Goal: Task Accomplishment & Management: Manage account settings

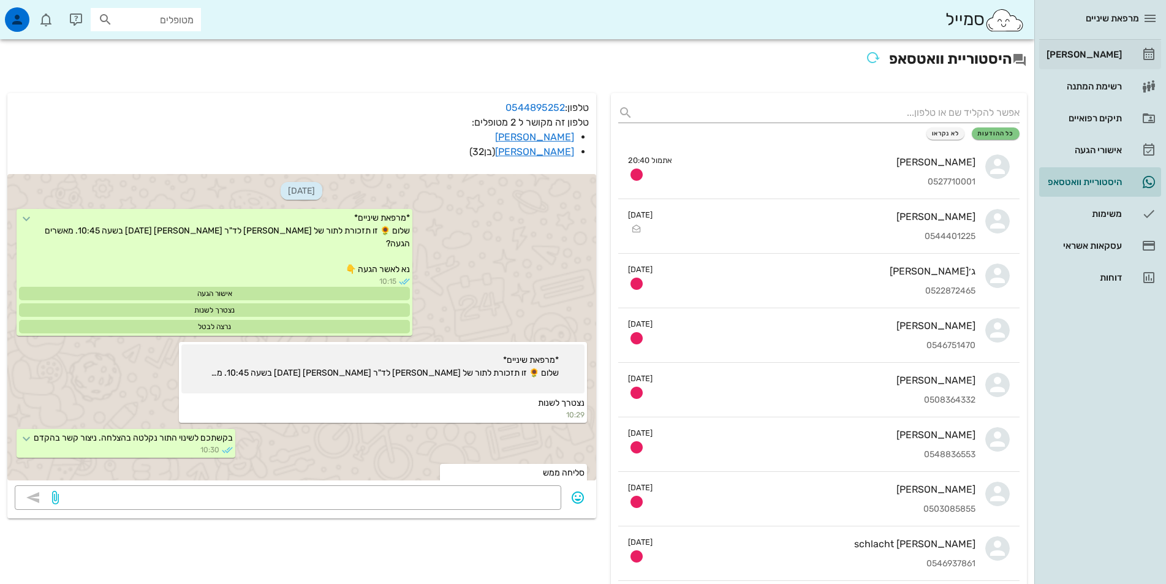
scroll to position [309, 0]
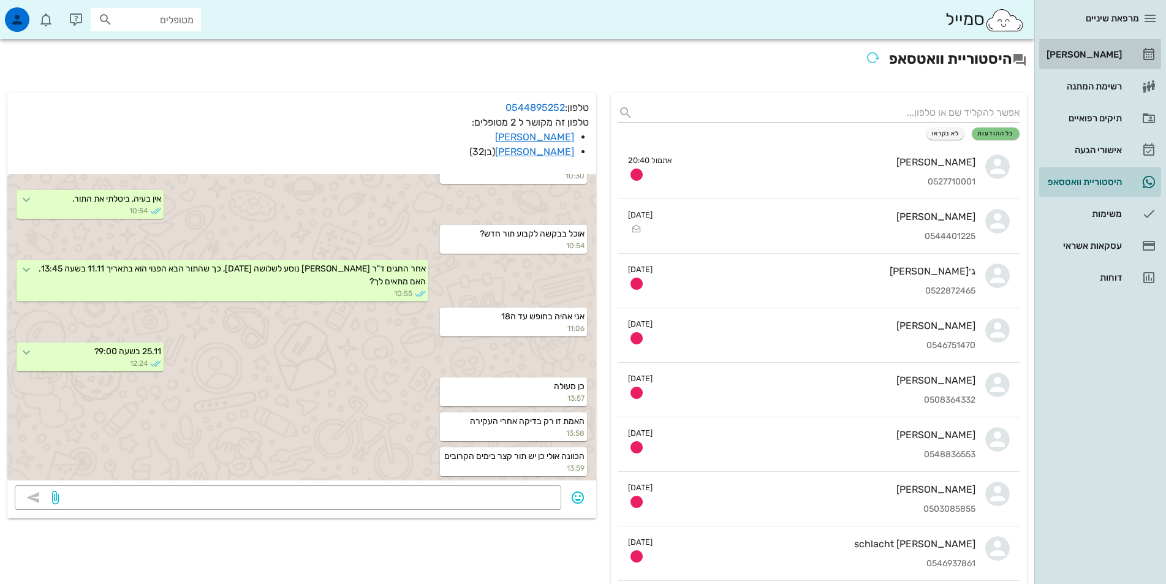
click at [1128, 46] on link "[PERSON_NAME]" at bounding box center [1100, 54] width 122 height 29
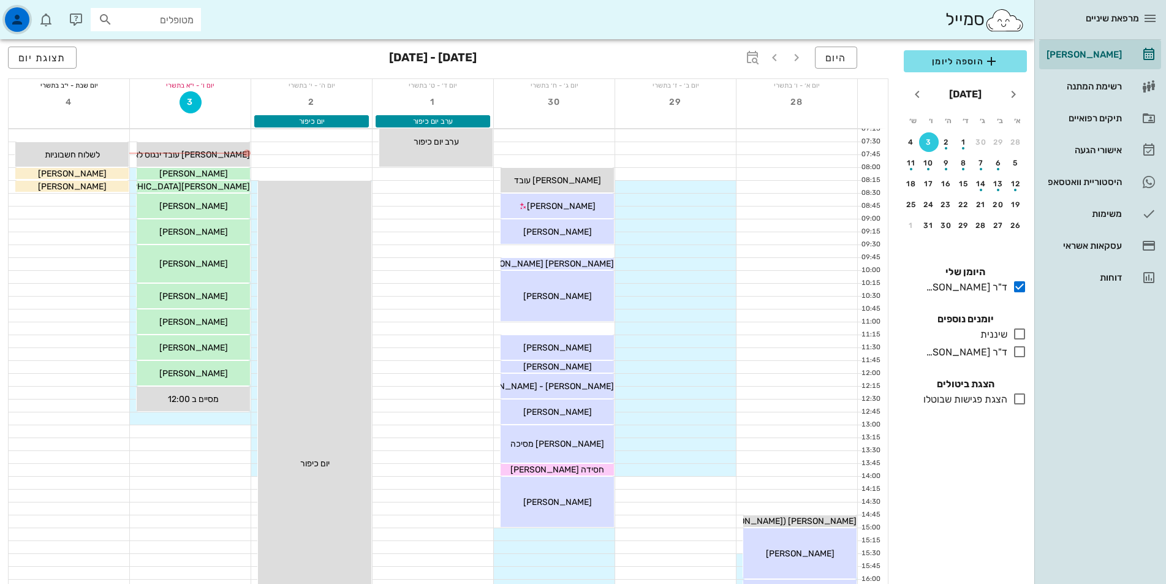
click at [20, 20] on icon "button" at bounding box center [17, 19] width 15 height 15
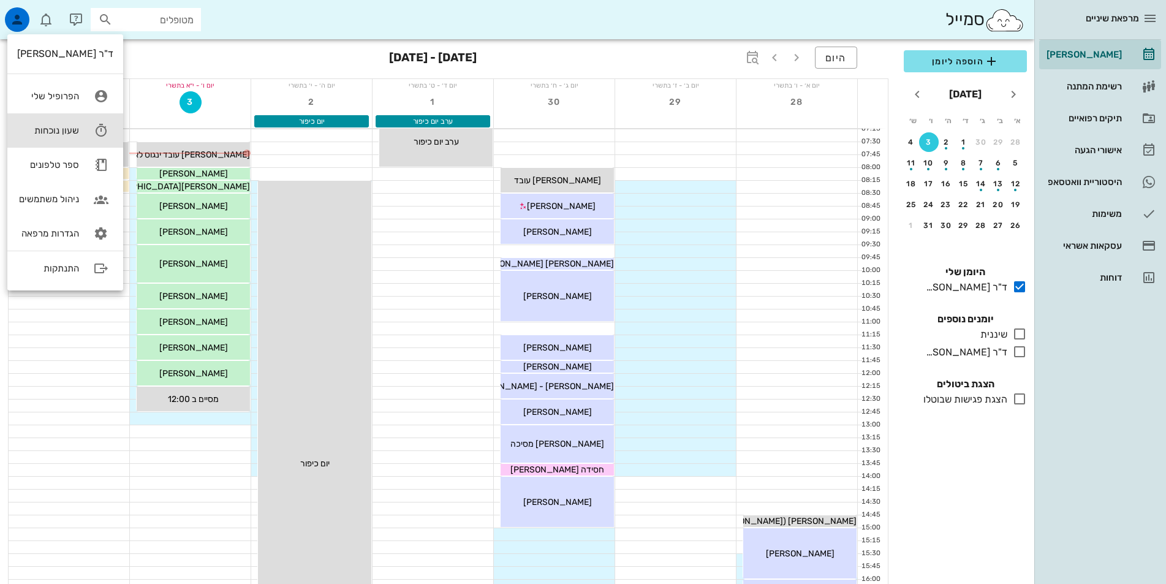
click at [66, 129] on div "שעון נוכחות" at bounding box center [48, 130] width 62 height 11
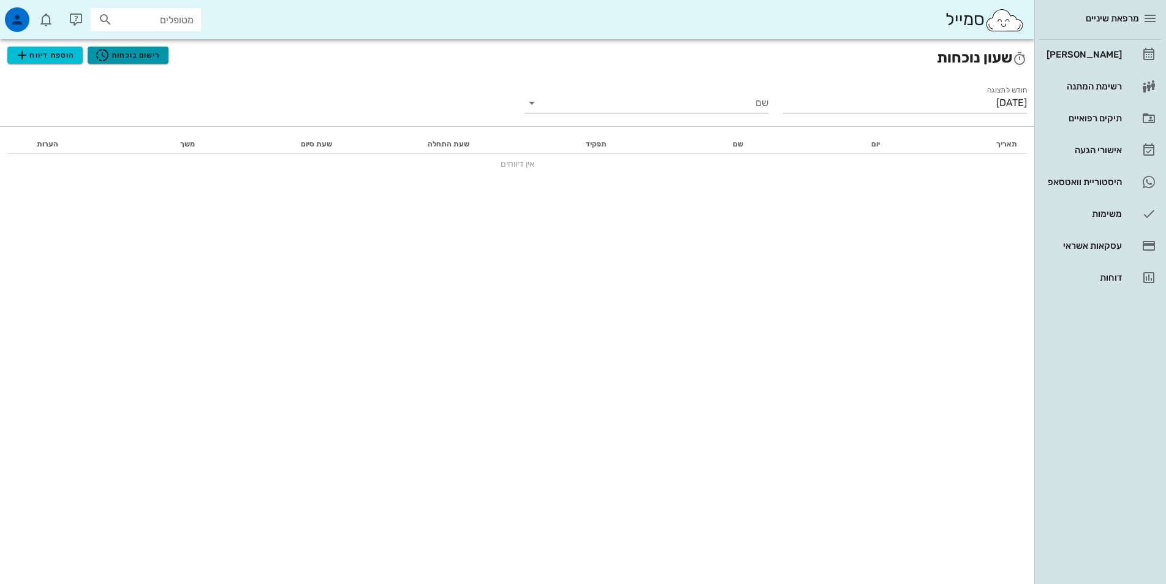
click at [109, 50] on icon "button" at bounding box center [102, 55] width 15 height 15
click at [109, 50] on div "מרפאת שיניים יומן מרפאה רשימת המתנה תיקים רפואיים אישורי הגעה 10 היסטוריית וואט…" at bounding box center [583, 292] width 1166 height 584
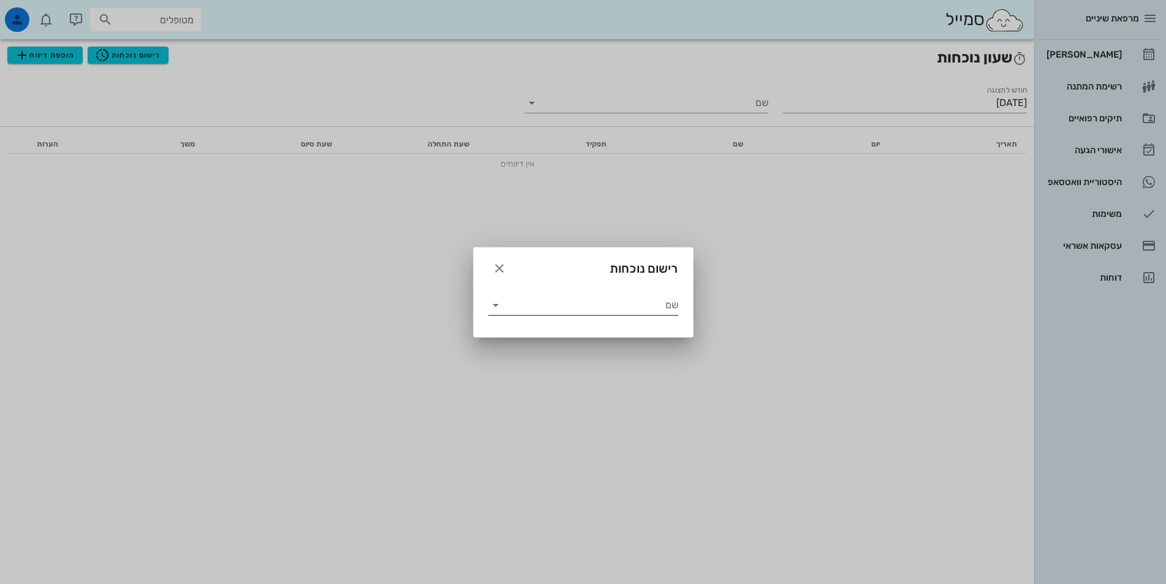
click at [612, 305] on input "שם" at bounding box center [592, 305] width 173 height 20
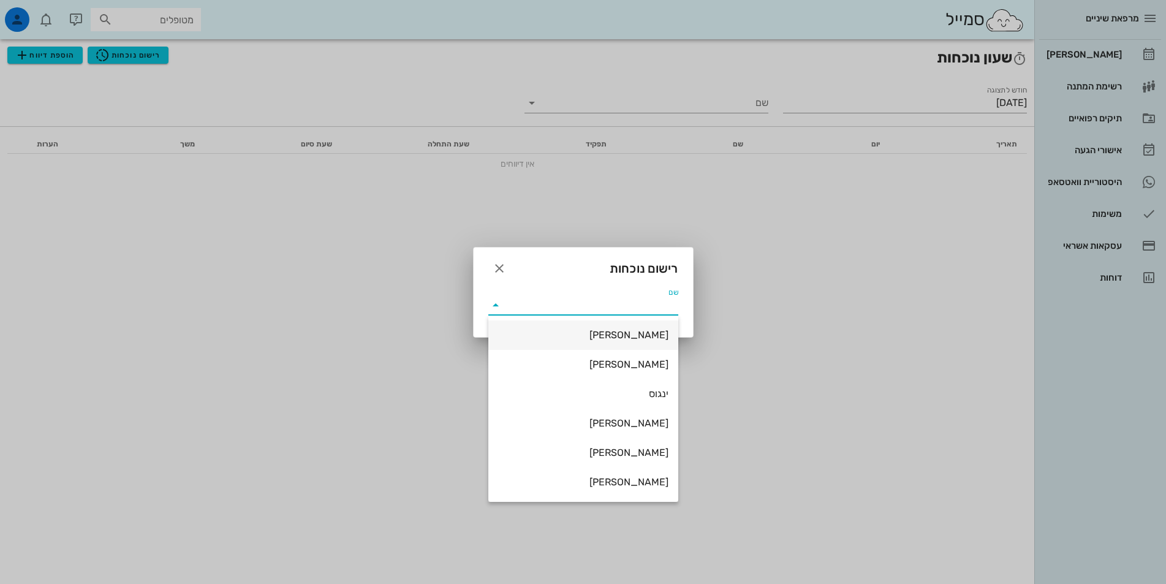
click at [606, 330] on div "אביגיל" at bounding box center [583, 335] width 170 height 12
type input "אביגיל"
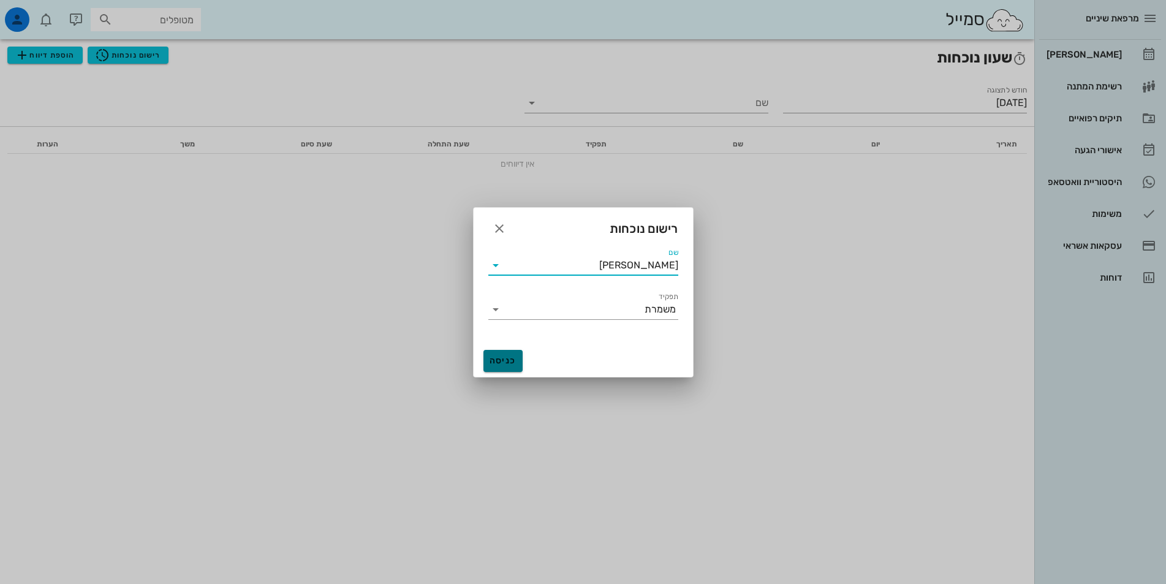
click at [495, 359] on span "כניסה" at bounding box center [502, 360] width 29 height 10
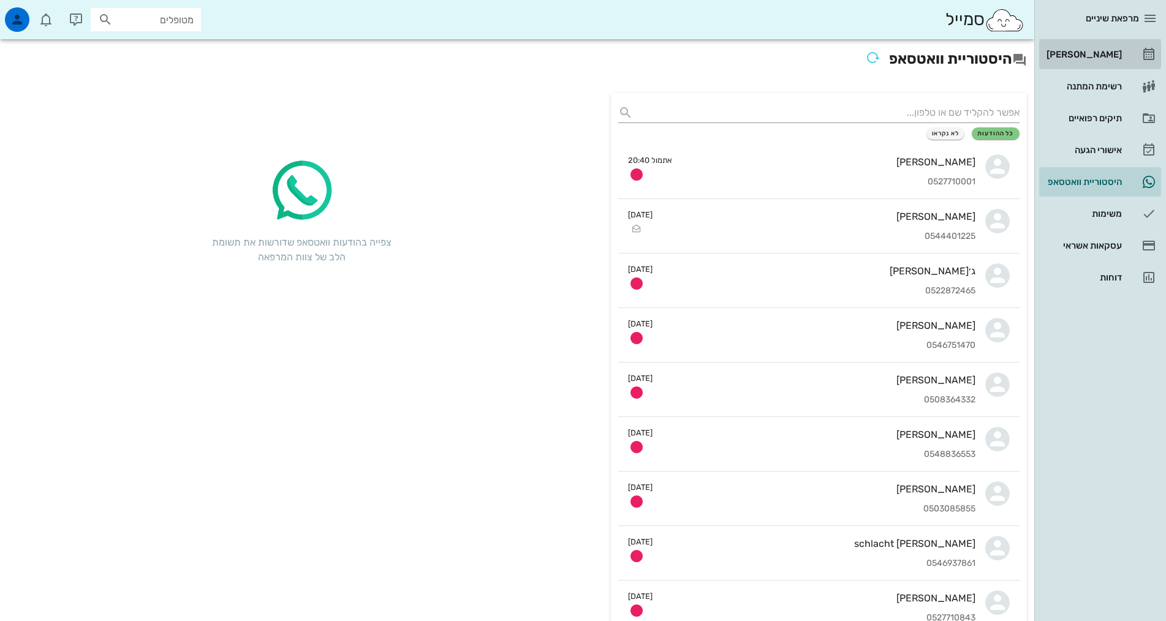
click at [1142, 50] on icon at bounding box center [1149, 54] width 15 height 15
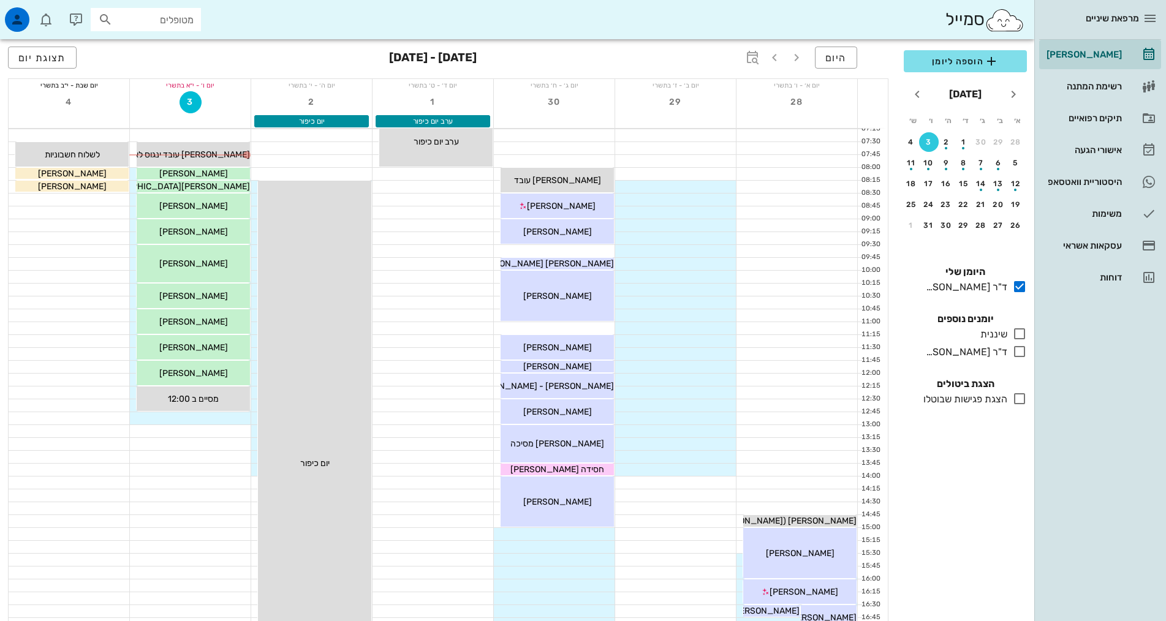
click at [151, 19] on input "מטופלים" at bounding box center [154, 20] width 78 height 16
type input "[PERSON_NAME]"
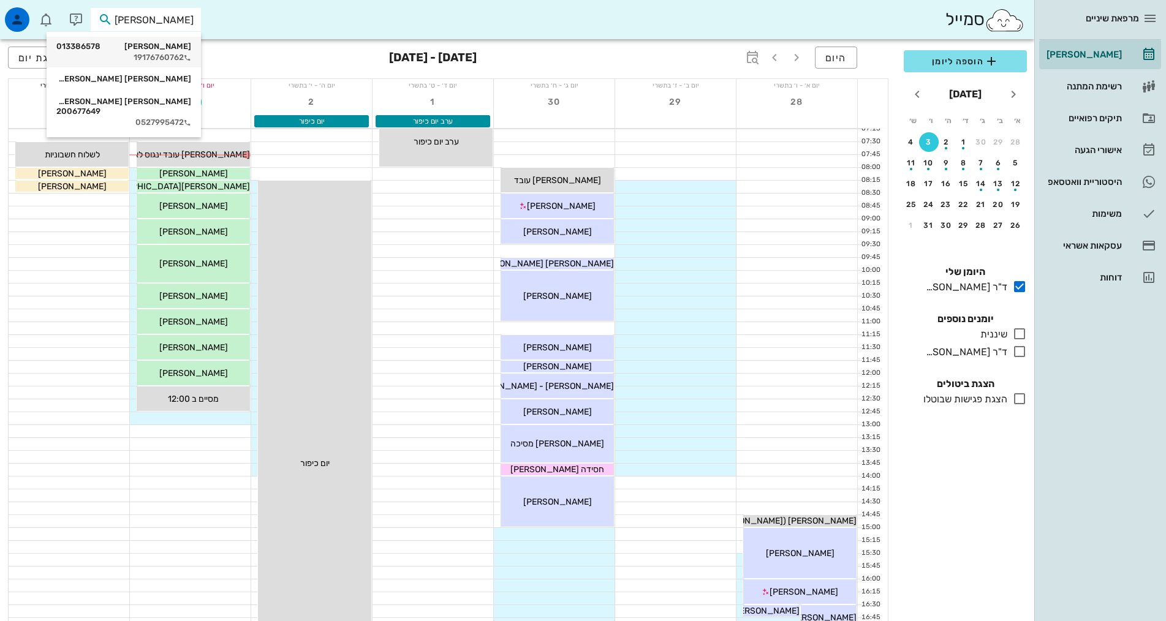
click at [171, 45] on div "[PERSON_NAME] 013386578" at bounding box center [123, 47] width 135 height 10
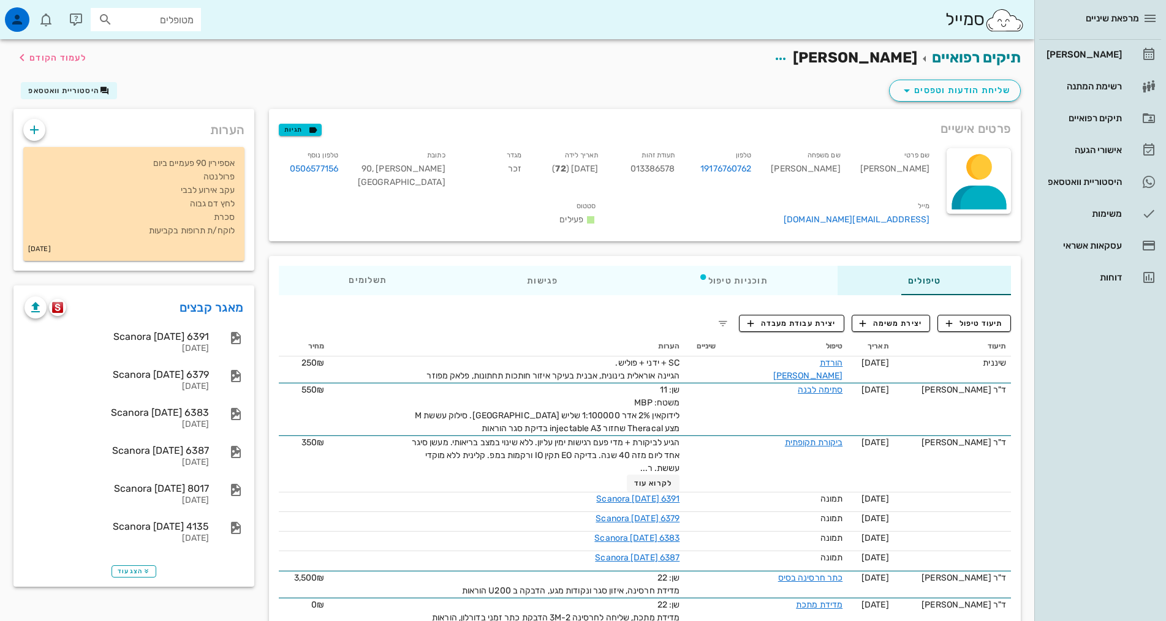
click at [1066, 426] on div "מרפאת שיניים [PERSON_NAME] רשימת המתנה תיקים רפואיים אישורי הגעה 10 היסטוריית ו…" at bounding box center [1101, 310] width 132 height 621
click at [1097, 450] on div "מרפאת שיניים [PERSON_NAME] רשימת המתנה תיקים רפואיים אישורי הגעה 10 היסטוריית ו…" at bounding box center [1101, 310] width 132 height 621
drag, startPoint x: 1107, startPoint y: 441, endPoint x: 1106, endPoint y: 433, distance: 7.5
click at [1107, 440] on div "מרפאת שיניים [PERSON_NAME] רשימת המתנה תיקים רפואיים אישורי הגעה 10 היסטוריית ו…" at bounding box center [1101, 310] width 132 height 621
click at [1049, 373] on div "מרפאת שיניים [PERSON_NAME] רשימת המתנה תיקים רפואיים אישורי הגעה 10 היסטוריית ו…" at bounding box center [1101, 310] width 132 height 621
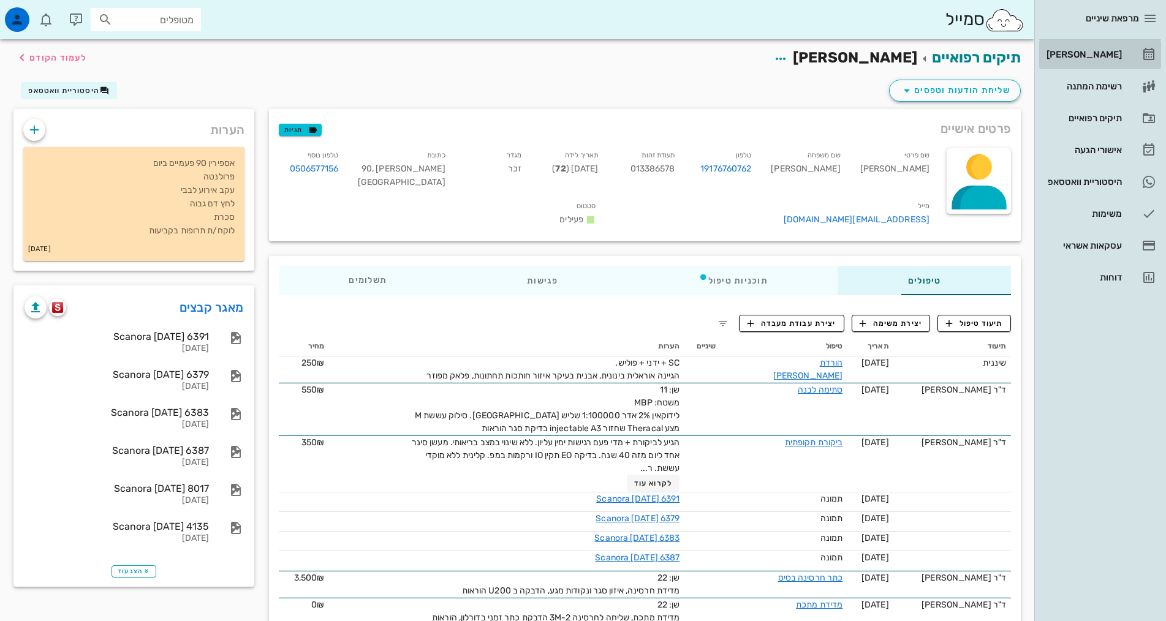
click at [1096, 63] on div "[PERSON_NAME]" at bounding box center [1083, 55] width 78 height 20
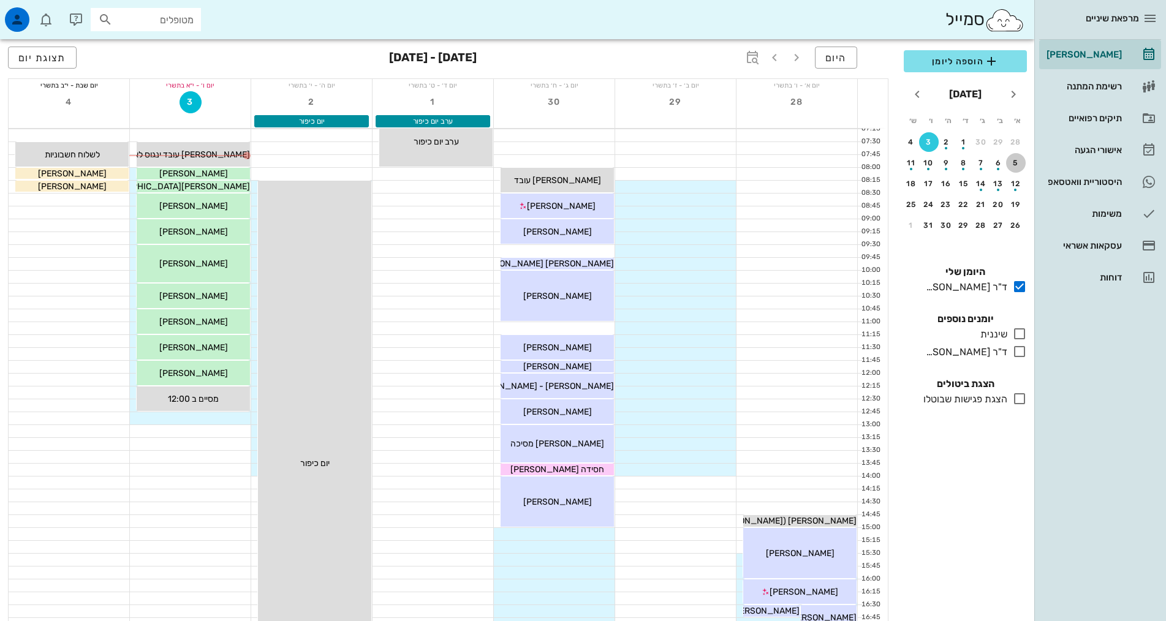
click at [1011, 159] on div "5" at bounding box center [1016, 163] width 20 height 9
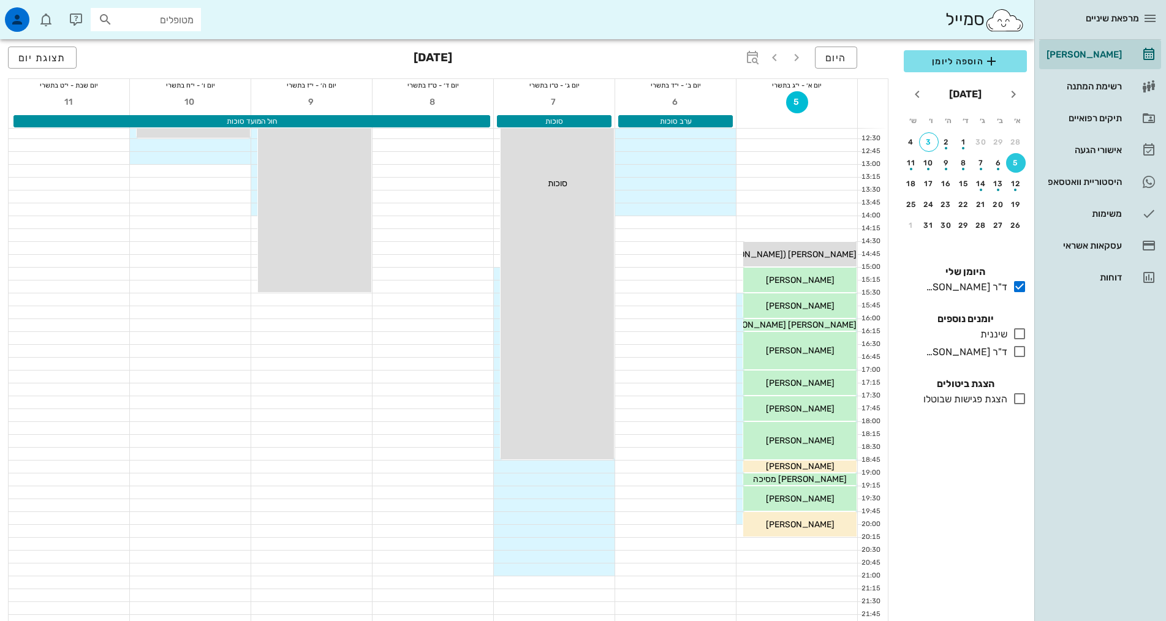
scroll to position [306, 0]
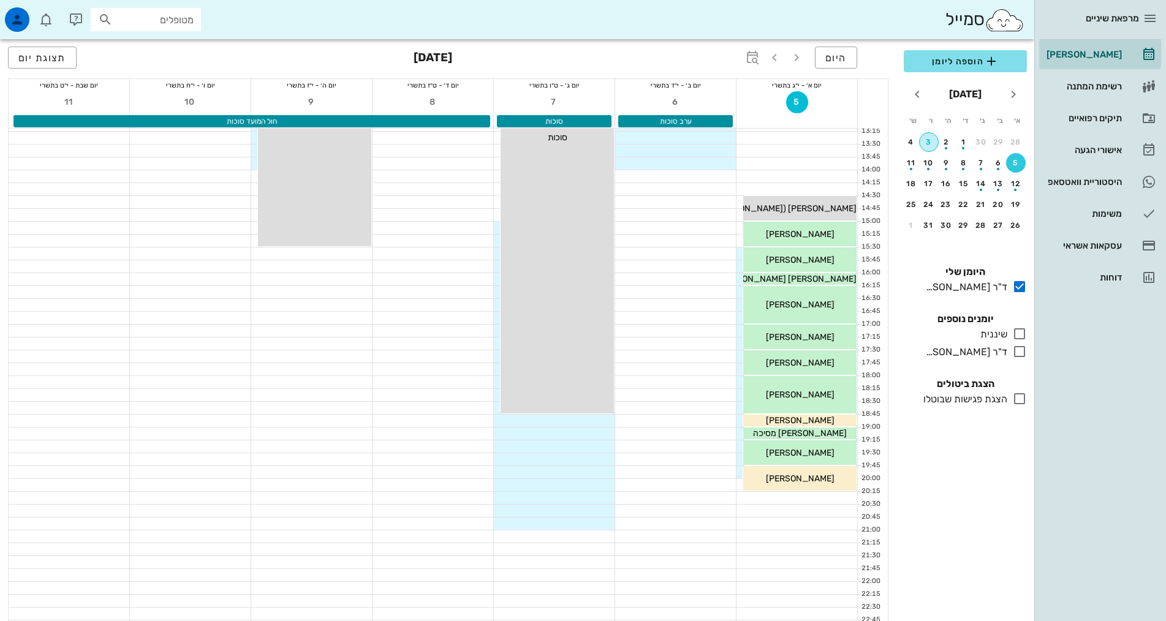
click at [930, 140] on div "3" at bounding box center [929, 142] width 18 height 9
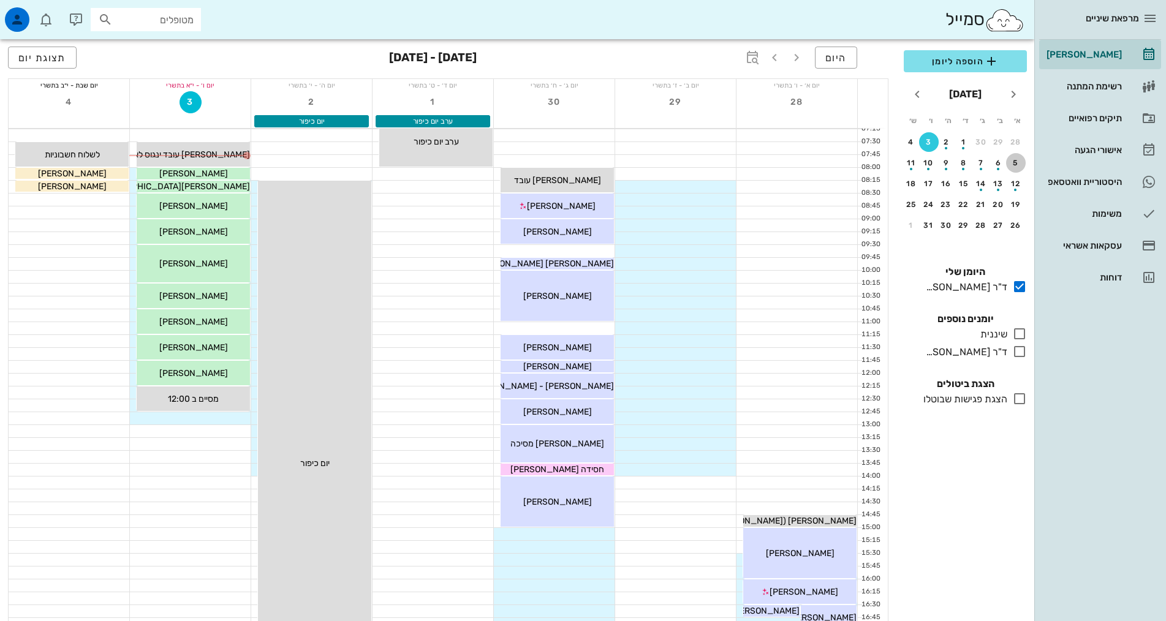
click at [1016, 159] on div "5" at bounding box center [1016, 163] width 20 height 9
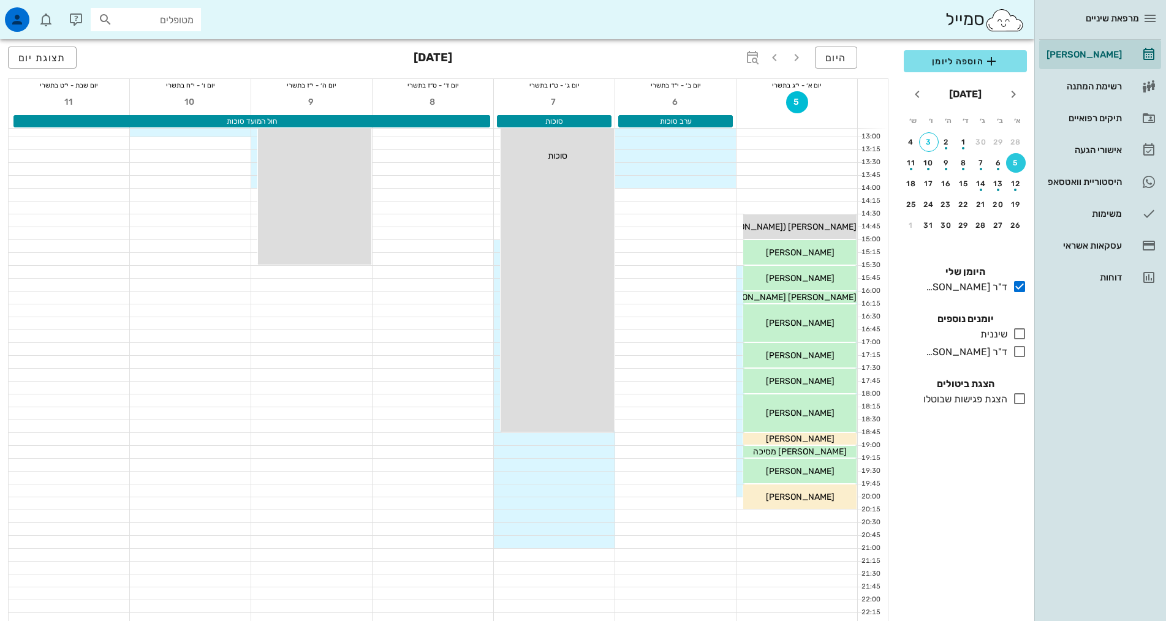
scroll to position [306, 0]
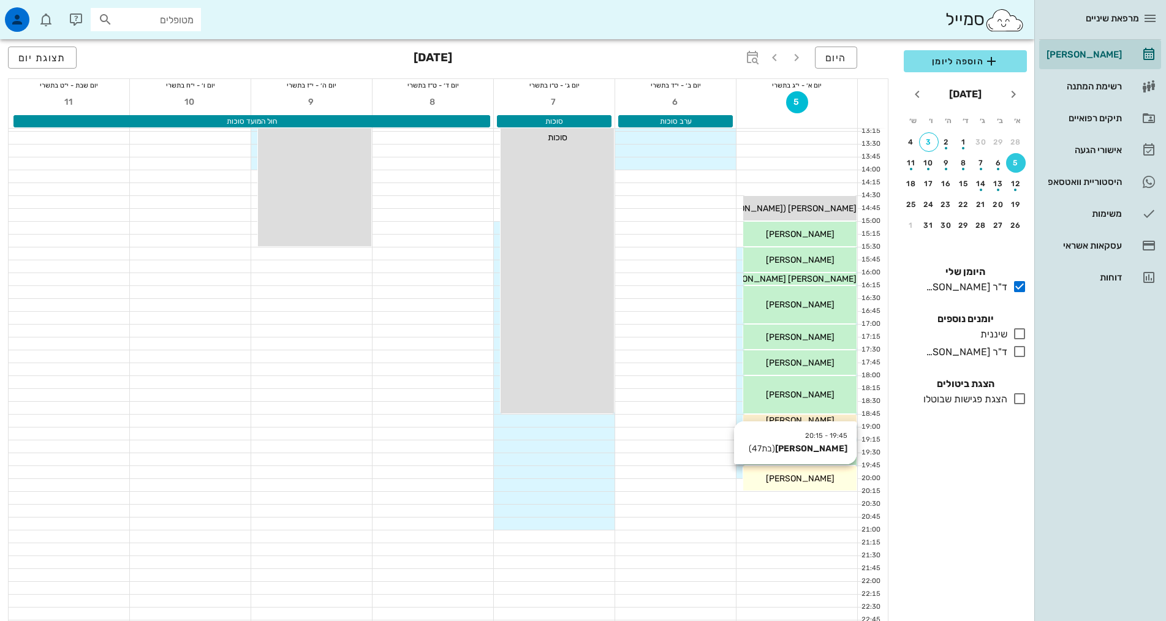
click at [835, 478] on div "[PERSON_NAME]" at bounding box center [799, 479] width 113 height 13
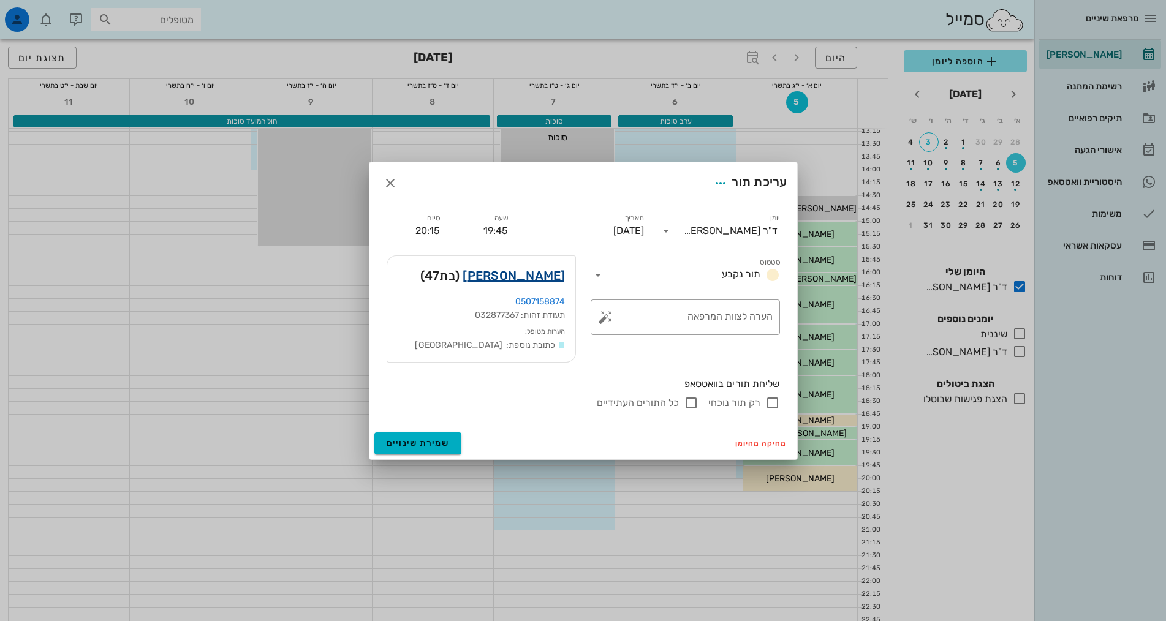
click at [547, 278] on link "[PERSON_NAME]" at bounding box center [514, 276] width 102 height 20
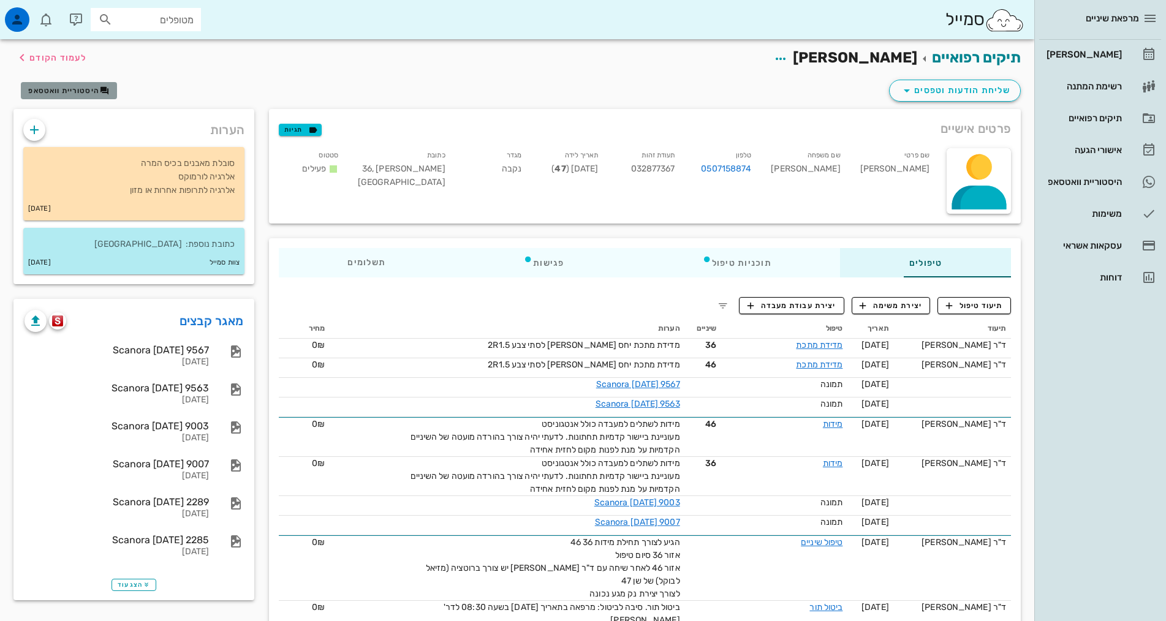
click at [71, 94] on span "היסטוריית וואטסאפ" at bounding box center [63, 90] width 71 height 9
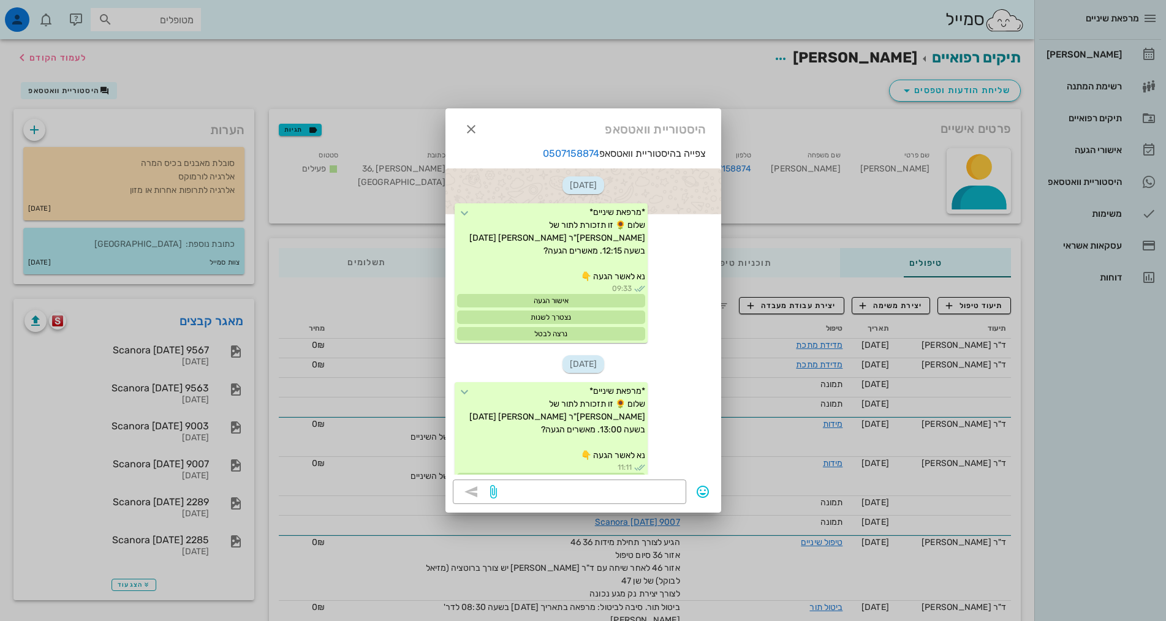
scroll to position [1339, 0]
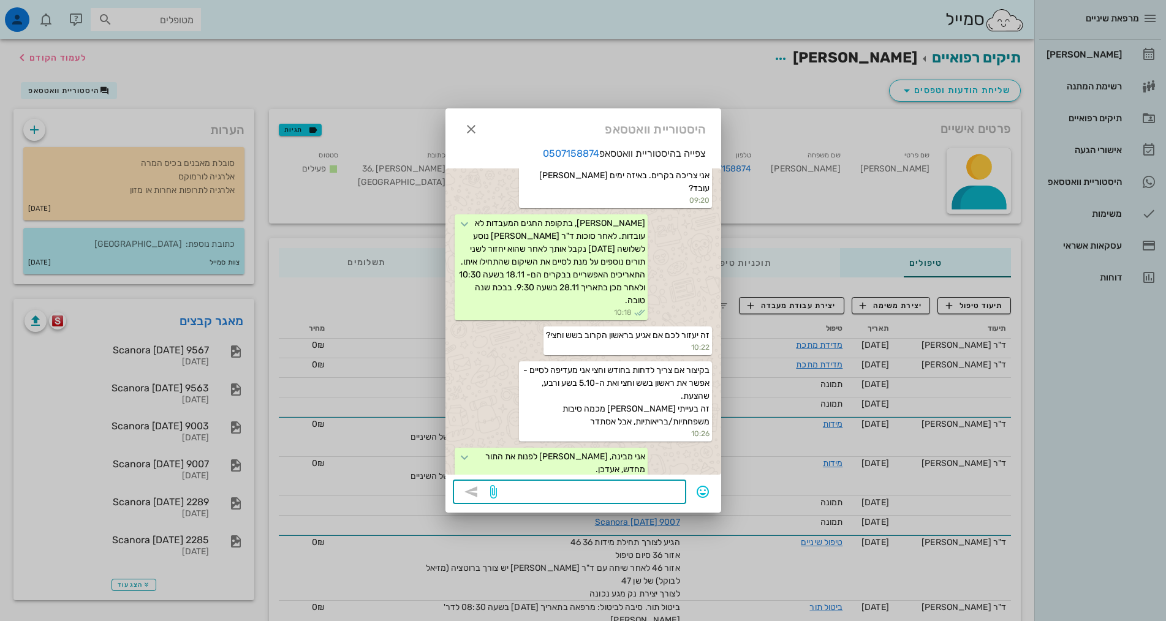
click at [619, 488] on textarea at bounding box center [590, 494] width 180 height 20
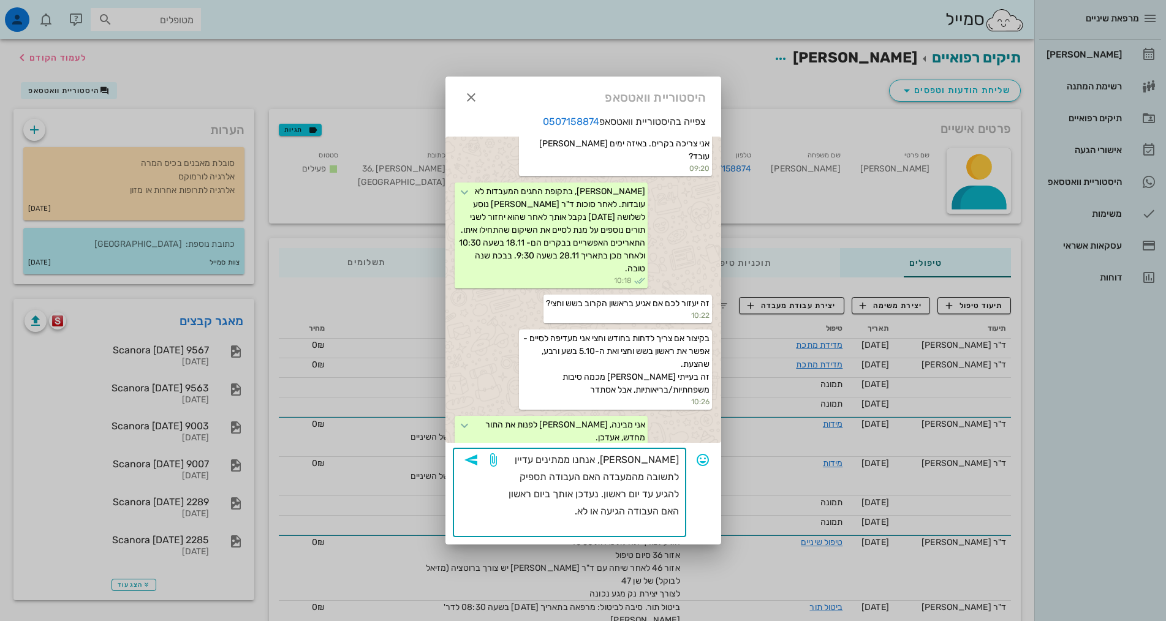
type textarea "[PERSON_NAME], אנחנו ממתינים עדיין לתשובה מהמעבדה האם העבודה תספיק להגיע עד יום…"
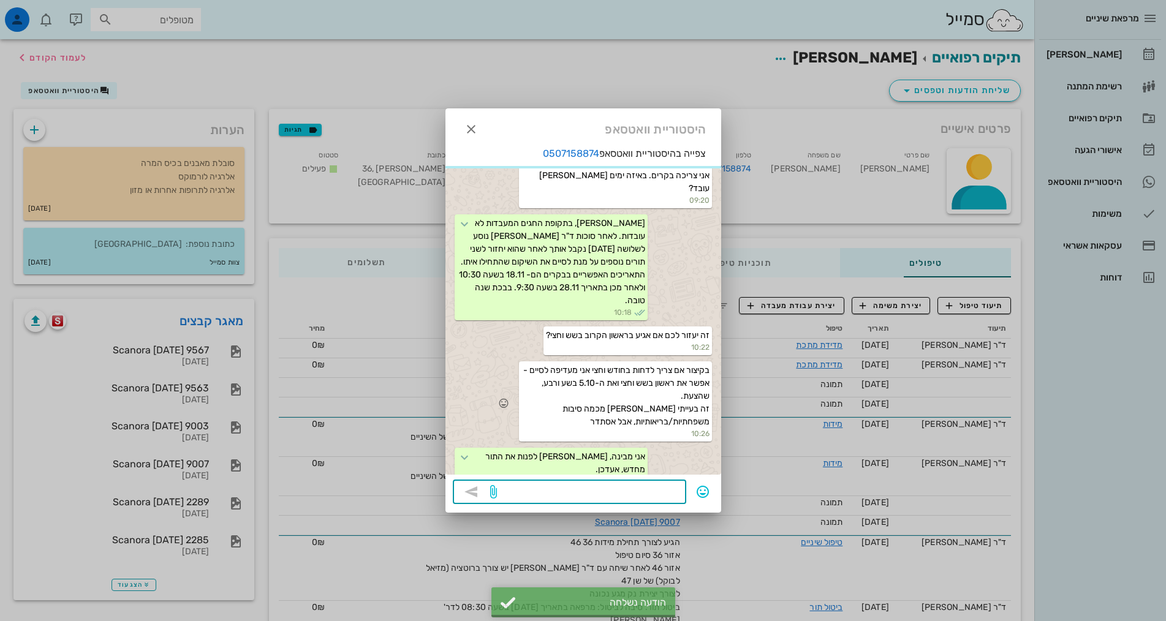
scroll to position [1470, 0]
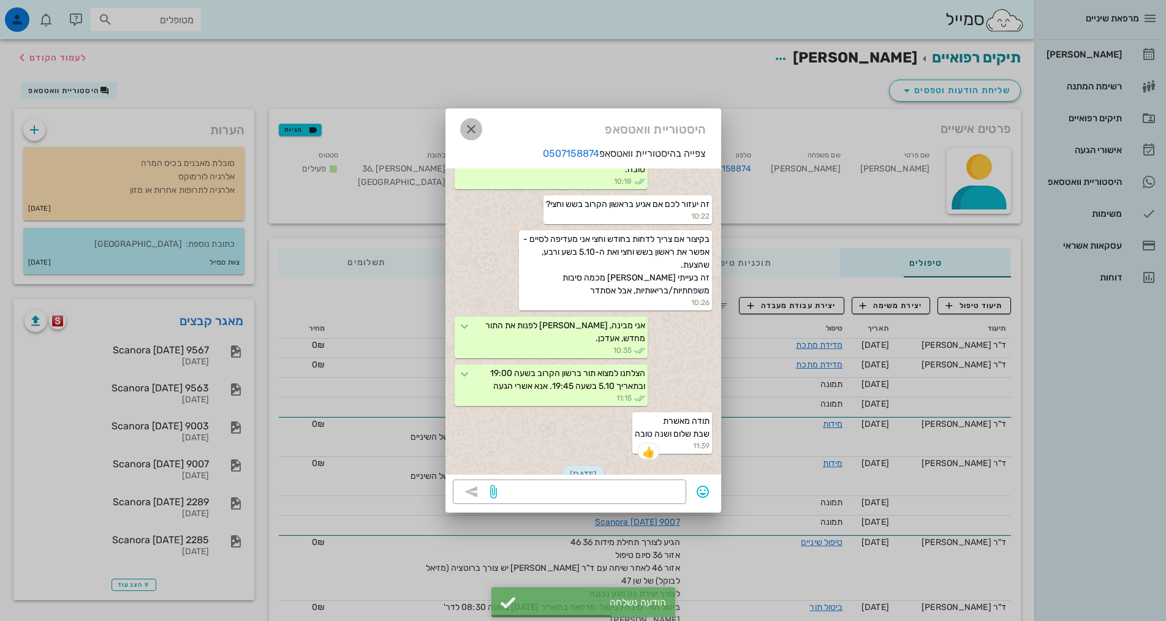
click at [468, 135] on icon "button" at bounding box center [471, 129] width 15 height 15
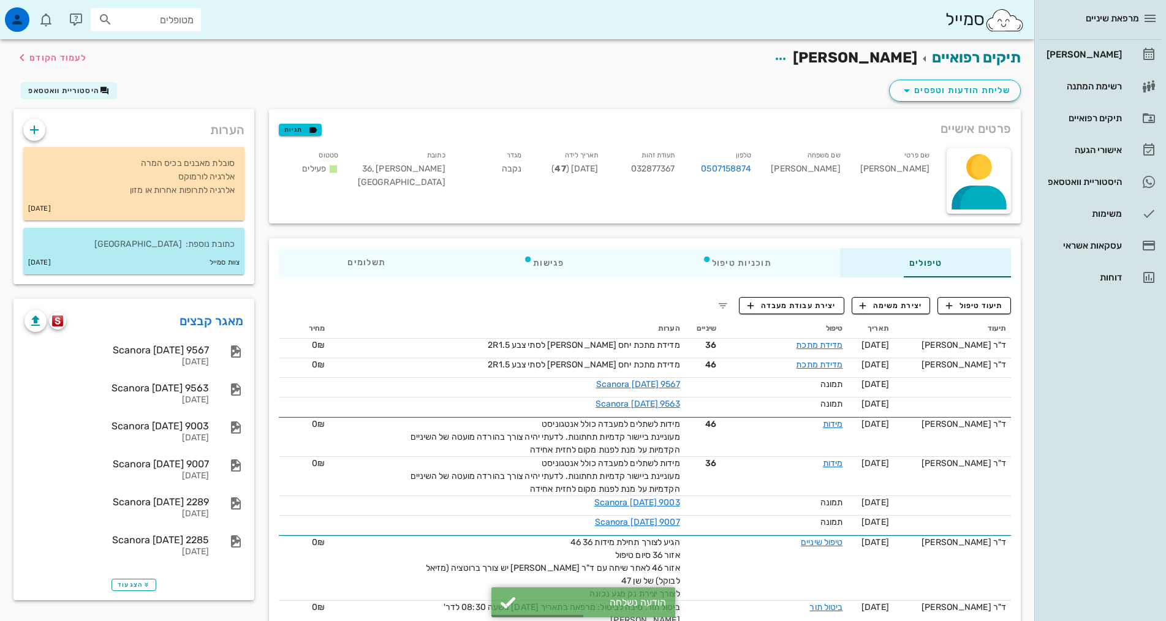
click at [1110, 466] on div "מרפאת שיניים [PERSON_NAME] רשימת המתנה תיקים רפואיים אישורי הגעה 10 היסטוריית ו…" at bounding box center [1101, 310] width 132 height 621
click at [1092, 54] on div "[PERSON_NAME]" at bounding box center [1083, 55] width 78 height 10
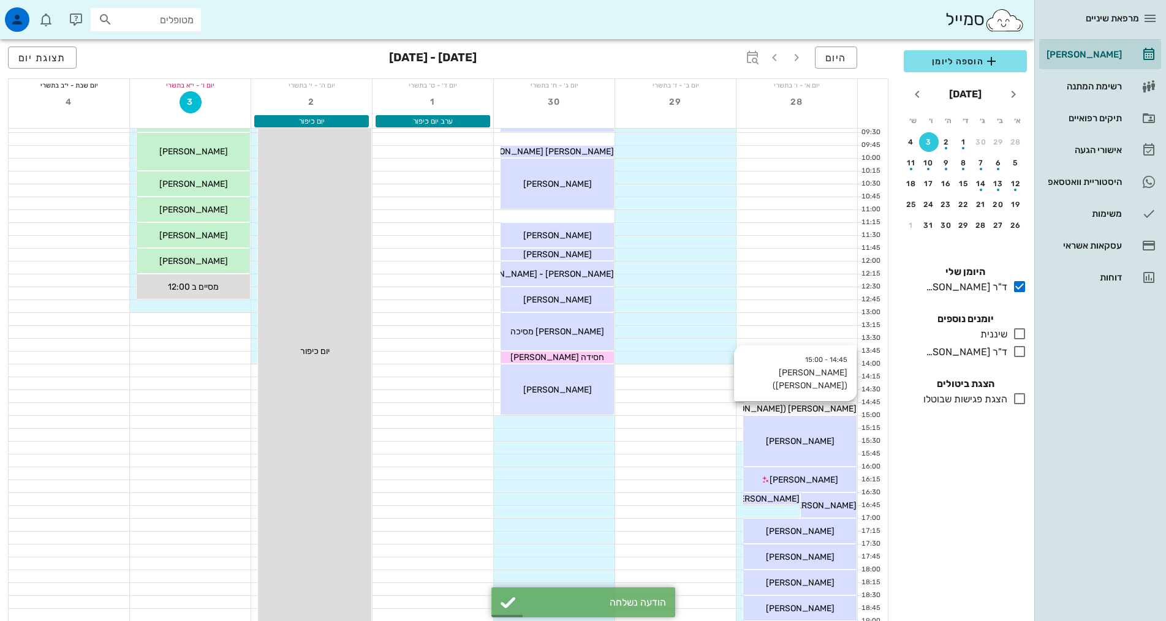
scroll to position [370, 0]
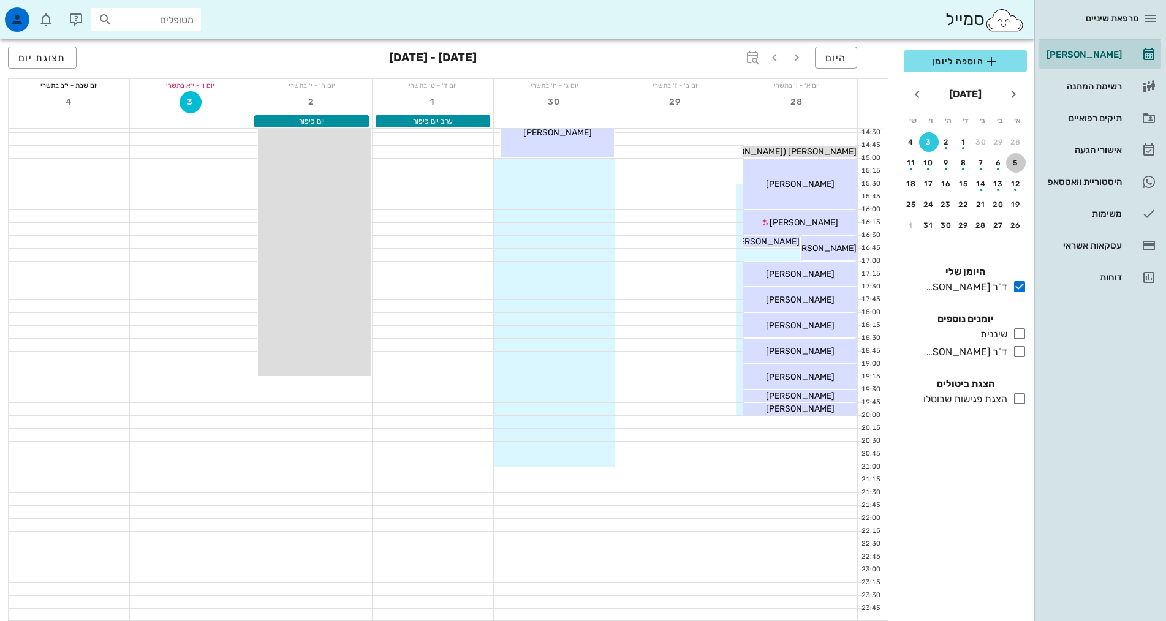
click at [1015, 161] on div "5" at bounding box center [1016, 163] width 20 height 9
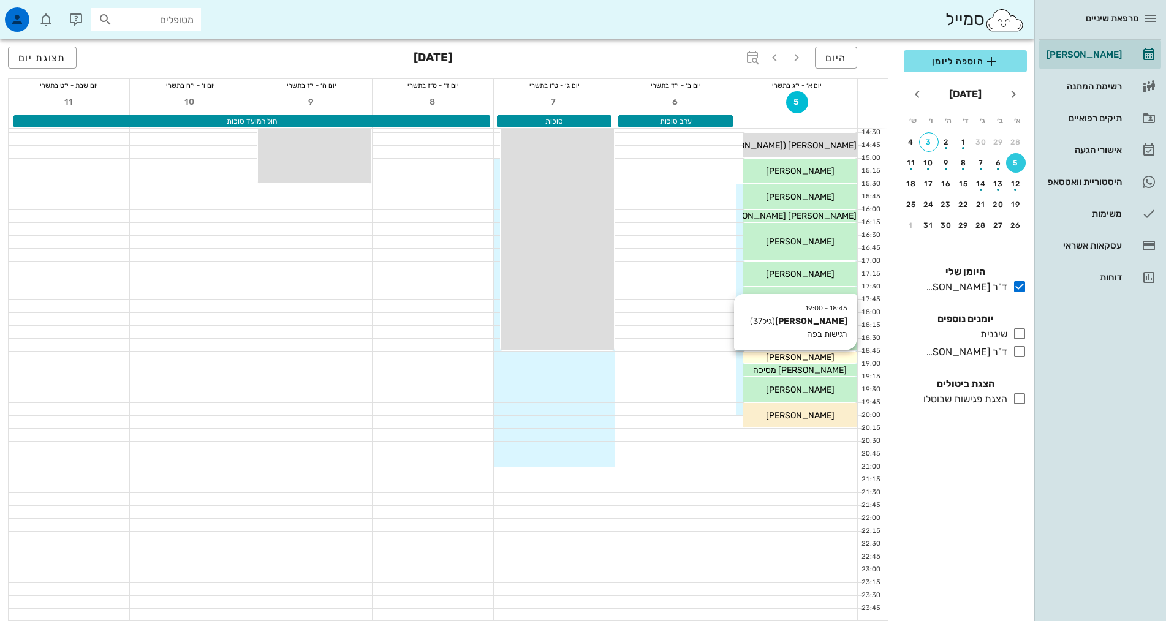
click at [823, 354] on div "[PERSON_NAME]" at bounding box center [799, 357] width 113 height 13
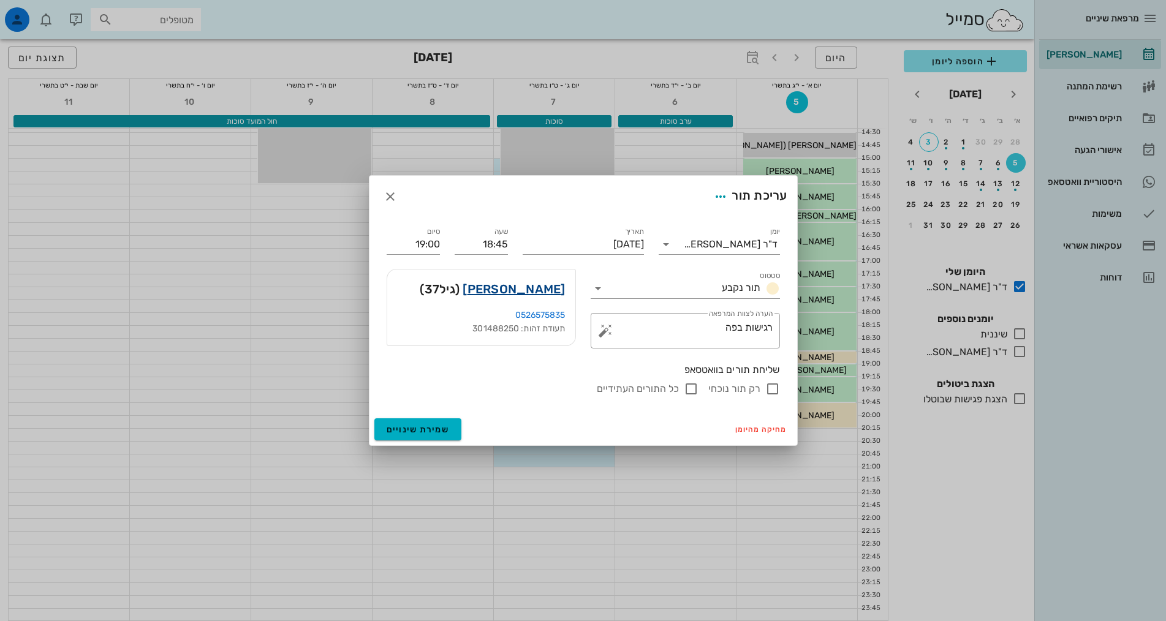
click at [538, 287] on link "[PERSON_NAME]" at bounding box center [514, 289] width 102 height 20
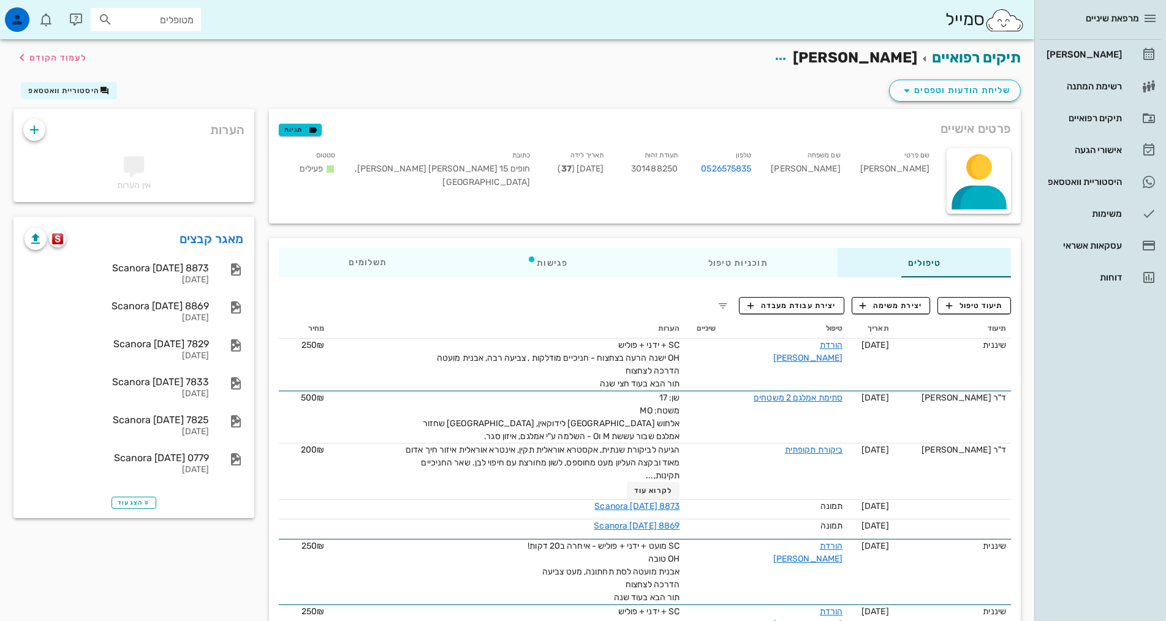
click at [1151, 394] on div "מרפאת שיניים [PERSON_NAME] רשימת המתנה תיקים רפואיים אישורי הגעה 10 היסטוריית ו…" at bounding box center [1101, 310] width 132 height 621
click at [1107, 54] on div "[PERSON_NAME]" at bounding box center [1083, 55] width 78 height 10
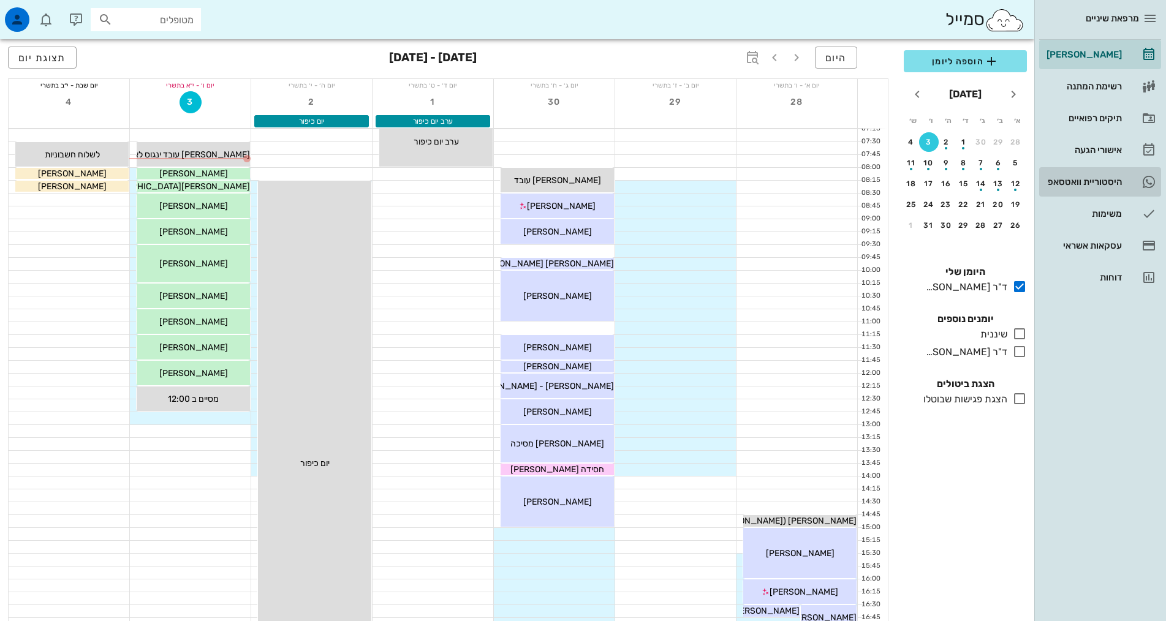
click at [1125, 180] on link "10 היסטוריית וואטסאפ" at bounding box center [1100, 181] width 122 height 29
click at [1112, 148] on div "אישורי הגעה" at bounding box center [1083, 150] width 78 height 10
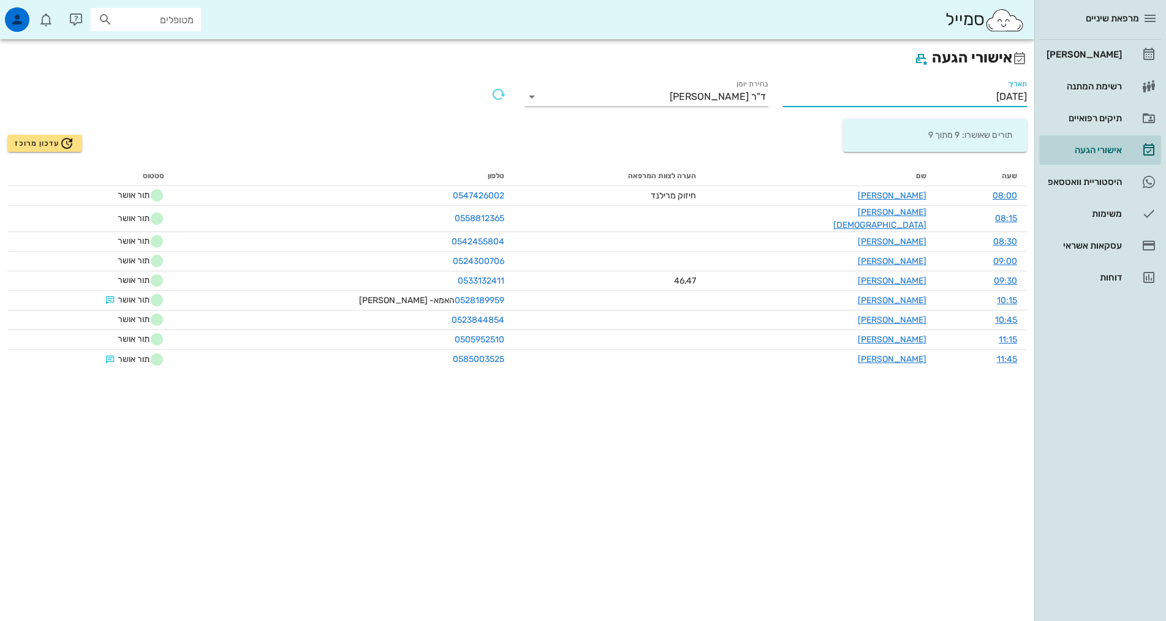
click at [908, 93] on input "[DATE]" at bounding box center [905, 97] width 244 height 20
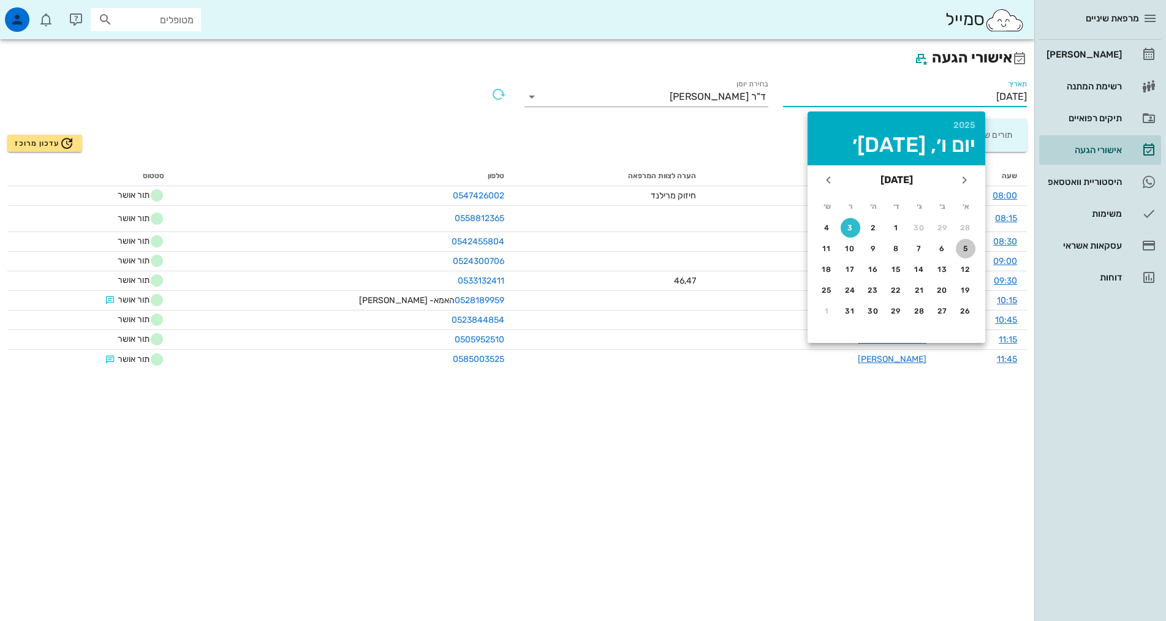
click at [968, 248] on div "5" at bounding box center [966, 249] width 20 height 9
type input "[DATE]"
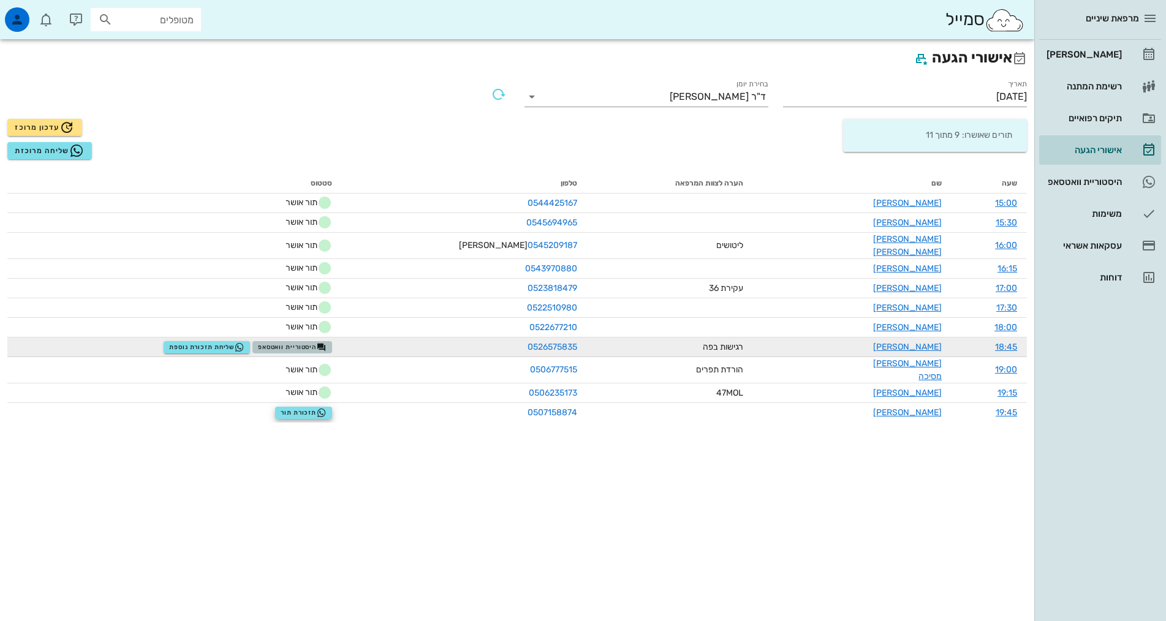
click at [327, 343] on span "היסטוריית וואטסאפ" at bounding box center [292, 348] width 69 height 10
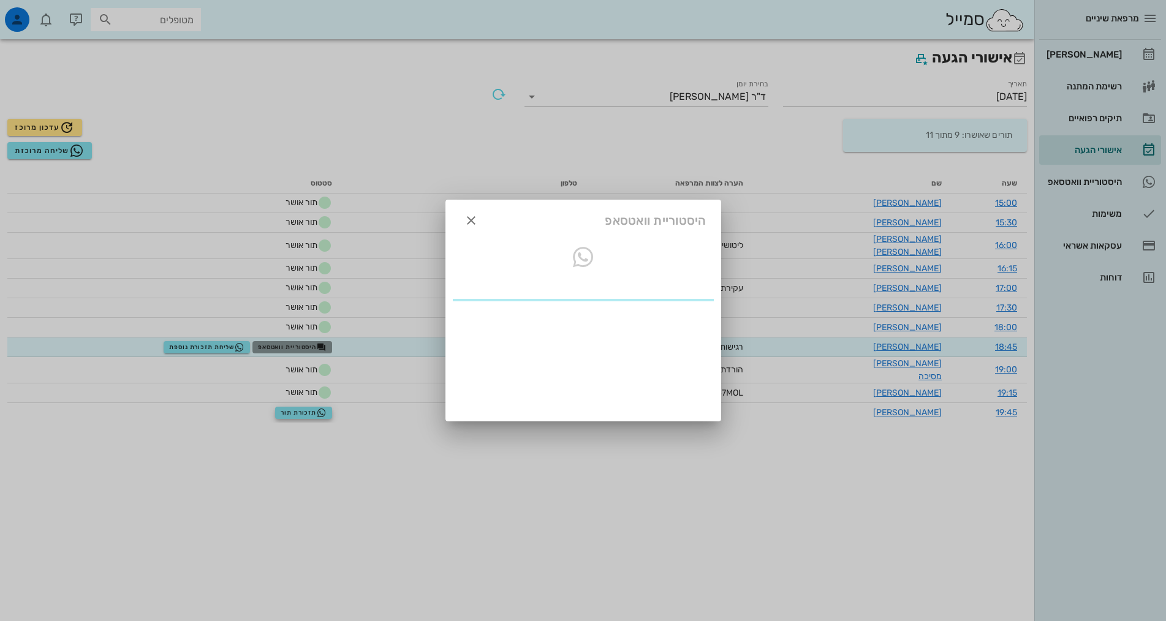
click at [353, 336] on div "מרפאת שיניים יומן מרפאה רשימת המתנה תיקים רפואיים אישורי הגעה 10 היסטוריית וואט…" at bounding box center [583, 310] width 1166 height 621
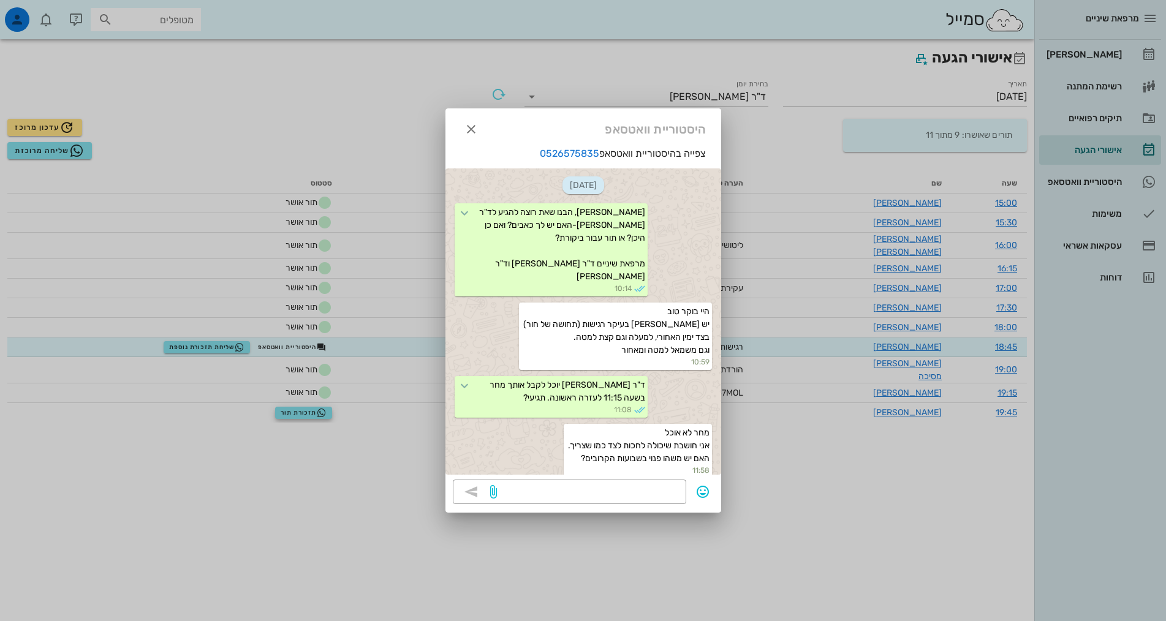
scroll to position [785, 0]
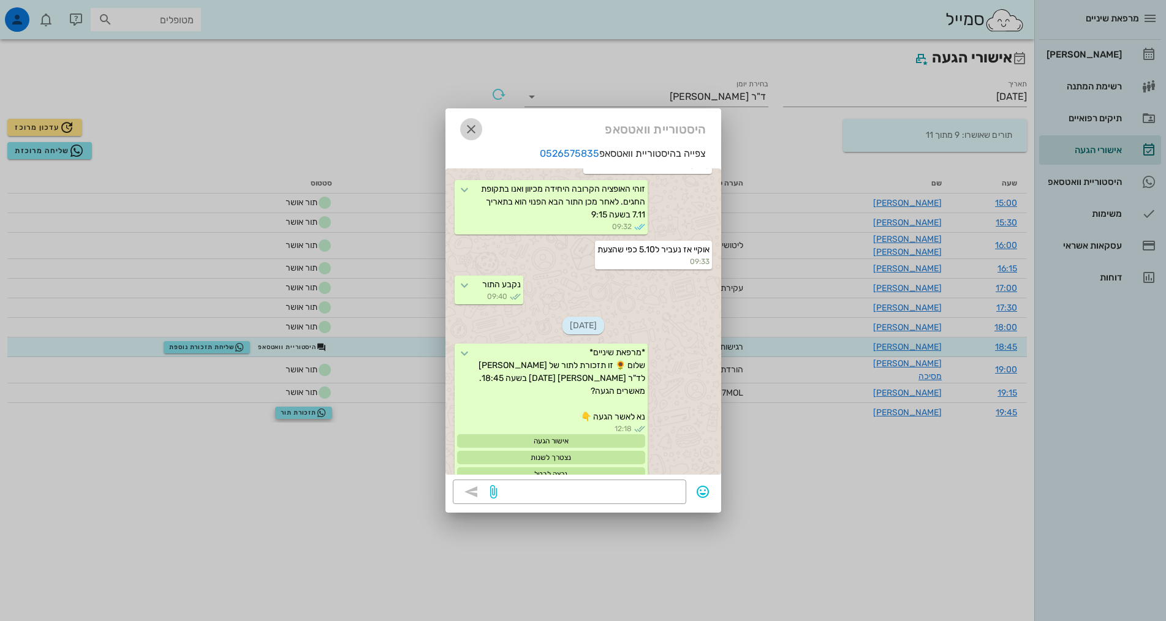
click at [473, 133] on icon "button" at bounding box center [471, 129] width 15 height 15
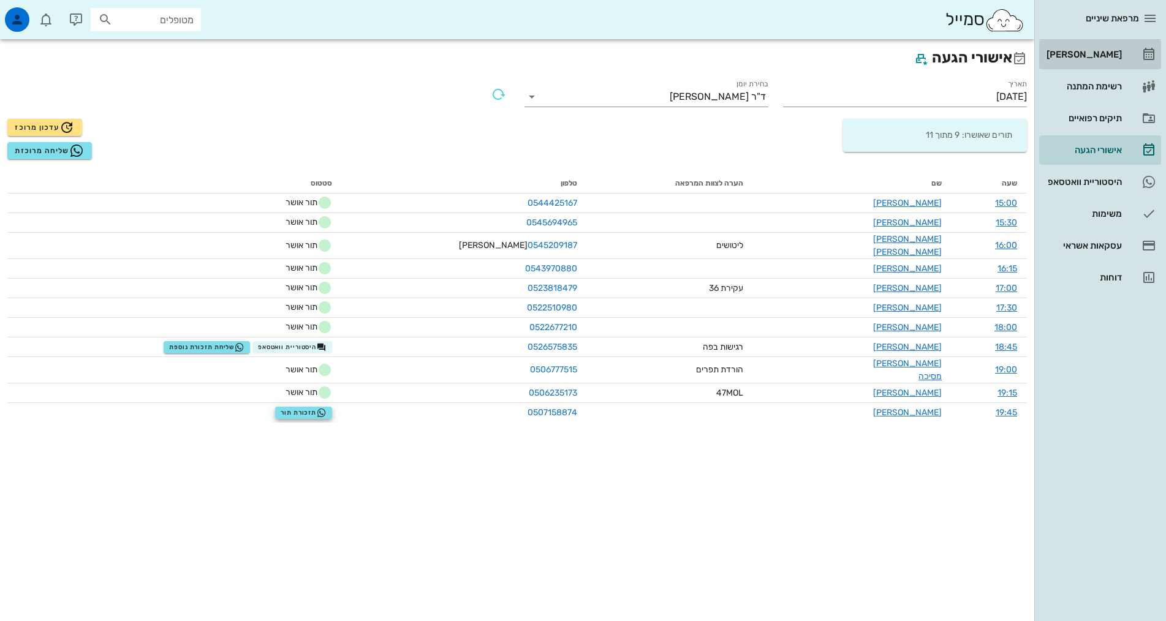
click at [1147, 53] on icon at bounding box center [1149, 54] width 15 height 15
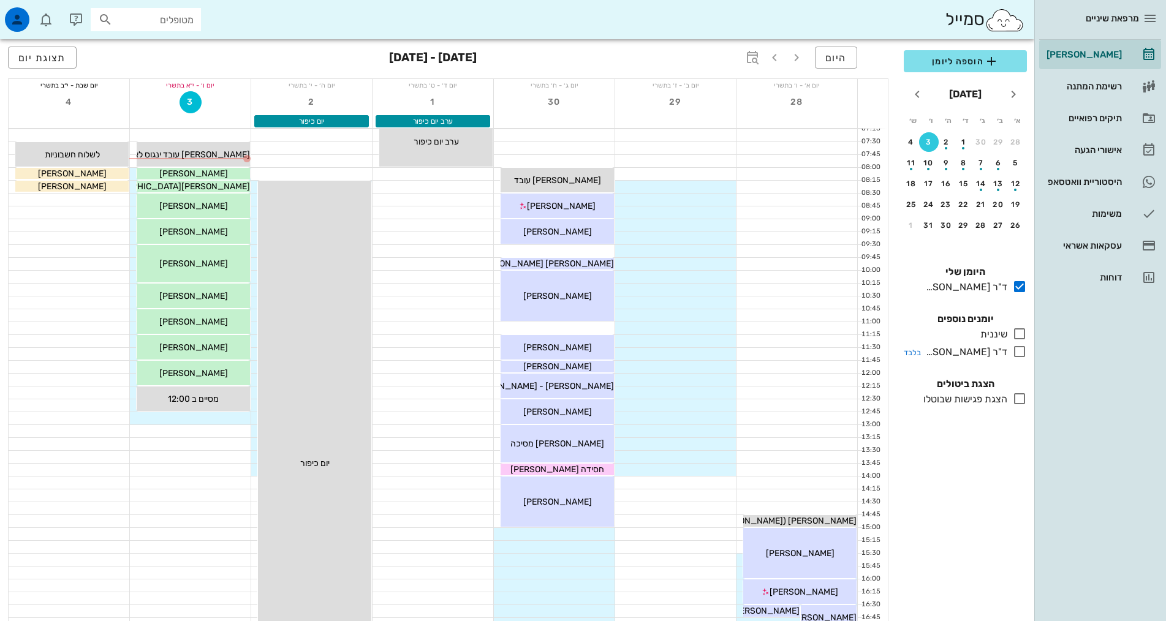
click at [1009, 353] on div at bounding box center [1018, 351] width 20 height 15
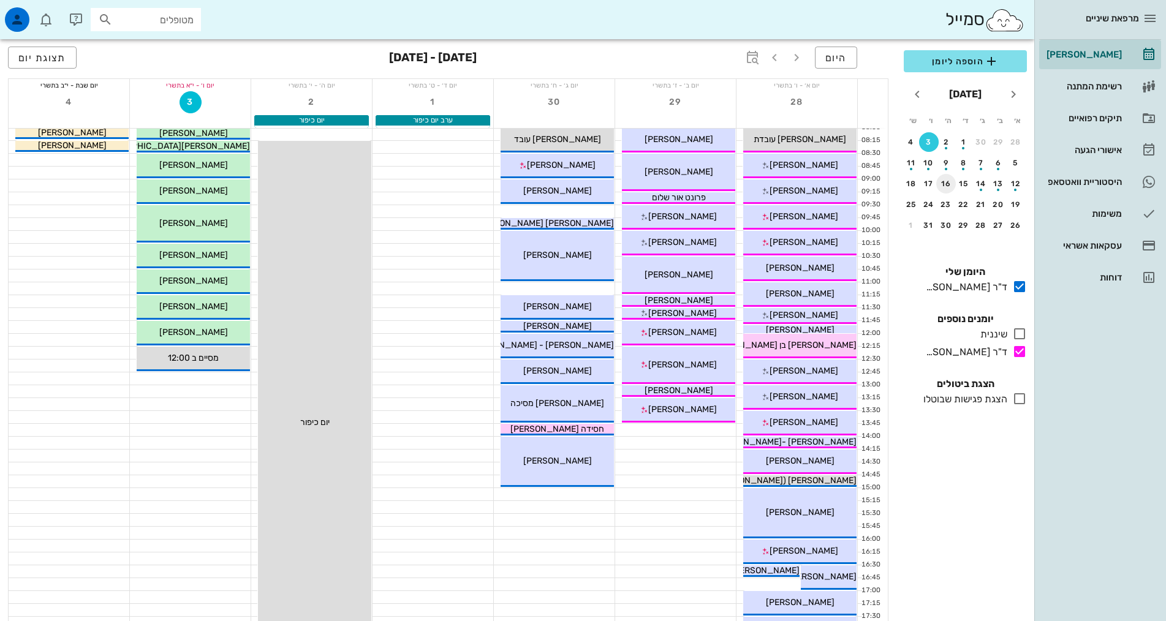
scroll to position [61, 0]
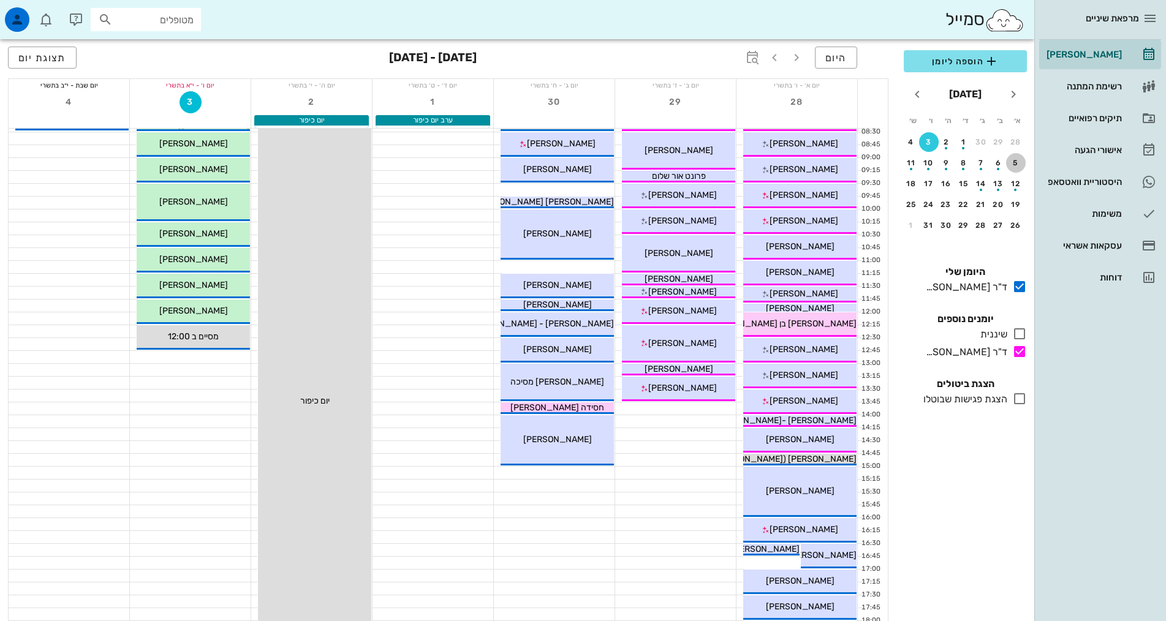
click at [1013, 167] on div "5" at bounding box center [1016, 163] width 20 height 9
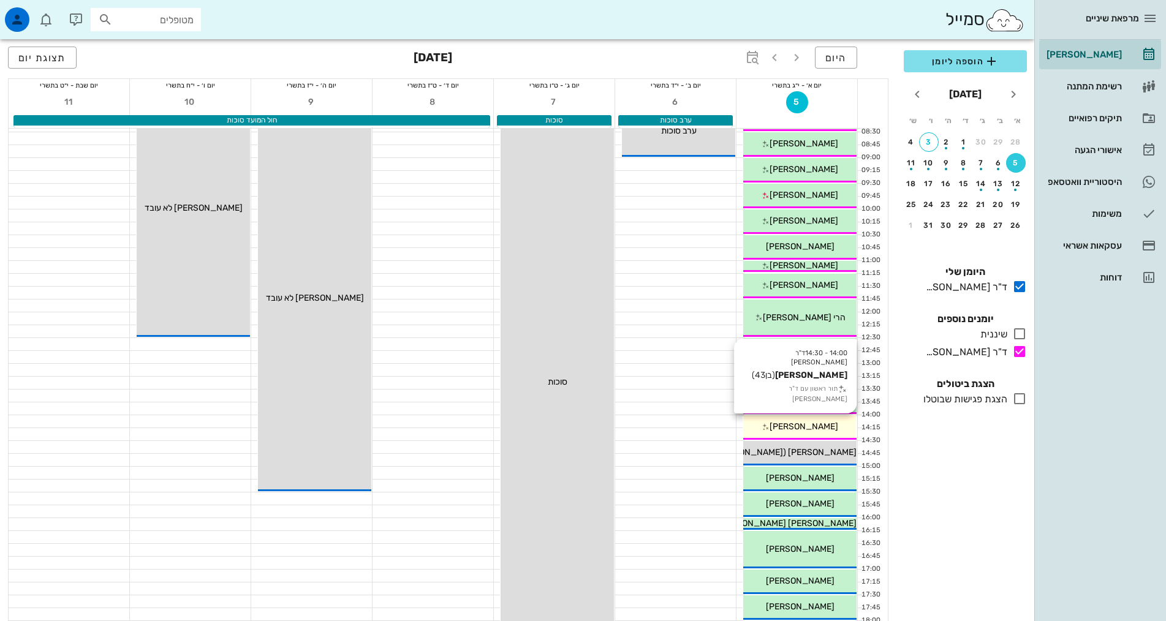
click at [796, 433] on div "[PERSON_NAME]" at bounding box center [799, 426] width 113 height 13
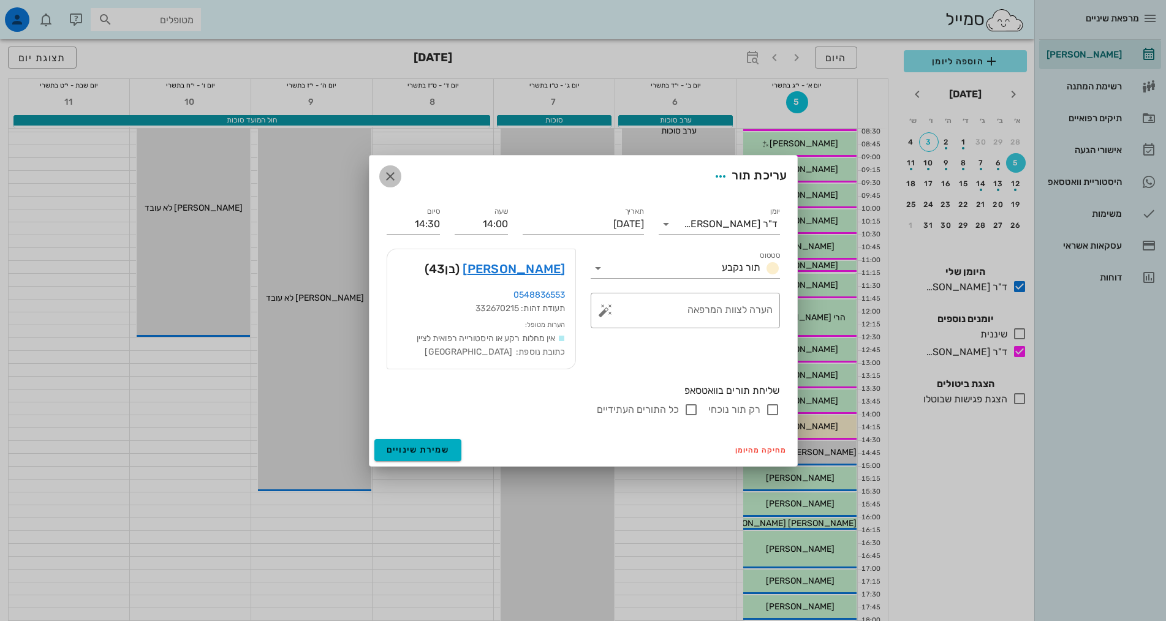
click at [397, 179] on icon "button" at bounding box center [390, 176] width 15 height 15
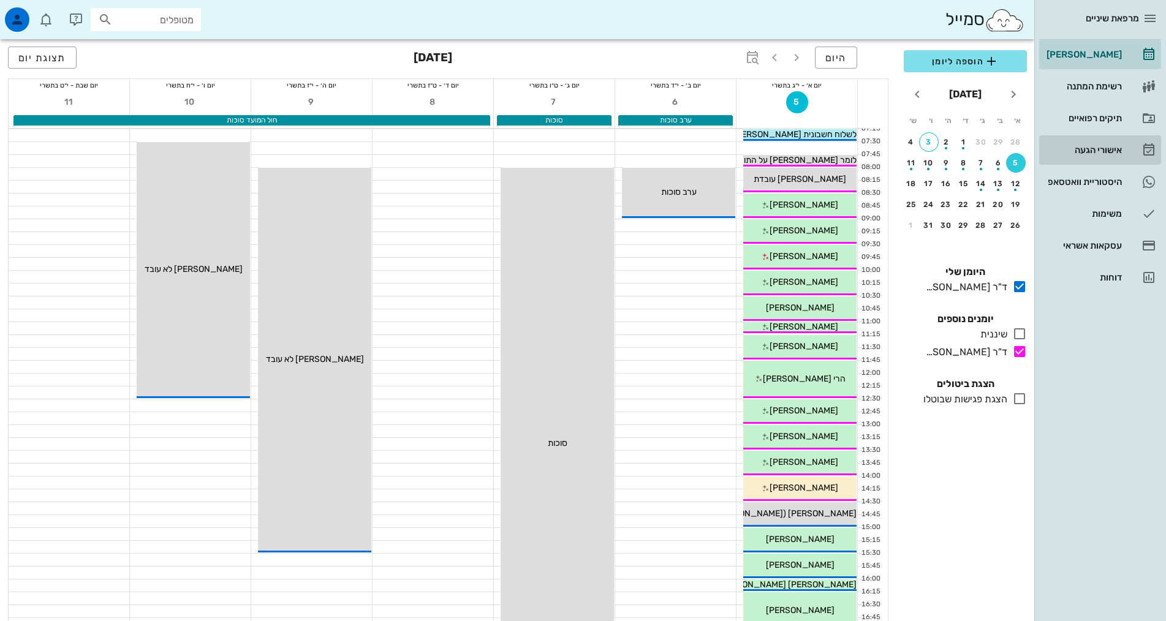
click at [1115, 158] on div "אישורי הגעה" at bounding box center [1083, 150] width 78 height 20
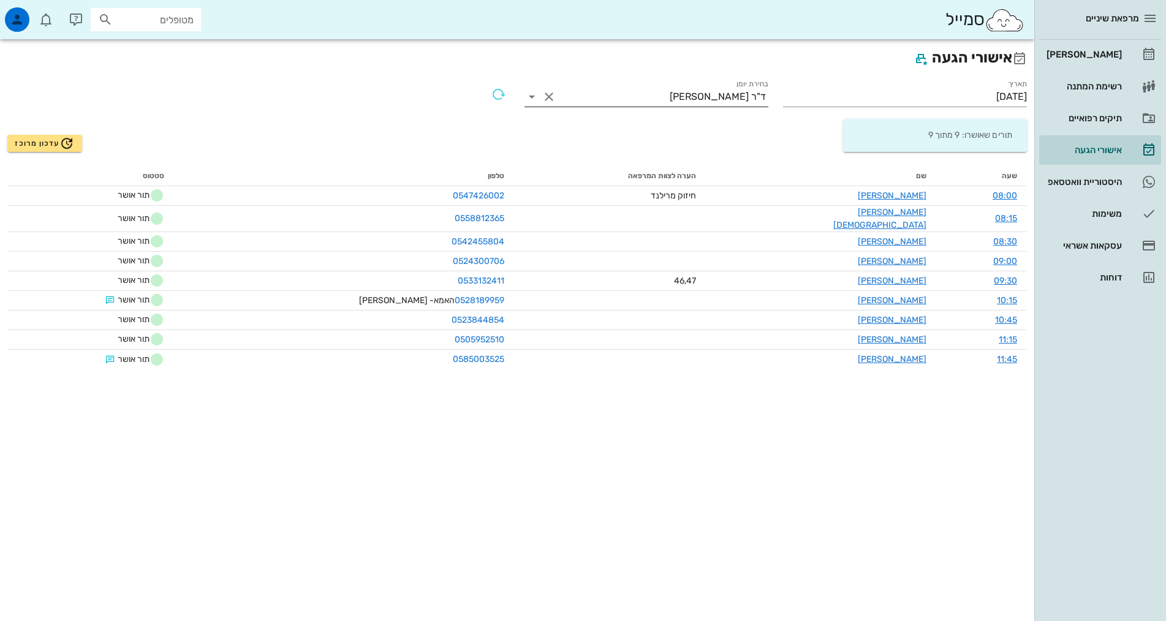
click at [670, 93] on input "בחירת יומן" at bounding box center [614, 97] width 111 height 20
click at [692, 93] on div "מרפאת שיניים יומן מרפאה רשימת המתנה תיקים רפואיים אישורי הגעה 10 היסטוריית וואט…" at bounding box center [583, 310] width 1166 height 621
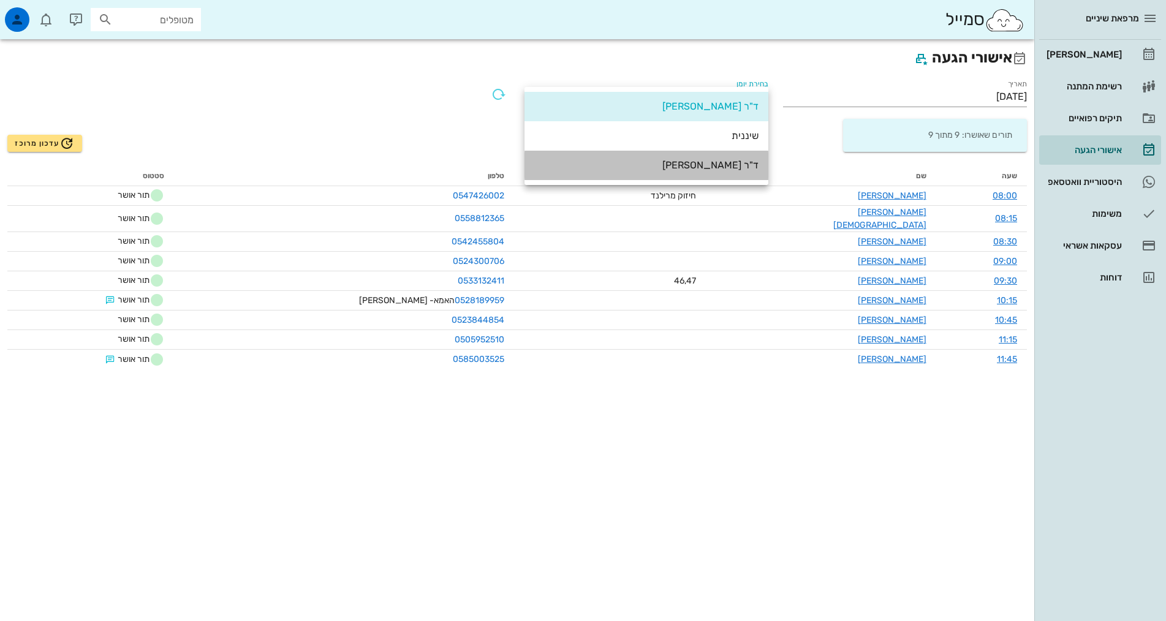
click at [703, 163] on div "ד"ר [PERSON_NAME]" at bounding box center [646, 165] width 224 height 12
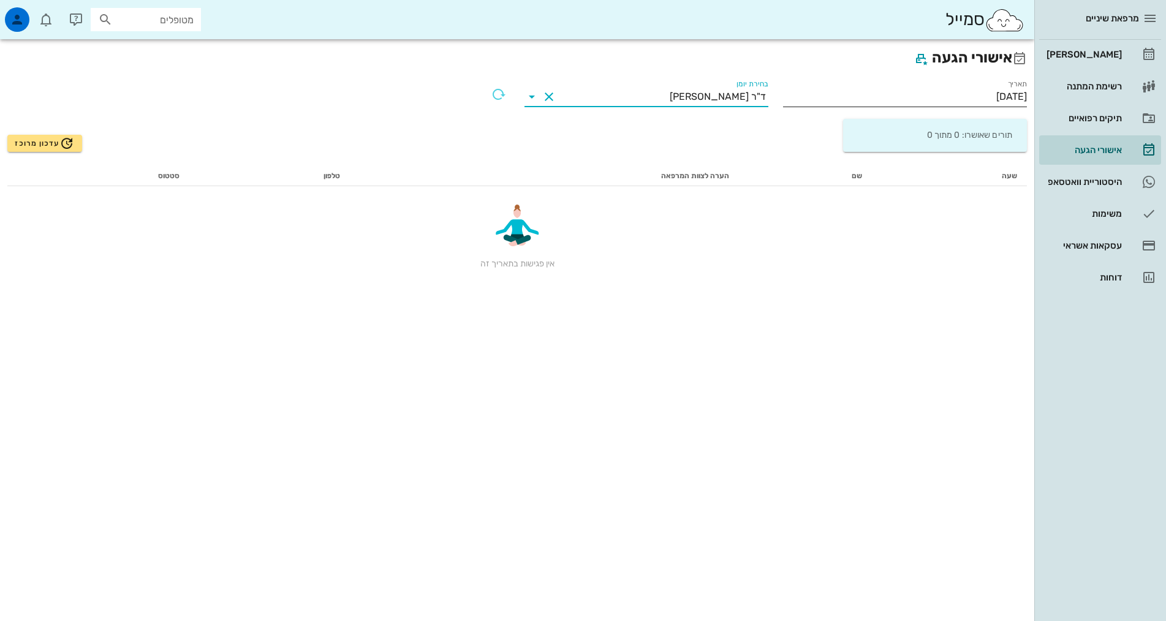
click at [834, 101] on input "[DATE]" at bounding box center [905, 97] width 244 height 20
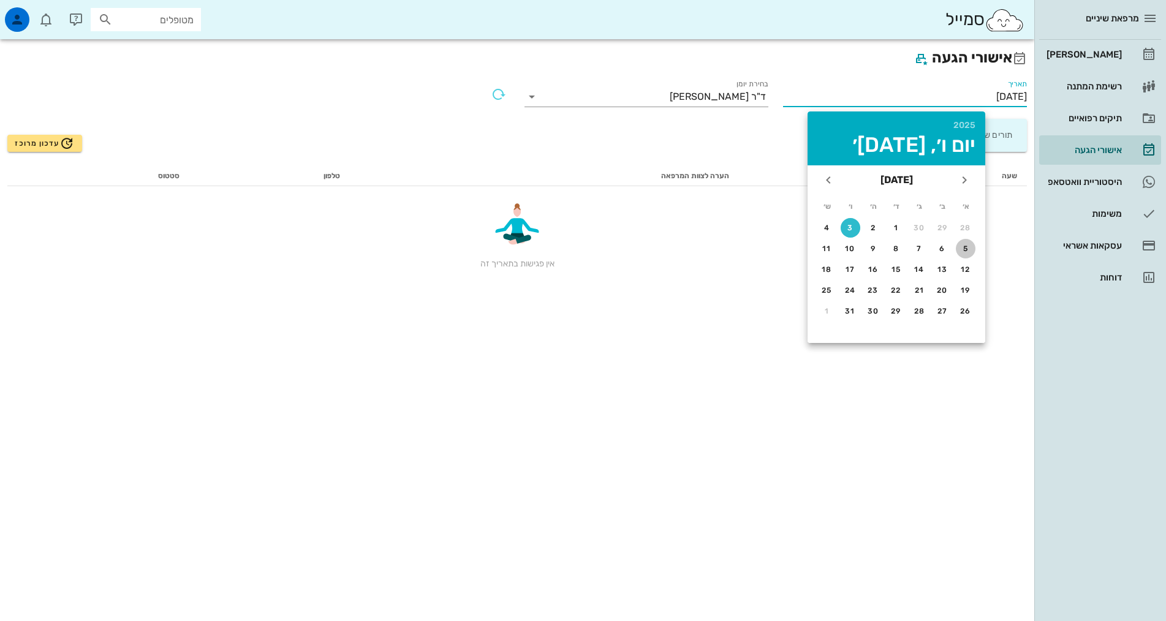
click at [966, 248] on div "5" at bounding box center [966, 249] width 20 height 9
type input "[DATE]"
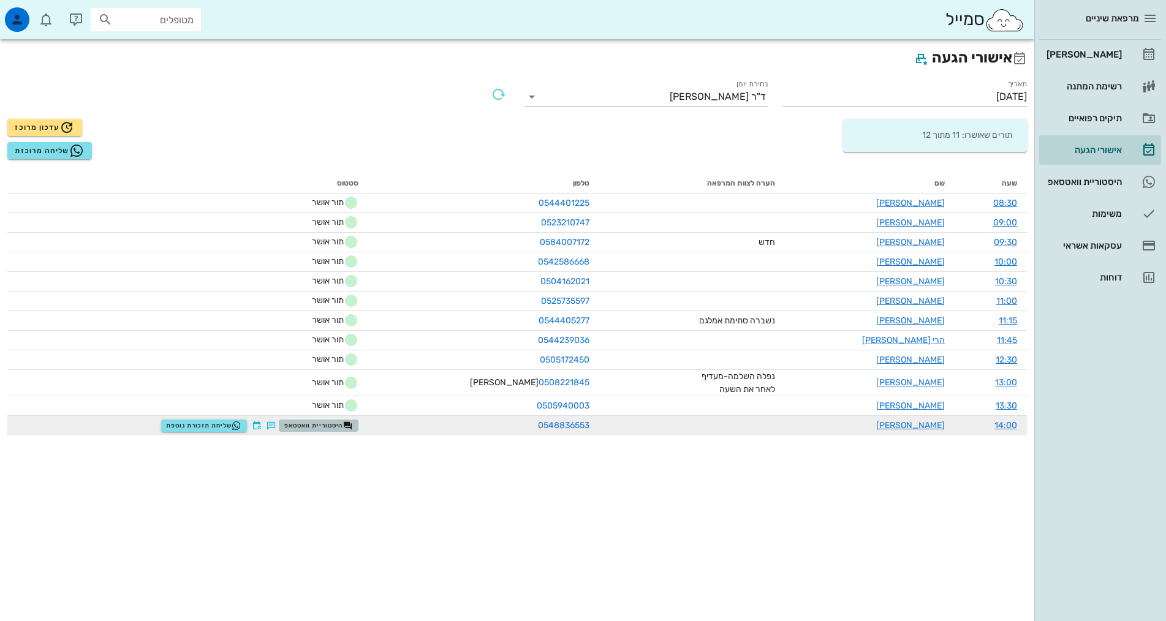
click at [351, 429] on span "היסטוריית וואטסאפ" at bounding box center [318, 426] width 69 height 10
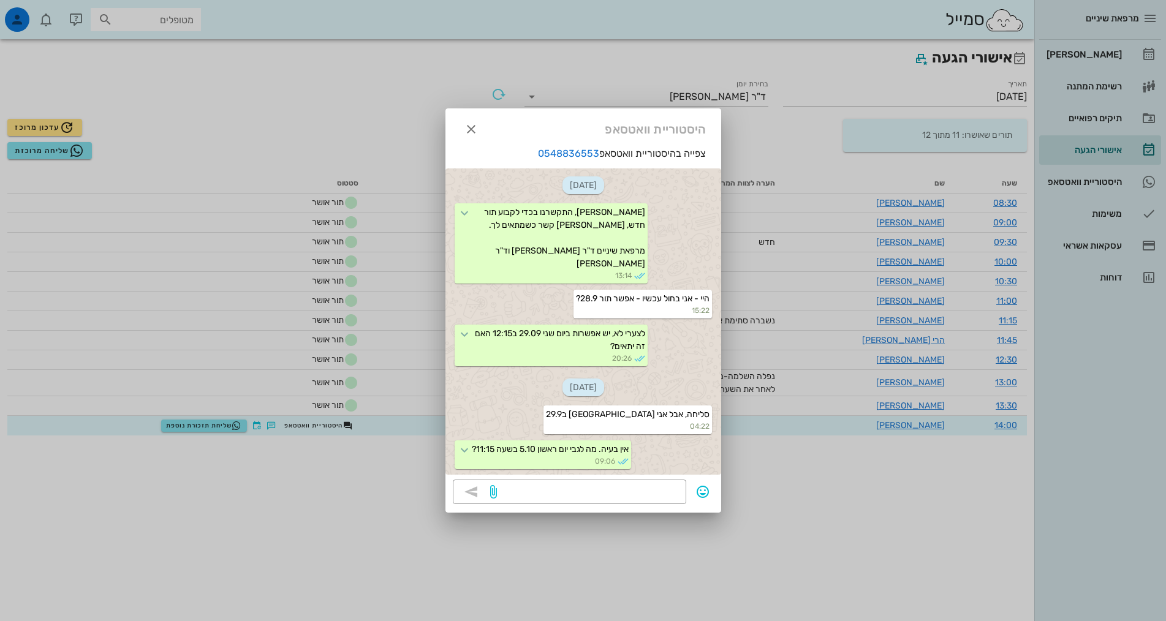
scroll to position [741, 0]
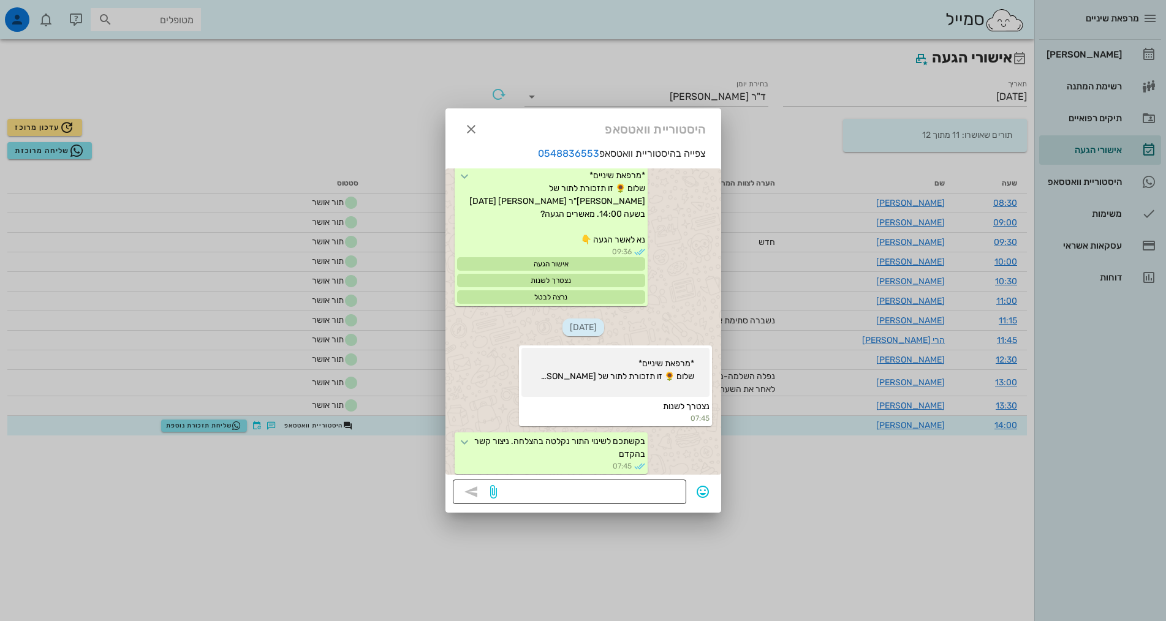
click at [630, 488] on textarea at bounding box center [590, 494] width 180 height 20
type textarea "לצערי לא. היום מלא."
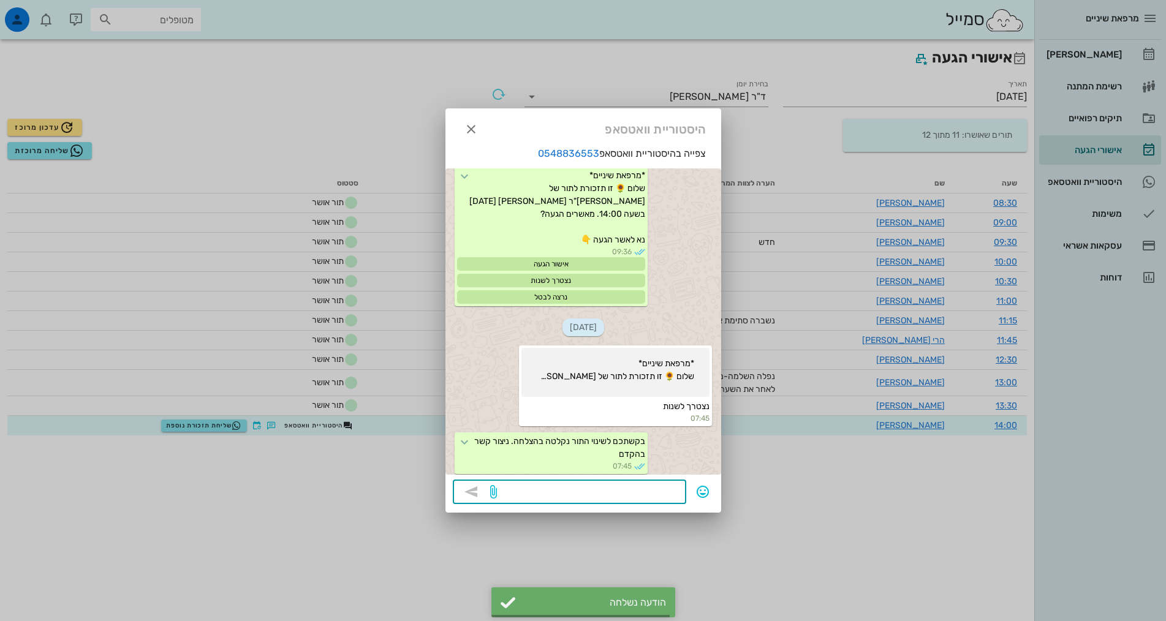
scroll to position [835, 0]
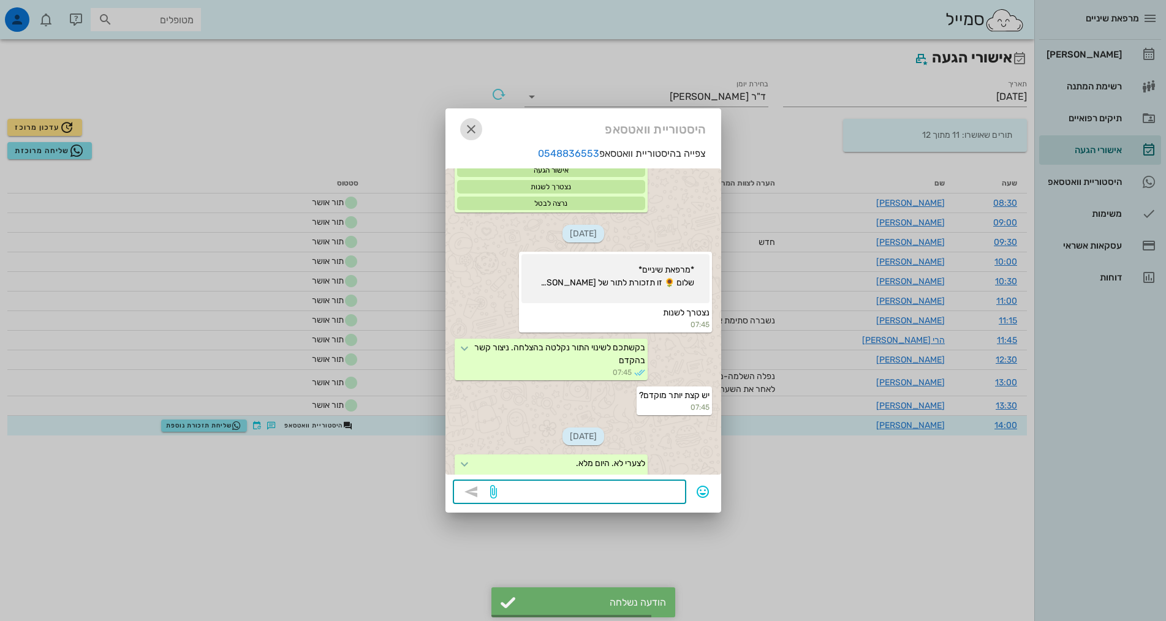
click at [471, 140] on button "button" at bounding box center [471, 129] width 22 height 22
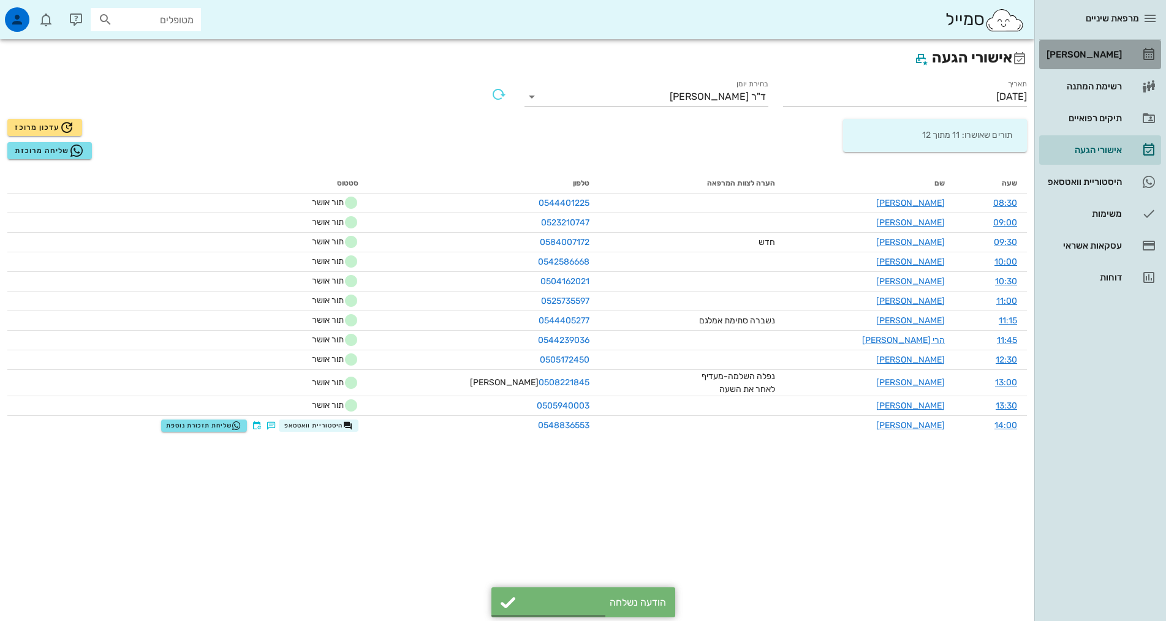
click at [1087, 58] on div "[PERSON_NAME]" at bounding box center [1083, 55] width 78 height 10
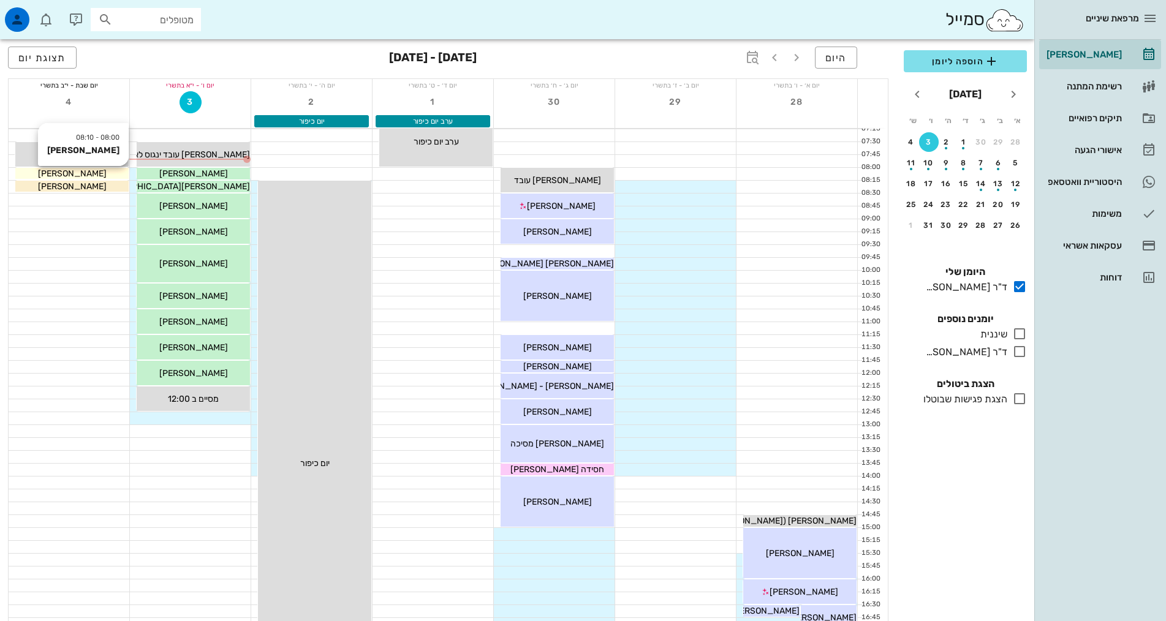
click at [102, 173] on span "[PERSON_NAME]" at bounding box center [72, 174] width 69 height 10
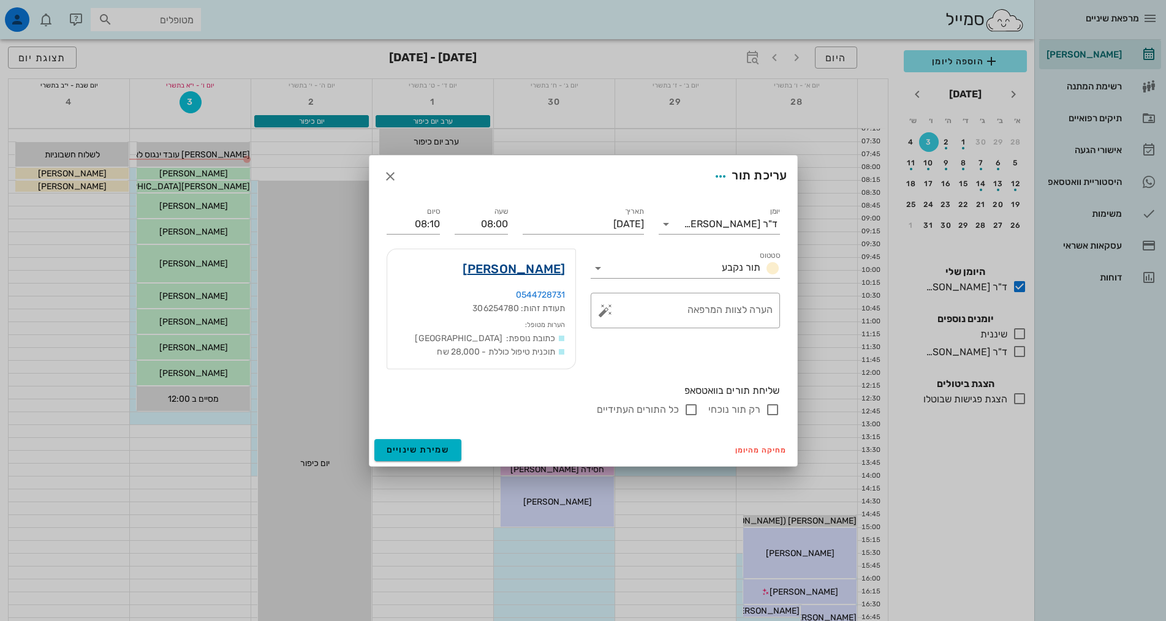
click at [515, 270] on link "[PERSON_NAME]" at bounding box center [514, 269] width 102 height 20
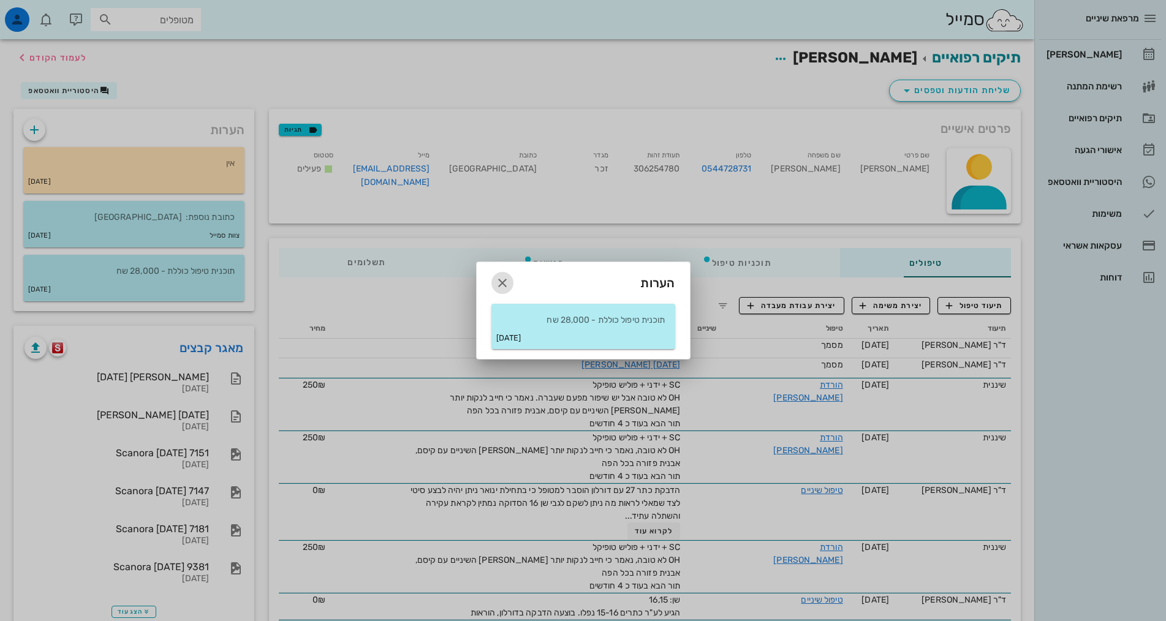
click at [504, 281] on icon "button" at bounding box center [502, 283] width 15 height 15
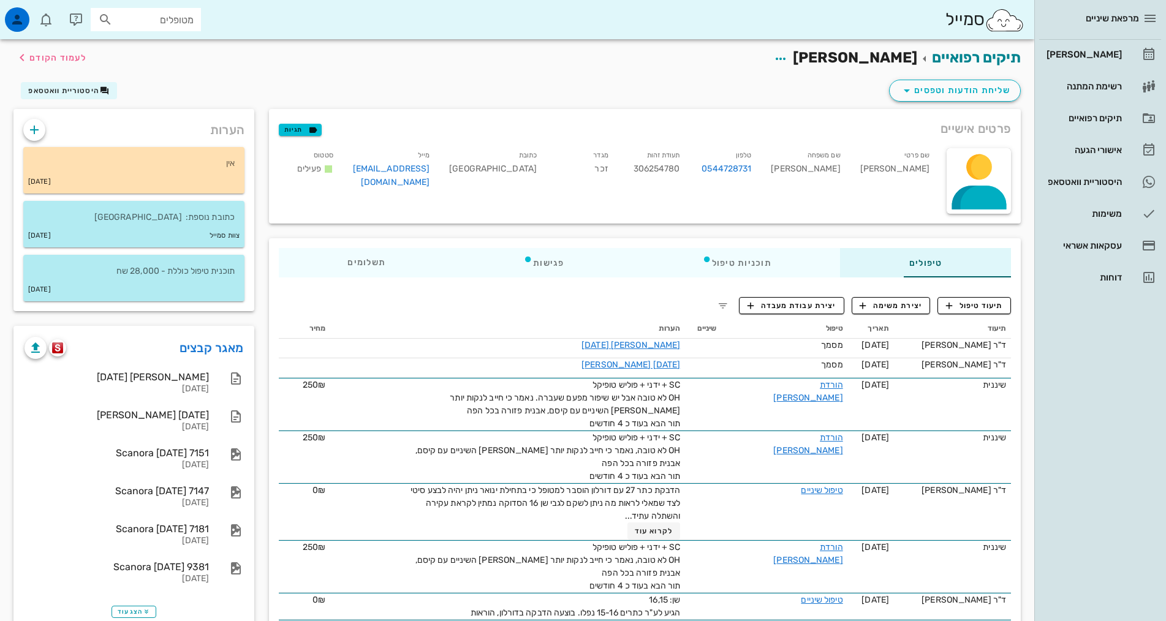
click at [169, 72] on div "תיקים רפואיים [PERSON_NAME] לעמוד הקודם" at bounding box center [517, 58] width 1022 height 38
click at [432, 82] on div "שליחת הודעות וטפסים היסטוריית וואטסאפ" at bounding box center [517, 93] width 1022 height 32
click at [348, 262] on span "תשלומים 0₪" at bounding box center [367, 263] width 38 height 9
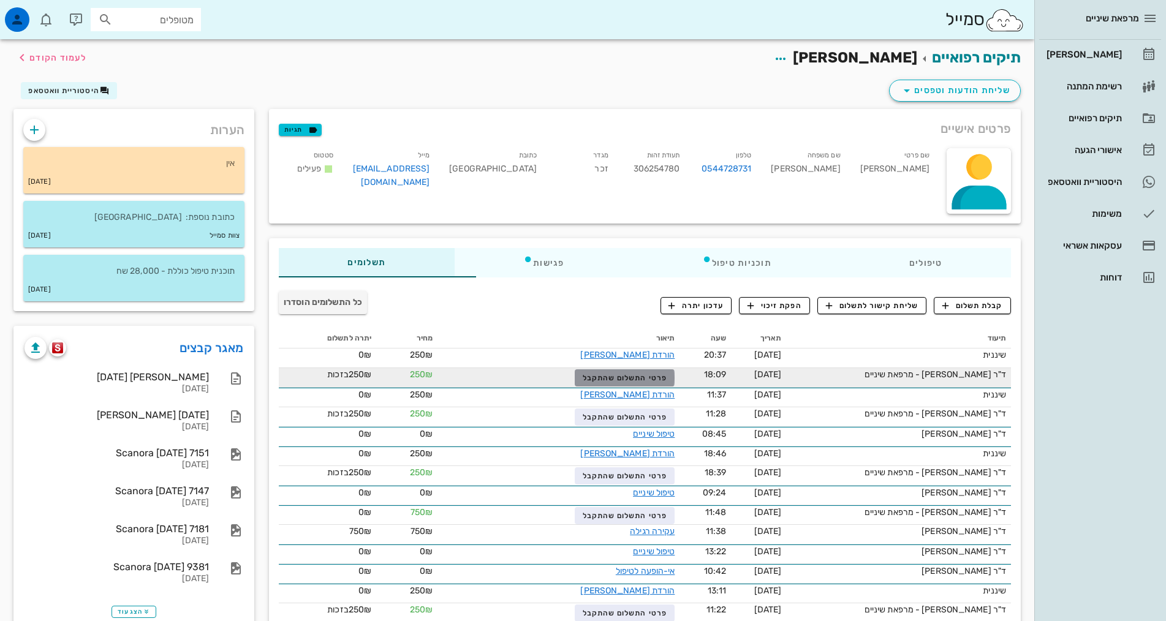
click at [609, 380] on span "פרטי התשלום שהתקבל" at bounding box center [625, 378] width 85 height 9
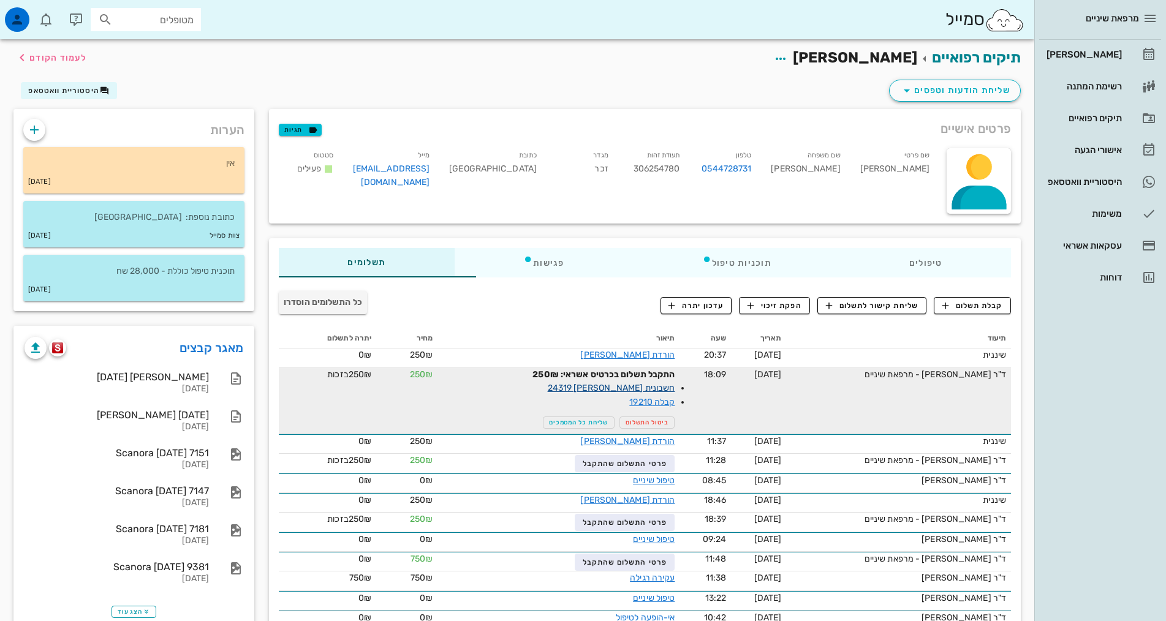
click at [615, 386] on link "חשבונית [PERSON_NAME] 24319" at bounding box center [611, 388] width 127 height 10
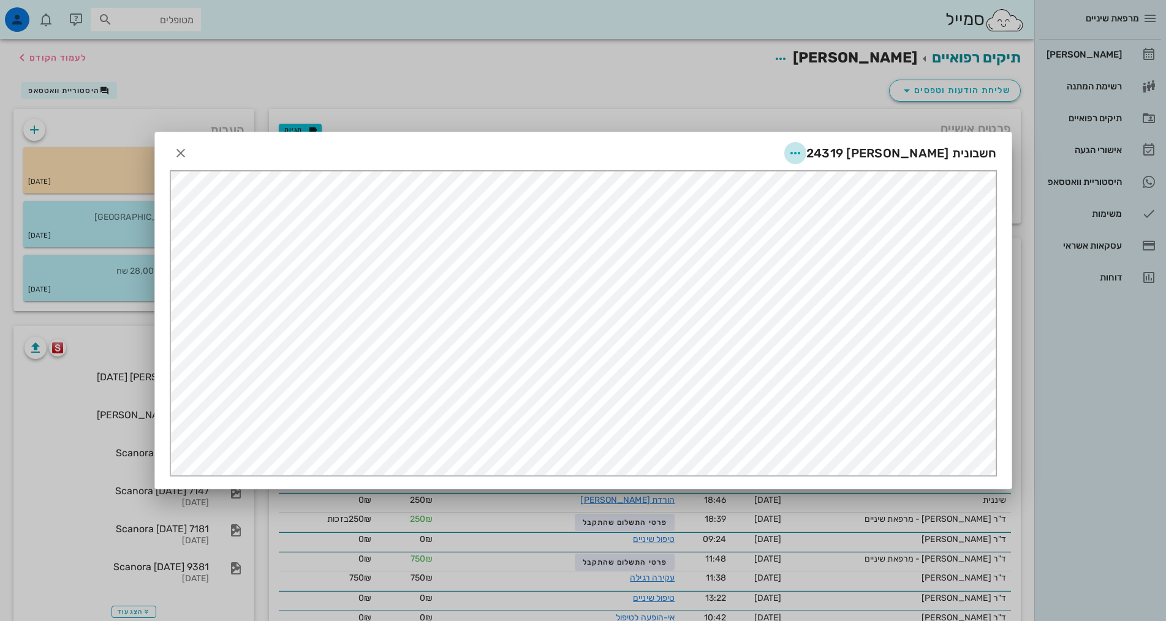
click at [803, 157] on icon "button" at bounding box center [795, 153] width 15 height 15
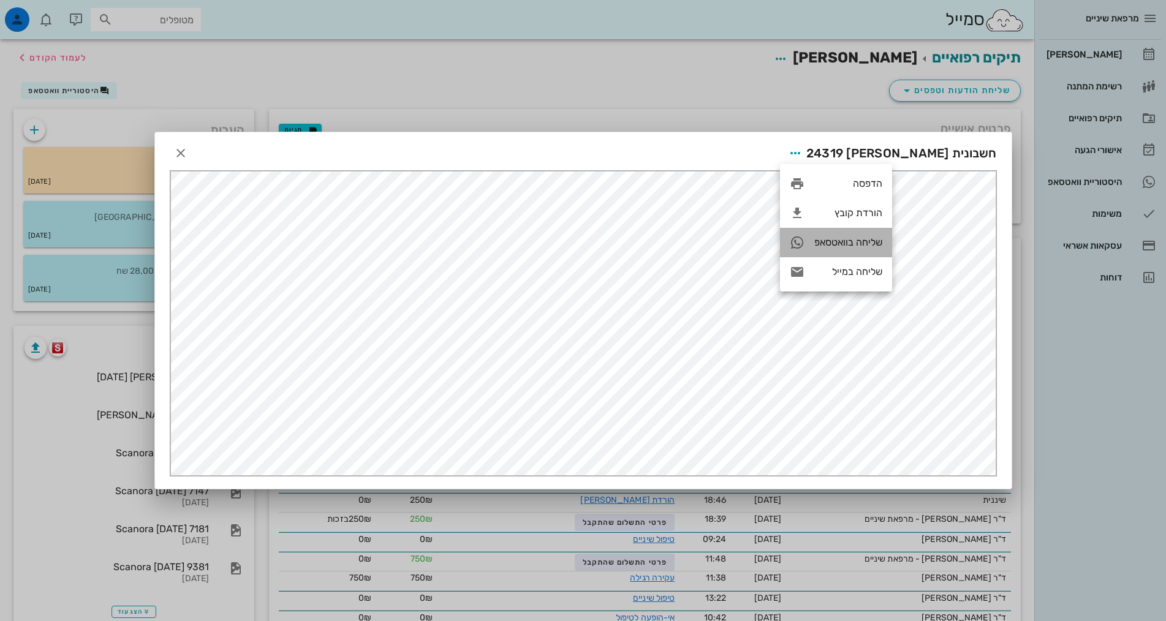
click at [846, 240] on div "שליחה בוואטסאפ" at bounding box center [849, 243] width 68 height 12
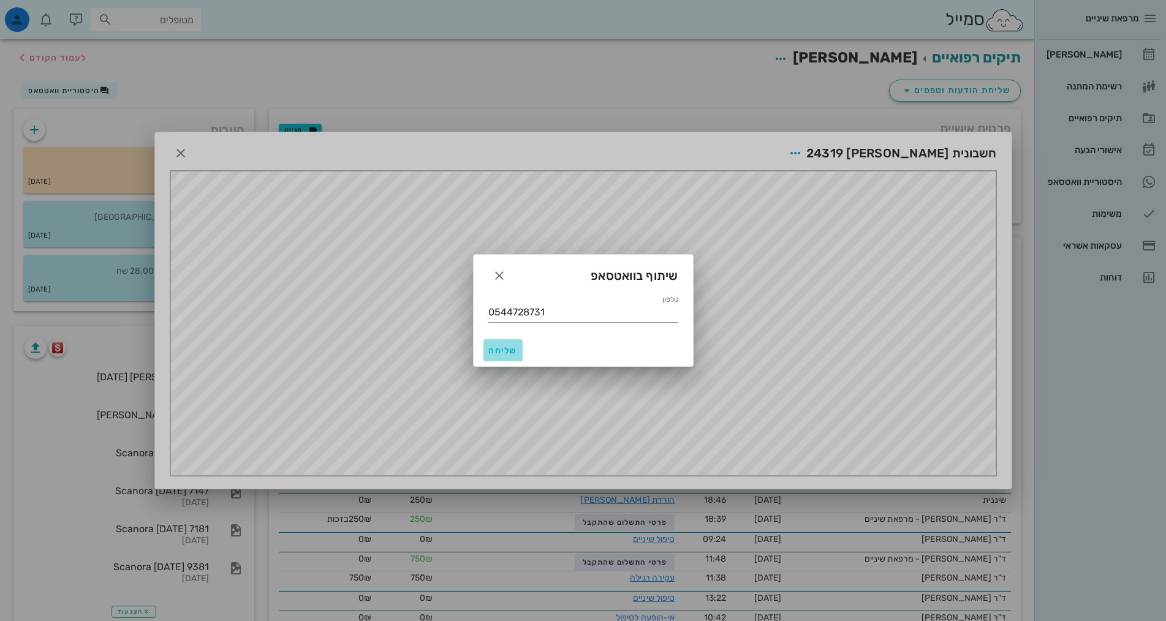
click at [506, 353] on span "שליחה" at bounding box center [502, 351] width 29 height 10
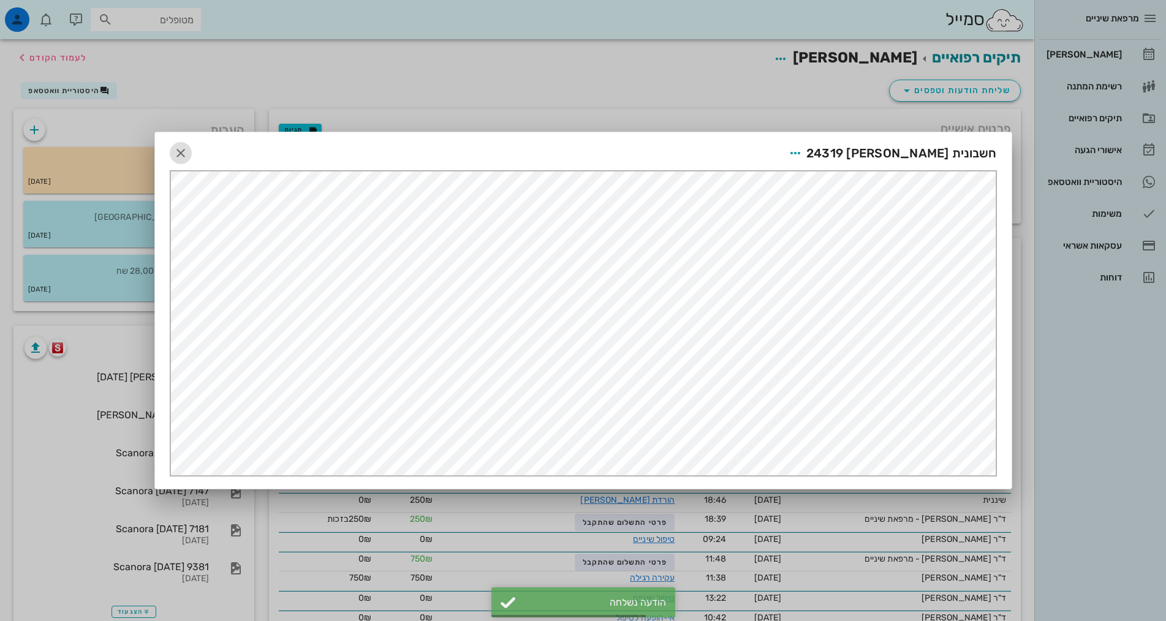
click at [182, 150] on icon "button" at bounding box center [180, 153] width 15 height 15
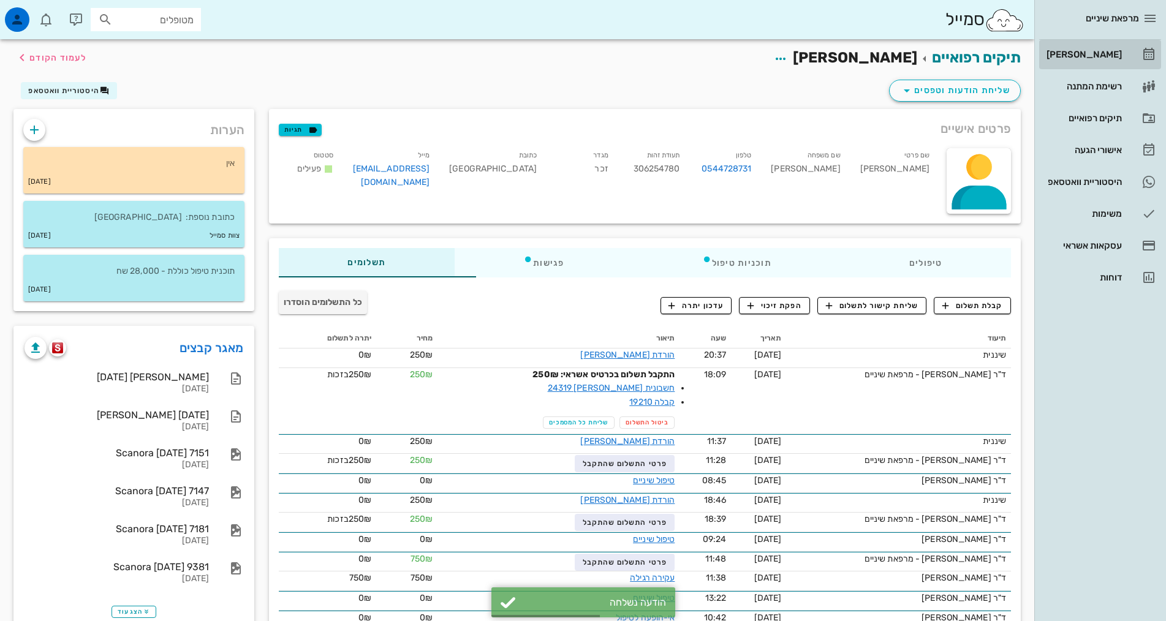
click at [1081, 57] on div "[PERSON_NAME]" at bounding box center [1083, 55] width 78 height 10
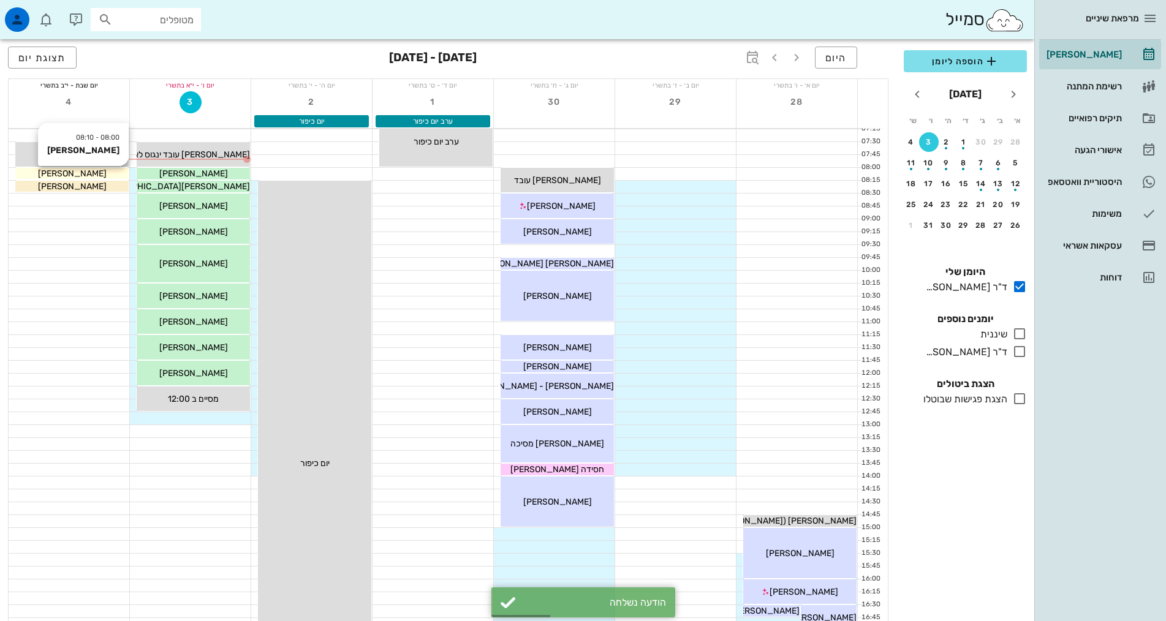
click at [41, 172] on div "[PERSON_NAME]" at bounding box center [71, 173] width 113 height 13
click at [41, 172] on div "מרפאת שיניים [PERSON_NAME] רשימת המתנה תיקים רפואיים אישורי הגעה 10 היסטוריית ו…" at bounding box center [583, 495] width 1166 height 991
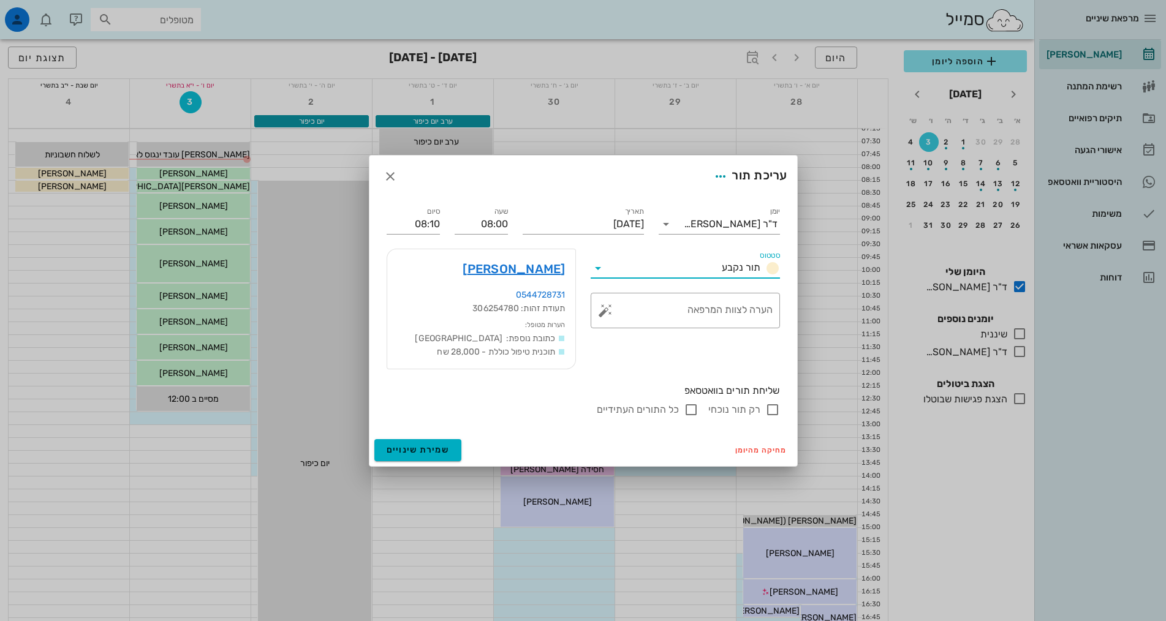
click at [690, 263] on input "סטטוס" at bounding box center [662, 269] width 109 height 20
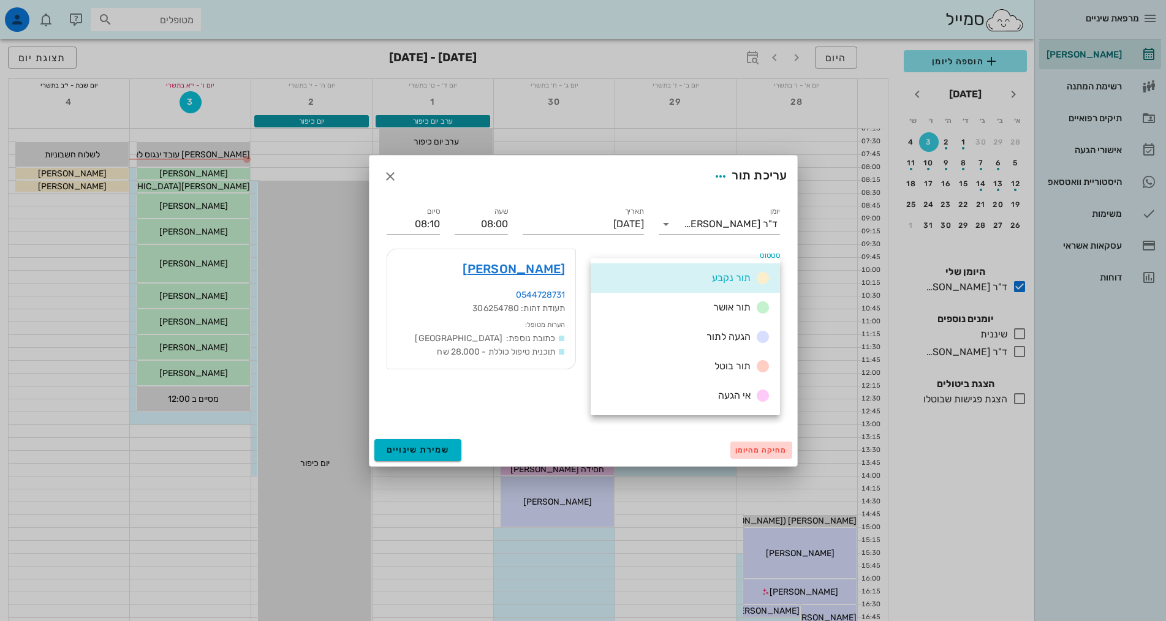
click at [757, 448] on span "מחיקה מהיומן" at bounding box center [761, 450] width 52 height 9
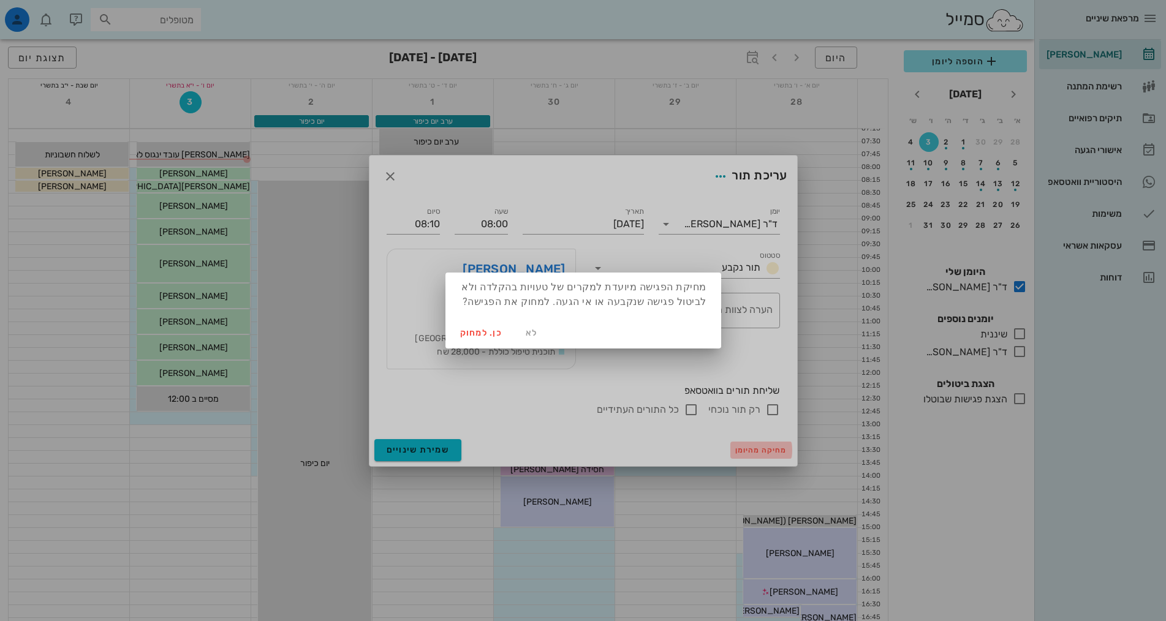
click at [757, 448] on div "מרפאת שיניים [PERSON_NAME] רשימת המתנה תיקים רפואיים אישורי הגעה 10 היסטוריית ו…" at bounding box center [583, 495] width 1166 height 991
click at [486, 333] on span "כן. למחוק" at bounding box center [481, 333] width 43 height 10
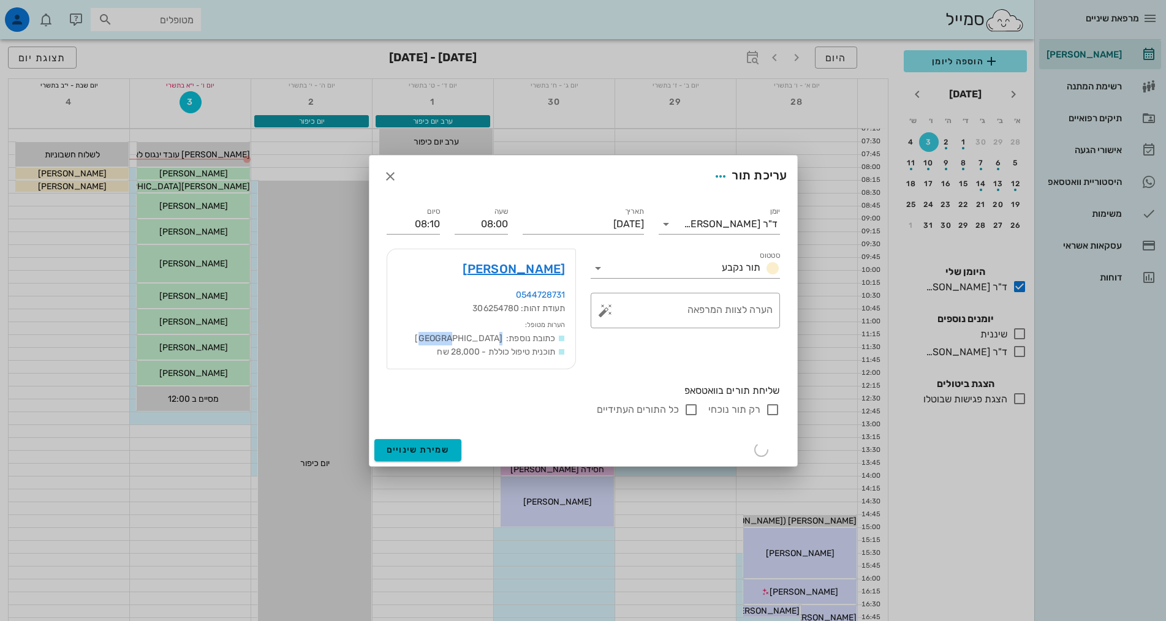
click at [486, 333] on span "כתובת נוספת: [GEOGRAPHIC_DATA]" at bounding box center [485, 338] width 140 height 10
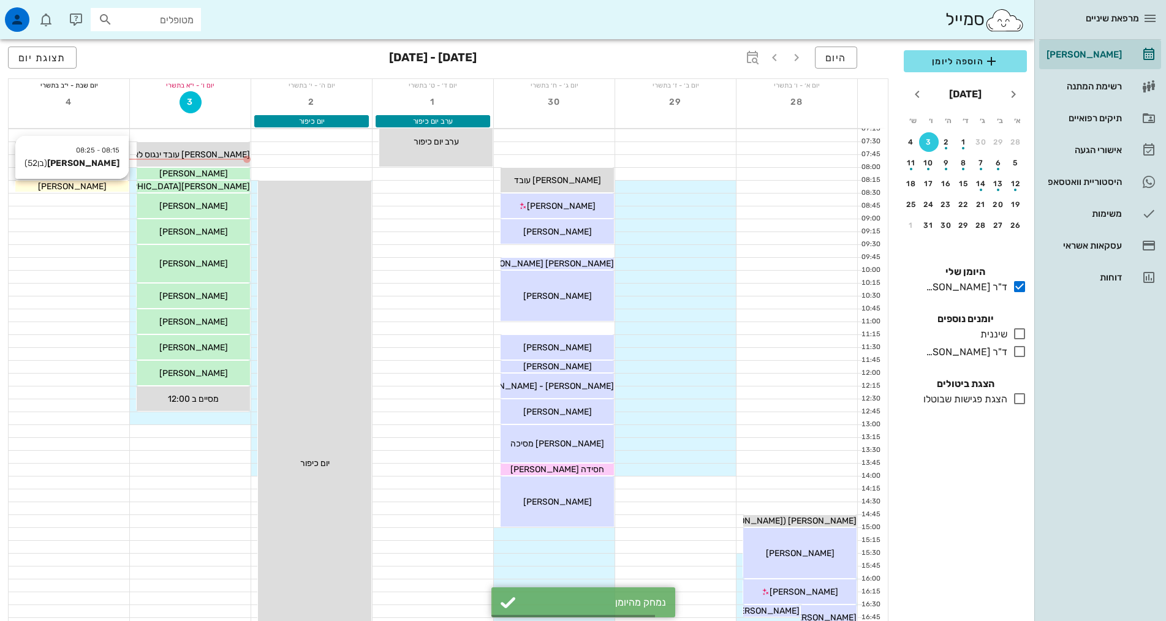
click at [65, 189] on span "[PERSON_NAME]" at bounding box center [72, 186] width 69 height 10
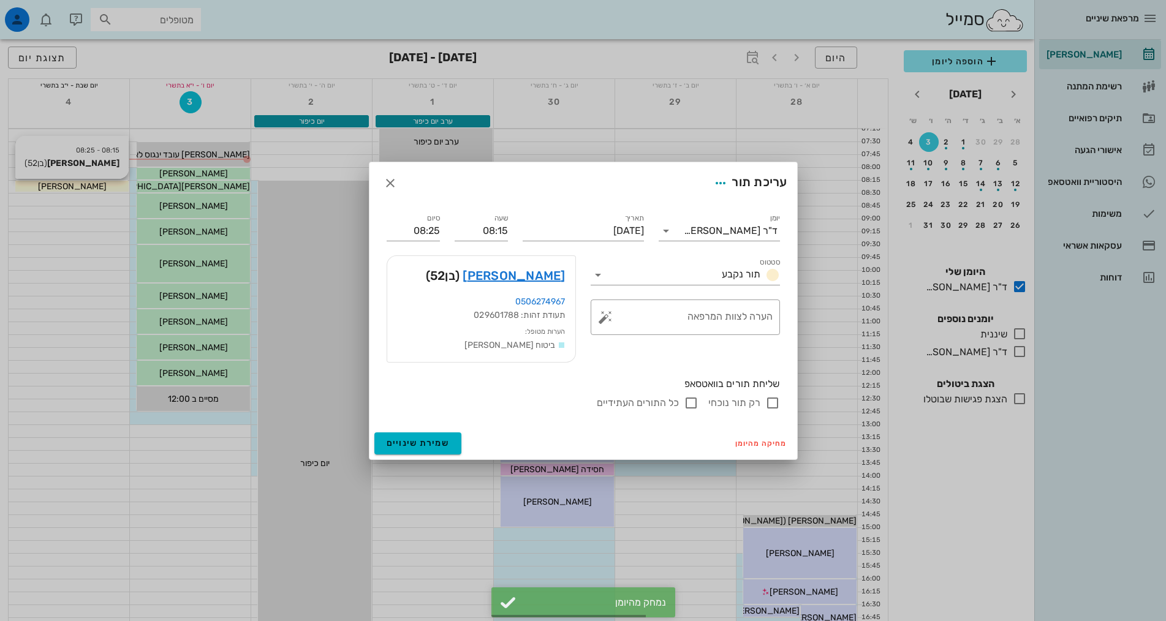
click at [65, 189] on div "מרפאת שיניים [PERSON_NAME] רשימת המתנה תיקים רפואיים אישורי הגעה 10 היסטוריית ו…" at bounding box center [583, 495] width 1166 height 991
click at [539, 276] on link "[PERSON_NAME]" at bounding box center [514, 276] width 102 height 20
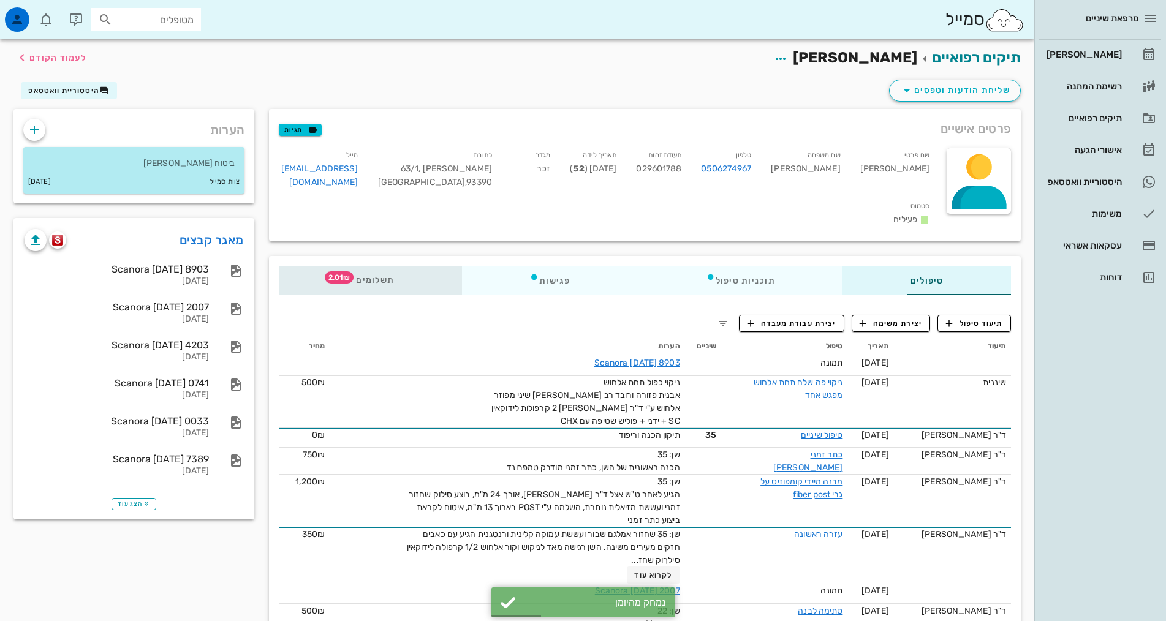
click at [346, 272] on icon at bounding box center [351, 277] width 10 height 10
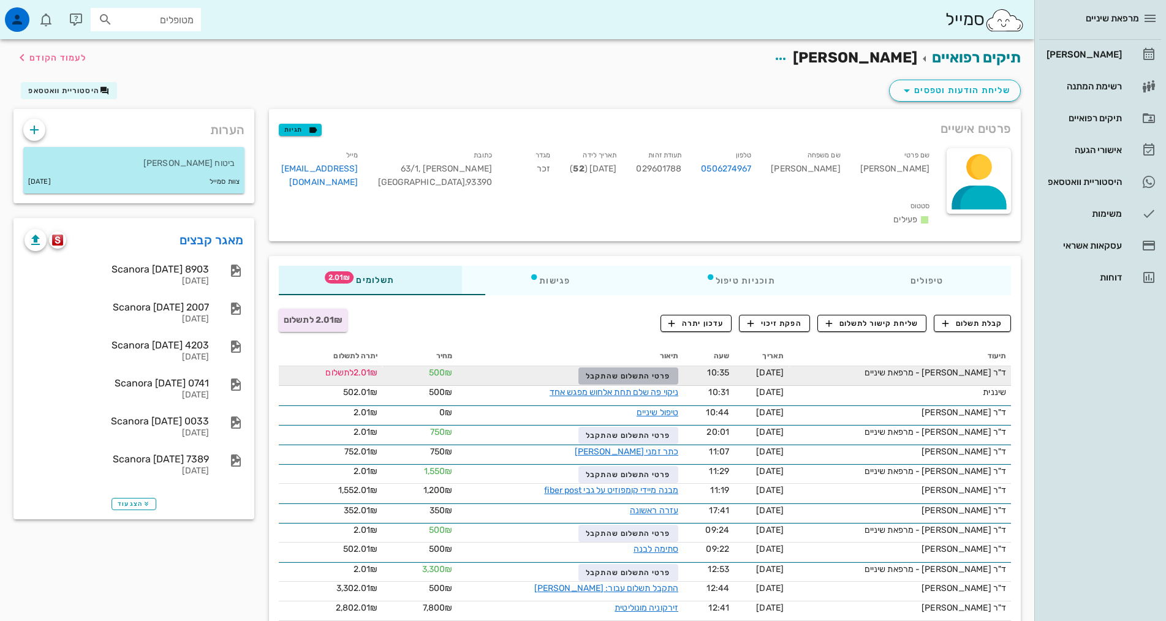
click at [617, 372] on span "פרטי התשלום שהתקבל" at bounding box center [628, 376] width 85 height 9
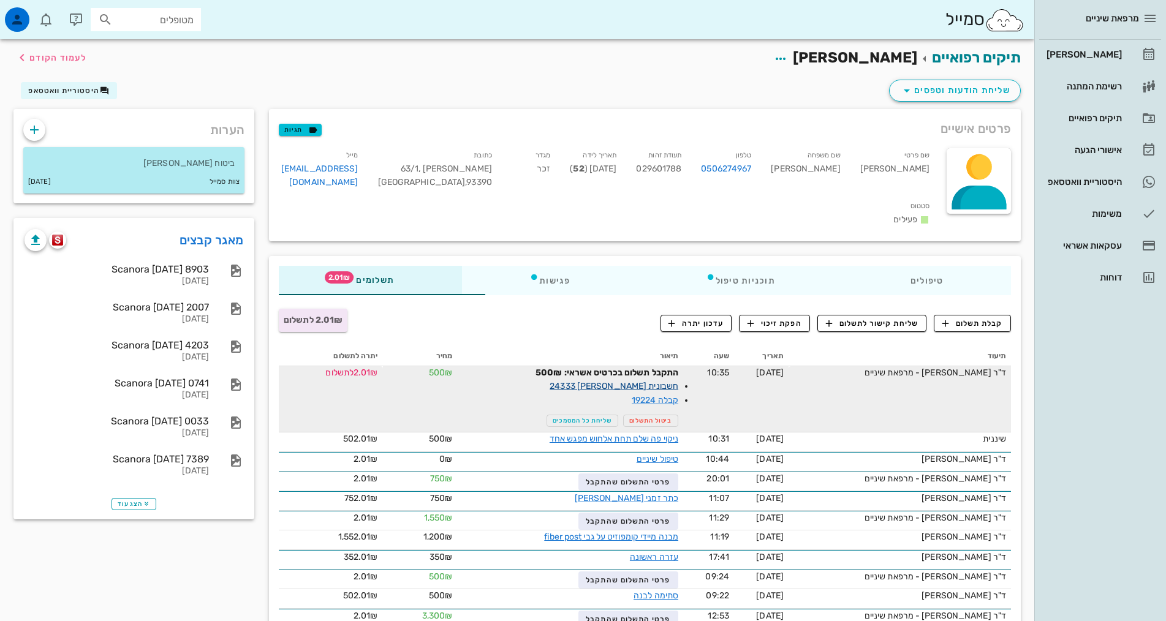
click at [626, 381] on link "חשבונית [PERSON_NAME] 24333" at bounding box center [614, 386] width 129 height 10
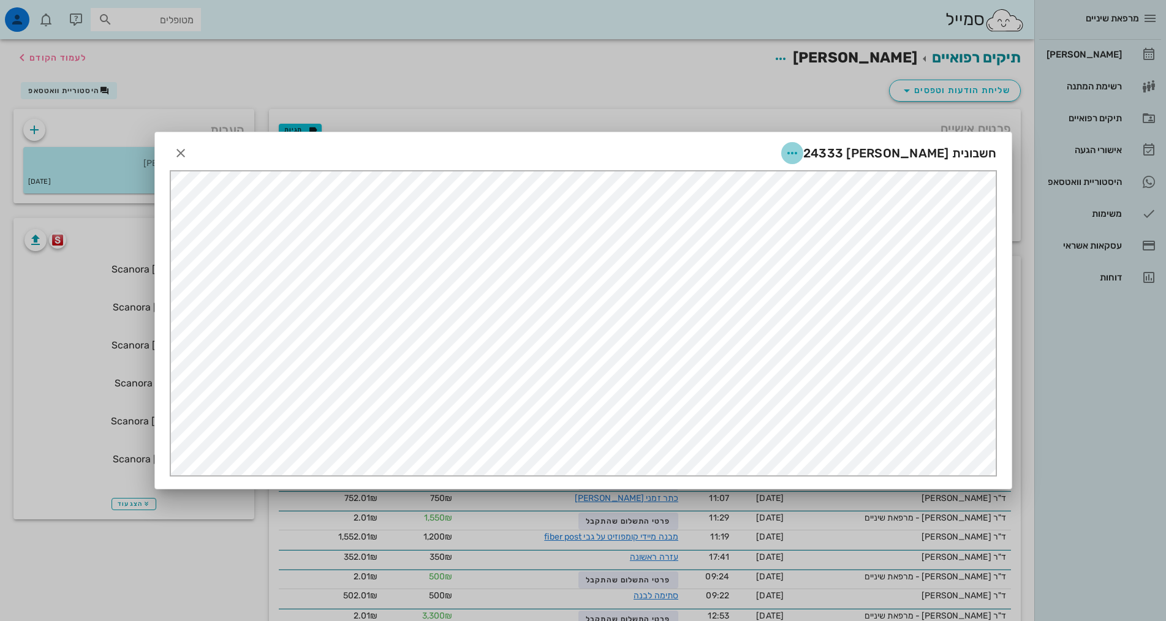
click at [800, 156] on icon "button" at bounding box center [792, 153] width 15 height 15
click at [867, 237] on div "שליחה בוואטסאפ" at bounding box center [846, 243] width 68 height 12
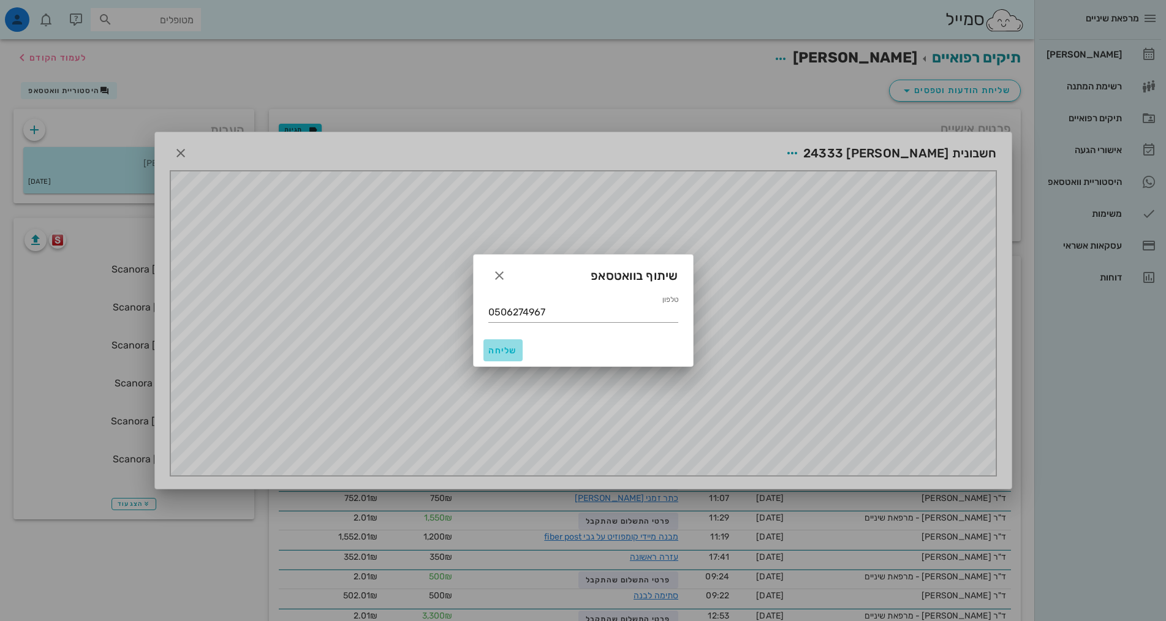
click at [517, 346] on span "שליחה" at bounding box center [502, 351] width 29 height 10
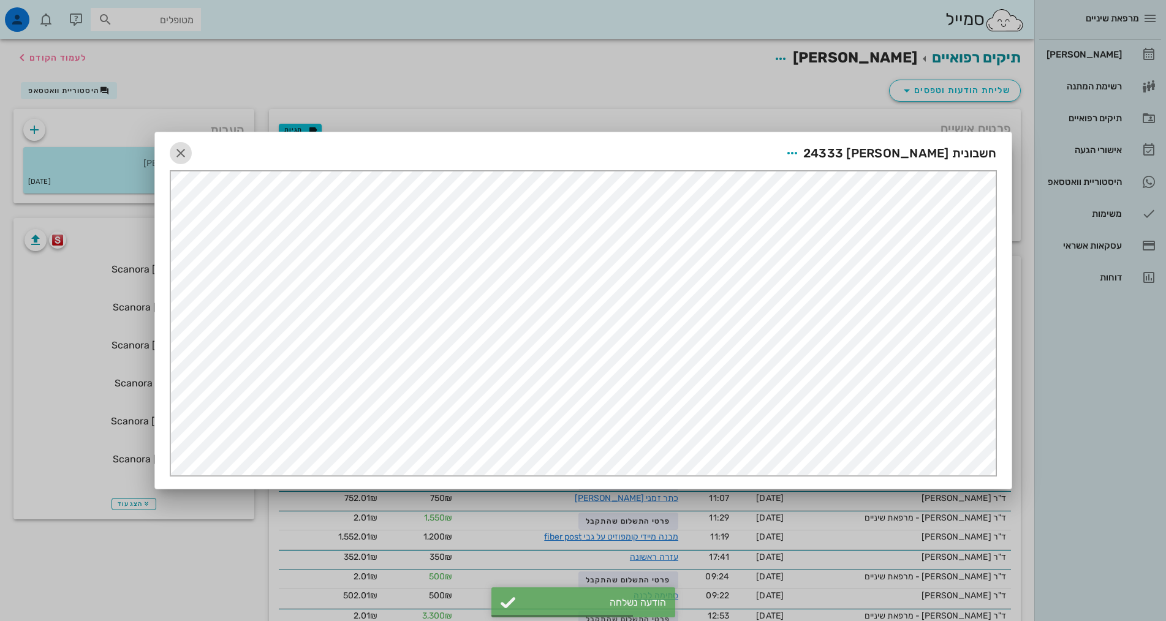
click at [180, 147] on icon "button" at bounding box center [180, 153] width 15 height 15
click at [262, 147] on div "פרטים אישיים תגיות שם פרטי [PERSON_NAME] שם משפחה [PERSON_NAME] טלפון 050627496…" at bounding box center [645, 175] width 767 height 147
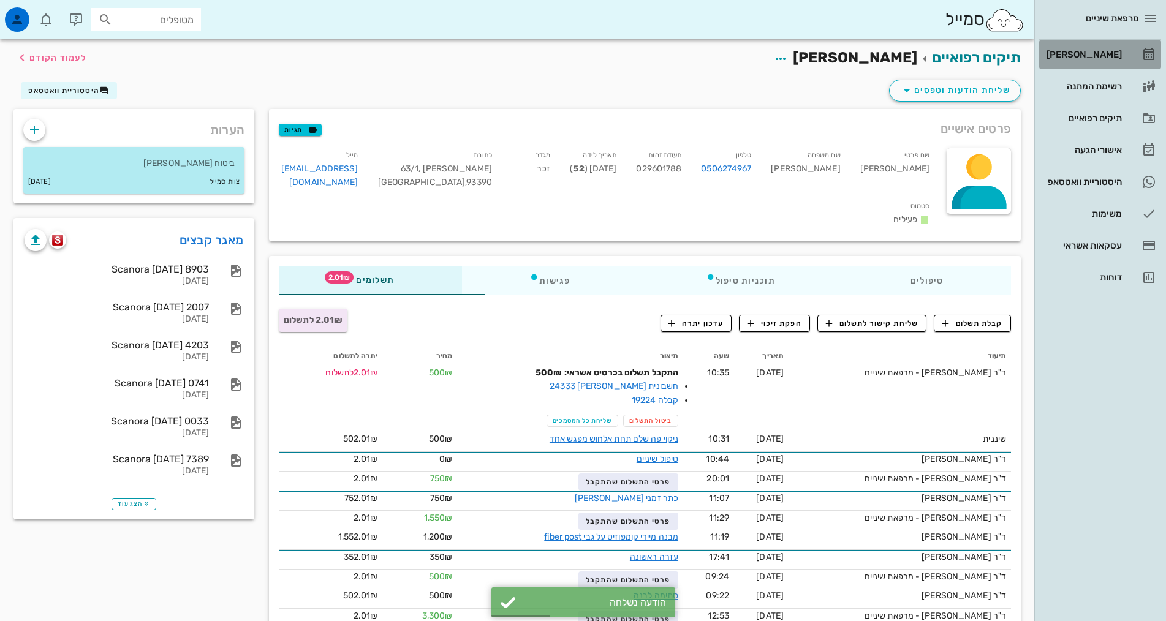
click at [1149, 49] on icon at bounding box center [1149, 54] width 15 height 15
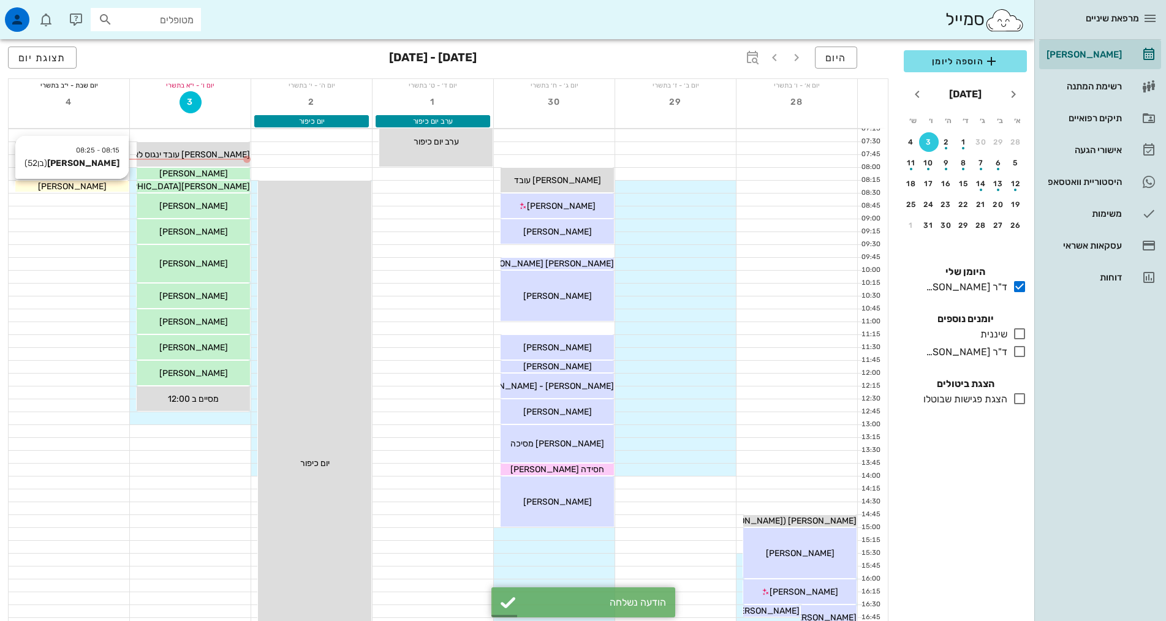
click at [55, 187] on span "[PERSON_NAME]" at bounding box center [72, 186] width 69 height 10
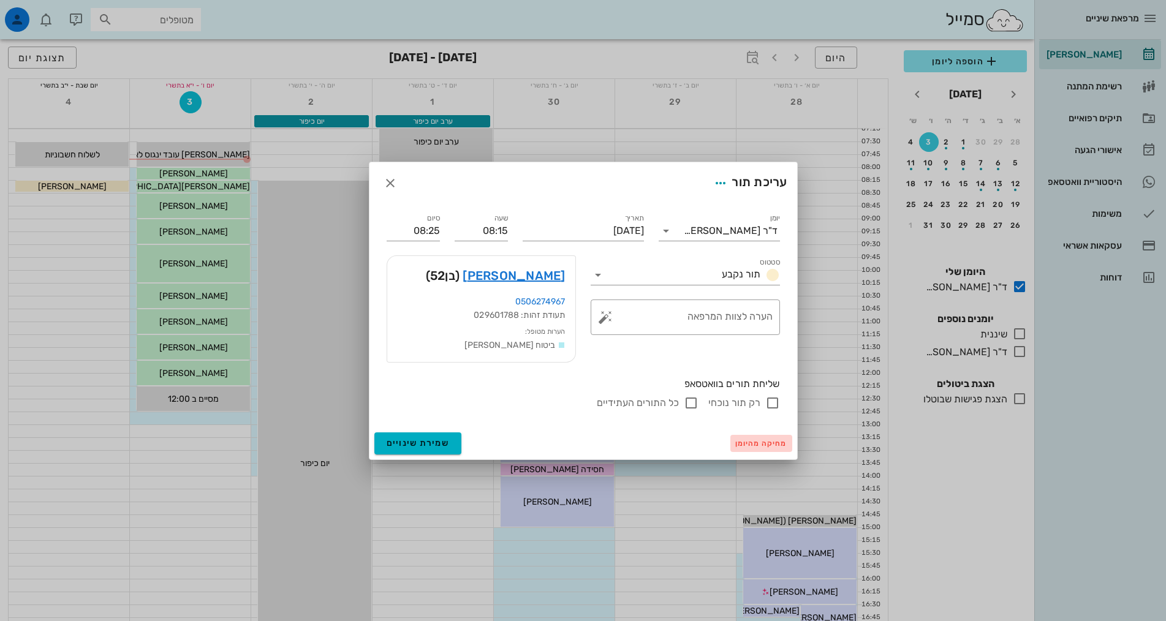
click at [772, 436] on button "מחיקה מהיומן" at bounding box center [762, 443] width 62 height 17
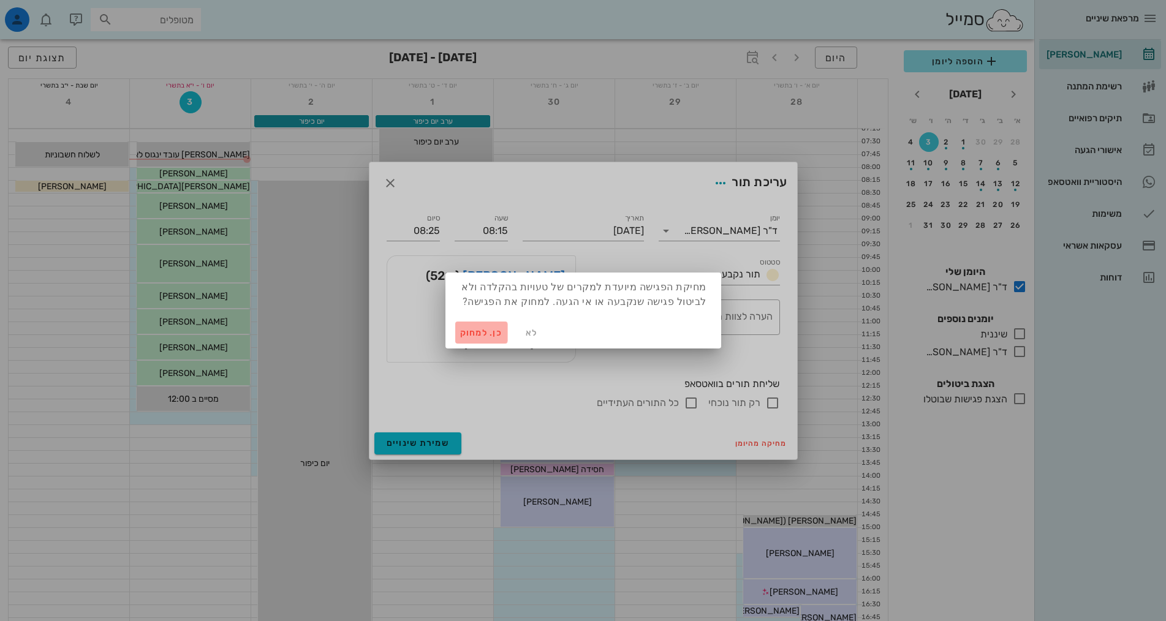
click at [479, 325] on button "כן. למחוק" at bounding box center [481, 333] width 53 height 22
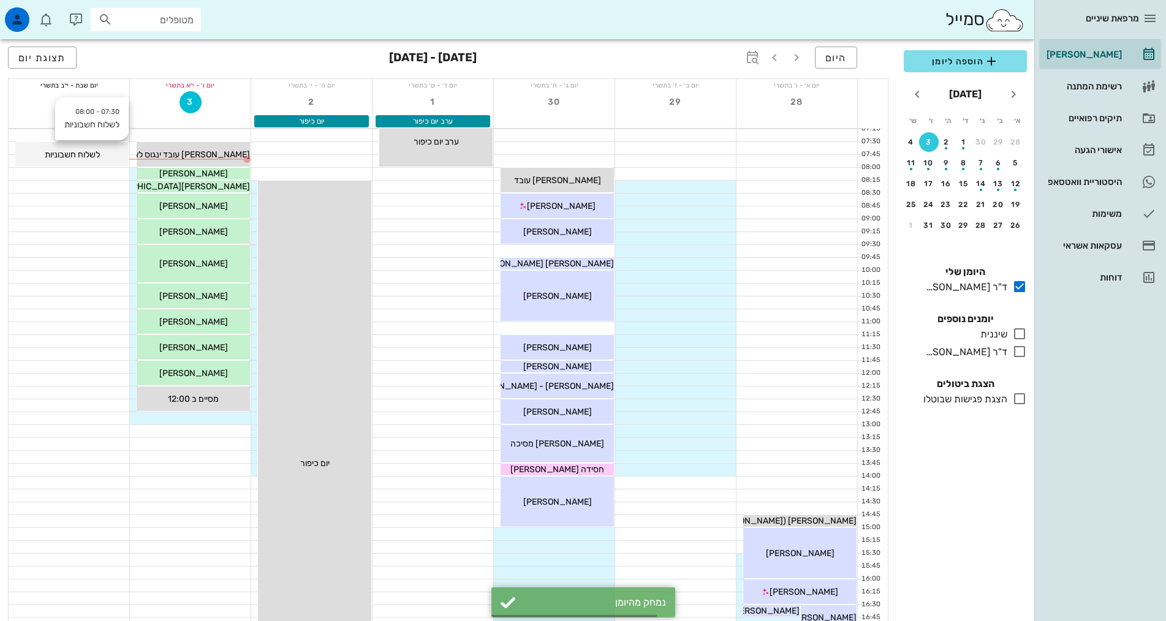
click at [73, 153] on span "לשלוח חשבוניות" at bounding box center [72, 155] width 55 height 10
click at [73, 153] on div "מרפאת שיניים [PERSON_NAME] רשימת המתנה תיקים רפואיים אישורי הגעה 10 היסטוריית ו…" at bounding box center [583, 495] width 1166 height 991
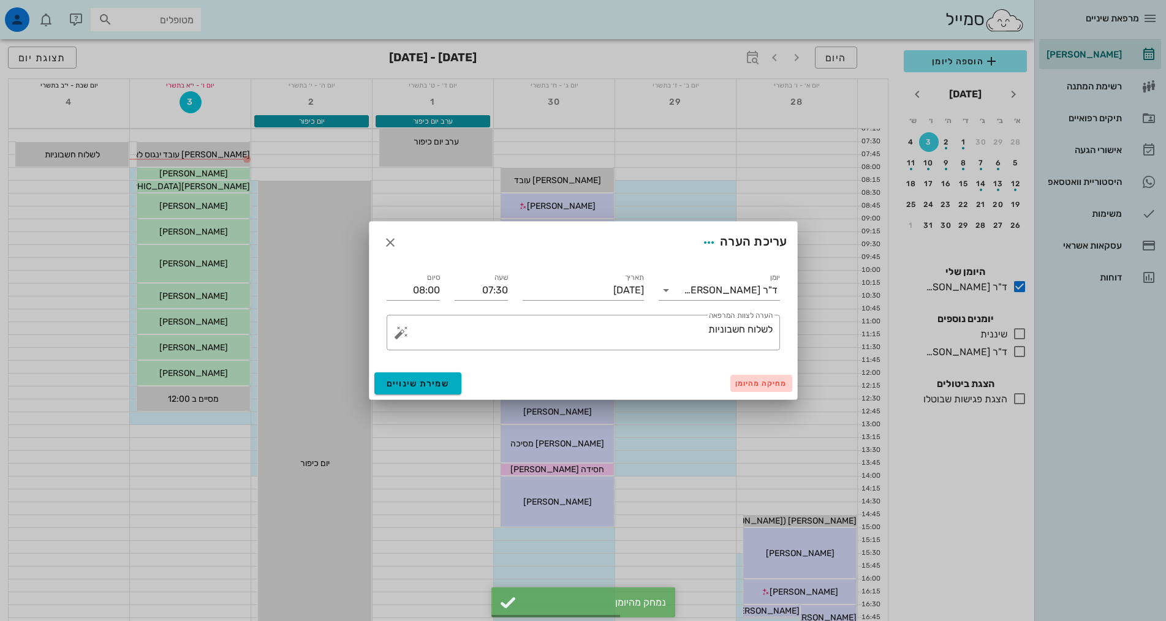
click at [776, 388] on button "מחיקה מהיומן" at bounding box center [762, 383] width 62 height 17
click at [776, 388] on div "מרפאת שיניים [PERSON_NAME] רשימת המתנה תיקים רפואיים אישורי הגעה 10 היסטוריית ו…" at bounding box center [583, 495] width 1166 height 991
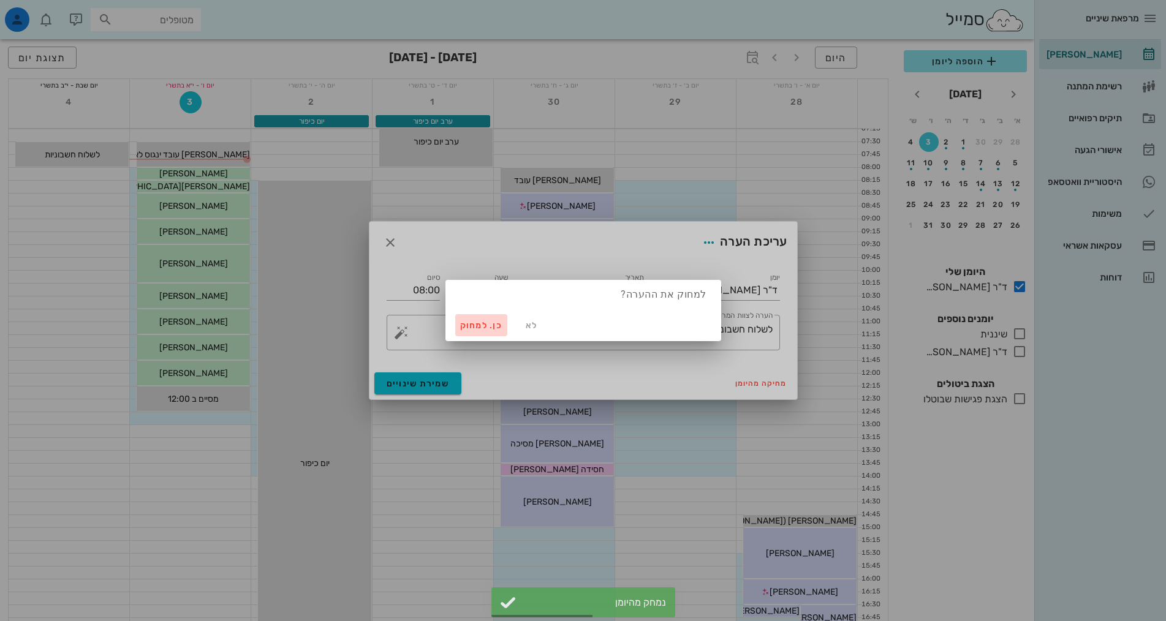
click at [469, 327] on span "כן. למחוק" at bounding box center [481, 326] width 43 height 10
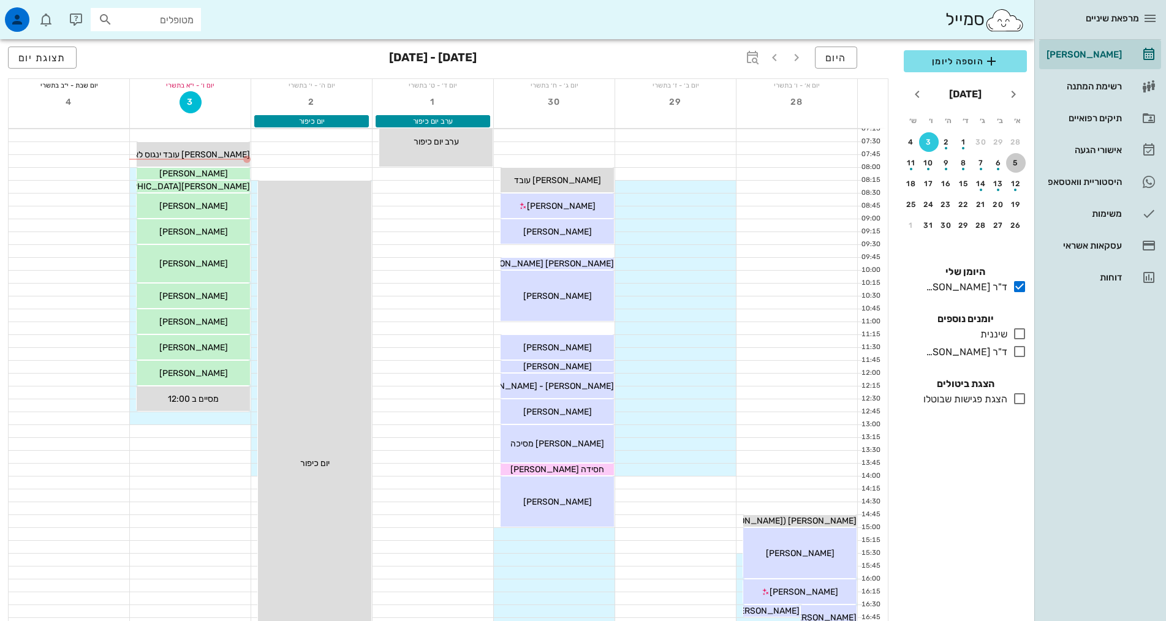
click at [1017, 162] on div "5" at bounding box center [1016, 163] width 20 height 9
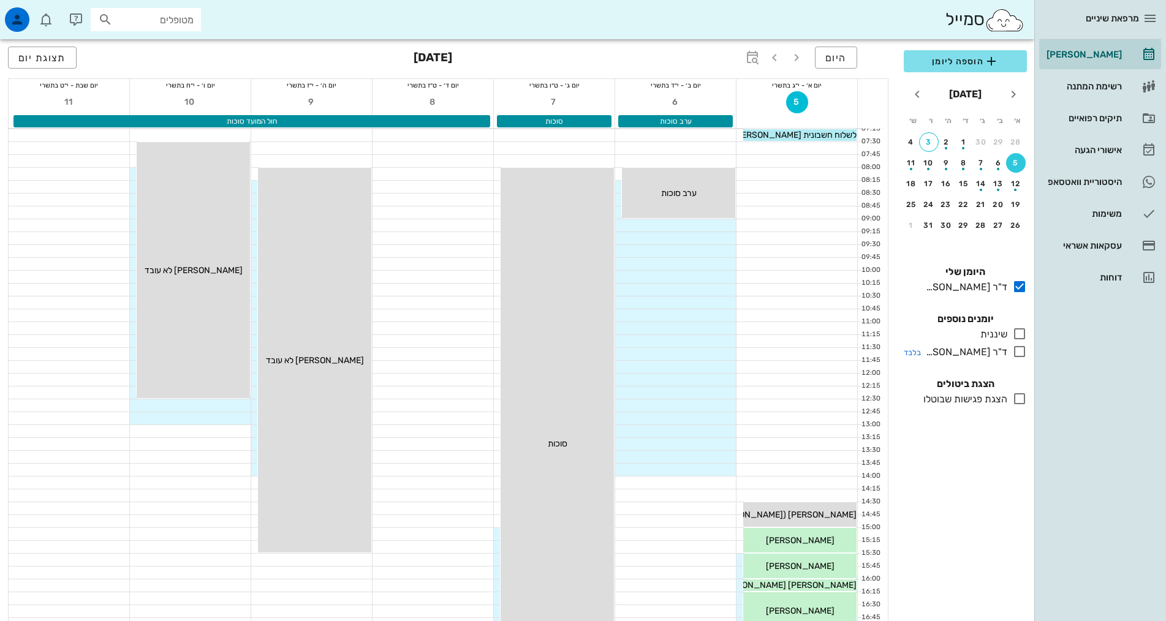
click at [1006, 354] on div "ד"ר [PERSON_NAME]" at bounding box center [964, 352] width 86 height 15
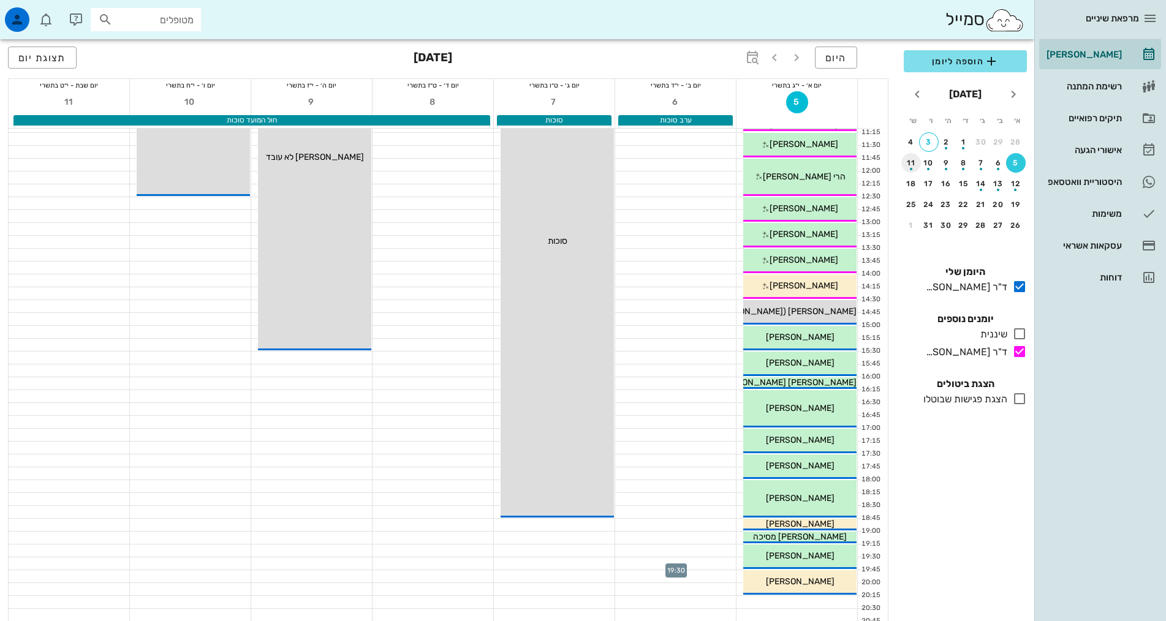
scroll to position [184, 0]
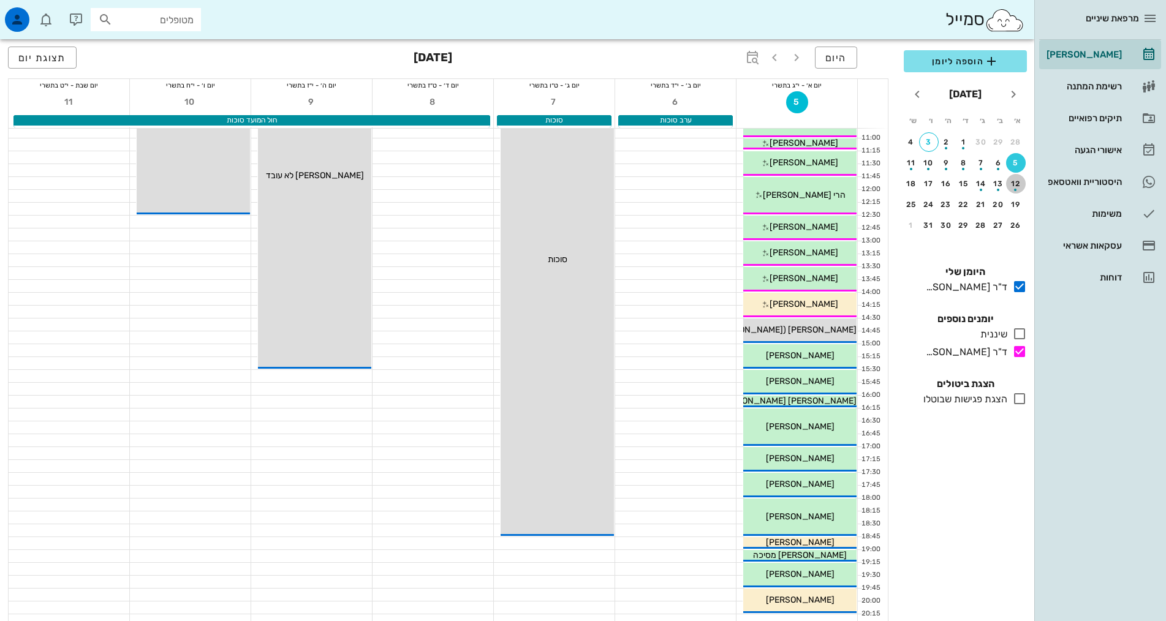
click at [1017, 184] on div "button" at bounding box center [1016, 186] width 20 height 7
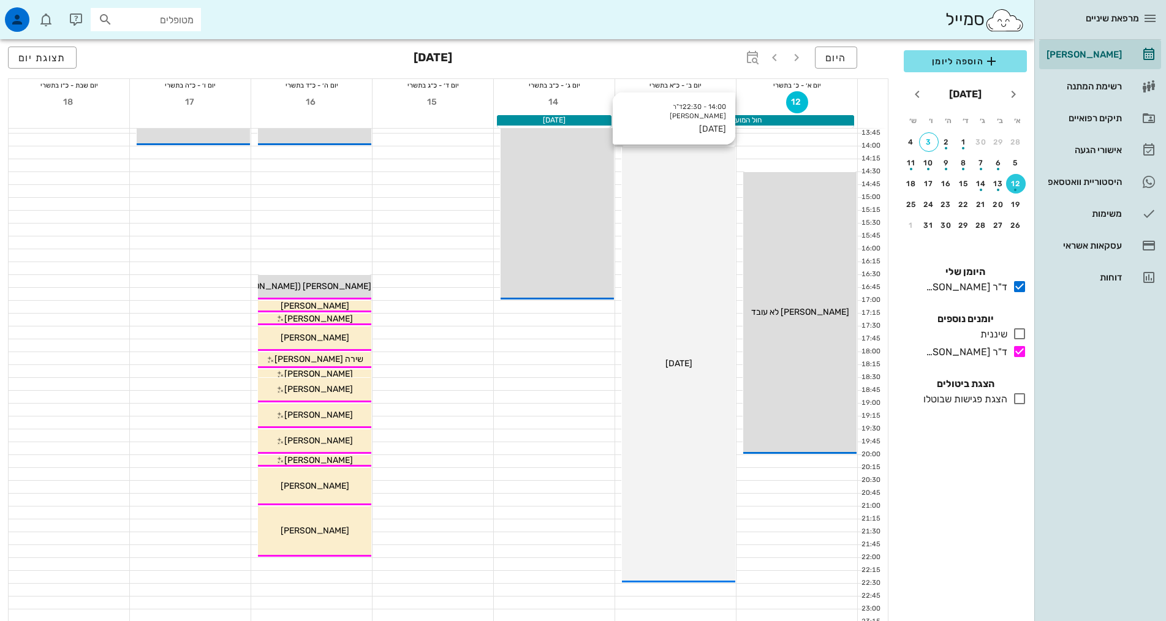
scroll to position [370, 0]
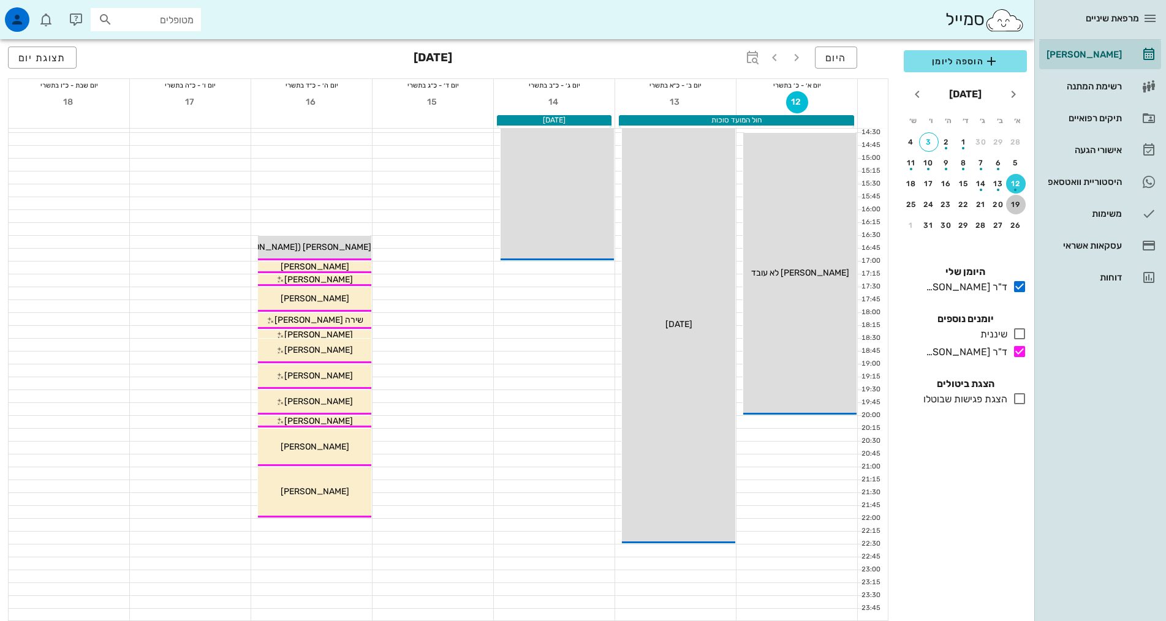
click at [1017, 203] on div "19" at bounding box center [1016, 204] width 20 height 9
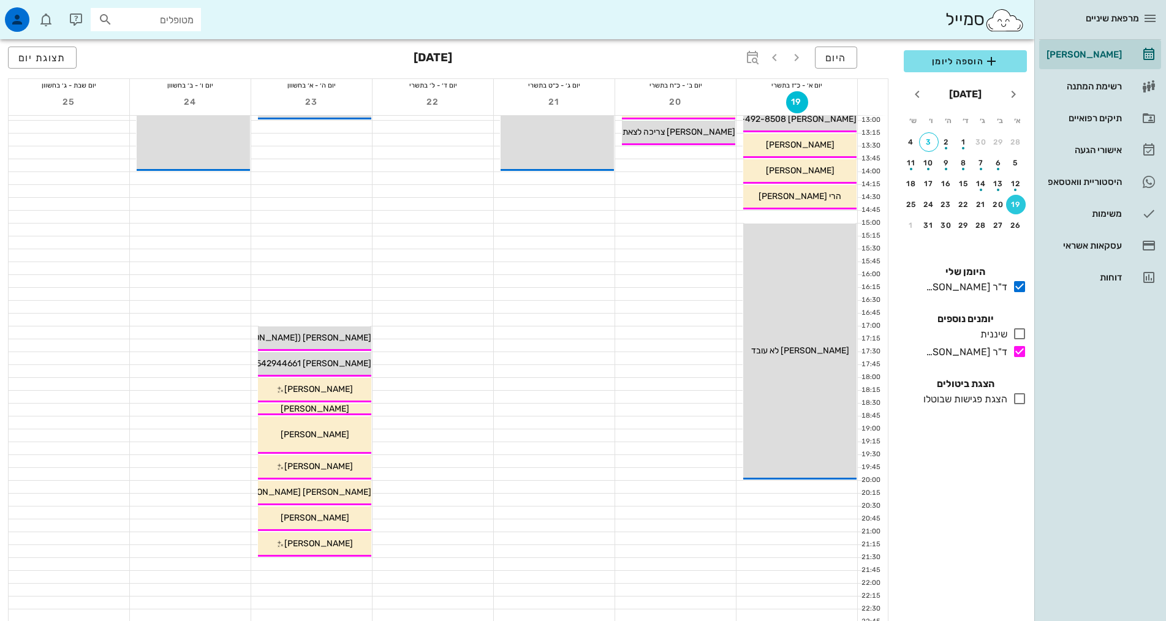
scroll to position [306, 0]
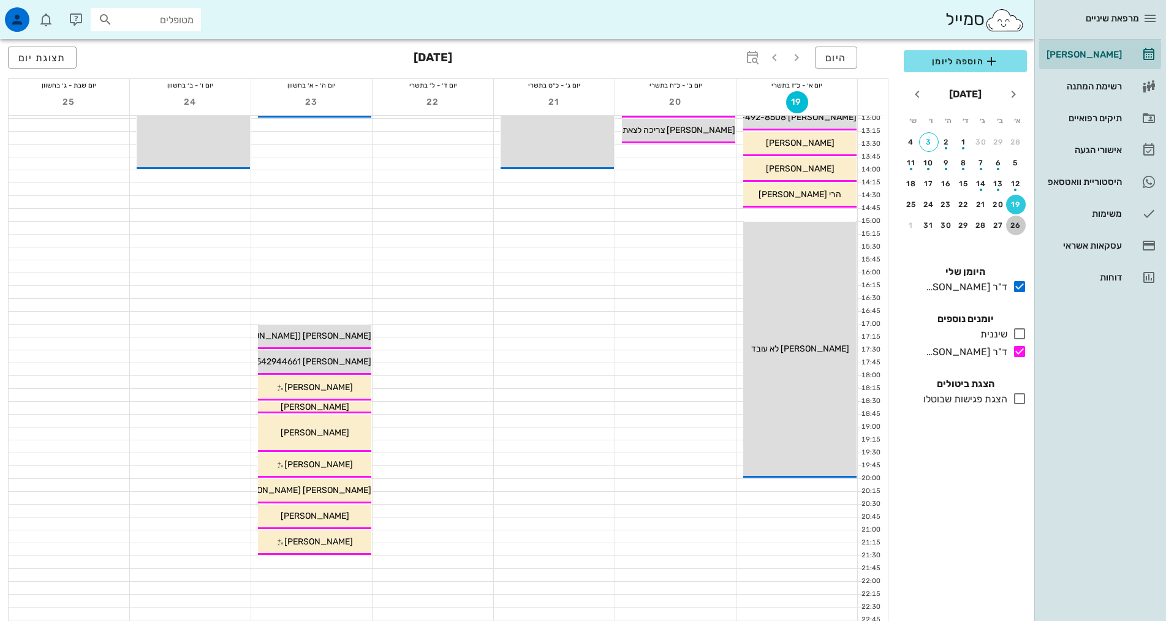
click at [1018, 226] on div "26" at bounding box center [1016, 225] width 20 height 9
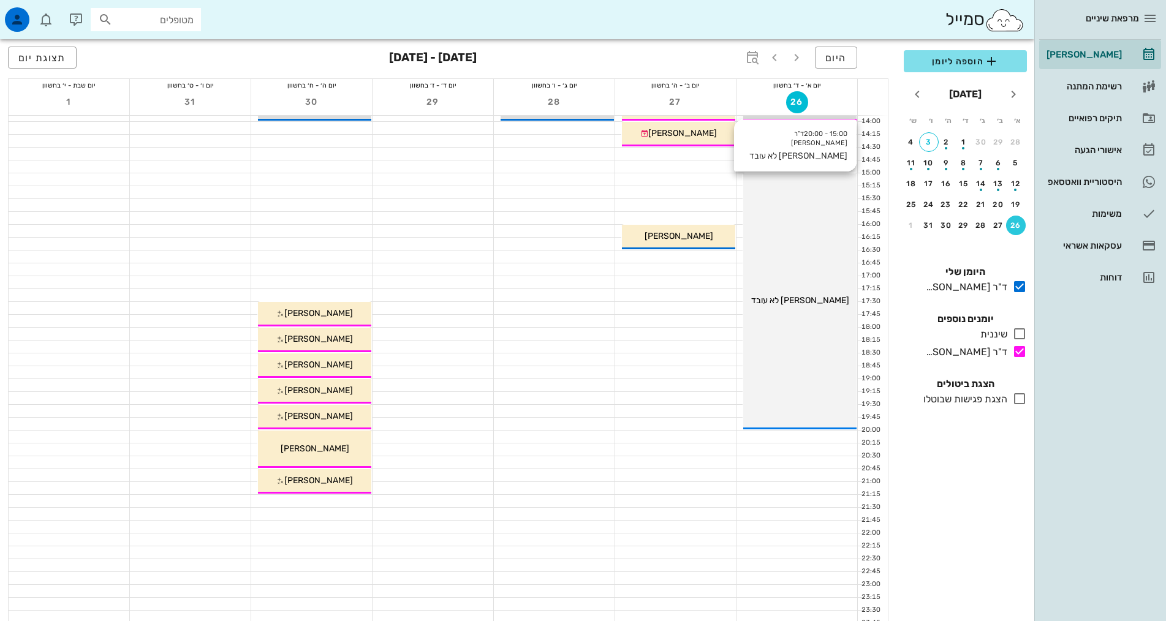
scroll to position [368, 0]
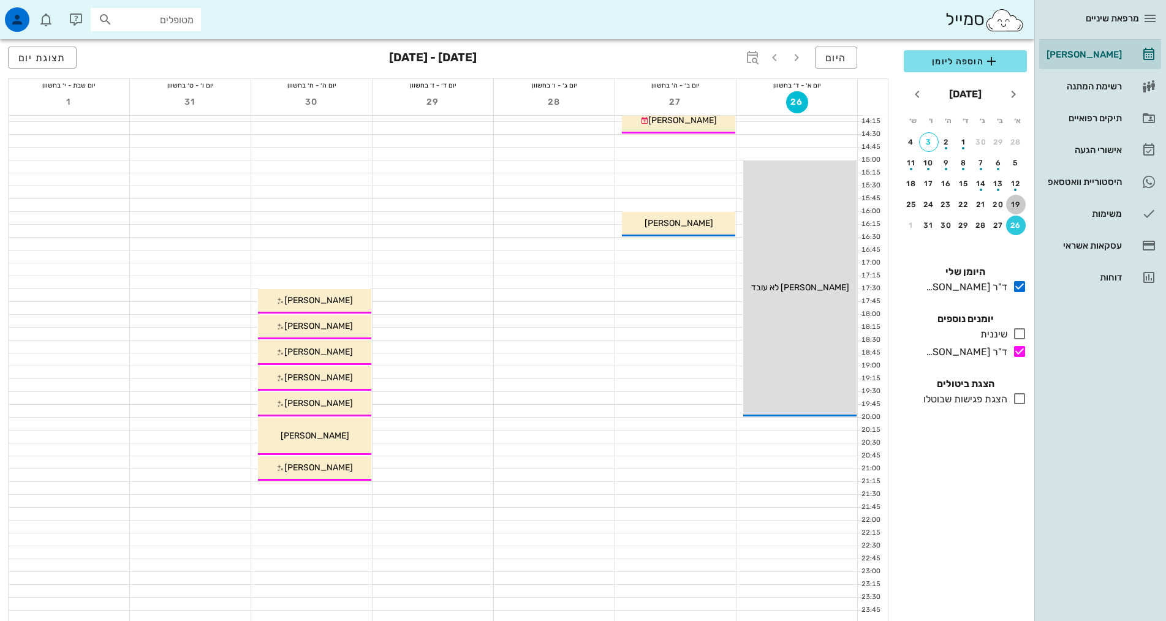
click at [1009, 200] on button "19" at bounding box center [1016, 205] width 20 height 20
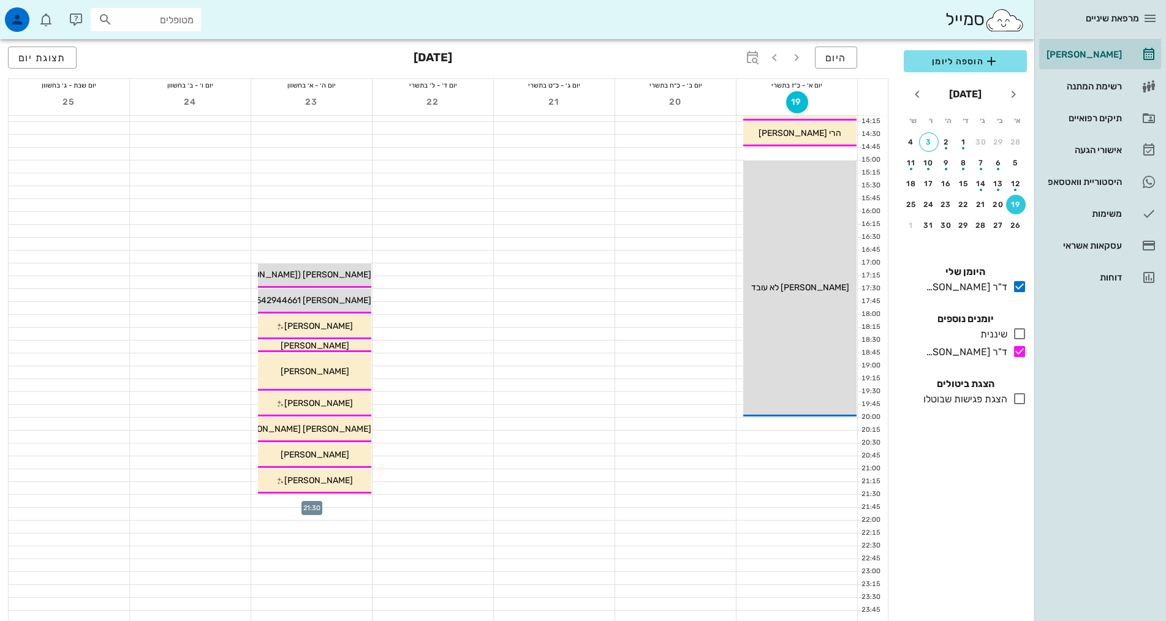
click at [353, 501] on div at bounding box center [311, 501] width 121 height 12
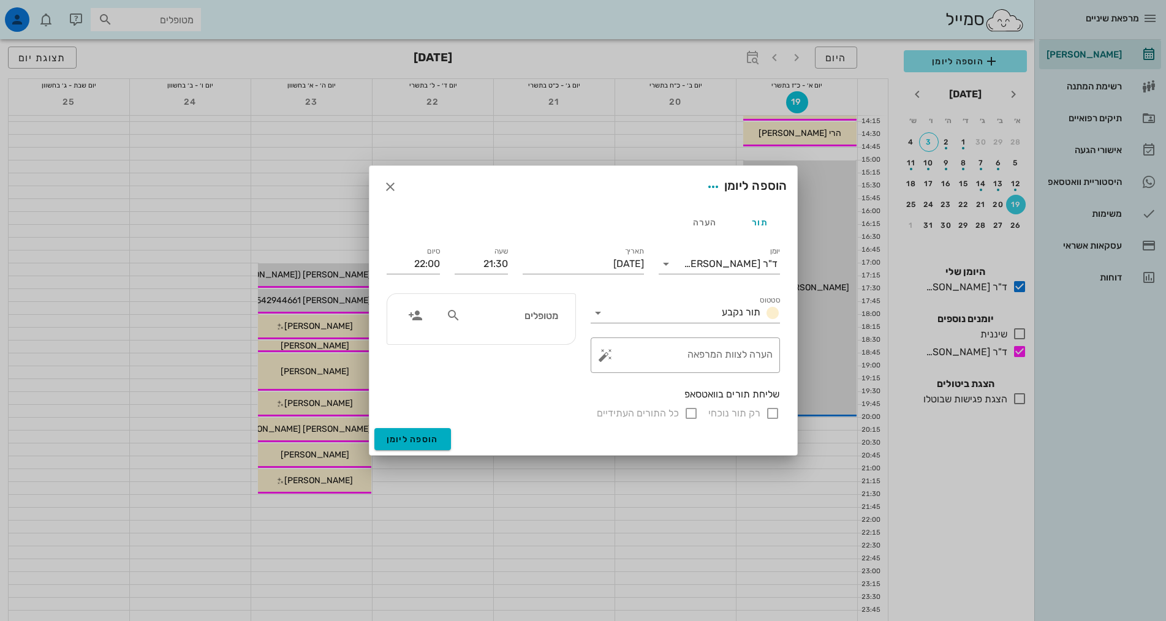
click at [487, 316] on input "מטופלים" at bounding box center [510, 316] width 94 height 16
type input "[PERSON_NAME]"
click at [418, 313] on icon "button" at bounding box center [415, 315] width 15 height 15
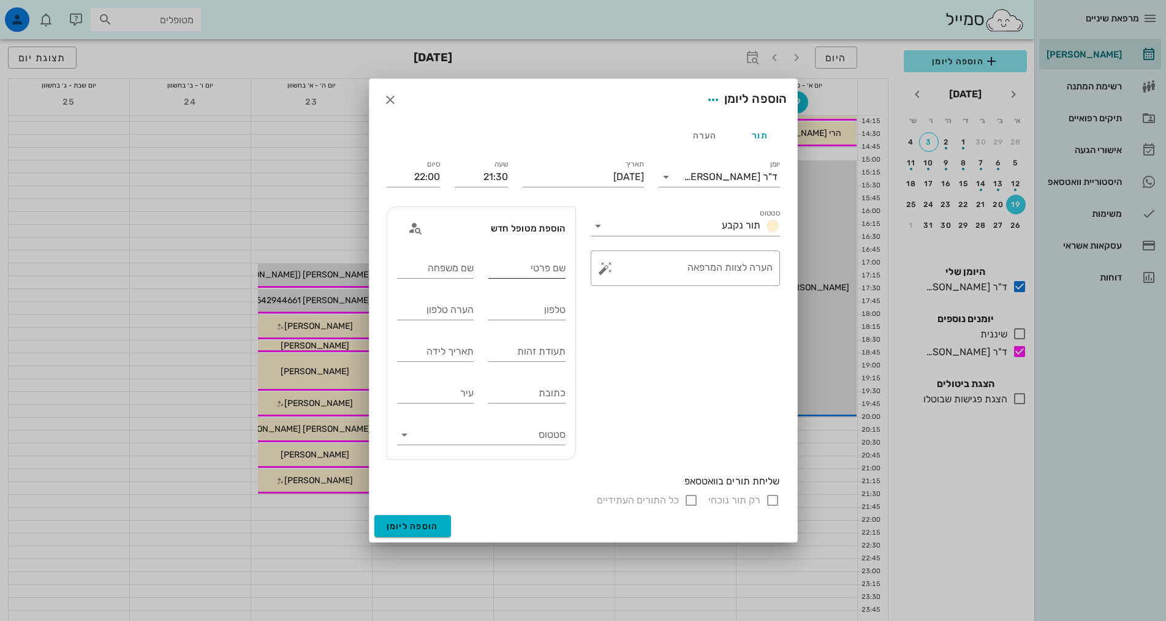
click at [538, 254] on div "שם פרטי" at bounding box center [526, 267] width 77 height 32
click at [536, 264] on div "שם פרטי" at bounding box center [526, 269] width 77 height 20
type input "[PERSON_NAME]"
click at [427, 272] on input "שם משפחה" at bounding box center [435, 269] width 77 height 20
type input "[PERSON_NAME]"
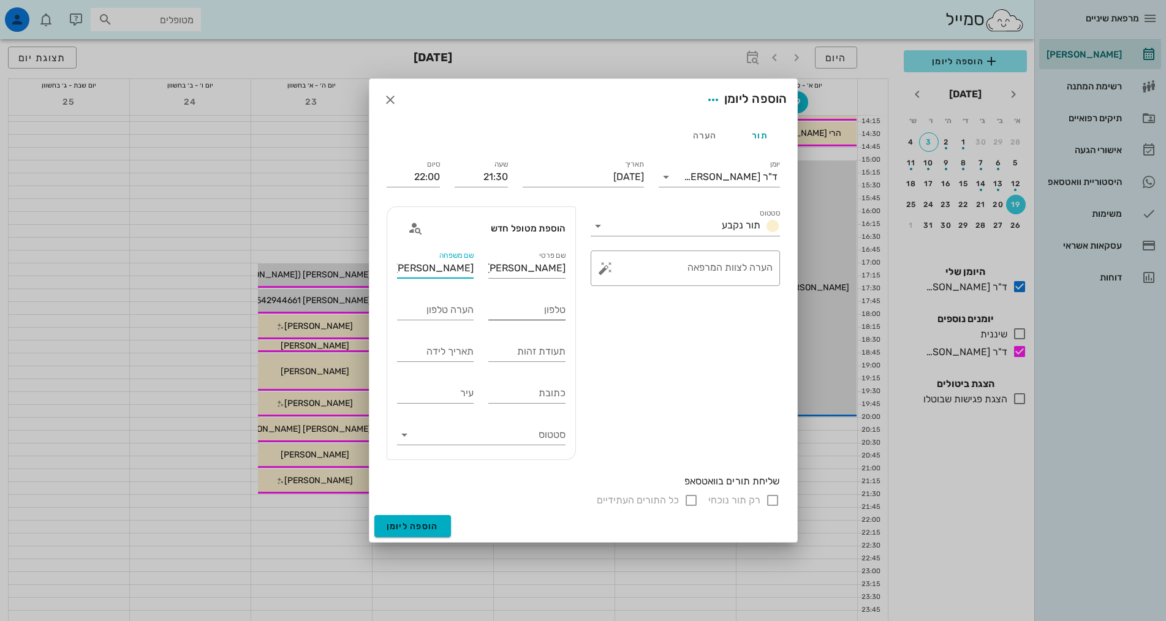
click at [560, 302] on div "טלפון" at bounding box center [526, 310] width 77 height 20
type input "0526665031"
click at [665, 395] on div "סטטוס תור נקבע ​ הערה לצוות המרפאה" at bounding box center [685, 333] width 204 height 268
click at [718, 227] on div "תור נקבע" at bounding box center [748, 226] width 63 height 15
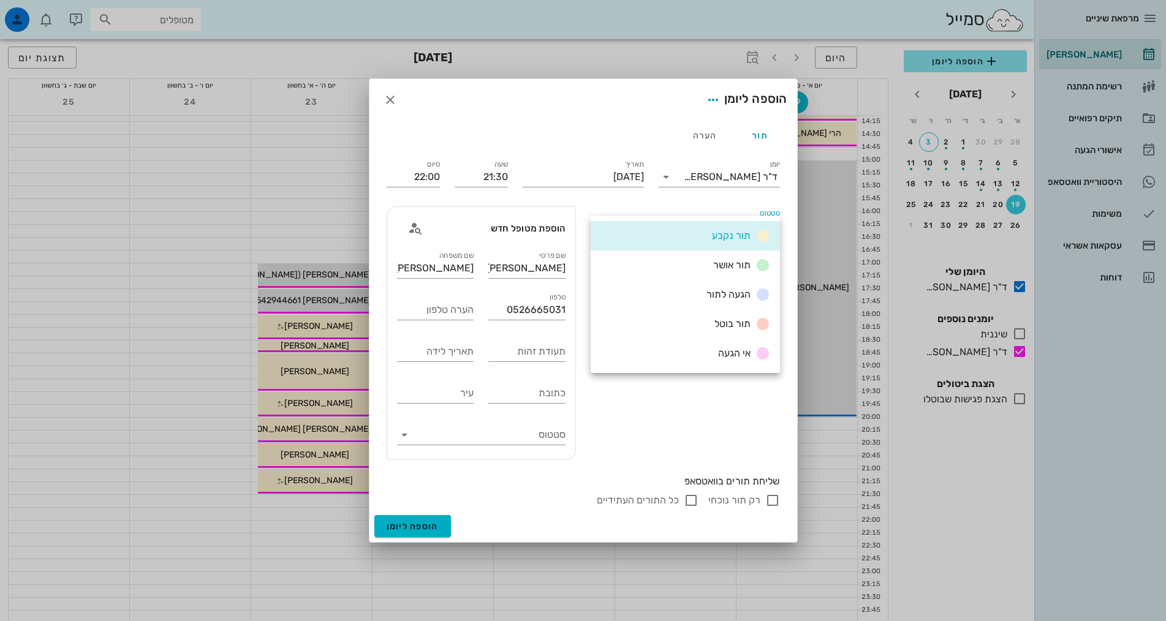
click at [723, 235] on span "תור נקבע" at bounding box center [731, 236] width 39 height 12
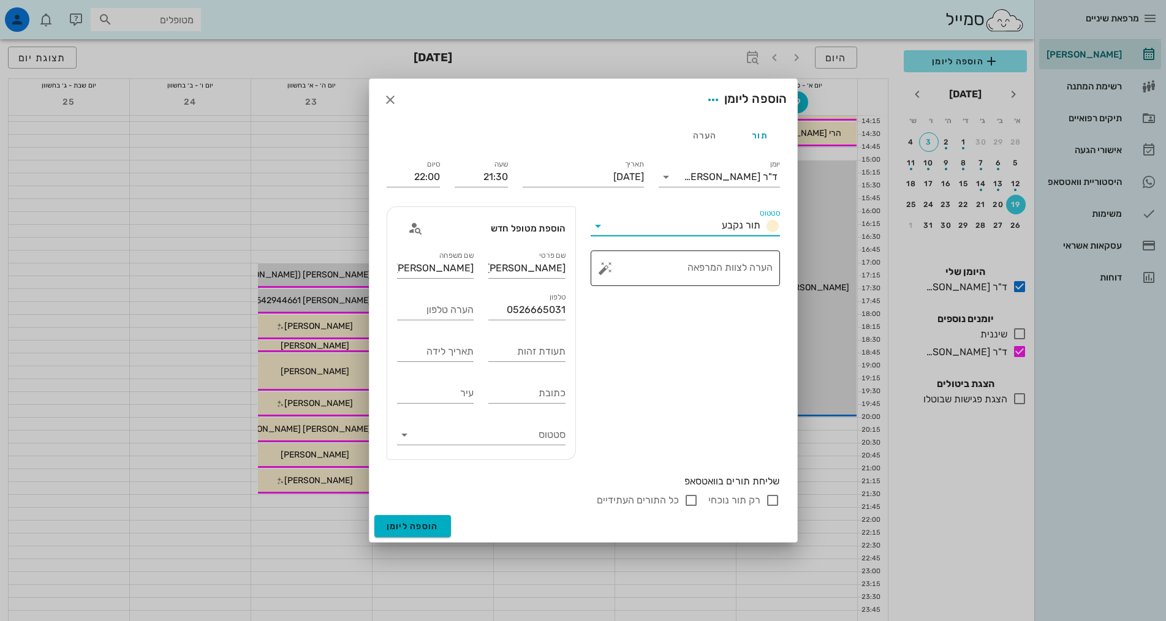
click at [721, 278] on textarea "הערה לצוות המרפאה" at bounding box center [690, 271] width 165 height 29
type textarea "חדשה- כאבים. אם יש פנוי מוקדם יותר להקדים"
click at [760, 500] on label "רק תור נוכחי" at bounding box center [735, 501] width 52 height 12
checkbox input "true"
click at [404, 525] on span "הוספה ליומן" at bounding box center [413, 527] width 52 height 10
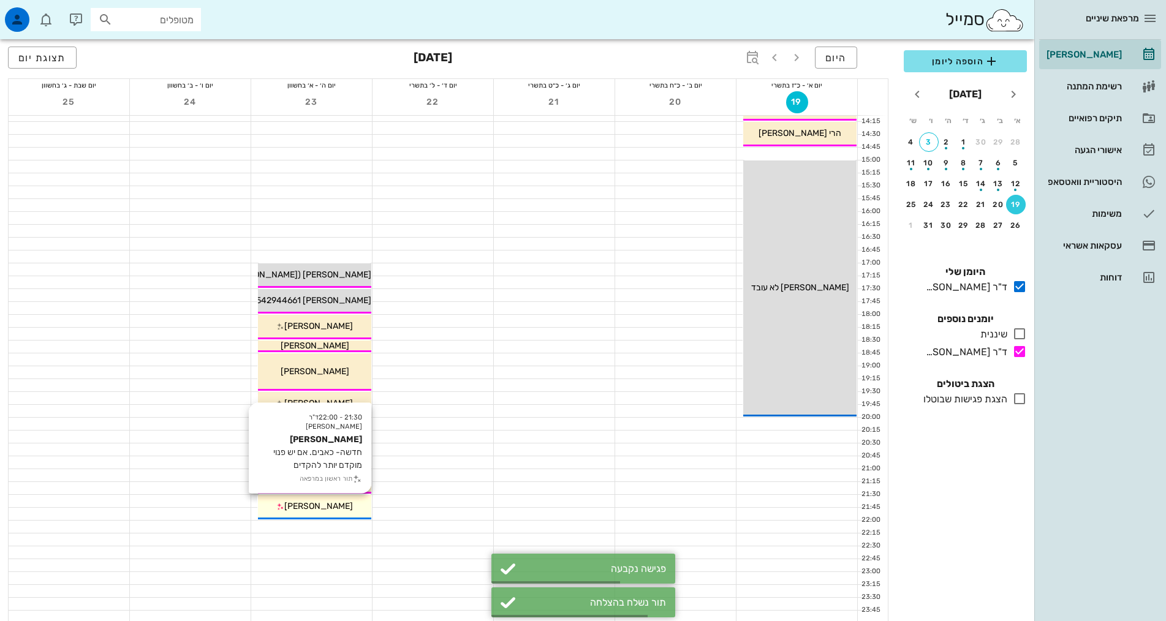
click at [349, 512] on div "[PERSON_NAME]" at bounding box center [314, 506] width 113 height 13
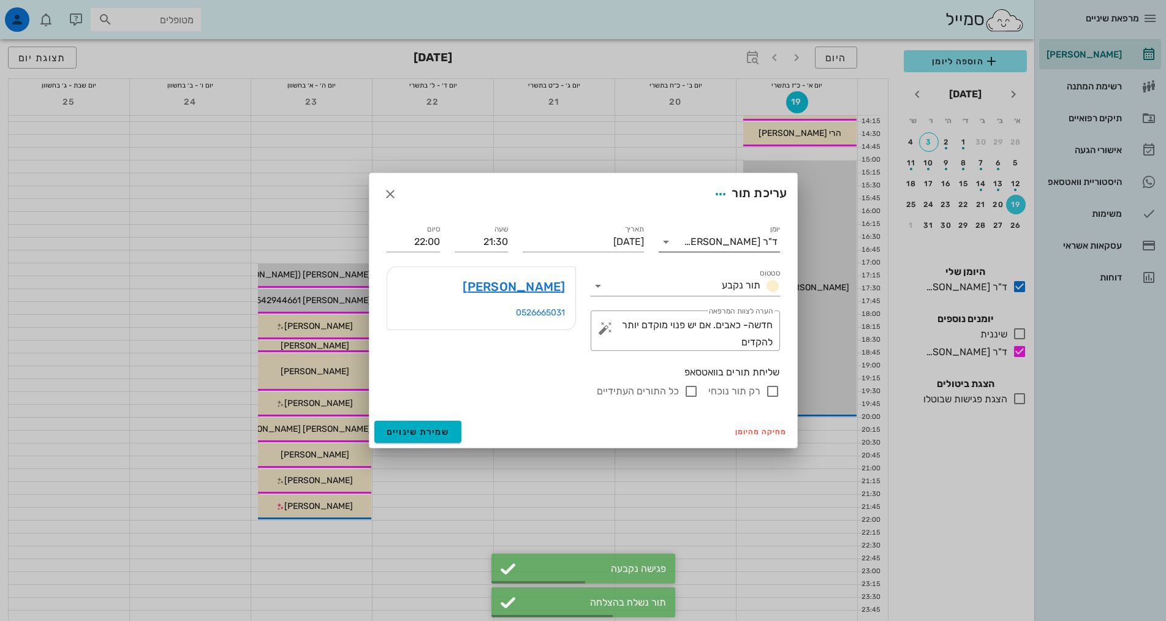
click at [729, 249] on div "ד"ר [PERSON_NAME]" at bounding box center [728, 242] width 104 height 20
click at [742, 313] on div "ד"ר [PERSON_NAME]" at bounding box center [720, 311] width 102 height 12
click at [757, 389] on label "רק תור נוכחי" at bounding box center [735, 392] width 52 height 12
checkbox input "true"
click at [421, 435] on span "שמירת שינויים" at bounding box center [418, 432] width 63 height 10
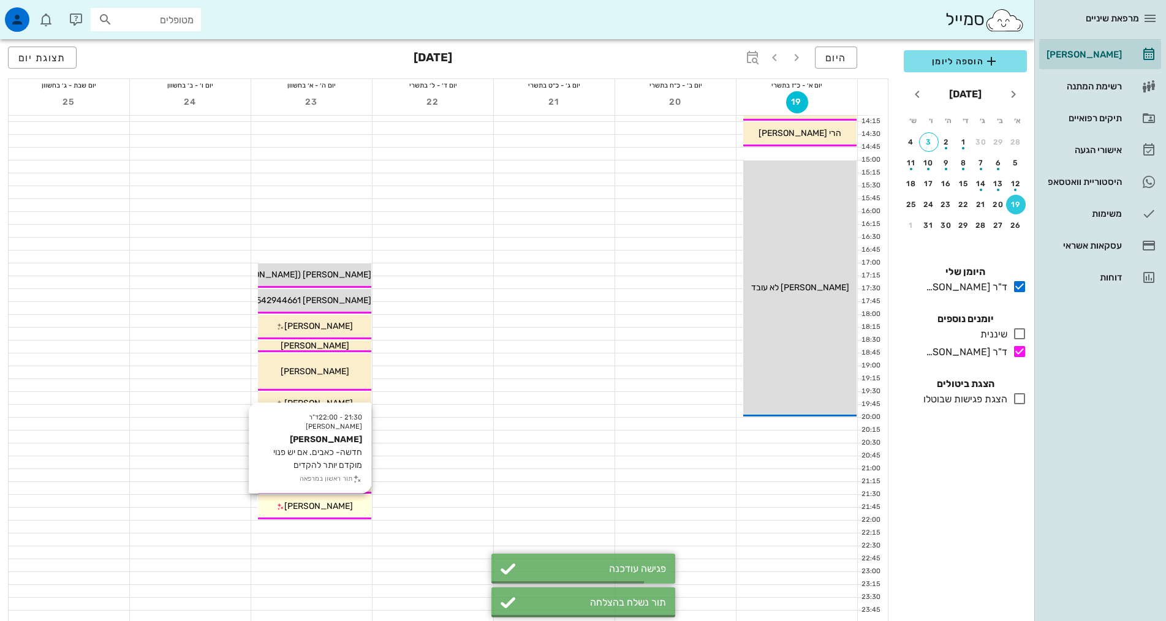
click at [340, 509] on div "[PERSON_NAME]" at bounding box center [314, 506] width 113 height 13
click at [340, 509] on div "מרפאת שיניים [PERSON_NAME] רשימת המתנה תיקים רפואיים אישורי הגעה 10 היסטוריית ו…" at bounding box center [583, 127] width 1166 height 991
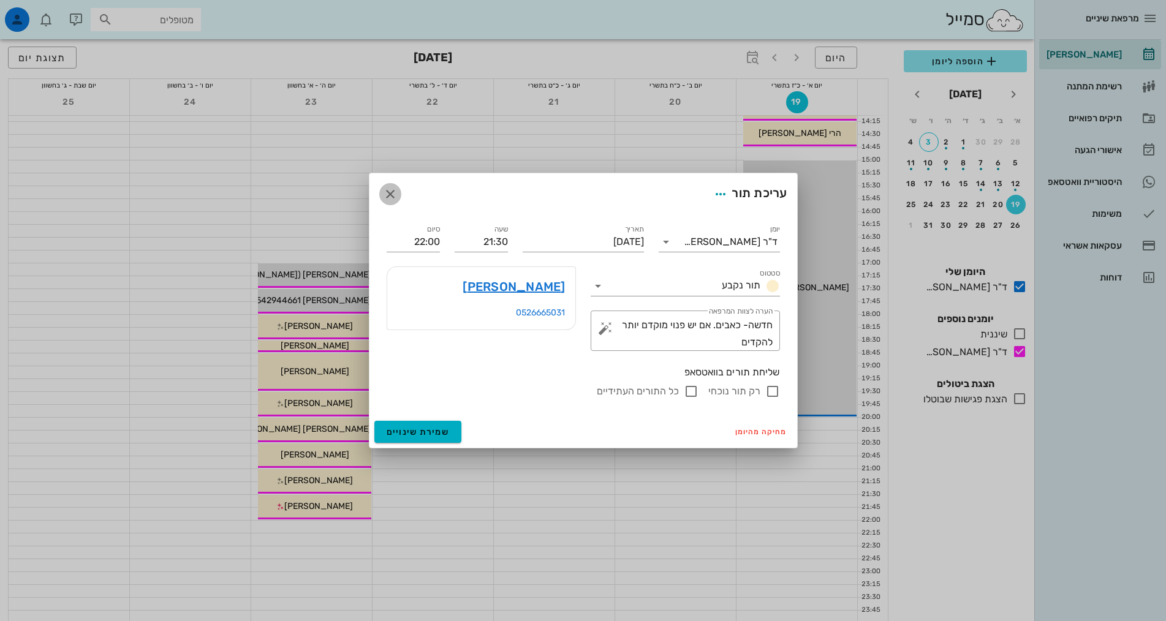
click at [392, 191] on icon "button" at bounding box center [390, 194] width 15 height 15
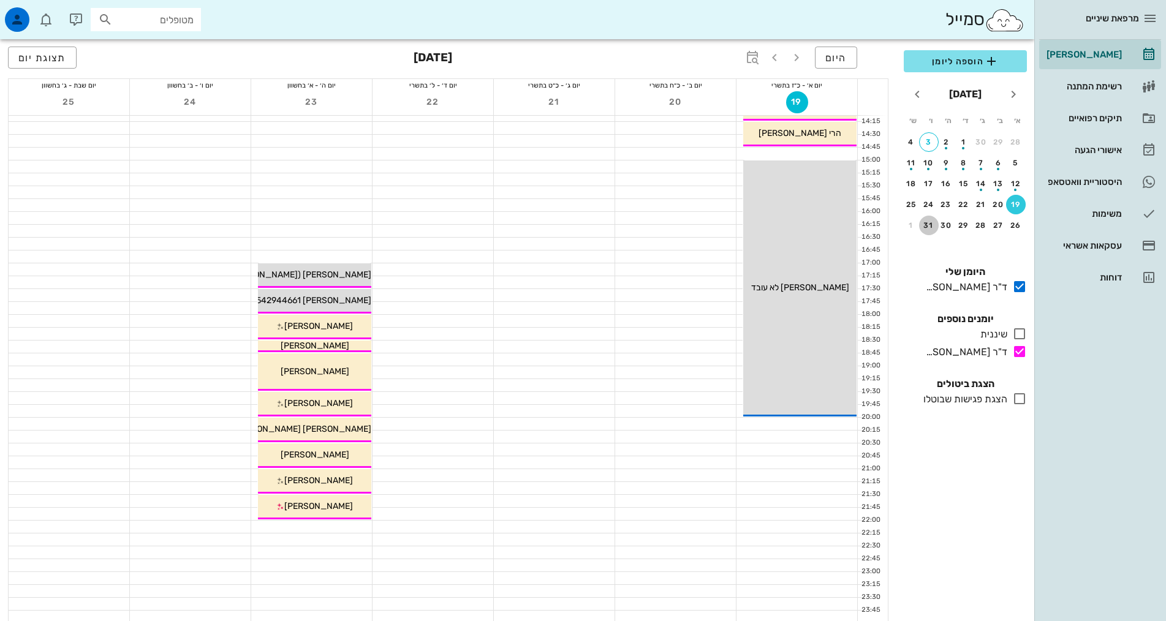
click at [926, 226] on div "31" at bounding box center [929, 225] width 20 height 9
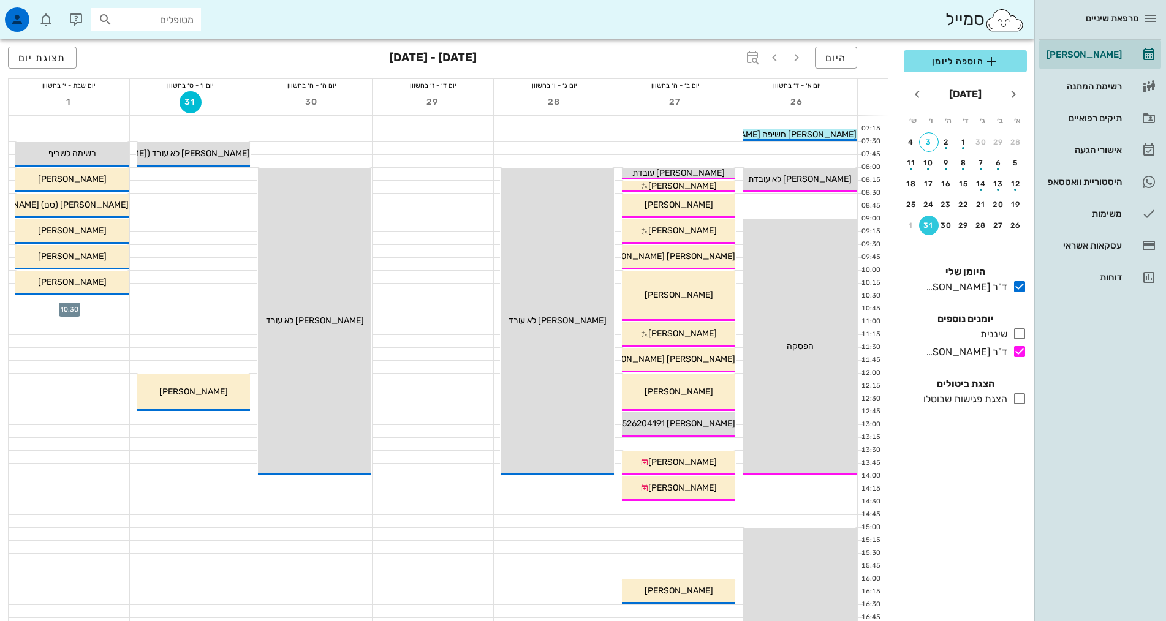
click at [88, 302] on div at bounding box center [69, 303] width 121 height 12
click at [88, 302] on div "מרפאת שיניים [PERSON_NAME] רשימת המתנה תיקים רפואיים אישורי הגעה 10 היסטוריית ו…" at bounding box center [583, 495] width 1166 height 991
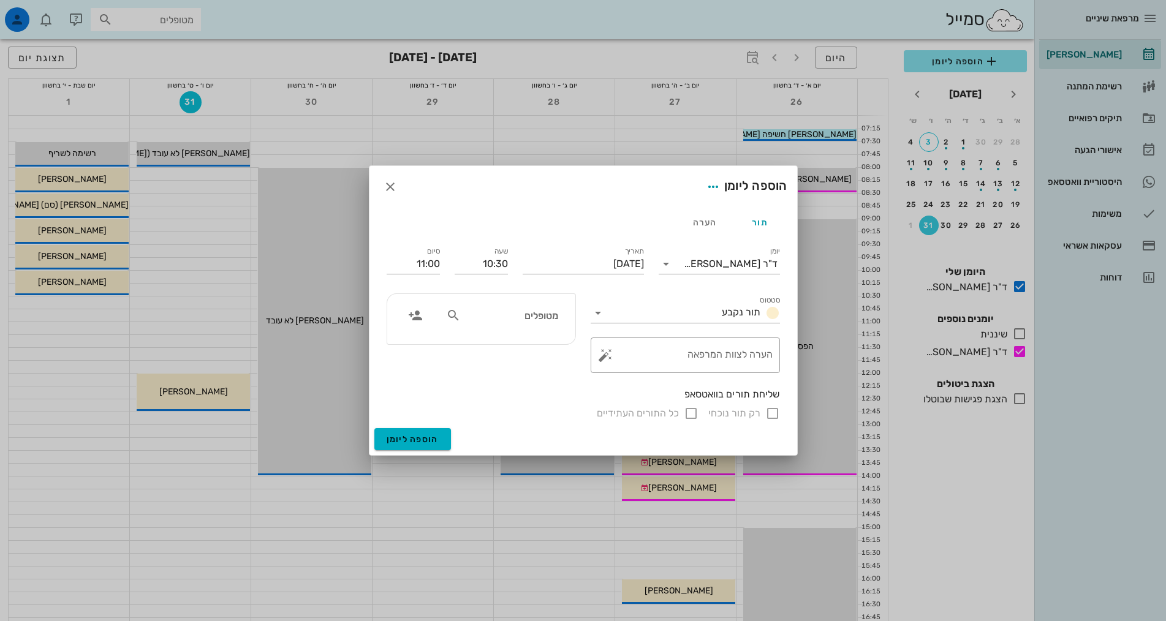
click at [500, 317] on input "מטופלים" at bounding box center [510, 316] width 94 height 16
type input "[PERSON_NAME]"
click at [532, 352] on div "0544280839" at bounding box center [487, 354] width 135 height 10
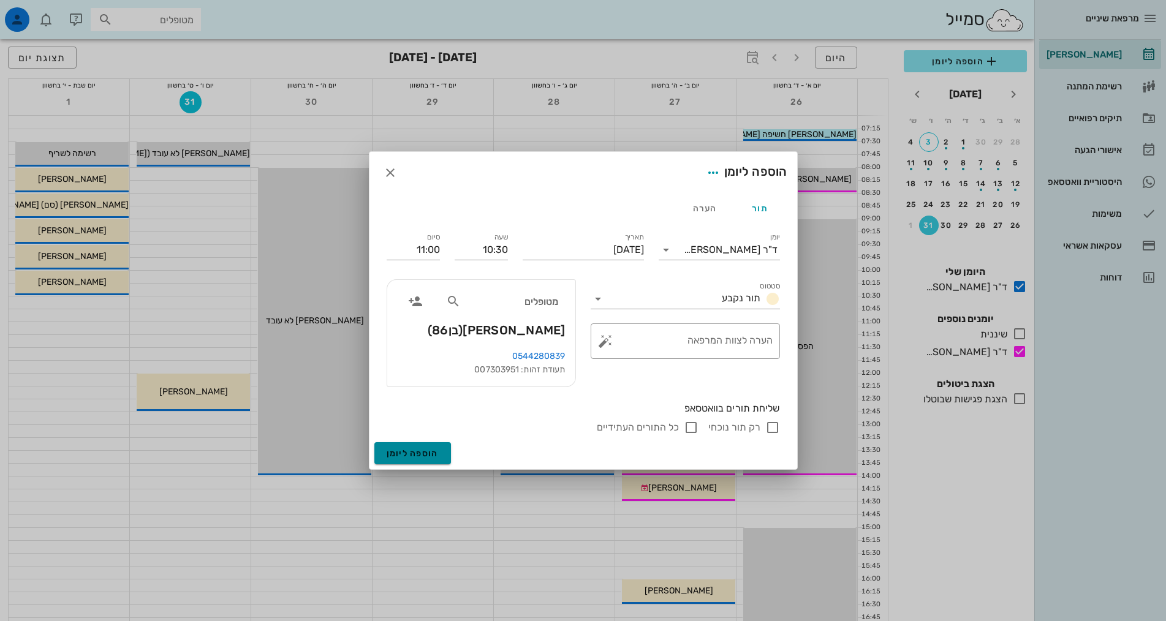
click at [424, 454] on span "הוספה ליומן" at bounding box center [413, 454] width 52 height 10
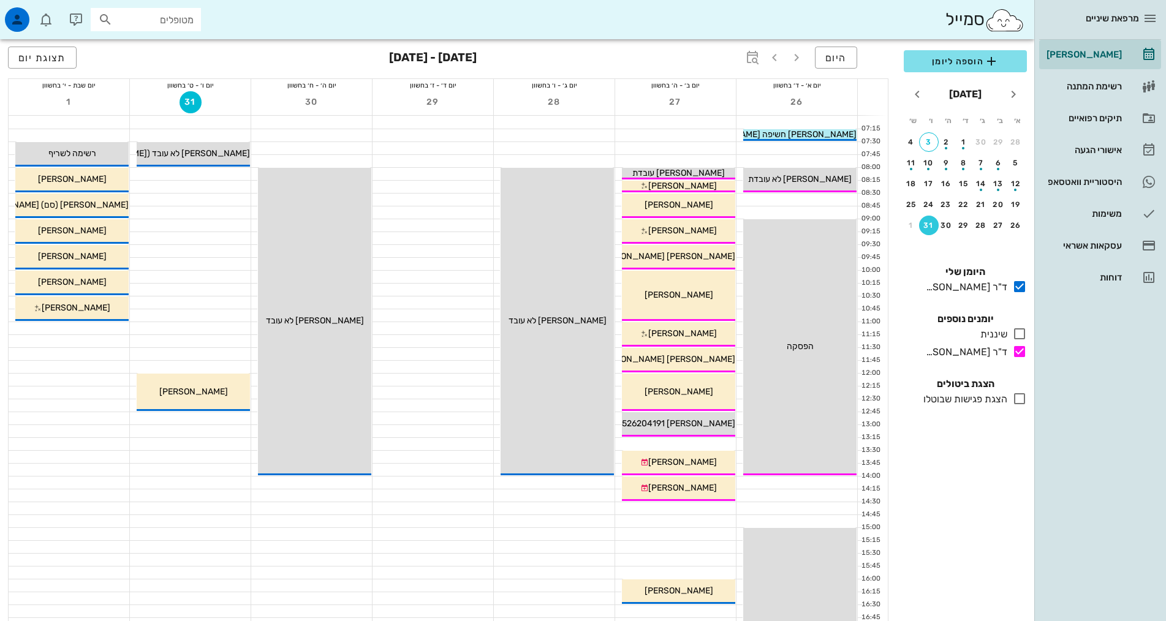
click at [1016, 538] on div "הוספה ליומן [DATE] א׳ ב׳ ג׳ ד׳ ה׳ ו׳ ש׳ 28 29 30 1 2 3 4 5 6 7 8 9 10 11 12 13 …" at bounding box center [966, 332] width 138 height 579
click at [972, 550] on div "הוספה ליומן [DATE] א׳ ב׳ ג׳ ד׳ ה׳ ו׳ ש׳ 28 29 30 1 2 3 4 5 6 7 8 9 10 11 12 13 …" at bounding box center [966, 332] width 138 height 579
click at [124, 23] on input "מטופלים" at bounding box center [154, 20] width 78 height 16
type input "[PERSON_NAME]"
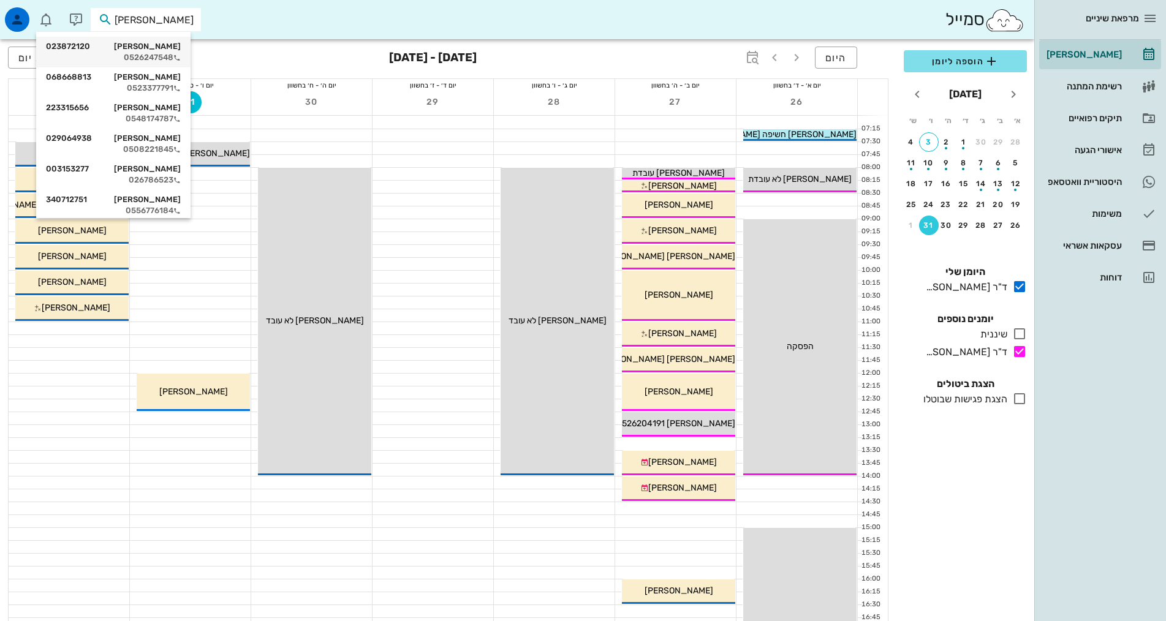
click at [169, 51] on div "[PERSON_NAME] 023872120" at bounding box center [113, 47] width 135 height 10
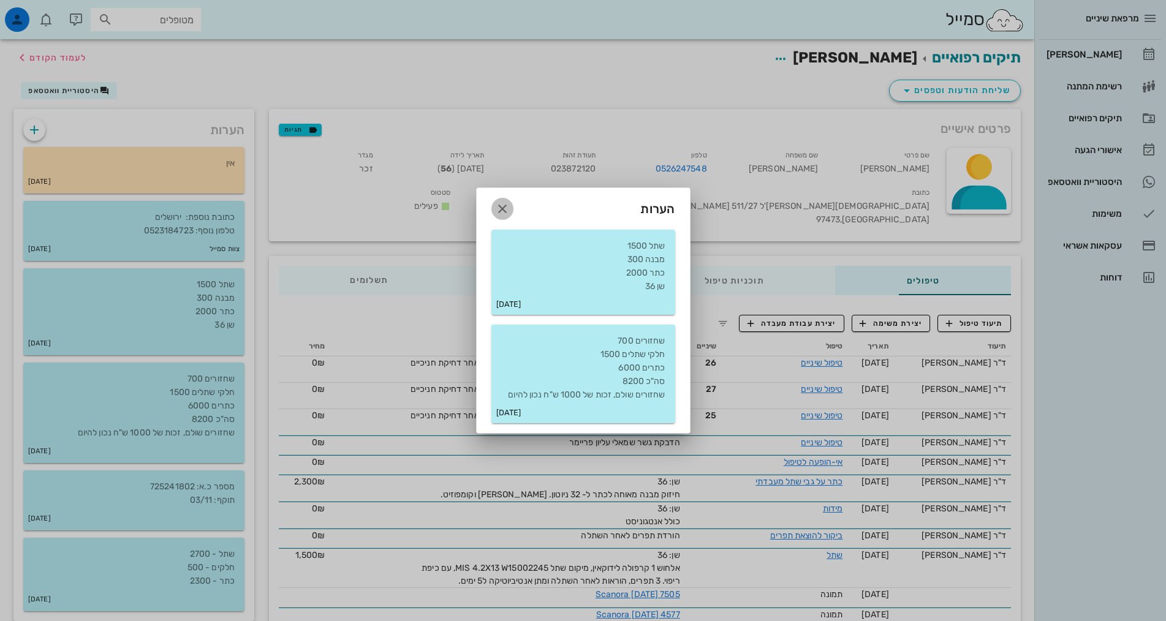
click at [501, 207] on icon "button" at bounding box center [502, 209] width 15 height 15
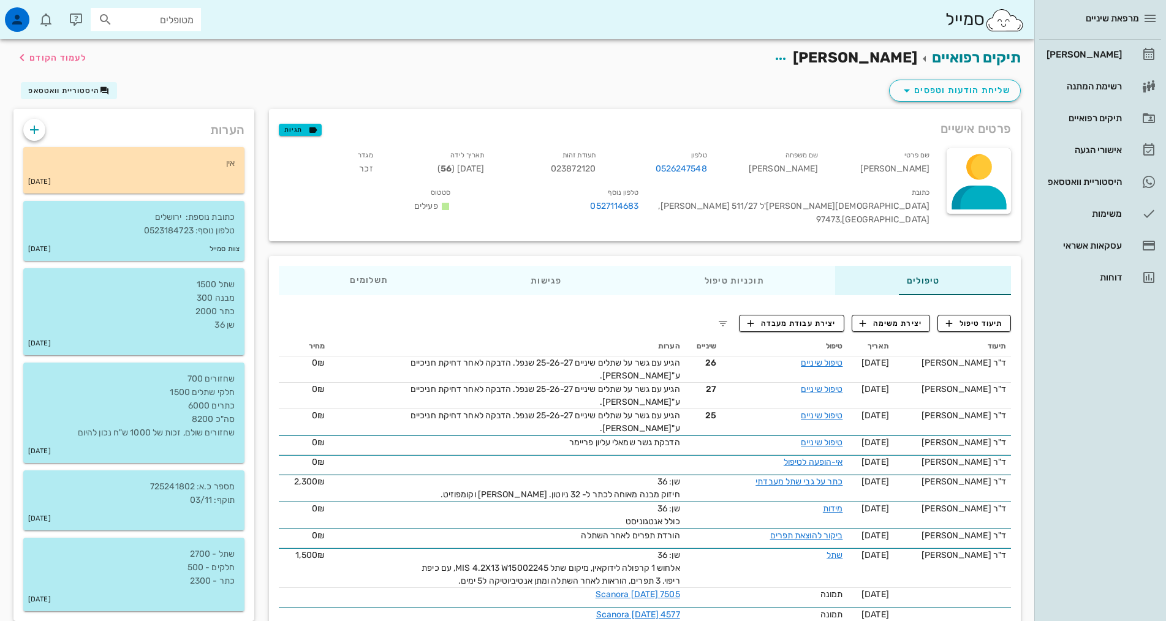
click at [517, 100] on div "שליחת הודעות וטפסים היסטוריית וואטסאפ" at bounding box center [517, 93] width 1022 height 32
click at [515, 74] on div "תיקים רפואיים [PERSON_NAME] לעמוד הקודם" at bounding box center [517, 58] width 1022 height 38
click at [511, 72] on div "תיקים רפואיים [PERSON_NAME] לעמוד הקודם" at bounding box center [517, 58] width 1022 height 38
click at [1099, 408] on div "מרפאת שיניים [PERSON_NAME] רשימת המתנה תיקים רפואיים אישורי הגעה 10 היסטוריית ו…" at bounding box center [1101, 310] width 132 height 621
click at [1070, 454] on div "מרפאת שיניים [PERSON_NAME] רשימת המתנה תיקים רפואיים אישורי הגעה 10 היסטוריית ו…" at bounding box center [1101, 310] width 132 height 621
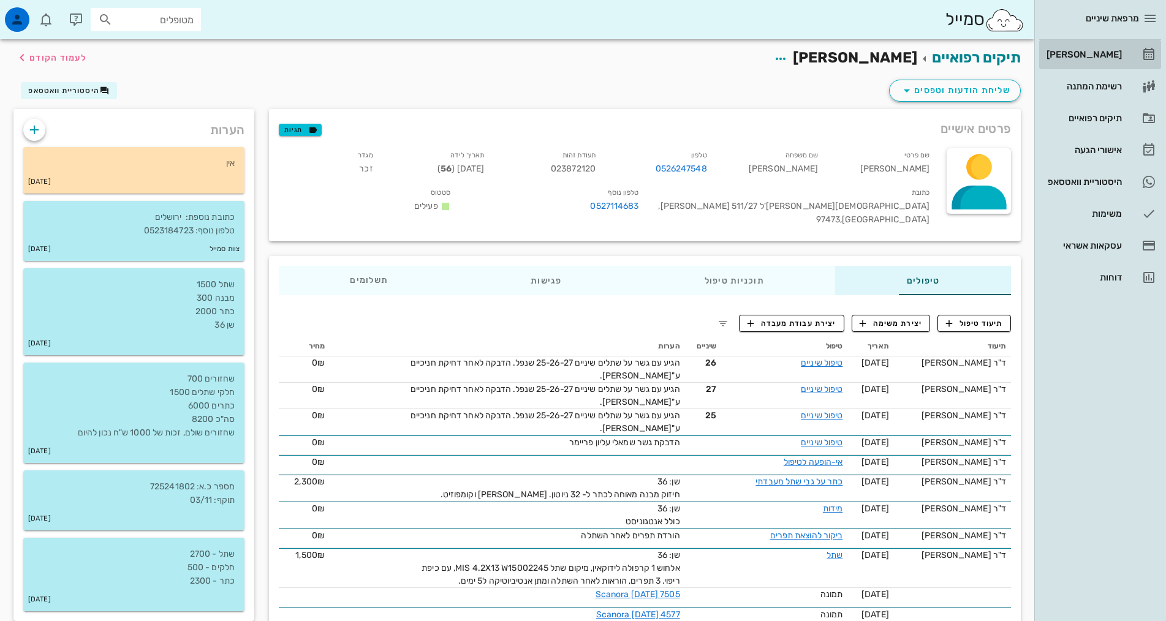
click at [1128, 54] on link "[PERSON_NAME]" at bounding box center [1100, 54] width 122 height 29
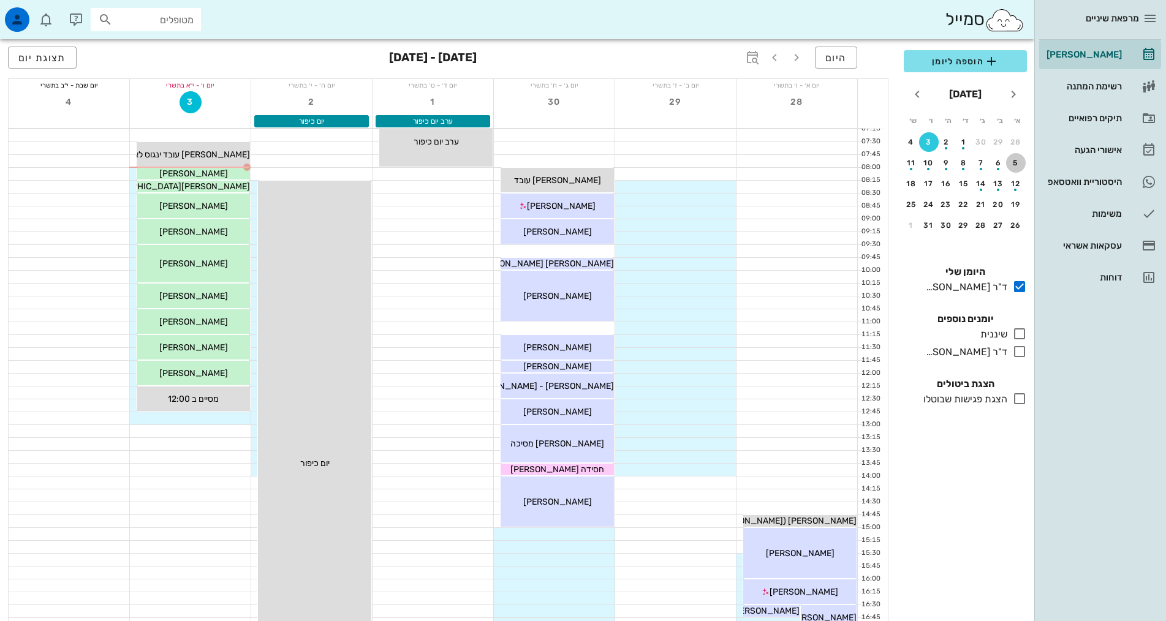
click at [1009, 162] on div "5" at bounding box center [1016, 163] width 20 height 9
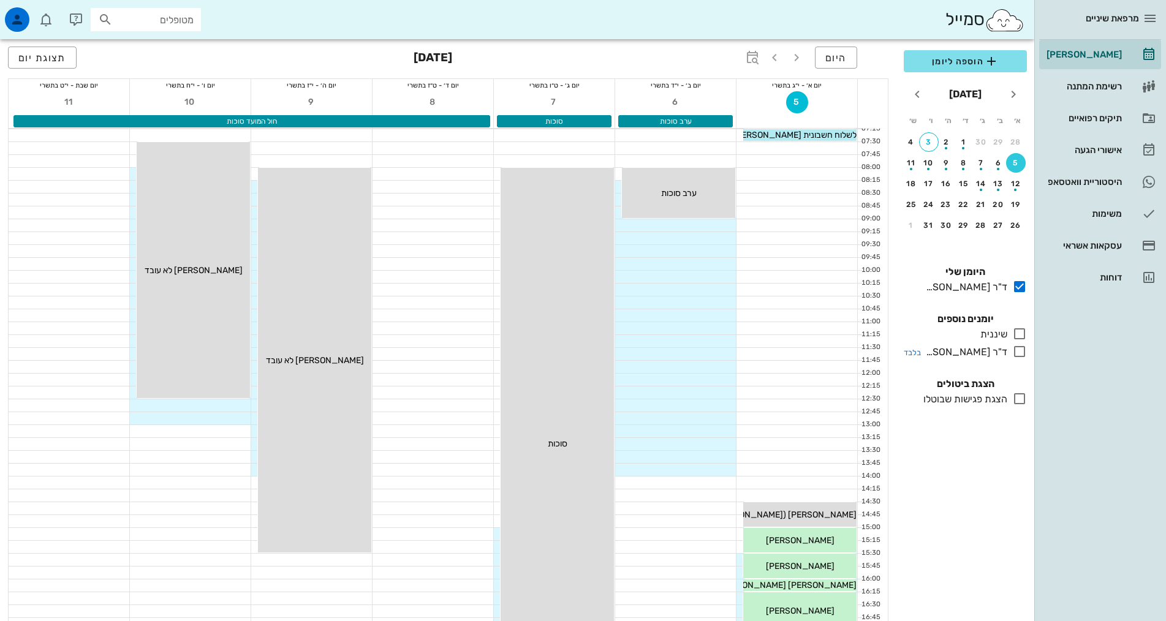
click at [999, 346] on div "ד"ר [PERSON_NAME]" at bounding box center [964, 352] width 86 height 15
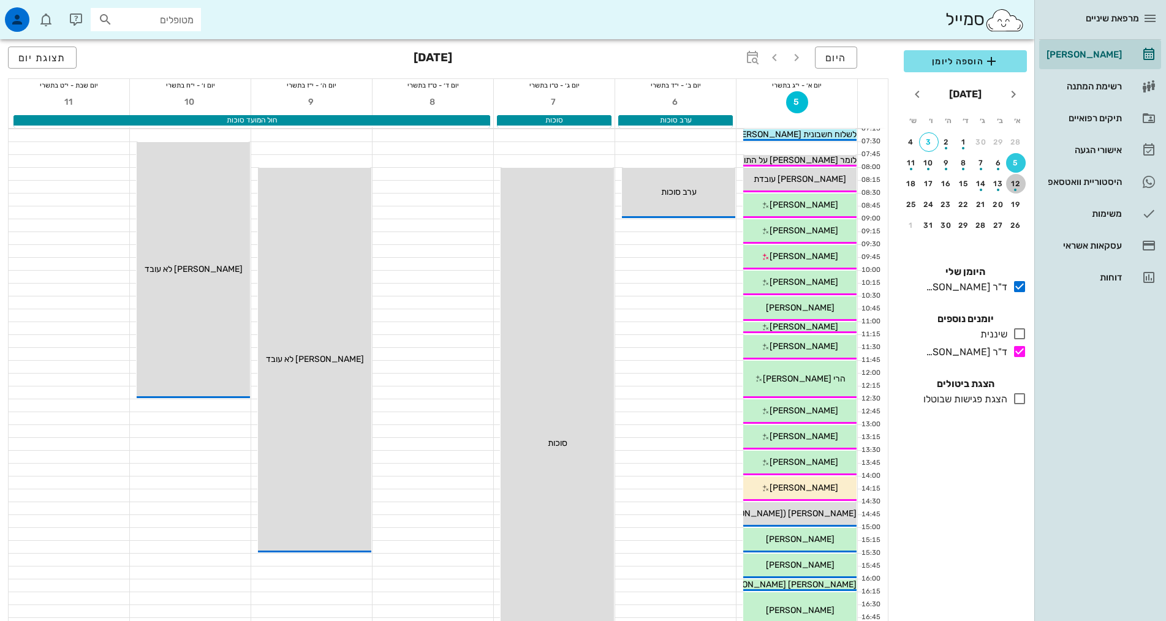
click at [1014, 182] on div "12" at bounding box center [1016, 184] width 20 height 9
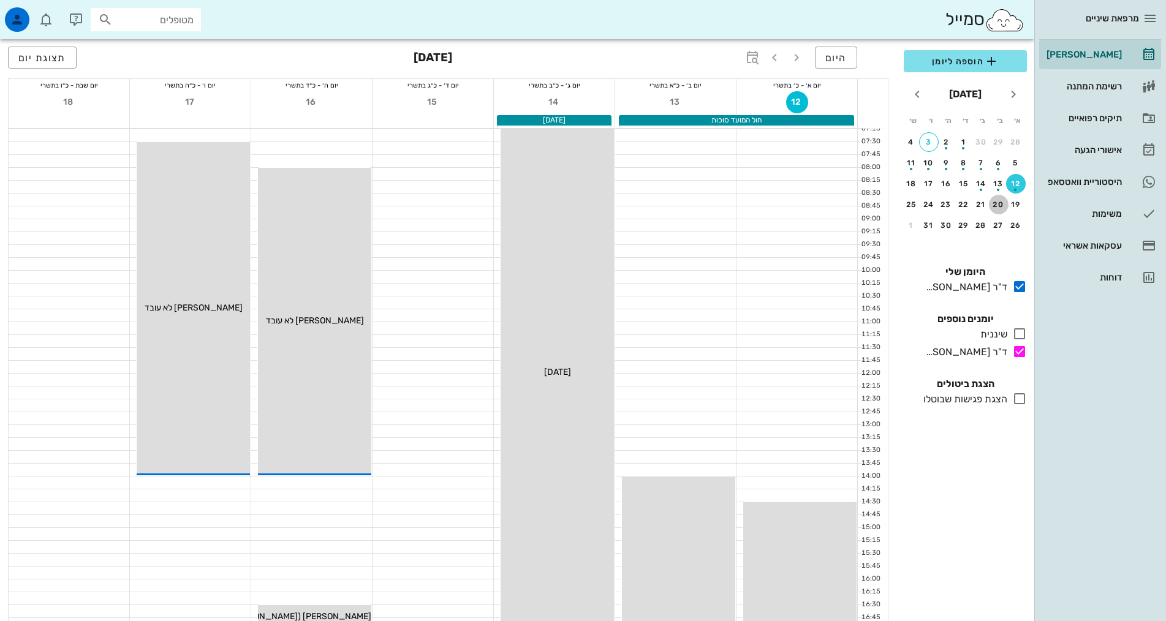
click at [1006, 202] on div "20" at bounding box center [999, 204] width 20 height 9
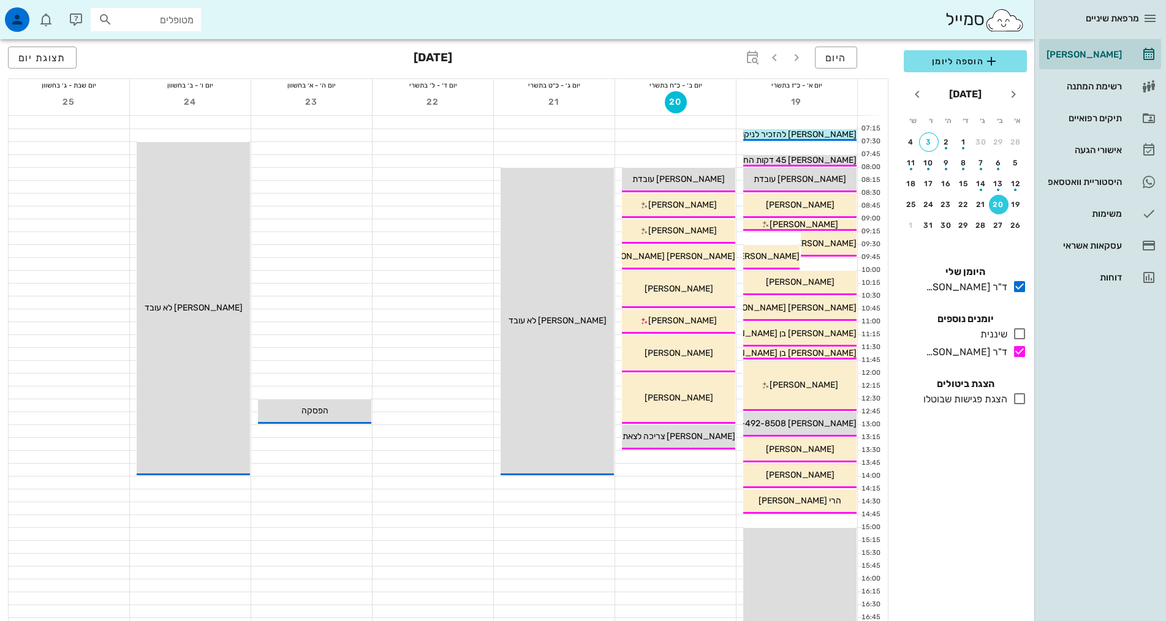
click at [1012, 541] on div "הוספה ליומן [DATE] א׳ ב׳ ג׳ ד׳ ה׳ ו׳ ש׳ 28 29 30 1 2 3 4 5 6 7 8 9 10 11 12 13 …" at bounding box center [966, 332] width 138 height 579
click at [1011, 223] on div "26" at bounding box center [1016, 225] width 20 height 9
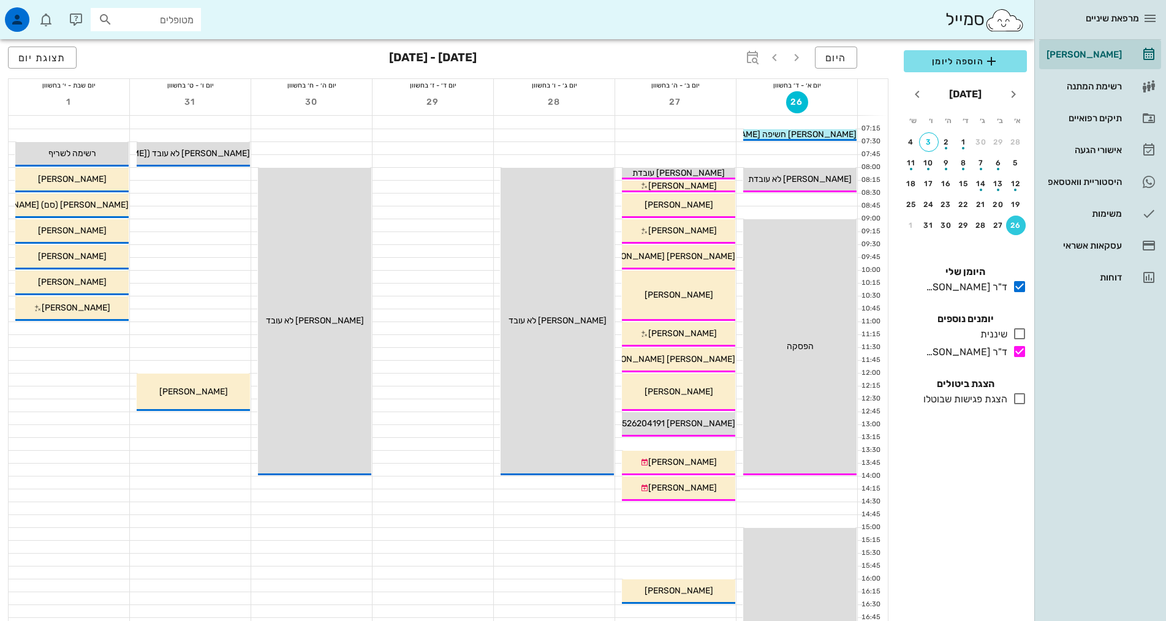
click at [992, 507] on div "הוספה ליומן [DATE] א׳ ב׳ ג׳ ד׳ ה׳ ו׳ ש׳ 28 29 30 1 2 3 4 5 6 7 8 9 10 11 12 13 …" at bounding box center [966, 332] width 138 height 579
click at [1122, 441] on div "מרפאת שיניים [PERSON_NAME] רשימת המתנה תיקים רפואיים אישורי הגעה 10 היסטוריית ו…" at bounding box center [1101, 310] width 132 height 621
click at [1105, 62] on div "[PERSON_NAME]" at bounding box center [1083, 55] width 78 height 20
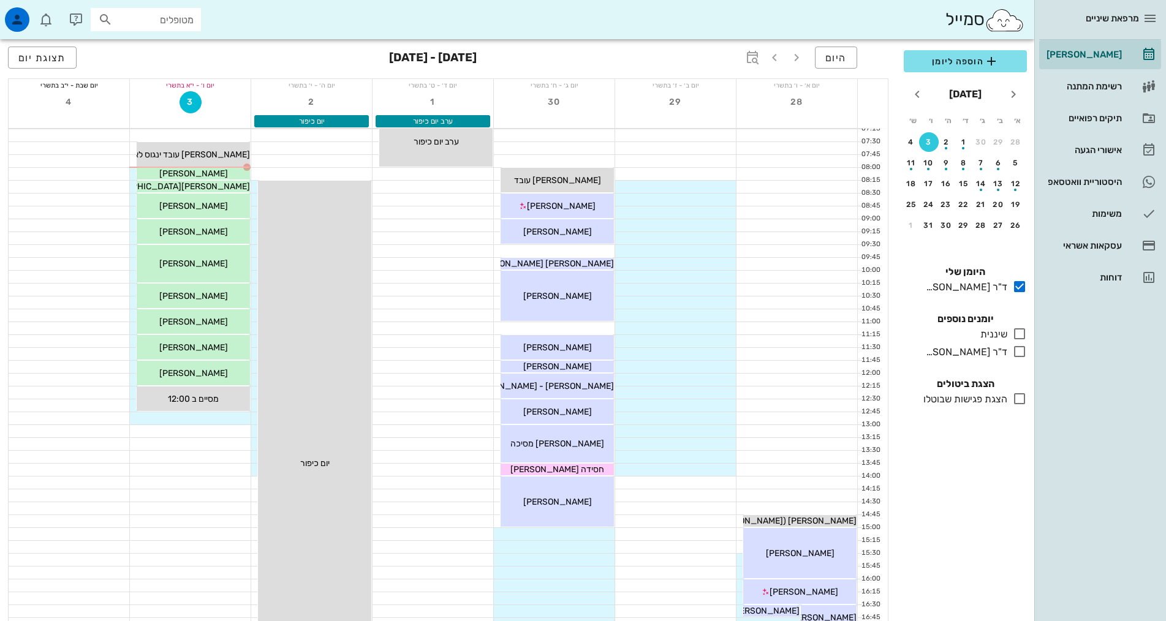
click at [0, 248] on div "היום [DATE] - [DATE] תצוגת יום יום א׳ - ו׳ בתשרי 28 יום ב׳ - ז׳ בתשרי 29 יום ג׳…" at bounding box center [448, 515] width 897 height 952
click at [992, 522] on div "הוספה ליומן [DATE] א׳ ב׳ ג׳ ד׳ ה׳ ו׳ ש׳ 28 29 30 1 2 3 4 5 6 7 8 9 10 11 12 13 …" at bounding box center [966, 332] width 138 height 579
click at [218, 175] on div "[PERSON_NAME]" at bounding box center [193, 173] width 113 height 13
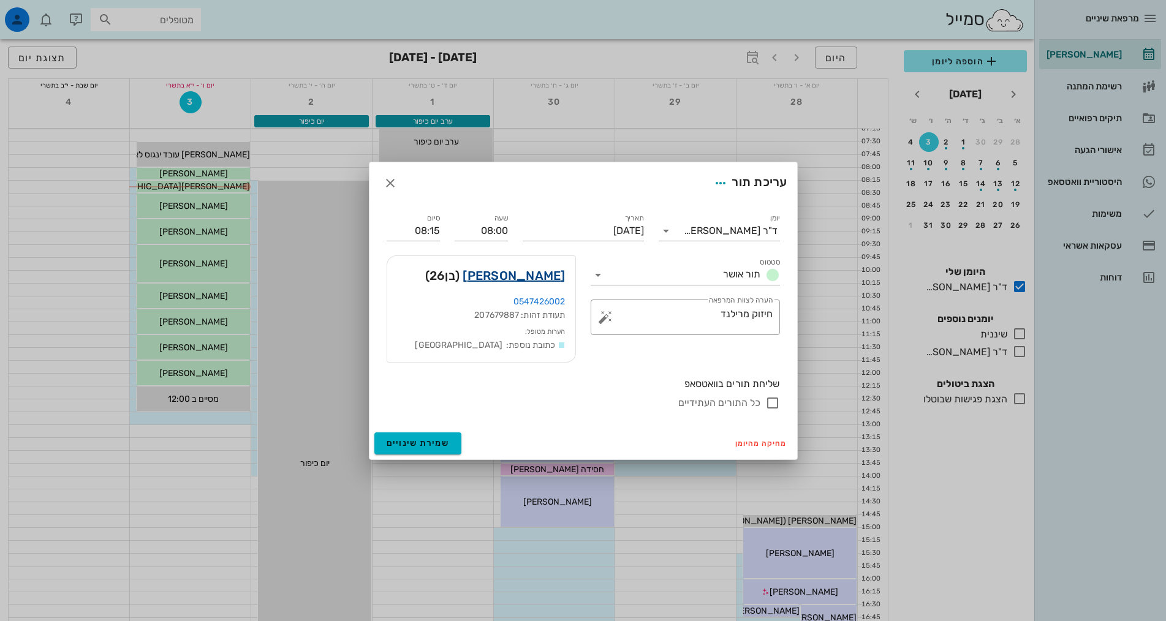
click at [535, 273] on link "[PERSON_NAME]" at bounding box center [514, 276] width 102 height 20
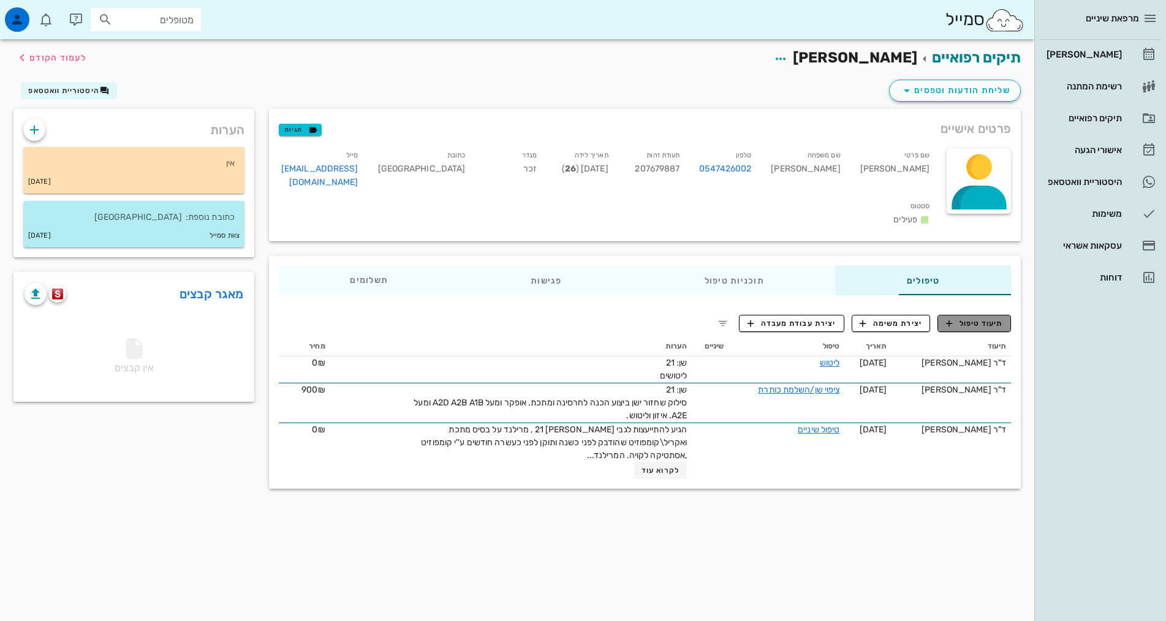
click at [968, 318] on span "תיעוד טיפול" at bounding box center [974, 323] width 57 height 11
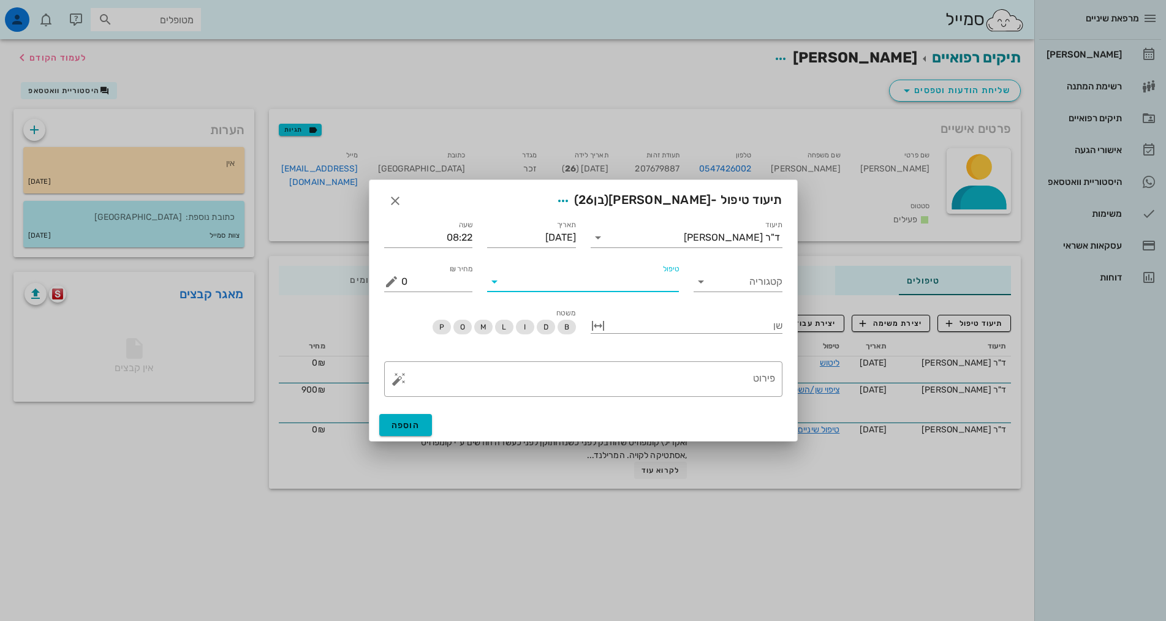
click at [613, 278] on input "טיפול" at bounding box center [591, 282] width 175 height 20
type input "עזר"
click at [652, 306] on div "עזרה ראשונה (ער)" at bounding box center [583, 311] width 172 height 12
type input "400"
click at [753, 325] on div at bounding box center [695, 325] width 175 height 16
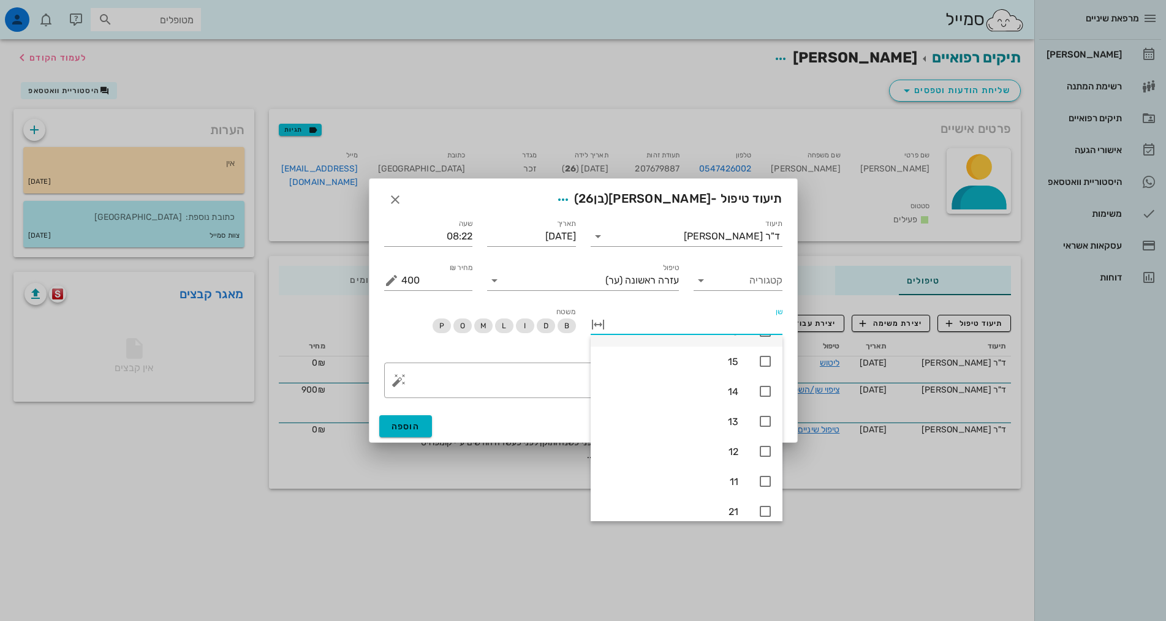
scroll to position [184, 0]
drag, startPoint x: 536, startPoint y: 362, endPoint x: 545, endPoint y: 372, distance: 13.5
click at [536, 362] on div "​ פירוט" at bounding box center [583, 380] width 413 height 50
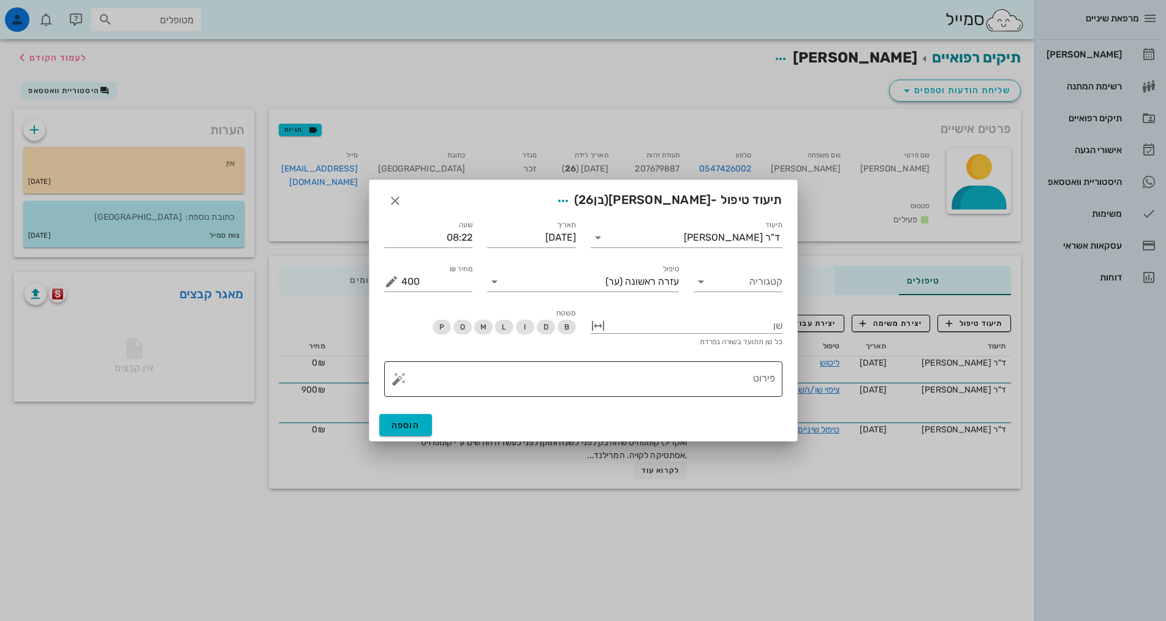
click at [556, 375] on textarea "פירוט" at bounding box center [588, 382] width 374 height 29
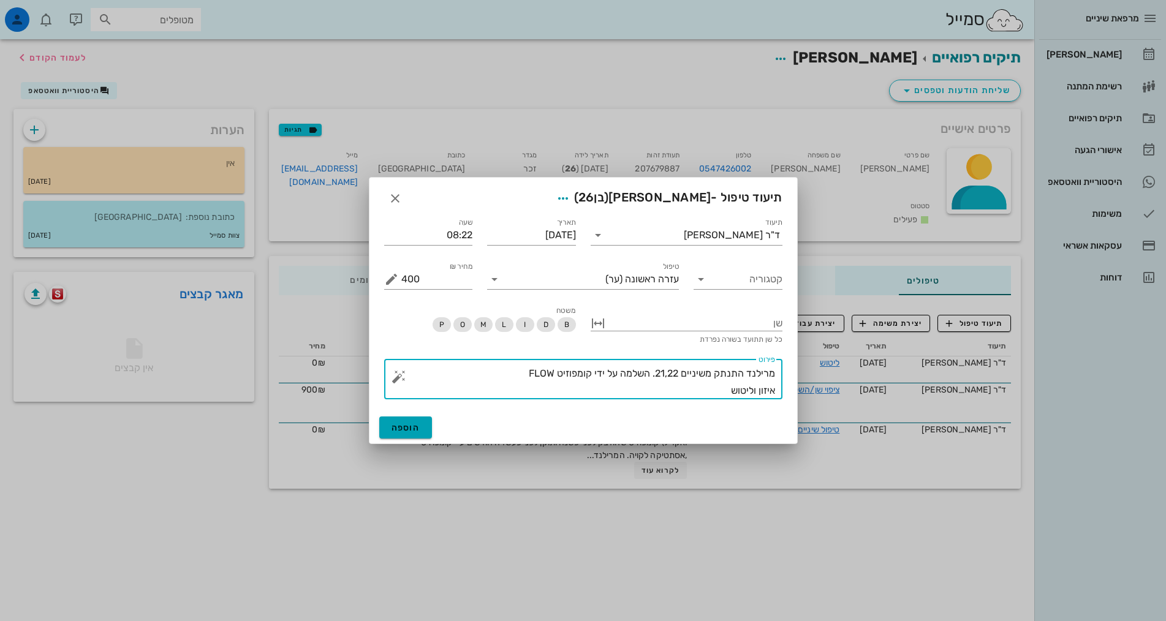
type textarea "מרילנד התנתק משיניים 21,22. השלמה על ידי קומפוזיט FLOW איזון וליטוש"
click at [395, 431] on span "הוספה" at bounding box center [406, 428] width 29 height 10
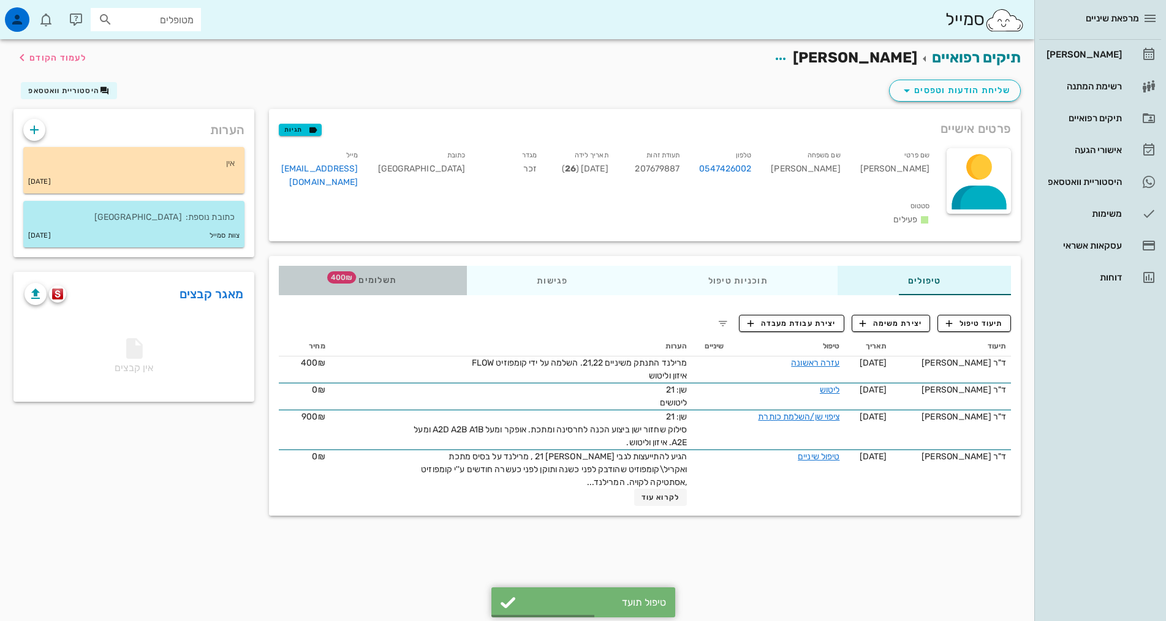
click at [327, 272] on span "400₪" at bounding box center [341, 278] width 29 height 12
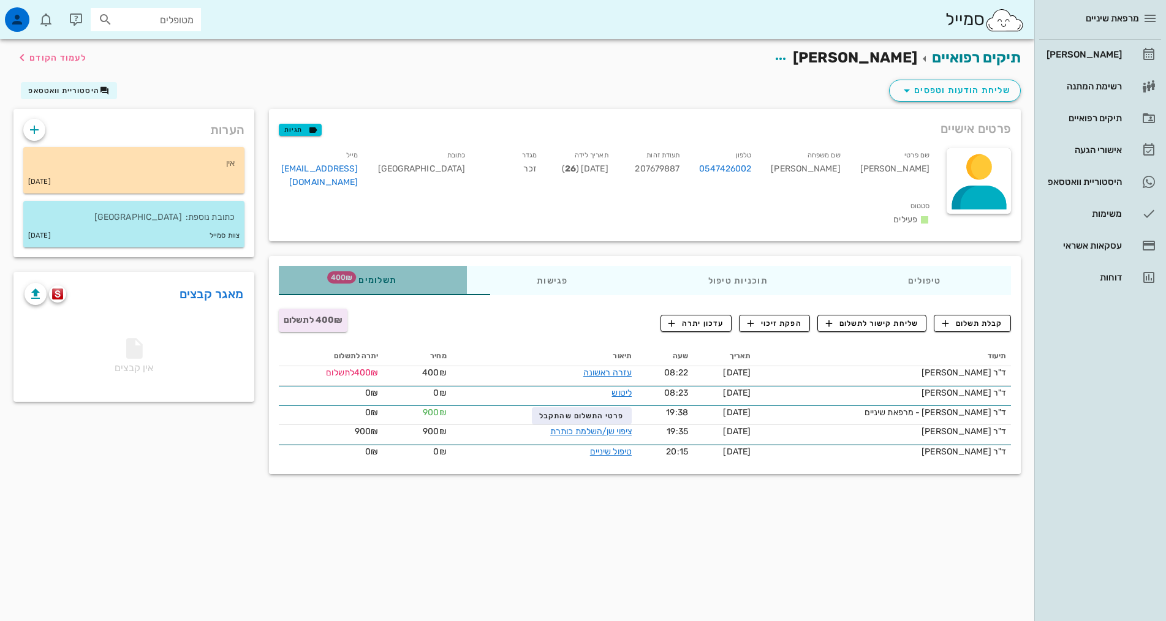
click at [349, 276] on span "תשלומים 400₪" at bounding box center [373, 280] width 48 height 9
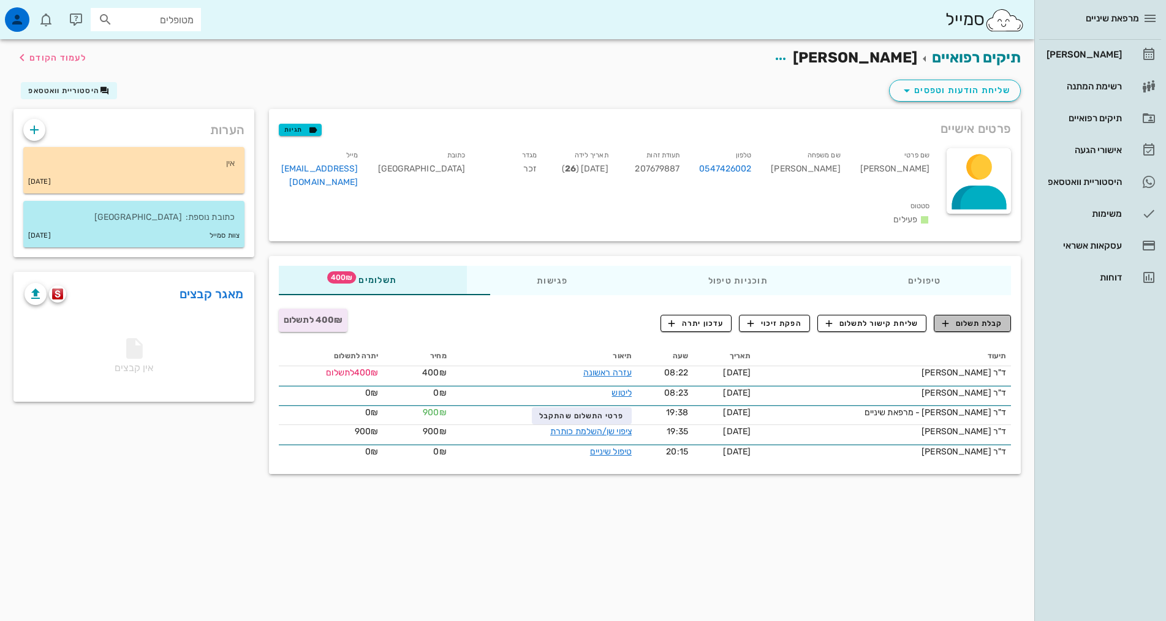
click at [977, 318] on span "קבלת תשלום" at bounding box center [973, 323] width 61 height 11
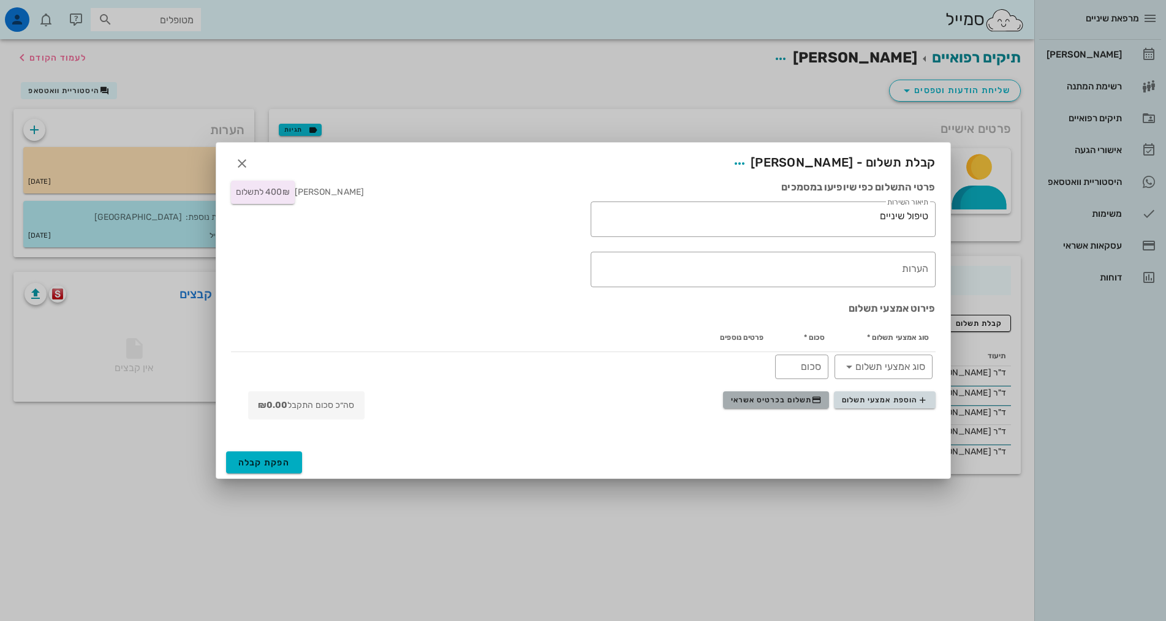
click at [796, 403] on span "תשלום בכרטיס אשראי" at bounding box center [776, 400] width 91 height 10
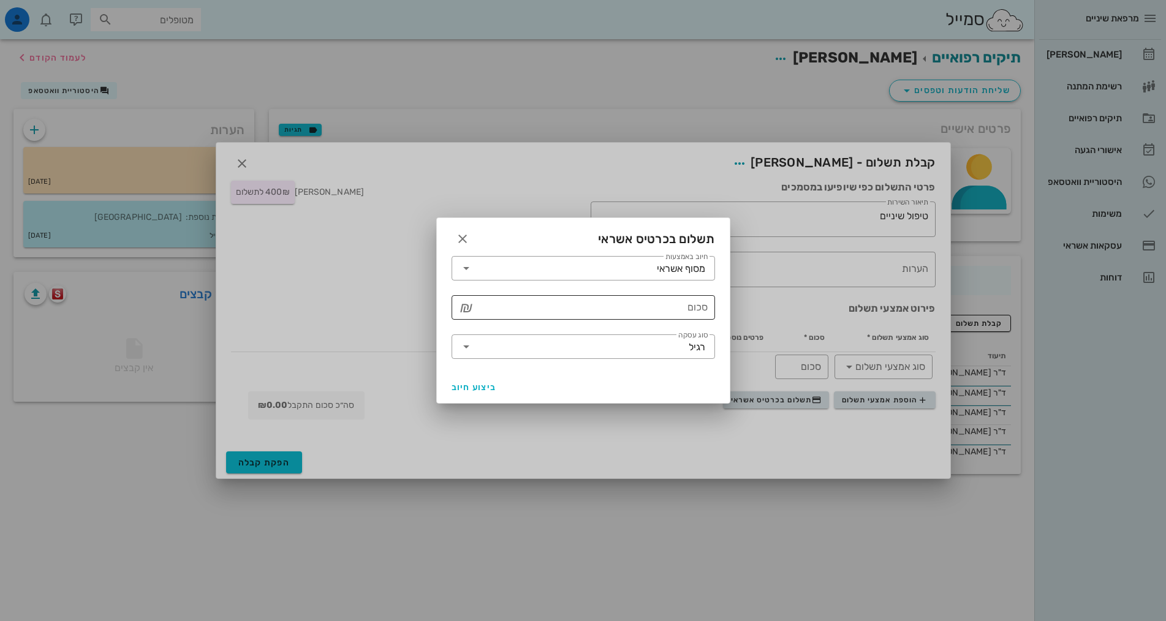
drag, startPoint x: 652, startPoint y: 306, endPoint x: 664, endPoint y: 279, distance: 29.4
click at [653, 305] on input "סכום" at bounding box center [592, 308] width 232 height 20
type input "400"
click at [465, 387] on span "ביצוע חיוב" at bounding box center [474, 387] width 45 height 10
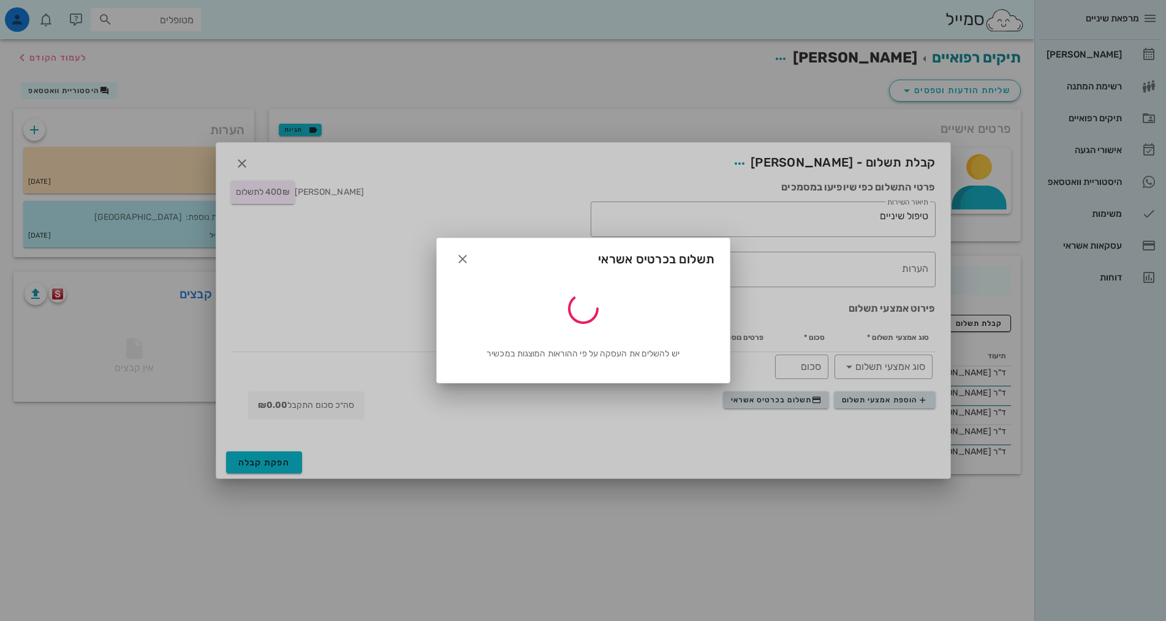
type input "400"
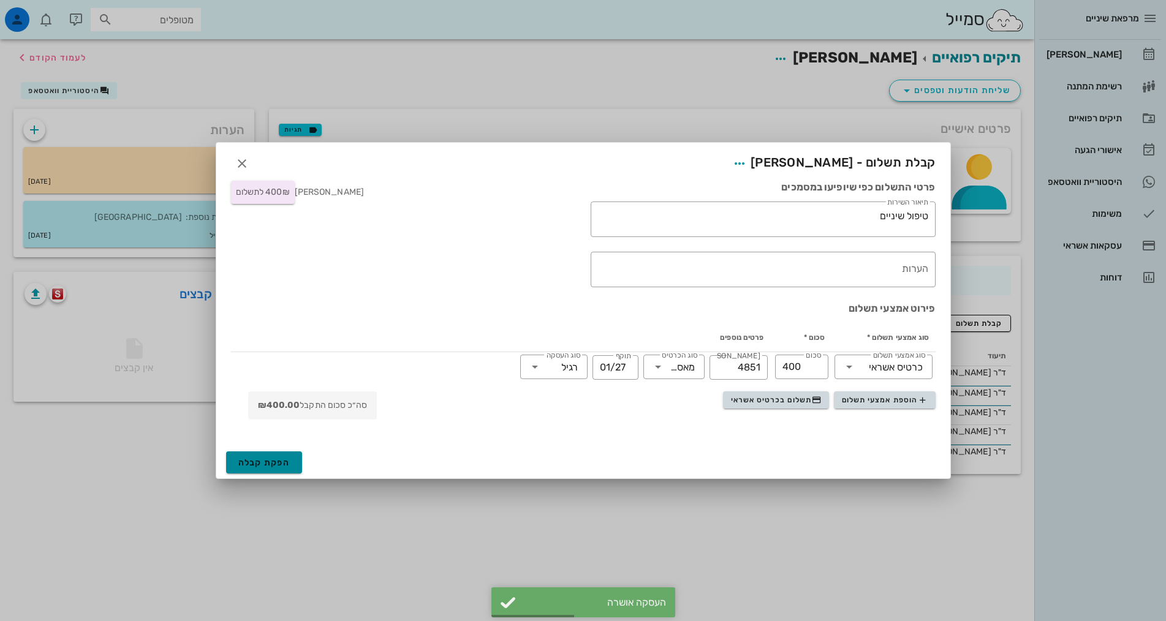
click at [259, 462] on span "הפקת קבלה" at bounding box center [264, 463] width 52 height 10
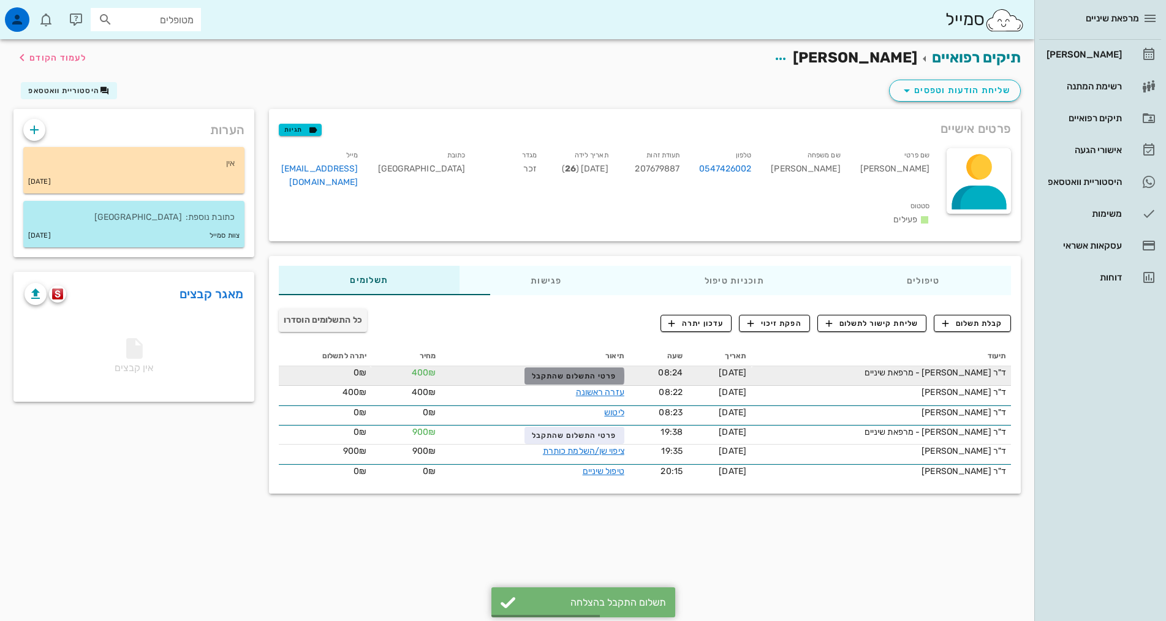
click at [557, 372] on span "פרטי התשלום שהתקבל" at bounding box center [574, 376] width 85 height 9
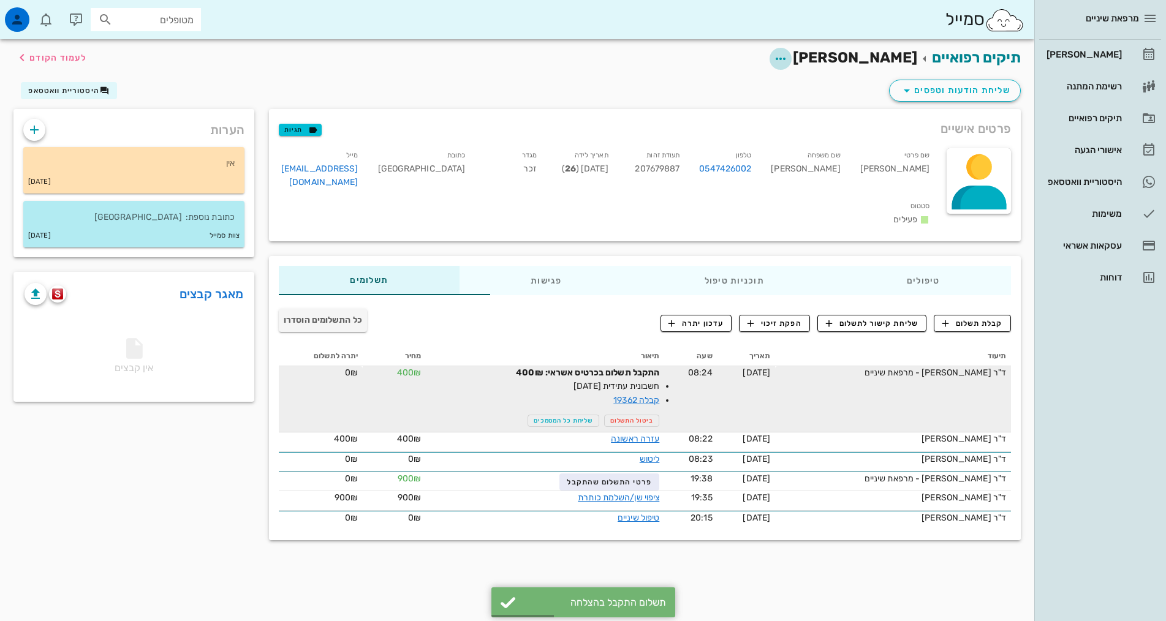
click at [788, 58] on icon "button" at bounding box center [780, 58] width 15 height 15
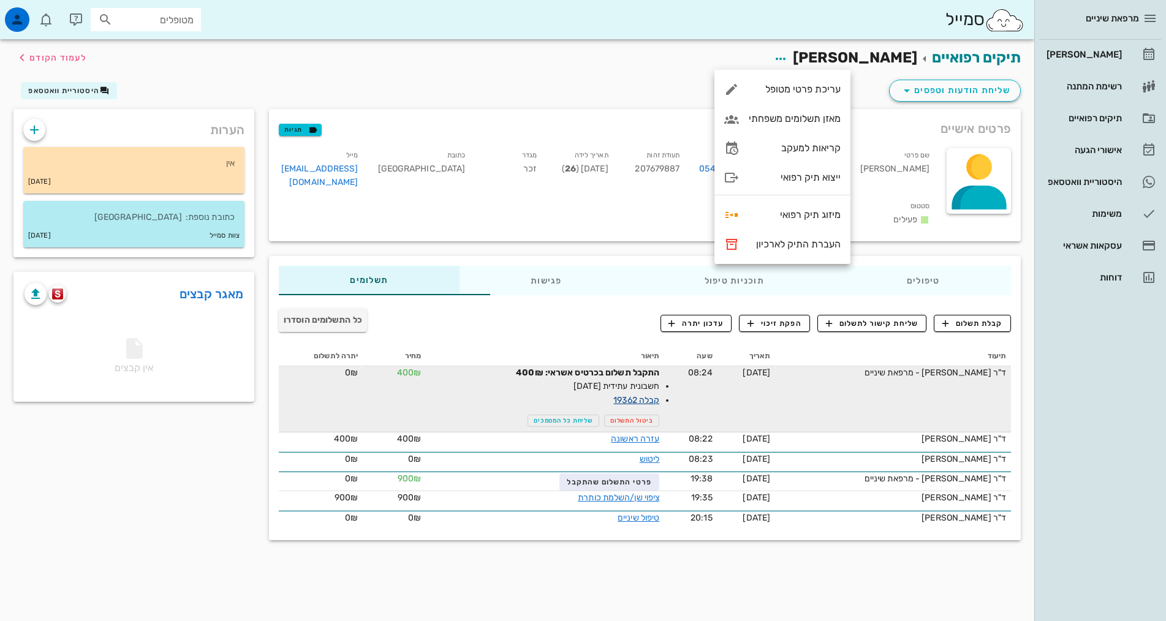
click at [614, 395] on link "קבלה 19362" at bounding box center [637, 400] width 46 height 10
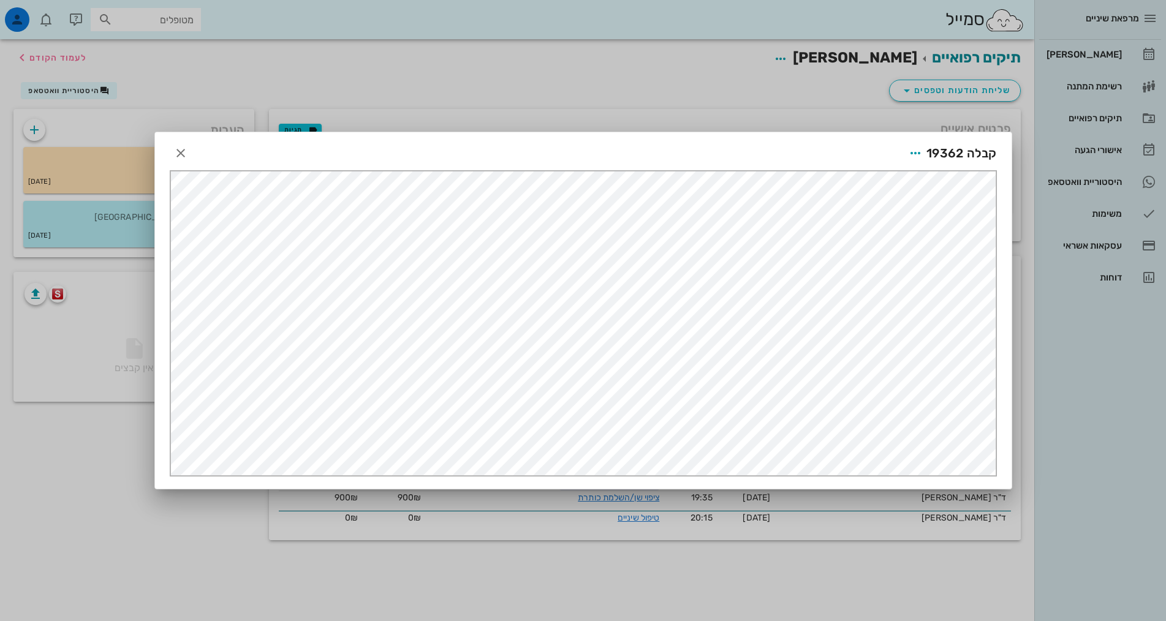
scroll to position [0, 0]
click at [916, 153] on icon "button" at bounding box center [915, 153] width 15 height 15
click at [872, 243] on div "שליחה בוואטסאפ" at bounding box center [883, 243] width 68 height 12
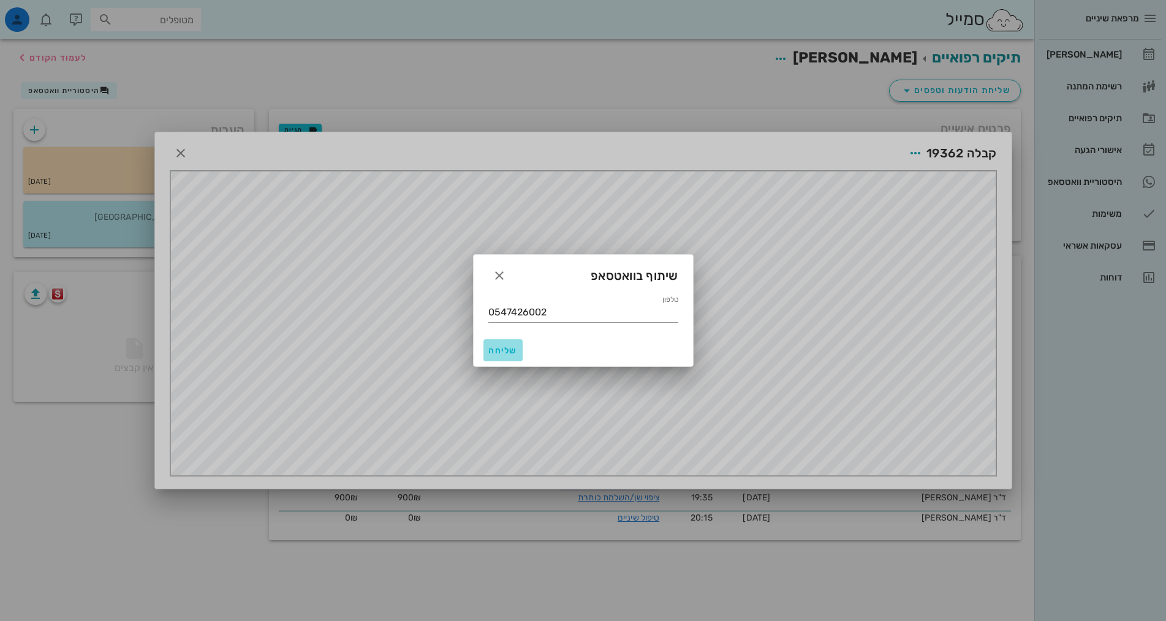
click at [514, 350] on span "שליחה" at bounding box center [502, 351] width 29 height 10
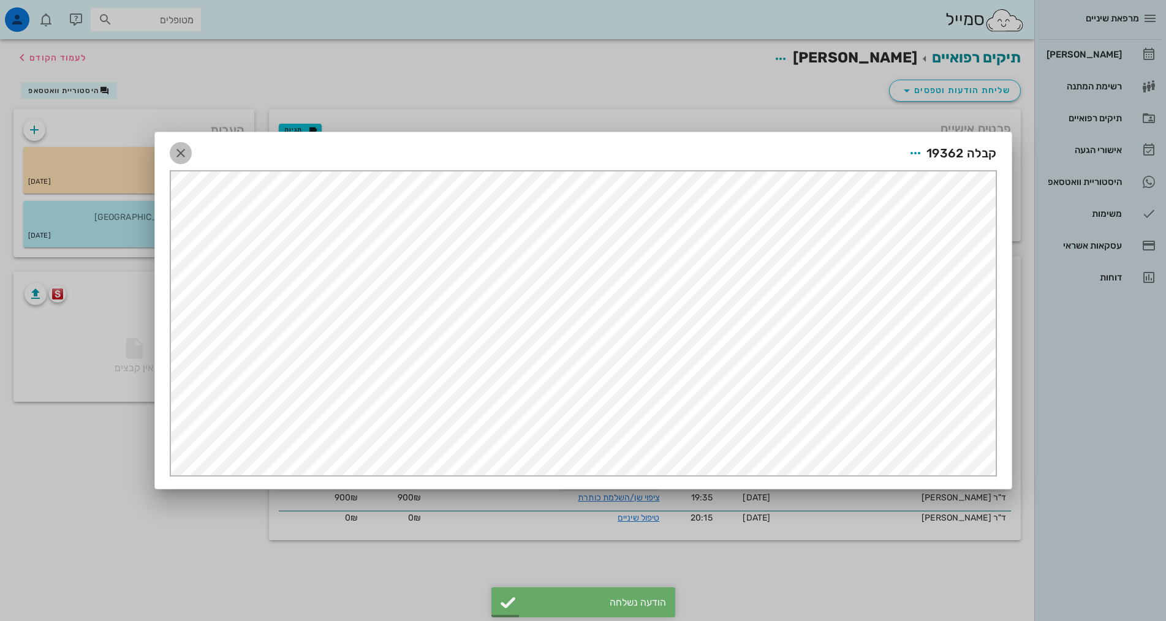
click at [182, 151] on icon "button" at bounding box center [180, 153] width 15 height 15
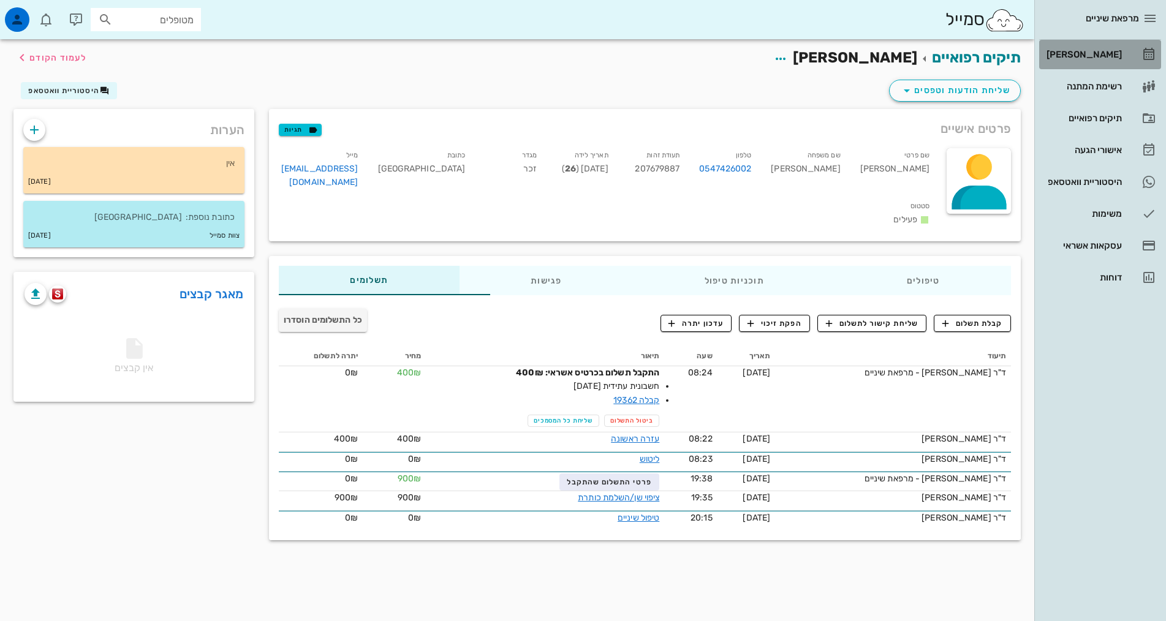
click at [1090, 54] on div "[PERSON_NAME]" at bounding box center [1083, 55] width 78 height 10
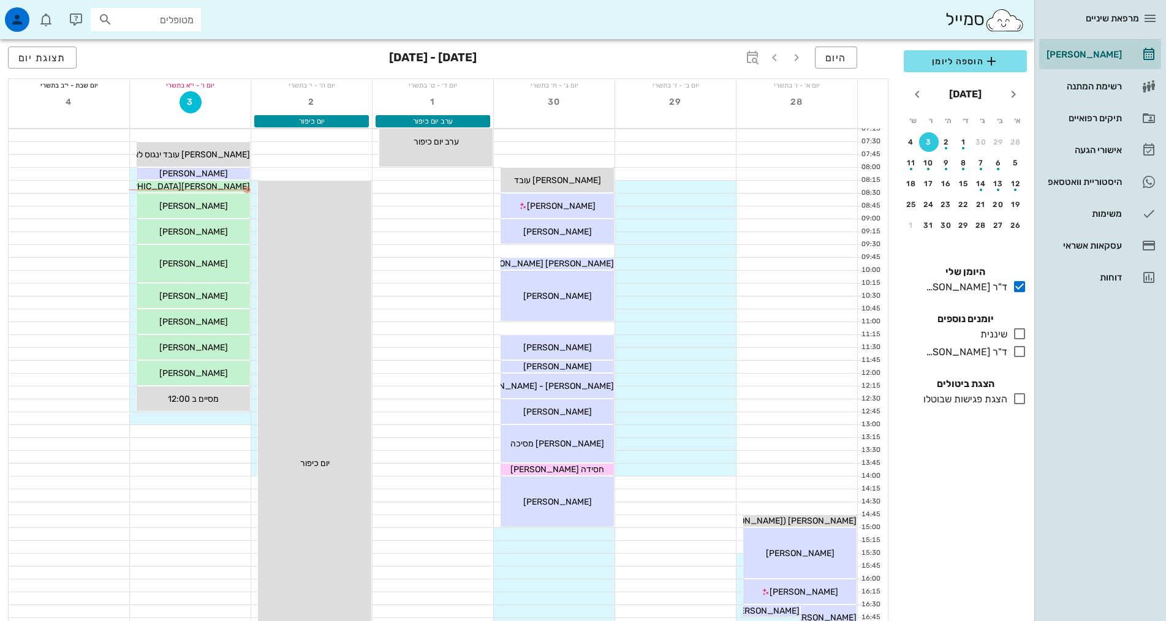
click at [1004, 484] on div "הוספה ליומן [DATE] א׳ ב׳ ג׳ ד׳ ה׳ ו׳ ש׳ 28 29 30 1 2 3 4 5 6 7 8 9 10 11 12 13 …" at bounding box center [966, 332] width 138 height 579
click at [960, 538] on div "הוספה ליומן [DATE] א׳ ב׳ ג׳ ד׳ ה׳ ו׳ ש׳ 28 29 30 1 2 3 4 5 6 7 8 9 10 11 12 13 …" at bounding box center [966, 332] width 138 height 579
click at [976, 353] on div "ד"ר [PERSON_NAME]" at bounding box center [964, 352] width 86 height 15
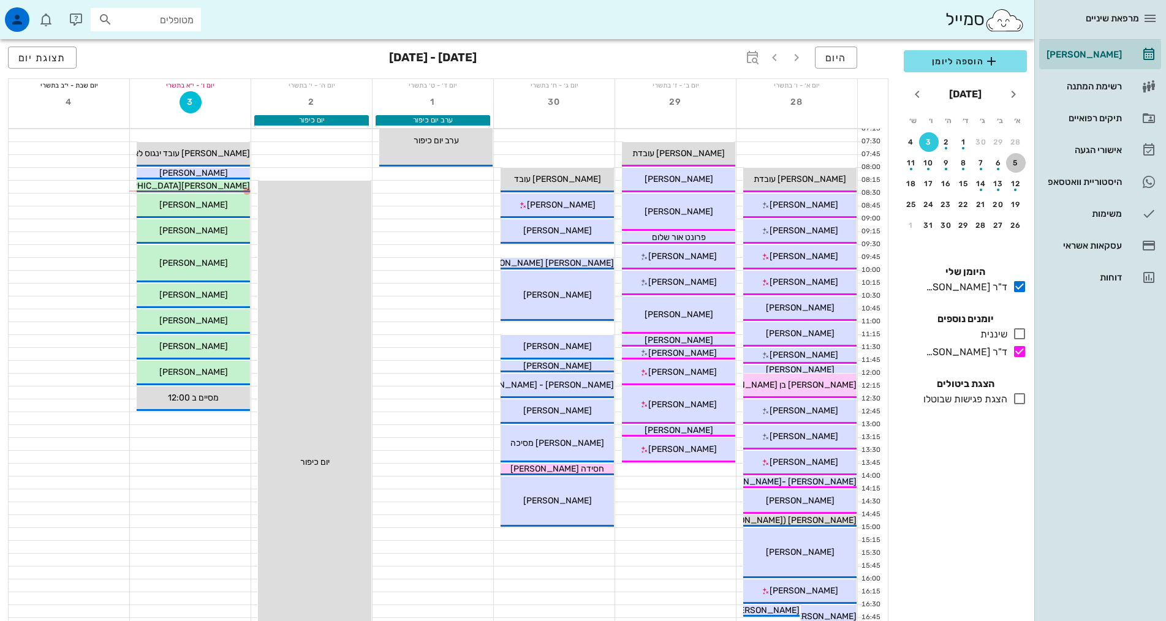
click at [1021, 161] on div "5" at bounding box center [1016, 163] width 20 height 9
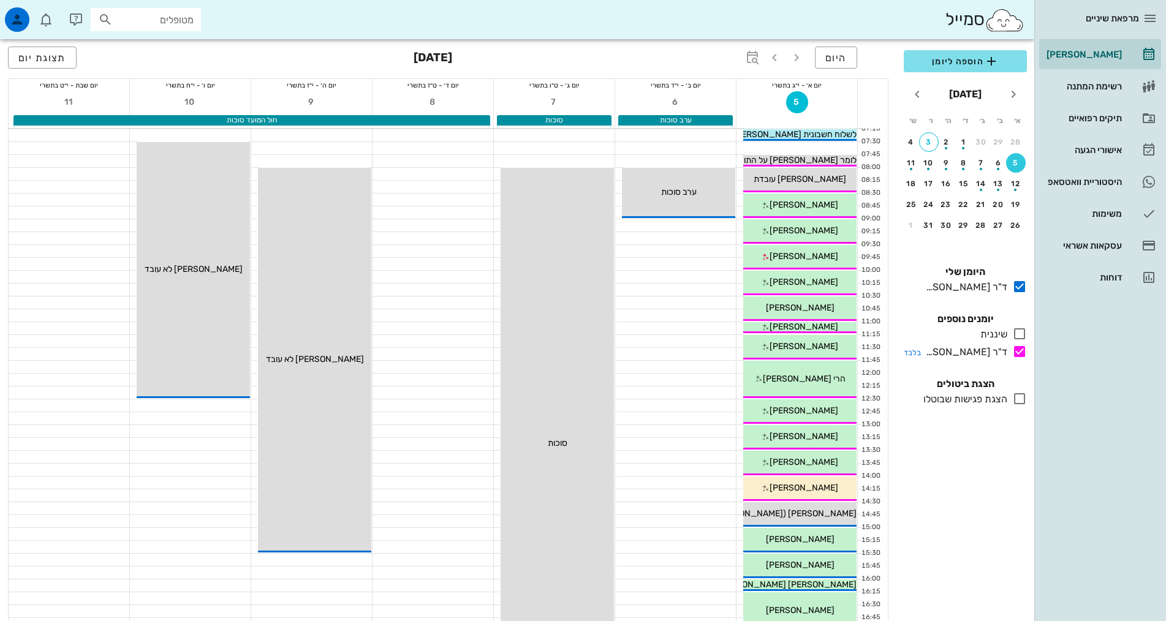
drag, startPoint x: 970, startPoint y: 604, endPoint x: 952, endPoint y: 346, distance: 258.6
click at [970, 603] on div "הוספה ליומן [DATE] א׳ ב׳ ג׳ ד׳ ה׳ ו׳ ש׳ 28 29 30 1 2 3 4 5 6 7 8 9 10 11 12 13 …" at bounding box center [966, 332] width 138 height 579
click at [929, 146] on button "3" at bounding box center [929, 142] width 20 height 20
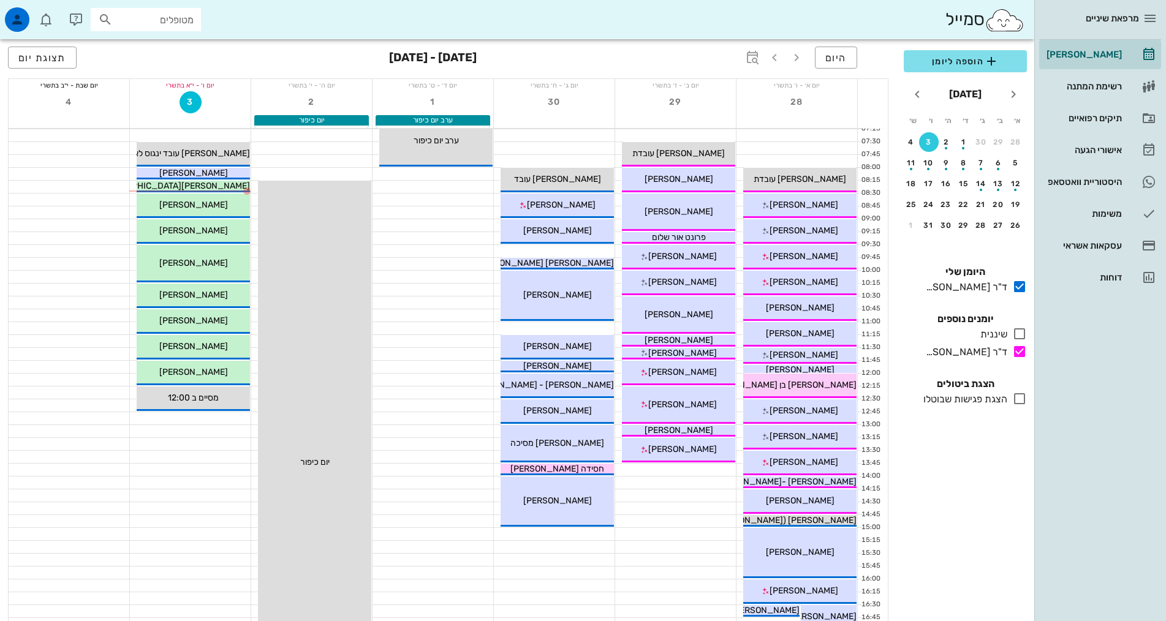
click at [948, 550] on div "הוספה ליומן [DATE] א׳ ב׳ ג׳ ד׳ ה׳ ו׳ ש׳ 28 29 30 1 2 3 4 5 6 7 8 9 10 11 12 13 …" at bounding box center [966, 332] width 138 height 579
click at [180, 51] on div "היום [DATE] - [DATE] תצוגת יום" at bounding box center [448, 58] width 881 height 39
click at [172, 19] on input "text" at bounding box center [154, 20] width 78 height 16
type input "[PERSON_NAME]"
click at [150, 29] on div "[PERSON_NAME]" at bounding box center [146, 19] width 110 height 23
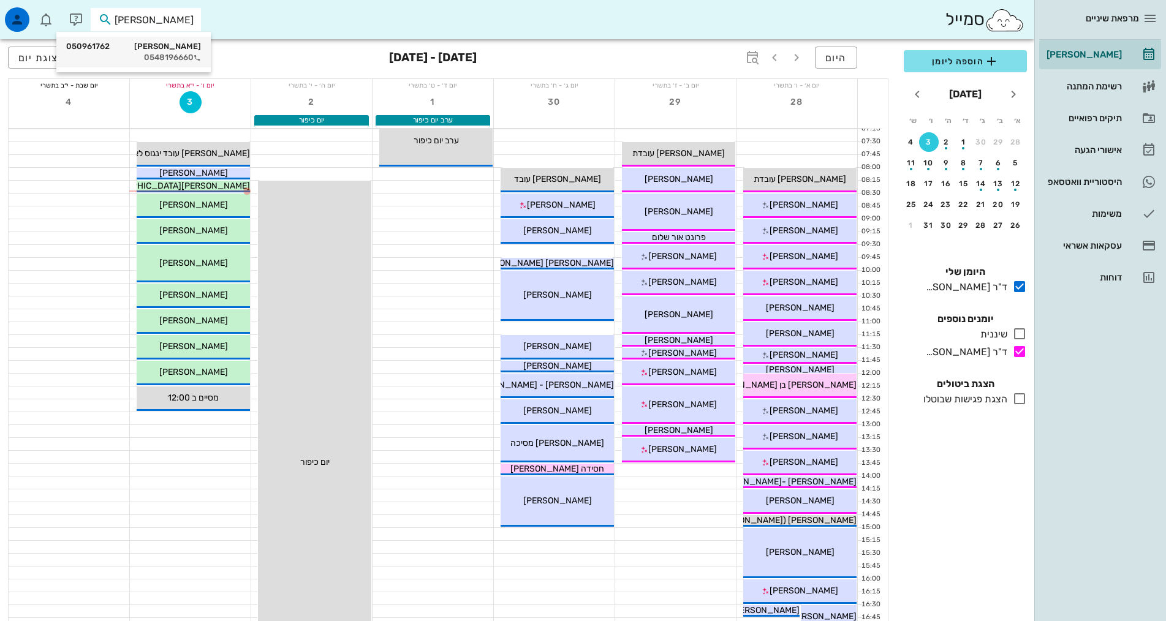
click at [152, 45] on div "[PERSON_NAME] 050961762" at bounding box center [133, 47] width 135 height 10
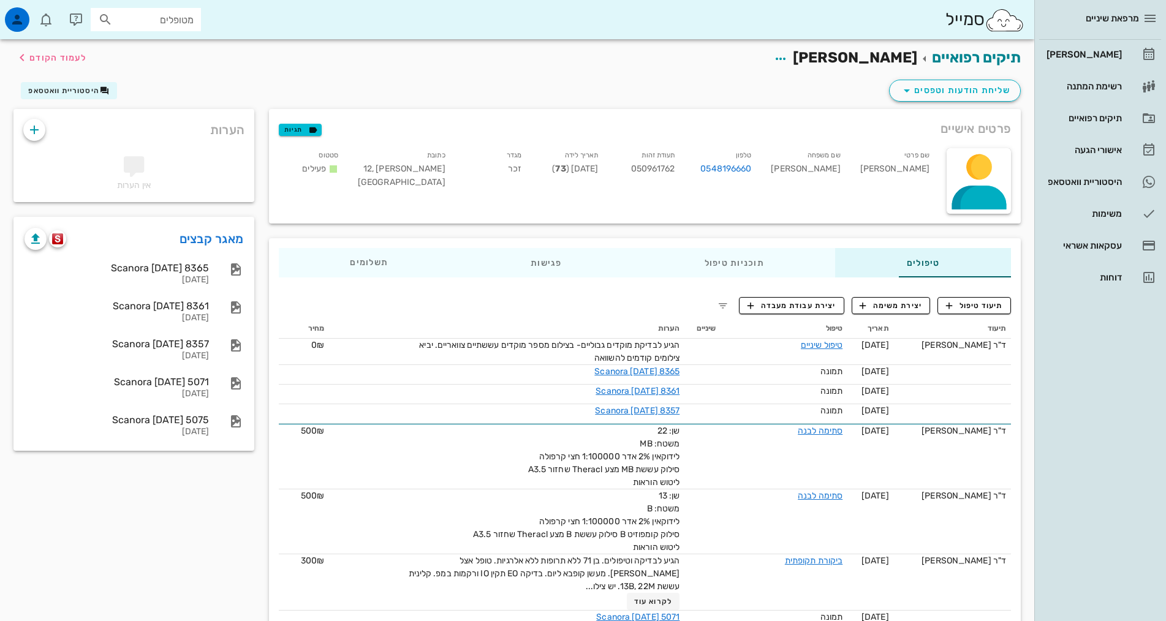
click at [248, 77] on div "שליחת הודעות וטפסים היסטוריית וואטסאפ" at bounding box center [517, 93] width 1022 height 32
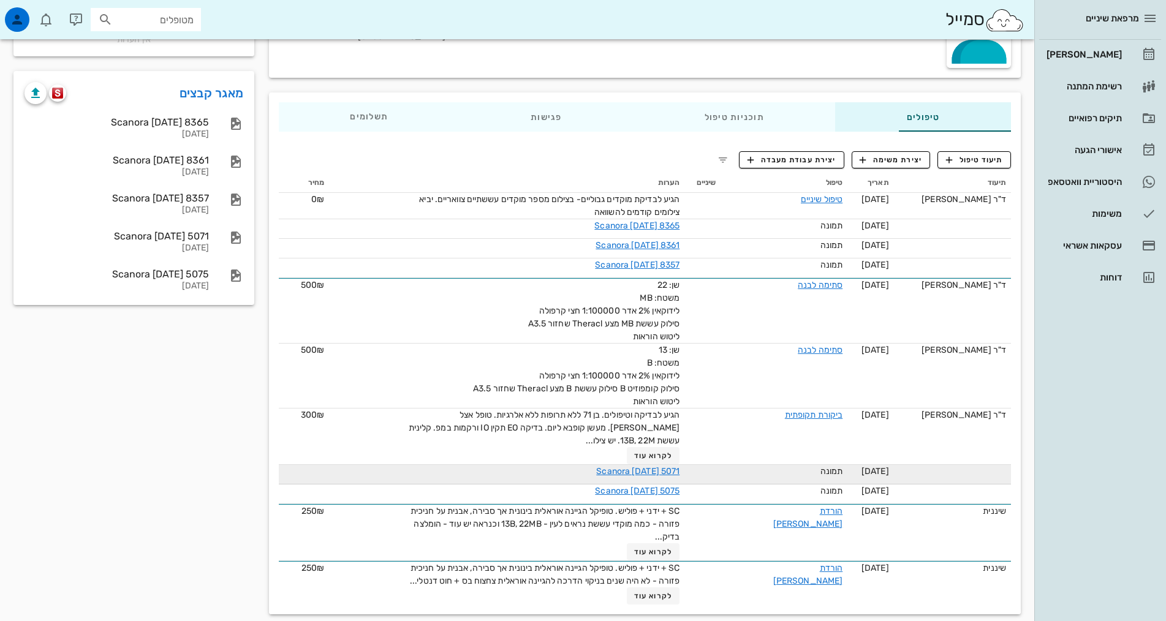
scroll to position [159, 0]
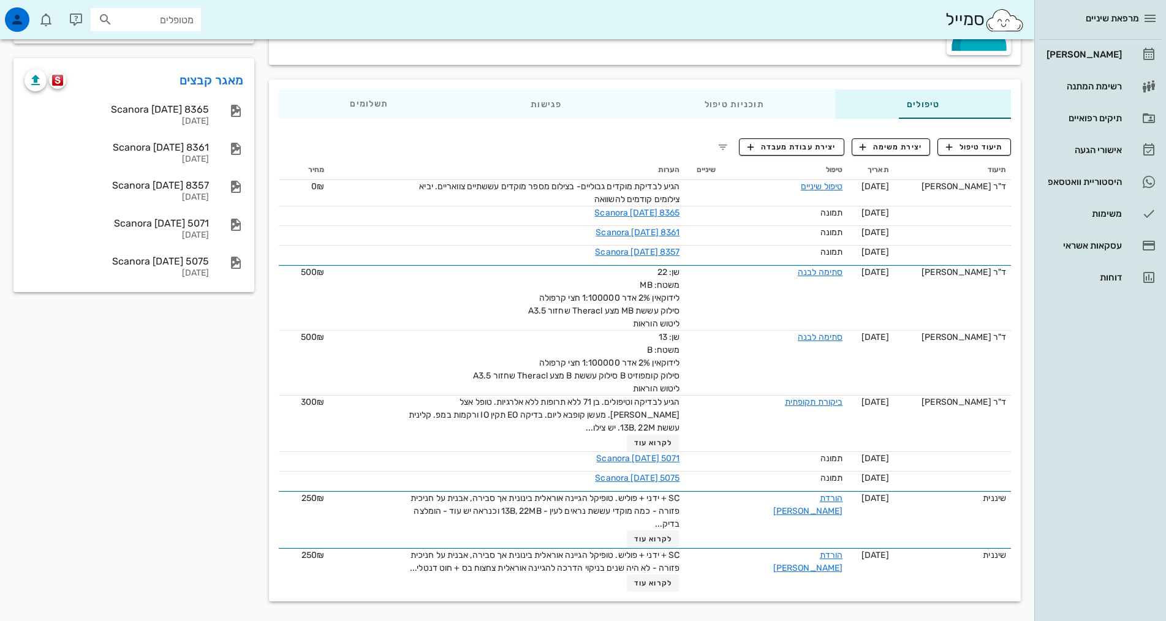
click at [1059, 438] on div "מרפאת שיניים [PERSON_NAME] רשימת המתנה תיקים רפואיים אישורי הגעה 10 היסטוריית ו…" at bounding box center [1101, 310] width 132 height 621
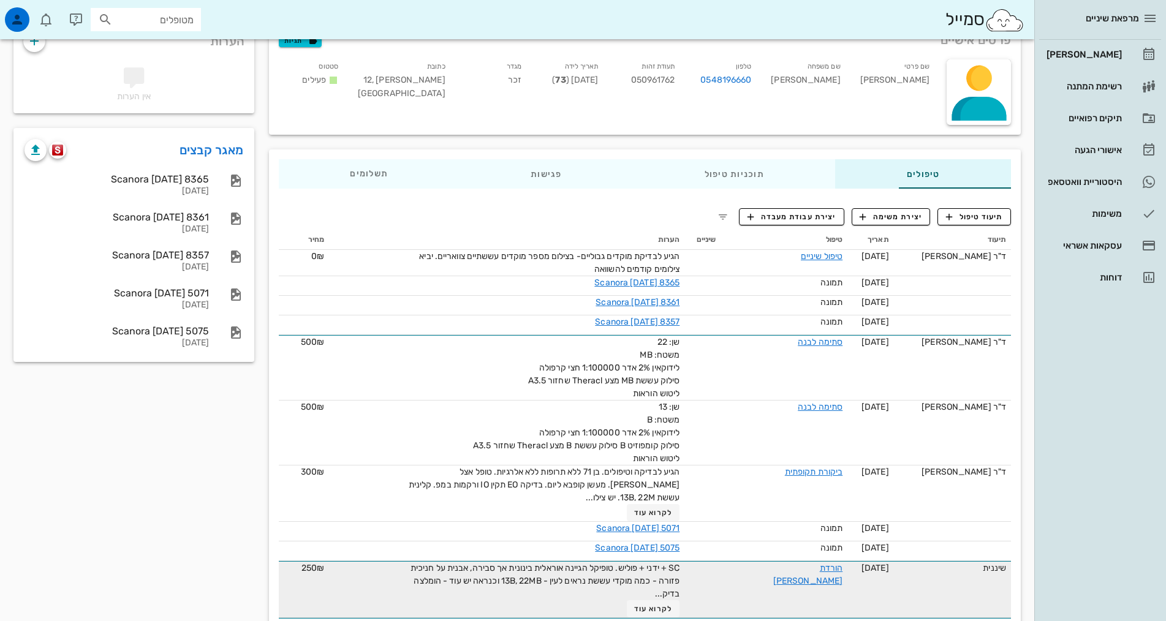
scroll to position [0, 0]
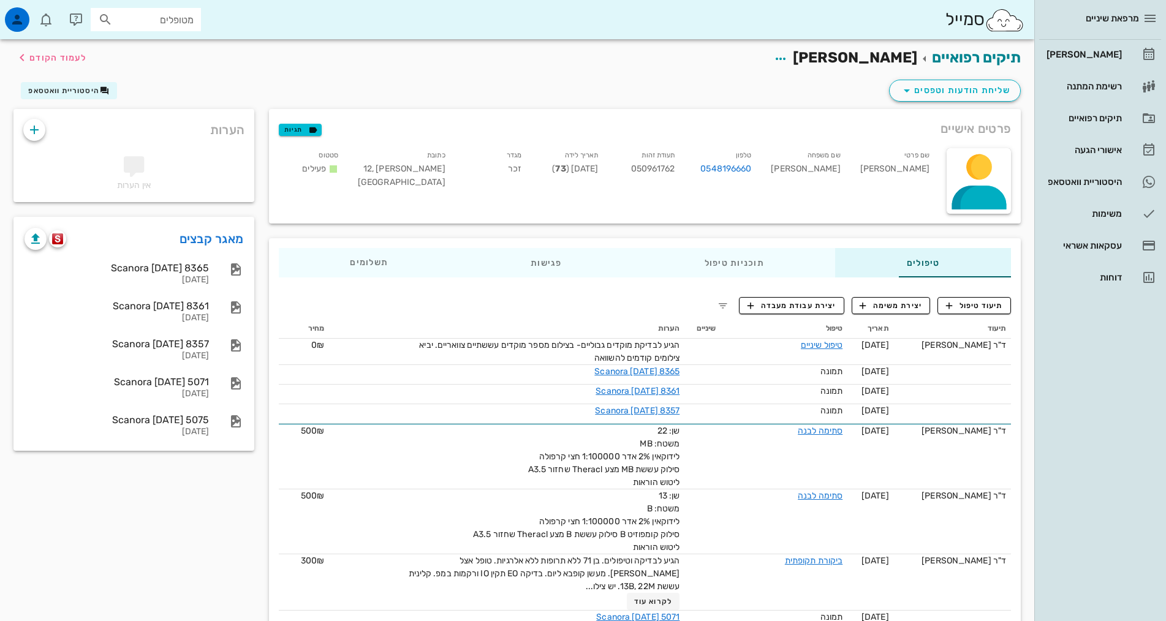
click at [344, 72] on div "תיקים רפואיים [PERSON_NAME] לעמוד הקודם" at bounding box center [517, 58] width 1022 height 38
click at [1085, 470] on div "מרפאת שיניים [PERSON_NAME] רשימת המתנה תיקים רפואיים אישורי הגעה 10 היסטוריית ו…" at bounding box center [1101, 310] width 132 height 621
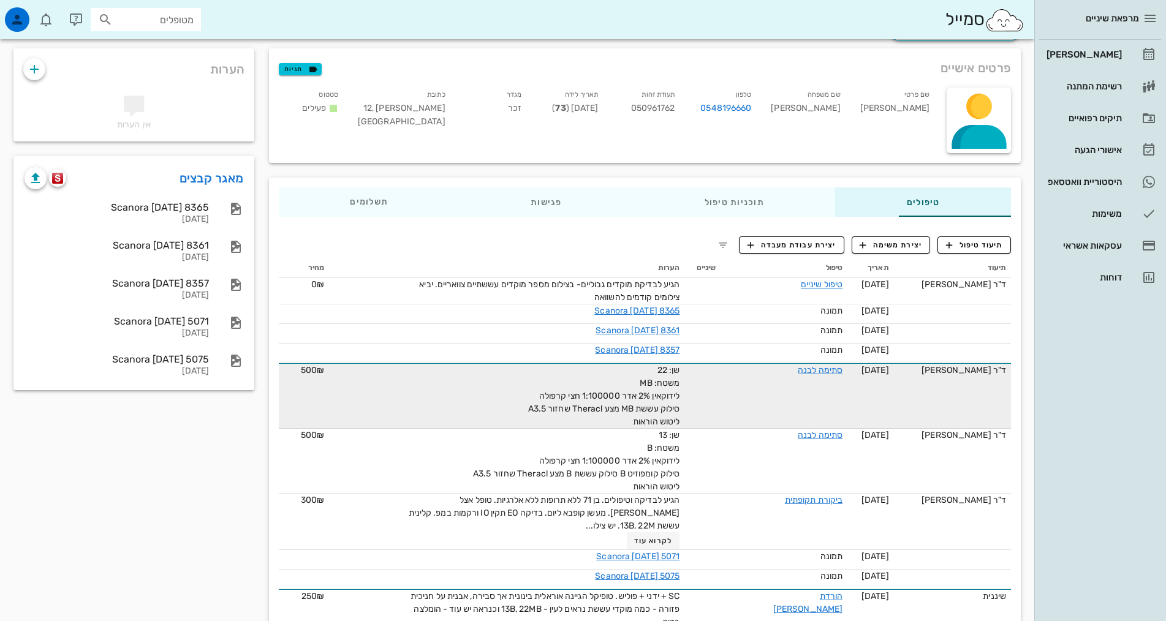
scroll to position [159, 0]
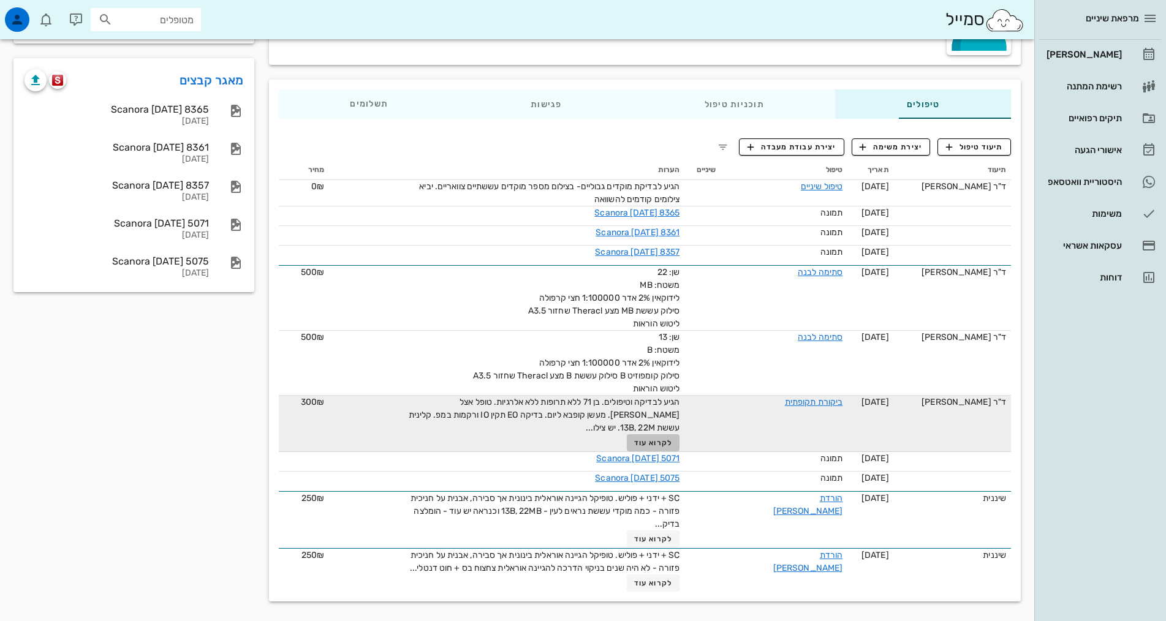
click at [647, 437] on button "לקרוא עוד" at bounding box center [653, 443] width 53 height 17
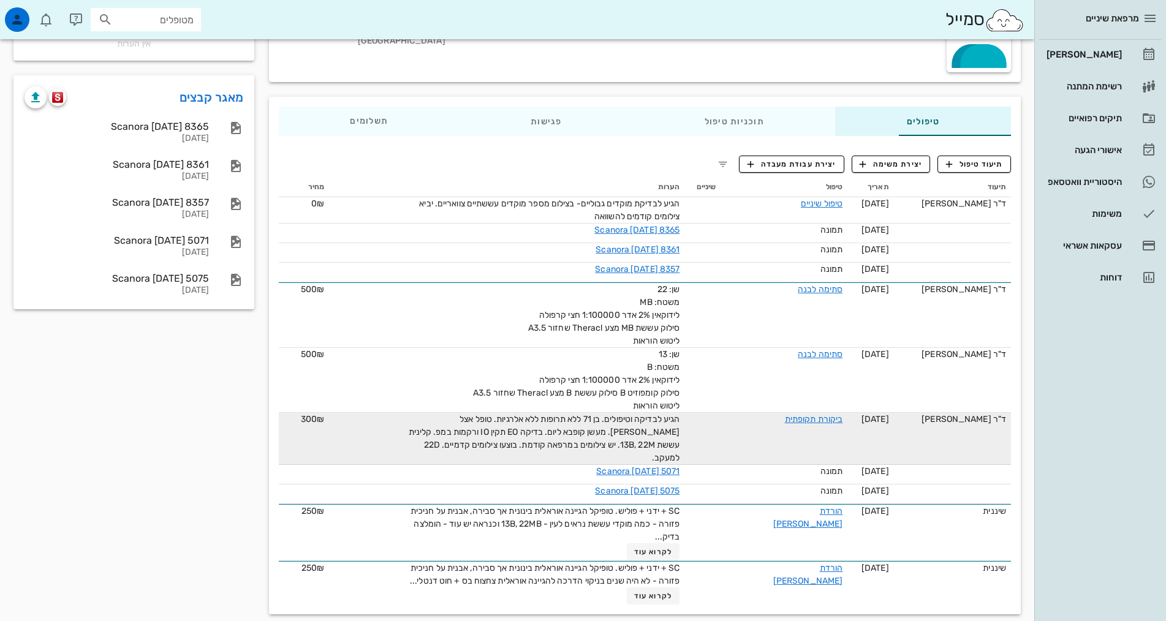
click at [1095, 485] on div "מרפאת שיניים [PERSON_NAME] רשימת המתנה תיקים רפואיים אישורי הגעה 10 היסטוריית ו…" at bounding box center [1101, 310] width 132 height 621
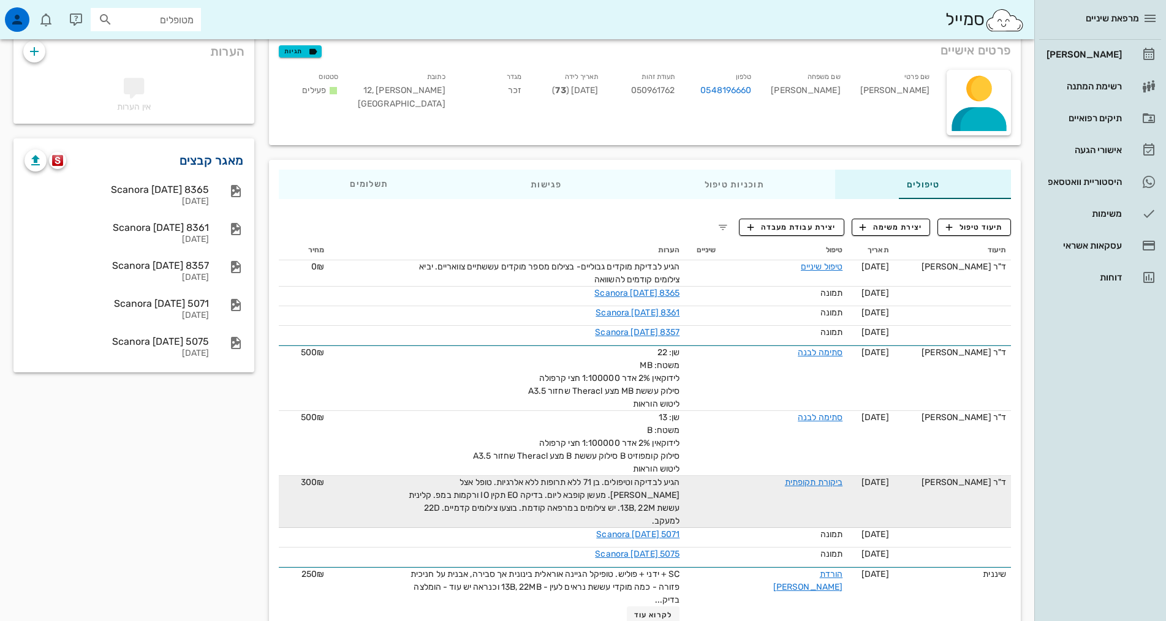
scroll to position [0, 0]
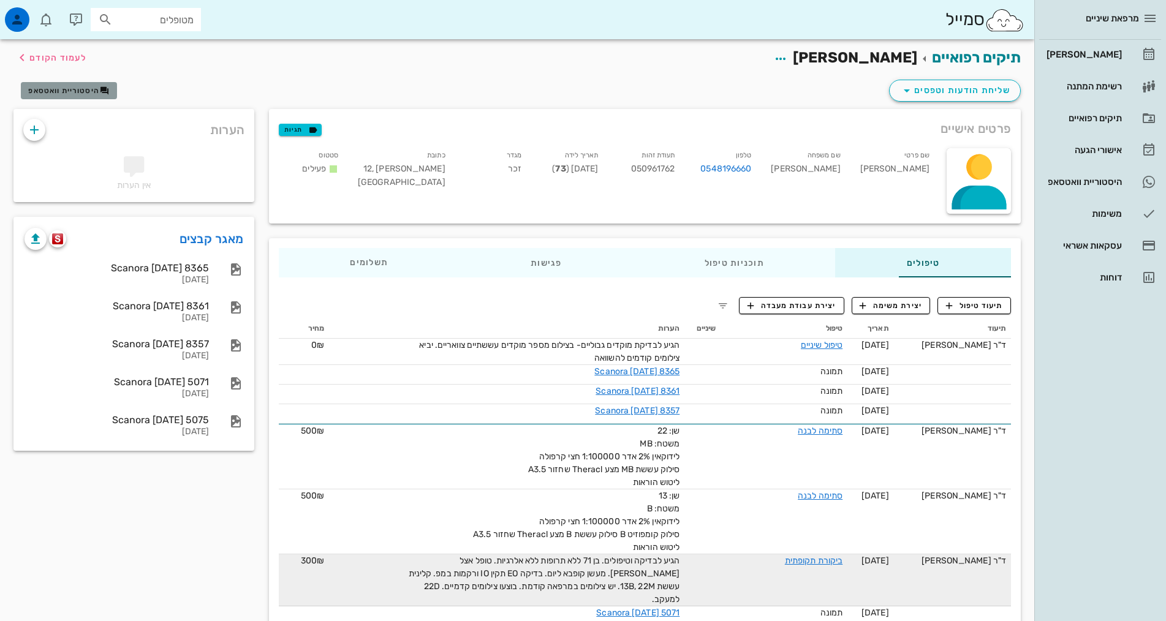
click at [72, 85] on button "היסטוריית וואטסאפ" at bounding box center [69, 90] width 96 height 17
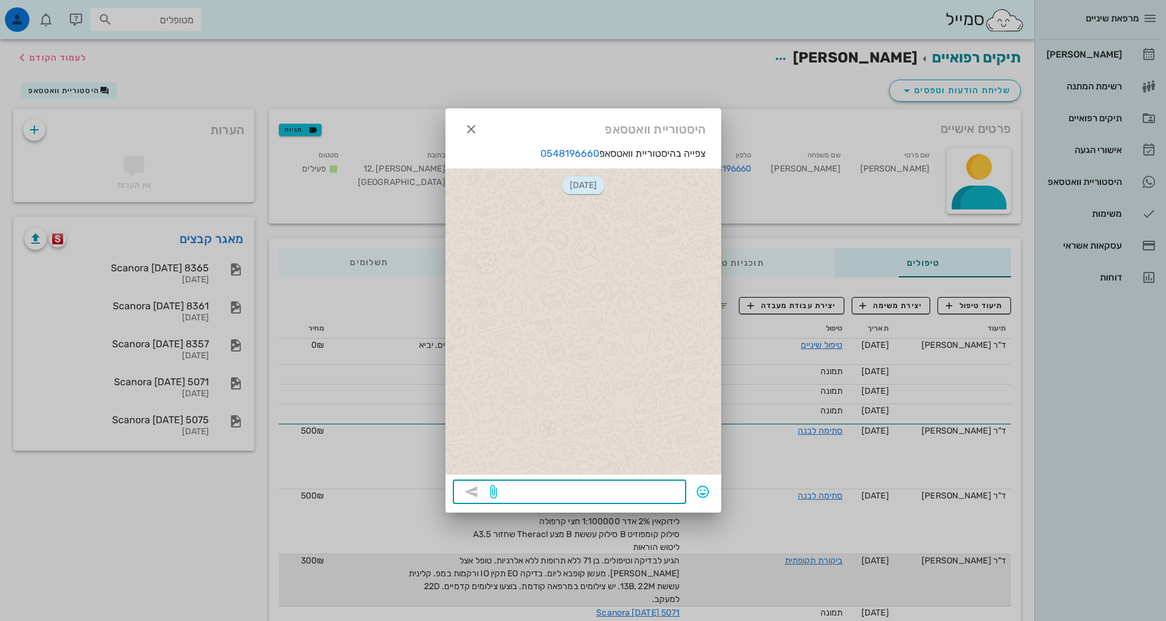
click at [629, 497] on textarea at bounding box center [590, 494] width 180 height 20
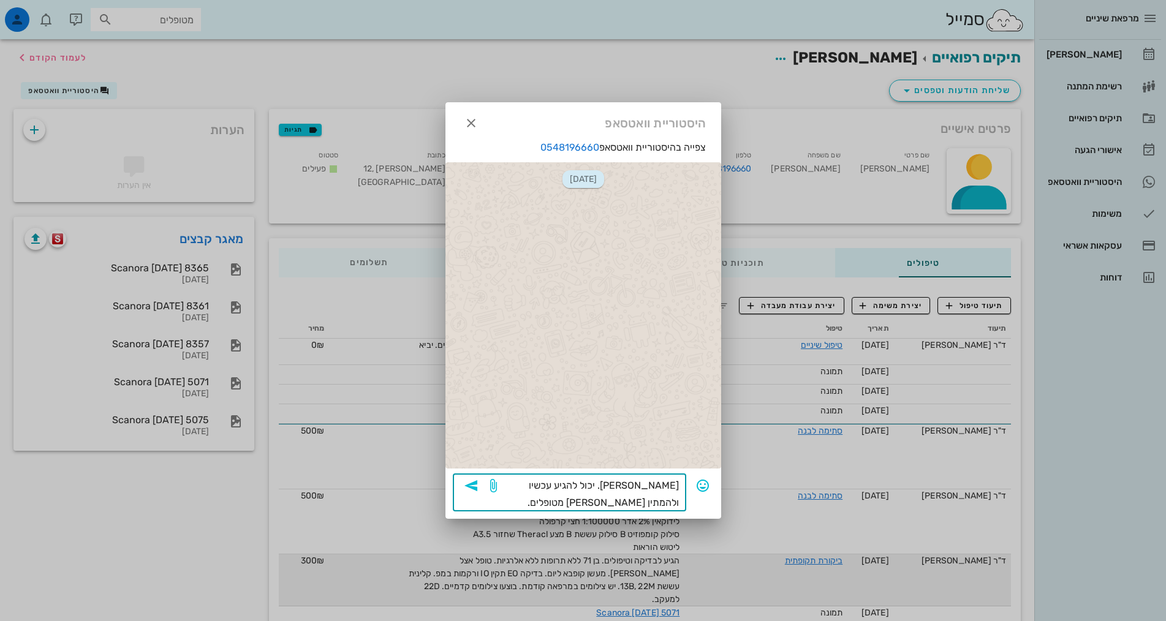
type textarea "[PERSON_NAME]. יכול להגיע עכשיו ולהמתין [PERSON_NAME] מטופלים."
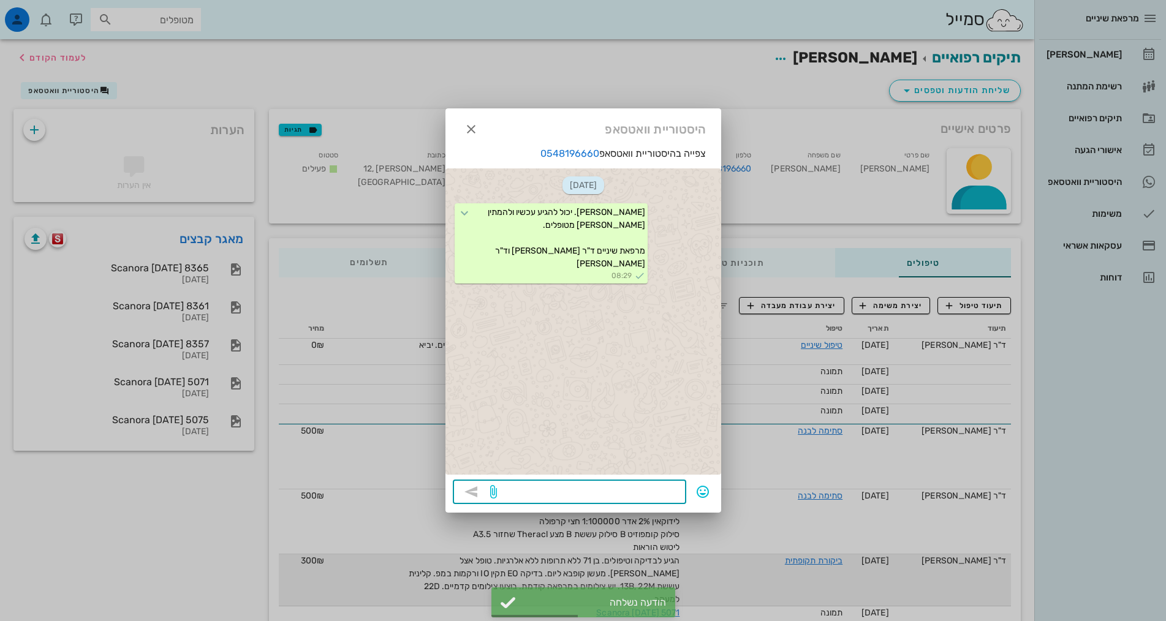
click at [571, 495] on textarea at bounding box center [590, 494] width 180 height 20
type textarea "א"
click at [473, 126] on icon "button" at bounding box center [471, 129] width 15 height 15
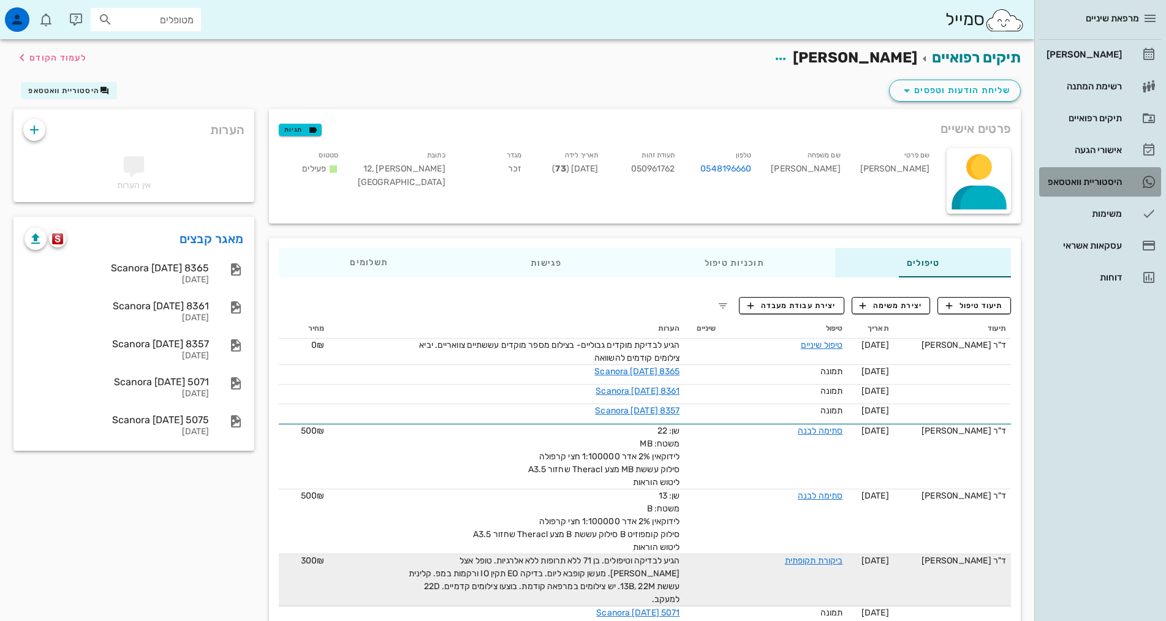
click at [1107, 181] on div "היסטוריית וואטסאפ" at bounding box center [1083, 182] width 78 height 10
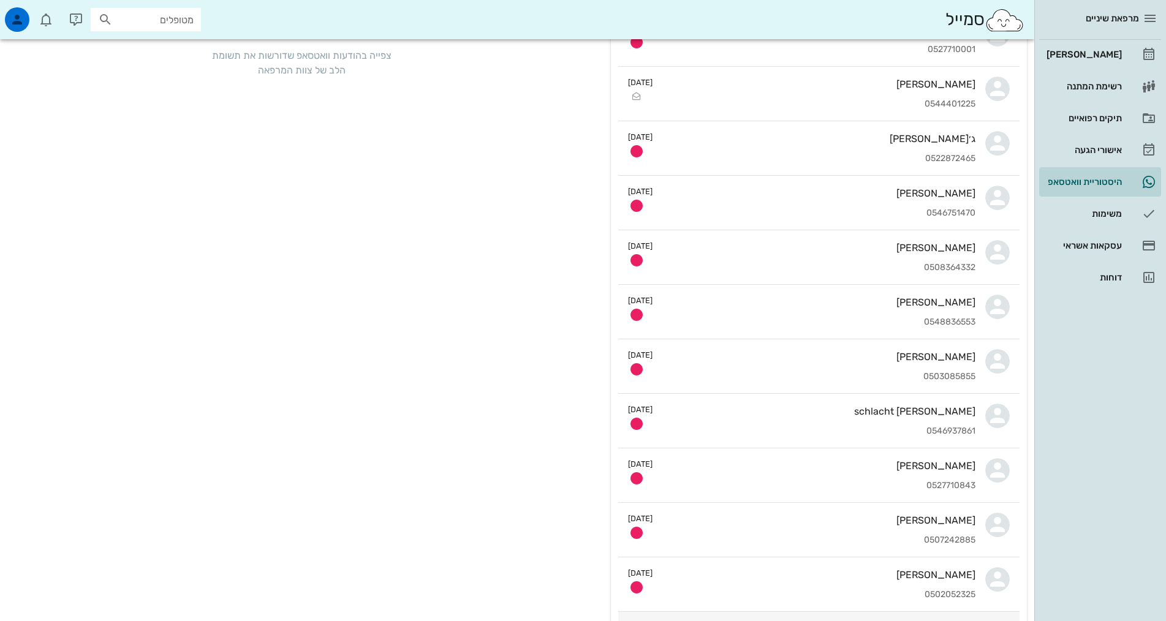
scroll to position [306, 0]
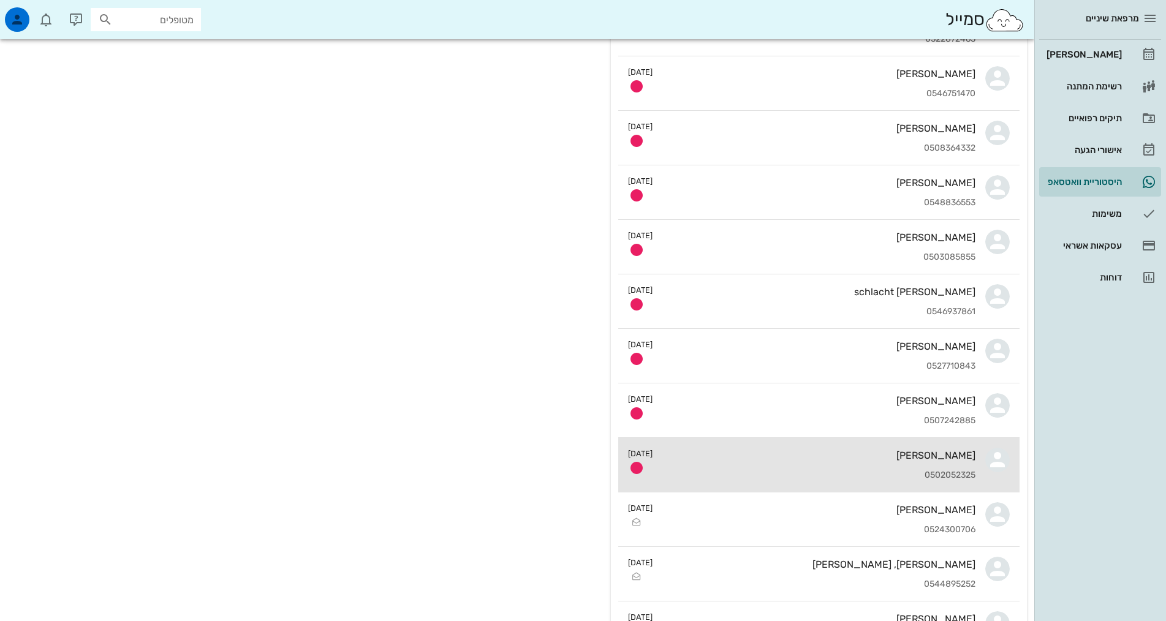
click at [762, 463] on div "[PERSON_NAME] 0502052325" at bounding box center [819, 465] width 313 height 54
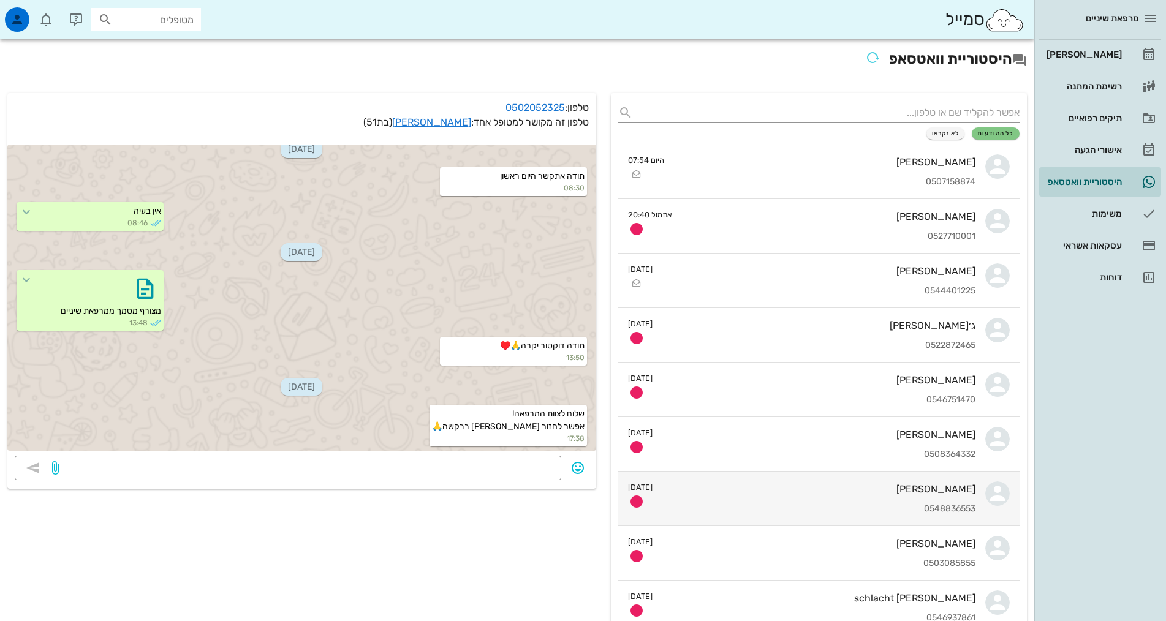
scroll to position [306, 0]
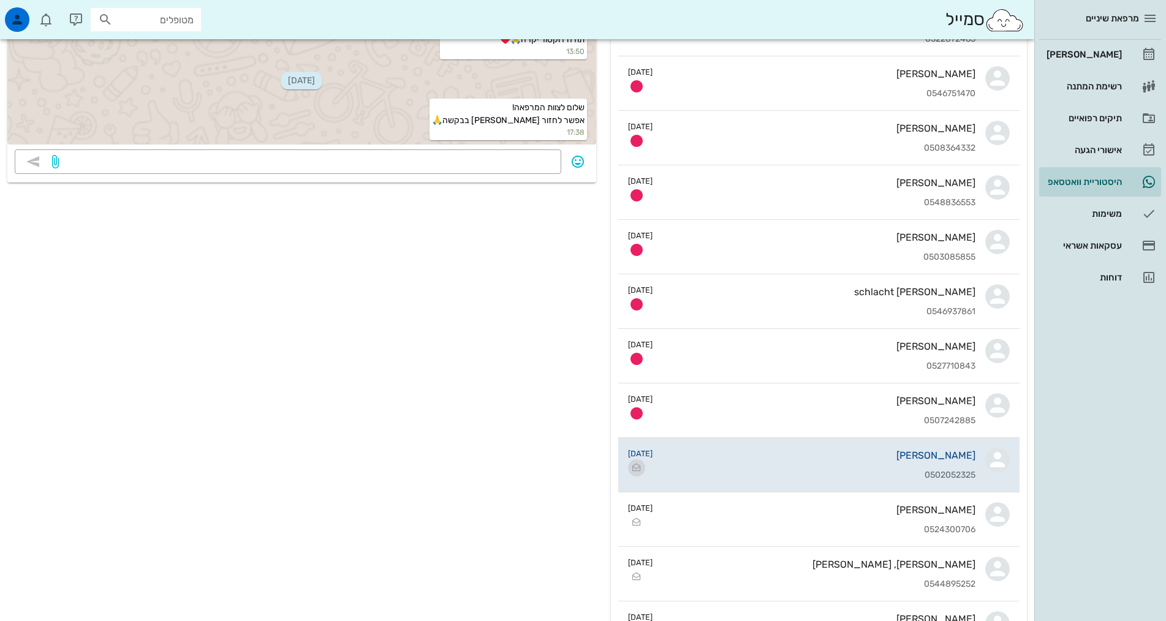
click at [636, 469] on icon "button" at bounding box center [636, 468] width 15 height 15
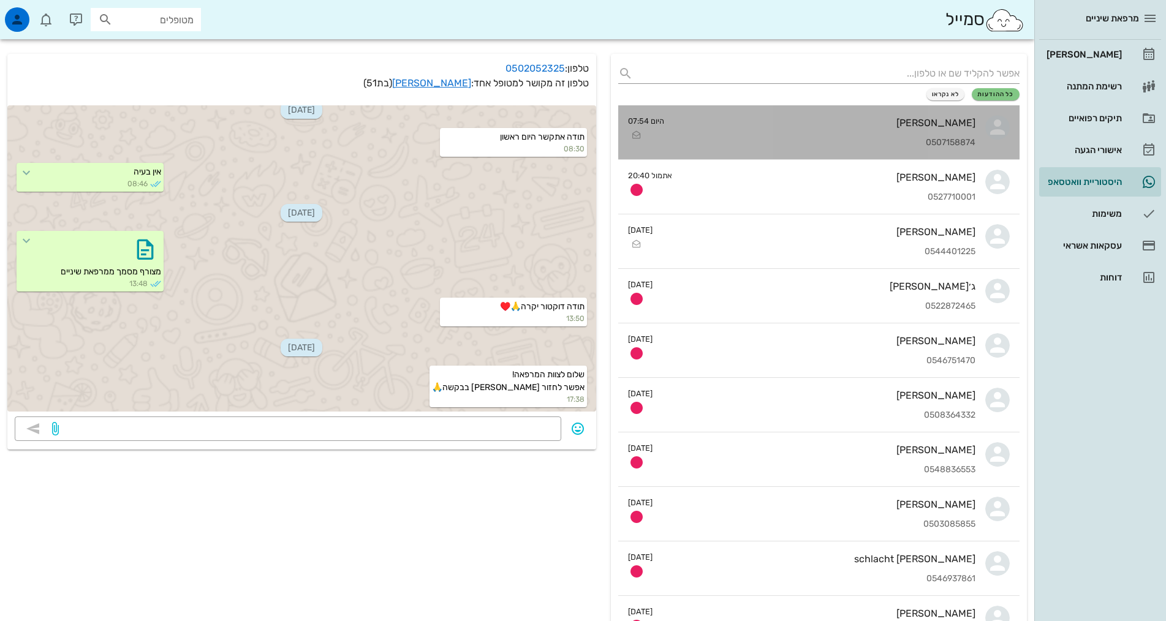
scroll to position [61, 0]
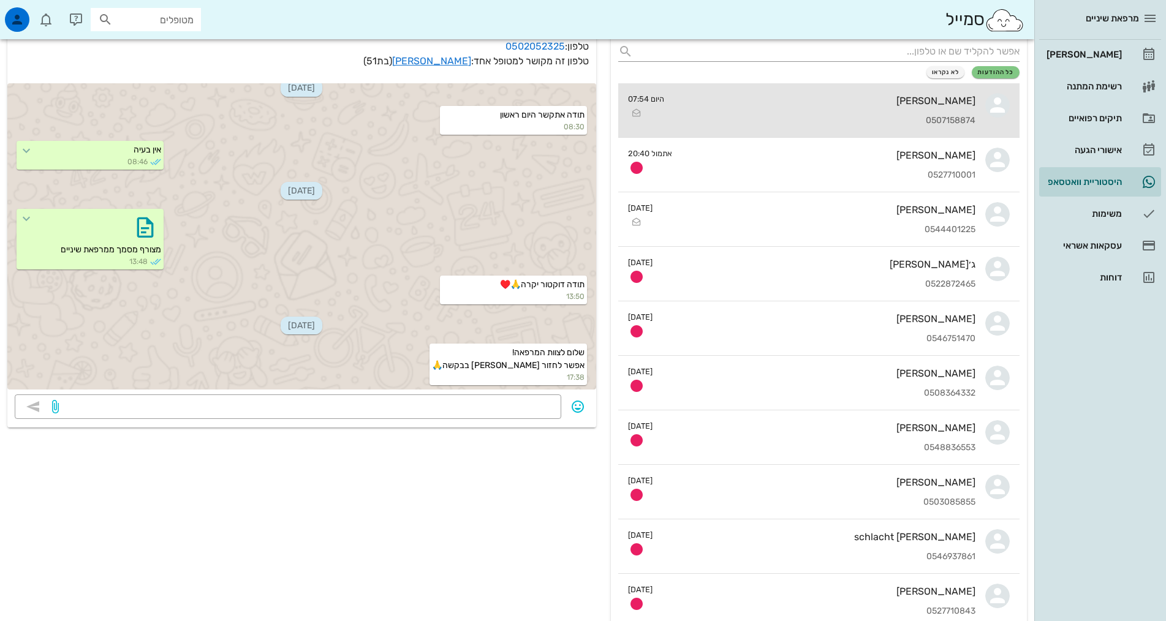
click at [825, 117] on div "0507158874" at bounding box center [825, 121] width 302 height 10
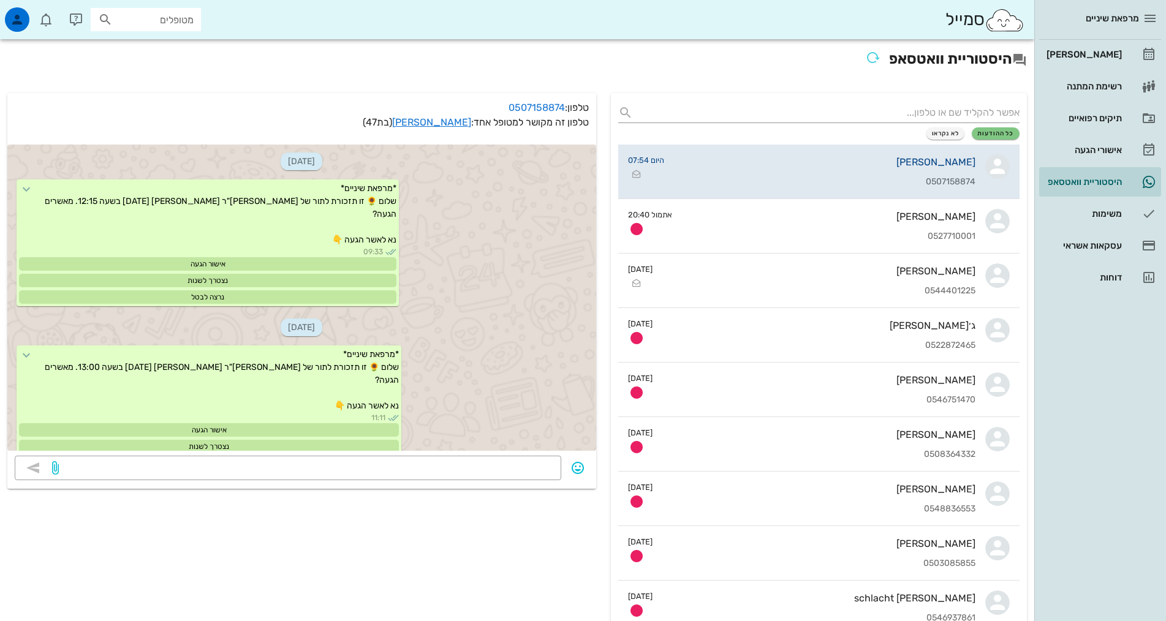
scroll to position [1364, 0]
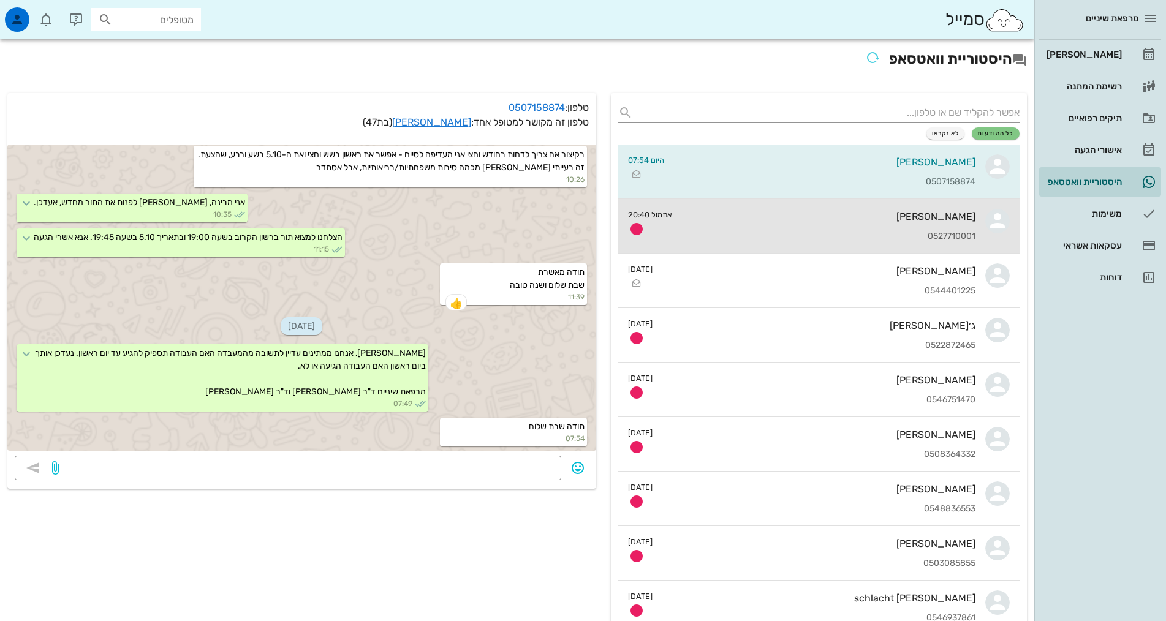
click at [829, 234] on div "0527710001" at bounding box center [829, 237] width 294 height 10
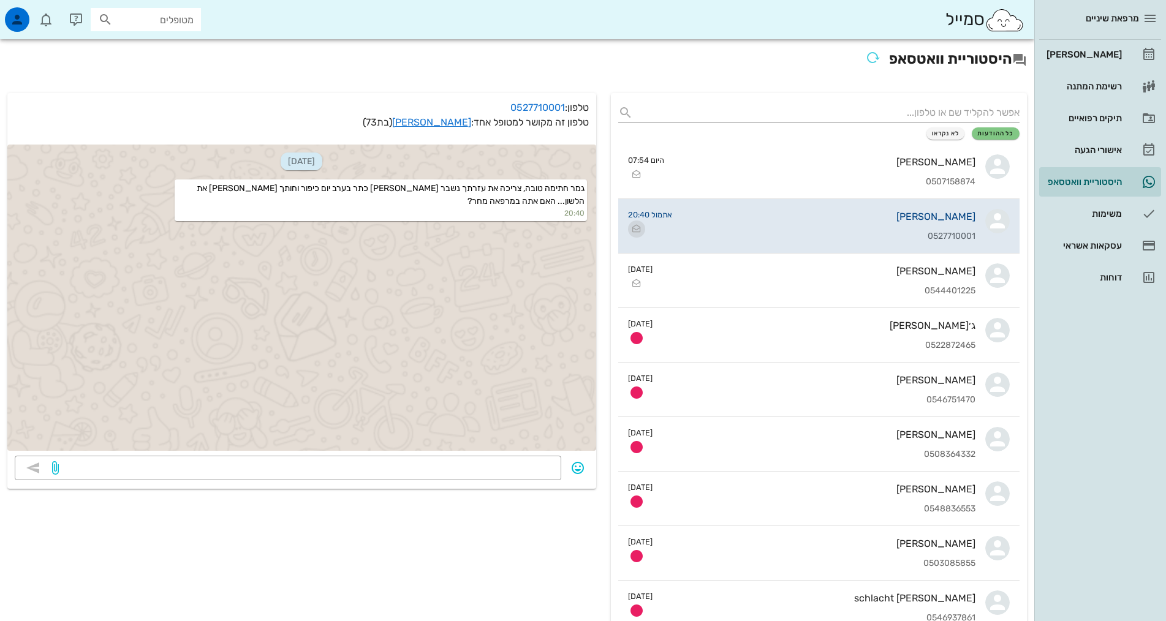
click at [639, 225] on icon "button" at bounding box center [636, 229] width 15 height 15
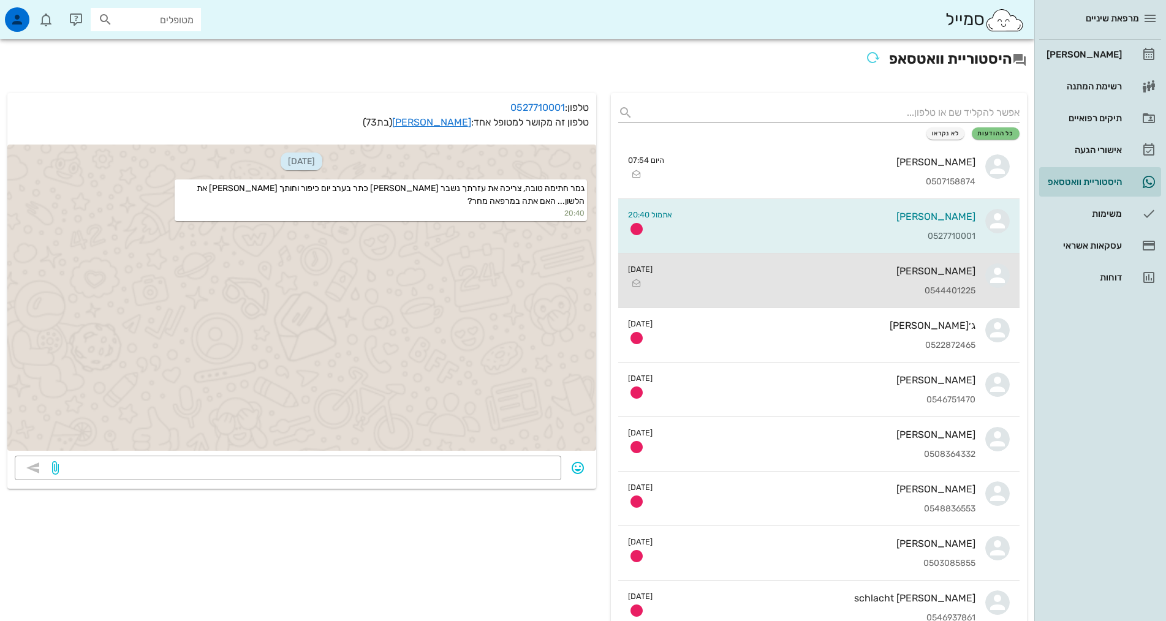
click at [731, 302] on div "[PERSON_NAME] 0544401225" at bounding box center [819, 281] width 313 height 54
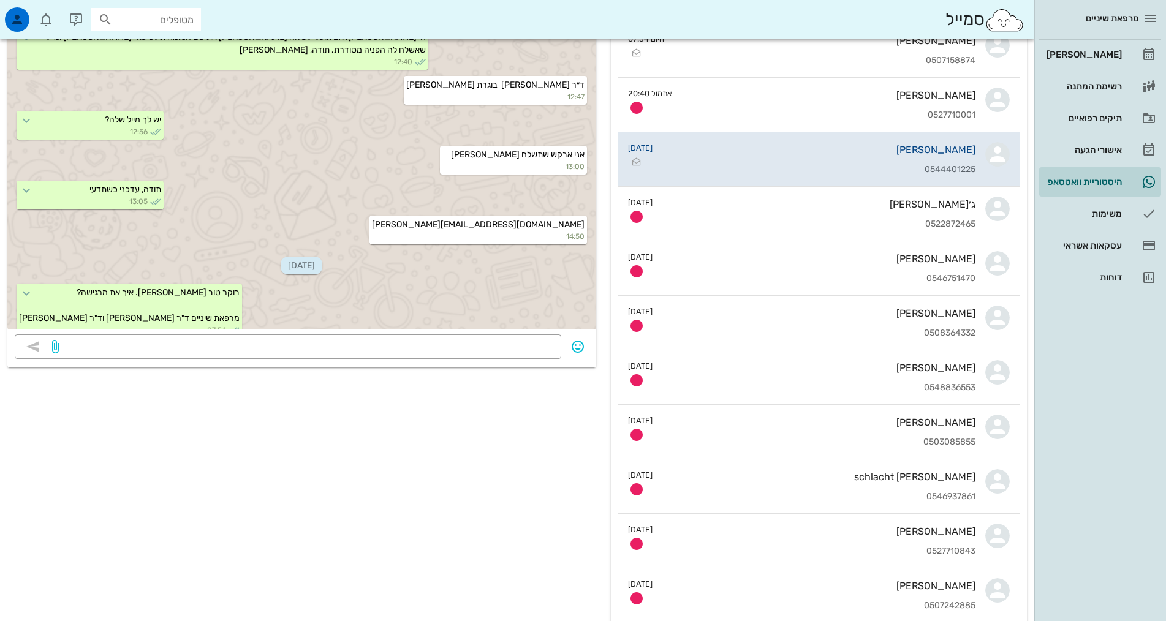
scroll to position [123, 0]
click at [1127, 450] on div "מרפאת שיניים [PERSON_NAME] רשימת המתנה תיקים רפואיים אישורי הגעה 10 היסטוריית ו…" at bounding box center [1101, 310] width 132 height 621
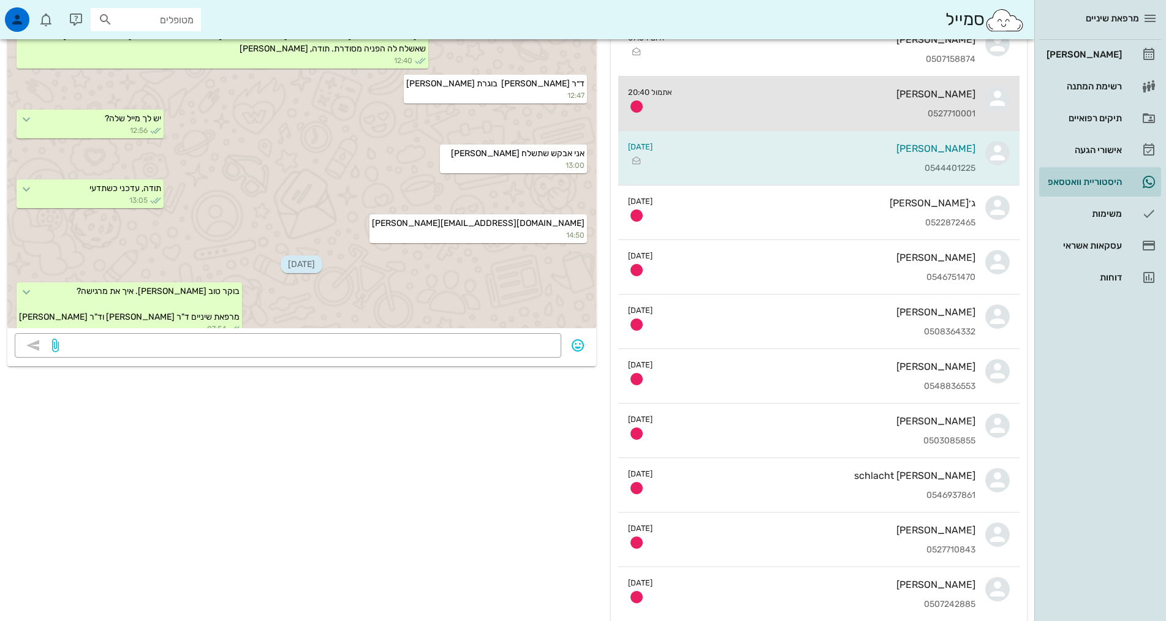
click at [721, 107] on div "[PERSON_NAME] 0527710001" at bounding box center [829, 104] width 294 height 54
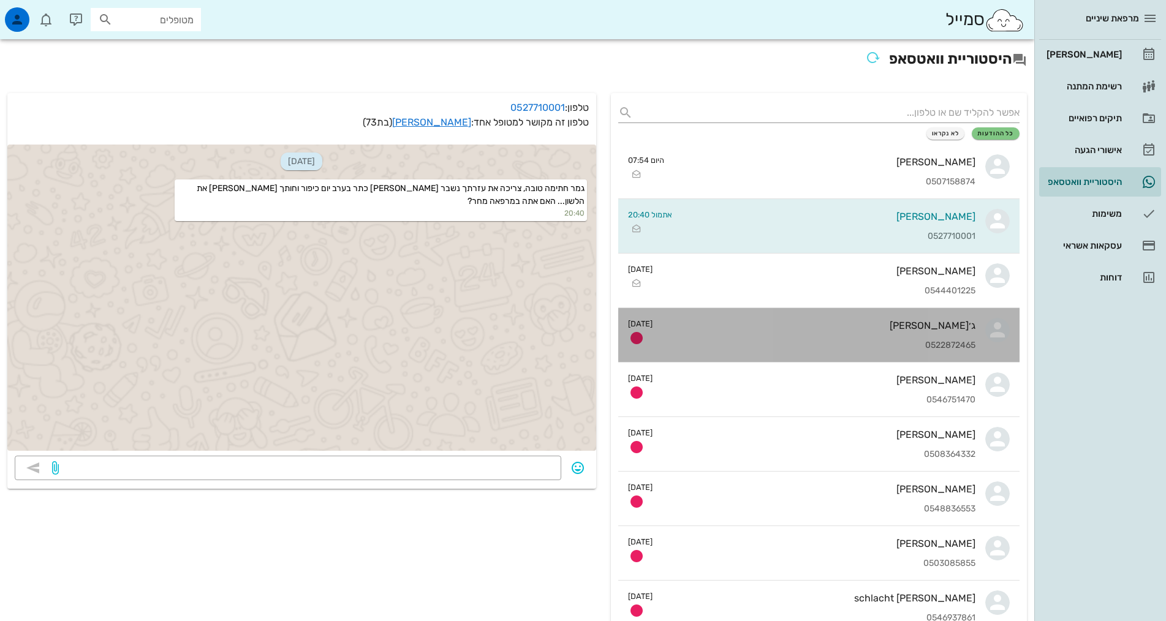
click at [797, 333] on div "ג׳[PERSON_NAME] 0522872465" at bounding box center [819, 335] width 313 height 54
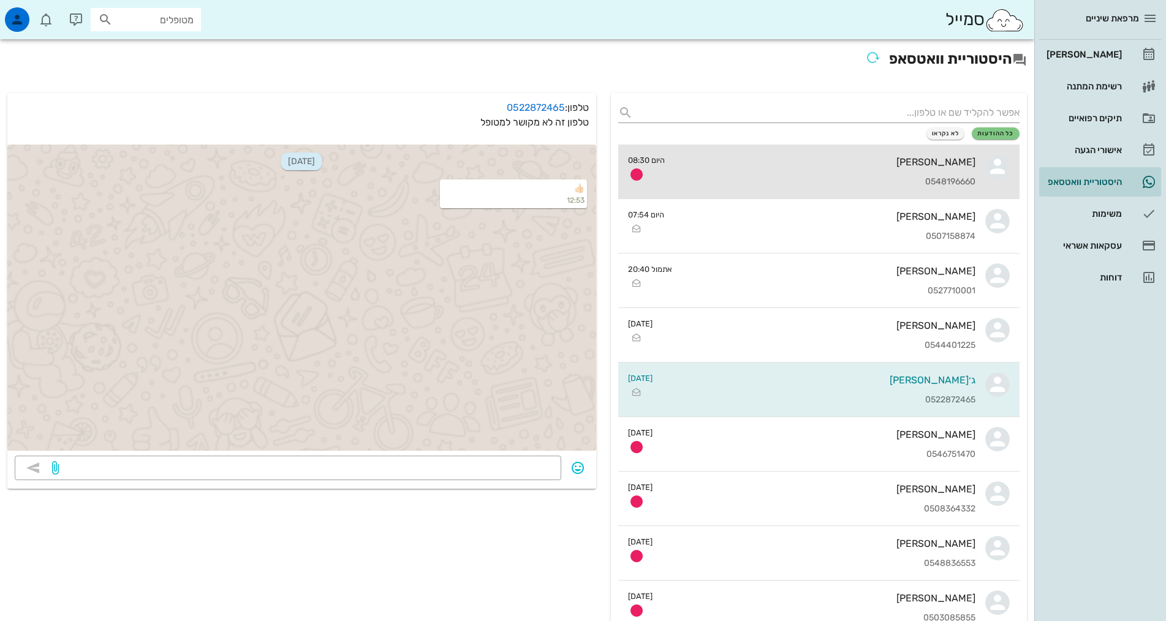
click at [935, 175] on div "[PERSON_NAME] 0548196660" at bounding box center [825, 172] width 301 height 54
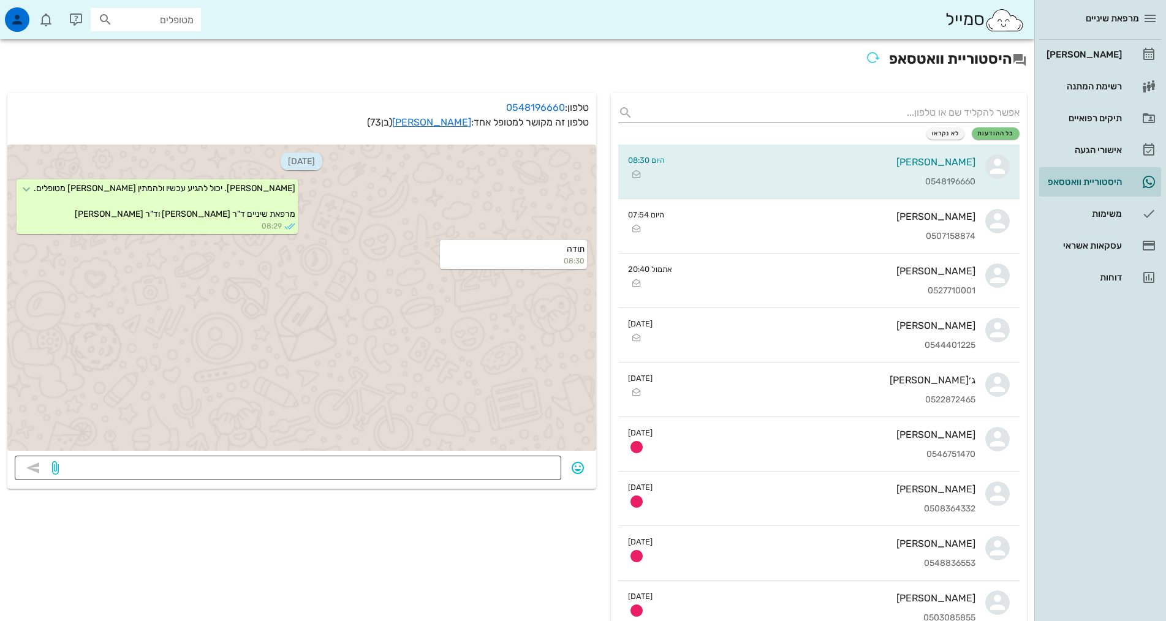
click at [401, 469] on textarea at bounding box center [307, 470] width 493 height 20
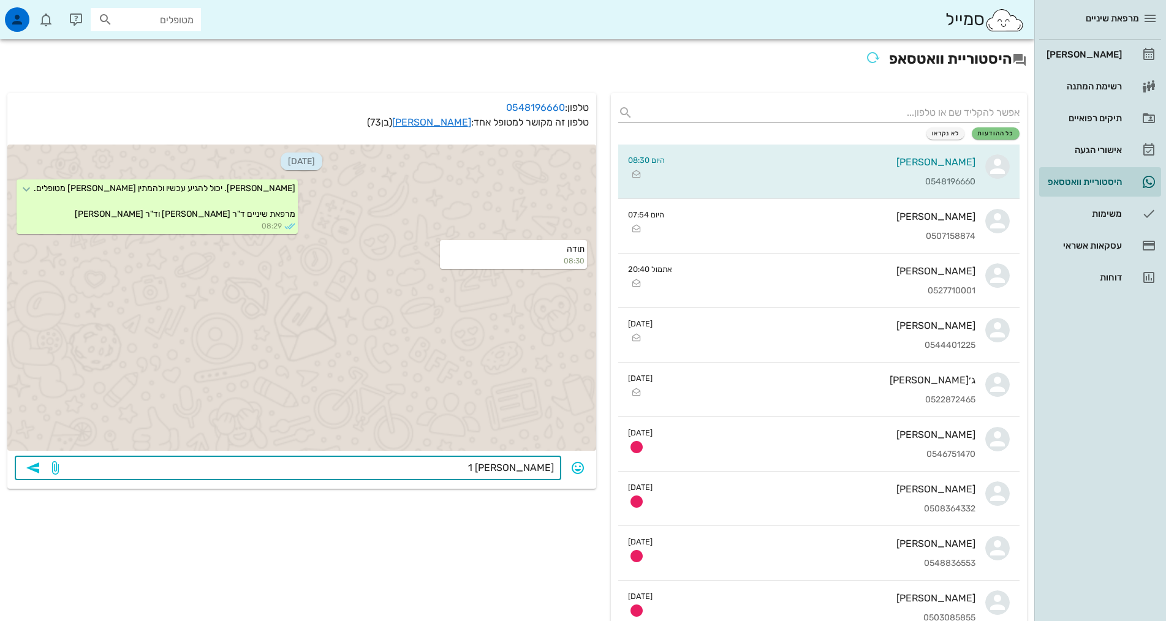
type textarea "[PERSON_NAME] 18"
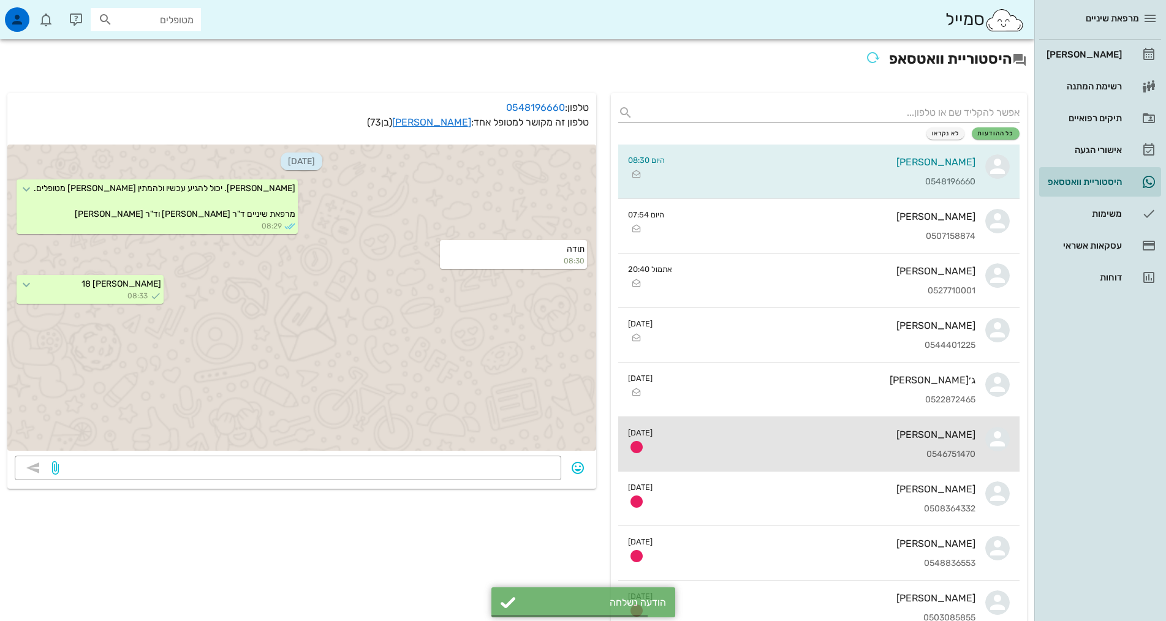
click at [807, 447] on div "[PERSON_NAME] 0546751470" at bounding box center [819, 444] width 313 height 54
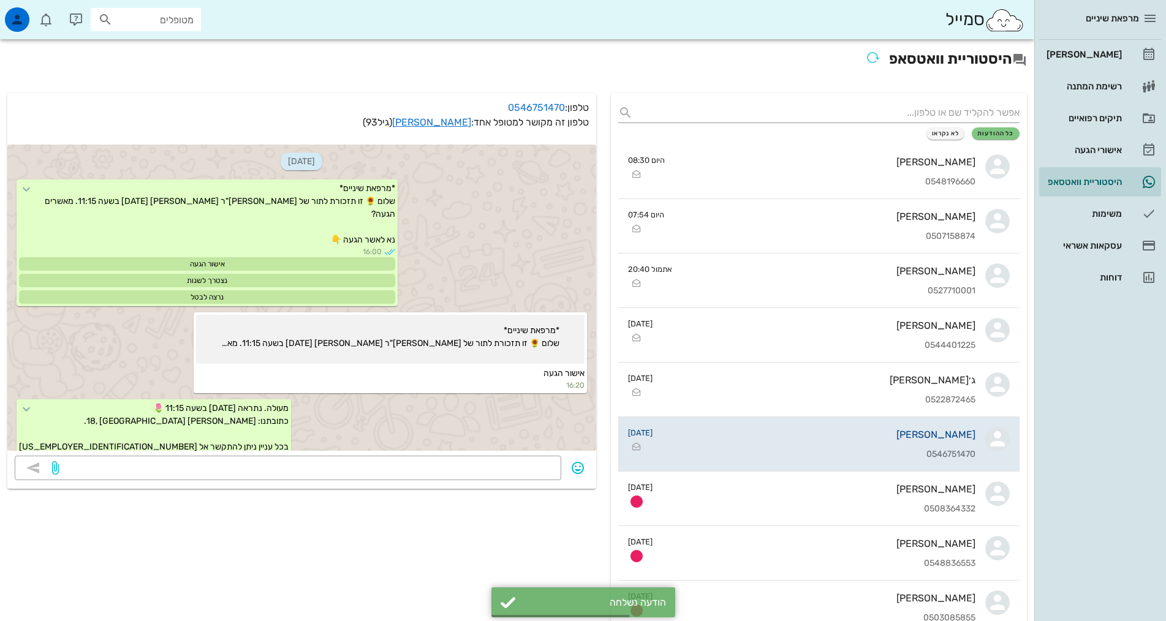
scroll to position [544, 0]
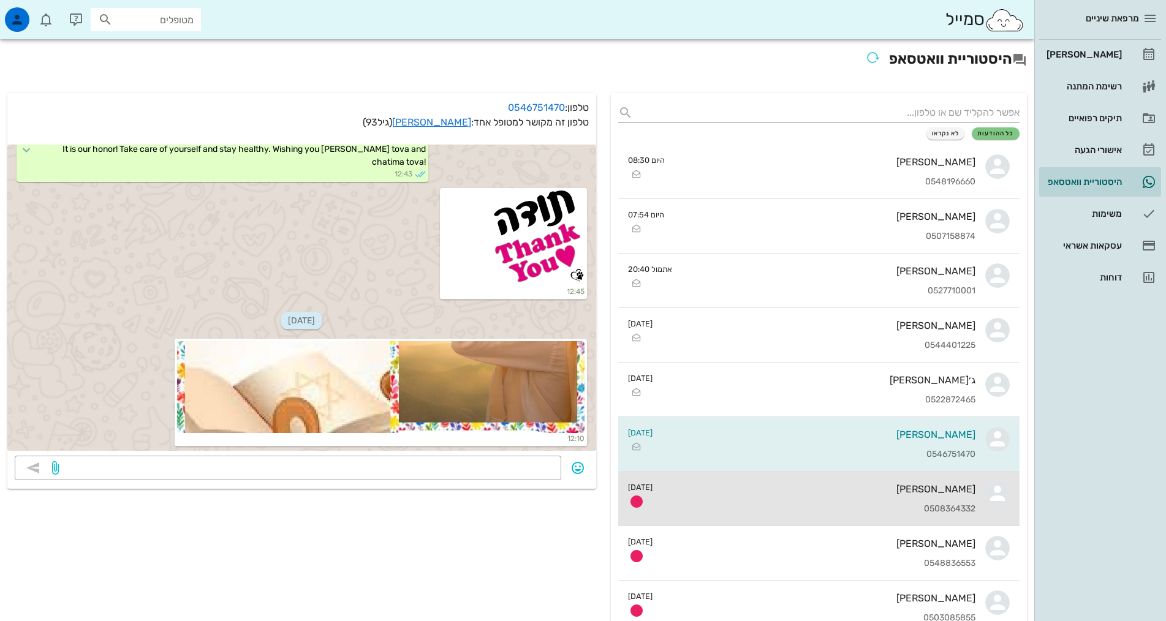
click at [813, 493] on div "[PERSON_NAME]" at bounding box center [819, 490] width 313 height 12
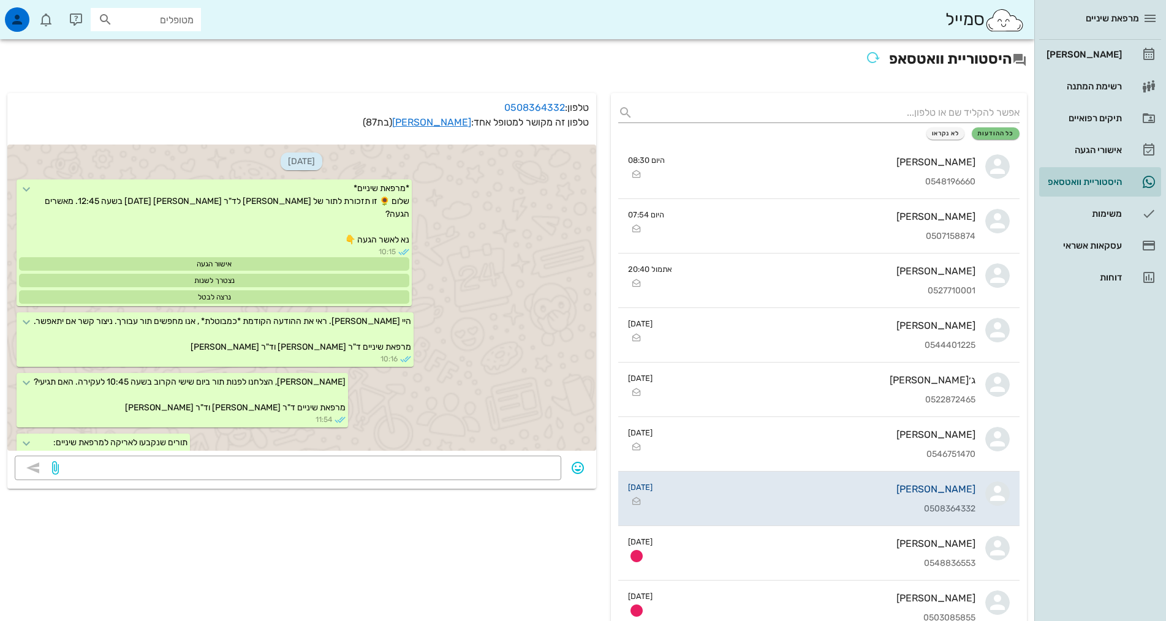
scroll to position [192, 0]
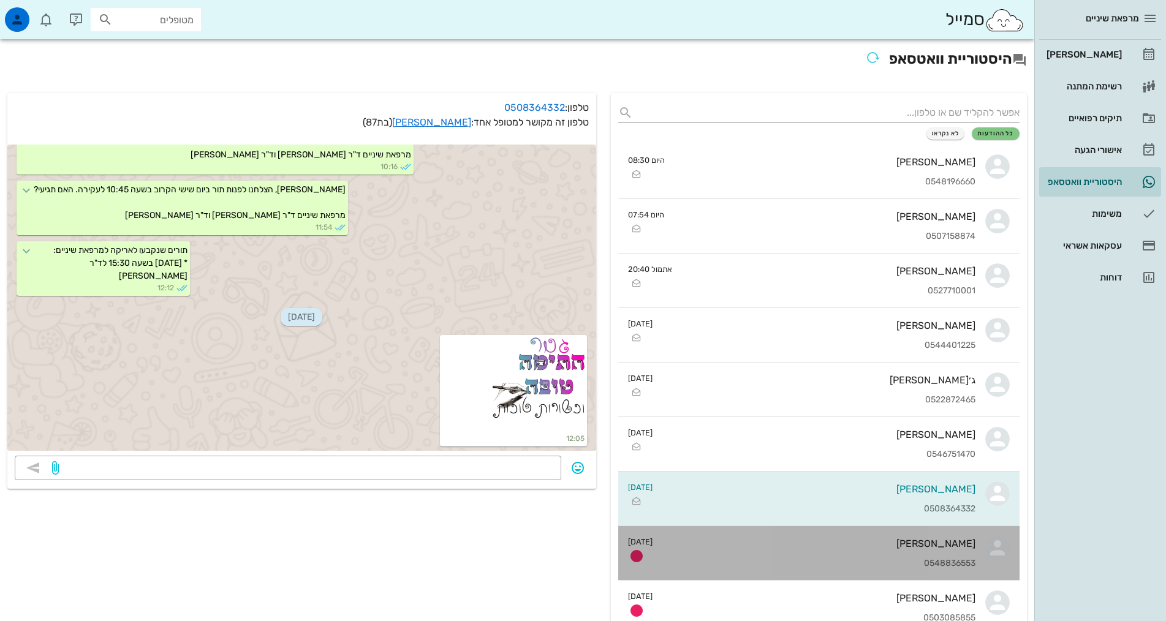
click at [810, 551] on div "[PERSON_NAME] 0548836553" at bounding box center [819, 553] width 313 height 54
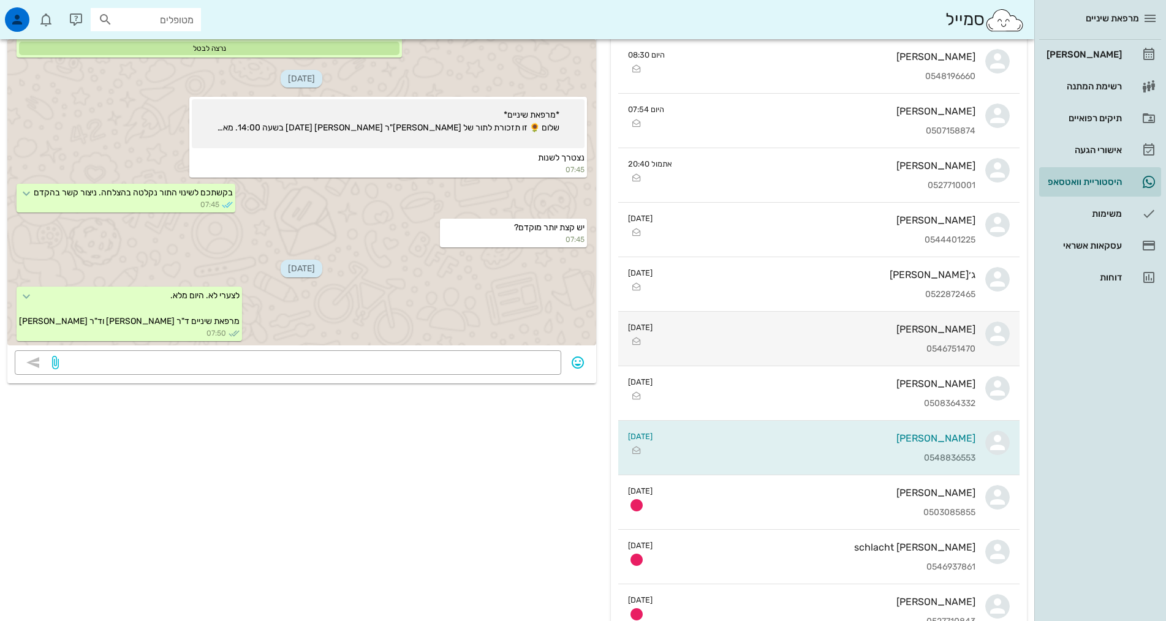
scroll to position [61, 0]
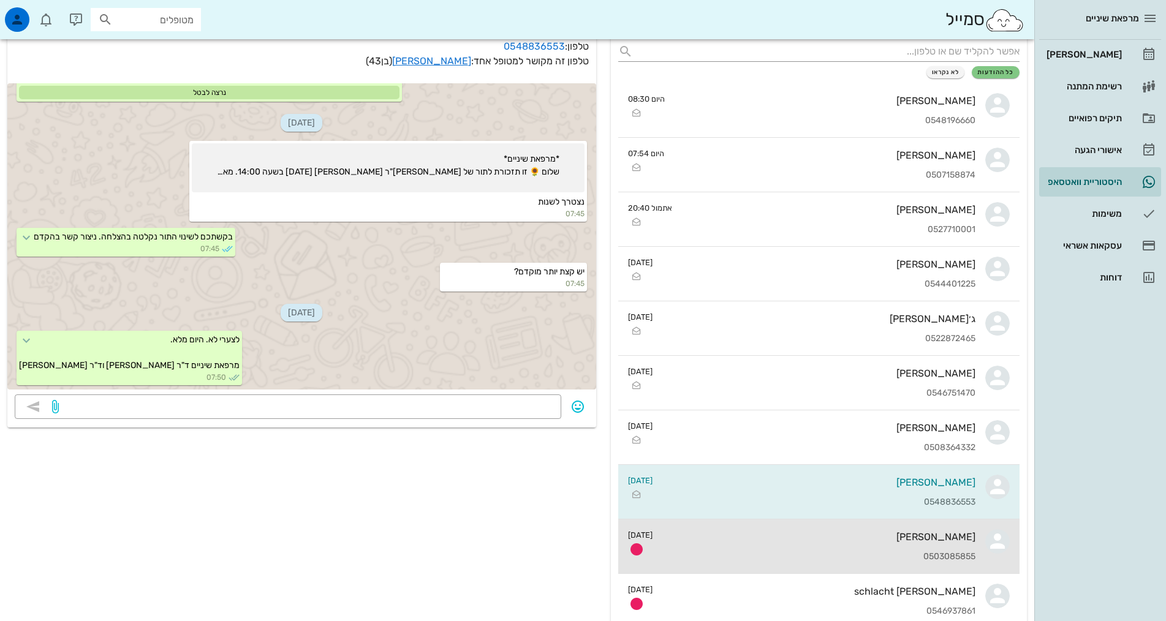
click at [848, 545] on div "[PERSON_NAME] 0503085855" at bounding box center [819, 547] width 313 height 54
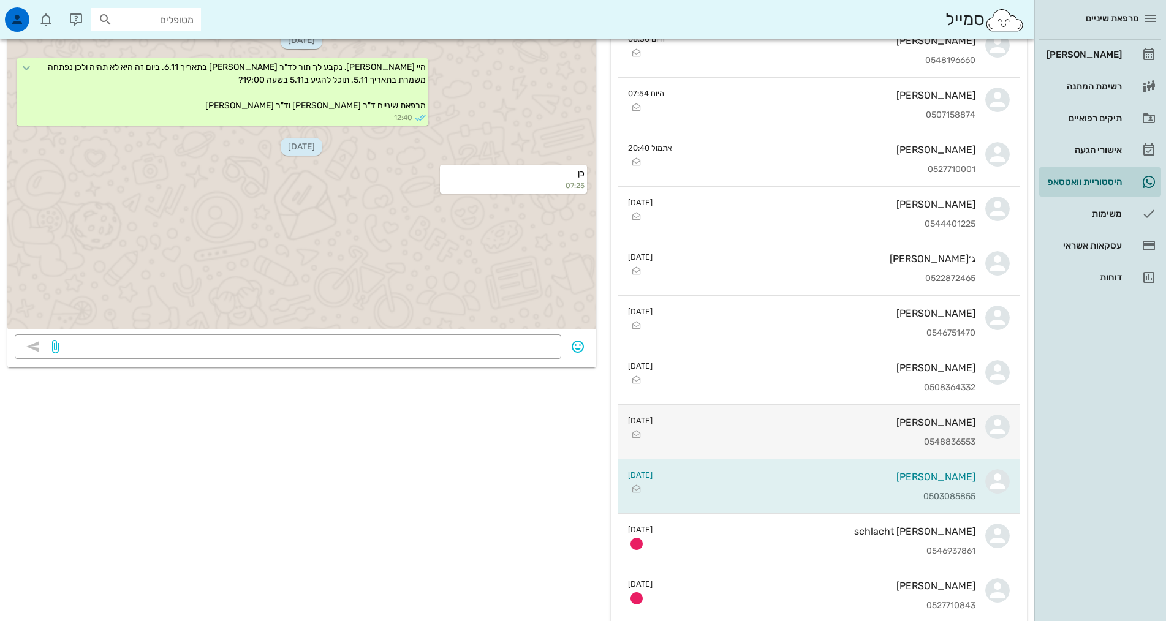
scroll to position [123, 0]
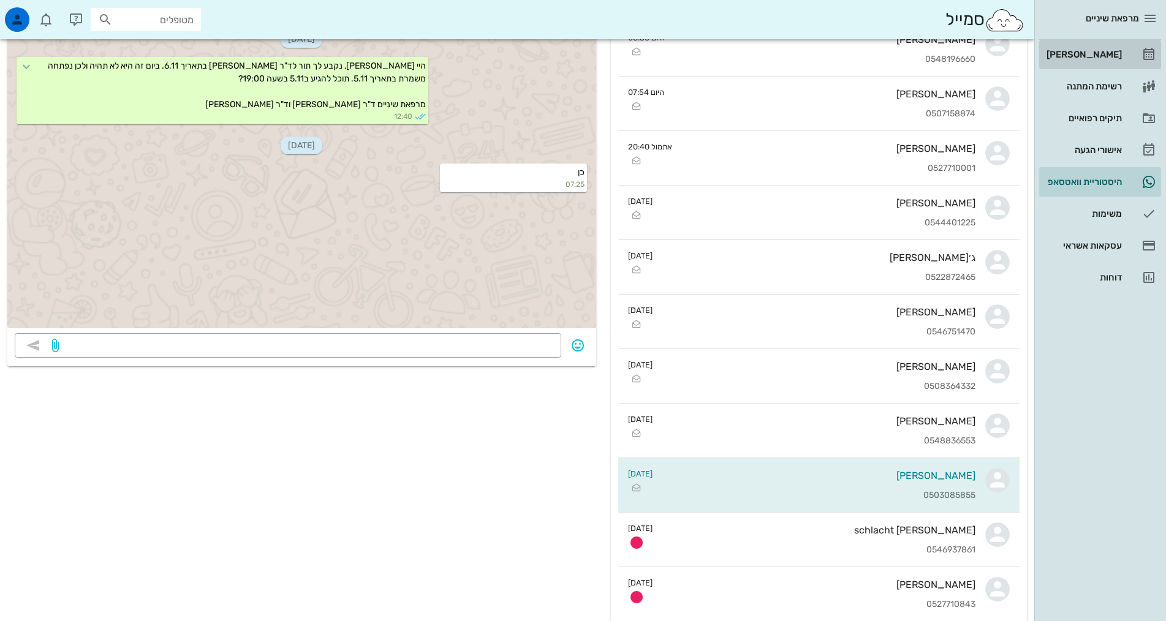
click at [1085, 61] on div "[PERSON_NAME]" at bounding box center [1083, 55] width 78 height 20
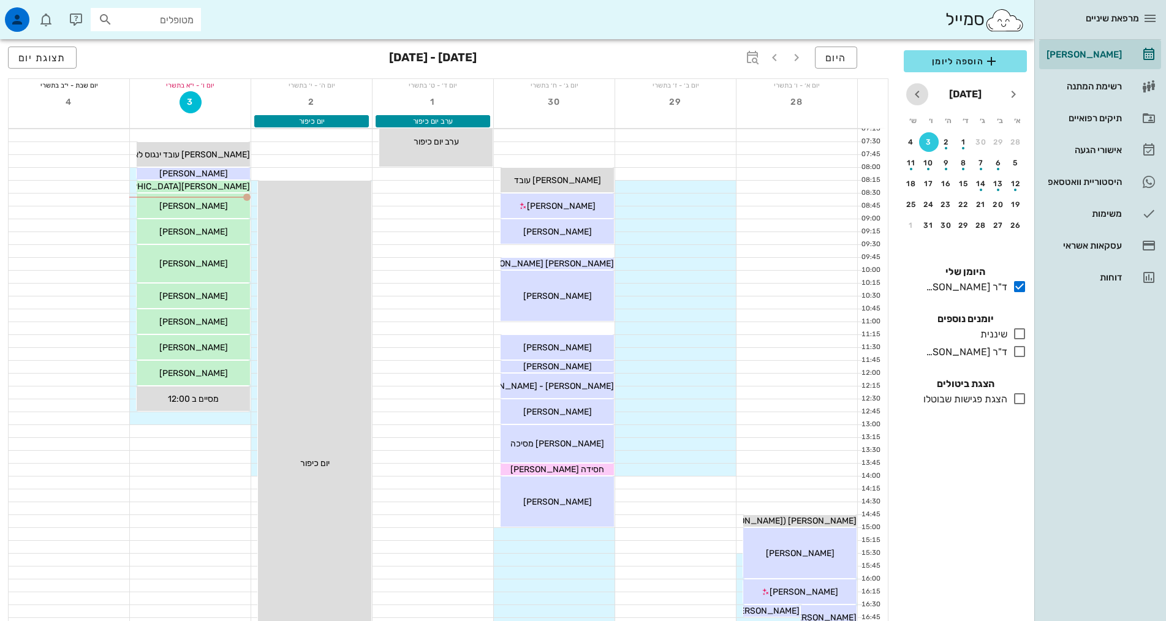
click at [918, 91] on icon "חודש הבא" at bounding box center [917, 94] width 15 height 15
click at [963, 164] on div "5" at bounding box center [964, 163] width 20 height 9
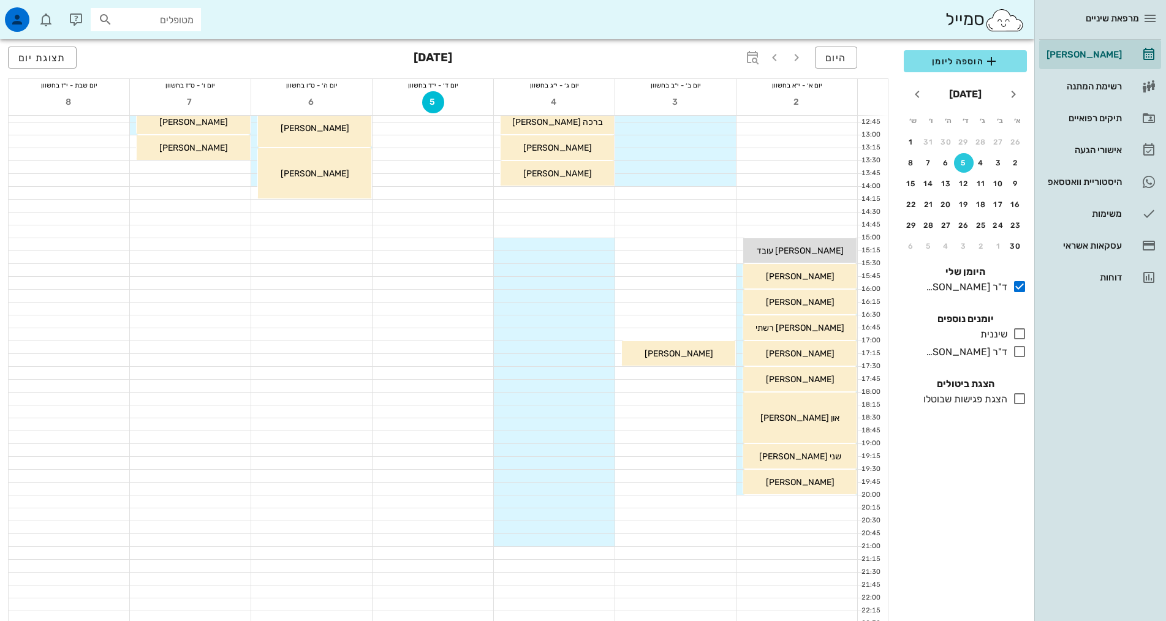
scroll to position [368, 0]
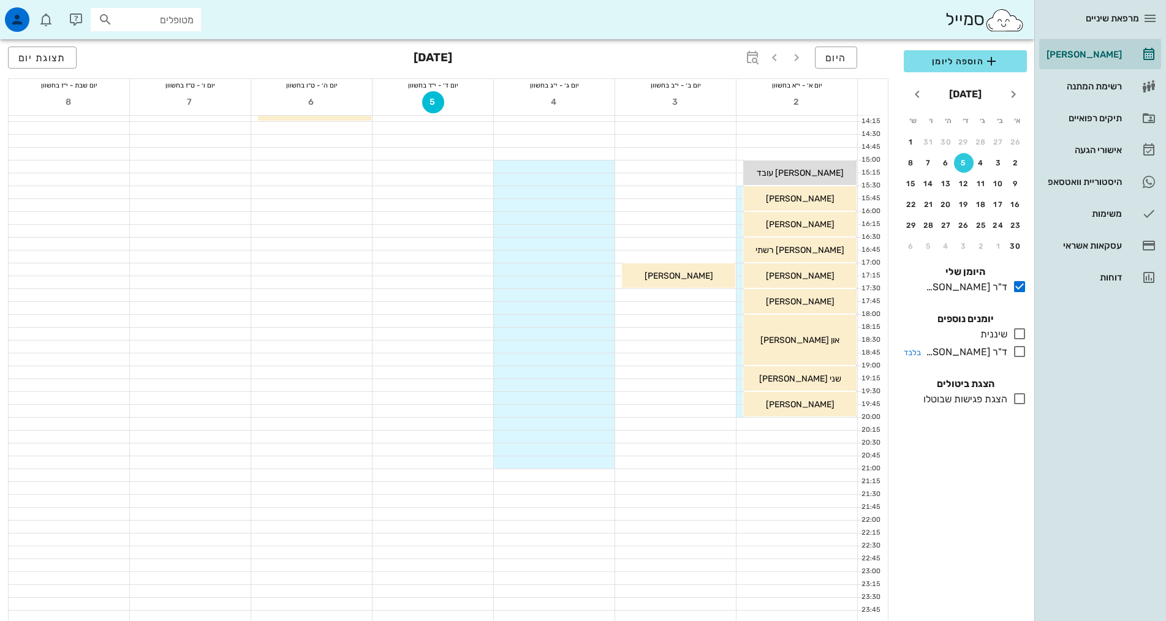
click at [984, 355] on div "ד"ר [PERSON_NAME]" at bounding box center [964, 352] width 86 height 15
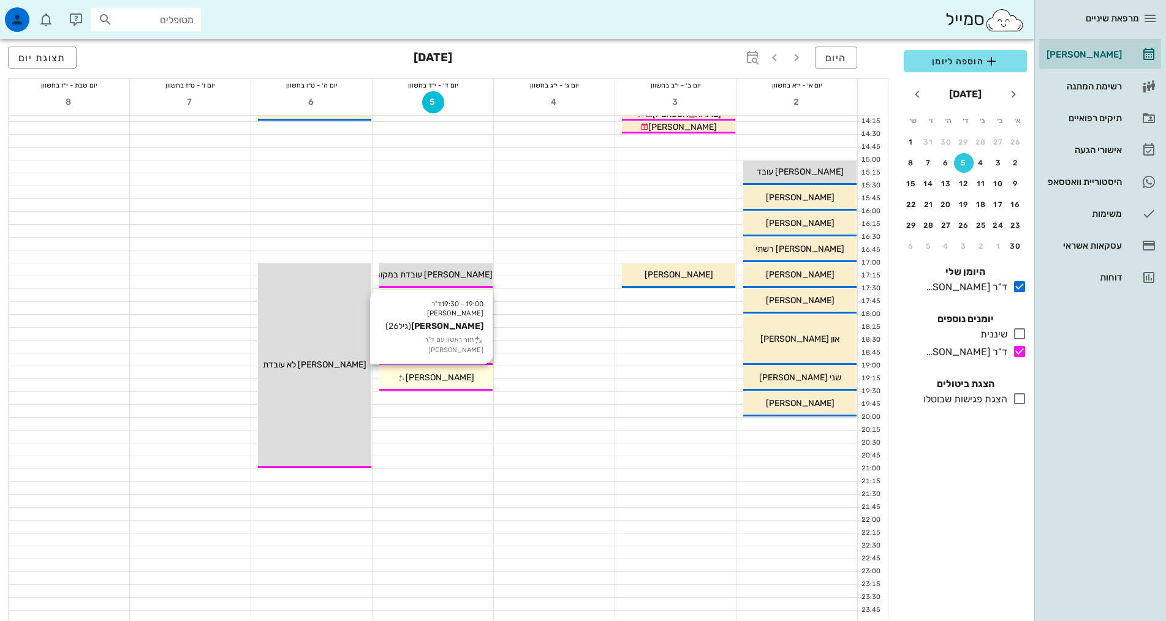
click at [438, 382] on span "[PERSON_NAME]" at bounding box center [440, 378] width 69 height 10
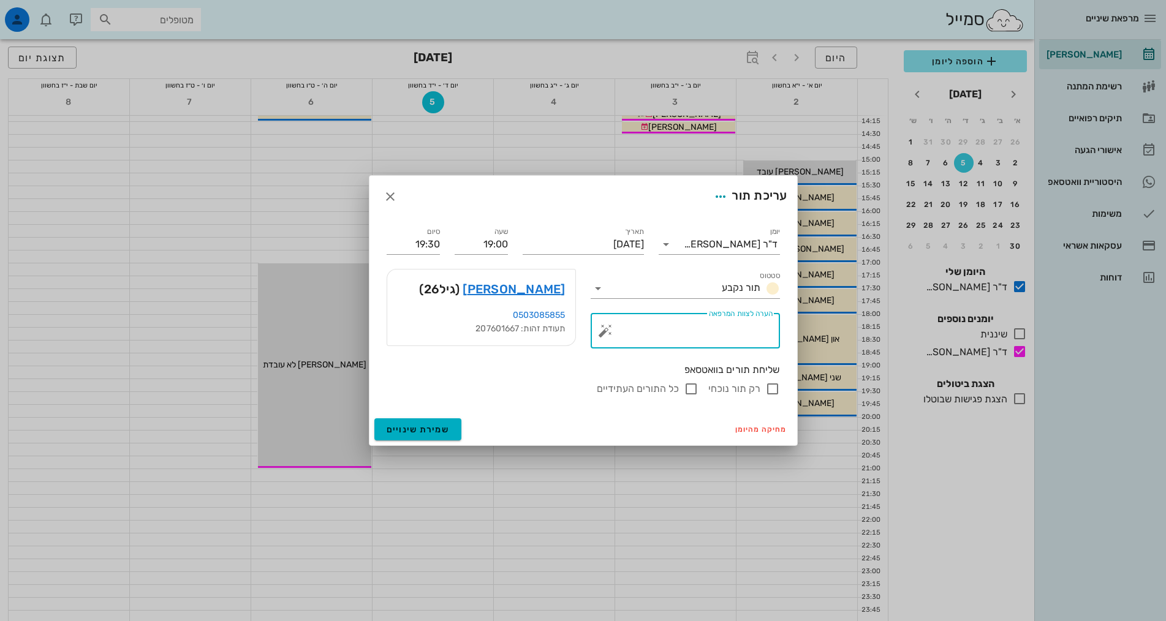
click at [712, 340] on textarea "הערה לצוות המרפאה" at bounding box center [690, 333] width 165 height 29
click at [386, 199] on icon "button" at bounding box center [390, 196] width 15 height 15
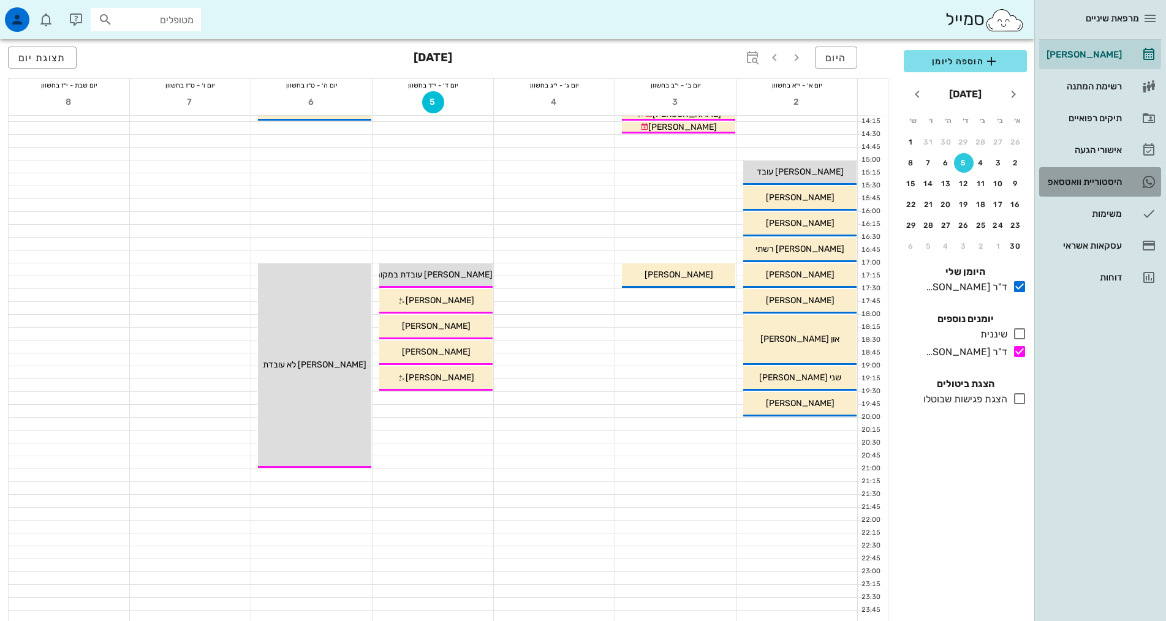
click at [1082, 181] on div "היסטוריית וואטסאפ" at bounding box center [1083, 182] width 78 height 10
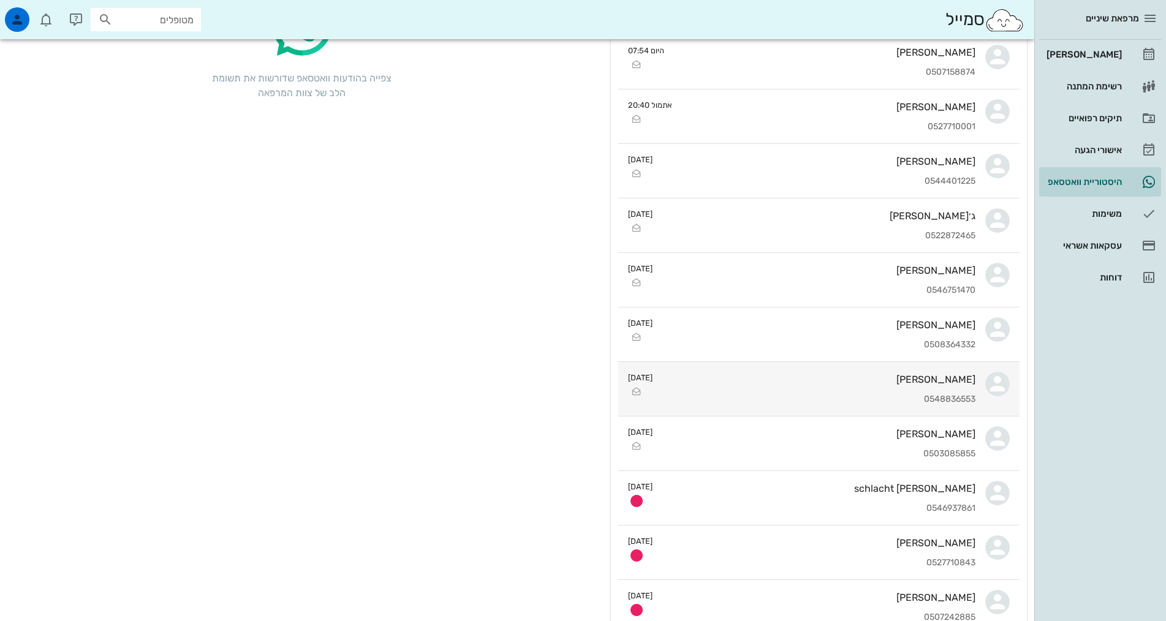
scroll to position [184, 0]
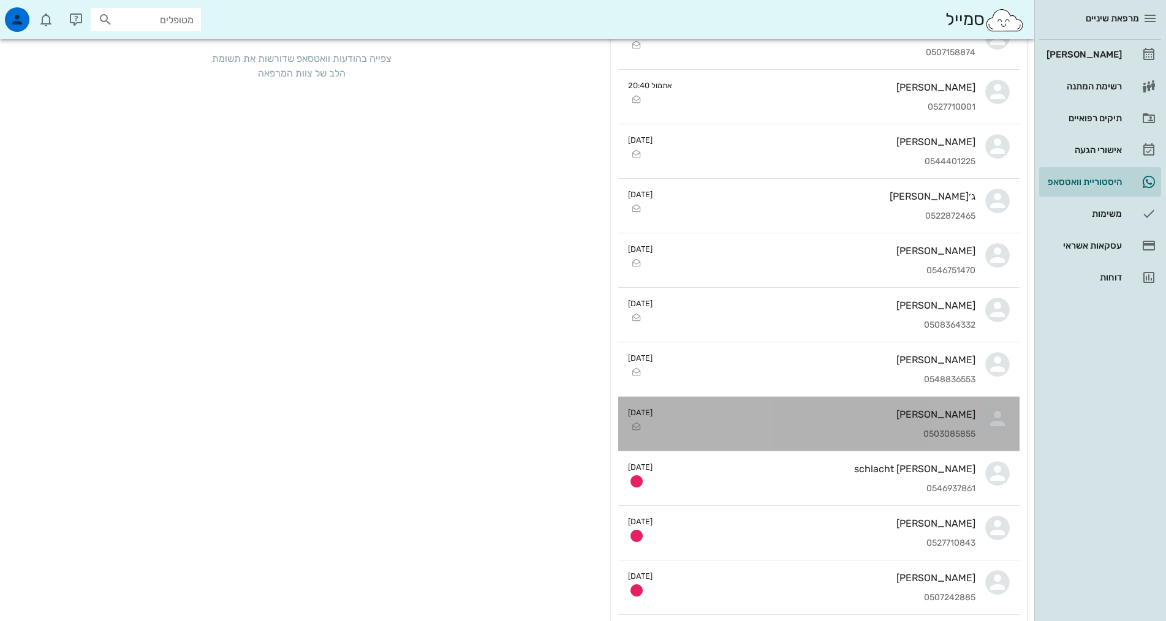
click at [826, 425] on div "[PERSON_NAME] 0503085855" at bounding box center [819, 424] width 313 height 54
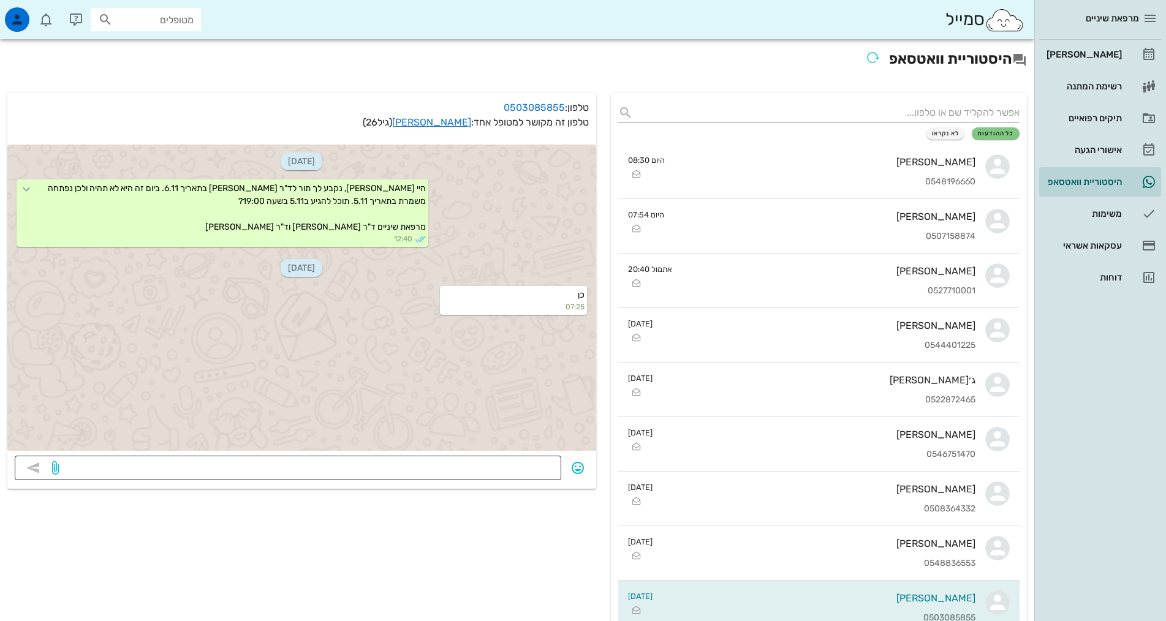
click at [539, 469] on textarea at bounding box center [307, 470] width 493 height 20
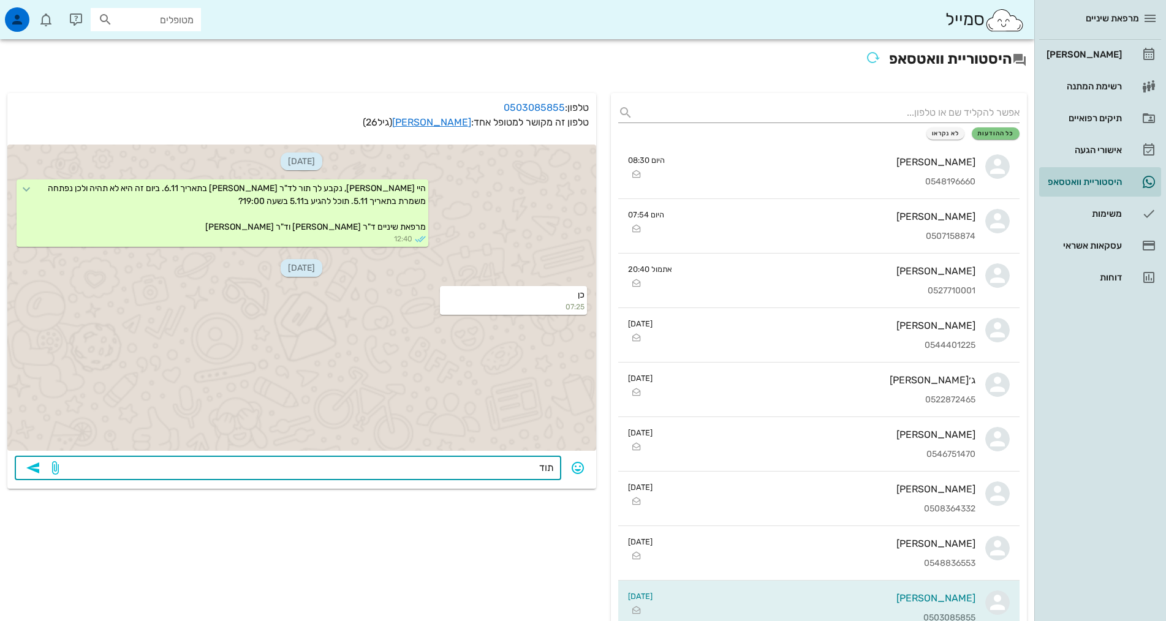
type textarea "תודה"
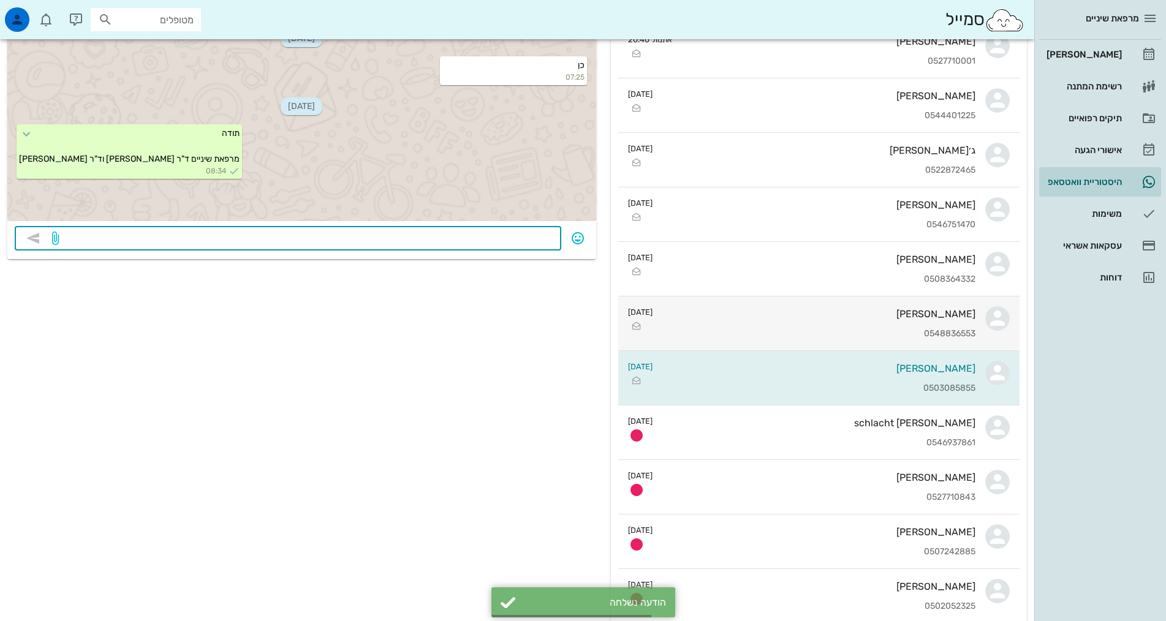
scroll to position [245, 0]
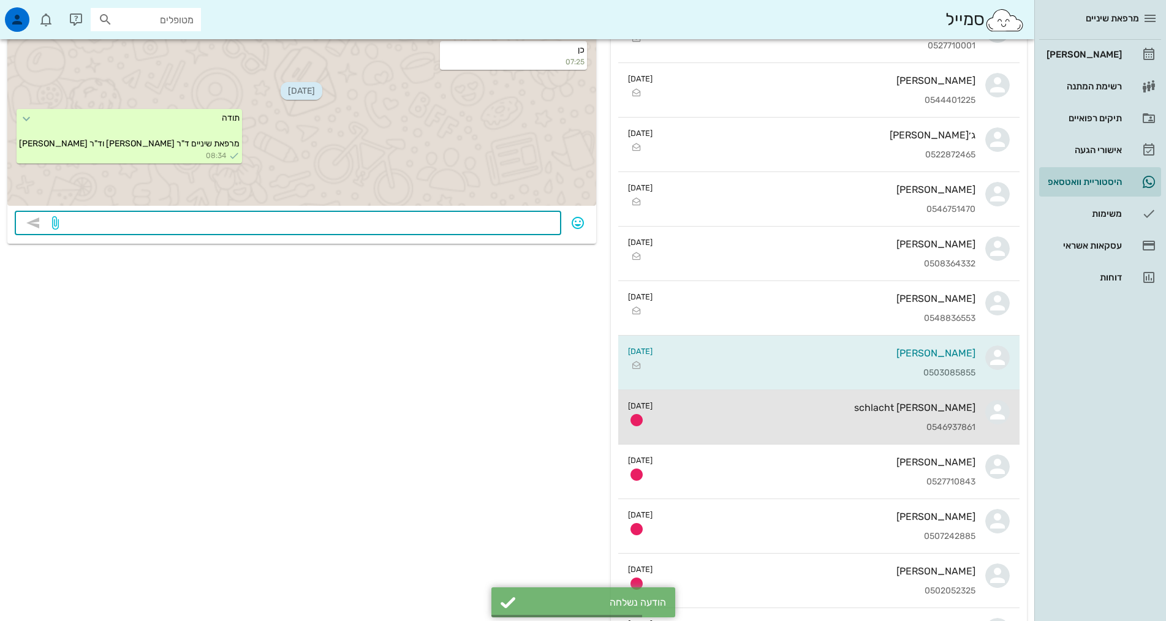
click at [845, 420] on div "[PERSON_NAME] schlacht 0546937861" at bounding box center [819, 417] width 313 height 54
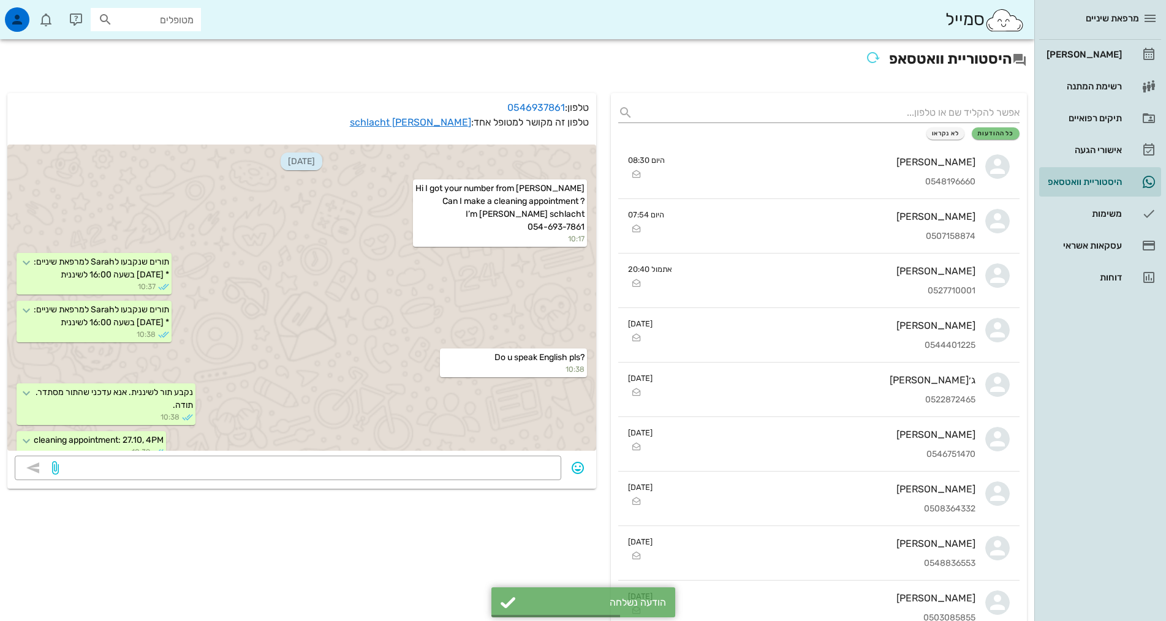
scroll to position [875, 0]
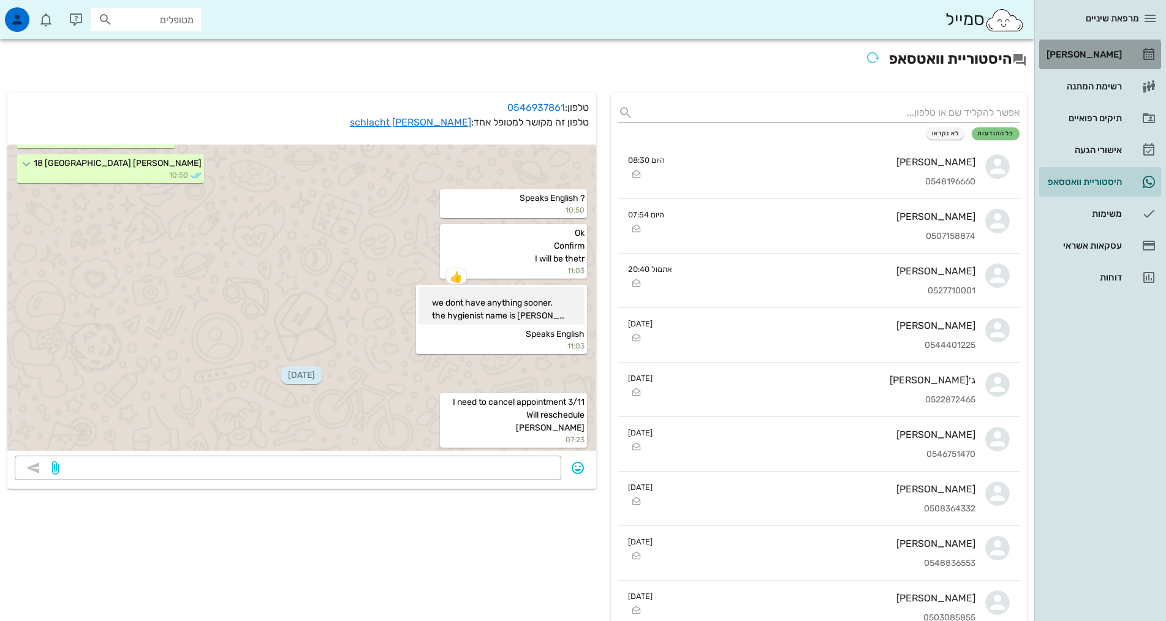
click at [1100, 43] on link "[PERSON_NAME]" at bounding box center [1100, 54] width 122 height 29
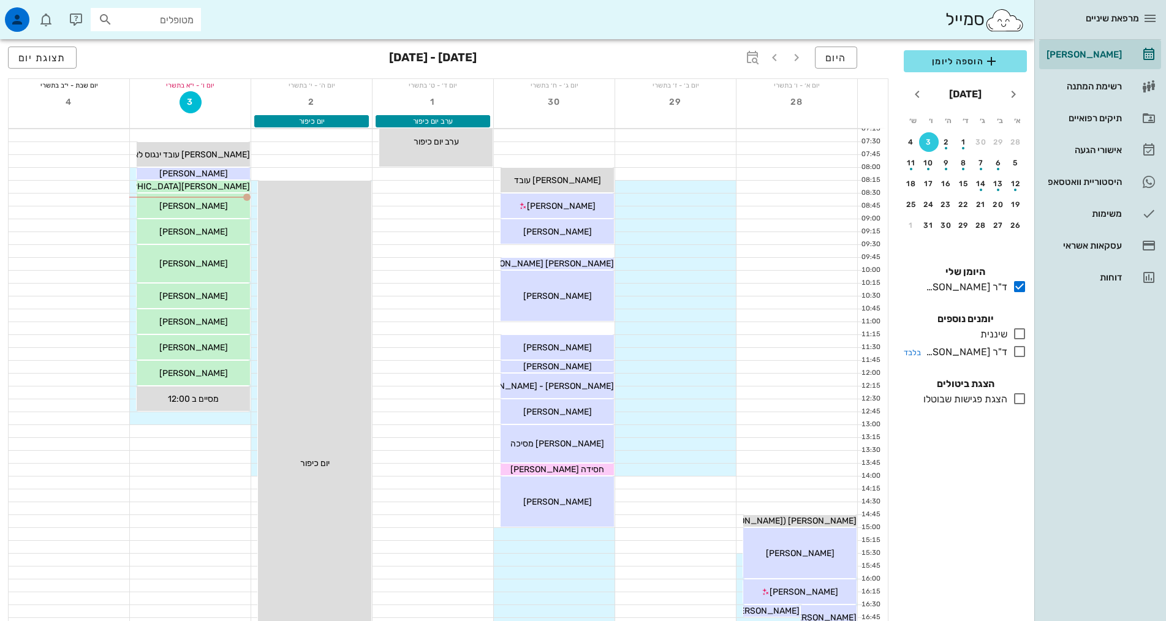
click at [984, 352] on div "ד"ר [PERSON_NAME]" at bounding box center [964, 352] width 86 height 15
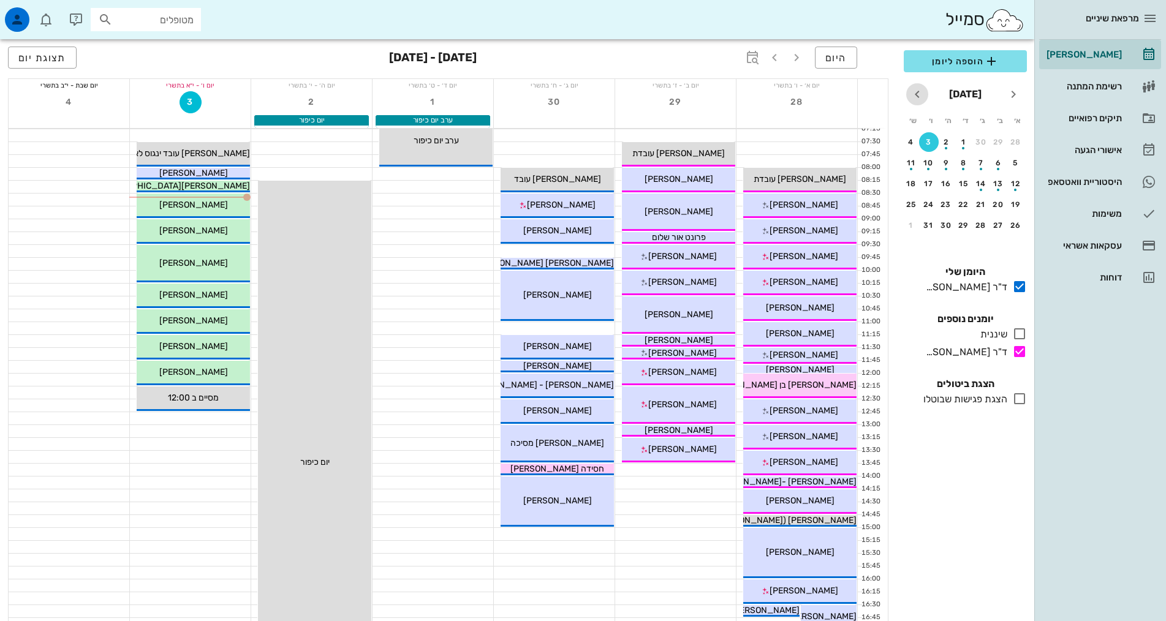
click at [911, 97] on icon "חודש הבא" at bounding box center [917, 94] width 15 height 15
click at [997, 158] on button "3" at bounding box center [999, 163] width 20 height 20
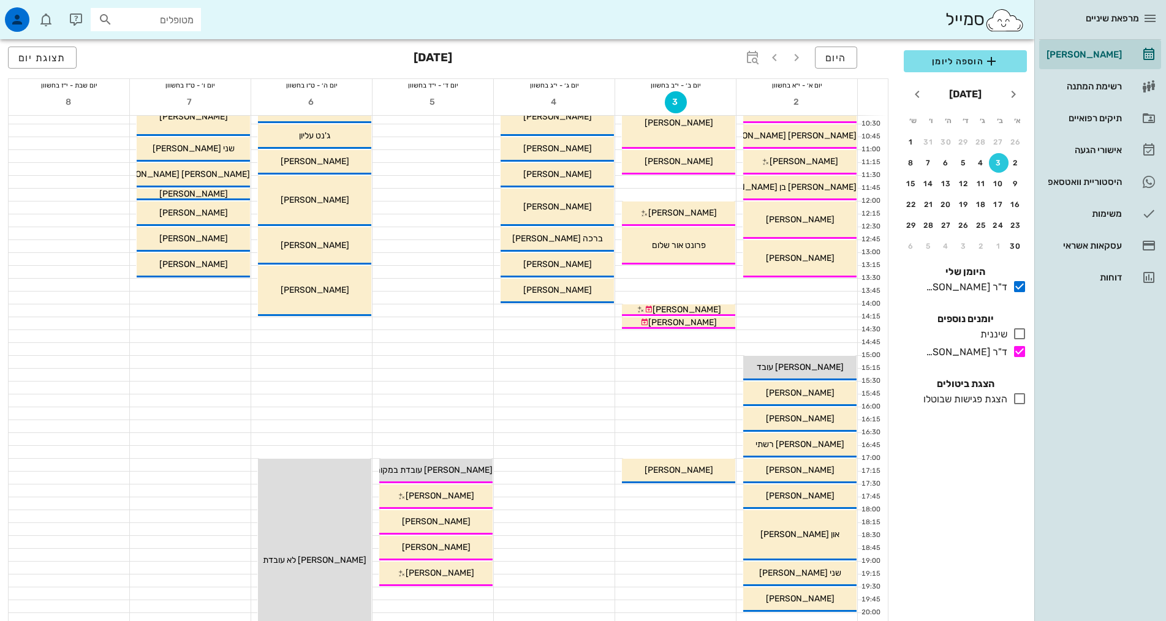
scroll to position [184, 0]
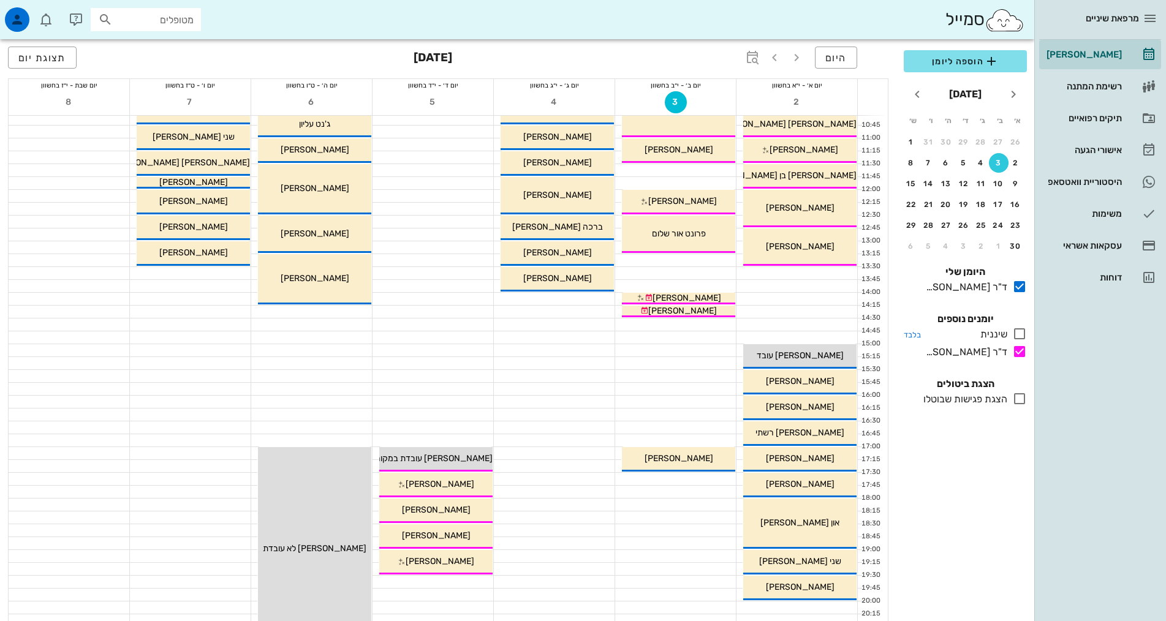
click at [986, 328] on div "שיננית" at bounding box center [992, 334] width 32 height 15
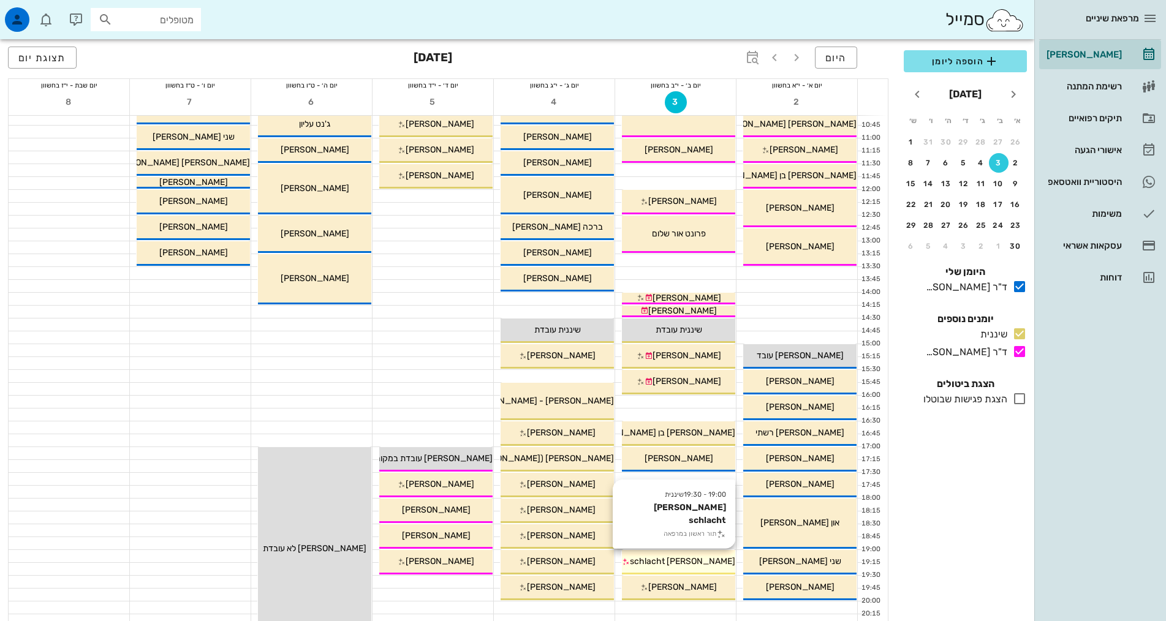
click at [673, 557] on span "[PERSON_NAME] schlacht" at bounding box center [682, 562] width 105 height 10
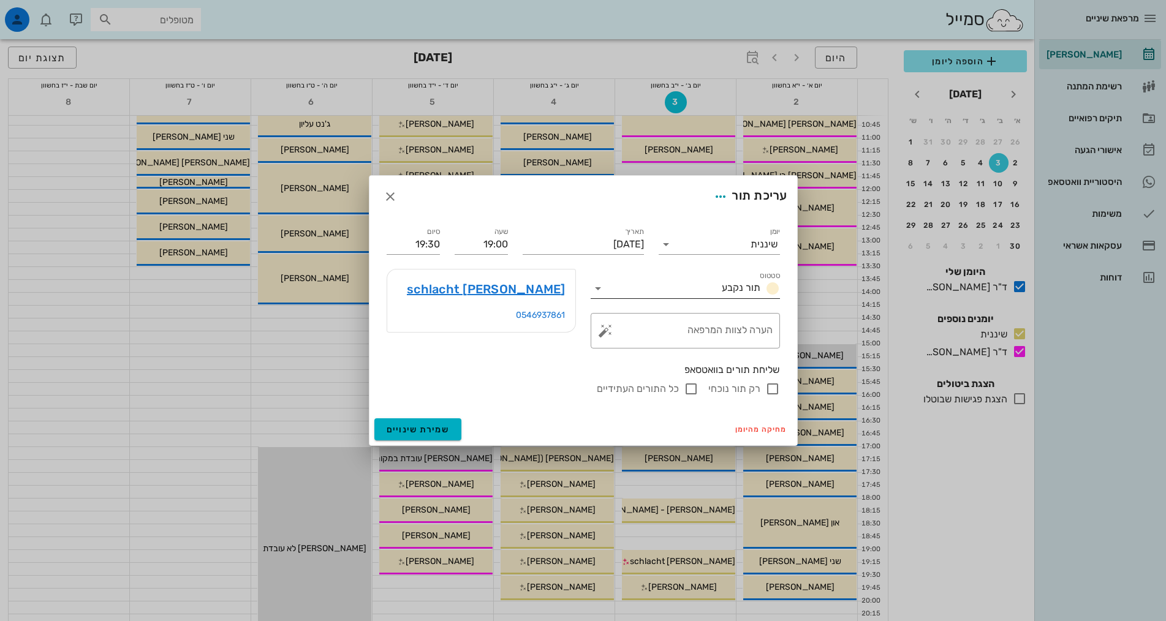
click at [728, 287] on span "תור נקבע" at bounding box center [741, 288] width 39 height 12
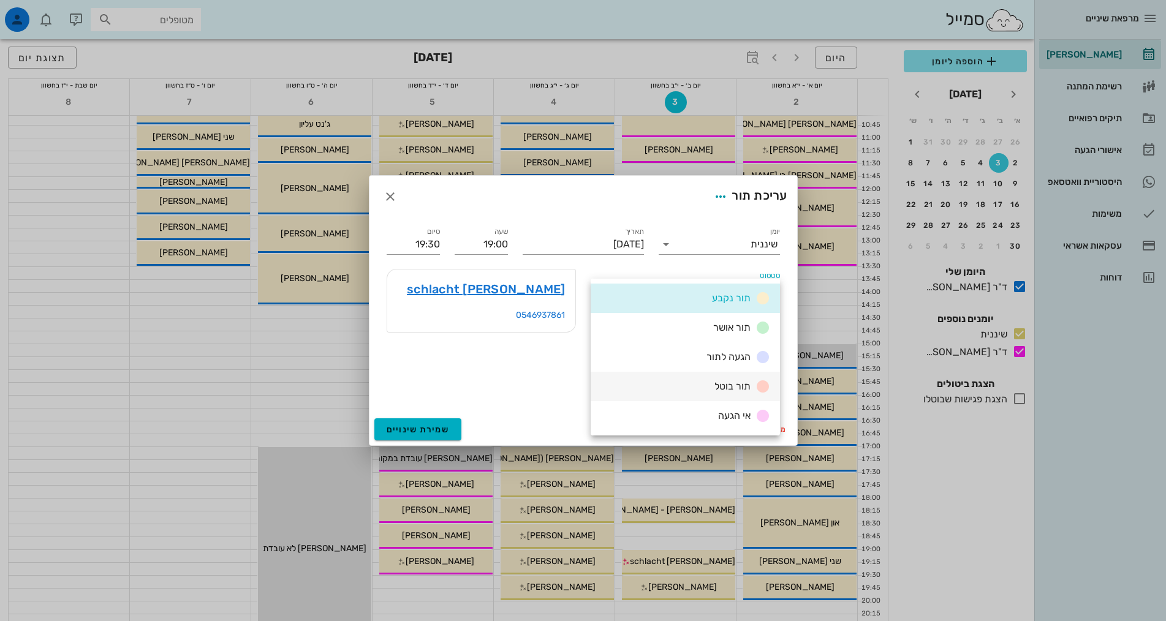
click at [731, 384] on span "תור בוטל" at bounding box center [733, 387] width 36 height 12
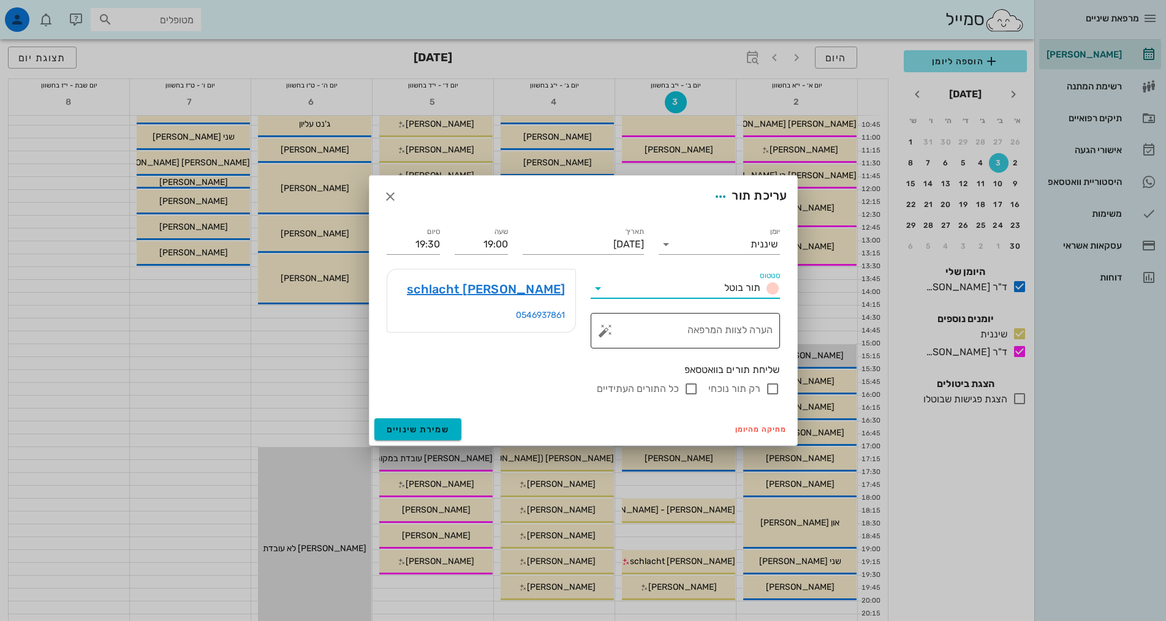
click at [637, 324] on textarea "הערה לצוות המרפאה" at bounding box center [690, 333] width 165 height 29
type textarea "ביקשה לבטל ואמרה שתקבע מחדש"
click at [449, 432] on button "שמירת שינויים" at bounding box center [418, 430] width 88 height 22
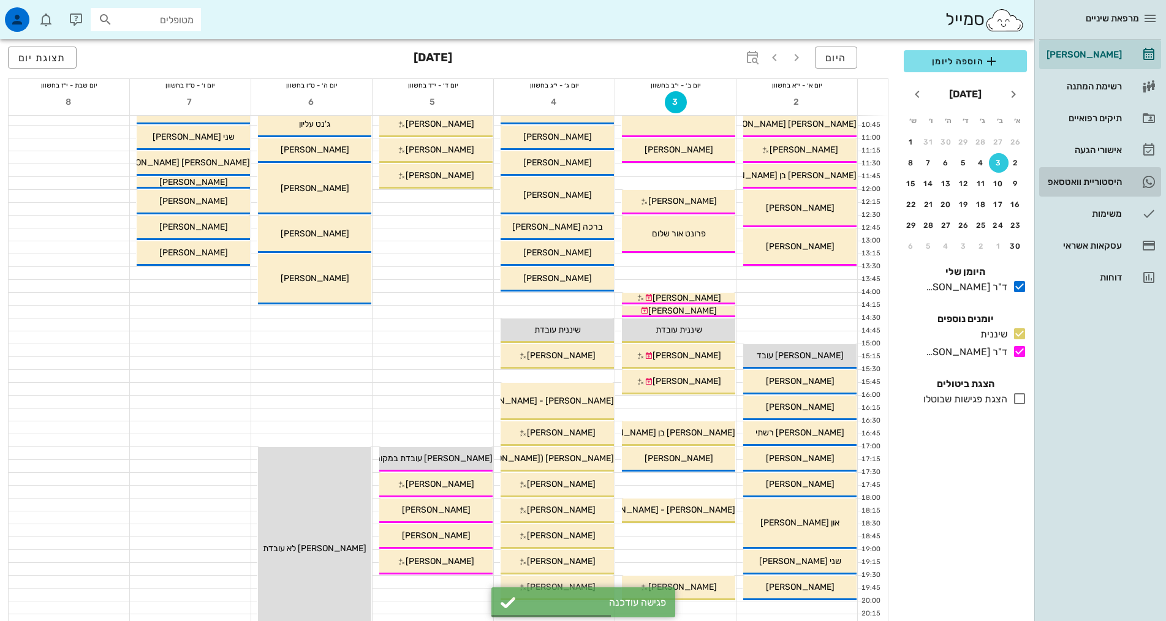
click at [1104, 179] on div "היסטוריית וואטסאפ" at bounding box center [1083, 182] width 78 height 10
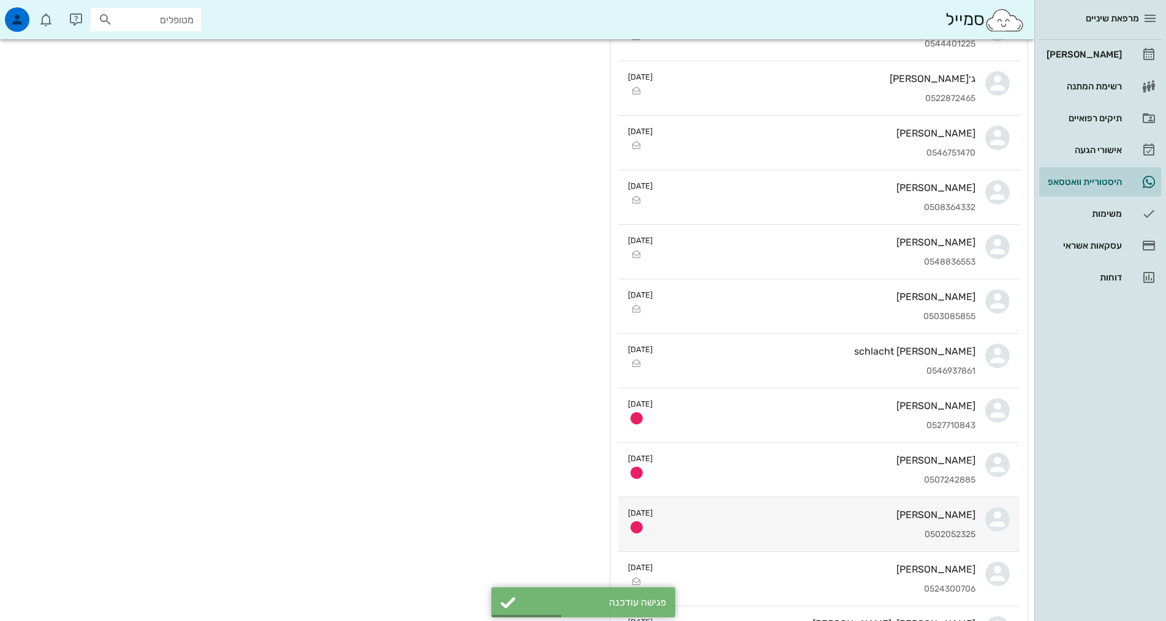
scroll to position [306, 0]
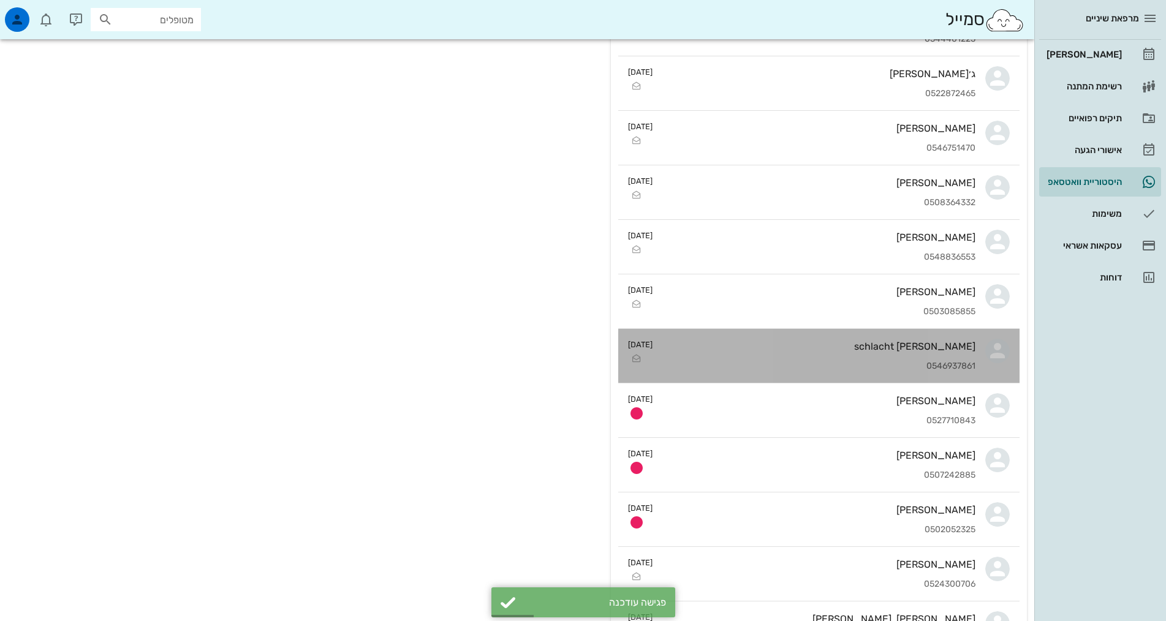
click at [907, 373] on div "[PERSON_NAME] schlacht 0546937861" at bounding box center [819, 356] width 313 height 54
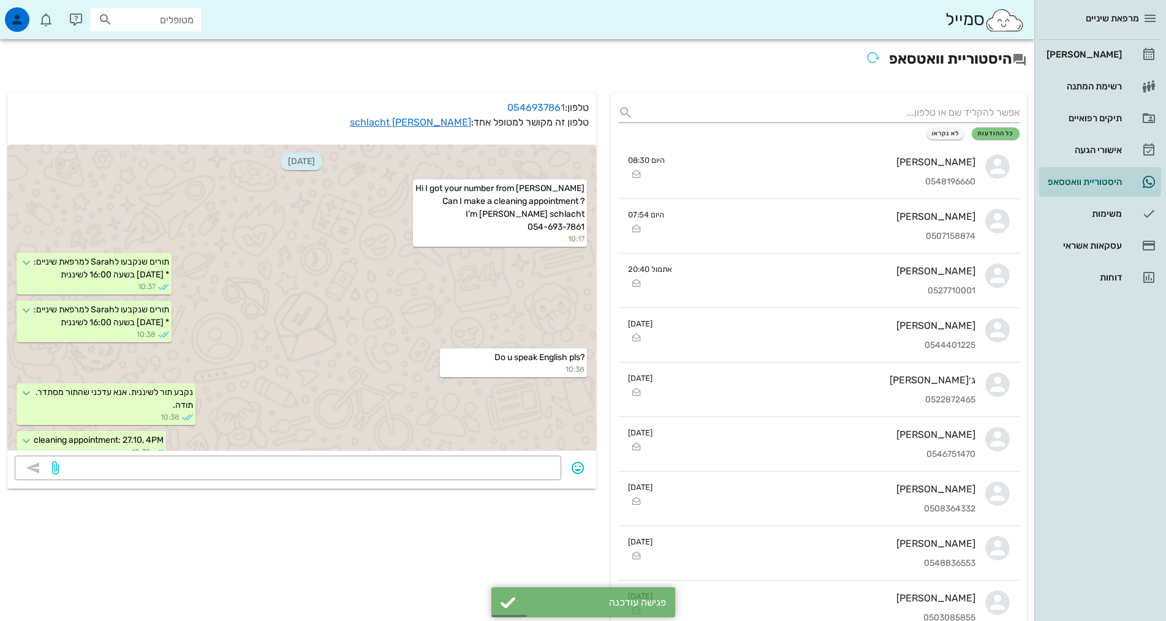
scroll to position [875, 0]
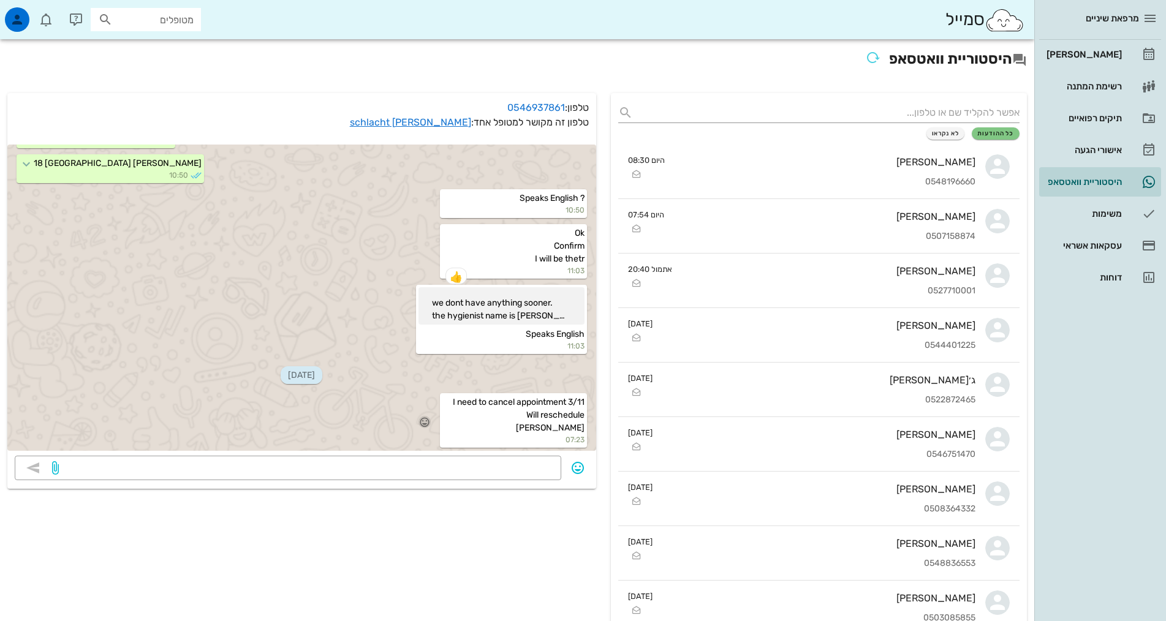
click at [427, 423] on icon "button" at bounding box center [424, 422] width 11 height 11
click at [420, 406] on div "👍" at bounding box center [416, 403] width 22 height 23
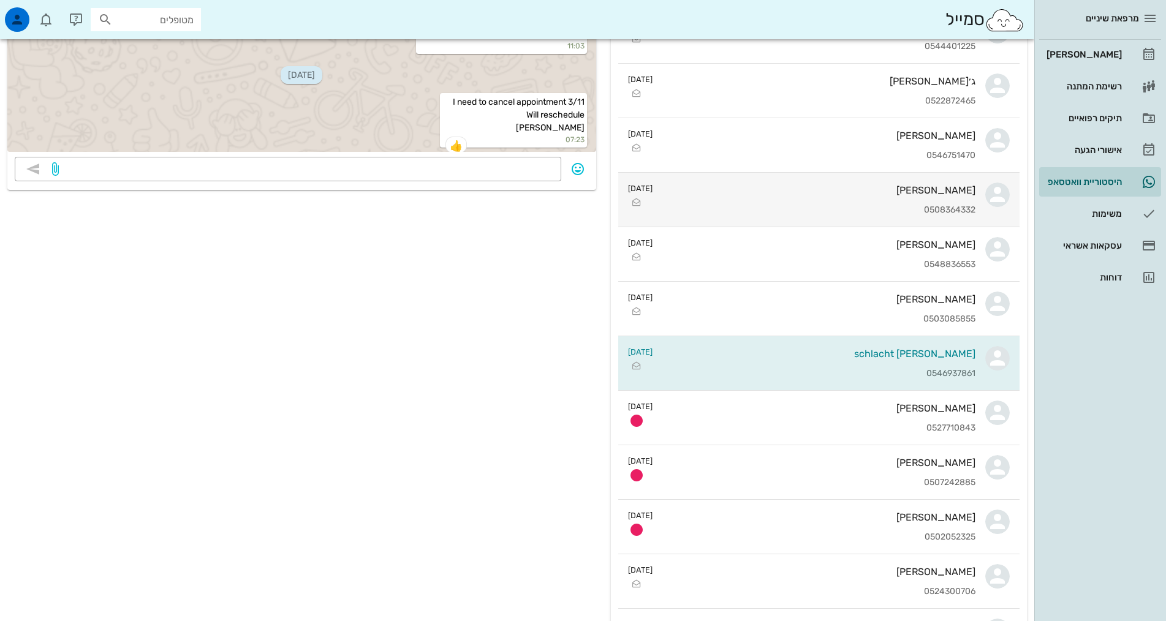
scroll to position [306, 0]
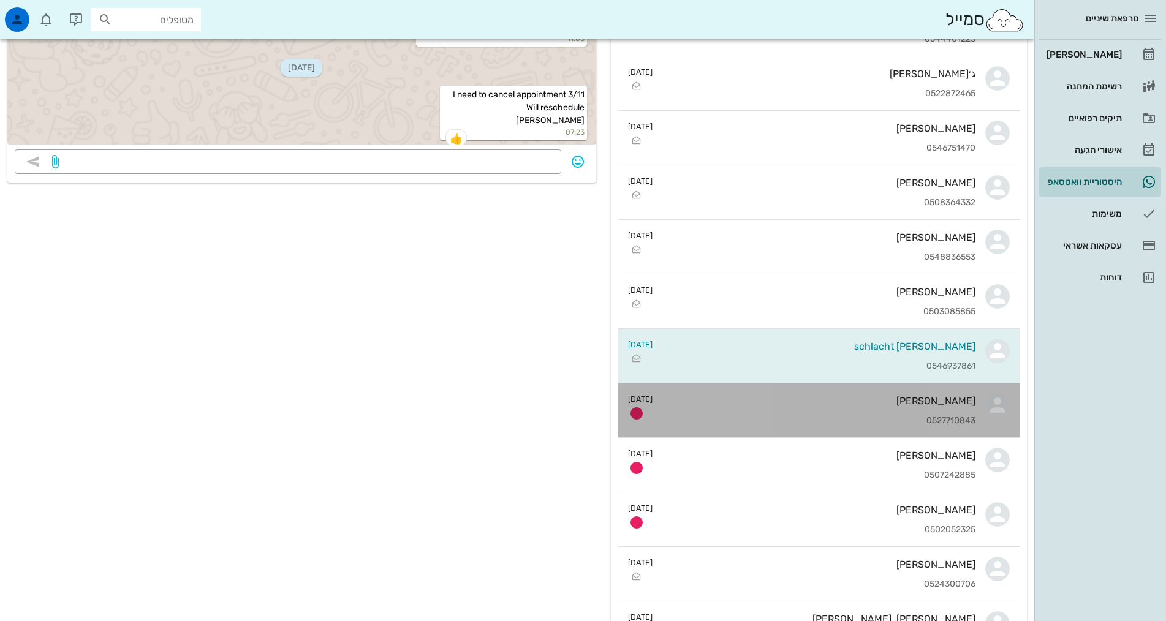
click at [786, 427] on div "[PERSON_NAME] 0527710843" at bounding box center [819, 411] width 313 height 54
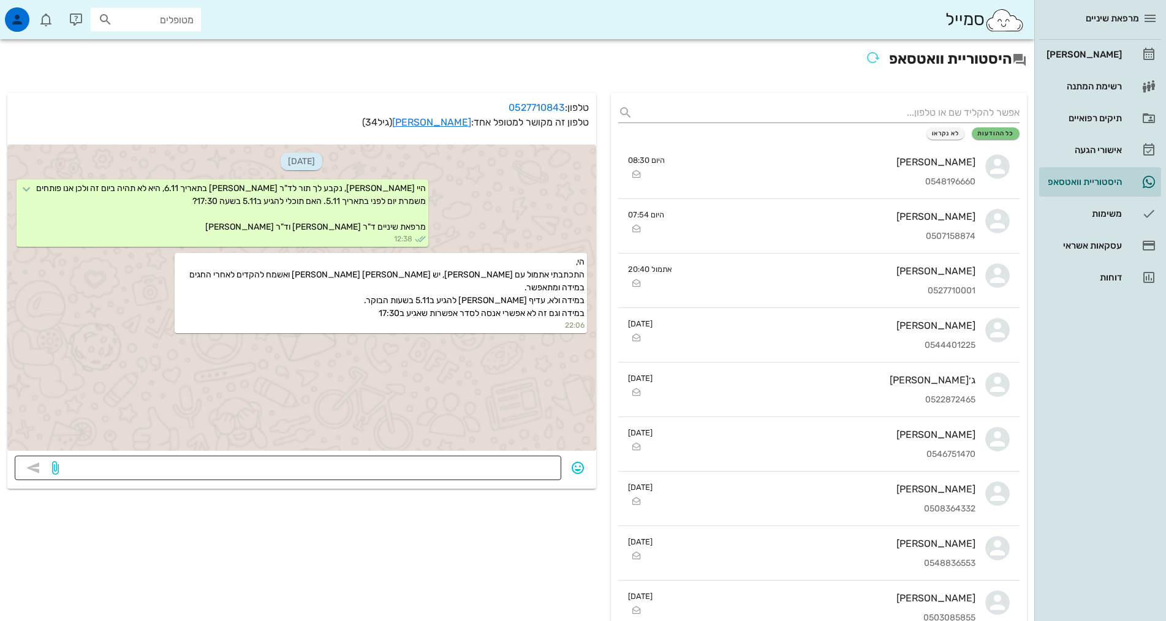
click at [471, 466] on textarea at bounding box center [307, 470] width 493 height 20
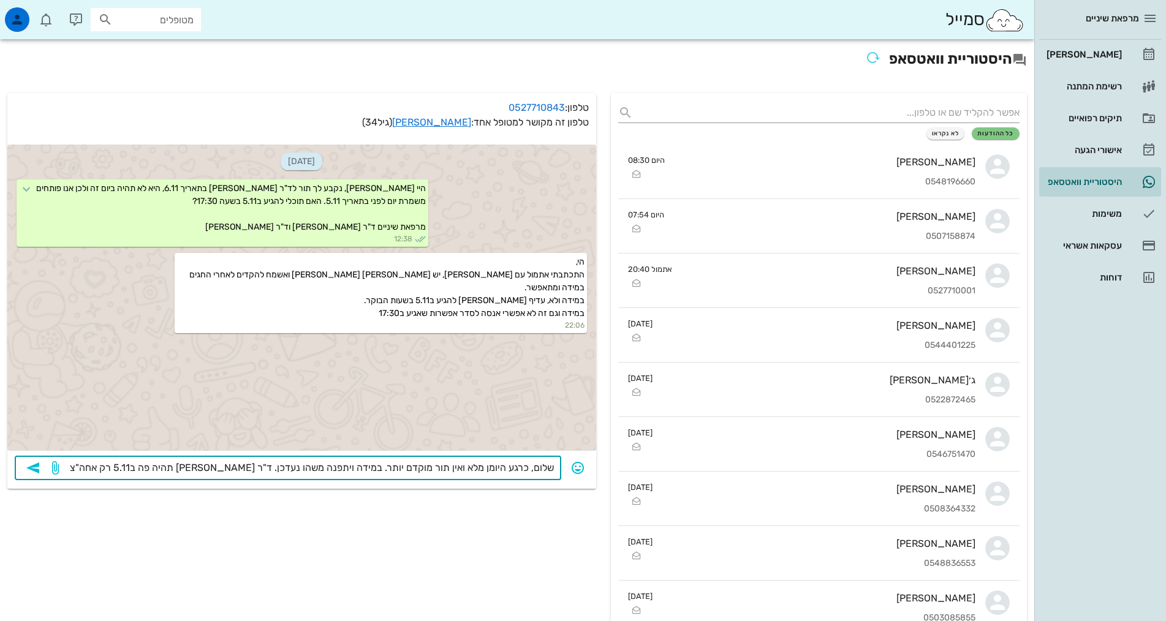
type textarea "שלום, כרגע היומן מלא ואין תור מוקדם יותר. במידה ויתפנה משהו נעדכן. ד"ר [PERSON_…"
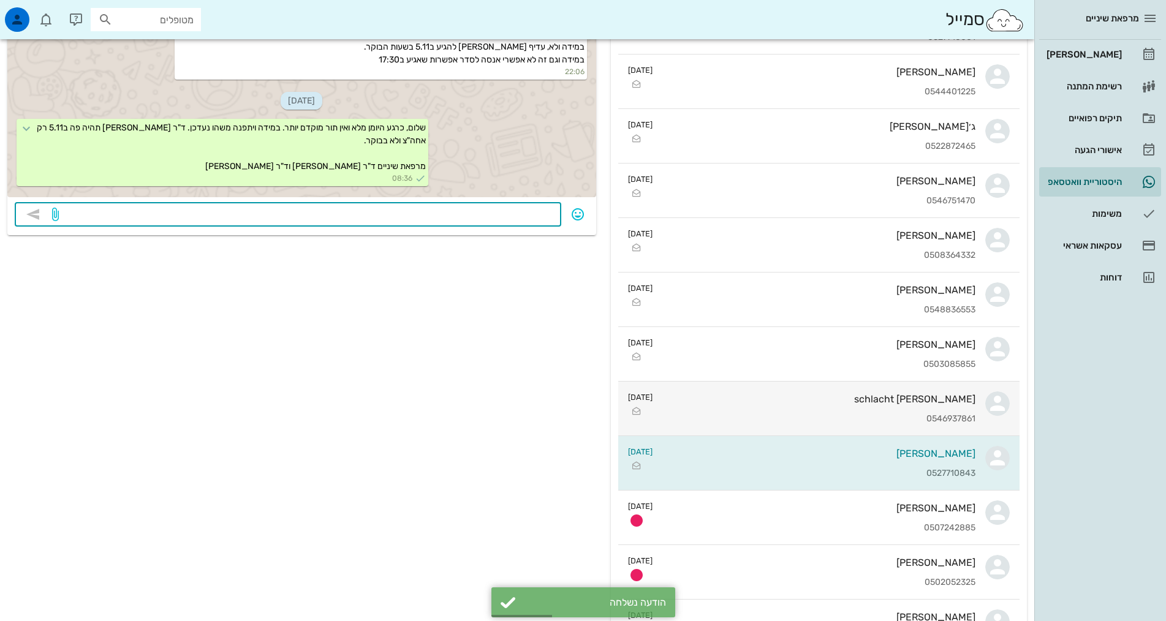
scroll to position [368, 0]
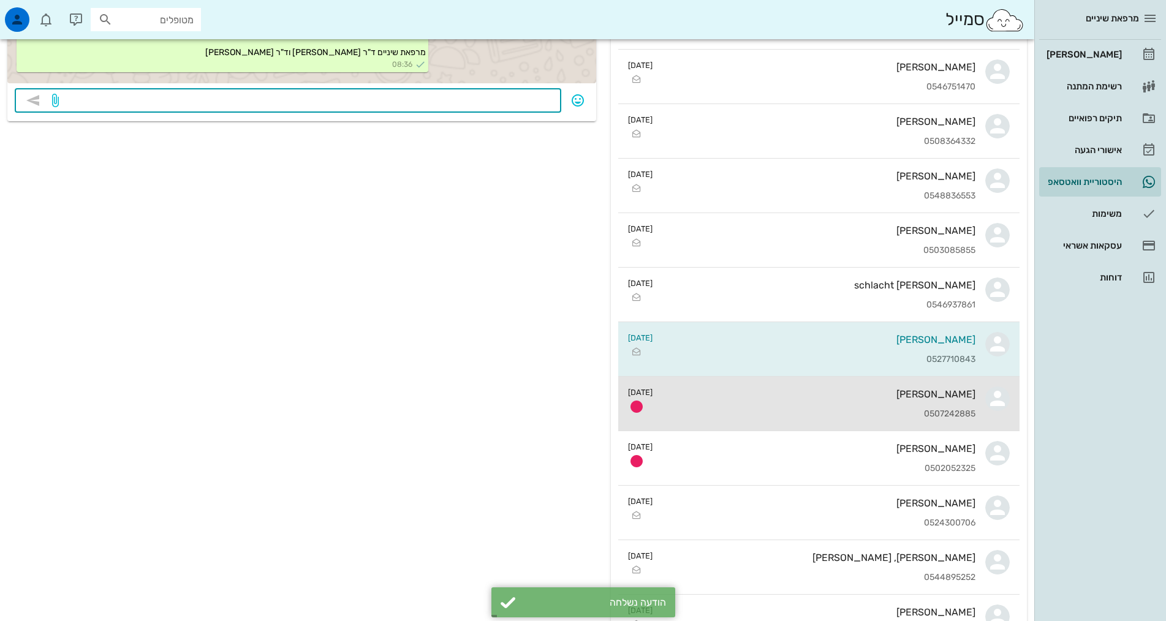
click at [828, 389] on div "[PERSON_NAME]" at bounding box center [819, 395] width 313 height 12
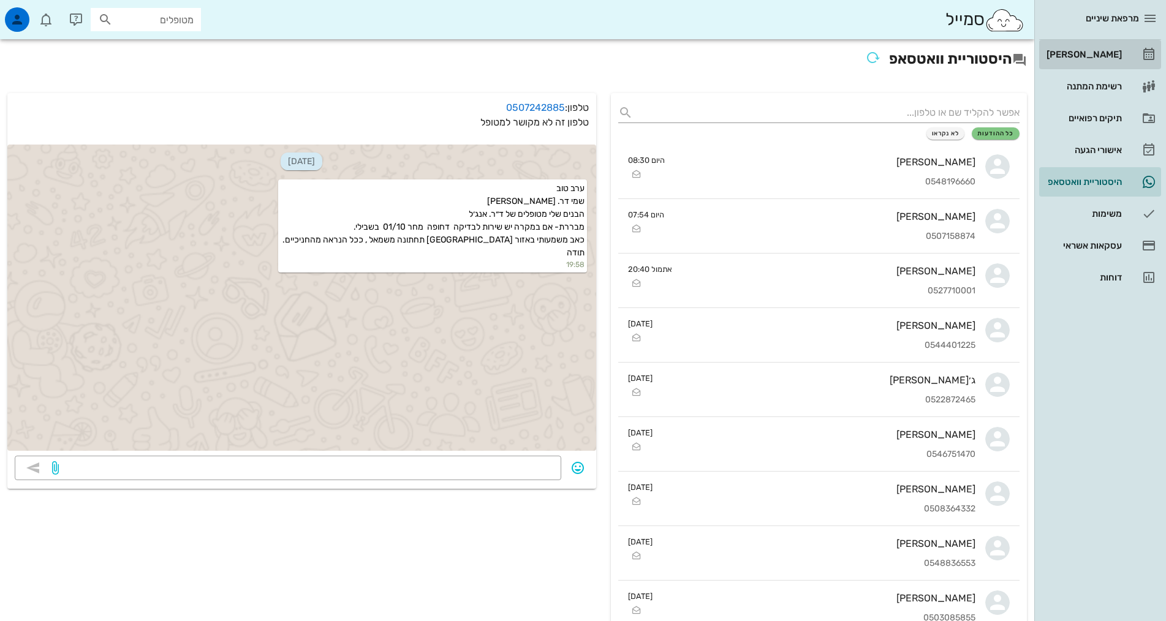
click at [1091, 52] on div "[PERSON_NAME]" at bounding box center [1083, 55] width 78 height 10
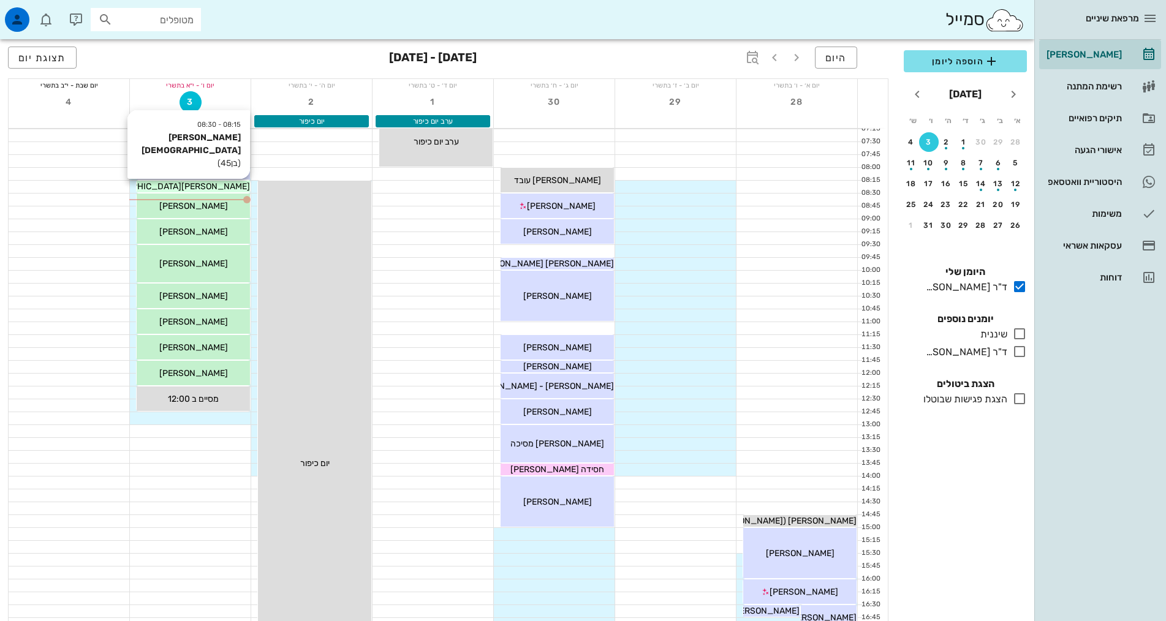
click at [210, 186] on span "[PERSON_NAME][DEMOGRAPHIC_DATA]" at bounding box center [169, 186] width 162 height 10
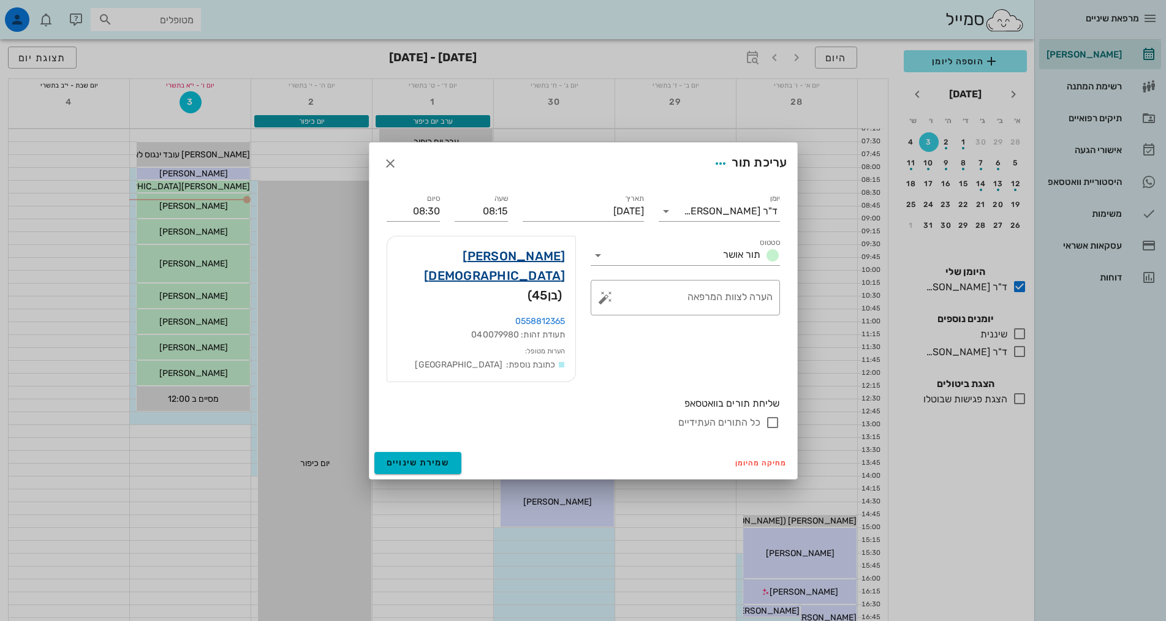
click at [519, 277] on link "[PERSON_NAME][DEMOGRAPHIC_DATA]" at bounding box center [481, 265] width 169 height 39
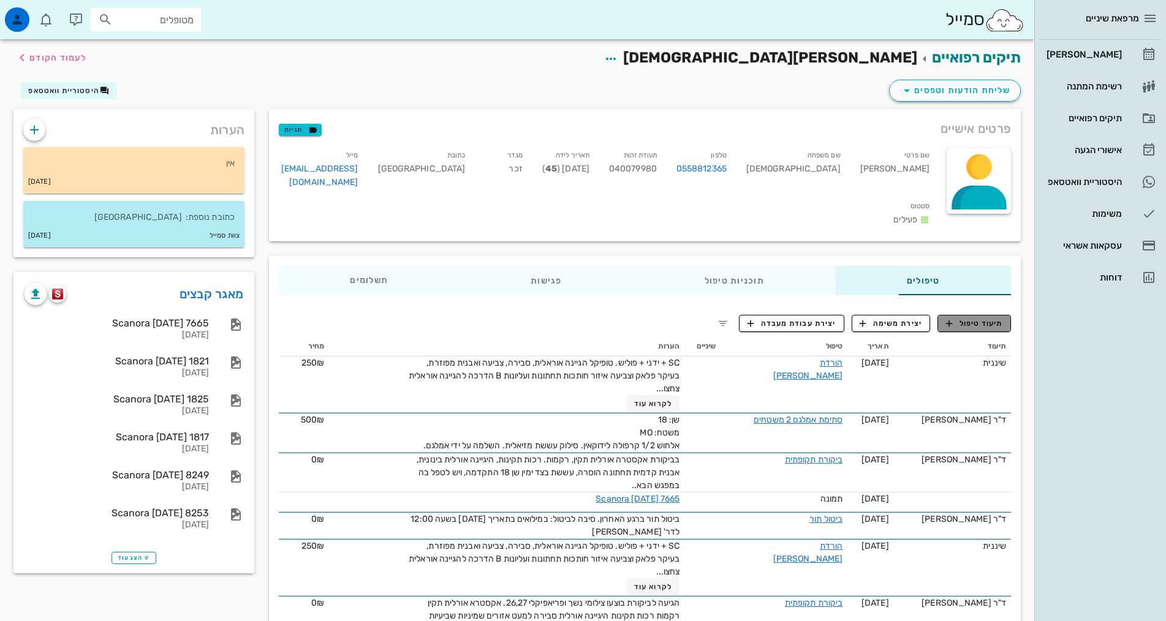
click at [971, 318] on span "תיעוד טיפול" at bounding box center [974, 323] width 57 height 11
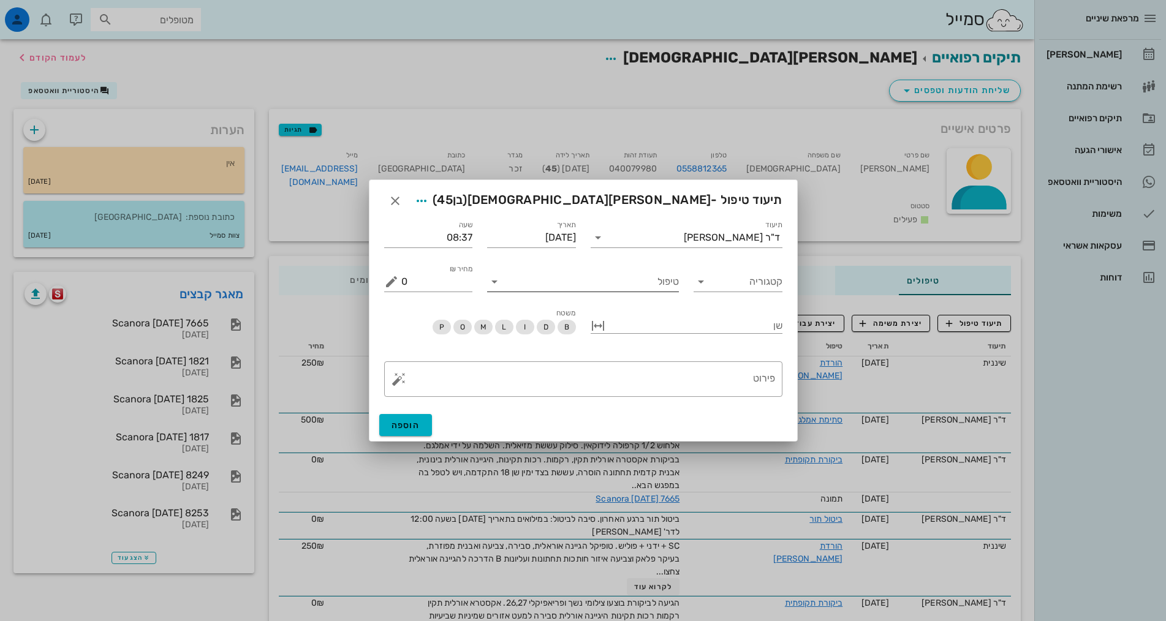
click at [621, 282] on input "טיפול" at bounding box center [591, 282] width 175 height 20
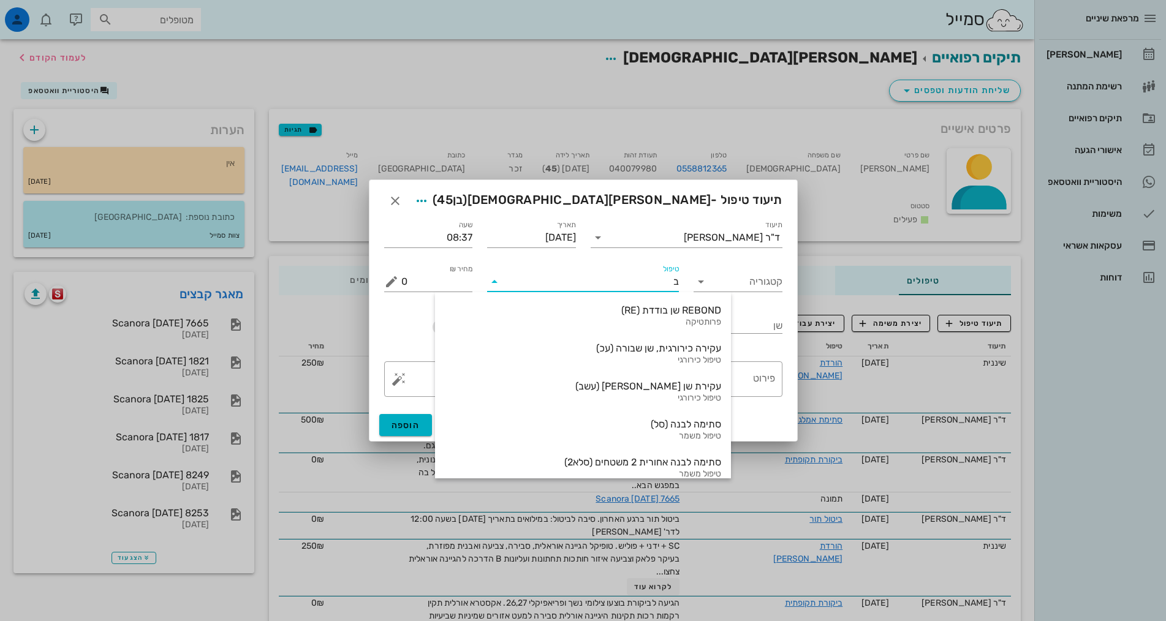
type input "בת"
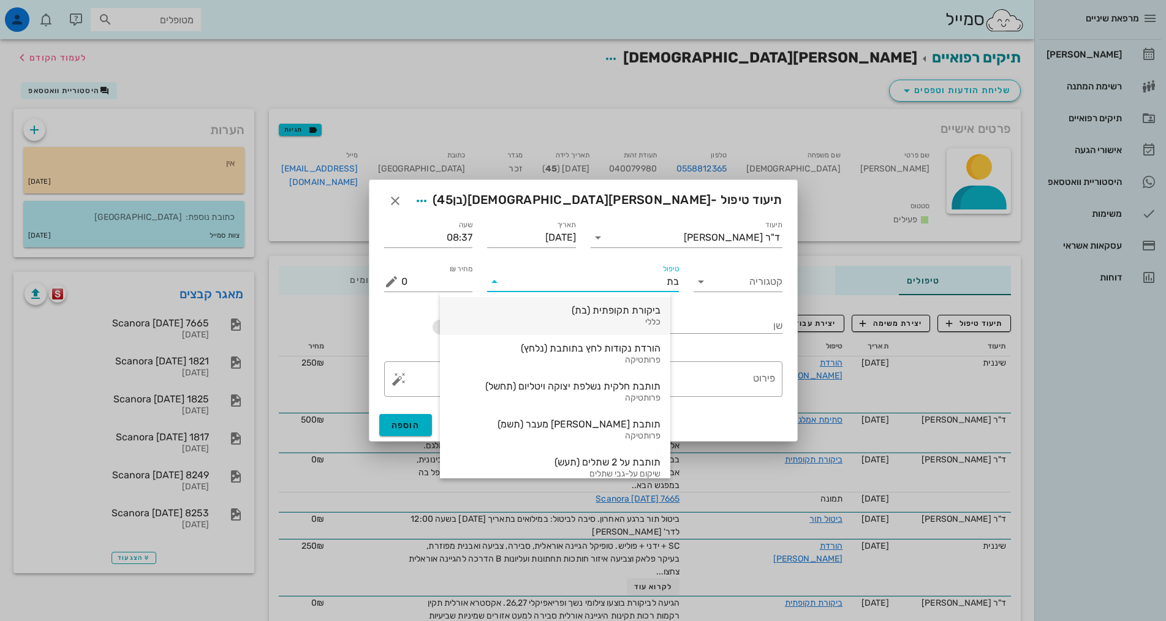
click at [632, 307] on div "ביקורת תקופתית (בת)" at bounding box center [555, 311] width 211 height 12
type input "350"
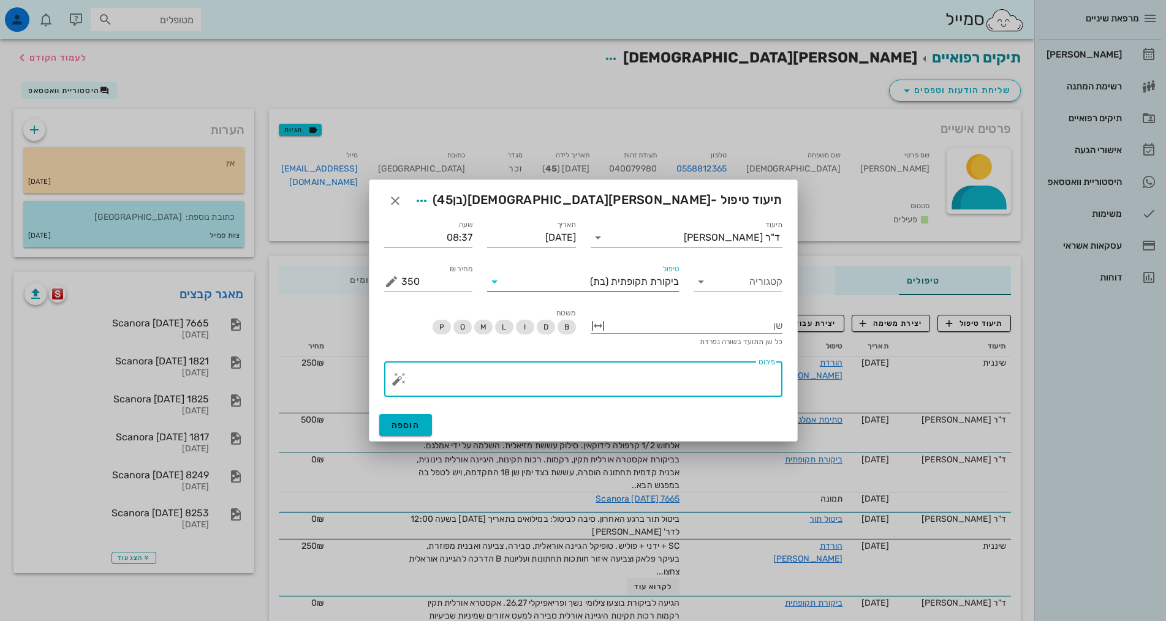
click at [721, 370] on textarea "פירוט" at bounding box center [588, 382] width 374 height 29
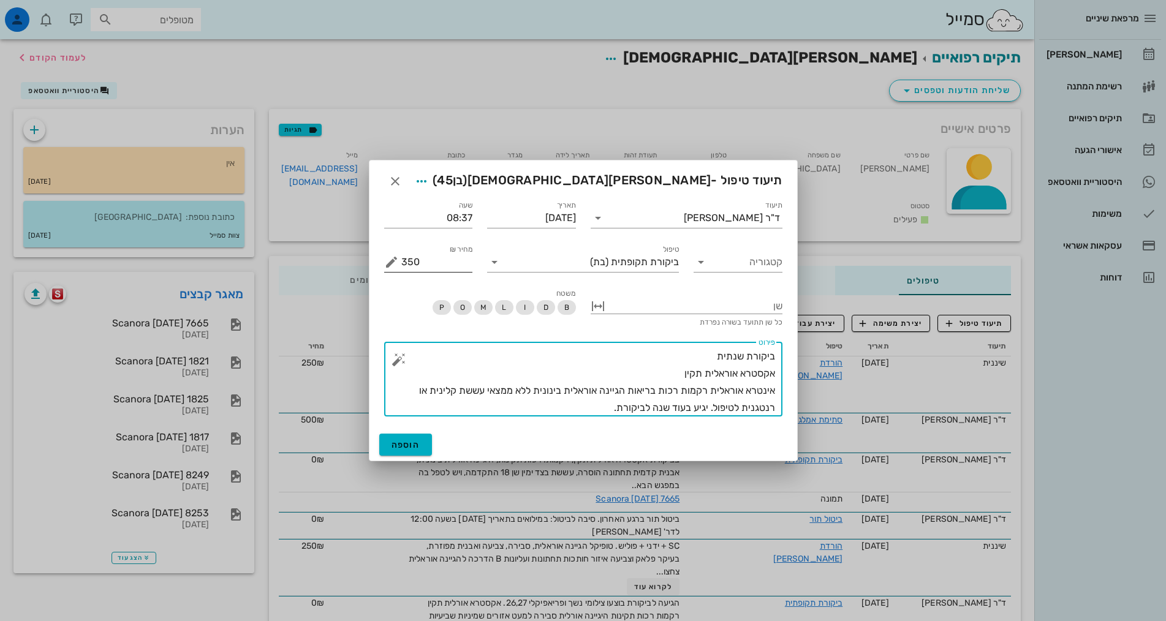
type textarea "ביקורת שנתית אקסטרא אוראלית תקין אינטרא אוראלית רקמות רכות בריאות הגיינה אוראלי…"
click at [400, 262] on div at bounding box center [392, 262] width 17 height 15
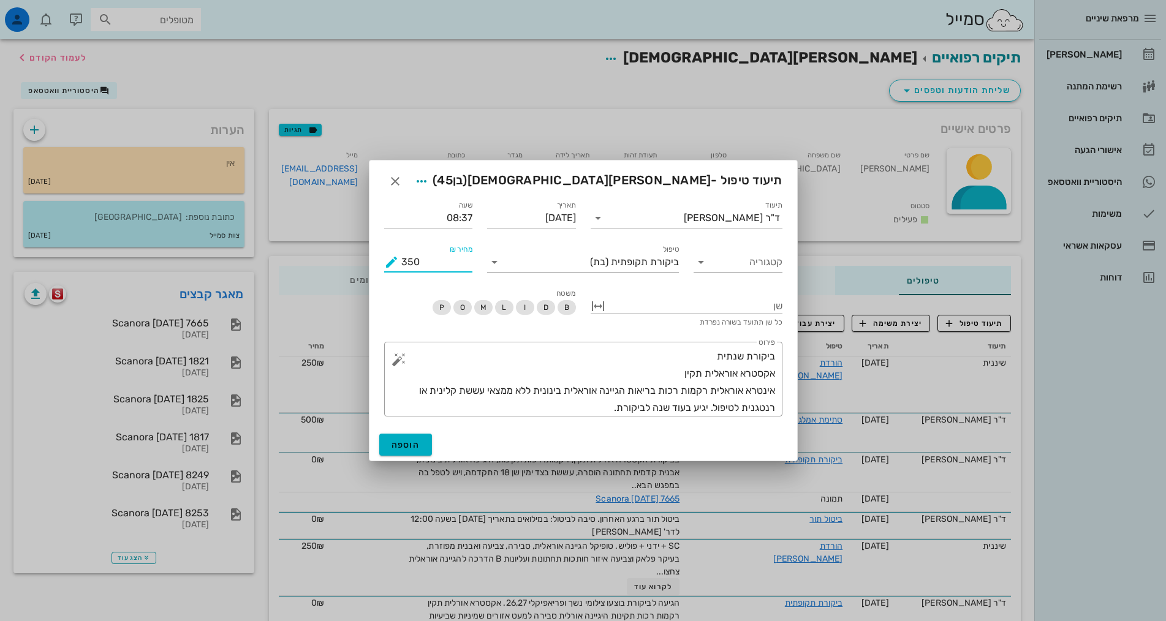
click at [400, 262] on div at bounding box center [392, 262] width 17 height 15
drag, startPoint x: 419, startPoint y: 258, endPoint x: 397, endPoint y: 260, distance: 22.2
click at [397, 260] on div "מחיר ₪ 350" at bounding box center [428, 263] width 89 height 20
type input "0"
click at [417, 442] on span "הוספה" at bounding box center [406, 445] width 29 height 10
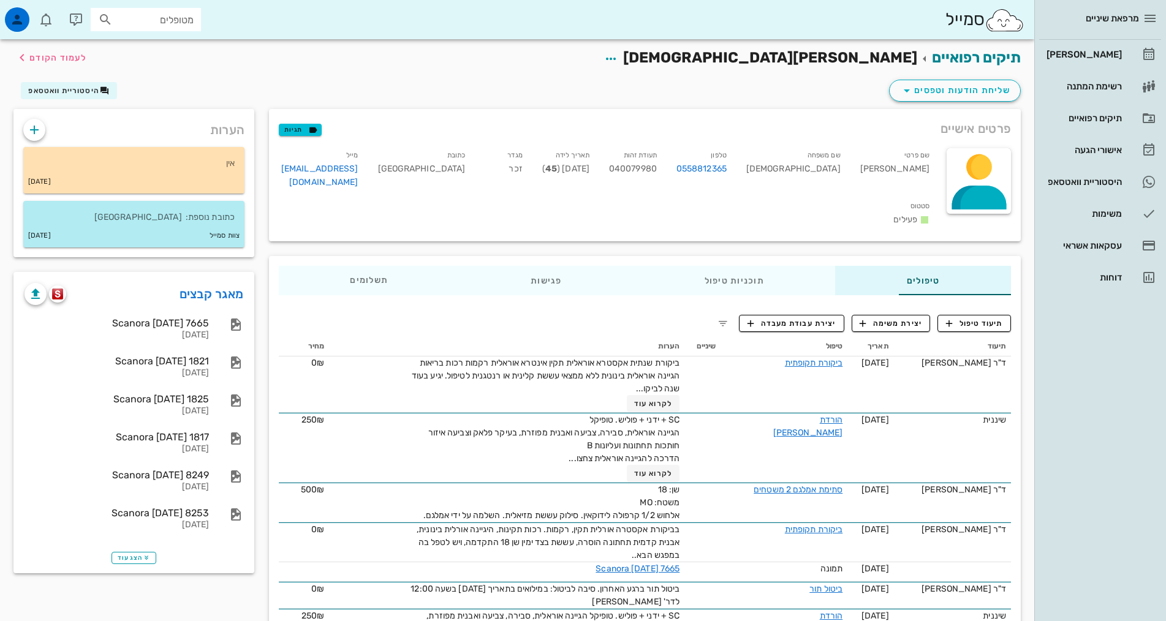
click at [1108, 524] on div "מרפאת שיניים [PERSON_NAME] רשימת המתנה תיקים רפואיים אישורי הגעה 1 היסטוריית וו…" at bounding box center [1101, 310] width 132 height 621
click at [1077, 56] on div "[PERSON_NAME]" at bounding box center [1083, 55] width 78 height 10
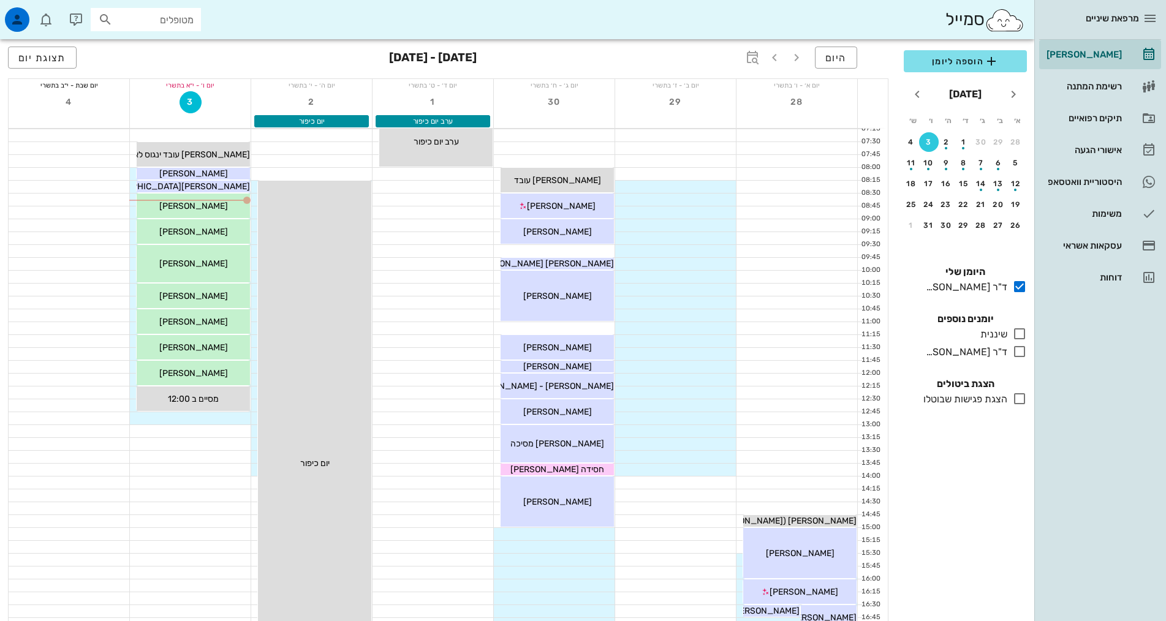
click at [998, 502] on div "הוספה ליומן [DATE] א׳ ב׳ ג׳ ד׳ ה׳ ו׳ ש׳ 28 29 30 1 2 3 4 5 6 7 8 9 10 11 12 13 …" at bounding box center [966, 332] width 138 height 579
click at [1000, 348] on div "ד"ר [PERSON_NAME]" at bounding box center [964, 352] width 86 height 15
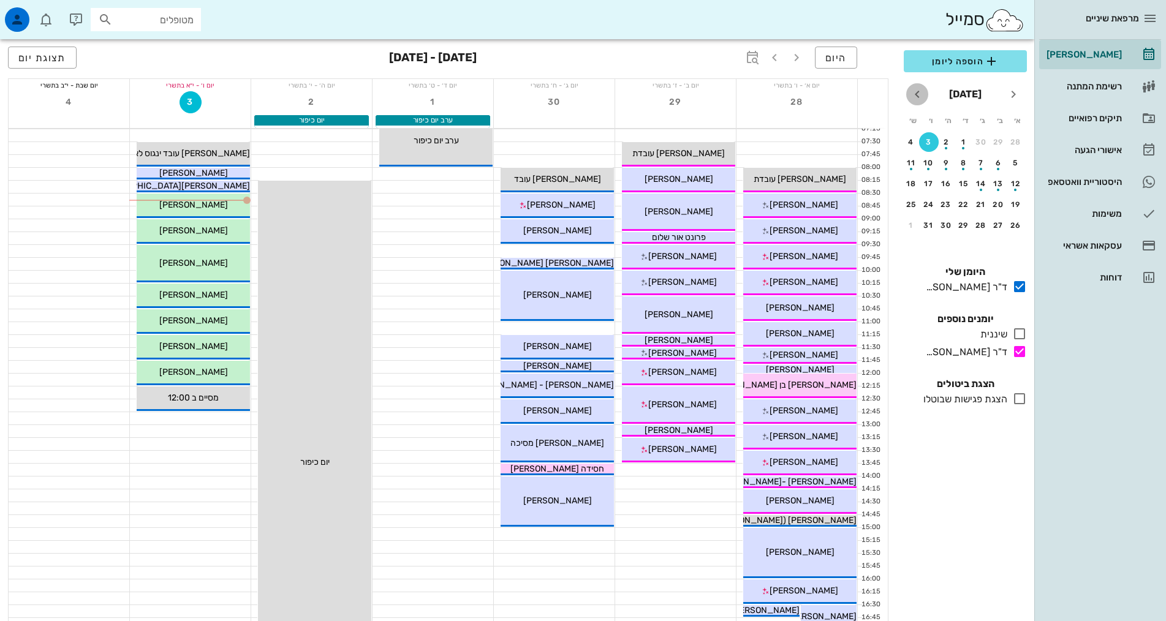
click at [916, 99] on icon "חודש הבא" at bounding box center [917, 94] width 15 height 15
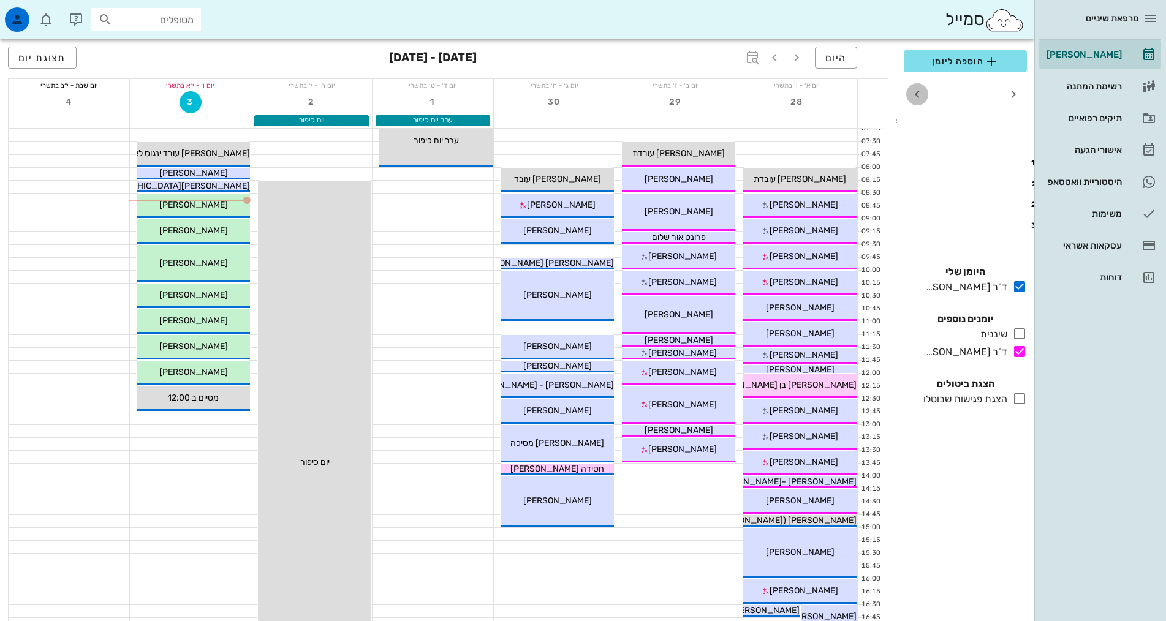
click at [916, 99] on icon "חודש הבא" at bounding box center [917, 94] width 15 height 15
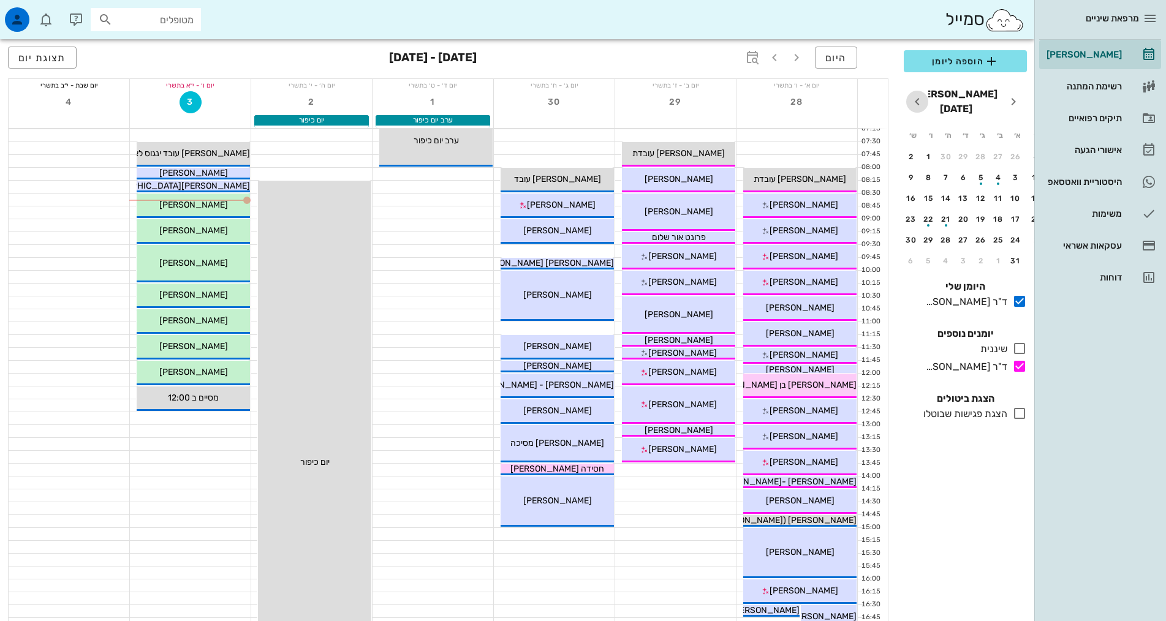
click at [916, 99] on icon "חודש הבא" at bounding box center [917, 101] width 15 height 15
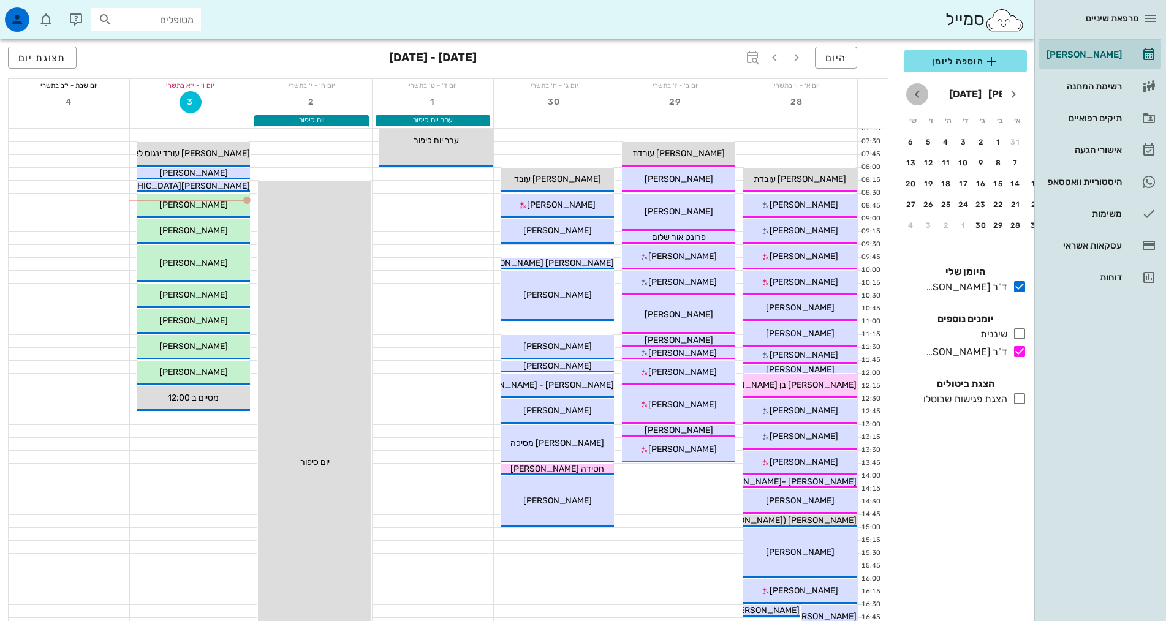
click at [916, 99] on icon "חודש הבא" at bounding box center [917, 94] width 15 height 15
click at [959, 154] on td "7" at bounding box center [965, 163] width 16 height 20
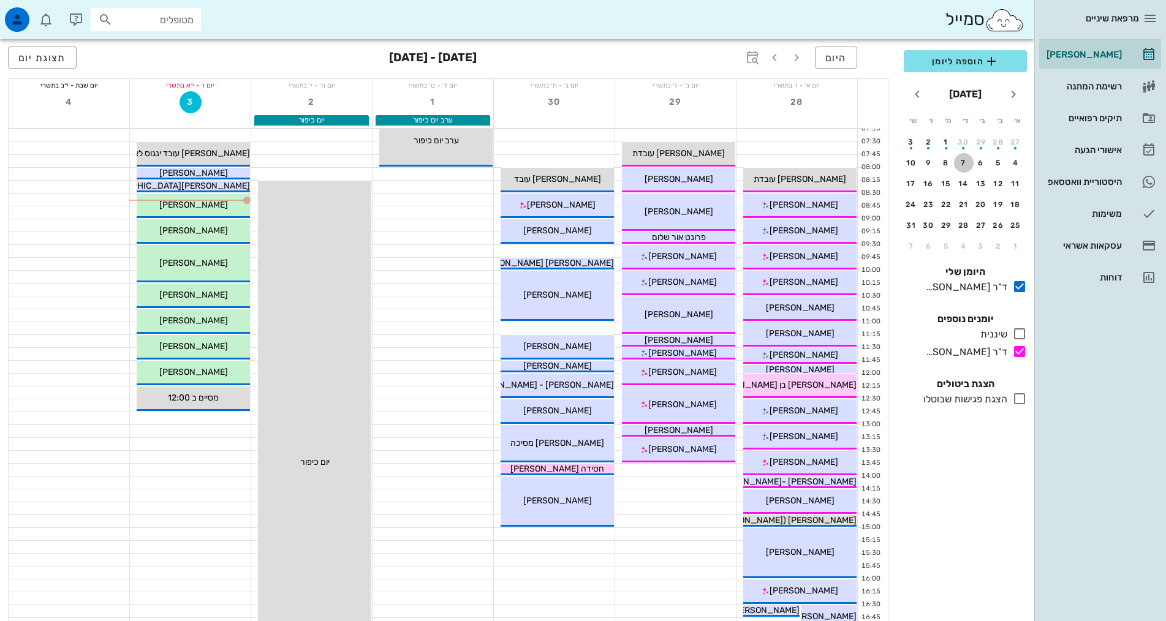
click at [965, 164] on div "7" at bounding box center [964, 163] width 20 height 9
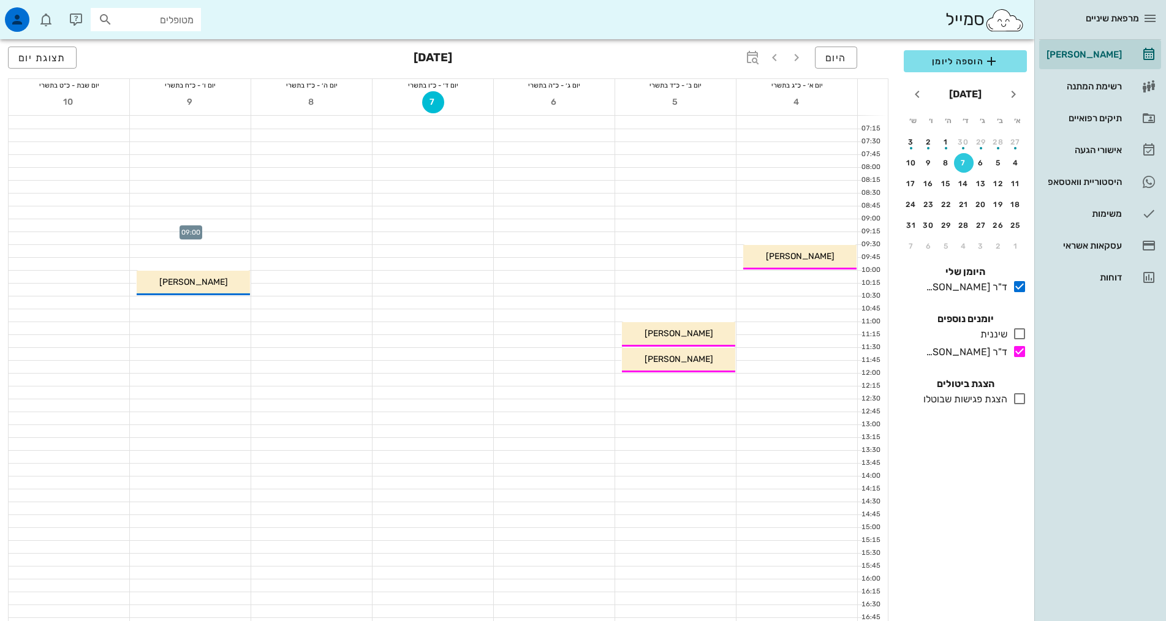
click at [214, 229] on div at bounding box center [190, 225] width 121 height 12
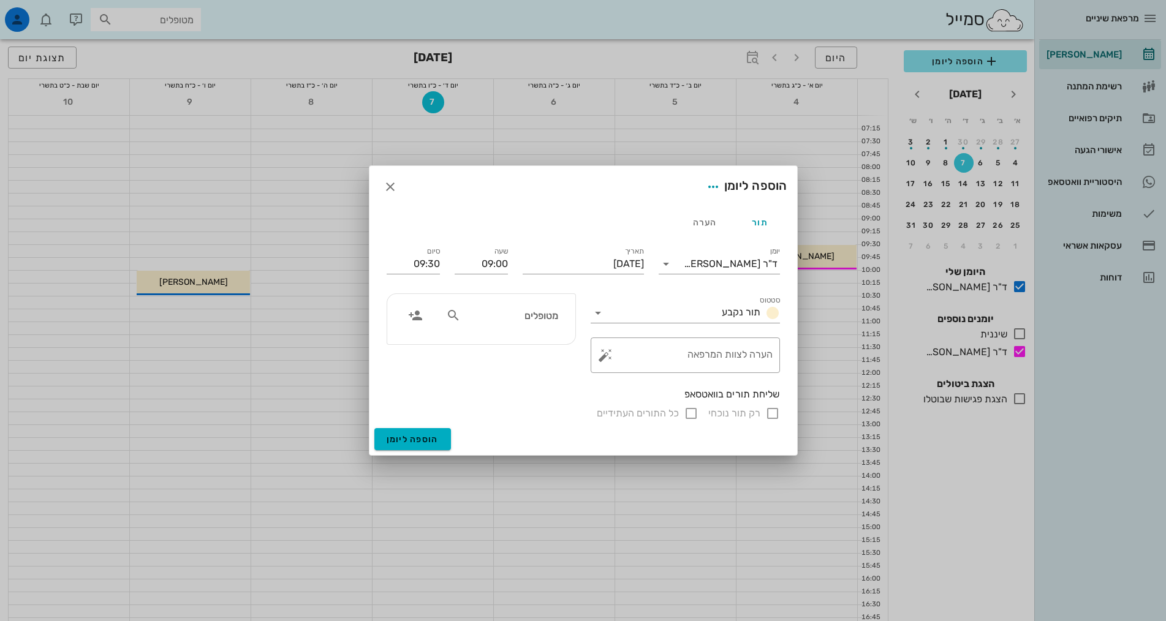
click at [497, 324] on div "מטופלים" at bounding box center [502, 315] width 126 height 23
click at [533, 314] on input "[PERSON_NAME]" at bounding box center [510, 316] width 94 height 16
type input "[PERSON_NAME]"
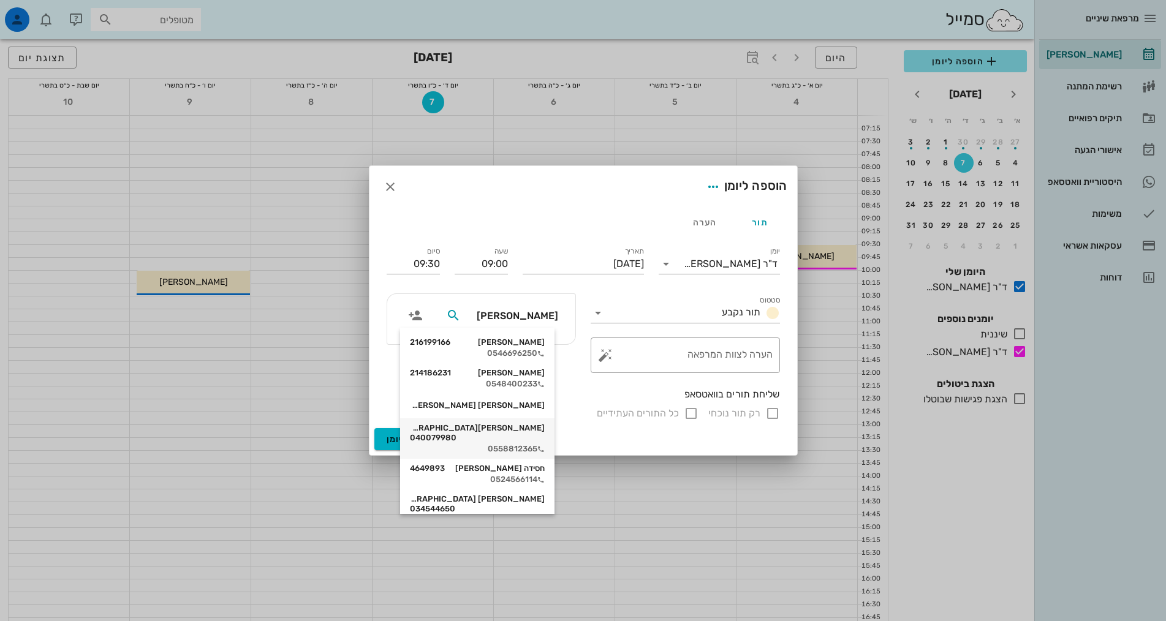
click at [530, 434] on div "[PERSON_NAME][DEMOGRAPHIC_DATA] 040079980 0558812365" at bounding box center [477, 439] width 135 height 40
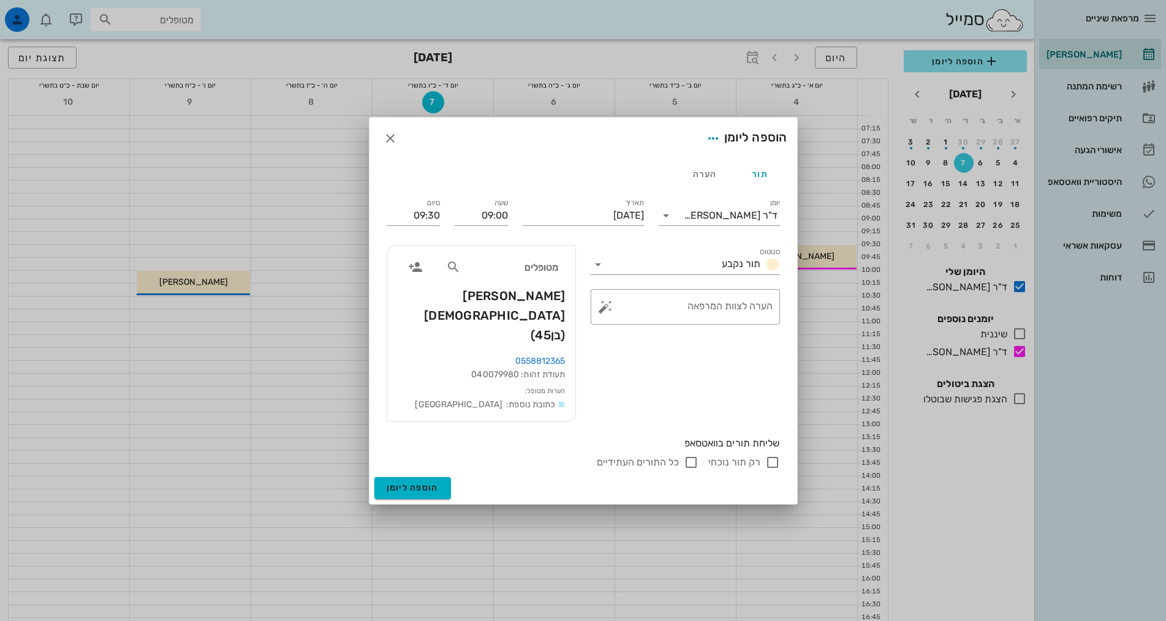
click at [663, 383] on div "סטטוס תור נקבע ​ הערה לצוות המרפאה" at bounding box center [685, 334] width 204 height 192
click at [419, 483] on span "הוספה ליומן" at bounding box center [413, 488] width 52 height 10
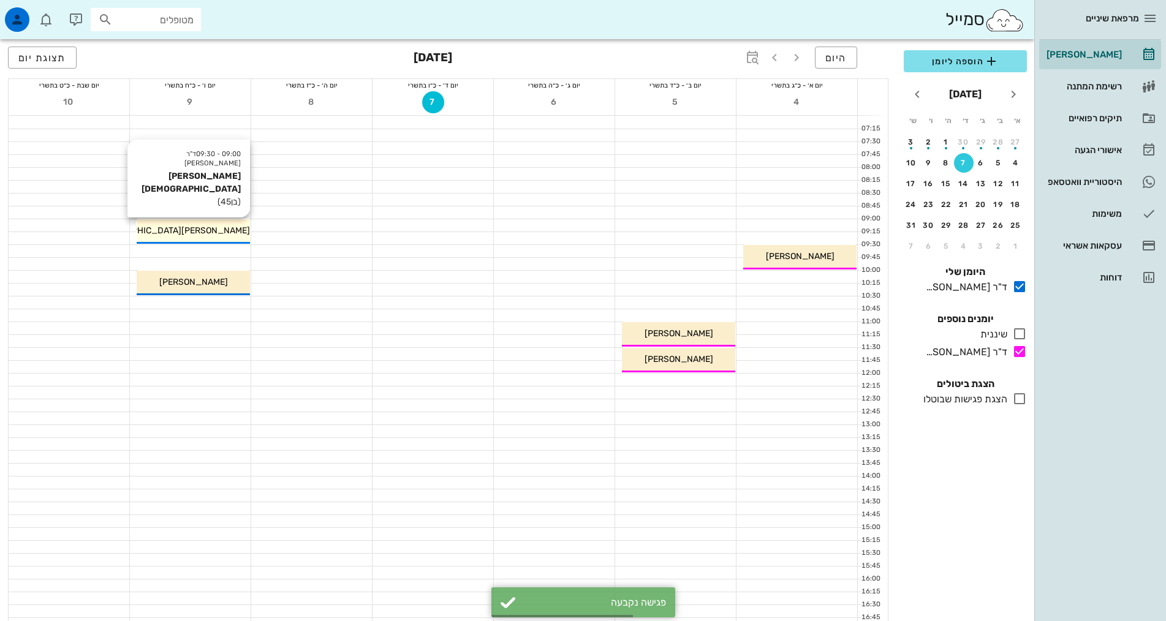
click at [231, 229] on div "[PERSON_NAME][DEMOGRAPHIC_DATA]" at bounding box center [193, 230] width 113 height 13
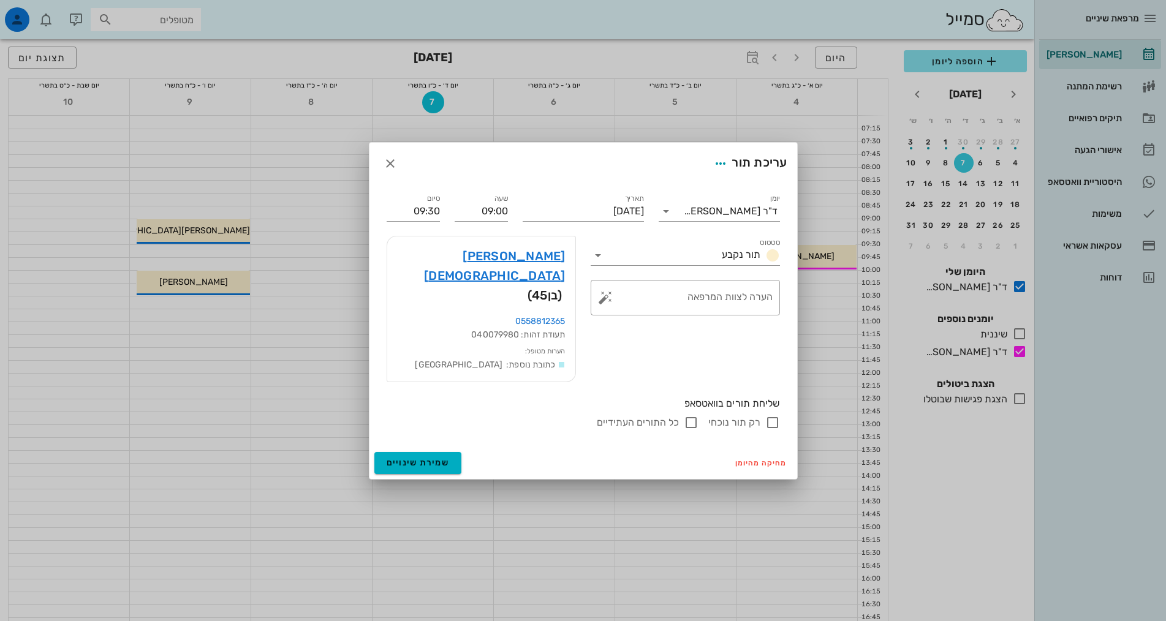
click at [762, 416] on div "רק תור נוכחי" at bounding box center [745, 423] width 72 height 15
checkbox input "true"
click at [427, 452] on button "שמירת שינויים" at bounding box center [418, 463] width 88 height 22
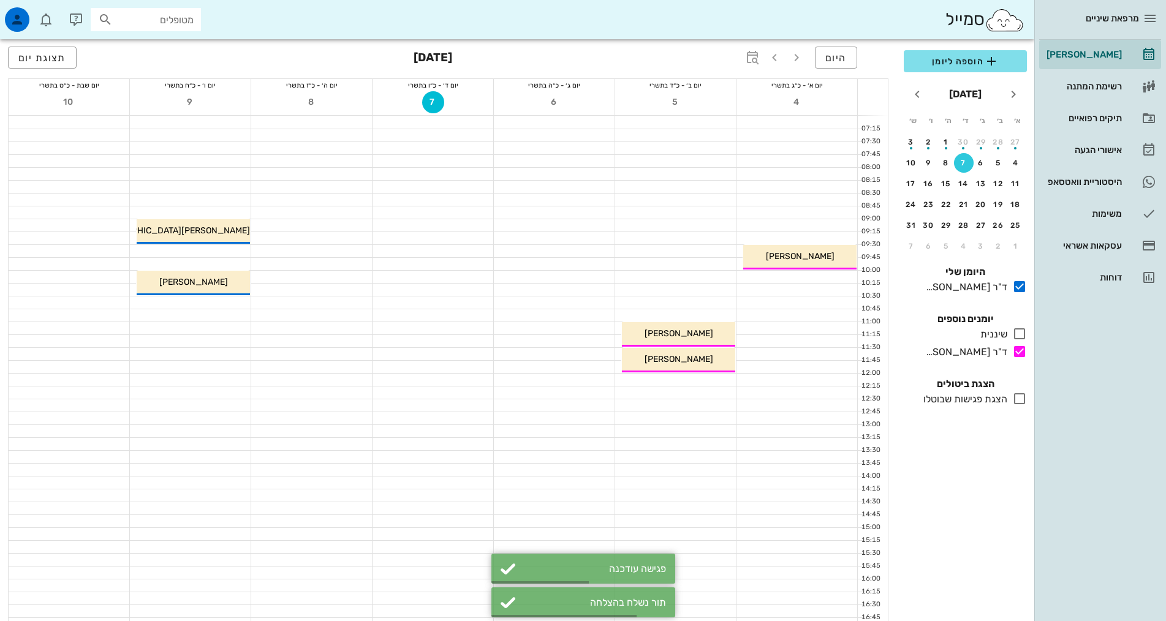
click at [1042, 512] on div "מרפאת שיניים [PERSON_NAME] רשימת המתנה תיקים רפואיים אישורי הגעה 1 היסטוריית וו…" at bounding box center [1101, 310] width 132 height 621
click at [1081, 48] on div "[PERSON_NAME]" at bounding box center [1083, 55] width 78 height 20
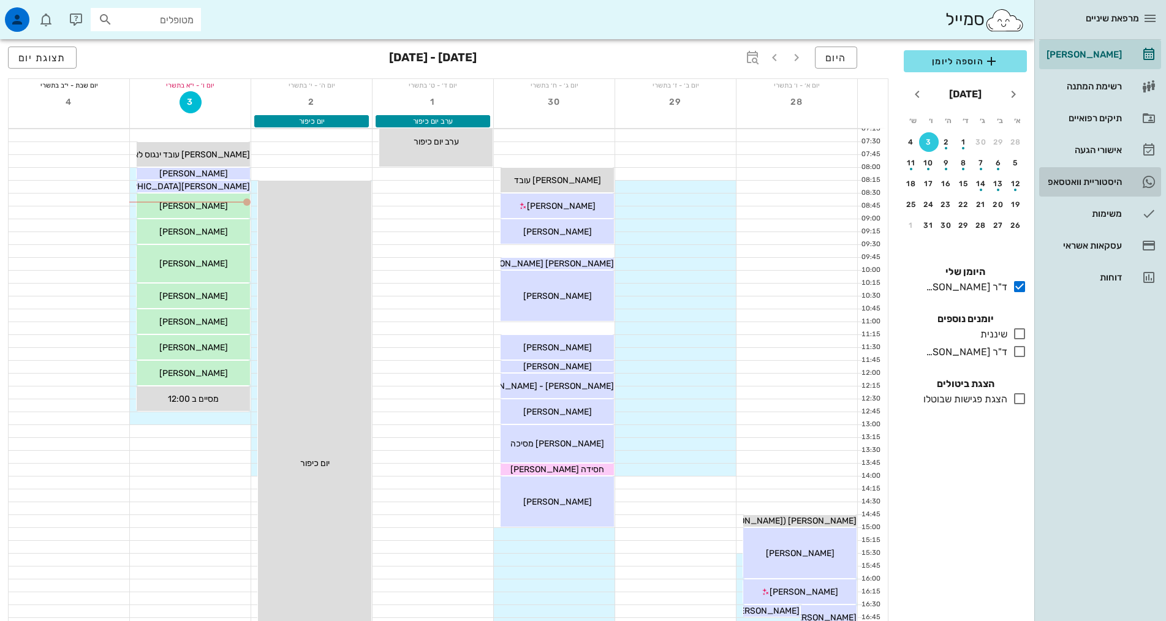
click at [1068, 178] on div "היסטוריית וואטסאפ" at bounding box center [1083, 182] width 78 height 10
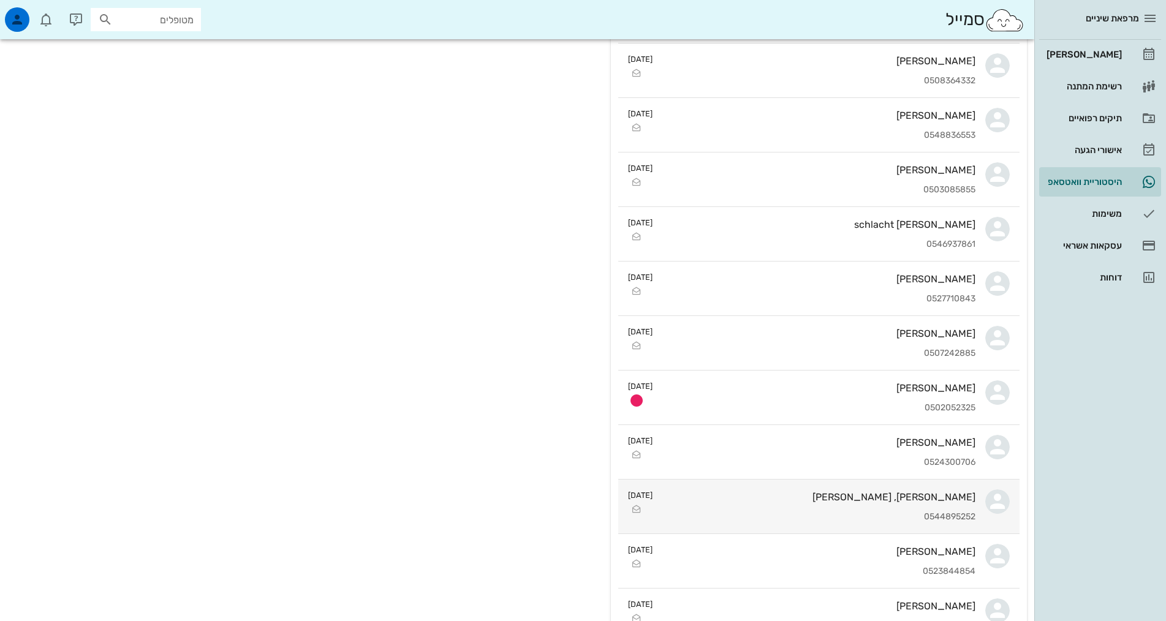
scroll to position [429, 0]
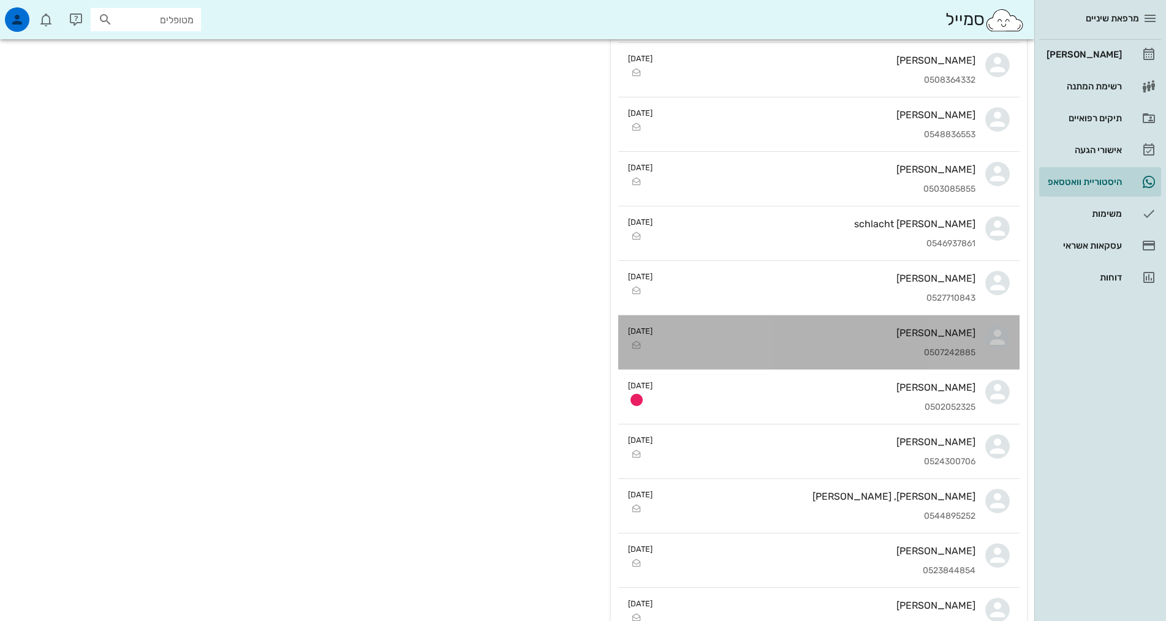
click at [812, 359] on div "[PERSON_NAME] 0507242885" at bounding box center [819, 343] width 313 height 54
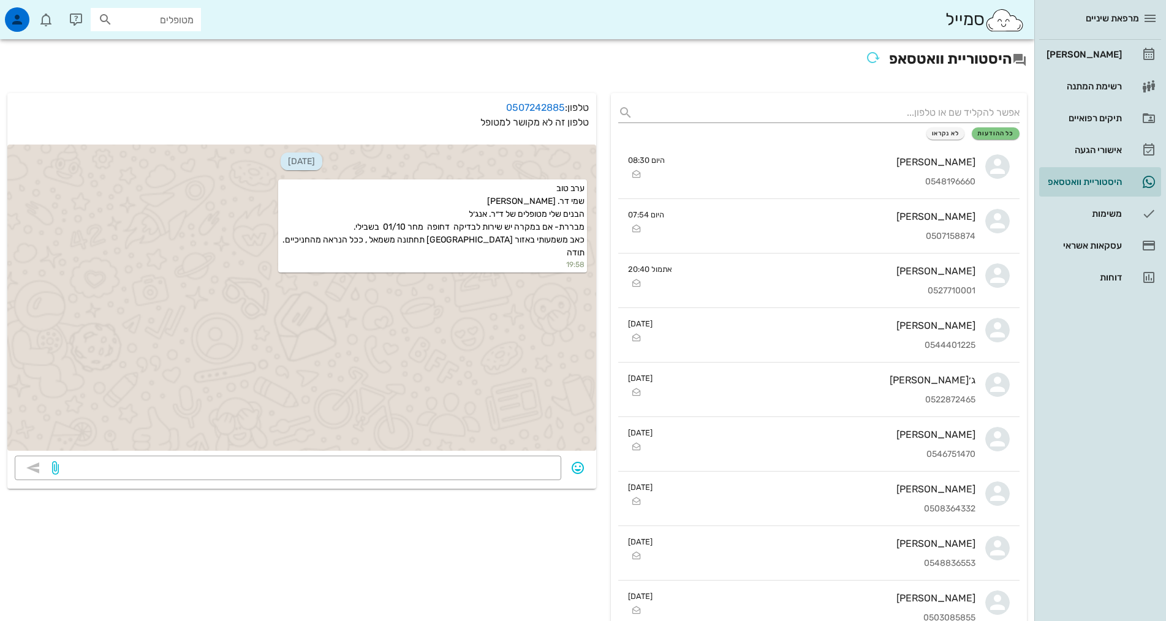
click at [435, 376] on div "[DATE] ערב טוב שמי דר. [PERSON_NAME] הבנים שלי מטופלים של ד״ר. אנג׳ל מבררת- אם …" at bounding box center [301, 298] width 589 height 306
click at [437, 376] on div "[DATE] ערב טוב שמי דר. [PERSON_NAME] הבנים שלי מטופלים של ד״ר. אנג׳ל מבררת- אם …" at bounding box center [301, 298] width 589 height 306
click at [453, 468] on textarea at bounding box center [307, 470] width 493 height 20
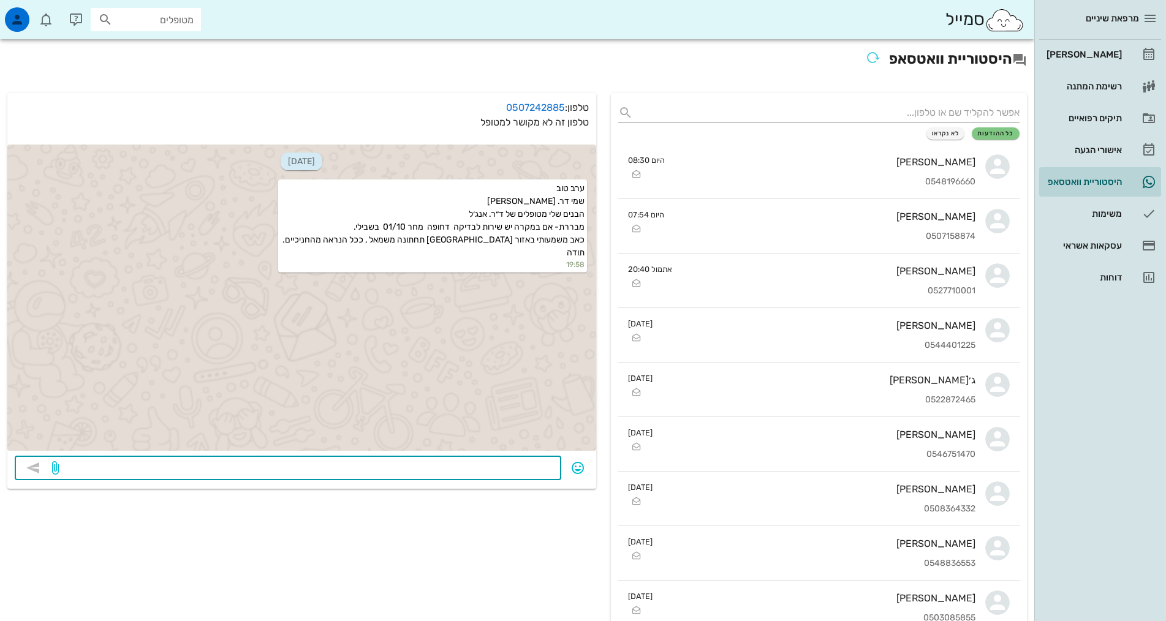
click at [453, 468] on textarea at bounding box center [307, 470] width 493 height 20
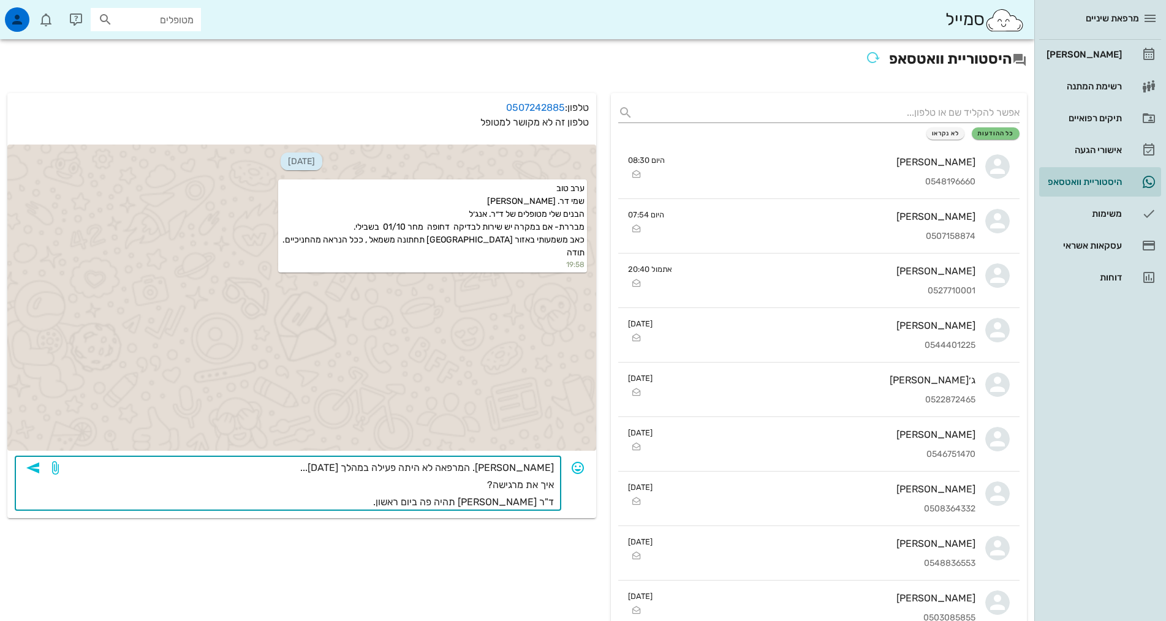
click at [479, 512] on div "​ [PERSON_NAME]. המרפאה לא היתה פעילה במהלך [DATE]... איך את מרגישה? ד"ר [PERSO…" at bounding box center [301, 487] width 589 height 63
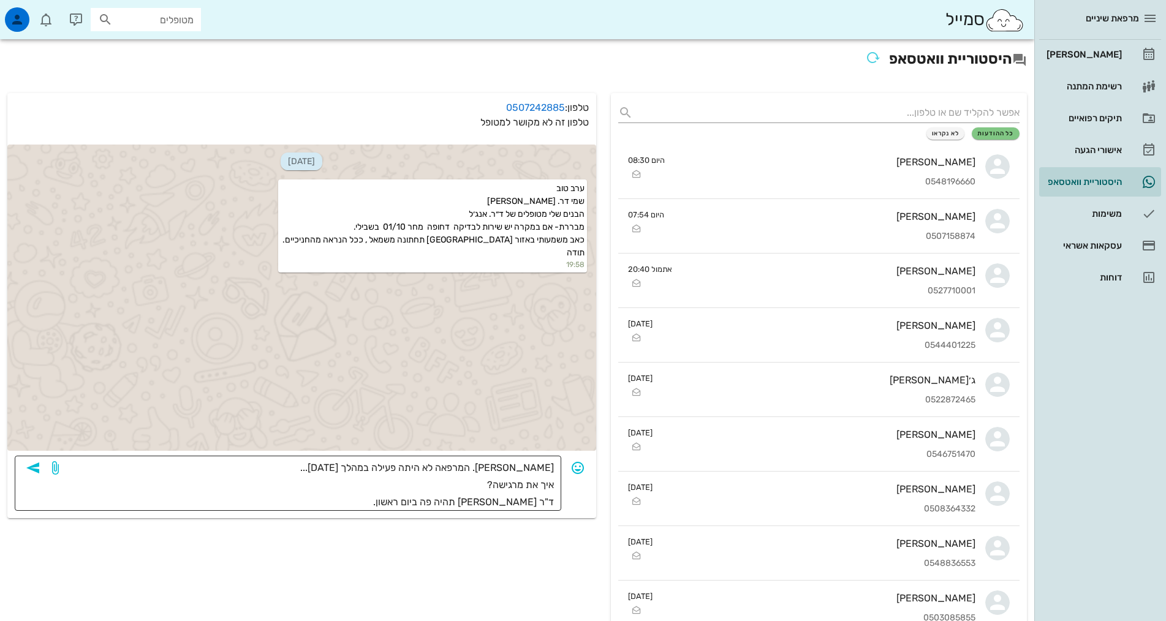
click at [478, 509] on textarea "[PERSON_NAME]. המרפאה לא היתה פעילה במהלך [DATE]... איך את מרגישה? ד"ר [PERSON_…" at bounding box center [307, 485] width 493 height 51
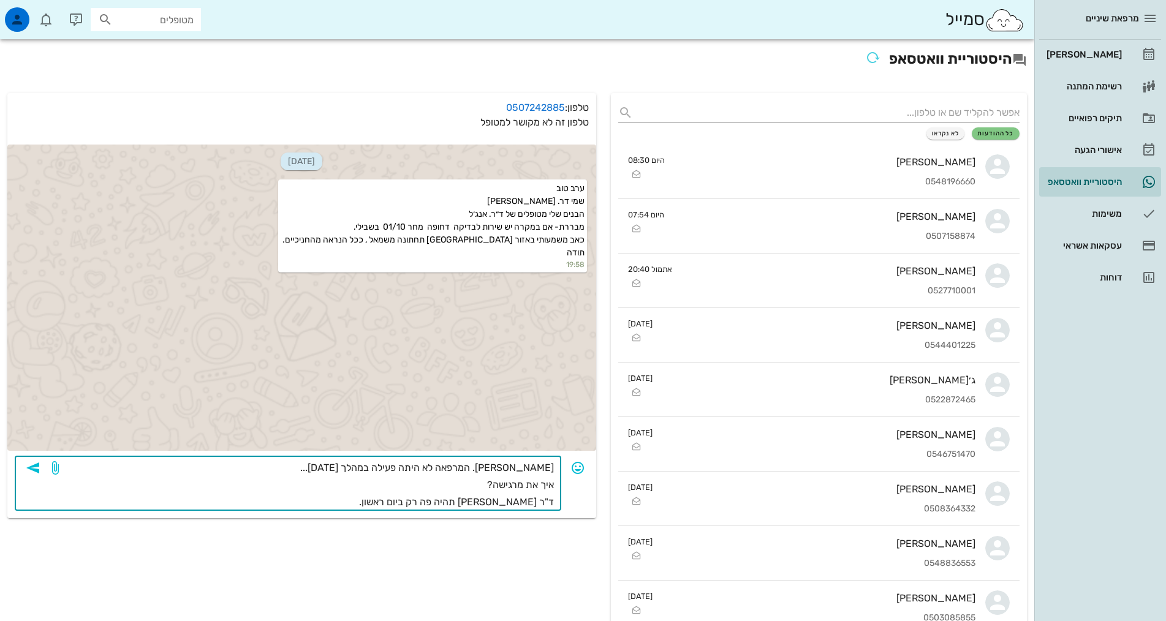
click at [422, 502] on textarea "[PERSON_NAME]. המרפאה לא היתה פעילה במהלך [DATE]... איך את מרגישה? ד"ר [PERSON_…" at bounding box center [307, 485] width 493 height 51
type textarea "[PERSON_NAME]. המרפאה לא היתה פעילה במהלך [DATE]... איך את מרגישה? ד"ר [PERSON_…"
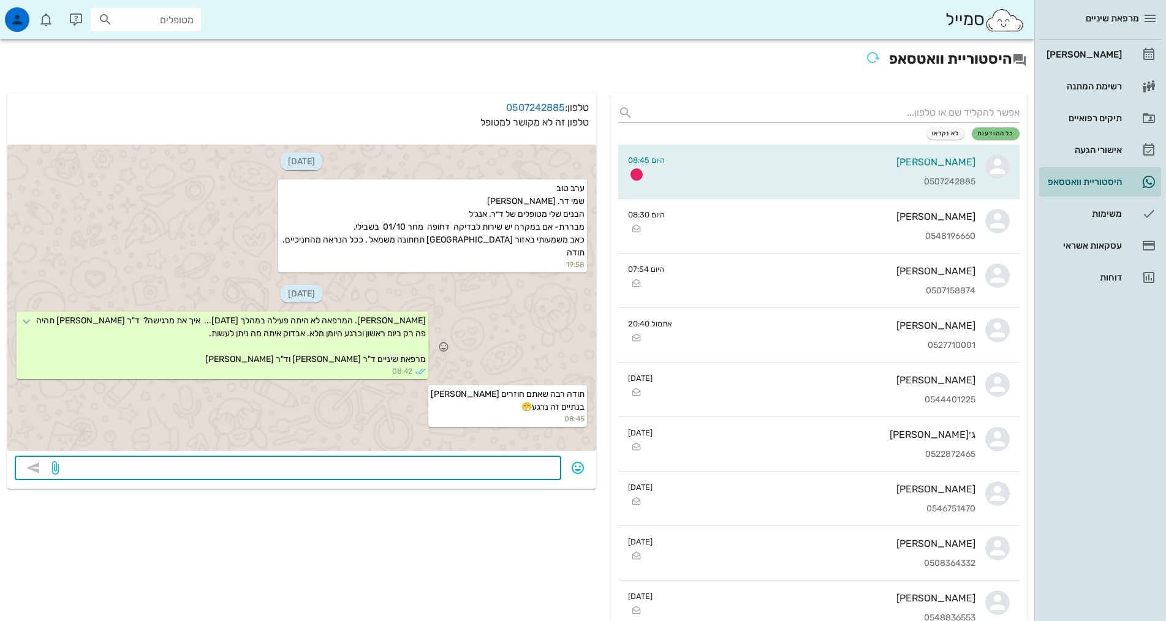
scroll to position [61, 0]
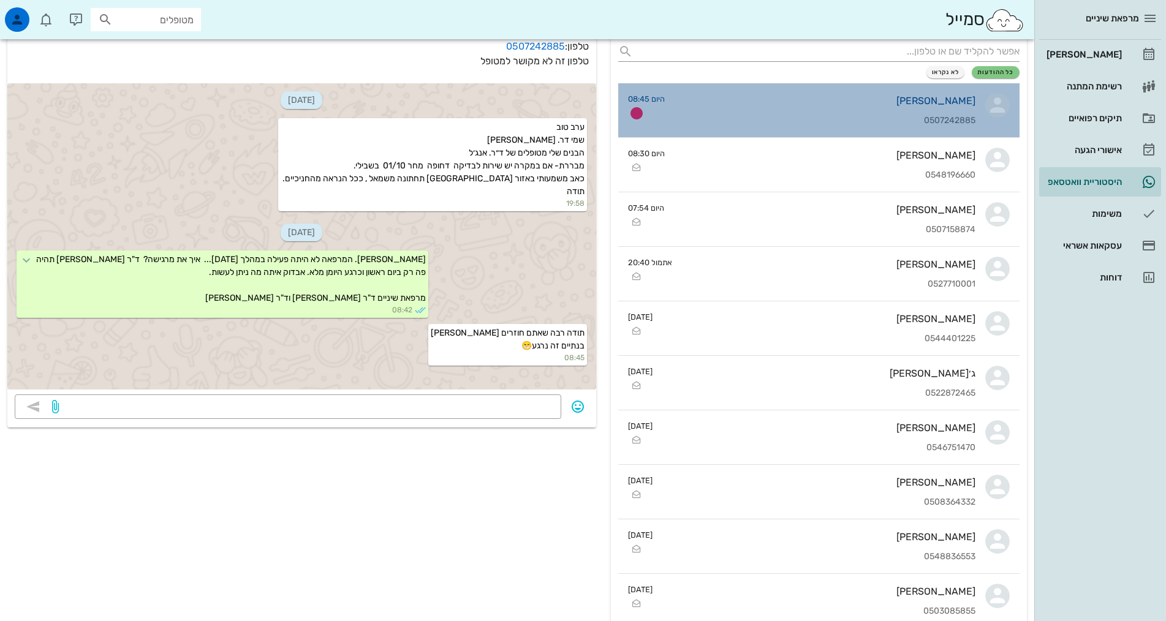
click at [883, 94] on div "[PERSON_NAME] 0507242885" at bounding box center [825, 110] width 301 height 54
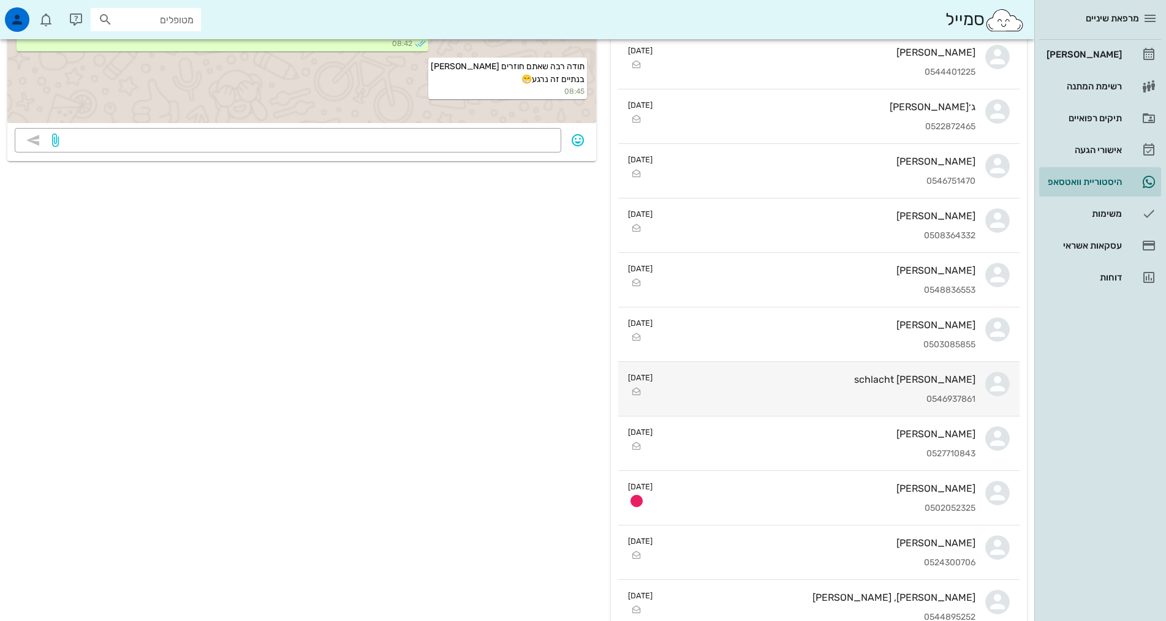
scroll to position [368, 0]
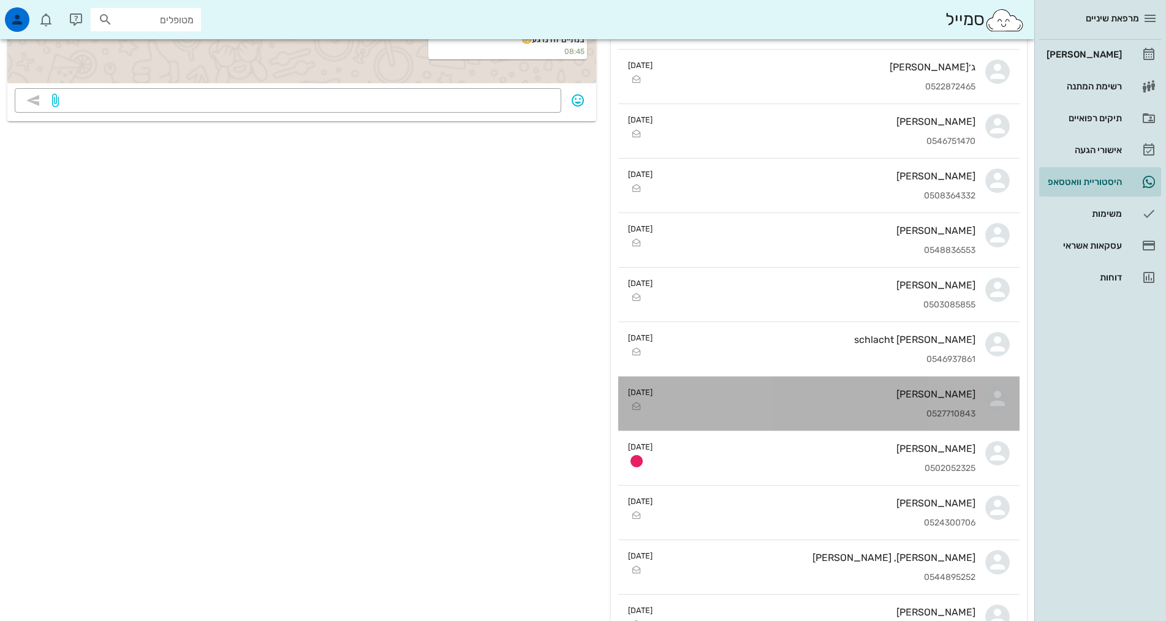
click at [836, 393] on div "[PERSON_NAME]" at bounding box center [819, 395] width 313 height 12
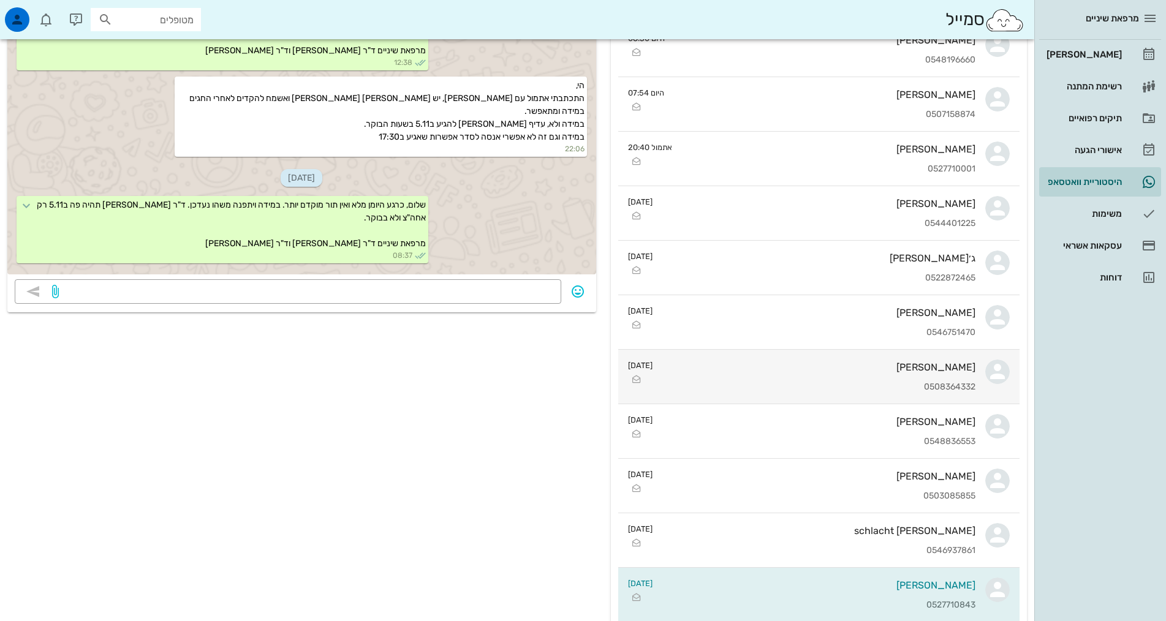
scroll to position [245, 0]
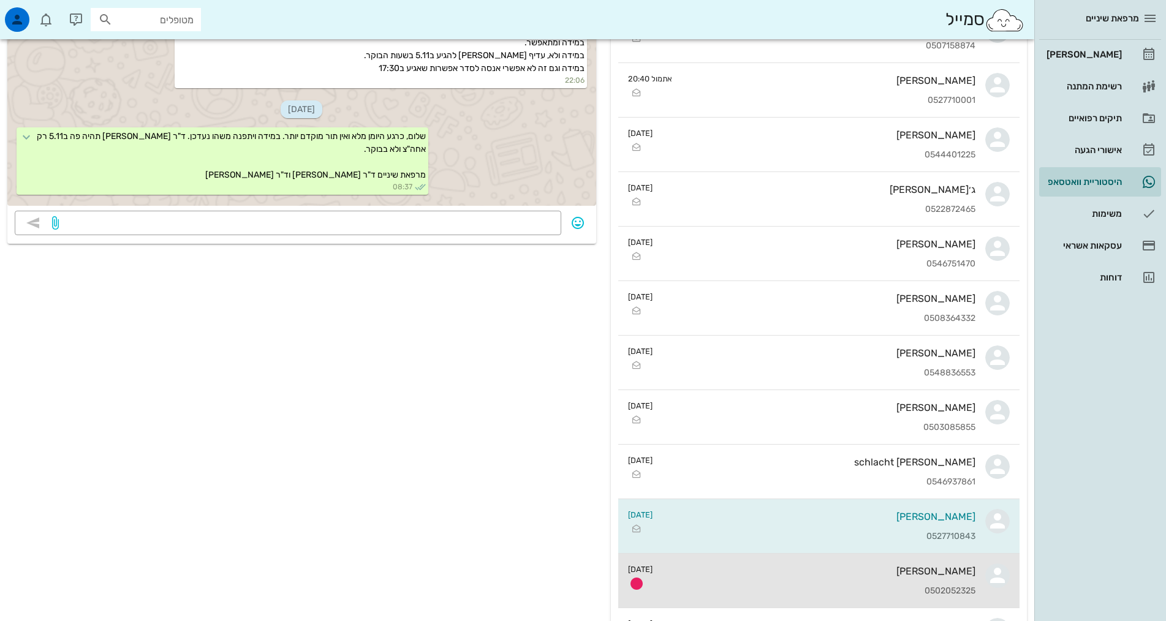
click at [726, 568] on div "[PERSON_NAME]" at bounding box center [819, 572] width 313 height 12
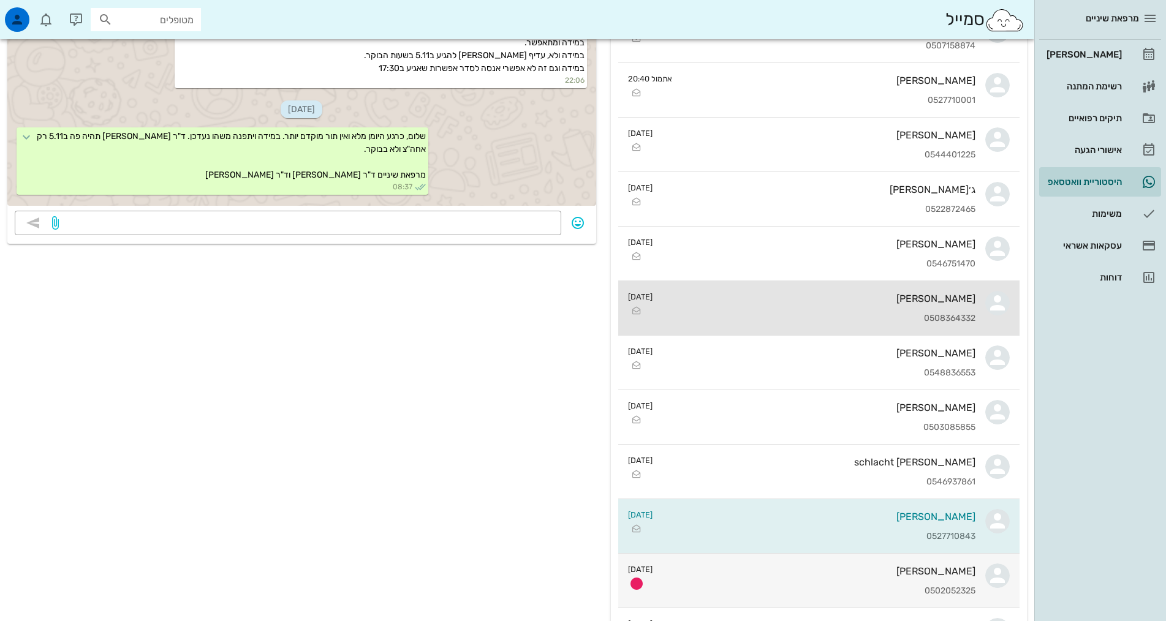
click at [726, 324] on div "0508364332" at bounding box center [819, 319] width 313 height 10
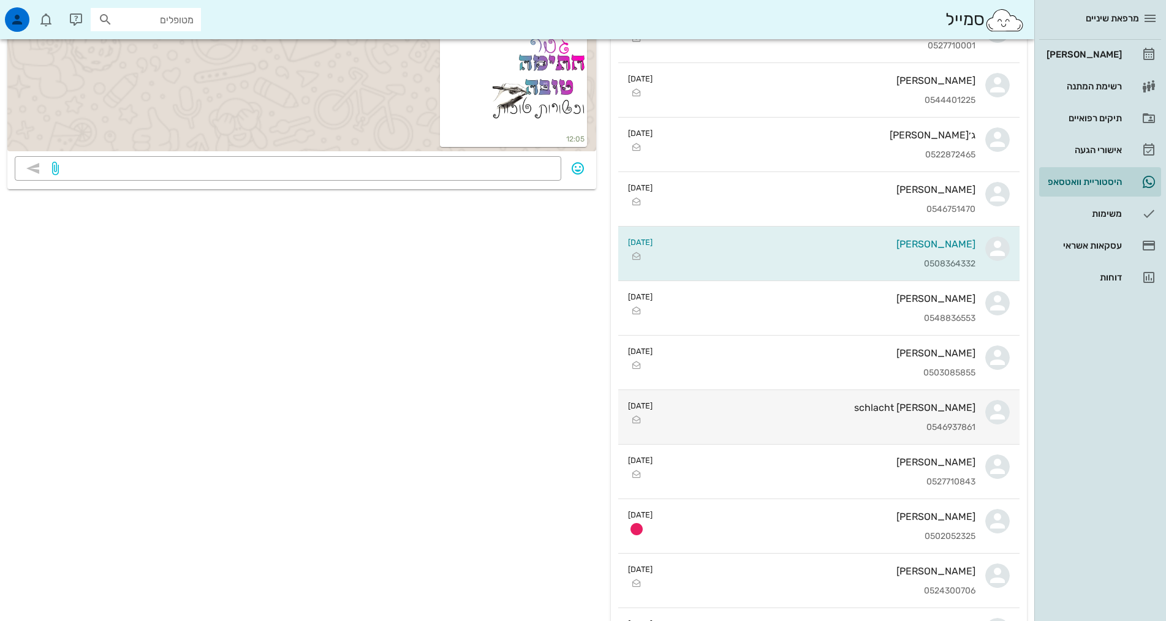
scroll to position [429, 0]
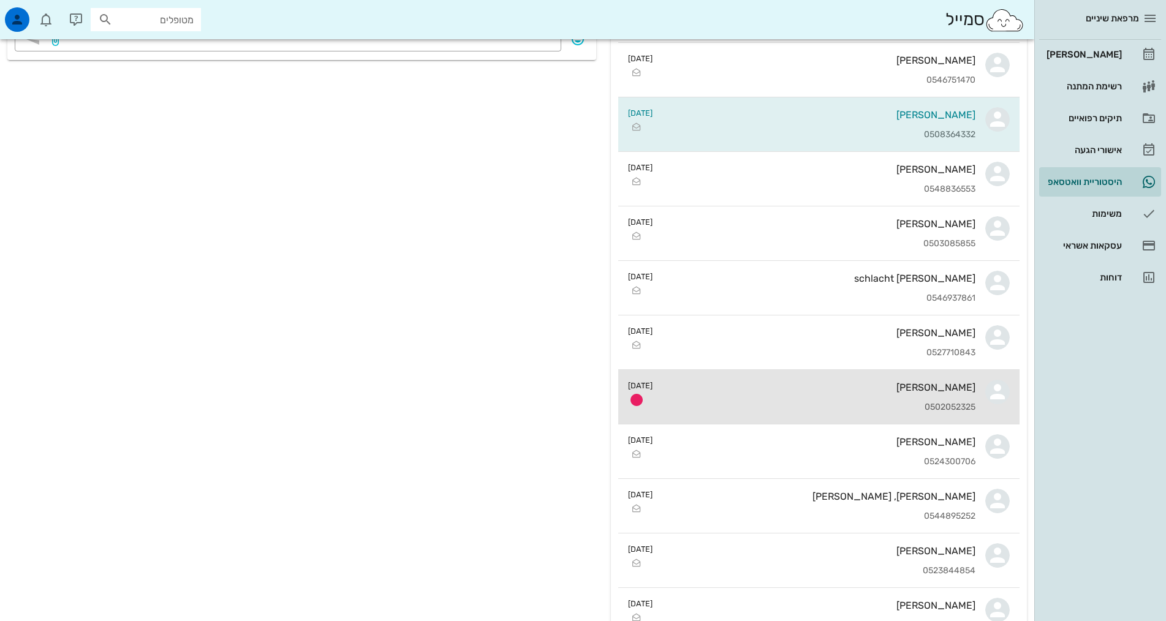
click at [832, 401] on div "[PERSON_NAME] 0502052325" at bounding box center [819, 397] width 313 height 54
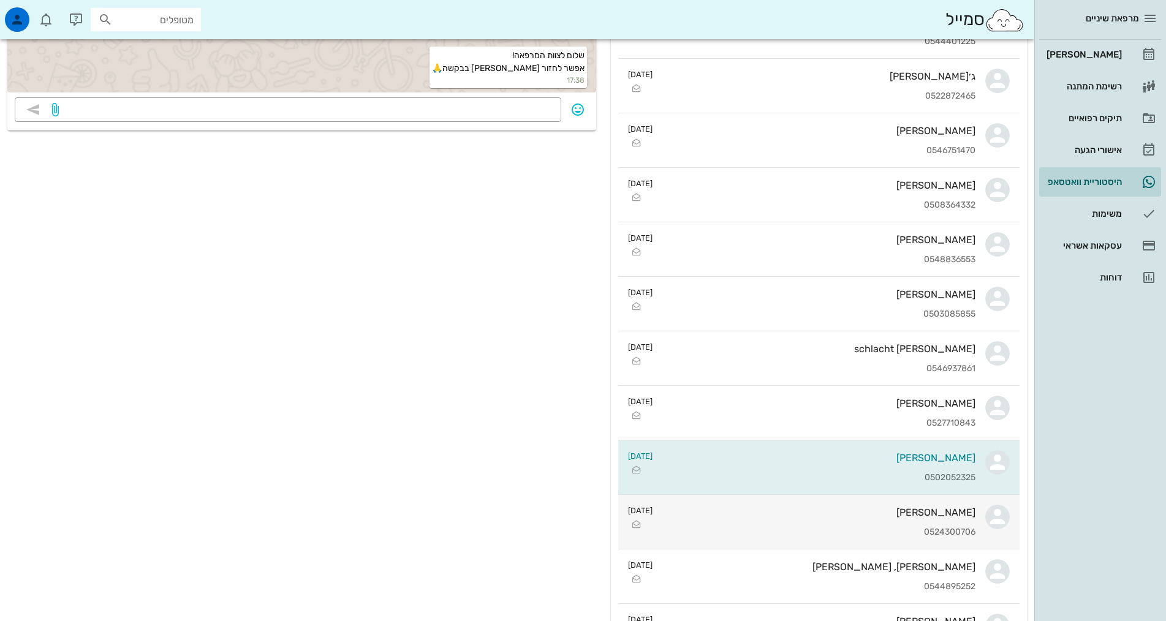
scroll to position [429, 0]
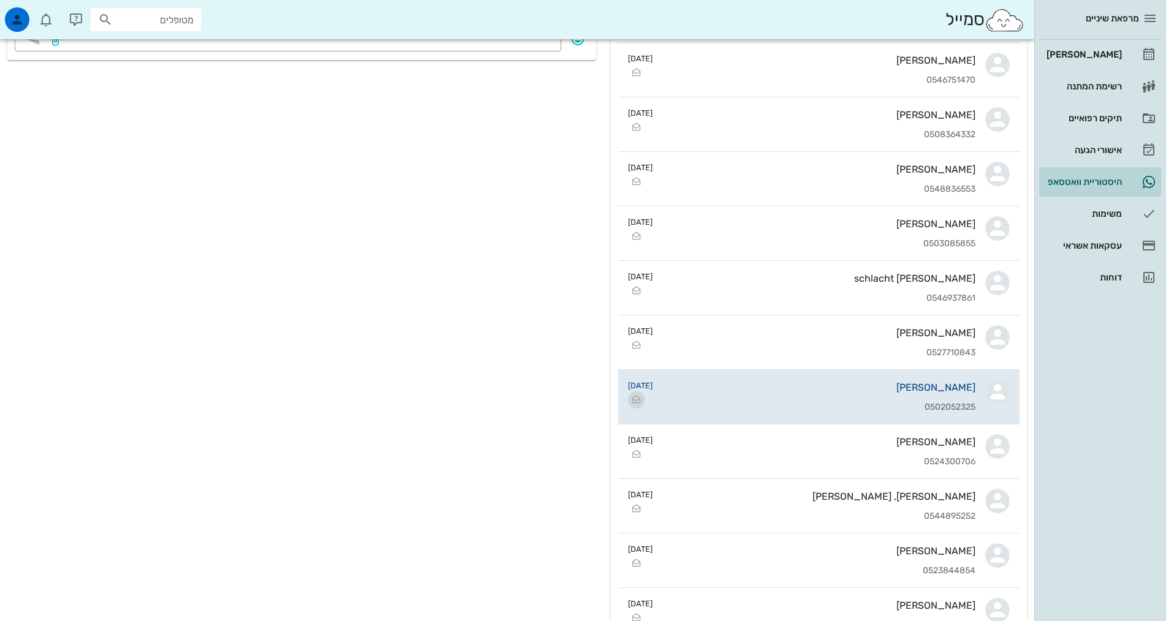
click at [633, 398] on icon "button" at bounding box center [636, 400] width 15 height 15
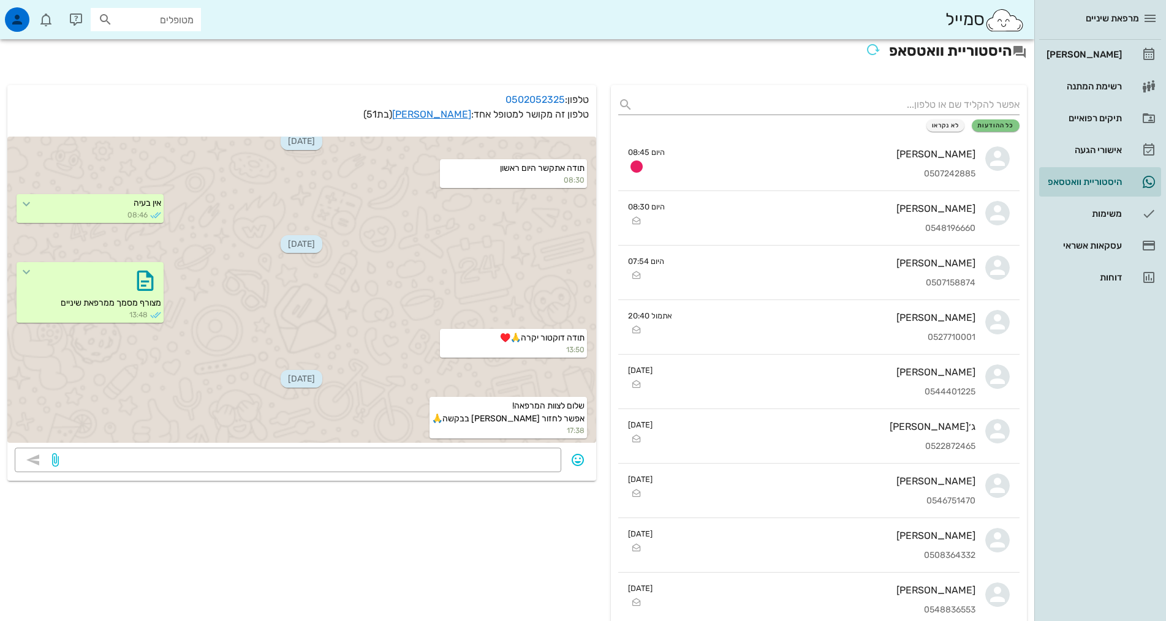
scroll to position [0, 0]
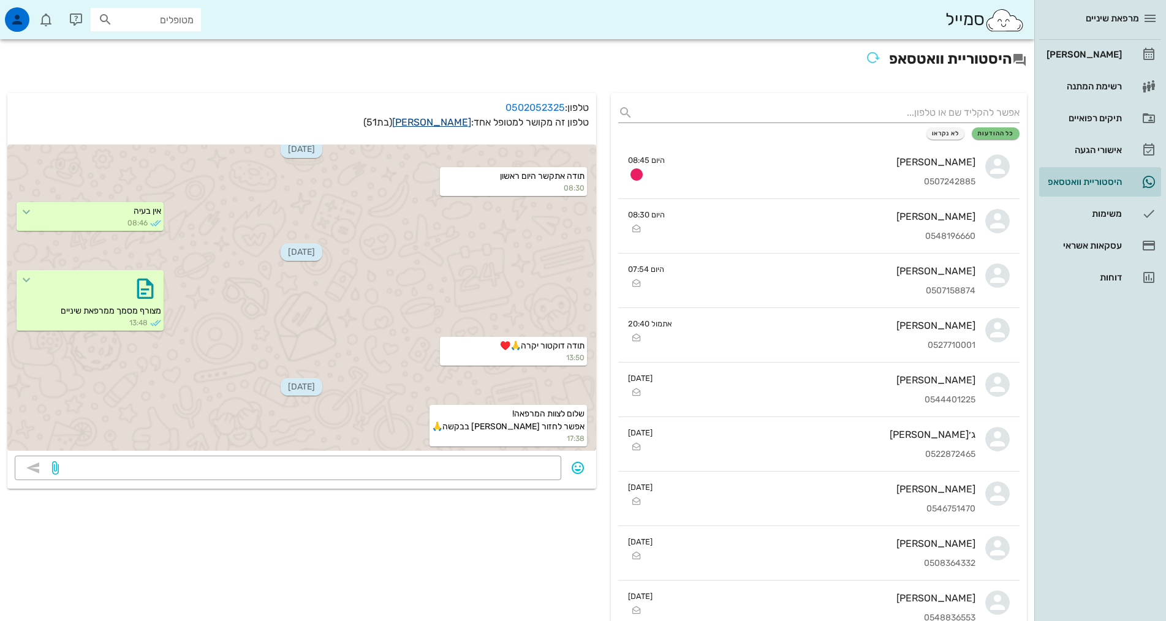
click at [450, 124] on link "[PERSON_NAME]" at bounding box center [431, 122] width 79 height 12
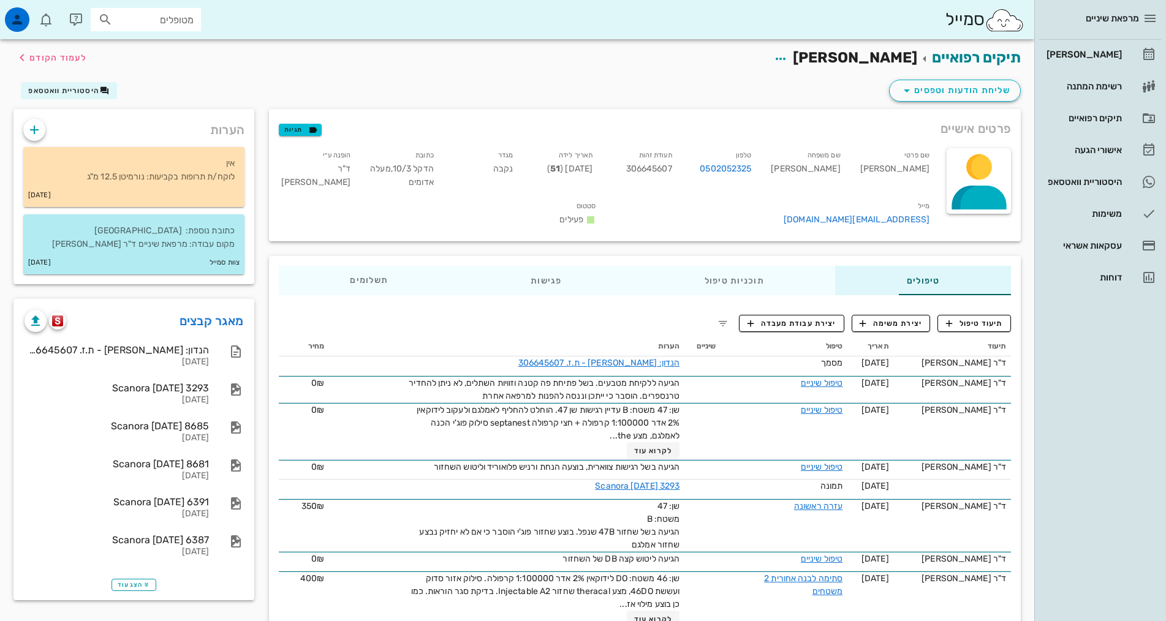
click at [443, 87] on div "שליחת הודעות וטפסים היסטוריית וואטסאפ" at bounding box center [517, 93] width 1022 height 32
click at [1073, 456] on div "מרפאת שיניים [PERSON_NAME] רשימת המתנה תיקים רפואיים אישורי הגעה 2 היסטוריית וו…" at bounding box center [1101, 310] width 132 height 621
click at [1098, 50] on div "[PERSON_NAME]" at bounding box center [1083, 55] width 78 height 10
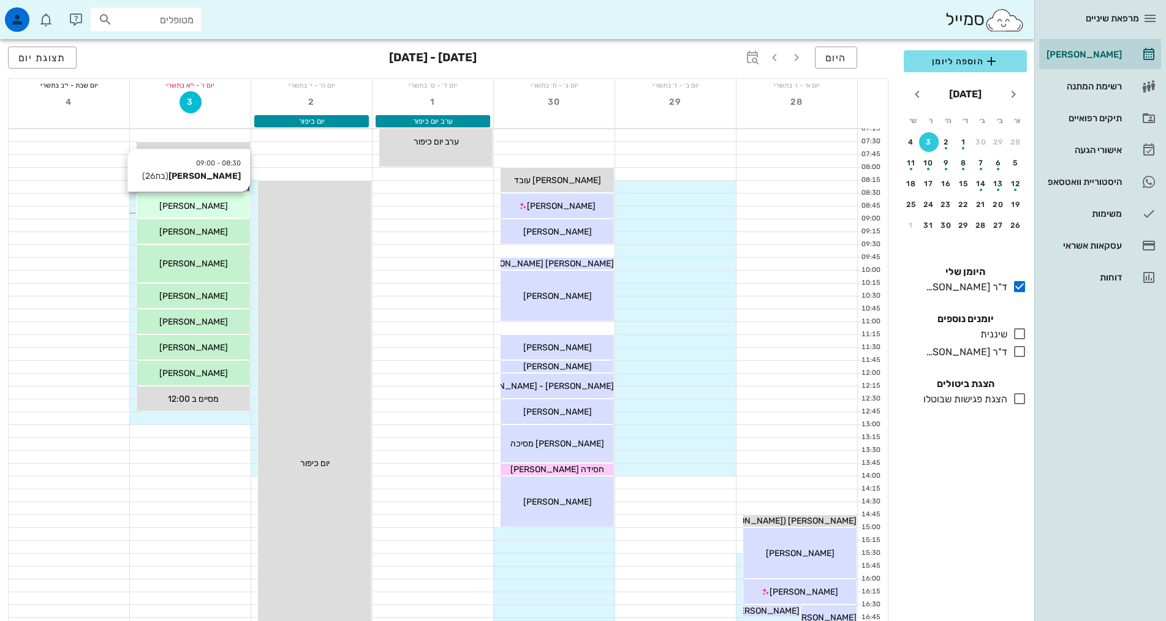
click at [218, 203] on div "[PERSON_NAME]" at bounding box center [193, 206] width 113 height 13
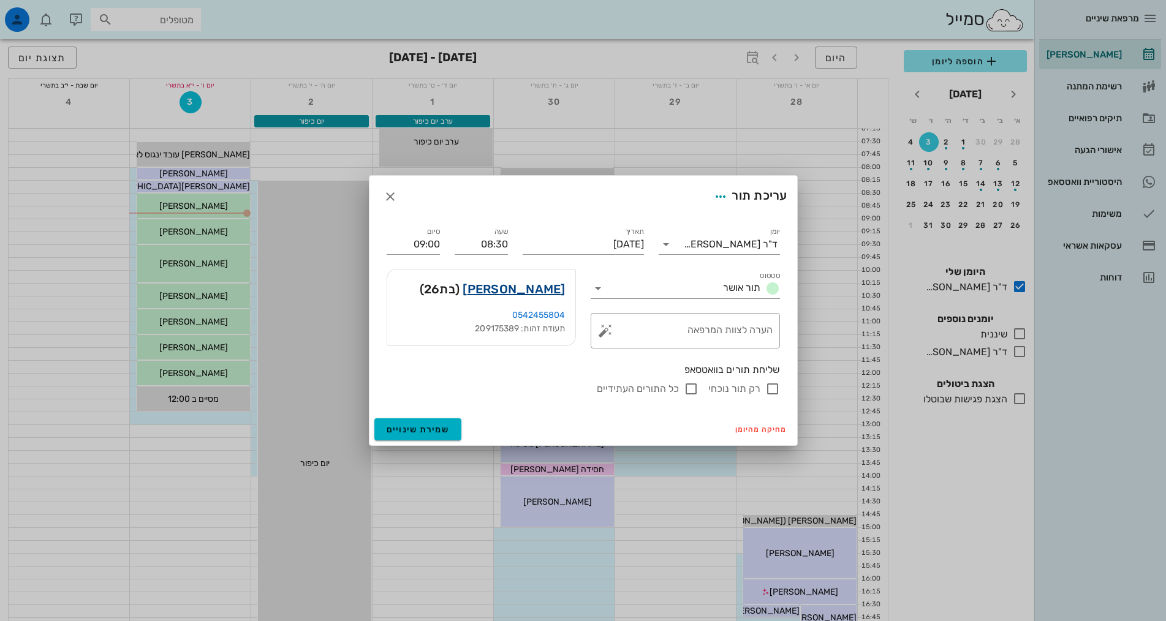
click at [526, 286] on link "[PERSON_NAME]" at bounding box center [514, 289] width 102 height 20
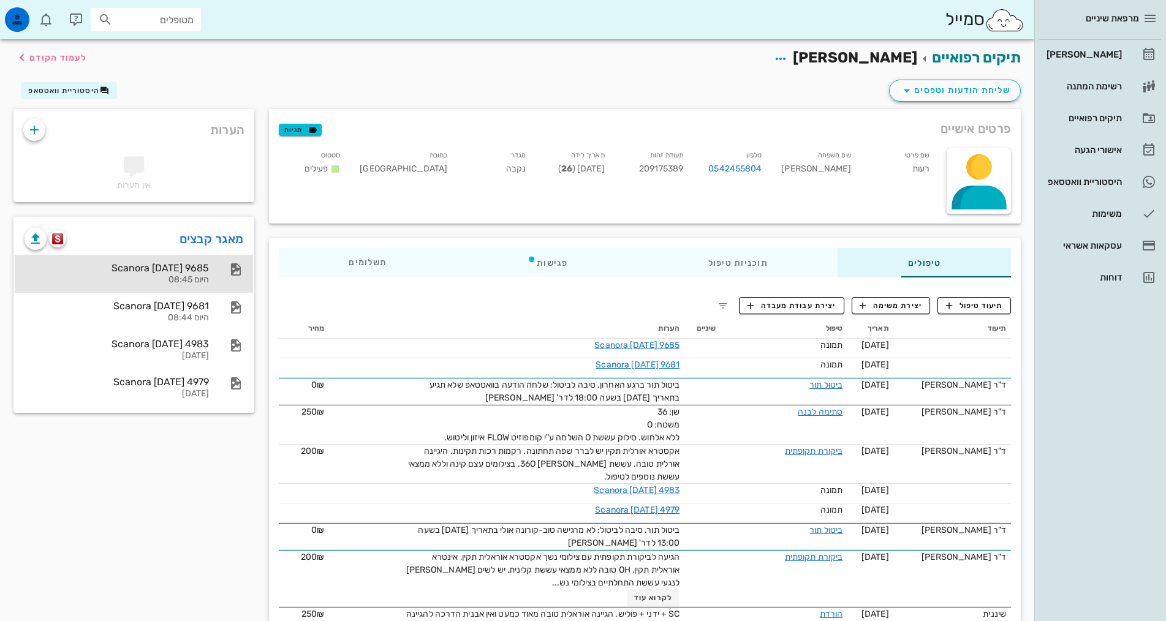
click at [102, 270] on div "Scanora [DATE] 9685" at bounding box center [117, 268] width 184 height 12
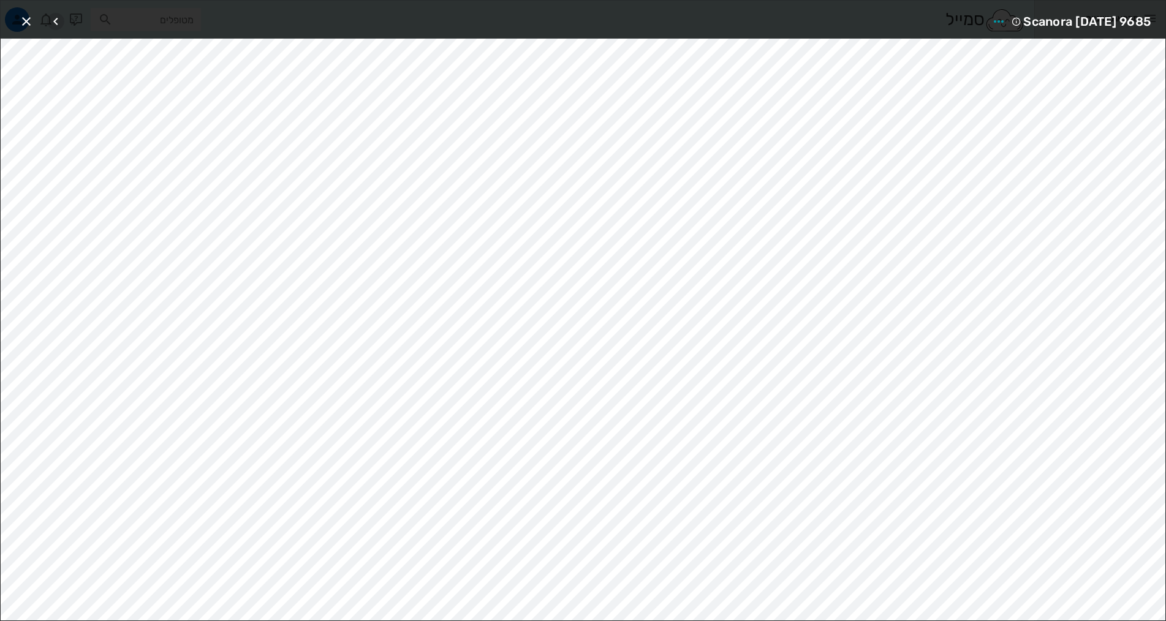
click at [56, 23] on icon "button" at bounding box center [55, 21] width 15 height 15
click at [25, 18] on icon "button" at bounding box center [26, 21] width 15 height 15
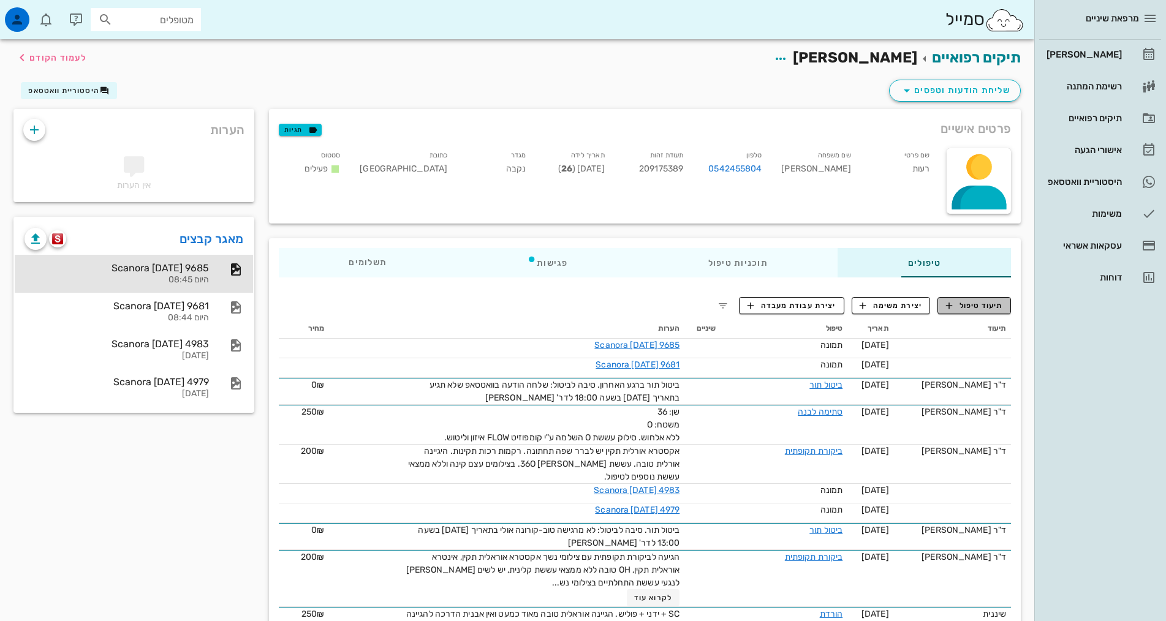
click at [986, 304] on span "תיעוד טיפול" at bounding box center [974, 305] width 57 height 11
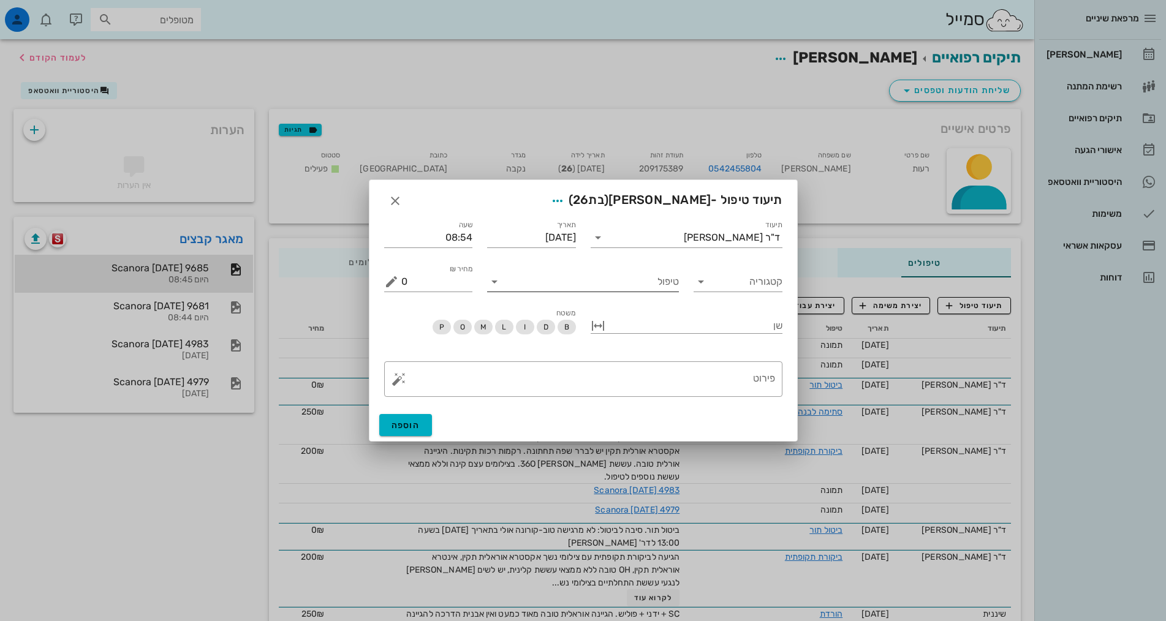
click at [650, 278] on input "טיפול" at bounding box center [591, 282] width 175 height 20
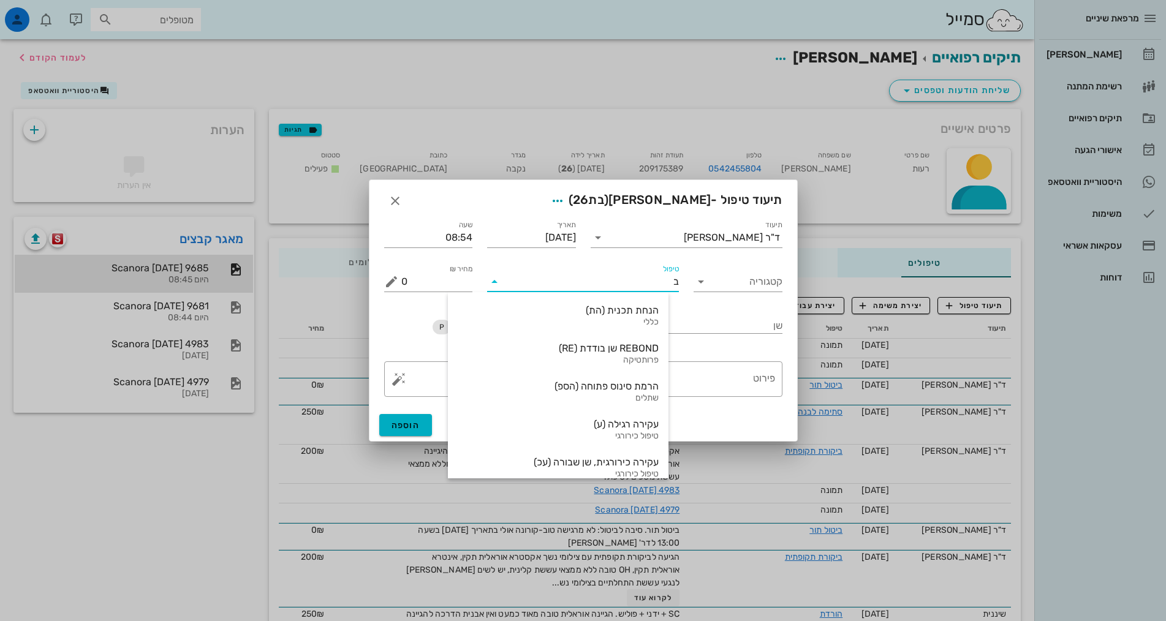
type input "בת"
click at [661, 316] on div "ביקורת תקופתית (בת)" at bounding box center [555, 311] width 211 height 12
type input "350"
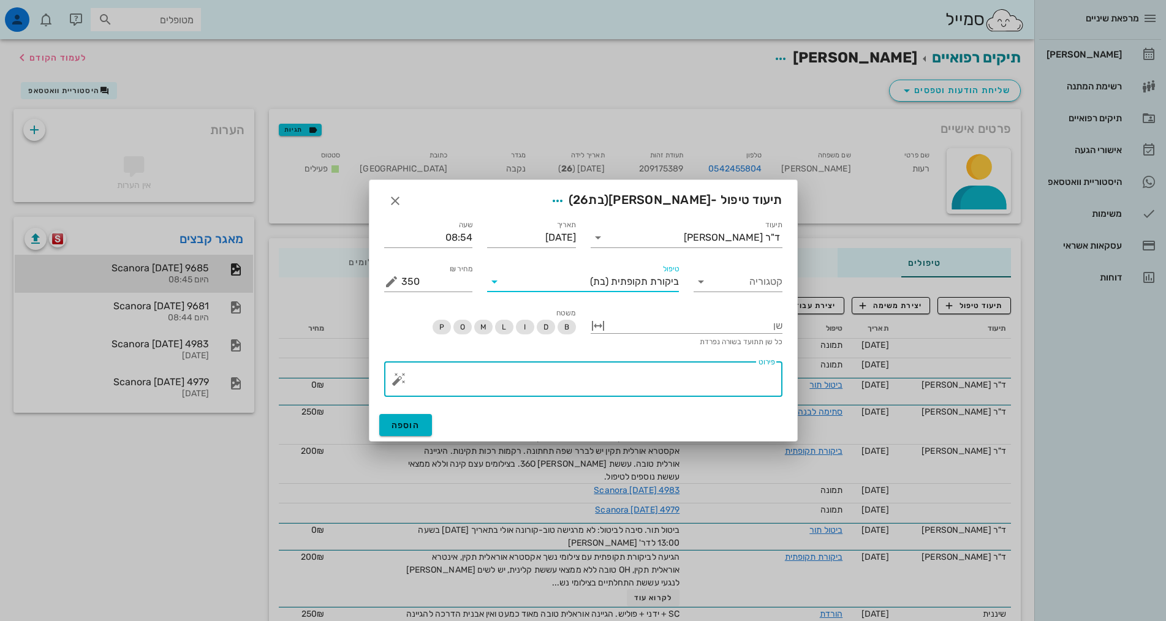
click at [761, 371] on div "פירוט" at bounding box center [588, 380] width 374 height 36
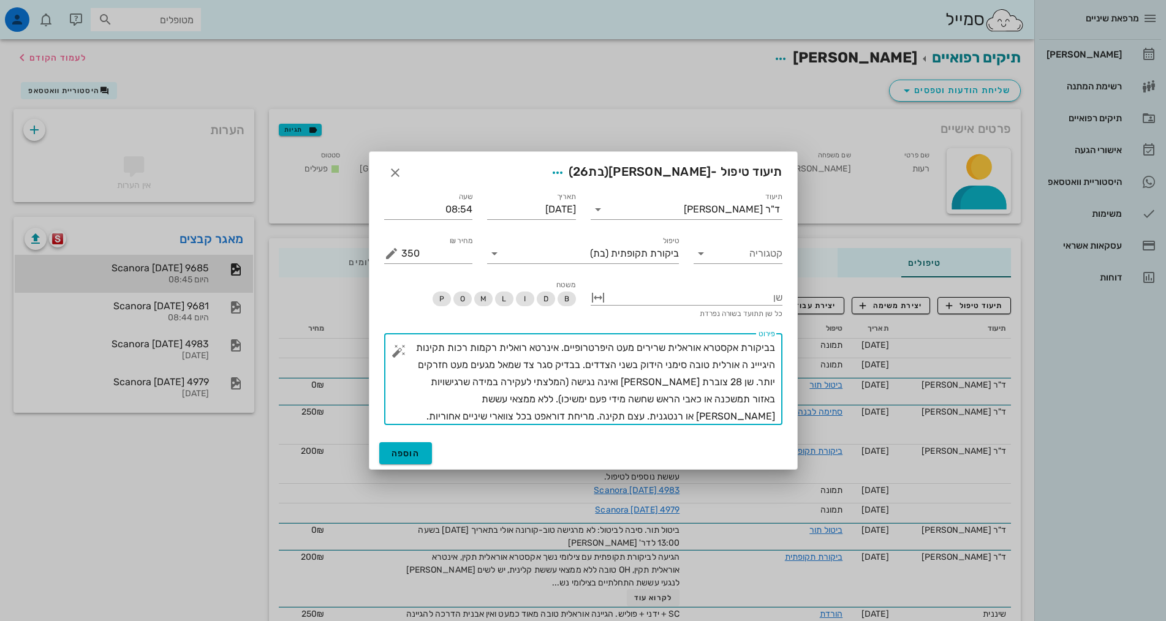
drag, startPoint x: 532, startPoint y: 346, endPoint x: 549, endPoint y: 349, distance: 16.7
click at [549, 349] on textarea "בביקורת אקסטרא אוראלית שרירים מעט היפרטרופיים. אינרטא רואלית רקמות רכות תקינות …" at bounding box center [588, 383] width 374 height 86
type textarea "בביקורת אקסטרא אוראלית שרירים מעט היפרטרופיים. אינטרא רואלית רקמות רכות תקינות …"
click at [407, 450] on span "הוספה" at bounding box center [406, 454] width 29 height 10
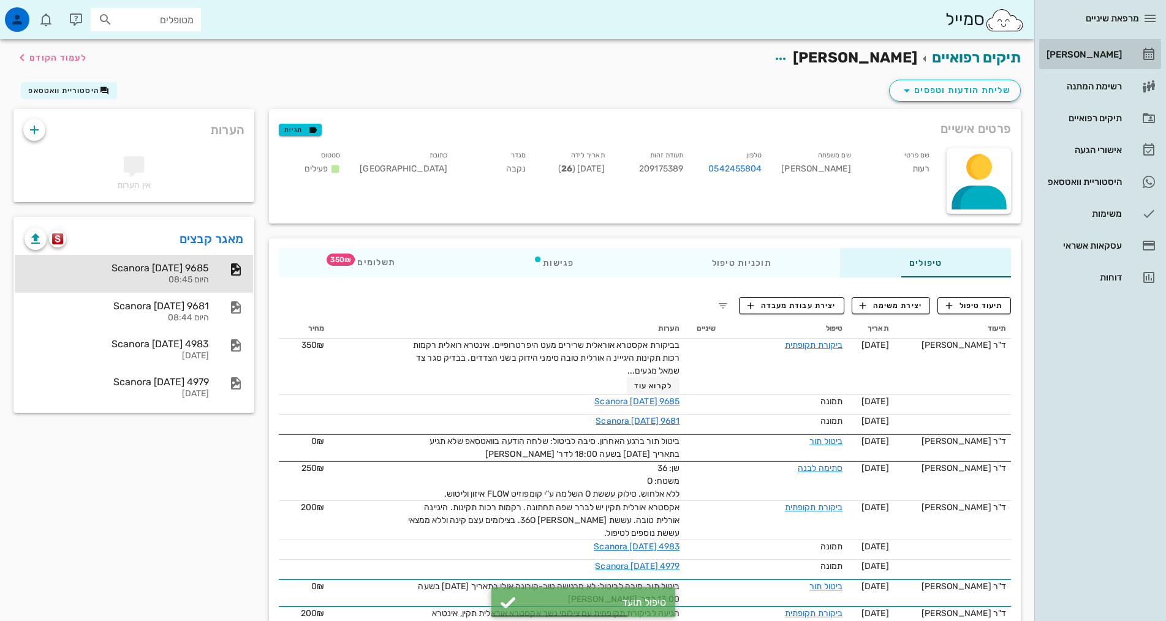
click at [1077, 58] on div "[PERSON_NAME]" at bounding box center [1083, 55] width 78 height 10
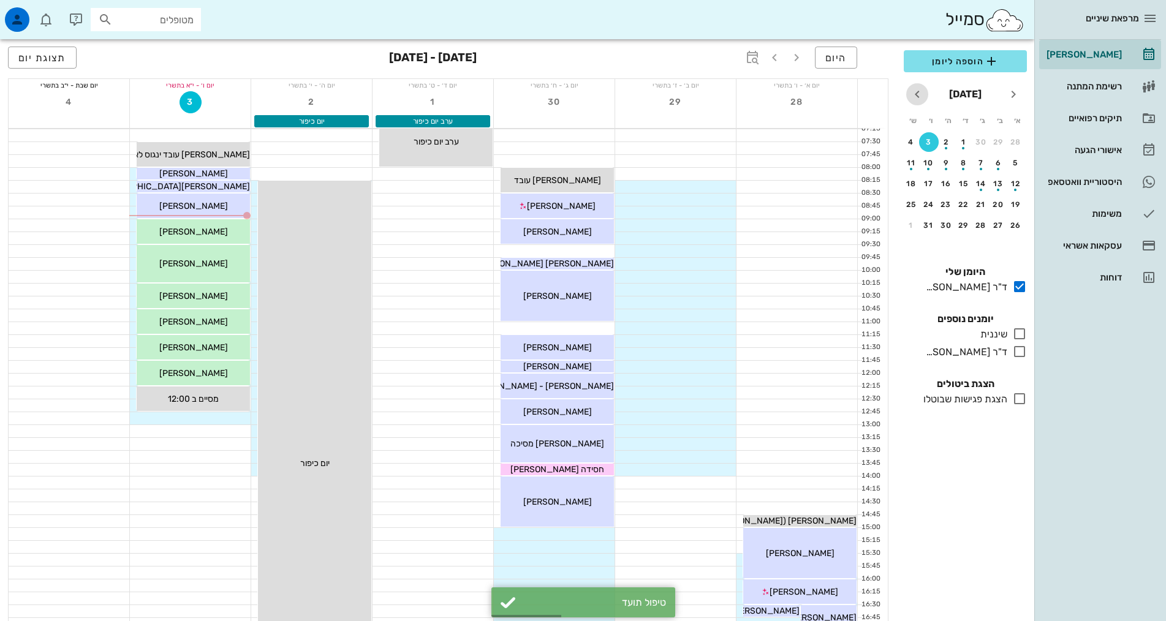
click at [918, 99] on icon "חודש הבא" at bounding box center [917, 94] width 15 height 15
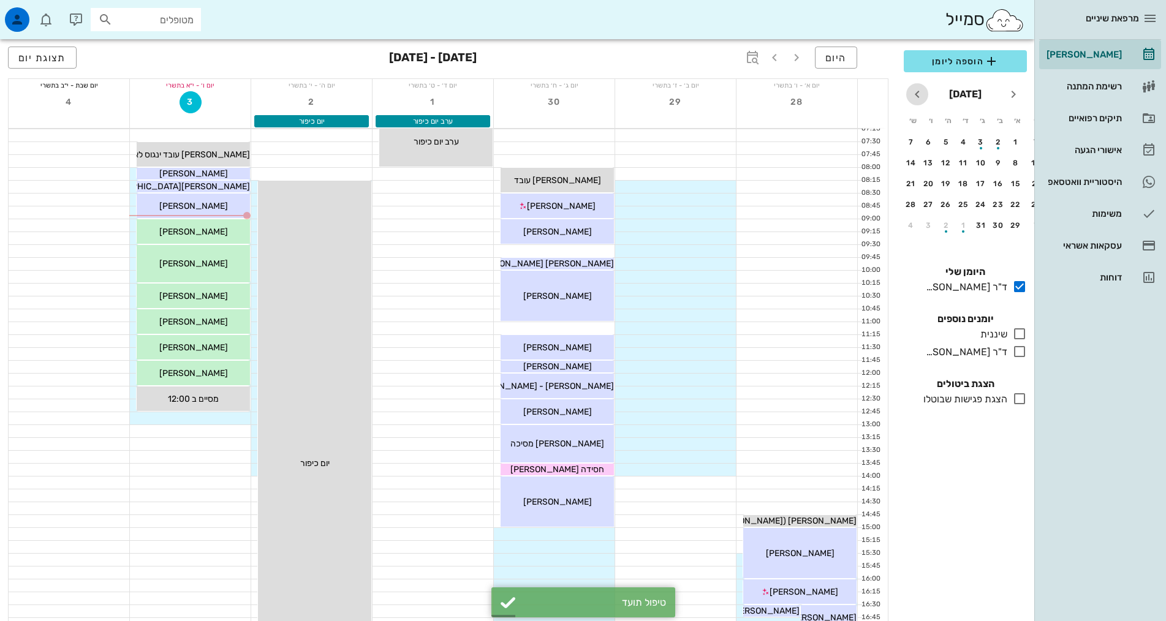
click at [918, 99] on icon "חודש הבא" at bounding box center [917, 94] width 15 height 15
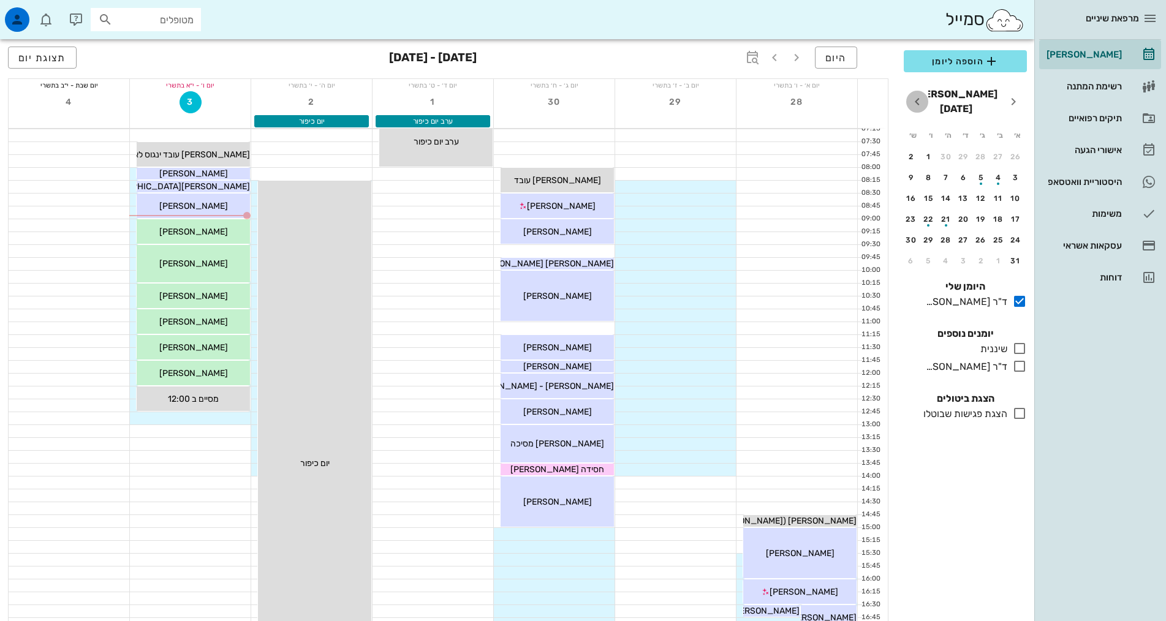
click at [918, 99] on icon "חודש הבא" at bounding box center [917, 101] width 15 height 15
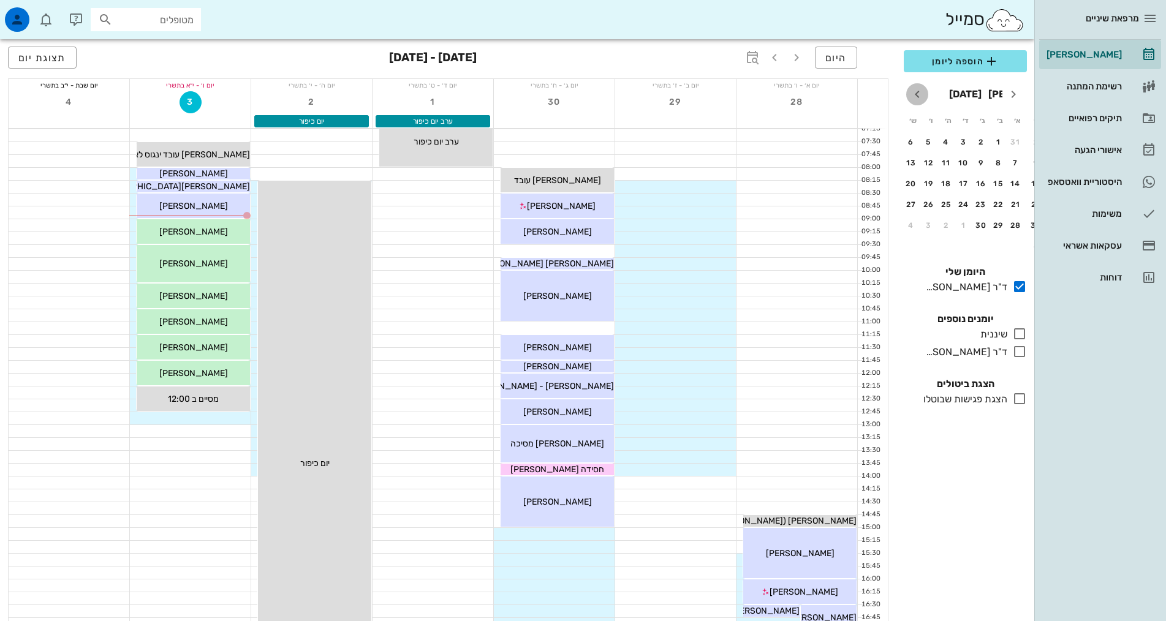
click at [918, 99] on icon "חודש הבא" at bounding box center [917, 94] width 15 height 15
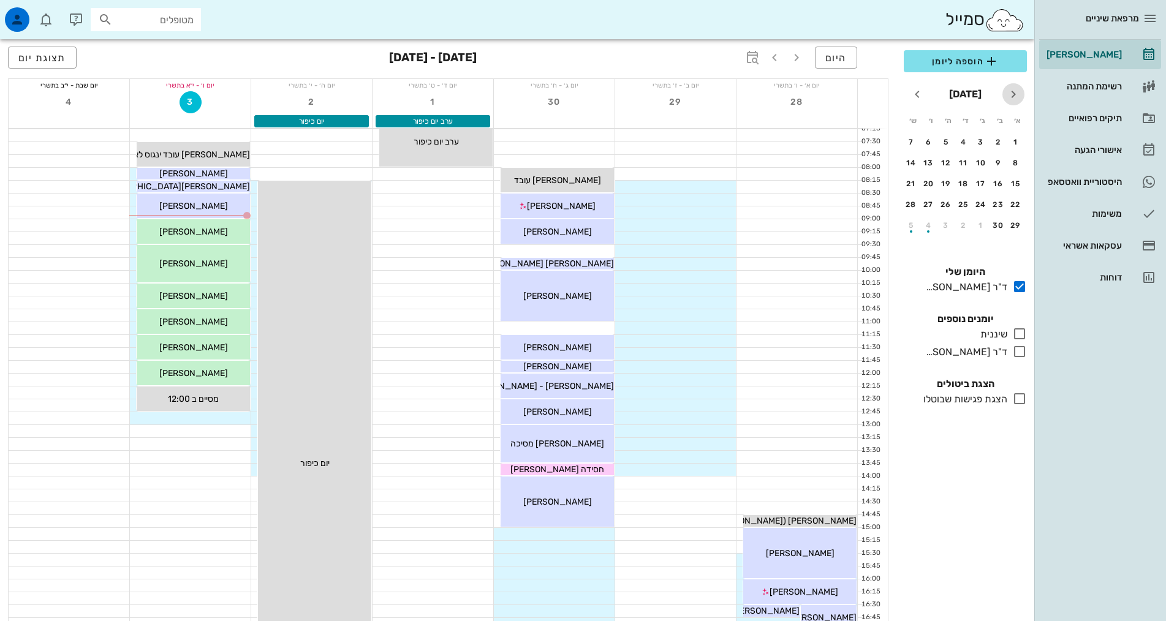
click at [1012, 90] on icon "חודש שעבר" at bounding box center [1013, 94] width 15 height 15
click at [1014, 158] on button "4" at bounding box center [1016, 163] width 20 height 20
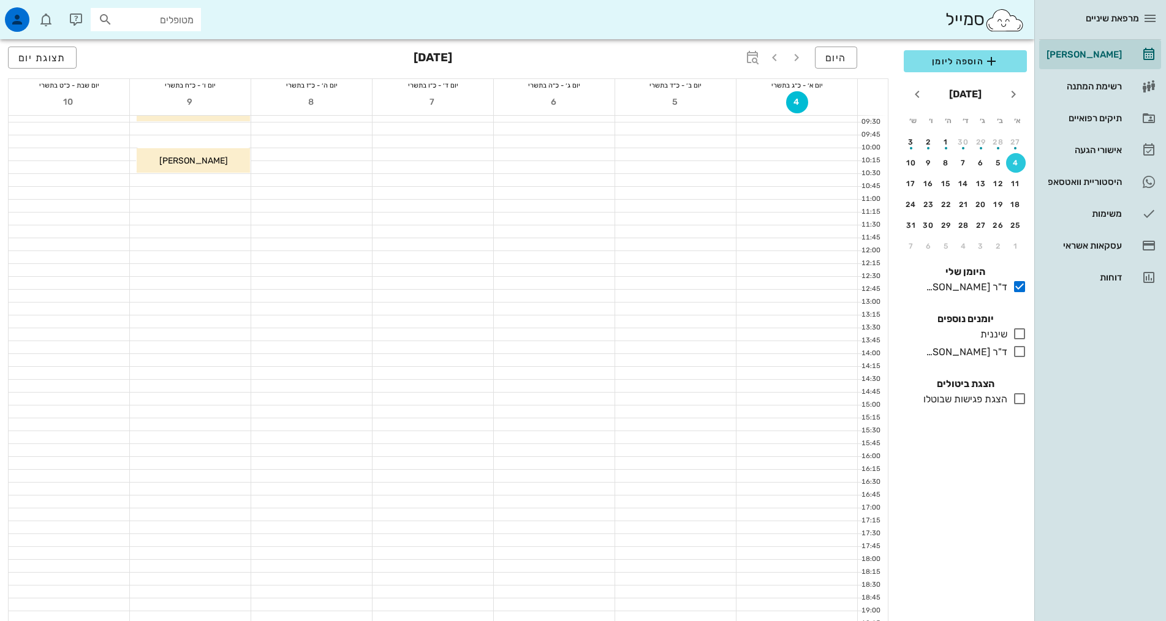
scroll to position [245, 0]
click at [840, 493] on div at bounding box center [797, 495] width 121 height 12
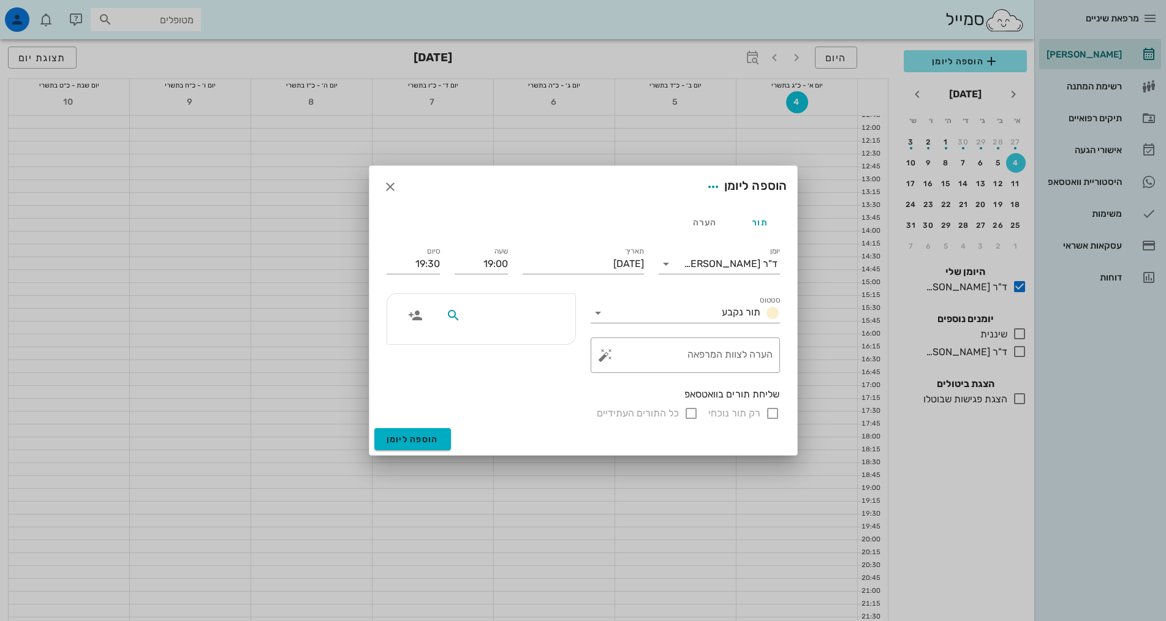
click at [539, 320] on input "text" at bounding box center [510, 316] width 94 height 16
click at [557, 312] on input "text" at bounding box center [510, 316] width 94 height 16
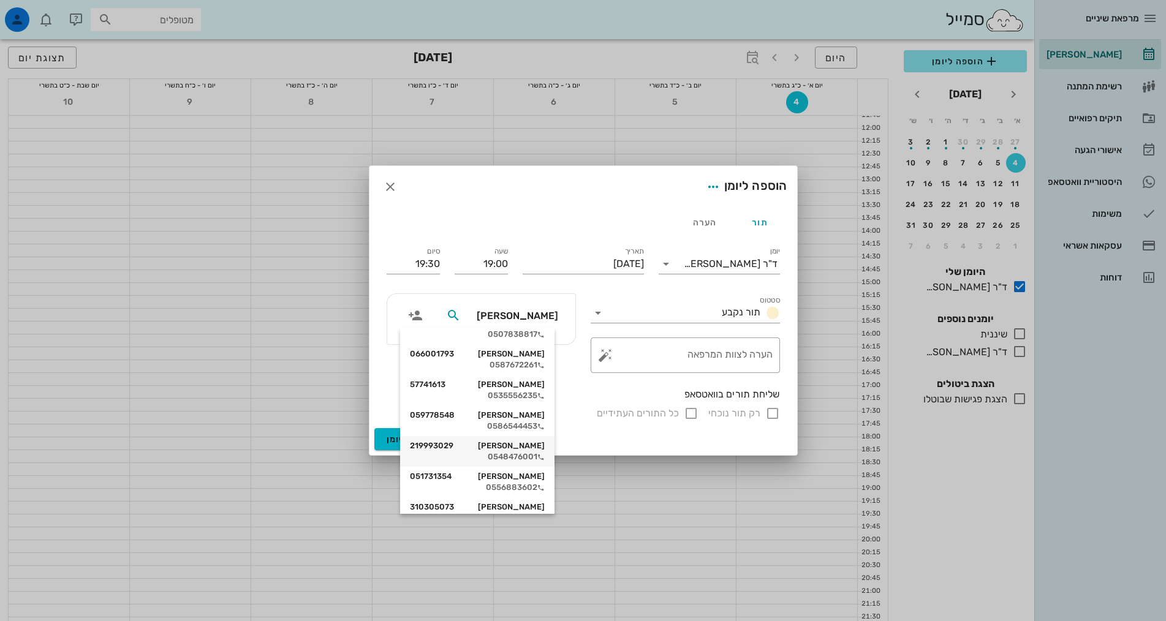
scroll to position [0, 0]
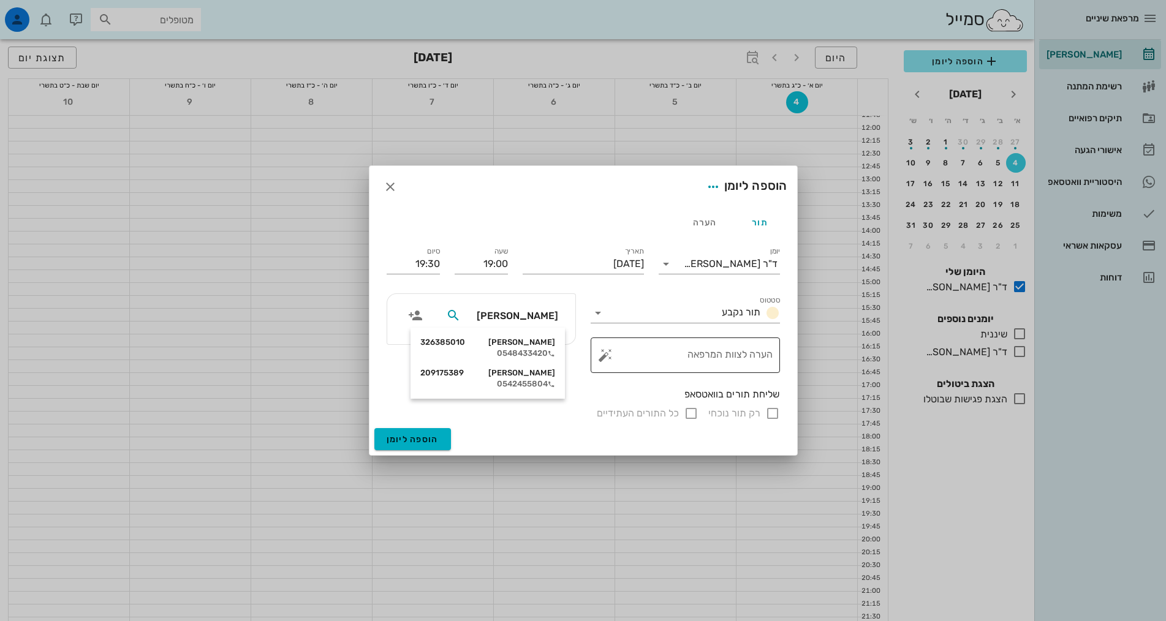
type input "[PERSON_NAME]"
click at [498, 344] on div "[PERSON_NAME] 209175389" at bounding box center [487, 343] width 135 height 10
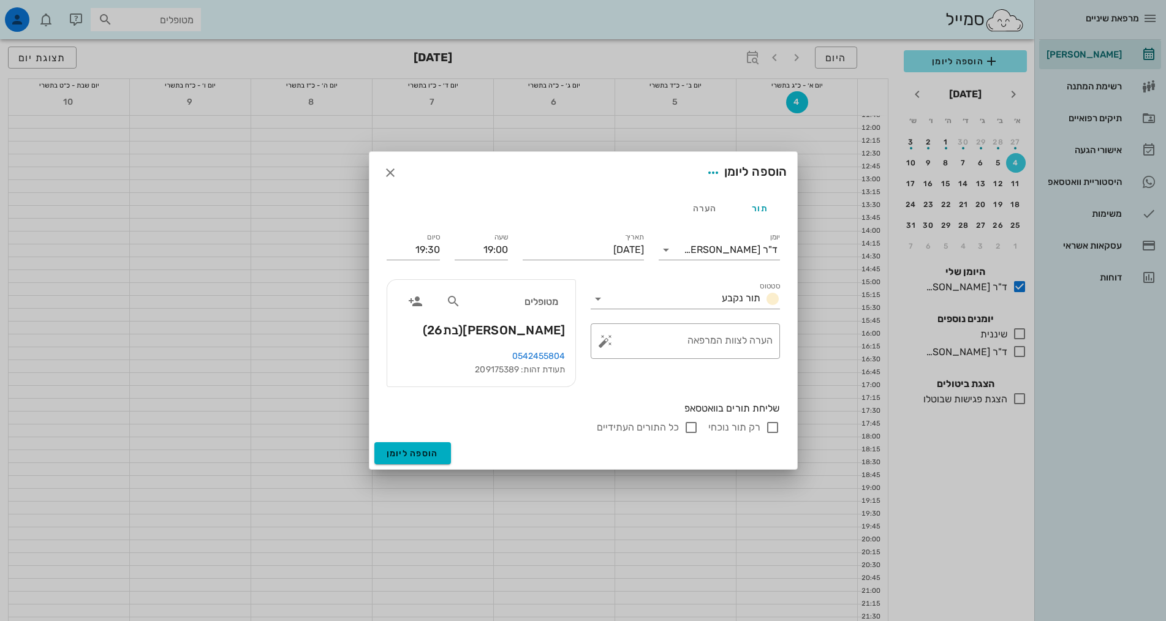
click at [757, 418] on div "שליחת תורים בוואטסאפ רק תור נוכחי כל התורים העתידיים" at bounding box center [583, 419] width 408 height 48
click at [757, 424] on label "רק תור נוכחי" at bounding box center [735, 428] width 52 height 12
checkbox input "true"
click at [537, 421] on div "רק תור נוכחי כל התורים העתידיים" at bounding box center [583, 427] width 393 height 15
click at [417, 458] on span "הוספה ליומן" at bounding box center [413, 454] width 52 height 10
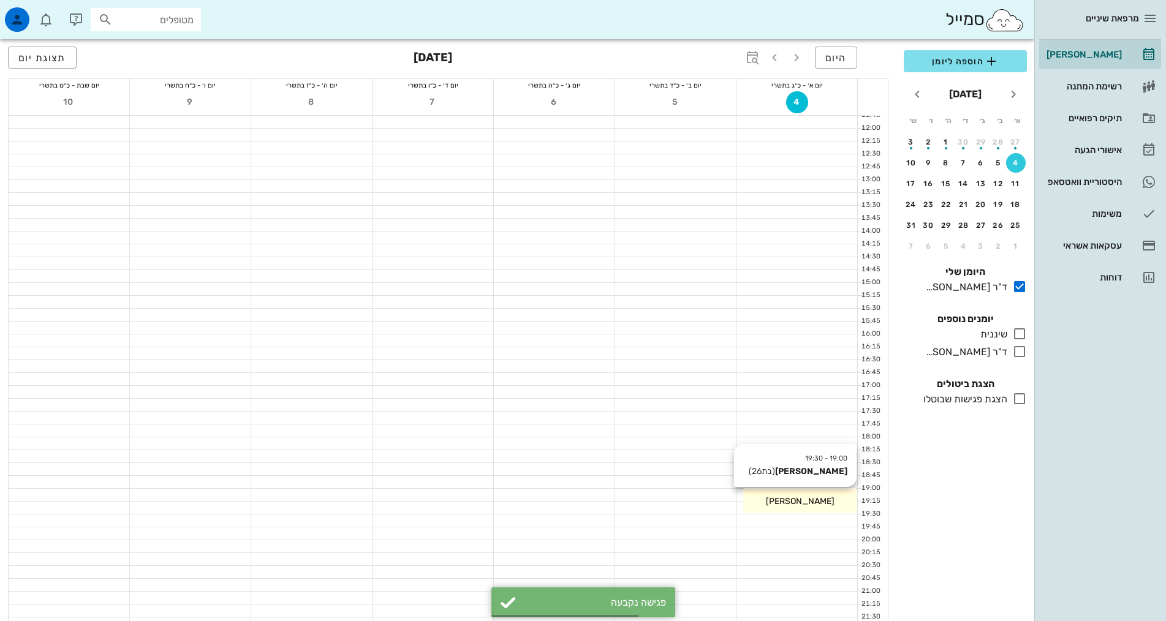
click at [827, 506] on div "[PERSON_NAME]" at bounding box center [799, 501] width 113 height 13
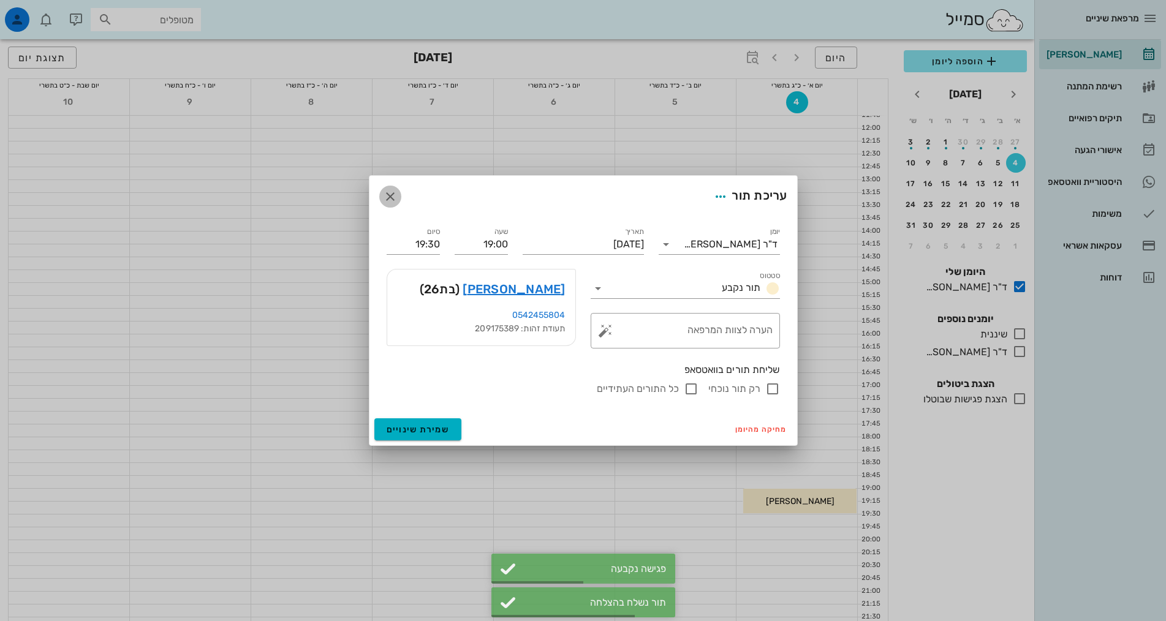
click at [393, 199] on icon "button" at bounding box center [390, 196] width 15 height 15
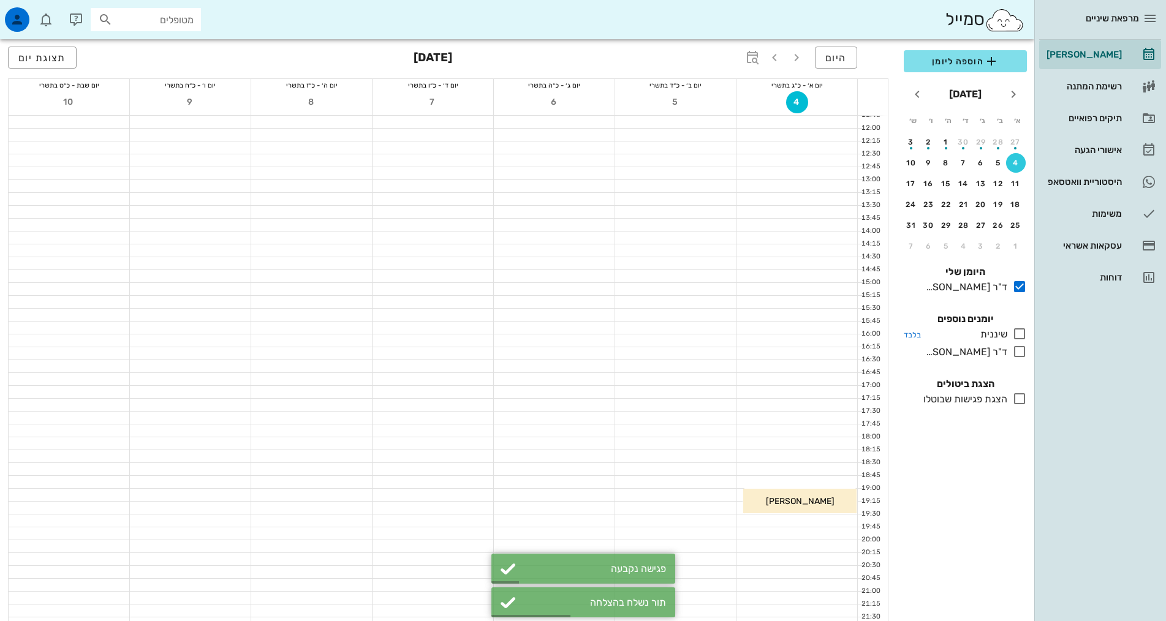
click at [992, 333] on div "שיננית" at bounding box center [992, 334] width 32 height 15
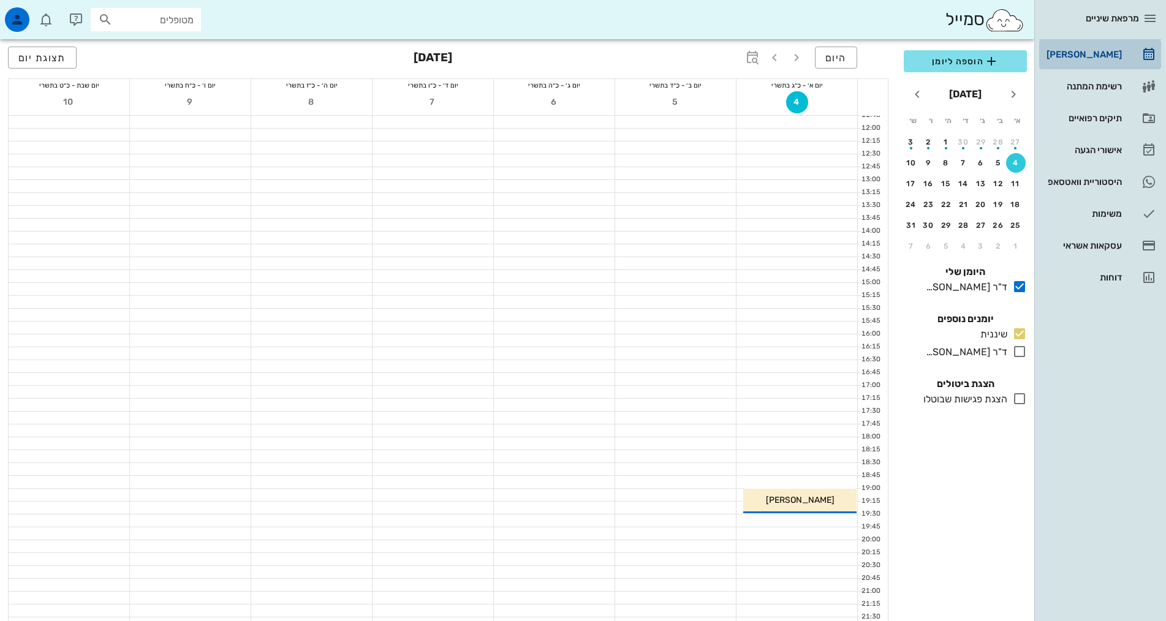
click at [1077, 45] on div "[PERSON_NAME]" at bounding box center [1083, 55] width 78 height 20
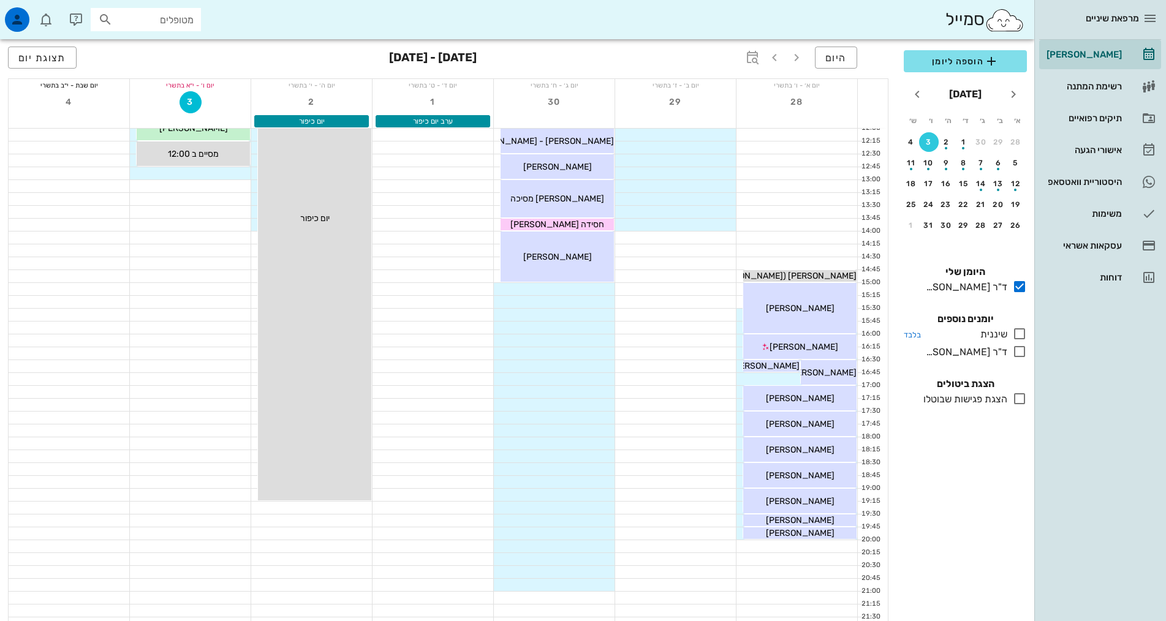
click at [999, 339] on div "שיננית" at bounding box center [992, 334] width 32 height 15
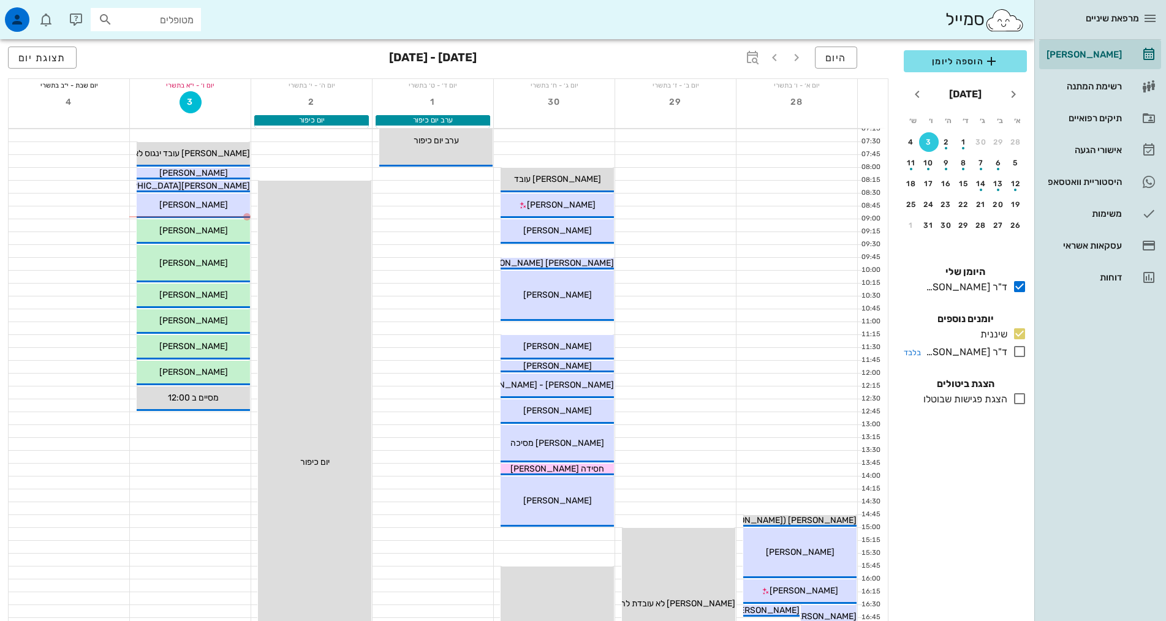
click at [998, 347] on div "ד"ר [PERSON_NAME]" at bounding box center [964, 352] width 86 height 15
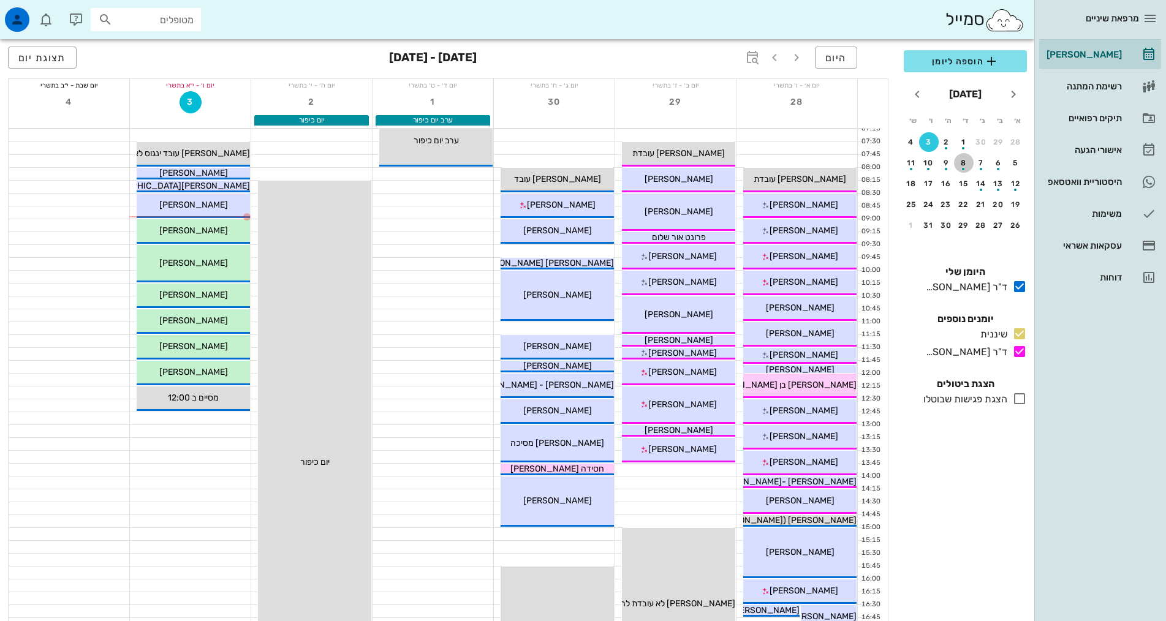
click at [972, 161] on div "8" at bounding box center [964, 163] width 20 height 9
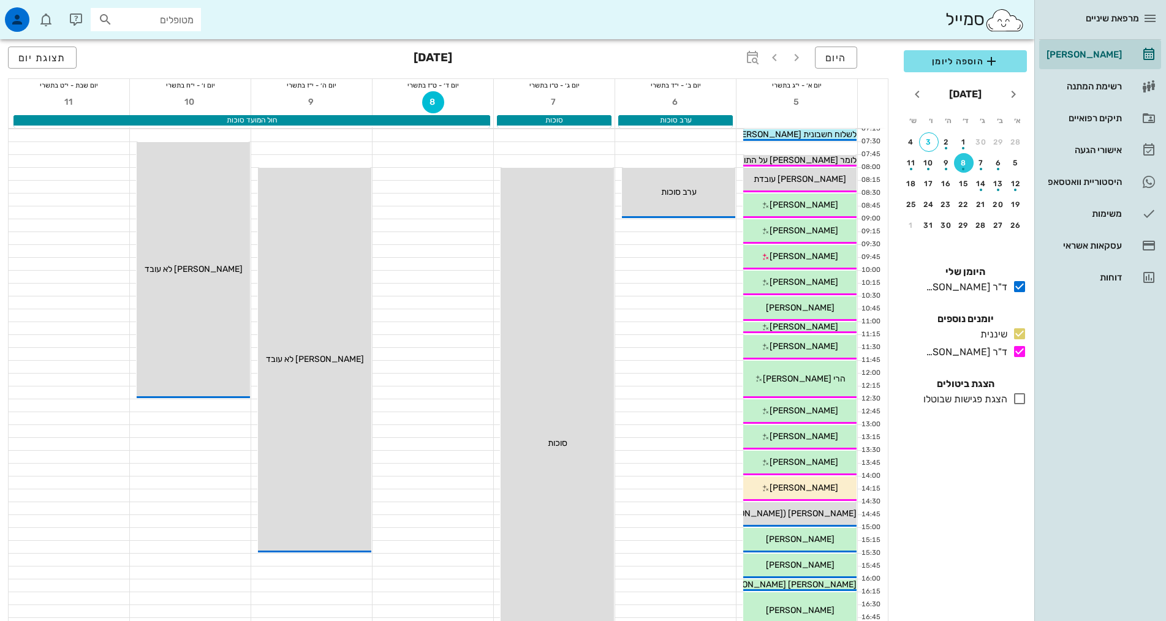
scroll to position [245, 0]
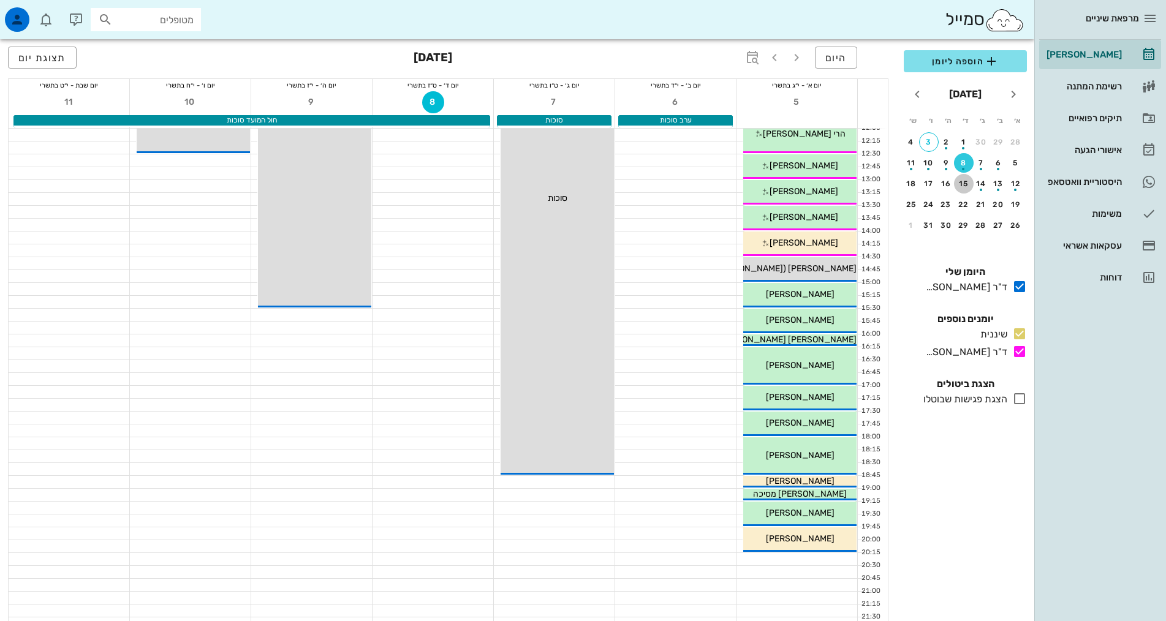
click at [968, 181] on div "15" at bounding box center [964, 184] width 20 height 9
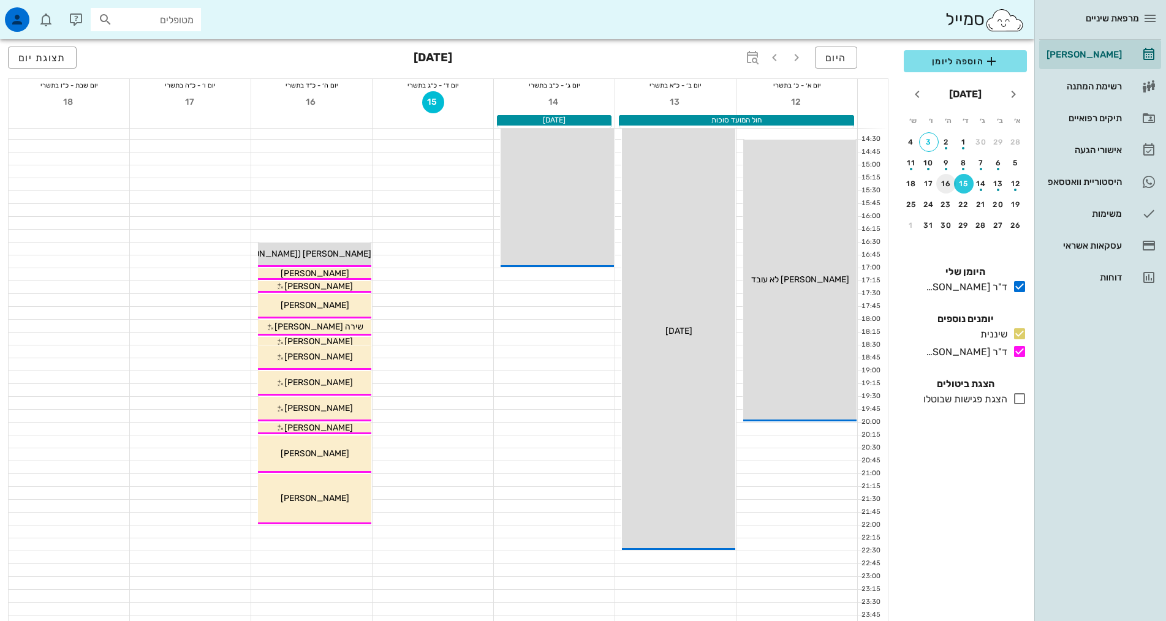
scroll to position [368, 0]
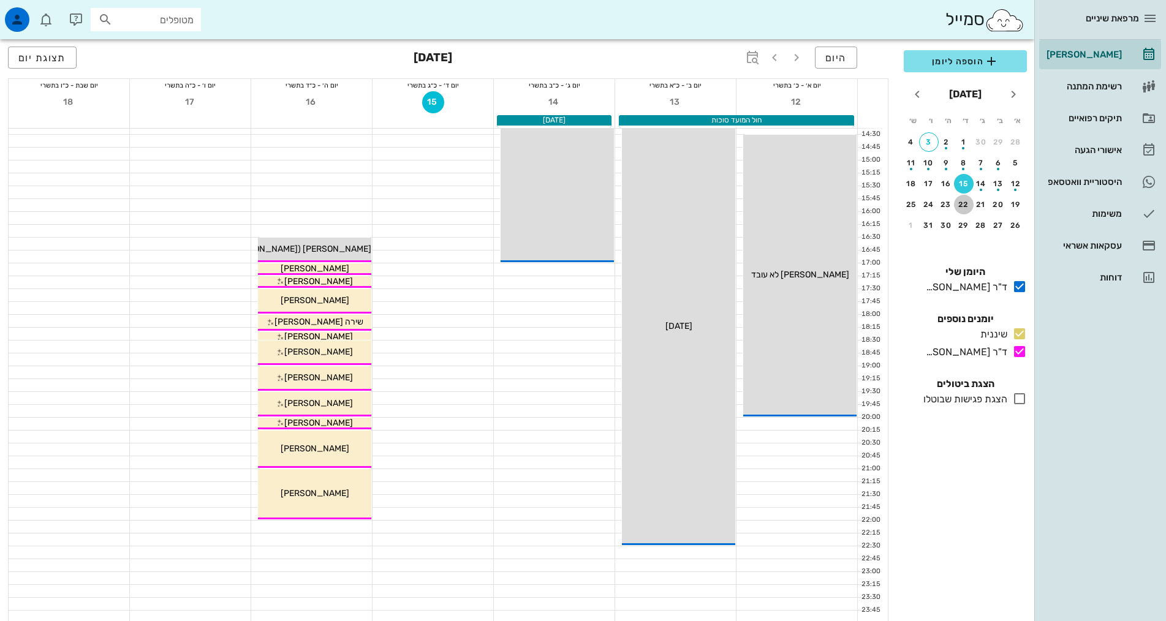
click at [970, 205] on div "22" at bounding box center [964, 204] width 20 height 9
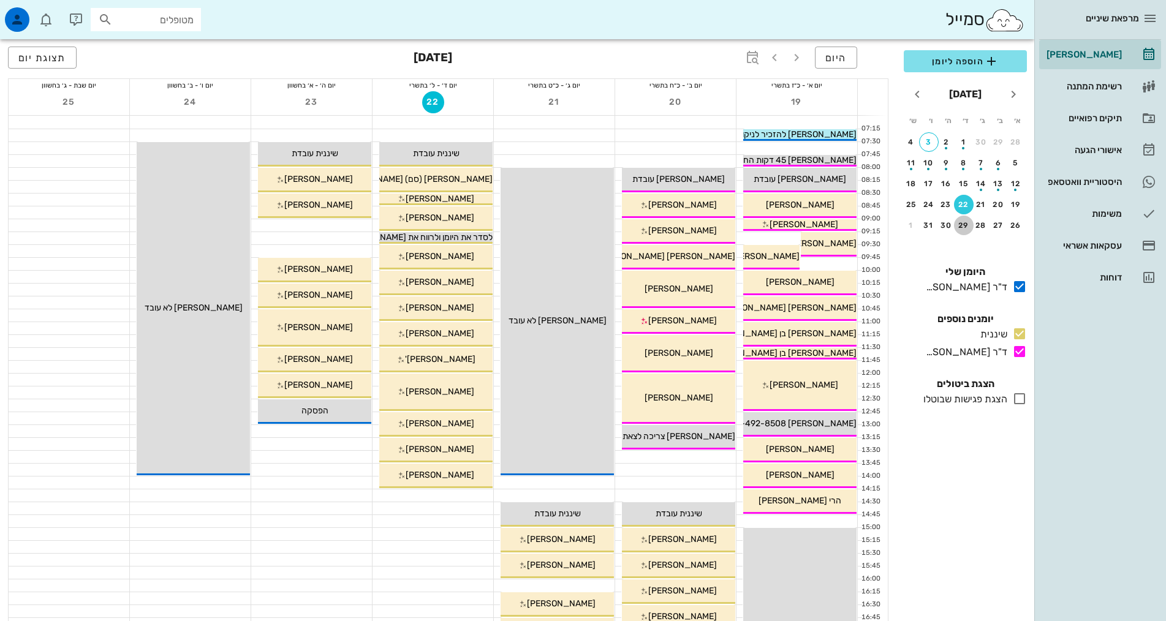
click at [965, 222] on div "29" at bounding box center [964, 225] width 20 height 9
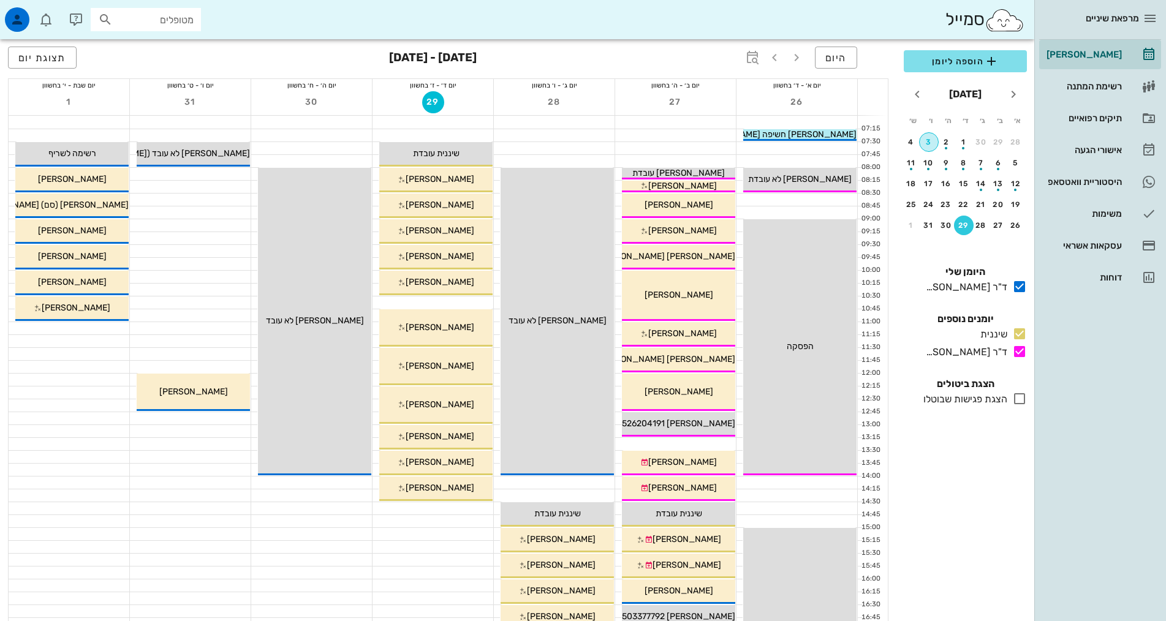
click at [922, 144] on div "3" at bounding box center [929, 142] width 18 height 9
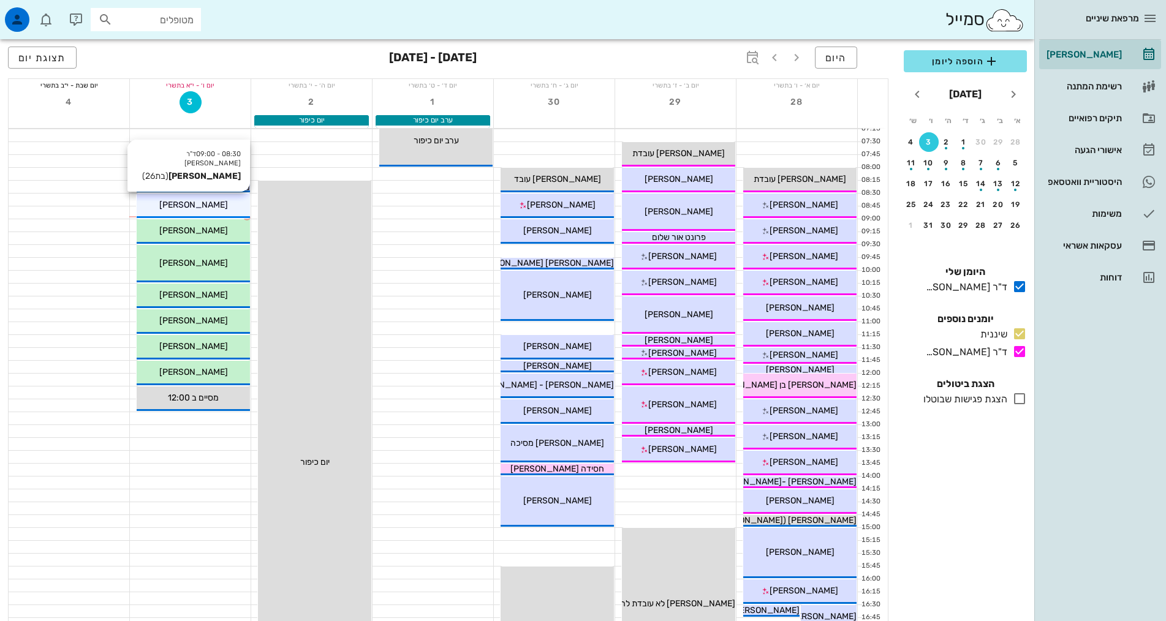
click at [194, 207] on span "[PERSON_NAME]" at bounding box center [193, 205] width 69 height 10
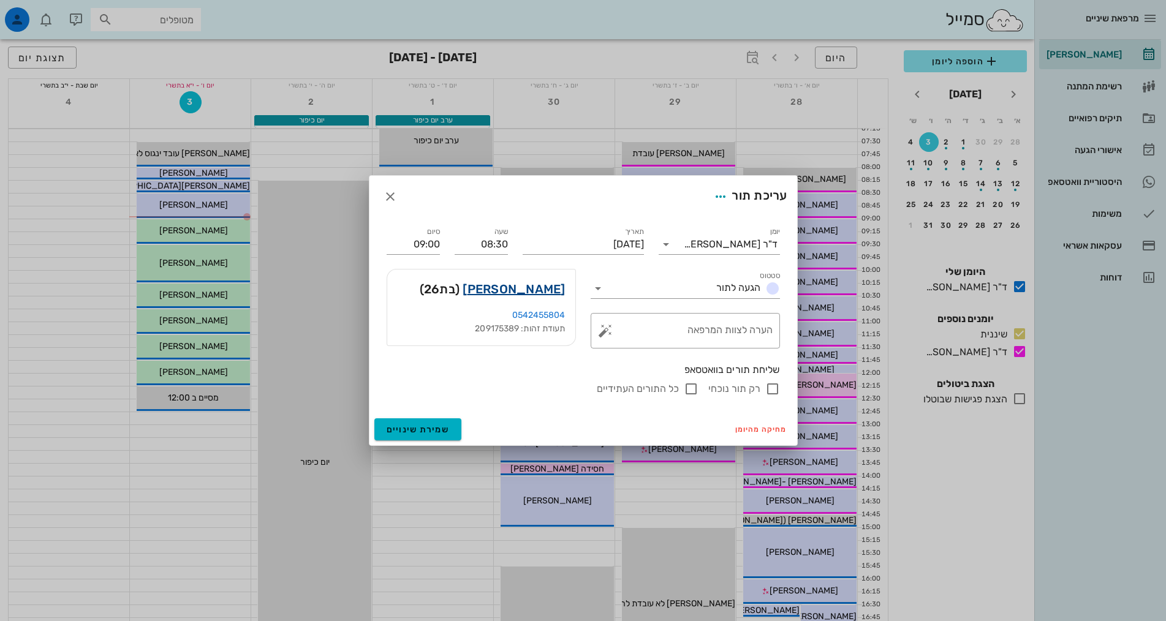
click at [530, 286] on link "[PERSON_NAME]" at bounding box center [514, 289] width 102 height 20
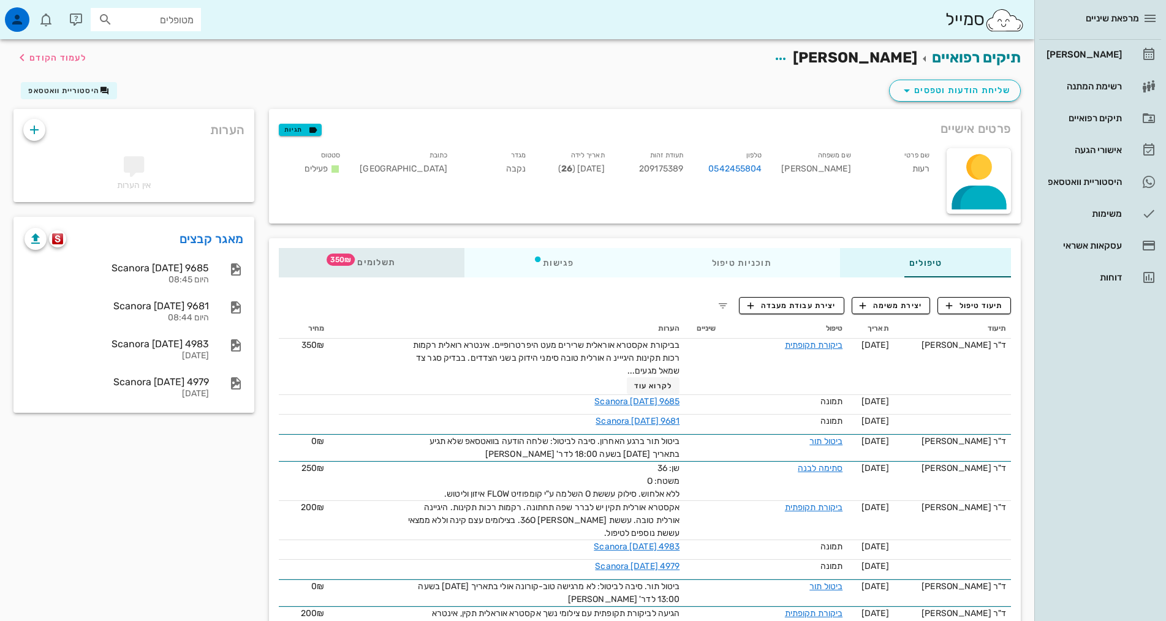
click at [348, 259] on span "תשלומים 350₪" at bounding box center [372, 263] width 48 height 9
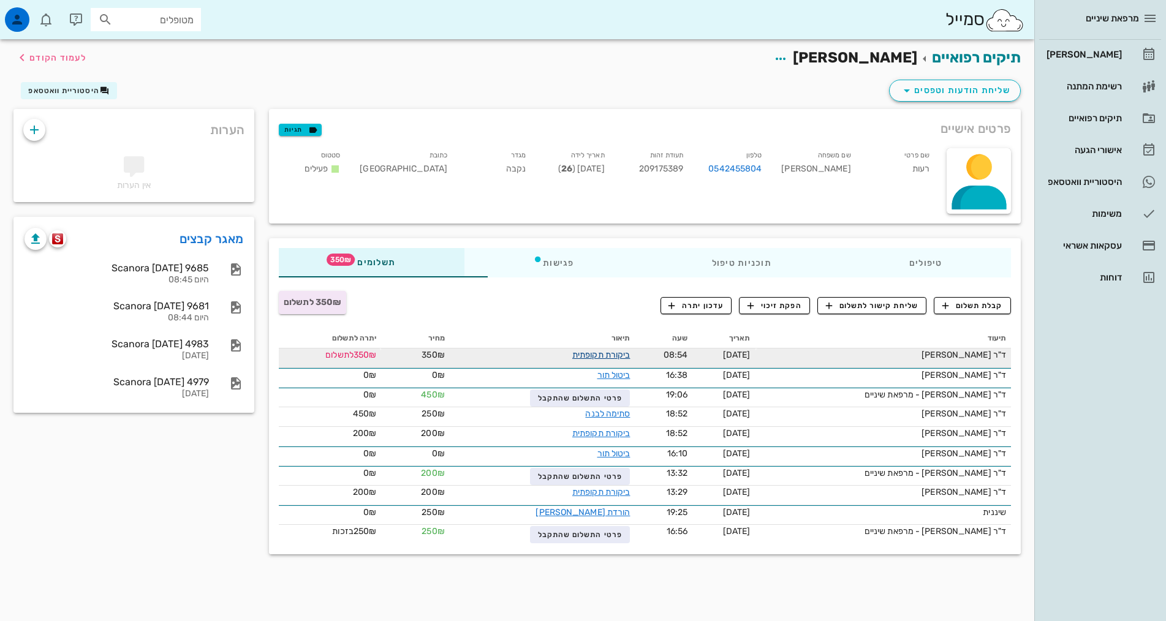
click at [575, 353] on link "ביקורת תקופתית" at bounding box center [601, 355] width 58 height 10
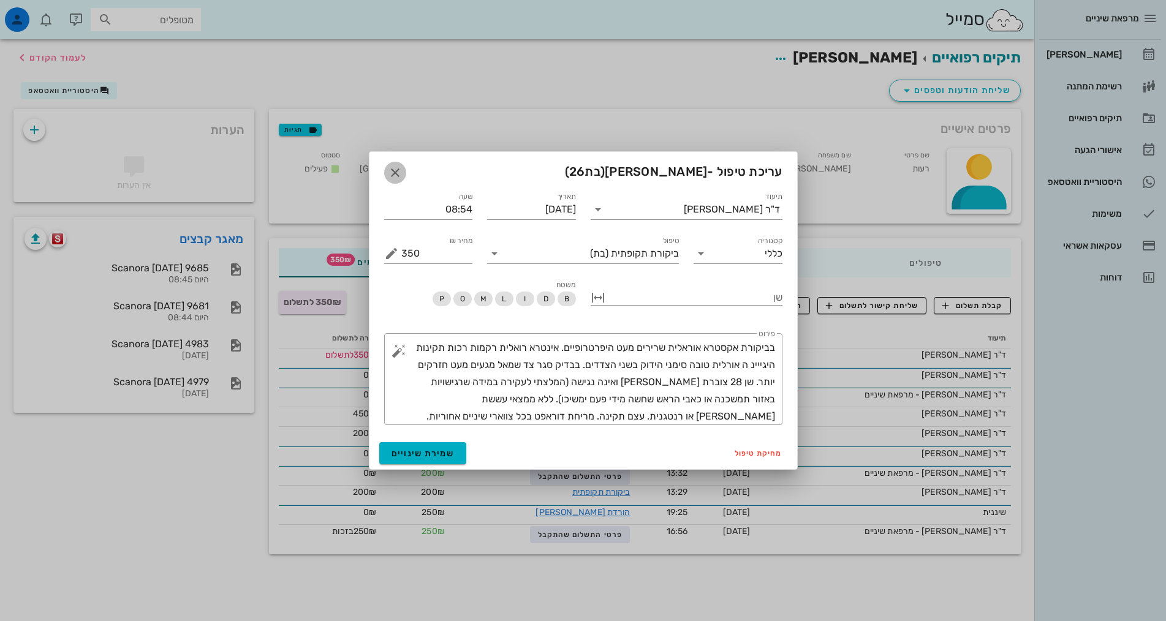
click at [392, 180] on button "button" at bounding box center [395, 173] width 22 height 22
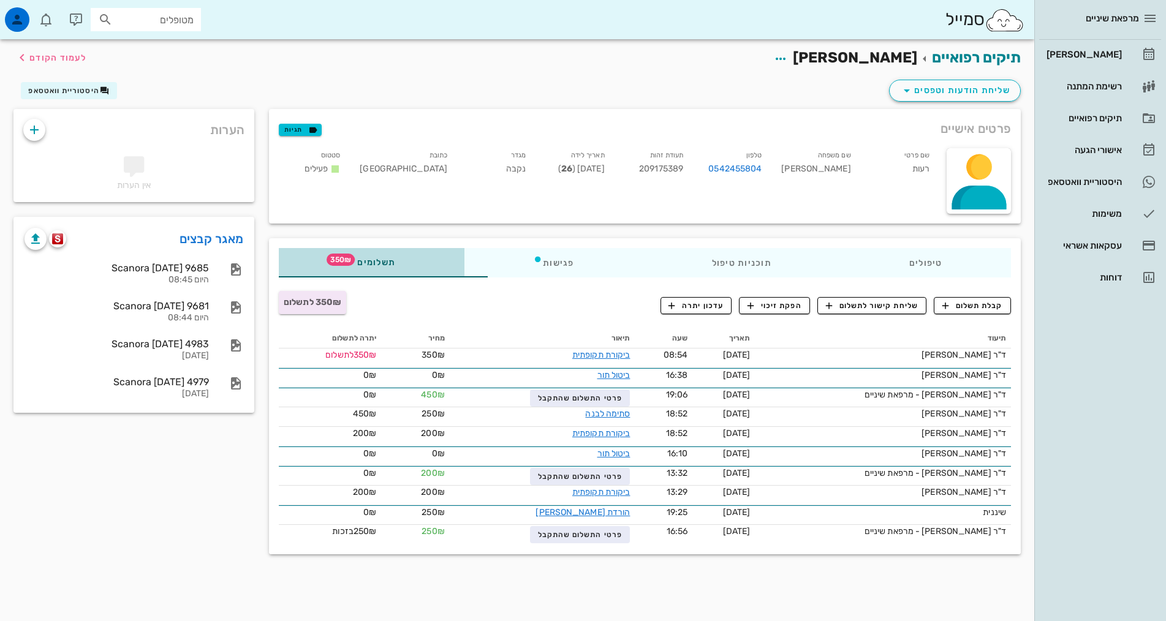
click at [325, 263] on div "תשלומים 350₪" at bounding box center [372, 262] width 186 height 29
click at [966, 313] on button "קבלת תשלום" at bounding box center [972, 305] width 77 height 17
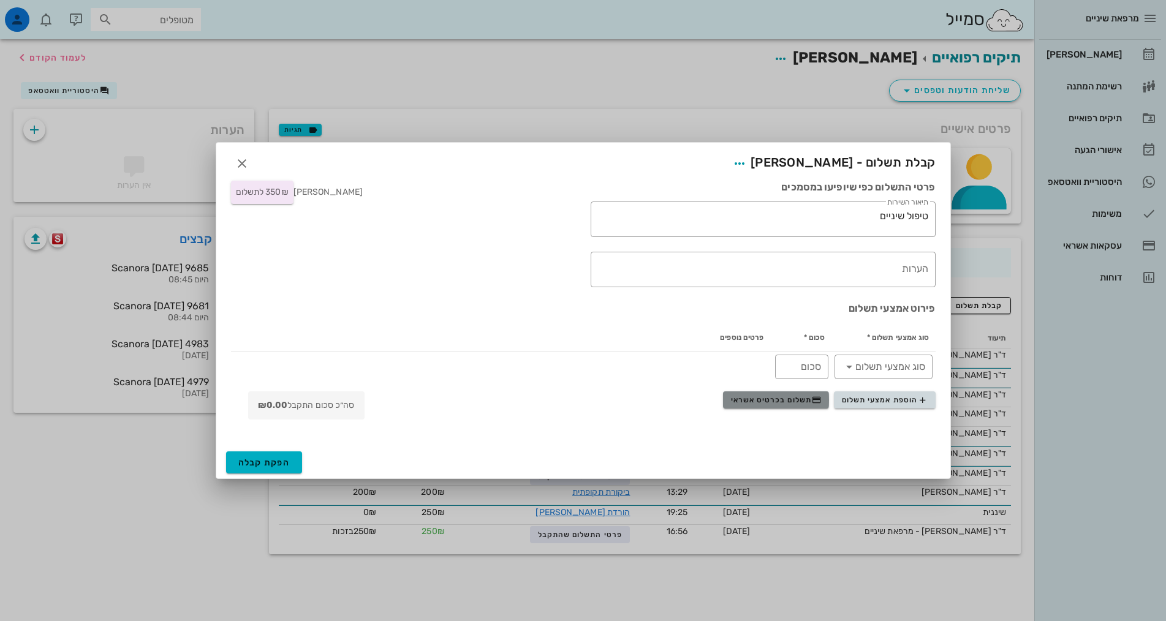
click at [802, 401] on span "תשלום בכרטיס אשראי" at bounding box center [776, 400] width 91 height 10
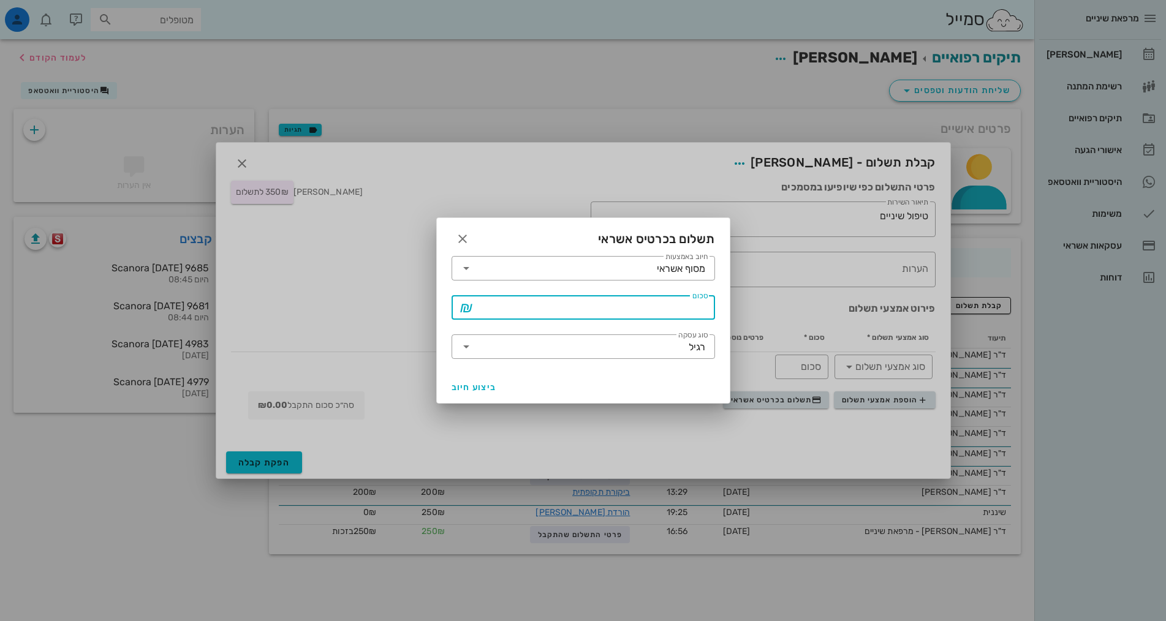
click at [670, 306] on input "סכום" at bounding box center [592, 308] width 232 height 20
type input "350"
click at [486, 392] on span "ביצוע חיוב" at bounding box center [474, 387] width 45 height 10
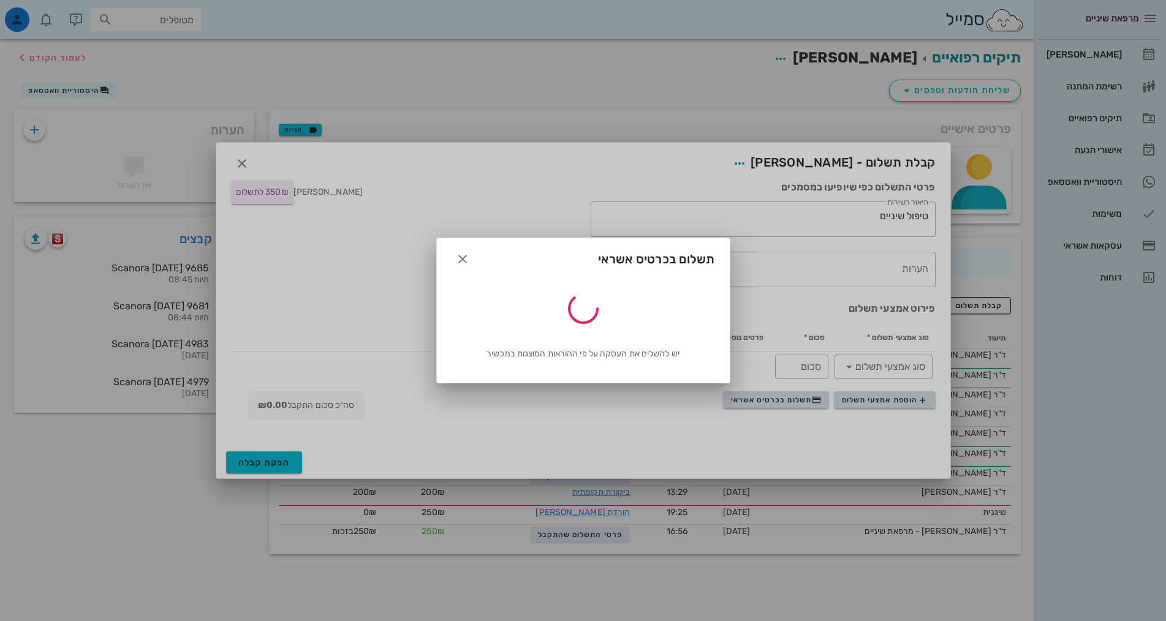
type input "350"
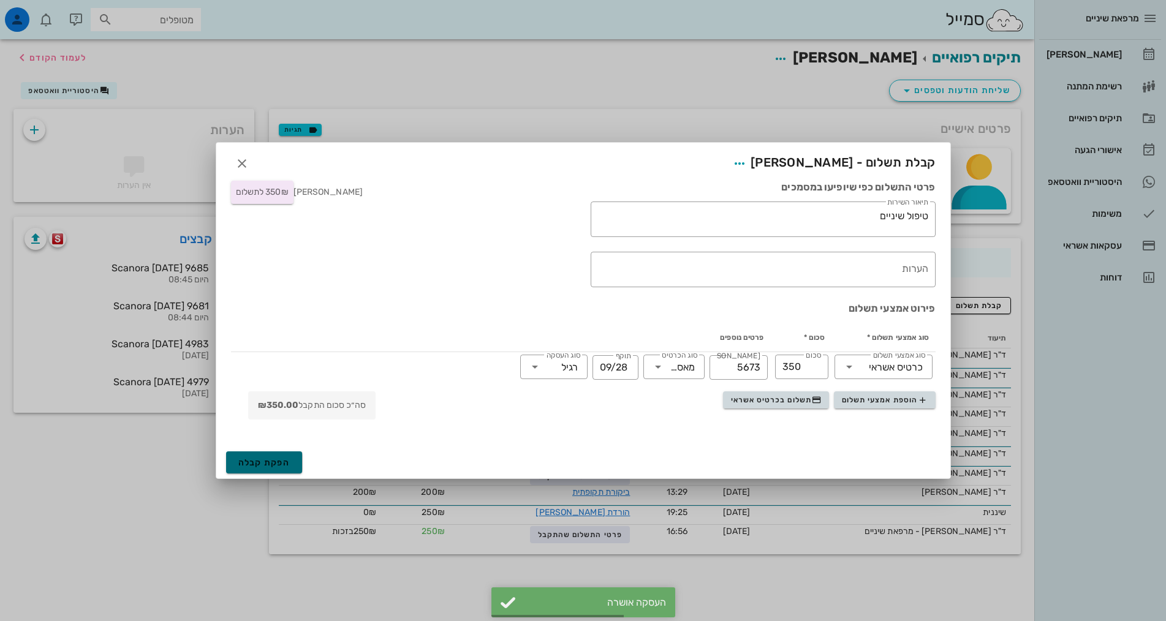
click at [289, 463] on span "הפקת קבלה" at bounding box center [264, 463] width 52 height 10
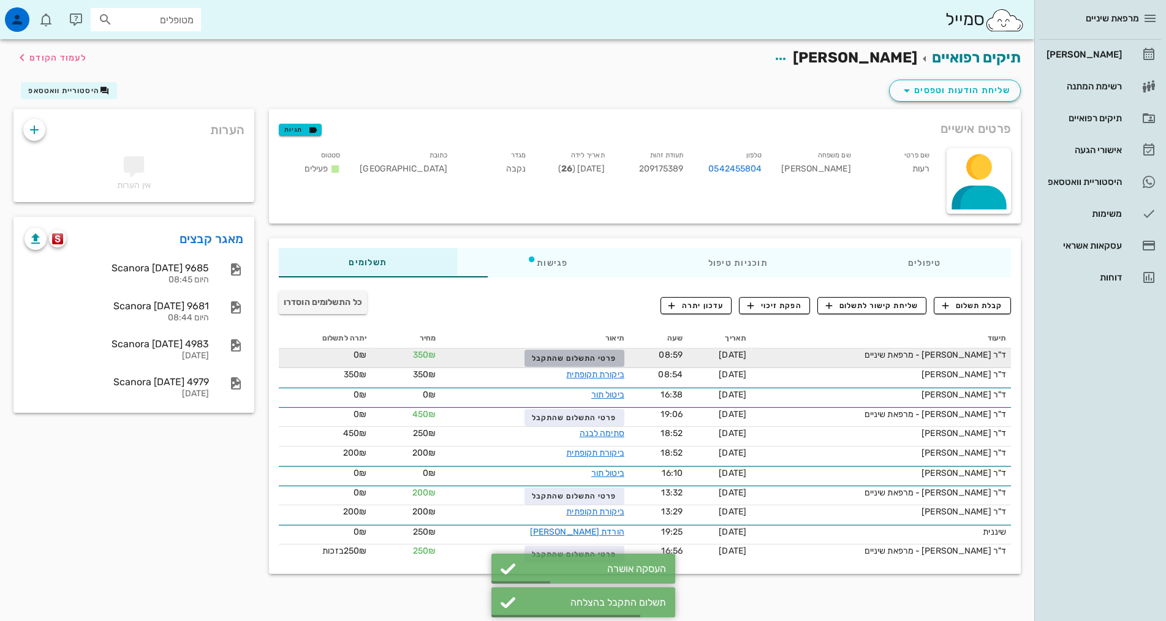
click at [572, 362] on span "פרטי התשלום שהתקבל" at bounding box center [574, 358] width 85 height 9
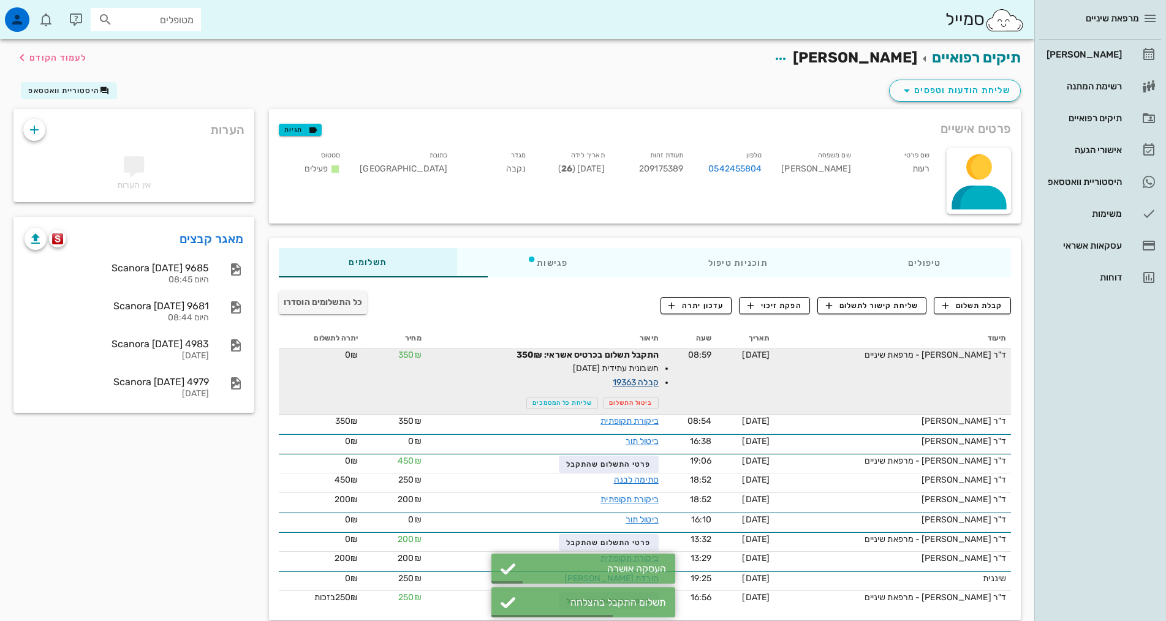
click at [617, 382] on link "קבלה 19363" at bounding box center [636, 383] width 46 height 10
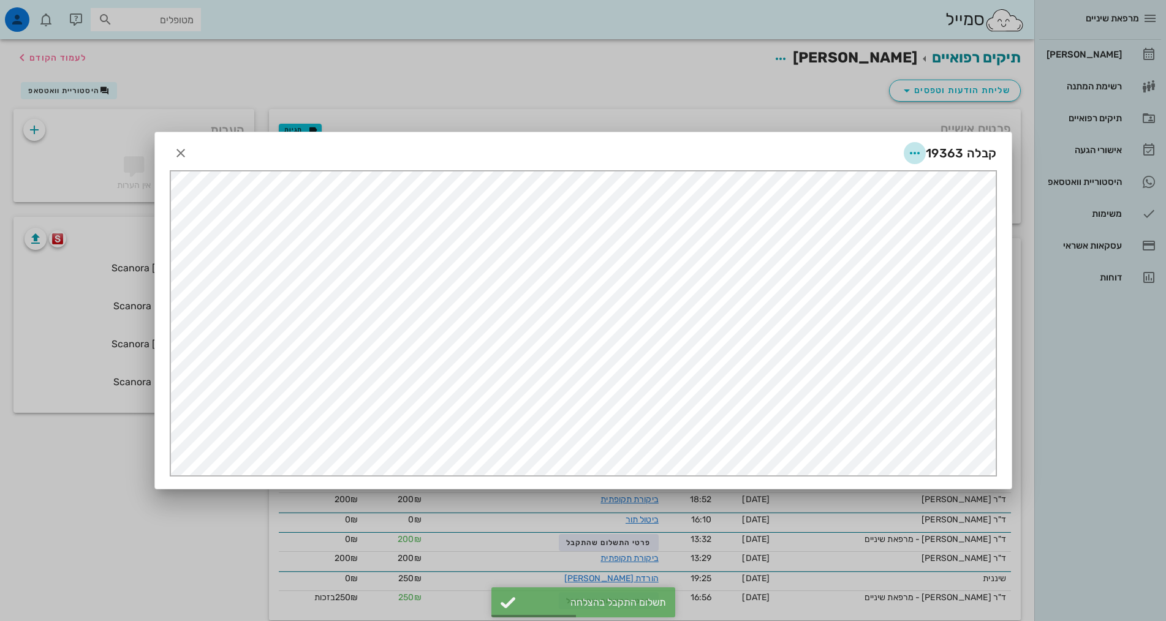
click at [912, 154] on icon "button" at bounding box center [915, 153] width 15 height 15
click at [887, 250] on div "שליחה בוואטסאפ" at bounding box center [871, 242] width 112 height 29
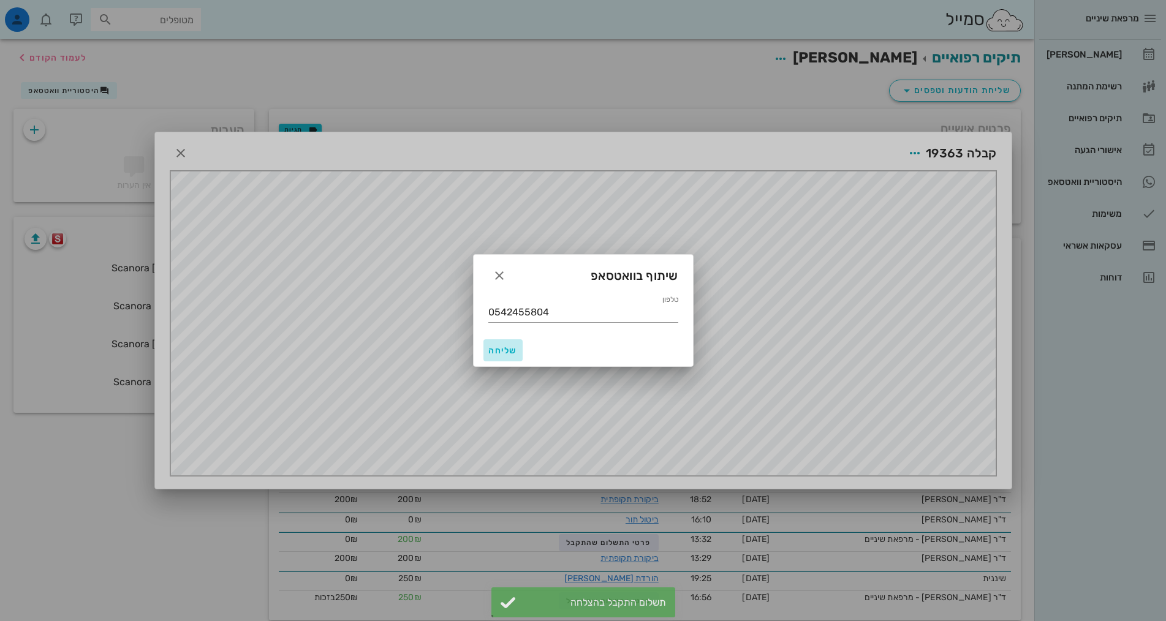
click at [496, 352] on span "שליחה" at bounding box center [502, 351] width 29 height 10
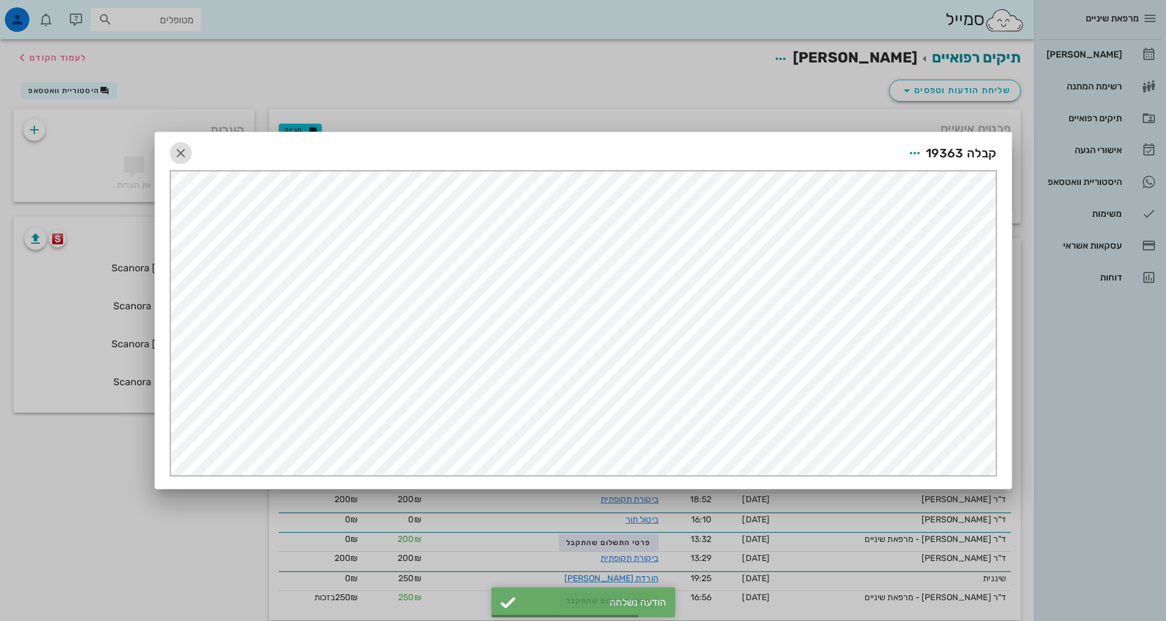
click at [184, 151] on icon "button" at bounding box center [180, 153] width 15 height 15
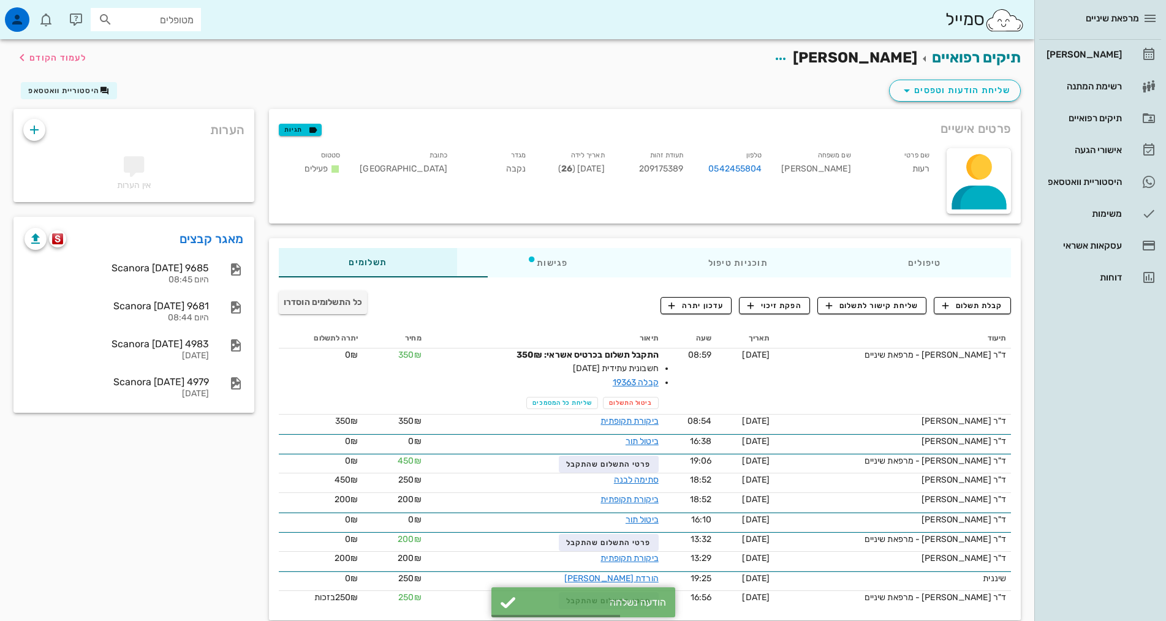
click at [416, 70] on div "תיקים רפואיים [PERSON_NAME] לעמוד הקודם" at bounding box center [517, 58] width 1022 height 38
click at [1141, 50] on link "[PERSON_NAME]" at bounding box center [1100, 54] width 122 height 29
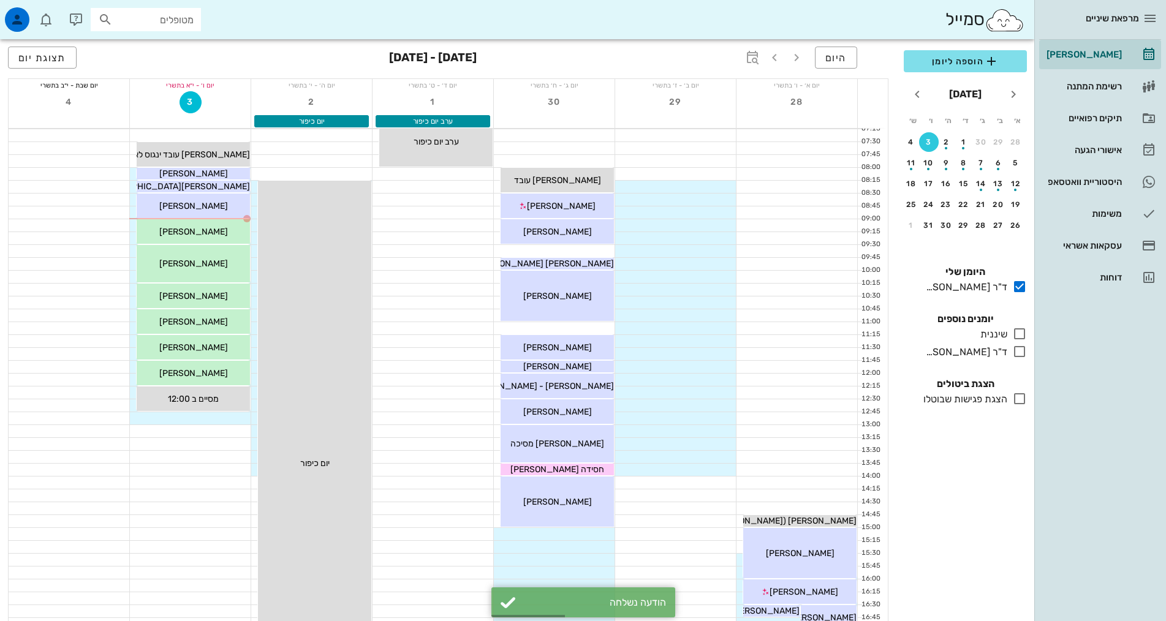
click at [1005, 528] on div "הוספה ליומן [DATE] א׳ ב׳ ג׳ ד׳ ה׳ ו׳ ש׳ 28 29 30 1 2 3 4 5 6 7 8 9 10 11 12 13 …" at bounding box center [966, 332] width 138 height 579
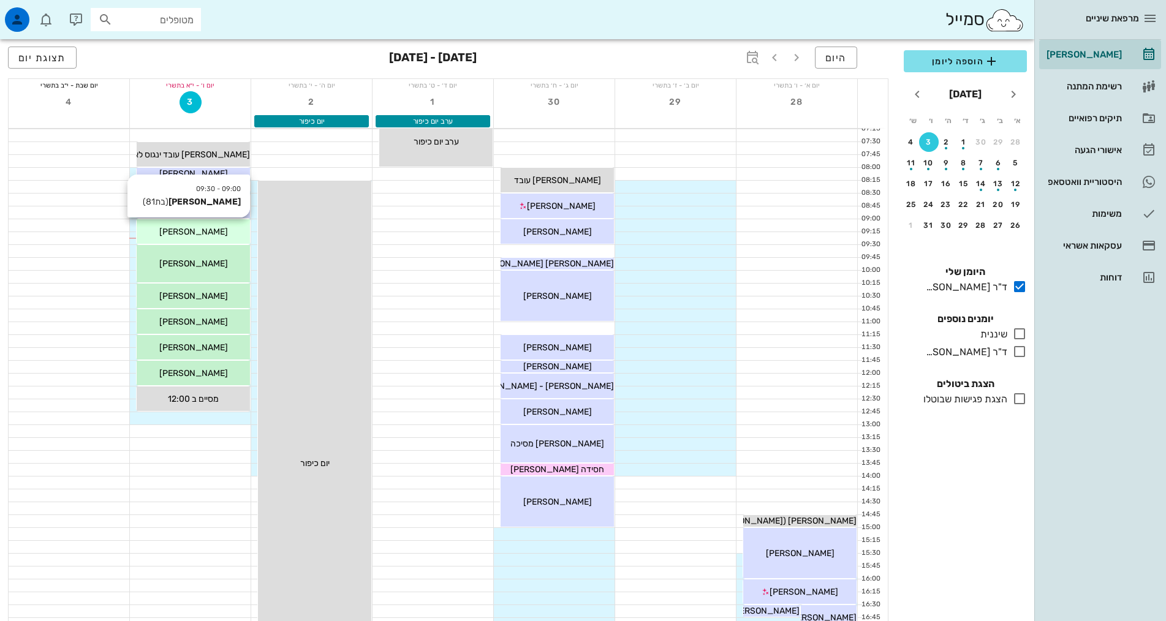
click at [220, 228] on div "[PERSON_NAME]" at bounding box center [193, 232] width 113 height 13
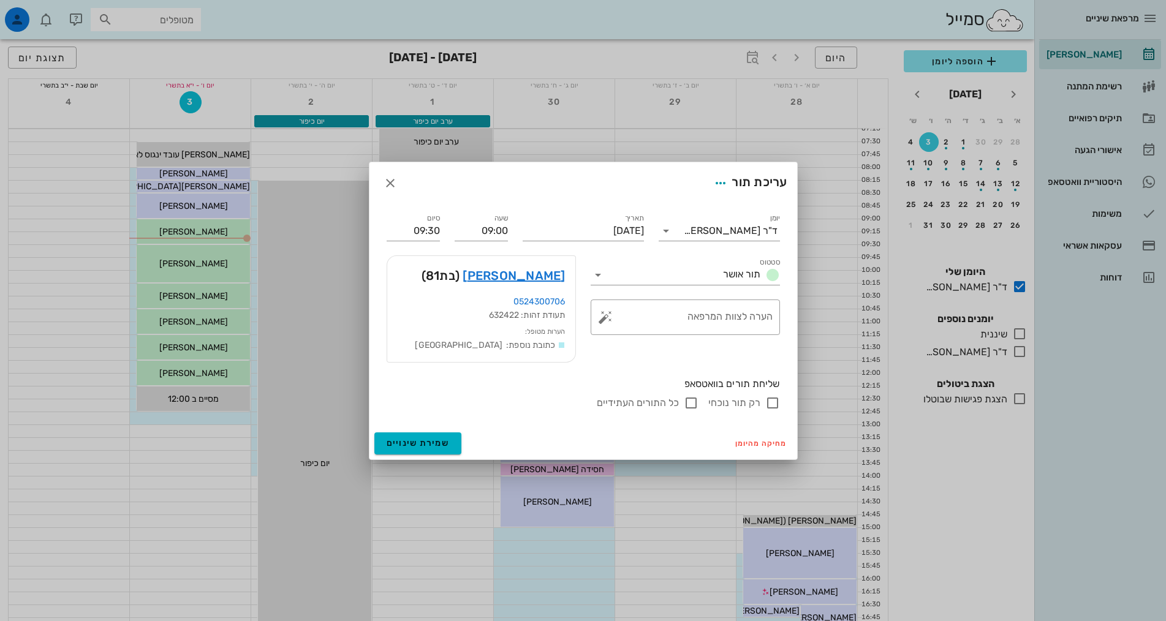
click at [32, 201] on div at bounding box center [583, 310] width 1166 height 621
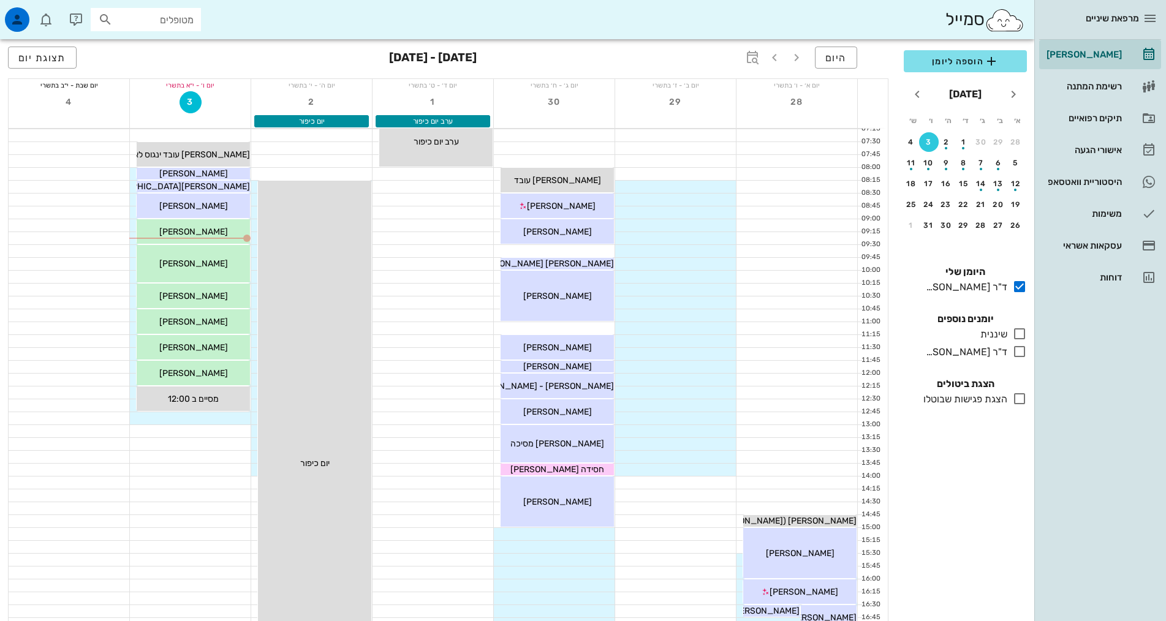
click at [218, 420] on div at bounding box center [190, 418] width 121 height 12
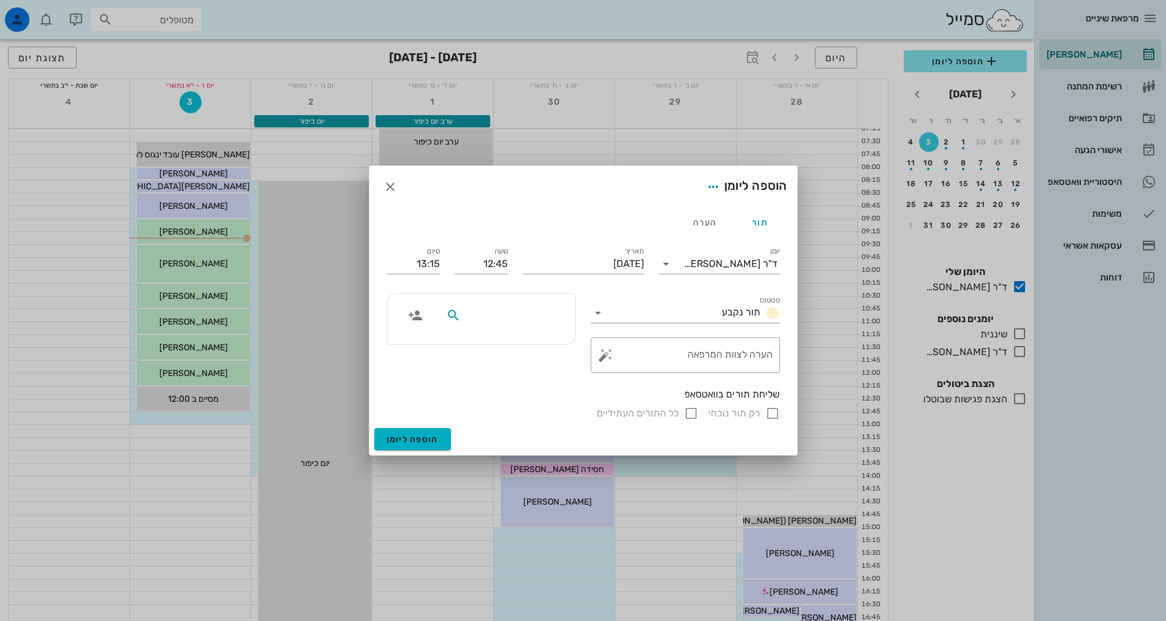
click at [531, 316] on input "text" at bounding box center [510, 316] width 94 height 16
click at [394, 188] on icon "button" at bounding box center [390, 187] width 15 height 15
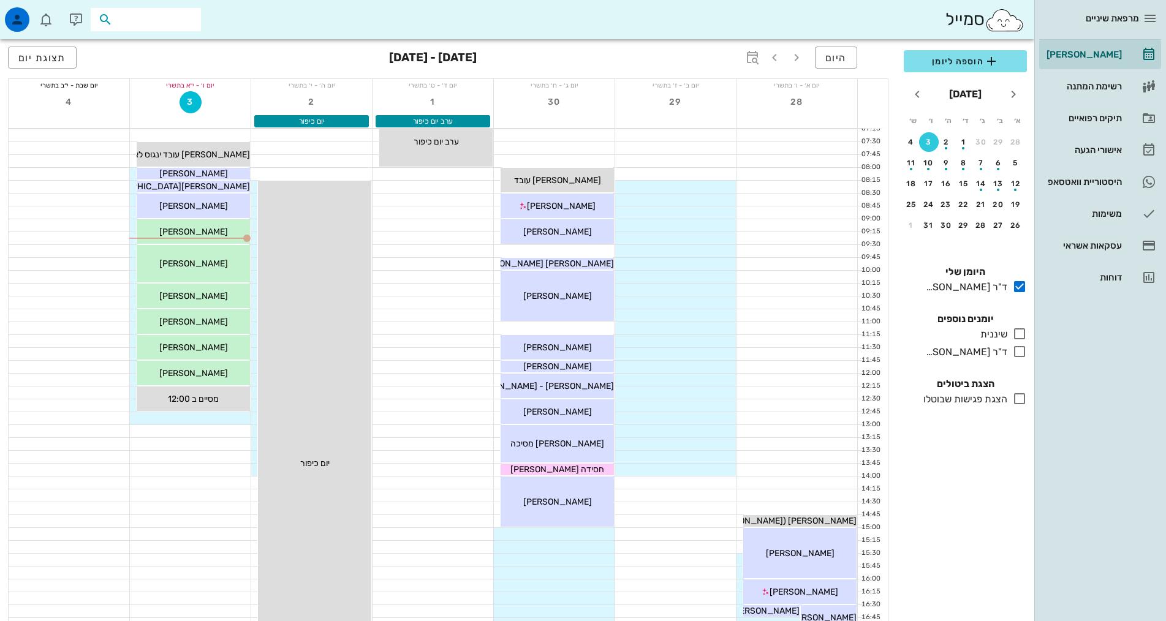
click at [172, 22] on input "text" at bounding box center [154, 20] width 78 height 16
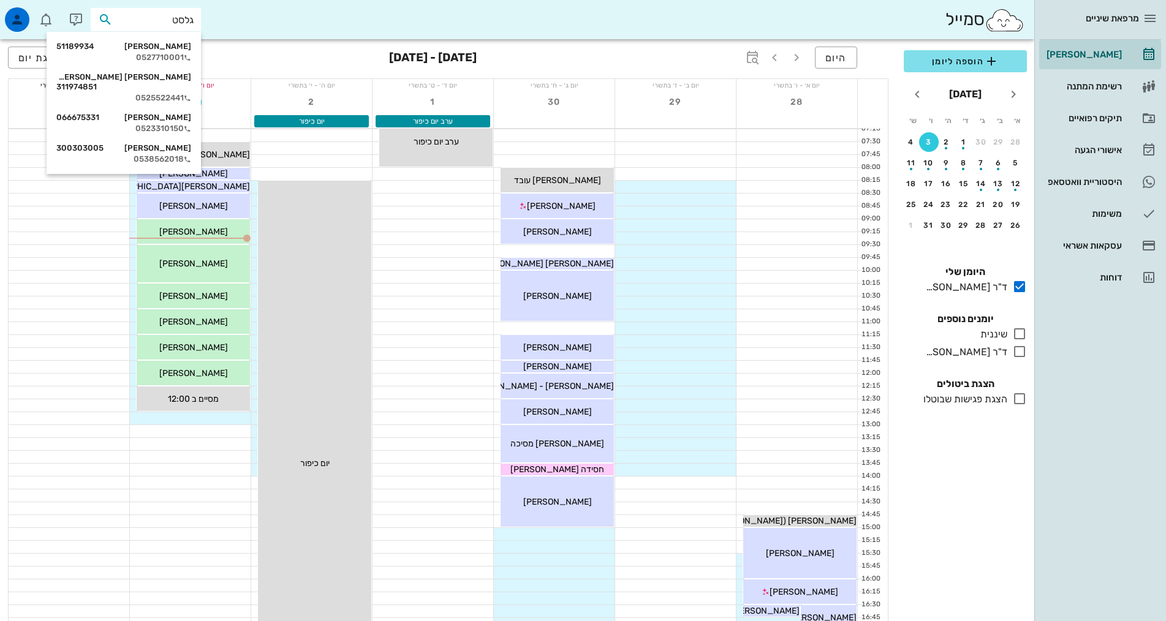
type input "[PERSON_NAME]"
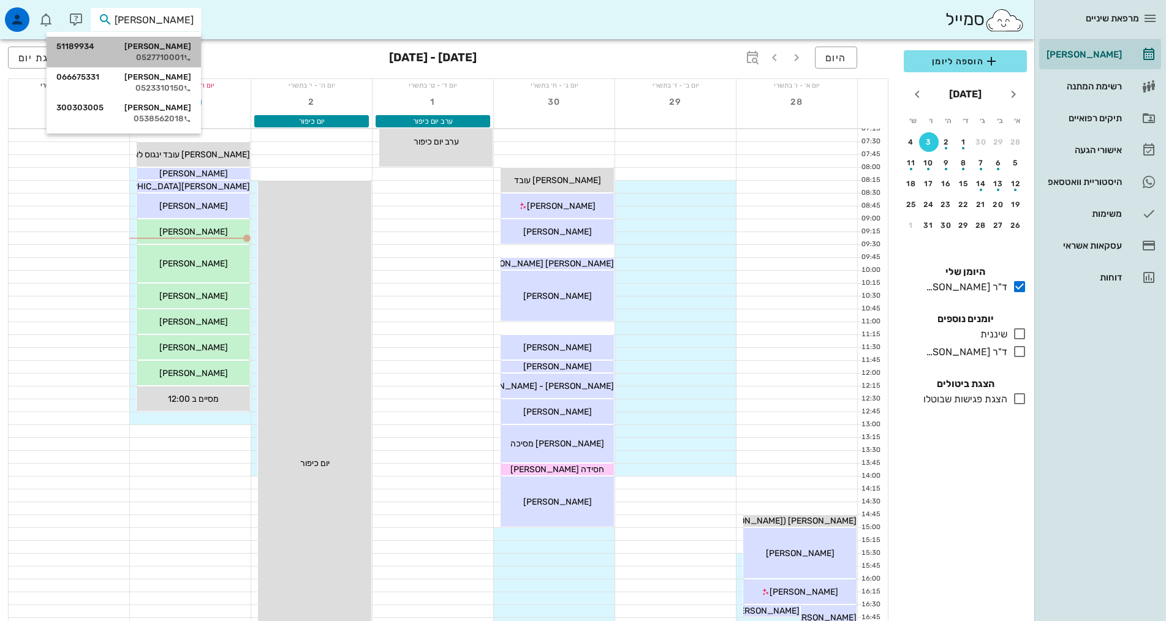
click at [175, 55] on div "0527710001" at bounding box center [123, 58] width 135 height 10
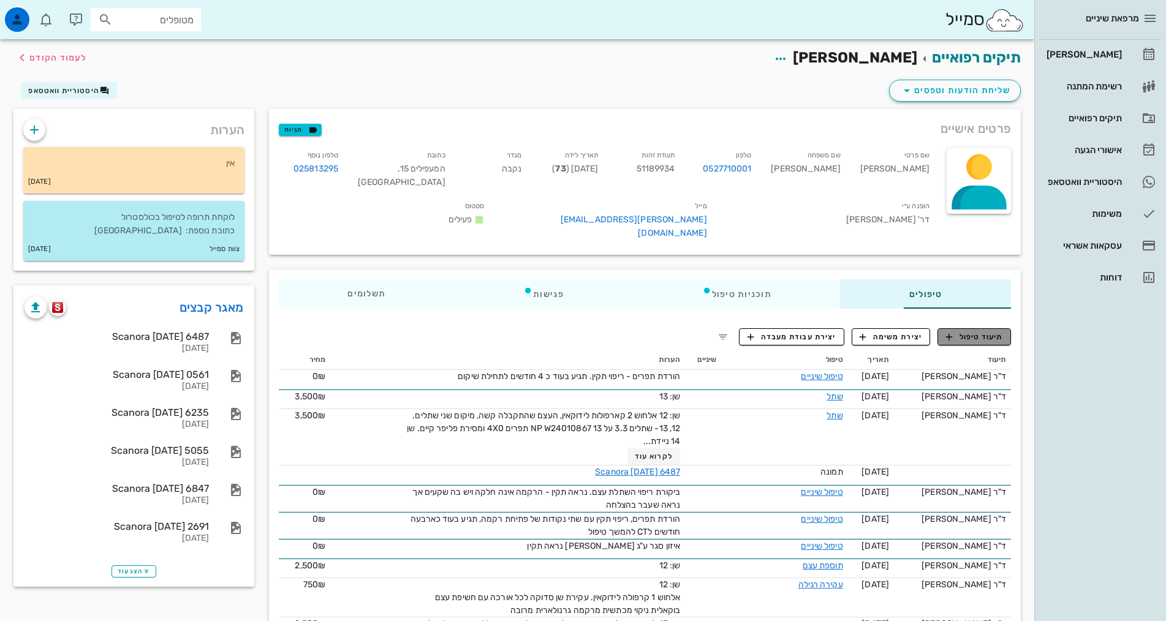
click at [986, 332] on span "תיעוד טיפול" at bounding box center [974, 337] width 57 height 11
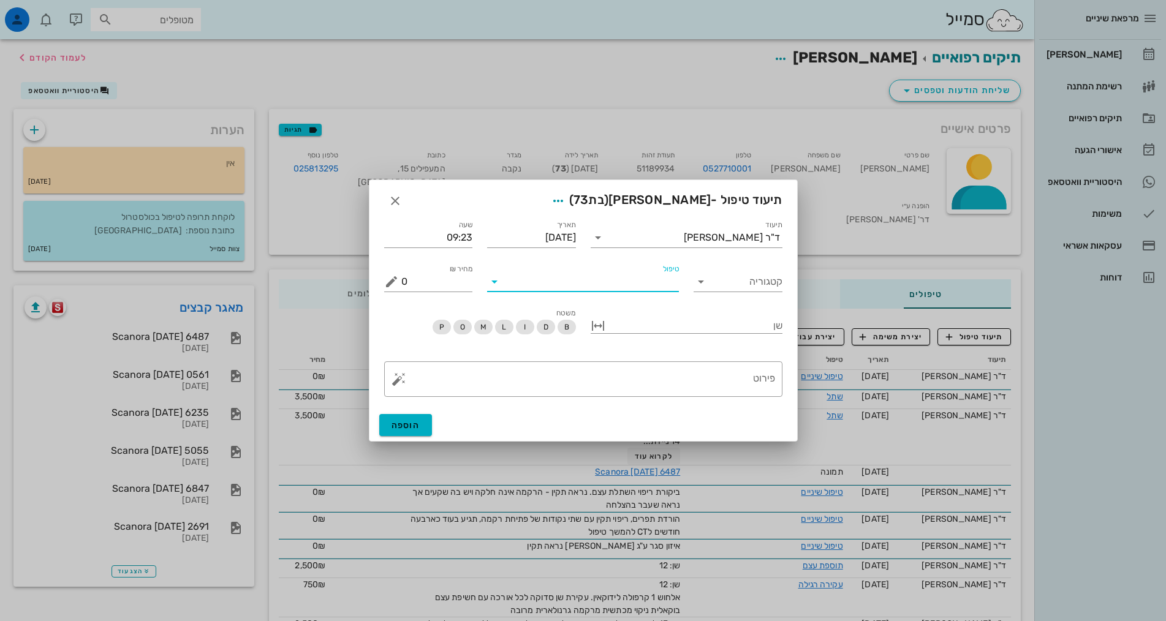
click at [602, 278] on input "טיפול" at bounding box center [591, 282] width 175 height 20
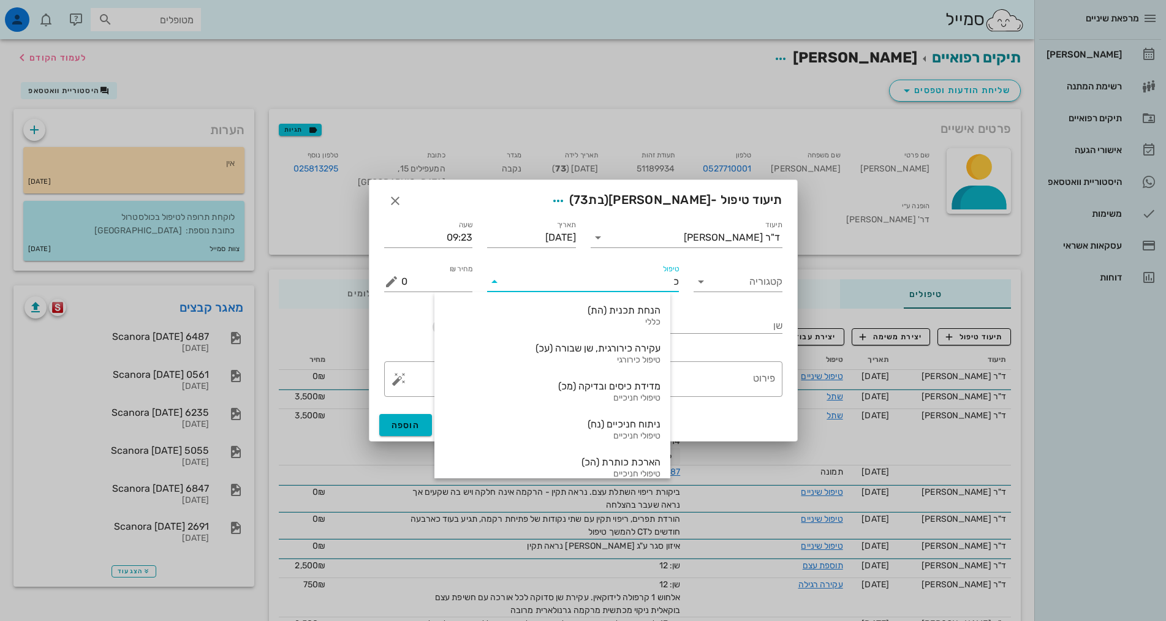
type input "כז"
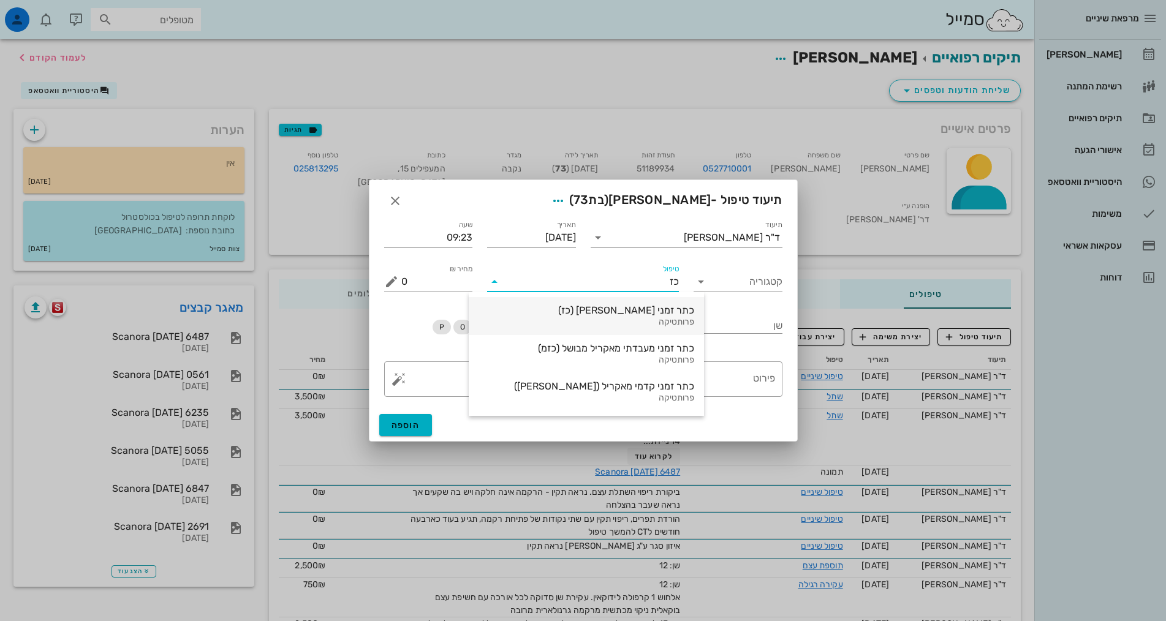
click at [613, 310] on div "כתר זמני [PERSON_NAME] (כז)" at bounding box center [587, 311] width 216 height 12
type input "750"
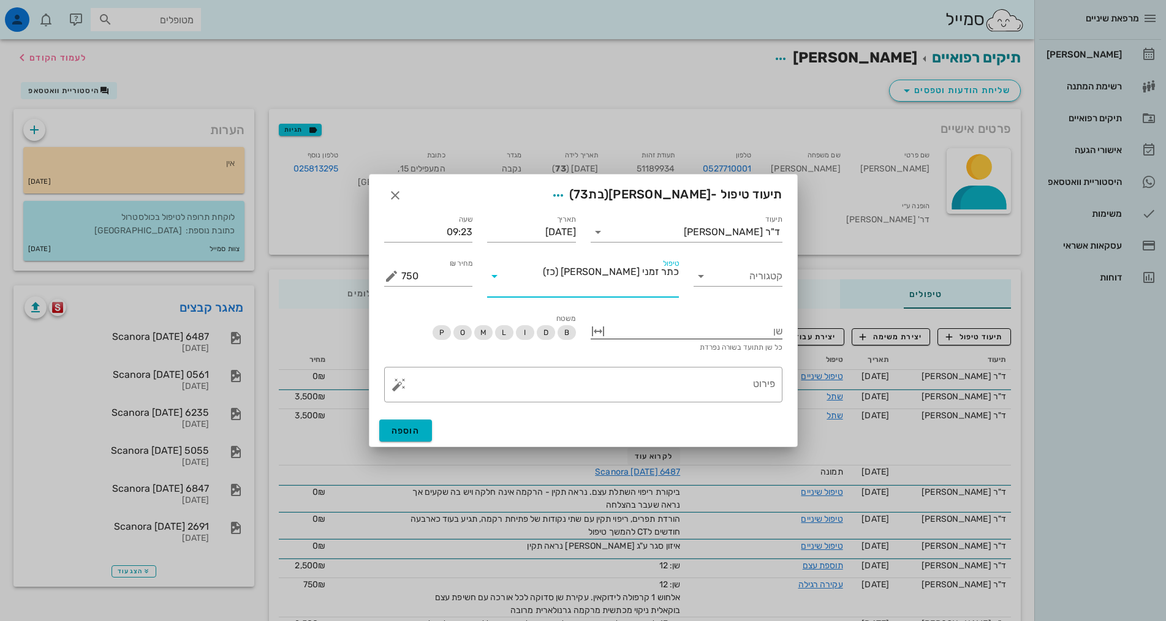
click at [758, 326] on div at bounding box center [695, 330] width 175 height 16
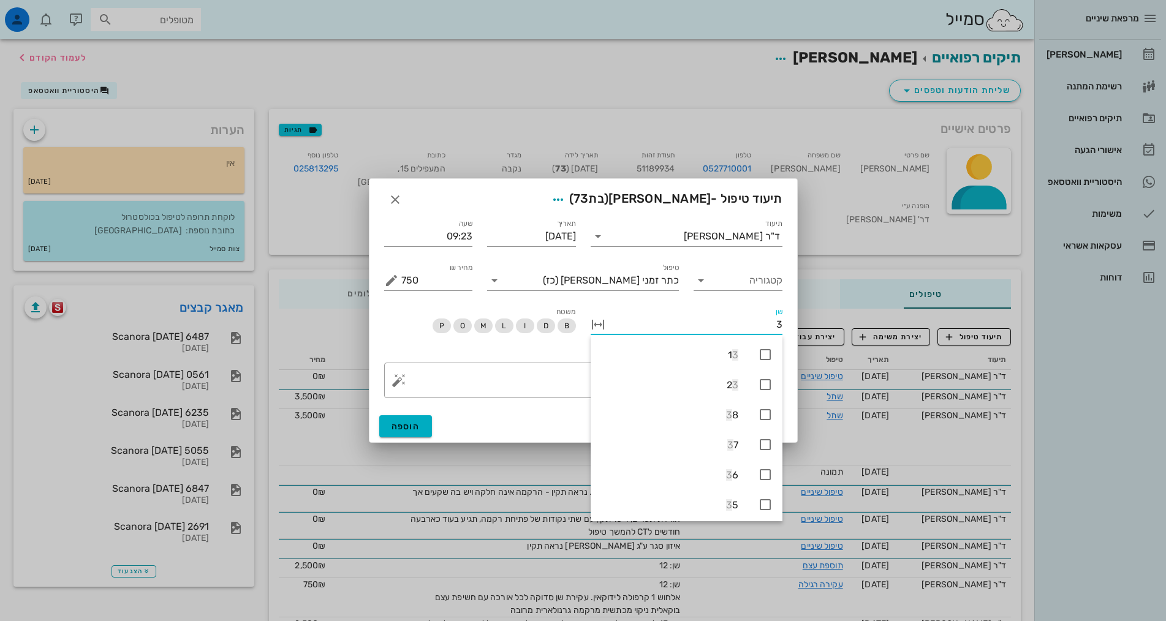
type input "37"
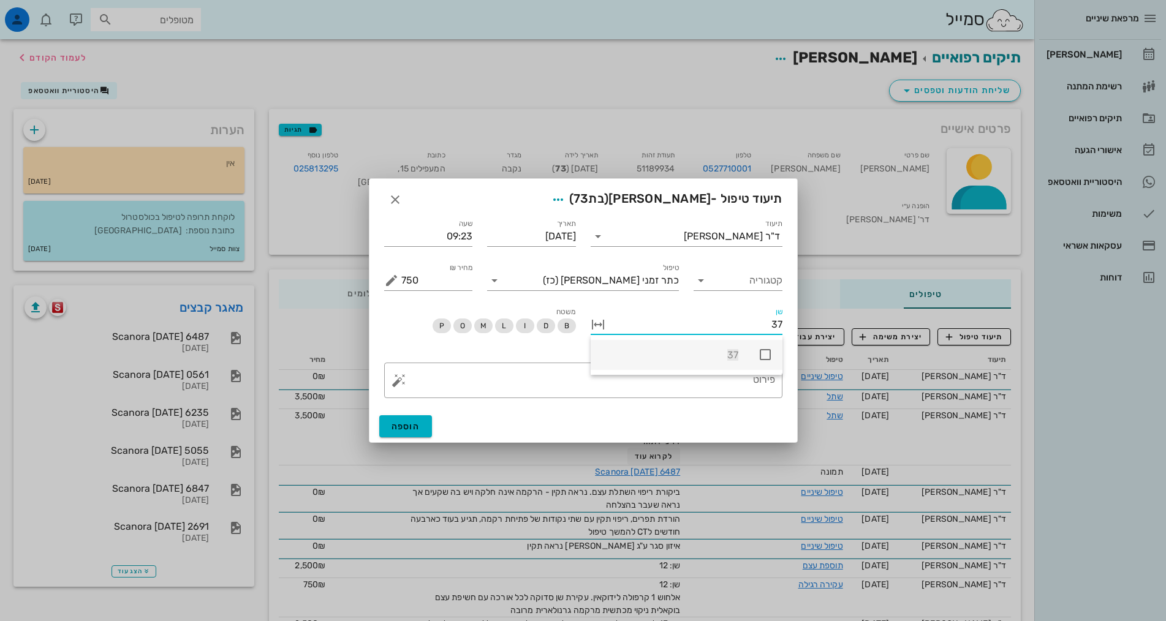
click at [770, 355] on icon at bounding box center [765, 355] width 15 height 15
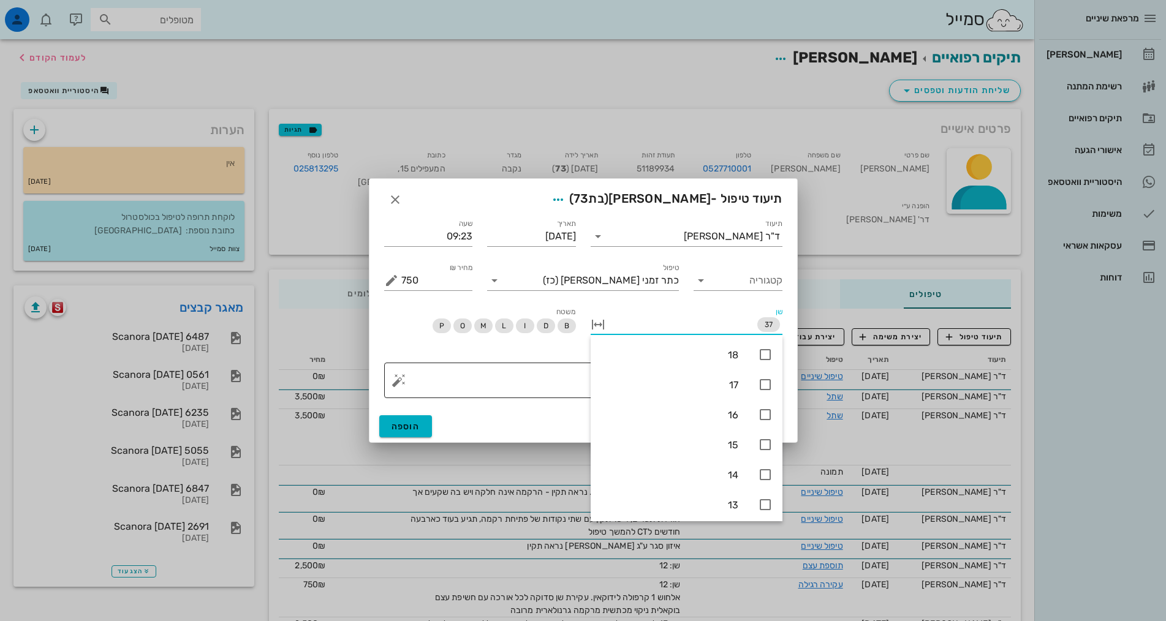
click at [576, 374] on textarea "פירוט" at bounding box center [588, 383] width 374 height 29
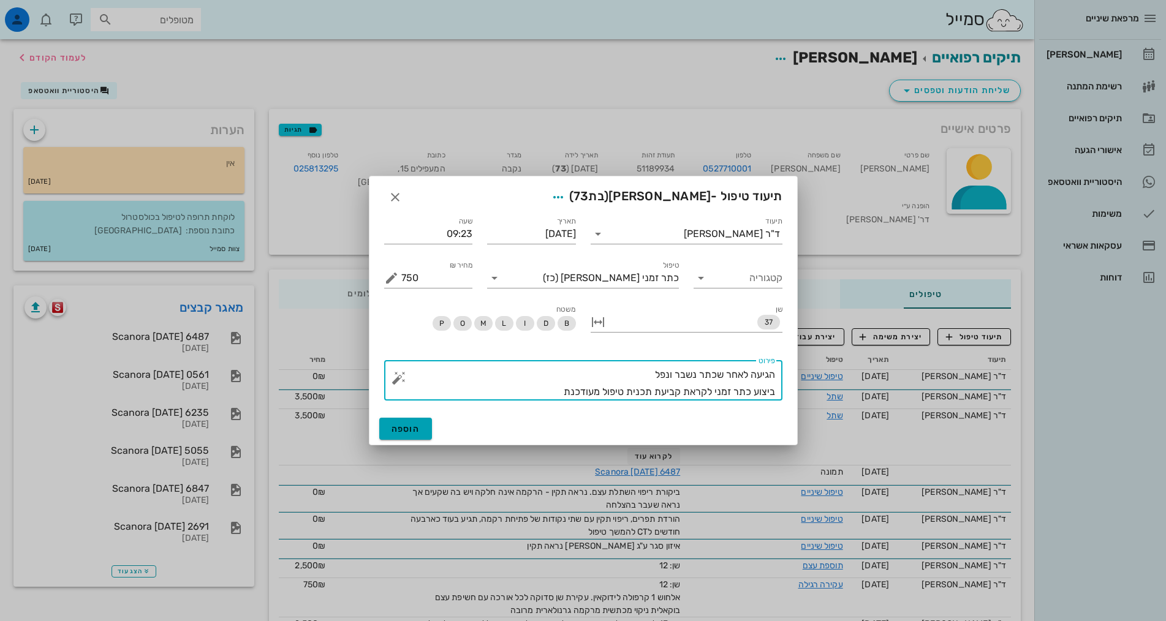
type textarea "הגיעה לאחר שכתר נשבר ונפל ביצוע כתר זמני לקראת קביעת תכנית טיפול מעודכנת"
click at [408, 429] on span "הוספה" at bounding box center [406, 429] width 29 height 10
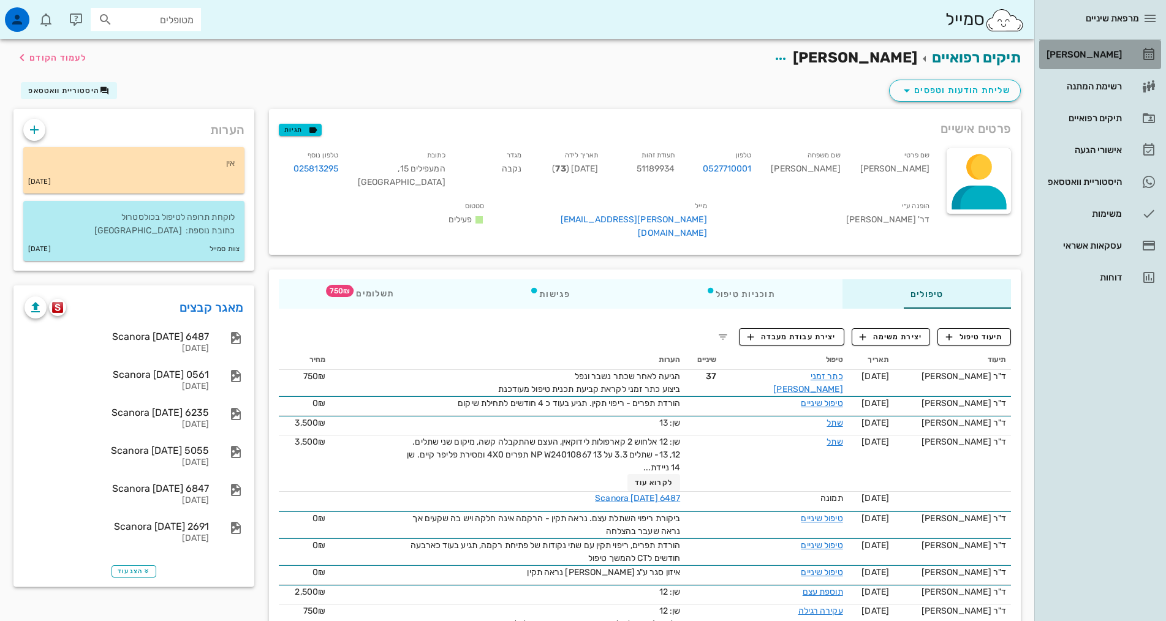
click at [1138, 56] on link "[PERSON_NAME]" at bounding box center [1100, 54] width 122 height 29
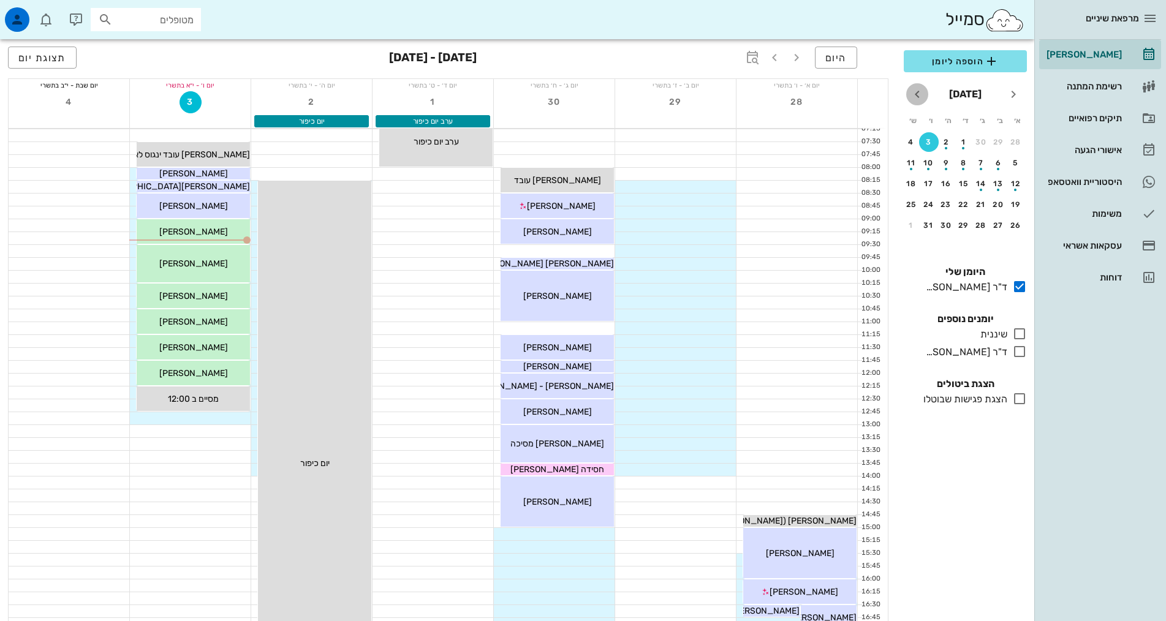
click at [919, 91] on icon "חודש הבא" at bounding box center [917, 94] width 15 height 15
click at [997, 171] on button "3" at bounding box center [999, 163] width 20 height 20
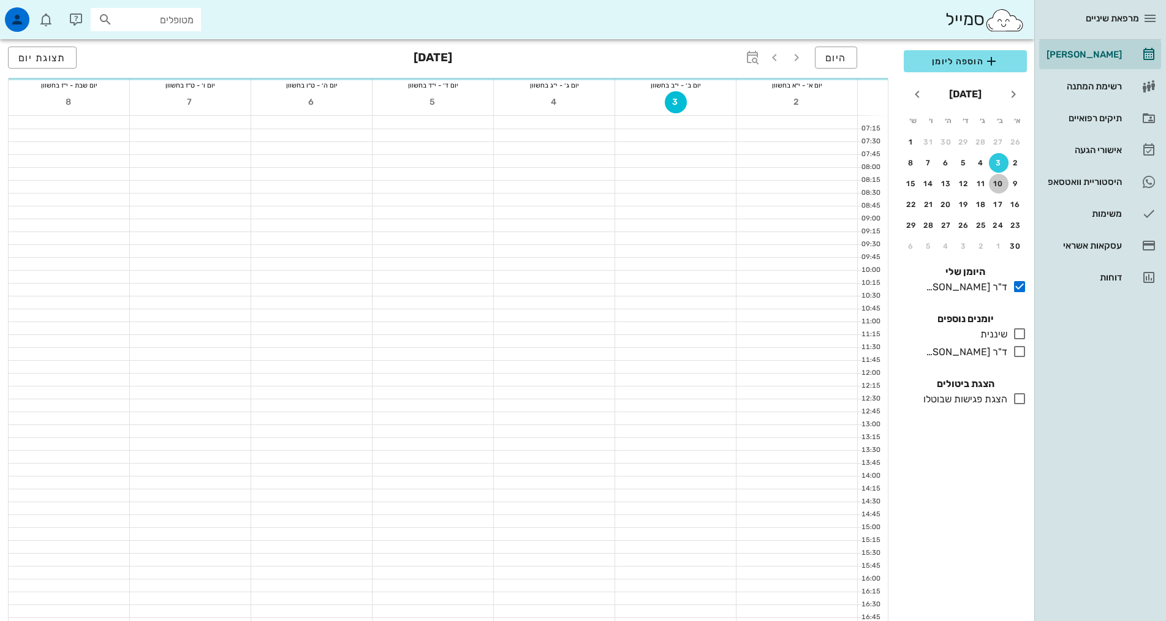
click at [1001, 186] on div "10" at bounding box center [999, 184] width 20 height 9
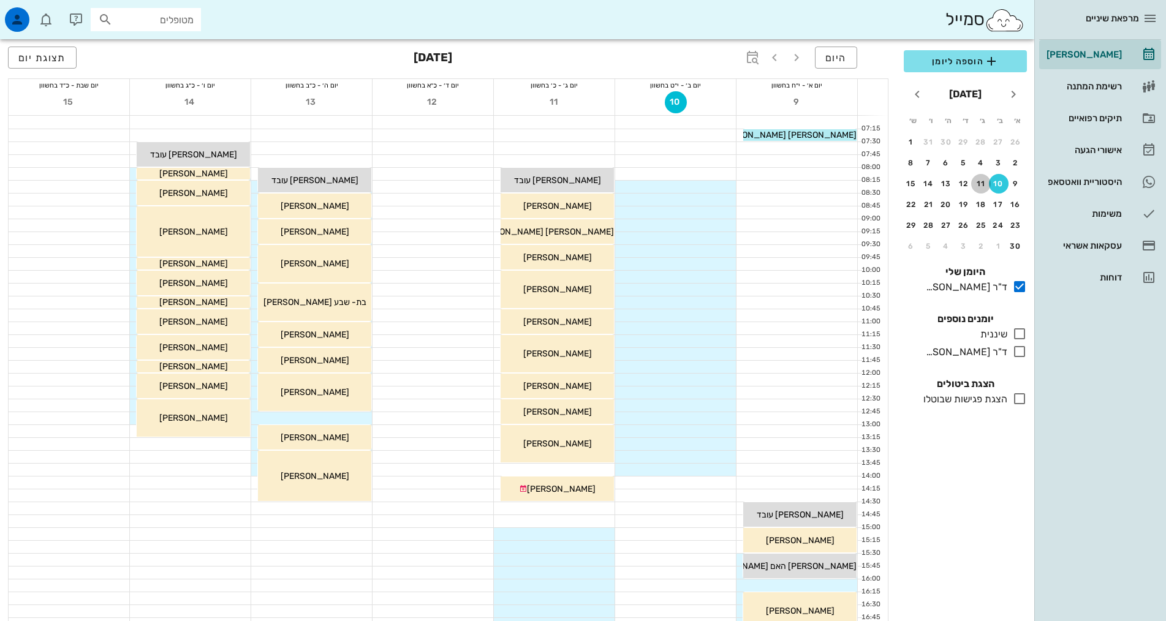
click at [985, 178] on button "11" at bounding box center [981, 184] width 20 height 20
click at [981, 209] on button "18" at bounding box center [981, 205] width 20 height 20
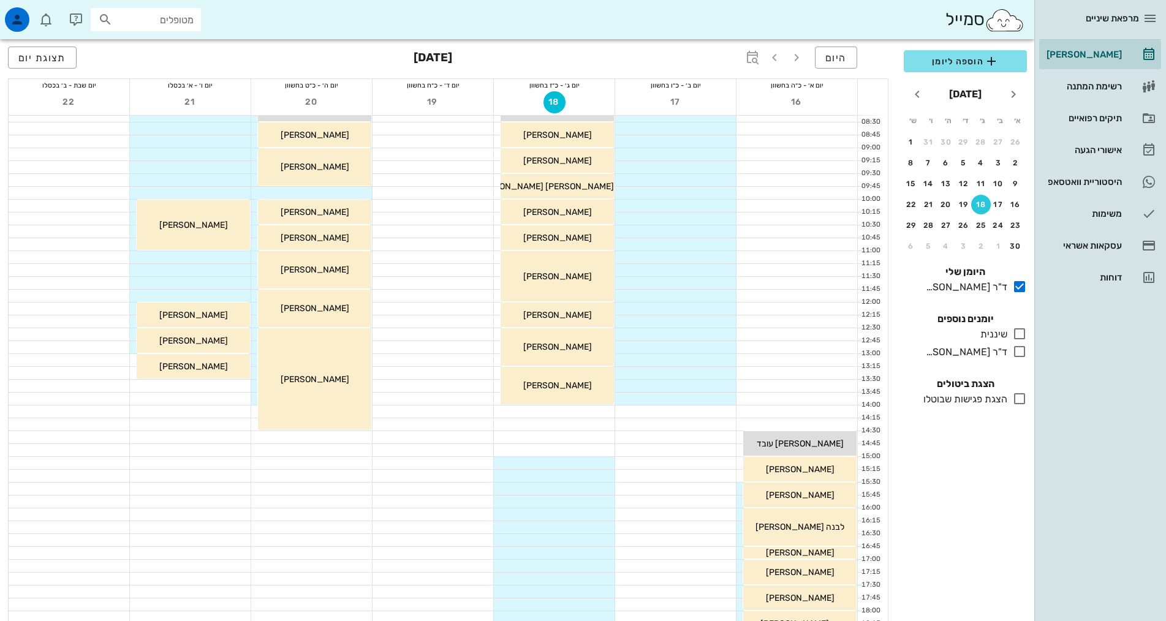
scroll to position [184, 0]
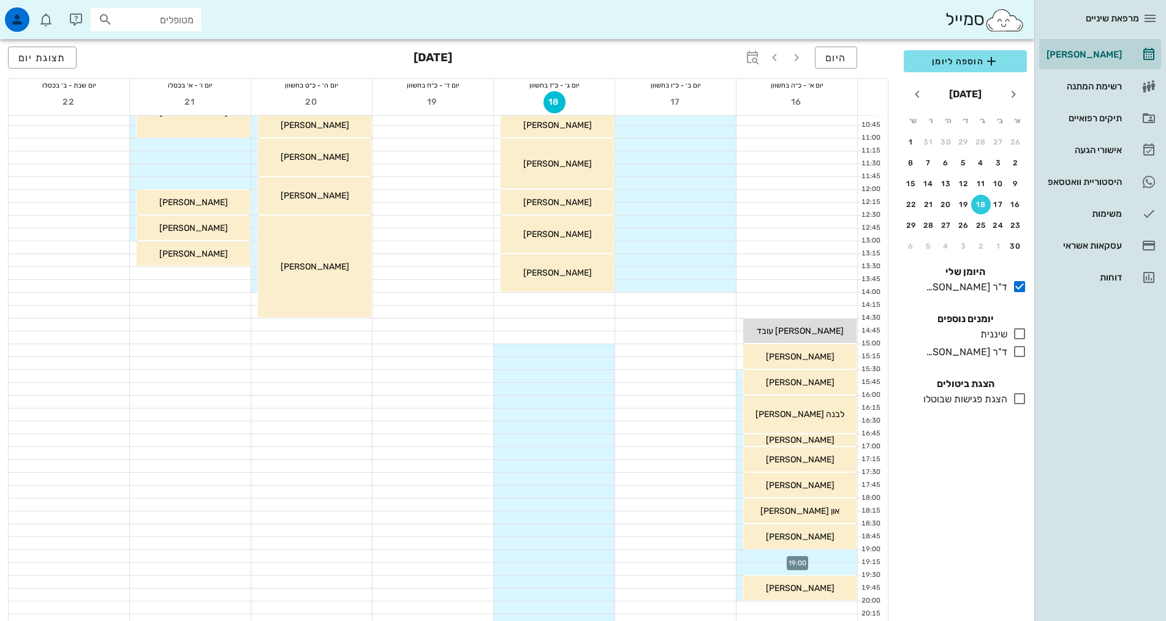
click at [822, 556] on div at bounding box center [797, 556] width 121 height 12
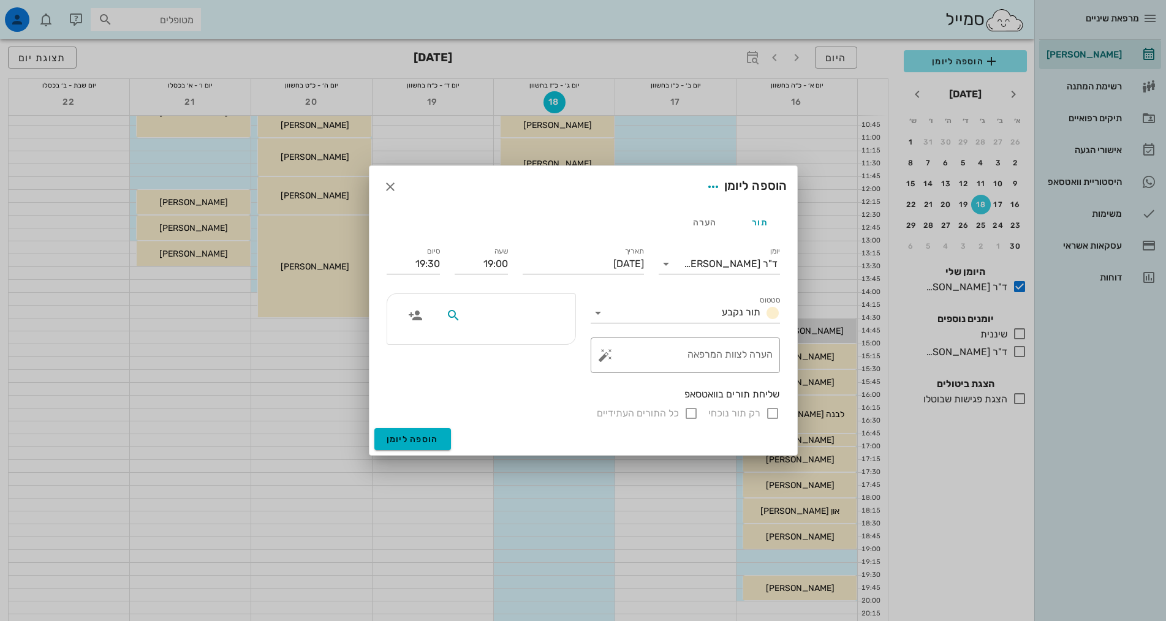
click at [524, 320] on input "text" at bounding box center [510, 316] width 94 height 16
click at [528, 312] on input "text" at bounding box center [510, 316] width 94 height 16
click at [392, 184] on icon "button" at bounding box center [390, 187] width 15 height 15
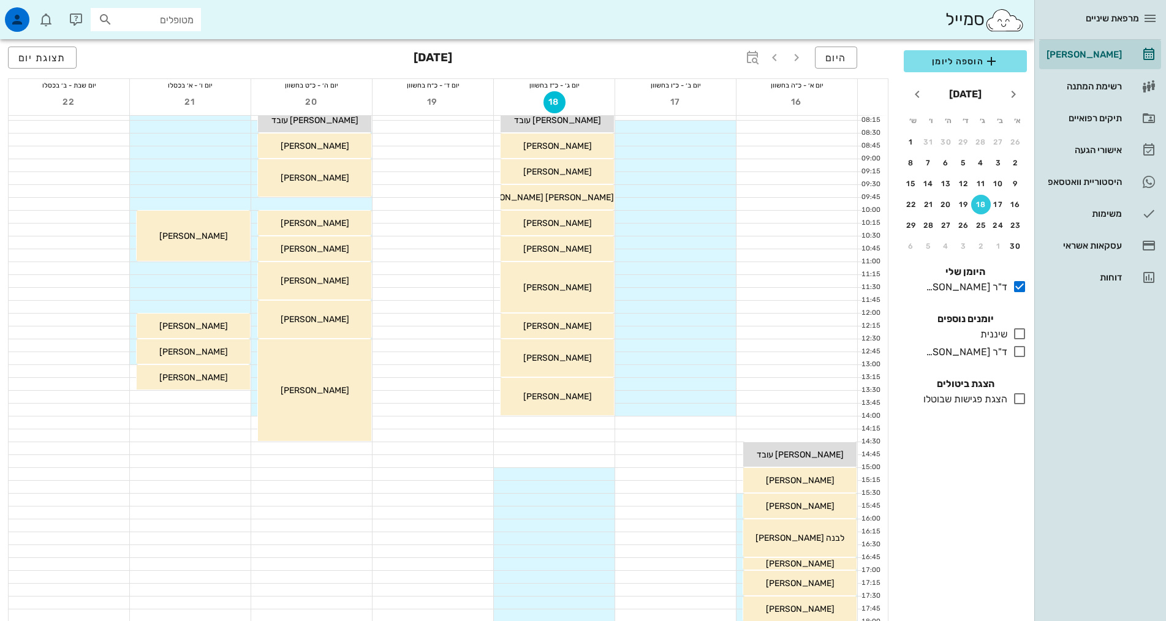
scroll to position [0, 0]
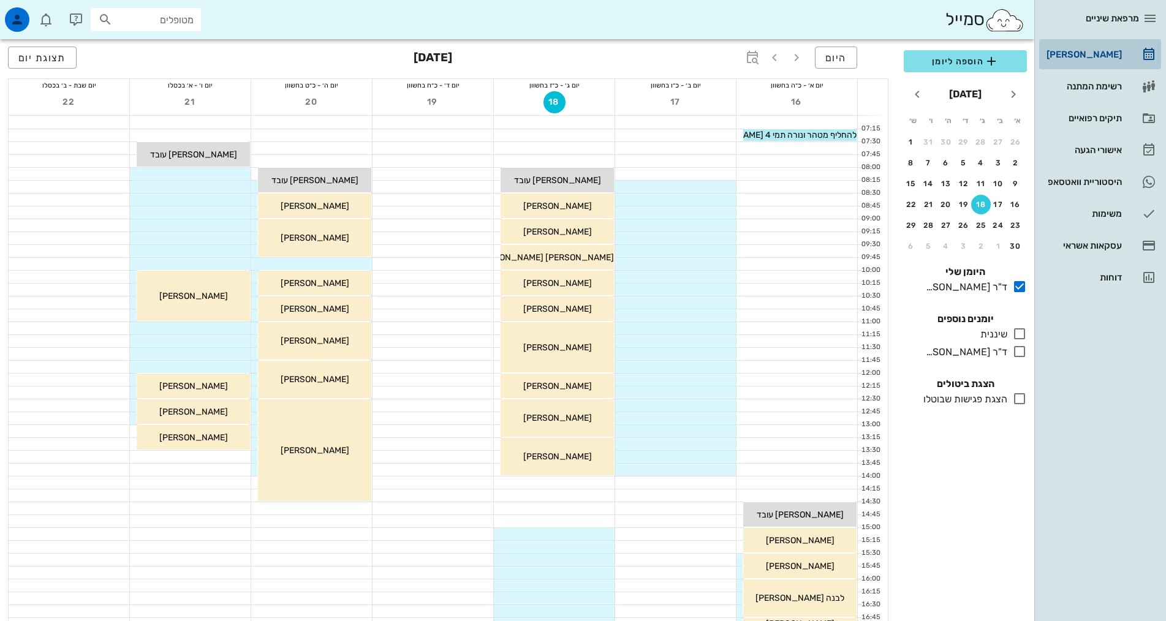
click at [1095, 51] on div "[PERSON_NAME]" at bounding box center [1083, 55] width 78 height 10
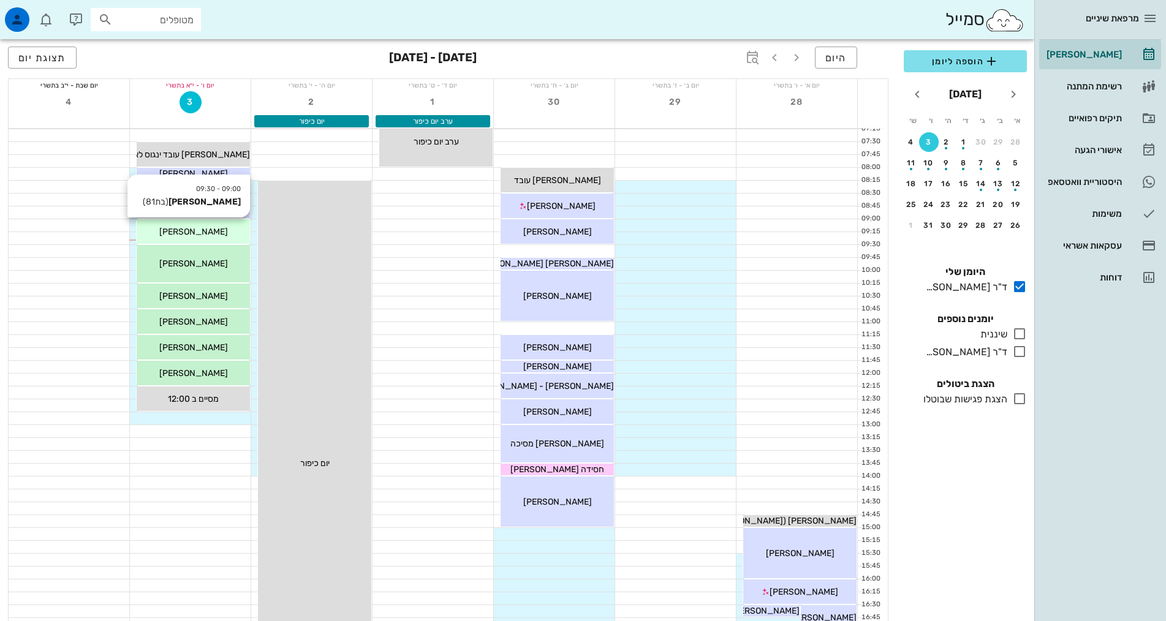
click at [202, 235] on span "[PERSON_NAME]" at bounding box center [193, 232] width 69 height 10
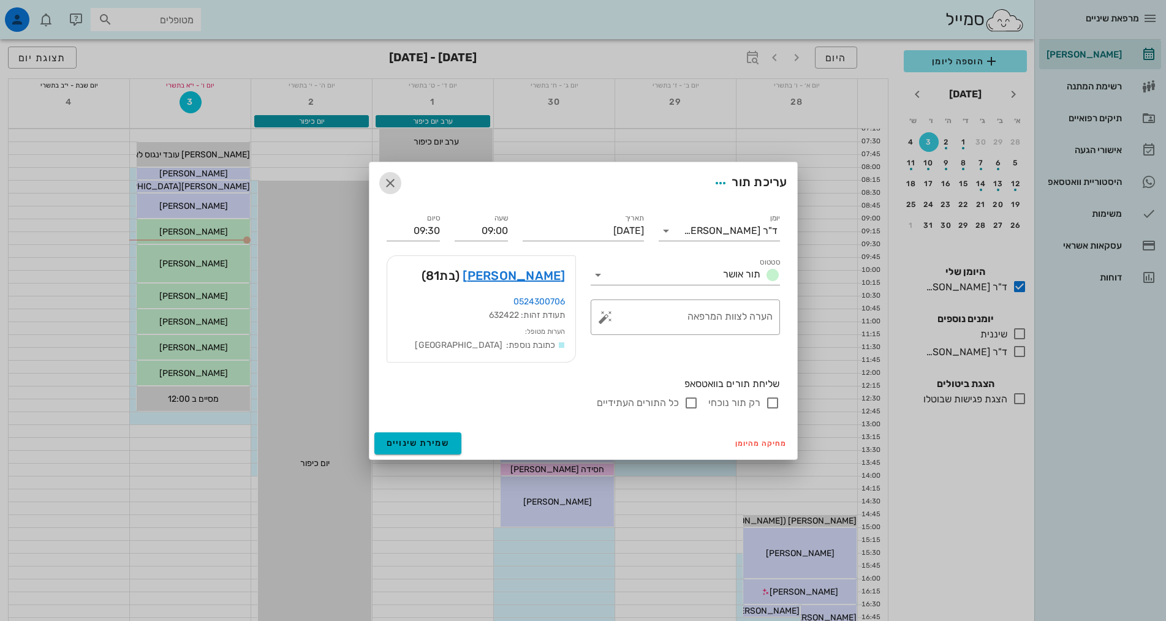
click at [389, 184] on icon "button" at bounding box center [390, 183] width 15 height 15
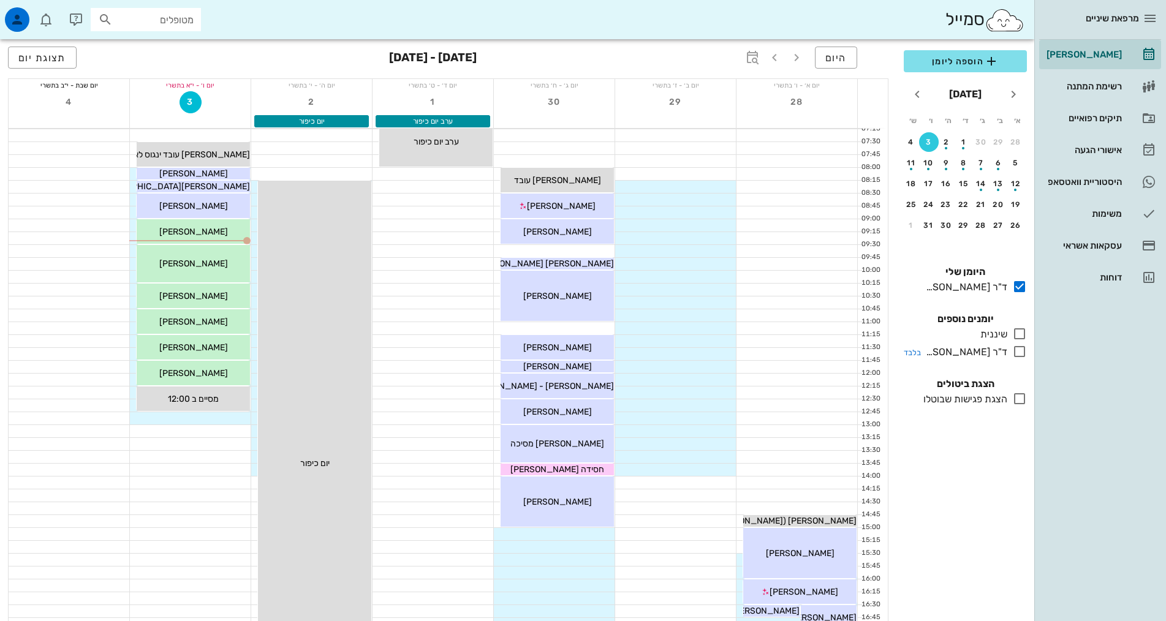
click at [1012, 349] on div at bounding box center [1018, 351] width 20 height 15
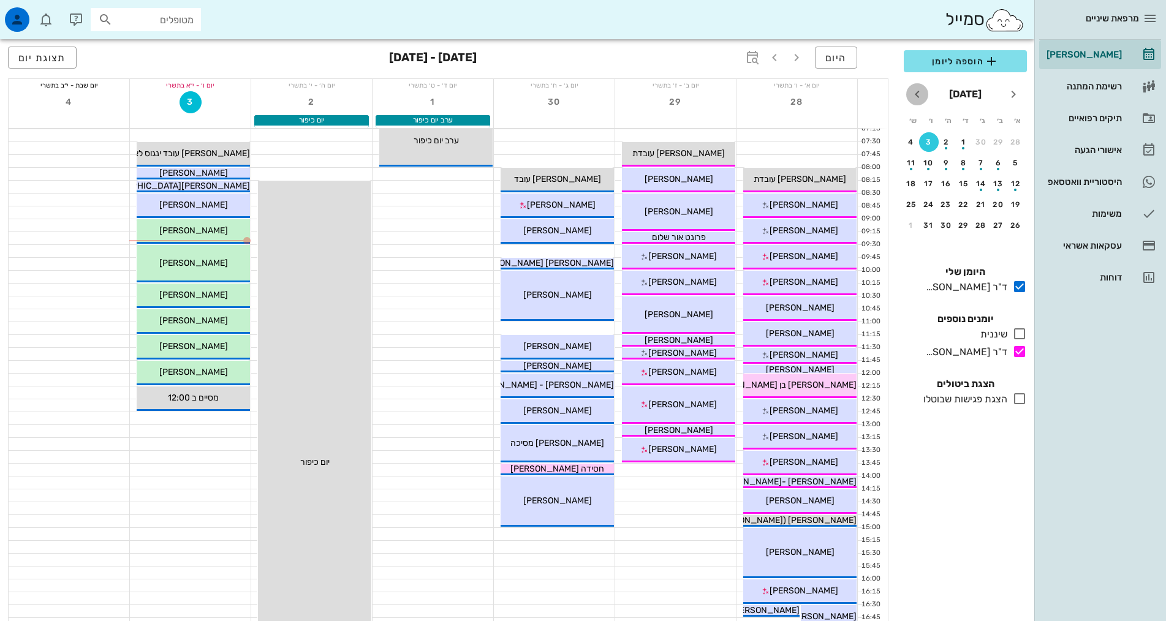
click at [919, 94] on icon "חודש הבא" at bounding box center [917, 94] width 15 height 15
click at [1020, 205] on div "16" at bounding box center [1016, 204] width 20 height 9
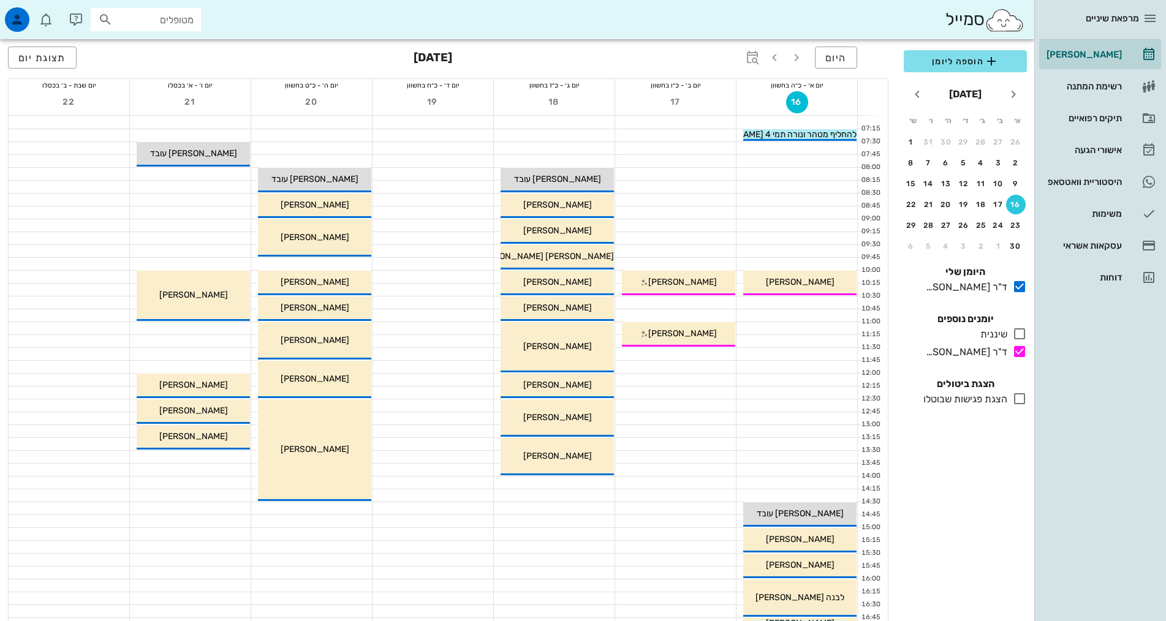
scroll to position [306, 0]
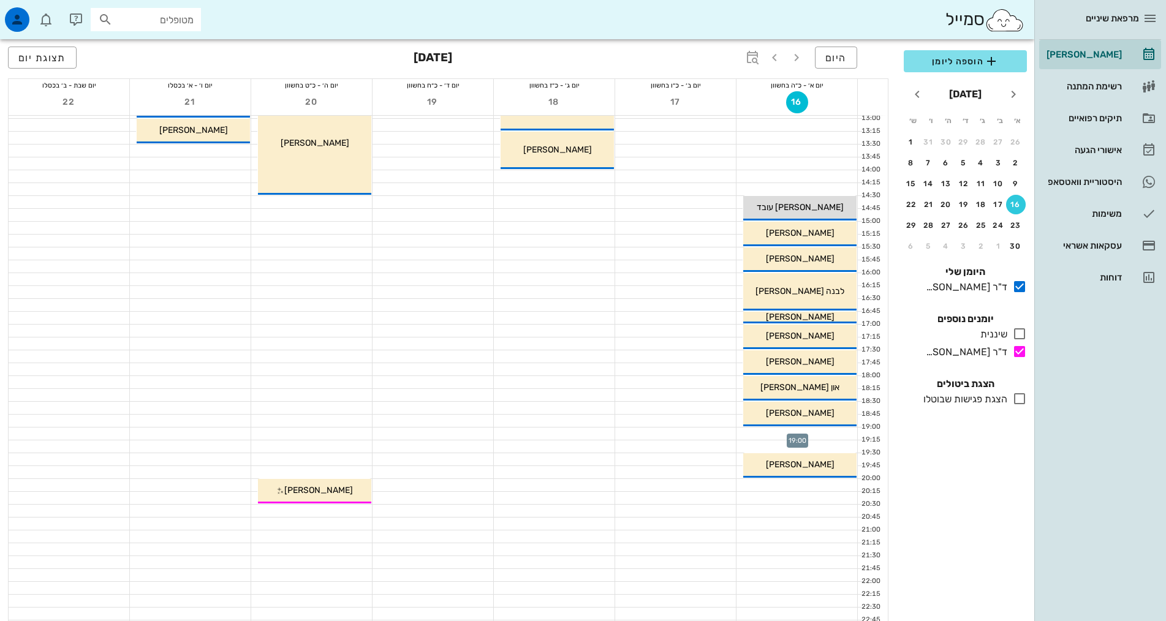
click at [816, 435] on div at bounding box center [797, 434] width 121 height 12
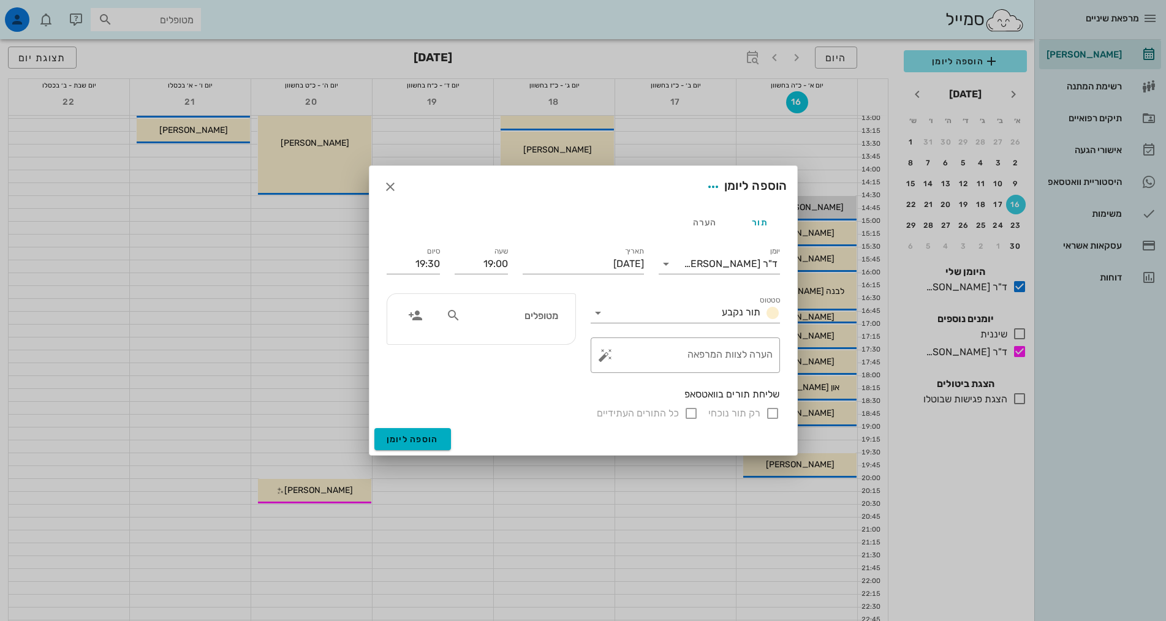
click at [513, 313] on input "מטופלים" at bounding box center [510, 316] width 94 height 16
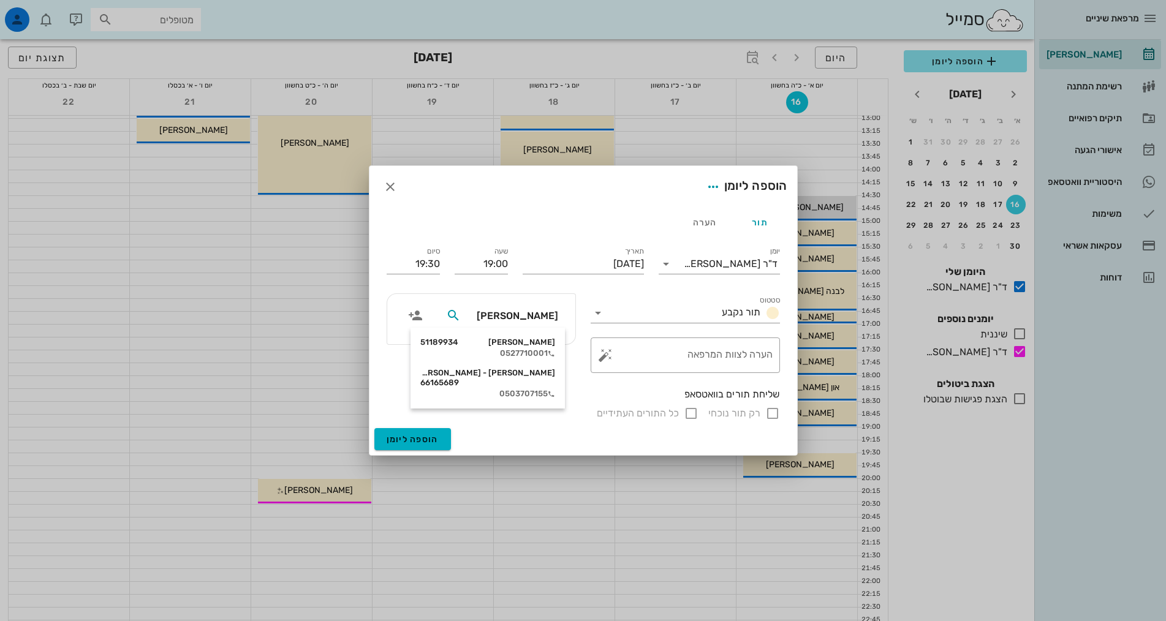
type input "[PERSON_NAME]"
click at [531, 344] on div "[PERSON_NAME] 51189934" at bounding box center [489, 343] width 135 height 10
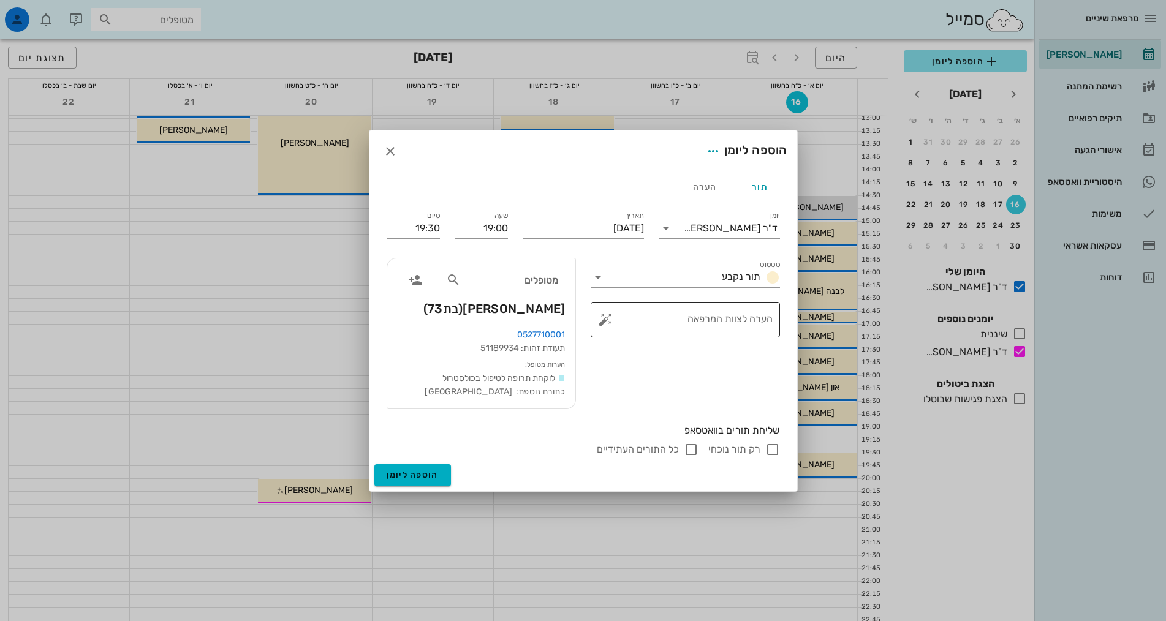
click at [691, 317] on textarea "הערה לצוות המרפאה" at bounding box center [690, 322] width 165 height 29
click at [700, 384] on div "סטטוס תור נקבע ​ הערה לצוות המרפאה" at bounding box center [685, 334] width 204 height 166
click at [748, 449] on label "רק תור נוכחי" at bounding box center [735, 450] width 52 height 12
checkbox input "true"
click at [414, 480] on span "הוספה ליומן" at bounding box center [413, 475] width 52 height 10
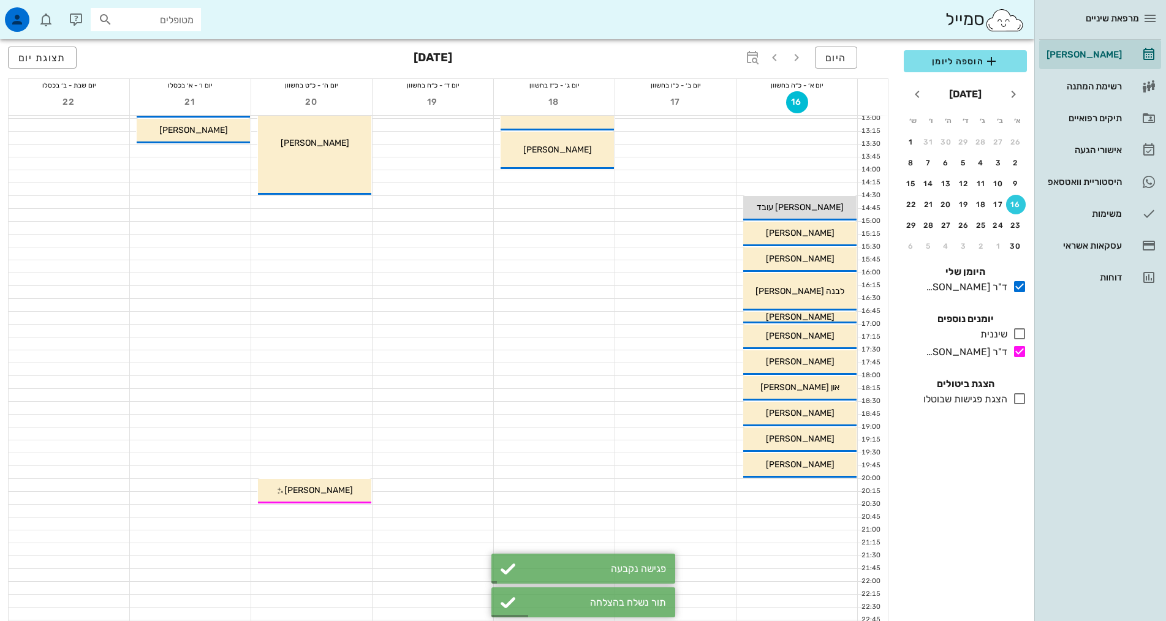
click at [997, 509] on div "הוספה ליומן [DATE] א׳ ב׳ ג׳ ד׳ ה׳ ו׳ ש׳ 26 27 28 29 30 31 1 2 3 4 5 6 7 8 9 10 …" at bounding box center [966, 332] width 138 height 579
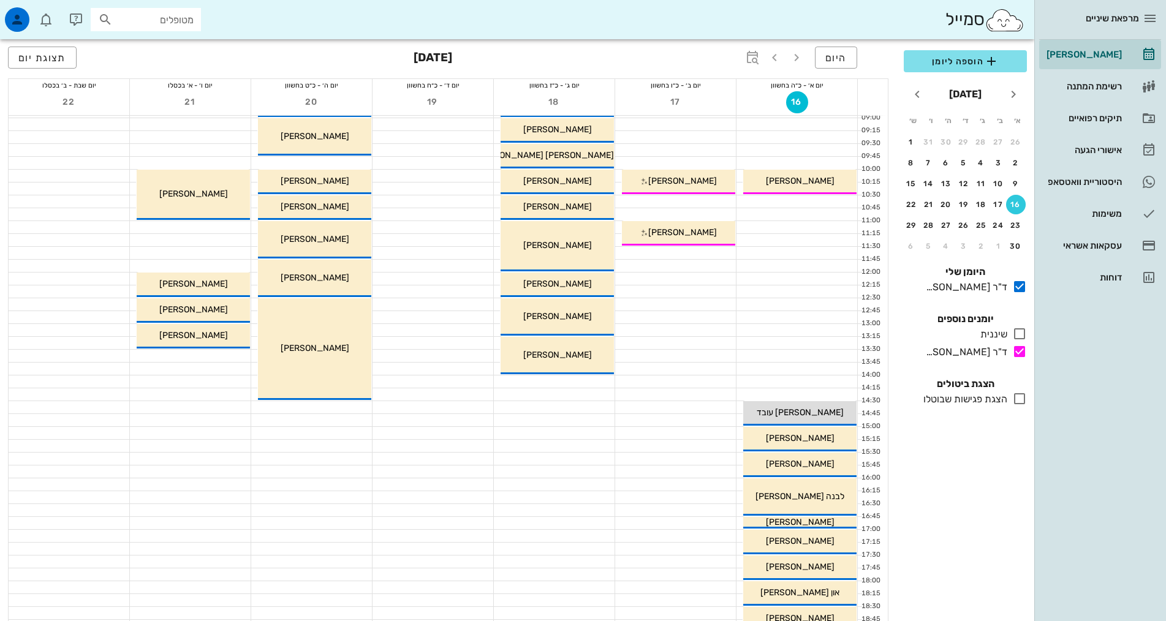
scroll to position [184, 0]
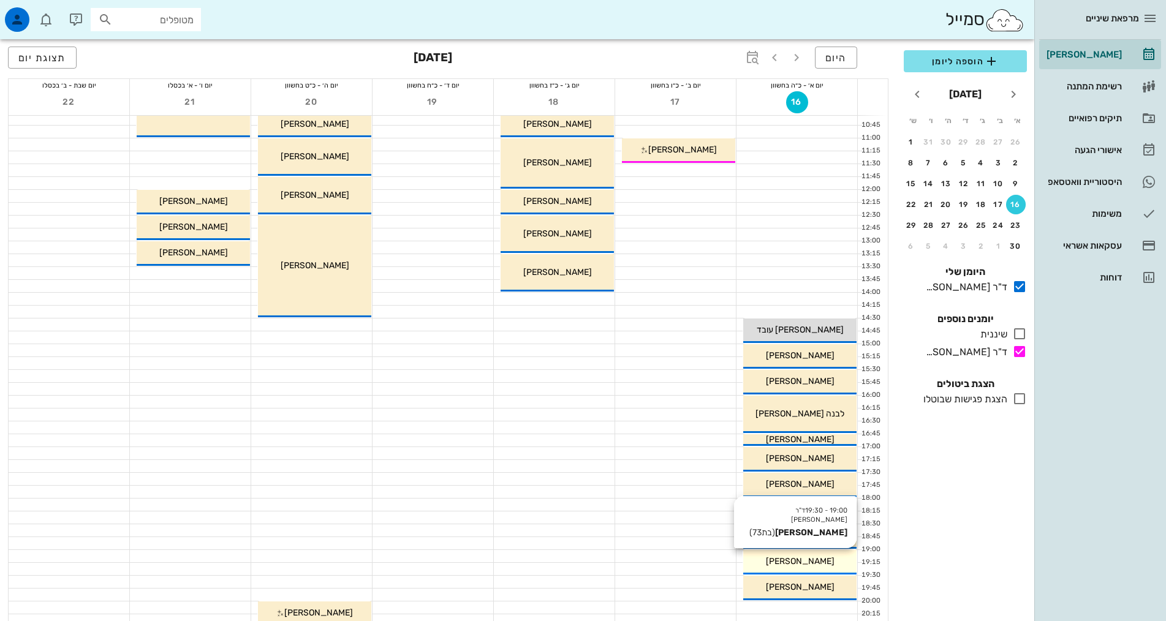
click at [820, 567] on div "[PERSON_NAME]" at bounding box center [799, 561] width 113 height 13
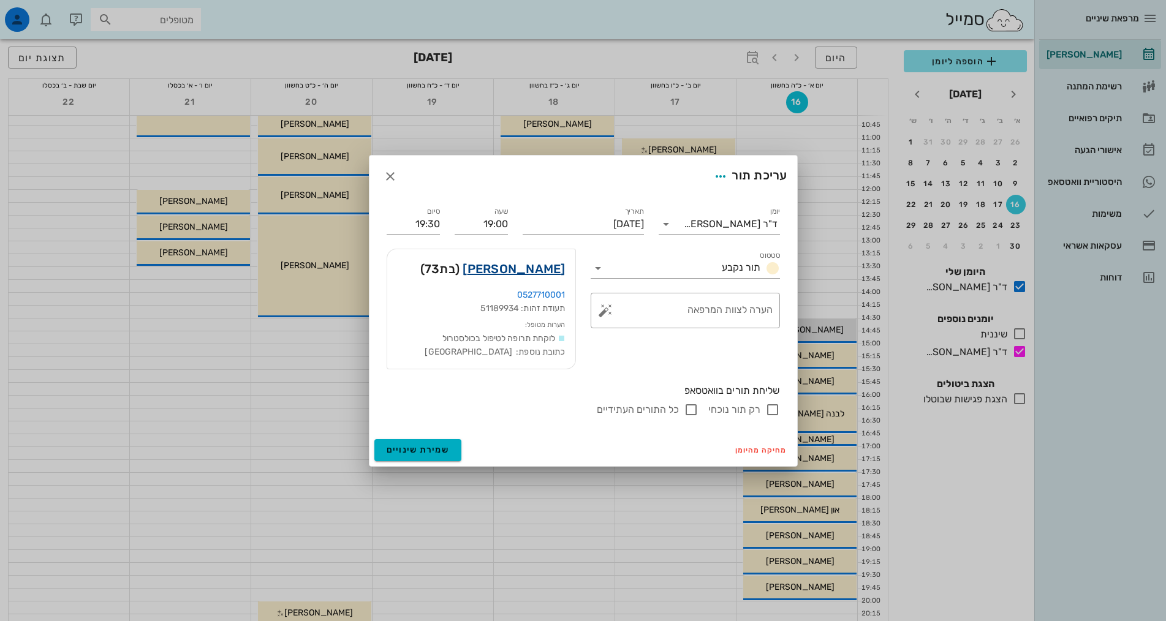
click at [532, 274] on link "[PERSON_NAME]" at bounding box center [514, 269] width 102 height 20
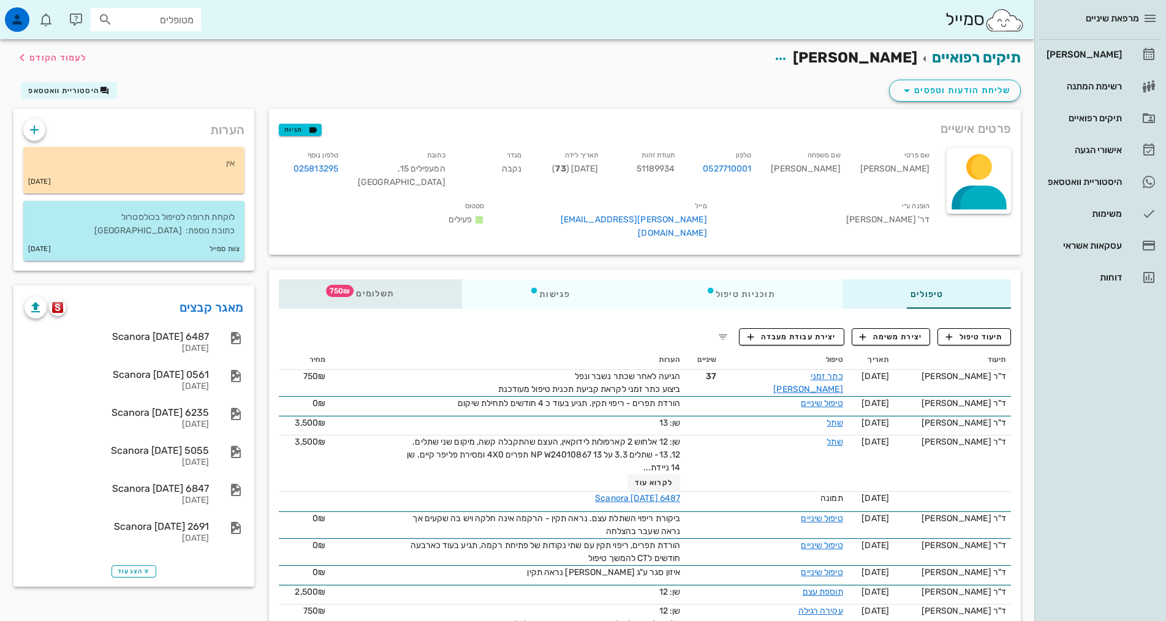
click at [279, 279] on div "תשלומים 750₪" at bounding box center [370, 293] width 183 height 29
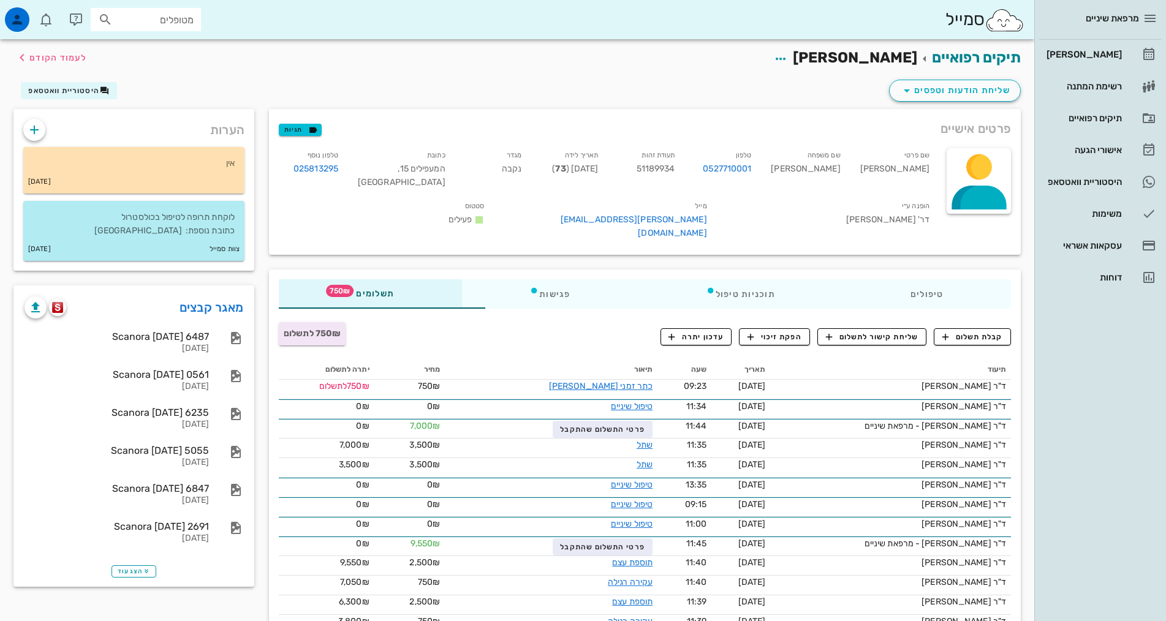
click at [1146, 410] on div "מרפאת שיניים [PERSON_NAME] רשימת המתנה תיקים רפואיים אישורי הגעה 2 היסטוריית וו…" at bounding box center [1101, 310] width 132 height 621
click at [1095, 54] on div "[PERSON_NAME]" at bounding box center [1083, 55] width 78 height 10
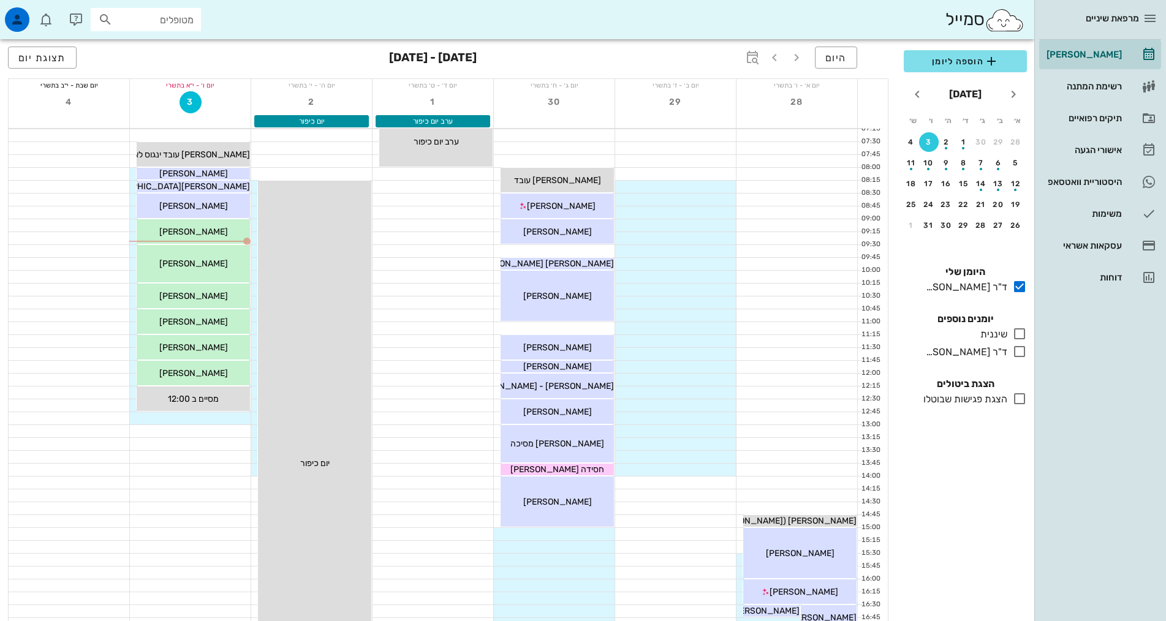
click at [1001, 515] on div "הוספה ליומן [DATE] א׳ ב׳ ג׳ ד׳ ה׳ ו׳ ש׳ 28 29 30 1 2 3 4 5 6 7 8 9 10 11 12 13 …" at bounding box center [966, 332] width 138 height 579
click at [184, 239] on div "09:00 - 09:30 [PERSON_NAME] (בת 81 ) [PERSON_NAME]" at bounding box center [193, 231] width 113 height 25
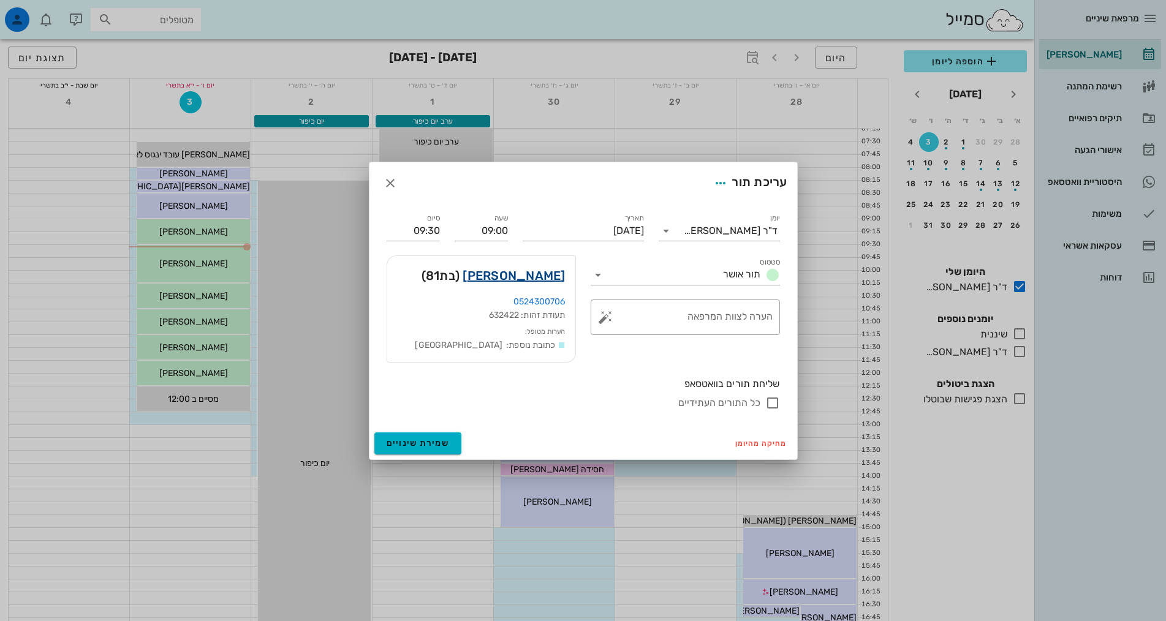
click at [541, 269] on link "[PERSON_NAME]" at bounding box center [514, 276] width 102 height 20
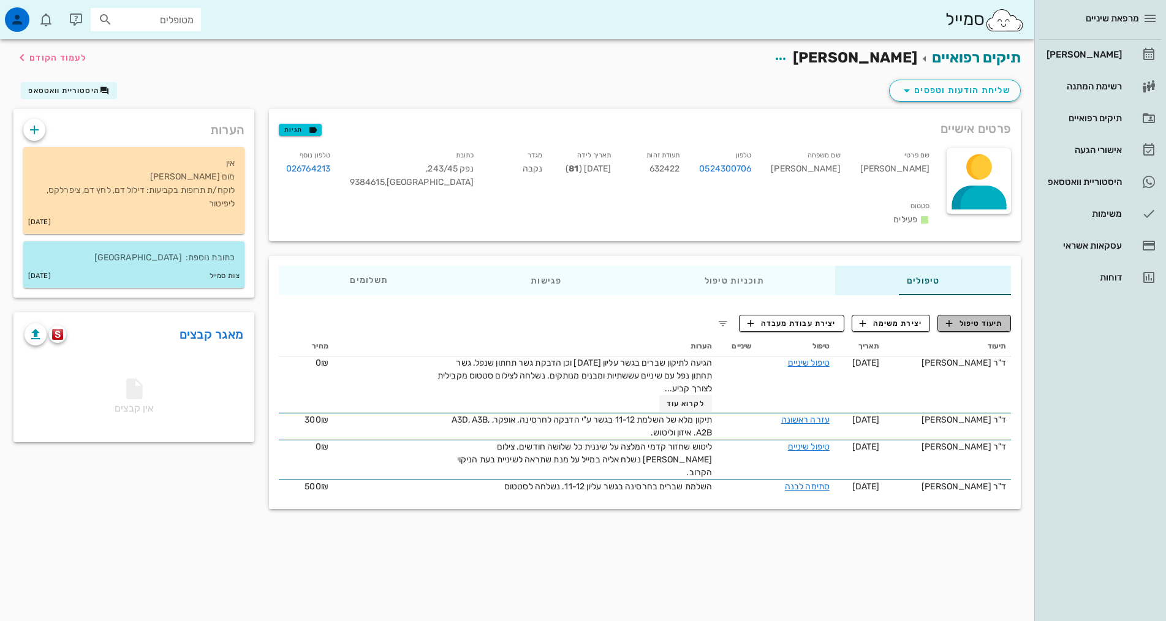
click at [964, 318] on span "תיעוד טיפול" at bounding box center [974, 323] width 57 height 11
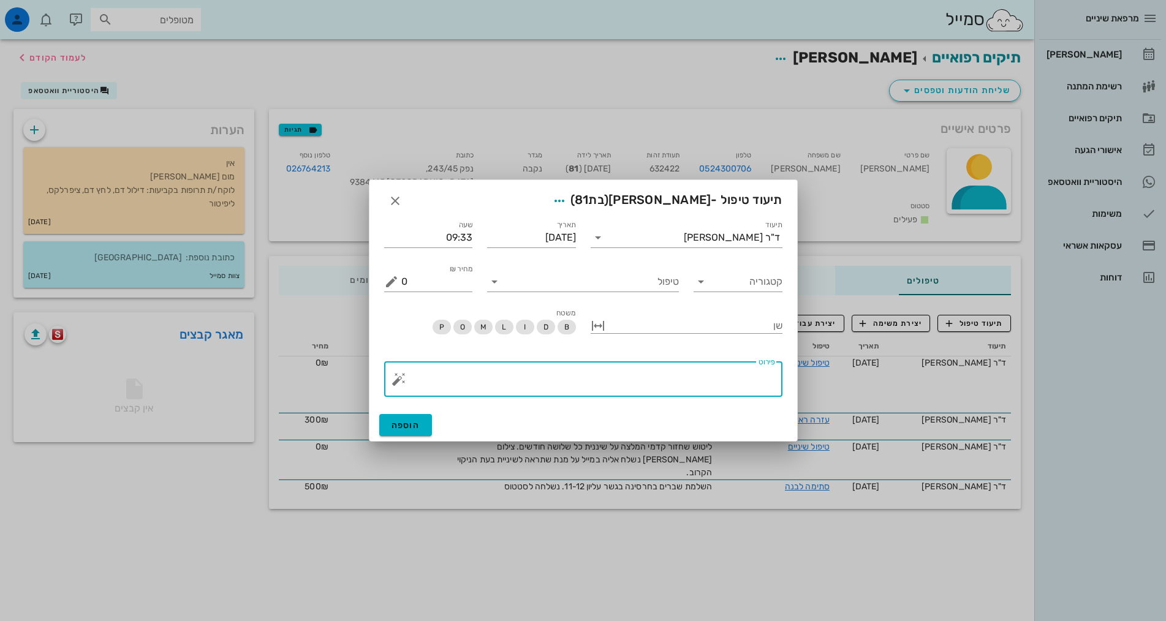
click at [545, 376] on textarea "פירוט" at bounding box center [588, 382] width 374 height 29
click at [549, 378] on textarea "פירוט" at bounding box center [588, 382] width 374 height 29
click at [550, 379] on textarea "פירוט" at bounding box center [588, 382] width 374 height 29
type textarea "הצגת תוכנית טיפול"
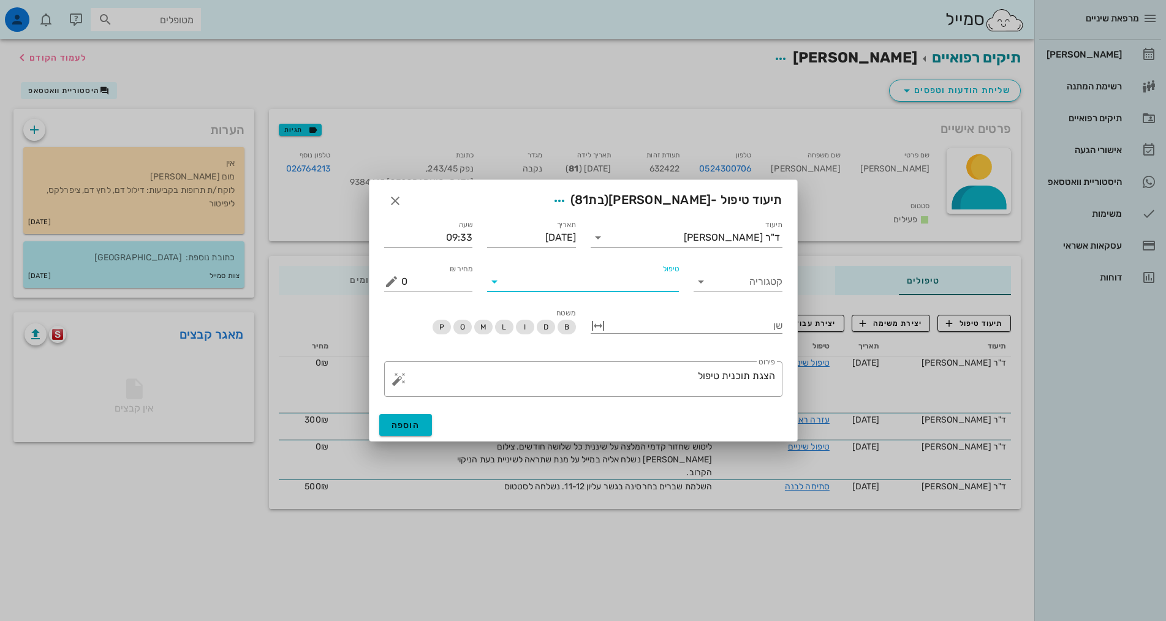
click at [545, 287] on input "טיפול" at bounding box center [591, 282] width 175 height 20
type input "טפלש"
click at [610, 313] on div "טיפול שיניים (טפלש)" at bounding box center [583, 311] width 172 height 12
click at [402, 425] on span "הוספה" at bounding box center [406, 425] width 29 height 10
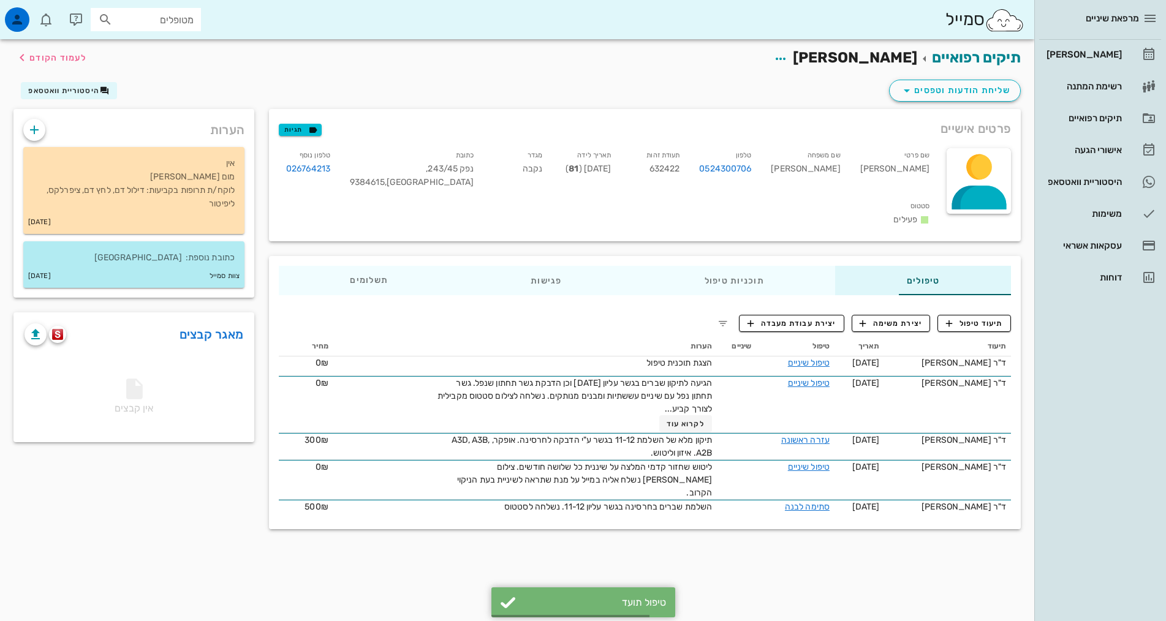
click at [754, 577] on div "תיקים רפואיים [PERSON_NAME] לעמוד הקודם שליחת הודעות וטפסים היסטוריית וואטסאפ פ…" at bounding box center [517, 330] width 1035 height 582
click at [1109, 49] on div "[PERSON_NAME]" at bounding box center [1083, 55] width 78 height 20
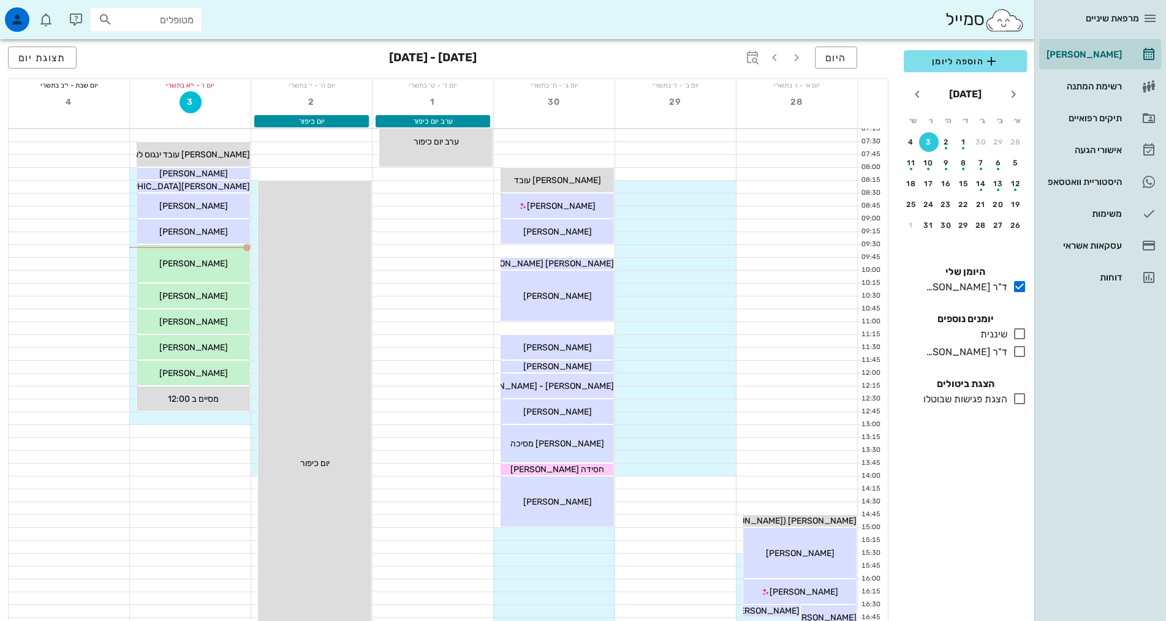
click at [204, 416] on div at bounding box center [190, 418] width 121 height 12
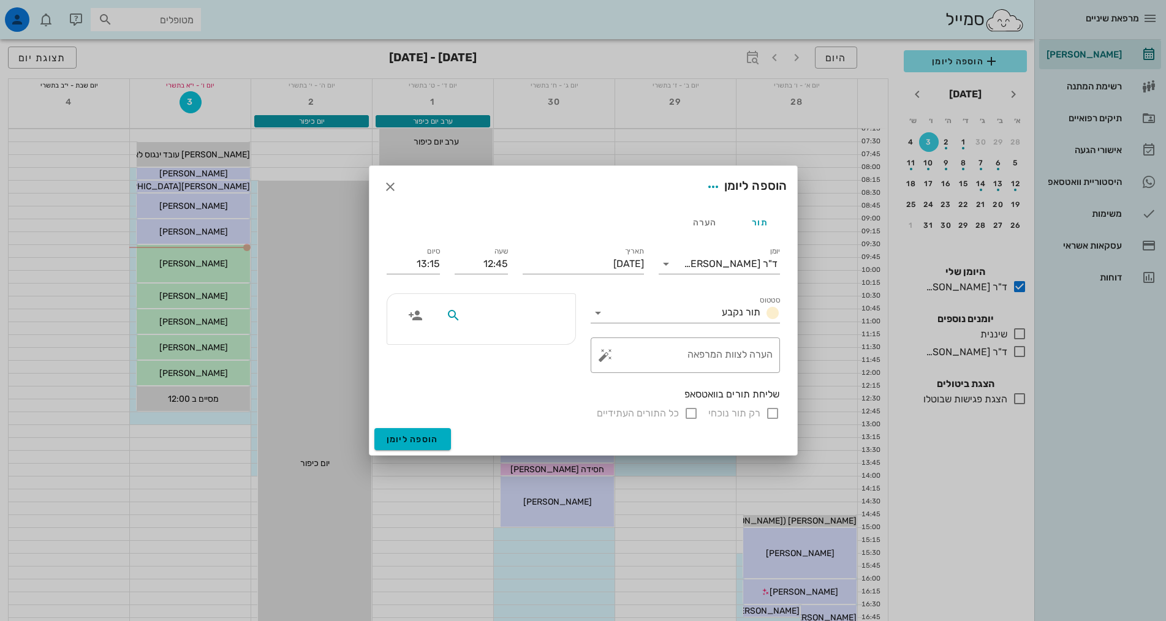
click at [547, 309] on input "text" at bounding box center [510, 316] width 94 height 16
type input "[PERSON_NAME]"
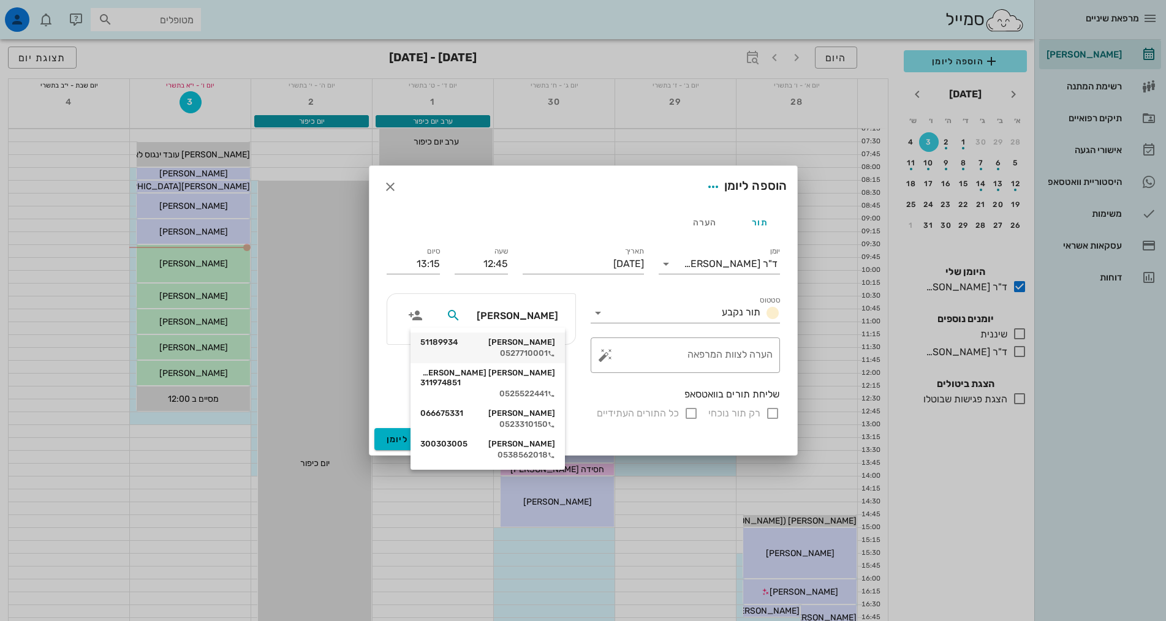
click at [539, 336] on div "[PERSON_NAME] 51189934 0527710001" at bounding box center [487, 348] width 135 height 31
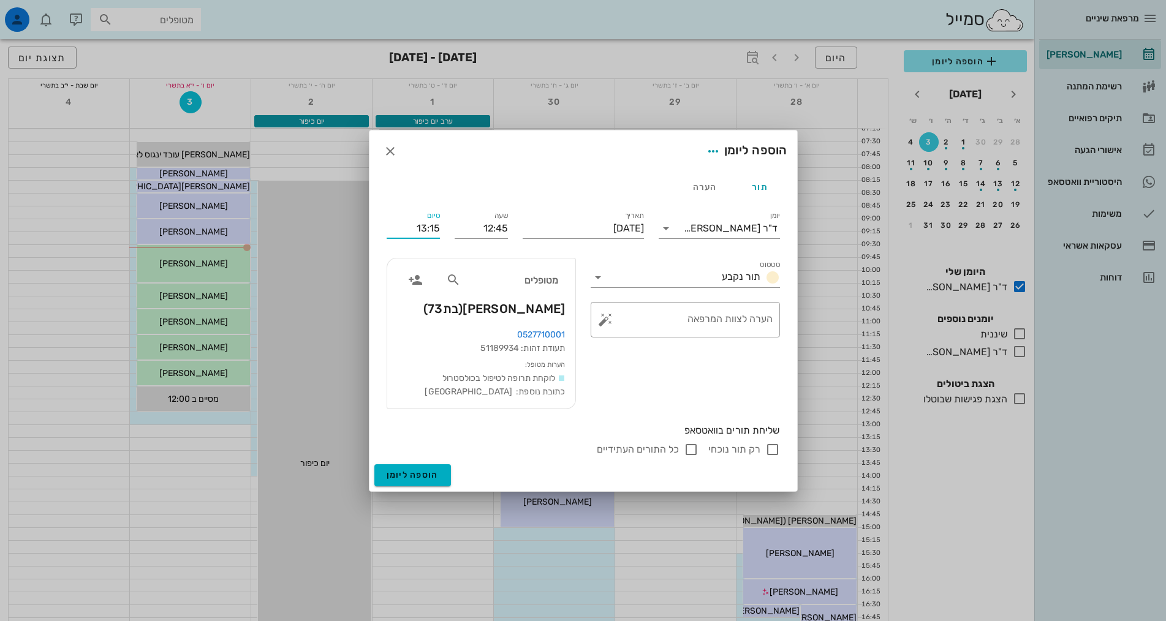
click at [430, 228] on input "13:15" at bounding box center [413, 229] width 53 height 20
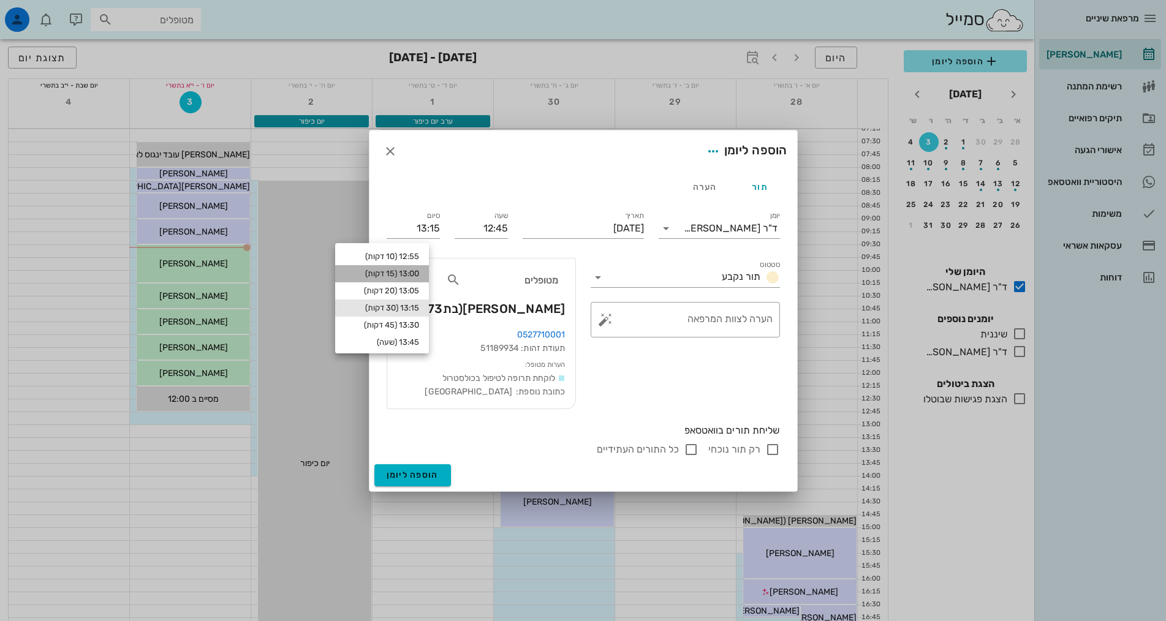
click at [419, 271] on div "13:00 (15 דקות)" at bounding box center [382, 274] width 74 height 10
type input "13:00"
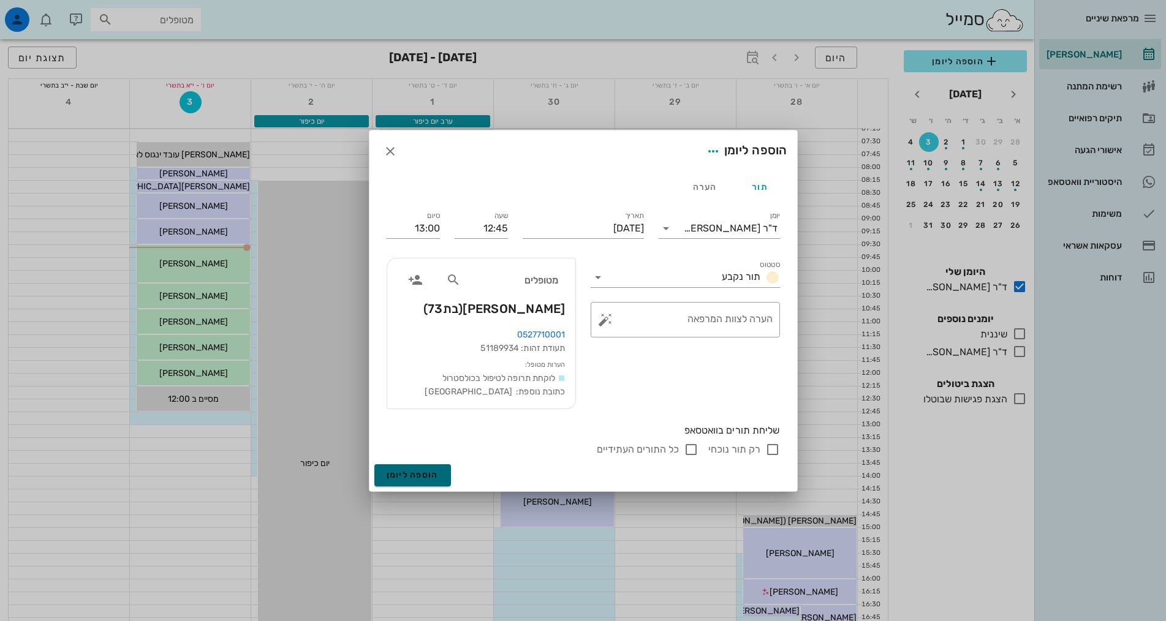
click at [435, 473] on span "הוספה ליומן" at bounding box center [413, 475] width 52 height 10
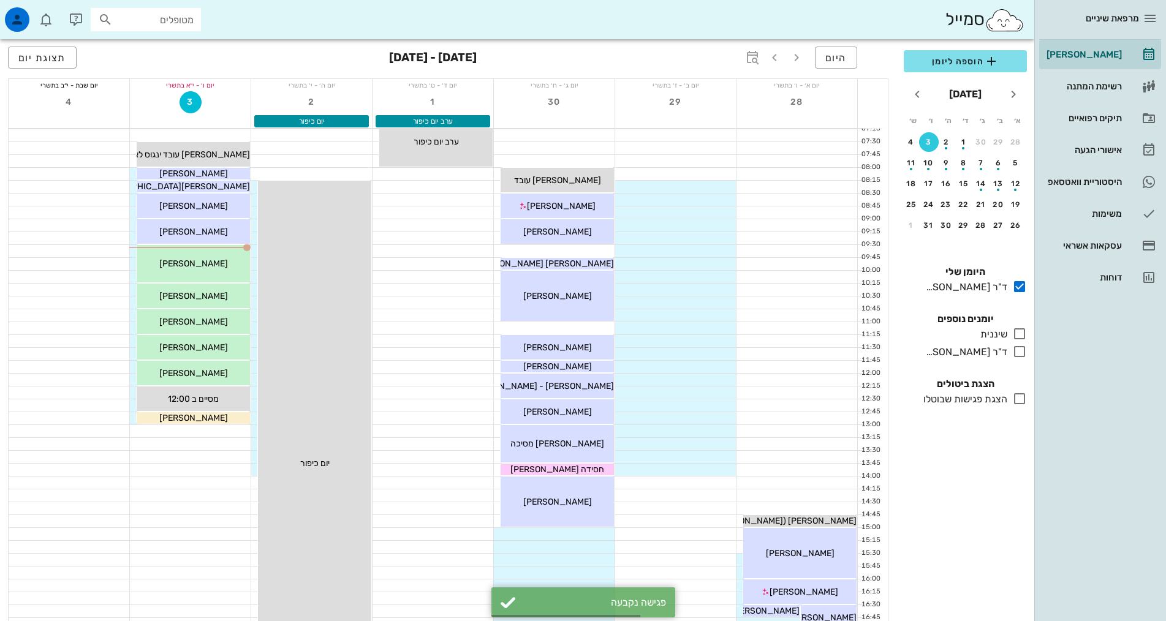
click at [211, 429] on div at bounding box center [190, 431] width 121 height 12
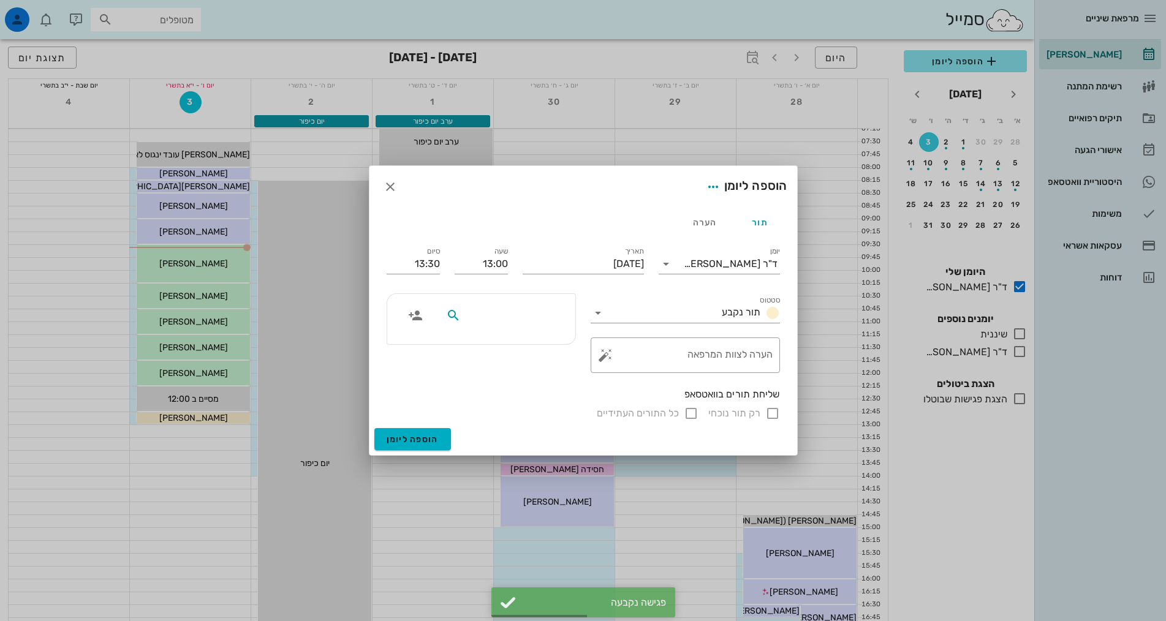
click at [533, 311] on input "text" at bounding box center [510, 316] width 94 height 16
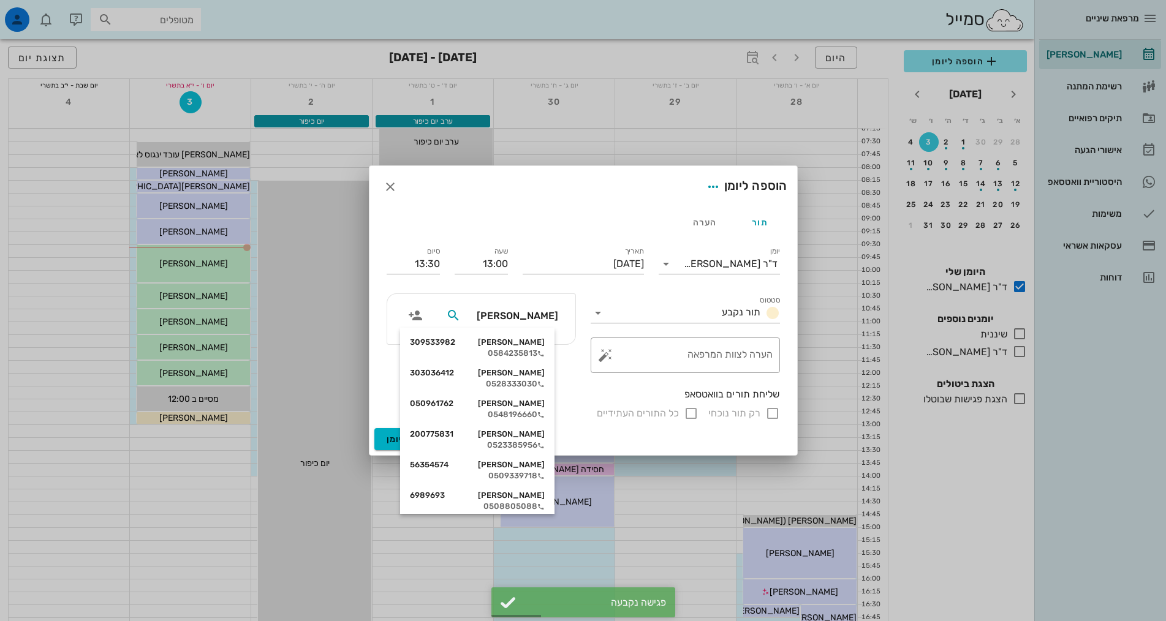
type input "[PERSON_NAME]"
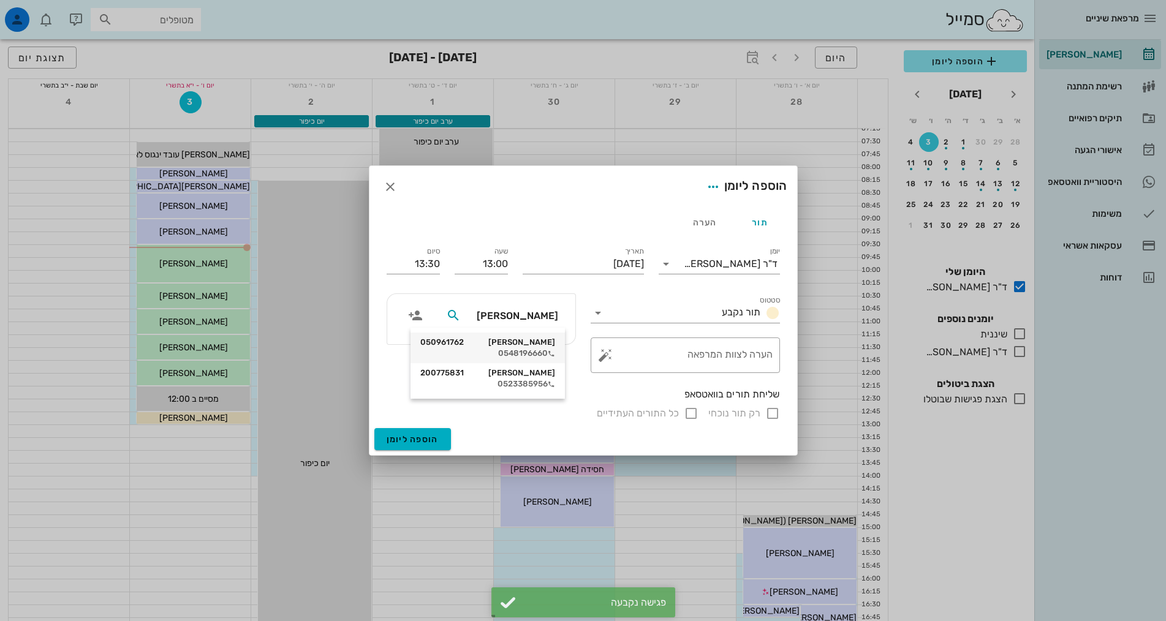
click at [530, 340] on div "[PERSON_NAME] 050961762" at bounding box center [487, 343] width 135 height 10
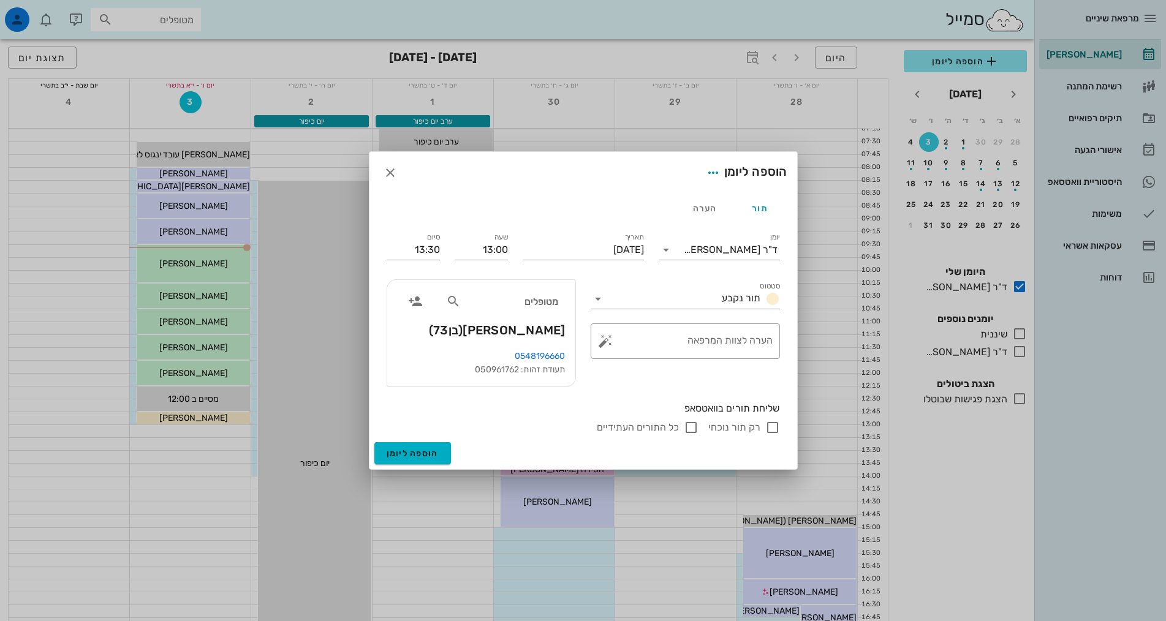
click at [441, 251] on div "סיום 13:30" at bounding box center [413, 247] width 68 height 49
click at [424, 248] on input "13:30" at bounding box center [413, 250] width 53 height 20
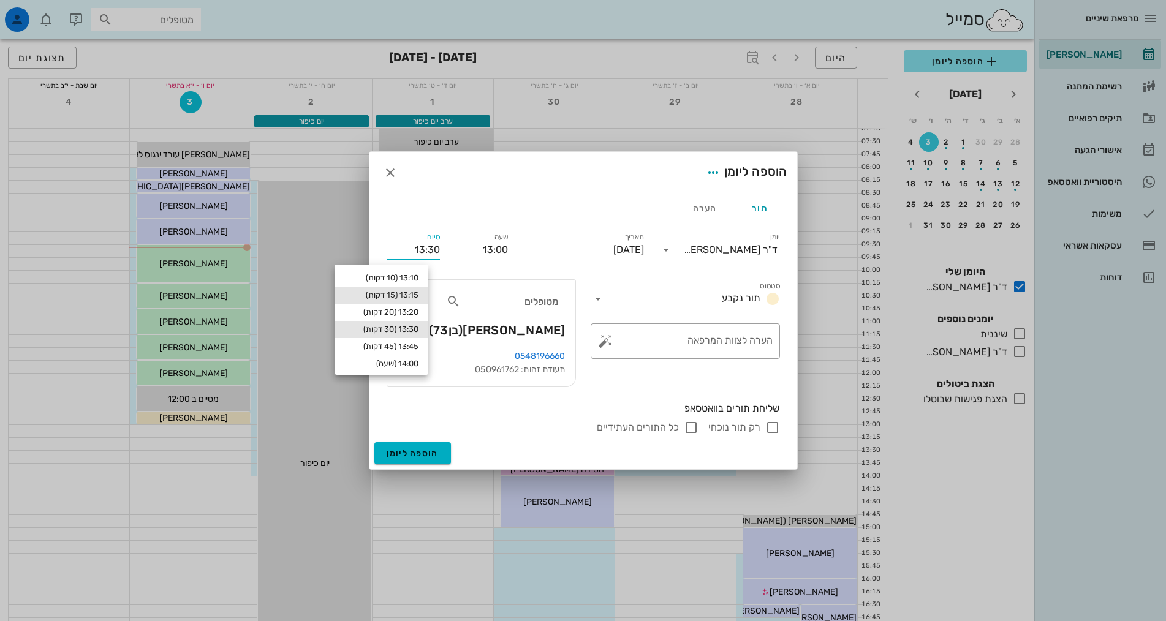
click at [412, 299] on div "13:15 (15 דקות)" at bounding box center [381, 296] width 74 height 10
type input "13:15"
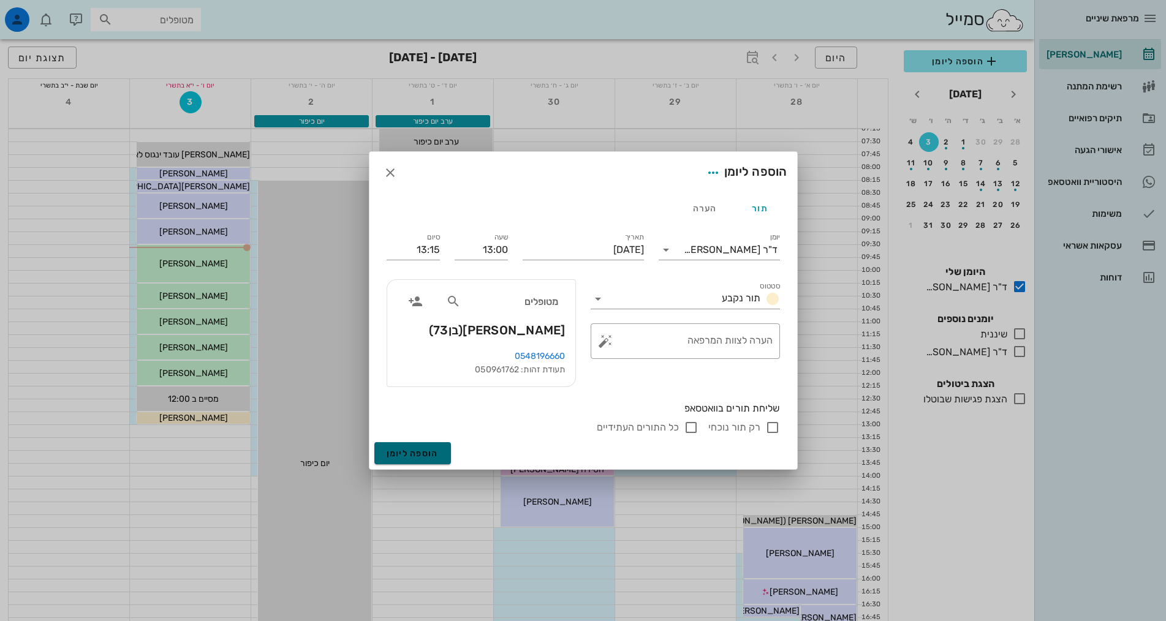
click at [409, 458] on span "הוספה ליומן" at bounding box center [413, 454] width 52 height 10
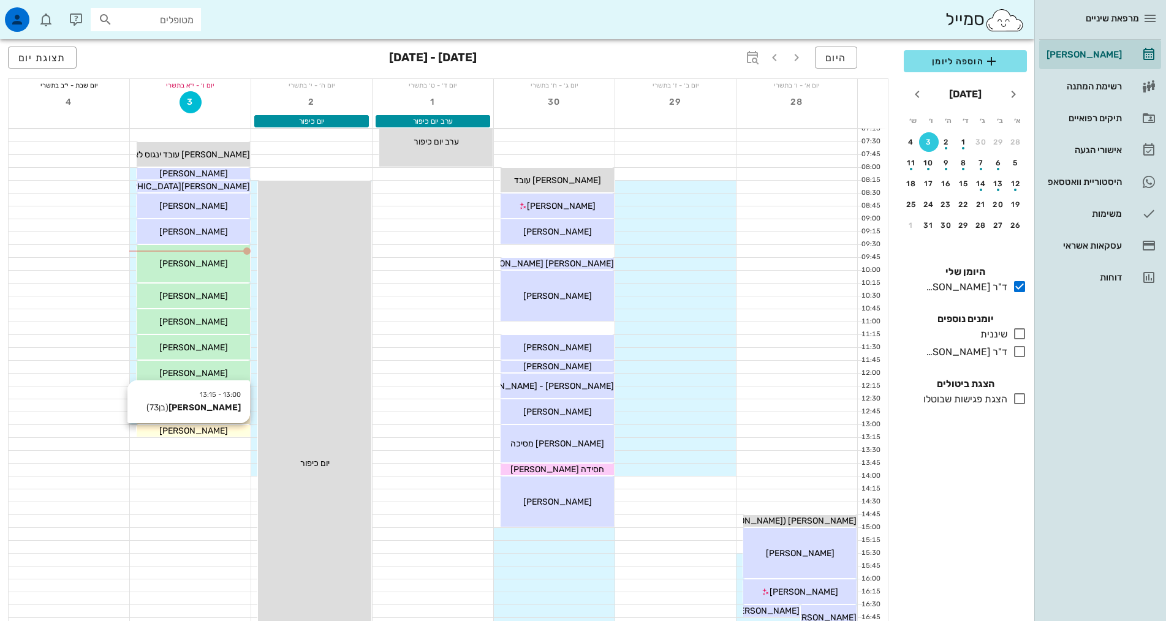
click at [188, 431] on span "[PERSON_NAME]" at bounding box center [193, 431] width 69 height 10
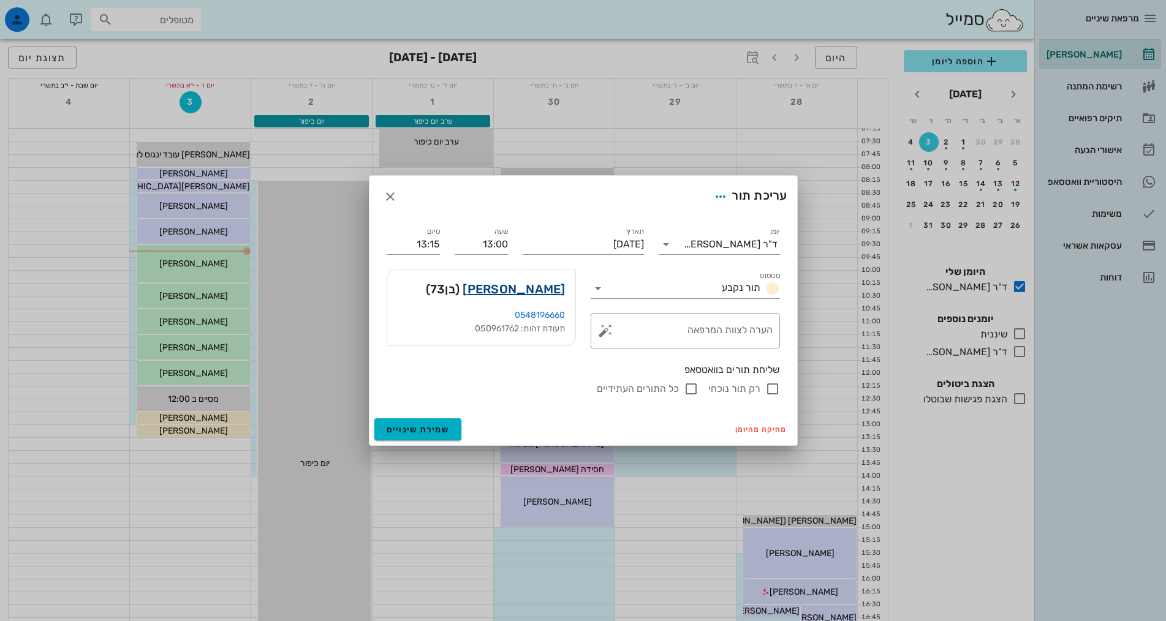
click at [558, 287] on link "[PERSON_NAME]" at bounding box center [514, 289] width 102 height 20
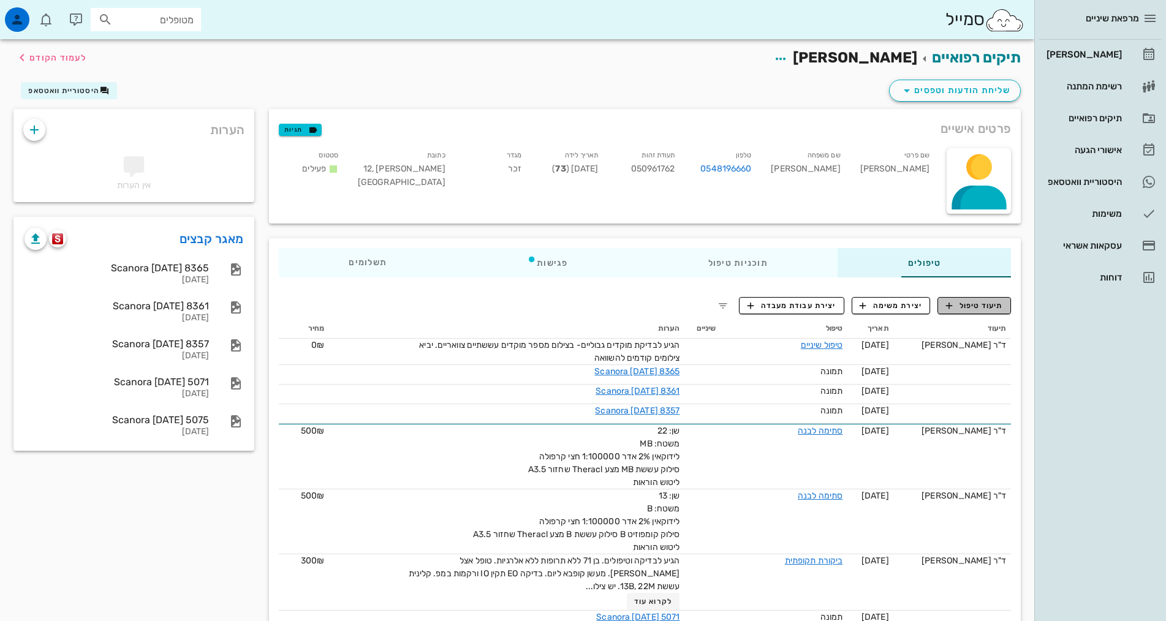
click at [974, 306] on span "תיעוד טיפול" at bounding box center [974, 305] width 57 height 11
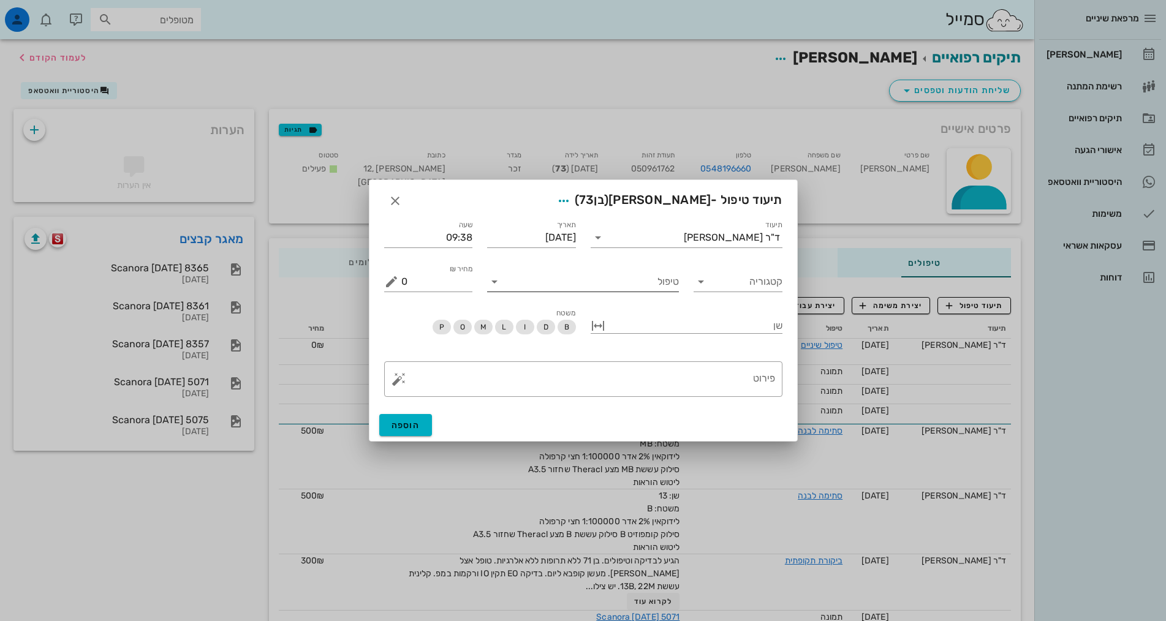
click at [648, 278] on input "טיפול" at bounding box center [591, 282] width 175 height 20
type input "עזר"
click at [656, 309] on div "עזרה ראשונה (ער)" at bounding box center [583, 311] width 172 height 12
drag, startPoint x: 427, startPoint y: 282, endPoint x: 395, endPoint y: 279, distance: 32.0
click at [393, 282] on div "מחיר ₪ 400" at bounding box center [428, 282] width 89 height 20
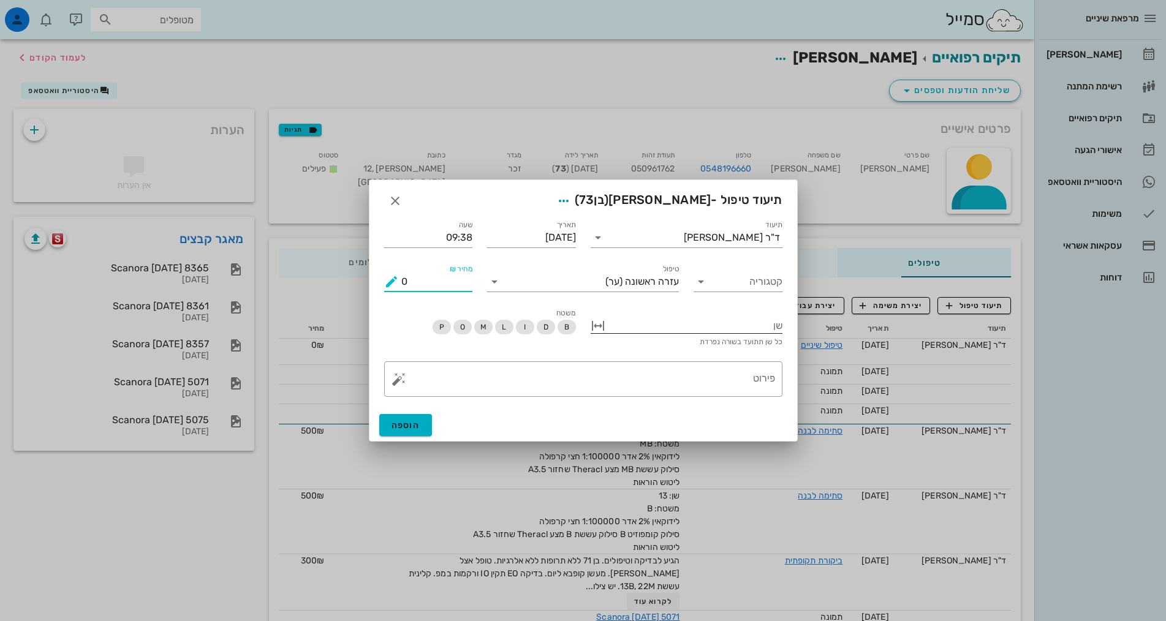
type input "0"
click at [750, 323] on div at bounding box center [695, 325] width 175 height 16
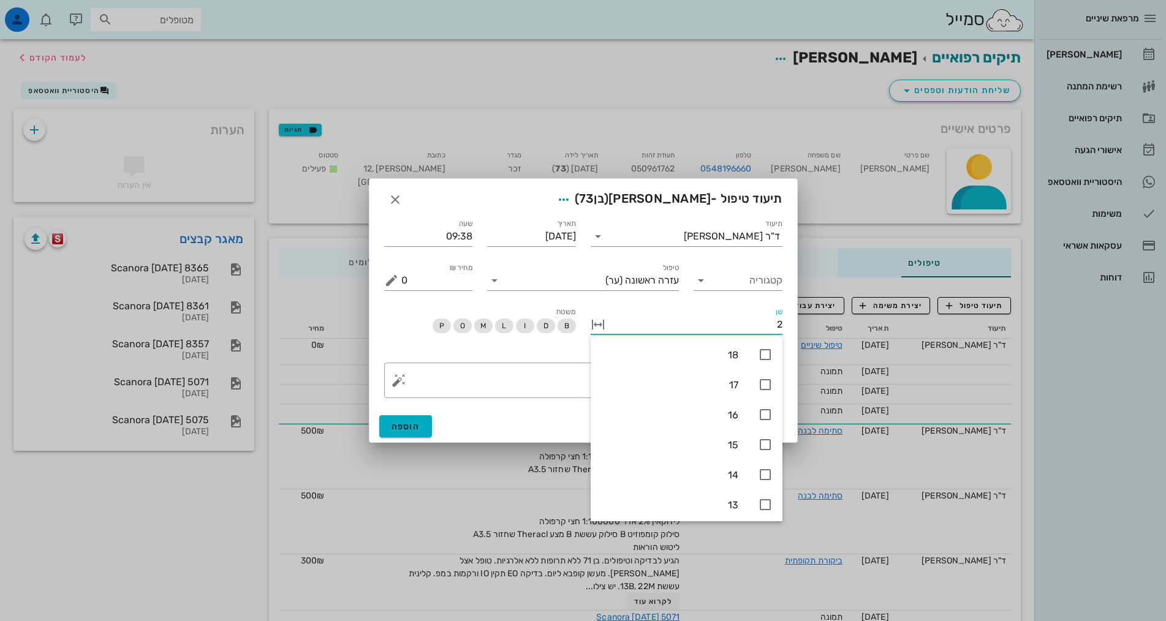
type input "21"
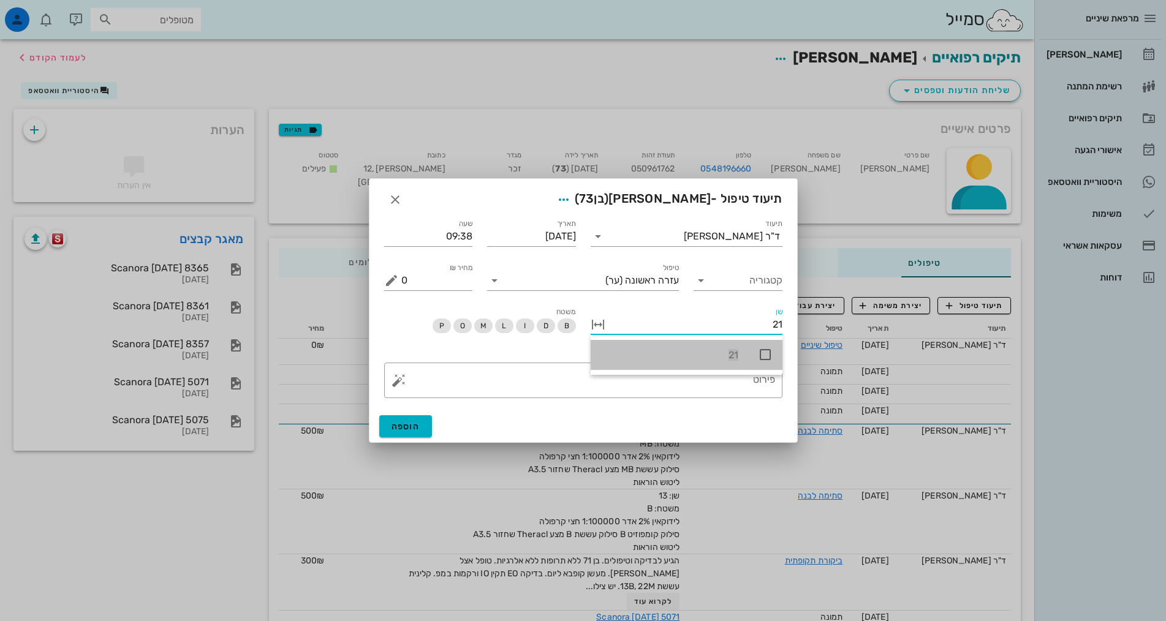
click at [767, 350] on icon at bounding box center [765, 355] width 15 height 15
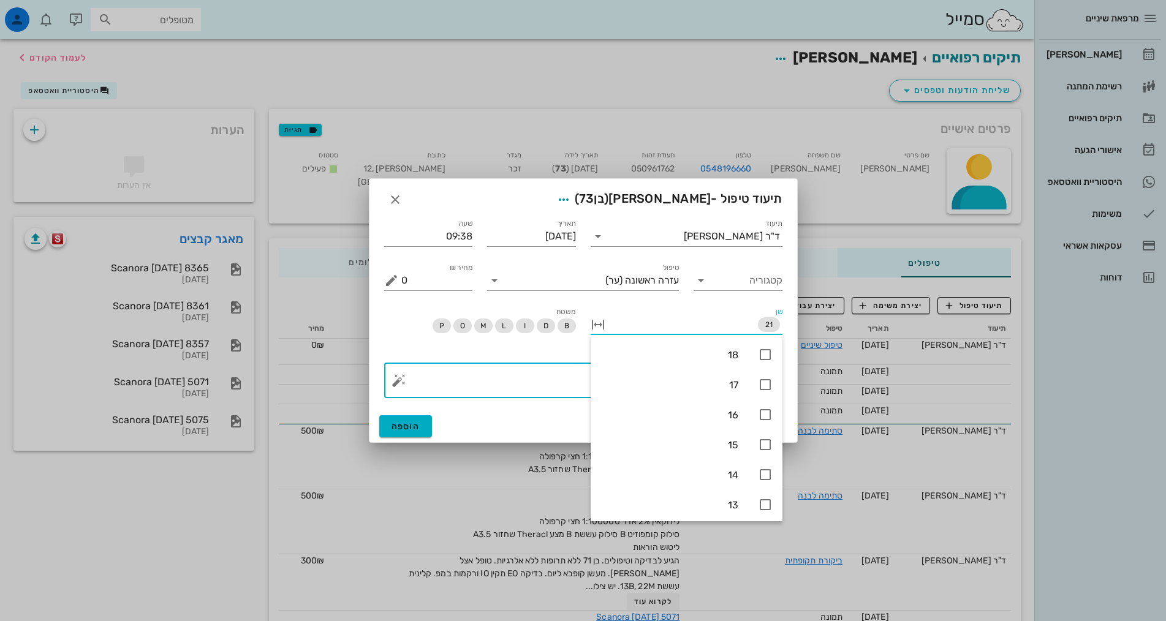
click at [569, 375] on textarea "פירוט" at bounding box center [588, 383] width 374 height 29
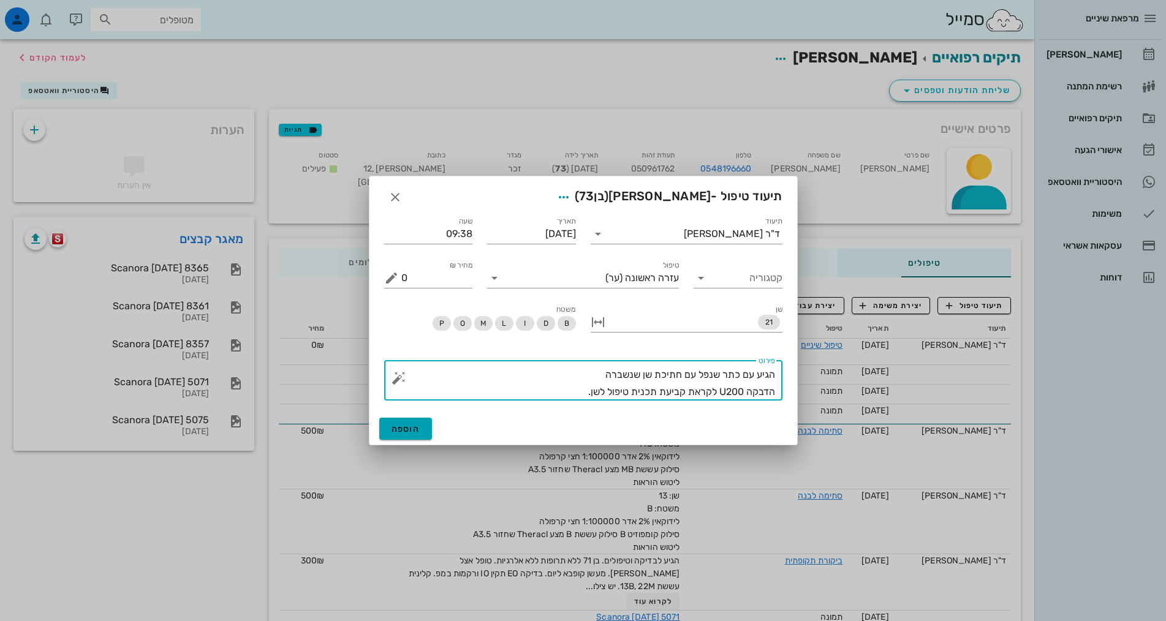
type textarea "הגיע עם כתר שנפל עם חתיכת שן שנשברה הדבקה U200 לקראת קביעת תכנית טיפול לשן."
click at [421, 431] on button "הוספה" at bounding box center [405, 429] width 53 height 22
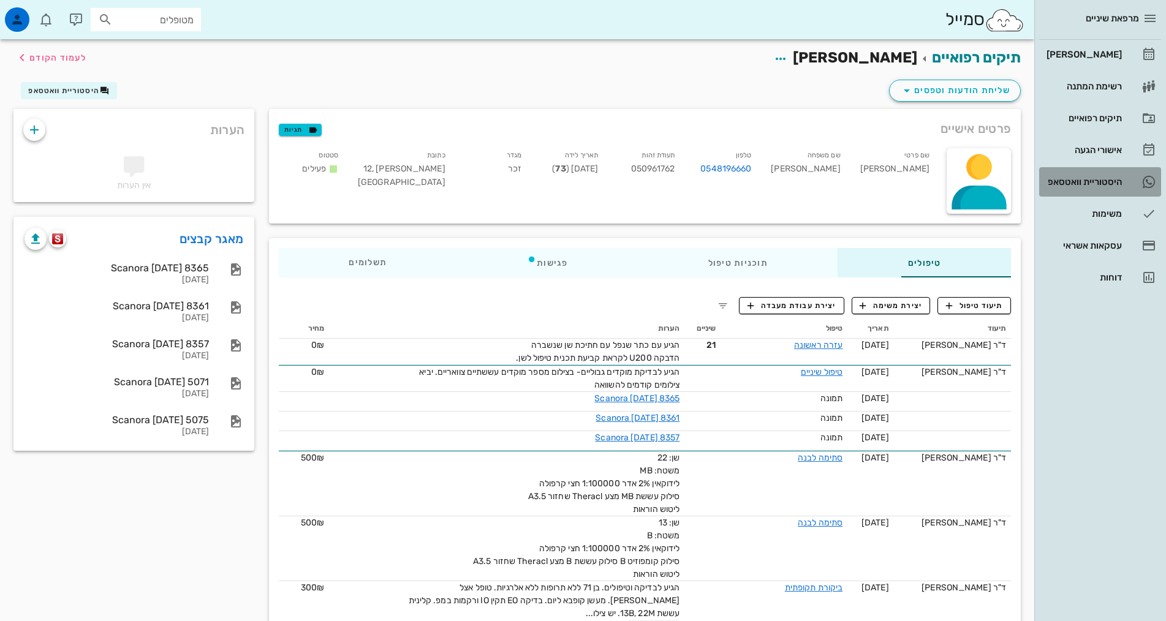
click at [1110, 184] on div "היסטוריית וואטסאפ" at bounding box center [1083, 182] width 78 height 10
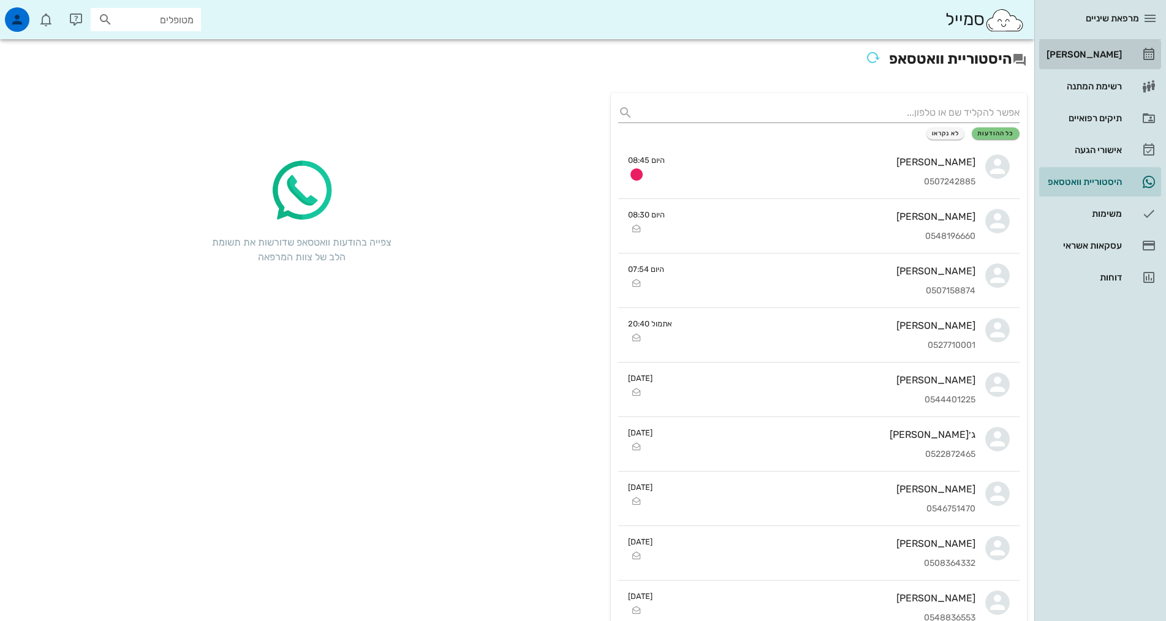
click at [1090, 55] on div "[PERSON_NAME]" at bounding box center [1083, 55] width 78 height 10
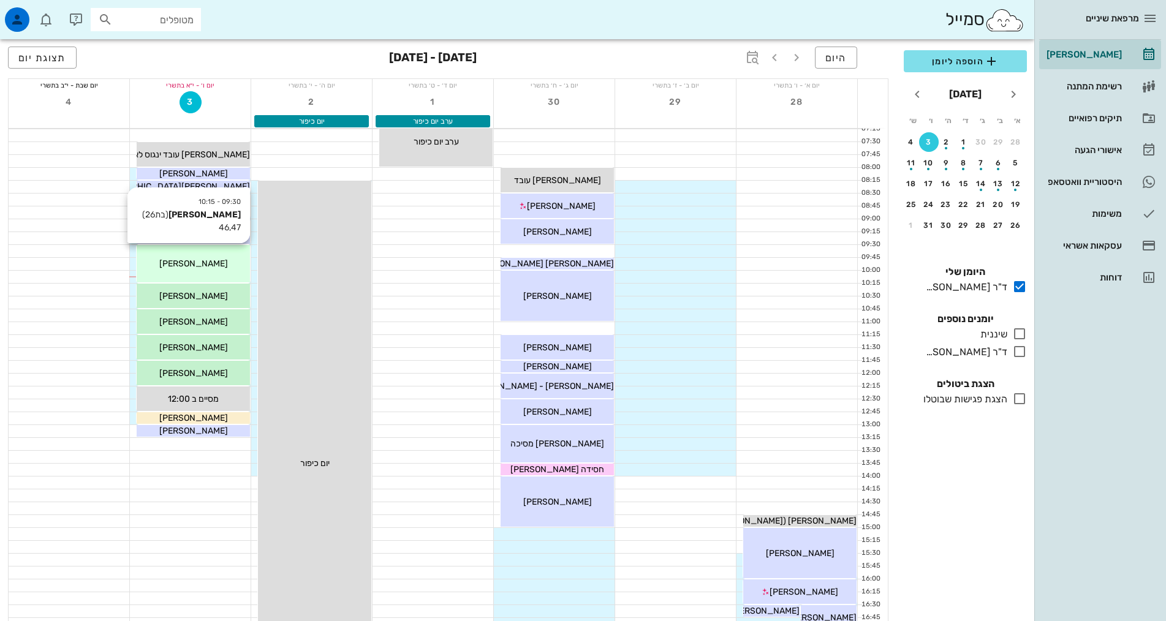
click at [218, 264] on div "[PERSON_NAME]" at bounding box center [193, 263] width 113 height 13
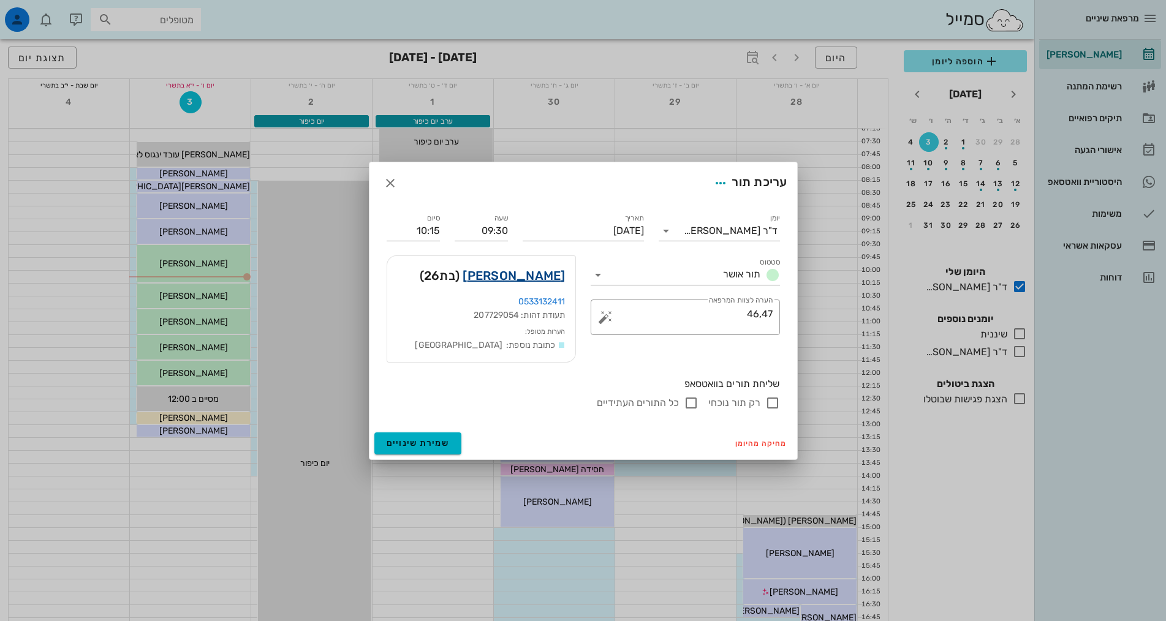
click at [528, 273] on link "[PERSON_NAME]" at bounding box center [514, 276] width 102 height 20
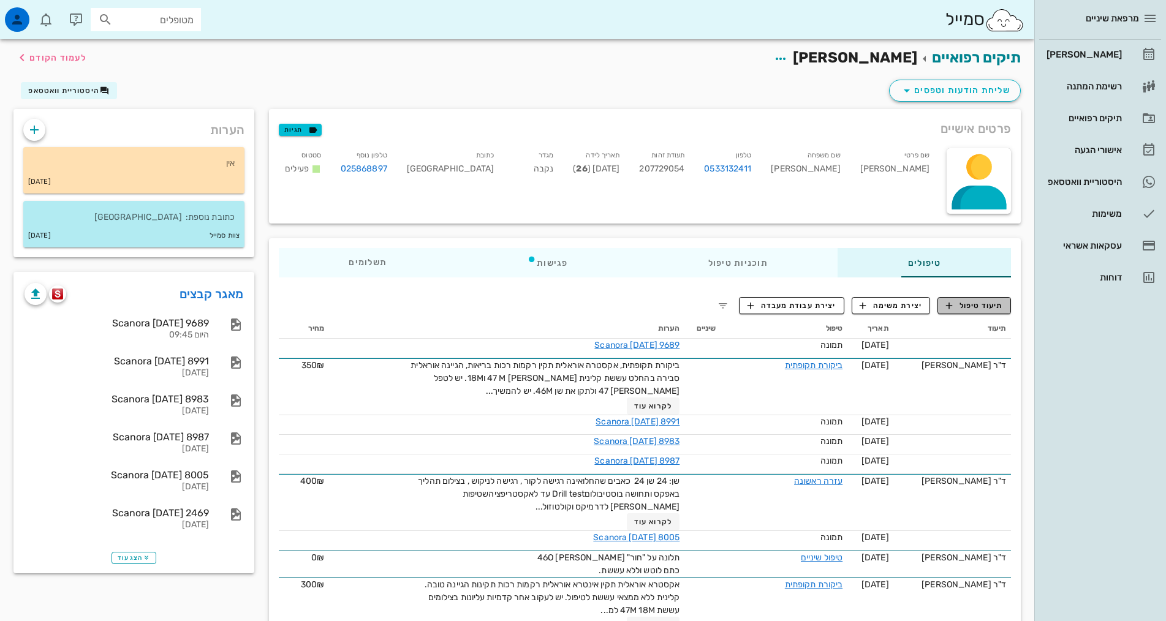
click at [1000, 305] on span "תיעוד טיפול" at bounding box center [974, 305] width 57 height 11
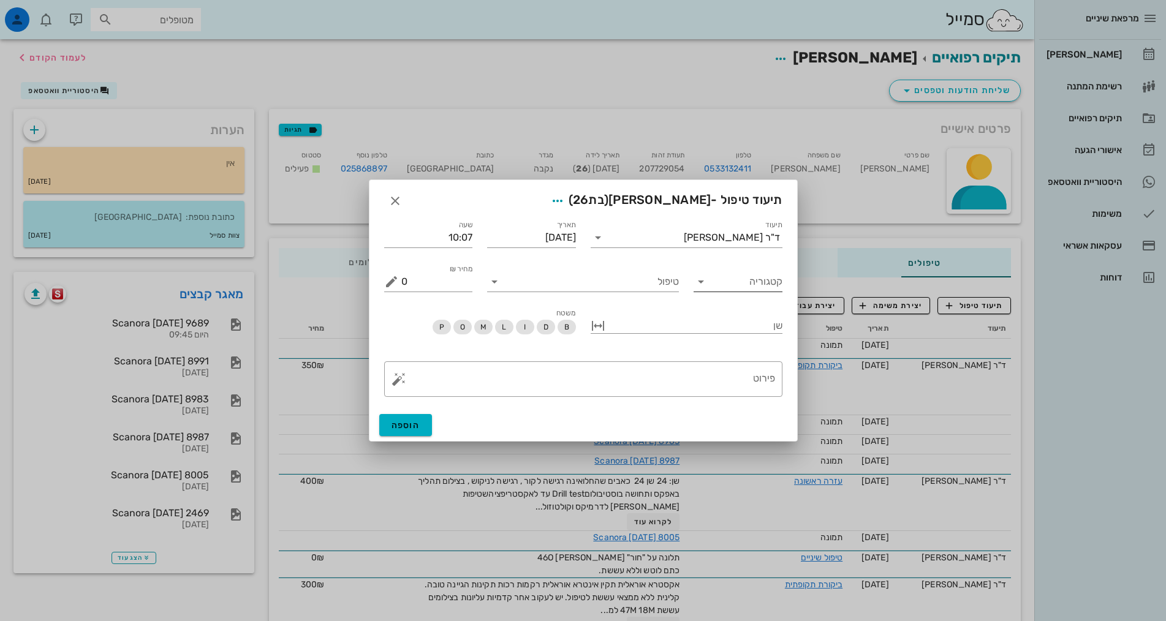
click at [704, 282] on icon at bounding box center [701, 282] width 15 height 15
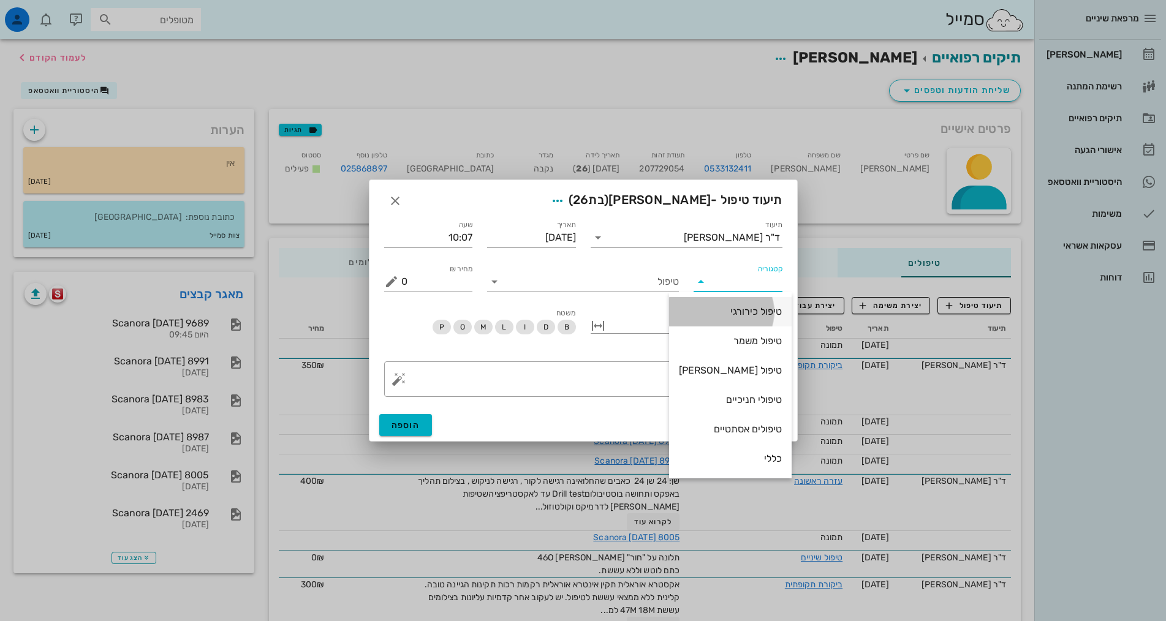
click at [747, 310] on div "טיפול כירורגי" at bounding box center [730, 312] width 103 height 12
type input "טיפול כירורגי"
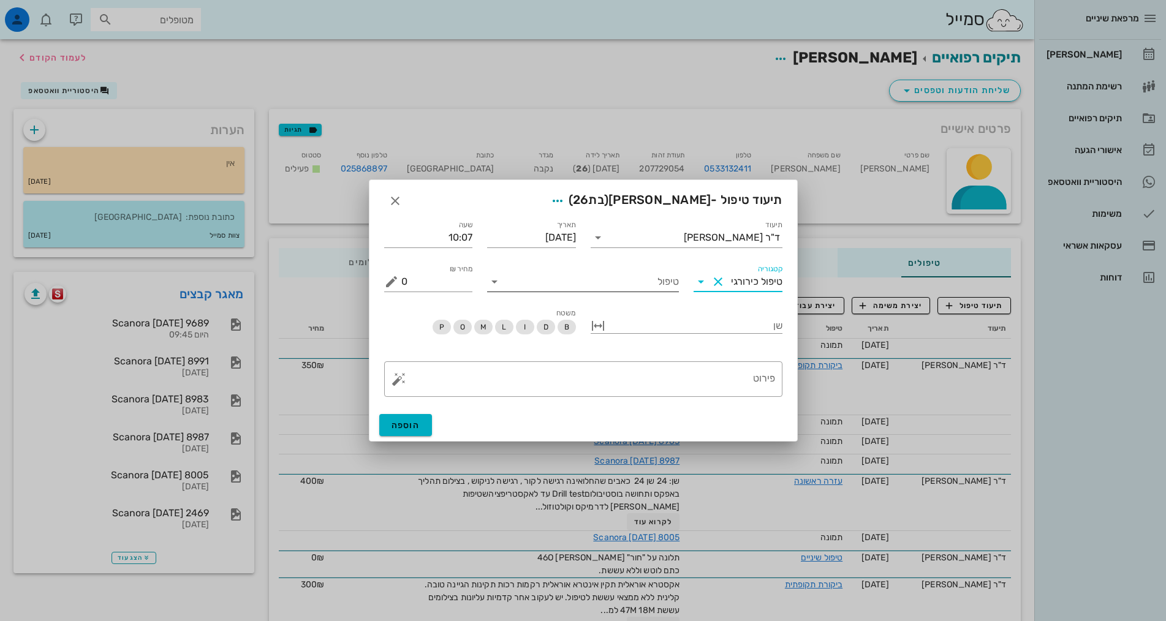
click at [645, 282] on input "טיפול" at bounding box center [591, 282] width 175 height 20
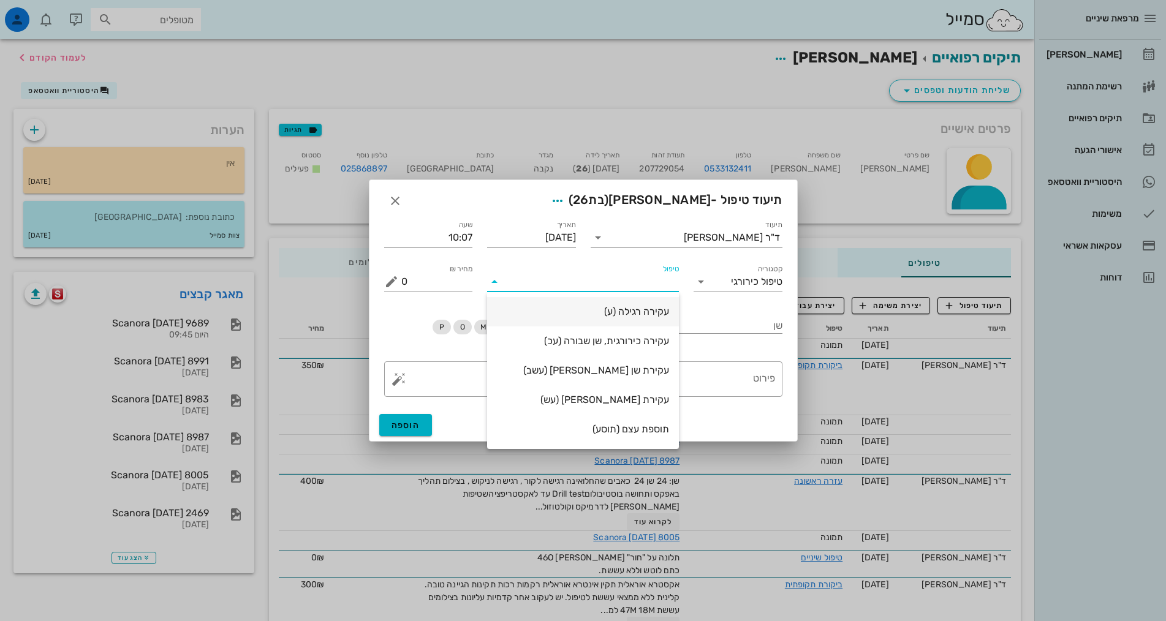
click at [631, 314] on div "עקירה רגילה (ע)" at bounding box center [583, 312] width 172 height 12
type input "750"
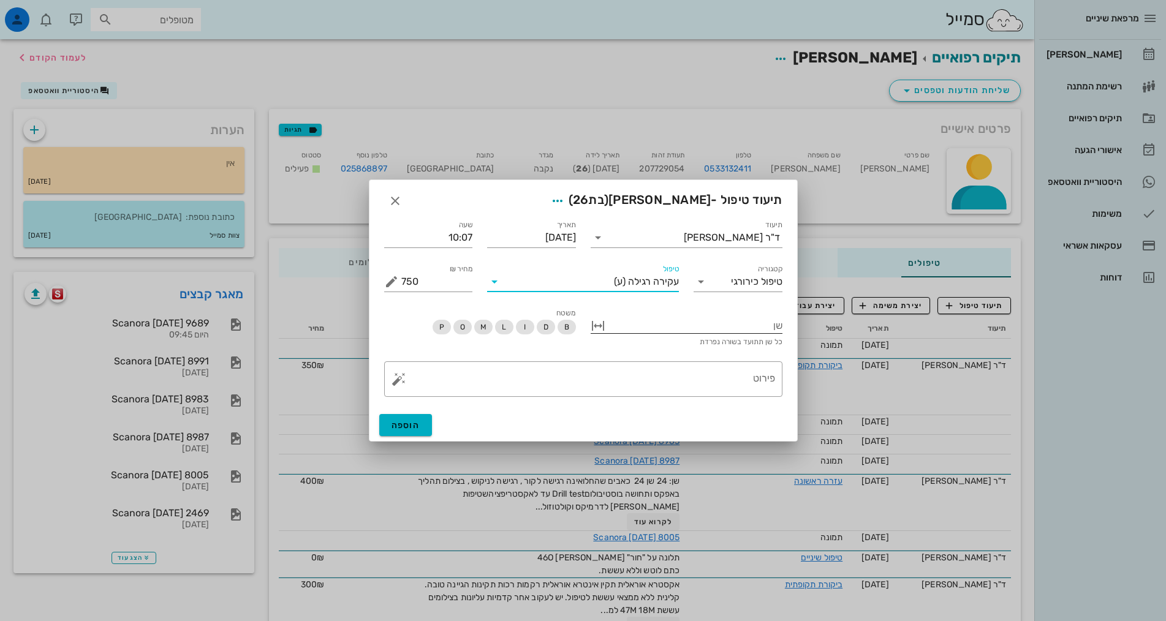
click at [727, 329] on div at bounding box center [695, 325] width 175 height 16
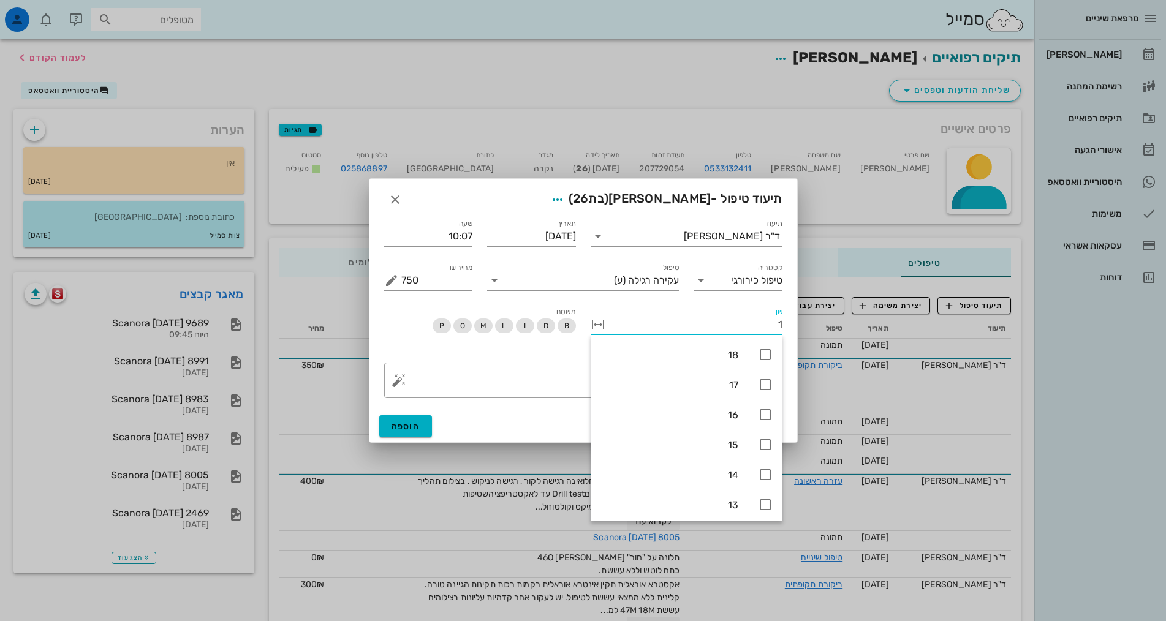
type input "18"
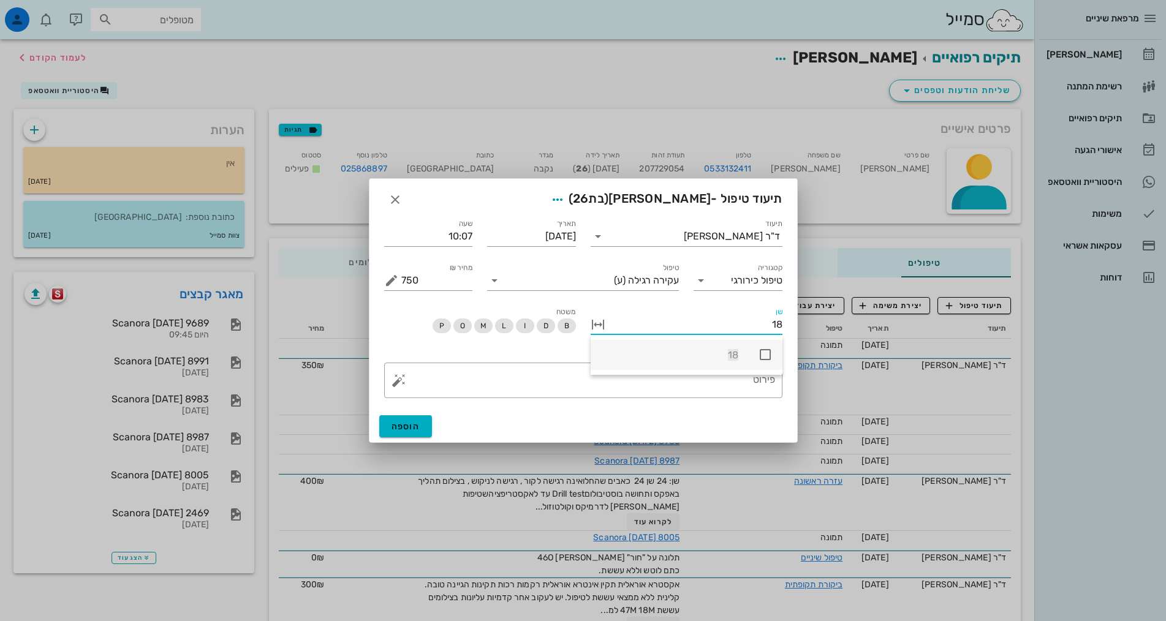
click at [766, 356] on icon at bounding box center [765, 355] width 15 height 15
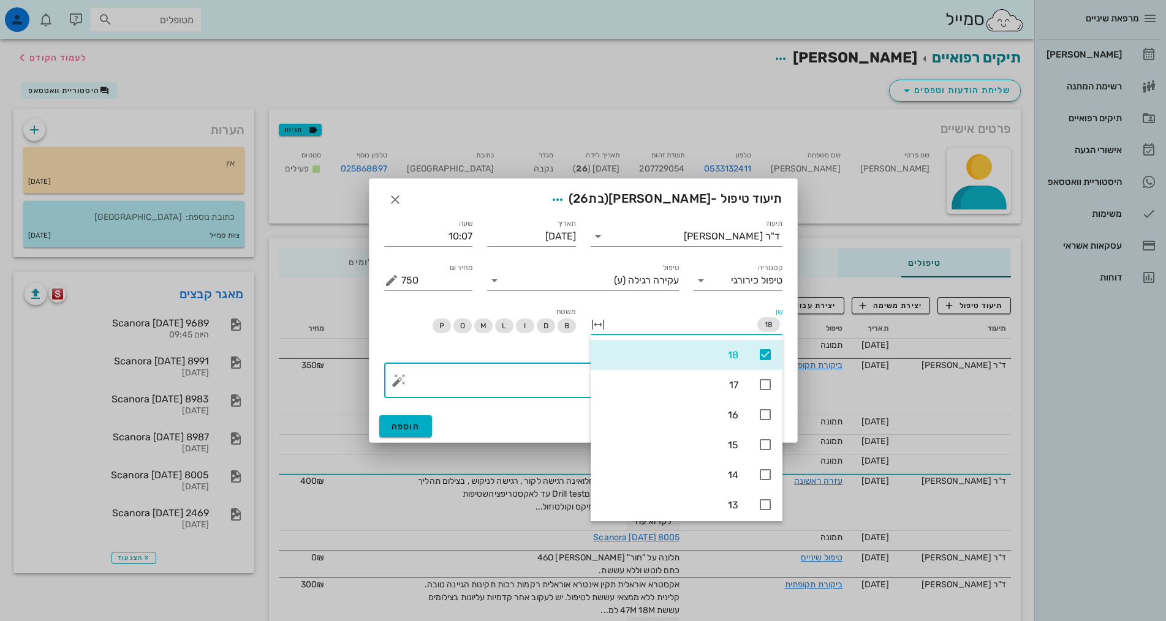
click at [523, 384] on textarea "פירוט" at bounding box center [588, 383] width 374 height 29
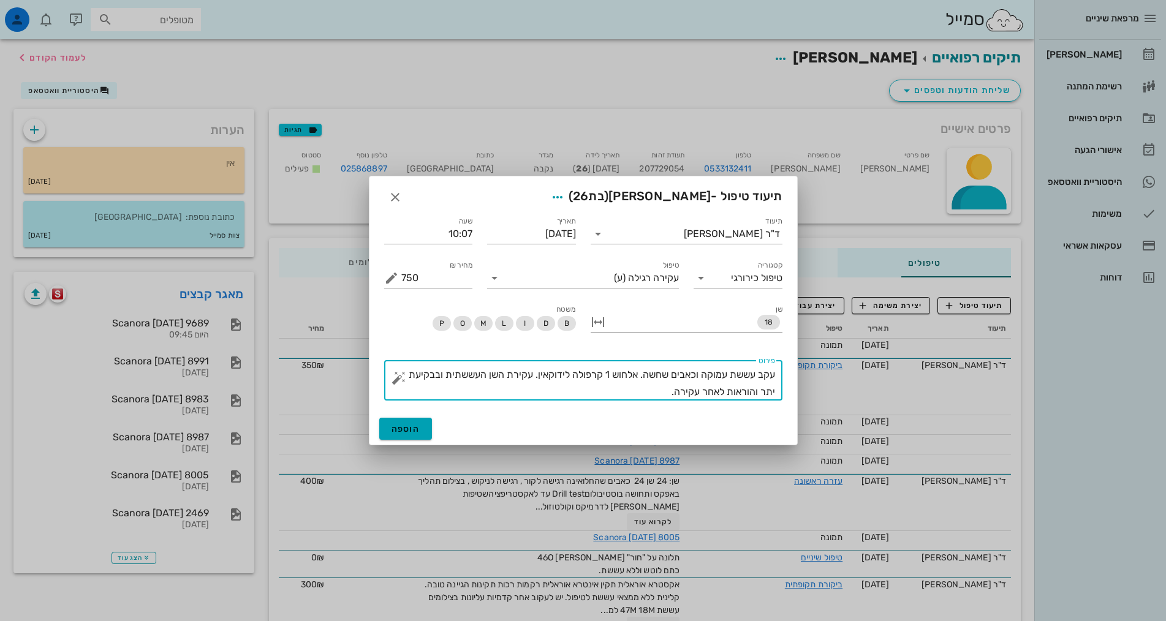
type textarea "עקב עששת עמוקה וכאבים שחשה. אלחוש 1 קרפולה לידוקאין. עקירת השן העששתית ובבקיעת …"
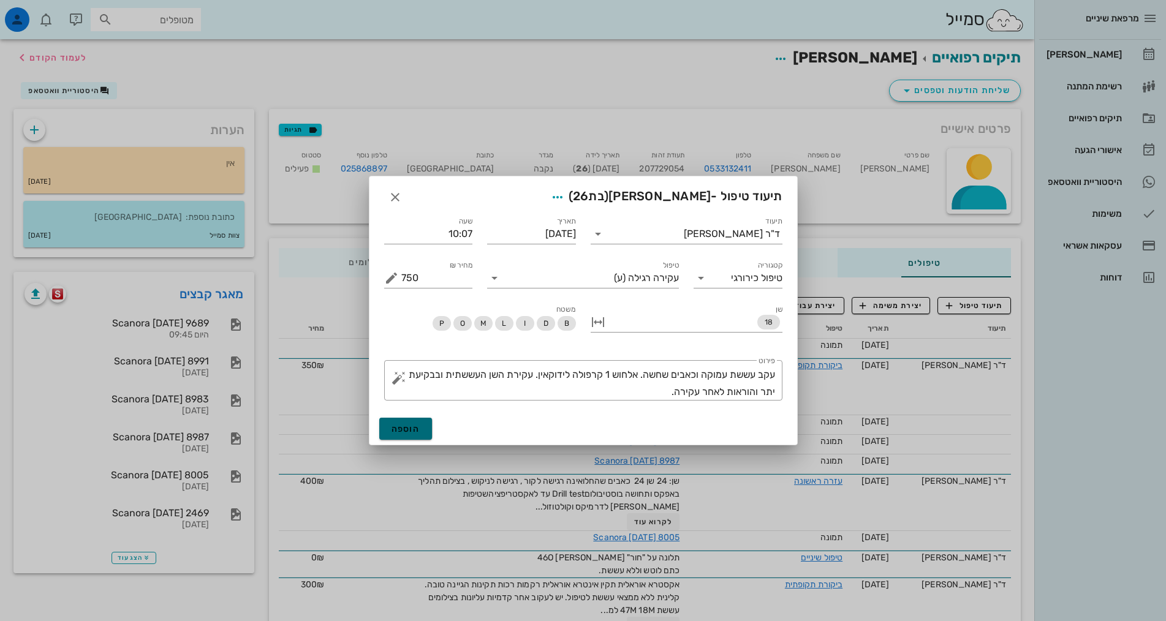
click at [412, 427] on span "הוספה" at bounding box center [406, 429] width 29 height 10
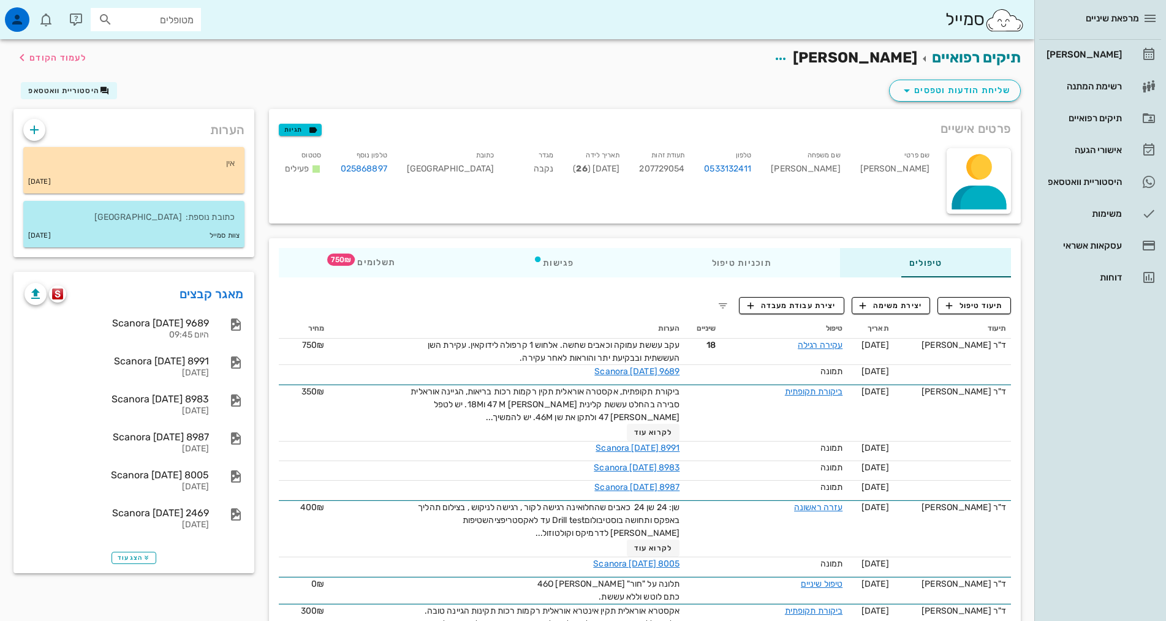
scroll to position [535, 0]
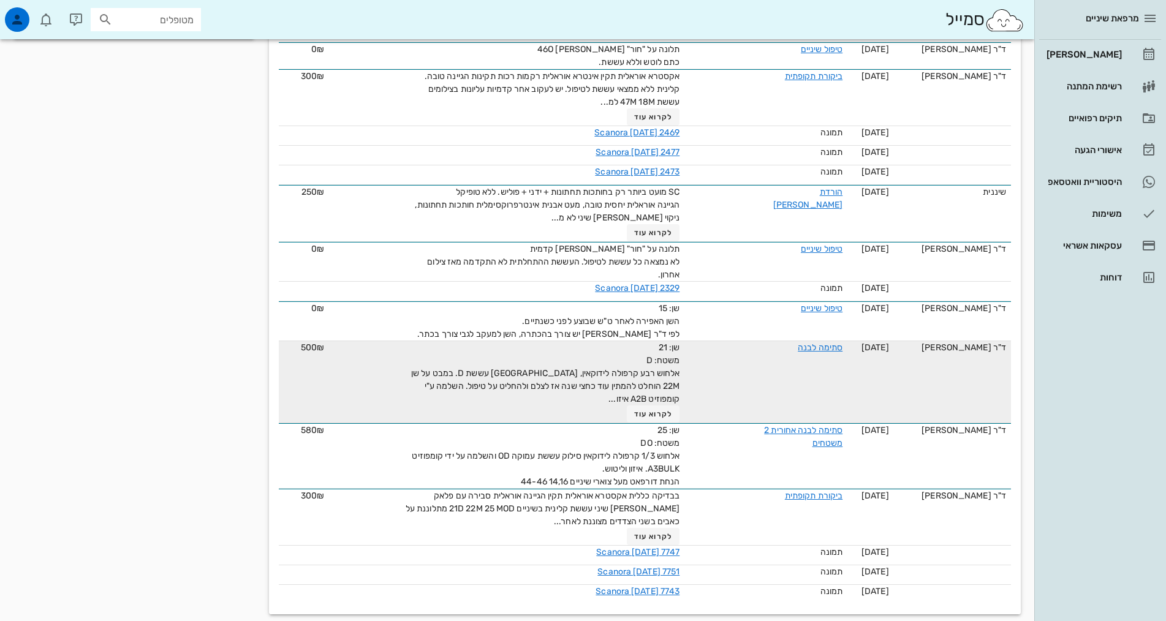
drag, startPoint x: 940, startPoint y: 394, endPoint x: 935, endPoint y: 403, distance: 10.1
click at [940, 404] on td "ד"ר [PERSON_NAME]" at bounding box center [952, 382] width 117 height 82
click at [935, 403] on td "ד"ר [PERSON_NAME]" at bounding box center [952, 382] width 117 height 82
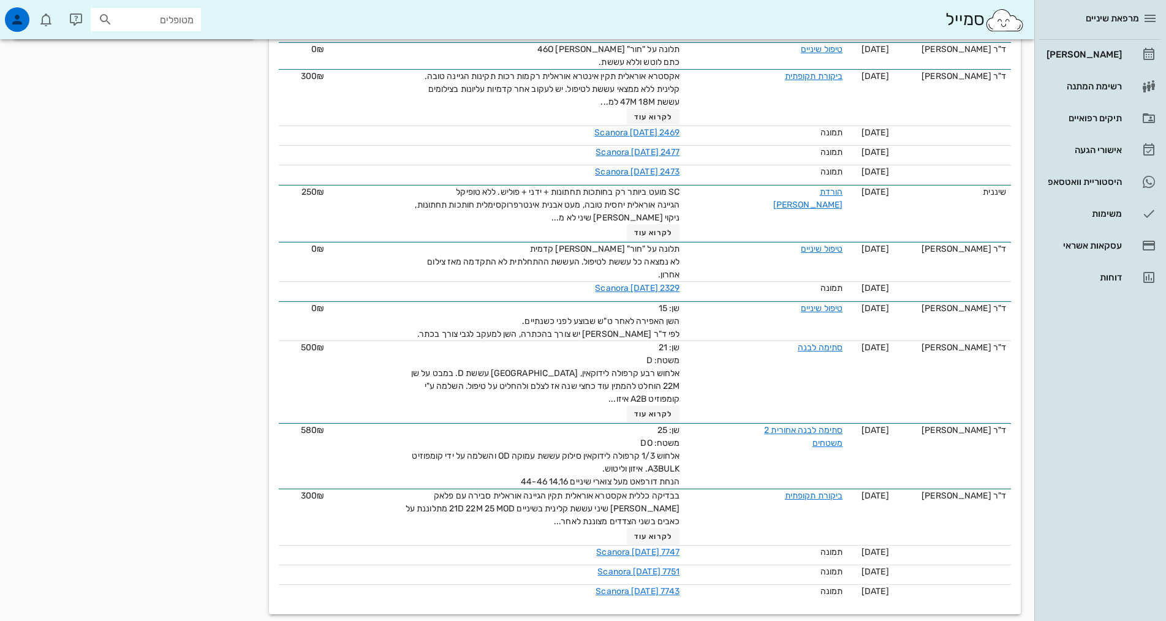
click at [1101, 408] on div "מרפאת שיניים [PERSON_NAME] רשימת המתנה תיקים רפואיים אישורי הגעה 2 היסטוריית וו…" at bounding box center [1101, 310] width 132 height 621
click at [1097, 43] on link "[PERSON_NAME]" at bounding box center [1100, 54] width 122 height 29
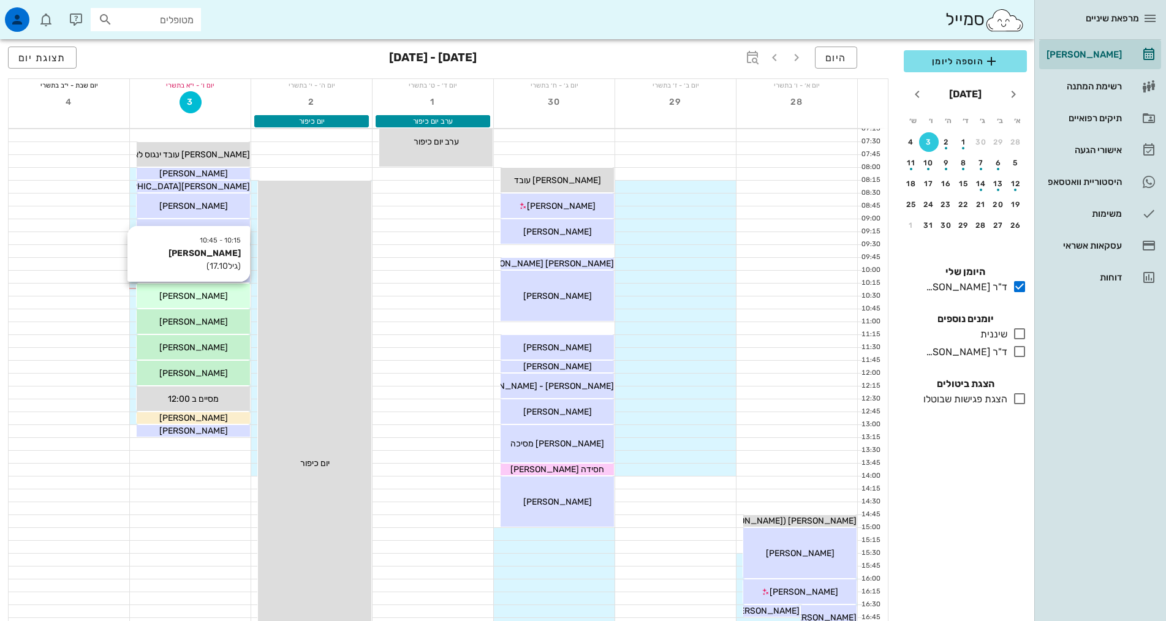
click at [219, 297] on div "[PERSON_NAME]" at bounding box center [193, 296] width 113 height 13
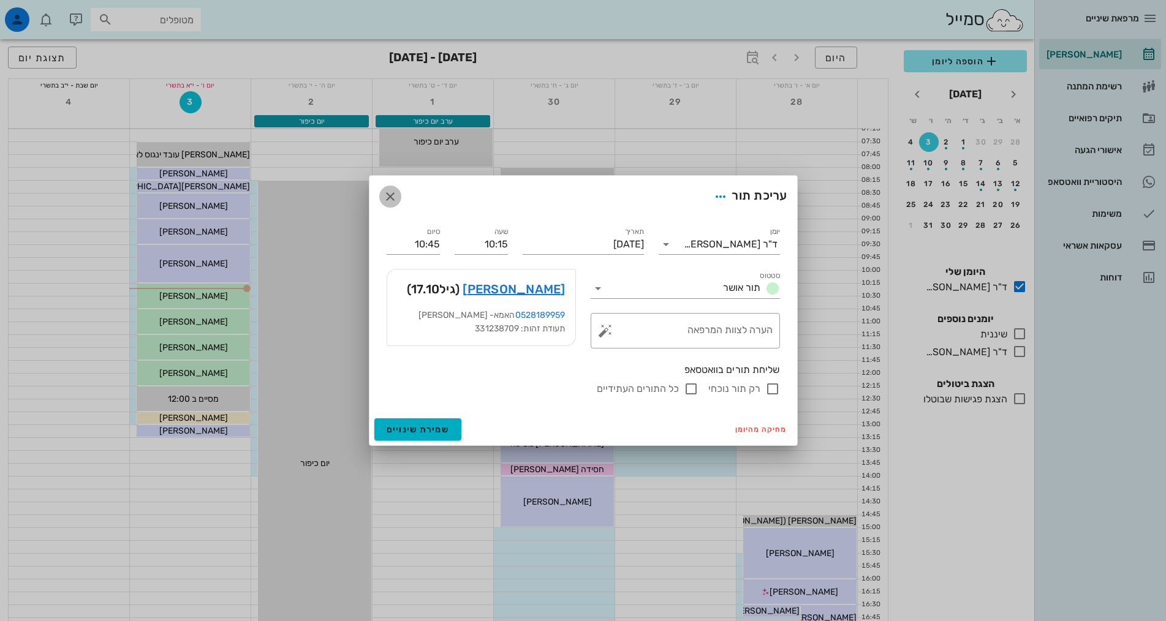
click at [390, 207] on button "button" at bounding box center [390, 197] width 22 height 22
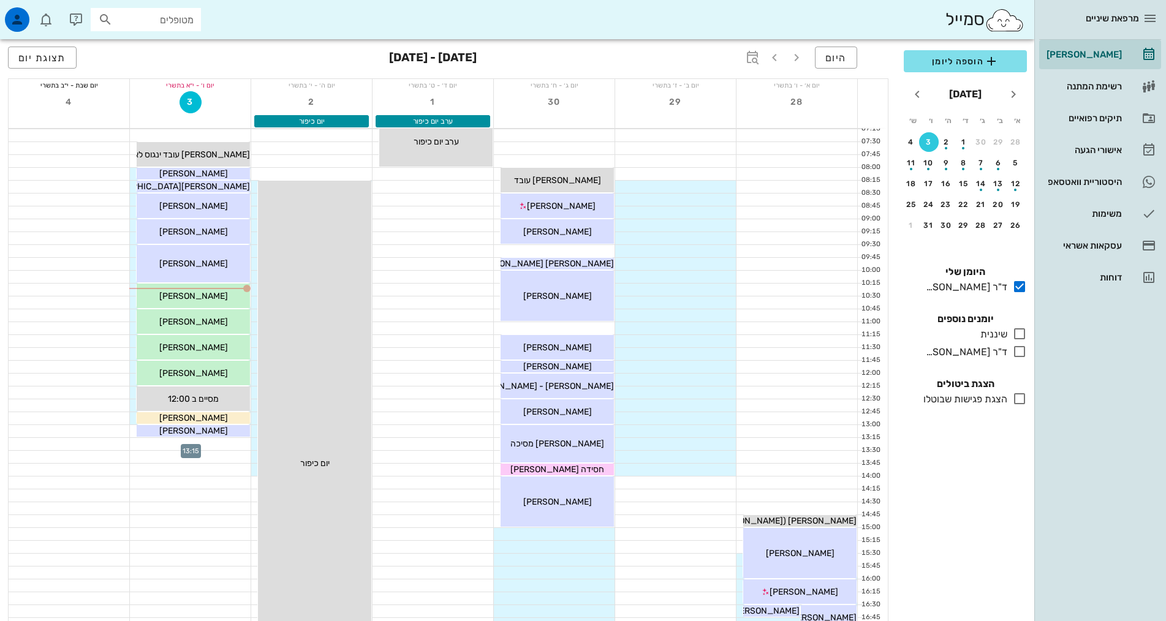
click at [226, 444] on div at bounding box center [190, 444] width 121 height 12
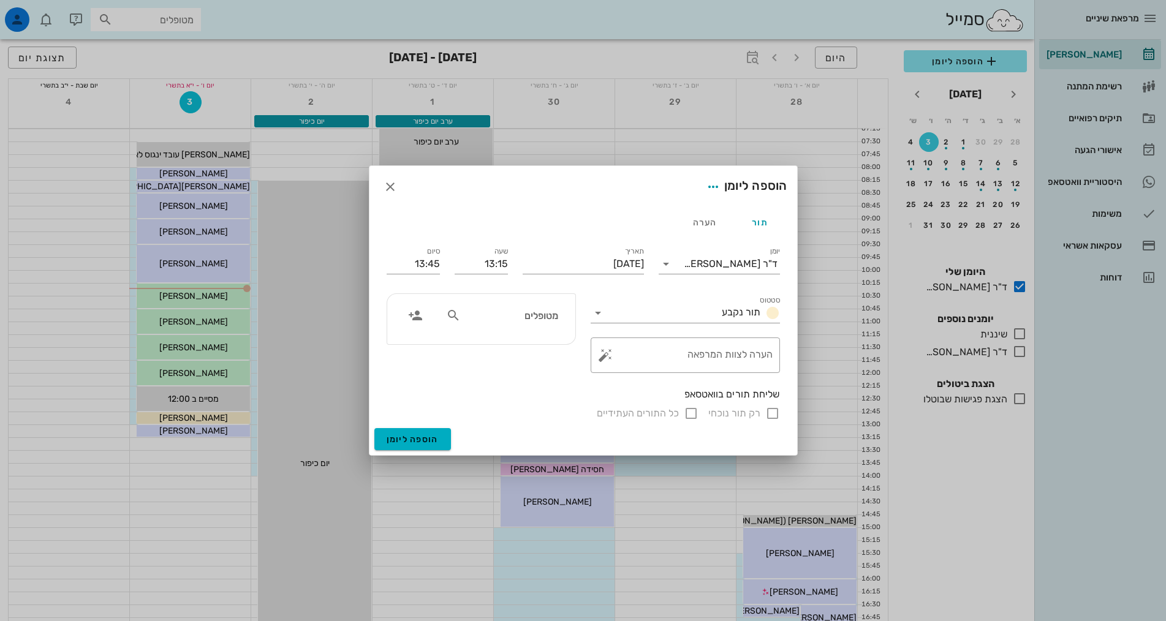
click at [522, 324] on div "מטופלים" at bounding box center [502, 315] width 126 height 23
click at [422, 312] on icon "button" at bounding box center [415, 315] width 15 height 15
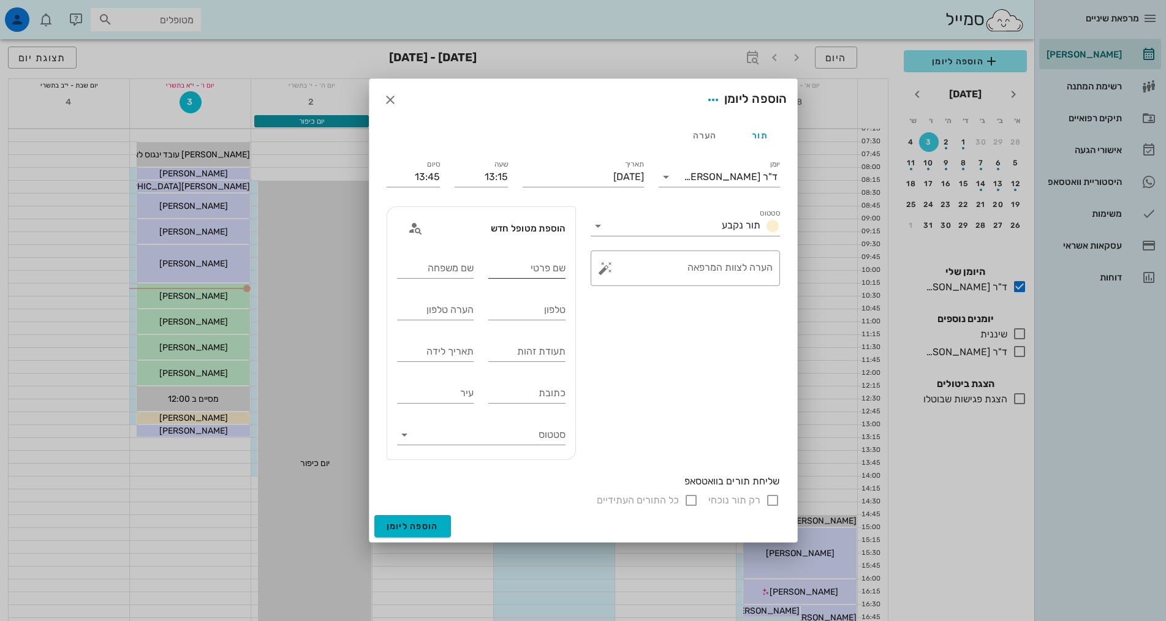
click at [538, 257] on div "שם פרטי" at bounding box center [526, 267] width 77 height 32
click at [526, 270] on input "שם פרטי" at bounding box center [526, 269] width 77 height 20
type input "[PERSON_NAME]"
click at [452, 265] on input "שם משפחה" at bounding box center [435, 269] width 77 height 20
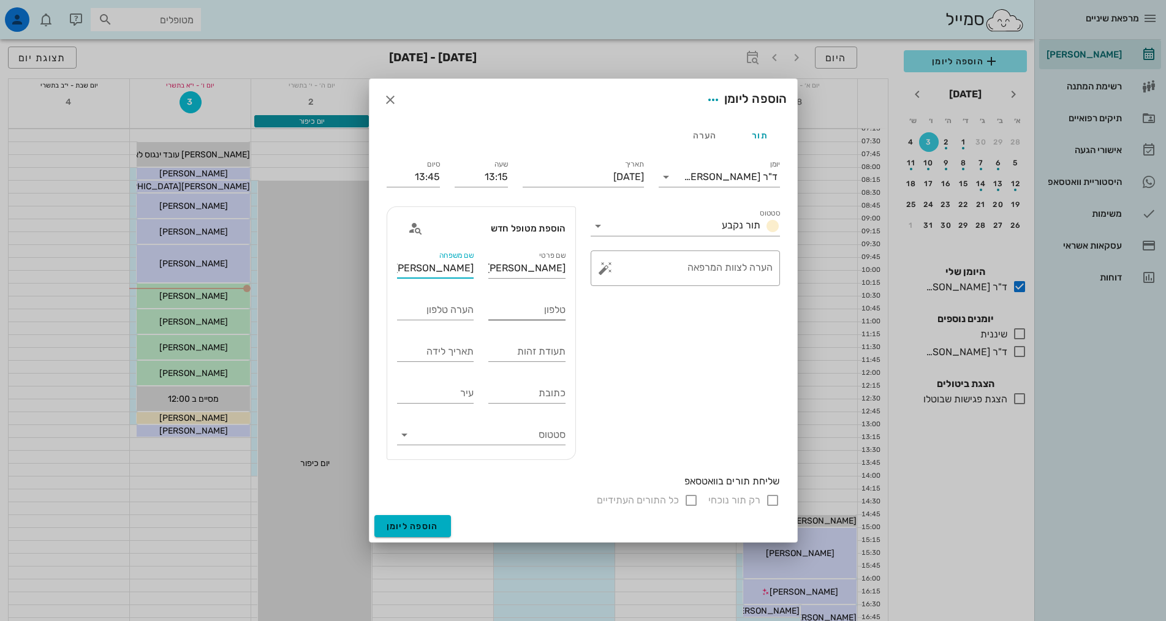
type input "[PERSON_NAME]"
click at [558, 308] on div "טלפון" at bounding box center [526, 310] width 77 height 20
type input "0547252480"
click at [667, 421] on div "סטטוס תור נקבע ​ הערה לצוות המרפאה" at bounding box center [685, 333] width 204 height 268
click at [712, 278] on textarea "הערה לצוות המרפאה" at bounding box center [690, 271] width 165 height 29
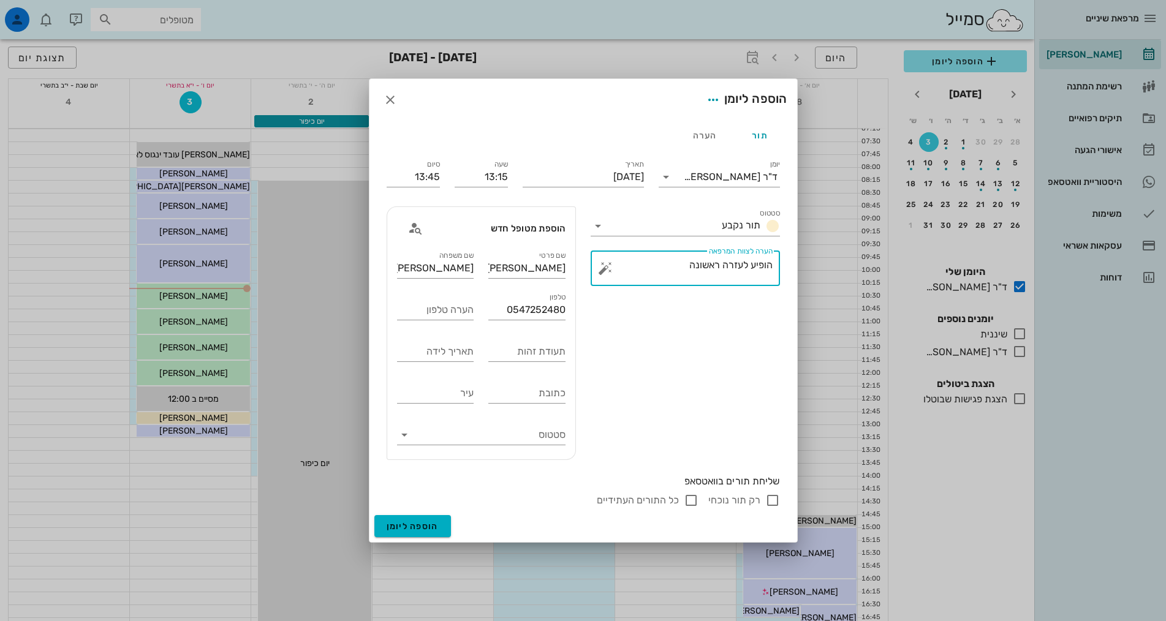
type textarea "הופיע לעזרה ראשונה"
click at [718, 363] on div "סטטוס תור נקבע ​ הערה לצוות המרפאה הופיע לעזרה ראשונה" at bounding box center [685, 333] width 204 height 268
click at [520, 355] on input "תעודת זהות" at bounding box center [526, 352] width 77 height 20
type input "056058670"
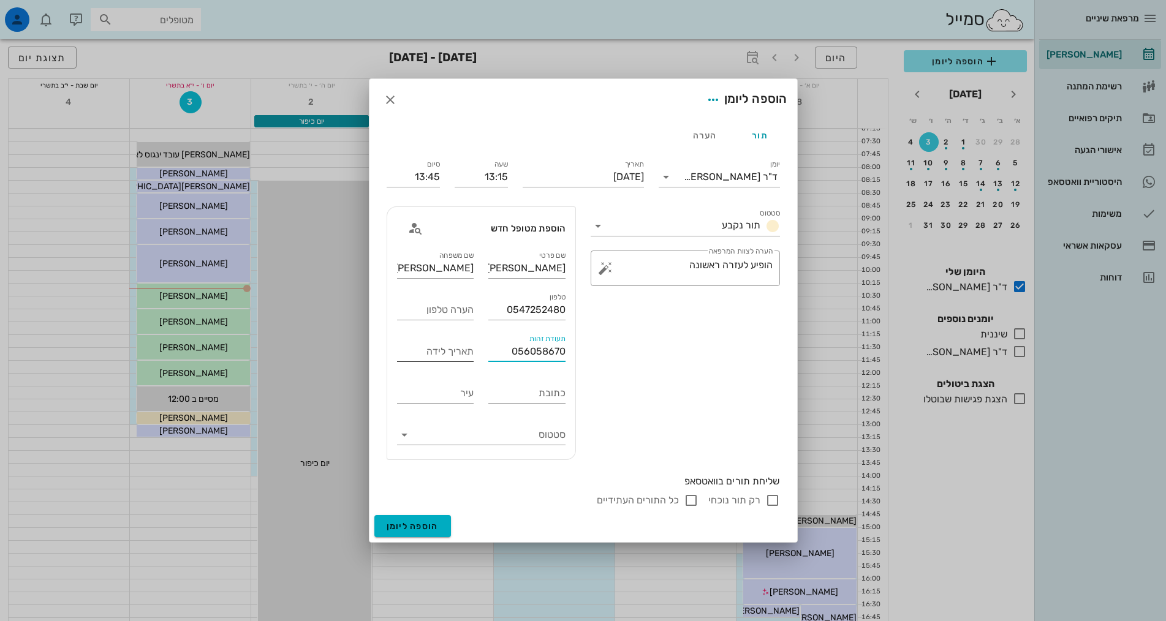
click at [450, 343] on div "תאריך לידה" at bounding box center [435, 352] width 77 height 20
type input "[DATE]"
click at [522, 440] on input "סטטוס" at bounding box center [491, 435] width 149 height 20
click at [643, 430] on div "סטטוס תור נקבע ​ הערה לצוות המרפאה הופיע לעזרה ראשונה" at bounding box center [685, 333] width 204 height 268
click at [427, 393] on input "עיר" at bounding box center [435, 394] width 77 height 20
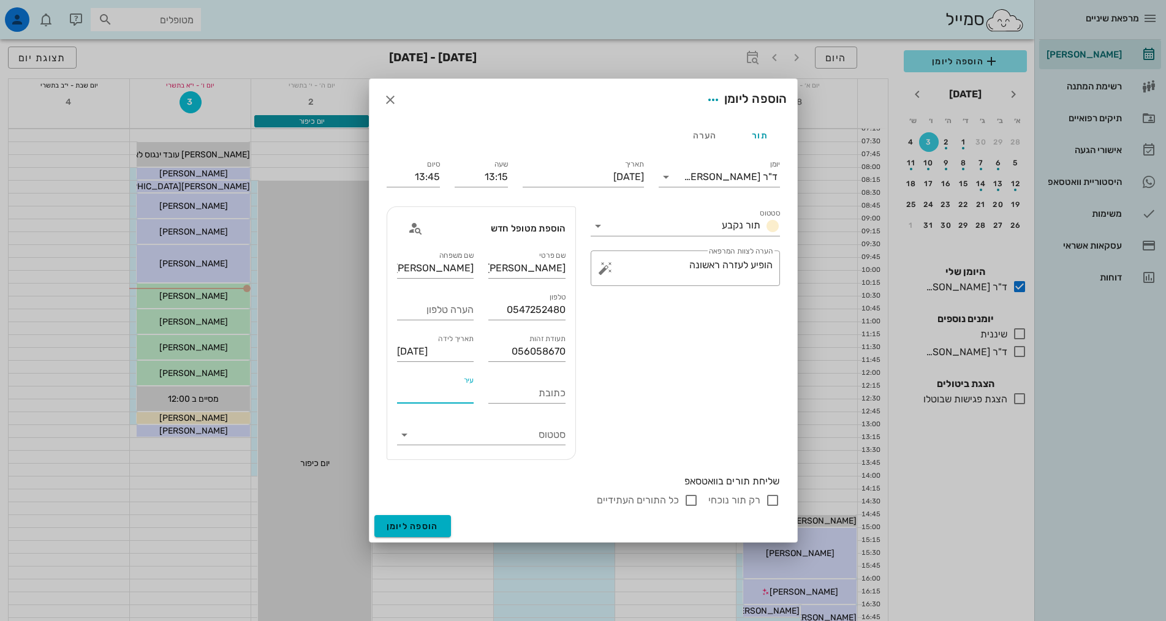
click at [675, 381] on div "סטטוס תור נקבע ​ הערה לצוות המרפאה הופיע לעזרה ראשונה" at bounding box center [685, 333] width 204 height 268
click at [428, 172] on input "13:45" at bounding box center [413, 177] width 53 height 20
click at [420, 174] on input "13:45" at bounding box center [413, 177] width 53 height 20
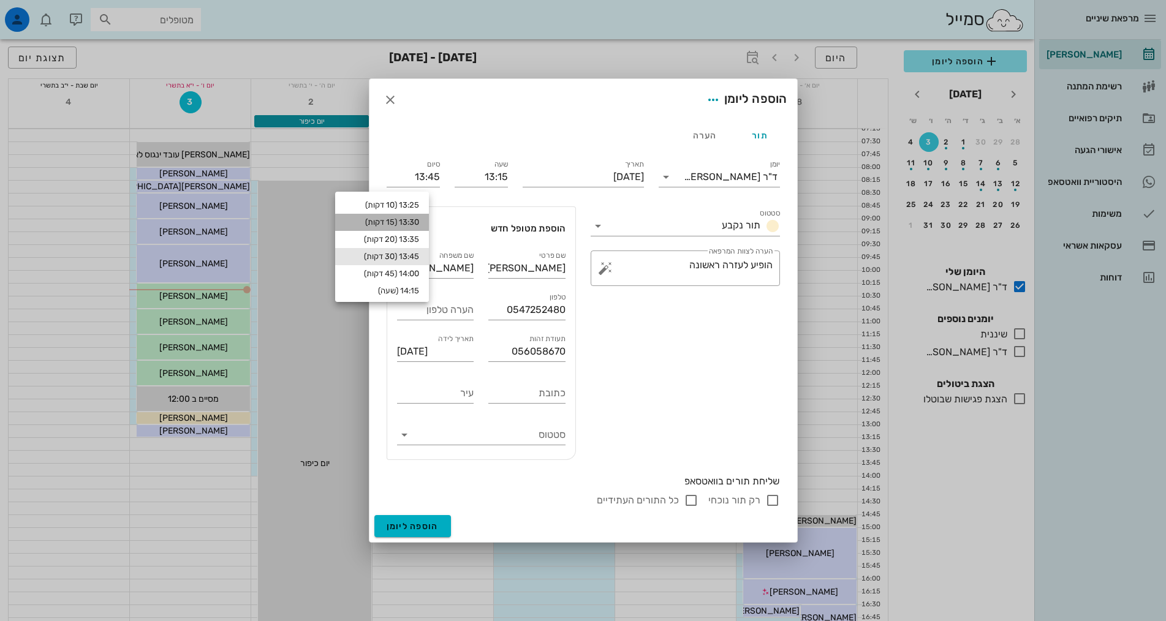
click at [411, 221] on div "13:30 (15 דקות)" at bounding box center [382, 223] width 74 height 10
type input "13:30"
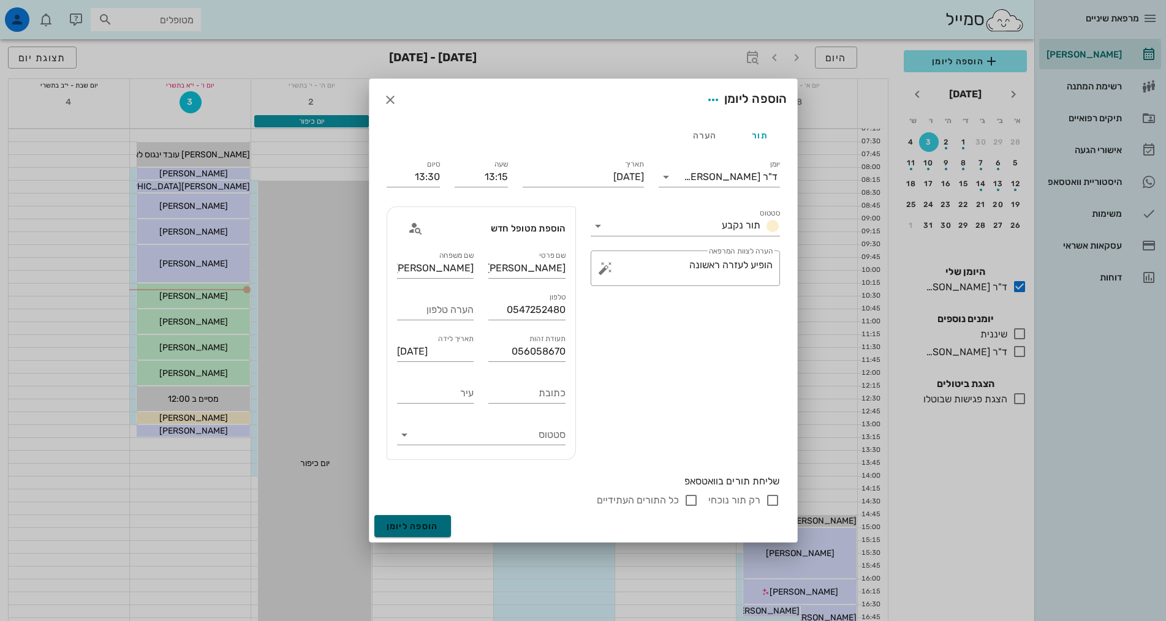
click at [432, 519] on button "הוספה ליומן" at bounding box center [412, 526] width 77 height 22
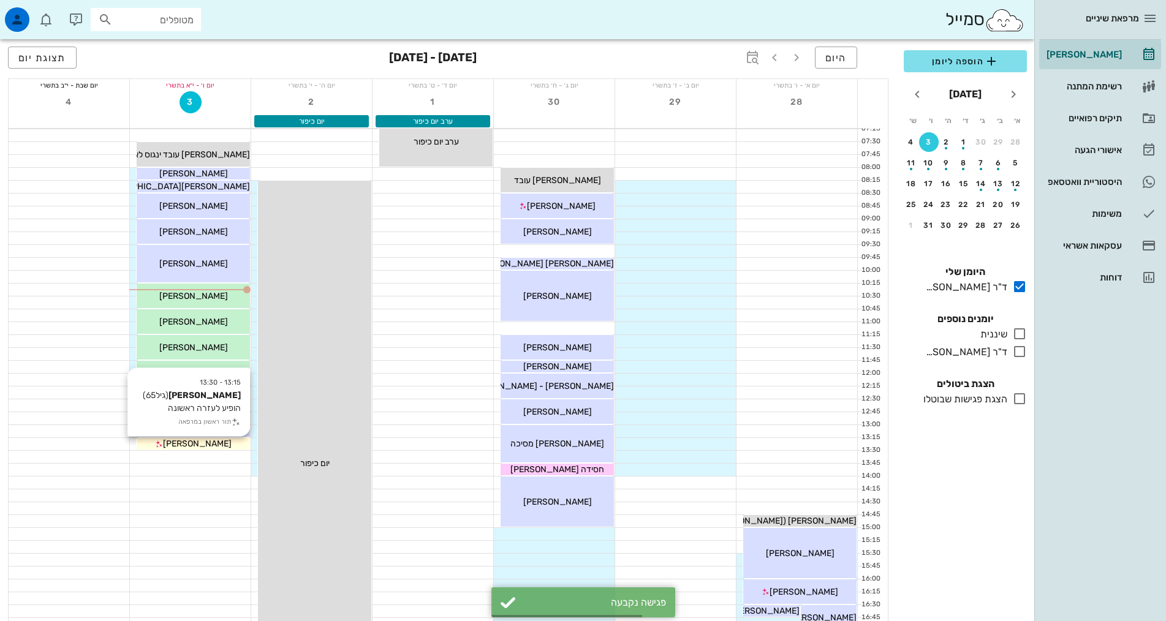
click at [192, 444] on span "[PERSON_NAME]" at bounding box center [197, 444] width 69 height 10
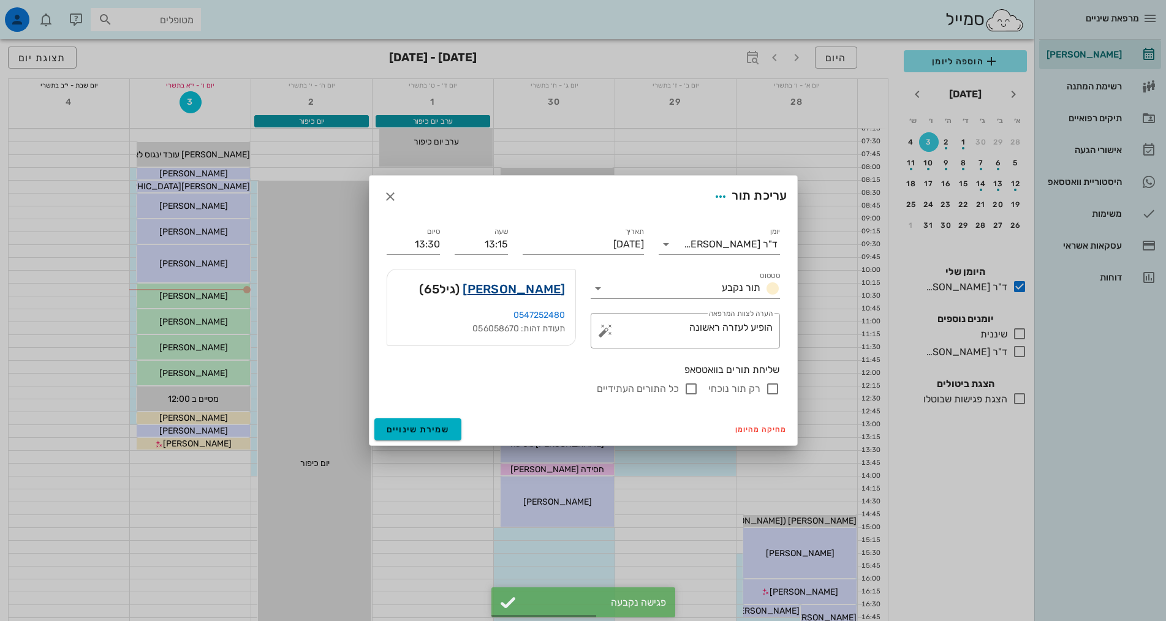
click at [540, 288] on link "[PERSON_NAME]" at bounding box center [514, 289] width 102 height 20
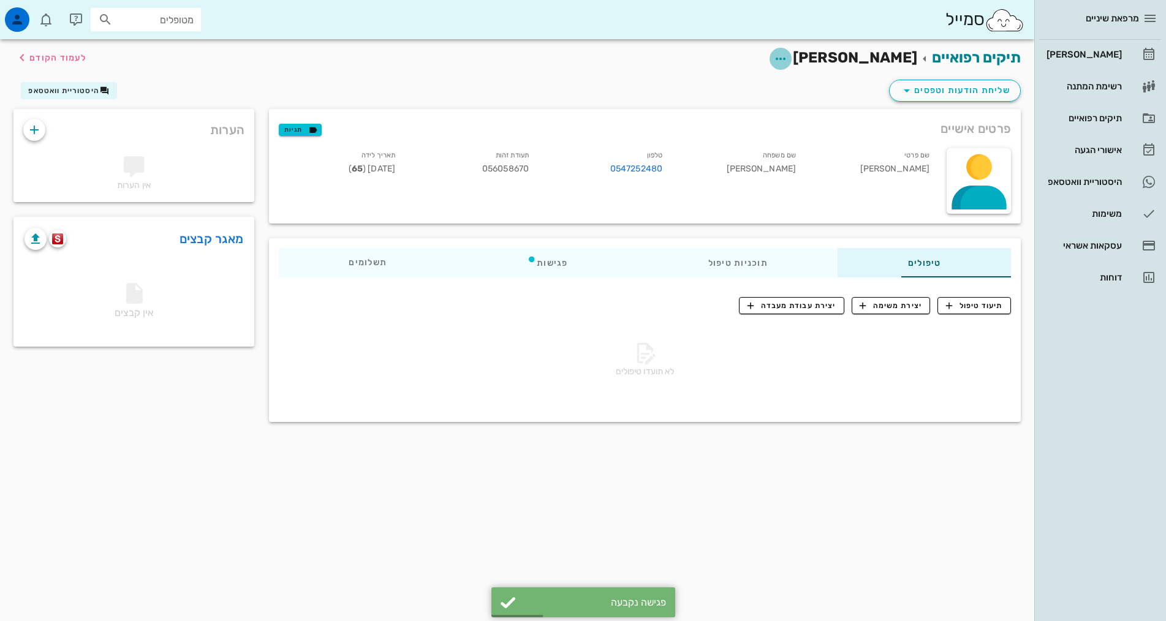
click at [788, 59] on icon "button" at bounding box center [780, 58] width 15 height 15
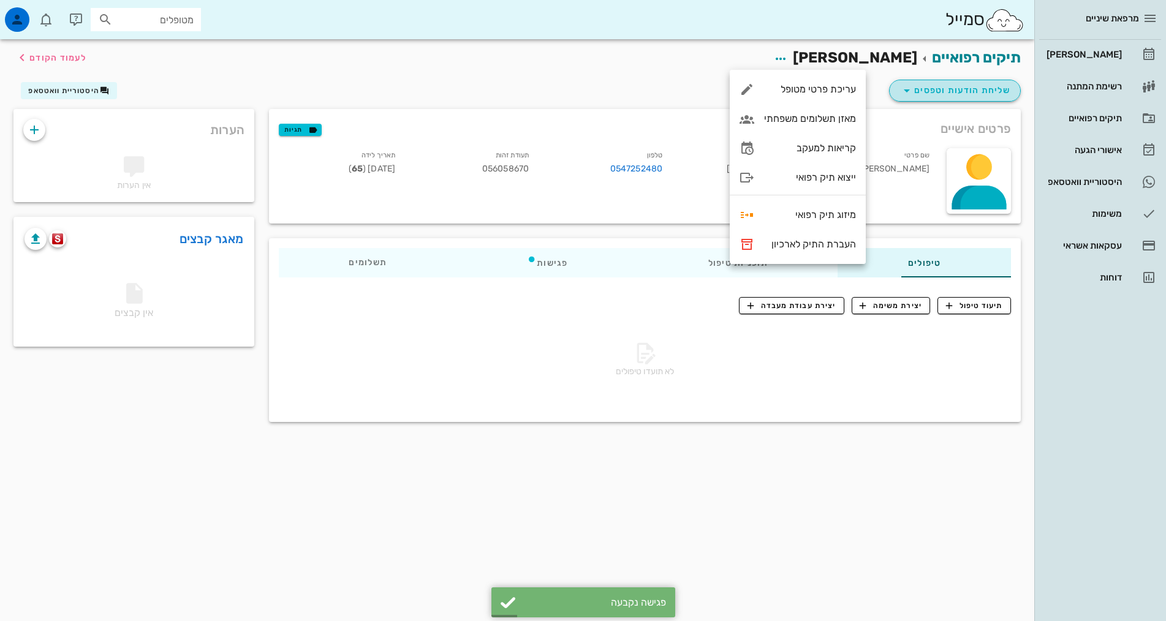
click at [941, 93] on span "שליחת הודעות וטפסים" at bounding box center [955, 90] width 111 height 15
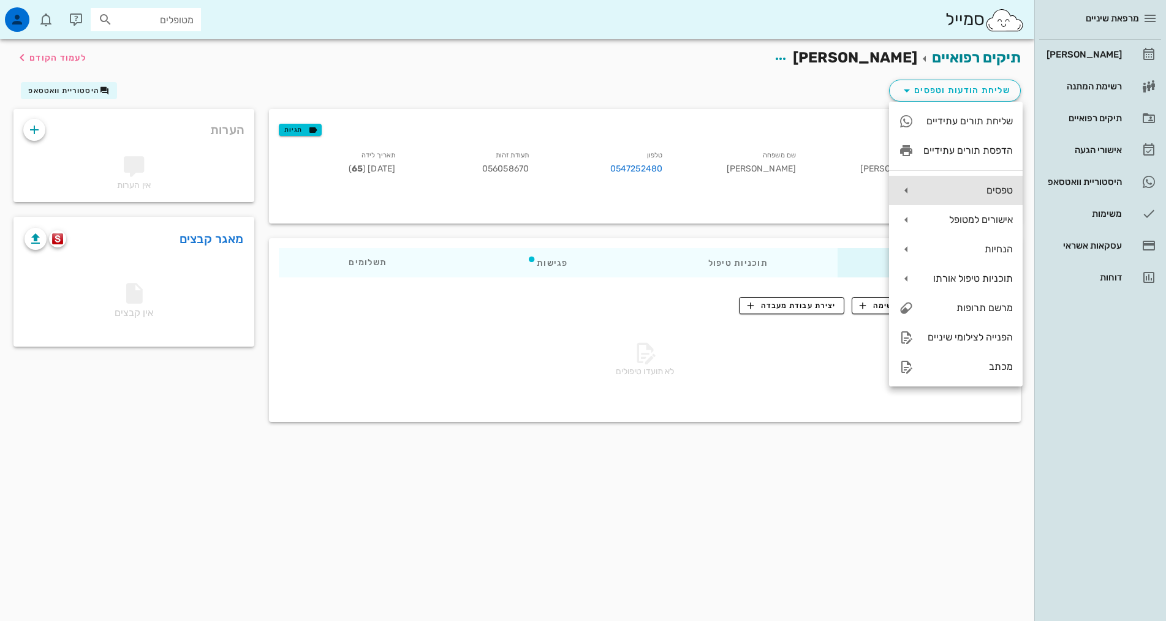
click at [990, 189] on div "טפסים" at bounding box center [968, 190] width 89 height 12
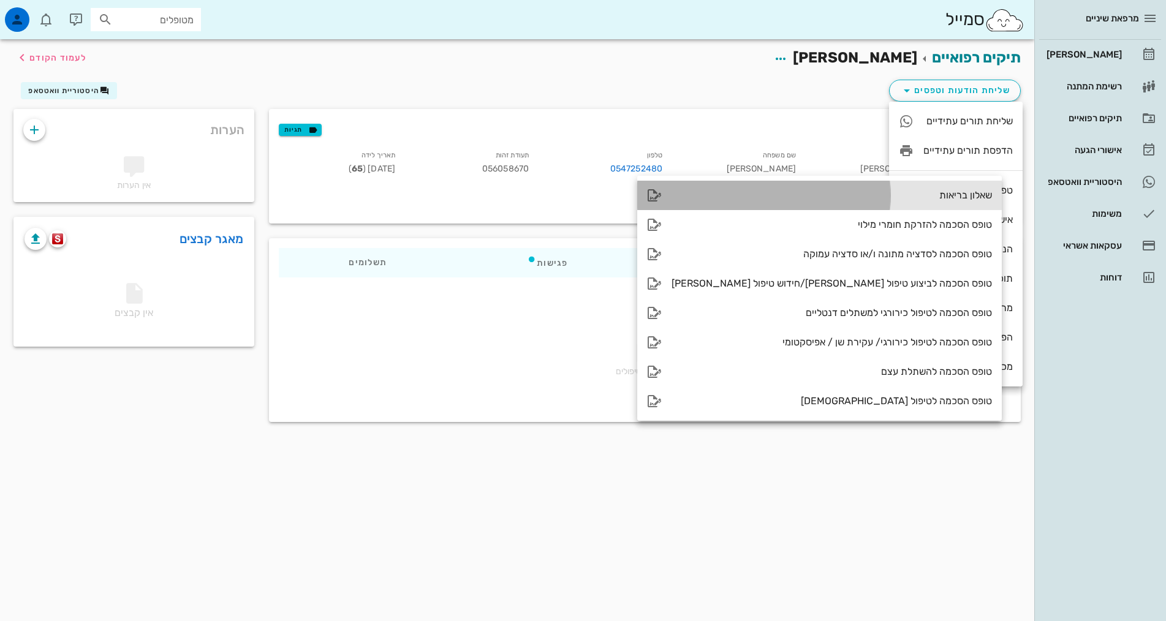
click at [843, 184] on div "שאלון בריאות" at bounding box center [819, 195] width 365 height 29
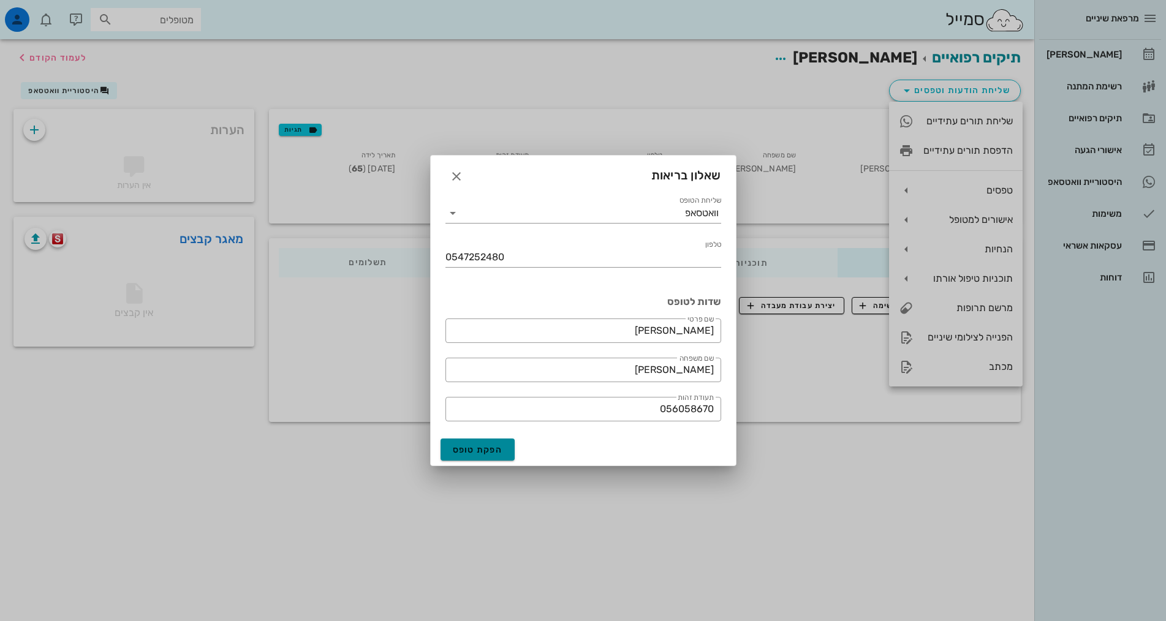
click at [489, 456] on button "הפקת טופס" at bounding box center [478, 450] width 75 height 22
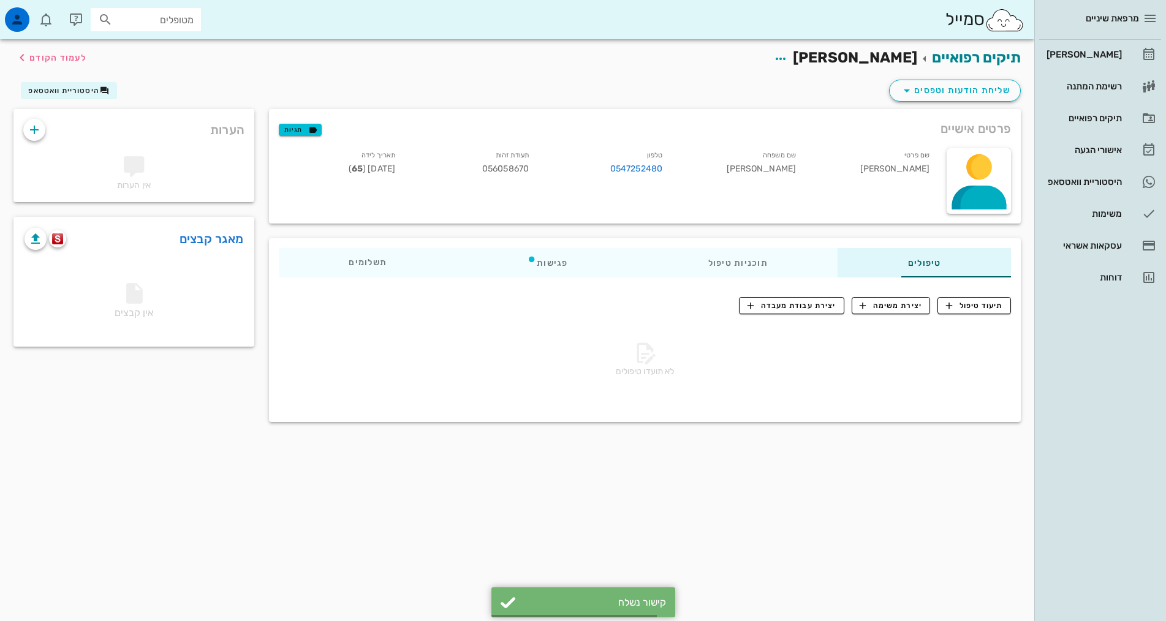
click at [829, 436] on div "תיקים רפואיים [PERSON_NAME] לעמוד הקודם שליחת הודעות וטפסים היסטוריית וואטסאפ פ…" at bounding box center [517, 240] width 1035 height 403
click at [867, 476] on div "תיקים רפואיים [PERSON_NAME] לעמוד הקודם שליחת הודעות וטפסים היסטוריית וואטסאפ פ…" at bounding box center [517, 330] width 1035 height 582
click at [500, 268] on div "פגישות" at bounding box center [547, 262] width 181 height 29
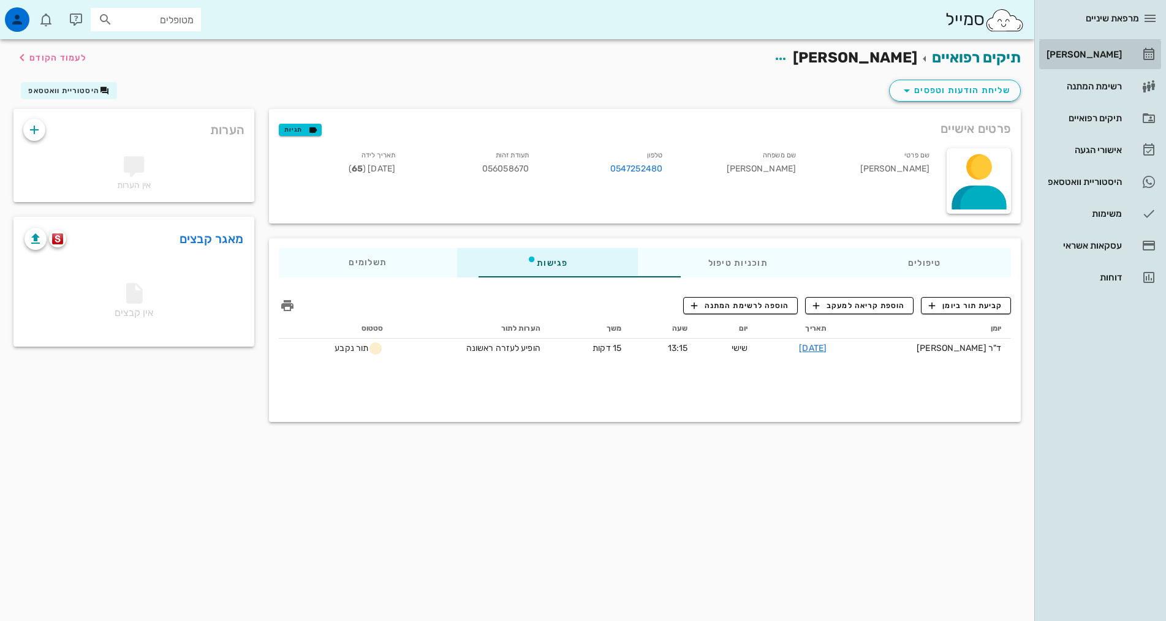
click at [1104, 51] on div "[PERSON_NAME]" at bounding box center [1083, 55] width 78 height 10
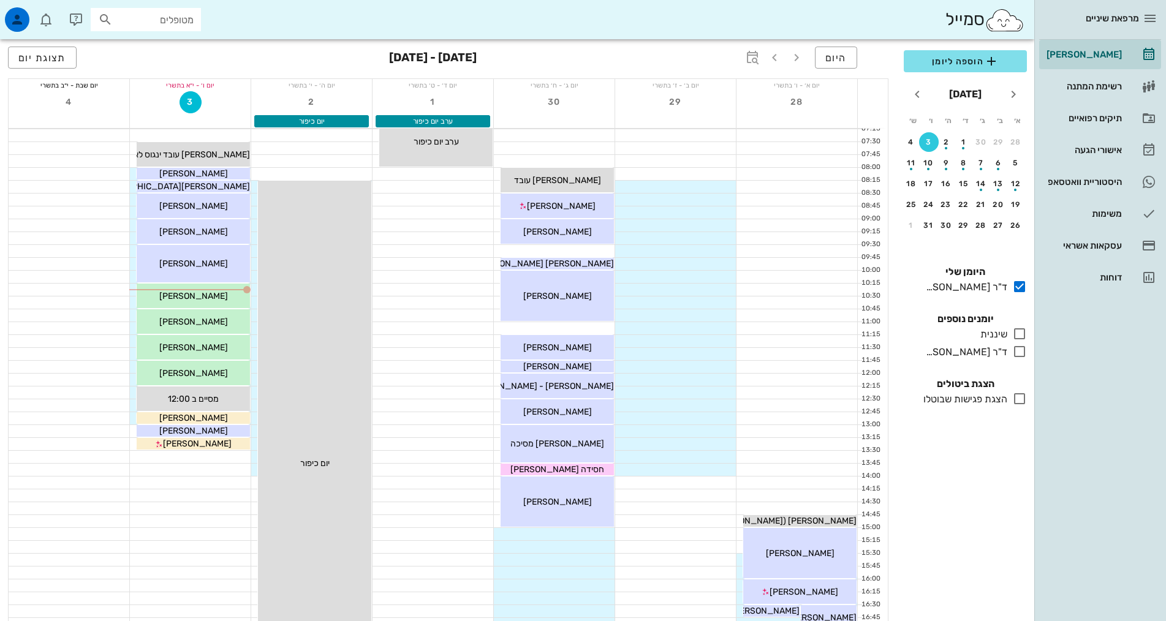
click at [996, 511] on div "הוספה ליומן [DATE] א׳ ב׳ ג׳ ד׳ ה׳ ו׳ ש׳ 28 29 30 1 2 3 4 5 6 7 8 9 10 11 12 13 …" at bounding box center [966, 332] width 138 height 579
click at [979, 347] on div "ד"ר [PERSON_NAME]" at bounding box center [964, 352] width 86 height 15
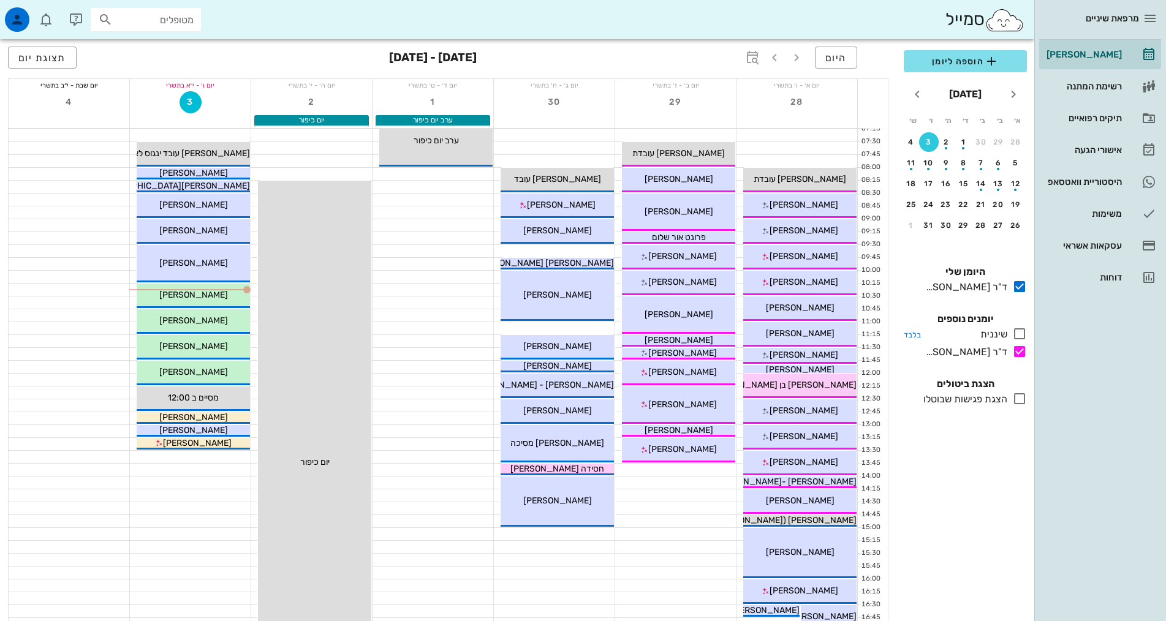
click at [993, 336] on div "שיננית" at bounding box center [992, 334] width 32 height 15
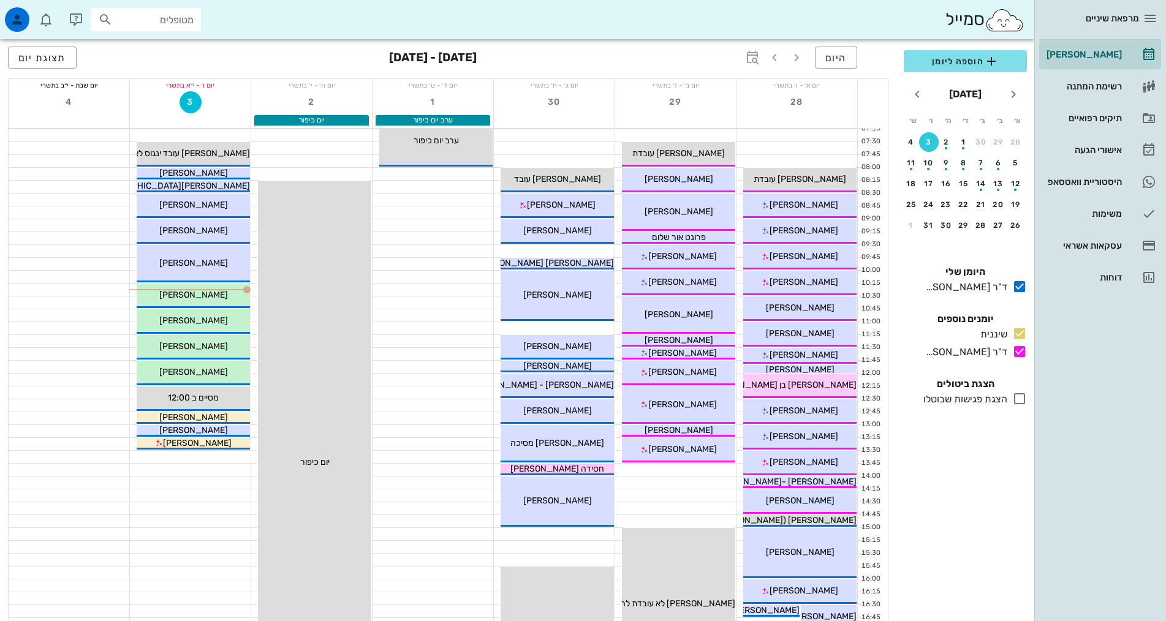
click at [1114, 438] on div "מרפאת שיניים [PERSON_NAME] רשימת המתנה תיקים רפואיים אישורי הגעה 2 היסטוריית וו…" at bounding box center [1101, 310] width 132 height 621
click at [184, 446] on span "[PERSON_NAME]" at bounding box center [197, 443] width 69 height 10
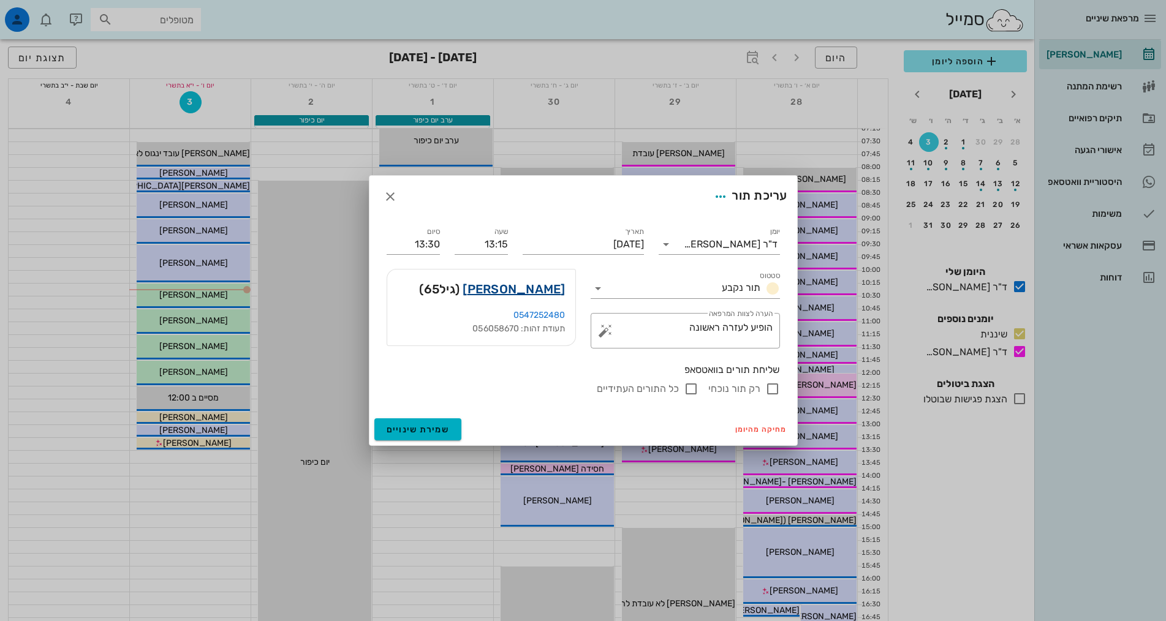
click at [540, 292] on link "[PERSON_NAME]" at bounding box center [514, 289] width 102 height 20
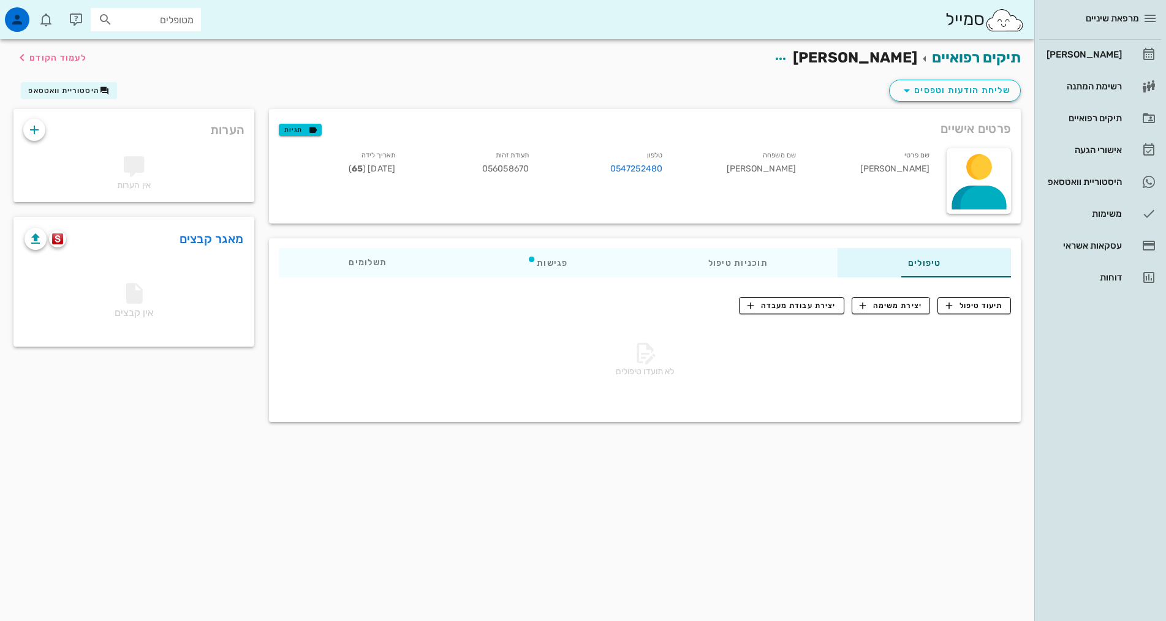
click at [636, 93] on div "שליחת הודעות וטפסים היסטוריית וואטסאפ" at bounding box center [517, 93] width 1022 height 32
click at [788, 66] on icon "button" at bounding box center [780, 58] width 15 height 15
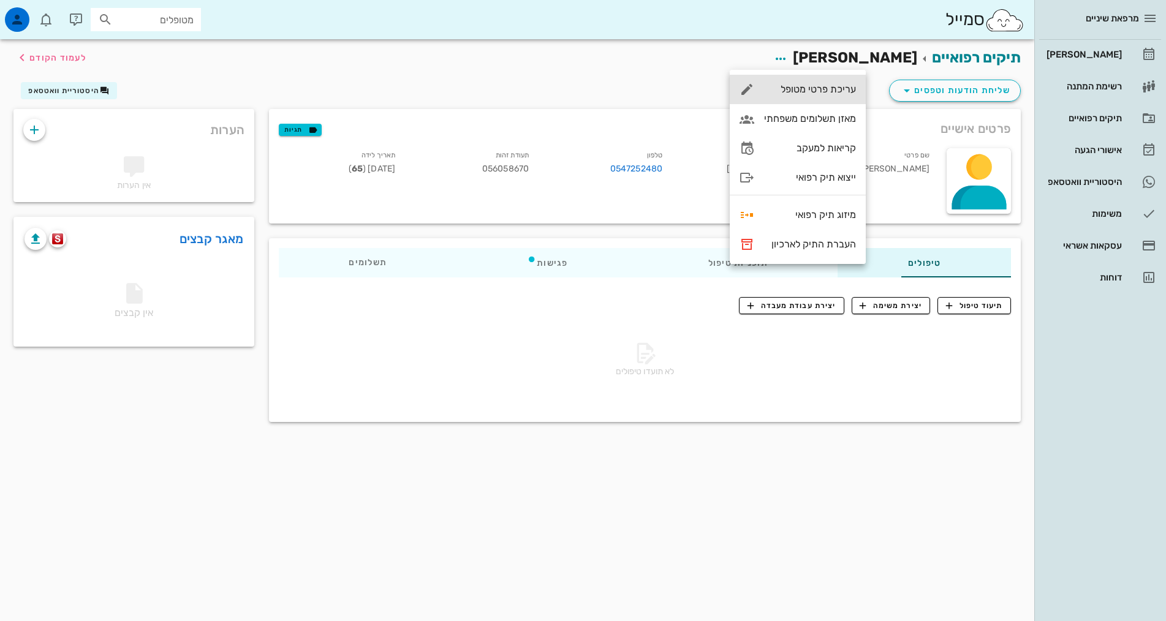
click at [819, 84] on div "עריכת פרטי מטופל" at bounding box center [810, 89] width 92 height 12
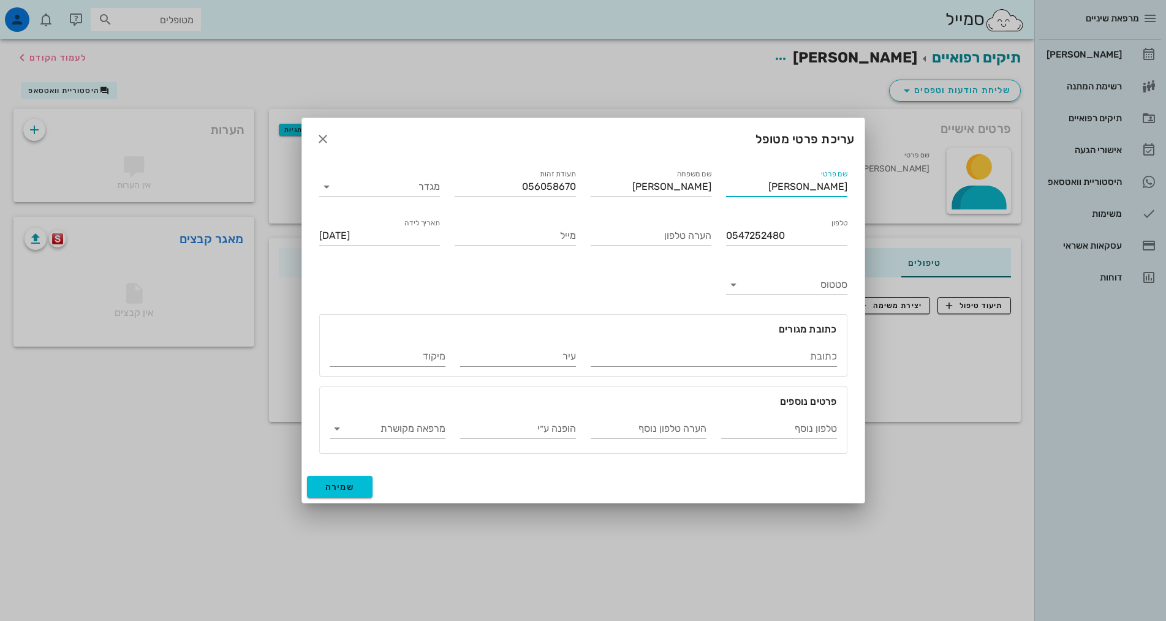
drag, startPoint x: 814, startPoint y: 183, endPoint x: 875, endPoint y: 178, distance: 61.5
click at [873, 183] on div "מרפאת שיניים יומן מרפאה רשימת המתנה תיקים רפואיים אישורי הגעה 2 היסטוריית וואטס…" at bounding box center [583, 310] width 1166 height 621
drag, startPoint x: 688, startPoint y: 185, endPoint x: 751, endPoint y: 191, distance: 63.4
click at [751, 191] on div "שם פרטי [PERSON_NAME] שם משפחה [PERSON_NAME] תעודת זהות 056058670 מגדר טלפון 05…" at bounding box center [583, 311] width 543 height 302
type input "רוןהרן"
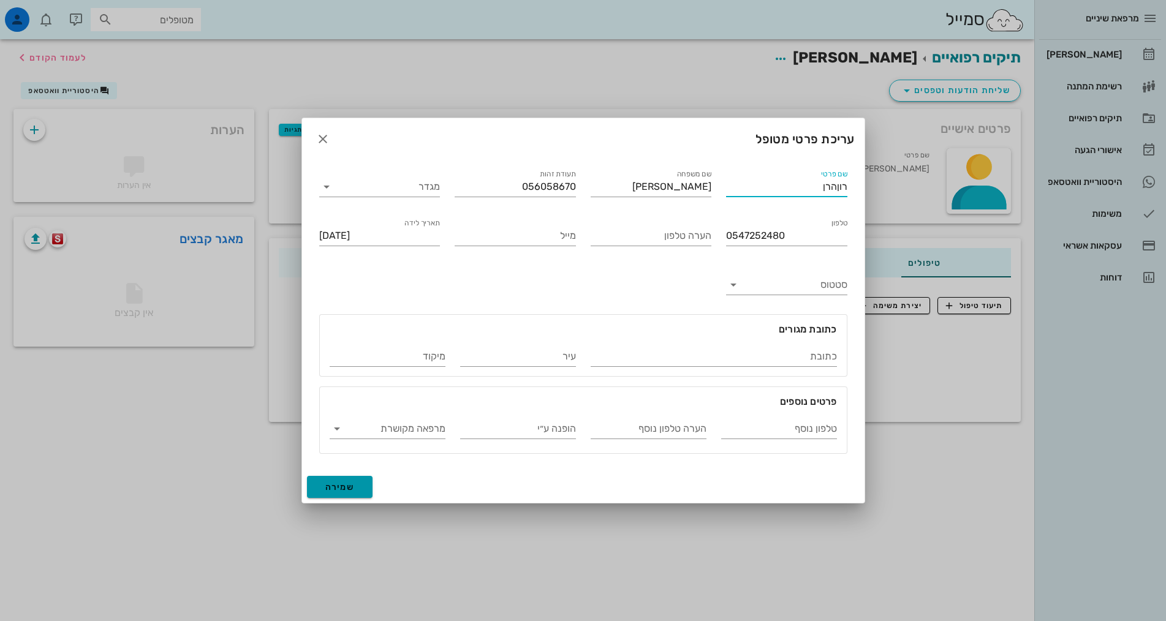
click at [363, 492] on button "שמירה" at bounding box center [340, 487] width 66 height 22
type input "[DATE]"
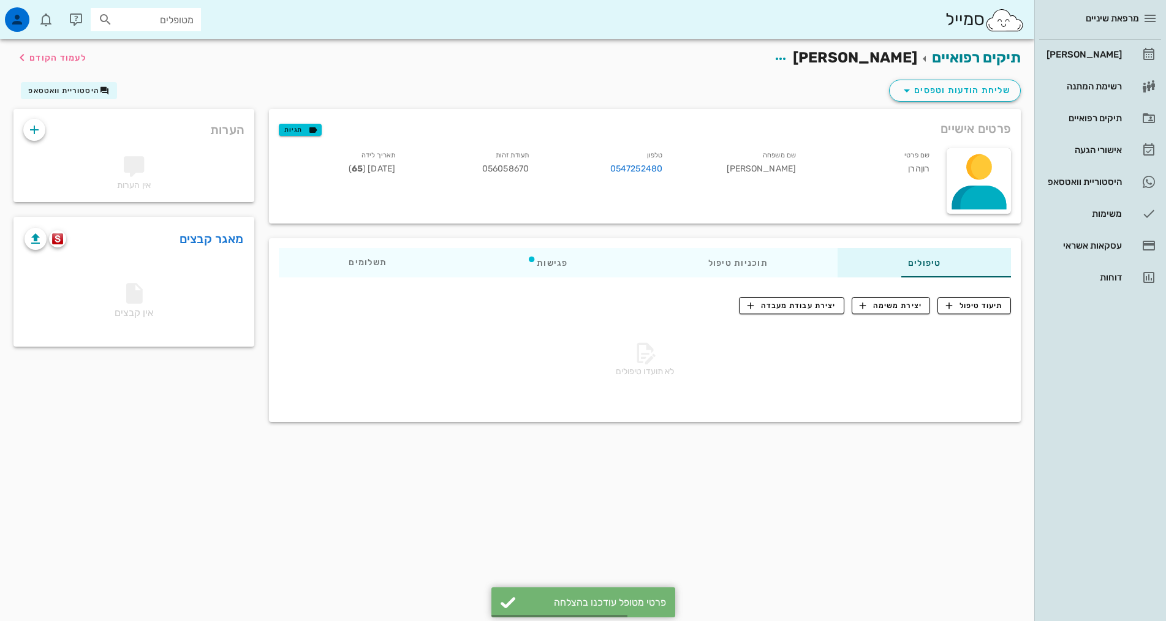
click at [768, 96] on div "שליחת הודעות וטפסים היסטוריית וואטסאפ" at bounding box center [517, 93] width 1022 height 32
click at [788, 56] on icon "button" at bounding box center [780, 58] width 15 height 15
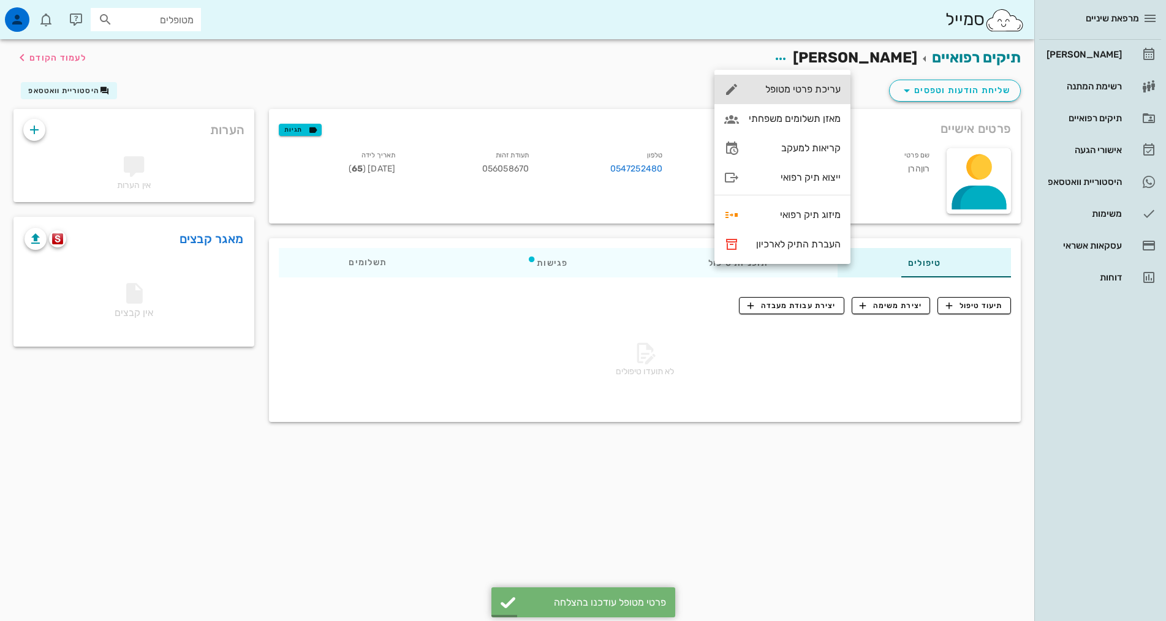
click at [807, 85] on div "עריכת פרטי מטופל" at bounding box center [795, 89] width 92 height 12
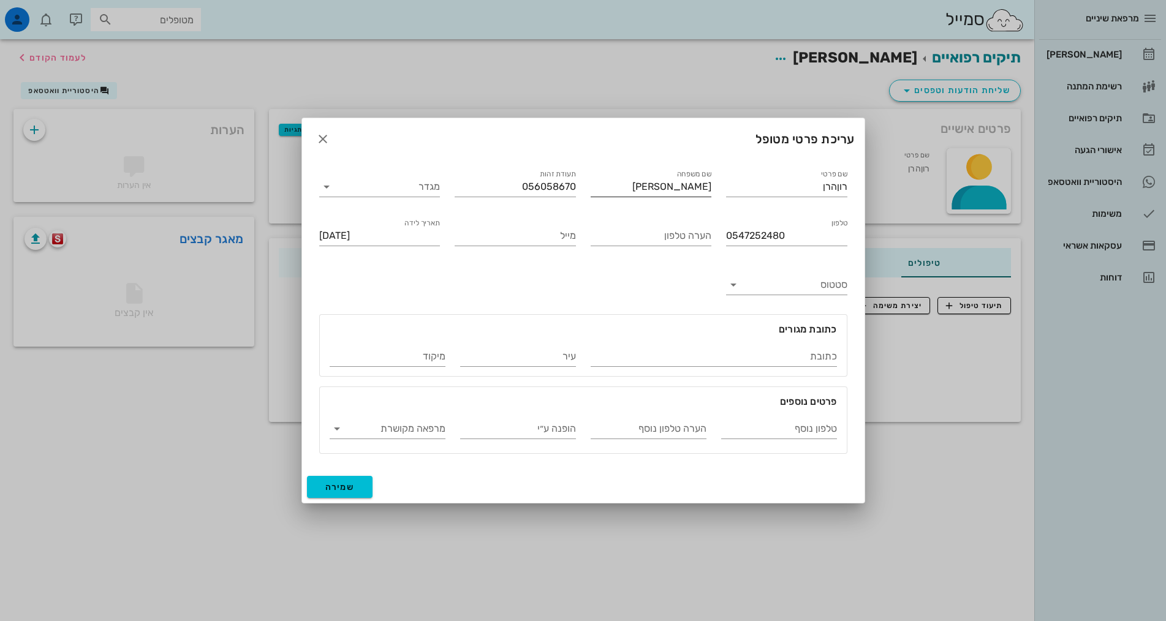
click at [693, 189] on input "[PERSON_NAME]" at bounding box center [651, 187] width 121 height 20
click at [821, 184] on input "רוןהרן" at bounding box center [786, 187] width 121 height 20
drag, startPoint x: 819, startPoint y: 183, endPoint x: 837, endPoint y: 186, distance: 17.3
click at [837, 186] on input "רוןהרן" at bounding box center [786, 187] width 121 height 20
type input "[PERSON_NAME]"
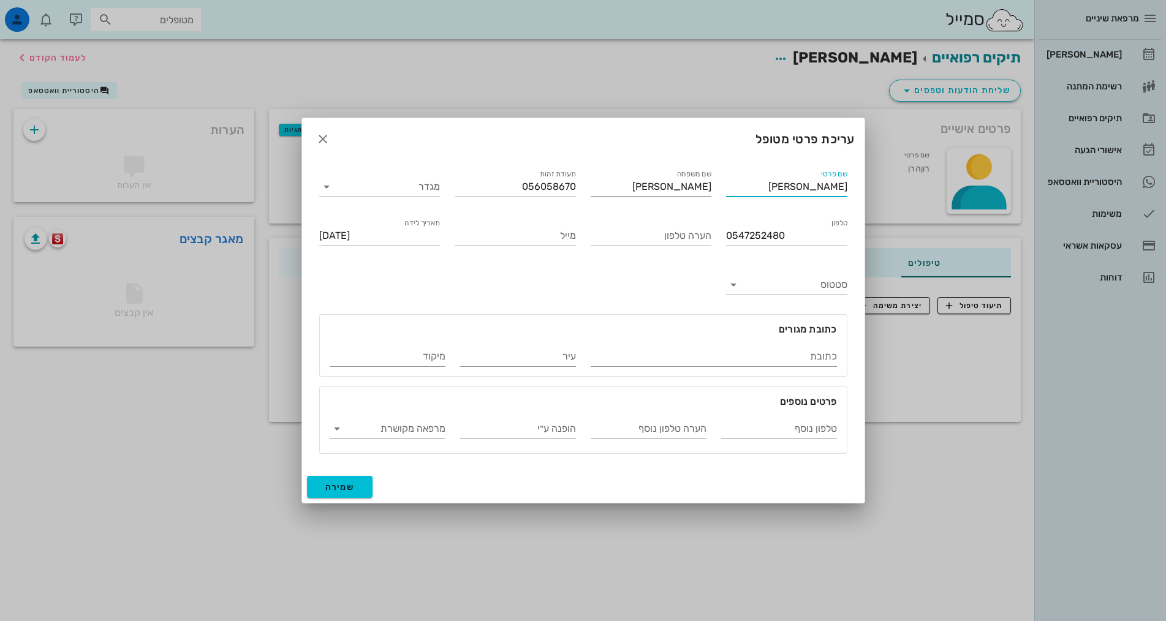
click at [689, 183] on input "[PERSON_NAME]" at bounding box center [651, 187] width 121 height 20
type input "[PERSON_NAME]"
click at [741, 129] on div "עריכת פרטי מטופל" at bounding box center [583, 139] width 563 height 42
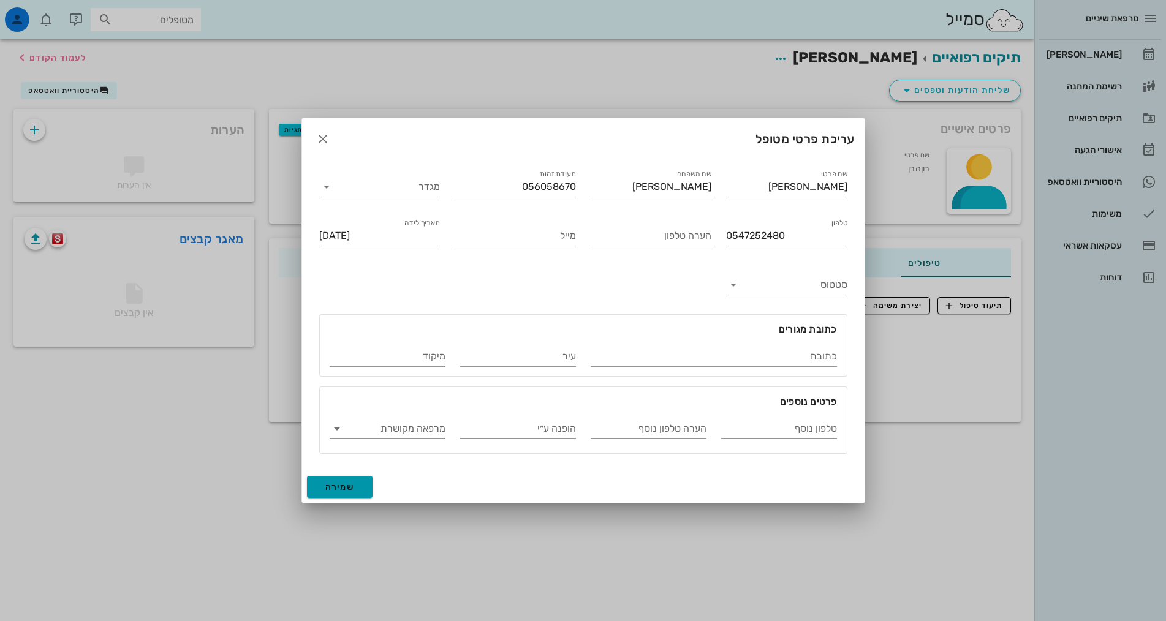
click at [332, 490] on span "שמירה" at bounding box center [339, 487] width 29 height 10
type input "[DATE]"
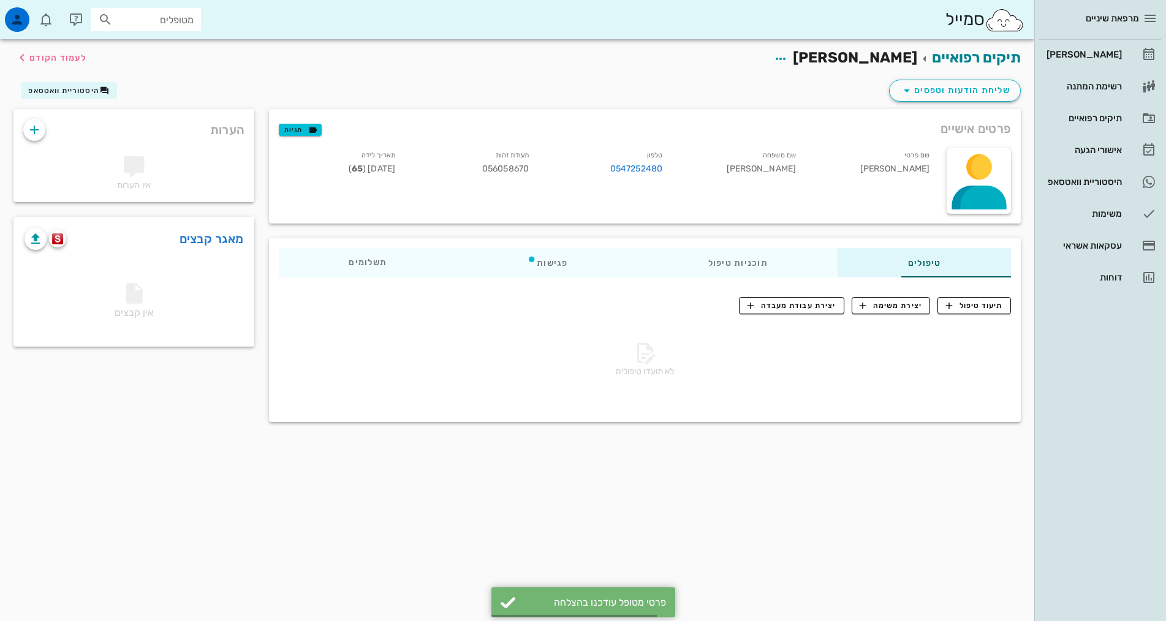
click at [910, 507] on div "תיקים רפואיים [PERSON_NAME] לעמוד הקודם שליחת הודעות וטפסים היסטוריית וואטסאפ פ…" at bounding box center [517, 330] width 1035 height 582
click at [1089, 55] on div "[PERSON_NAME]" at bounding box center [1083, 55] width 78 height 10
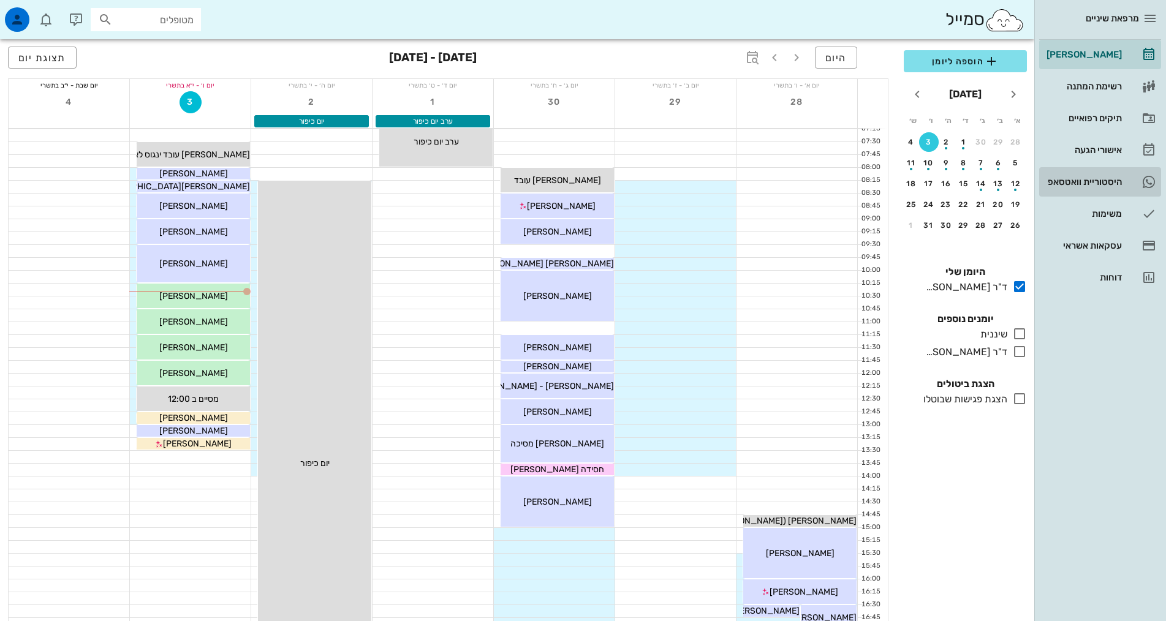
click at [1109, 182] on div "היסטוריית וואטסאפ" at bounding box center [1083, 182] width 78 height 10
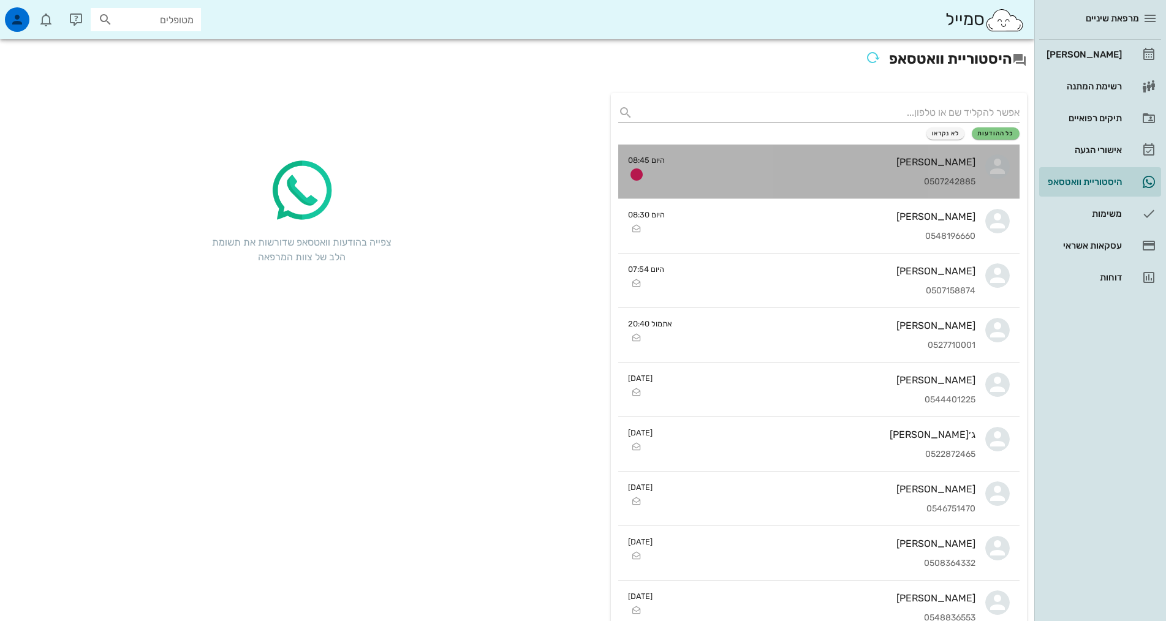
click at [888, 174] on div "[PERSON_NAME] 0507242885" at bounding box center [825, 172] width 301 height 54
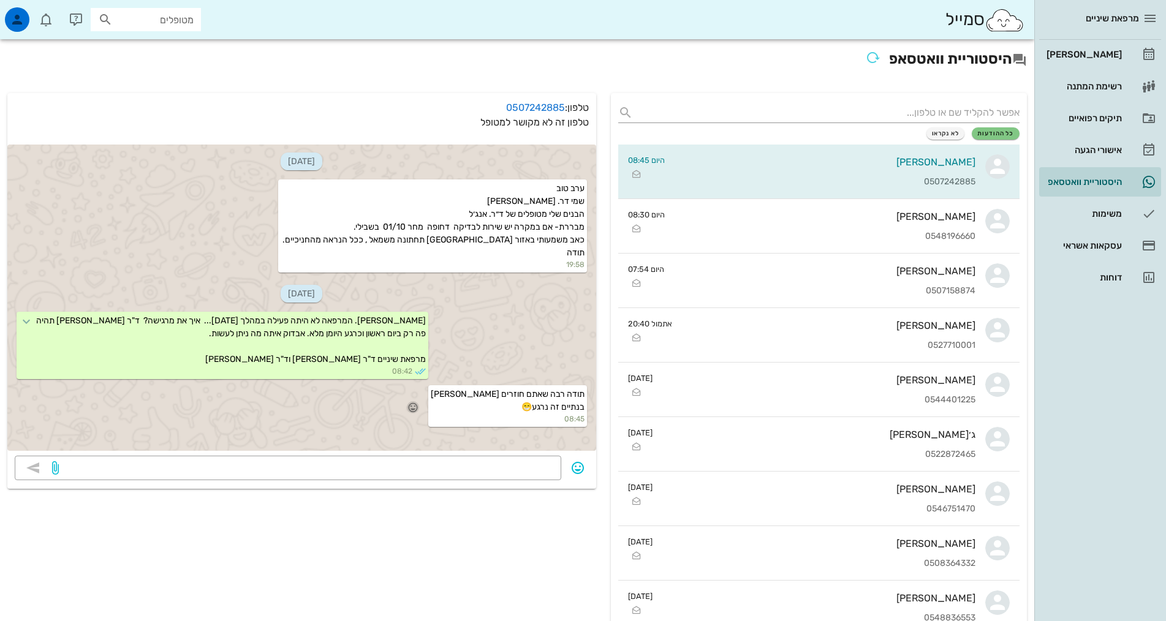
click at [419, 406] on icon "button" at bounding box center [413, 407] width 11 height 11
click at [416, 394] on div "👍" at bounding box center [414, 389] width 22 height 23
click at [1131, 403] on div "מרפאת שיניים [PERSON_NAME] רשימת המתנה תיקים רפואיים אישורי הגעה 1 היסטוריית וו…" at bounding box center [1101, 310] width 132 height 621
click at [1118, 63] on div "[PERSON_NAME]" at bounding box center [1083, 55] width 78 height 20
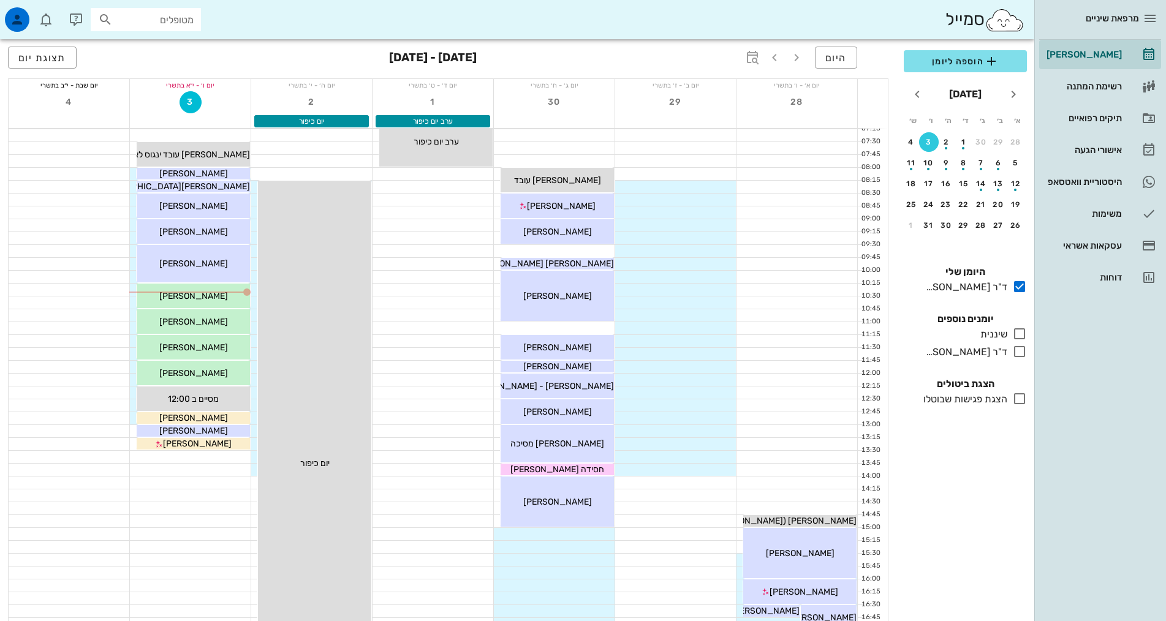
click at [1133, 450] on div "מרפאת שיניים [PERSON_NAME] רשימת המתנה תיקים רפואיים אישורי הגעה 1 היסטוריית וו…" at bounding box center [1101, 310] width 132 height 621
click at [950, 355] on div "ד"ר [PERSON_NAME]" at bounding box center [964, 352] width 86 height 15
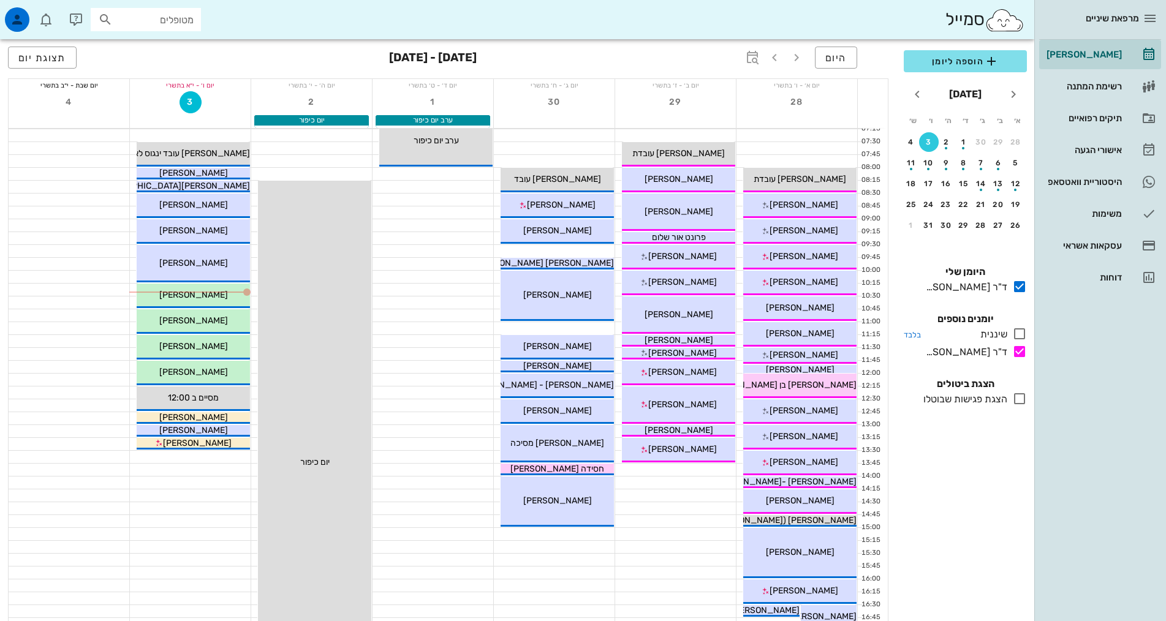
click at [992, 330] on div "שיננית" at bounding box center [992, 334] width 32 height 15
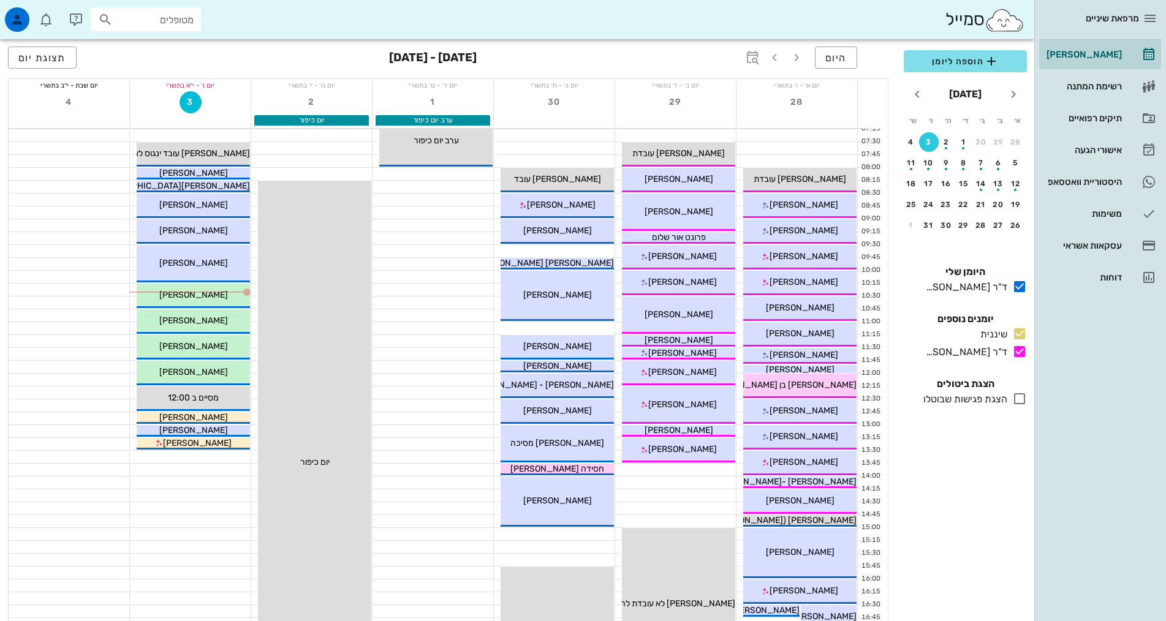
click at [1161, 402] on div "מרפאת שיניים [PERSON_NAME] רשימת המתנה תיקים רפואיים אישורי הגעה 1 היסטוריית וו…" at bounding box center [1101, 310] width 132 height 621
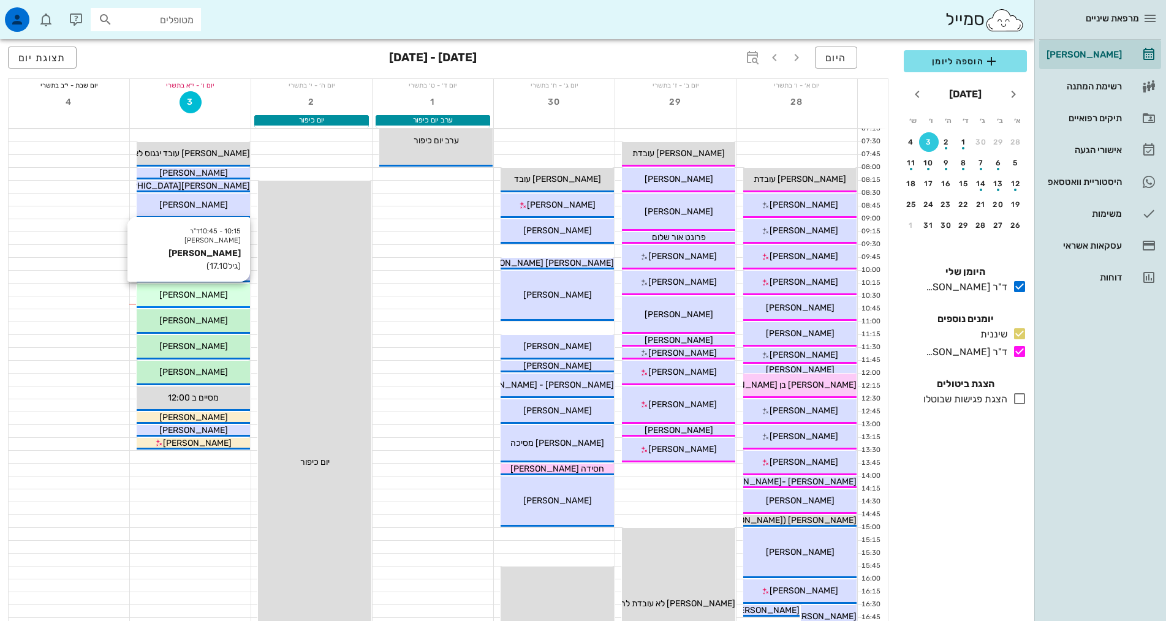
click at [223, 291] on div "[PERSON_NAME]" at bounding box center [193, 295] width 113 height 13
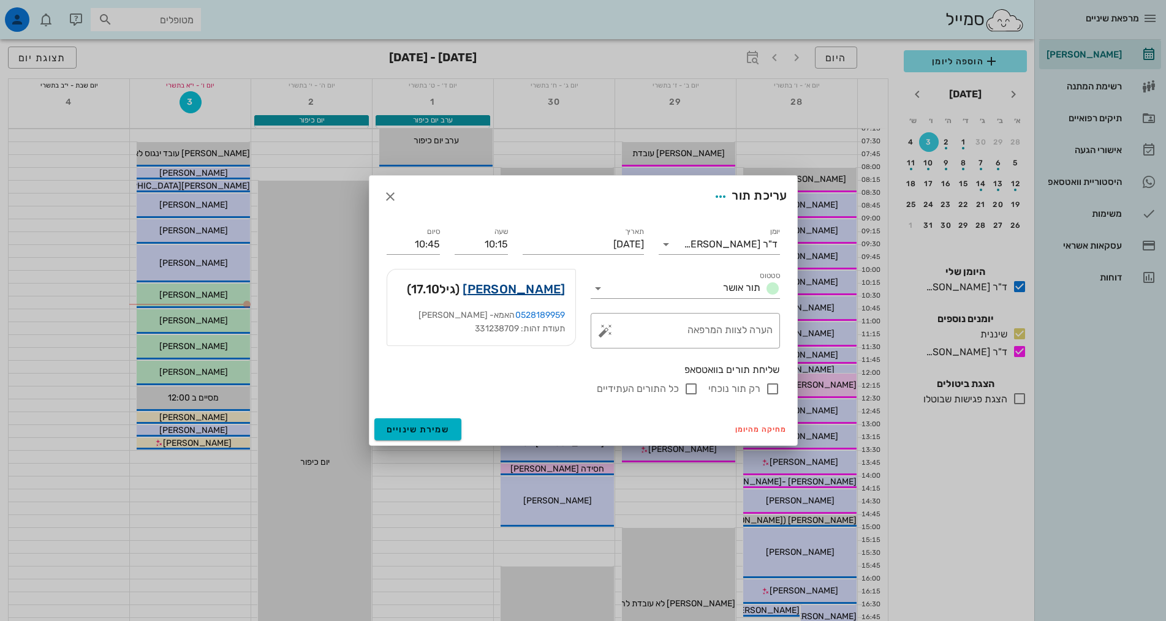
click at [557, 287] on link "[PERSON_NAME]" at bounding box center [514, 289] width 102 height 20
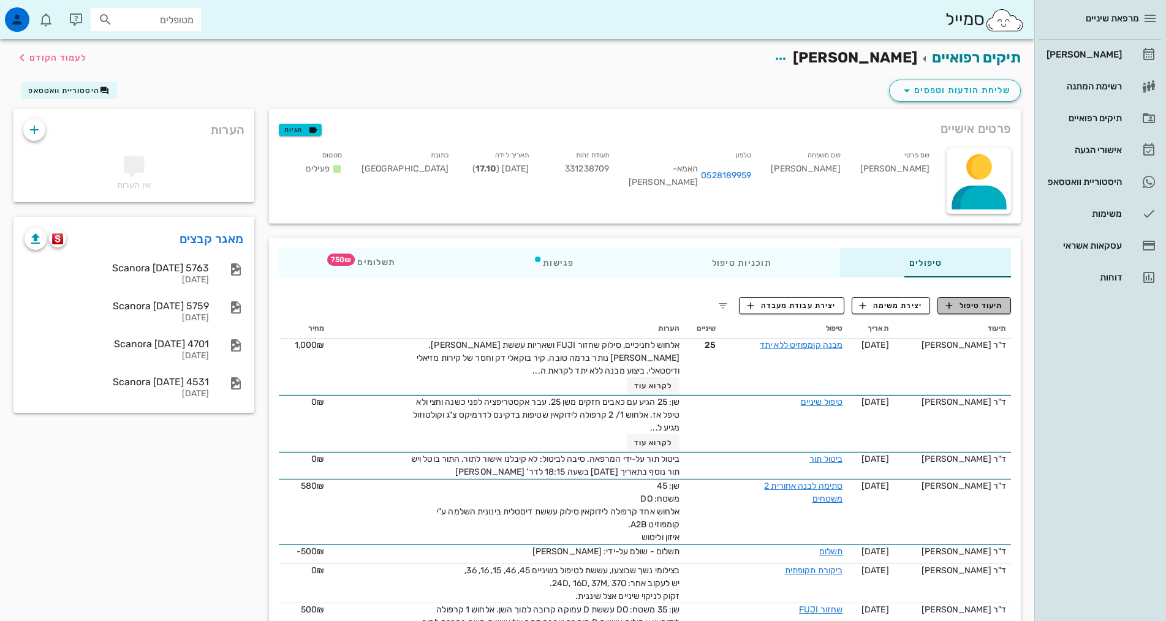
click at [968, 306] on span "תיעוד טיפול" at bounding box center [974, 305] width 57 height 11
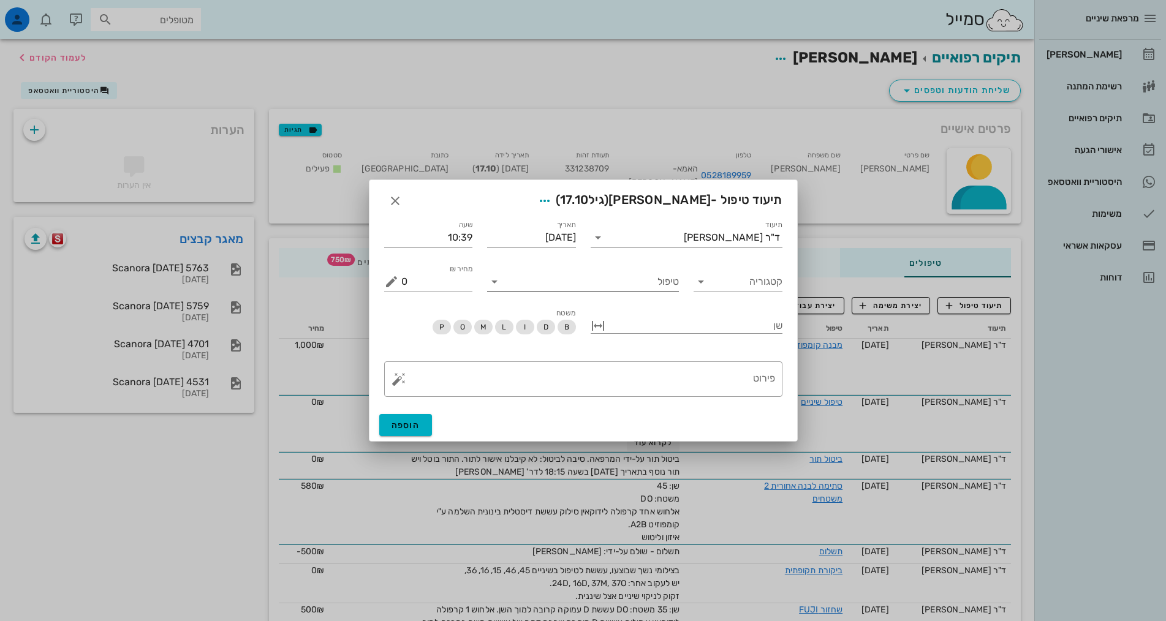
click at [669, 282] on input "טיפול" at bounding box center [591, 282] width 175 height 20
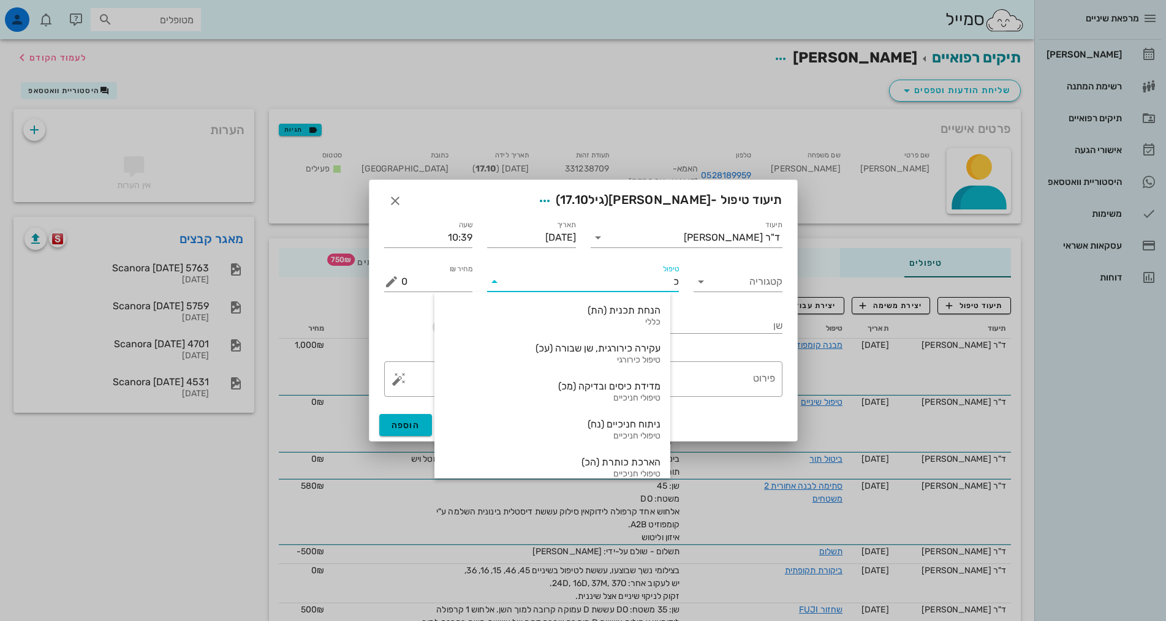
type input "כז"
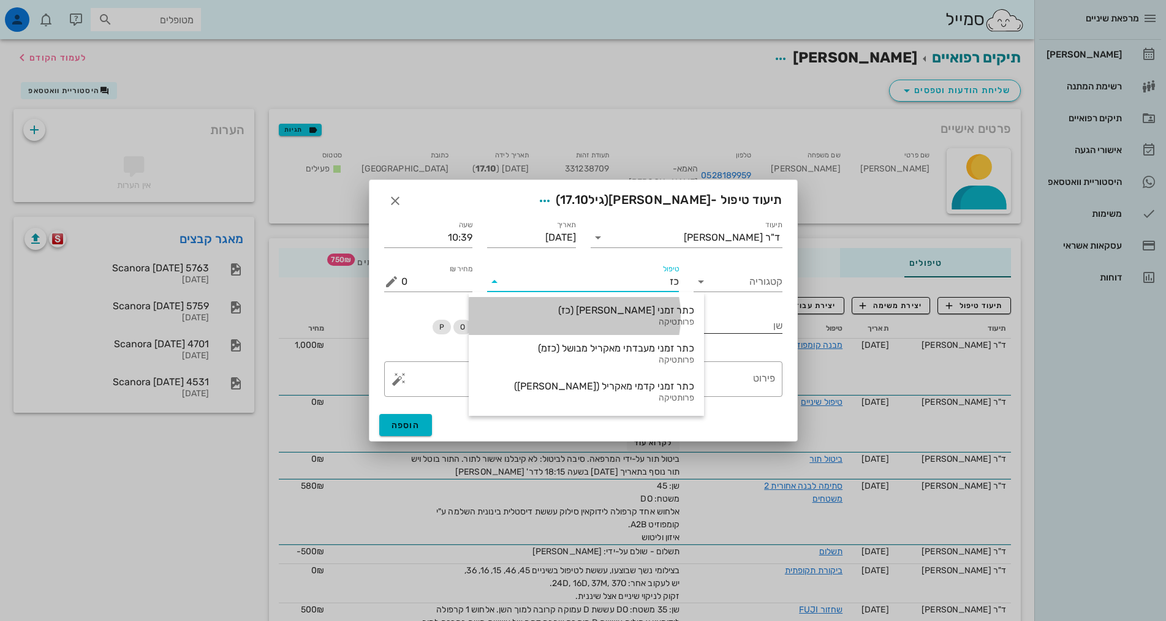
drag, startPoint x: 612, startPoint y: 311, endPoint x: 593, endPoint y: 313, distance: 19.7
click at [613, 311] on div "כתר זמני [PERSON_NAME] (כז)" at bounding box center [587, 311] width 216 height 12
type input "750"
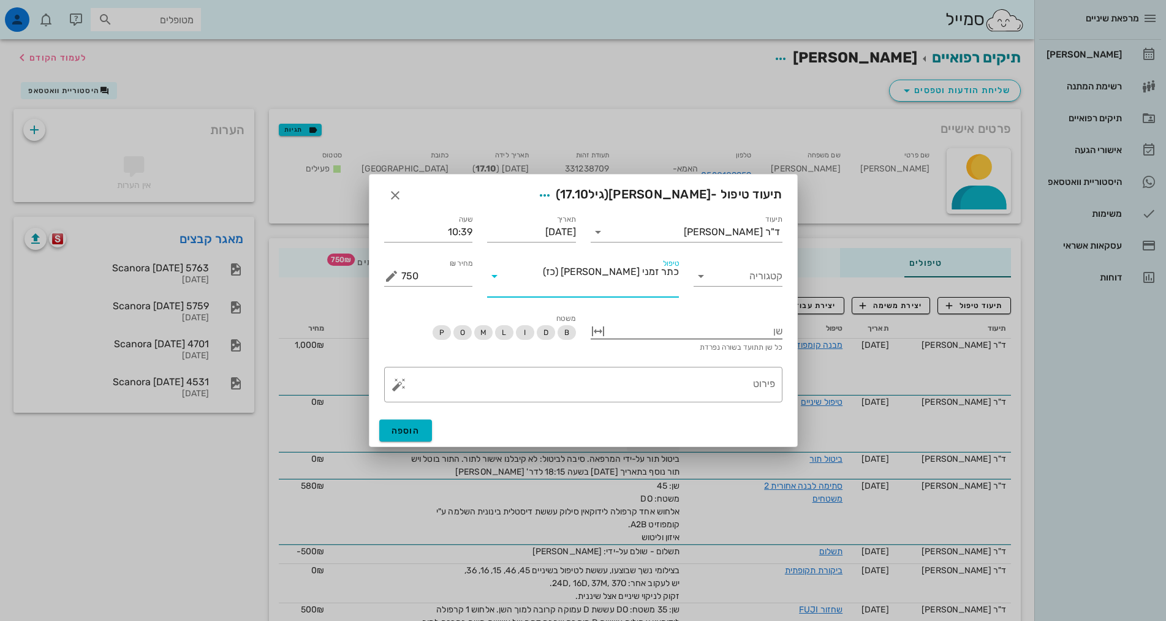
click at [777, 322] on div at bounding box center [695, 330] width 175 height 16
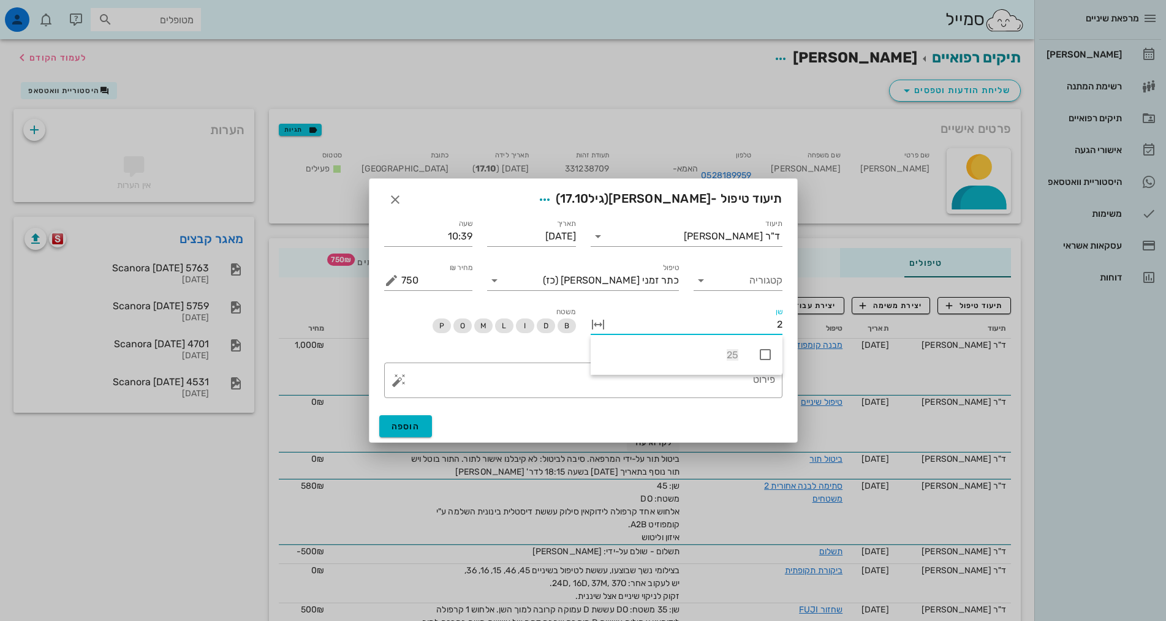
type input "25"
click at [765, 357] on icon at bounding box center [765, 355] width 15 height 15
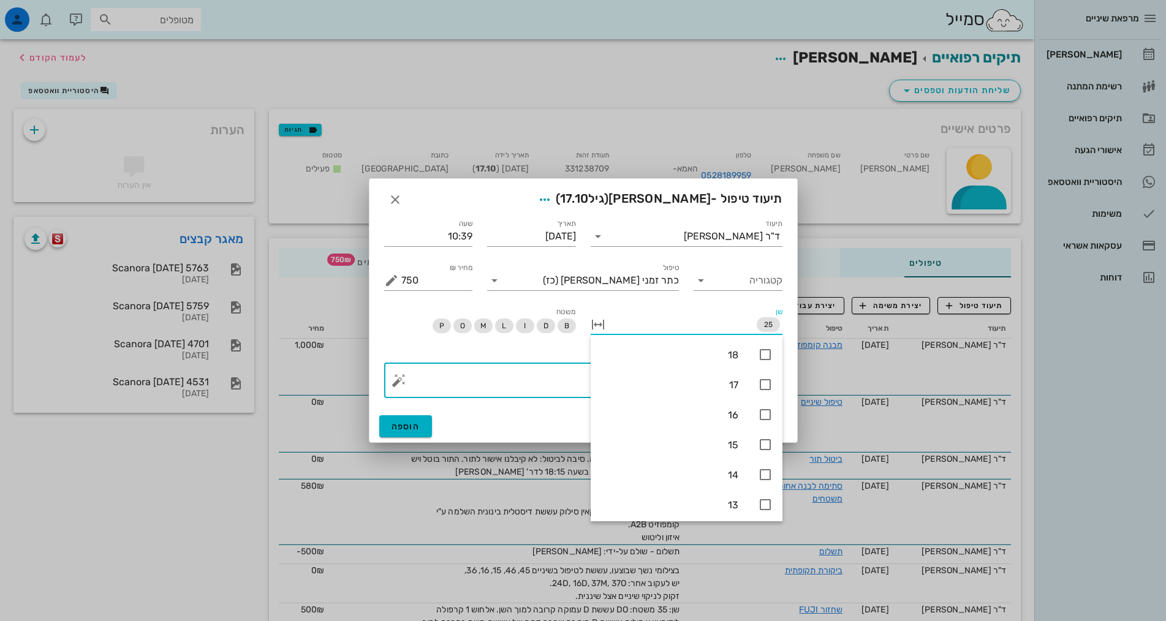
click at [562, 375] on textarea "פירוט" at bounding box center [588, 383] width 374 height 29
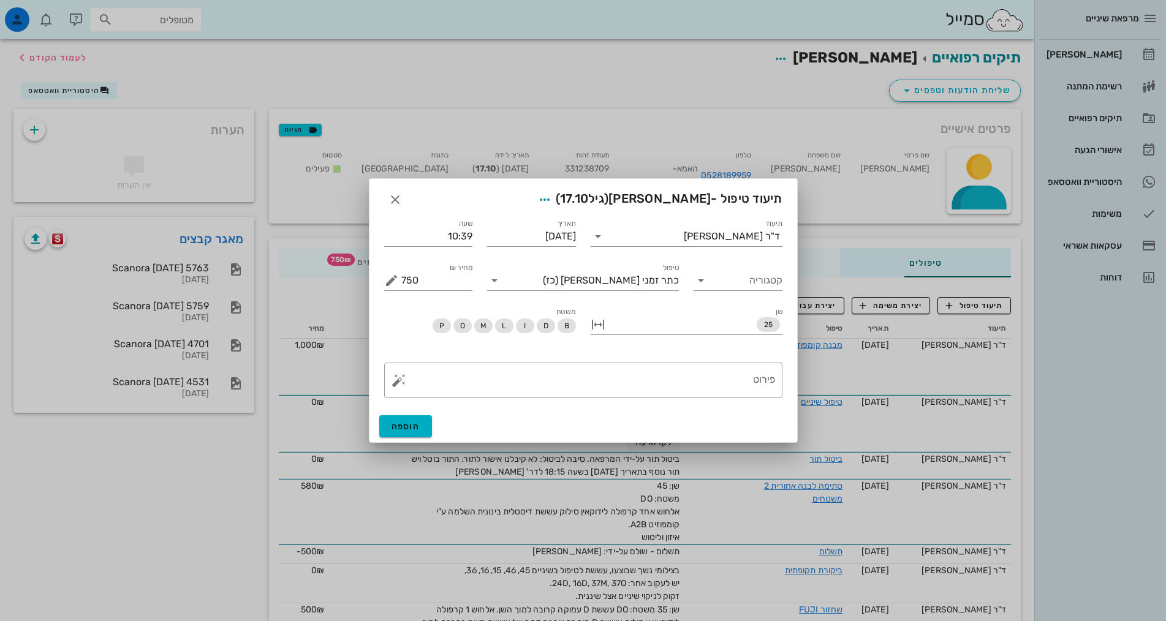
drag, startPoint x: 664, startPoint y: 189, endPoint x: 561, endPoint y: 186, distance: 103.0
click at [561, 186] on div "תיעוד טיפול - [PERSON_NAME] (גיל 17.10 )" at bounding box center [584, 198] width 428 height 38
drag, startPoint x: 558, startPoint y: 187, endPoint x: 478, endPoint y: 185, distance: 80.3
click at [478, 185] on div "תיעוד טיפול - [PERSON_NAME] (גיל 17.10 )" at bounding box center [584, 198] width 428 height 38
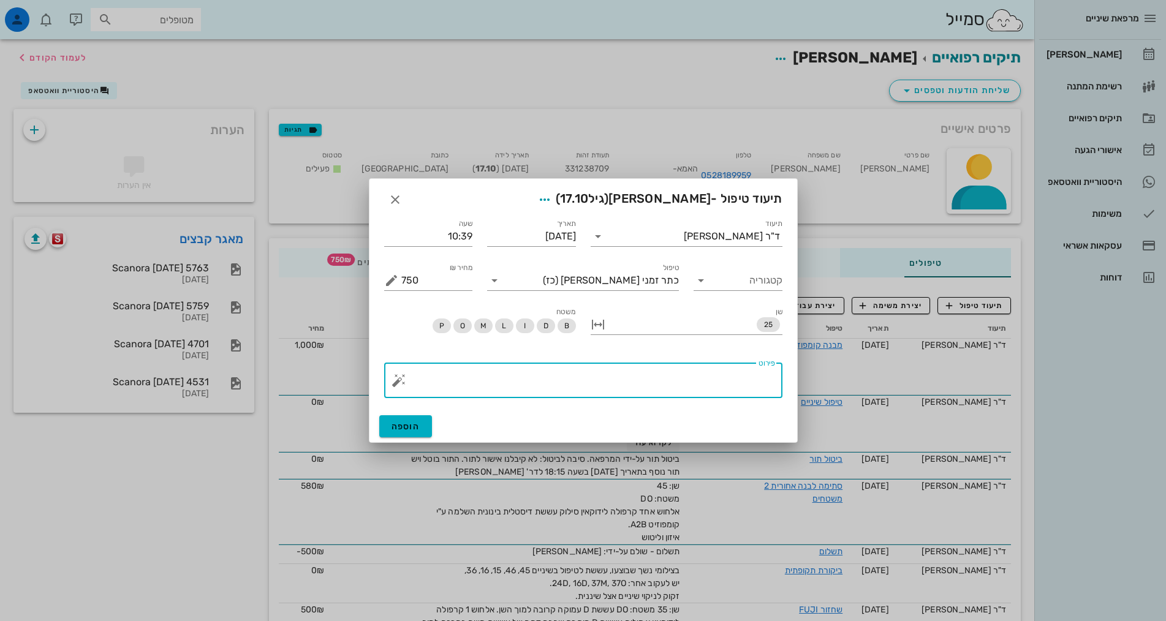
click at [750, 370] on textarea "פירוט" at bounding box center [588, 383] width 374 height 29
type textarea "הכנה ראשונית של השן לקראת קבלת כתר זמני אבחנתי מודבק דורלון"
click at [419, 427] on span "הוספה" at bounding box center [406, 427] width 29 height 10
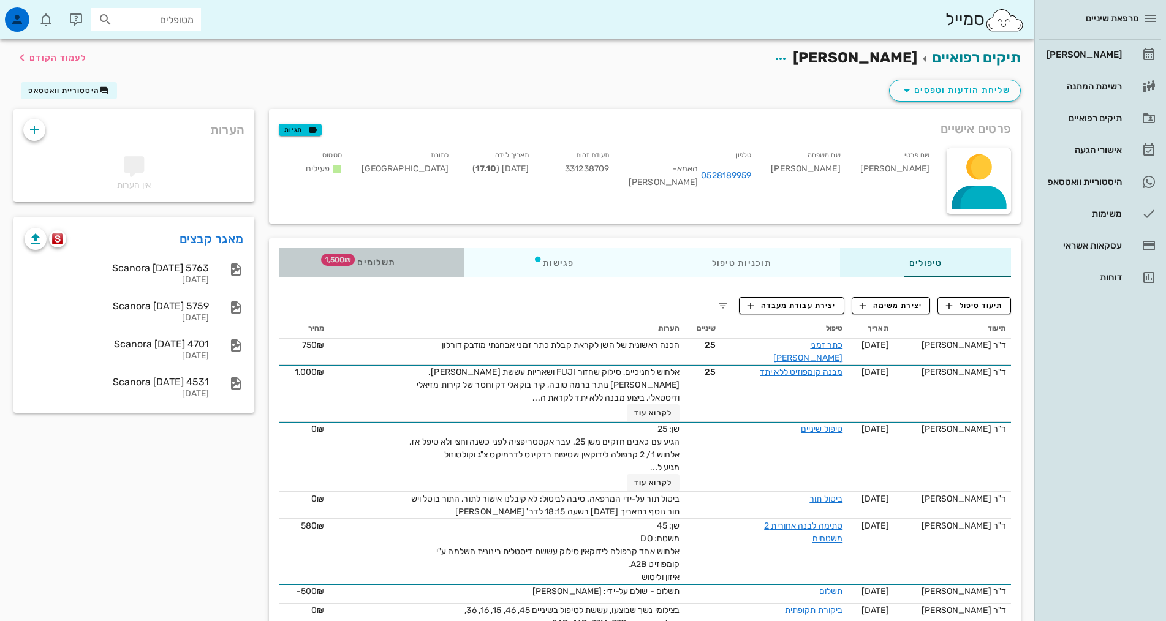
click at [306, 268] on div "תשלומים 1,500₪" at bounding box center [372, 262] width 186 height 29
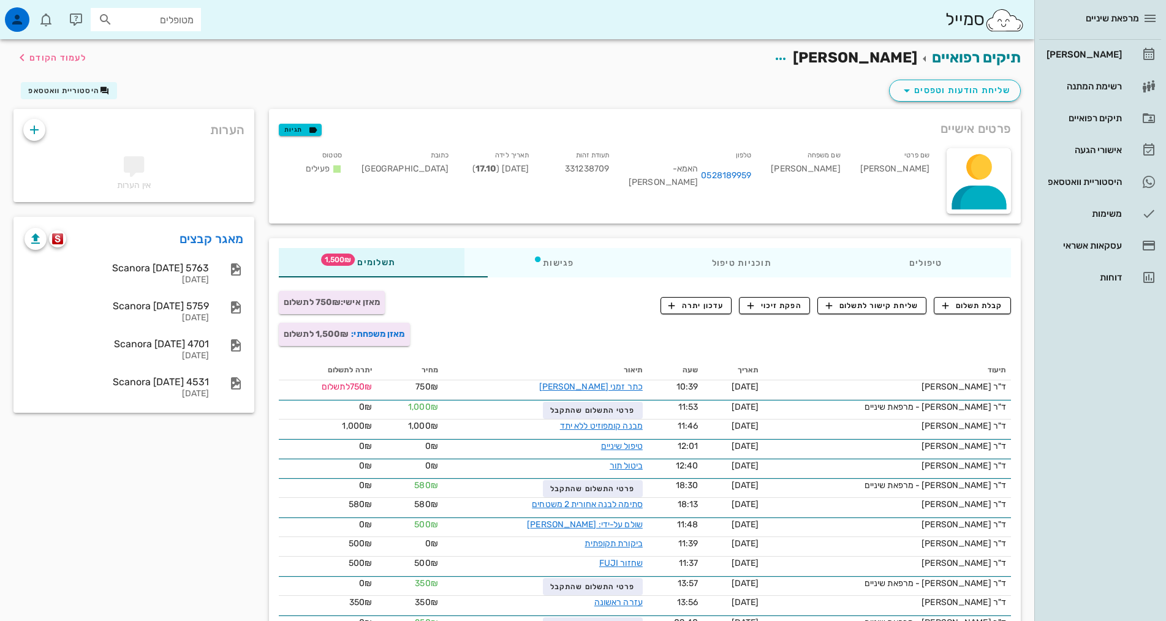
click at [1115, 464] on div "מרפאת שיניים [PERSON_NAME] רשימת המתנה תיקים רפואיים אישורי הגעה 1 היסטוריית וו…" at bounding box center [1101, 310] width 132 height 621
click at [530, 249] on div "פגישות" at bounding box center [554, 262] width 178 height 29
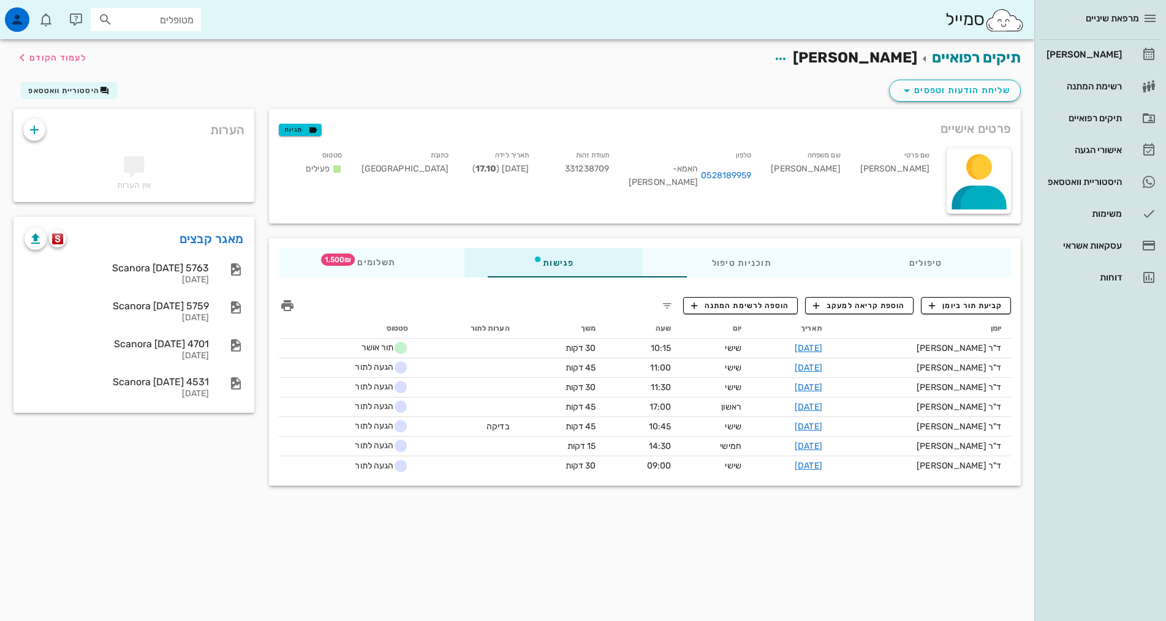
click at [811, 536] on div "תיקים רפואיים [PERSON_NAME] לעמוד הקודם שליחת הודעות וטפסים היסטוריית וואטסאפ פ…" at bounding box center [517, 330] width 1035 height 582
click at [1058, 391] on div "מרפאת שיניים [PERSON_NAME] רשימת המתנה תיקים רפואיים אישורי הגעה 1 היסטוריית וו…" at bounding box center [1101, 310] width 132 height 621
click at [322, 253] on div "תשלומים 1,500₪" at bounding box center [372, 262] width 186 height 29
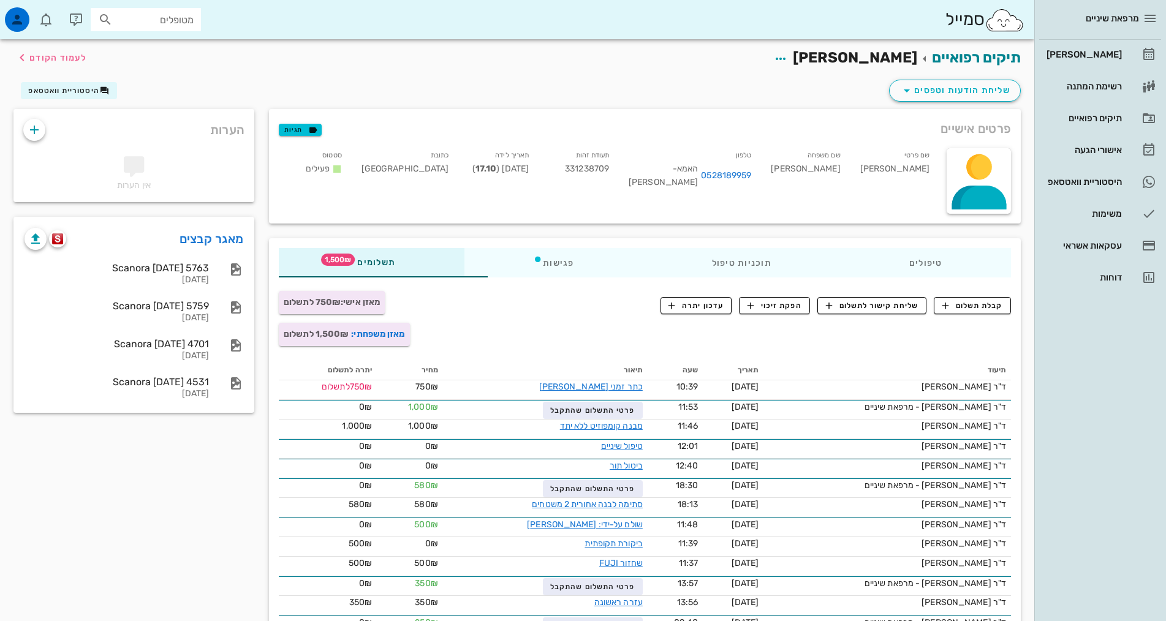
click at [121, 463] on div "הערות אין הערות מאגר קבצים Scanora [DATE] 5763 [DATE] [GEOGRAPHIC_DATA] [DATE] …" at bounding box center [134, 400] width 256 height 583
click at [1100, 438] on div "מרפאת שיניים [PERSON_NAME] רשימת המתנה תיקים רפואיים אישורי הגעה 1 היסטוריית וו…" at bounding box center [1101, 310] width 132 height 621
click at [269, 241] on div "טיפולים תוכניות טיפול פגישות תשלומים 1,500₪" at bounding box center [645, 262] width 752 height 49
click at [1083, 49] on div "[PERSON_NAME]" at bounding box center [1083, 55] width 78 height 20
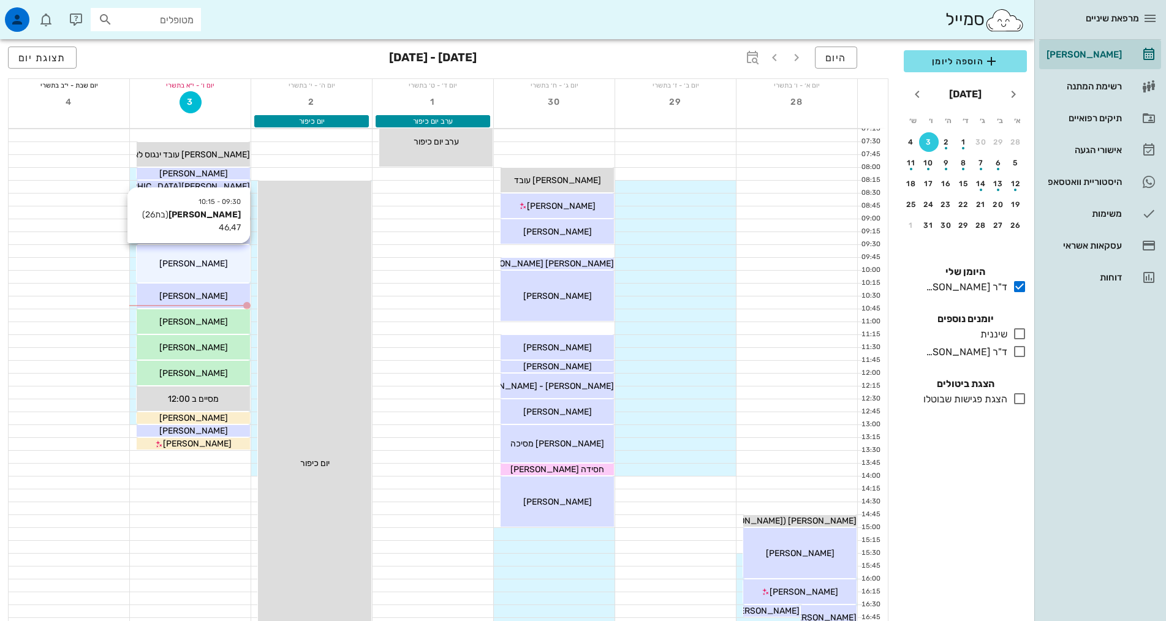
click at [219, 265] on div "[PERSON_NAME]" at bounding box center [193, 263] width 113 height 13
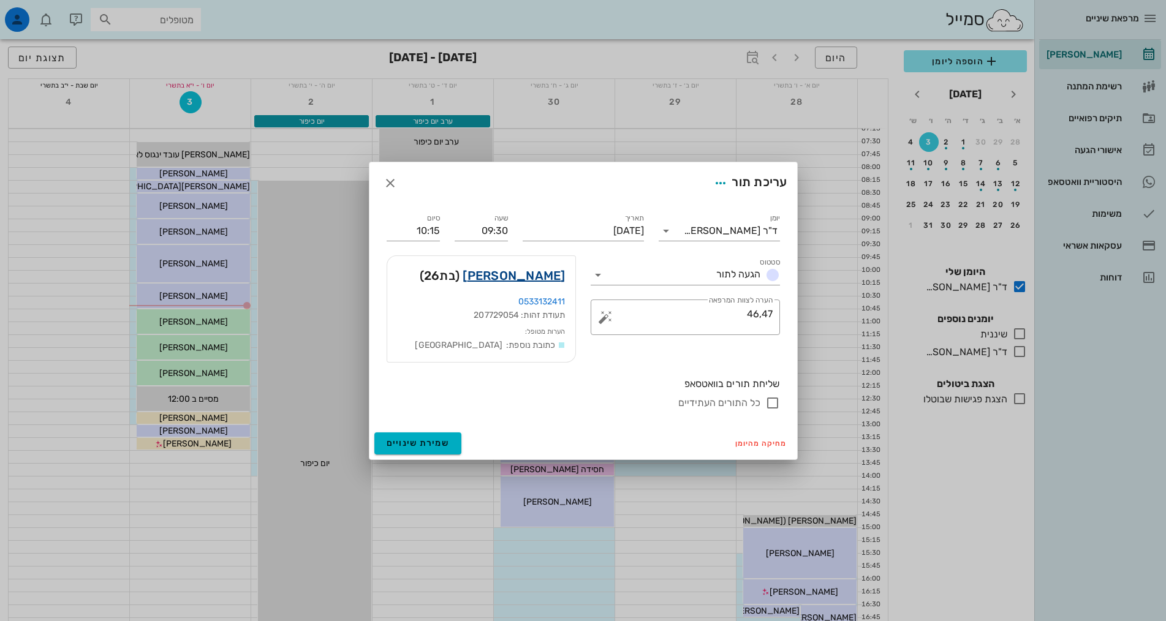
click at [520, 276] on link "[PERSON_NAME]" at bounding box center [514, 276] width 102 height 20
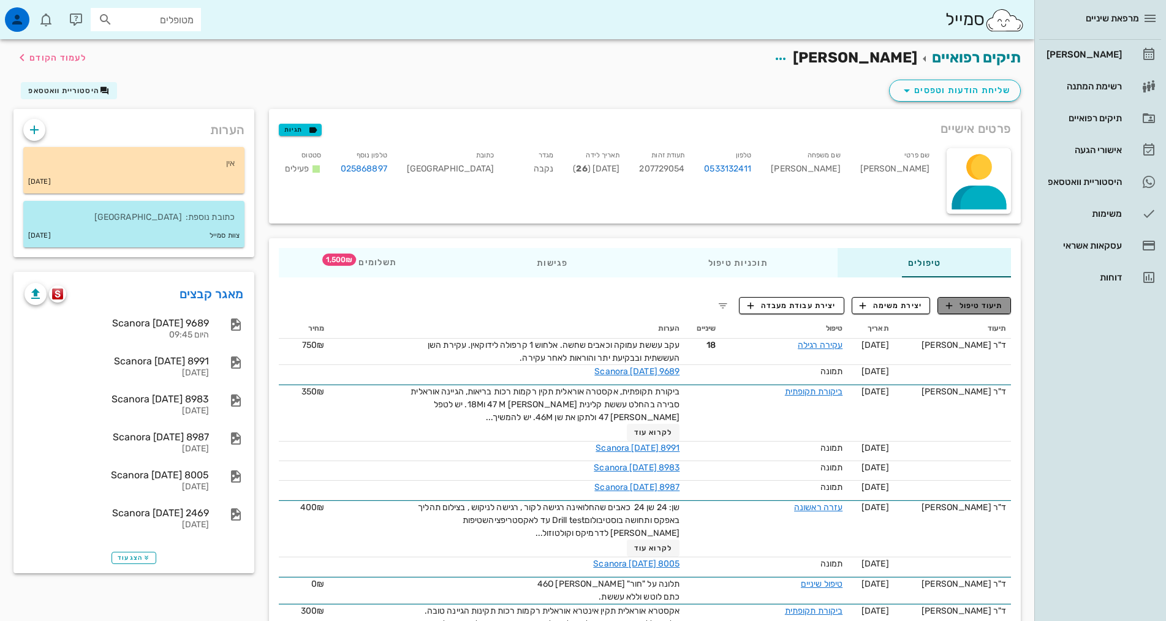
click at [998, 303] on span "תיעוד טיפול" at bounding box center [974, 305] width 57 height 11
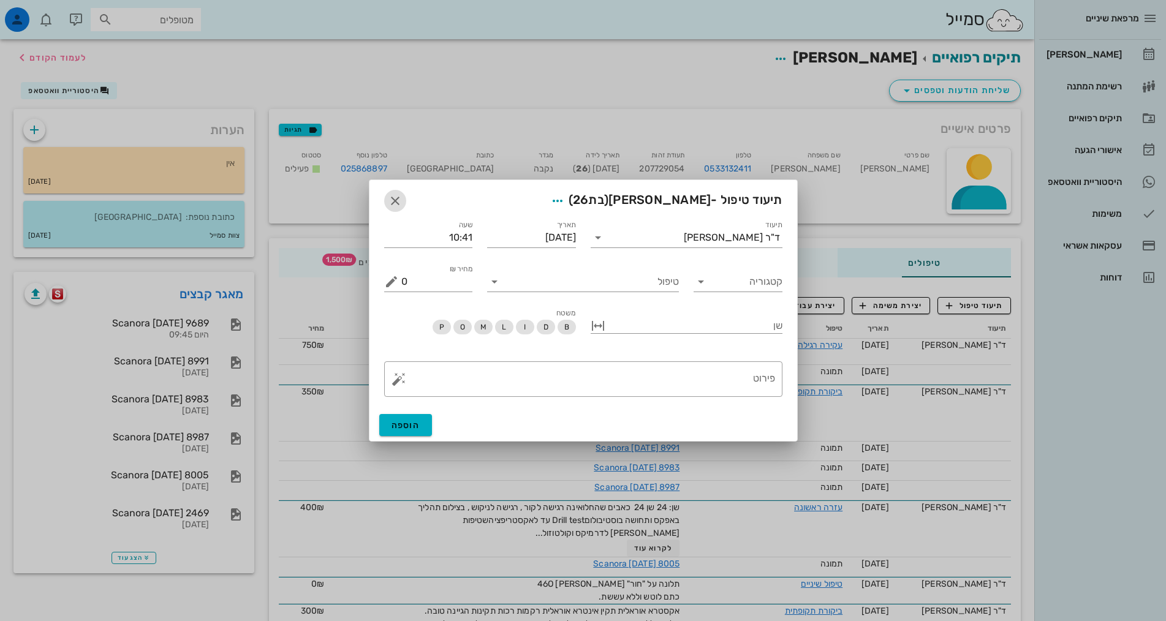
click at [397, 205] on icon "button" at bounding box center [395, 201] width 15 height 15
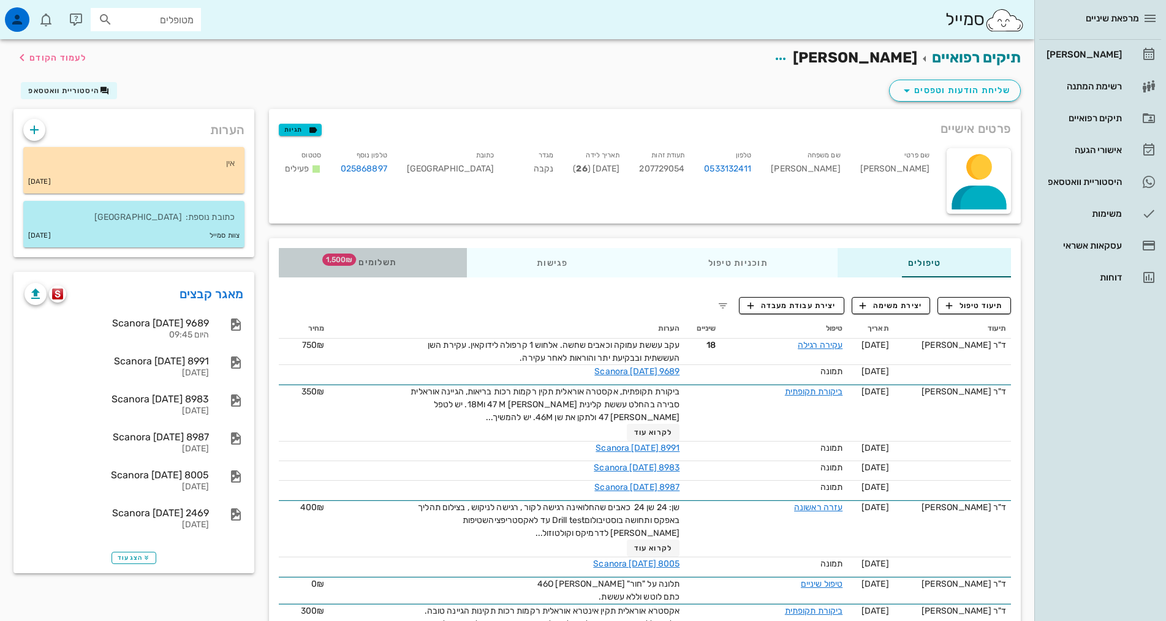
click at [349, 265] on span "תשלומים 1,500₪" at bounding box center [373, 263] width 48 height 9
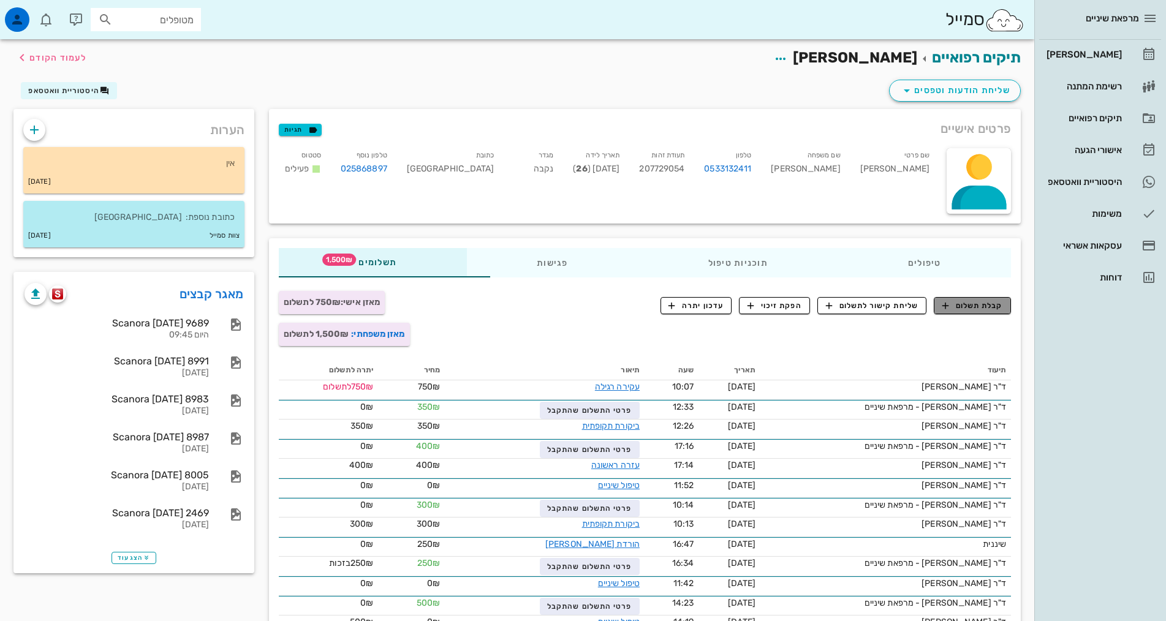
click at [981, 312] on button "קבלת תשלום" at bounding box center [972, 305] width 77 height 17
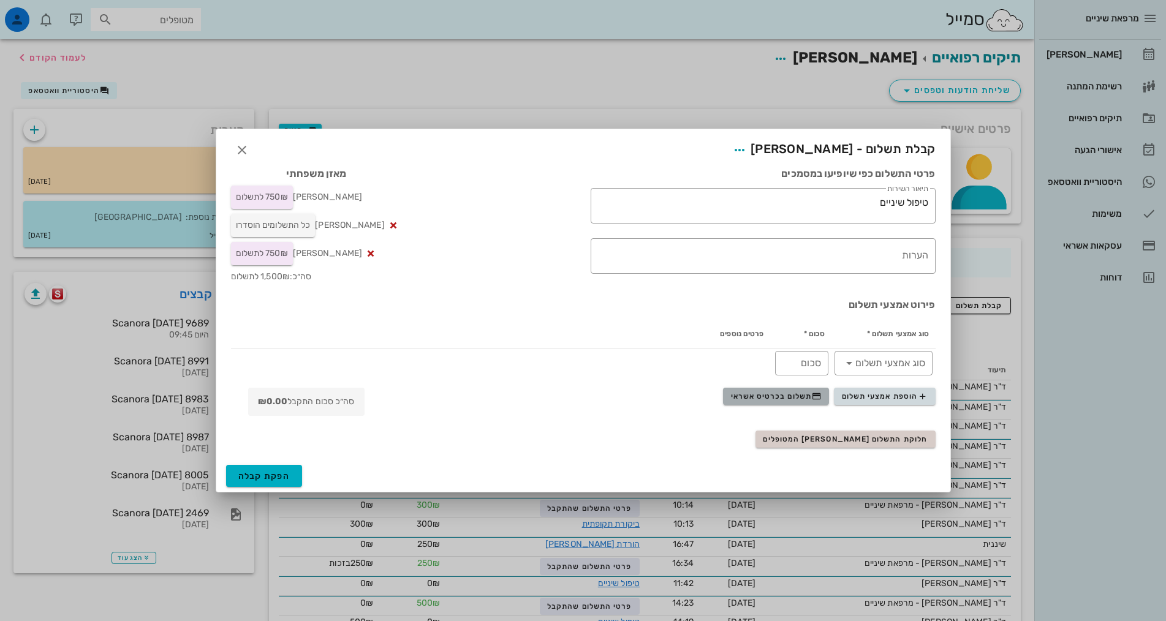
click at [781, 395] on span "תשלום בכרטיס אשראי" at bounding box center [776, 397] width 91 height 10
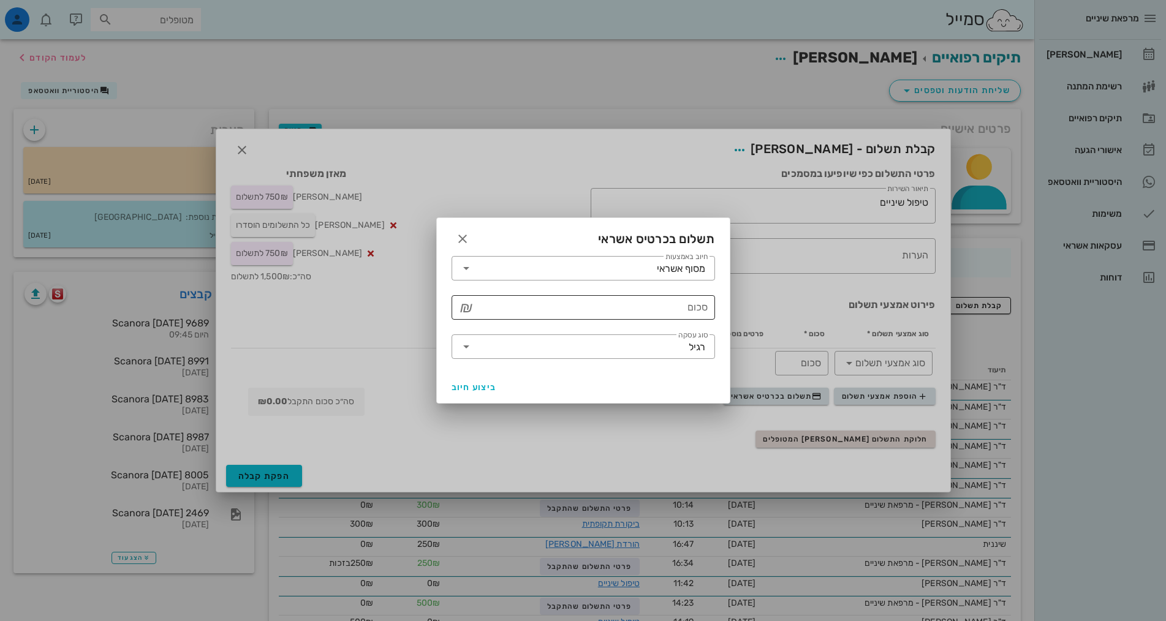
click at [668, 300] on input "סכום" at bounding box center [592, 308] width 232 height 20
type input "4"
type input "750"
click at [465, 392] on span "ביצוע חיוב" at bounding box center [474, 387] width 45 height 10
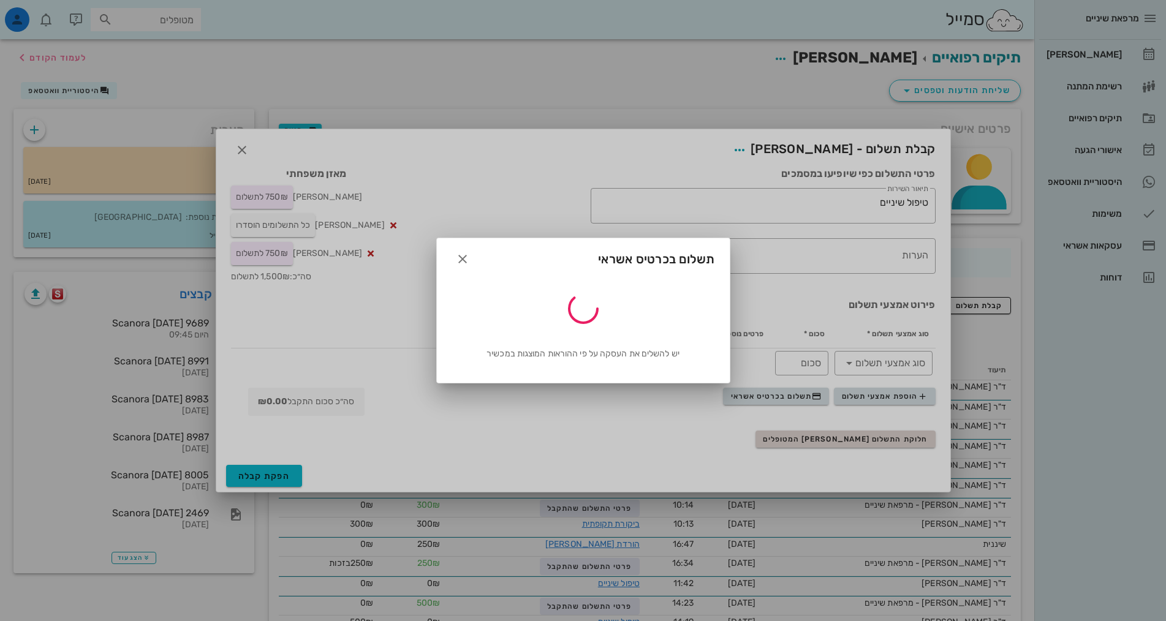
type input "750"
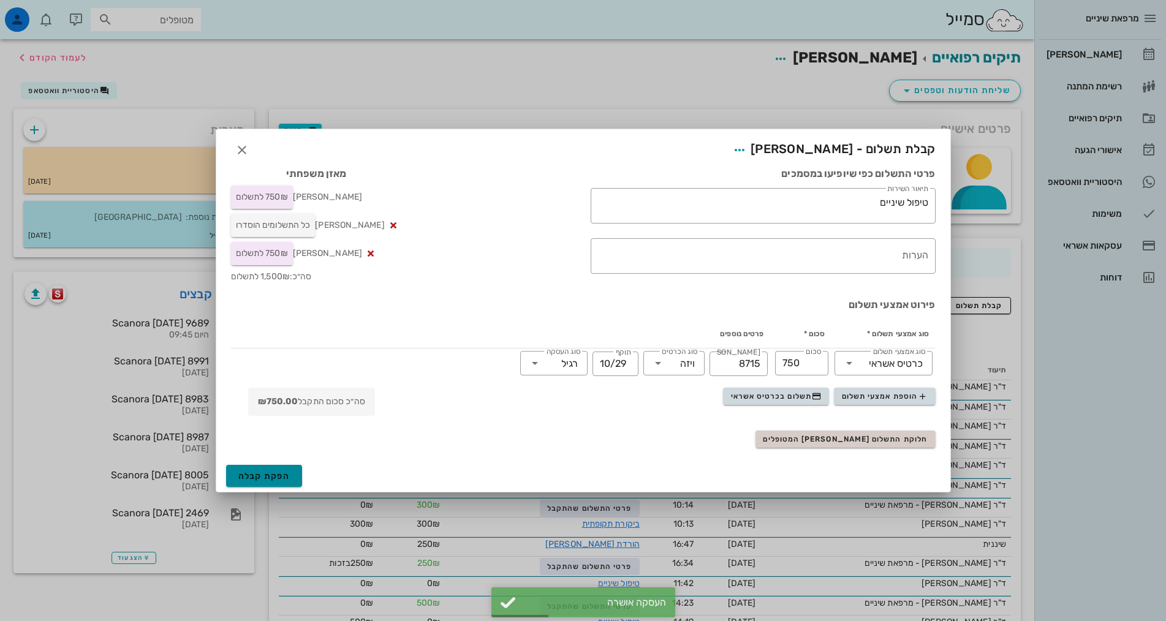
click at [259, 471] on span "הפקת קבלה" at bounding box center [264, 476] width 52 height 10
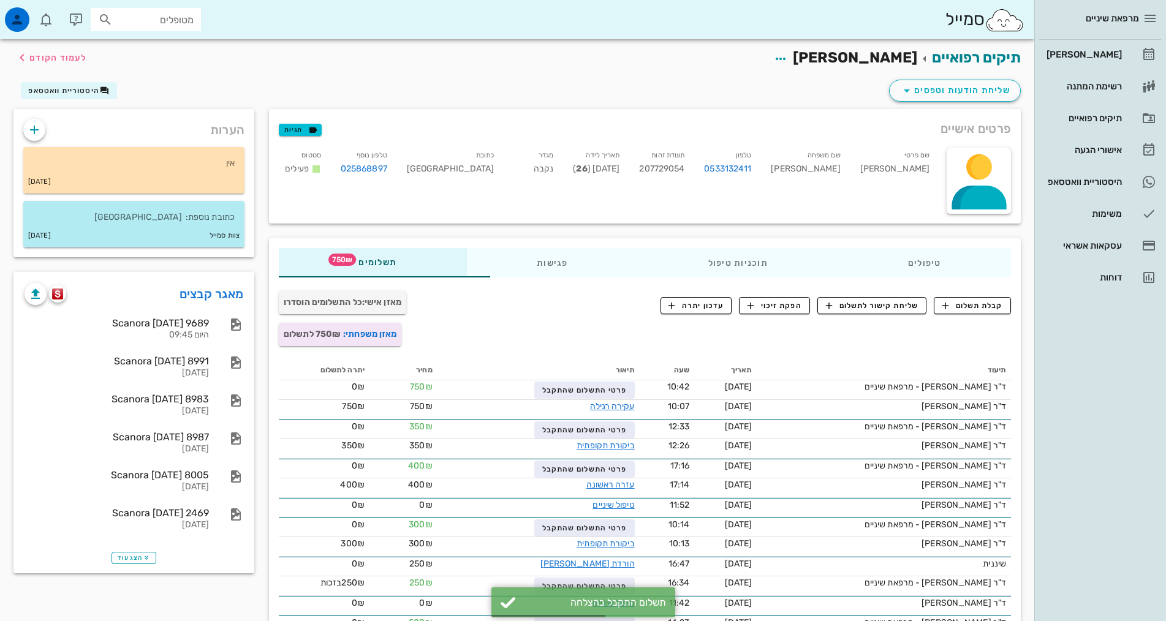
click at [1064, 414] on div "מרפאת שיניים [PERSON_NAME] רשימת המתנה תיקים רפואיים אישורי הגעה 1 היסטוריית וו…" at bounding box center [1101, 310] width 132 height 621
click at [343, 334] on link "מאזן משפחתי:" at bounding box center [369, 334] width 53 height 10
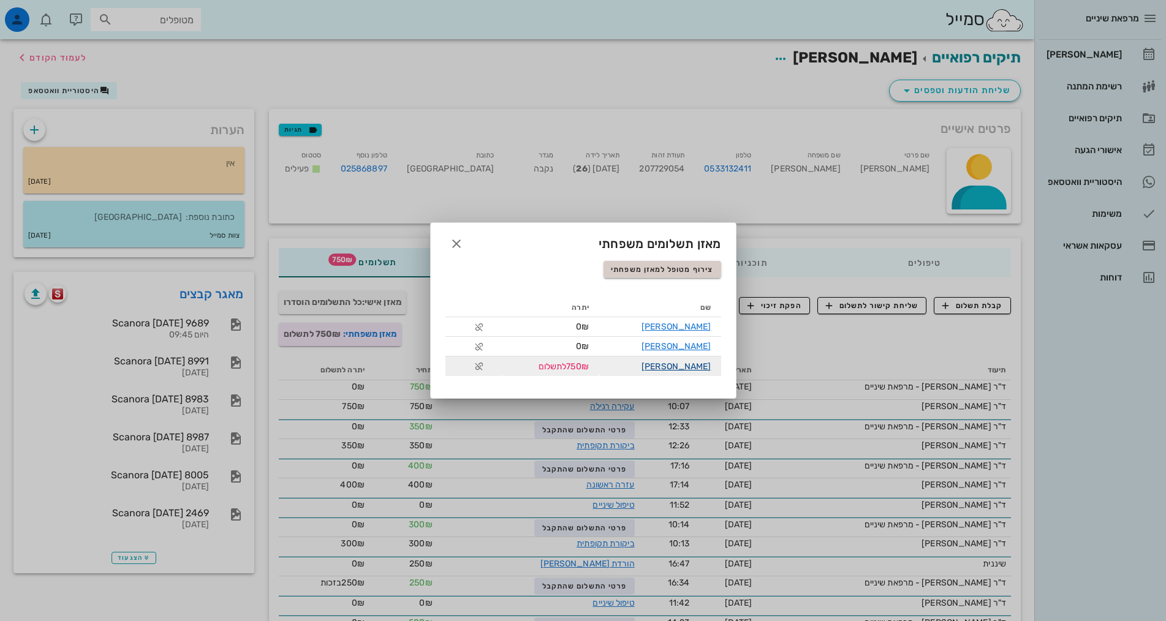
click at [694, 367] on link "[PERSON_NAME]" at bounding box center [676, 367] width 69 height 10
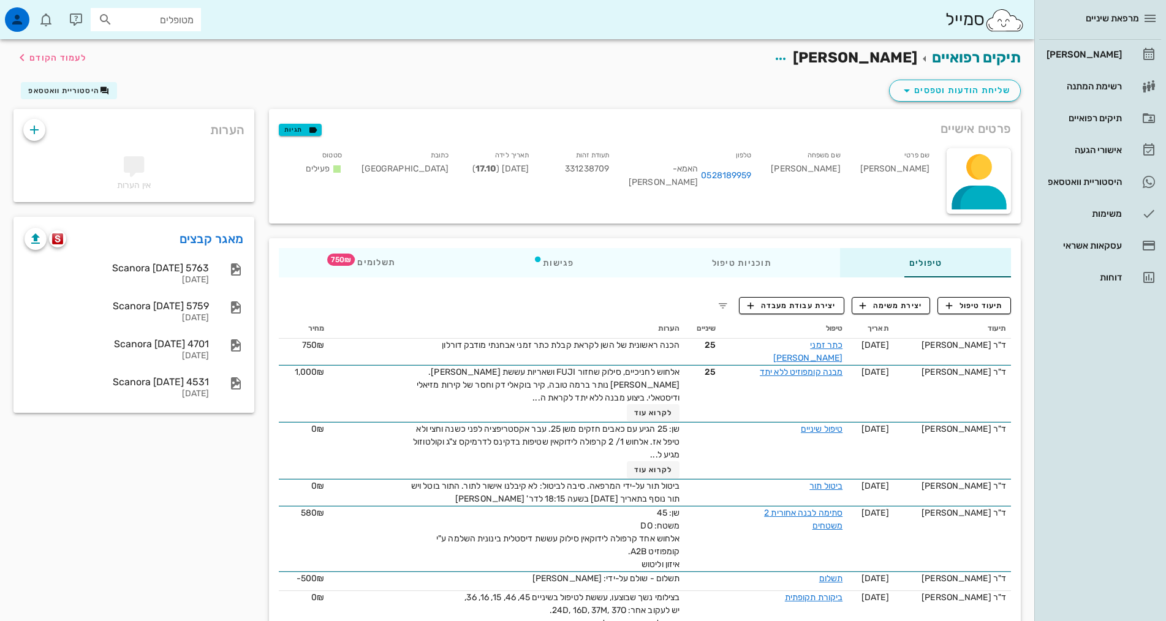
click at [1065, 492] on div "מרפאת שיניים [PERSON_NAME] רשימת המתנה תיקים רפואיים אישורי הגעה 1 היסטוריית וו…" at bounding box center [1101, 310] width 132 height 621
click at [279, 272] on div "תשלומים 750₪" at bounding box center [372, 262] width 186 height 29
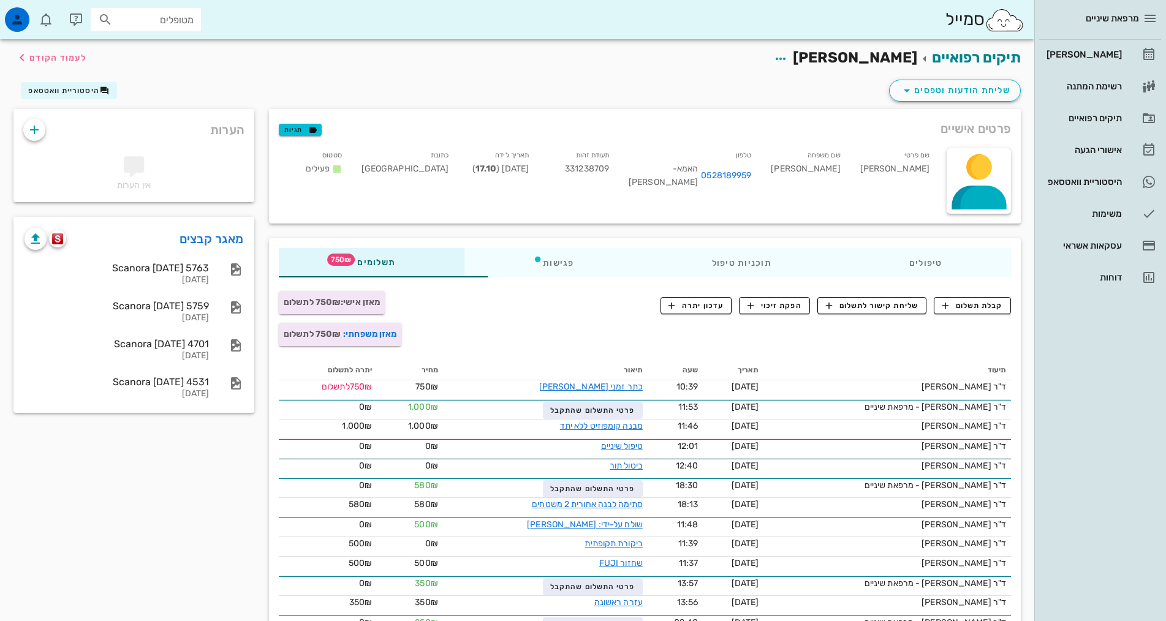
click at [1073, 379] on div "מרפאת שיניים [PERSON_NAME] רשימת המתנה תיקים רפואיים אישורי הגעה 1 היסטוריית וו…" at bounding box center [1101, 310] width 132 height 621
click at [949, 306] on icon "button" at bounding box center [945, 305] width 11 height 11
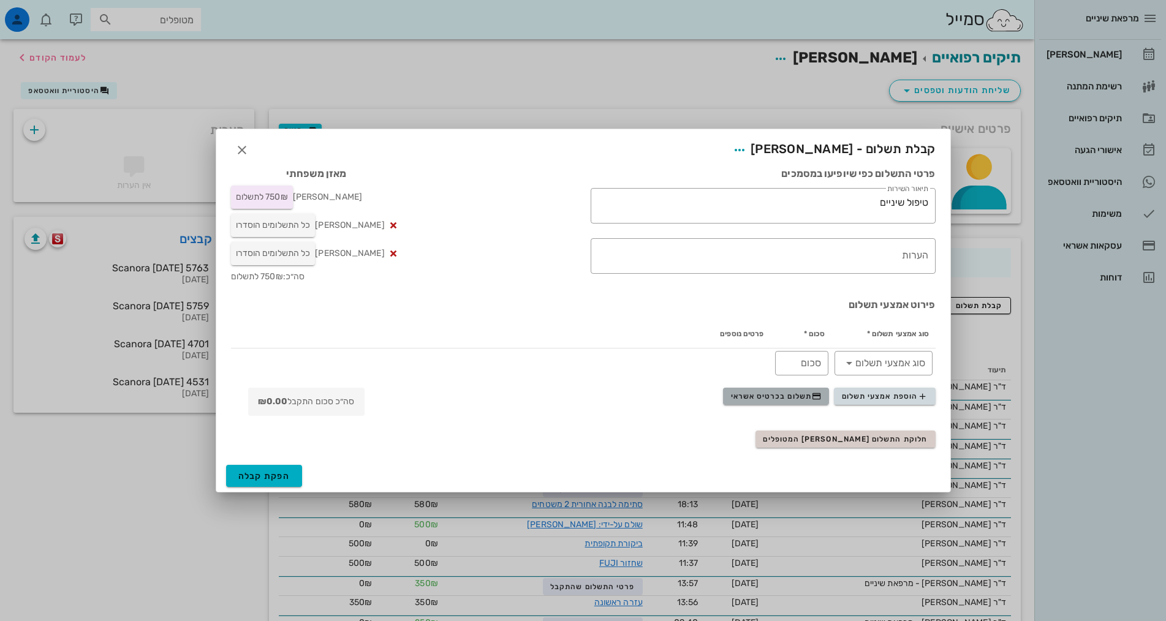
click at [804, 403] on button "תשלום בכרטיס אשראי" at bounding box center [776, 396] width 106 height 17
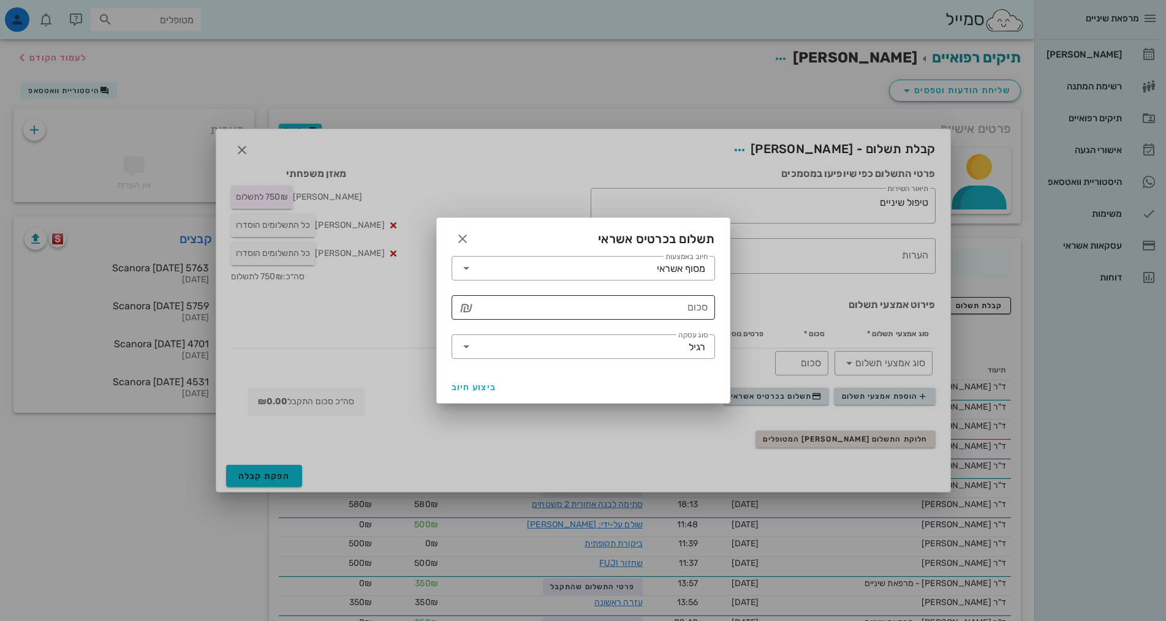
click at [590, 311] on input "סכום" at bounding box center [592, 308] width 232 height 20
type input "750"
click at [368, 362] on div at bounding box center [583, 310] width 1166 height 621
click at [532, 448] on div at bounding box center [583, 310] width 1166 height 621
click at [463, 236] on icon "button" at bounding box center [462, 239] width 15 height 15
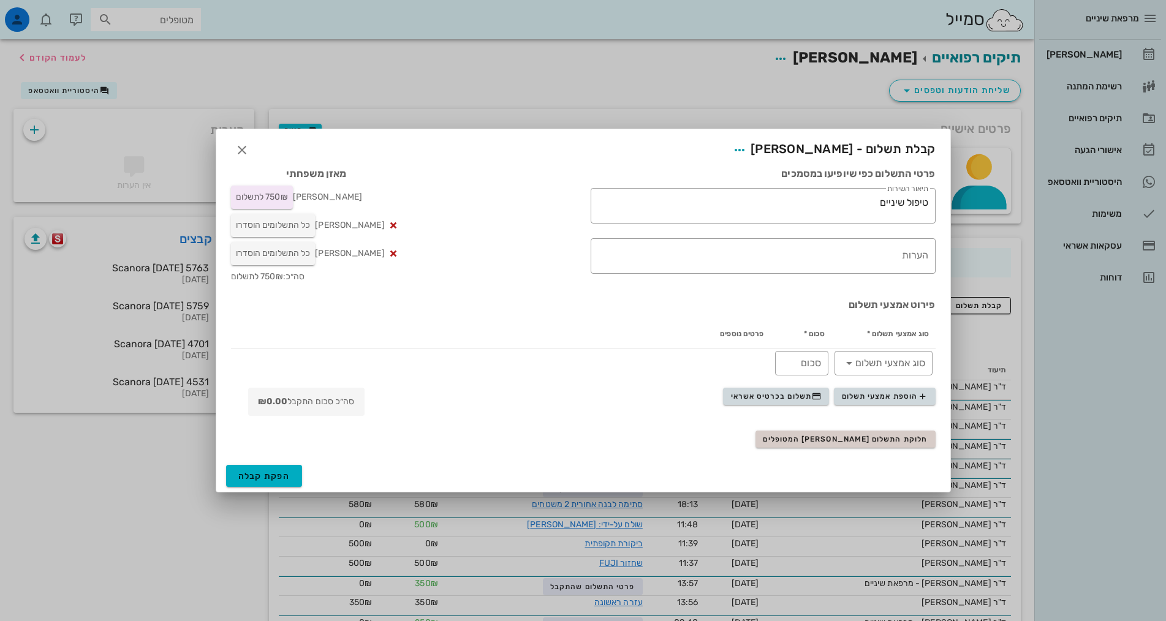
click at [467, 195] on div "מאזן משפחתי [PERSON_NAME] 750₪ לתשלום [PERSON_NAME] כל התשלומים הוסדרו [PERSON_…" at bounding box center [404, 225] width 360 height 131
click at [240, 144] on icon "button" at bounding box center [242, 150] width 15 height 15
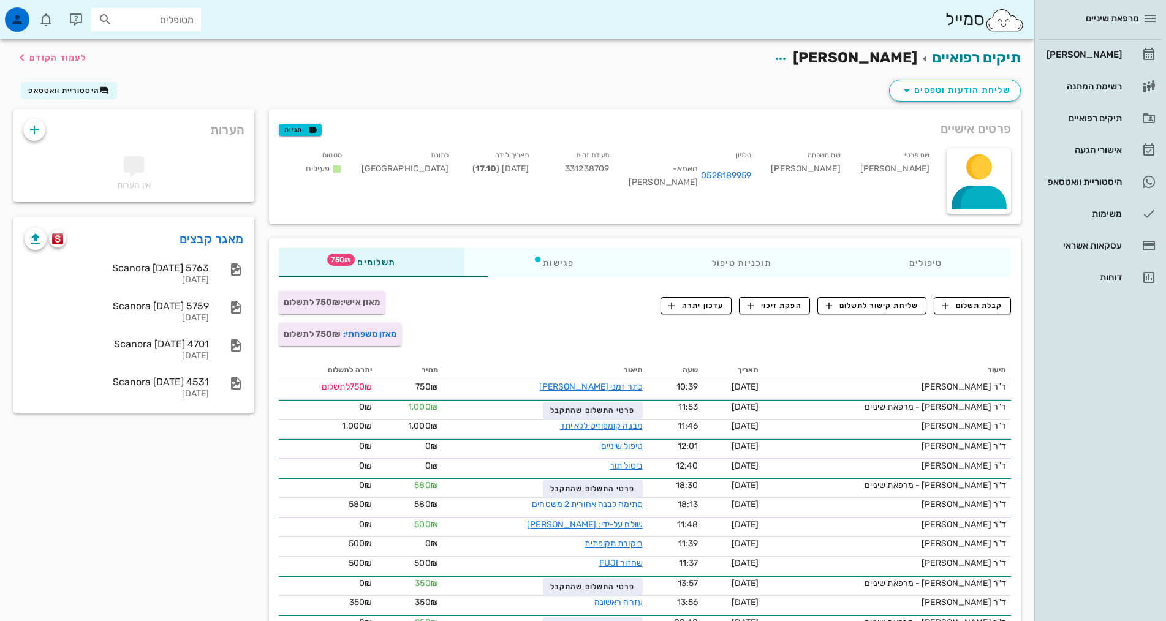
click at [1117, 361] on div "מרפאת שיניים [PERSON_NAME] רשימת המתנה תיקים רפואיים אישורי הגעה 1 היסטוריית וו…" at bounding box center [1101, 310] width 132 height 621
click at [986, 311] on span "קבלת תשלום" at bounding box center [973, 305] width 61 height 11
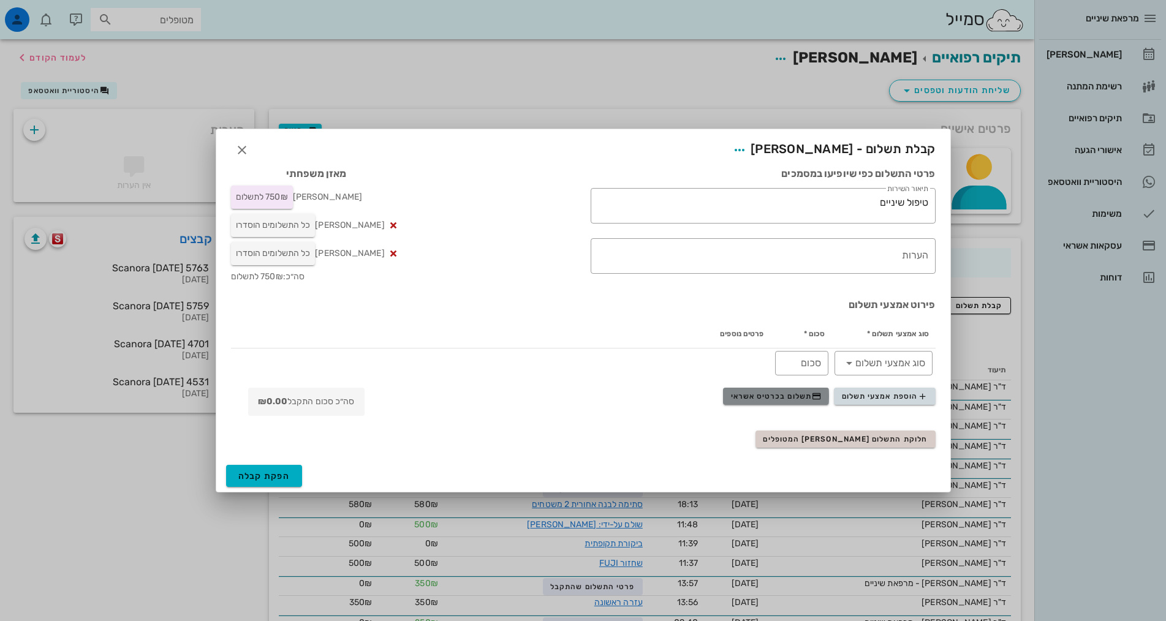
click at [796, 397] on span "תשלום בכרטיס אשראי" at bounding box center [776, 397] width 91 height 10
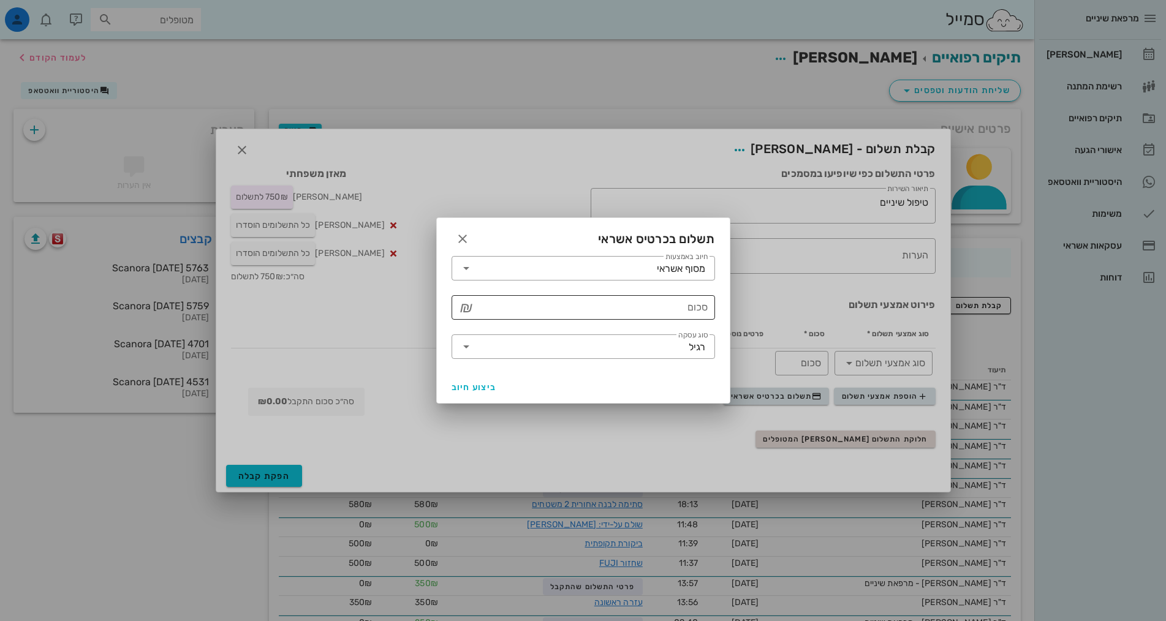
click at [692, 315] on input "סכום" at bounding box center [592, 308] width 232 height 20
type input "750"
click at [615, 369] on div "​ חיוב באמצעות מסוף אשראי ​ סכום 750 ₪ ​ סוג עסקה רגיל" at bounding box center [583, 310] width 293 height 123
click at [545, 391] on div "ביצוע חיוב" at bounding box center [583, 387] width 293 height 32
click at [558, 382] on div "ביצוע חיוב" at bounding box center [583, 387] width 293 height 32
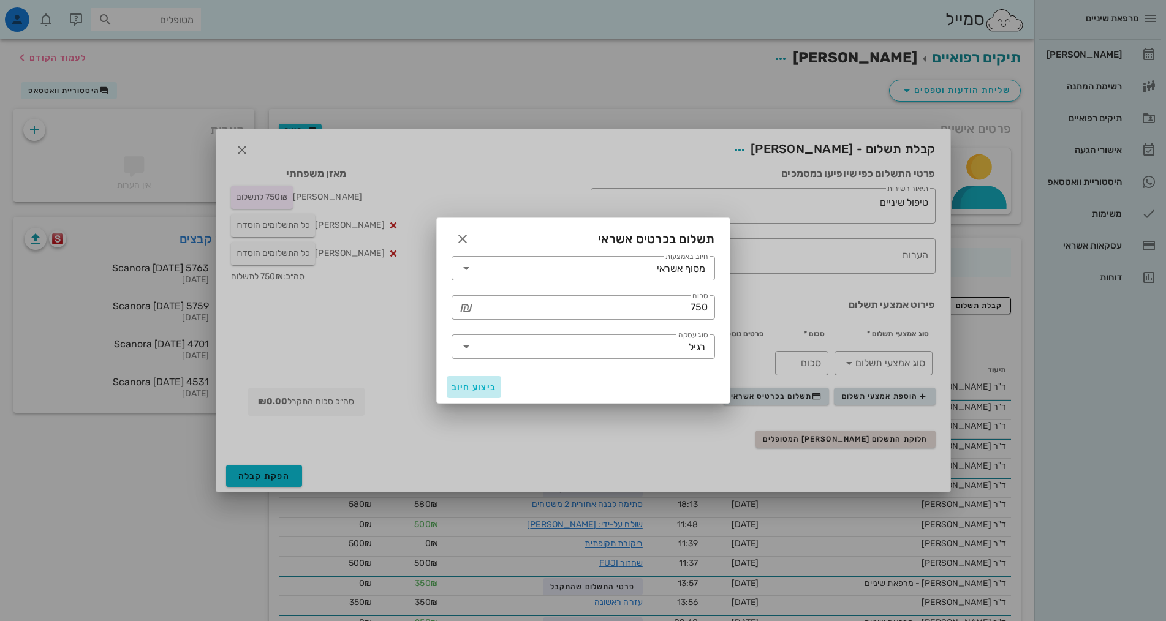
click at [485, 388] on span "ביצוע חיוב" at bounding box center [474, 387] width 45 height 10
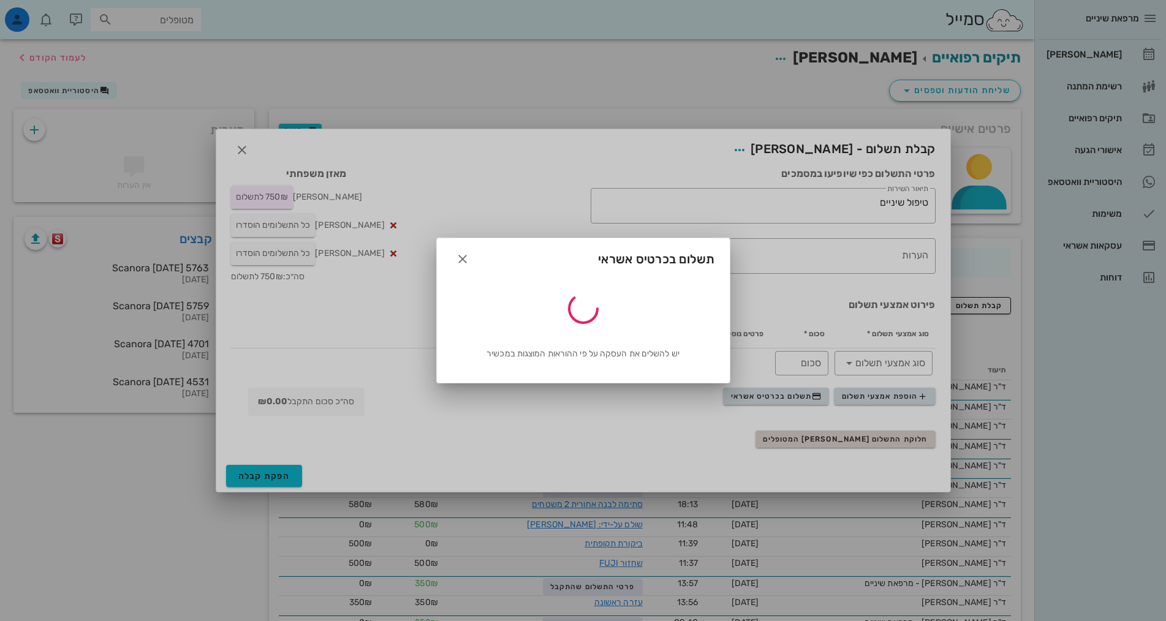
type input "750"
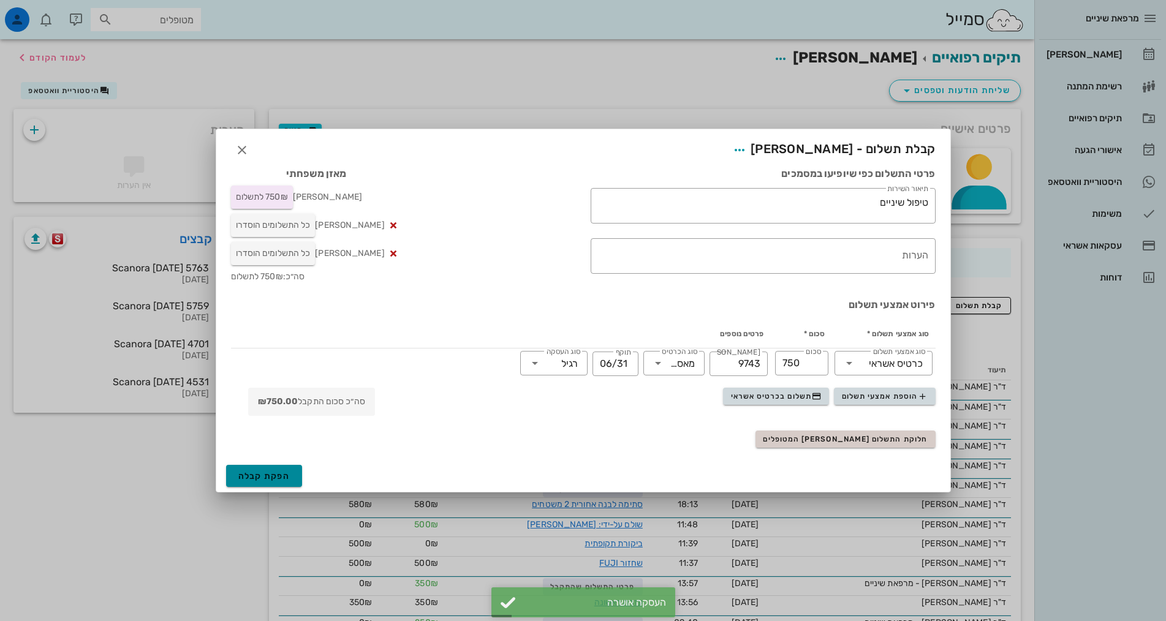
click at [257, 477] on span "הפקת קבלה" at bounding box center [264, 476] width 52 height 10
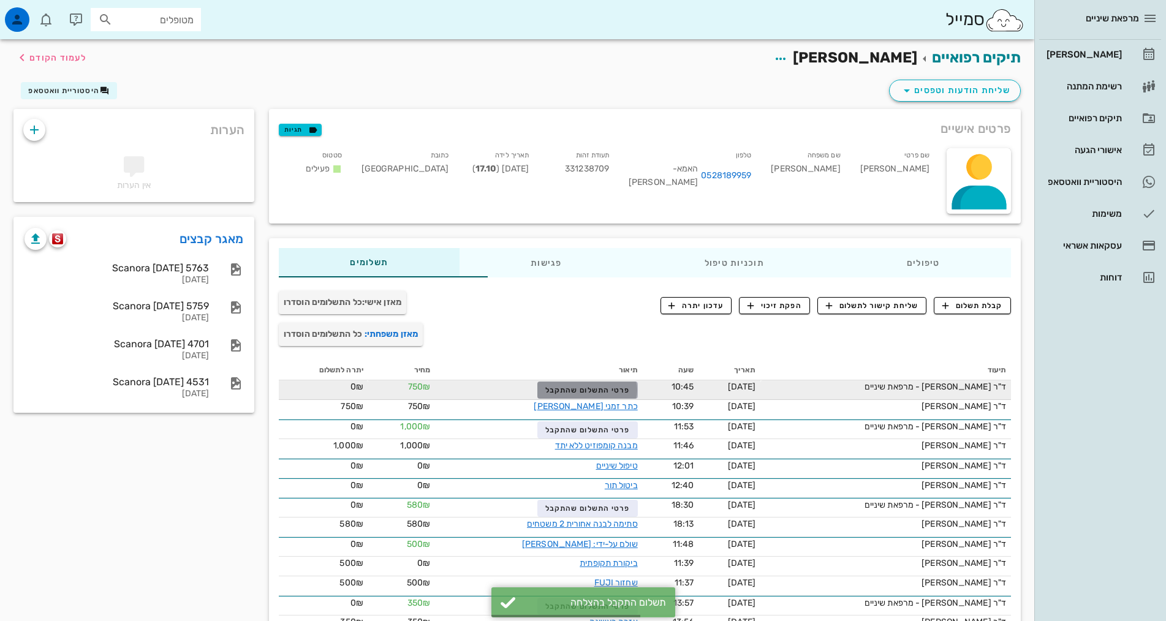
click at [552, 388] on span "פרטי התשלום שהתקבל" at bounding box center [587, 390] width 85 height 9
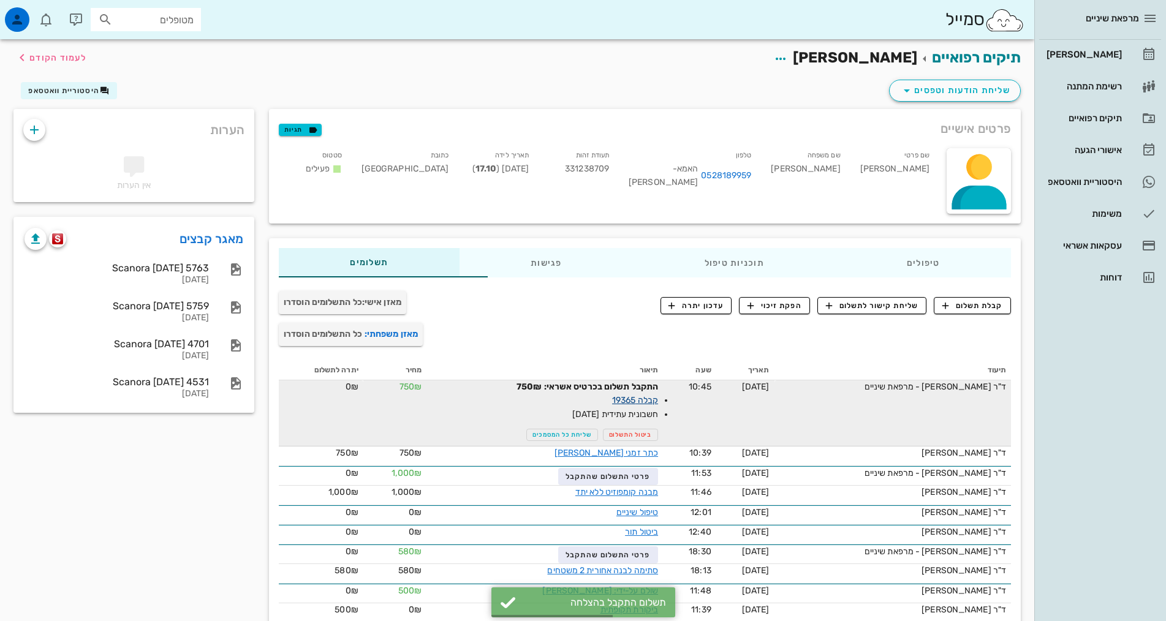
click at [617, 401] on link "קבלה 19365" at bounding box center [635, 400] width 46 height 10
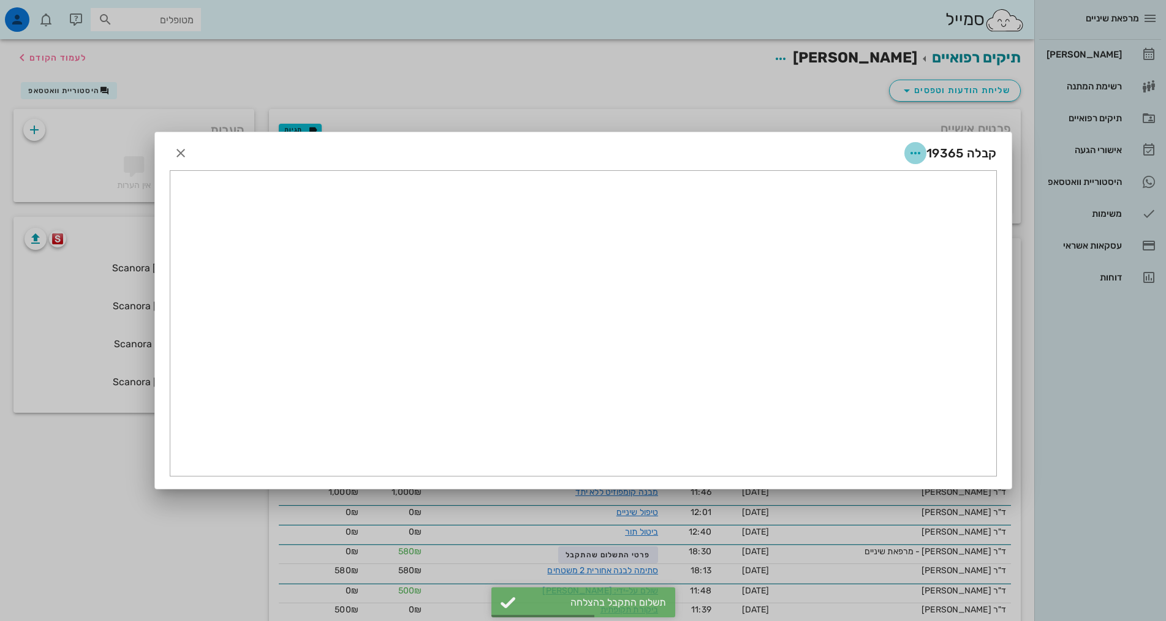
drag, startPoint x: 924, startPoint y: 150, endPoint x: 916, endPoint y: 151, distance: 8.7
click at [923, 151] on span "button" at bounding box center [916, 153] width 22 height 15
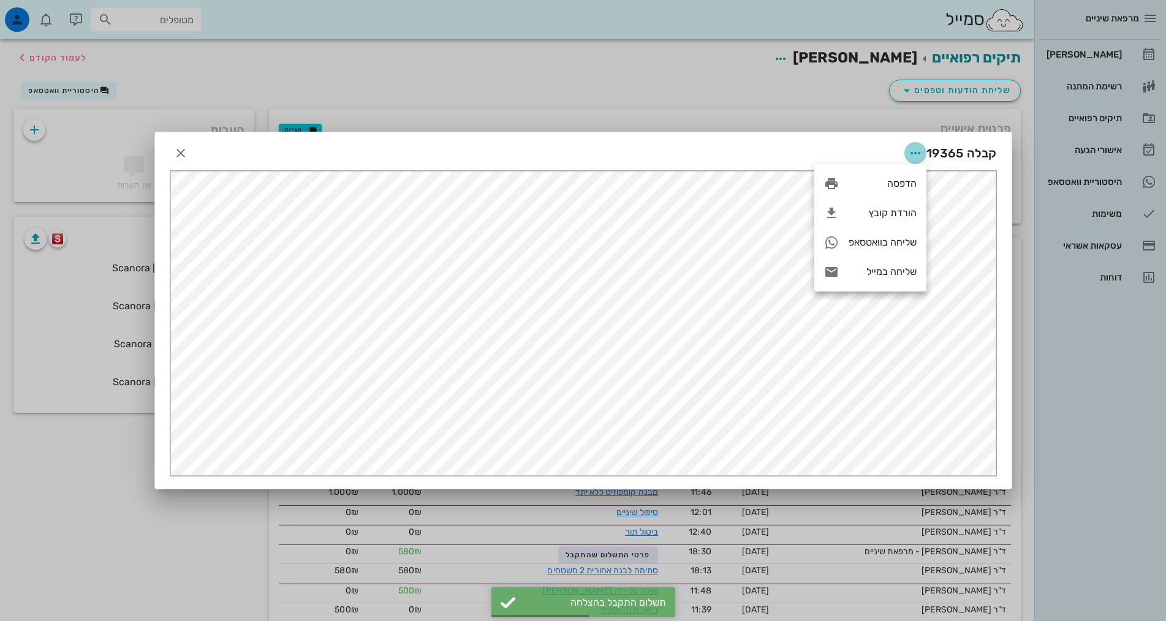
click at [916, 151] on icon "button" at bounding box center [915, 153] width 15 height 15
click at [913, 158] on icon "button" at bounding box center [915, 153] width 15 height 15
click at [899, 241] on div "שליחה בוואטסאפ" at bounding box center [883, 243] width 68 height 12
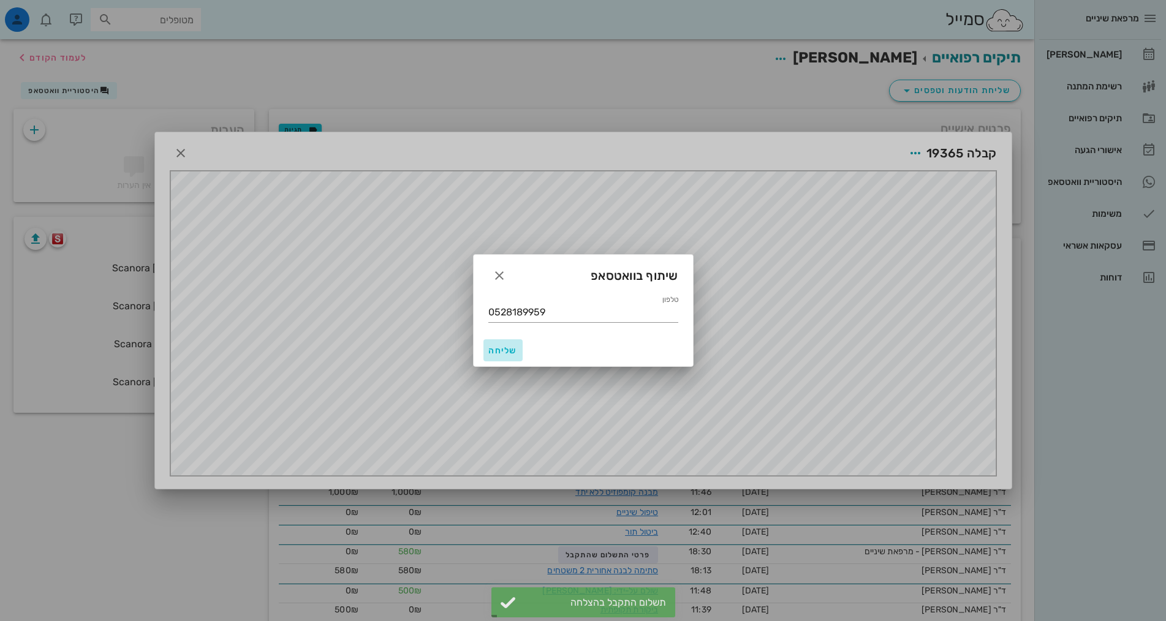
click at [514, 359] on button "שליחה" at bounding box center [503, 351] width 39 height 22
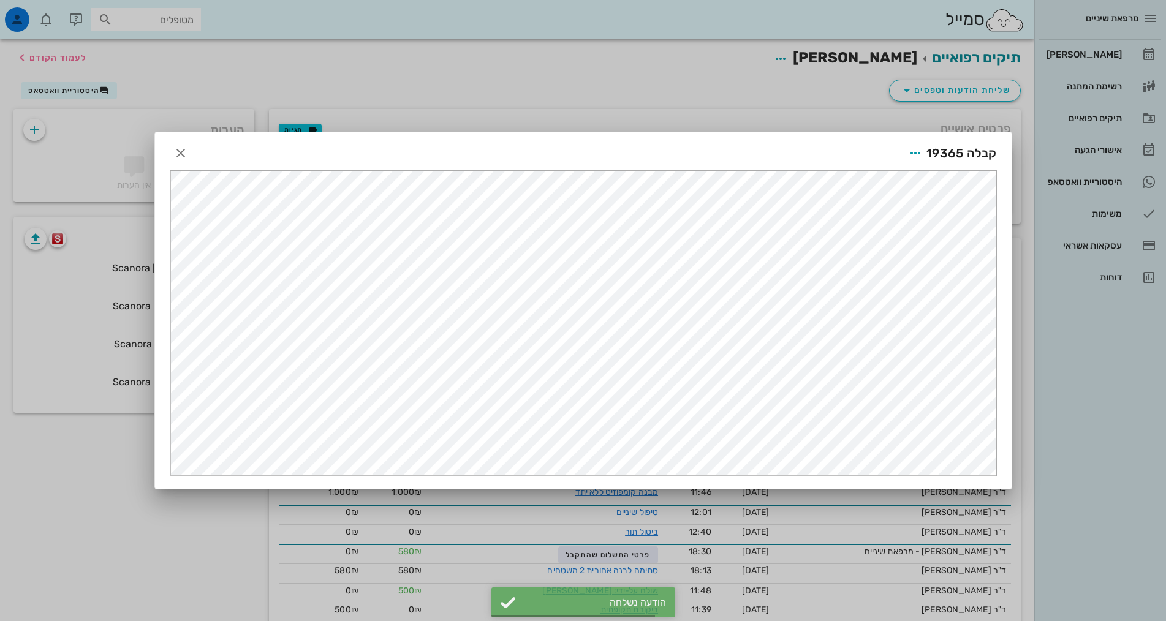
click at [1086, 429] on div at bounding box center [583, 310] width 1166 height 621
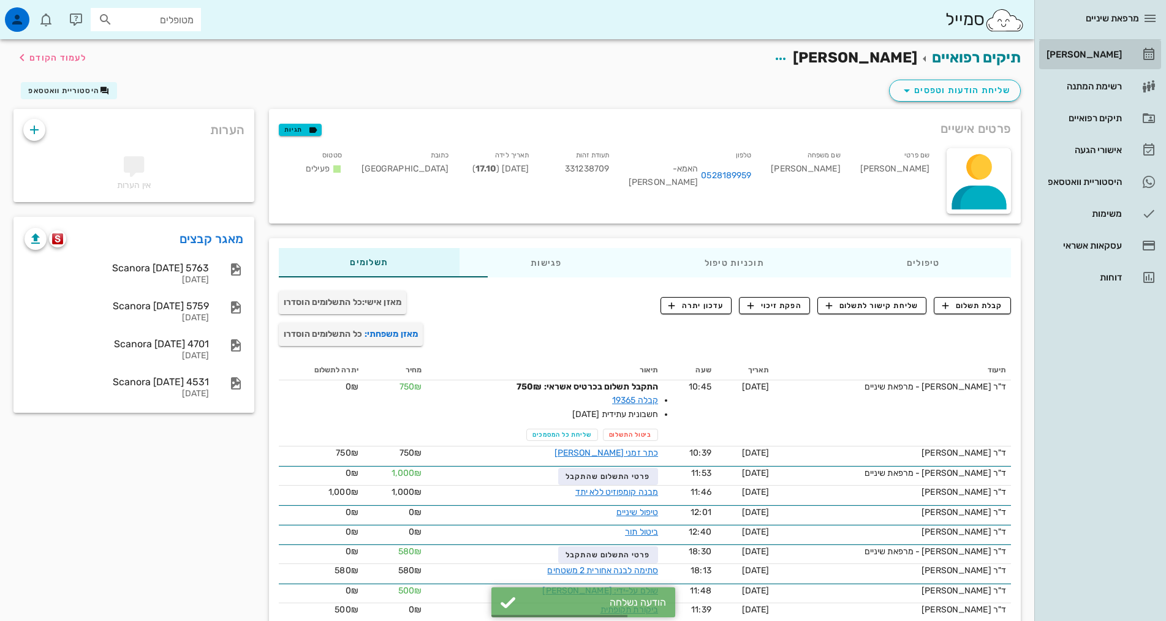
click at [1100, 57] on div "[PERSON_NAME]" at bounding box center [1083, 55] width 78 height 10
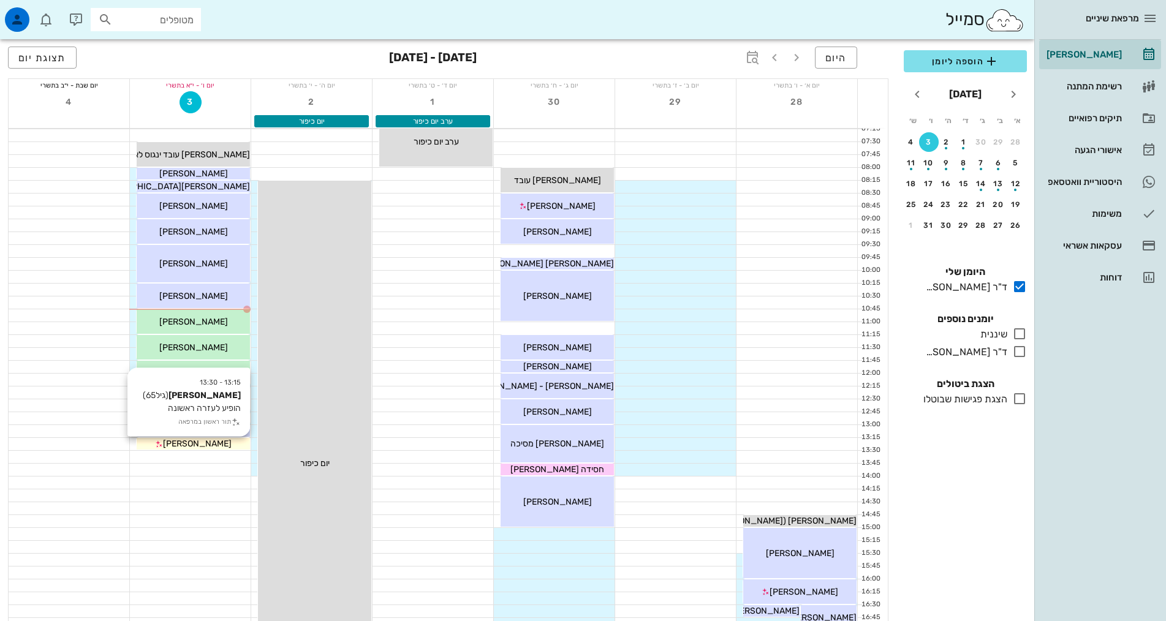
click at [175, 446] on div "[PERSON_NAME]" at bounding box center [193, 444] width 113 height 13
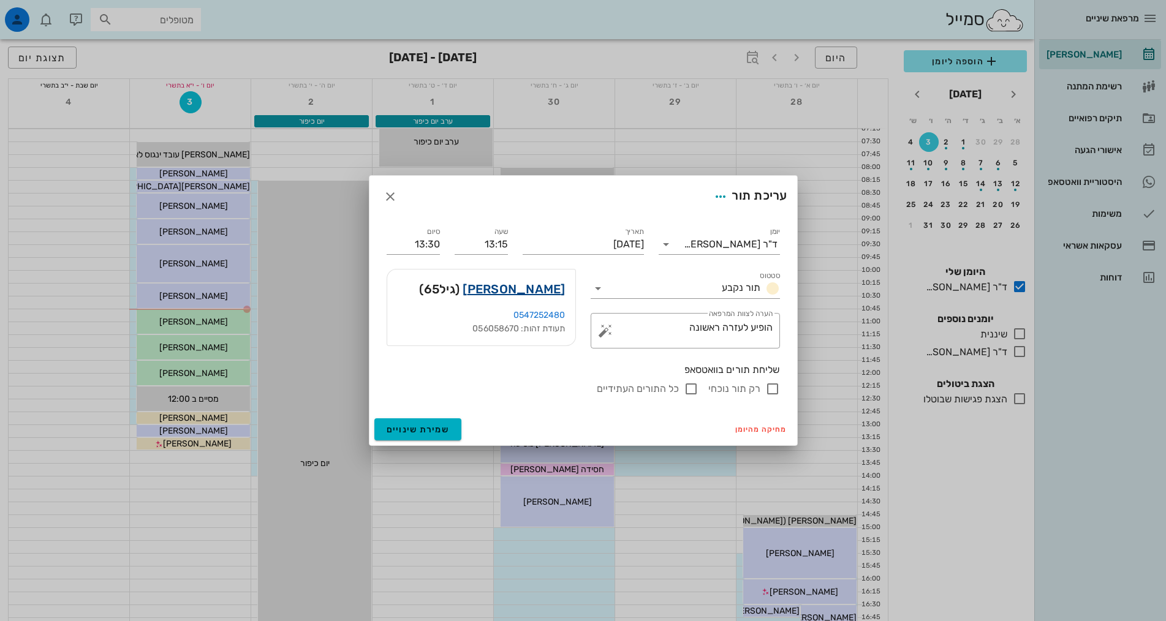
click at [548, 289] on link "[PERSON_NAME]" at bounding box center [514, 289] width 102 height 20
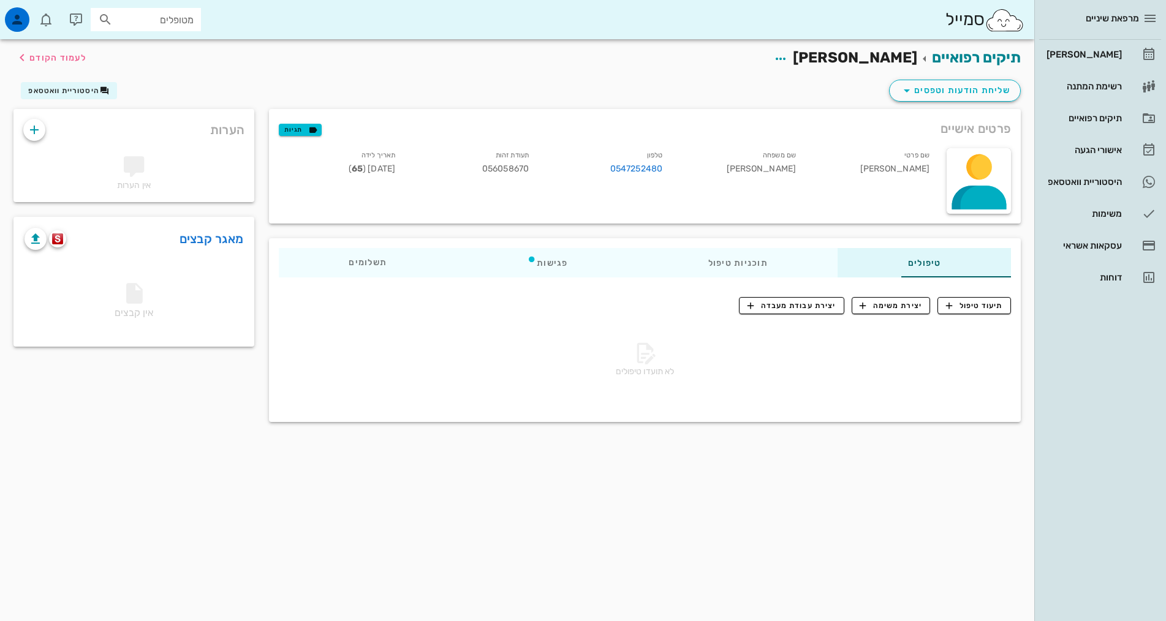
click at [113, 291] on div "אין קבצים" at bounding box center [134, 303] width 238 height 86
click at [955, 93] on span "שליחת הודעות וטפסים" at bounding box center [955, 90] width 111 height 15
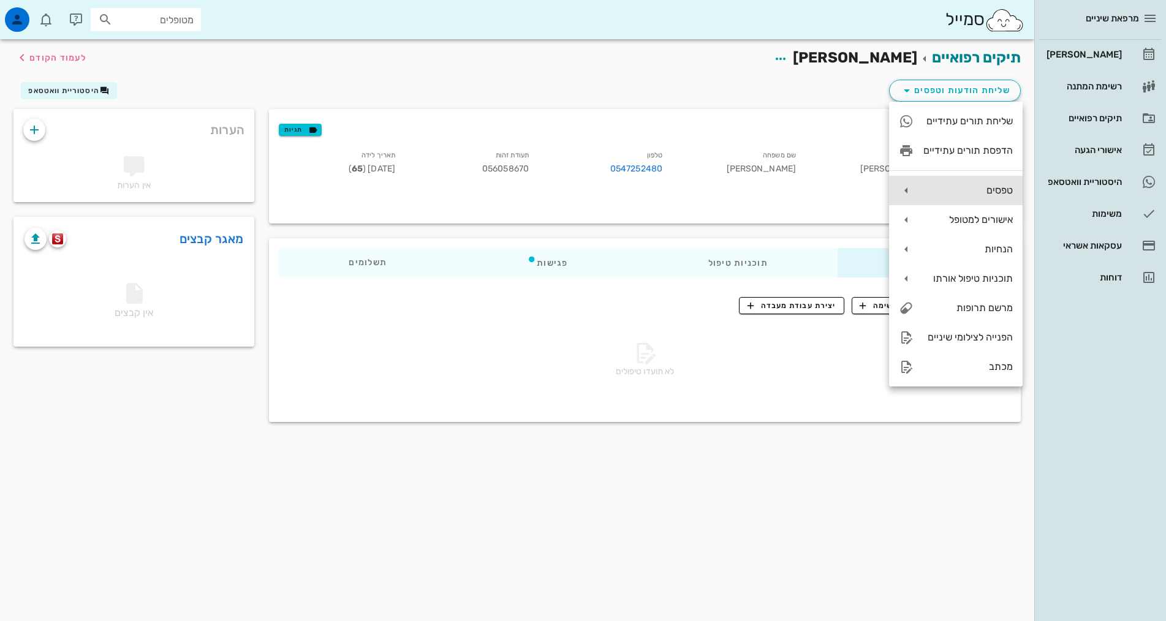
click at [969, 180] on div "טפסים" at bounding box center [956, 190] width 134 height 29
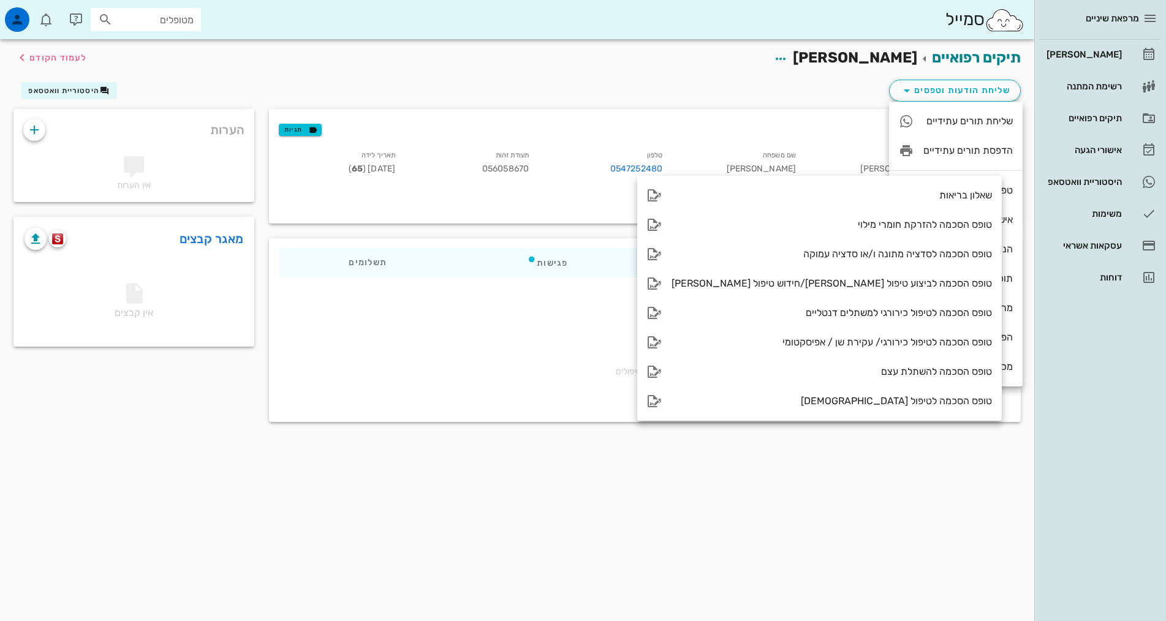
click at [826, 77] on div "שליחת הודעות וטפסים היסטוריית וואטסאפ" at bounding box center [517, 93] width 1022 height 32
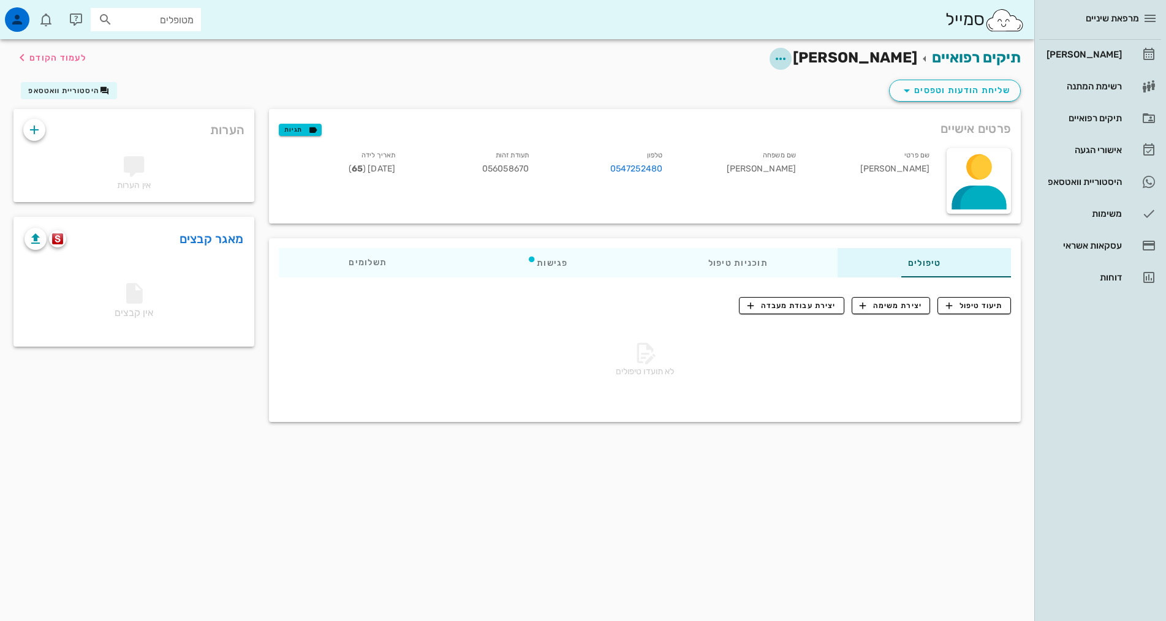
click at [788, 61] on icon "button" at bounding box center [780, 58] width 15 height 15
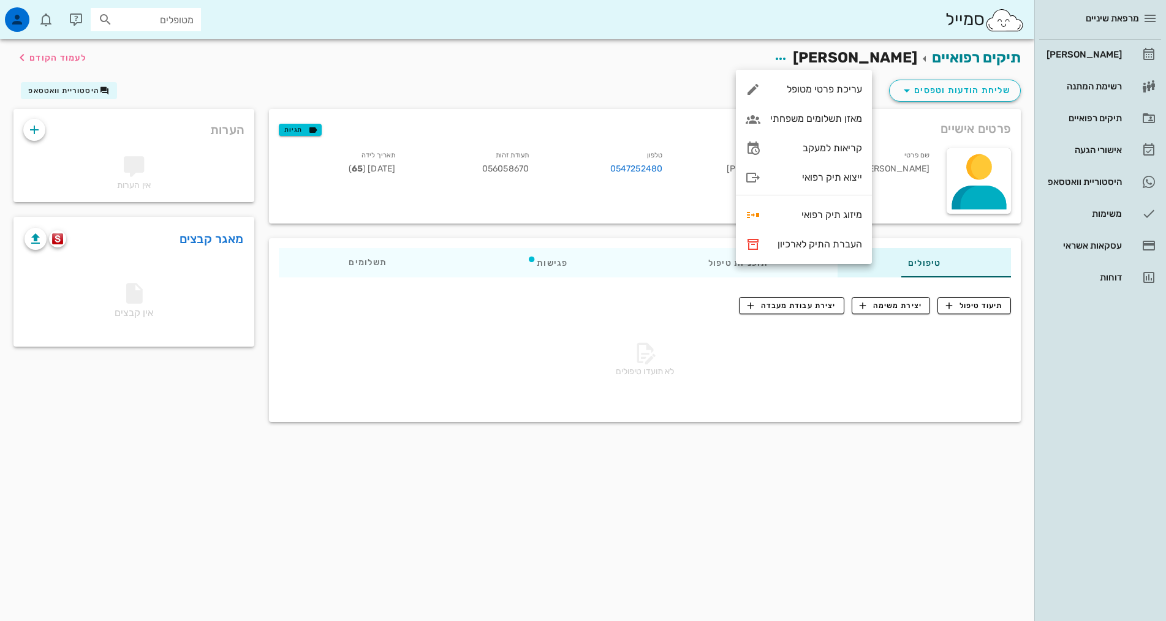
click at [721, 381] on div "לא תועדו טיפולים" at bounding box center [645, 362] width 732 height 86
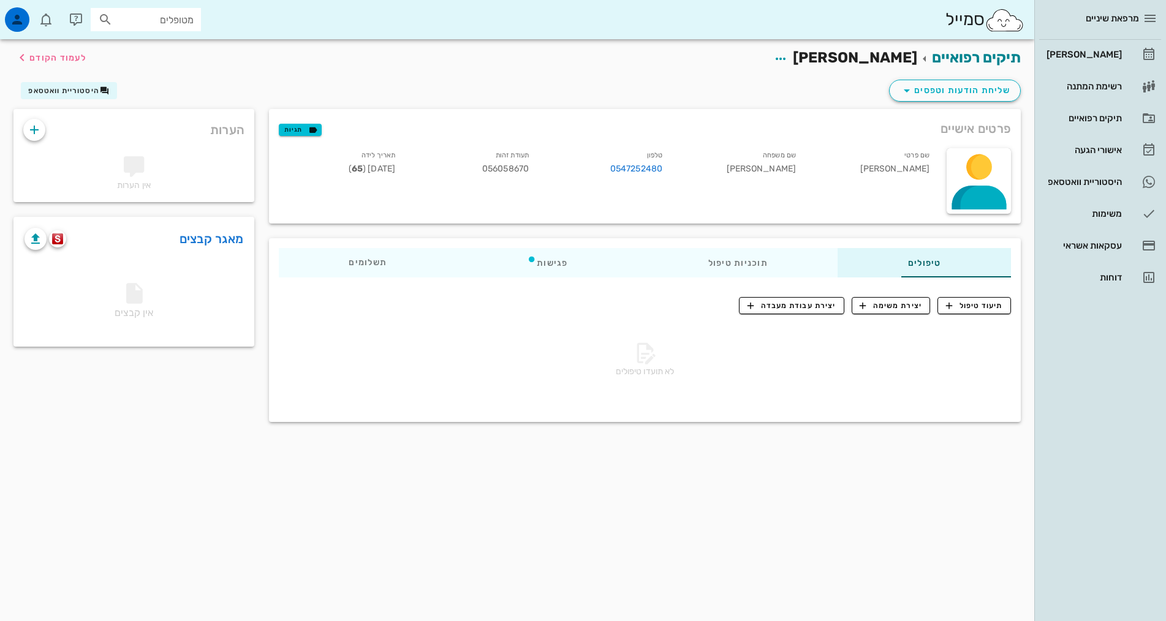
click at [333, 52] on div "תיקים רפואיים [PERSON_NAME] לעמוד הקודם" at bounding box center [517, 58] width 1022 height 38
click at [1080, 42] on link "[PERSON_NAME]" at bounding box center [1100, 54] width 122 height 29
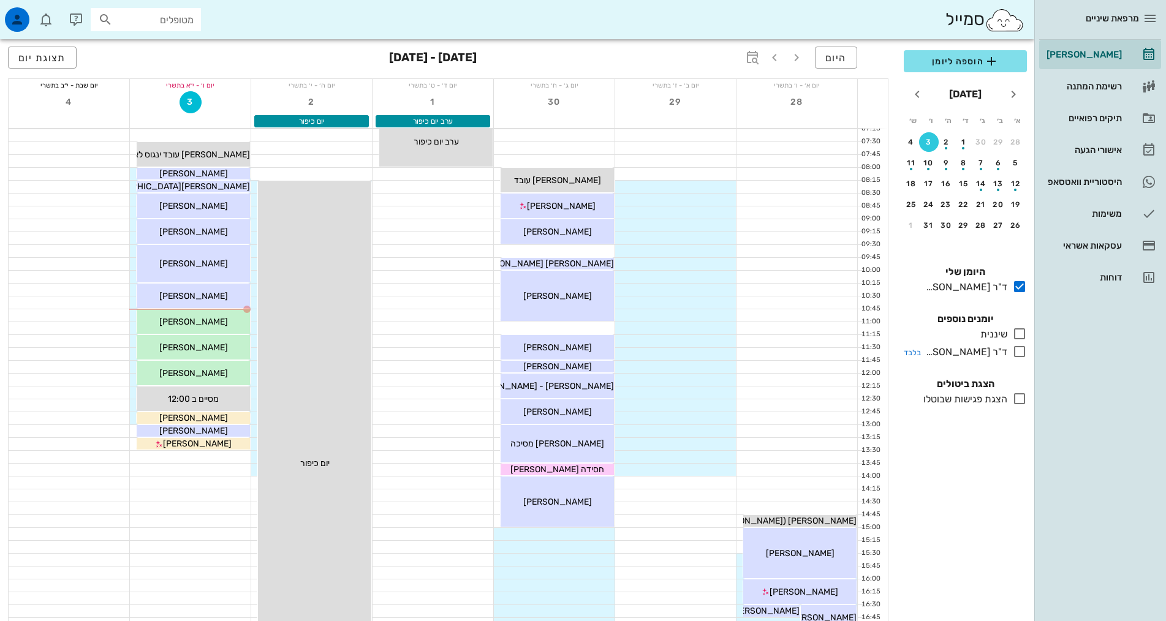
click at [1011, 352] on div at bounding box center [1018, 351] width 20 height 15
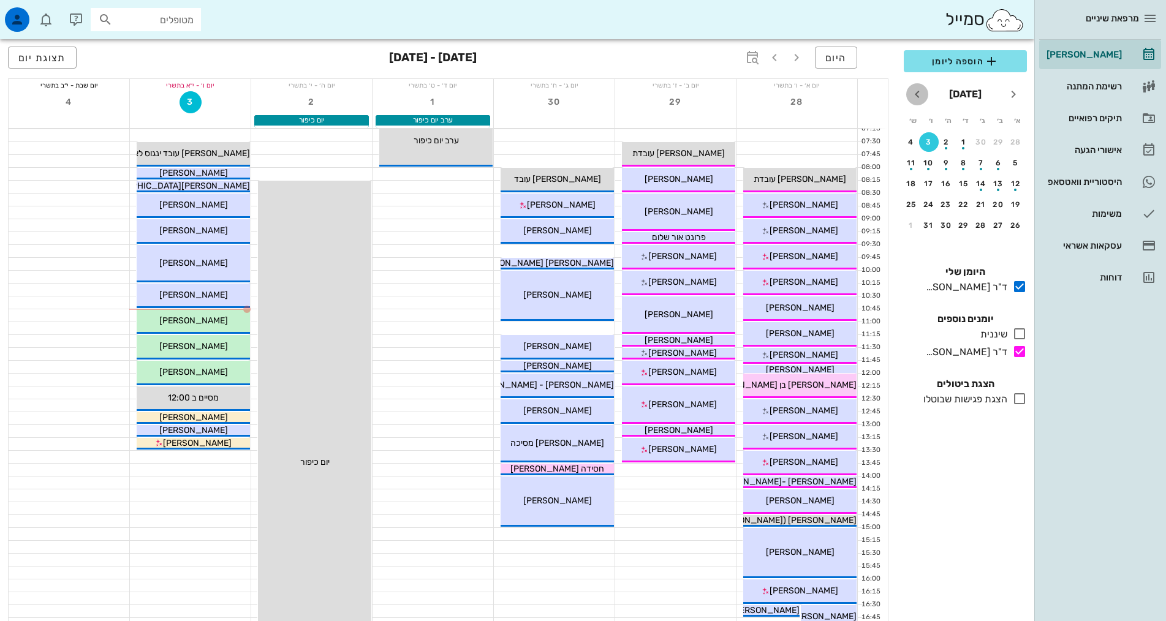
click at [917, 93] on icon "חודש הבא" at bounding box center [917, 94] width 15 height 15
click at [1014, 207] on div "16" at bounding box center [1016, 204] width 20 height 9
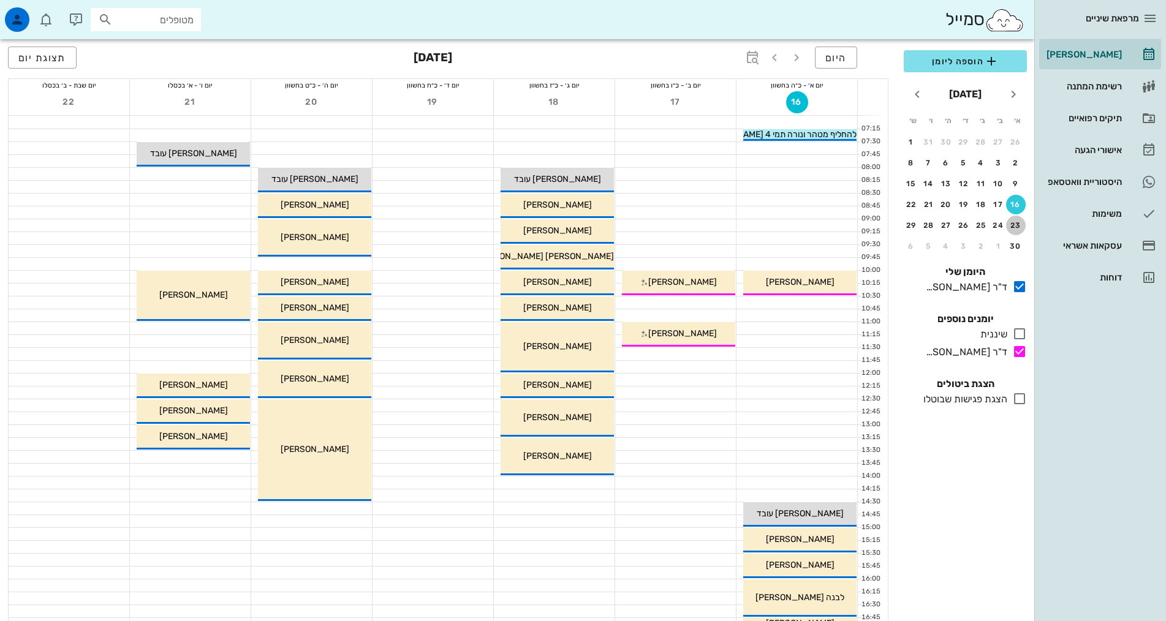
click at [1018, 221] on div "23" at bounding box center [1016, 225] width 20 height 9
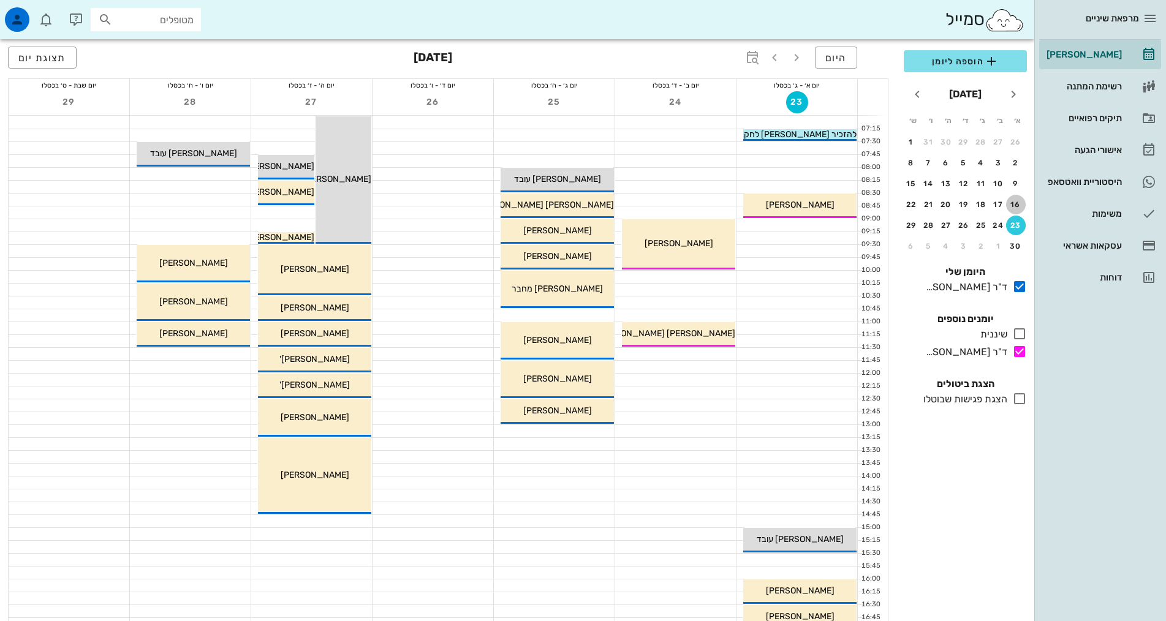
click at [1014, 210] on button "16" at bounding box center [1016, 205] width 20 height 20
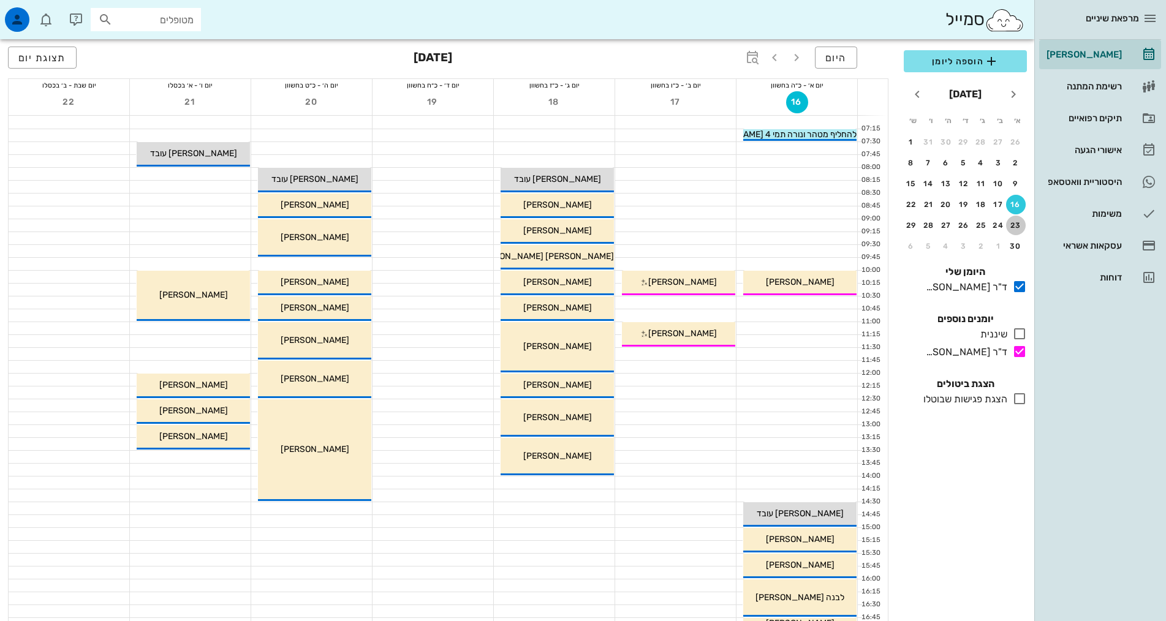
click at [1017, 224] on div "23" at bounding box center [1016, 225] width 20 height 9
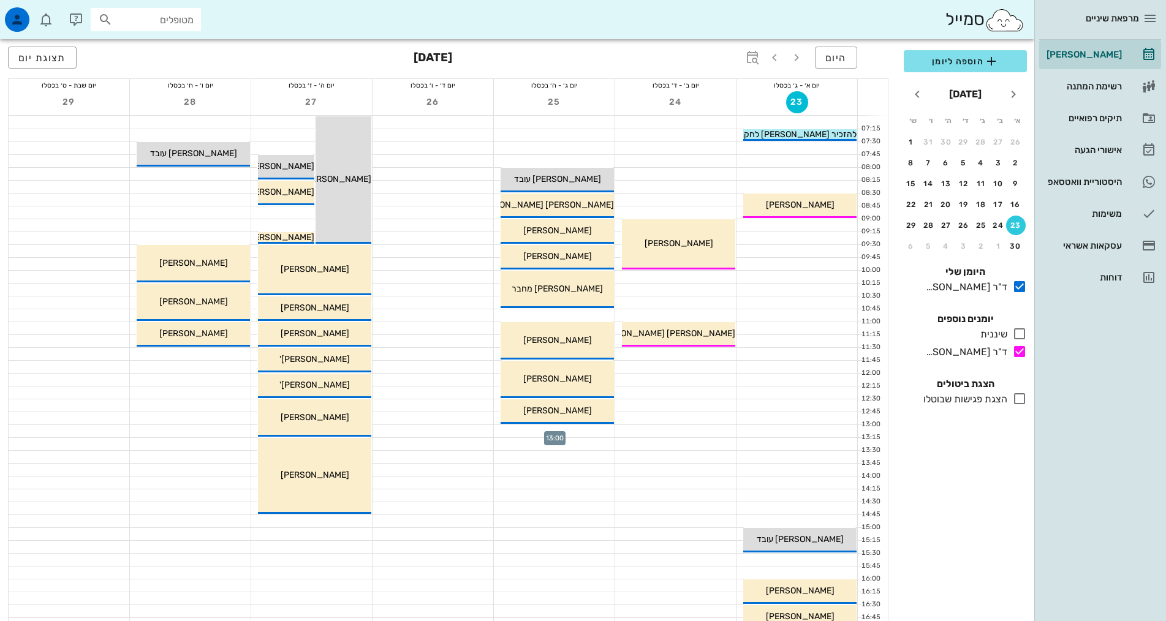
click at [607, 430] on div at bounding box center [554, 431] width 121 height 12
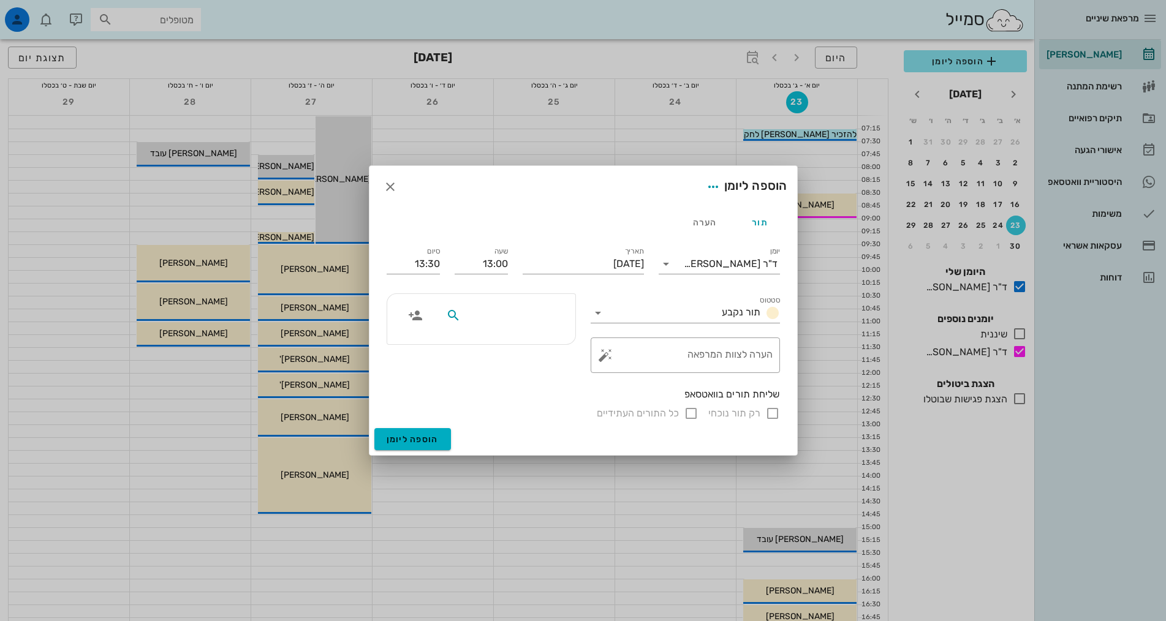
click at [526, 310] on input "text" at bounding box center [510, 316] width 94 height 16
click at [393, 186] on icon "button" at bounding box center [390, 187] width 15 height 15
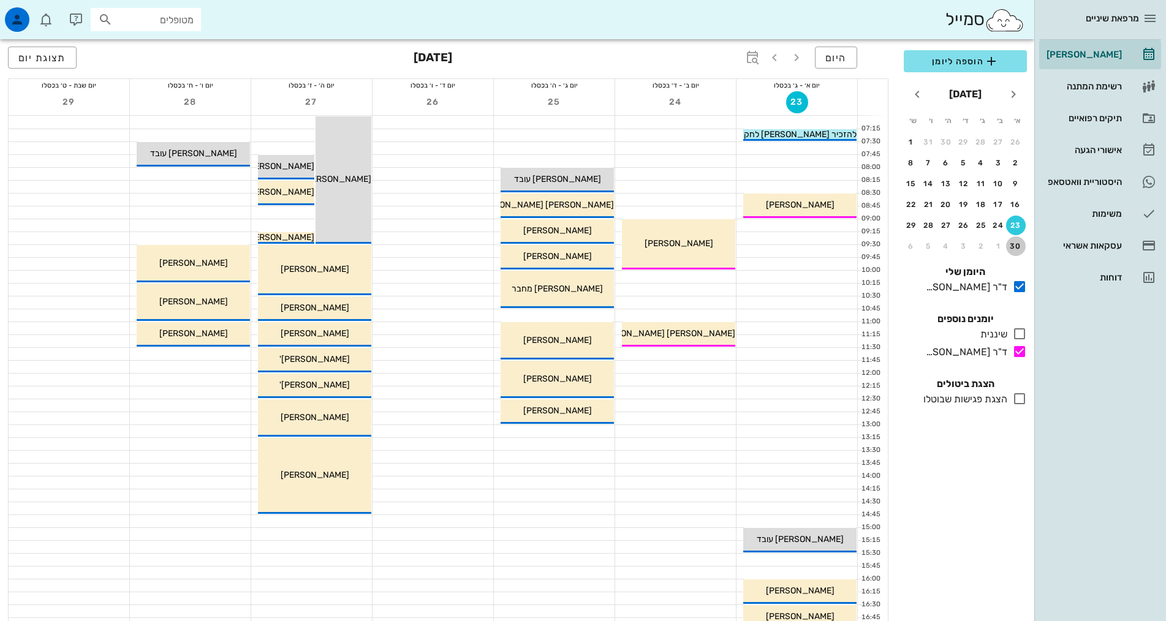
click at [1018, 248] on div "30" at bounding box center [1016, 246] width 20 height 9
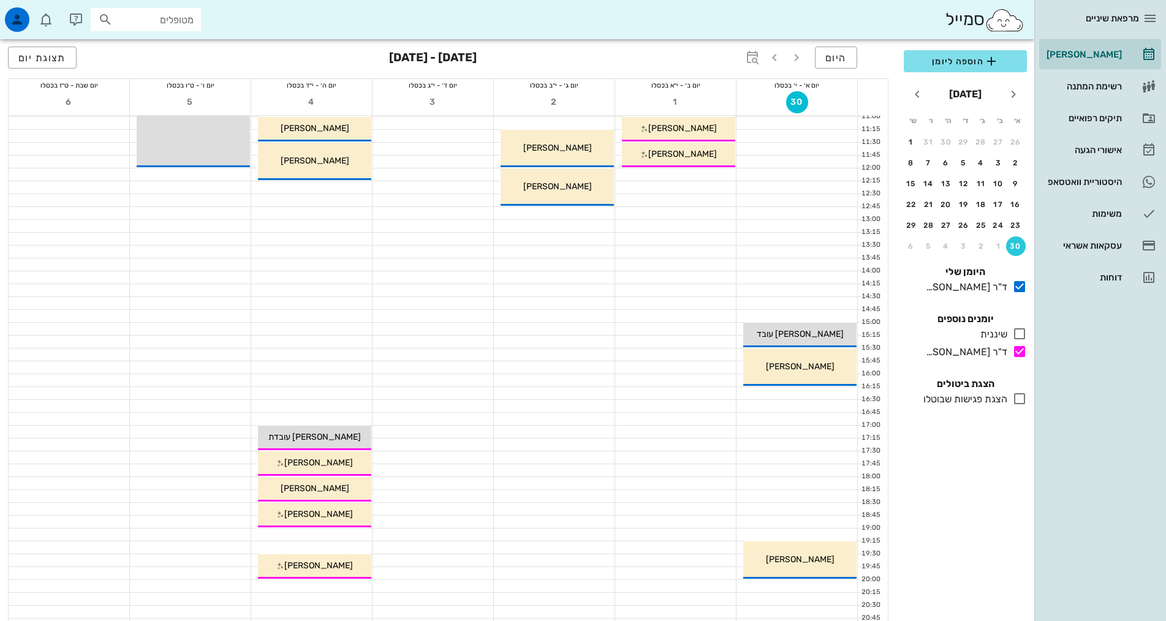
scroll to position [184, 0]
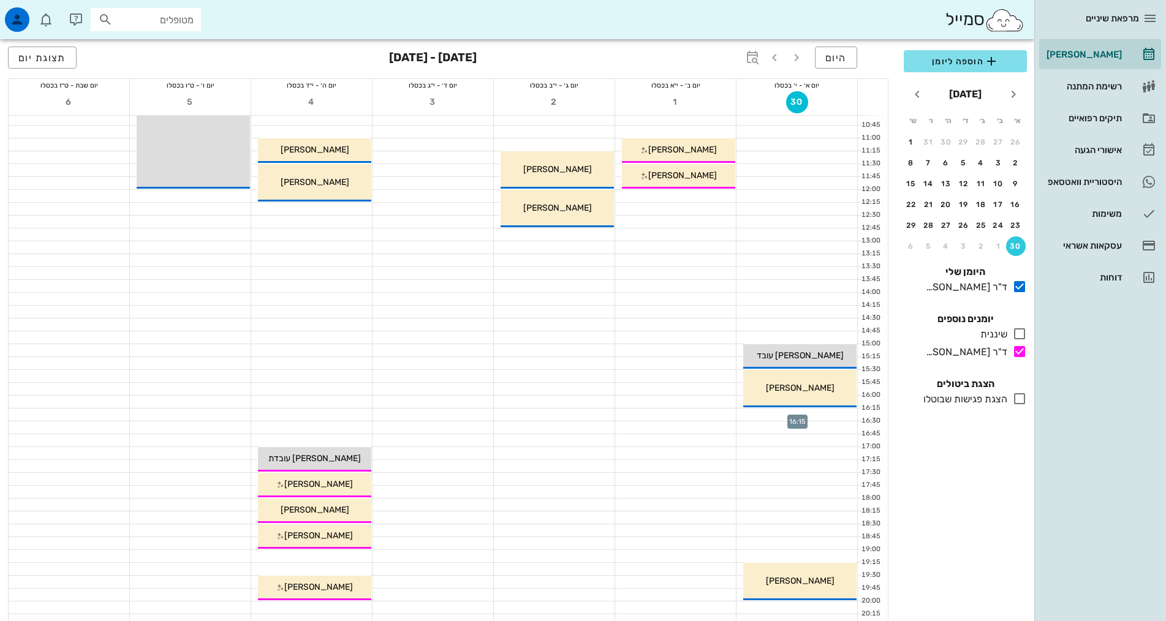
click at [834, 416] on div at bounding box center [797, 415] width 121 height 12
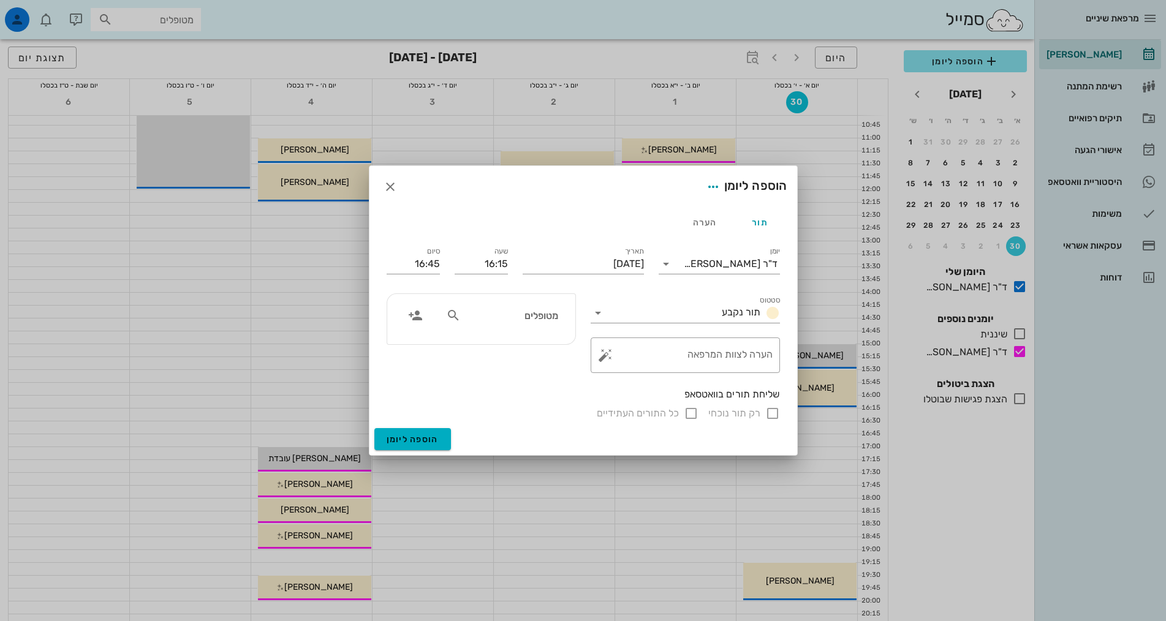
click at [508, 317] on input "מטופלים" at bounding box center [510, 316] width 94 height 16
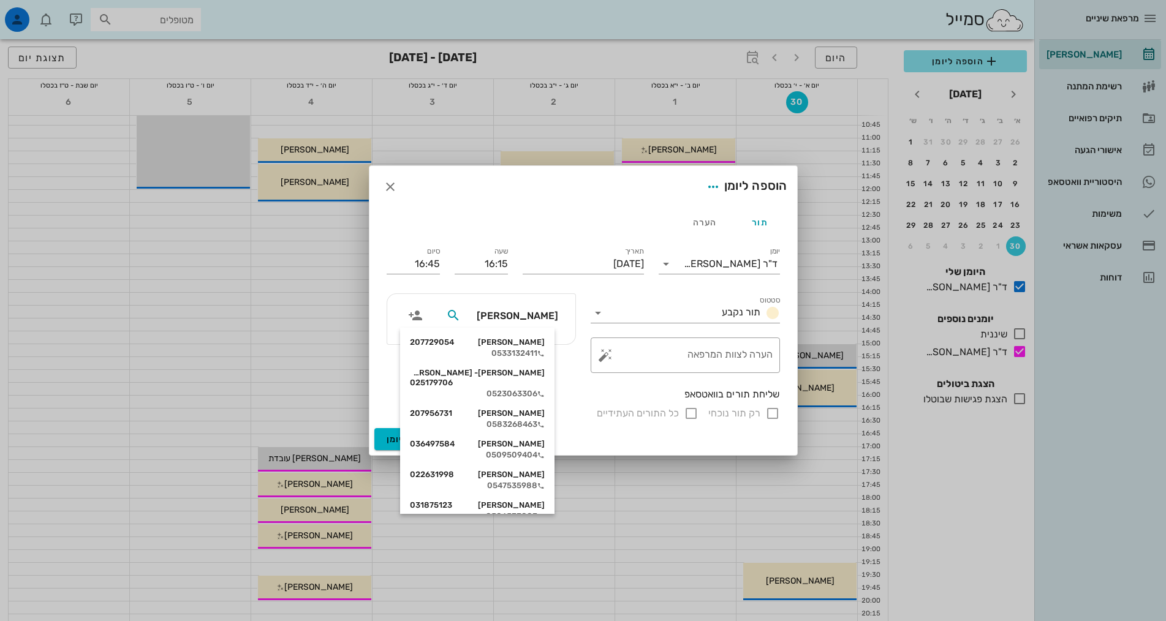
type input "[PERSON_NAME]"
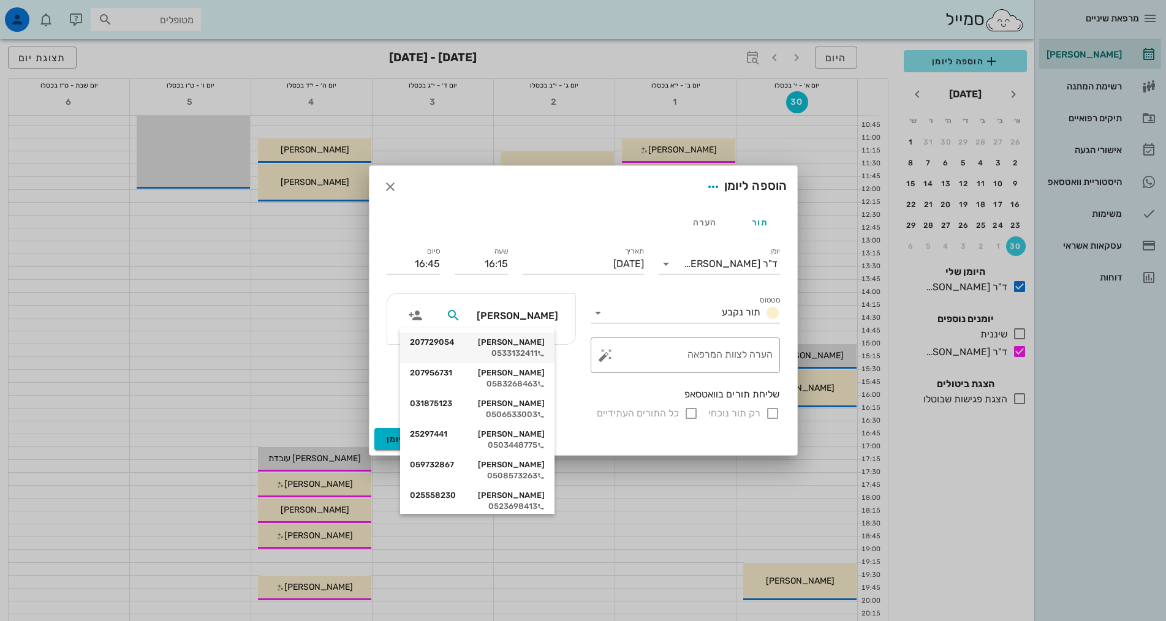
click at [503, 346] on div "[PERSON_NAME] 207729054" at bounding box center [477, 343] width 135 height 10
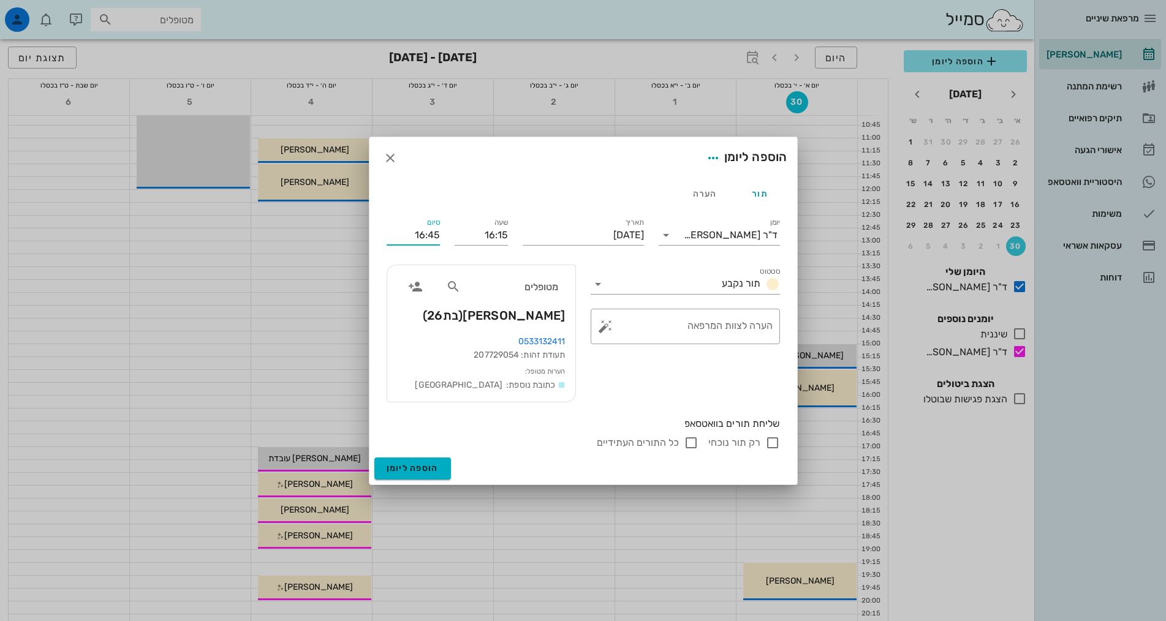
click at [428, 240] on input "16:45" at bounding box center [413, 236] width 53 height 20
click at [416, 335] on div "17:00 (45 דקות)" at bounding box center [381, 332] width 74 height 10
type input "17:00"
click at [403, 471] on span "הוספה ליומן" at bounding box center [413, 468] width 52 height 10
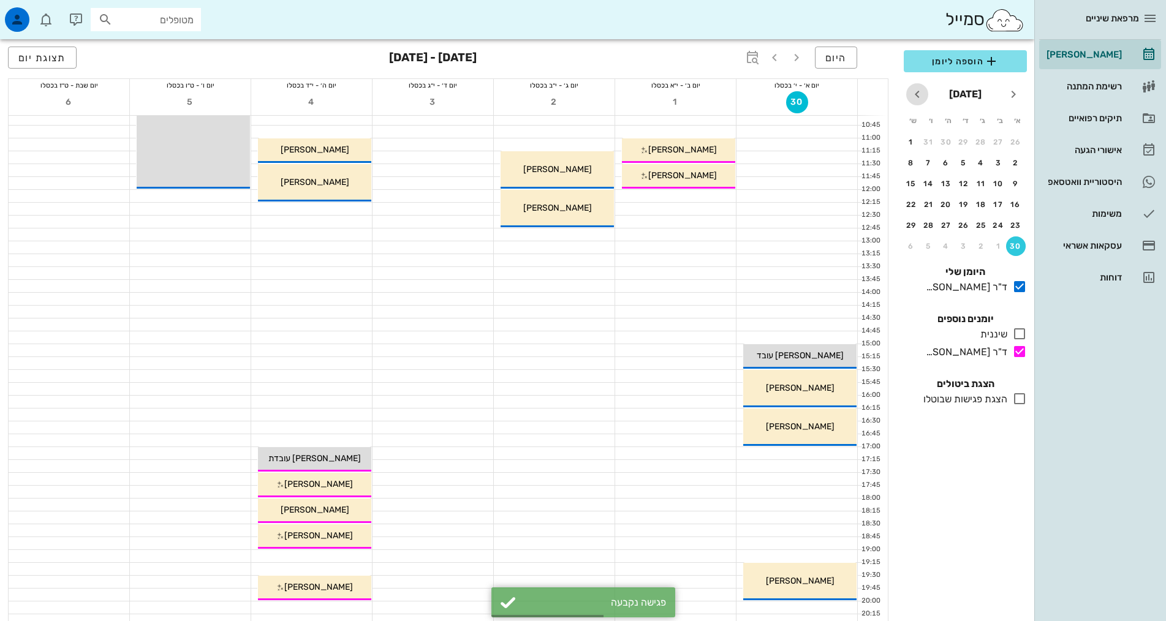
click at [921, 91] on icon "חודש הבא" at bounding box center [917, 94] width 15 height 15
click at [1010, 164] on div "7" at bounding box center [1016, 163] width 20 height 9
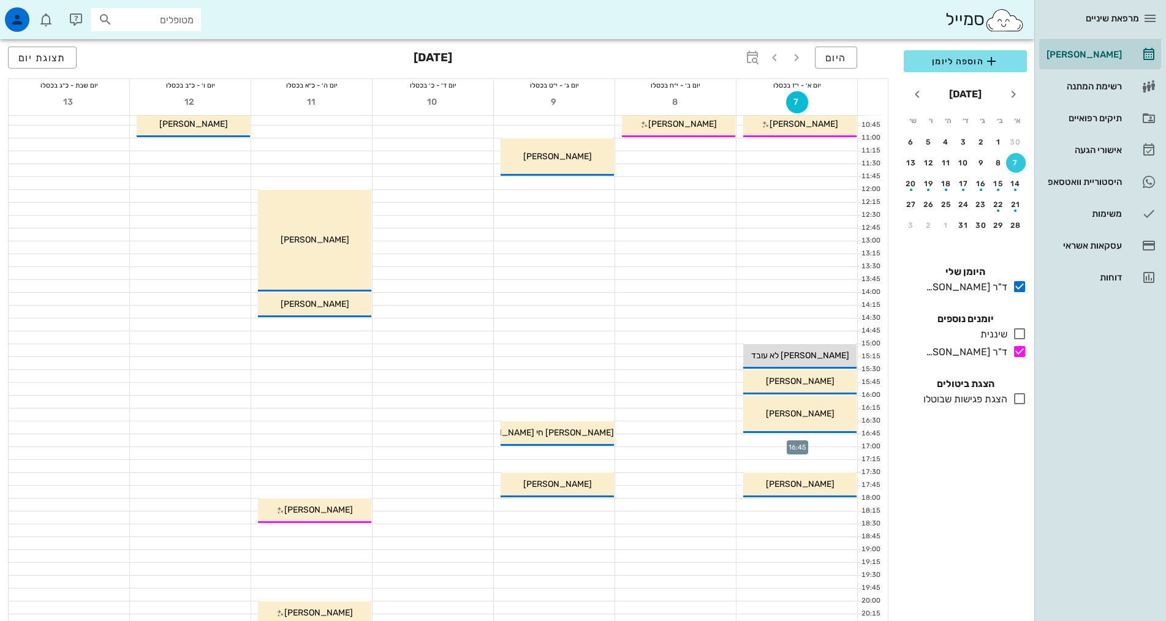
click at [808, 436] on div at bounding box center [797, 441] width 121 height 12
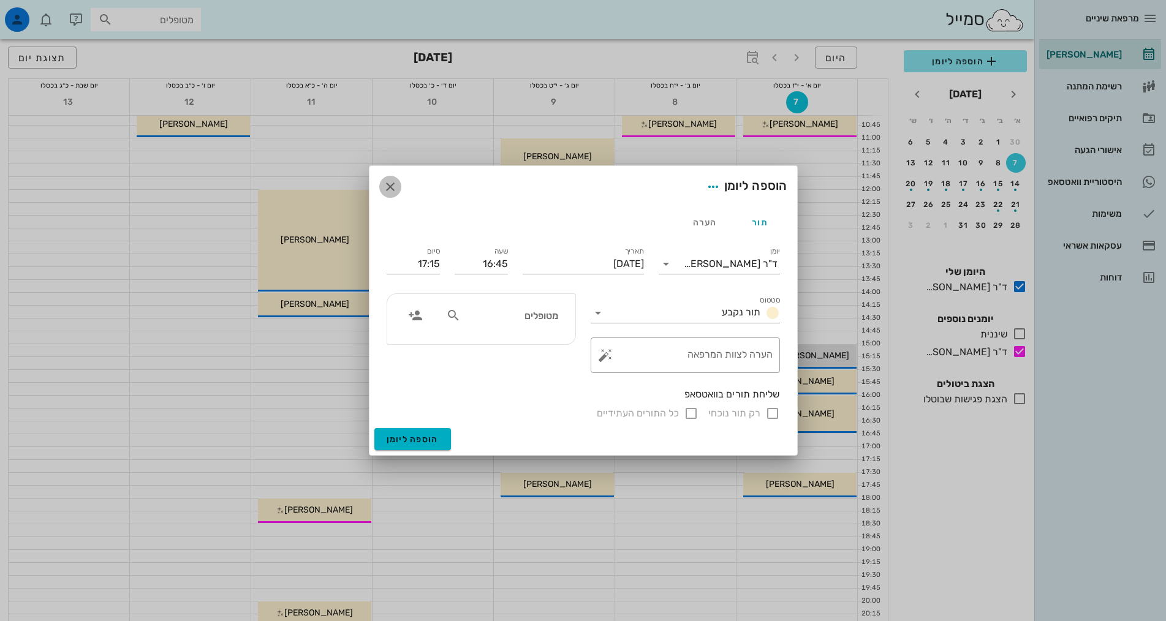
click at [385, 189] on icon "button" at bounding box center [390, 187] width 15 height 15
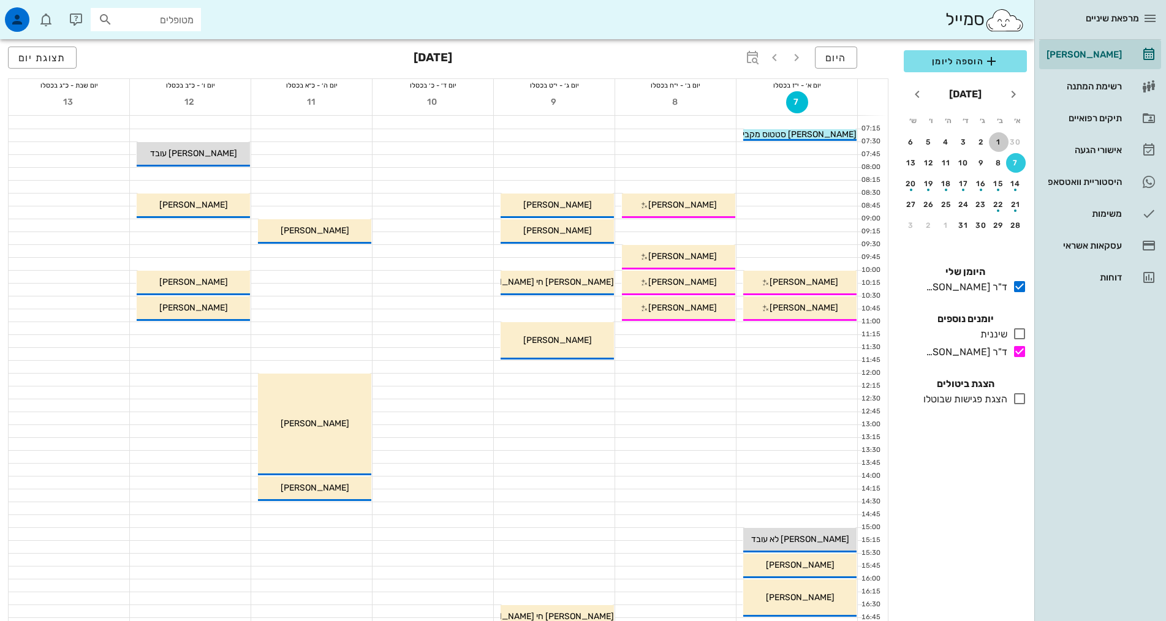
click at [997, 140] on div "1" at bounding box center [999, 142] width 20 height 9
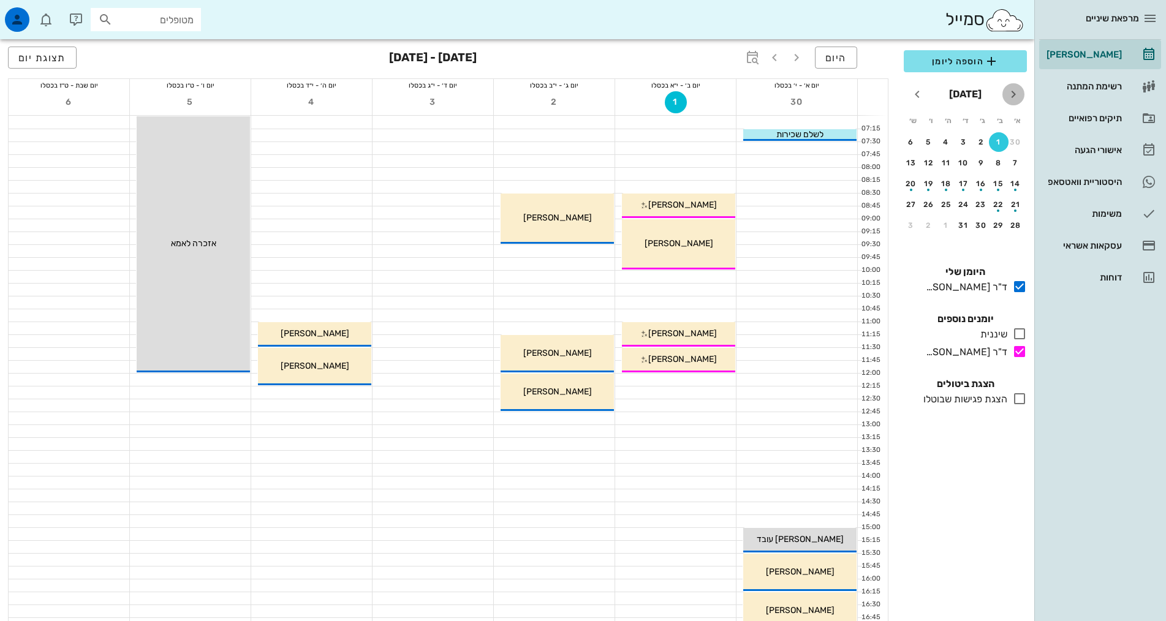
click at [1016, 88] on icon "חודש שעבר" at bounding box center [1013, 94] width 15 height 15
click at [978, 224] on div "25" at bounding box center [981, 225] width 20 height 9
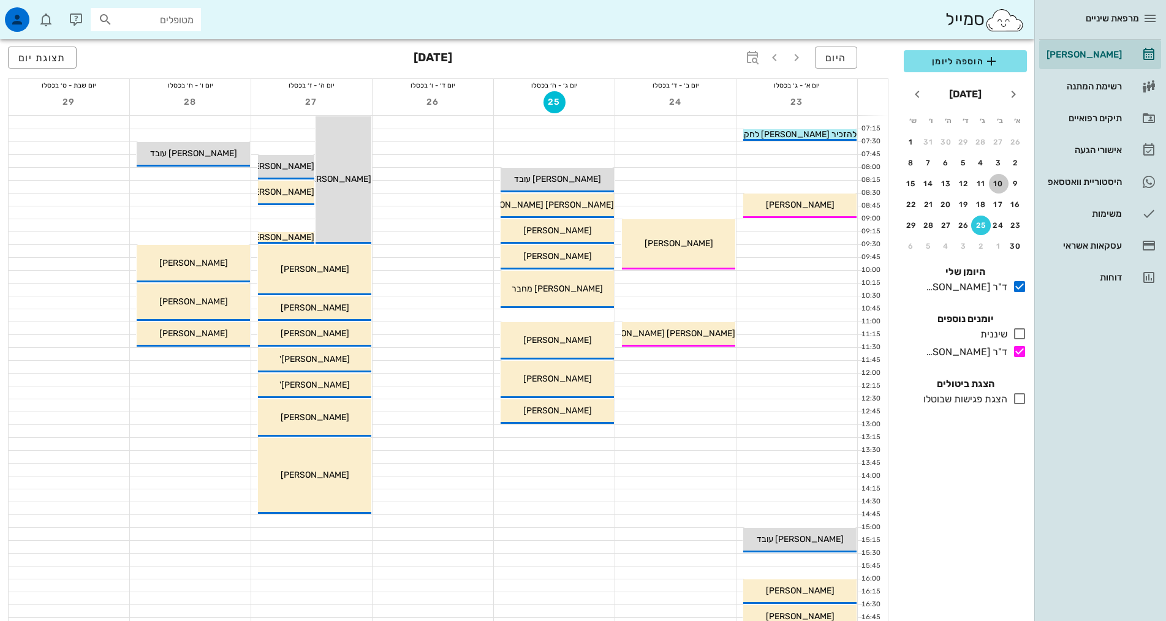
click at [998, 179] on button "10" at bounding box center [999, 184] width 20 height 20
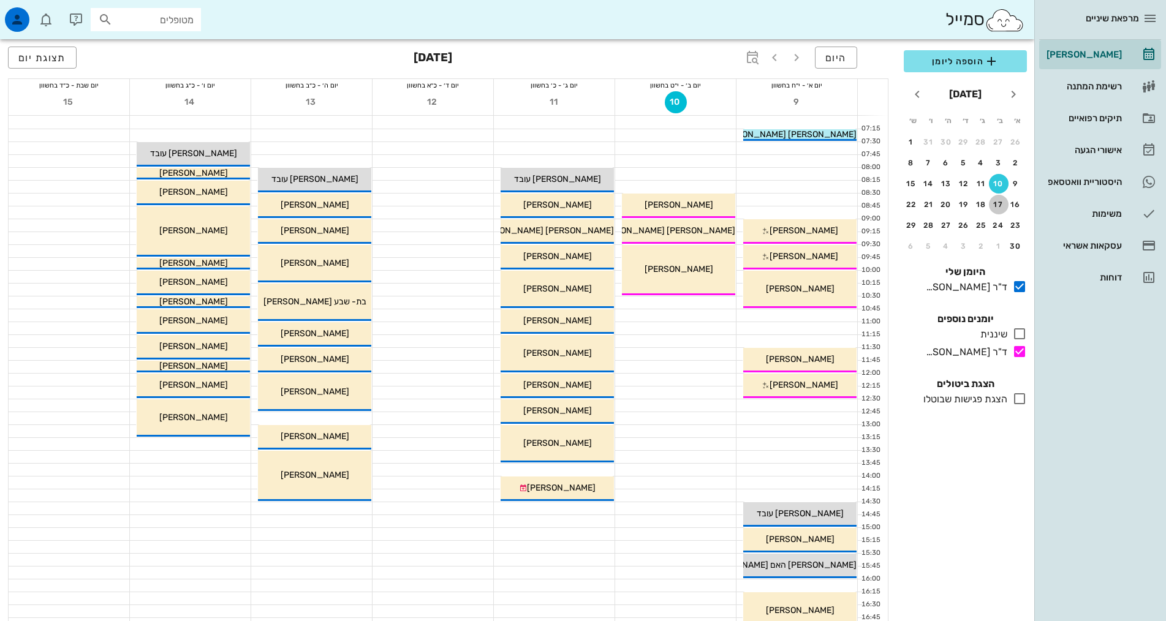
click at [1005, 205] on div "17" at bounding box center [999, 204] width 20 height 9
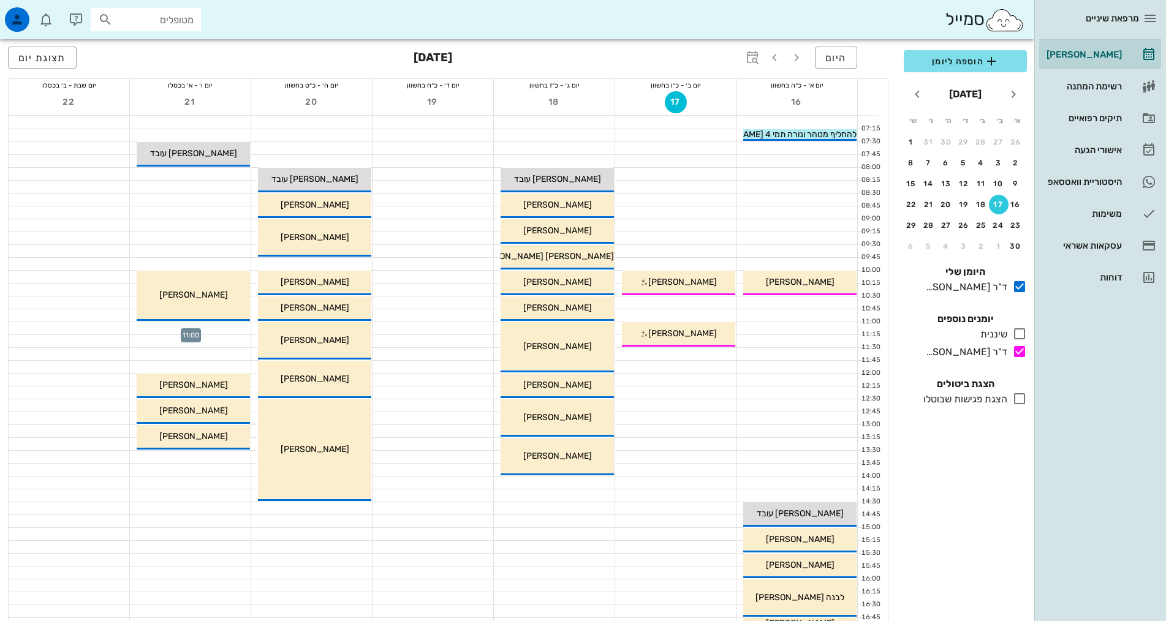
click at [219, 326] on div at bounding box center [190, 328] width 121 height 12
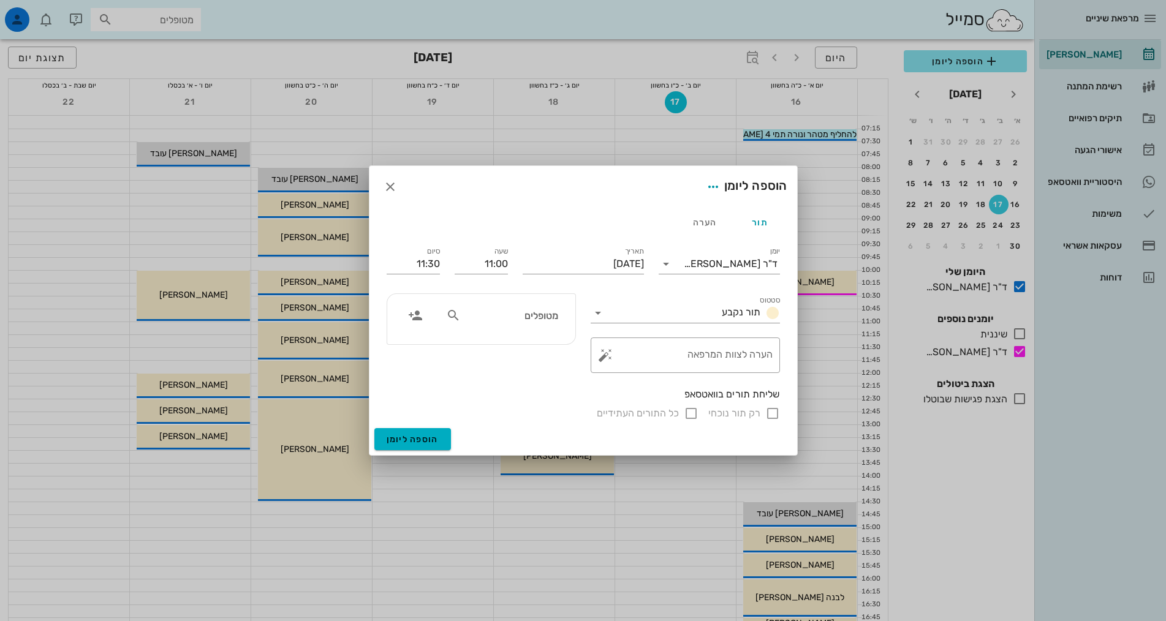
click at [526, 316] on input "מטופלים" at bounding box center [510, 316] width 94 height 16
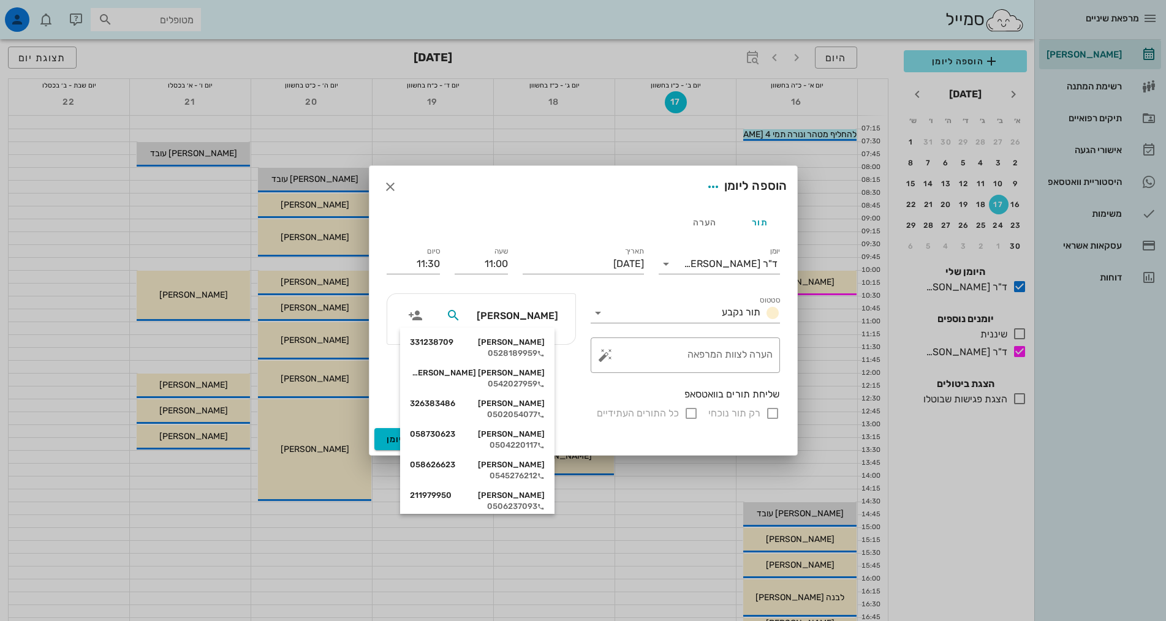
type input "[PERSON_NAME]"
click at [527, 352] on div "0528189959" at bounding box center [477, 354] width 135 height 10
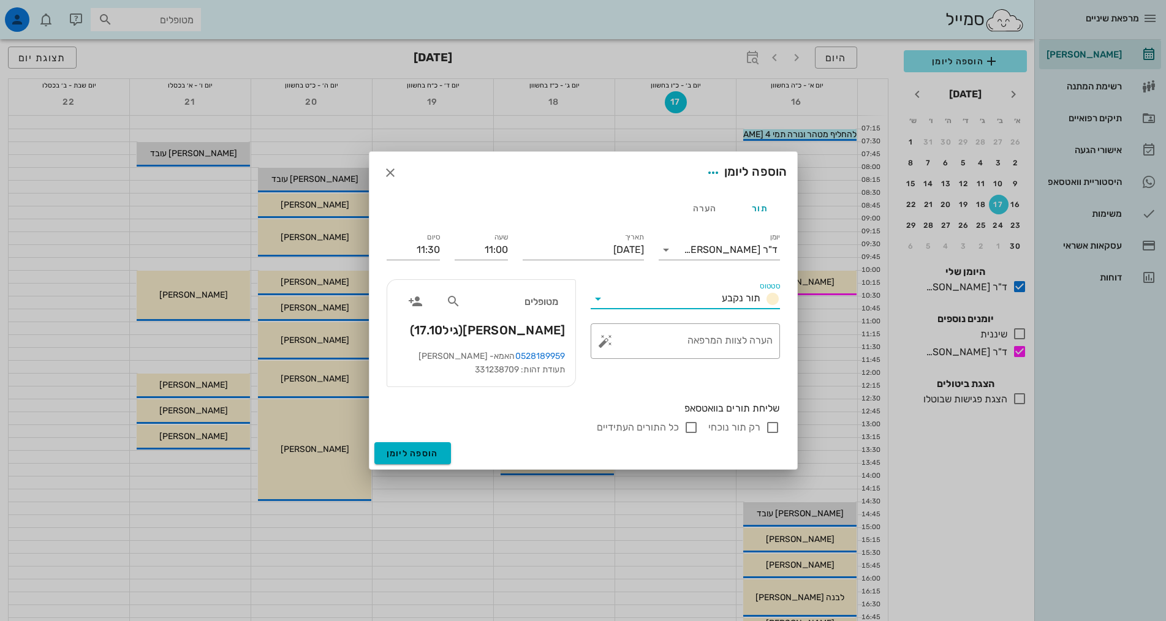
click at [702, 308] on div "סטטוס תור נקבע" at bounding box center [685, 299] width 189 height 20
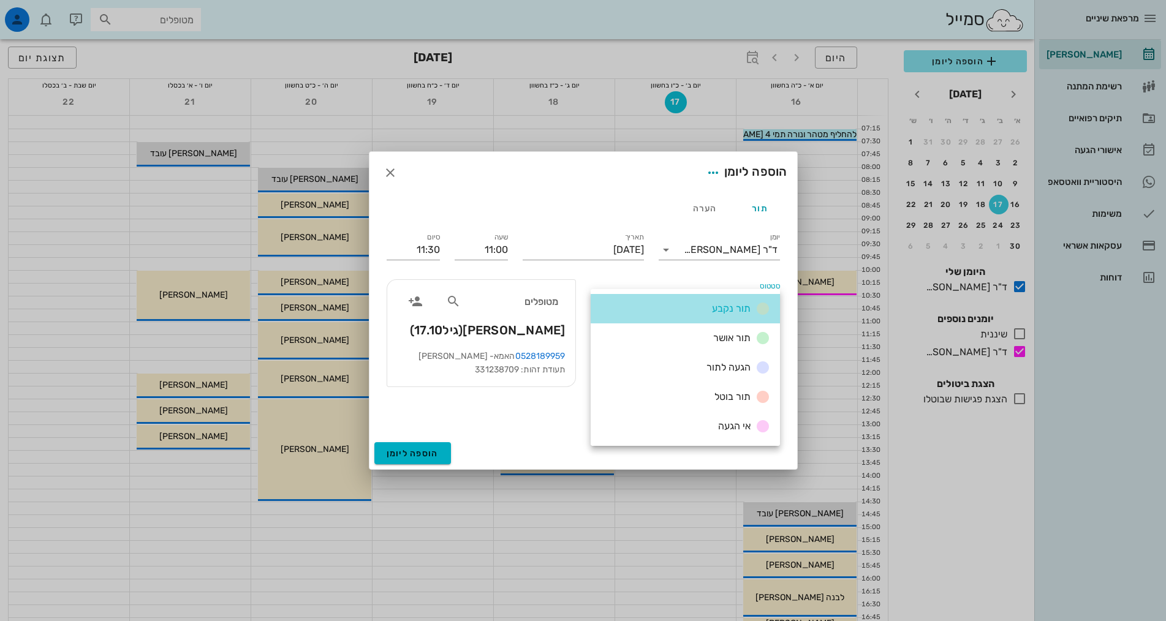
click at [702, 308] on div "תור נקבע" at bounding box center [685, 308] width 189 height 29
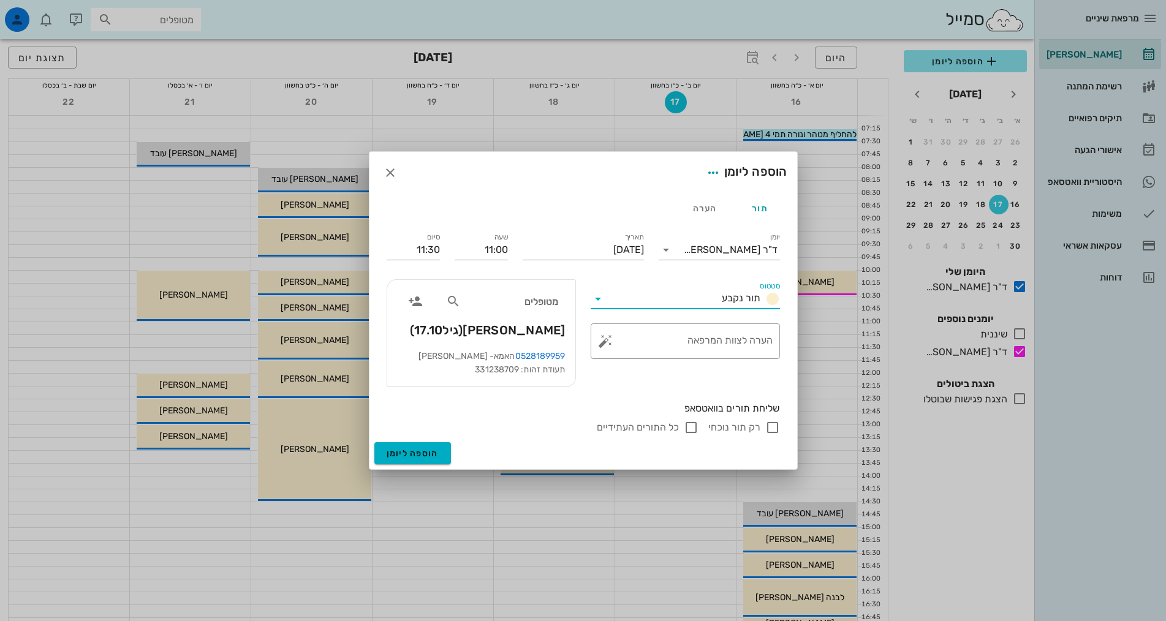
click at [668, 393] on div "סטטוס תור נקבע ​ הערה לצוות המרפאה" at bounding box center [685, 333] width 204 height 123
click at [446, 237] on div "סיום 11:30" at bounding box center [413, 247] width 68 height 49
click at [428, 244] on input "11:30" at bounding box center [413, 250] width 53 height 20
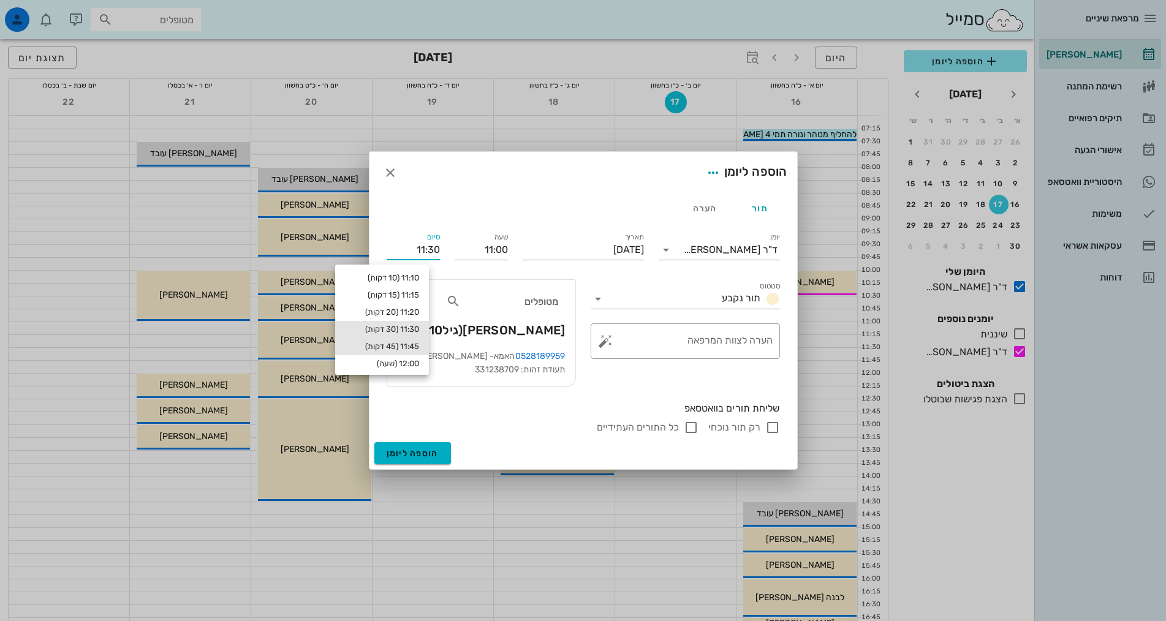
click at [412, 343] on div "11:45 (45 דקות)" at bounding box center [382, 347] width 74 height 10
type input "11:45"
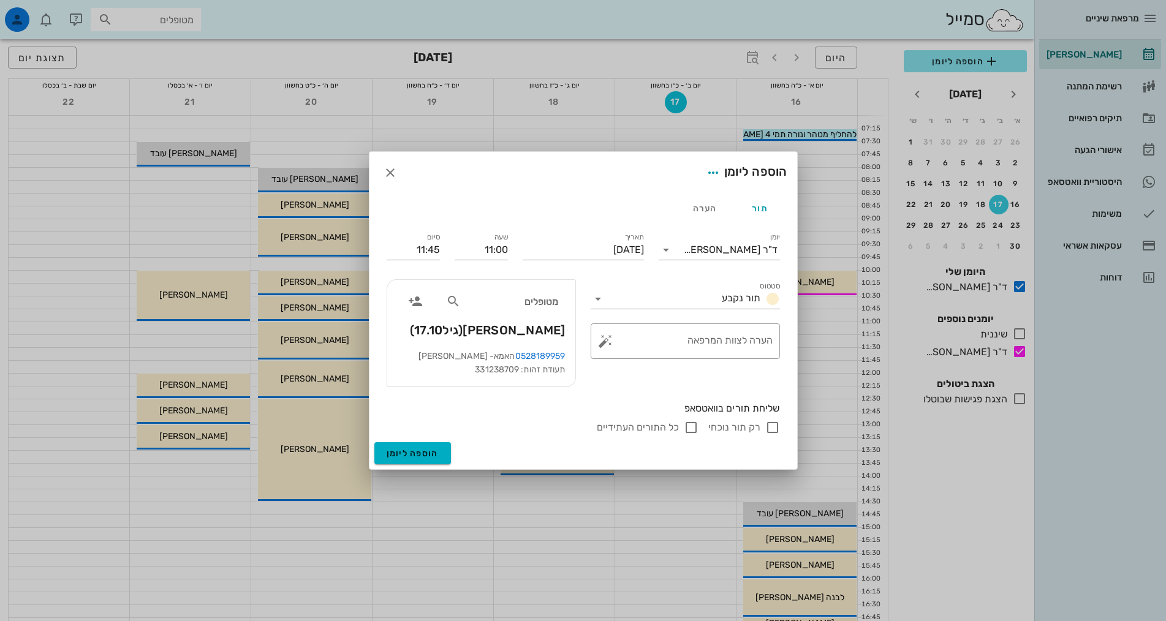
click at [740, 425] on label "רק תור נוכחי" at bounding box center [735, 428] width 52 height 12
checkbox input "false"
click at [423, 457] on span "הוספה ליומן" at bounding box center [413, 454] width 52 height 10
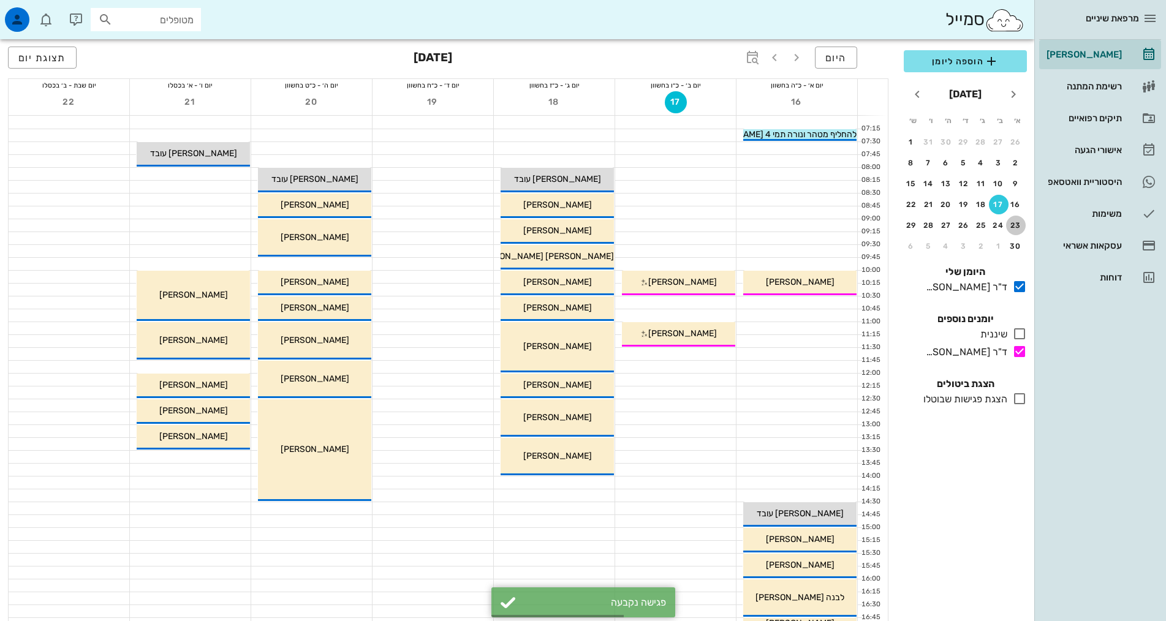
click at [1011, 228] on div "23" at bounding box center [1016, 225] width 20 height 9
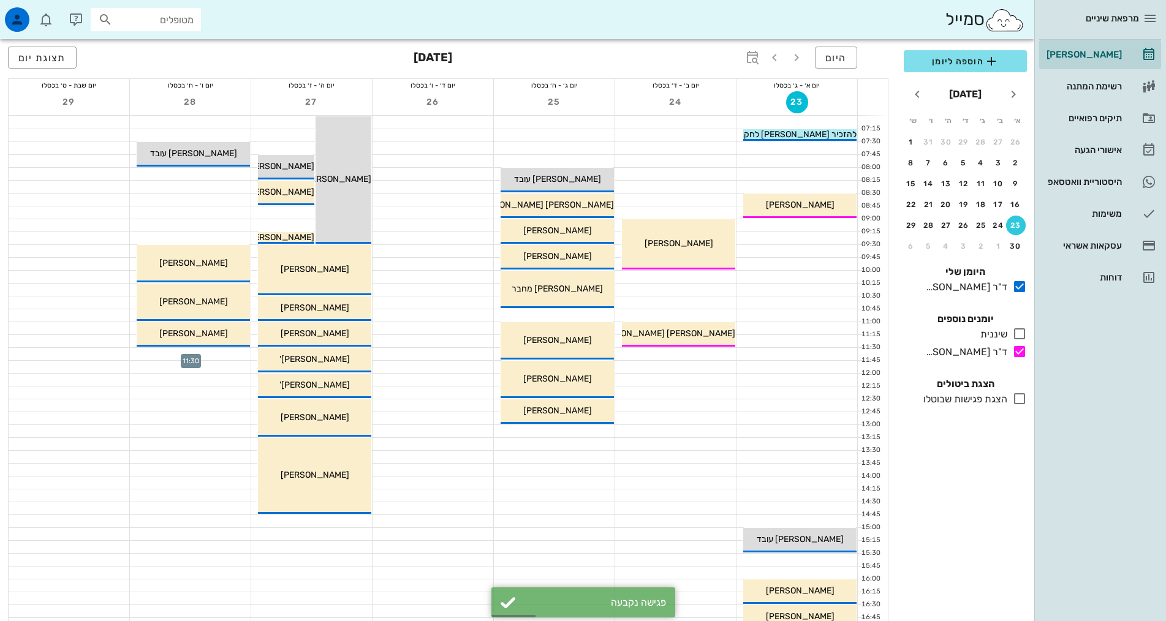
click at [216, 351] on div at bounding box center [190, 354] width 121 height 12
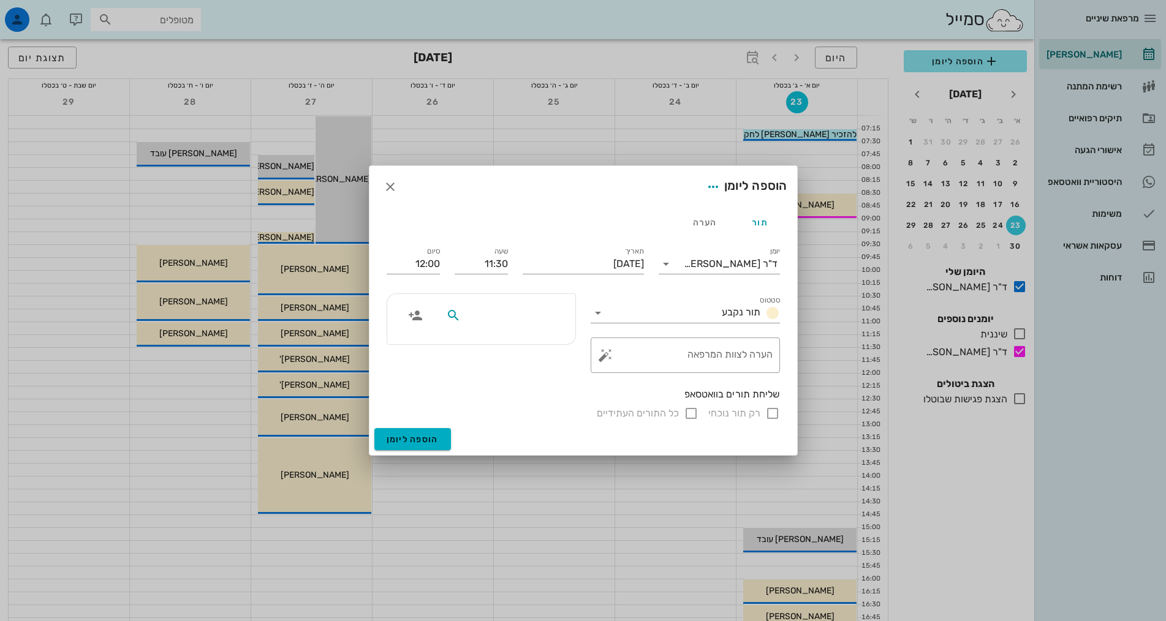
click at [507, 319] on input "text" at bounding box center [510, 316] width 94 height 16
type input "[PERSON_NAME]"
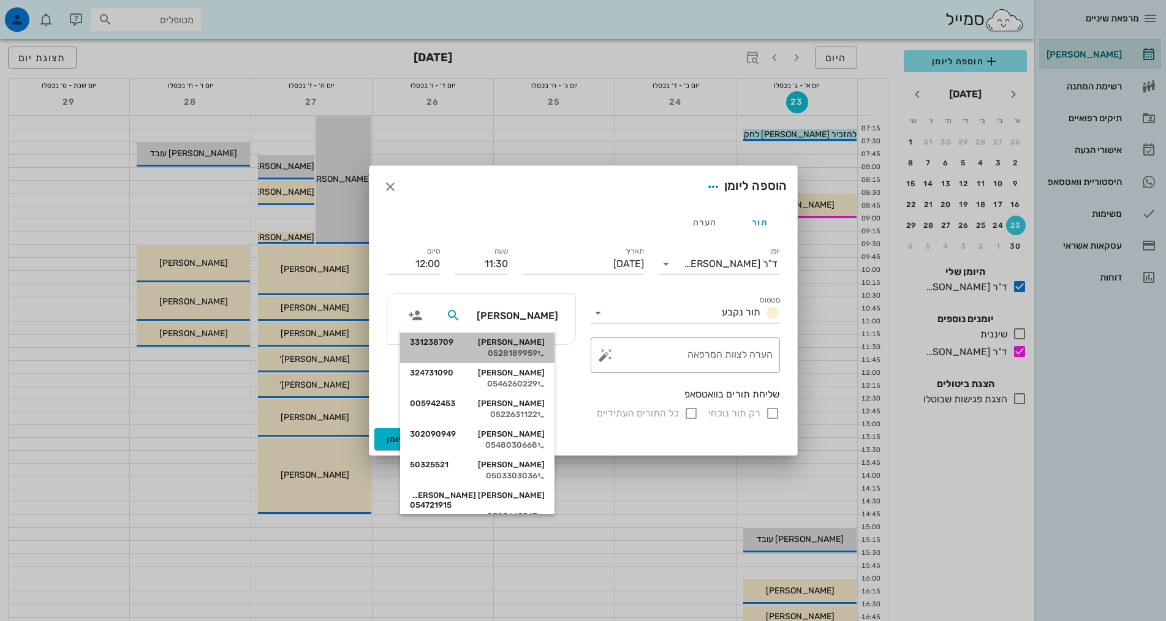
click at [538, 349] on div "0528189959" at bounding box center [477, 354] width 135 height 10
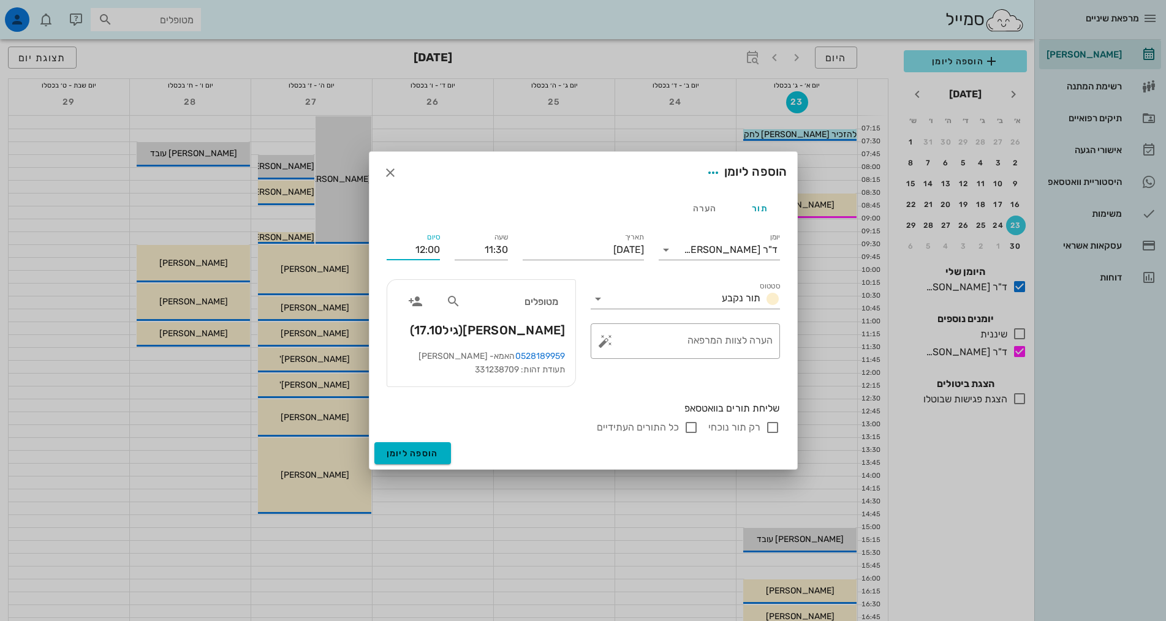
click at [428, 257] on input "12:00" at bounding box center [413, 250] width 53 height 20
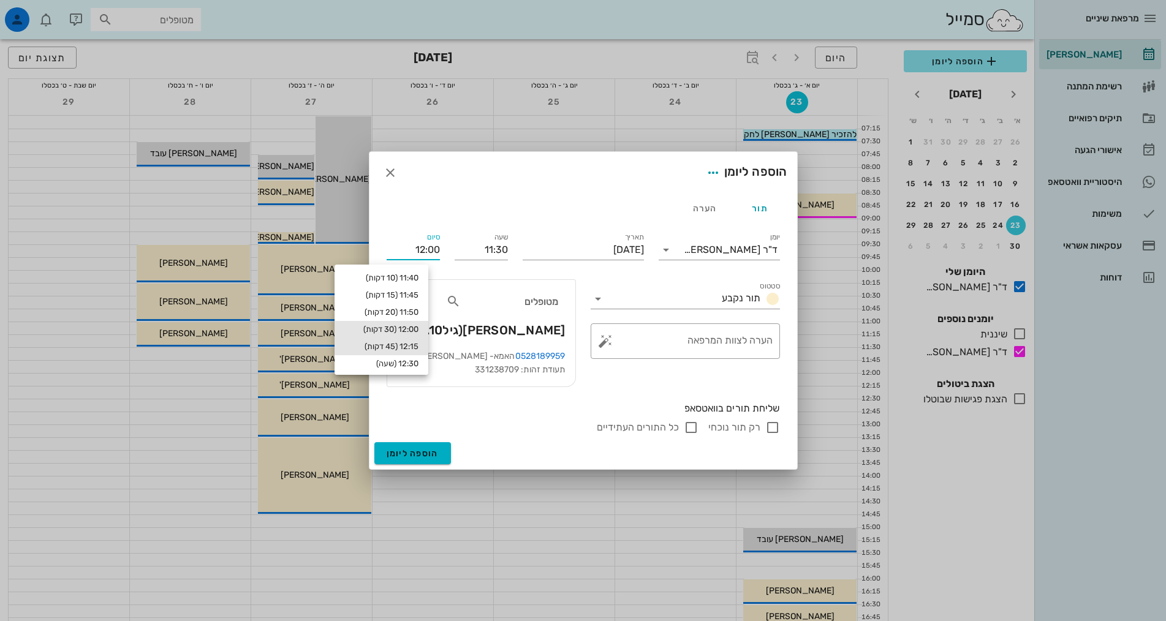
click at [406, 344] on div "12:15 (45 דקות)" at bounding box center [381, 347] width 74 height 10
type input "12:15"
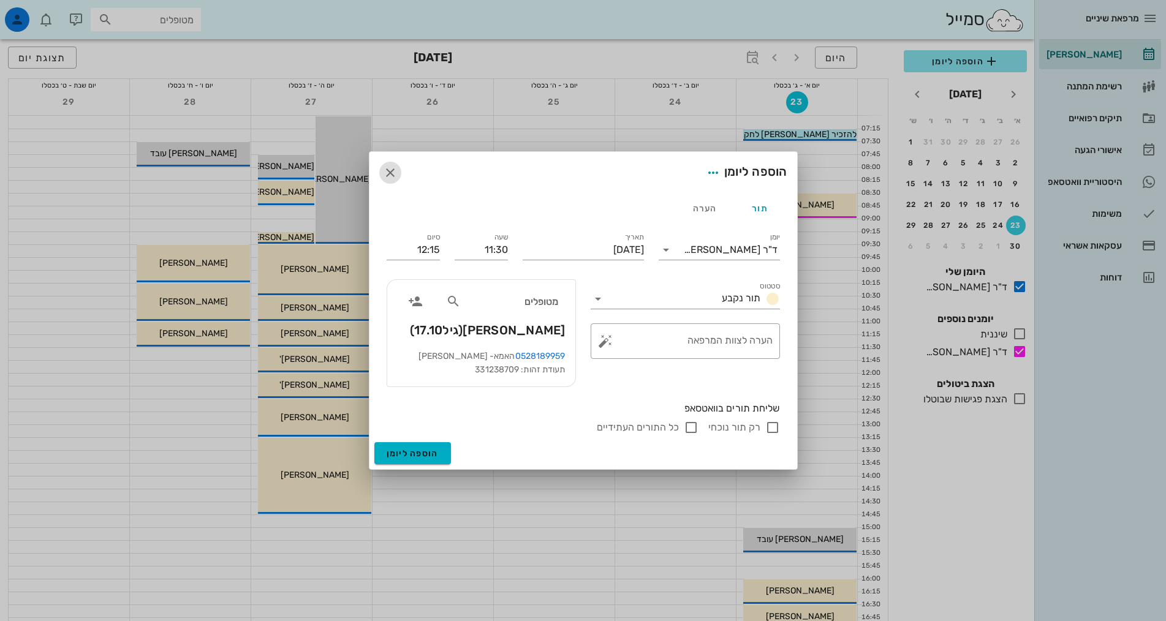
click at [389, 178] on icon "button" at bounding box center [390, 172] width 15 height 15
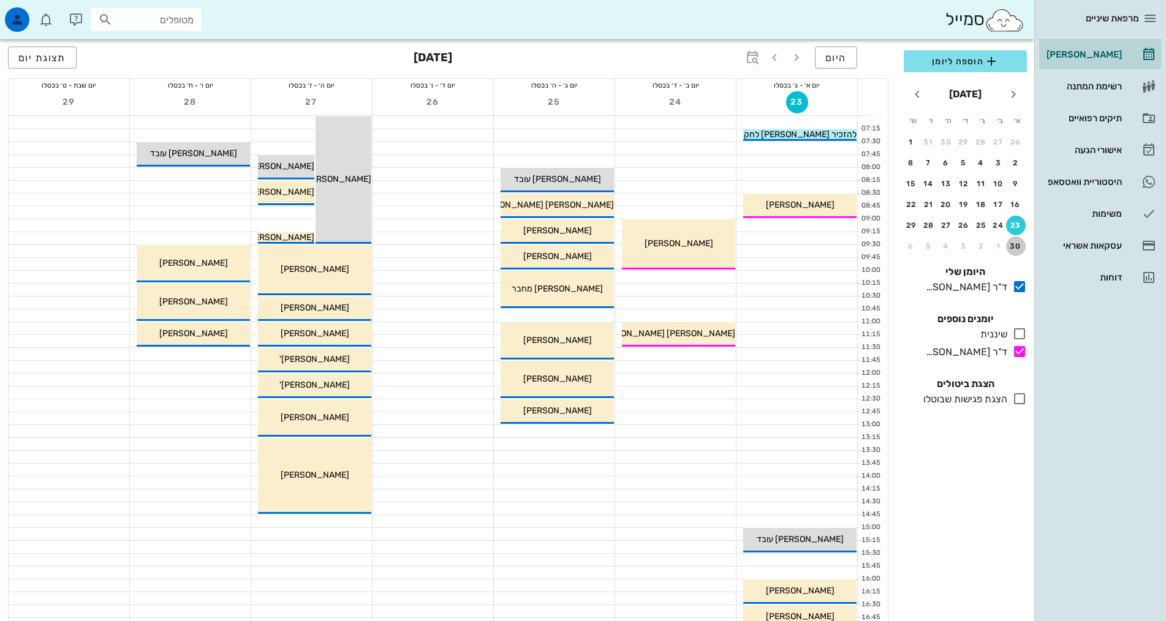
click at [1017, 239] on button "30" at bounding box center [1016, 247] width 20 height 20
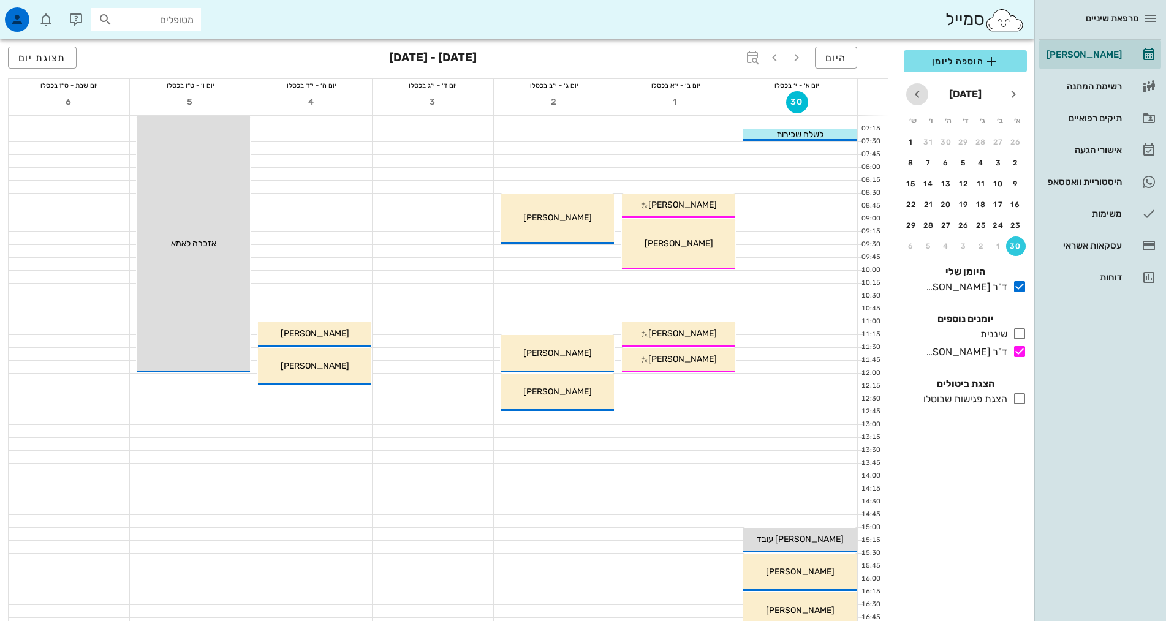
click at [922, 97] on icon "חודש הבא" at bounding box center [917, 94] width 15 height 15
click at [1011, 158] on button "7" at bounding box center [1016, 163] width 20 height 20
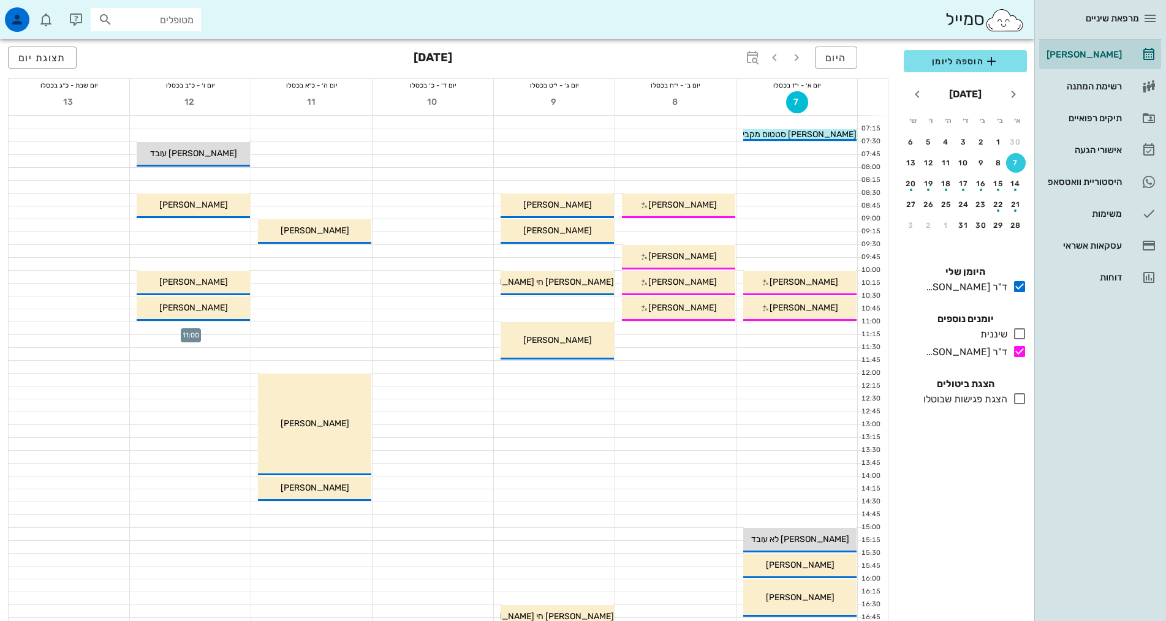
click at [222, 327] on div at bounding box center [190, 328] width 121 height 12
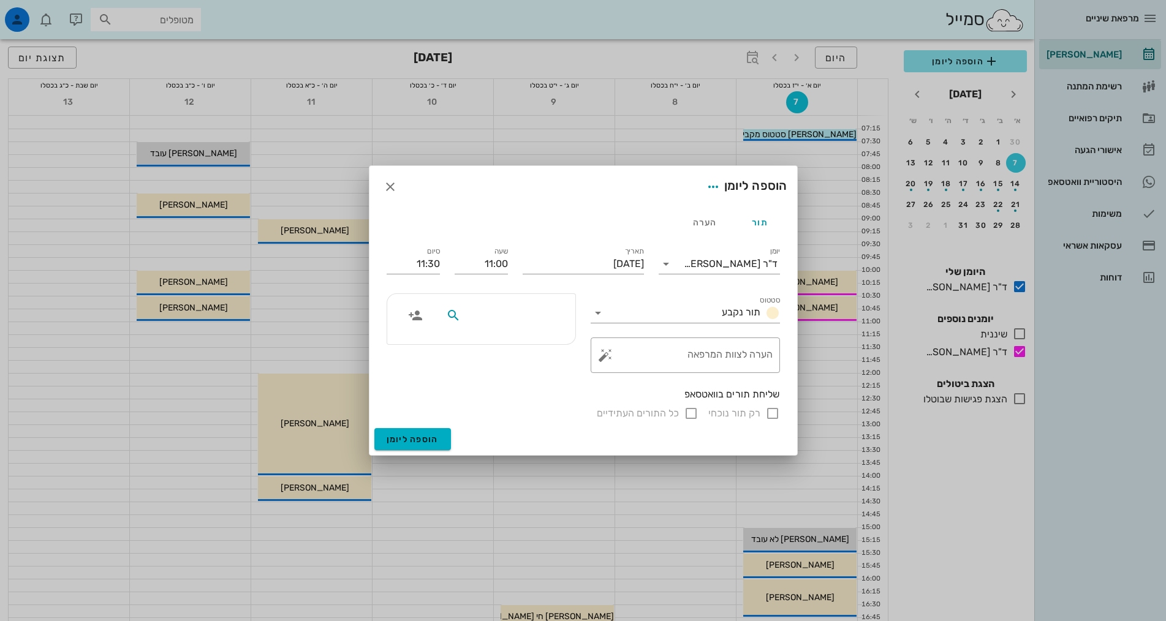
click at [534, 322] on input "text" at bounding box center [510, 316] width 94 height 16
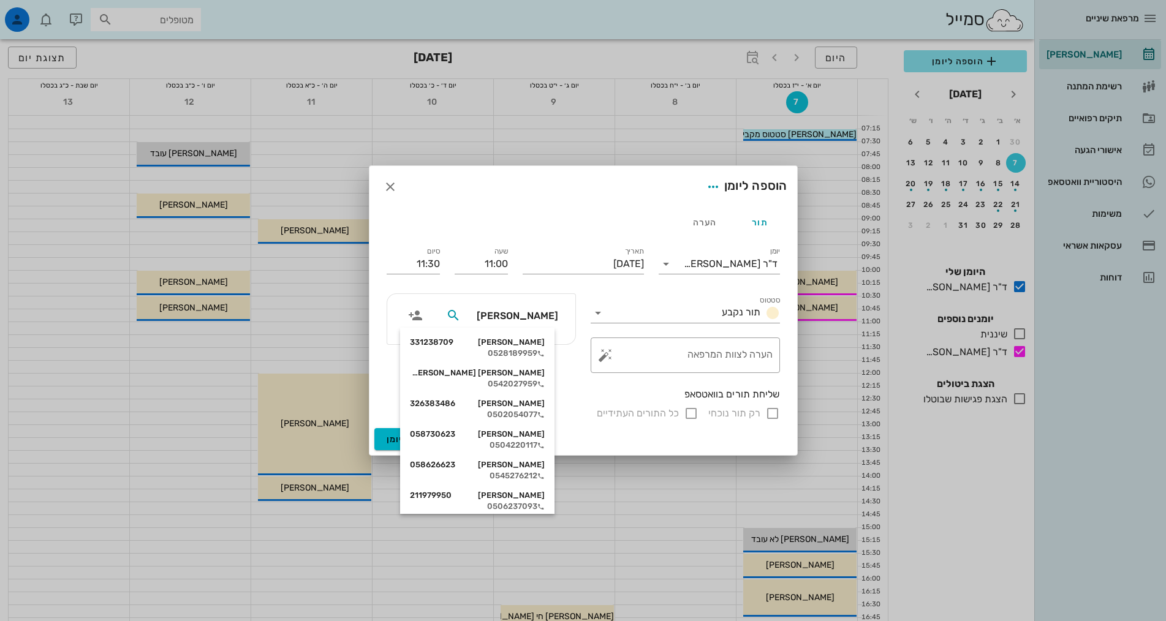
type input "[PERSON_NAME]"
click at [534, 344] on div "[PERSON_NAME] 331238709" at bounding box center [477, 343] width 135 height 10
click at [534, 344] on div "[PERSON_NAME]" at bounding box center [481, 319] width 188 height 50
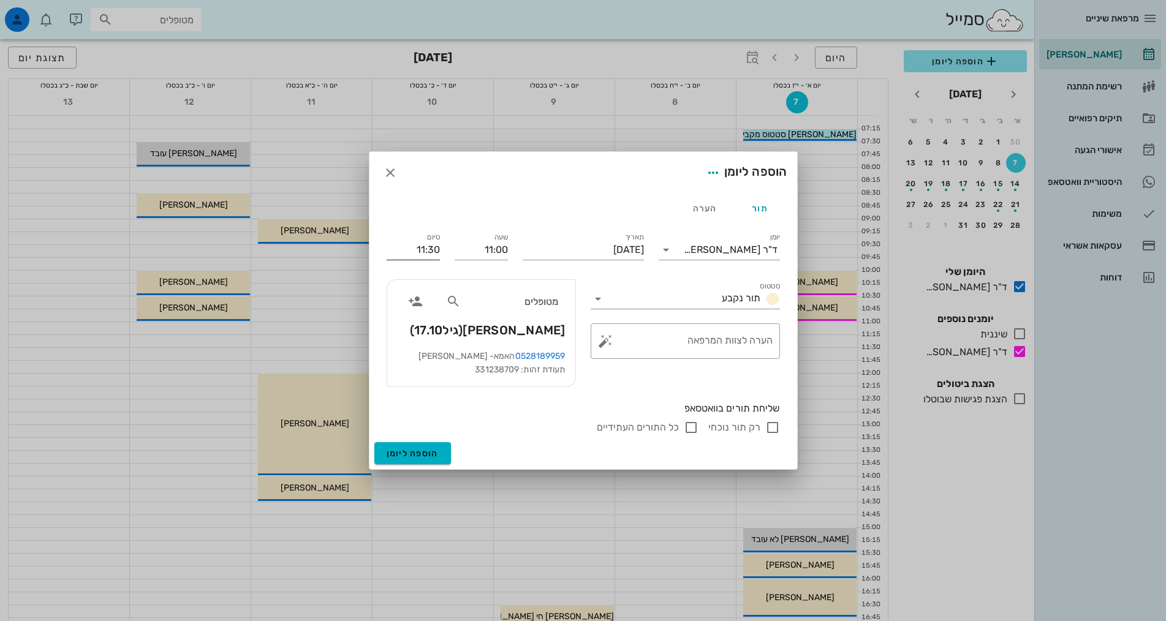
click at [428, 251] on input "11:30" at bounding box center [413, 250] width 53 height 20
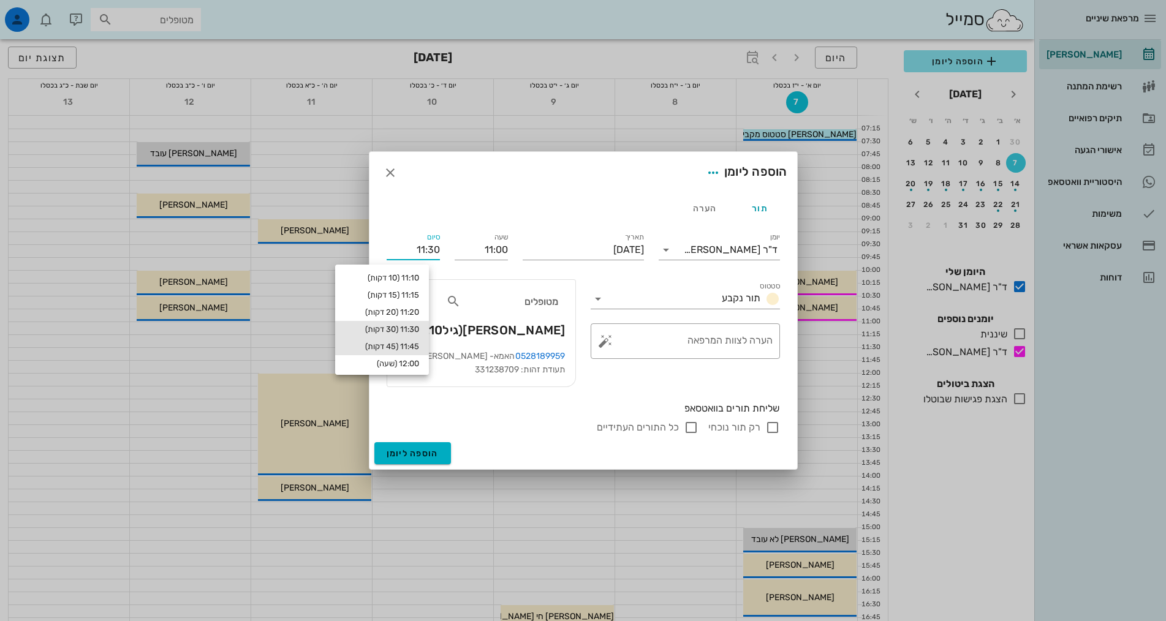
click at [412, 348] on div "11:45 (45 דקות)" at bounding box center [382, 347] width 74 height 10
type input "11:45"
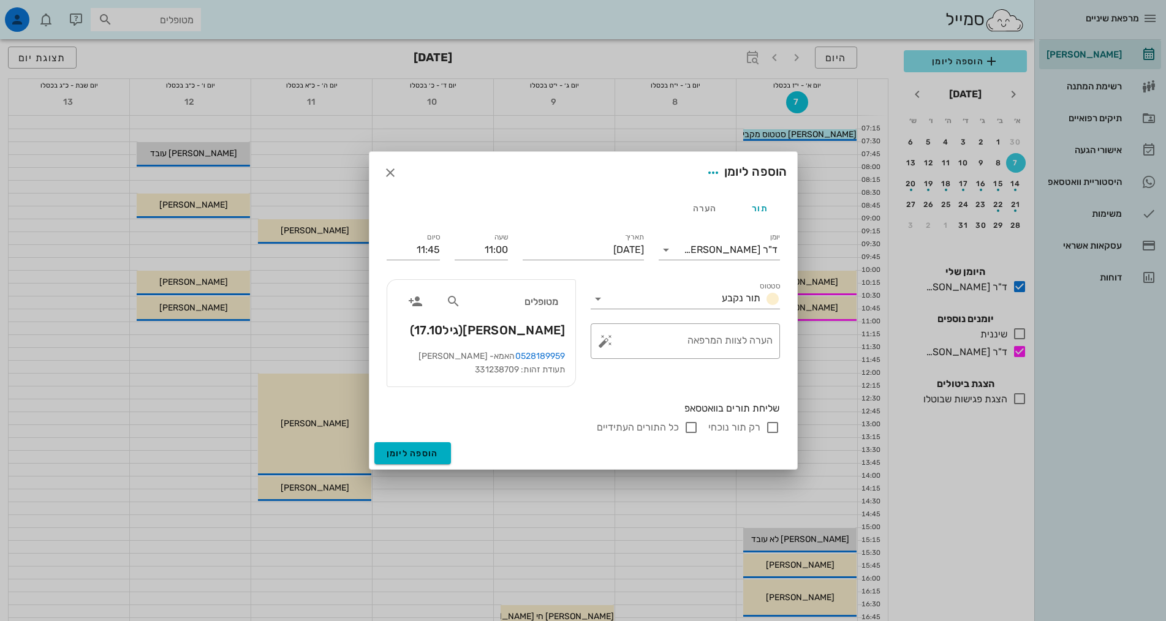
click at [433, 409] on div "שליחת תורים בוואטסאפ" at bounding box center [583, 408] width 393 height 13
click at [686, 428] on input "כל התורים העתידיים" at bounding box center [691, 427] width 15 height 15
checkbox input "false"
click at [423, 453] on span "הוספה ליומן" at bounding box center [413, 454] width 52 height 10
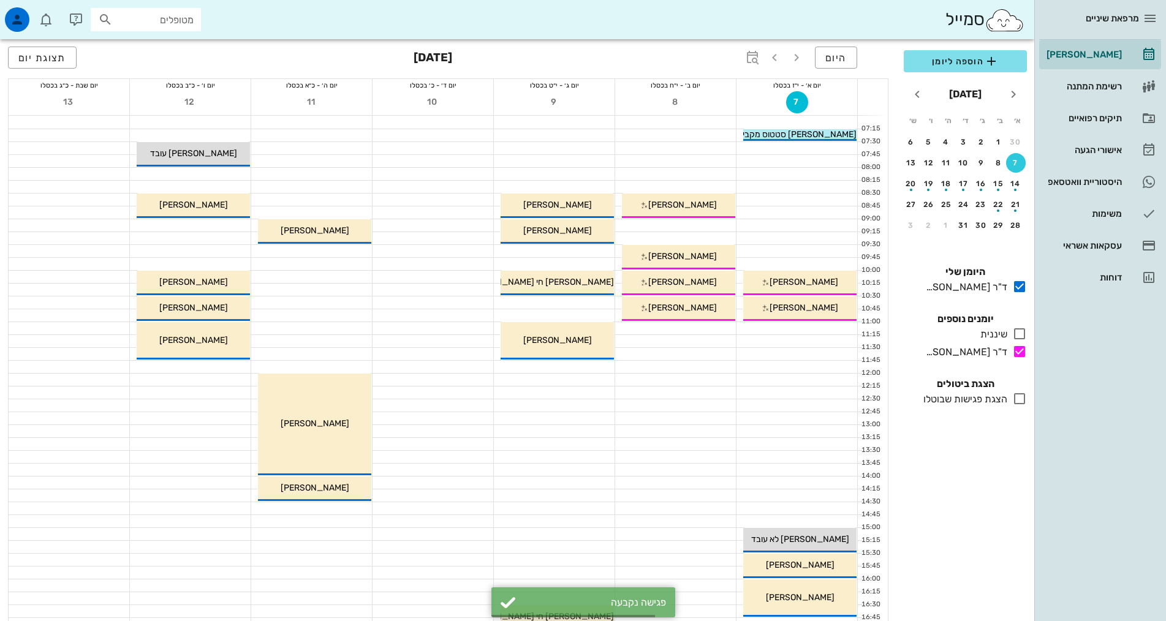
click at [210, 362] on div at bounding box center [190, 367] width 121 height 12
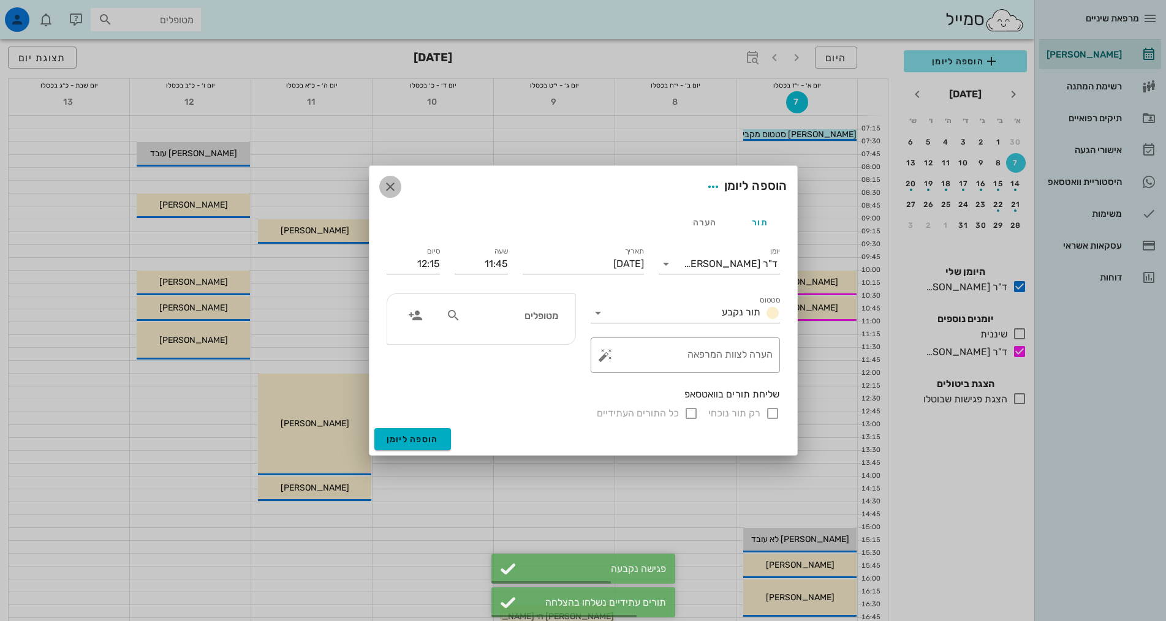
click at [390, 192] on icon "button" at bounding box center [390, 187] width 15 height 15
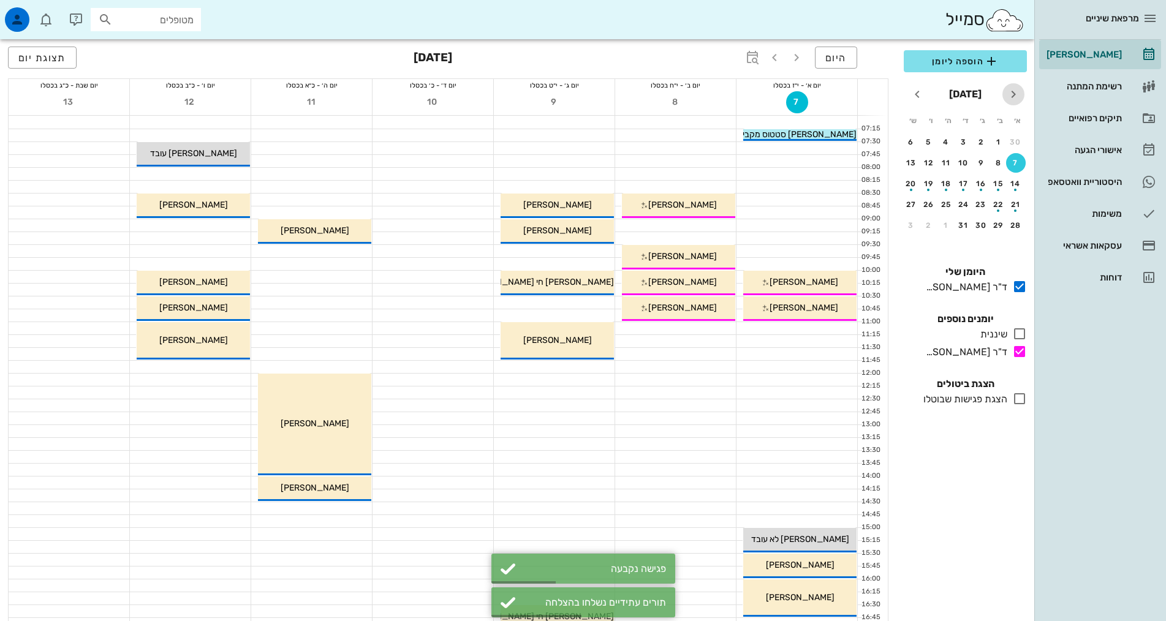
click at [1009, 92] on icon "חודש שעבר" at bounding box center [1013, 94] width 15 height 15
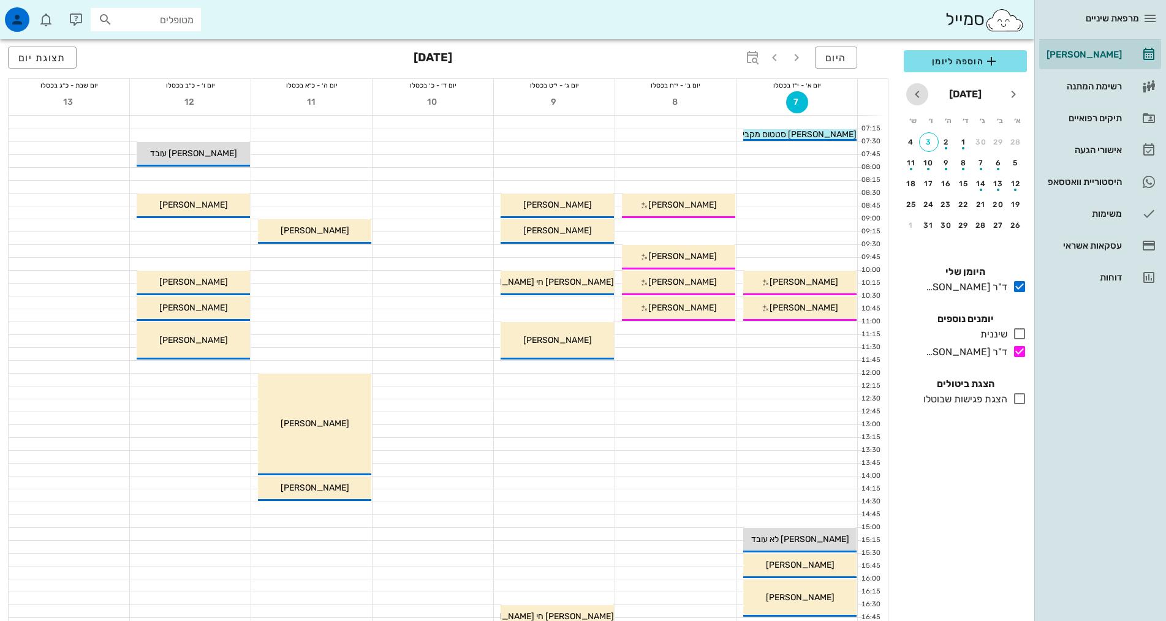
click at [921, 94] on icon "חודש הבא" at bounding box center [917, 94] width 15 height 15
click at [1021, 229] on div "28" at bounding box center [1016, 225] width 20 height 9
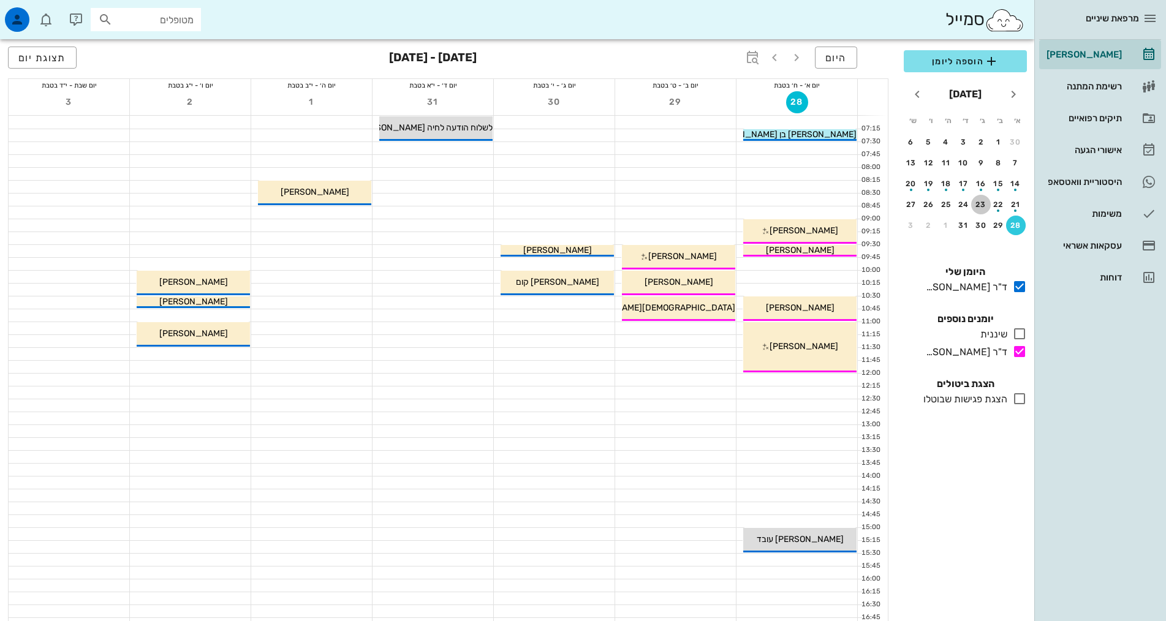
click at [979, 200] on button "23" at bounding box center [981, 205] width 20 height 20
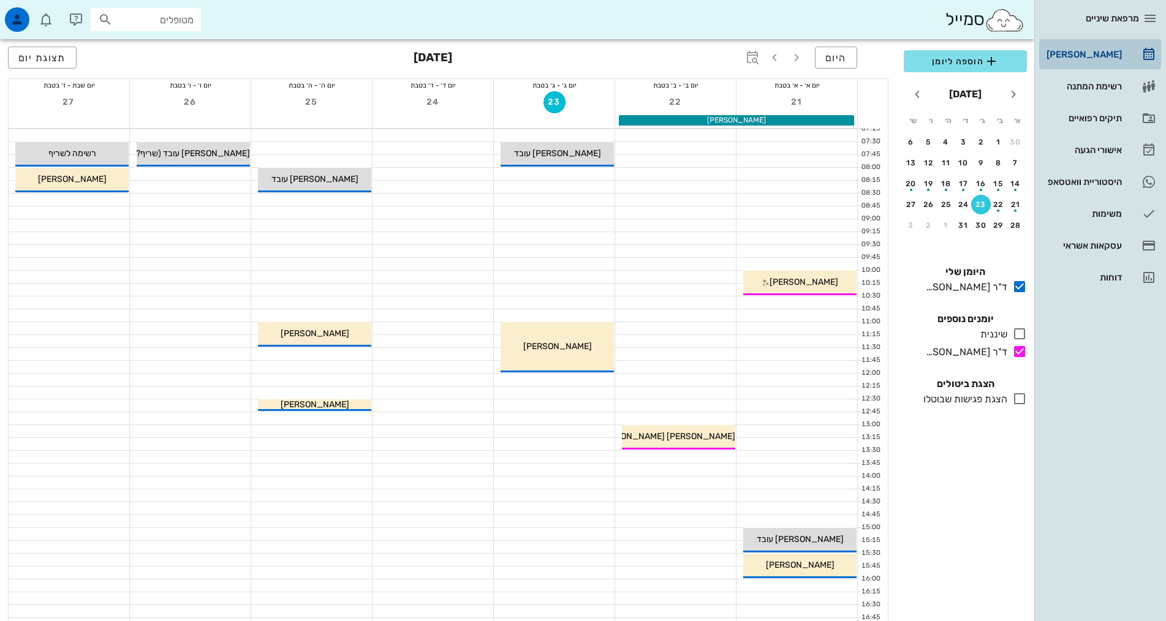
click at [1110, 50] on div "[PERSON_NAME]" at bounding box center [1083, 55] width 78 height 10
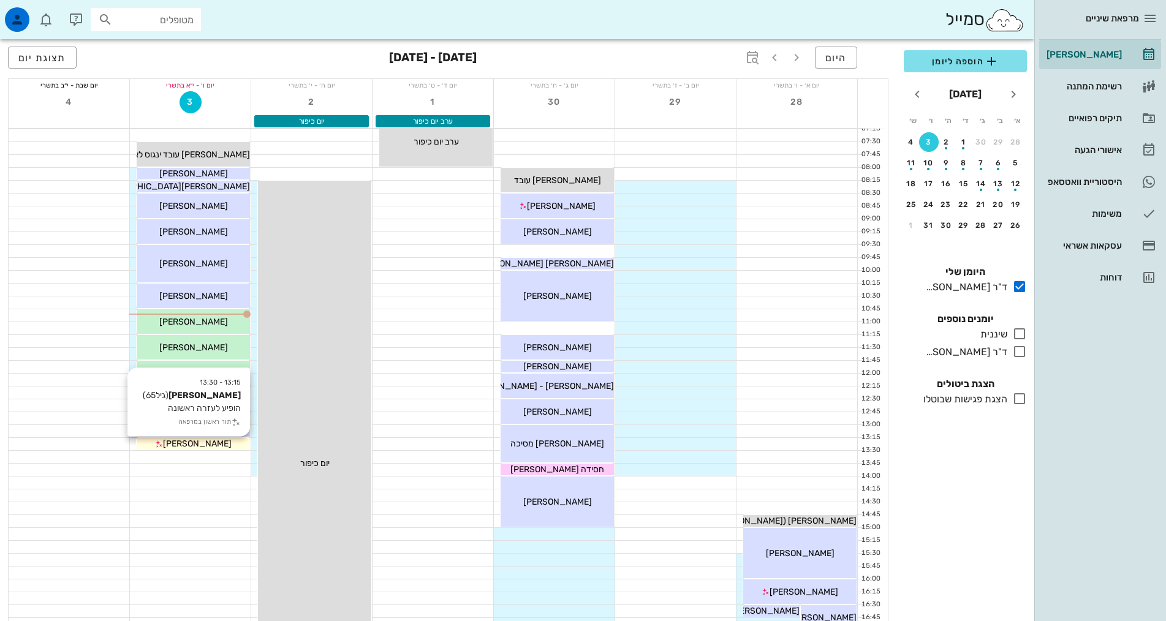
click at [222, 444] on div "[PERSON_NAME]" at bounding box center [193, 444] width 113 height 13
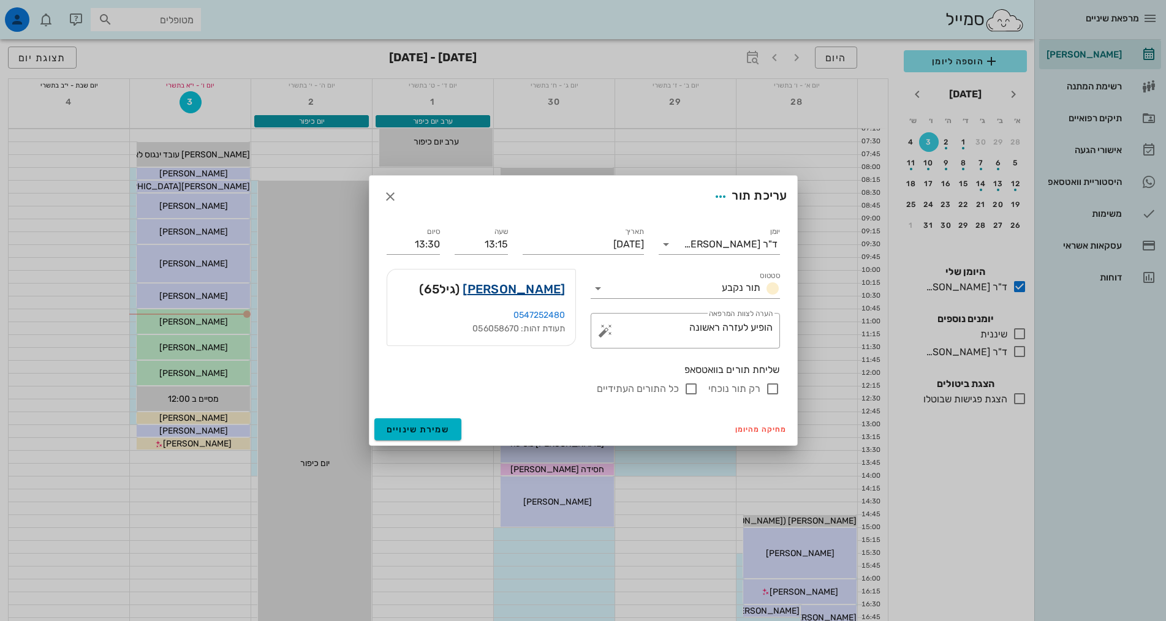
click at [555, 292] on link "[PERSON_NAME]" at bounding box center [514, 289] width 102 height 20
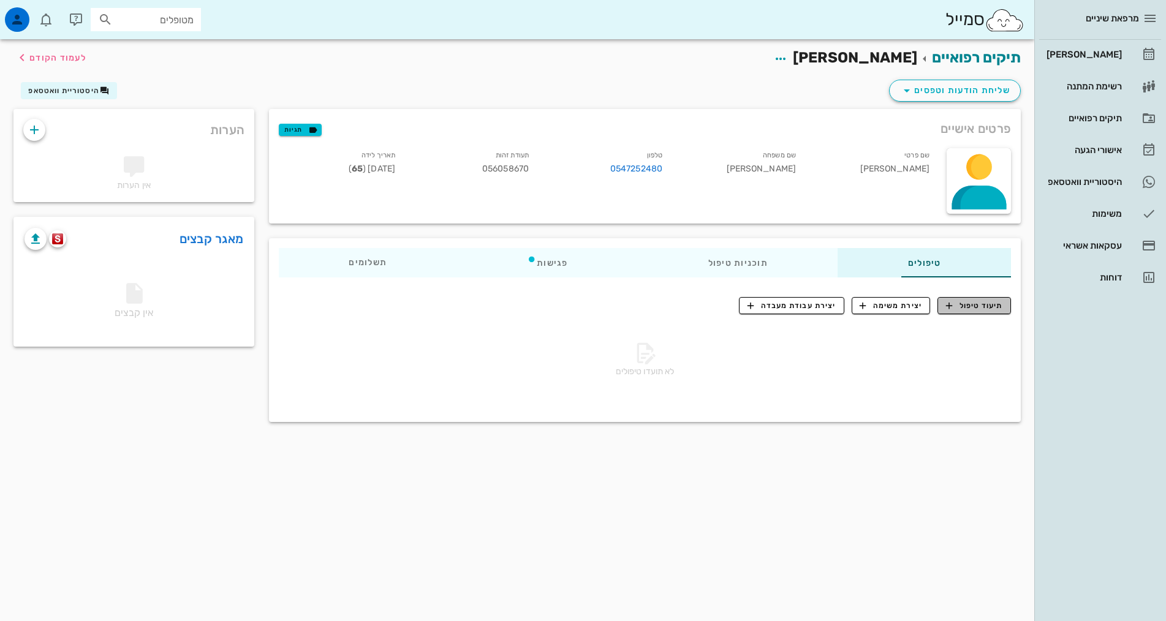
click at [972, 307] on span "תיעוד טיפול" at bounding box center [974, 305] width 57 height 11
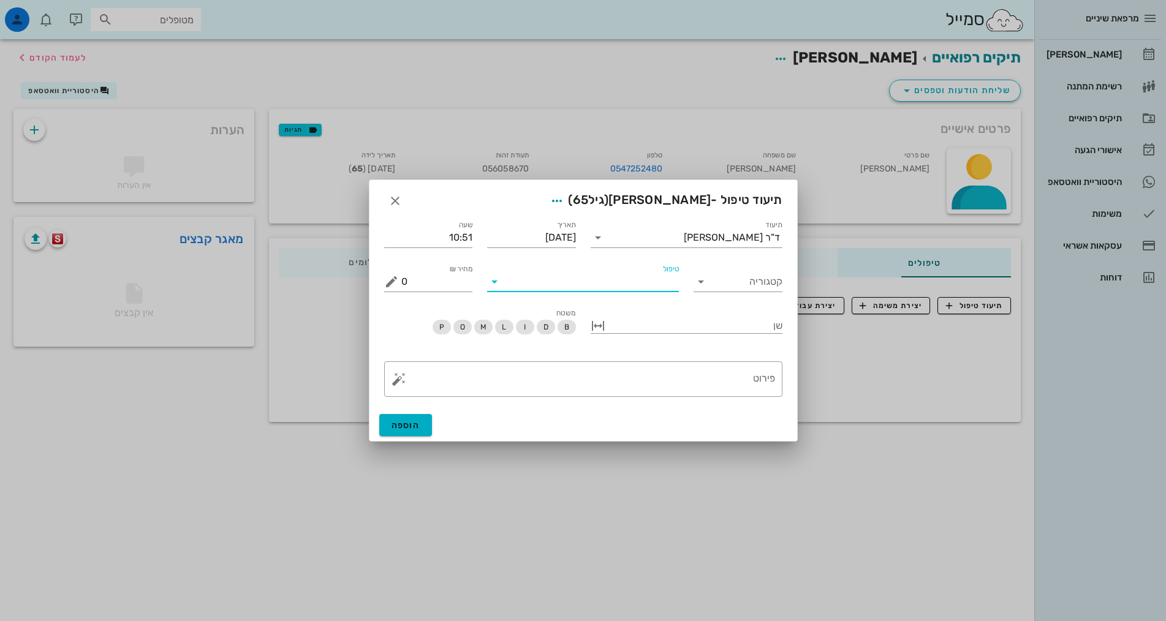
click at [607, 279] on input "טיפול" at bounding box center [591, 282] width 175 height 20
type input "עזר"
click at [626, 306] on div "עזרה ראשונה (ער)" at bounding box center [583, 311] width 172 height 12
drag, startPoint x: 421, startPoint y: 282, endPoint x: 384, endPoint y: 287, distance: 37.7
click at [384, 287] on div "מחיר ₪ 400" at bounding box center [428, 282] width 89 height 20
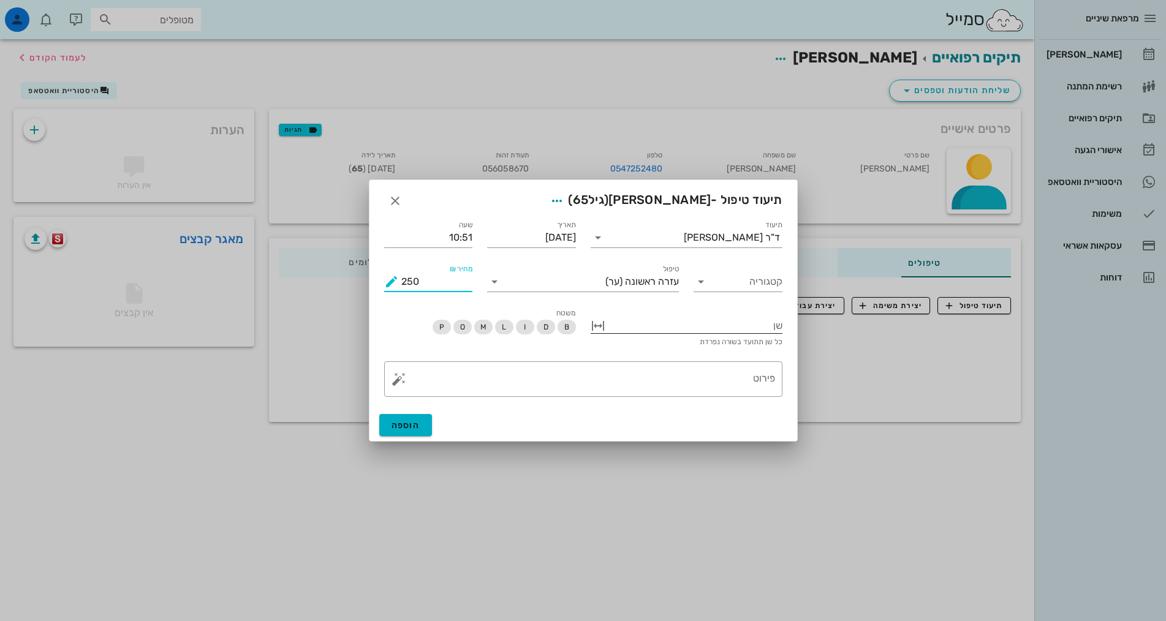
type input "250"
click at [751, 324] on div at bounding box center [695, 325] width 175 height 16
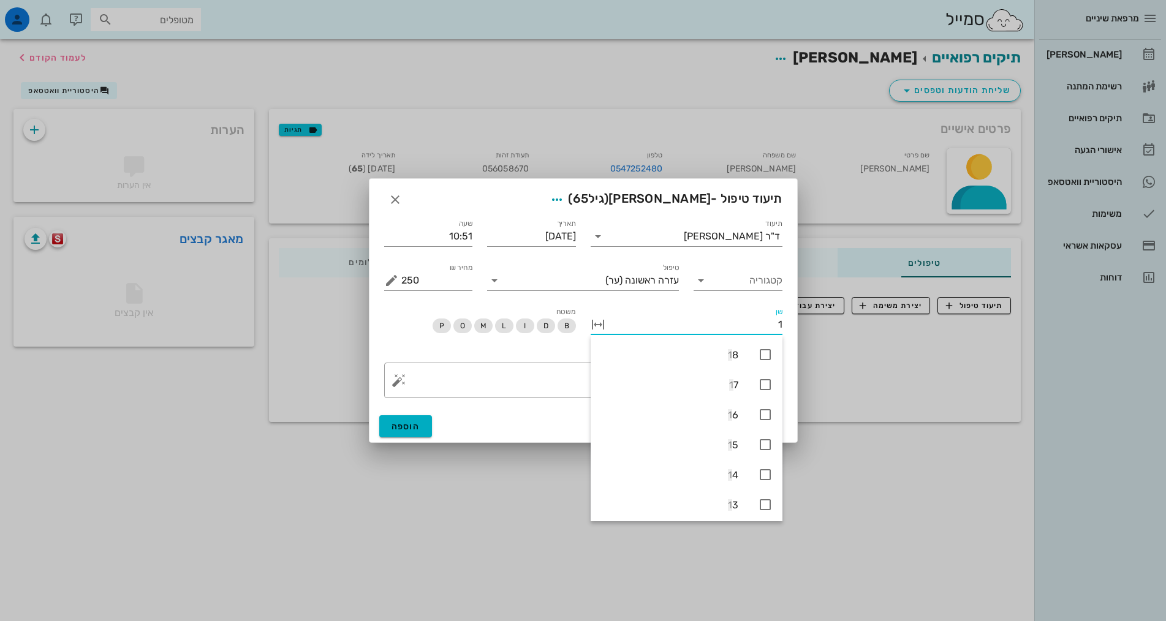
type input "18"
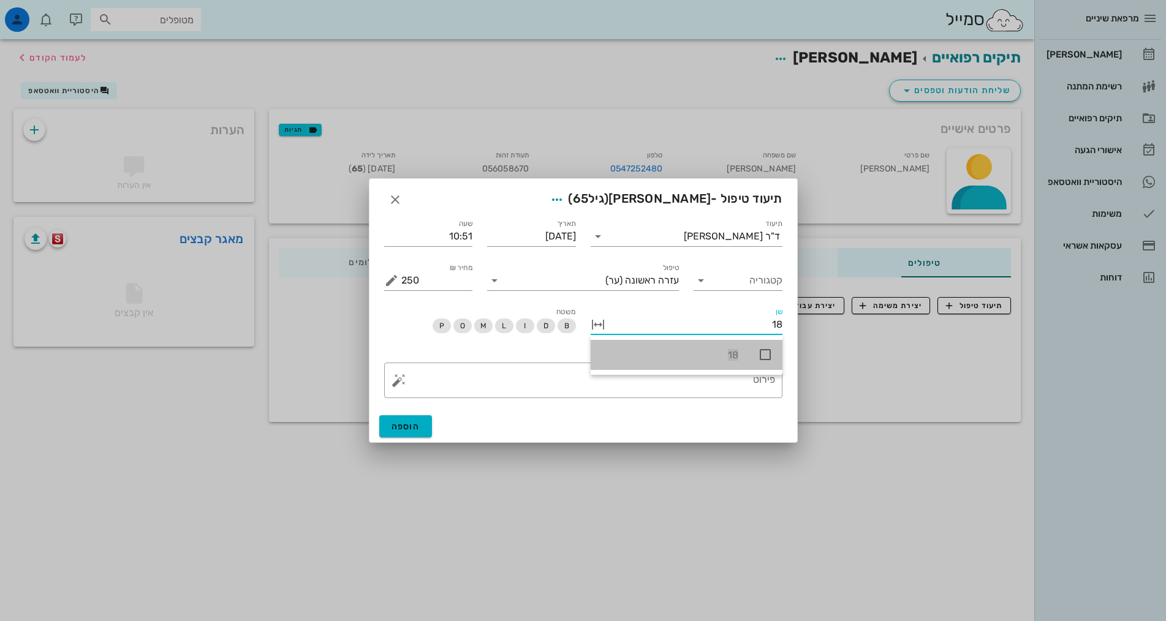
drag, startPoint x: 764, startPoint y: 354, endPoint x: 766, endPoint y: 369, distance: 15.4
click at [764, 354] on icon at bounding box center [765, 355] width 15 height 15
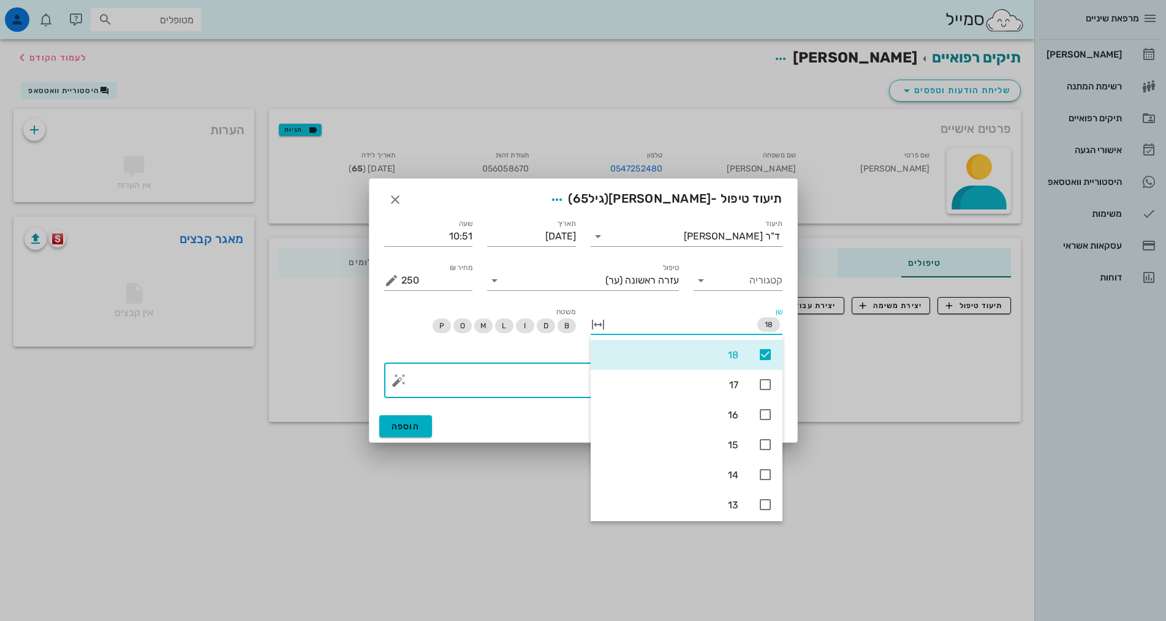
click at [552, 381] on textarea "פירוט" at bounding box center [588, 383] width 374 height 29
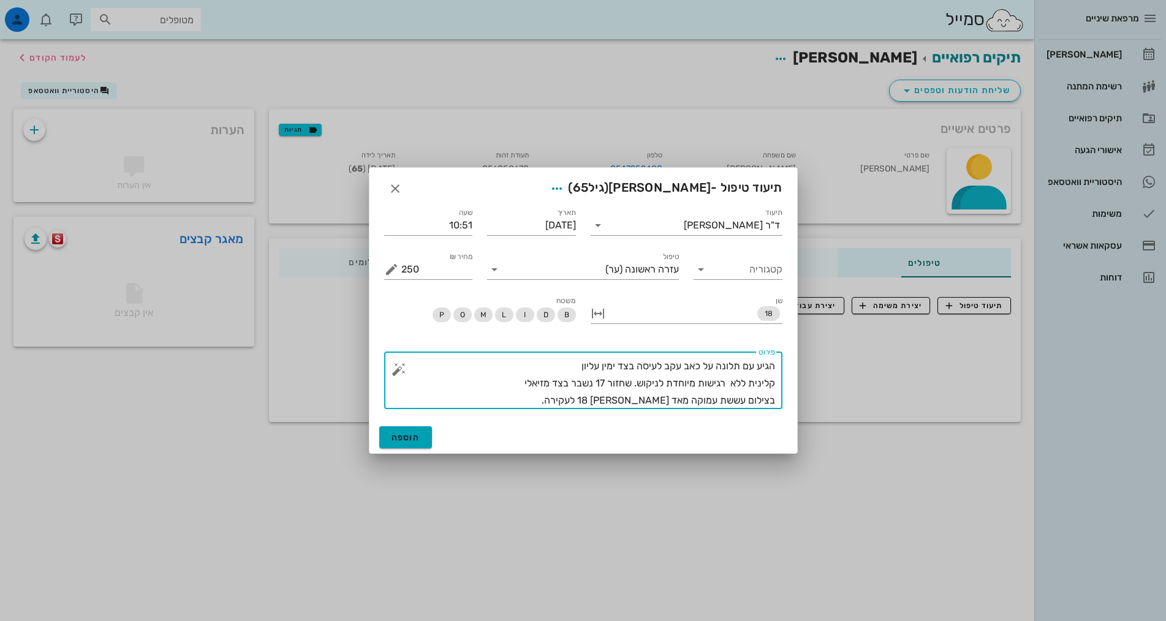
type textarea "הגיע עם תלונה על כאב עקב לעיסה בצד ימין עליון קלינית ללא רגישות מיוחדת לניקוש. …"
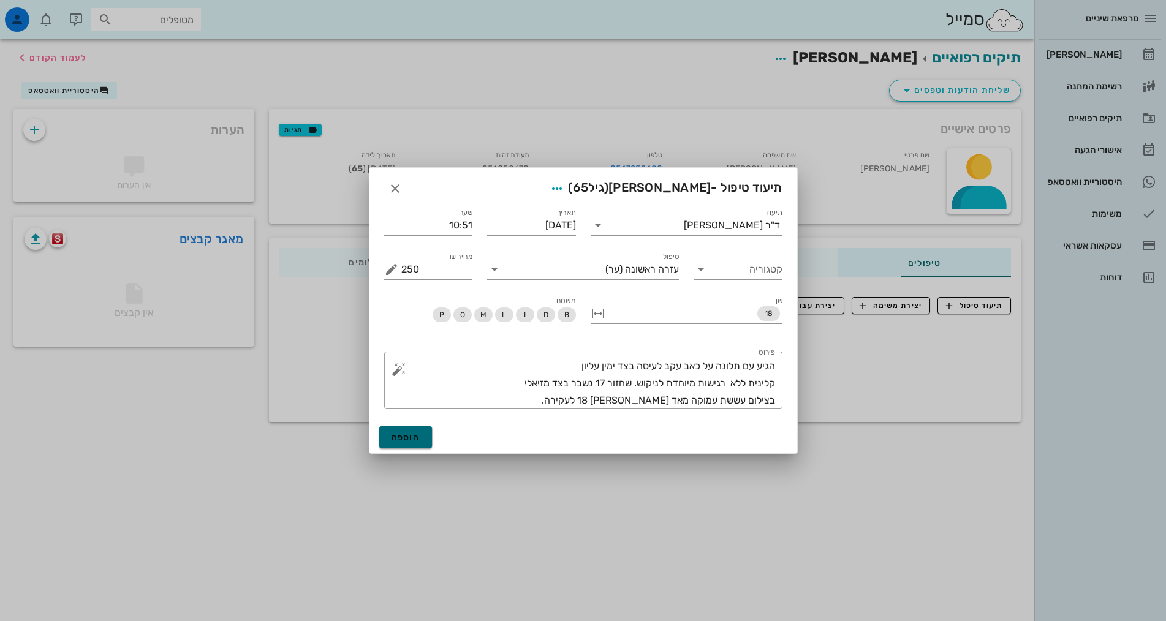
drag, startPoint x: 394, startPoint y: 439, endPoint x: 403, endPoint y: 451, distance: 15.3
click at [394, 439] on span "הוספה" at bounding box center [406, 438] width 29 height 10
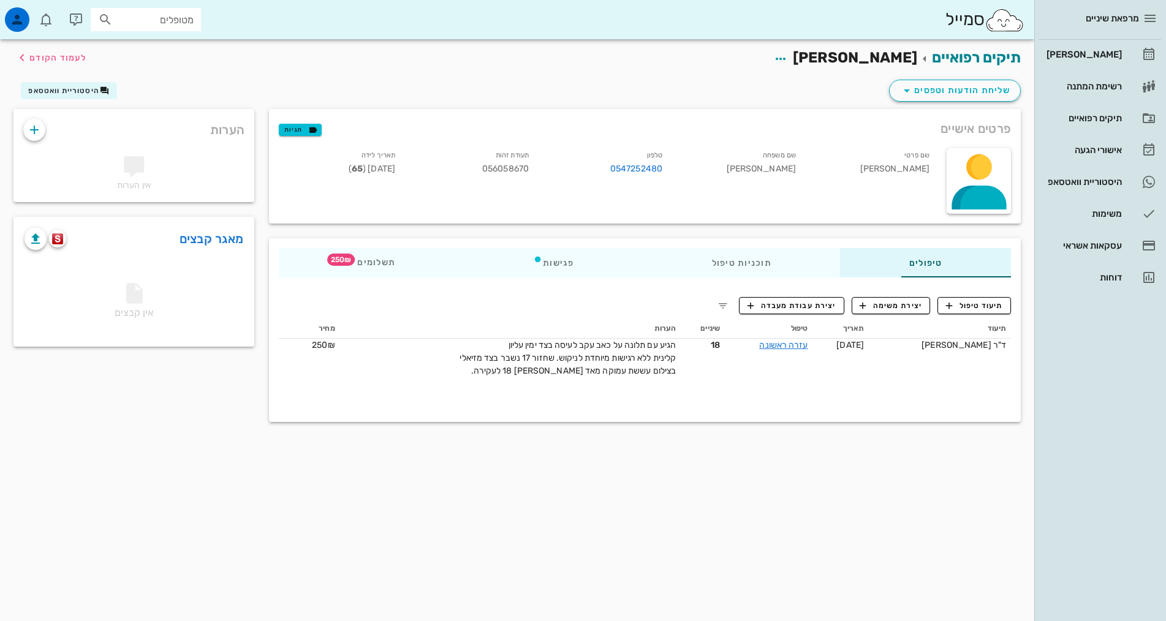
click at [664, 493] on div "תיקים רפואיים [PERSON_NAME] לעמוד הקודם שליחת הודעות וטפסים היסטוריית וואטסאפ פ…" at bounding box center [517, 330] width 1035 height 582
click at [1077, 429] on div "מרפאת שיניים [PERSON_NAME] רשימת המתנה תיקים רפואיים אישורי הגעה 1 היסטוריית וו…" at bounding box center [1101, 310] width 132 height 621
click at [583, 85] on div "שליחת הודעות וטפסים היסטוריית וואטסאפ" at bounding box center [517, 93] width 1022 height 32
click at [743, 514] on div "תיקים רפואיים [PERSON_NAME] לעמוד הקודם שליחת הודעות וטפסים היסטוריית וואטסאפ פ…" at bounding box center [517, 330] width 1035 height 582
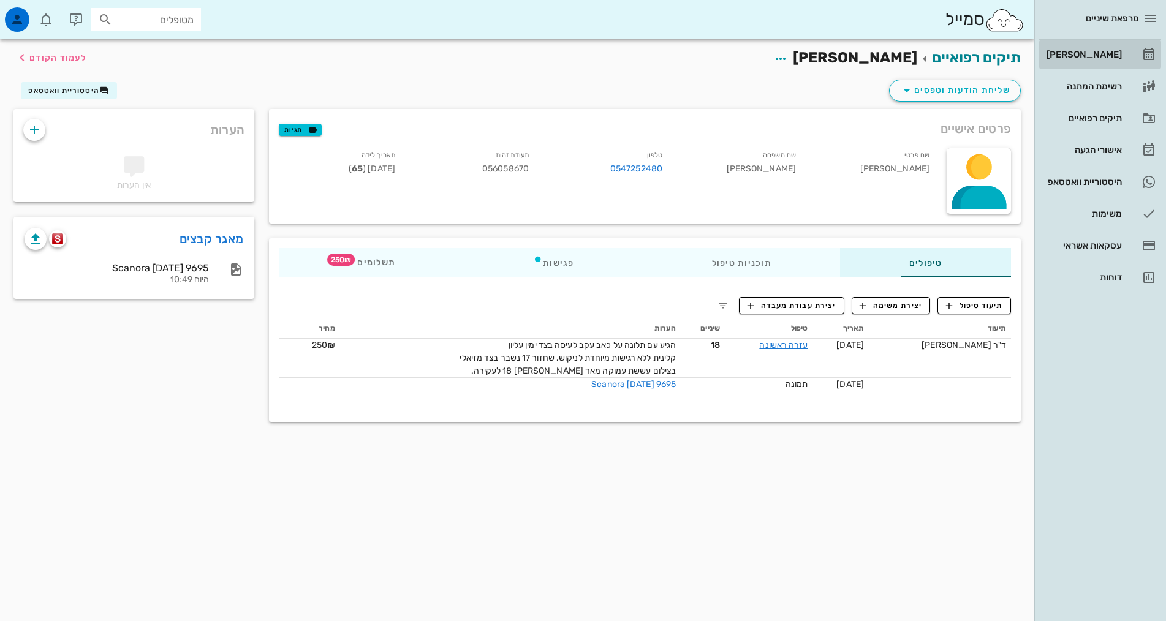
click at [1123, 63] on link "[PERSON_NAME]" at bounding box center [1100, 54] width 122 height 29
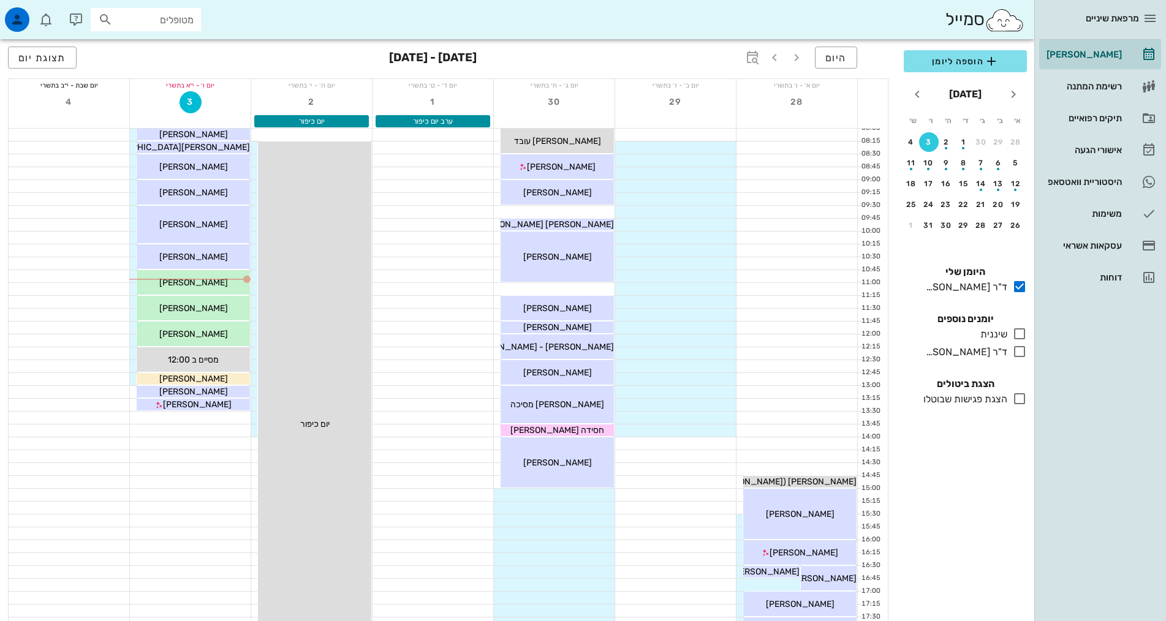
scroll to position [61, 0]
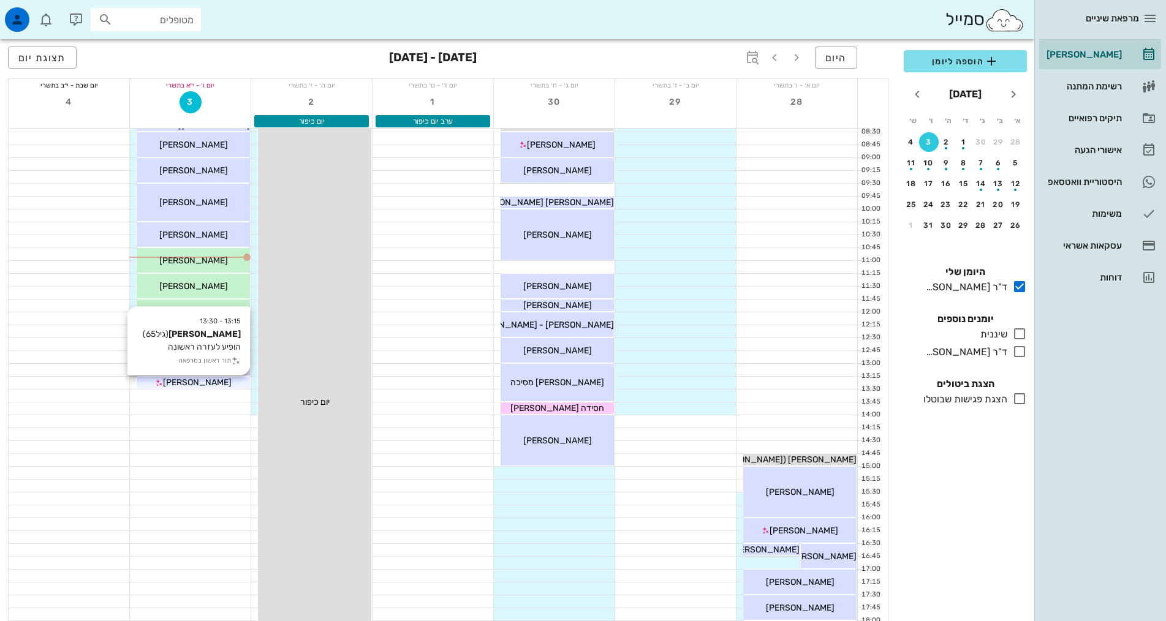
click at [207, 386] on span "[PERSON_NAME]" at bounding box center [197, 383] width 69 height 10
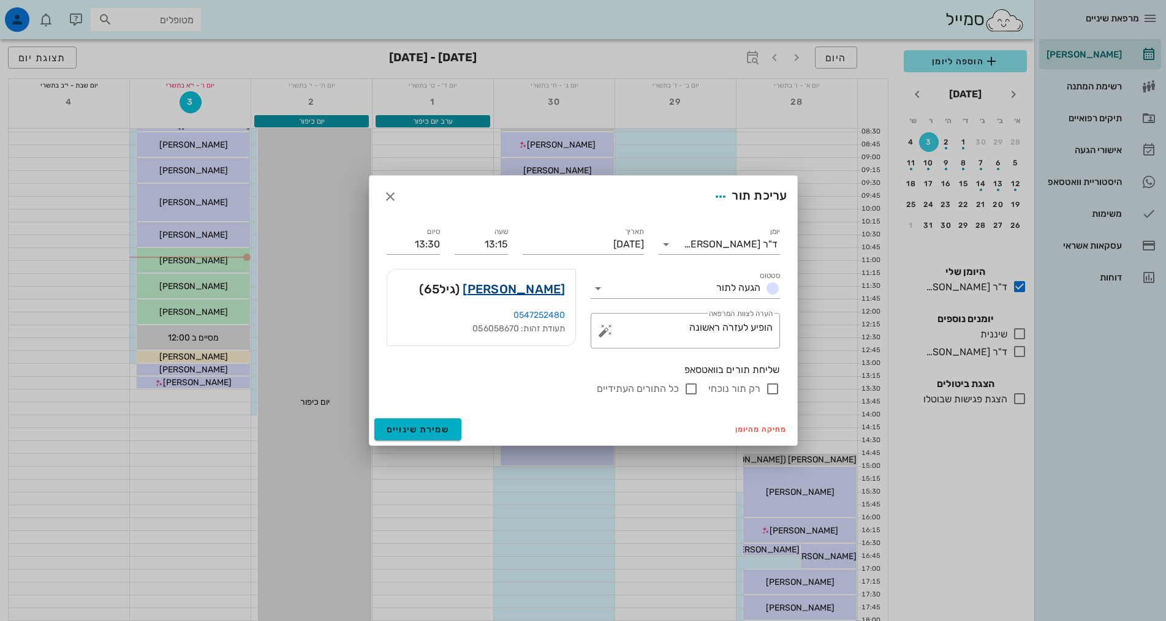
click at [539, 285] on link "[PERSON_NAME]" at bounding box center [514, 289] width 102 height 20
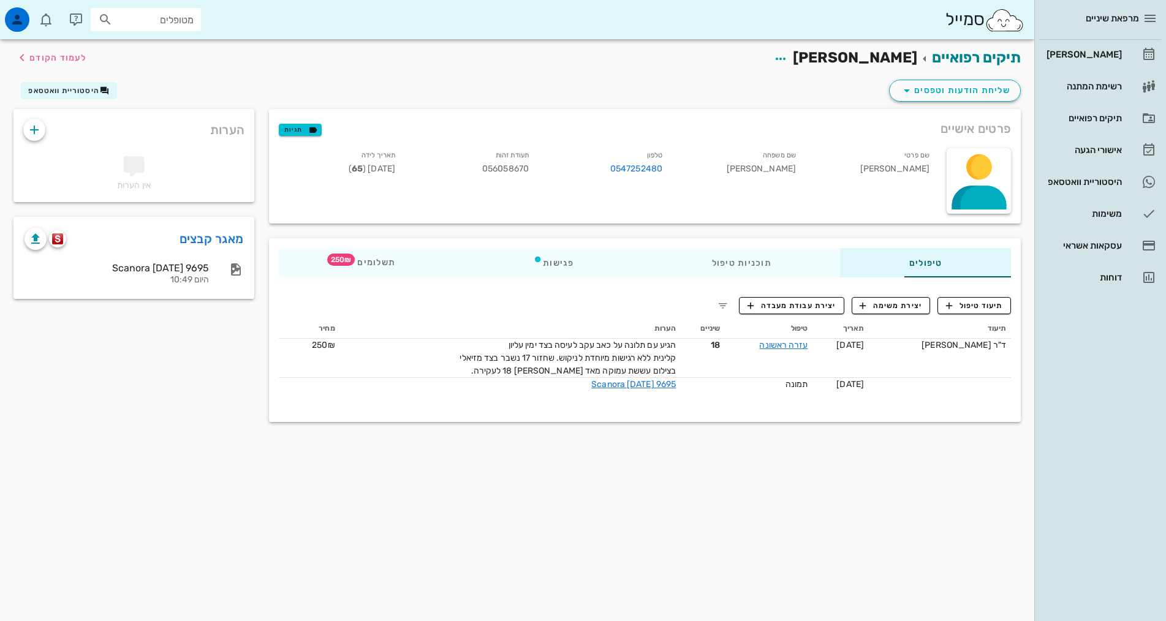
click at [905, 497] on div "תיקים רפואיים [PERSON_NAME] לעמוד הקודם שליחת הודעות וטפסים היסטוריית וואטסאפ פ…" at bounding box center [517, 330] width 1035 height 582
click at [1118, 55] on div "[PERSON_NAME]" at bounding box center [1083, 55] width 78 height 10
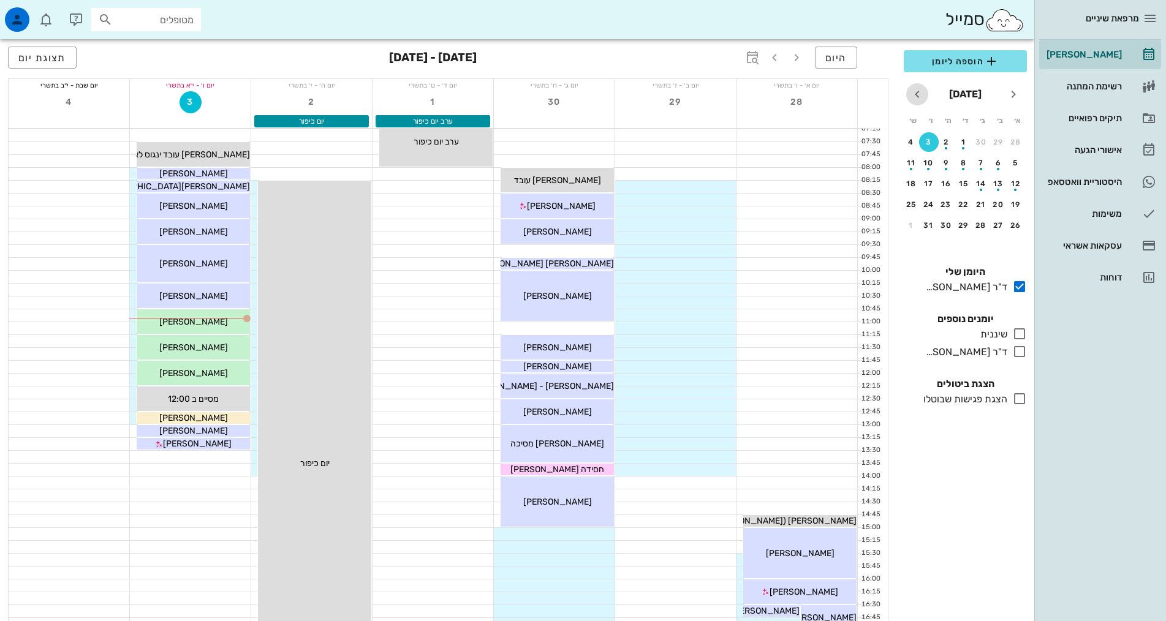
click at [922, 88] on icon "חודש הבא" at bounding box center [917, 94] width 15 height 15
click at [1015, 222] on div "23" at bounding box center [1016, 225] width 20 height 9
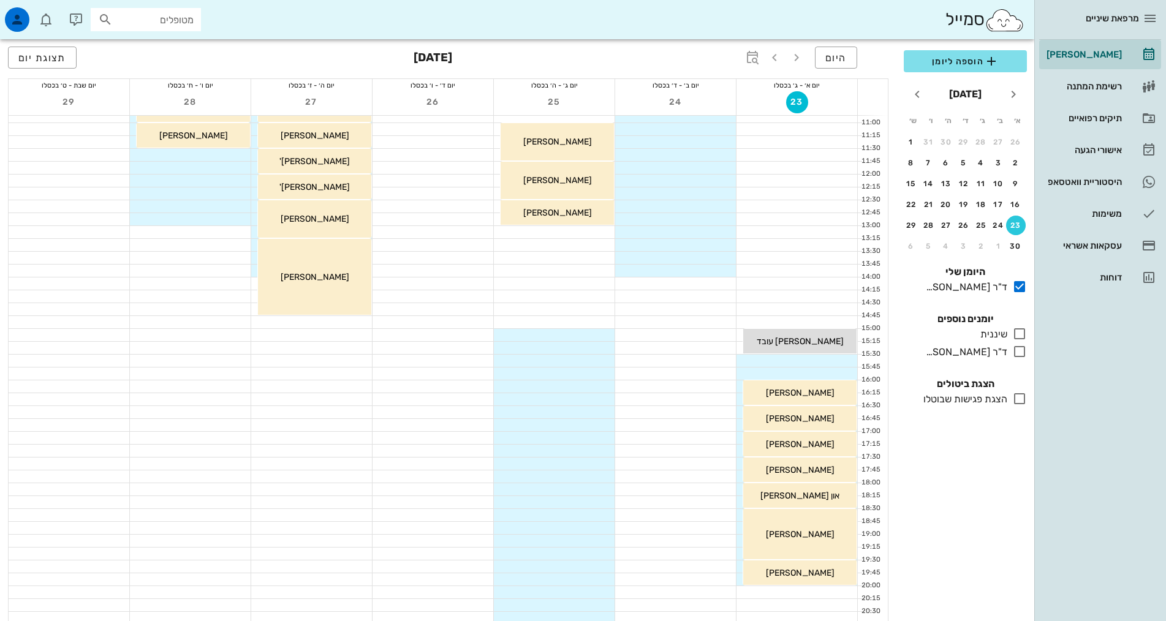
scroll to position [245, 0]
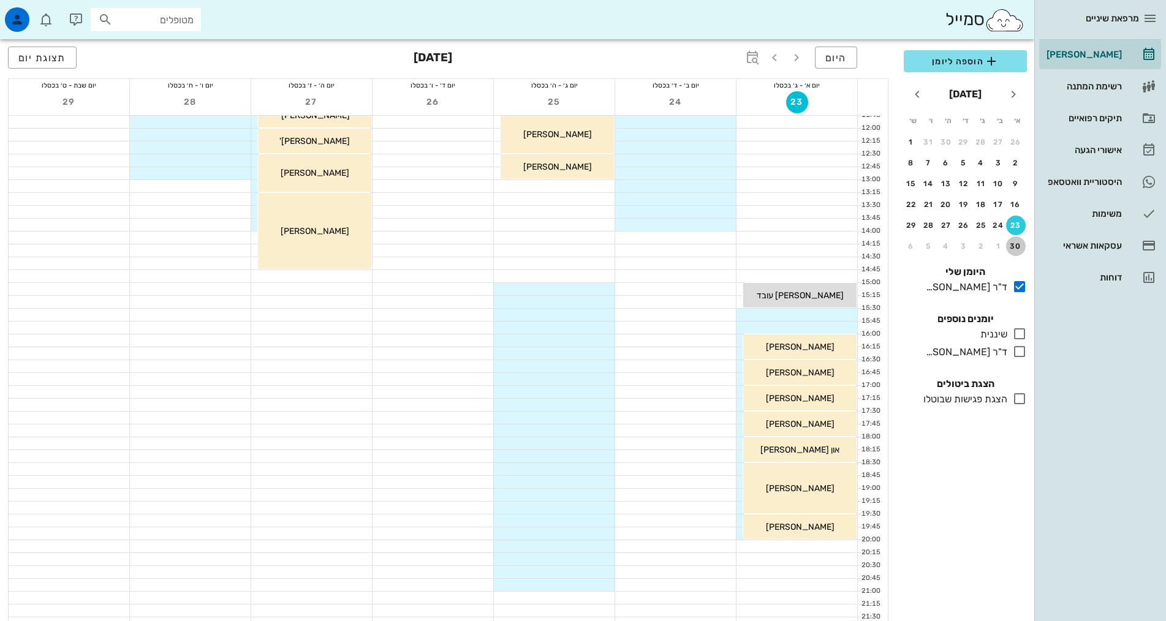
click at [1009, 241] on button "30" at bounding box center [1016, 247] width 20 height 20
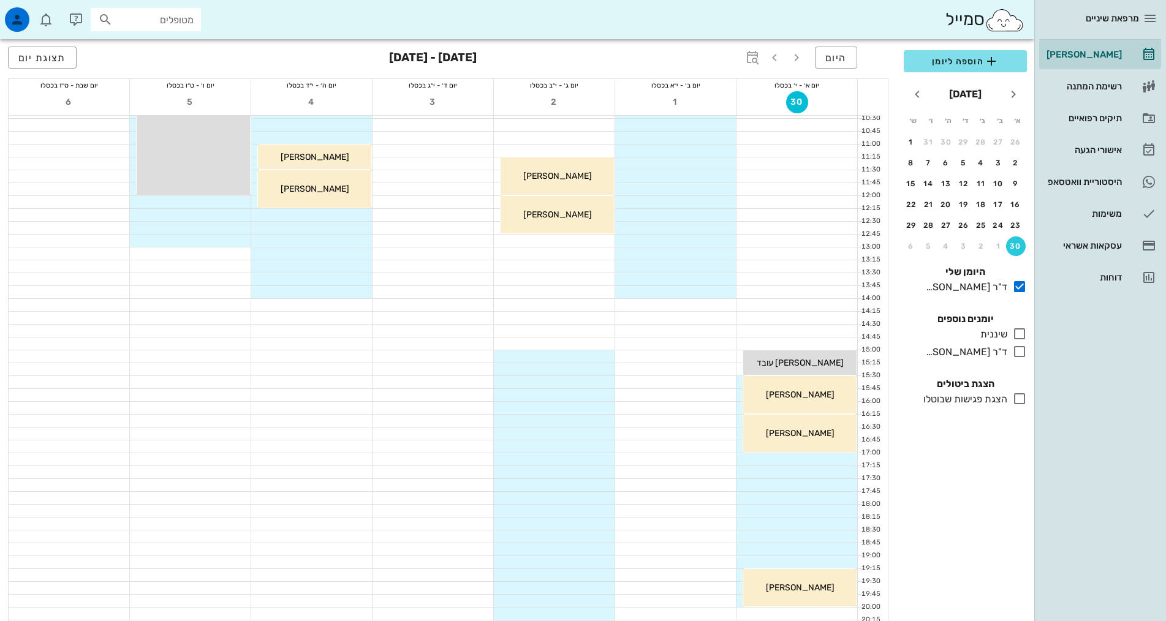
scroll to position [245, 0]
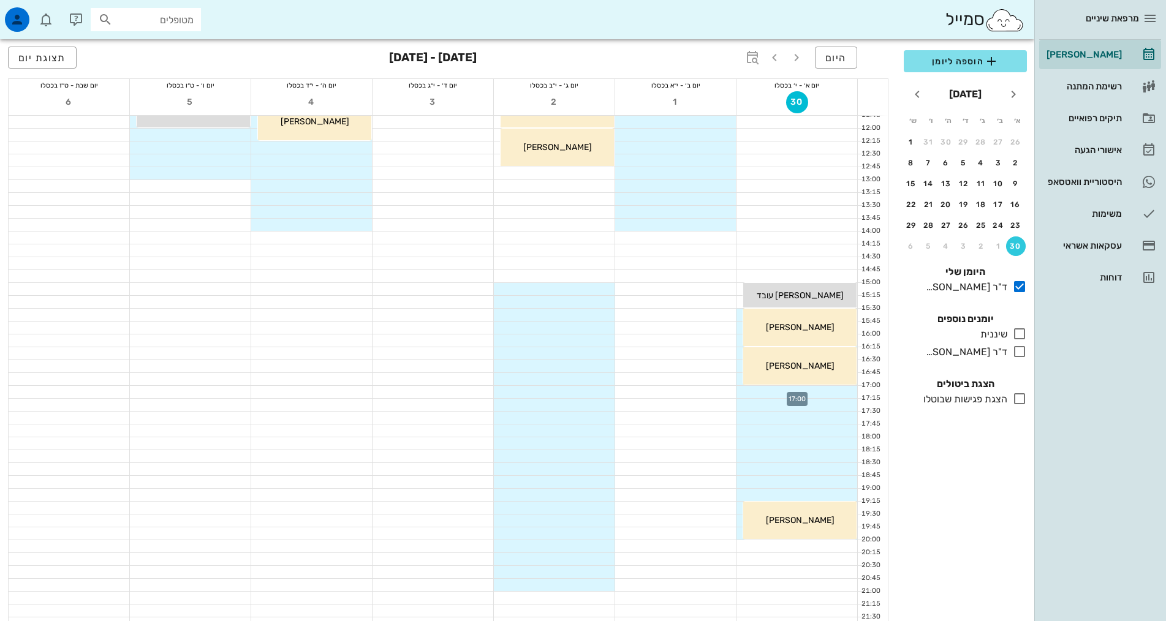
click at [819, 392] on div at bounding box center [797, 392] width 121 height 12
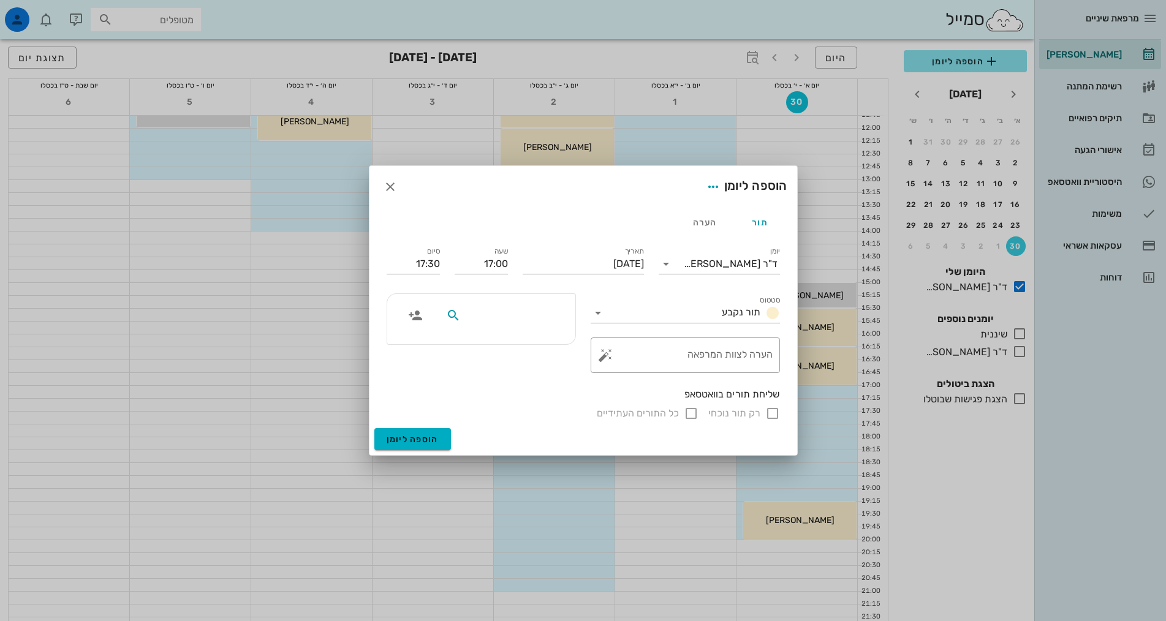
click at [547, 314] on input "text" at bounding box center [510, 316] width 94 height 16
click at [548, 314] on input "text" at bounding box center [510, 316] width 94 height 16
type input "[PERSON_NAME]"
click at [539, 349] on div "0547252480" at bounding box center [497, 354] width 135 height 10
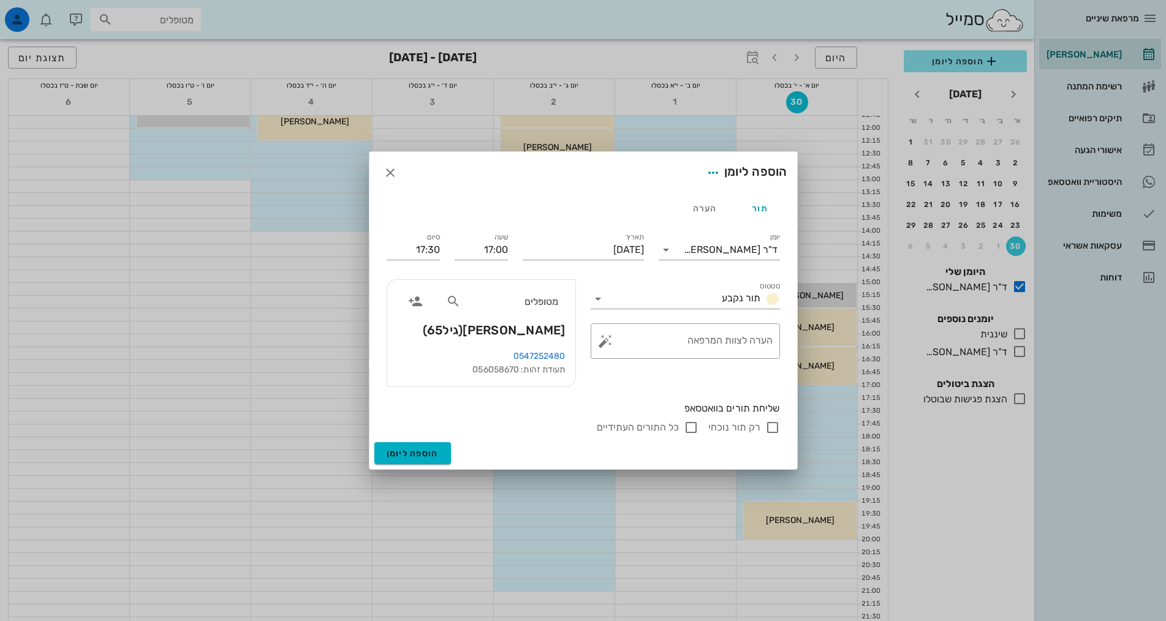
click at [539, 349] on div "מטופלים [PERSON_NAME] (גיל 65 )" at bounding box center [481, 315] width 188 height 70
click at [463, 191] on div "הוספה ליומן" at bounding box center [584, 173] width 428 height 42
click at [713, 335] on div "הערה לצוות המרפאה" at bounding box center [690, 342] width 165 height 36
type textarea "שחזור שבור"
click at [694, 375] on div "סטטוס תור נקבע ​ הערה לצוות המרפאה שחזור שבור" at bounding box center [685, 333] width 204 height 123
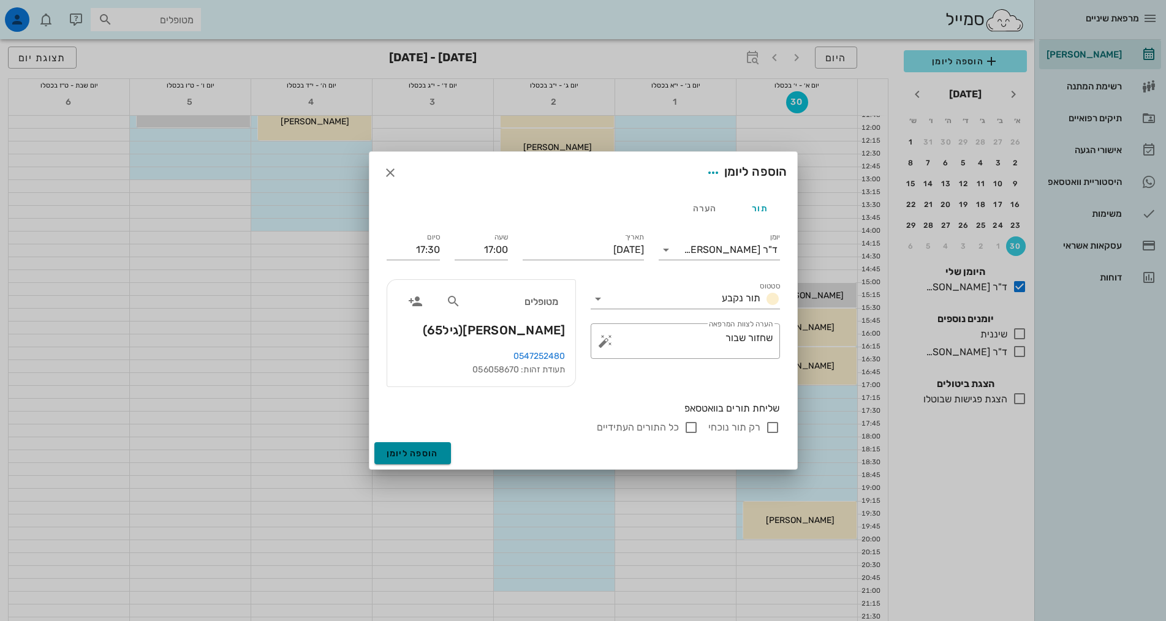
click at [416, 452] on span "הוספה ליומן" at bounding box center [413, 454] width 52 height 10
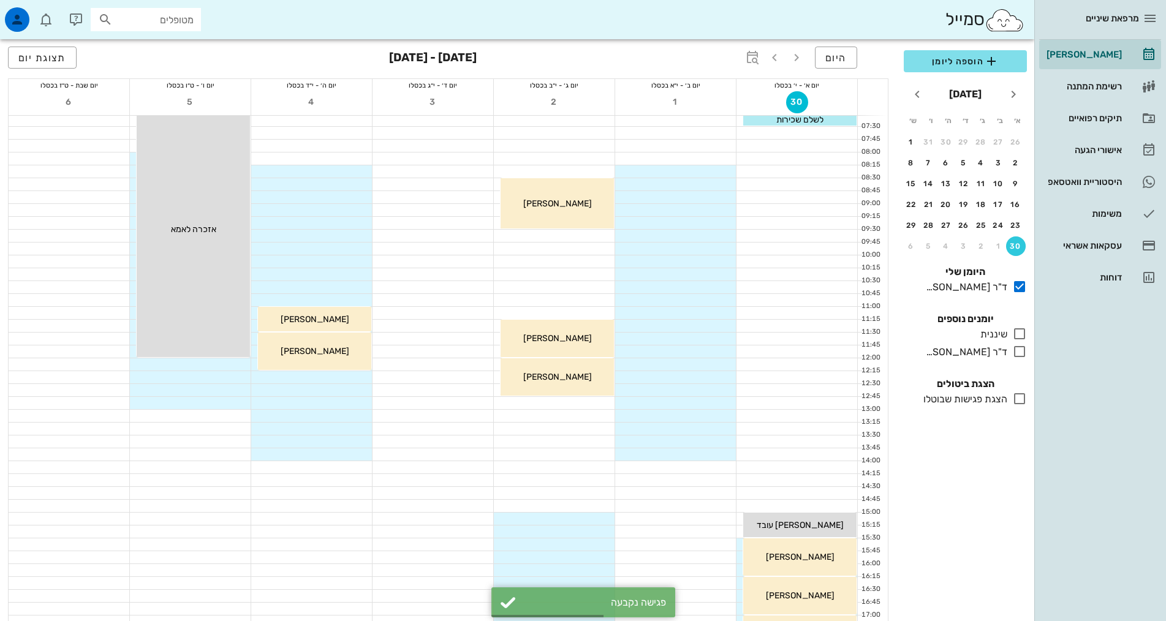
scroll to position [0, 0]
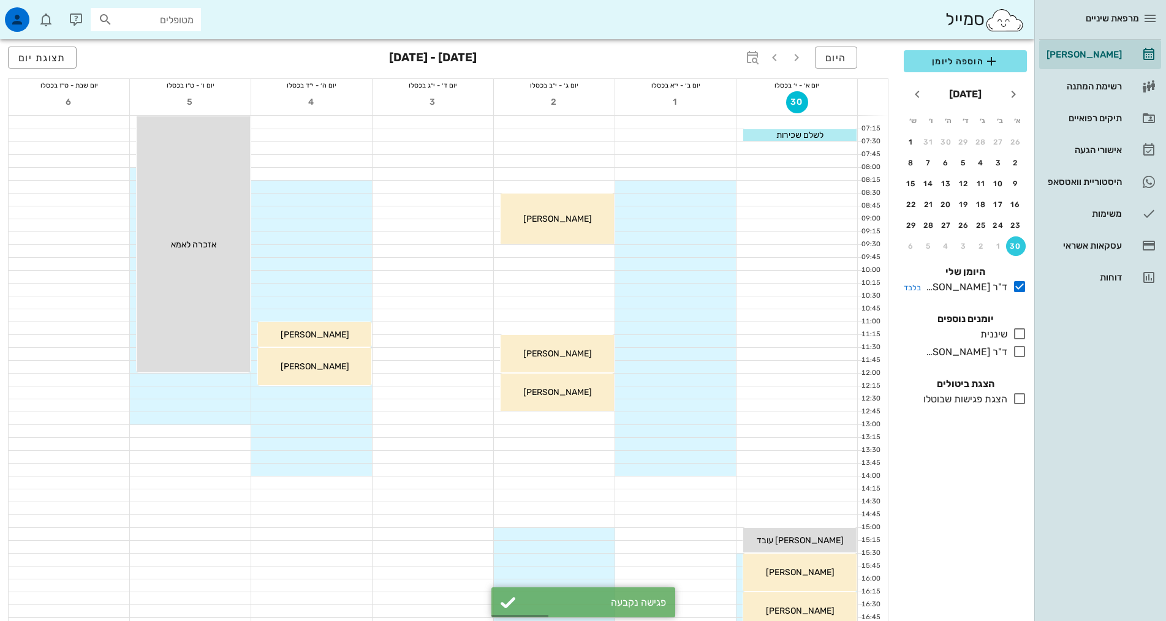
drag, startPoint x: 990, startPoint y: 484, endPoint x: 973, endPoint y: 284, distance: 201.2
click at [989, 482] on div "הוספה ליומן [DATE] א׳ ב׳ ג׳ ד׳ ה׳ ו׳ ש׳ 26 27 28 29 30 31 1 2 3 4 5 6 7 8 9 10 …" at bounding box center [966, 332] width 138 height 579
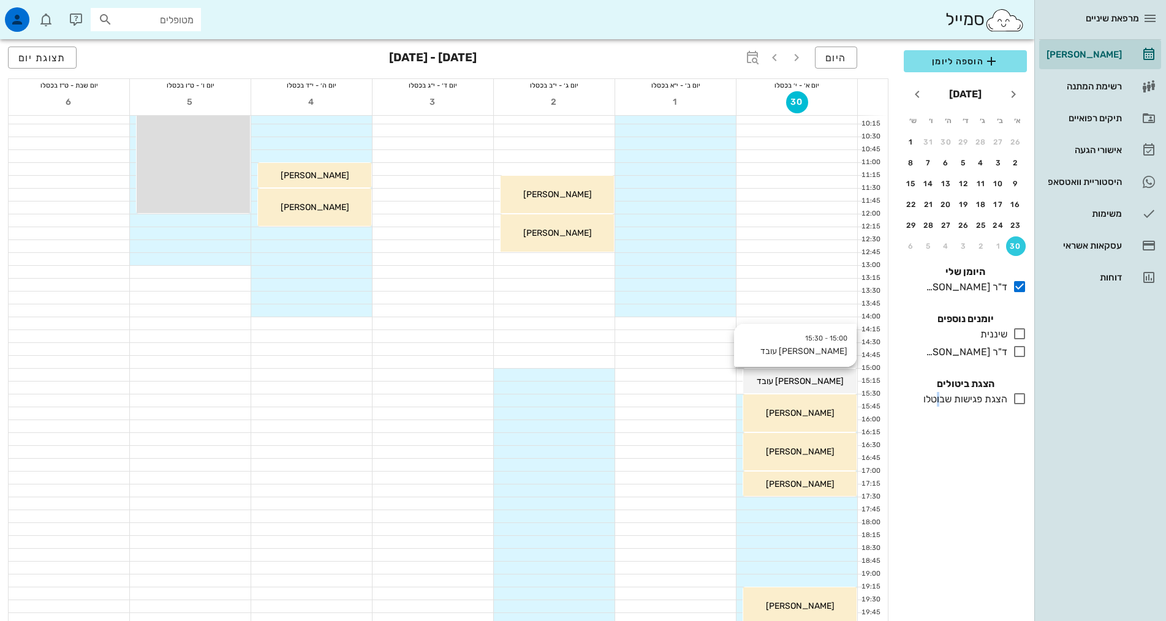
scroll to position [306, 0]
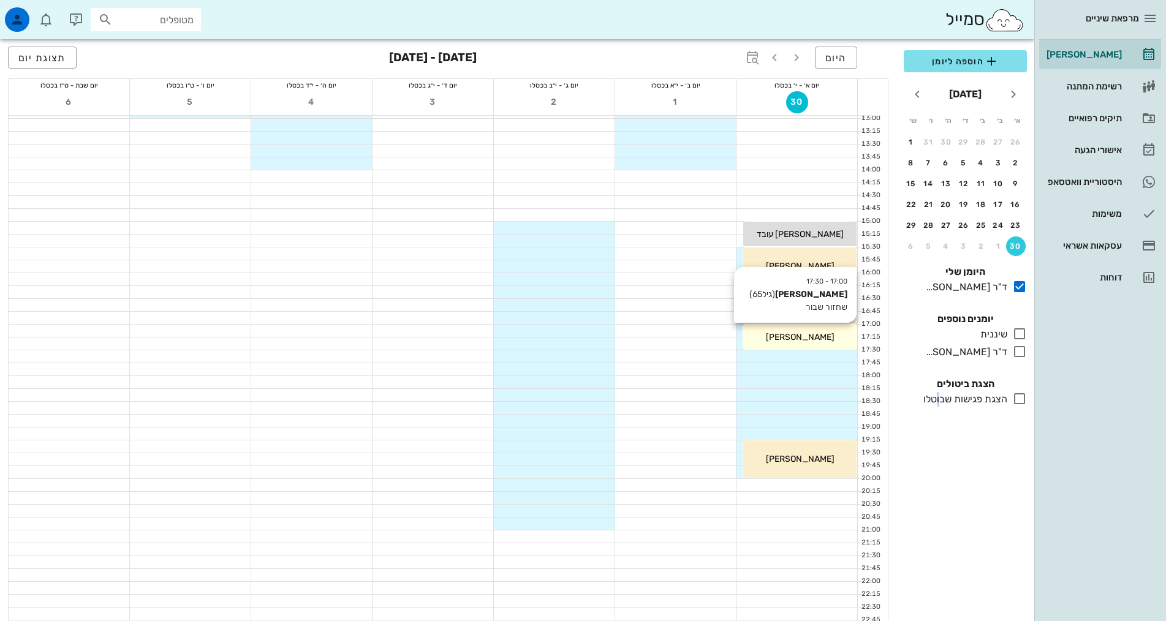
click at [828, 327] on div "17:00 - 17:30 [PERSON_NAME] (גיל 65 ) שחזור שבור [PERSON_NAME]" at bounding box center [799, 337] width 113 height 25
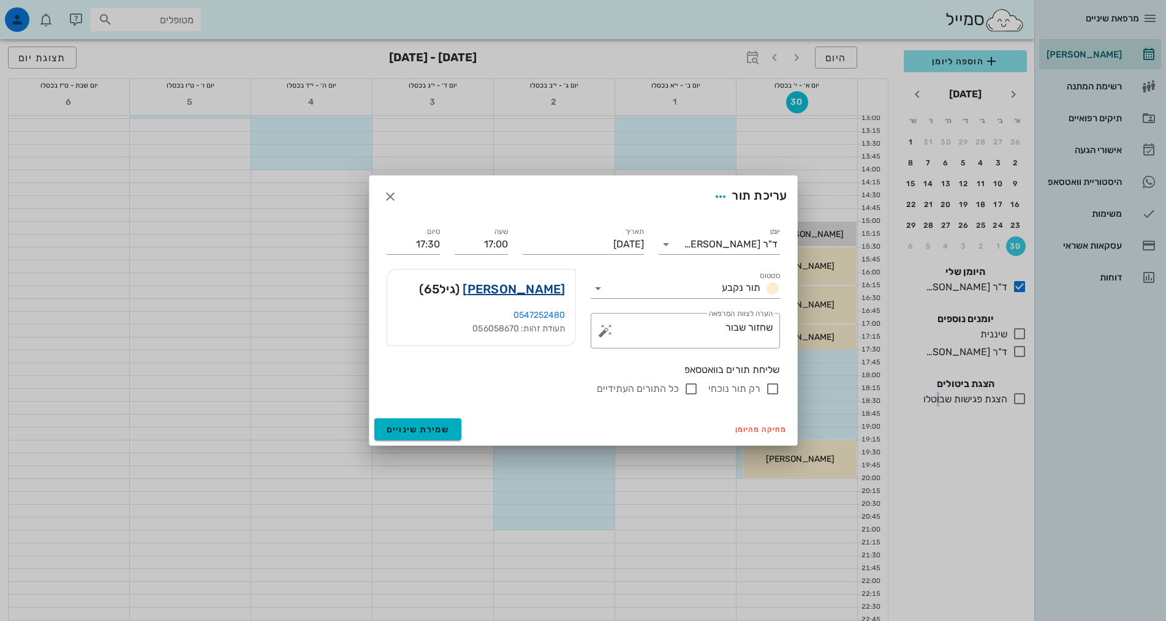
click at [547, 290] on link "[PERSON_NAME]" at bounding box center [514, 289] width 102 height 20
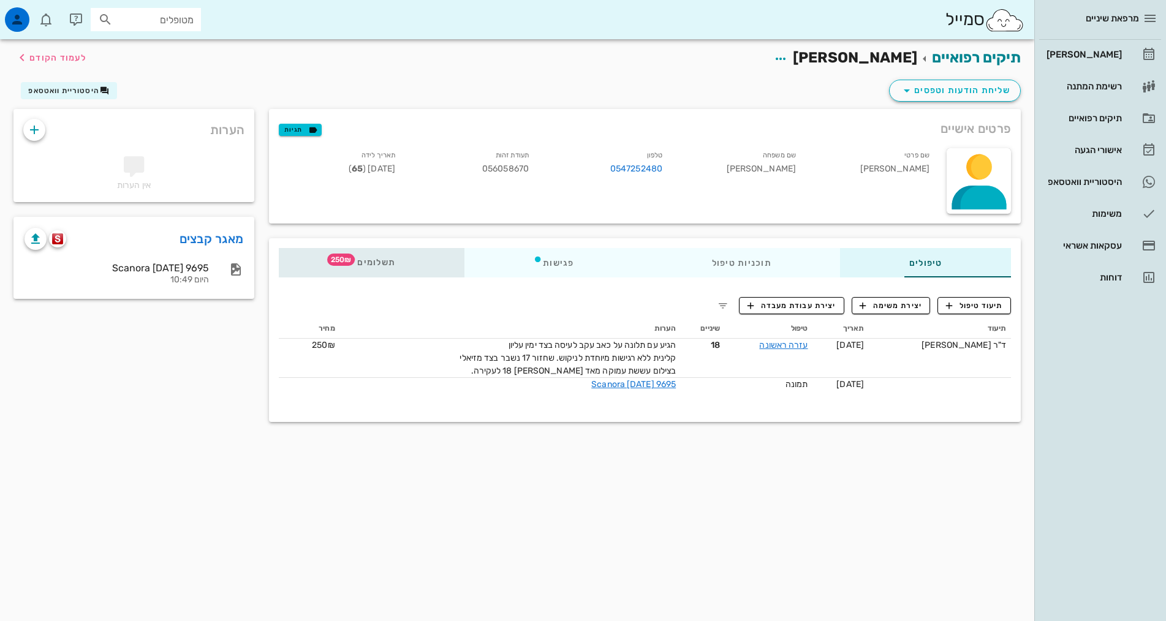
click at [348, 259] on span "תשלומים 250₪" at bounding box center [372, 263] width 48 height 9
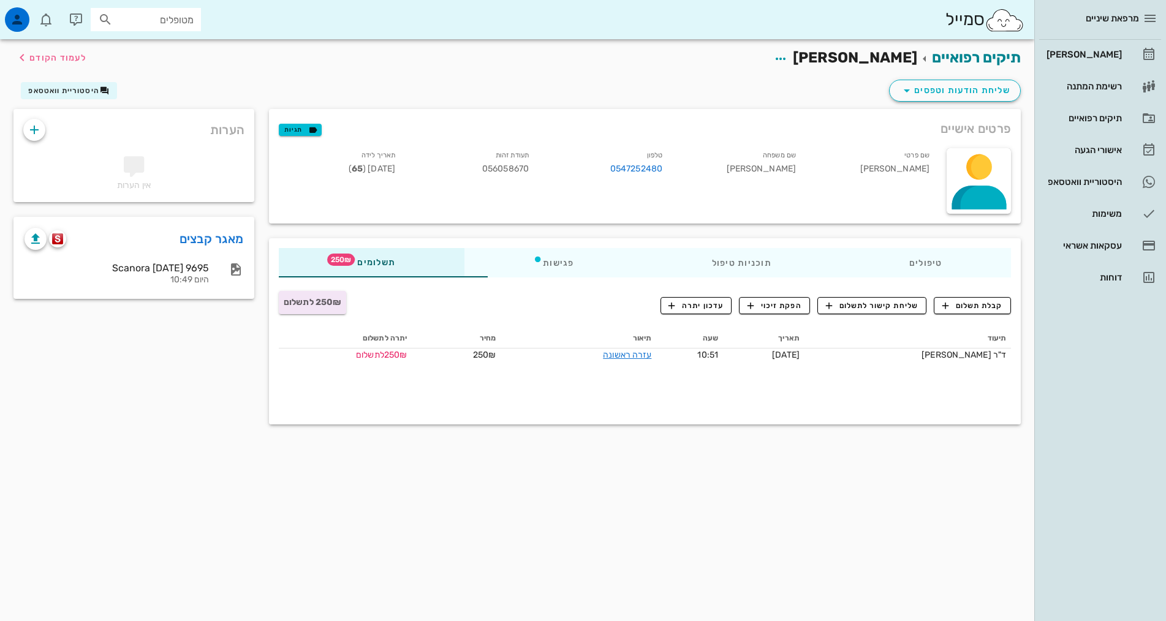
click at [590, 529] on div "תיקים רפואיים [PERSON_NAME] לעמוד הקודם שליחת הודעות וטפסים היסטוריית וואטסאפ פ…" at bounding box center [517, 330] width 1035 height 582
click at [975, 294] on div "קבלת תשלום שליחת קישור לתשלום הפקת זיכוי עדכון יתרה" at bounding box center [769, 306] width 498 height 32
click at [979, 308] on span "קבלת תשלום" at bounding box center [973, 305] width 61 height 11
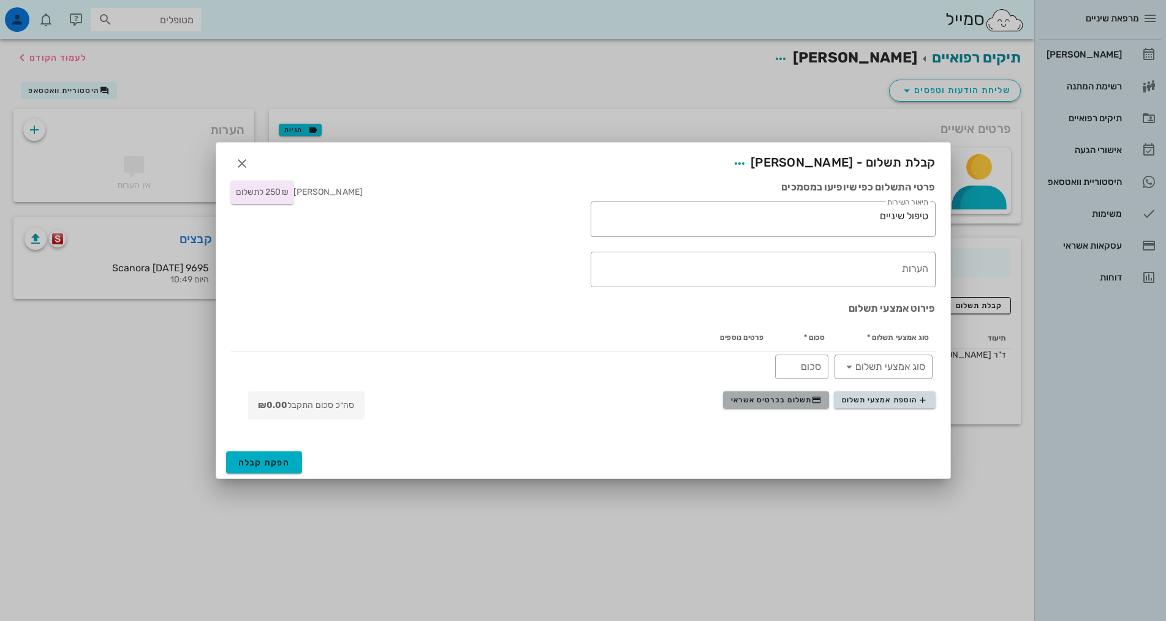
click at [797, 405] on span "תשלום בכרטיס אשראי" at bounding box center [776, 400] width 91 height 10
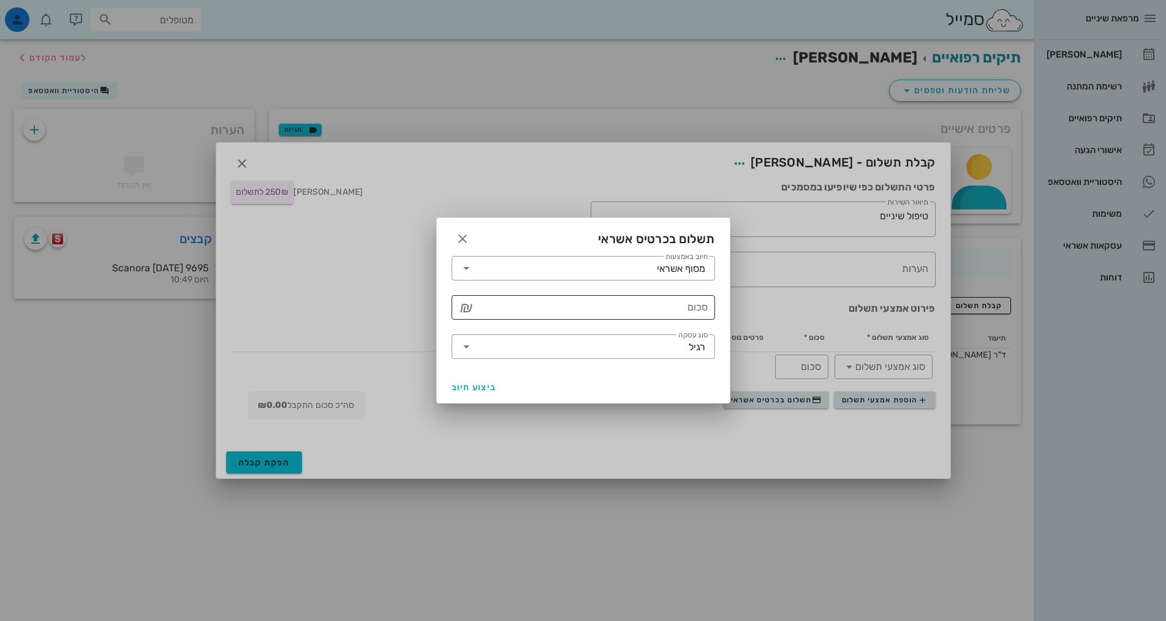
click at [681, 297] on div "סכום" at bounding box center [592, 307] width 232 height 25
type input "250"
click at [477, 392] on span "ביצוע חיוב" at bounding box center [474, 387] width 45 height 10
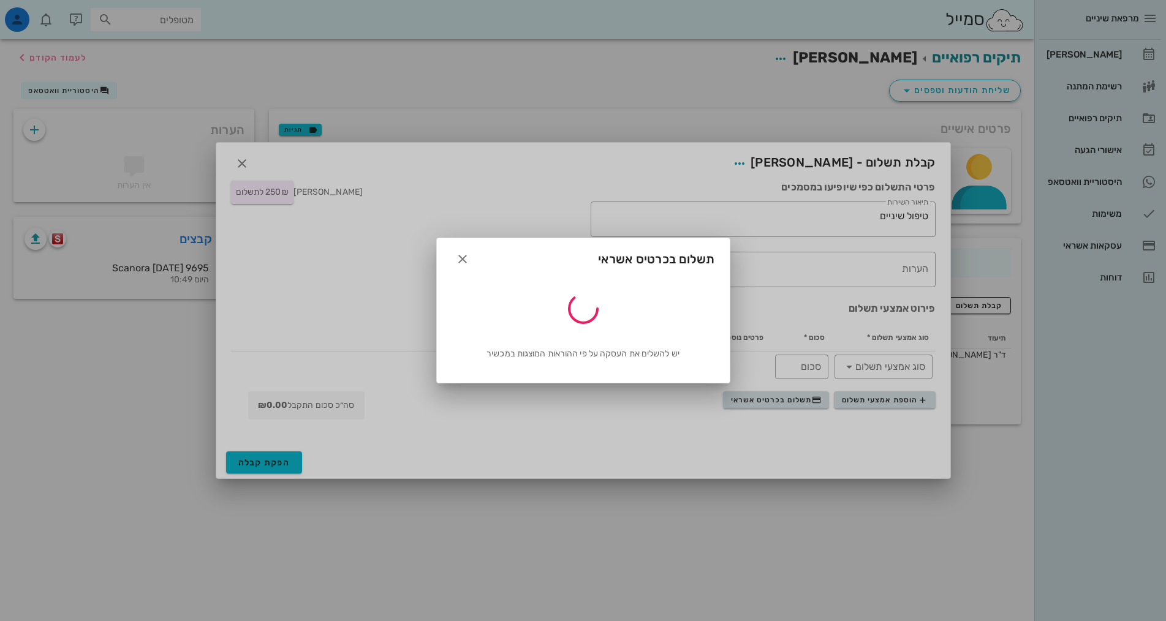
type input "250"
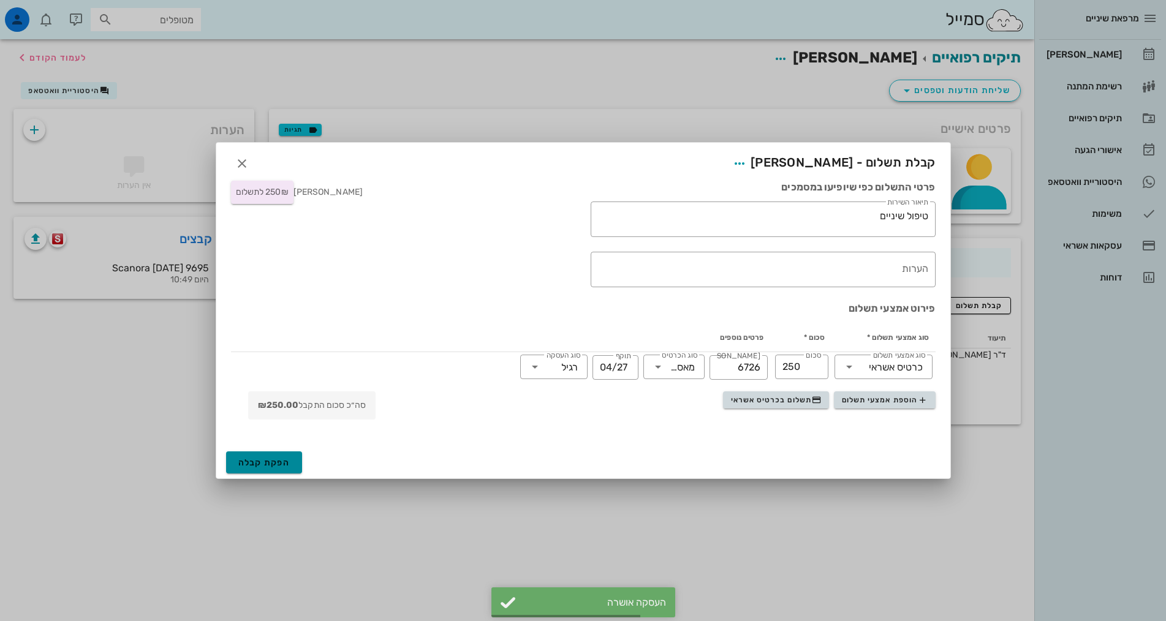
click at [246, 460] on span "הפקת קבלה" at bounding box center [264, 463] width 52 height 10
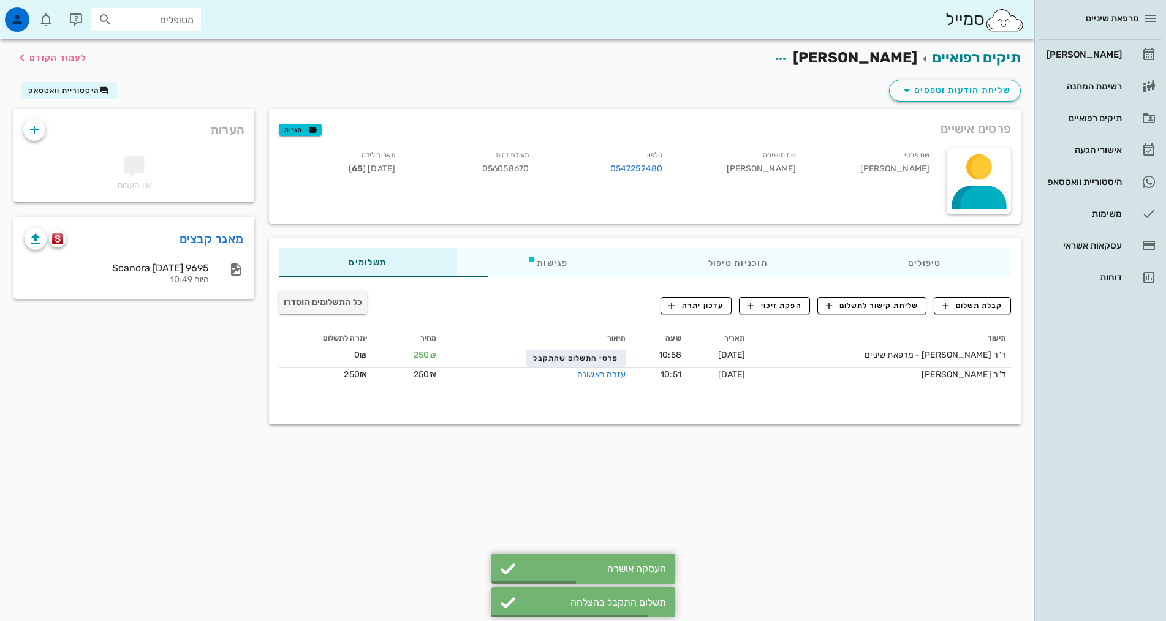
click at [628, 453] on div "תיקים רפואיים [PERSON_NAME] לעמוד הקודם שליחת הודעות וטפסים היסטוריית וואטסאפ פ…" at bounding box center [517, 330] width 1035 height 582
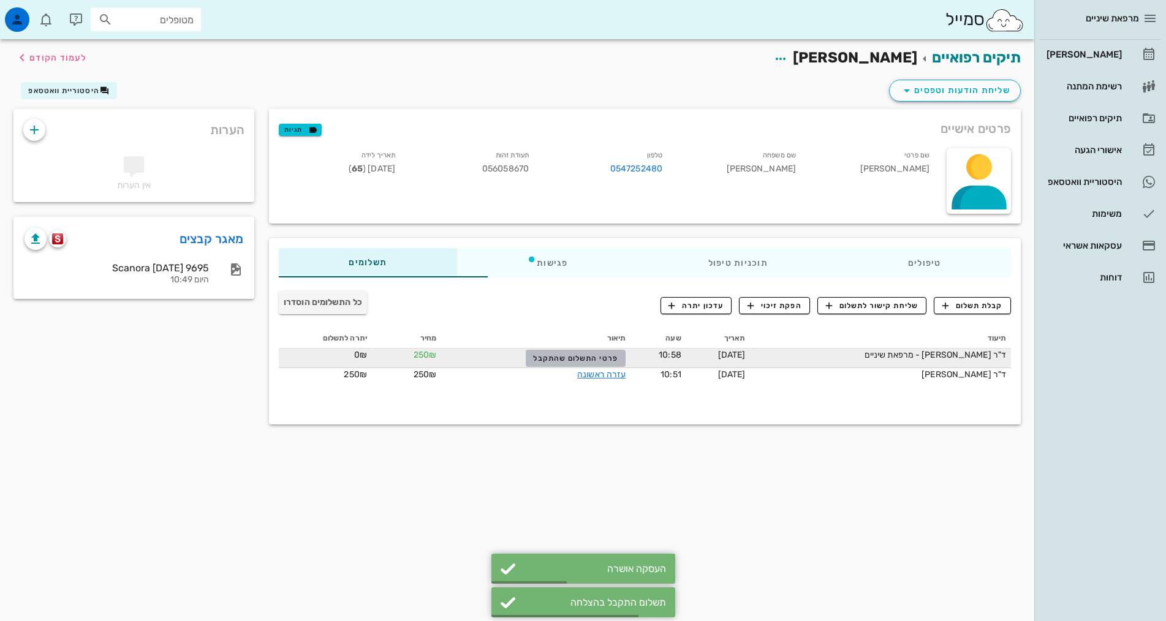
click at [541, 352] on button "פרטי התשלום שהתקבל" at bounding box center [576, 358] width 100 height 17
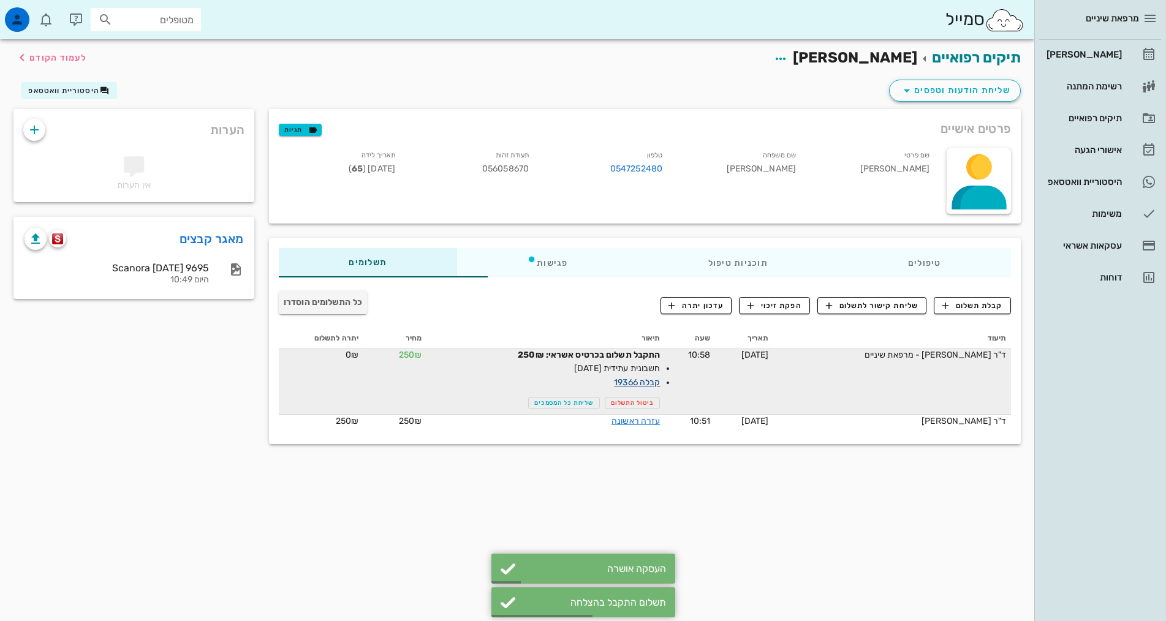
click at [614, 382] on link "קבלה 19366" at bounding box center [637, 383] width 46 height 10
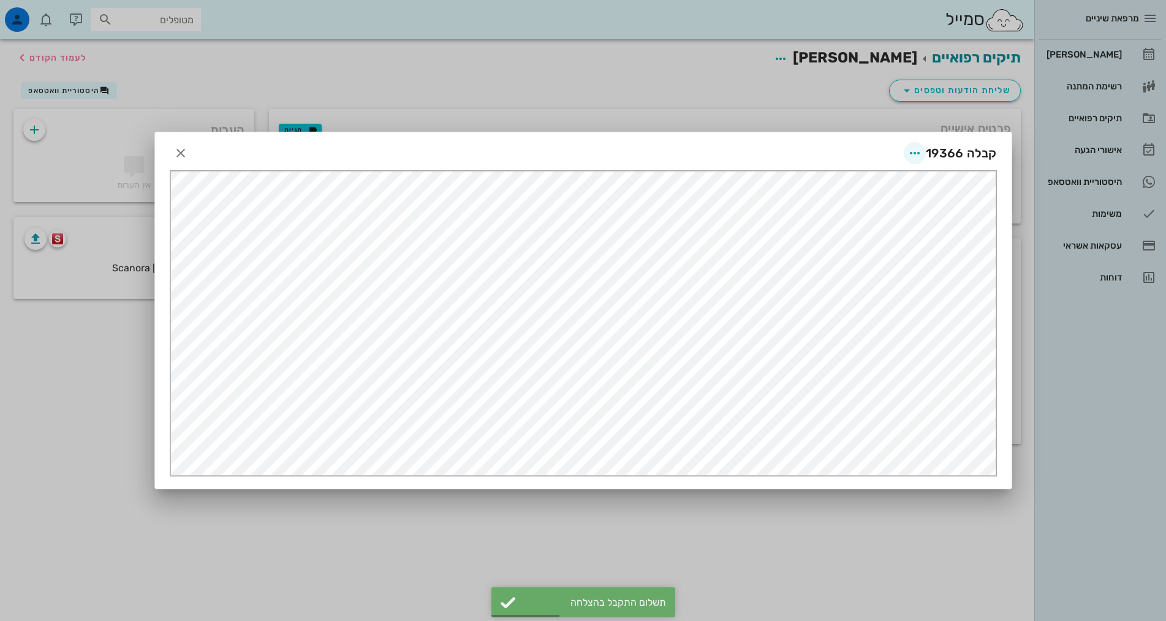
click at [918, 145] on div "קבלה 19366" at bounding box center [583, 151] width 857 height 38
click at [918, 146] on icon "button" at bounding box center [915, 153] width 15 height 15
click at [905, 240] on div "שליחה בוואטסאפ" at bounding box center [883, 243] width 68 height 12
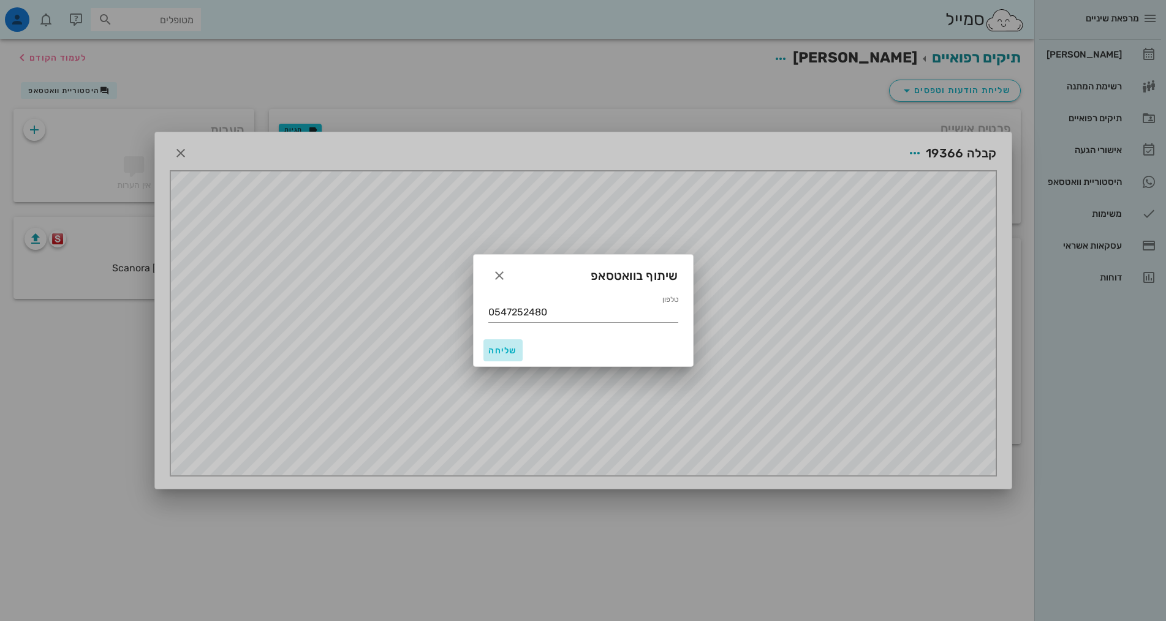
click at [503, 354] on span "שליחה" at bounding box center [502, 351] width 29 height 10
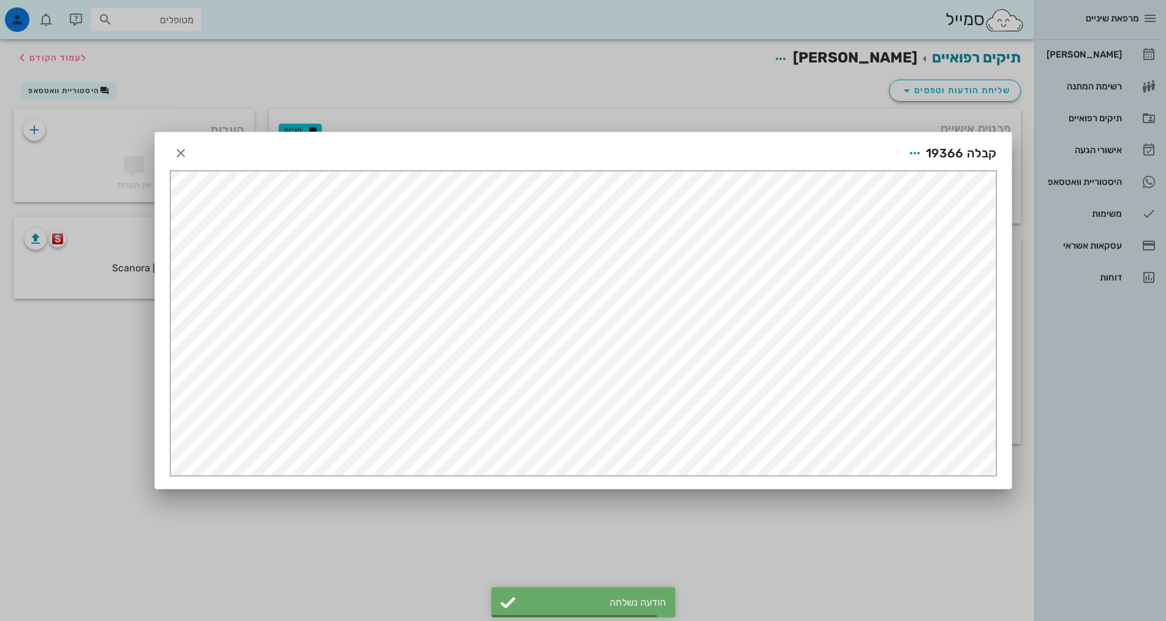
click at [839, 541] on div at bounding box center [583, 310] width 1166 height 621
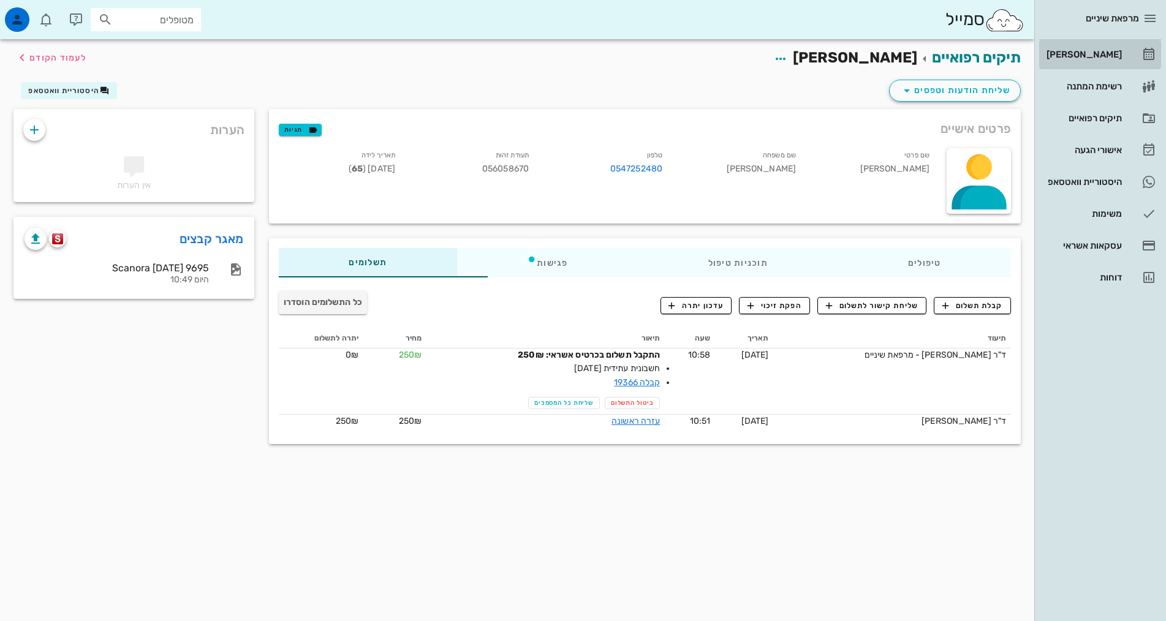
click at [1096, 55] on div "[PERSON_NAME]" at bounding box center [1083, 55] width 78 height 10
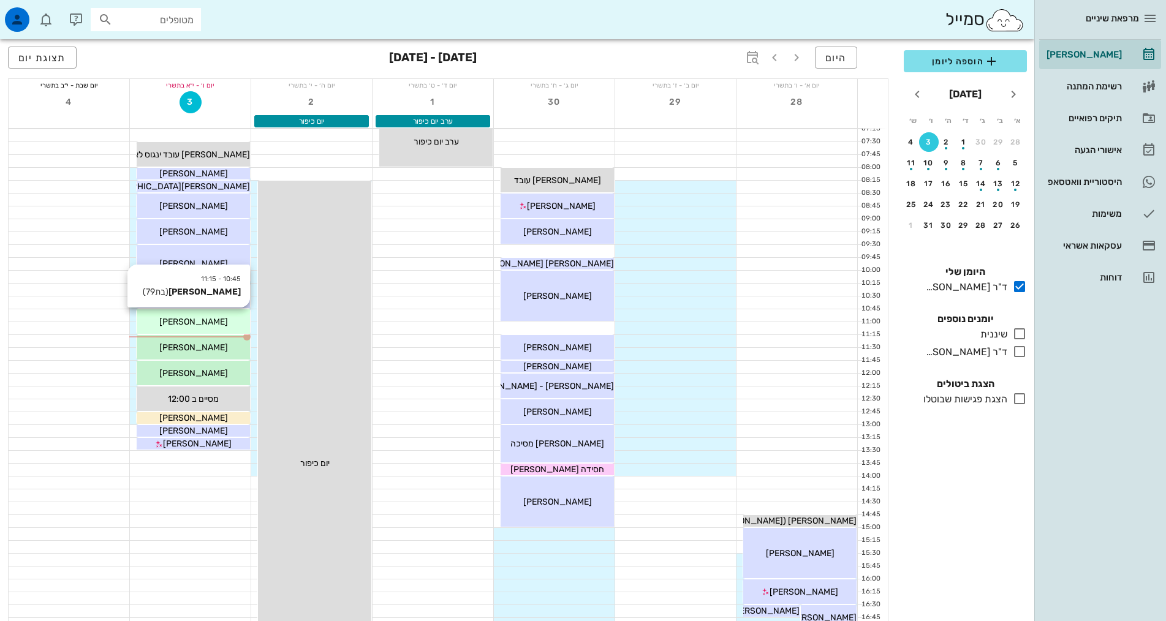
click at [210, 322] on span "[PERSON_NAME]" at bounding box center [193, 322] width 69 height 10
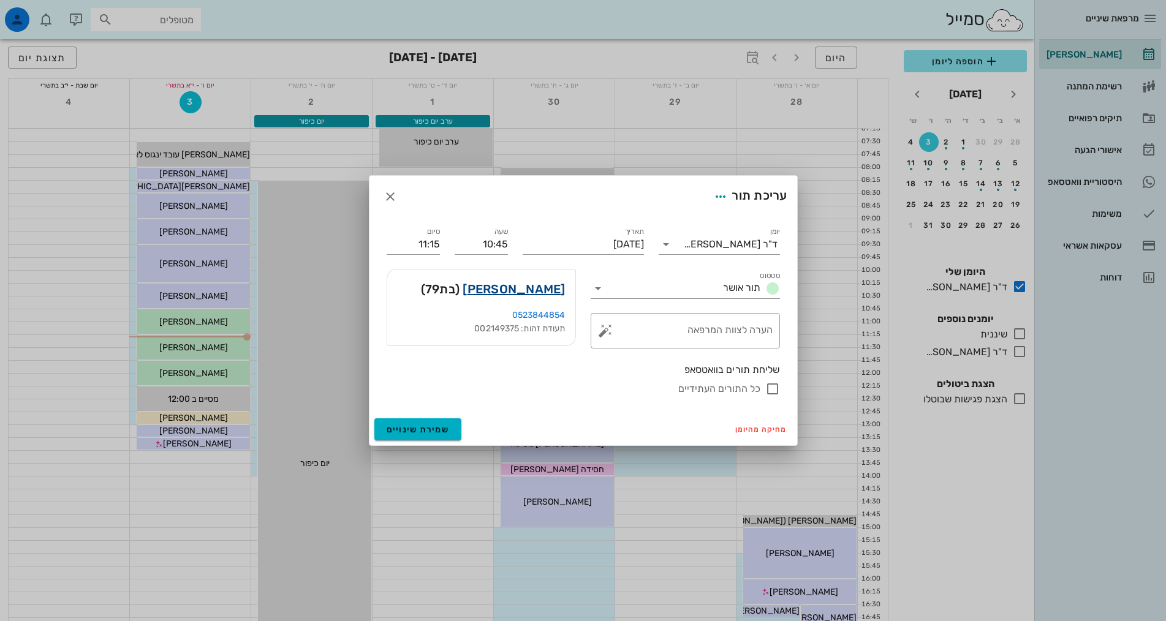
click at [522, 288] on link "[PERSON_NAME]" at bounding box center [514, 289] width 102 height 20
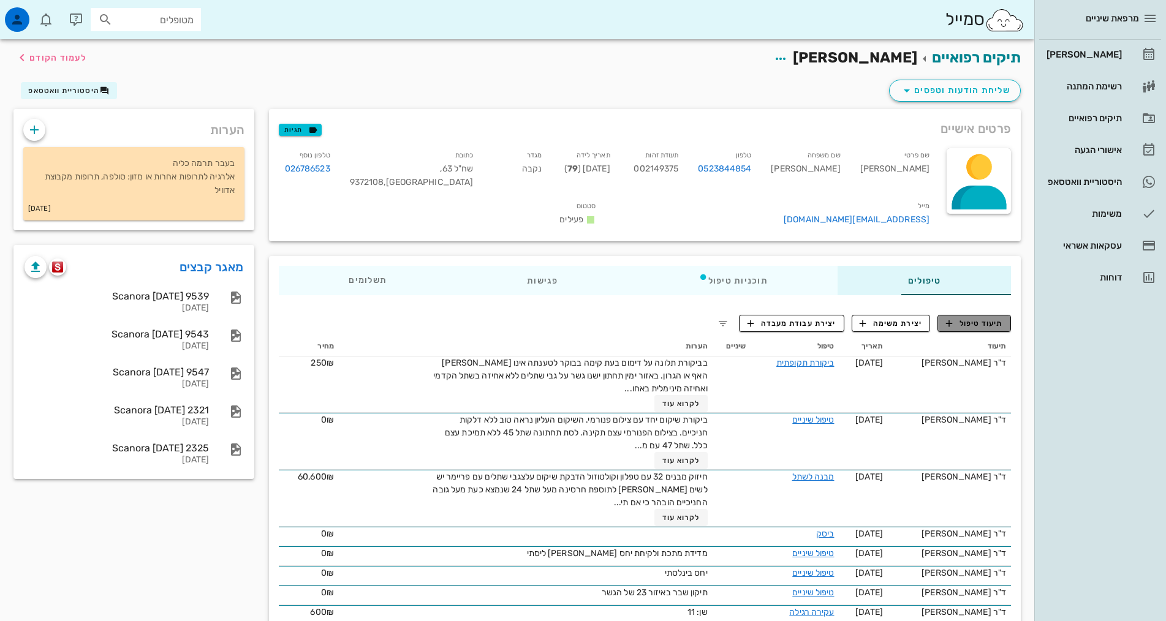
click at [970, 318] on span "תיעוד טיפול" at bounding box center [974, 323] width 57 height 11
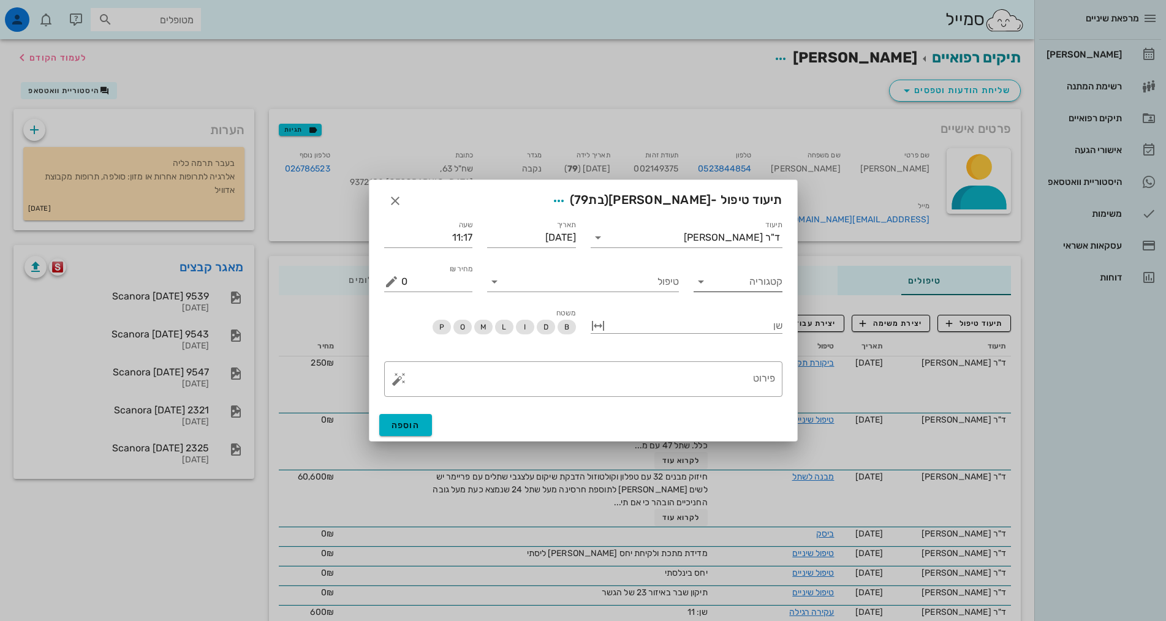
click at [702, 281] on icon at bounding box center [701, 282] width 15 height 15
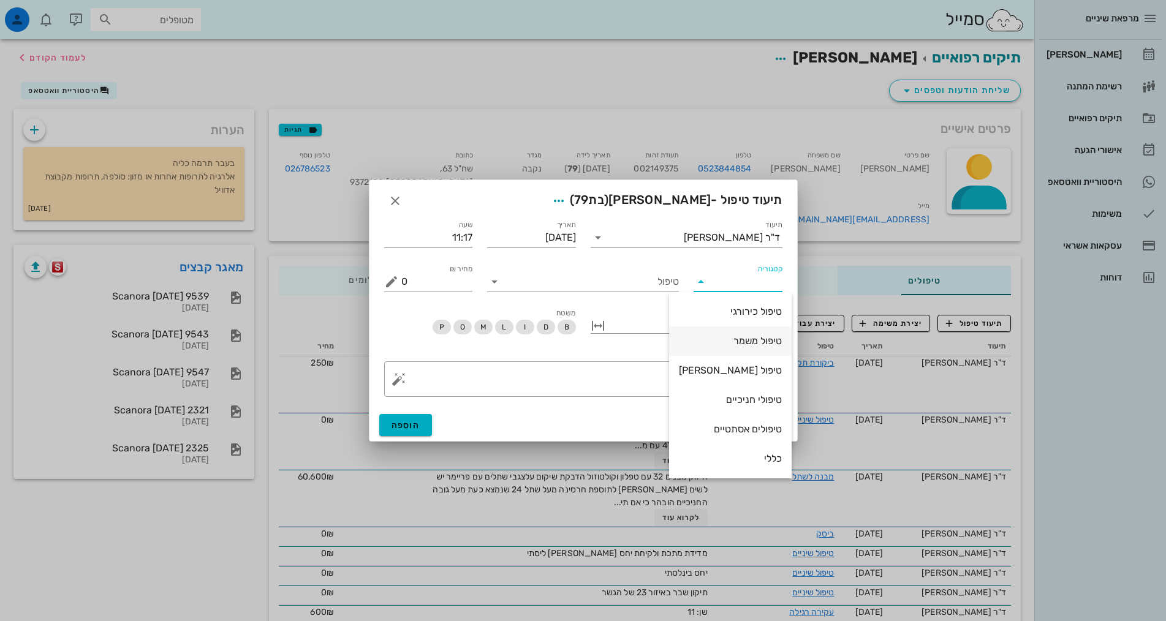
click at [745, 336] on div "טיפול משמר" at bounding box center [730, 341] width 103 height 12
type input "טיפול משמר"
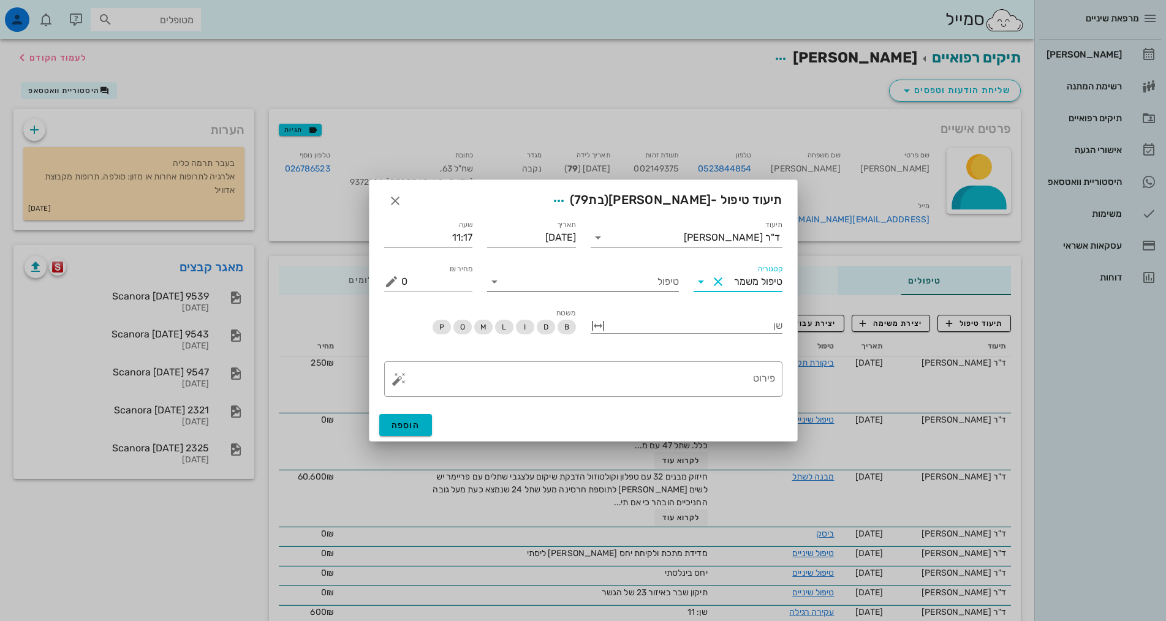
click at [496, 279] on icon at bounding box center [494, 282] width 15 height 15
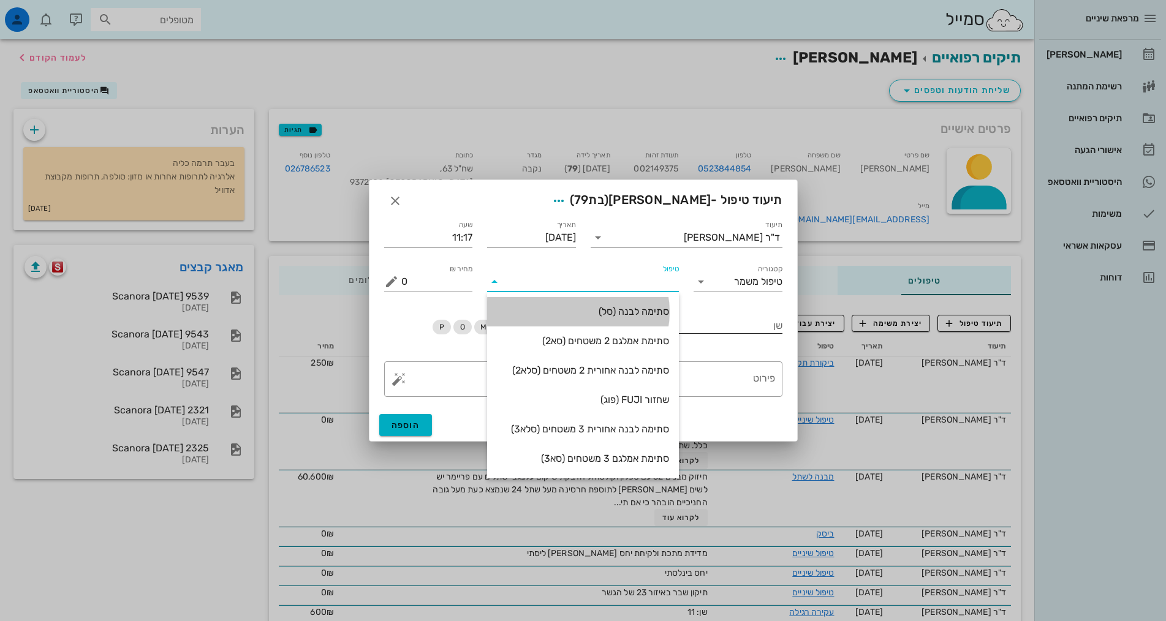
click at [628, 313] on div "סתימה לבנה (סל)" at bounding box center [583, 312] width 172 height 12
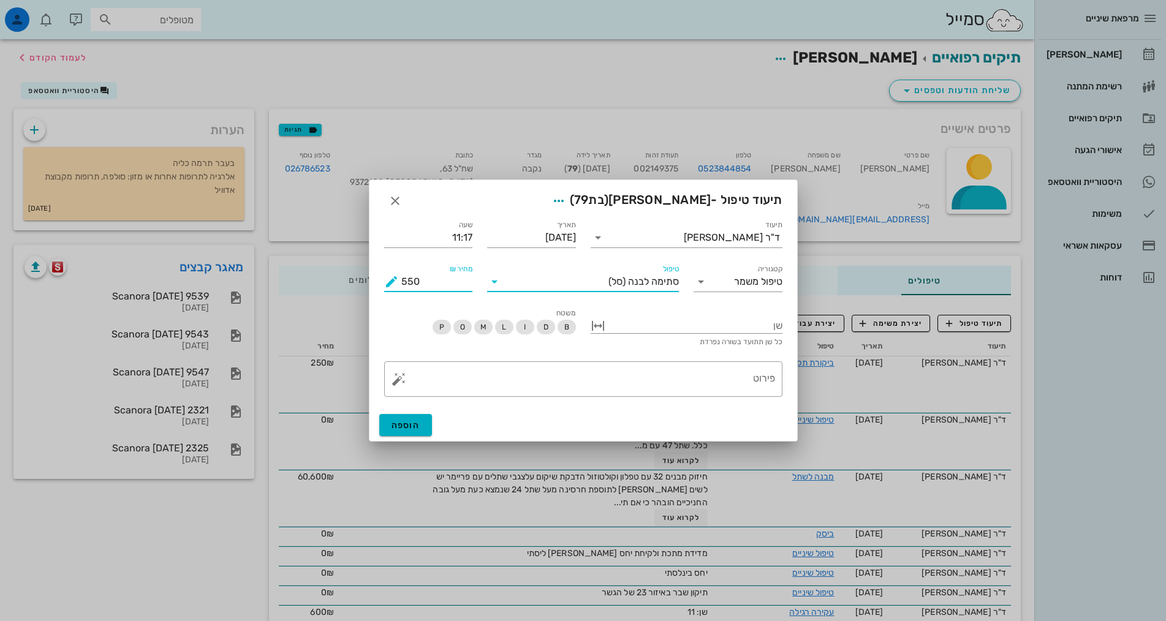
drag, startPoint x: 425, startPoint y: 280, endPoint x: 394, endPoint y: 283, distance: 30.7
click at [394, 283] on div "מחיר ₪ 550" at bounding box center [428, 282] width 89 height 20
type input "400"
click at [677, 322] on div at bounding box center [695, 325] width 175 height 16
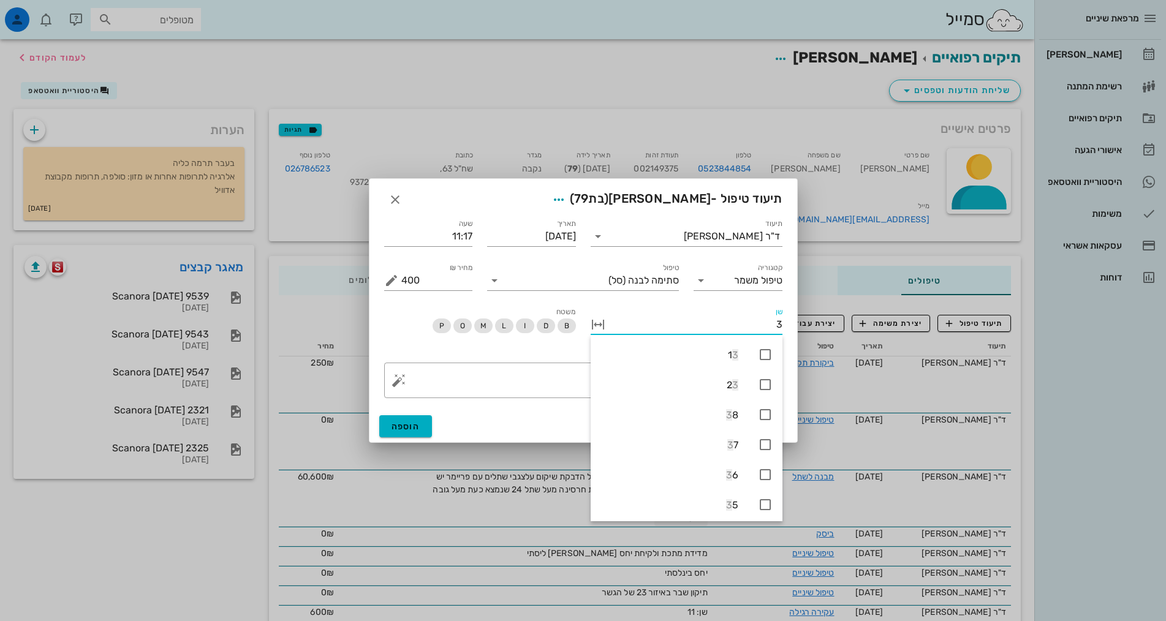
type input "35"
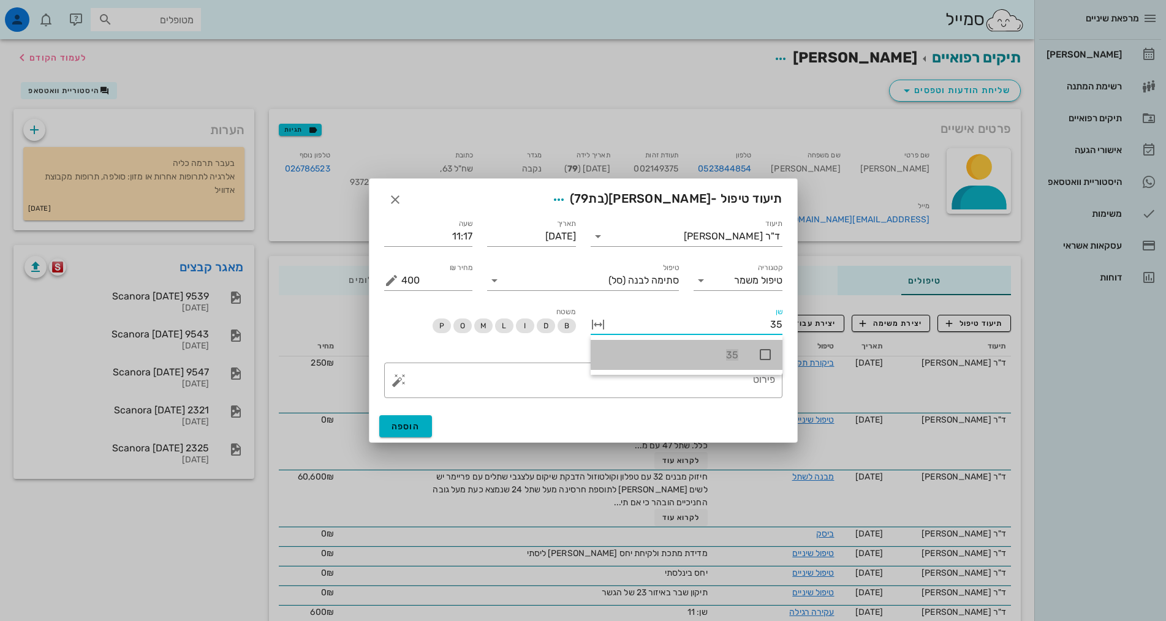
drag, startPoint x: 768, startPoint y: 354, endPoint x: 633, endPoint y: 355, distance: 134.8
click at [765, 354] on icon at bounding box center [765, 355] width 15 height 15
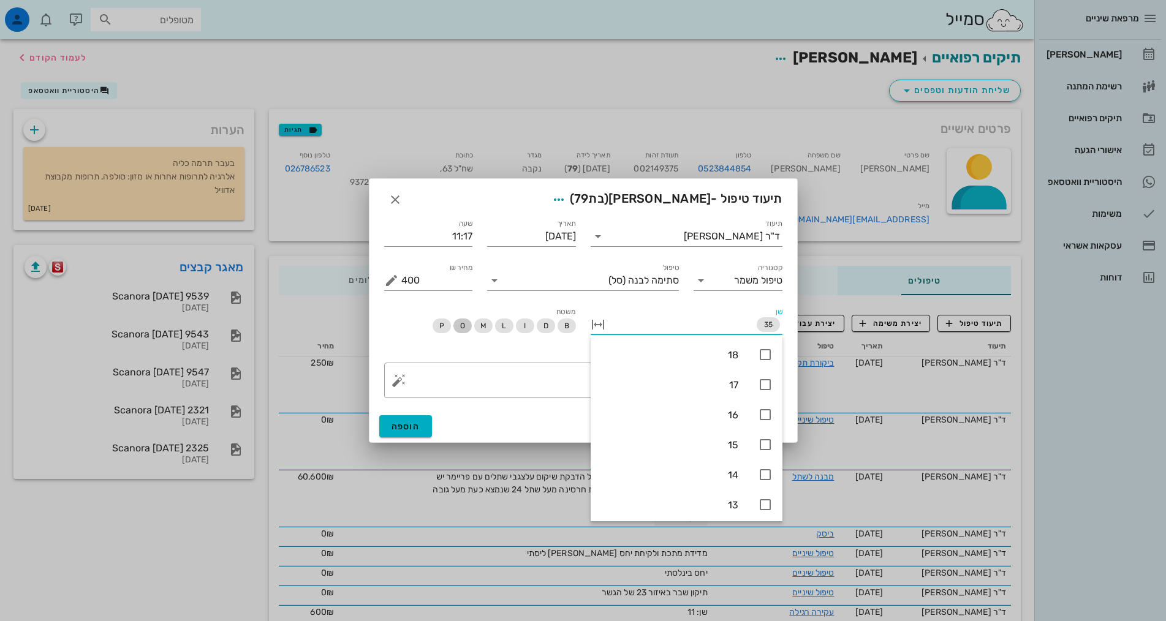
click at [463, 324] on span "O" at bounding box center [462, 326] width 5 height 15
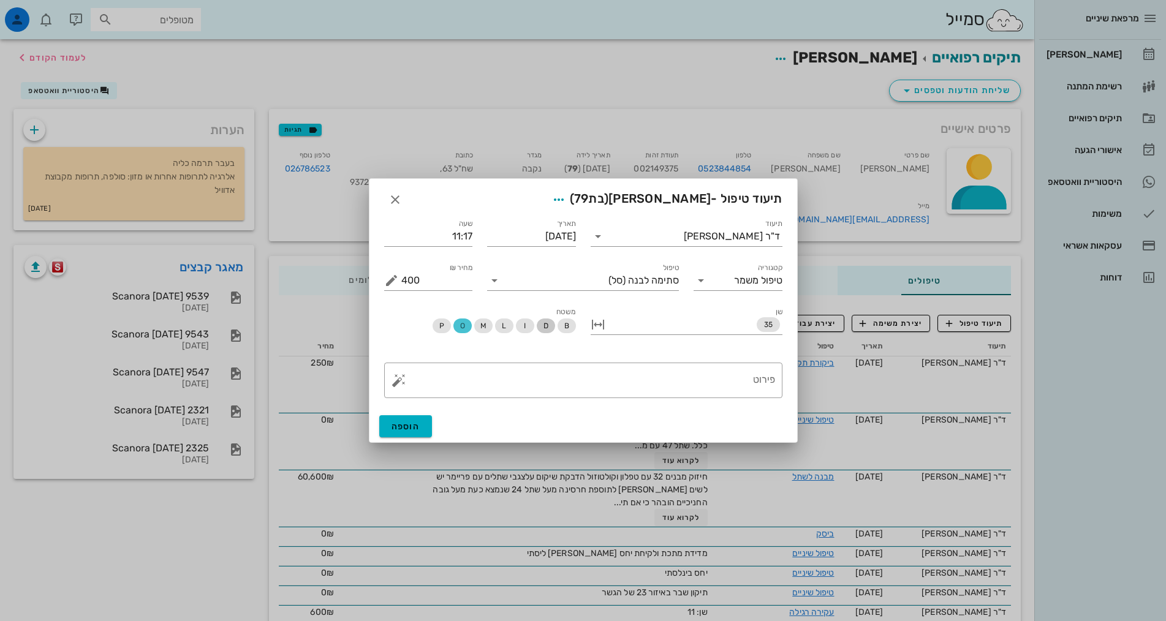
click at [544, 325] on span "D" at bounding box center [545, 326] width 5 height 15
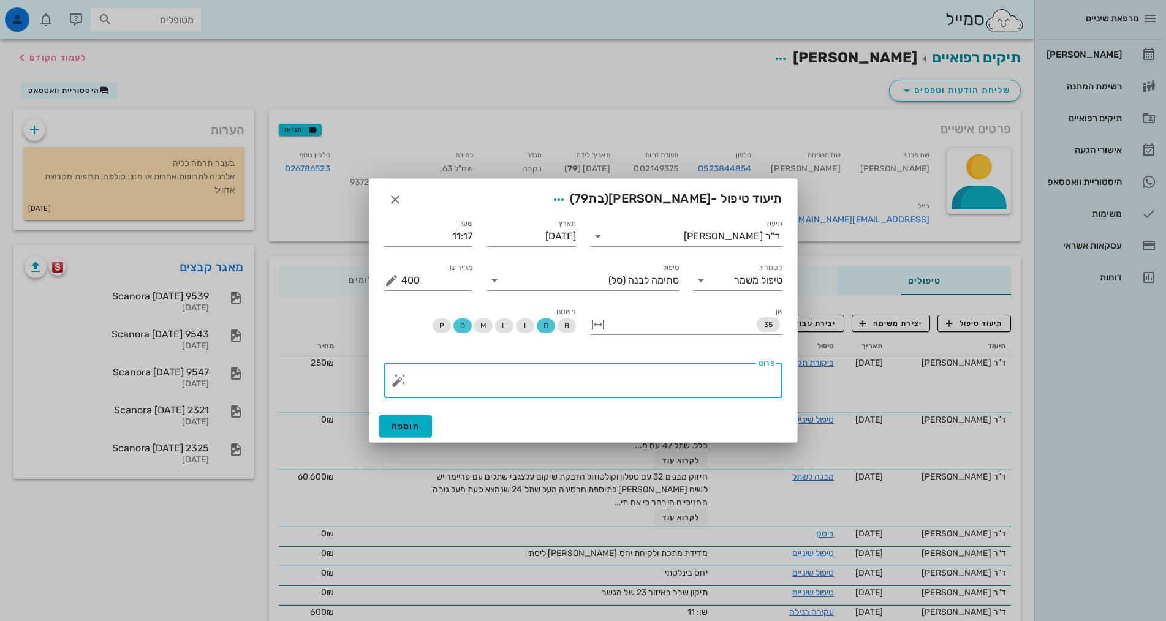
click at [724, 376] on textarea "פירוט" at bounding box center [588, 383] width 374 height 29
type textarea "שחזור ישן נפל - הכנה מועטה וביצוע שחזור קומפוזיט A3.5 איזון וליטוש. ללא אלחוש"
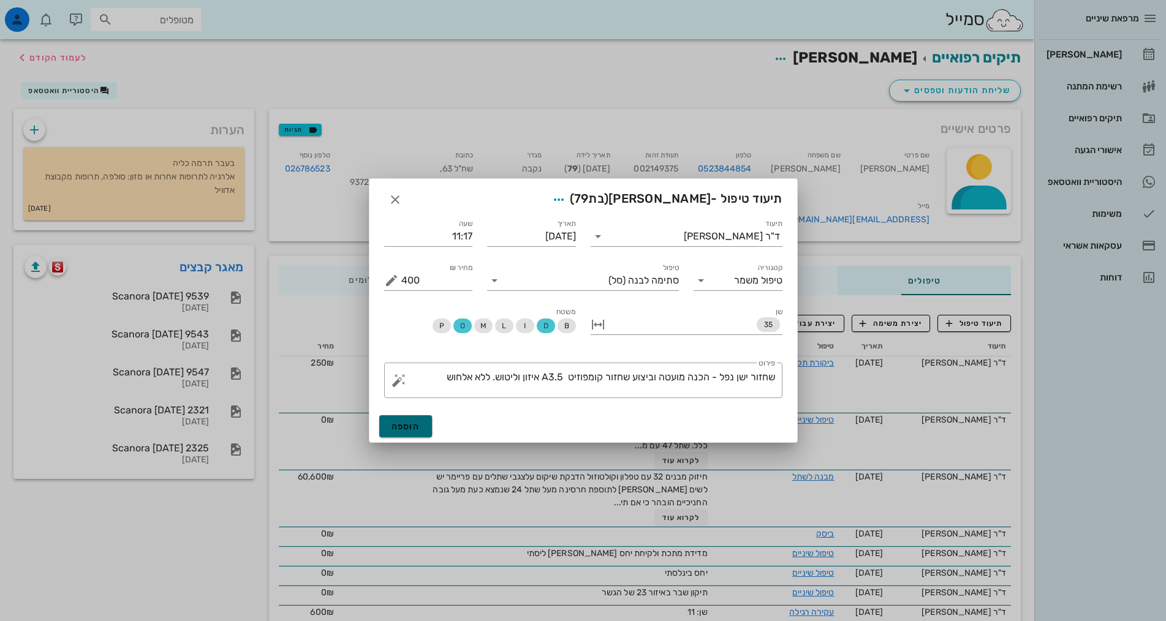
click at [423, 421] on button "הוספה" at bounding box center [405, 427] width 53 height 22
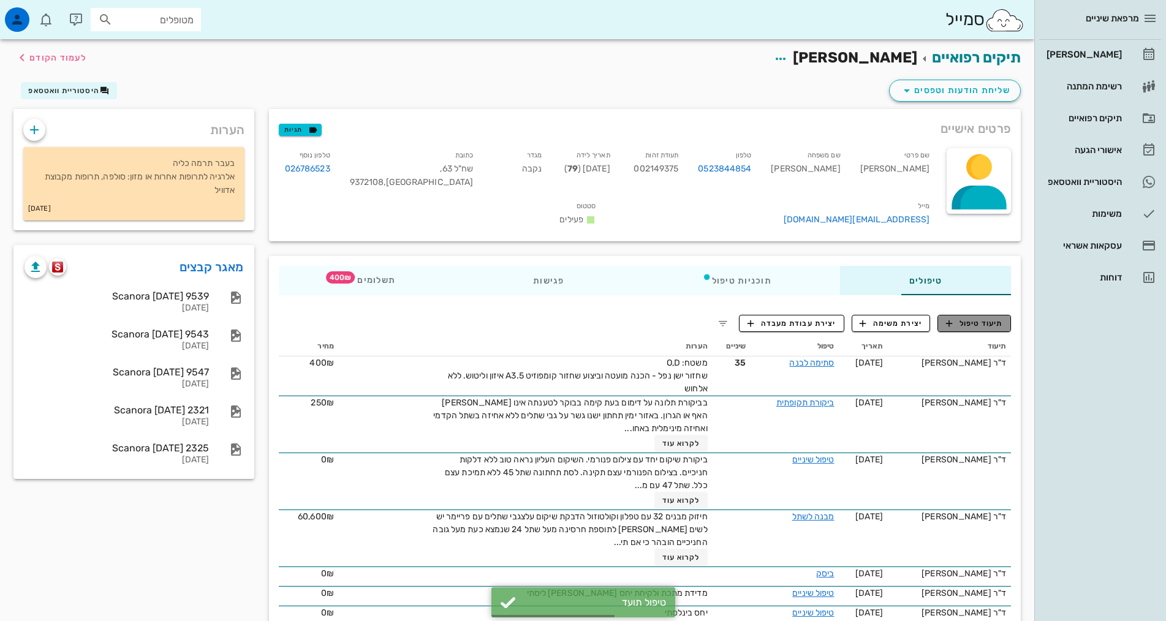
click at [988, 318] on span "תיעוד טיפול" at bounding box center [974, 323] width 57 height 11
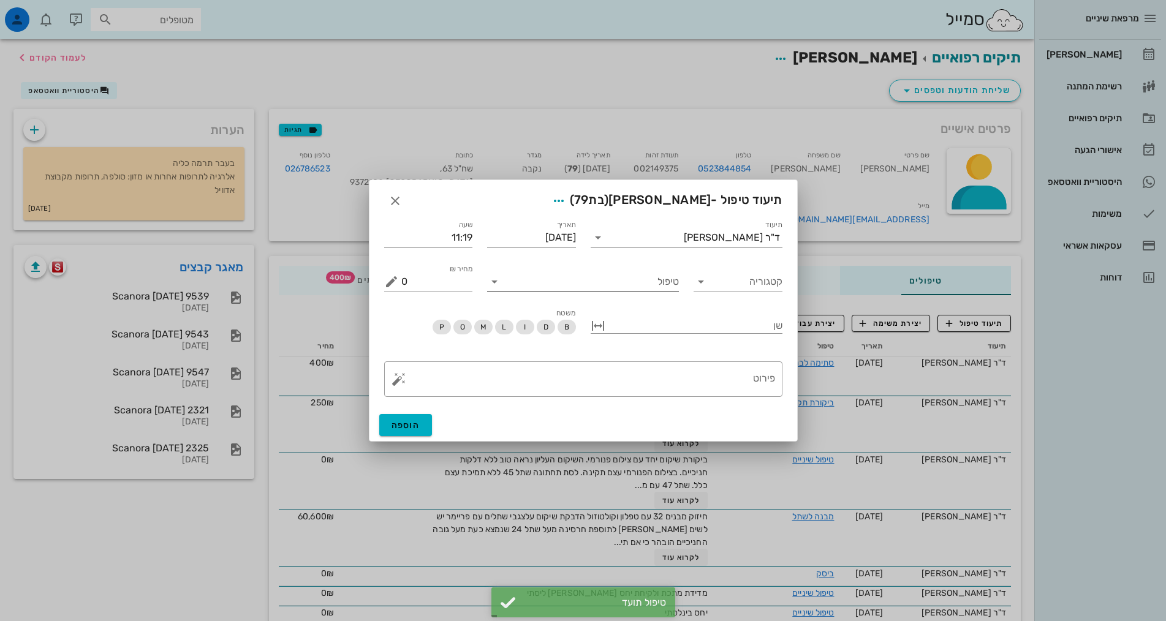
click at [634, 279] on input "טיפול" at bounding box center [591, 282] width 175 height 20
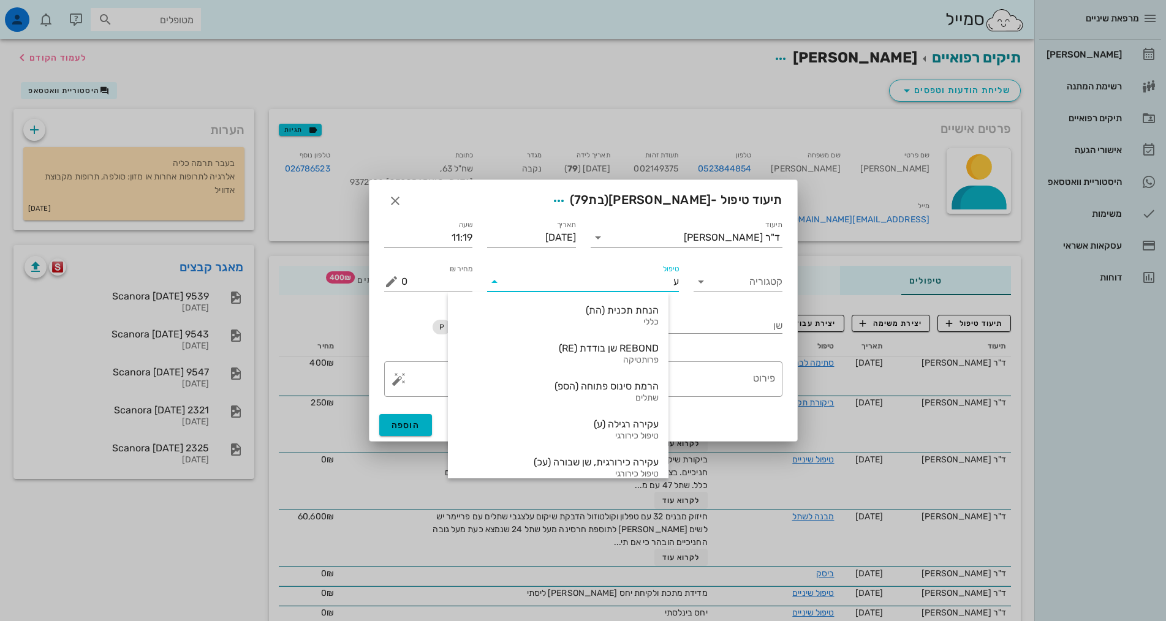
type input "עז"
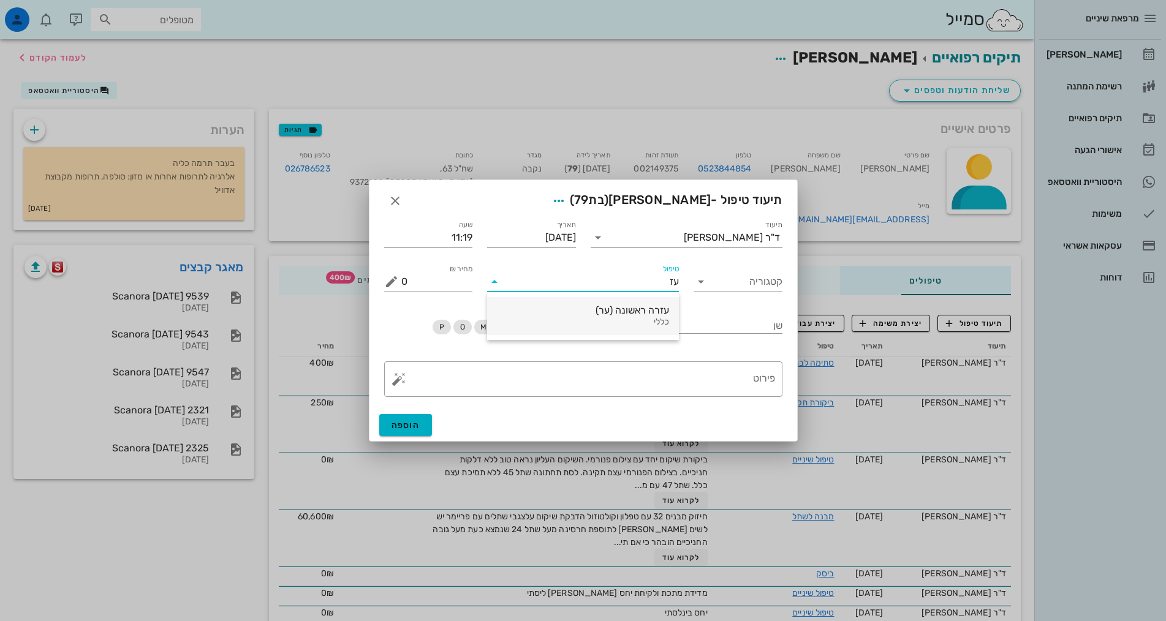
click at [638, 314] on div "עזרה ראשונה (ער)" at bounding box center [583, 311] width 172 height 12
drag, startPoint x: 424, startPoint y: 282, endPoint x: 362, endPoint y: 280, distance: 61.9
click at [362, 280] on div "מרפאת שיניים יומן מרפאה רשימת המתנה תיקים רפואיים אישורי הגעה 1 היסטוריית וואטס…" at bounding box center [583, 553] width 1166 height 1106
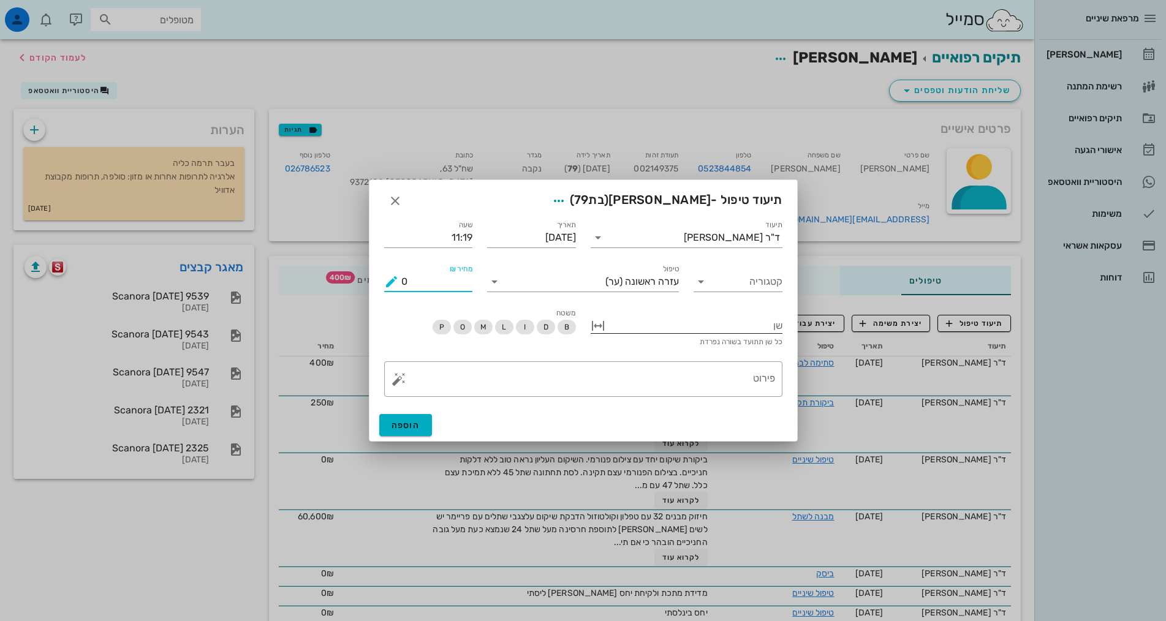
type input "0"
click at [739, 327] on div at bounding box center [695, 325] width 175 height 16
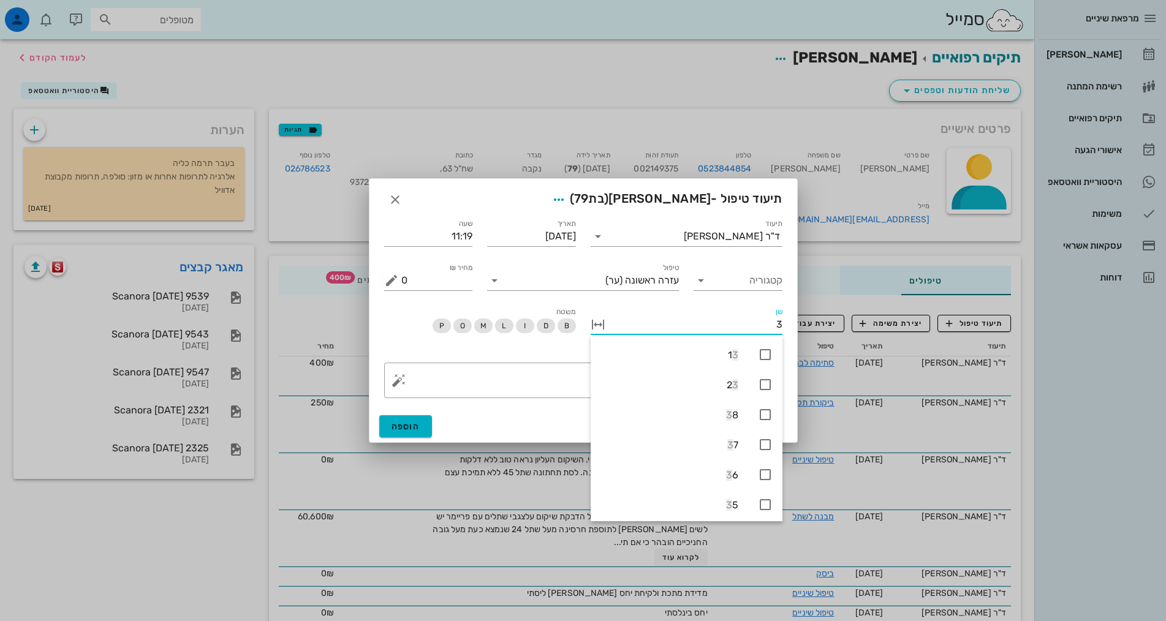
type input "36"
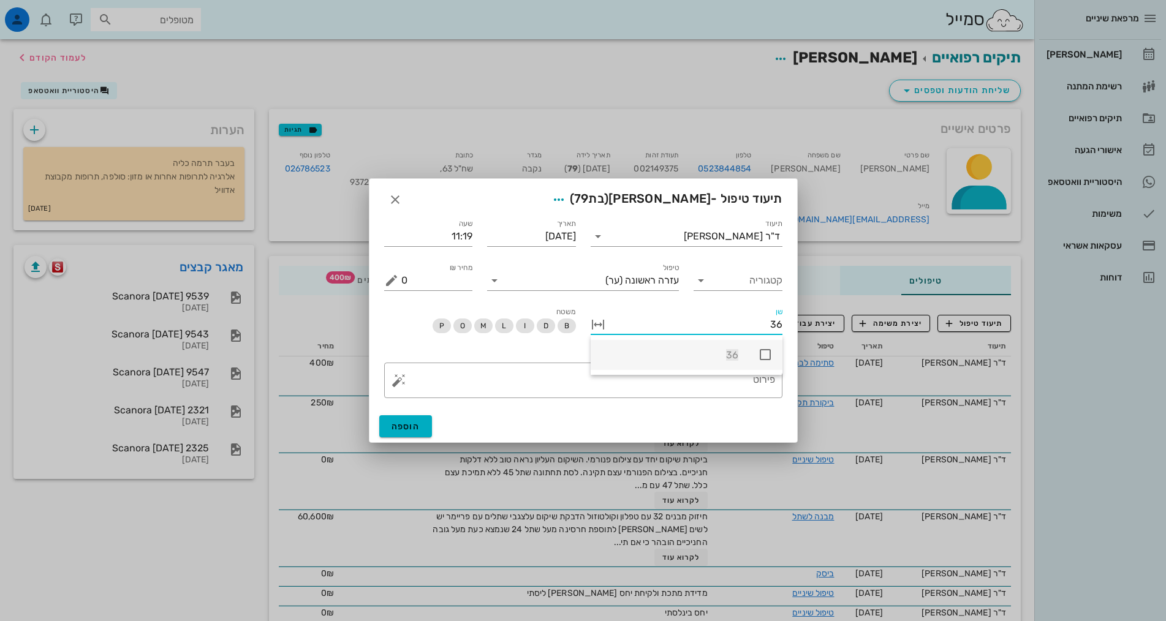
click at [767, 353] on icon at bounding box center [765, 355] width 15 height 15
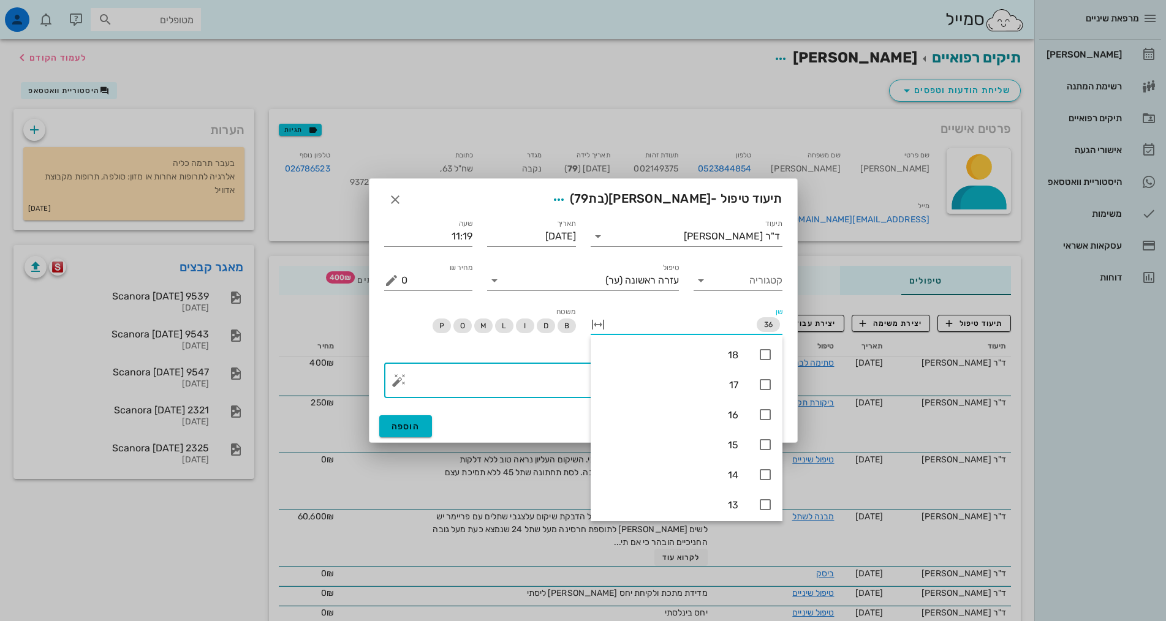
click at [577, 385] on textarea "פירוט" at bounding box center [588, 383] width 374 height 29
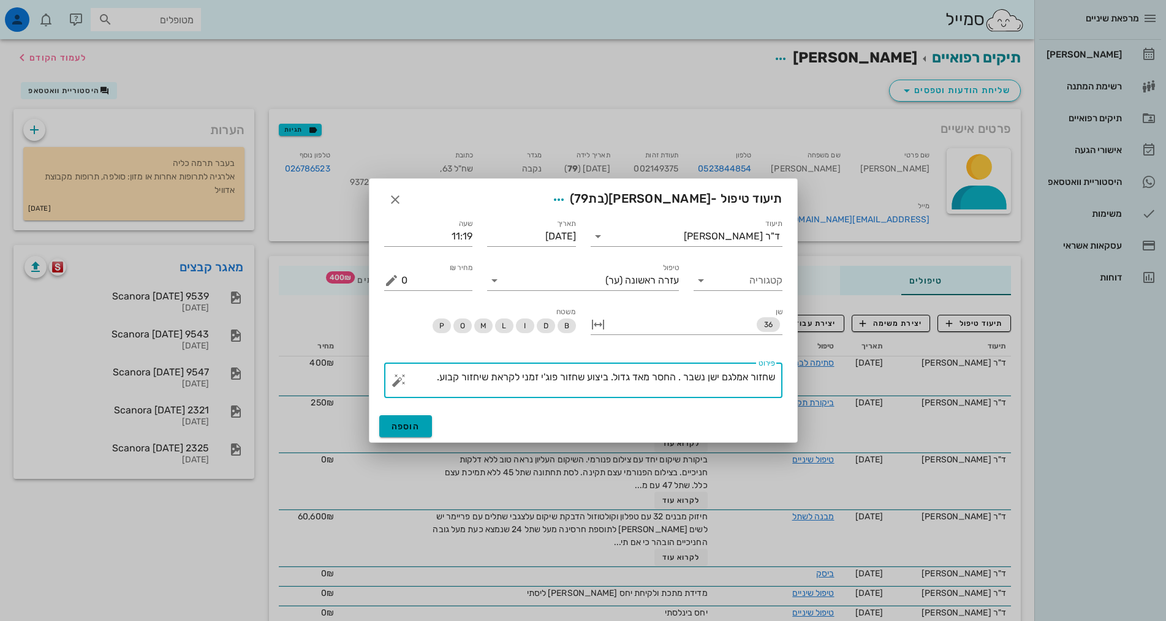
type textarea "שחזור אמלגם ישן נשבר . החסר מאד גדול. ביצוע שחזור פוג'י זמני לקראת שיחזור קבוע."
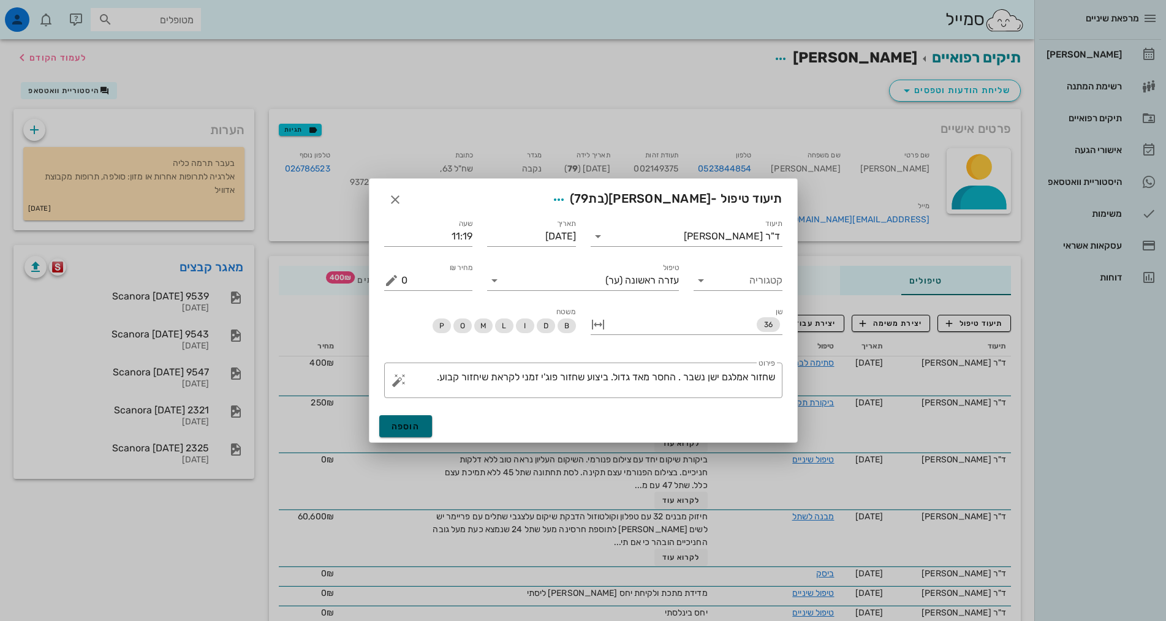
click at [414, 424] on span "הוספה" at bounding box center [406, 427] width 29 height 10
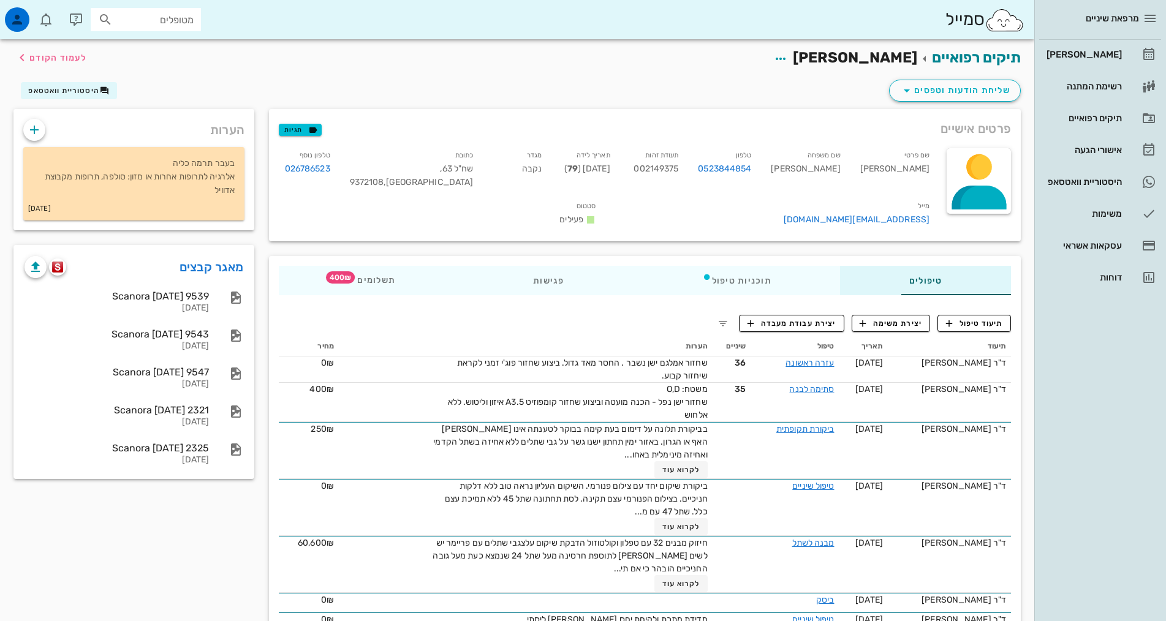
click at [1134, 456] on div "מרפאת שיניים [PERSON_NAME] רשימת המתנה תיקים רפואיים אישורי הגעה 1 היסטוריית וו…" at bounding box center [1101, 310] width 132 height 621
click at [1113, 45] on div "[PERSON_NAME]" at bounding box center [1083, 55] width 78 height 20
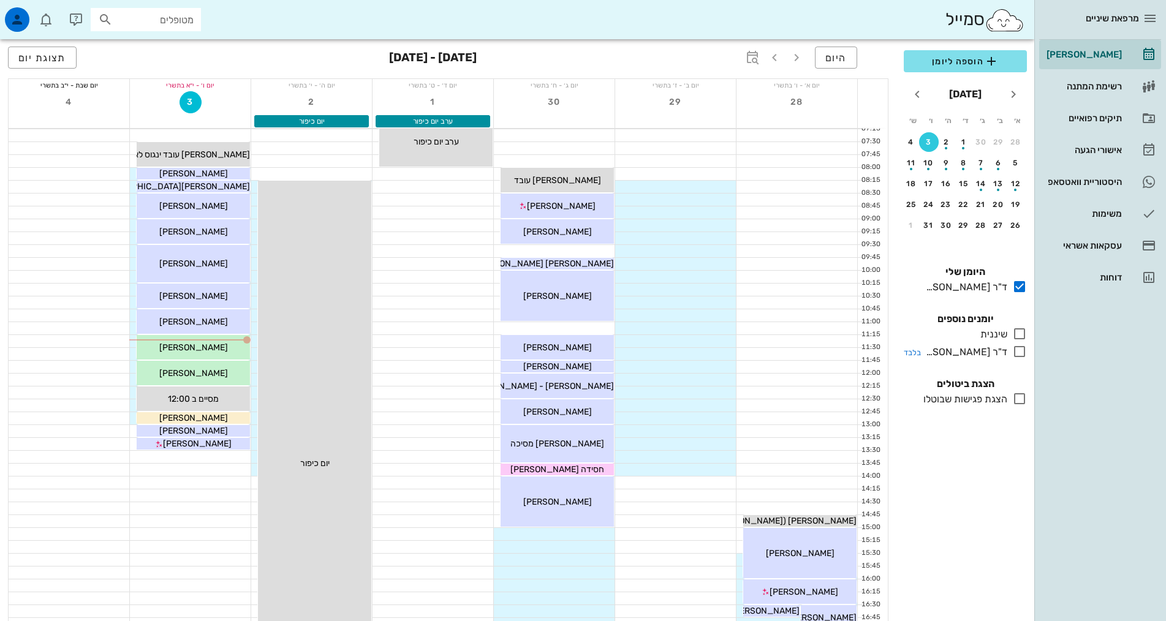
click at [1011, 352] on div at bounding box center [1018, 351] width 20 height 15
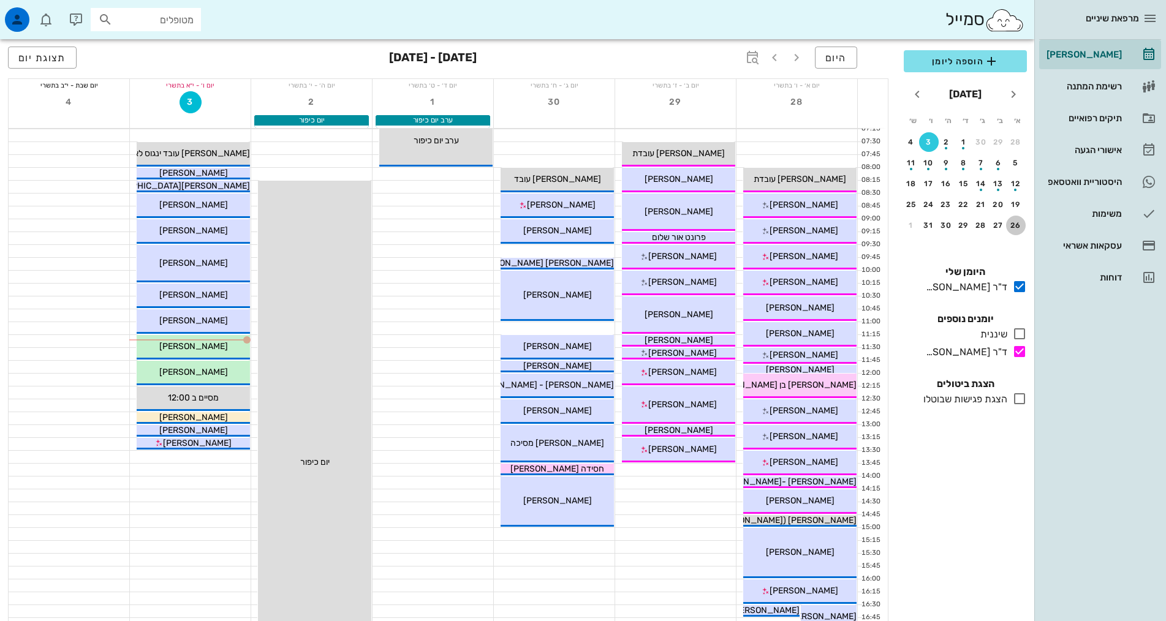
click at [1017, 222] on div "26" at bounding box center [1016, 225] width 20 height 9
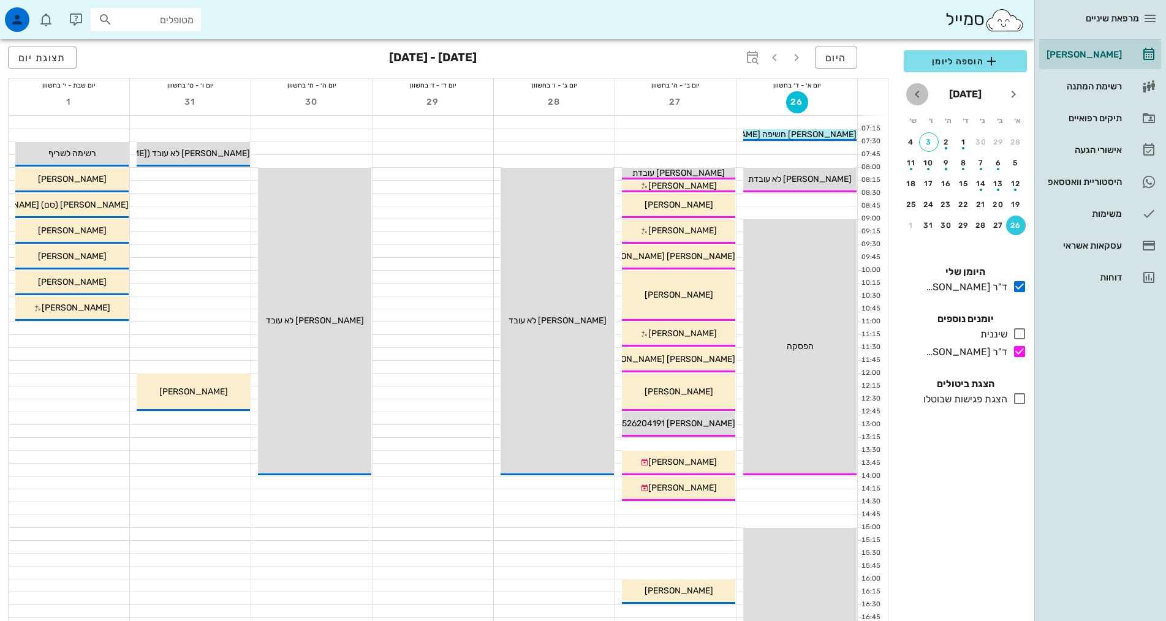
click at [914, 90] on icon "חודש הבא" at bounding box center [917, 94] width 15 height 15
click at [1014, 178] on button "9" at bounding box center [1016, 184] width 20 height 20
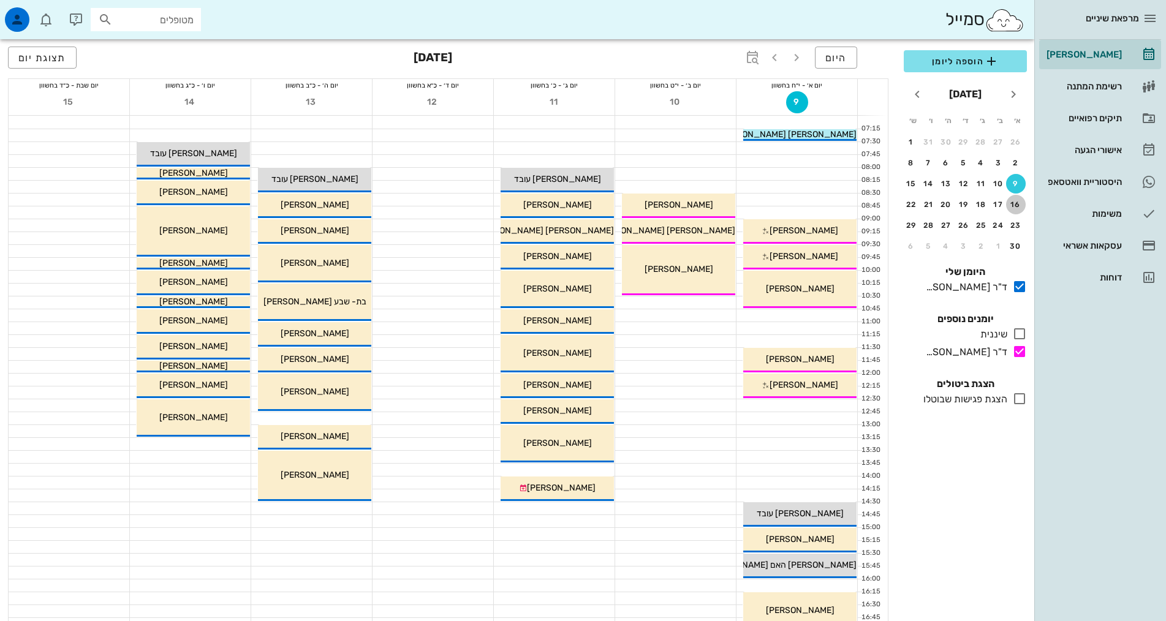
click at [1012, 200] on button "16" at bounding box center [1016, 205] width 20 height 20
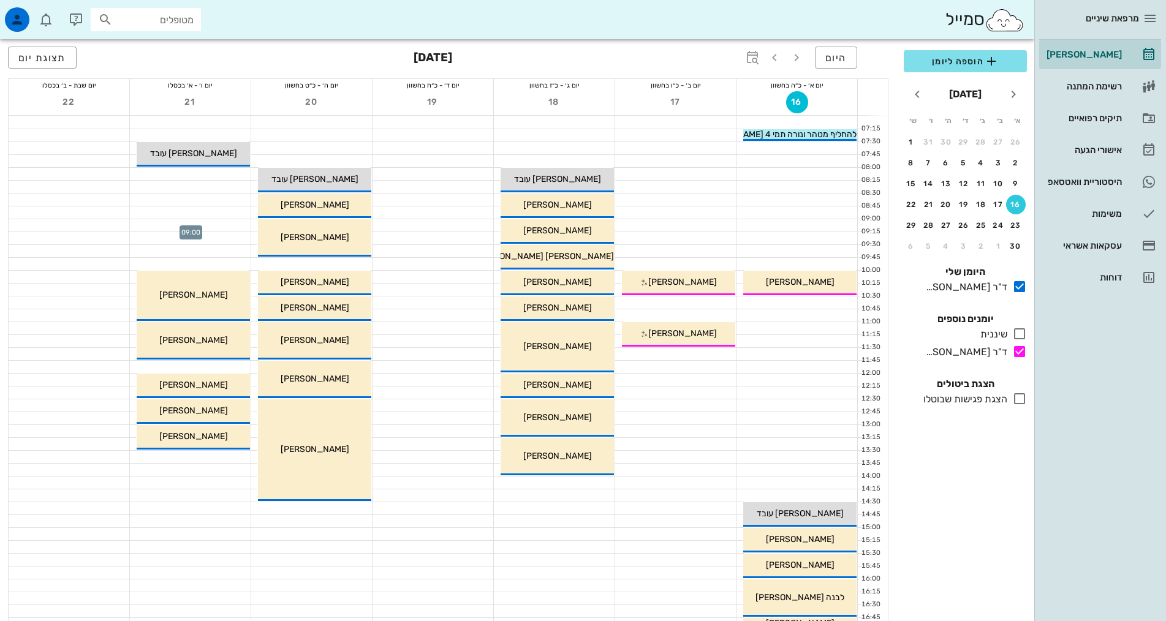
click at [211, 222] on div at bounding box center [190, 225] width 121 height 12
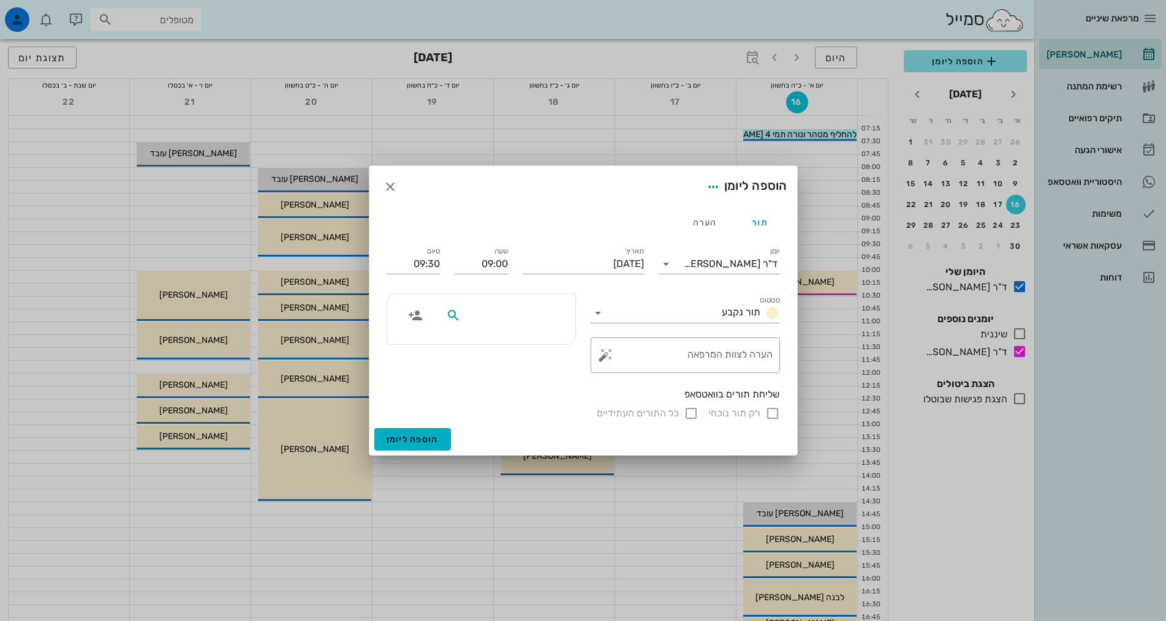
click at [534, 314] on input "text" at bounding box center [510, 316] width 94 height 16
click at [387, 192] on icon "button" at bounding box center [390, 187] width 15 height 15
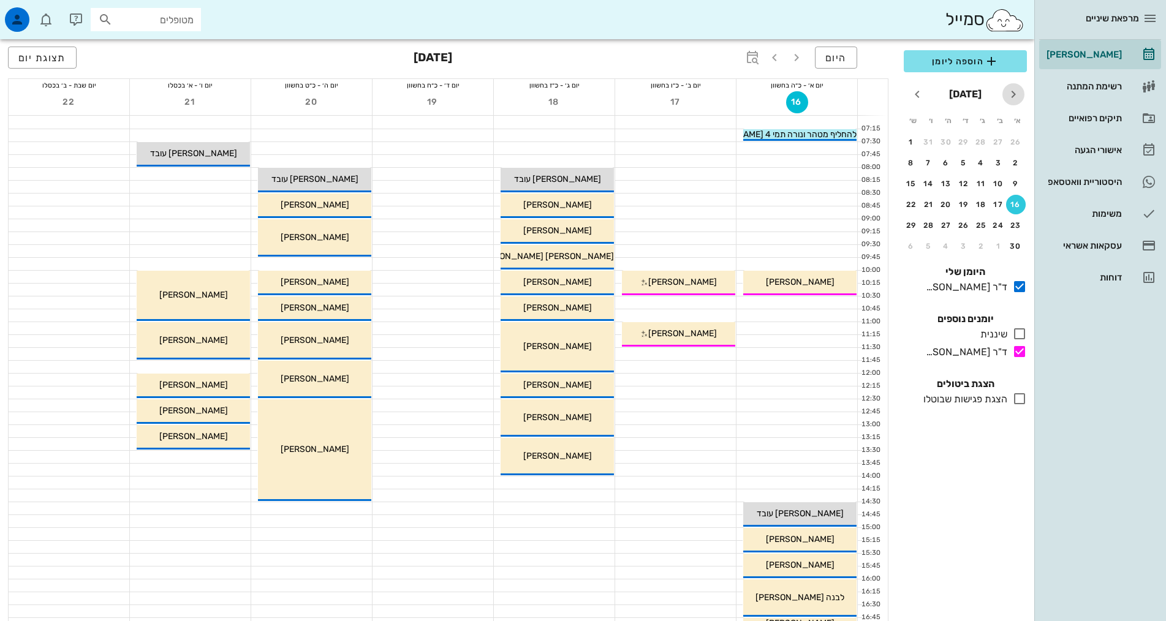
click at [1012, 96] on icon "חודש שעבר" at bounding box center [1013, 94] width 15 height 15
click at [934, 145] on div "3" at bounding box center [929, 142] width 18 height 9
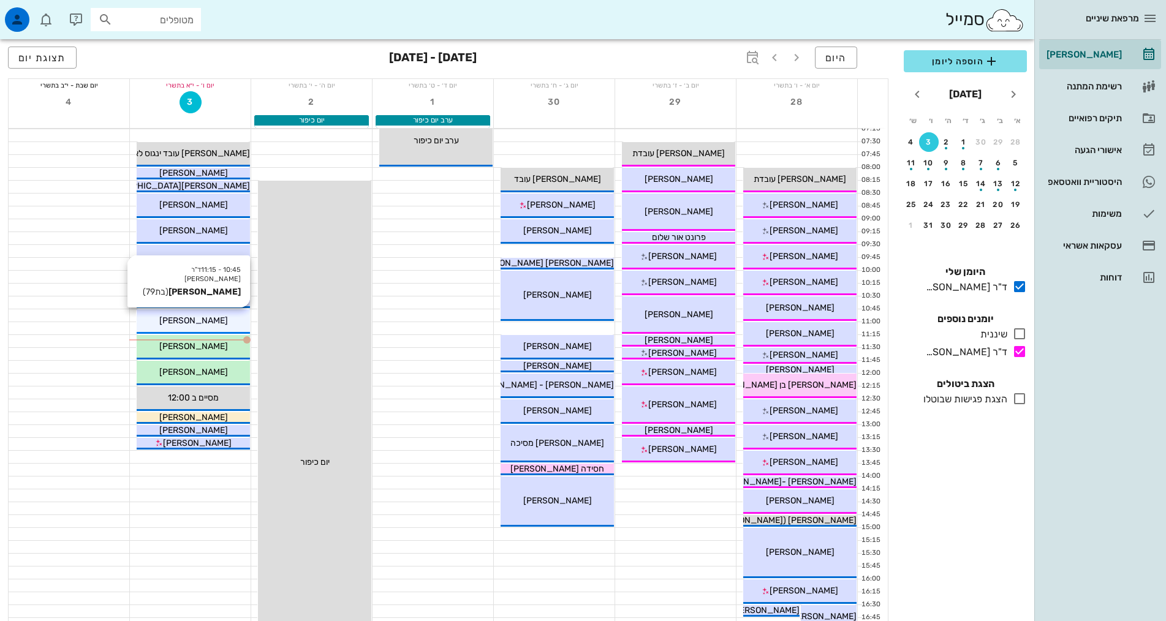
click at [213, 326] on div "[PERSON_NAME]" at bounding box center [193, 320] width 113 height 13
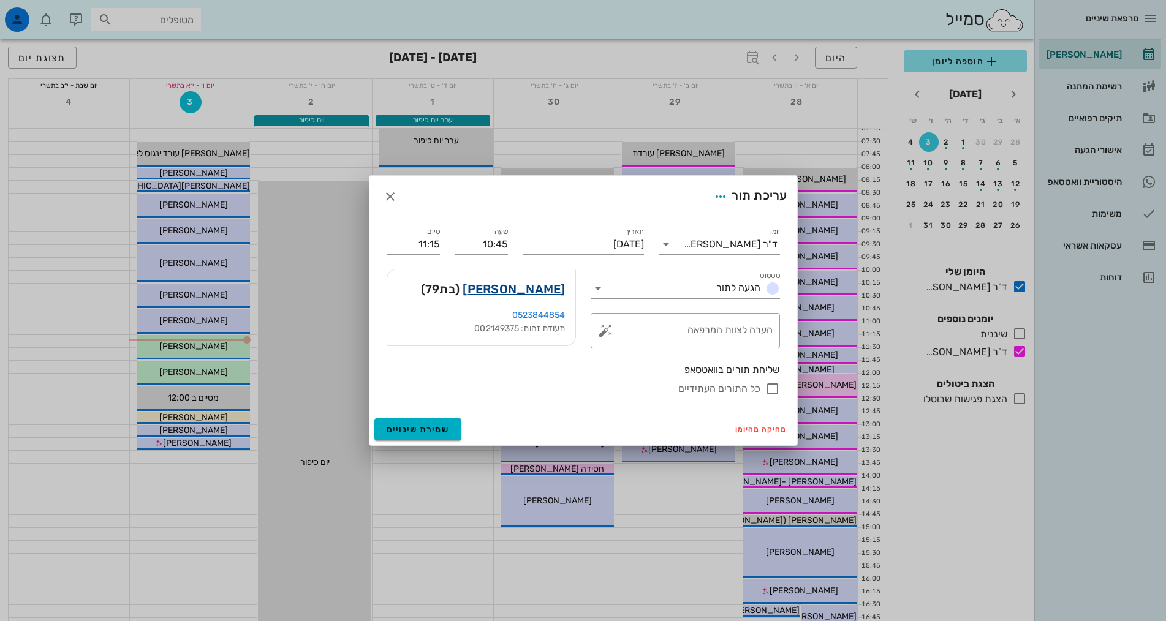
click at [535, 284] on link "[PERSON_NAME]" at bounding box center [514, 289] width 102 height 20
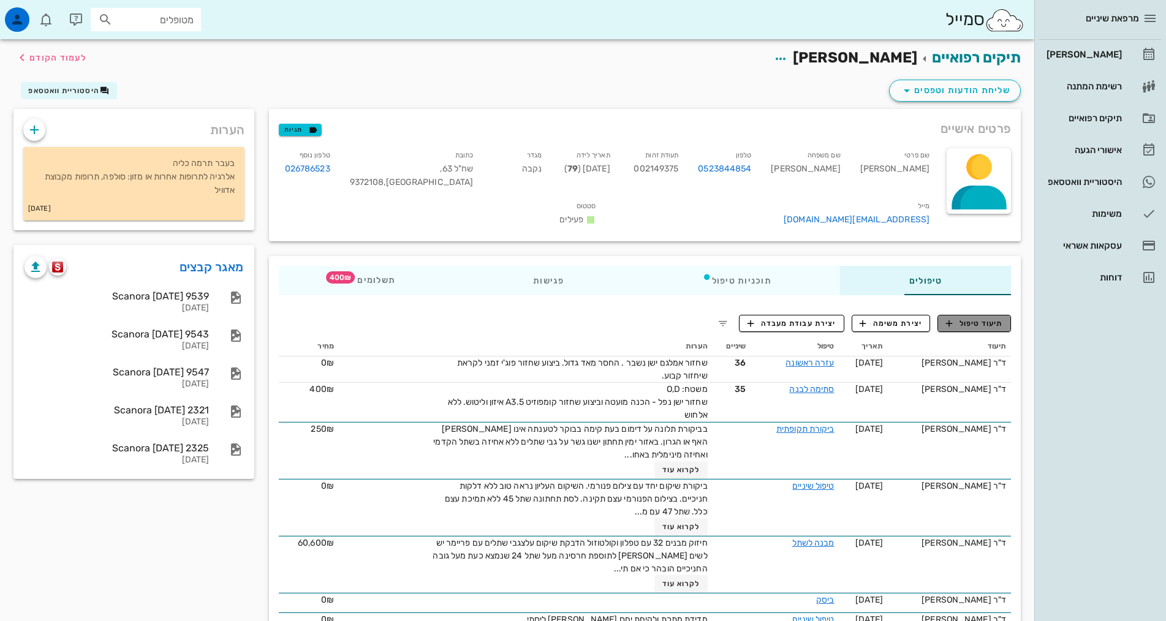
click at [973, 318] on span "תיעוד טיפול" at bounding box center [974, 323] width 57 height 11
click at [973, 303] on div "מרפאת שיניים יומן מרפאה רשימת המתנה תיקים רפואיים אישורי הגעה 1 היסטוריית וואטס…" at bounding box center [583, 566] width 1166 height 1132
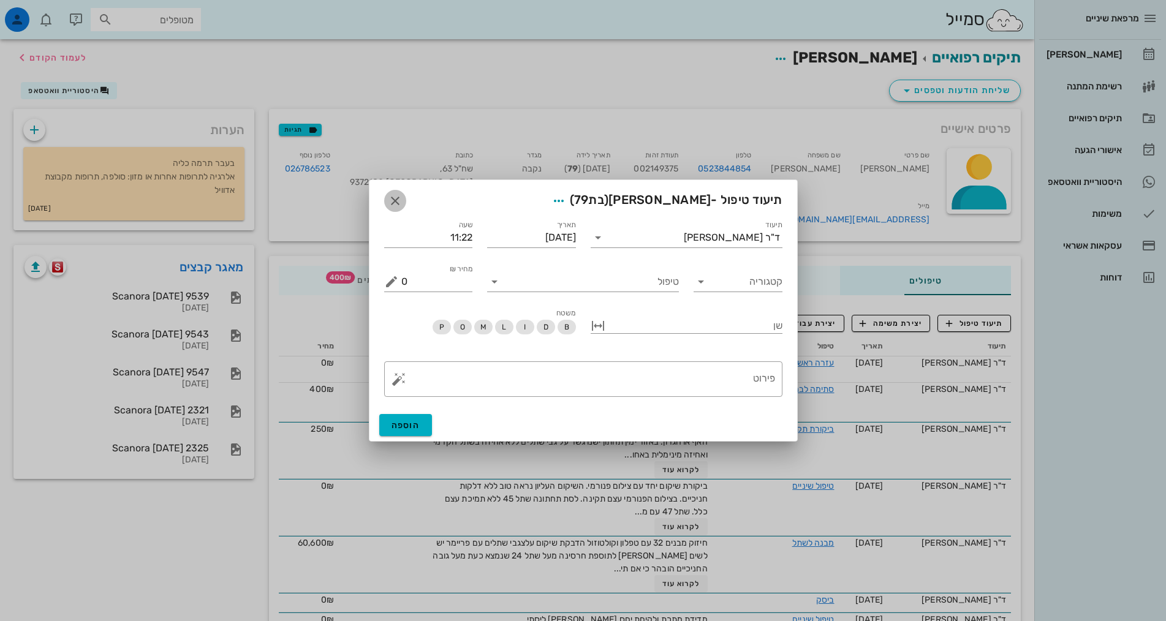
click at [385, 196] on span "button" at bounding box center [395, 201] width 22 height 15
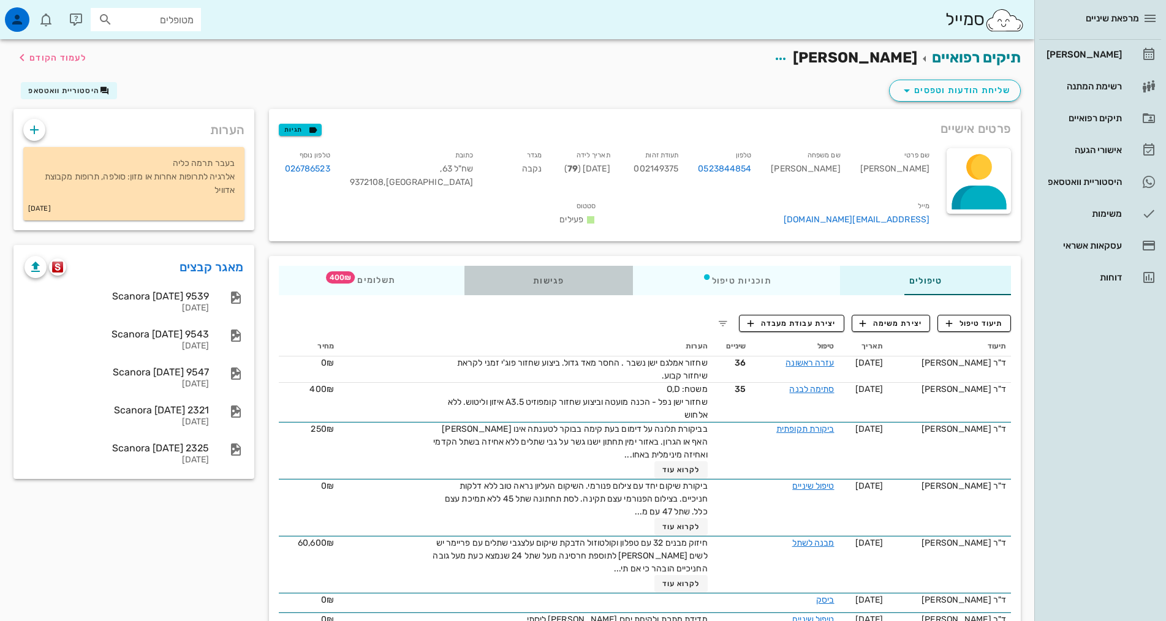
click at [491, 266] on div "פגישות" at bounding box center [549, 280] width 169 height 29
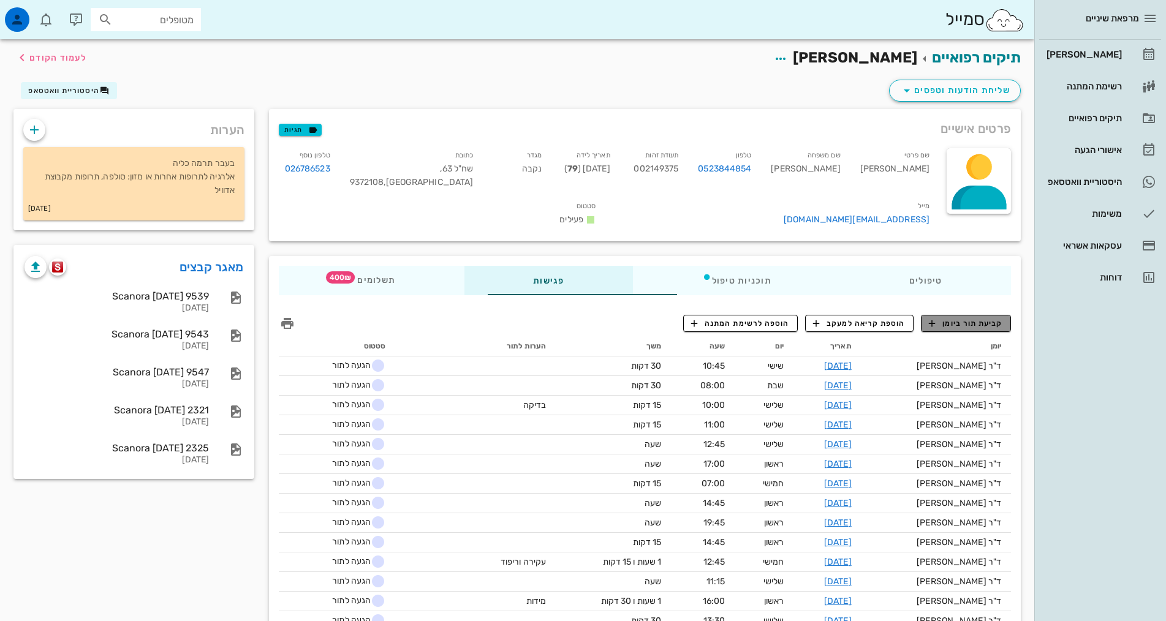
click at [978, 318] on span "קביעת תור ביומן" at bounding box center [966, 323] width 74 height 11
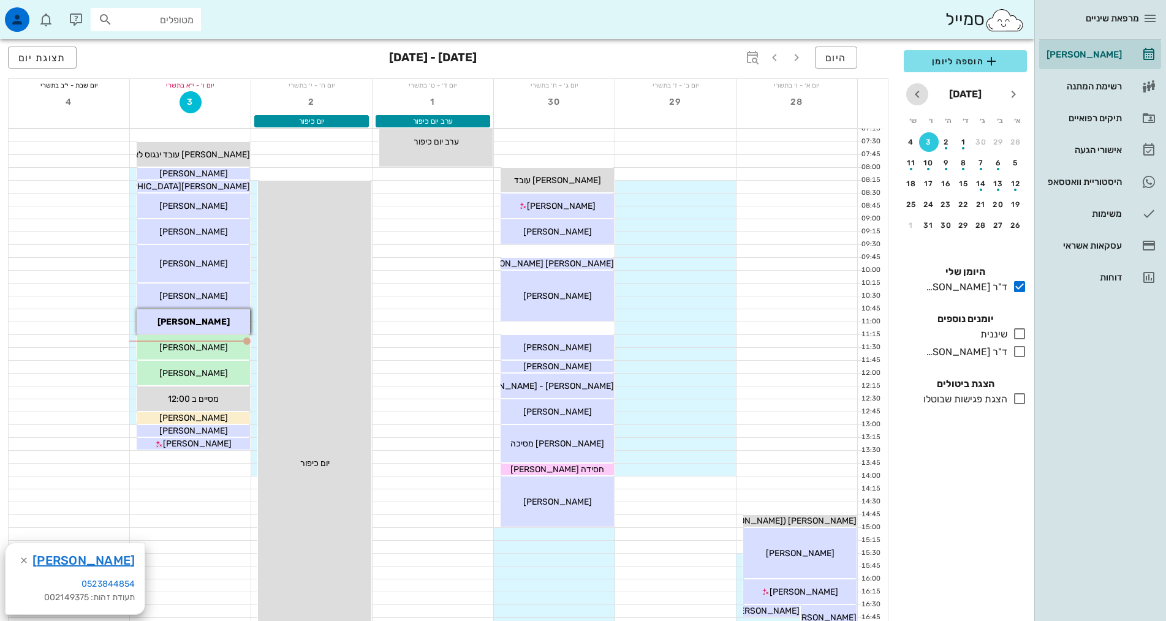
click at [913, 94] on icon "חודש הבא" at bounding box center [917, 94] width 15 height 15
click at [995, 207] on div "17" at bounding box center [999, 204] width 20 height 9
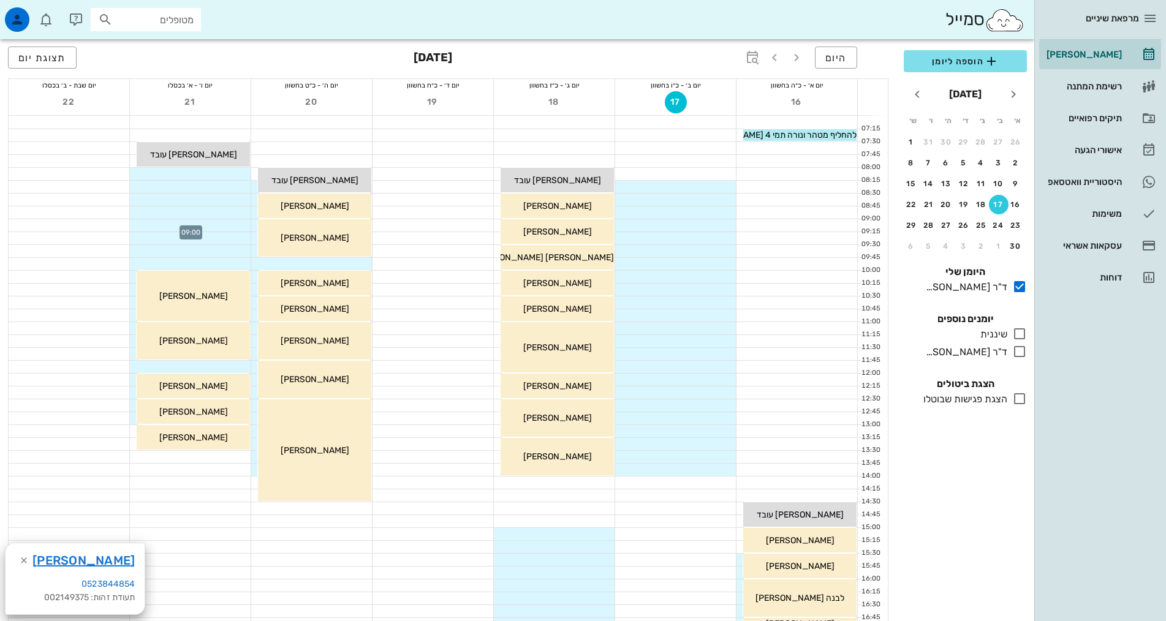
click at [210, 226] on div at bounding box center [190, 225] width 121 height 12
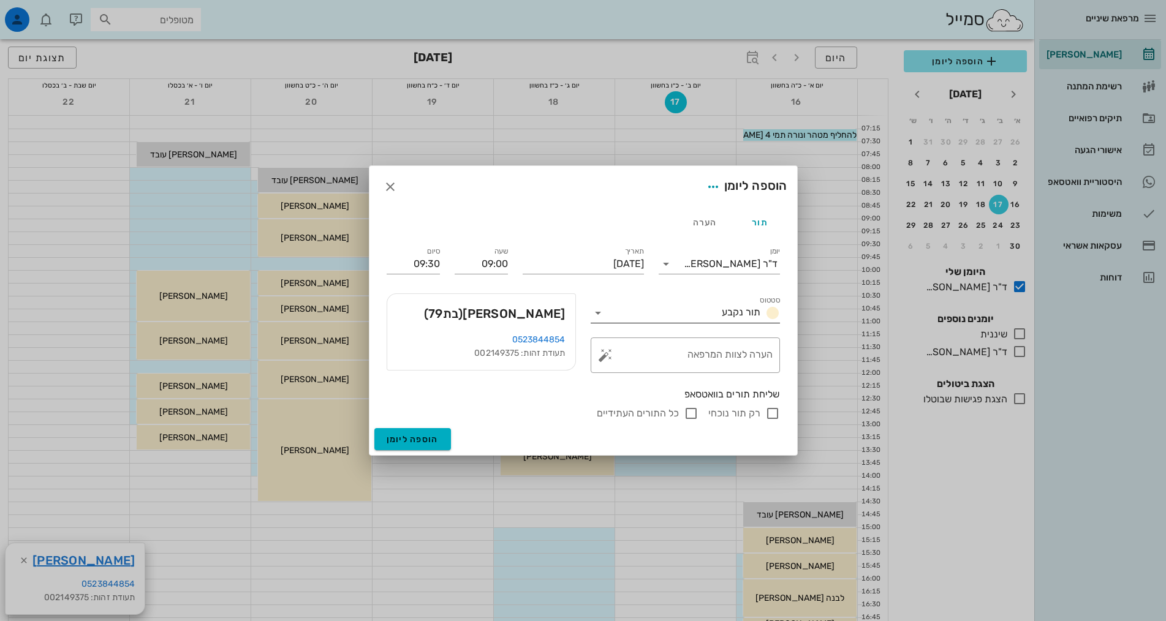
click at [683, 314] on input "סטטוס" at bounding box center [662, 313] width 109 height 20
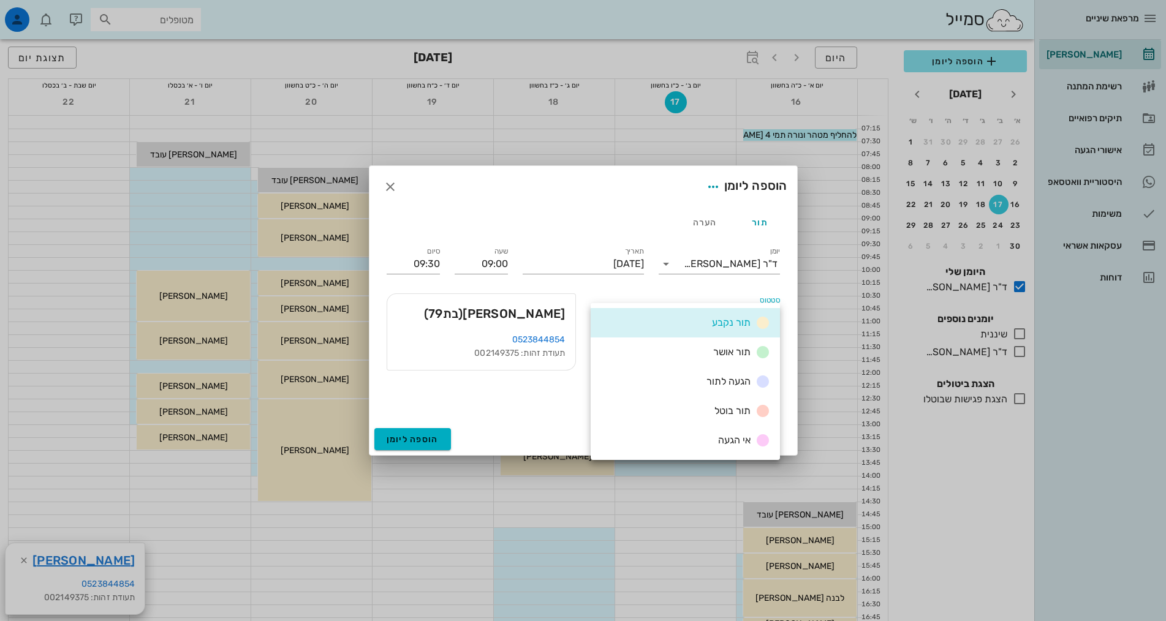
click at [623, 212] on div "תור הערה" at bounding box center [583, 222] width 408 height 29
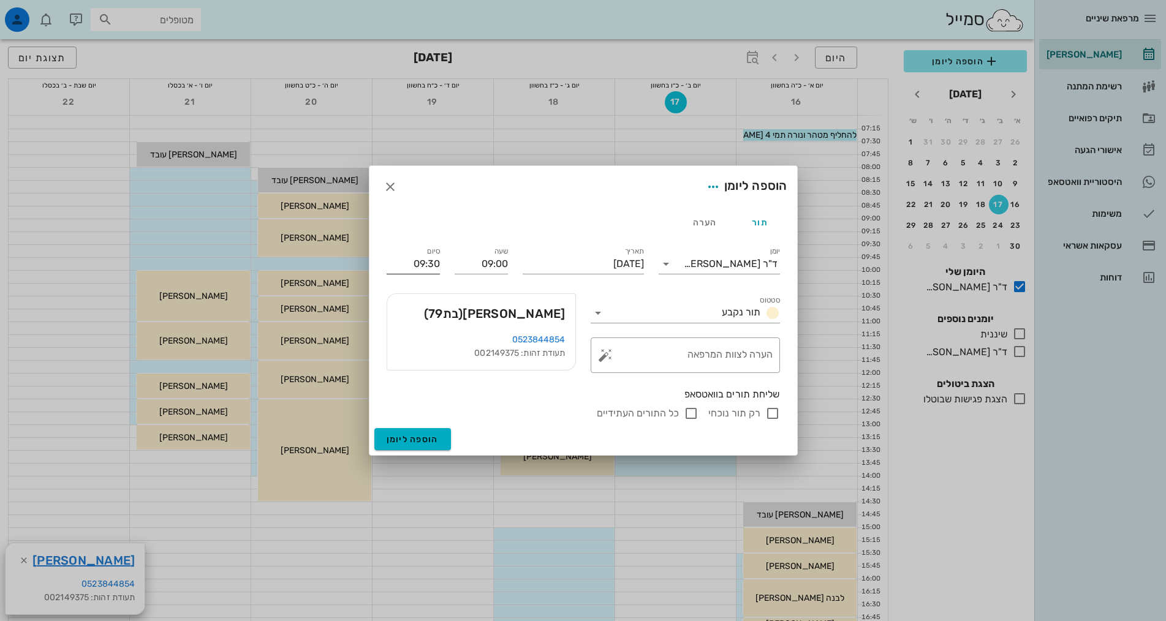
click at [422, 260] on input "09:30" at bounding box center [413, 264] width 53 height 20
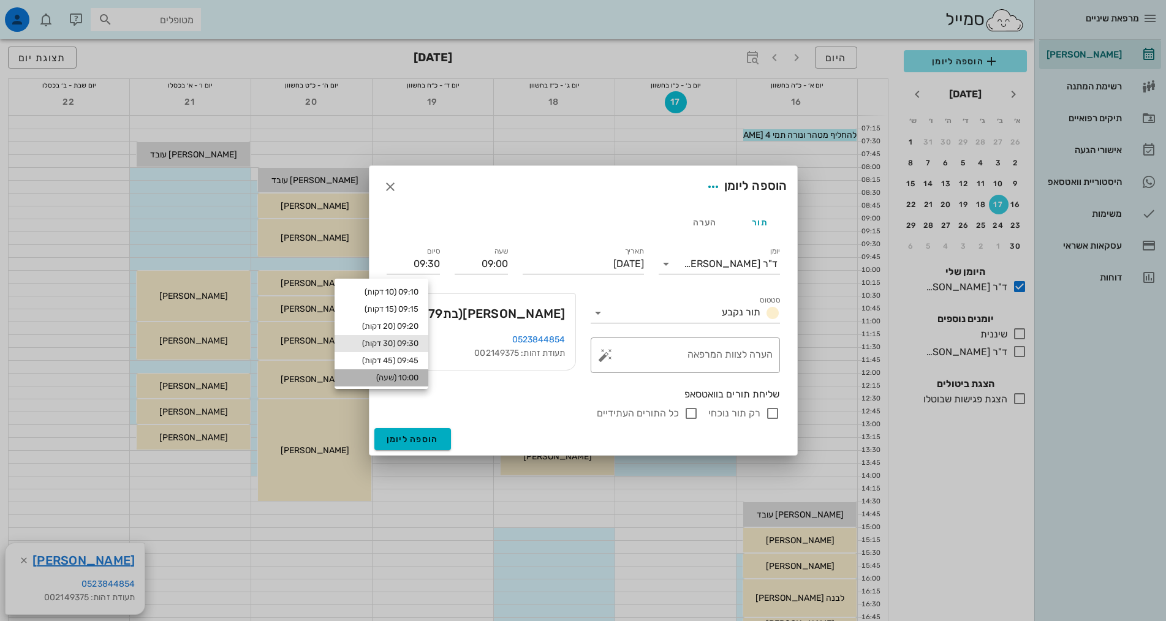
click at [414, 374] on div "10:00 (שעה)" at bounding box center [381, 378] width 74 height 10
type input "10:00"
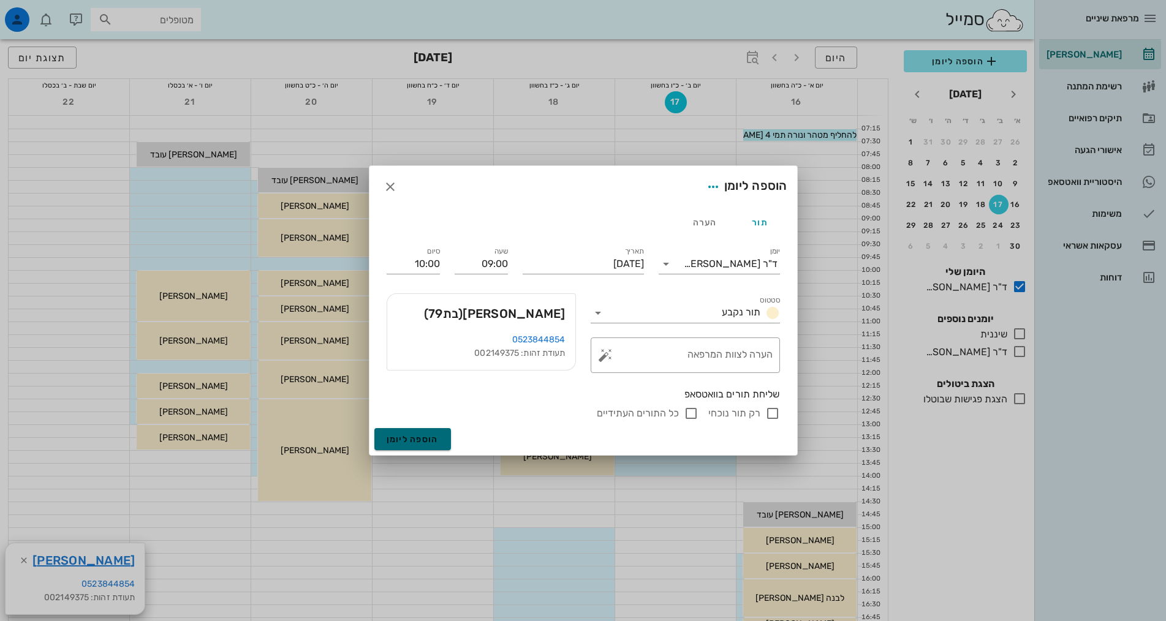
click at [430, 438] on span "הוספה ליומן" at bounding box center [413, 440] width 52 height 10
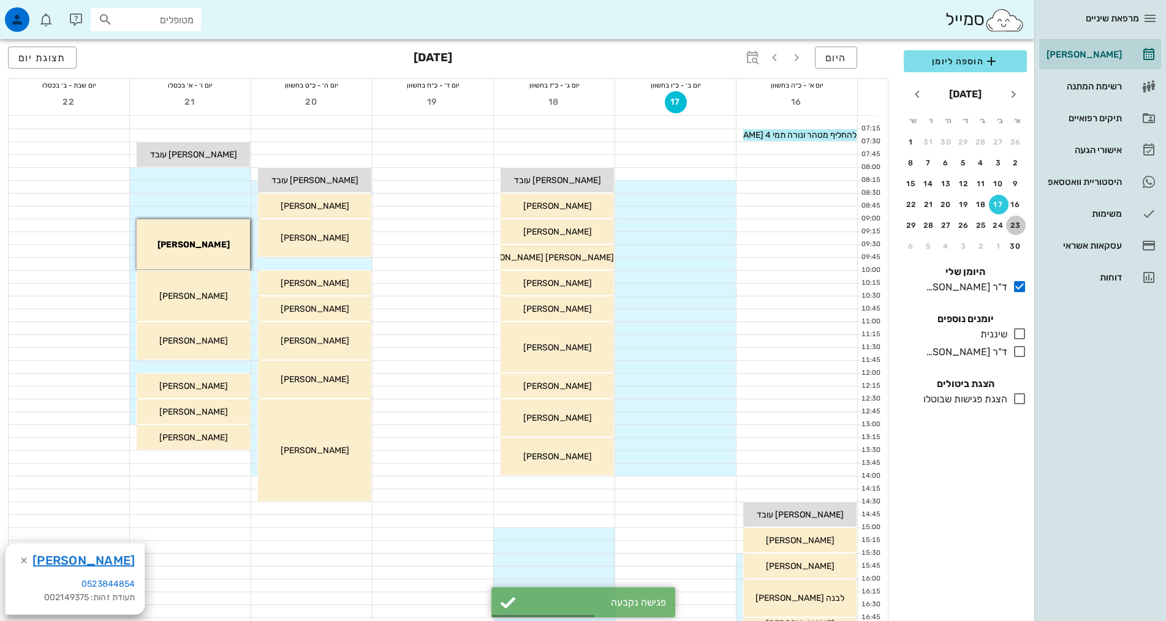
click at [1014, 220] on button "23" at bounding box center [1016, 226] width 20 height 20
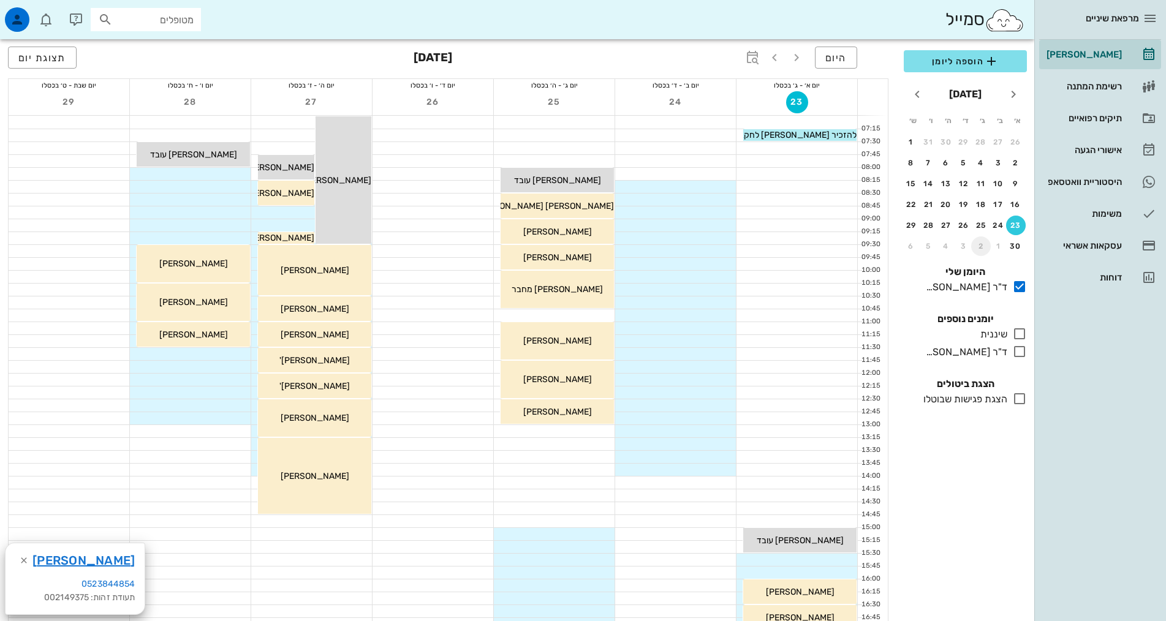
click at [983, 243] on div "2" at bounding box center [981, 246] width 20 height 9
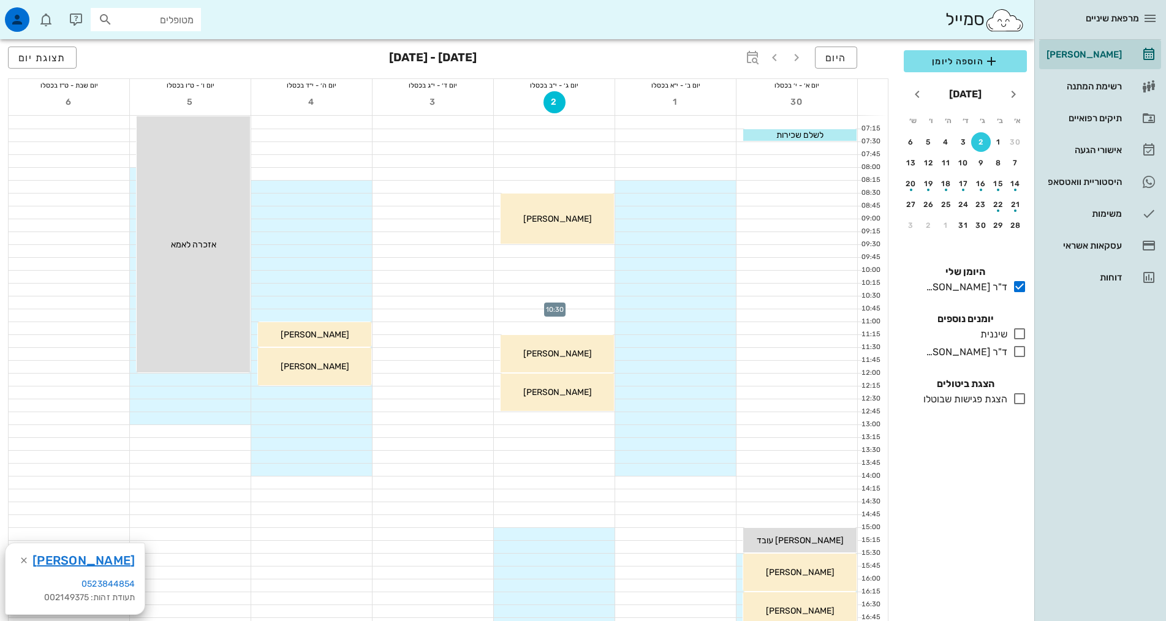
click at [581, 303] on div at bounding box center [554, 303] width 121 height 12
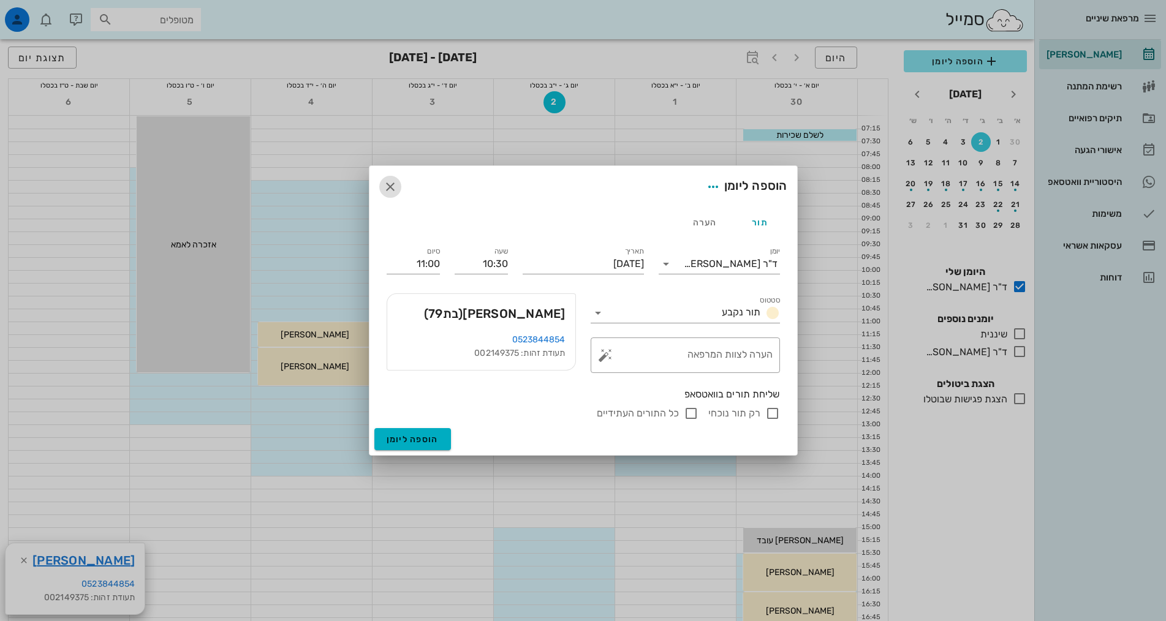
click at [395, 189] on icon "button" at bounding box center [390, 187] width 15 height 15
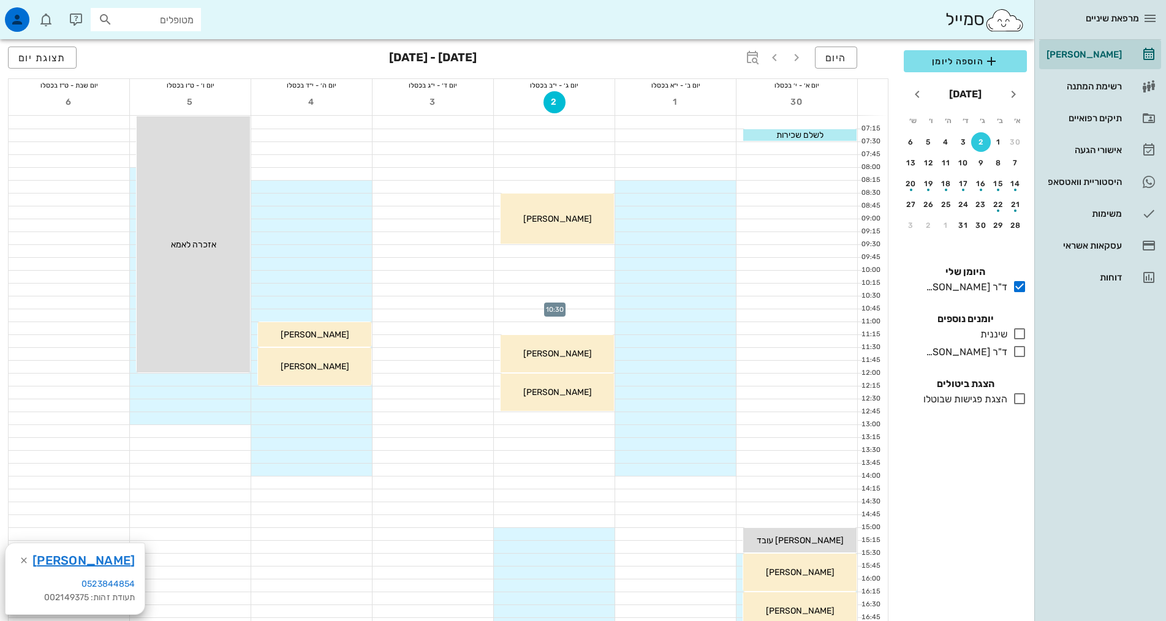
click at [577, 302] on div at bounding box center [554, 303] width 121 height 12
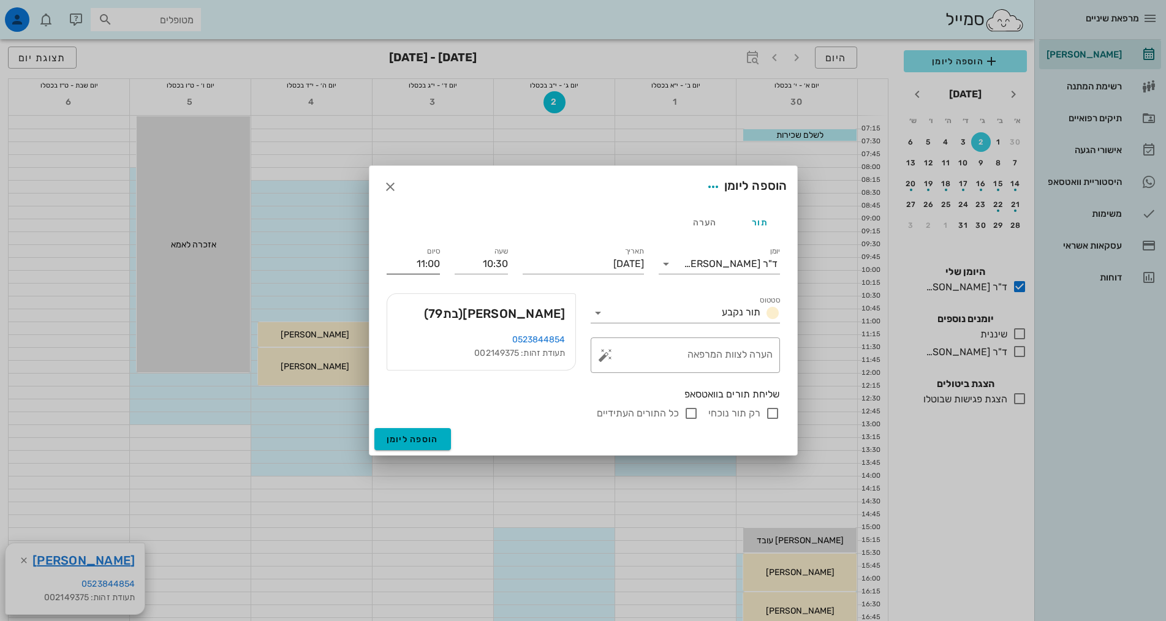
click at [428, 267] on input "11:00" at bounding box center [413, 264] width 53 height 20
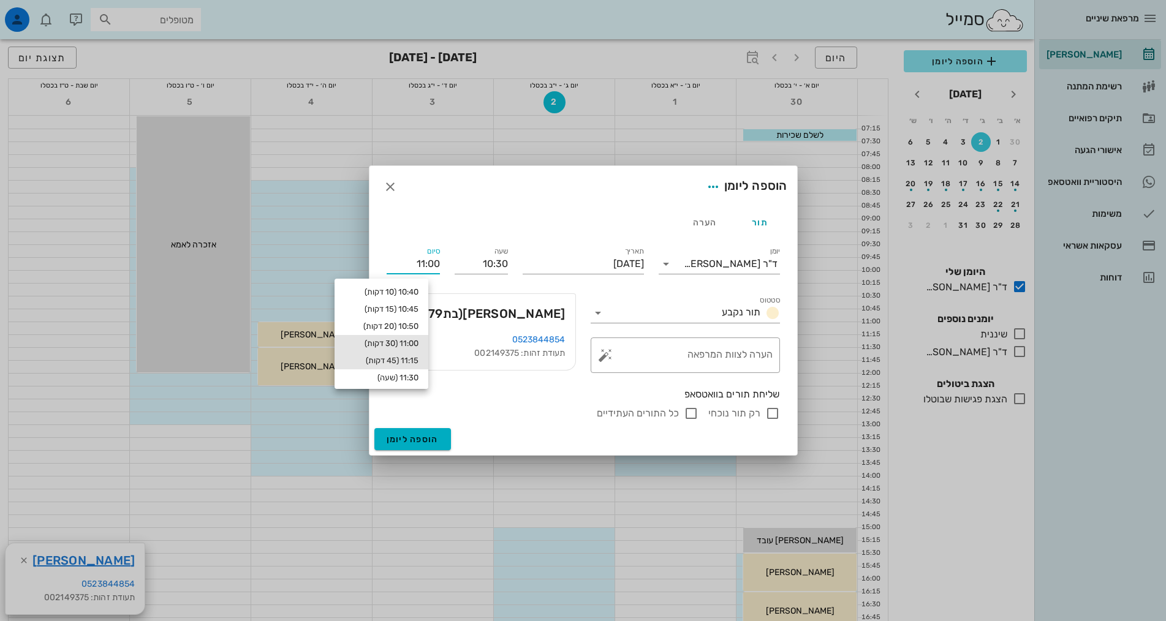
click at [409, 359] on div "11:15 (45 דקות)" at bounding box center [381, 361] width 74 height 10
type input "11:15"
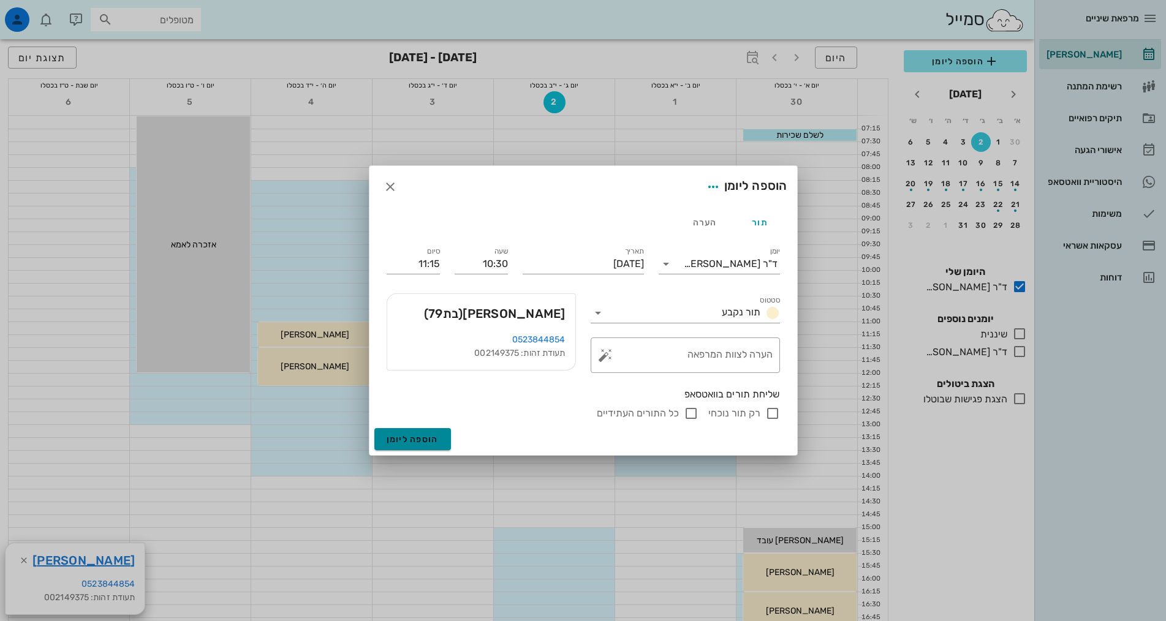
click at [412, 443] on span "הוספה ליומן" at bounding box center [413, 440] width 52 height 10
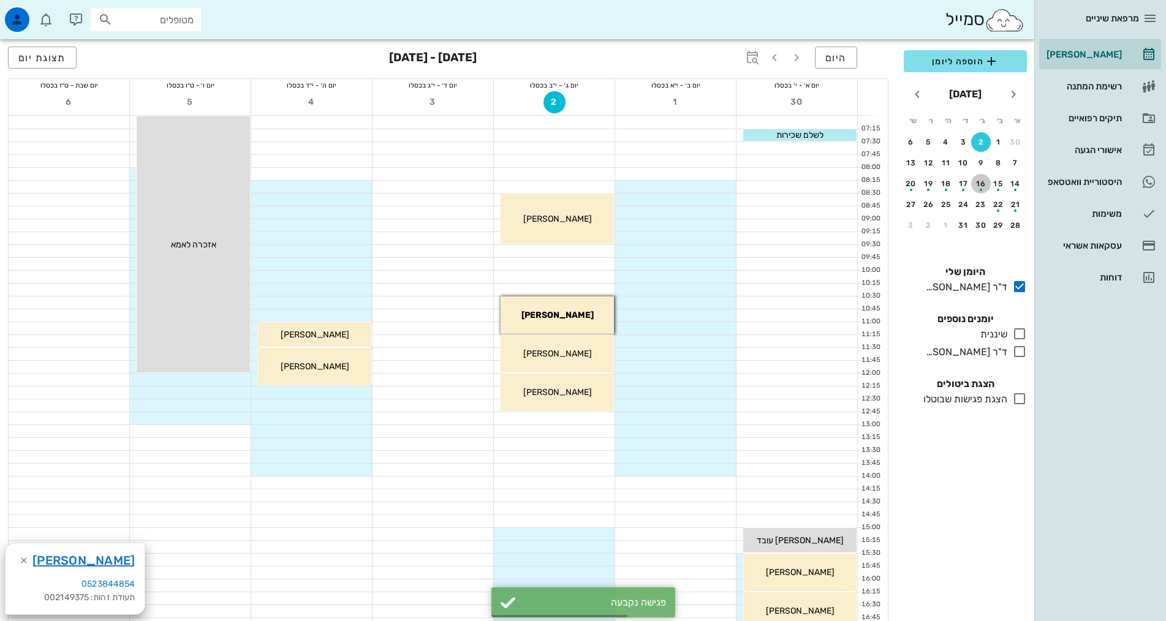
click at [976, 185] on div "button" at bounding box center [981, 186] width 20 height 7
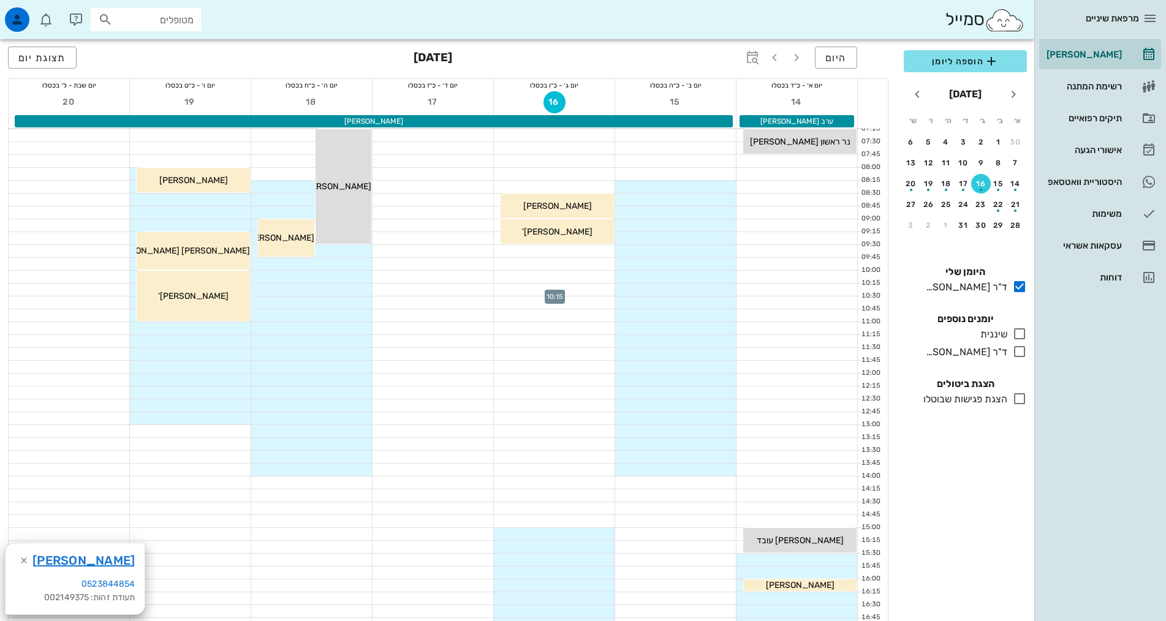
click at [573, 289] on div at bounding box center [554, 290] width 121 height 12
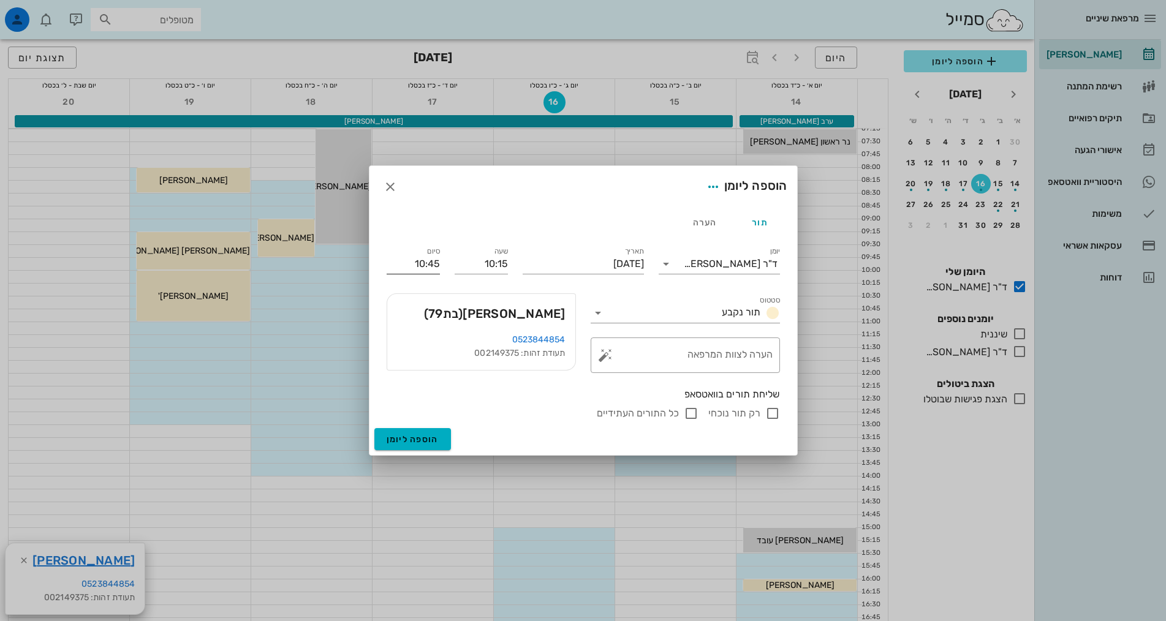
click at [426, 266] on input "10:45" at bounding box center [413, 264] width 53 height 20
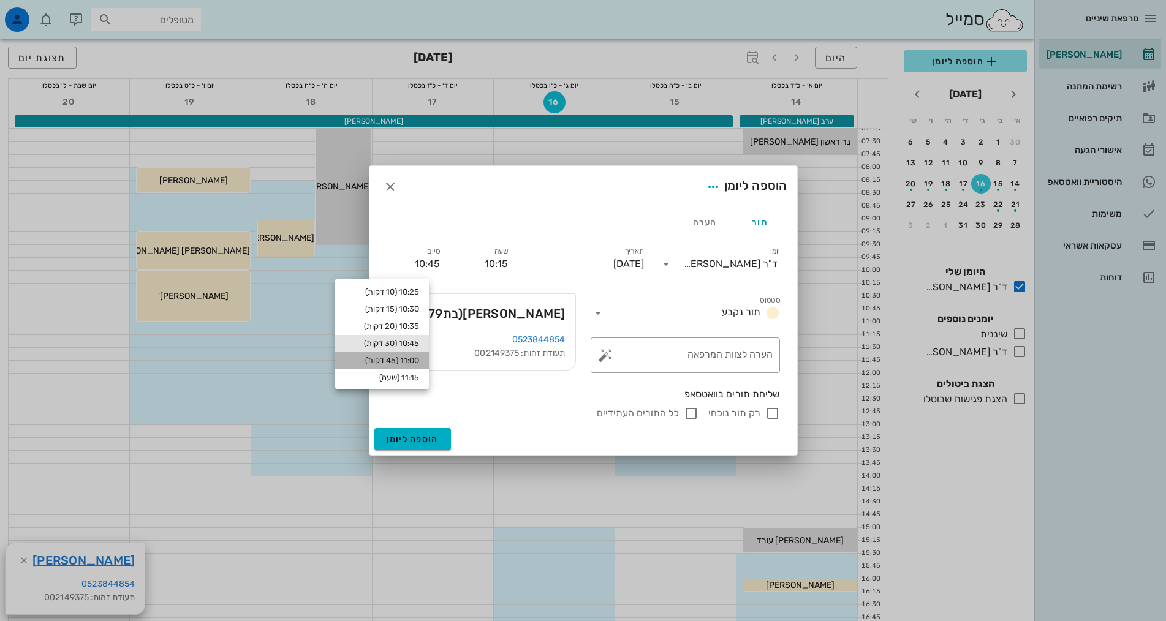
click at [416, 359] on div "11:00 (45 דקות)" at bounding box center [382, 361] width 74 height 10
type input "11:00"
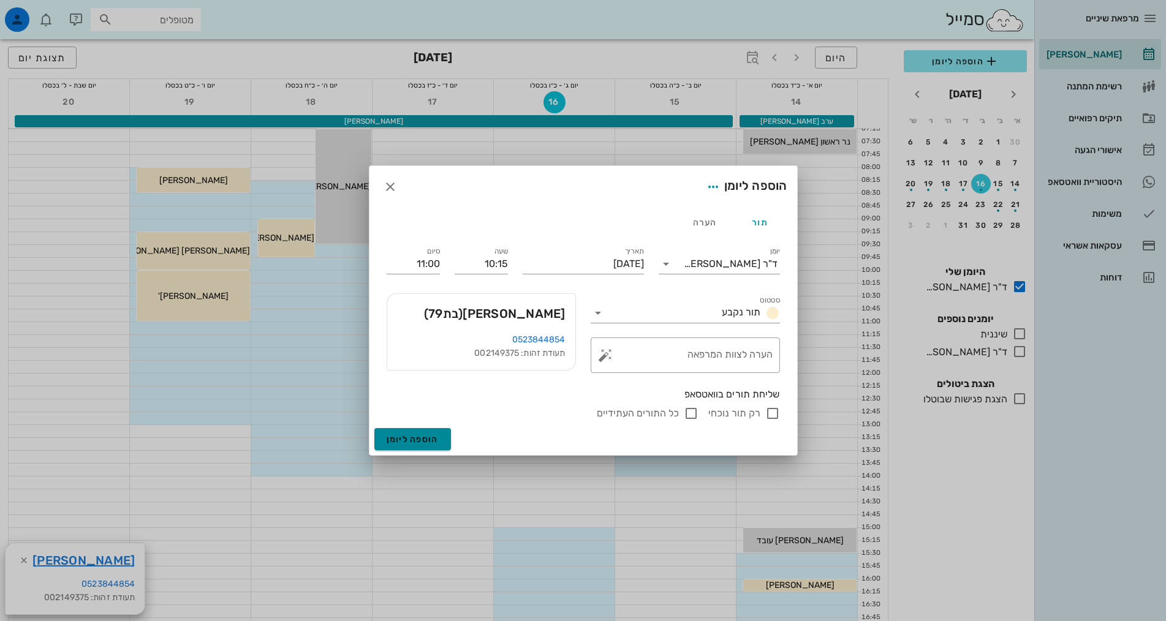
click at [423, 433] on button "הוספה ליומן" at bounding box center [412, 439] width 77 height 22
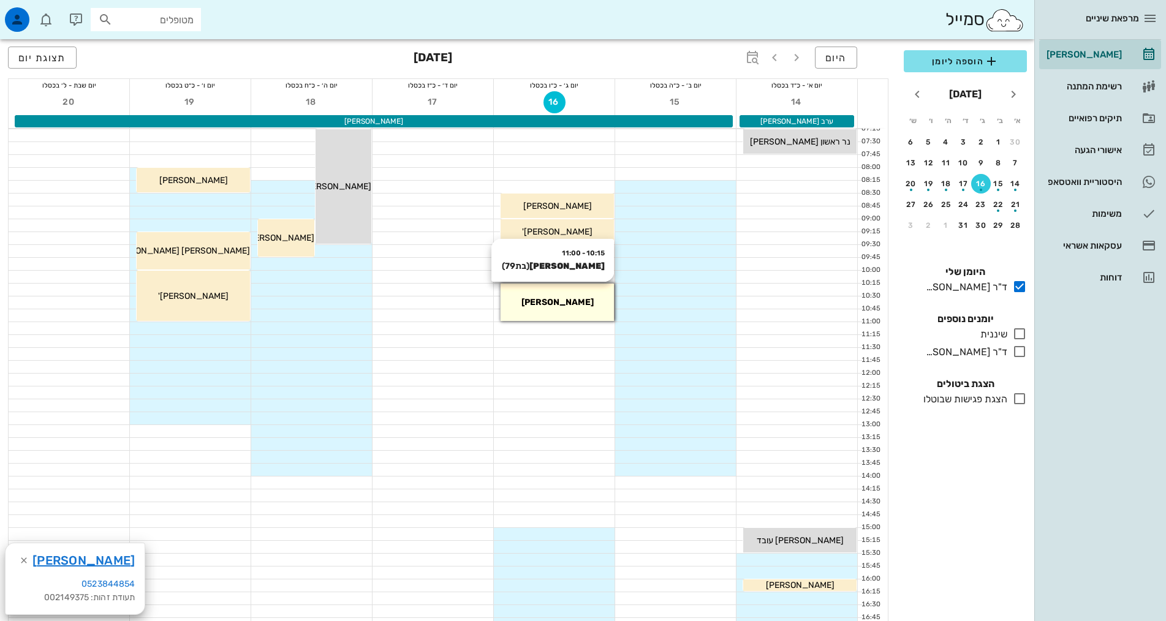
click at [583, 305] on div "[PERSON_NAME]" at bounding box center [557, 302] width 113 height 13
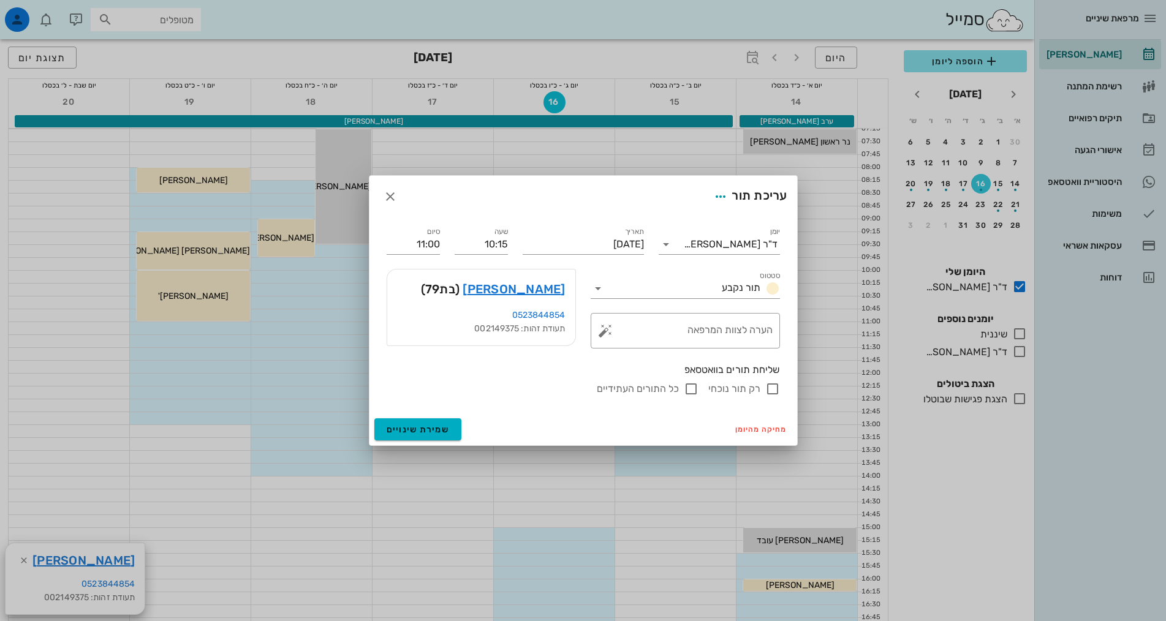
click at [663, 393] on label "כל התורים העתידיים" at bounding box center [638, 389] width 82 height 12
checkbox input "true"
click at [410, 435] on button "שמירת שינויים" at bounding box center [418, 430] width 88 height 22
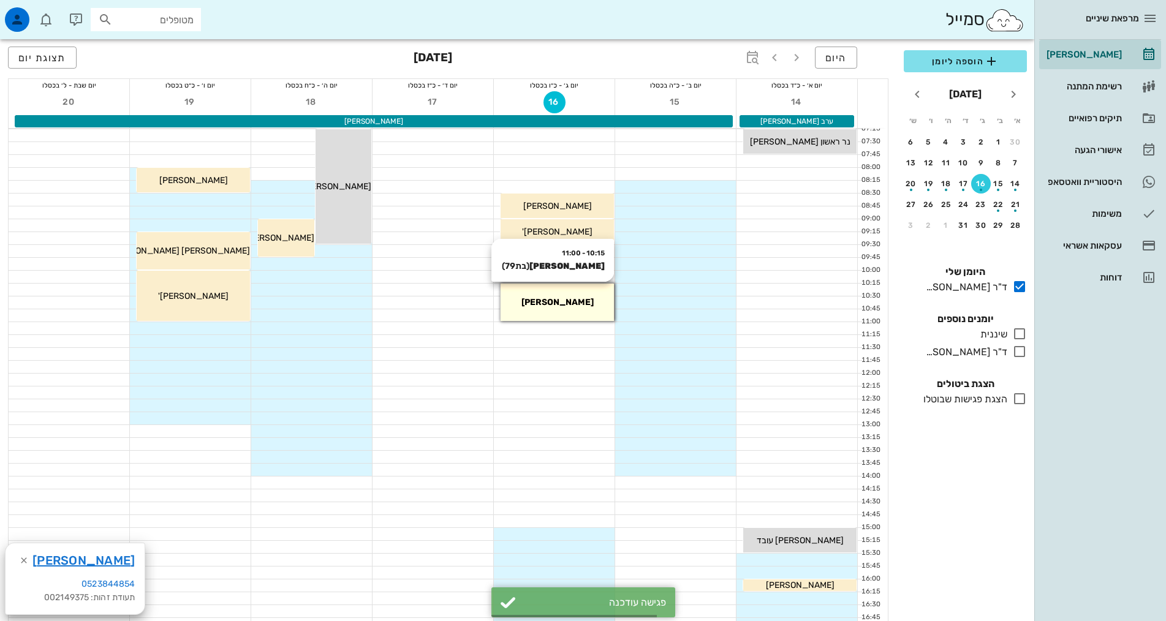
click at [560, 301] on span "[PERSON_NAME]" at bounding box center [558, 302] width 72 height 10
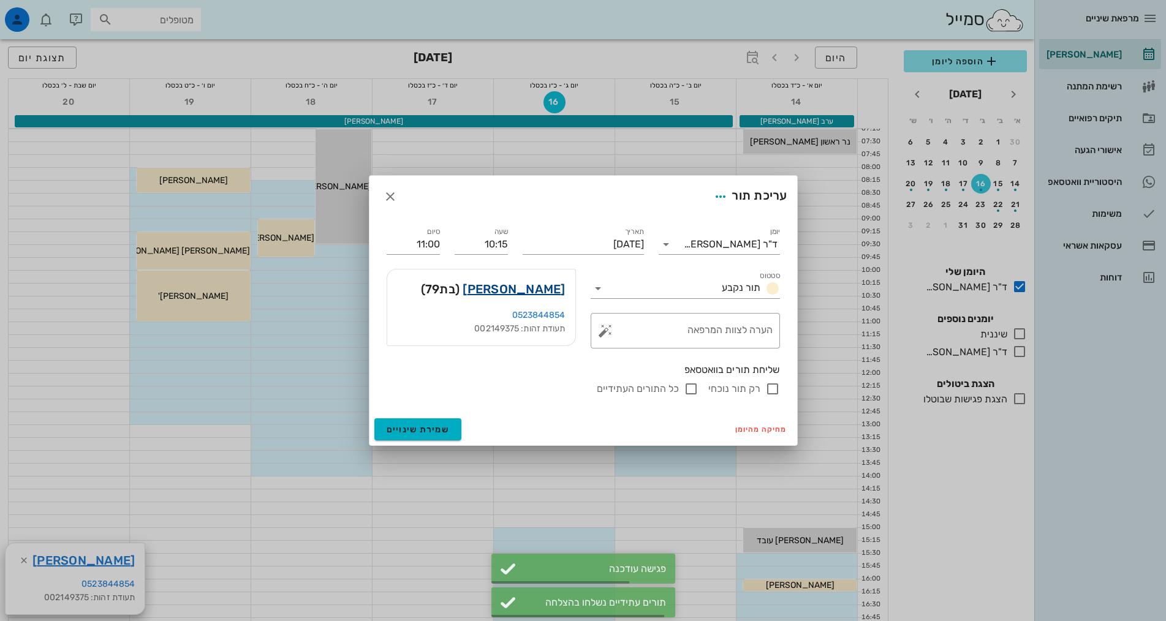
click at [505, 290] on link "[PERSON_NAME]" at bounding box center [514, 289] width 102 height 20
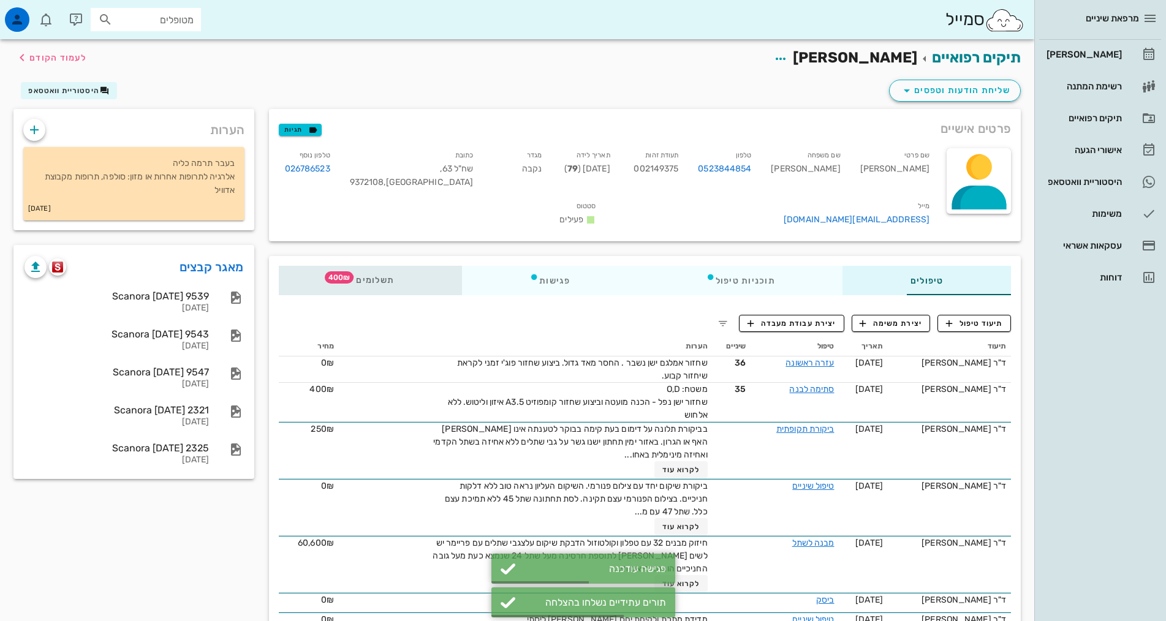
click at [346, 276] on span "תשלומים 400₪" at bounding box center [370, 280] width 48 height 9
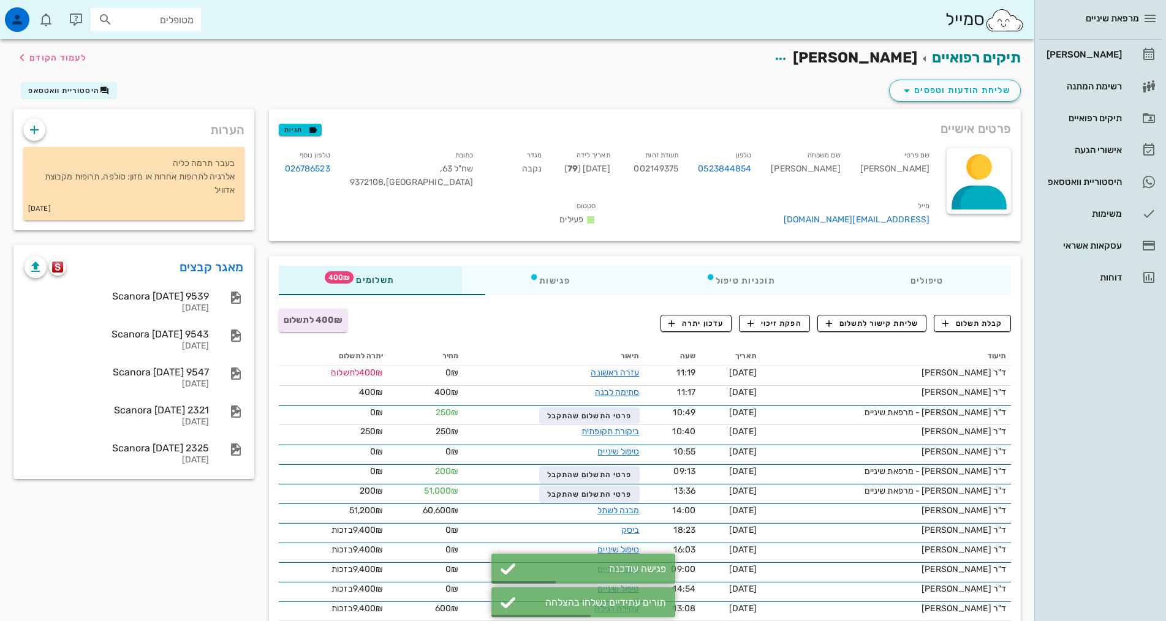
click at [1038, 428] on div "מרפאת שיניים [PERSON_NAME] רשימת המתנה תיקים רפואיים אישורי הגעה 1 היסטוריית וו…" at bounding box center [1101, 310] width 132 height 621
click at [962, 315] on button "קבלת תשלום" at bounding box center [972, 323] width 77 height 17
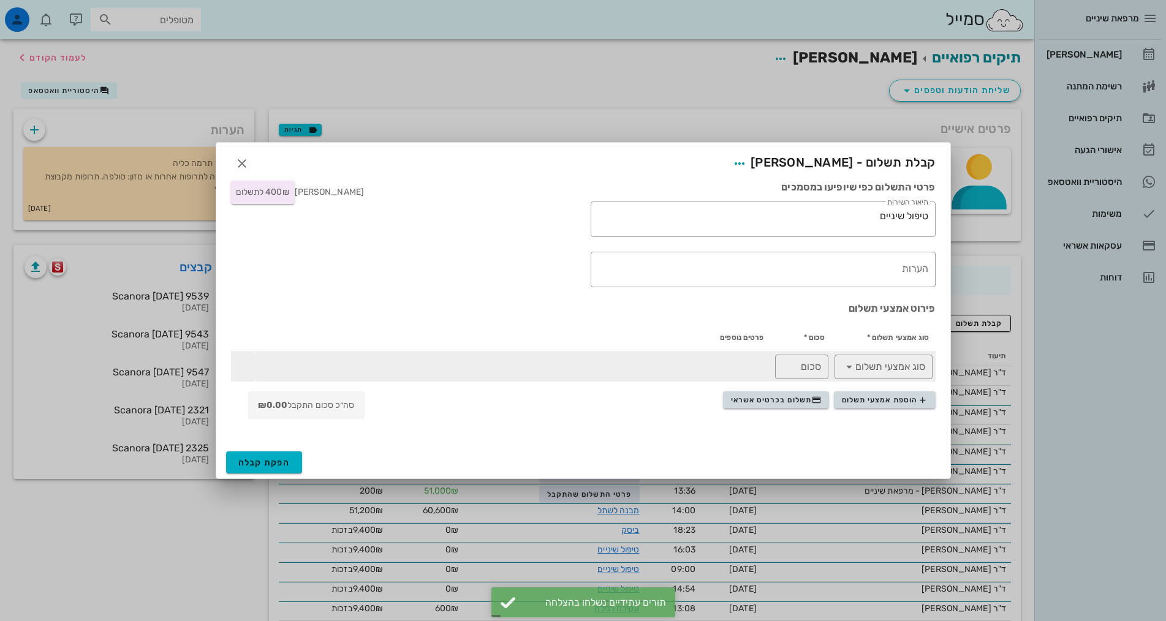
drag, startPoint x: 616, startPoint y: 367, endPoint x: 674, endPoint y: 420, distance: 79.0
click at [616, 368] on td at bounding box center [513, 366] width 515 height 29
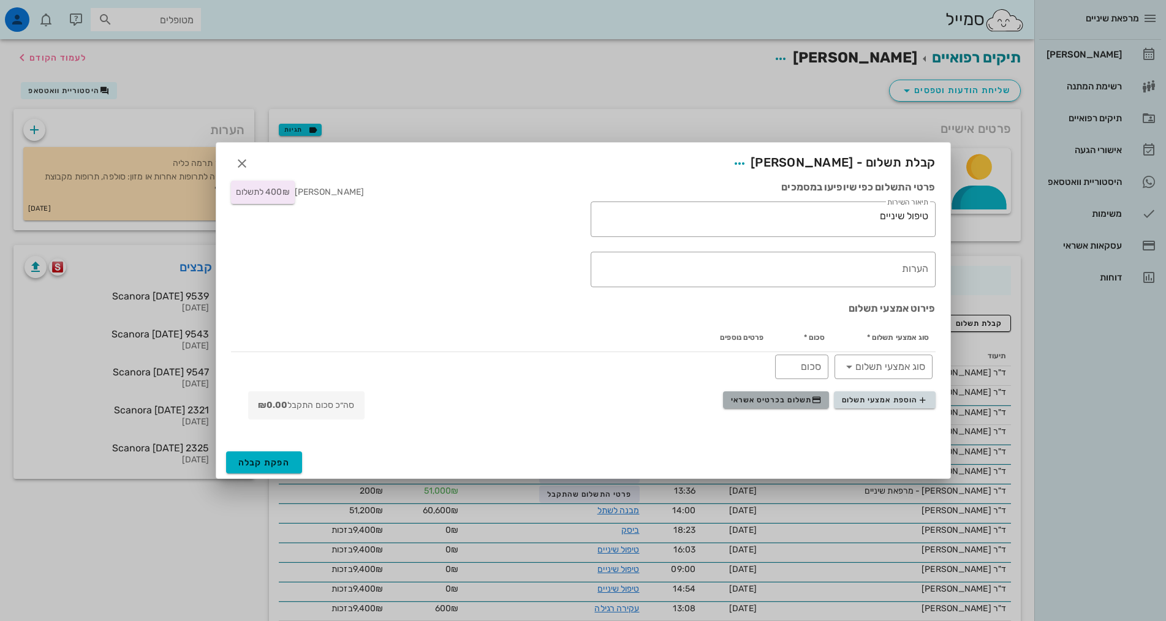
click at [762, 397] on span "תשלום בכרטיס אשראי" at bounding box center [776, 400] width 91 height 10
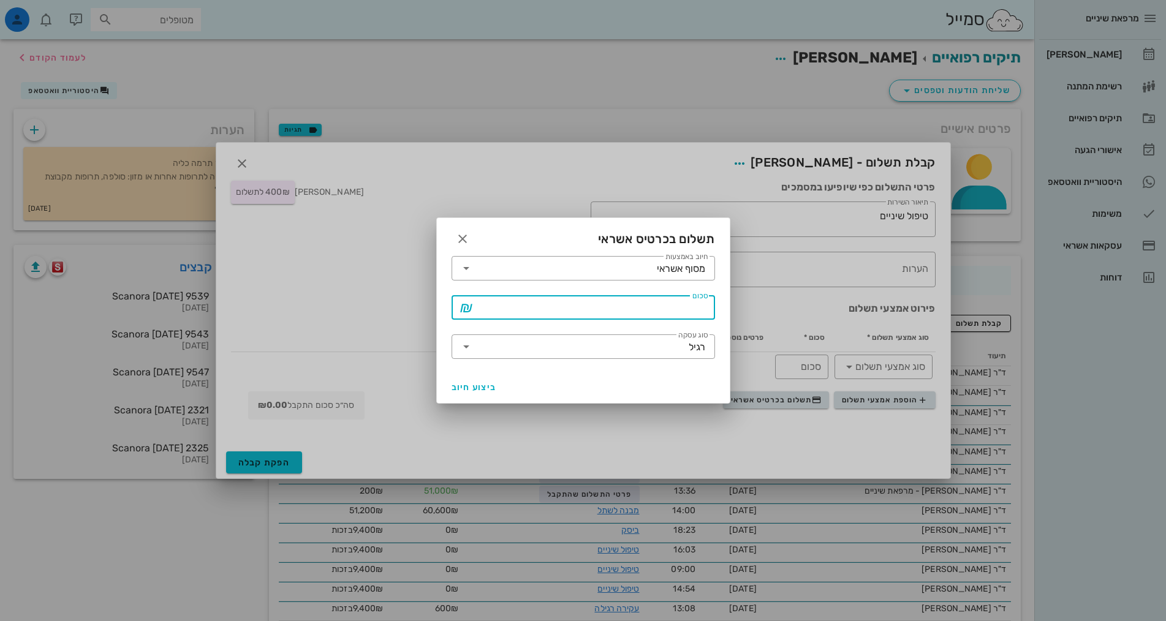
click at [644, 298] on input "סכום" at bounding box center [592, 308] width 232 height 20
type input "400"
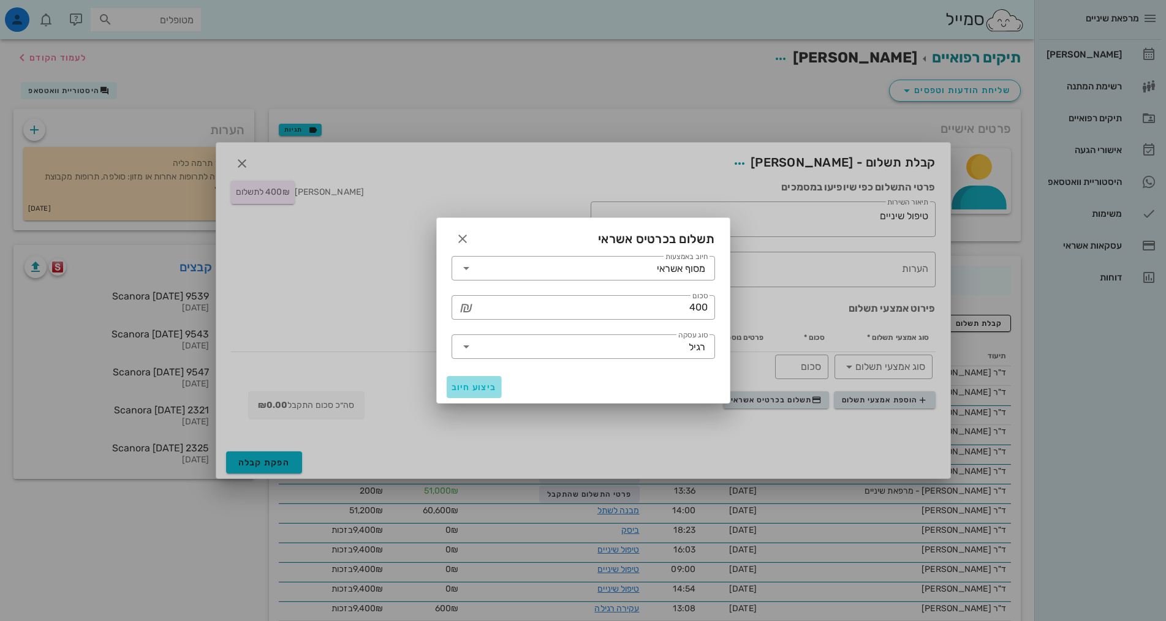
click at [493, 386] on span "ביצוע חיוב" at bounding box center [474, 387] width 45 height 10
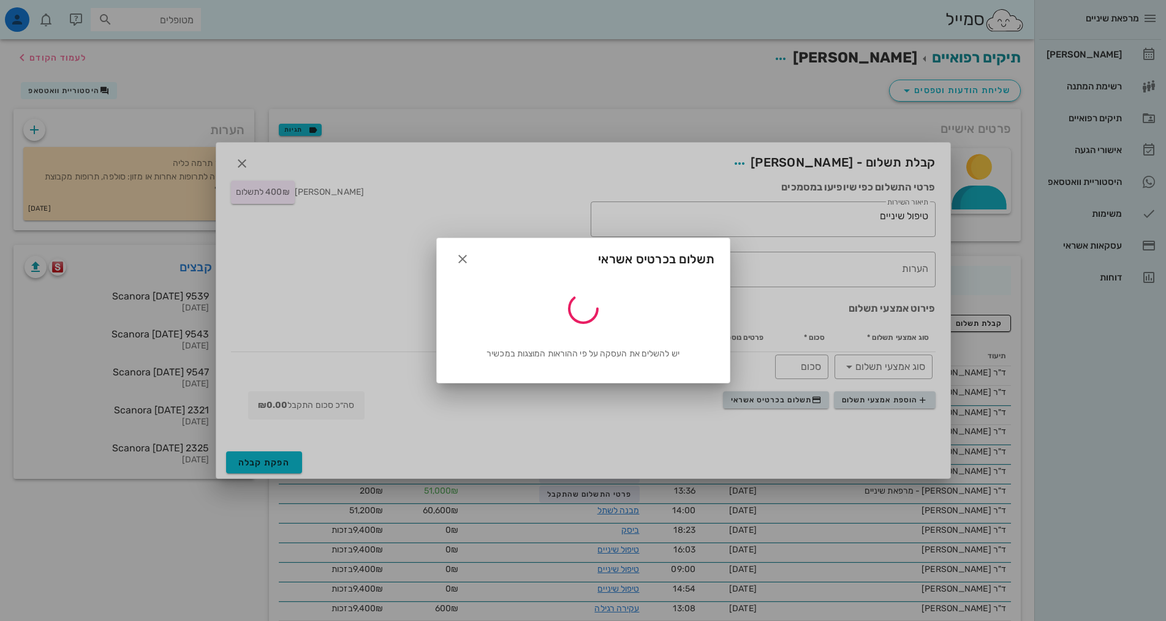
type input "400"
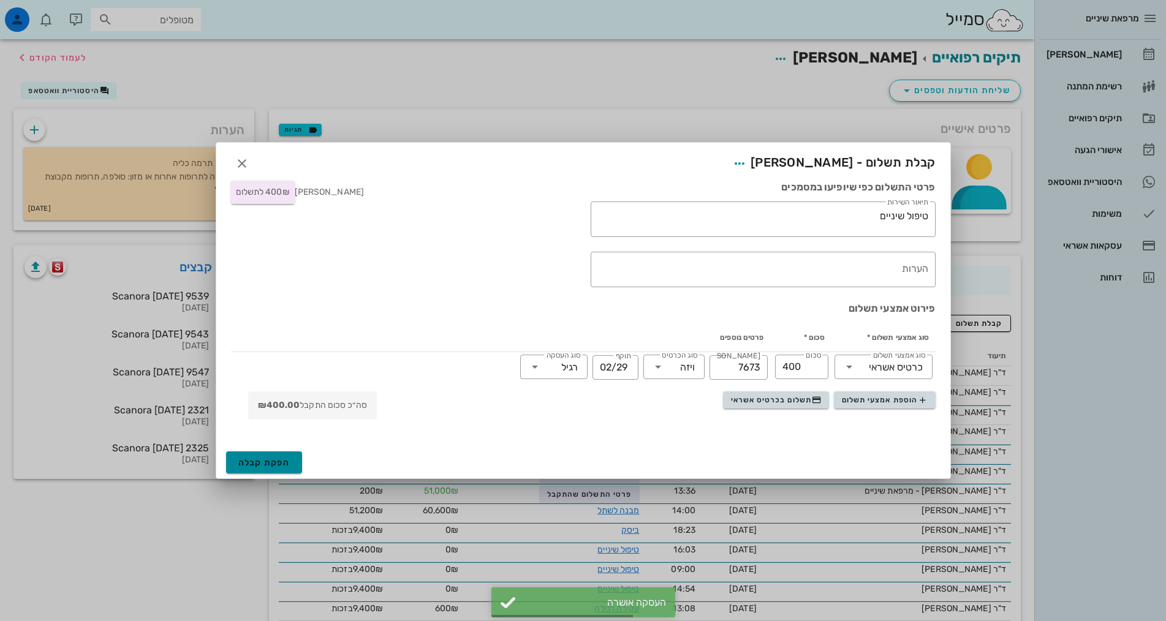
click at [265, 459] on span "הפקת קבלה" at bounding box center [264, 463] width 52 height 10
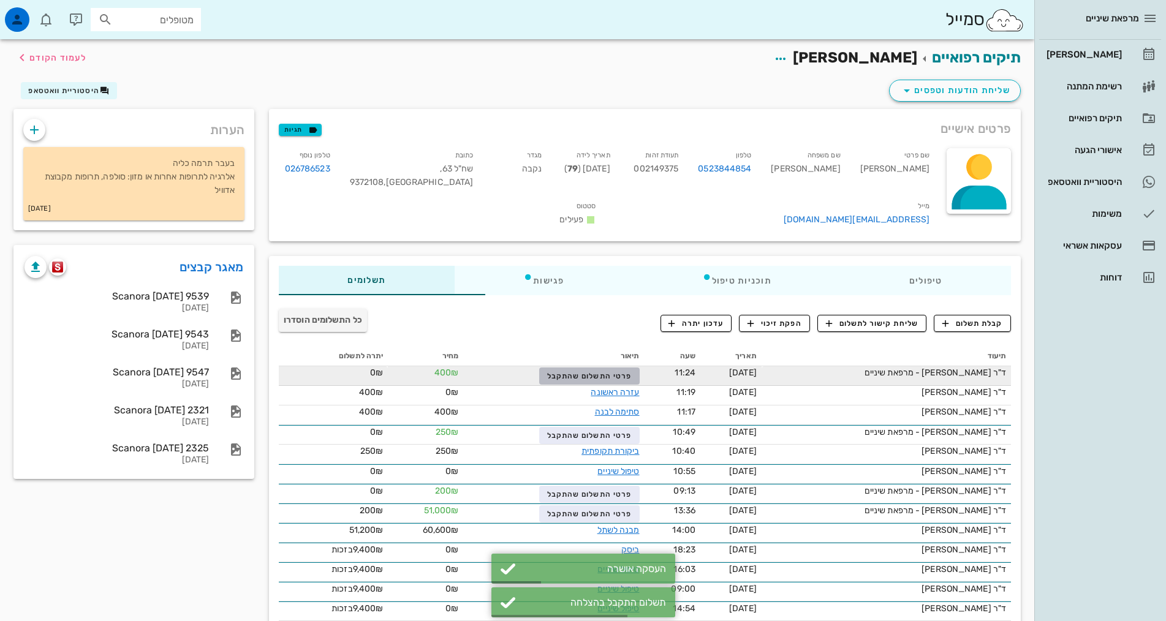
click at [580, 372] on span "פרטי התשלום שהתקבל" at bounding box center [589, 376] width 85 height 9
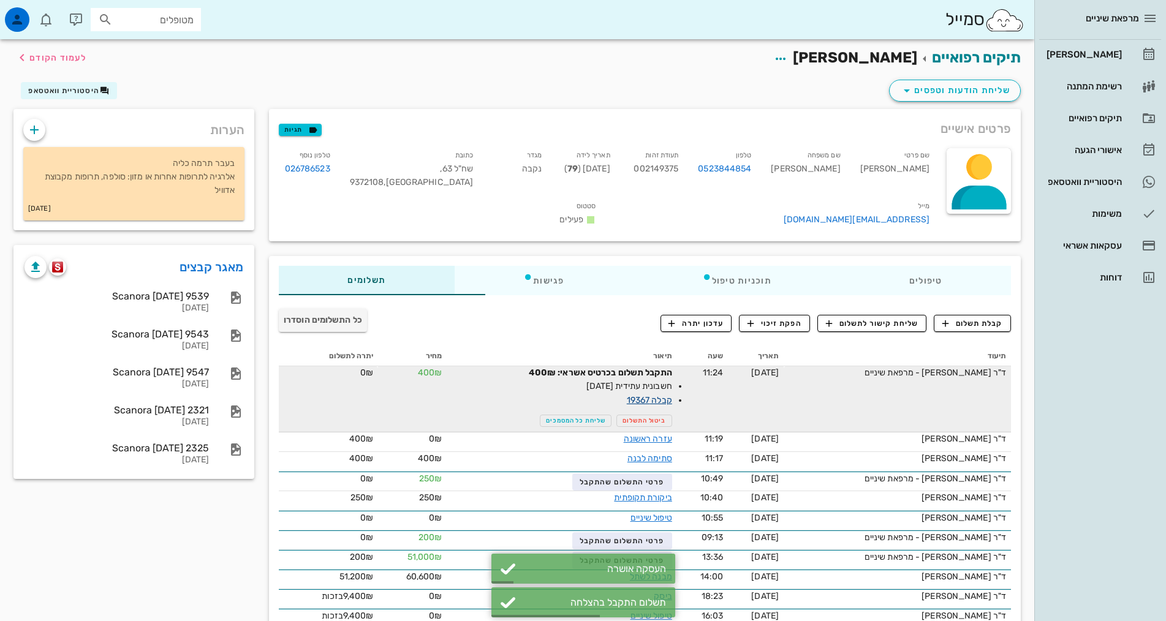
click at [627, 395] on link "קבלה 19367" at bounding box center [649, 400] width 45 height 10
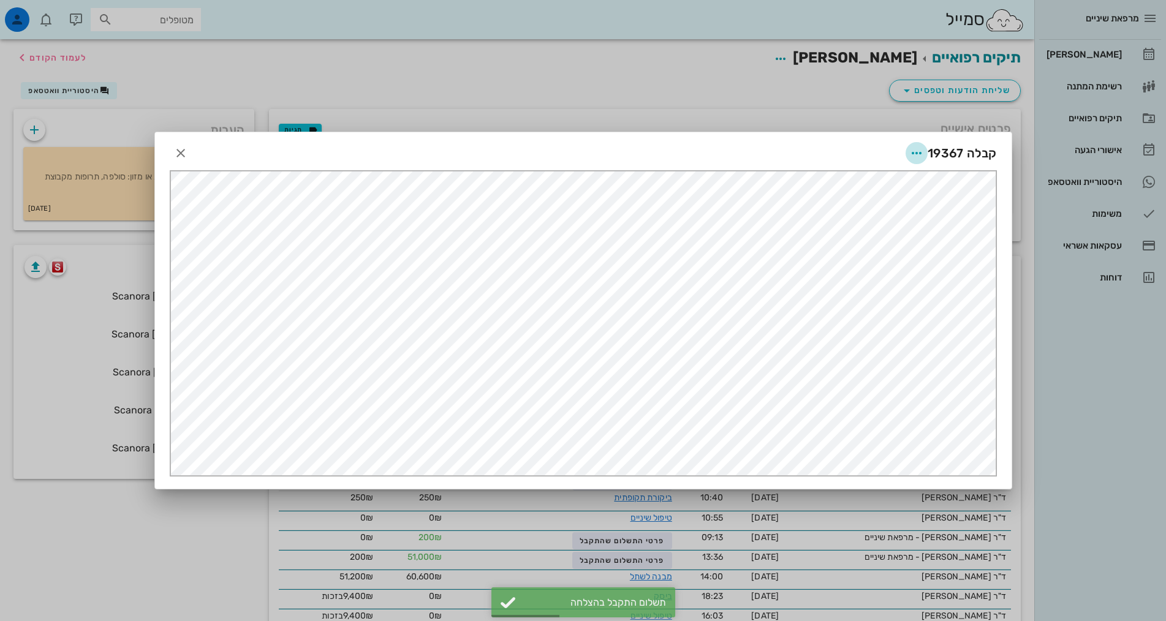
click at [916, 152] on icon "button" at bounding box center [917, 153] width 15 height 15
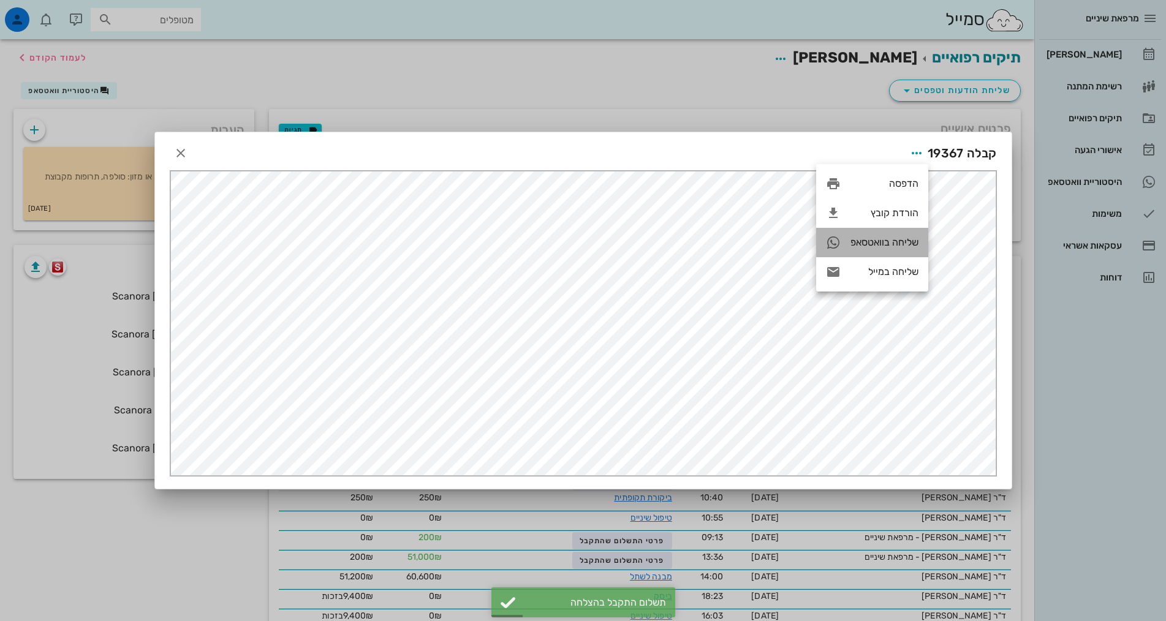
click at [868, 240] on div "שליחה בוואטסאפ" at bounding box center [885, 243] width 68 height 12
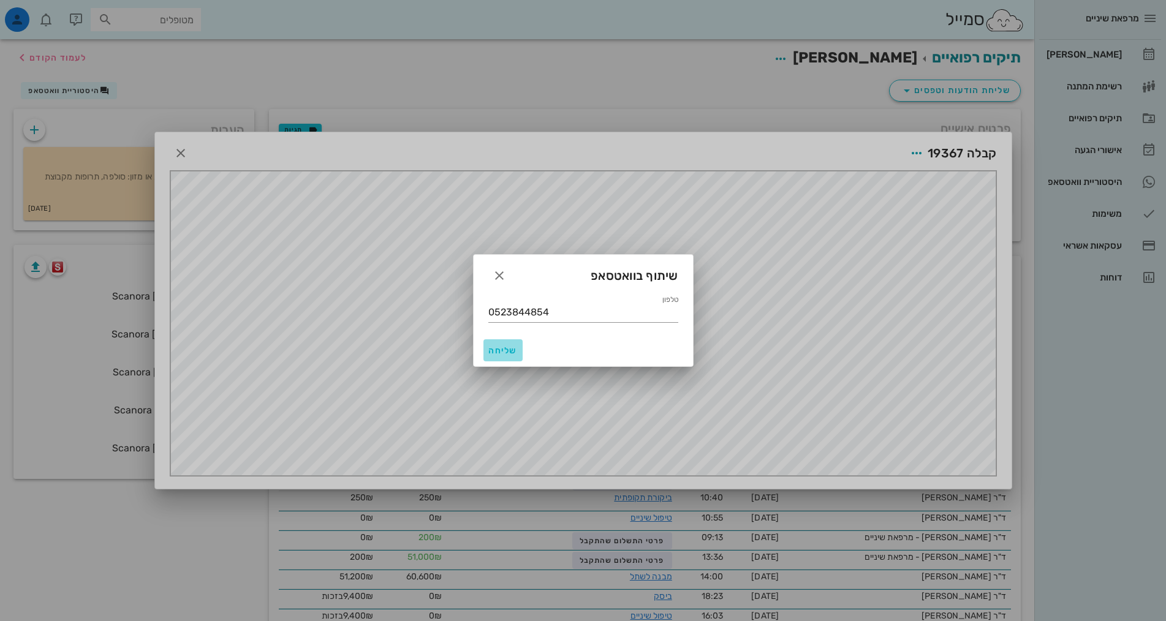
click at [500, 351] on span "שליחה" at bounding box center [502, 351] width 29 height 10
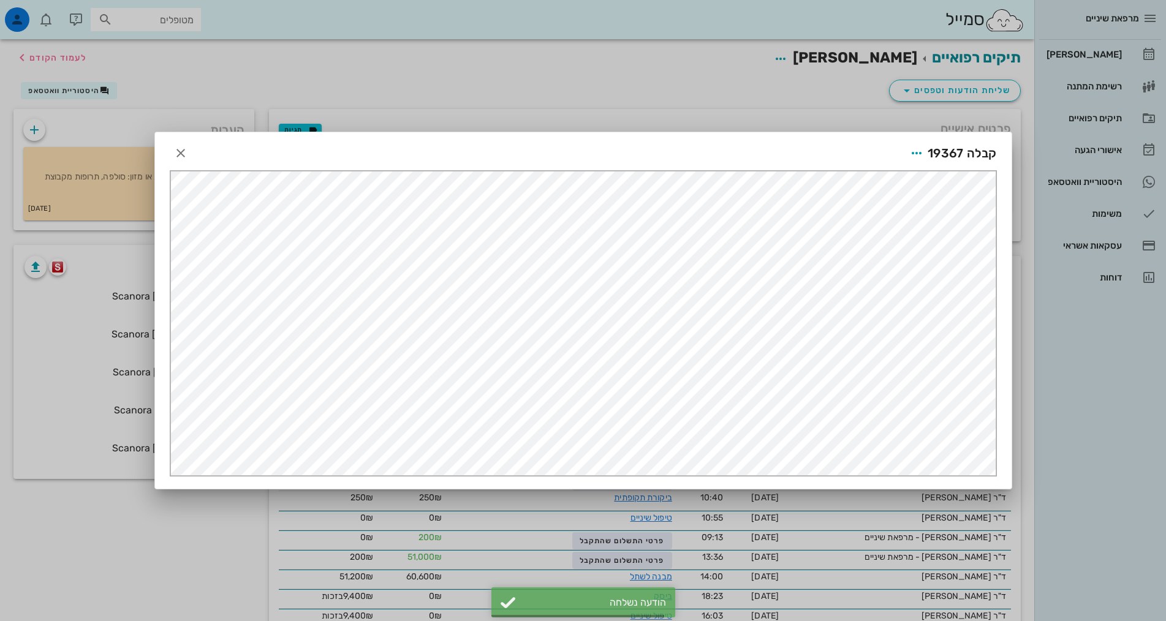
click at [1083, 465] on div at bounding box center [583, 310] width 1166 height 621
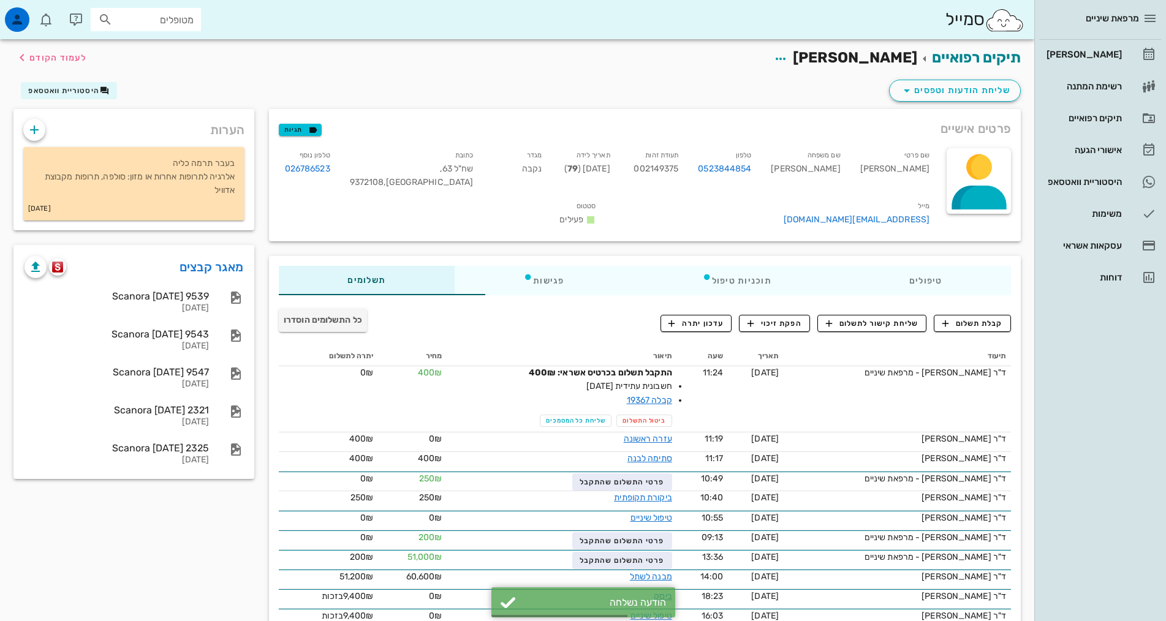
click at [1111, 70] on div "[PERSON_NAME] רשימת המתנה תיקים רפואיים אישורי הגעה 1 היסטוריית וואטסאפ משימות …" at bounding box center [1100, 166] width 122 height 253
click at [1112, 63] on div "[PERSON_NAME]" at bounding box center [1083, 55] width 78 height 20
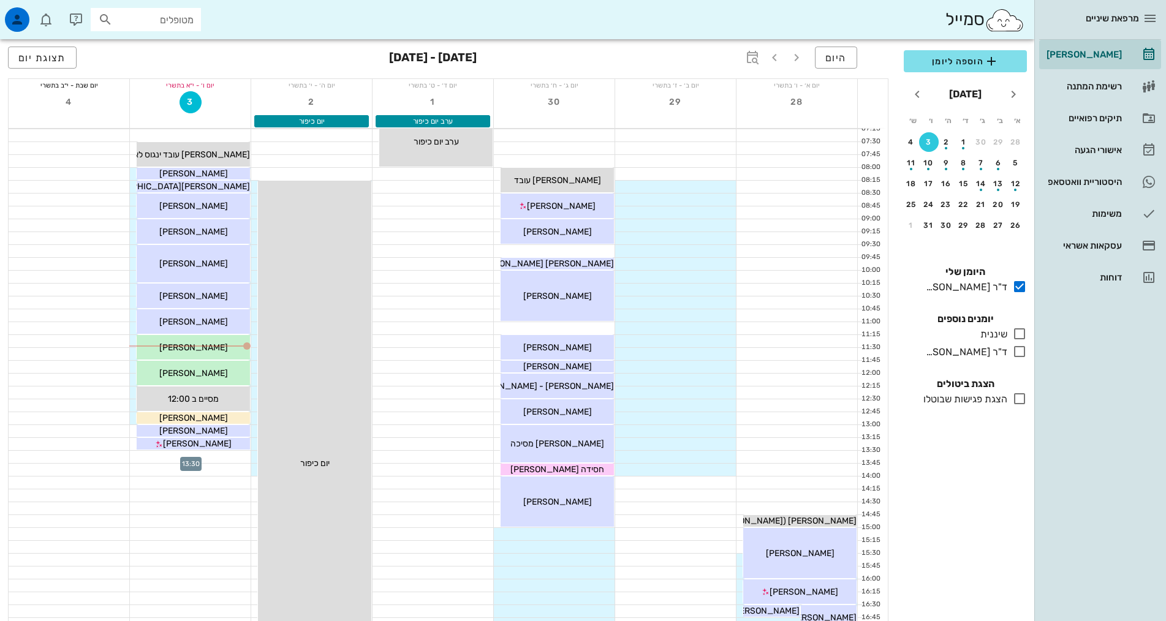
click at [223, 457] on div at bounding box center [190, 457] width 121 height 12
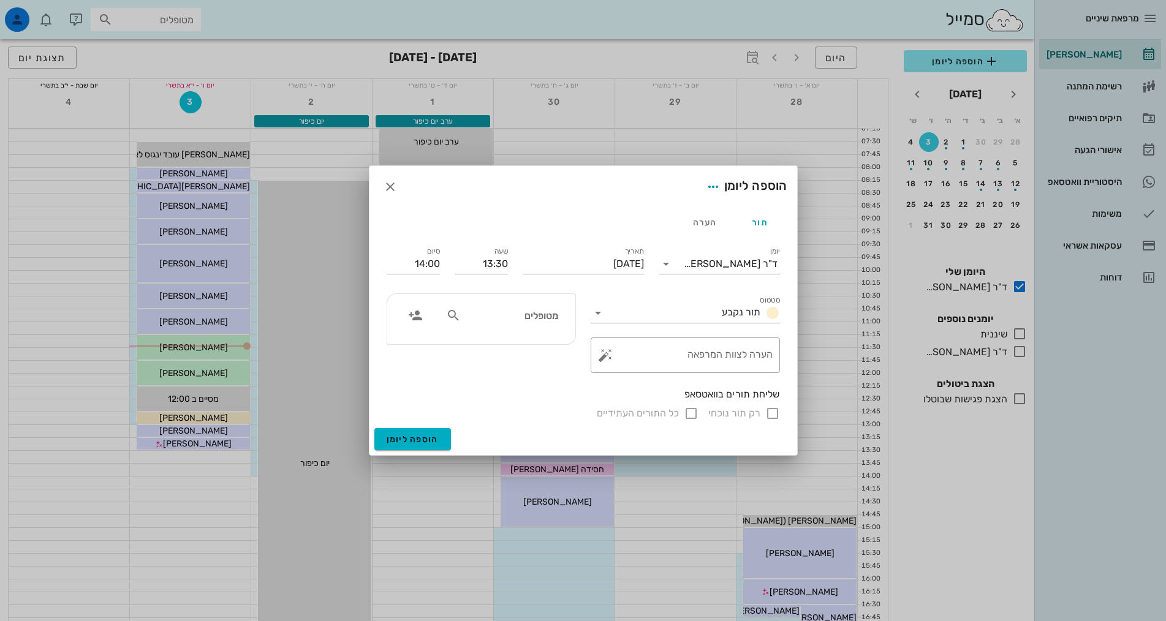
click at [525, 317] on input "מטופלים" at bounding box center [510, 316] width 94 height 16
type input "[PERSON_NAME]"
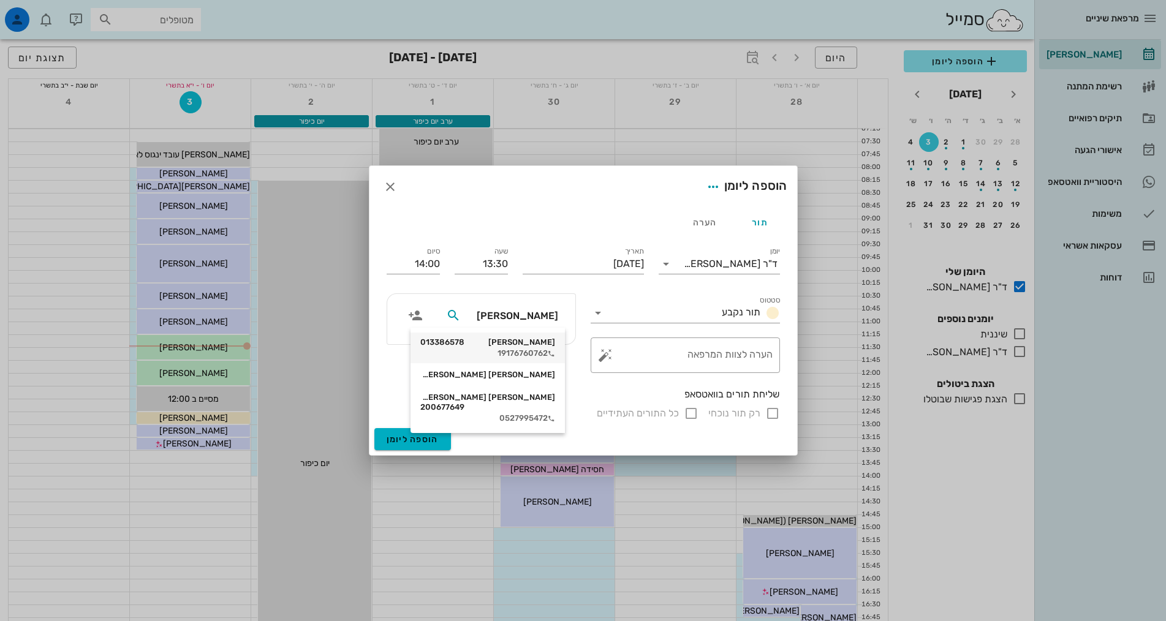
click at [549, 351] on icon at bounding box center [551, 354] width 7 height 7
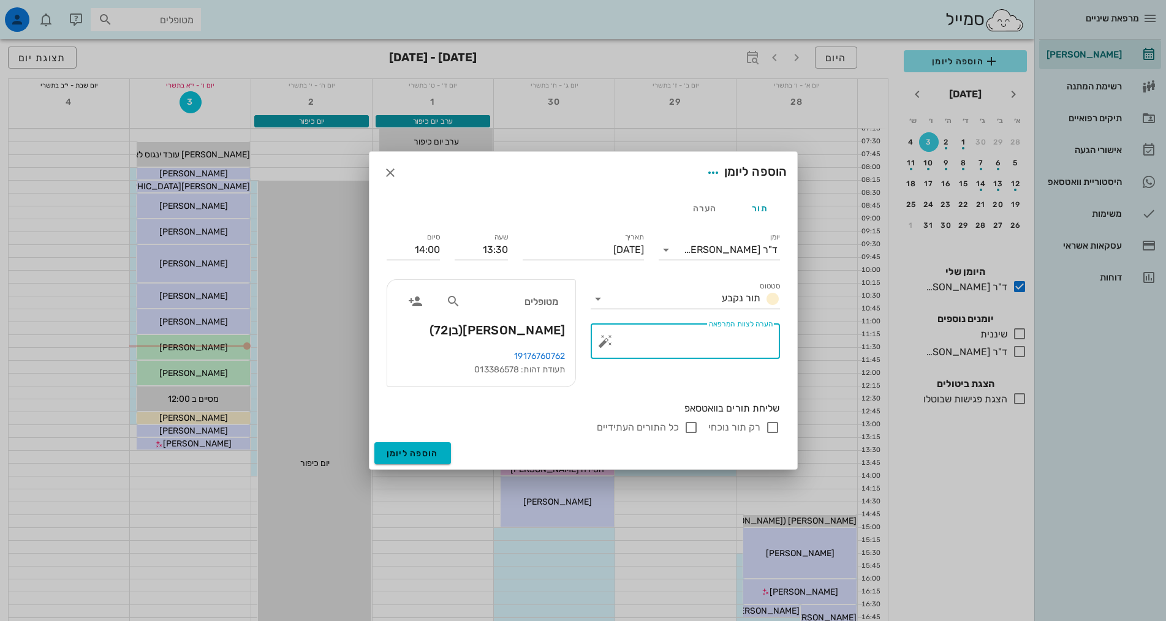
click at [702, 344] on textarea "הערה לצוות המרפאה" at bounding box center [690, 344] width 165 height 29
type textarea "ער"
click at [417, 457] on span "הוספה ליומן" at bounding box center [413, 454] width 52 height 10
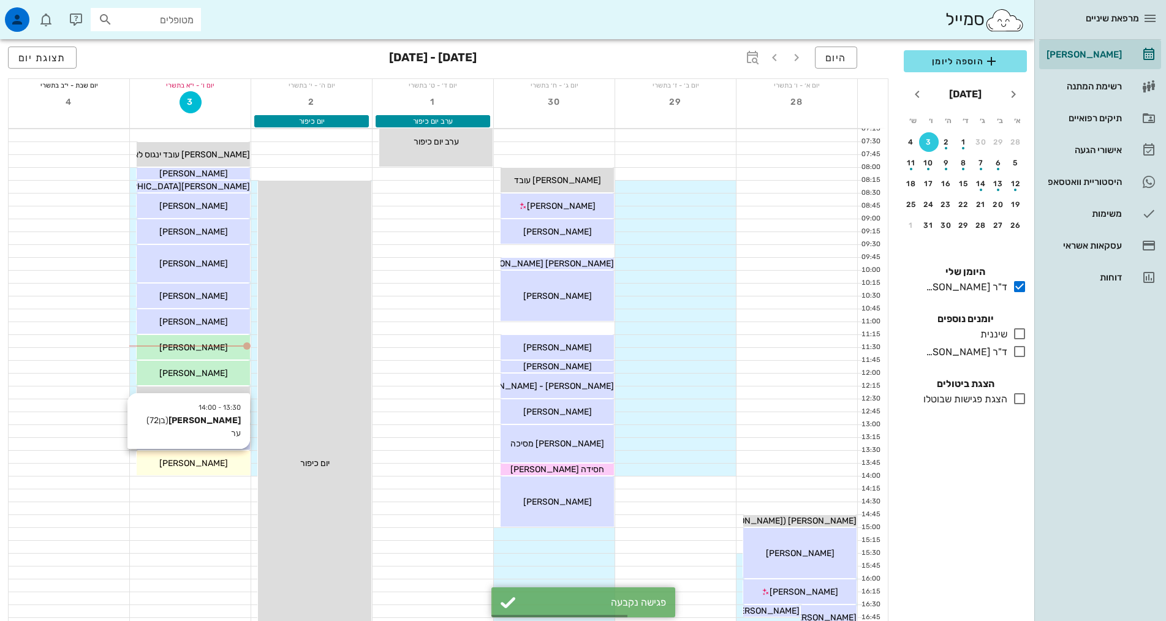
click at [212, 468] on div "[PERSON_NAME]" at bounding box center [193, 463] width 113 height 13
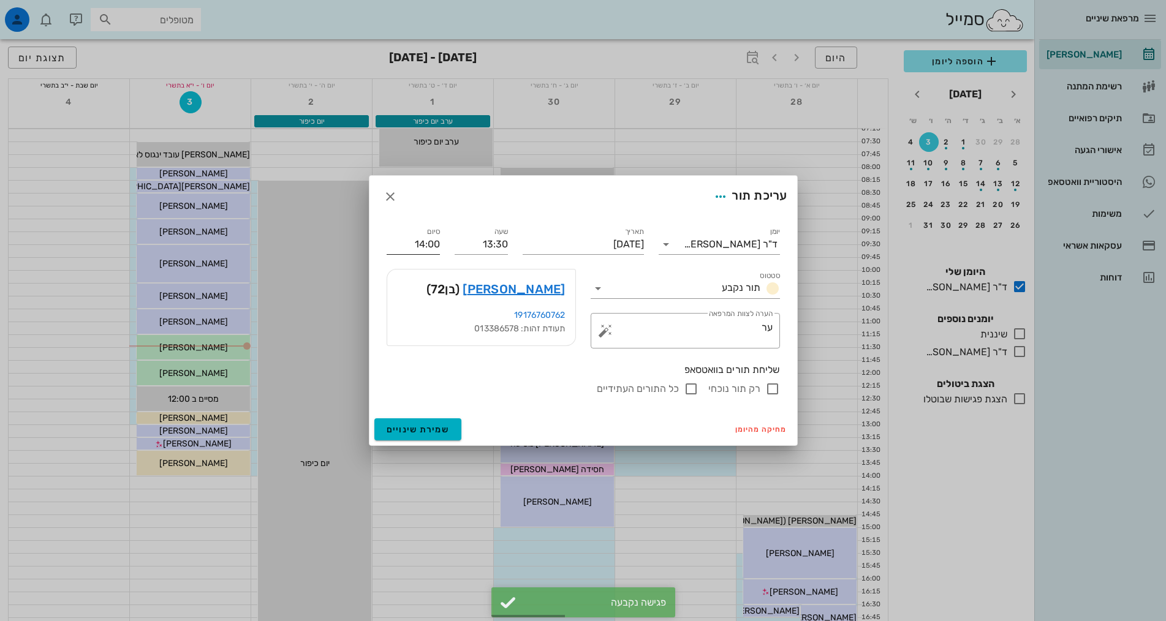
click at [416, 248] on input "14:00" at bounding box center [413, 245] width 53 height 20
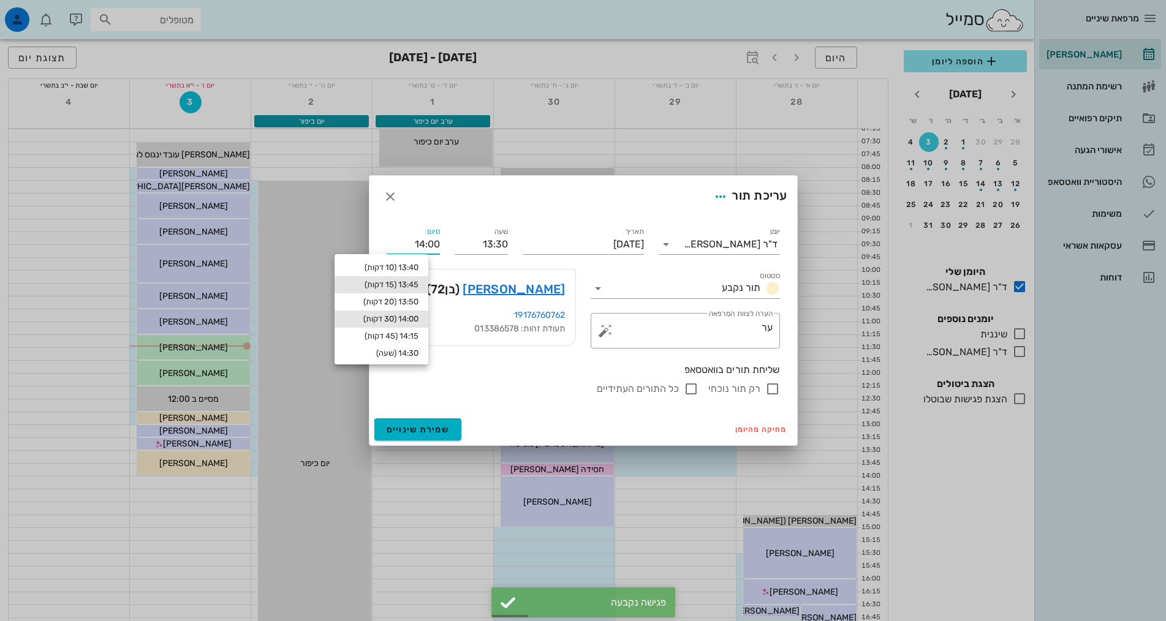
click at [405, 283] on div "13:45 (15 דקות)" at bounding box center [381, 285] width 74 height 10
type input "13:45"
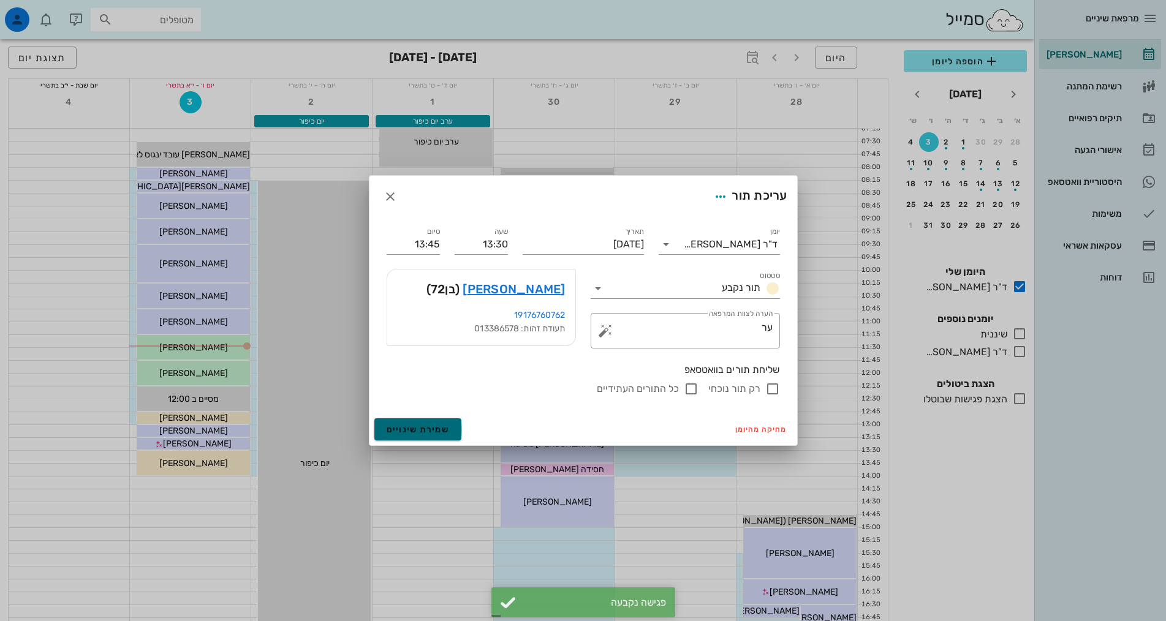
click at [423, 426] on span "שמירת שינויים" at bounding box center [418, 430] width 63 height 10
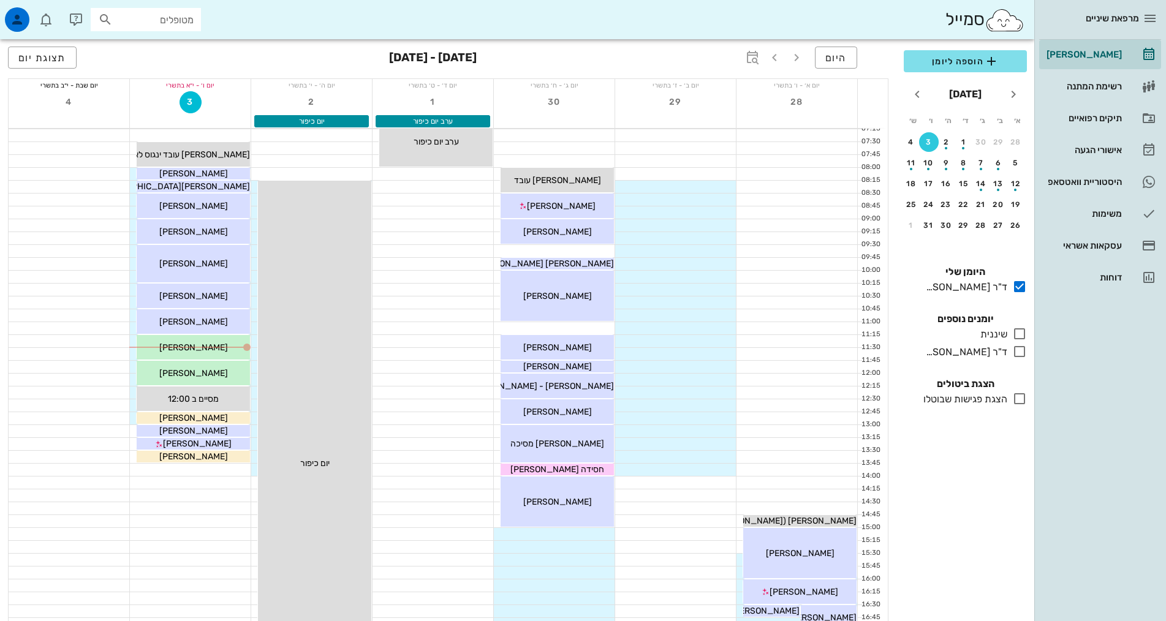
click at [1008, 509] on div "הוספה ליומן [DATE] א׳ ב׳ ג׳ ד׳ ה׳ ו׳ ש׳ 28 29 30 1 2 3 4 5 6 7 8 9 10 11 12 13 …" at bounding box center [966, 332] width 138 height 579
click at [205, 346] on span "[PERSON_NAME]" at bounding box center [193, 348] width 69 height 10
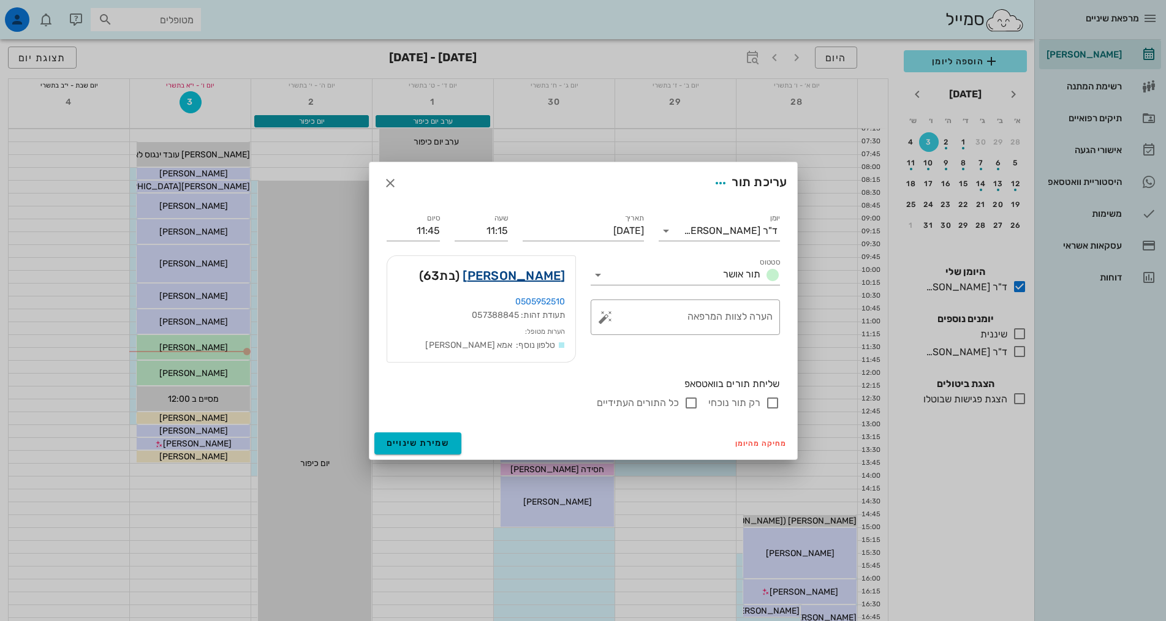
click at [545, 275] on link "[PERSON_NAME]" at bounding box center [514, 276] width 102 height 20
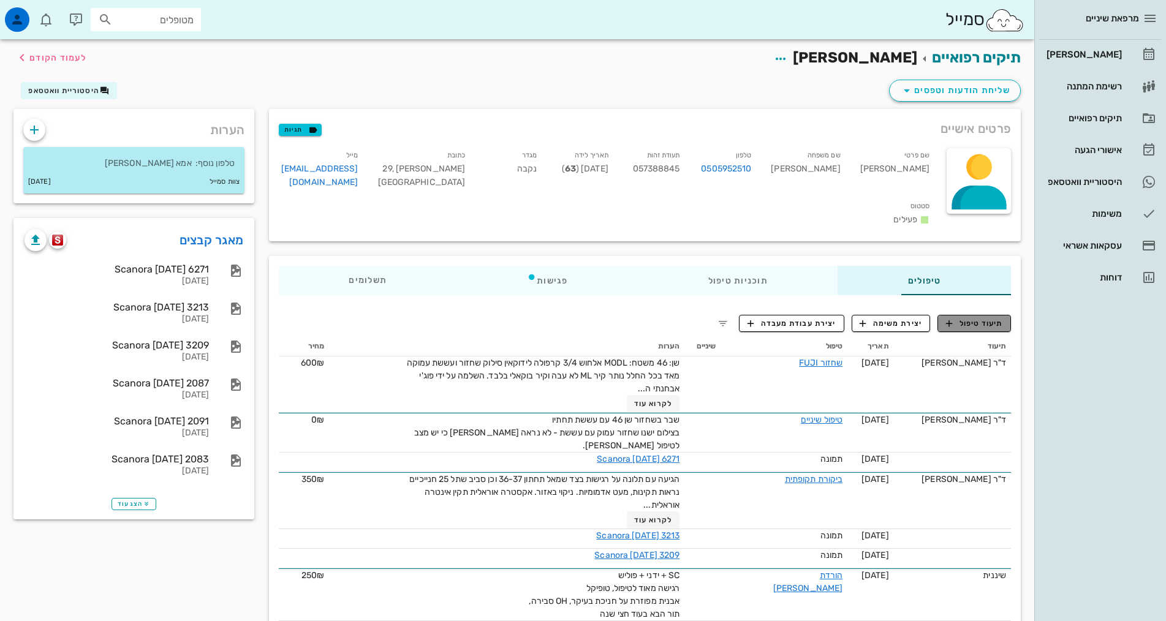
click at [989, 318] on span "תיעוד טיפול" at bounding box center [974, 323] width 57 height 11
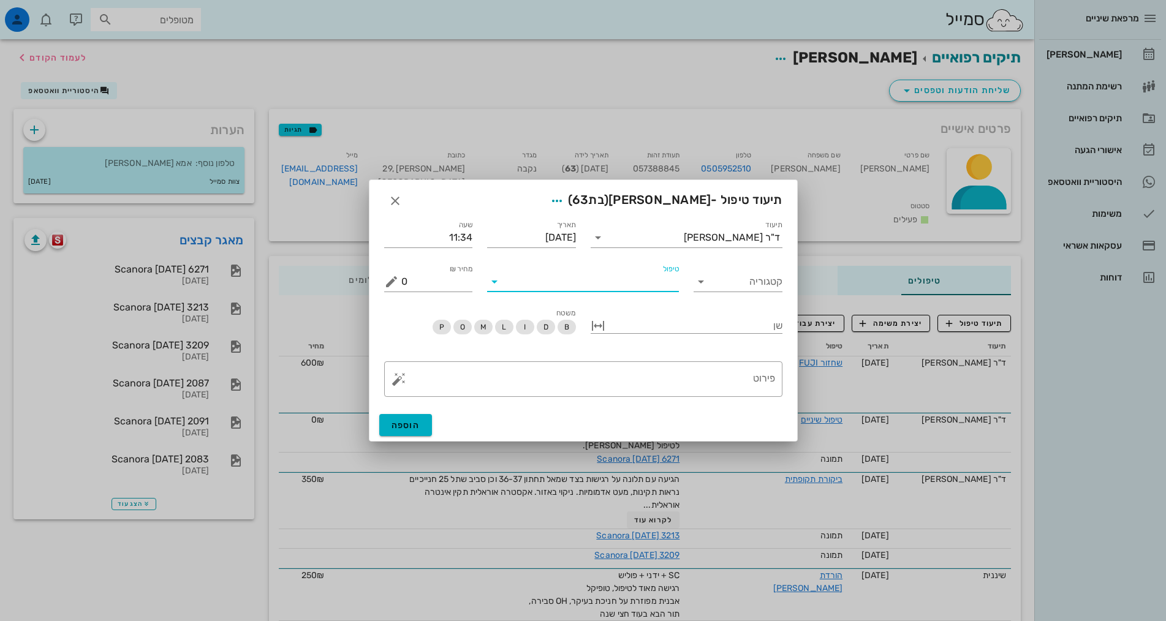
click at [653, 283] on input "טיפול" at bounding box center [591, 282] width 175 height 20
type input "טפלש"
click at [656, 306] on div "טיפול שיניים (טפלש)" at bounding box center [583, 311] width 172 height 12
click at [714, 373] on textarea "פירוט" at bounding box center [588, 382] width 374 height 29
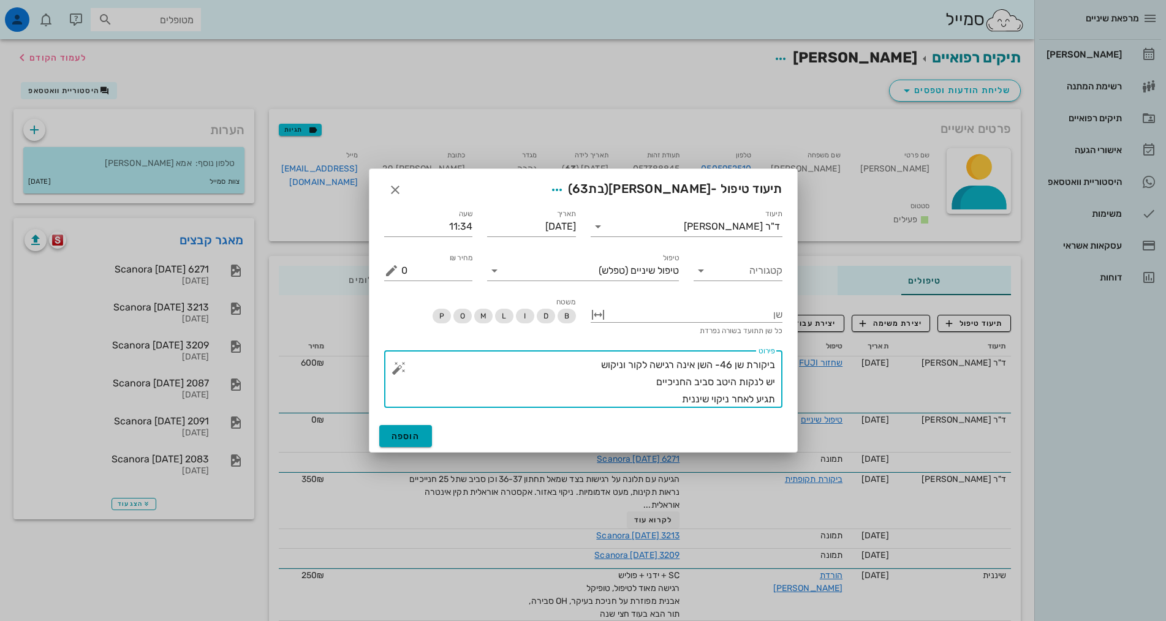
type textarea "ביקורת שן 46- השן אינה רגישה לקור וניקוש יש לנקות היטב סביב החניכיים תגיע לאחר …"
click at [427, 438] on button "הוספה" at bounding box center [405, 436] width 53 height 22
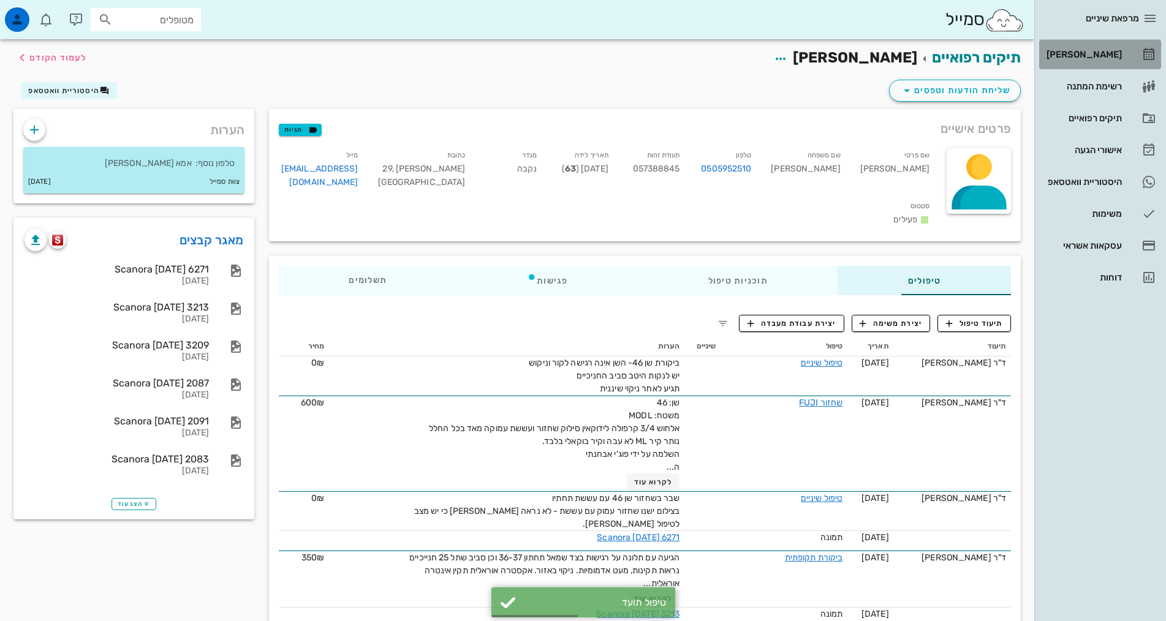
click at [1098, 50] on div "[PERSON_NAME]" at bounding box center [1083, 55] width 78 height 10
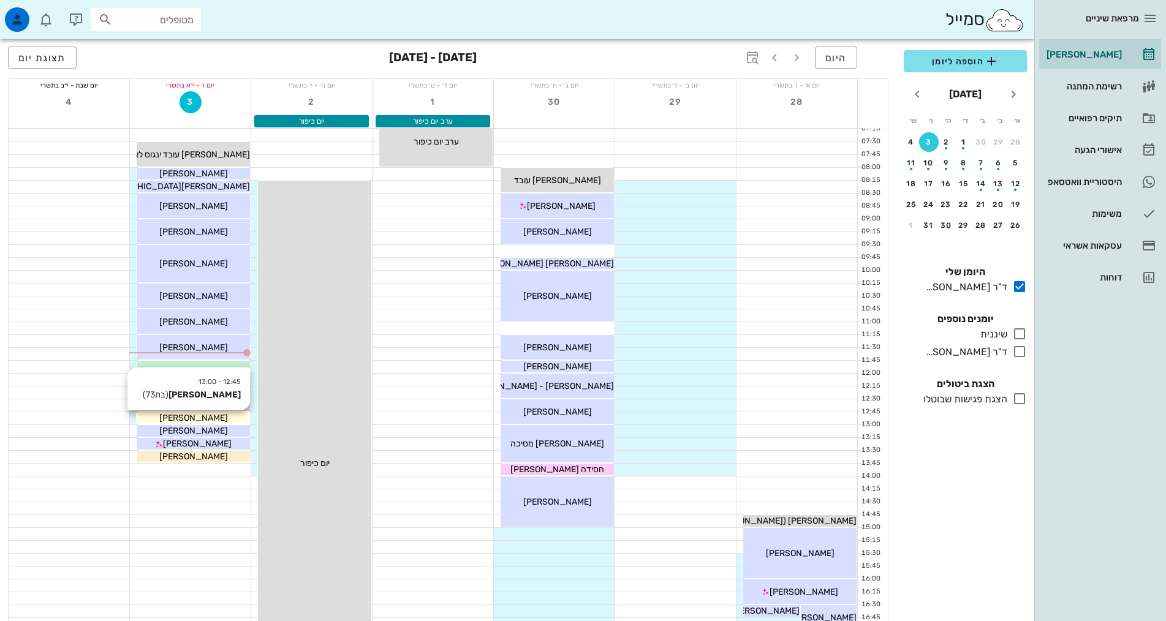
click at [216, 418] on div "[PERSON_NAME]" at bounding box center [193, 418] width 113 height 13
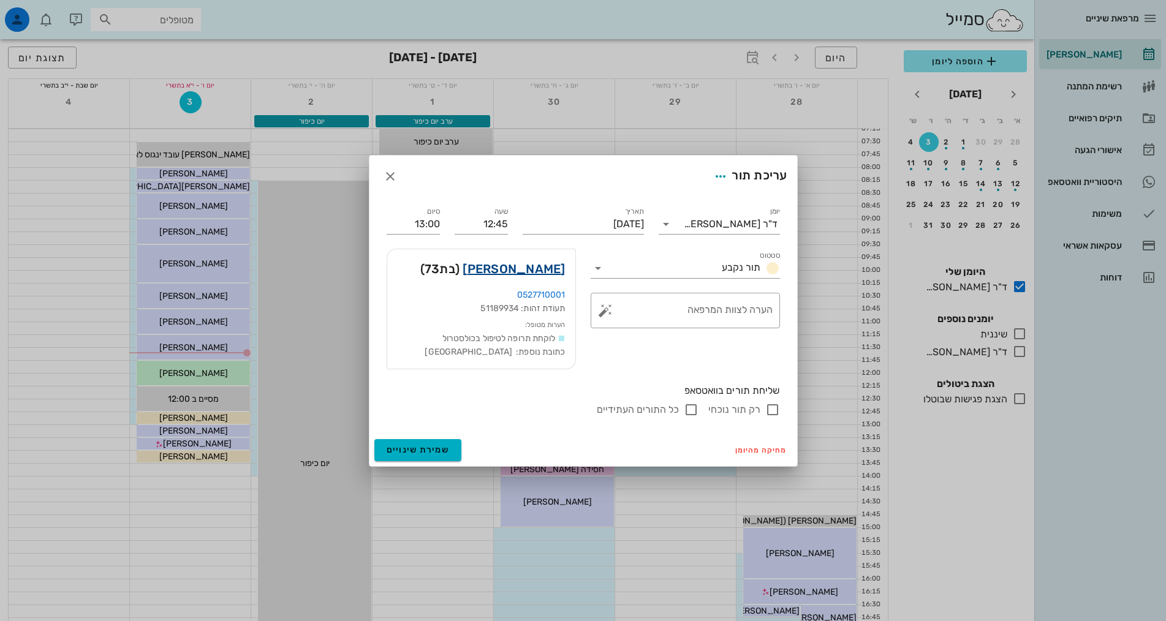
click at [546, 266] on link "[PERSON_NAME]" at bounding box center [514, 269] width 102 height 20
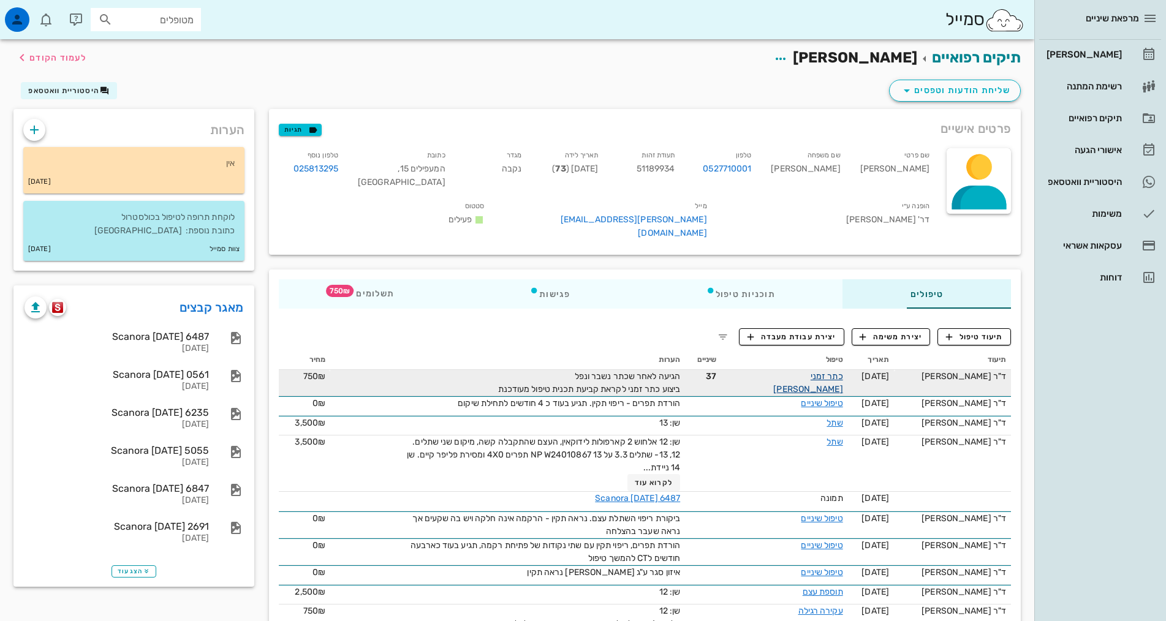
click at [808, 371] on link "כתר זמני [PERSON_NAME]" at bounding box center [807, 382] width 69 height 23
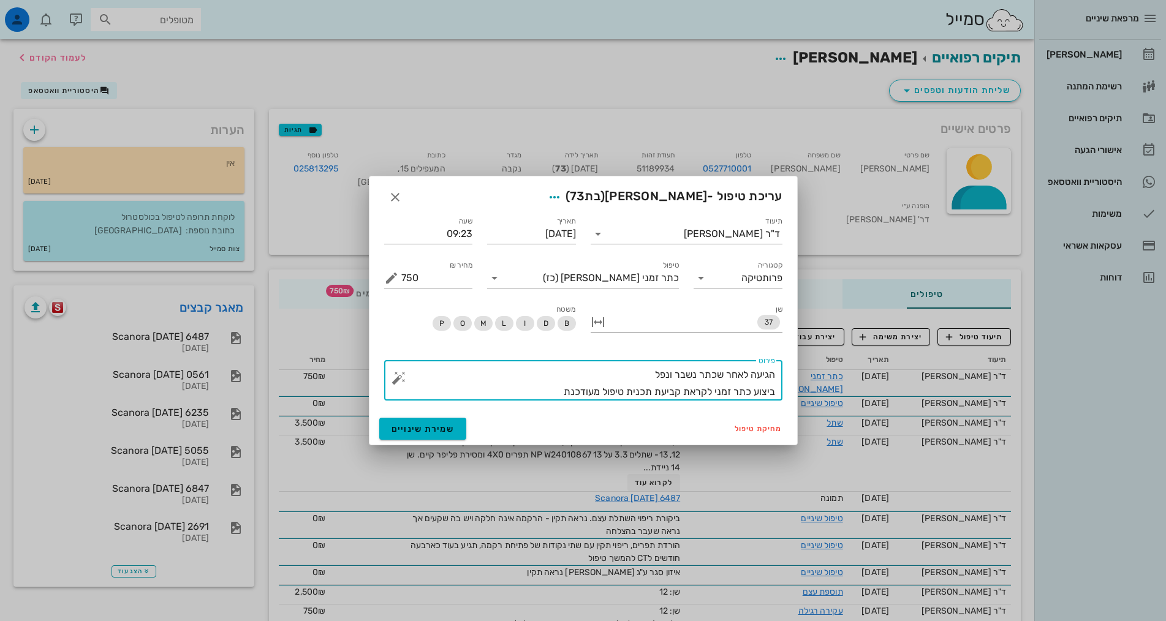
click at [551, 393] on textarea "הגיעה לאחר שכתר נשבר ונפל ביצוע כתר זמני לקראת קביעת תכנית טיפול מעודכנת" at bounding box center [588, 384] width 374 height 34
type textarea "הגיעה לאחר שכתר נשבר ונפל ביצוע כתר זמני לקראת קביעת תכנית טיפול מעודכנת. הדבקה…"
click at [408, 433] on span "שמירת שינויים" at bounding box center [423, 429] width 63 height 10
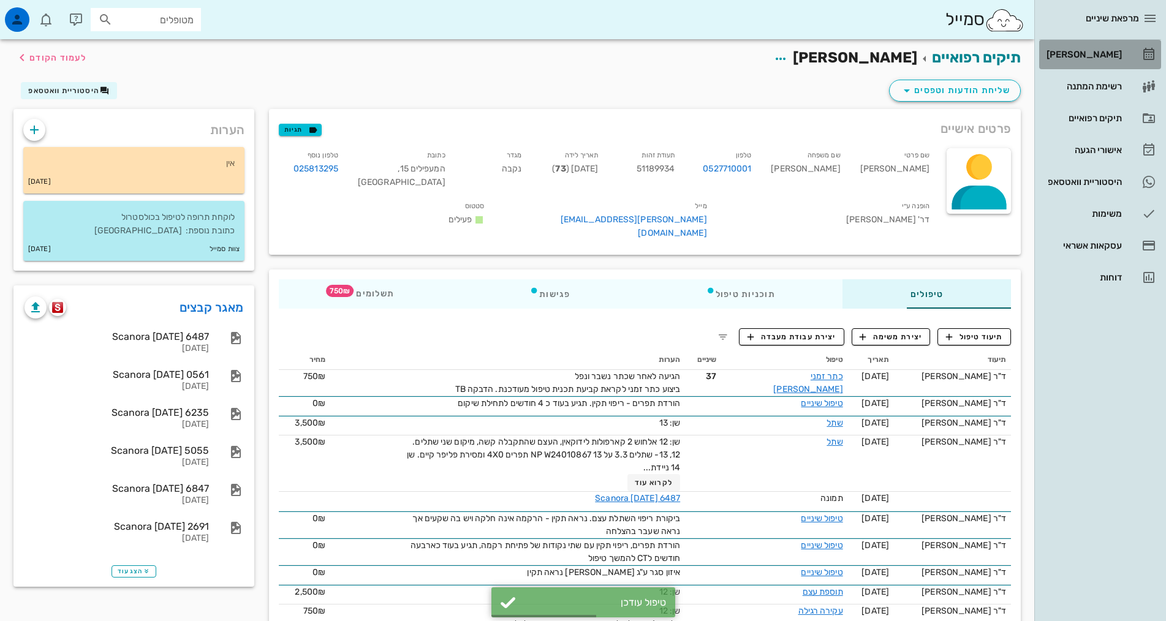
click at [1095, 54] on div "[PERSON_NAME]" at bounding box center [1083, 55] width 78 height 10
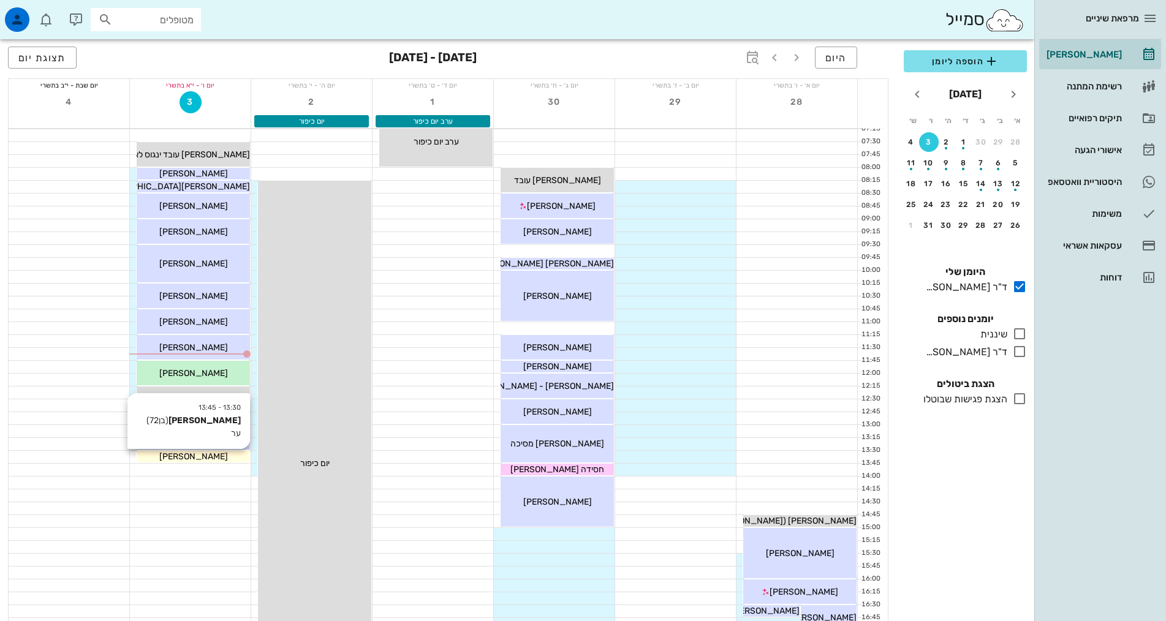
click at [227, 457] on div "[PERSON_NAME]" at bounding box center [193, 456] width 113 height 13
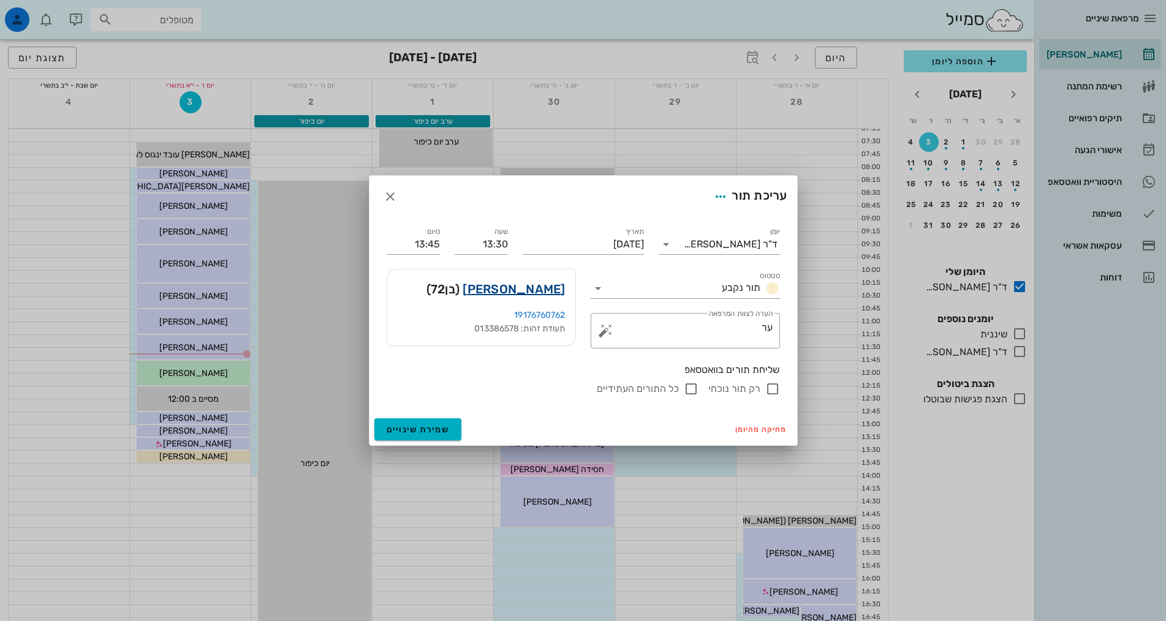
click at [547, 289] on link "[PERSON_NAME]" at bounding box center [514, 289] width 102 height 20
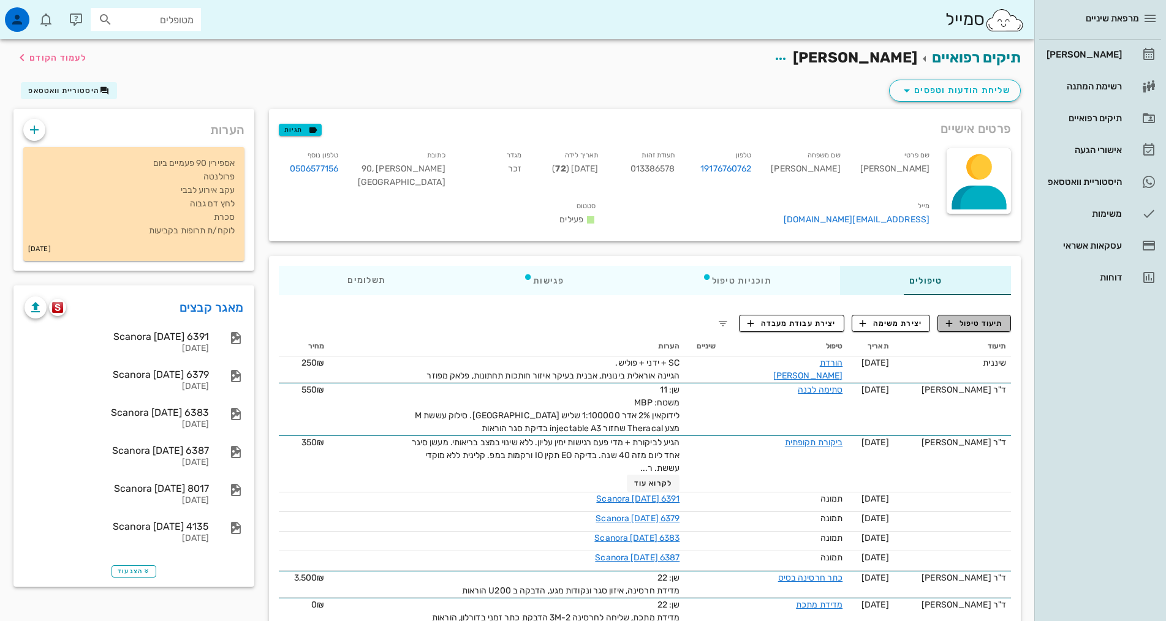
click at [982, 318] on span "תיעוד טיפול" at bounding box center [974, 323] width 57 height 11
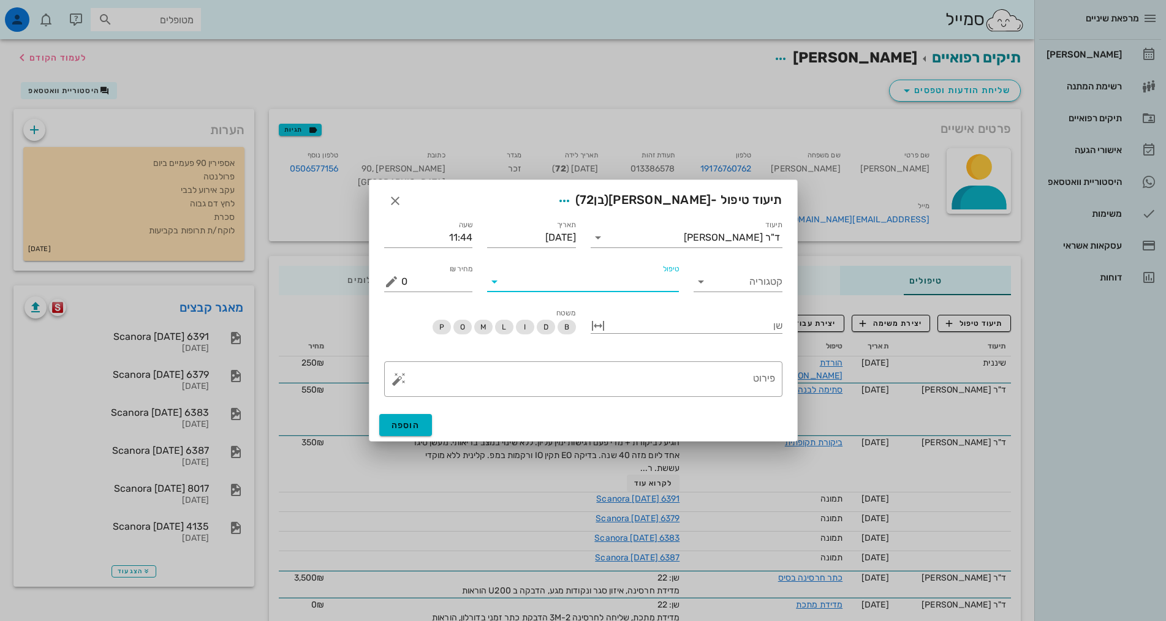
drag, startPoint x: 643, startPoint y: 284, endPoint x: 655, endPoint y: 285, distance: 12.3
click at [645, 283] on input "טיפול" at bounding box center [591, 282] width 175 height 20
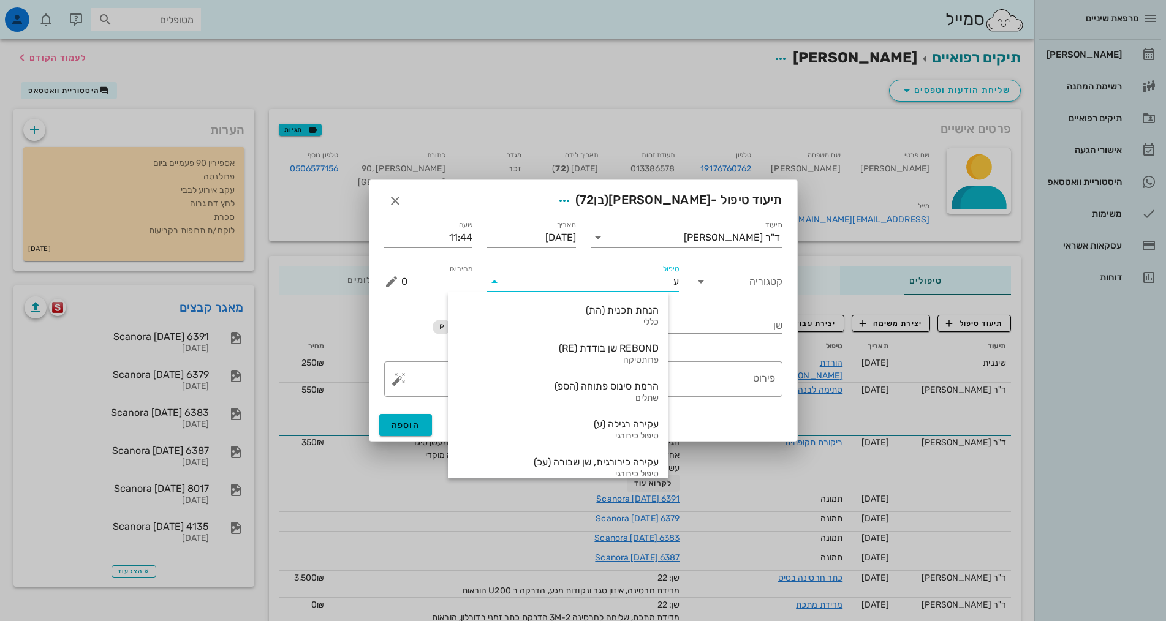
type input "עז"
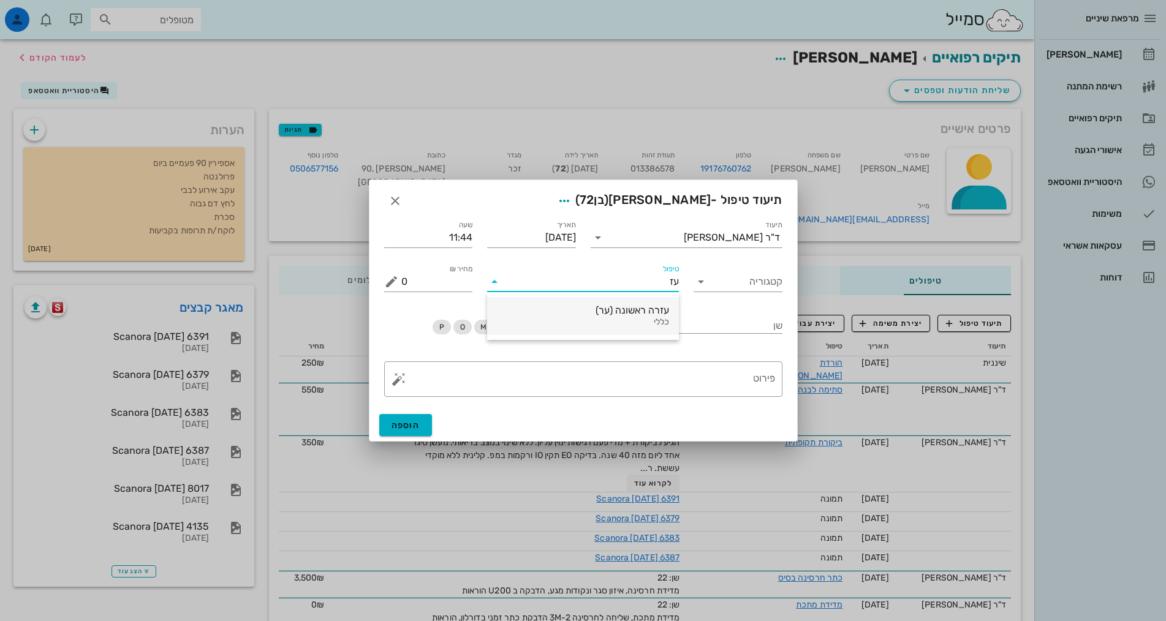
drag, startPoint x: 656, startPoint y: 305, endPoint x: 649, endPoint y: 308, distance: 7.4
click at [655, 305] on div "עזרה ראשונה (ער)" at bounding box center [583, 311] width 172 height 12
drag, startPoint x: 425, startPoint y: 282, endPoint x: 351, endPoint y: 280, distance: 74.8
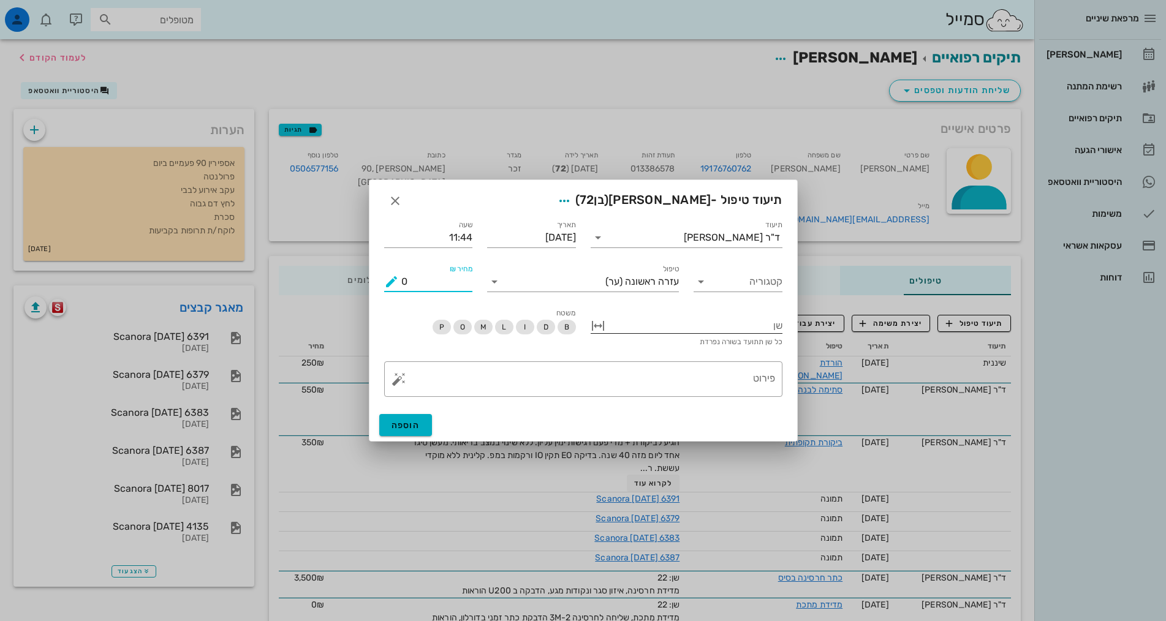
type input "0"
click at [723, 324] on div at bounding box center [695, 325] width 175 height 16
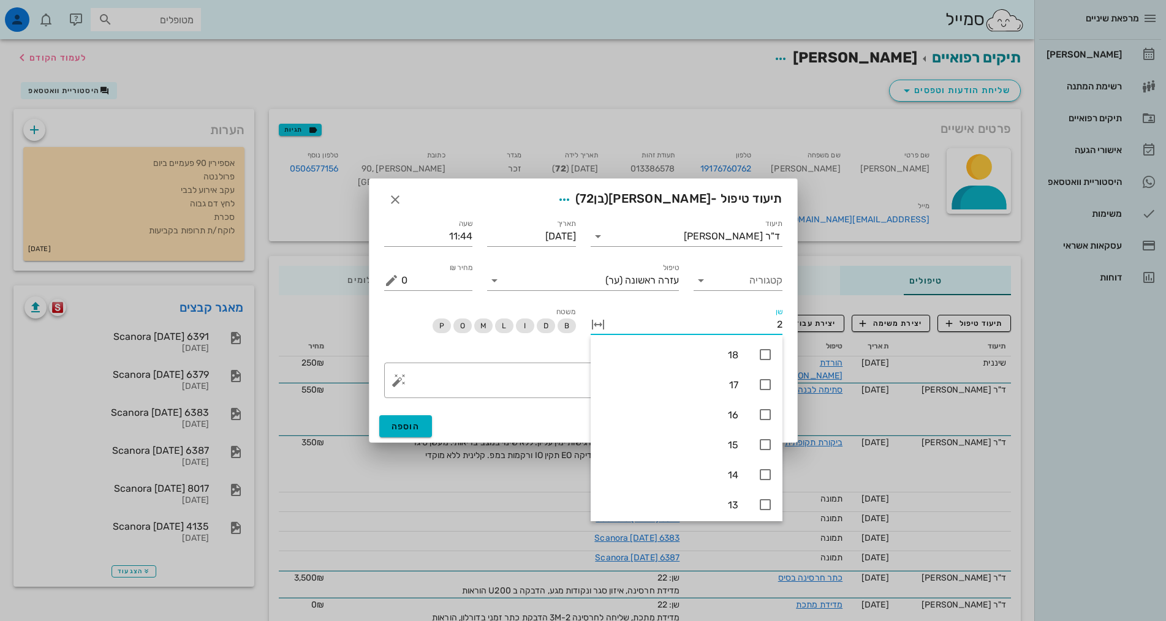
type input "21"
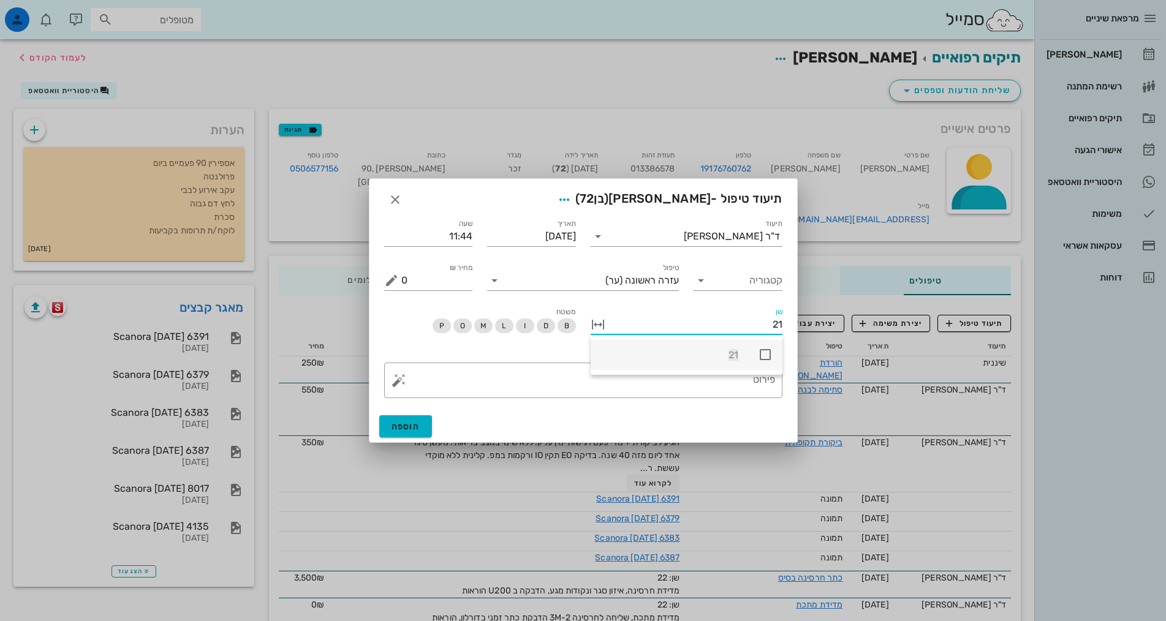
drag, startPoint x: 769, startPoint y: 354, endPoint x: 764, endPoint y: 360, distance: 8.7
click at [769, 354] on icon at bounding box center [765, 355] width 15 height 15
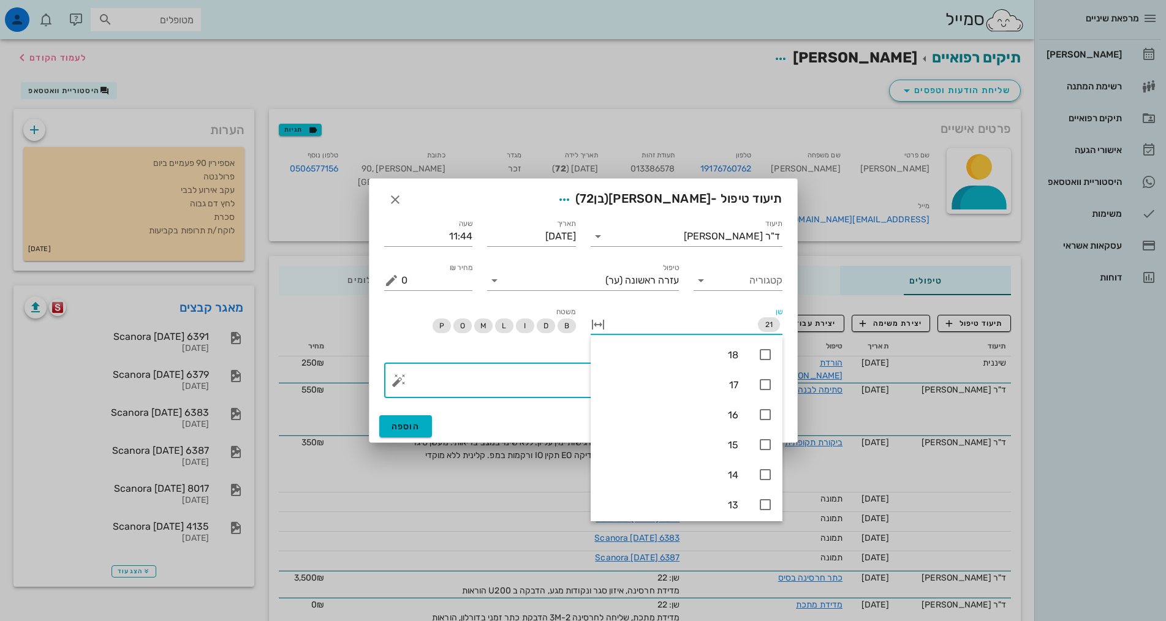
click at [549, 381] on textarea "פירוט" at bounding box center [588, 383] width 374 height 29
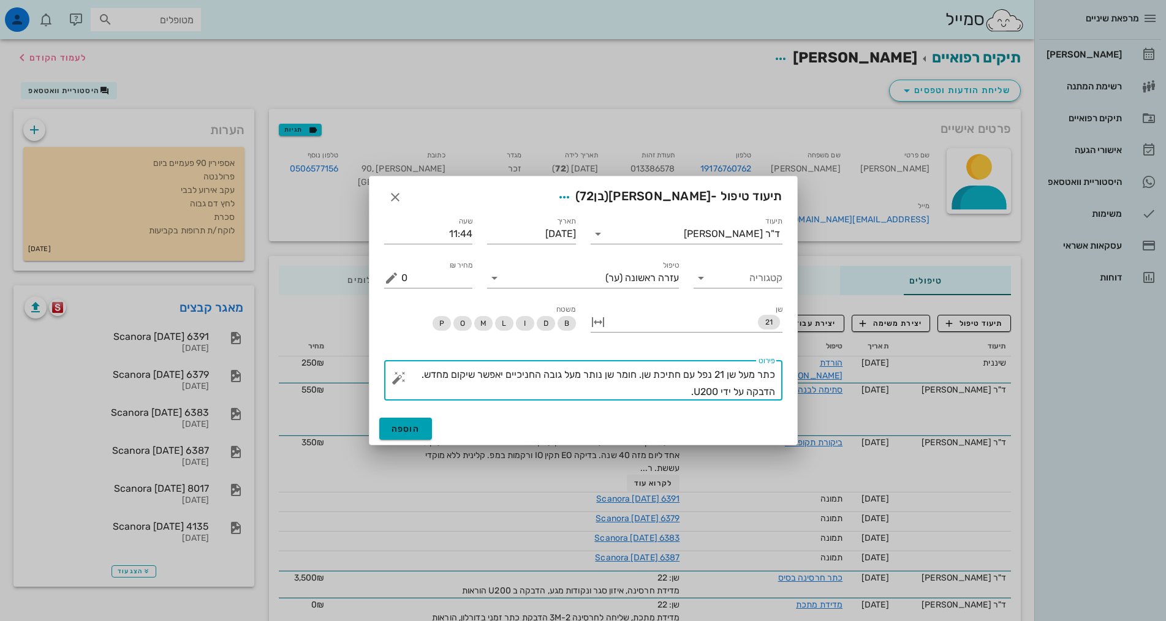
type textarea "כתר מעל שן 21 נפל עם חתיכת שן. חומר שן נותר מעל גובה החניכיים יאפשר שיקום מחדש.…"
click at [416, 428] on span "הוספה" at bounding box center [406, 429] width 29 height 10
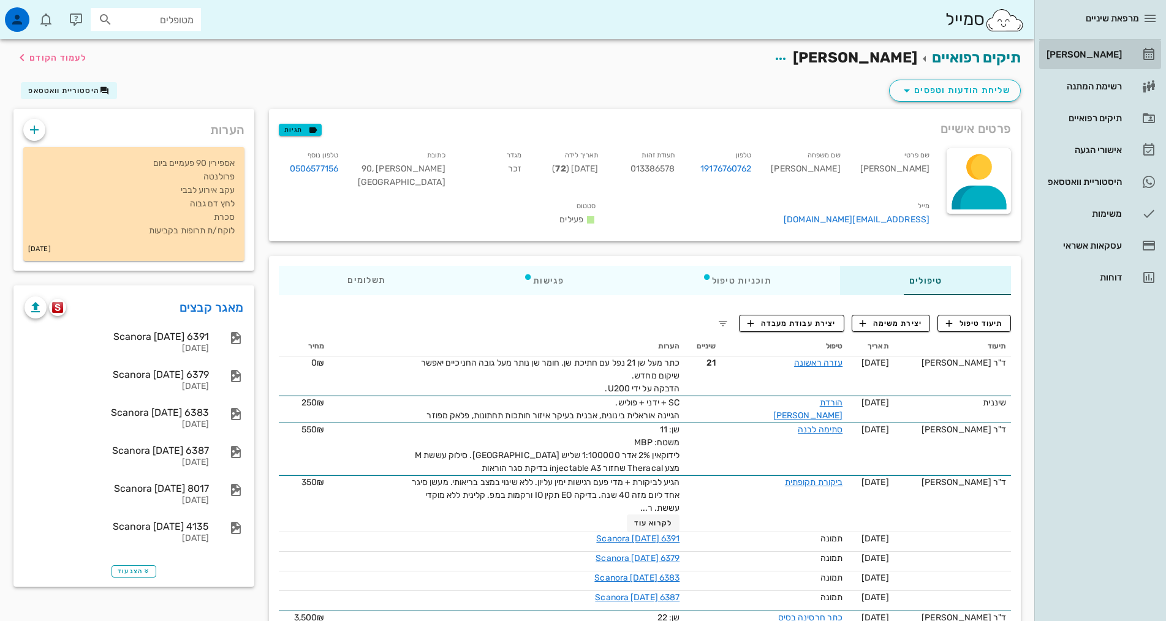
click at [1096, 51] on div "[PERSON_NAME]" at bounding box center [1083, 55] width 78 height 10
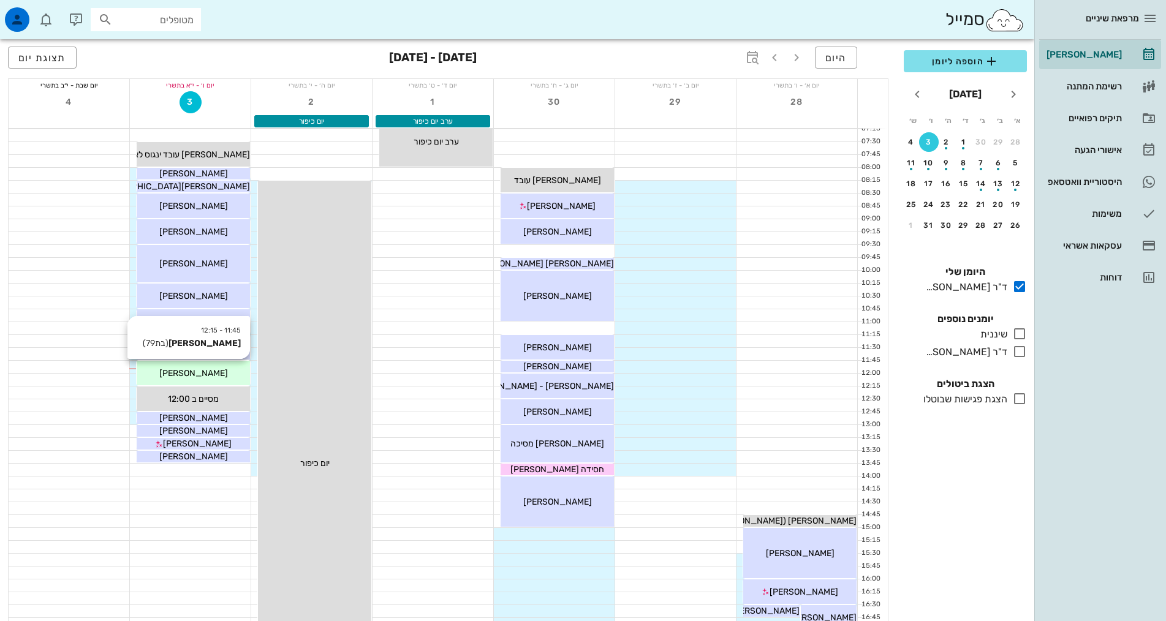
click at [226, 369] on div "[PERSON_NAME]" at bounding box center [193, 373] width 113 height 13
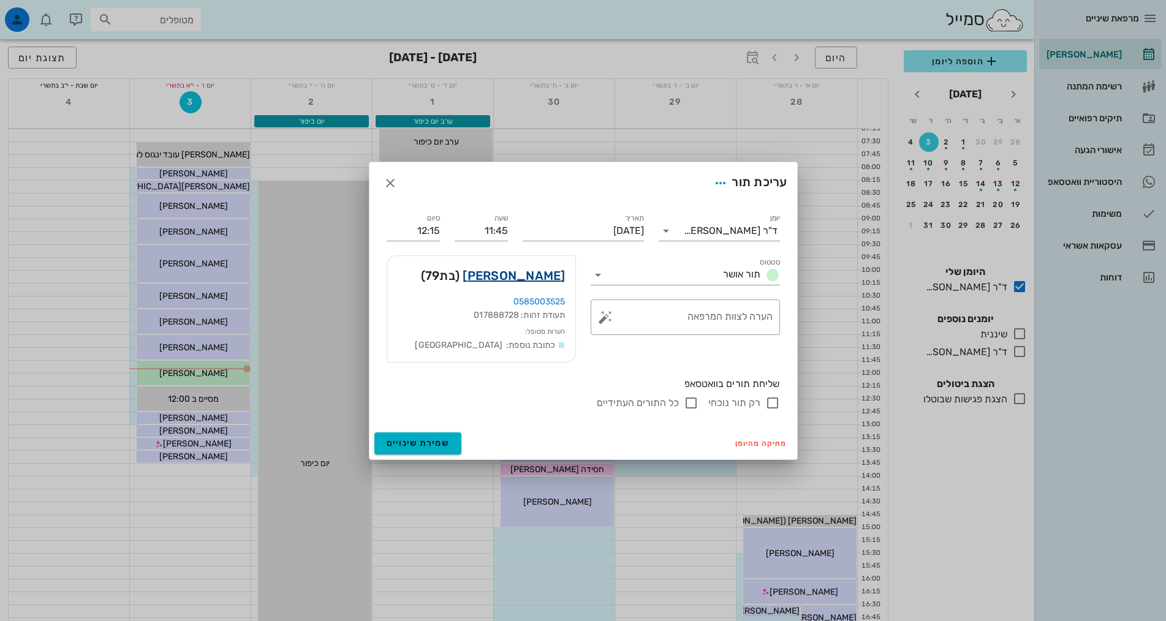
click at [528, 273] on link "[PERSON_NAME]" at bounding box center [514, 276] width 102 height 20
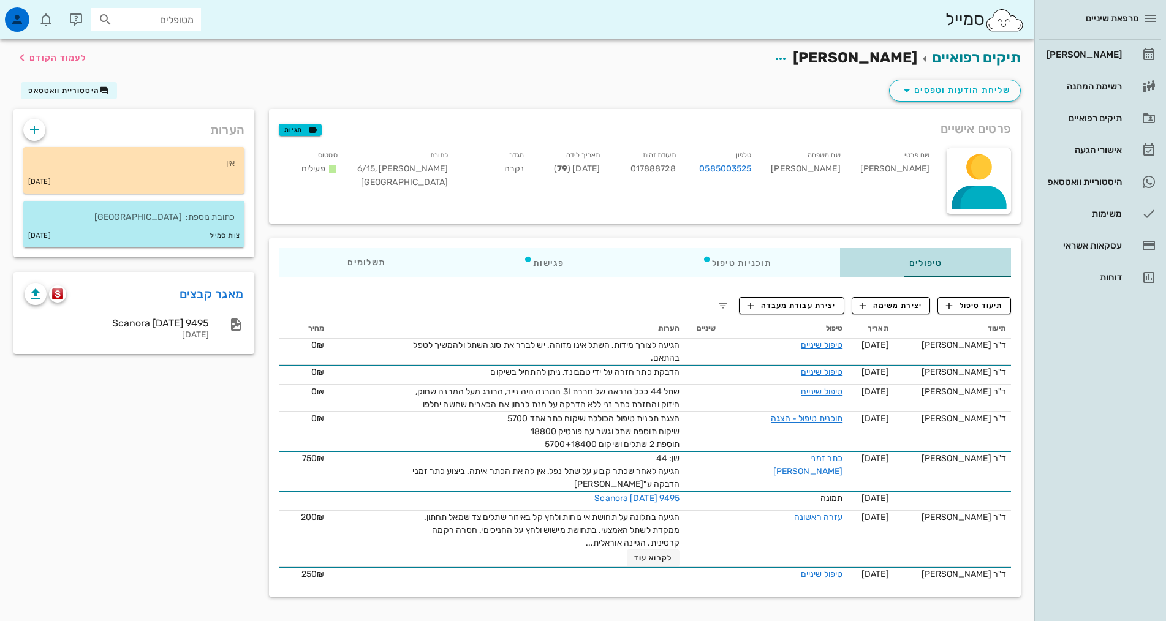
click at [970, 265] on div "טיפולים" at bounding box center [925, 262] width 171 height 29
click at [988, 300] on span "תיעוד טיפול" at bounding box center [974, 305] width 57 height 11
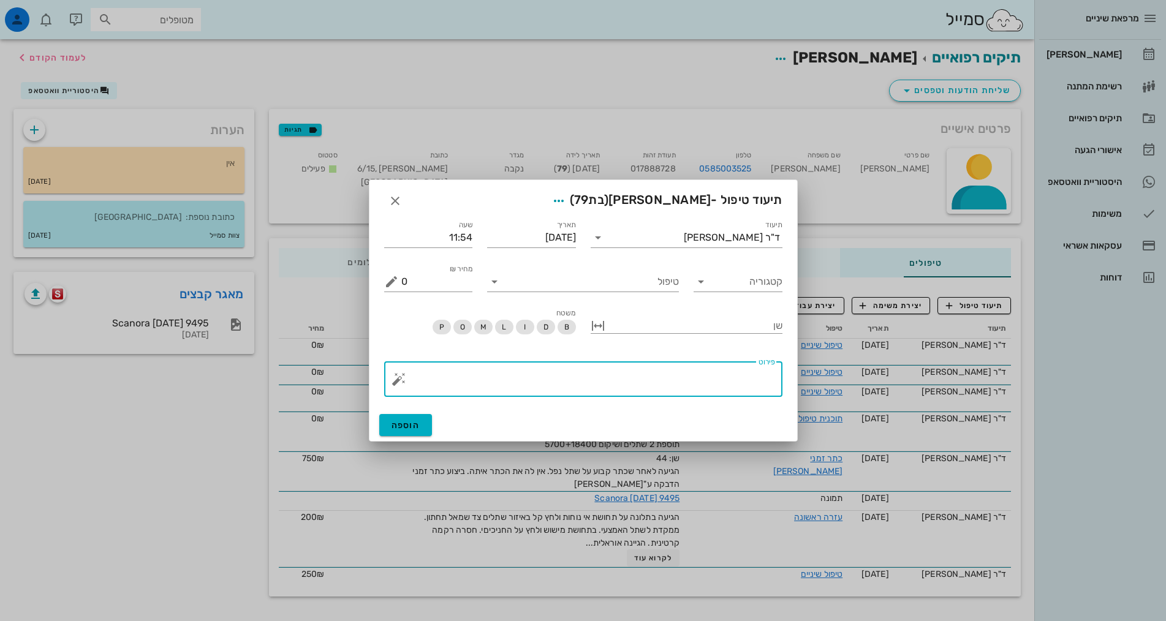
click at [734, 373] on textarea "פירוט" at bounding box center [588, 382] width 374 height 29
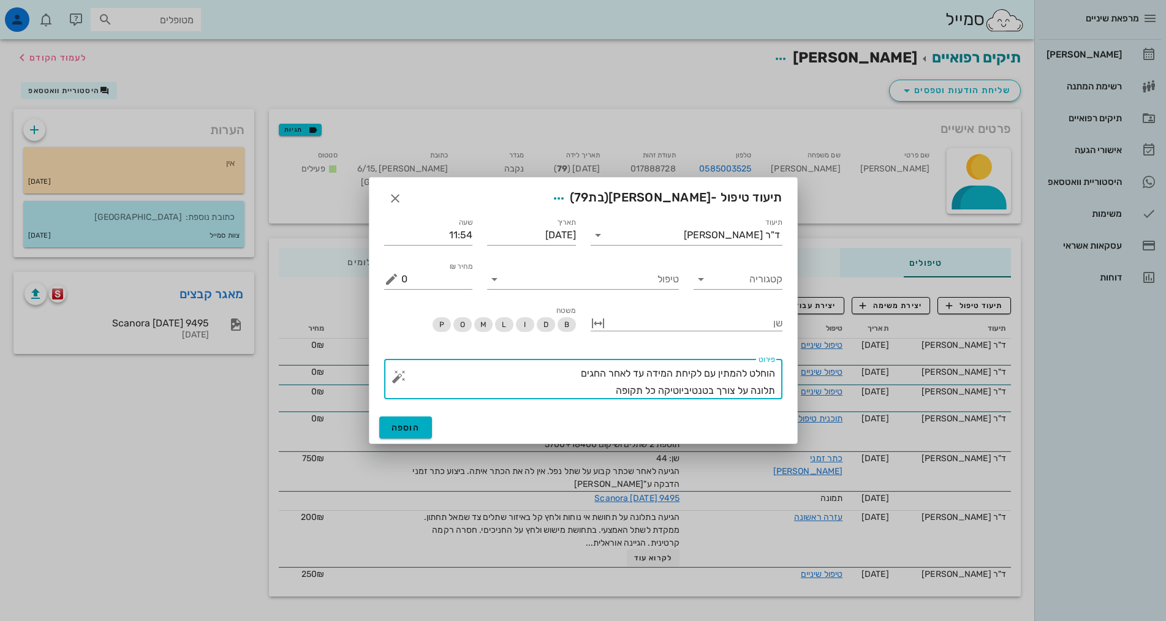
click at [709, 390] on textarea "הוחלט להמתין עם לקיחת המידה עד לאחר החגים תלונה על צורך בטנטיביוטיקה כל תקופה" at bounding box center [588, 382] width 374 height 34
click at [609, 394] on textarea "הוחלט להמתין עם לקיחת המידה עד לאחר החגים תלונה על צורך באנטיביוטיקה כל תקופה" at bounding box center [588, 382] width 374 height 34
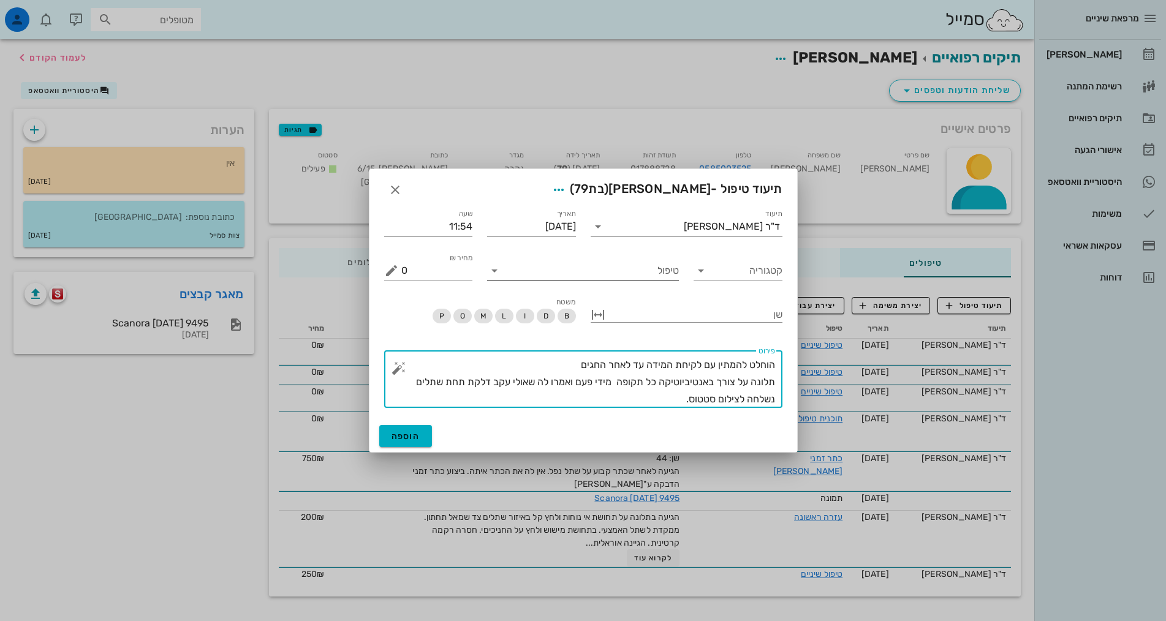
type textarea "הוחלט להמתין עם לקיחת המידה עד לאחר החגים תלונה על צורך באנטיביוטיקה כל תקופה מ…"
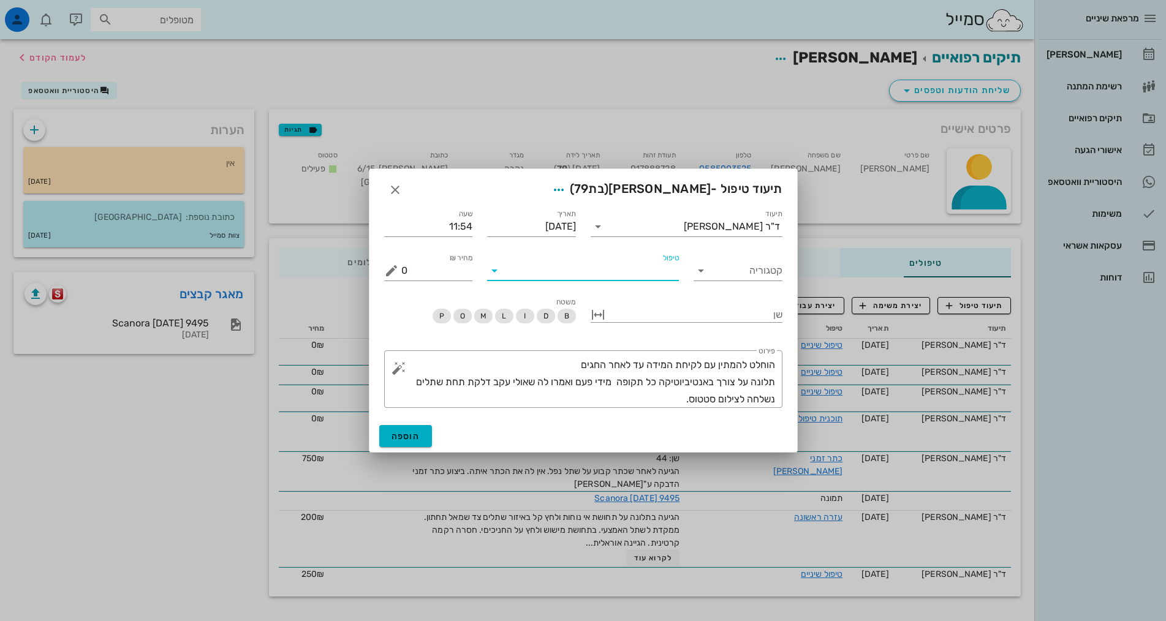
click at [617, 270] on input "טיפול" at bounding box center [591, 271] width 175 height 20
type input "טפלש"
click at [632, 296] on div "טיפול שיניים (טפלש)" at bounding box center [583, 300] width 172 height 12
click at [401, 435] on span "הוספה" at bounding box center [406, 436] width 29 height 10
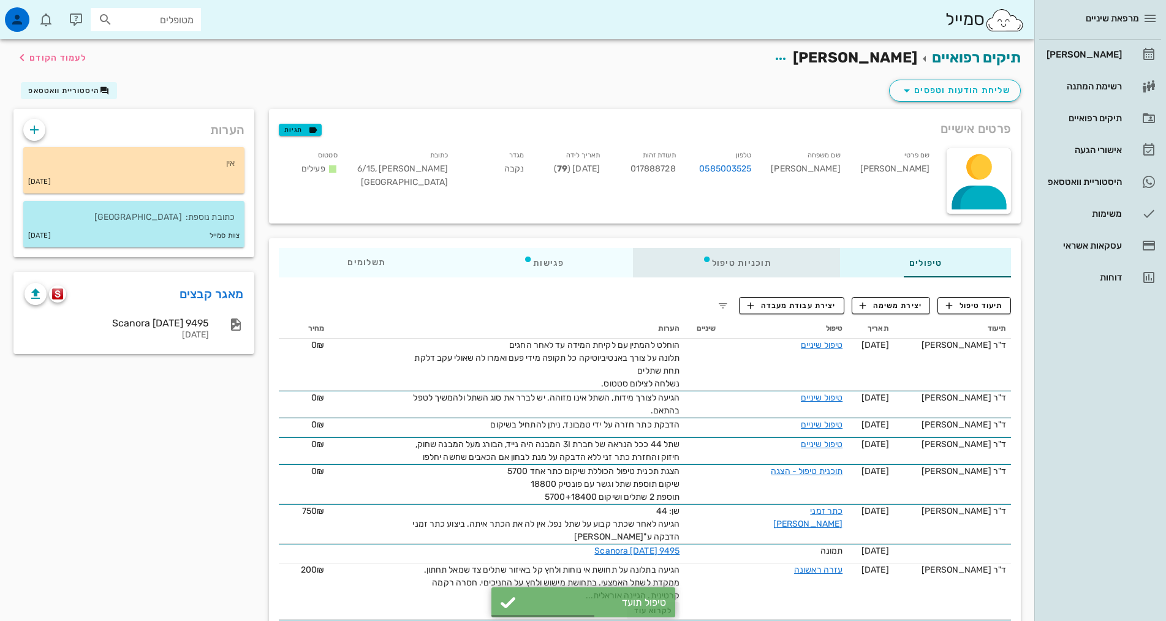
click at [699, 266] on div "תוכניות טיפול" at bounding box center [736, 262] width 207 height 29
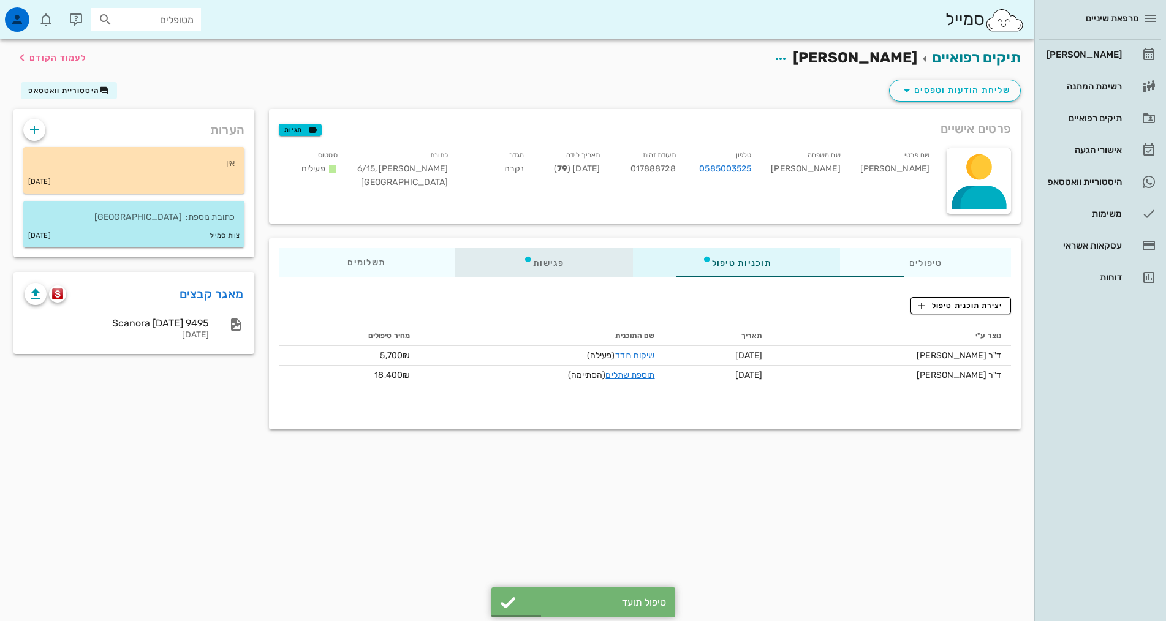
click at [510, 259] on div "פגישות" at bounding box center [544, 262] width 178 height 29
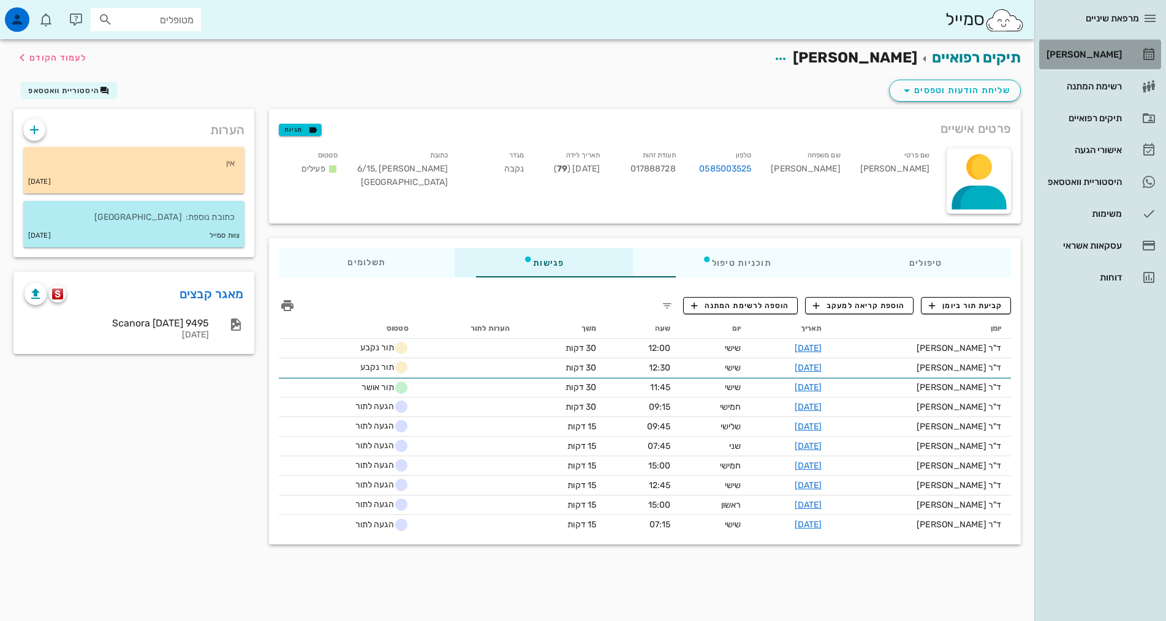
click at [1093, 53] on div "[PERSON_NAME]" at bounding box center [1083, 55] width 78 height 10
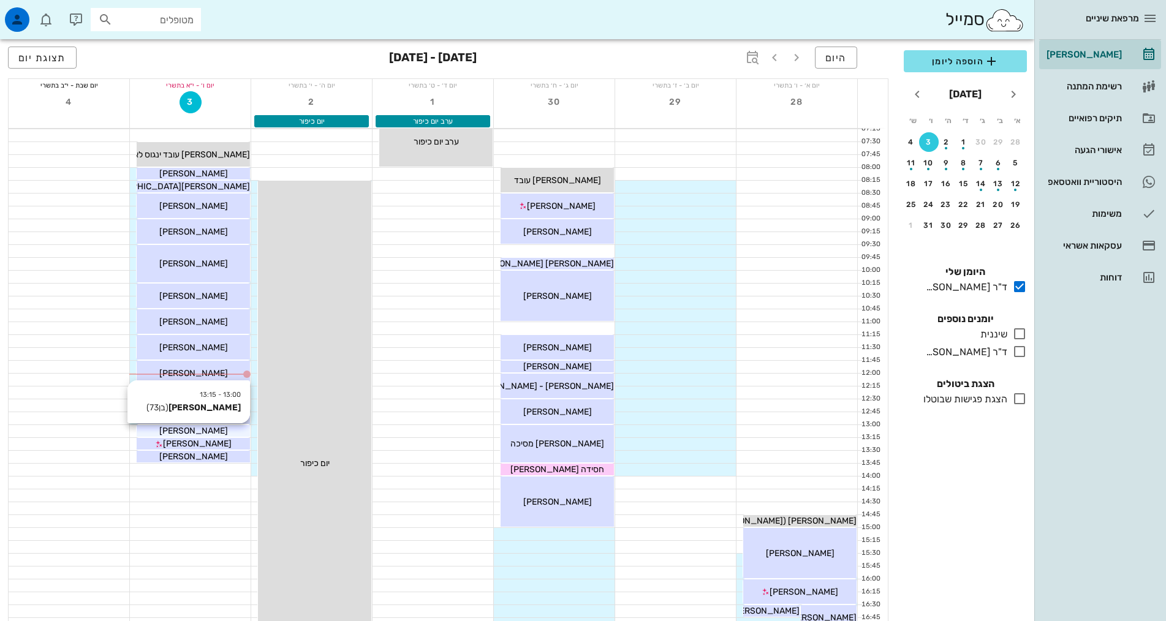
click at [240, 435] on div "[PERSON_NAME]" at bounding box center [193, 431] width 113 height 13
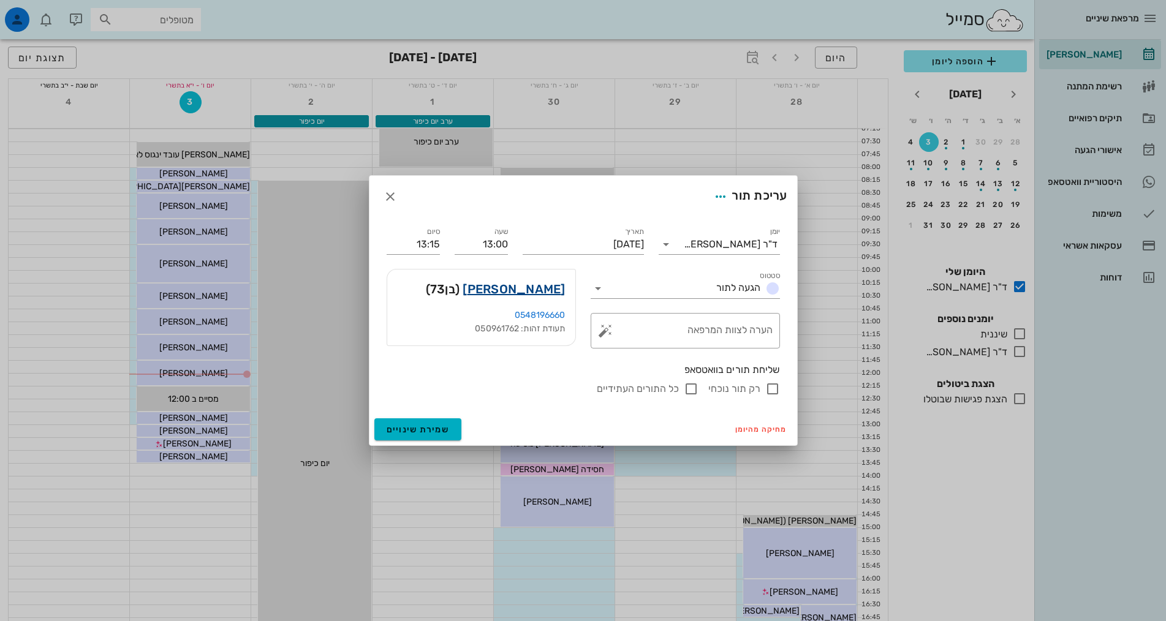
click at [538, 289] on link "[PERSON_NAME]" at bounding box center [514, 289] width 102 height 20
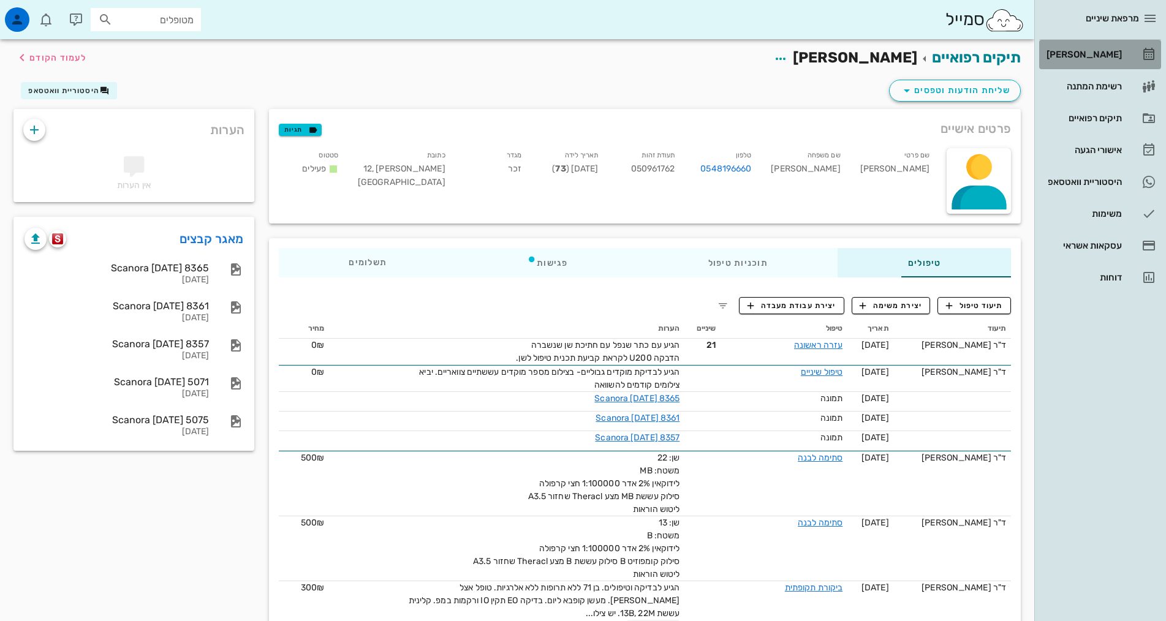
click at [1110, 56] on div "[PERSON_NAME]" at bounding box center [1083, 55] width 78 height 10
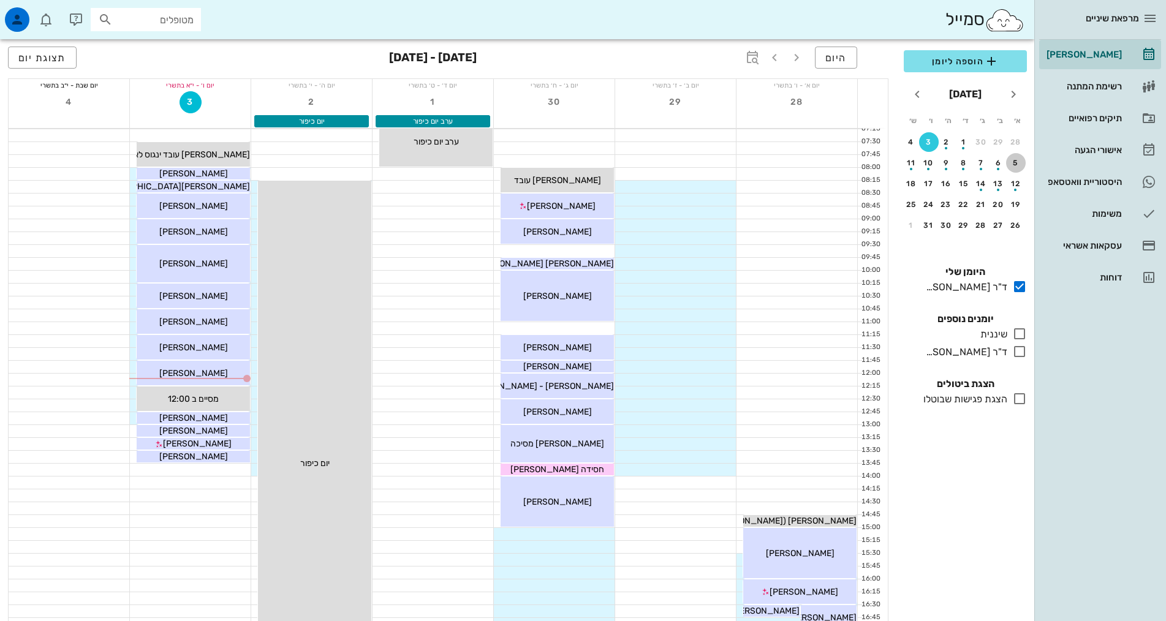
click at [1013, 164] on div "5" at bounding box center [1016, 163] width 20 height 9
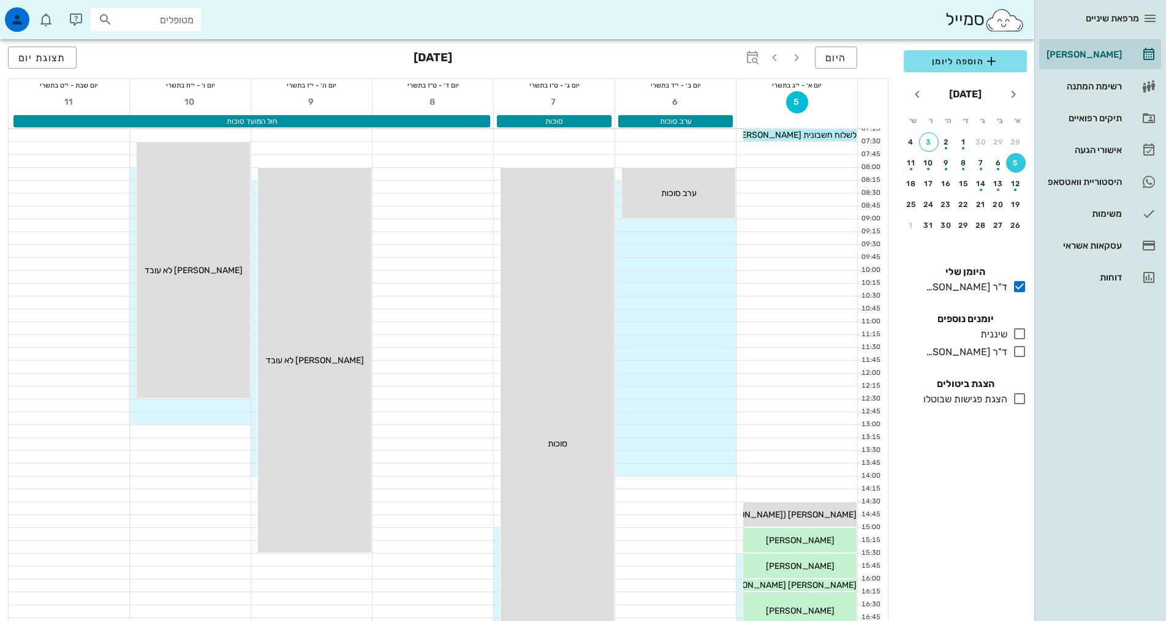
click at [1018, 352] on icon at bounding box center [1020, 351] width 15 height 15
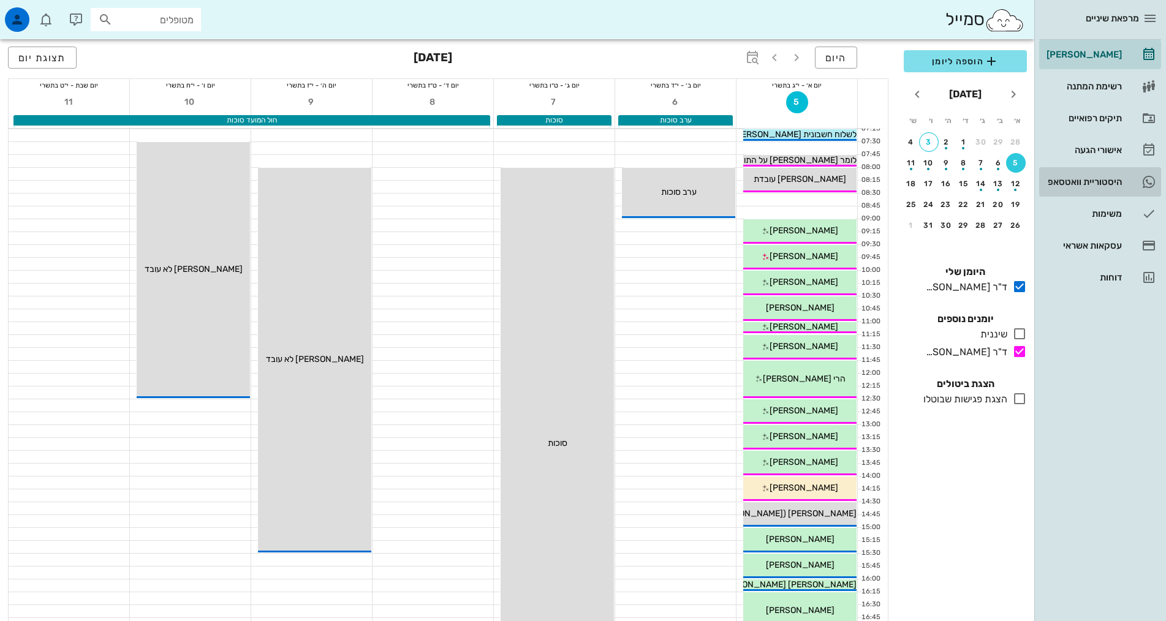
click at [1108, 184] on div "היסטוריית וואטסאפ" at bounding box center [1083, 182] width 78 height 10
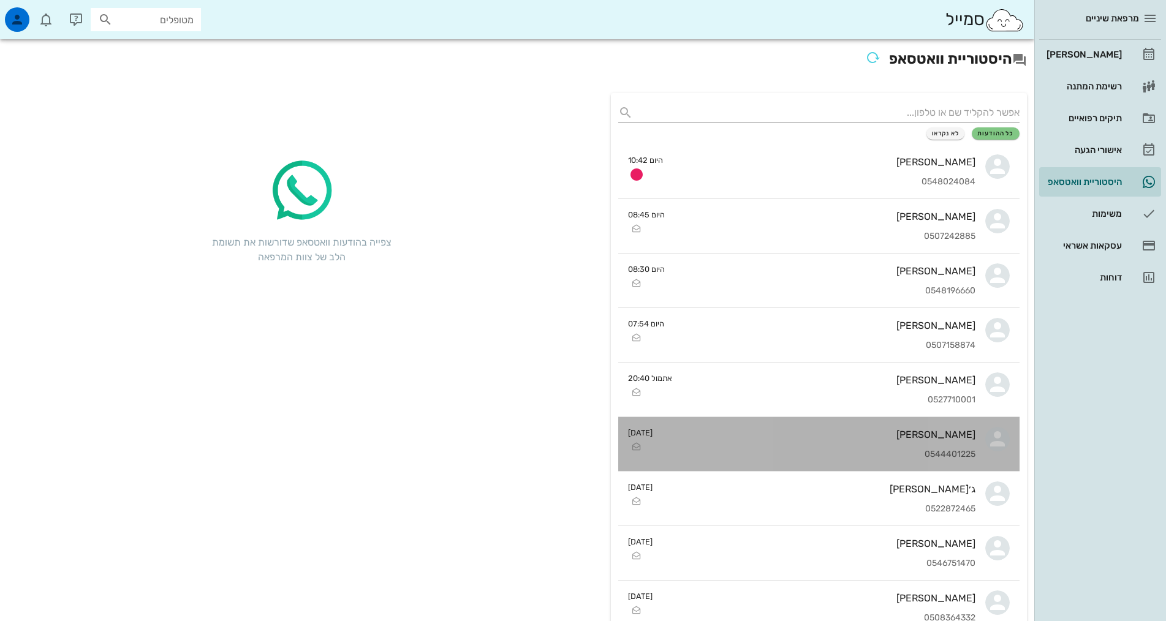
click at [903, 453] on div "0544401225" at bounding box center [819, 455] width 313 height 10
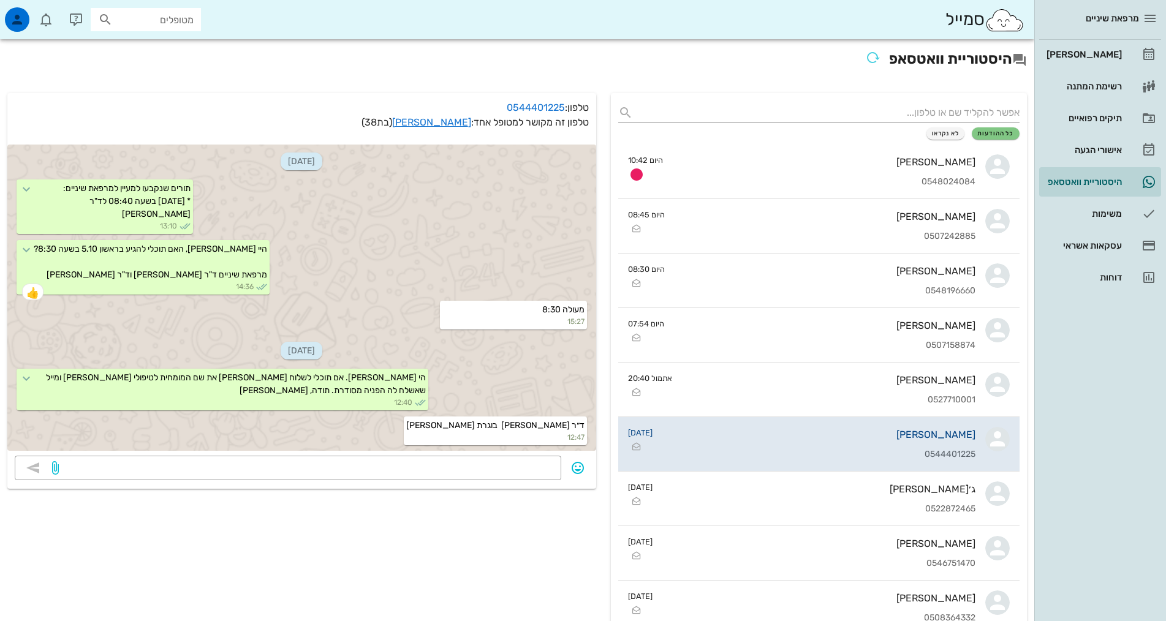
scroll to position [219, 0]
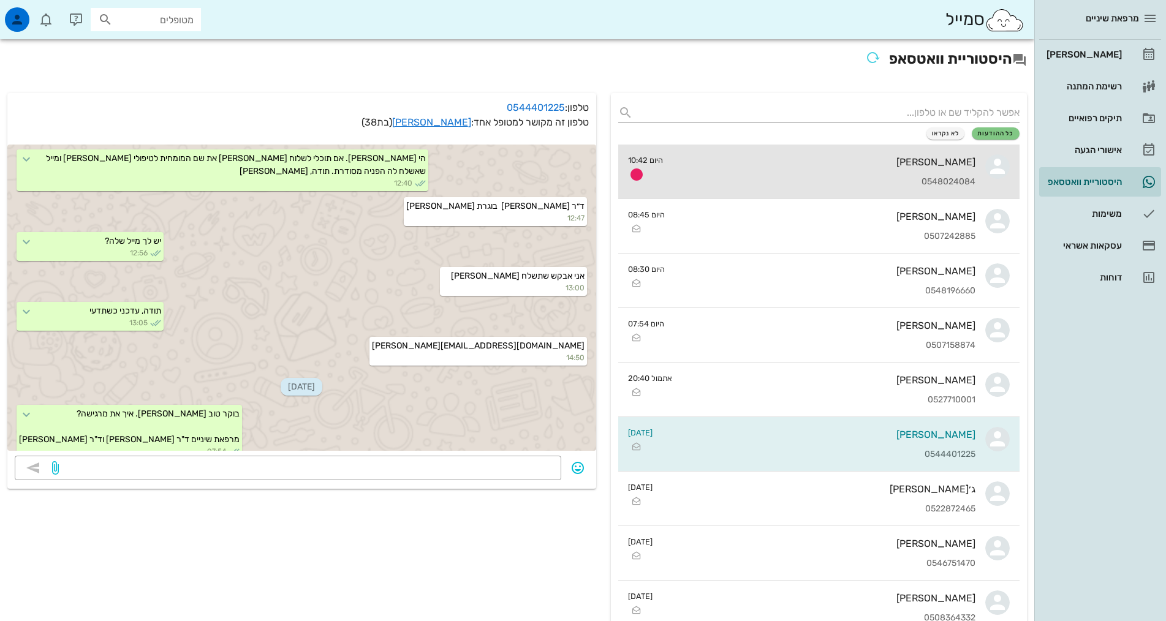
click at [937, 185] on div "0548024084" at bounding box center [824, 182] width 303 height 10
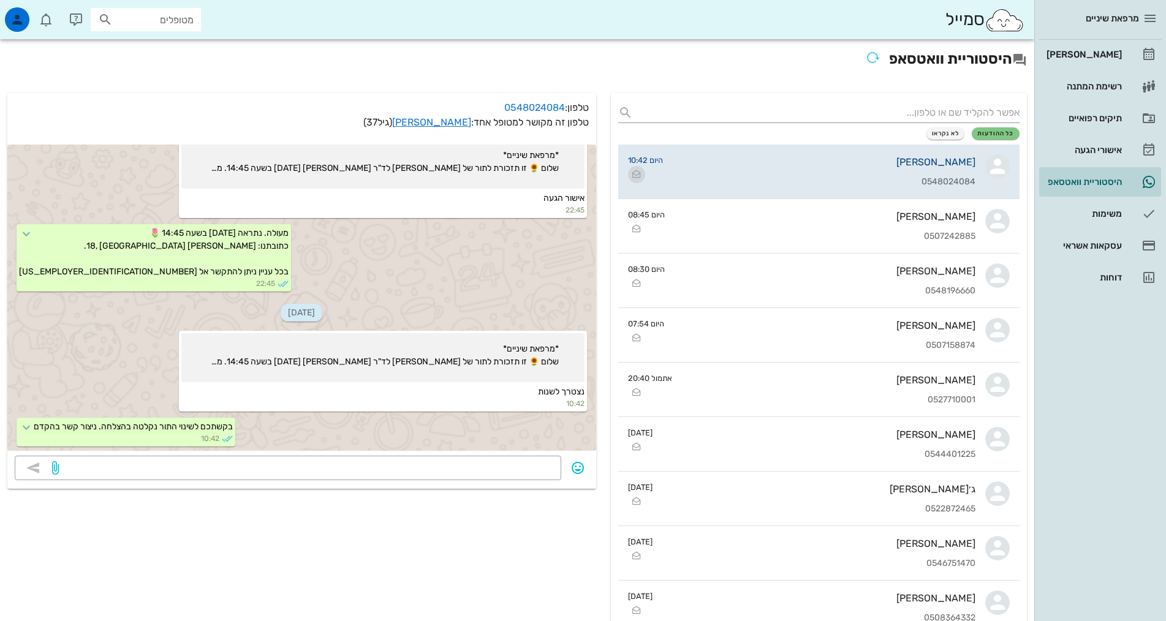
click at [637, 174] on icon "button" at bounding box center [636, 174] width 15 height 15
click at [1065, 419] on div "מרפאת שיניים [PERSON_NAME] רשימת המתנה תיקים רפואיים אישורי הגעה 2 היסטוריית וו…" at bounding box center [1101, 310] width 132 height 621
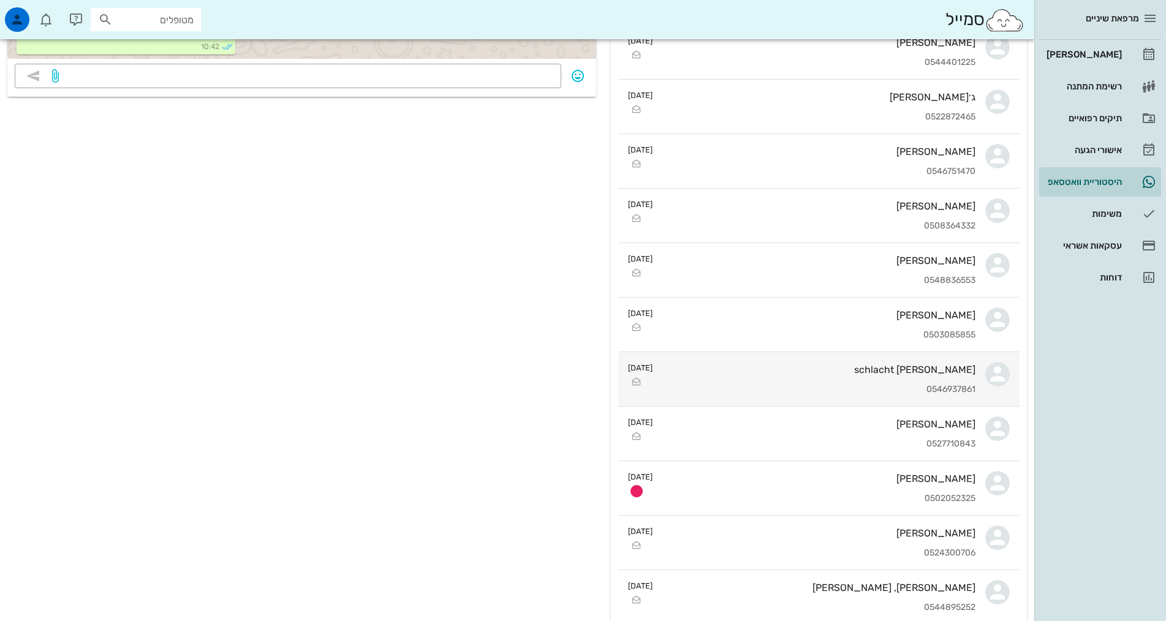
scroll to position [613, 0]
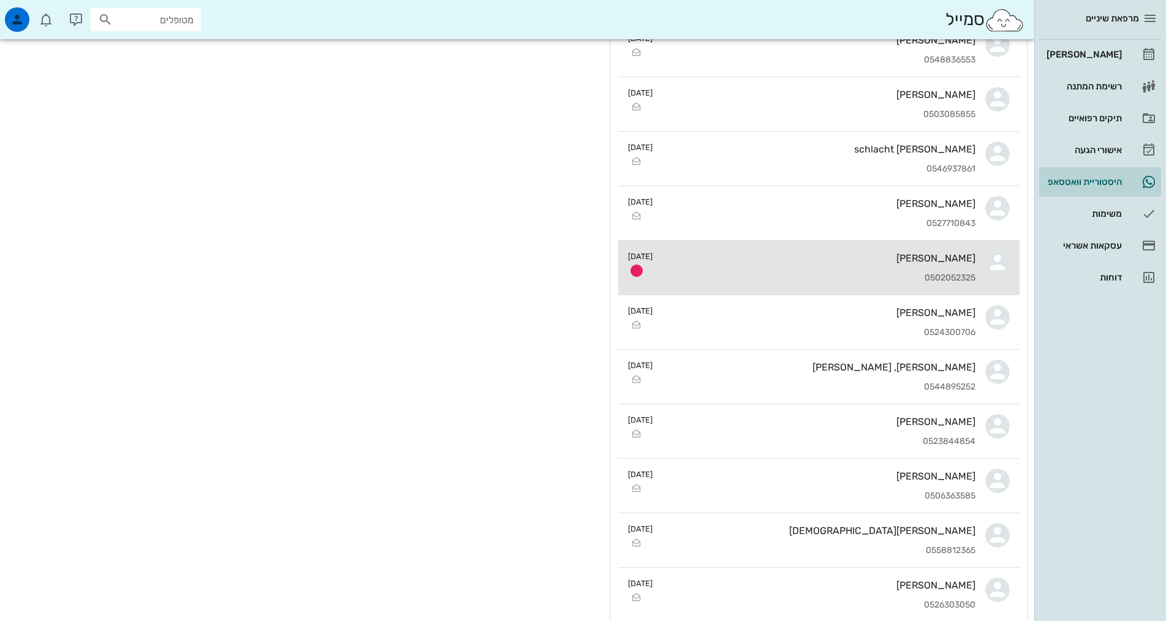
click at [840, 276] on div "0502052325" at bounding box center [819, 278] width 313 height 10
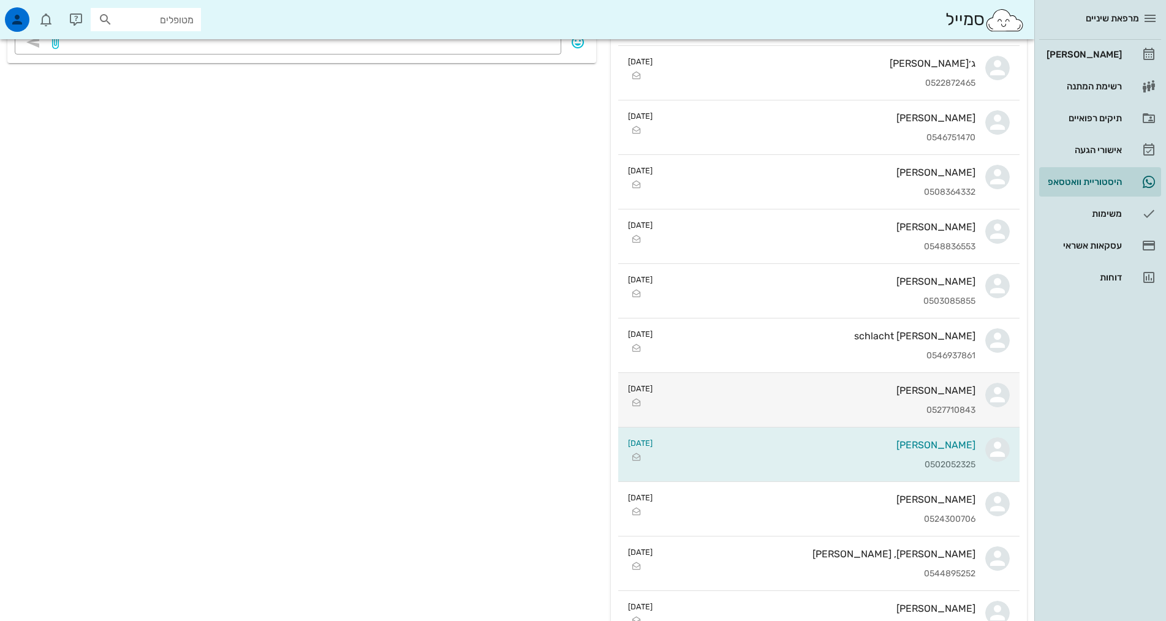
scroll to position [490, 0]
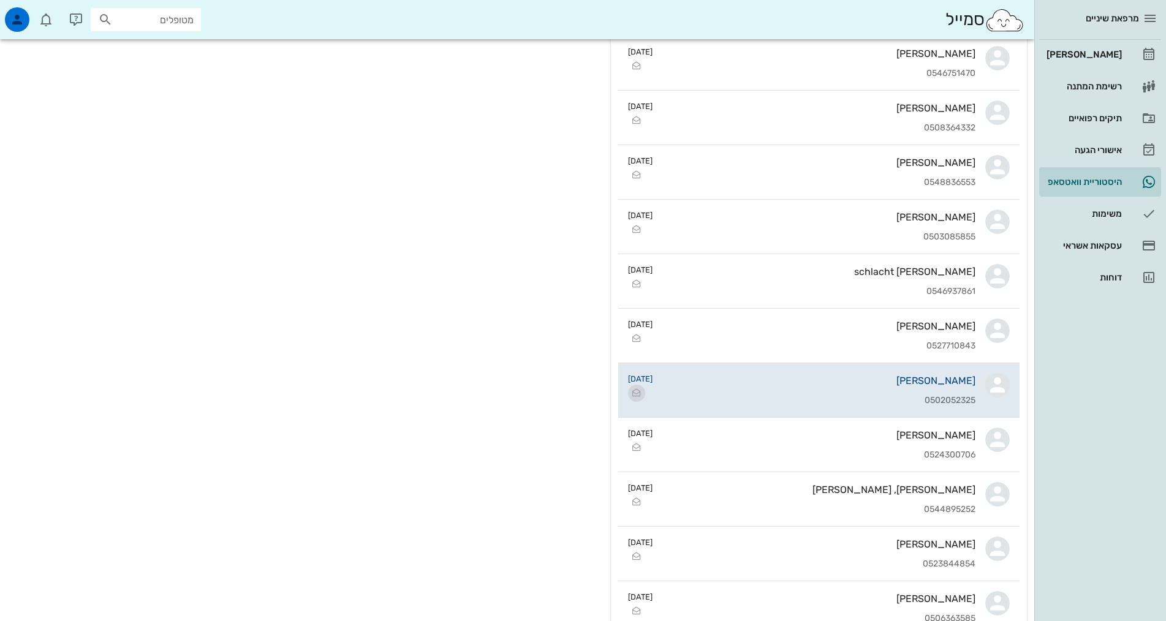
click at [636, 389] on icon "button" at bounding box center [636, 393] width 15 height 15
click at [1113, 63] on div "[PERSON_NAME]" at bounding box center [1083, 55] width 78 height 20
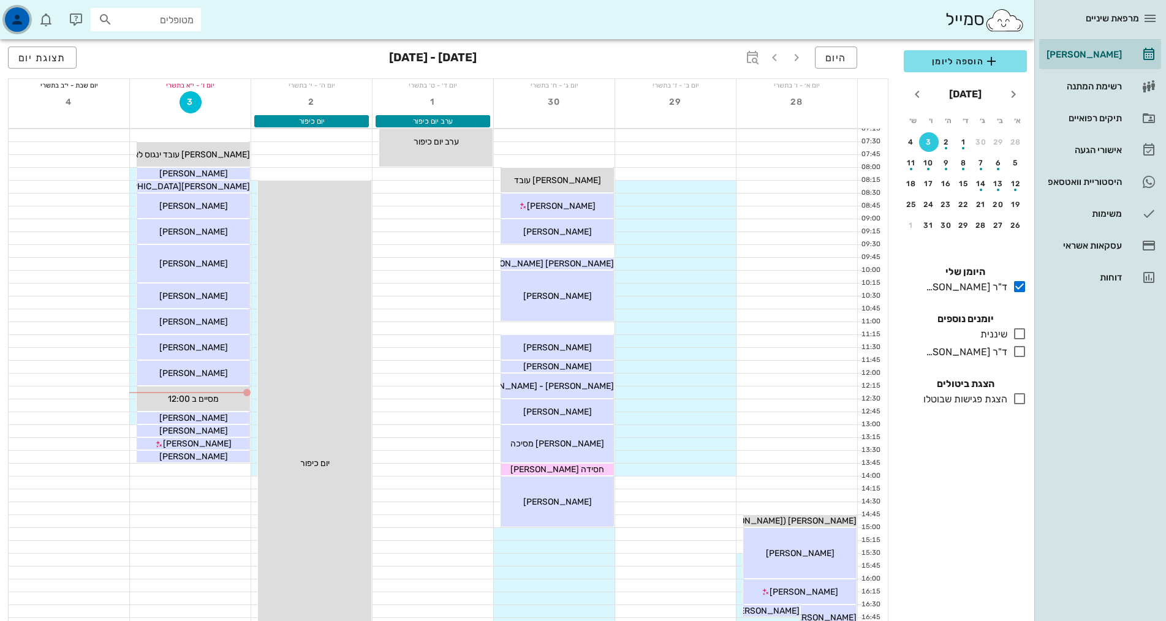
click at [21, 9] on div "button" at bounding box center [17, 19] width 25 height 25
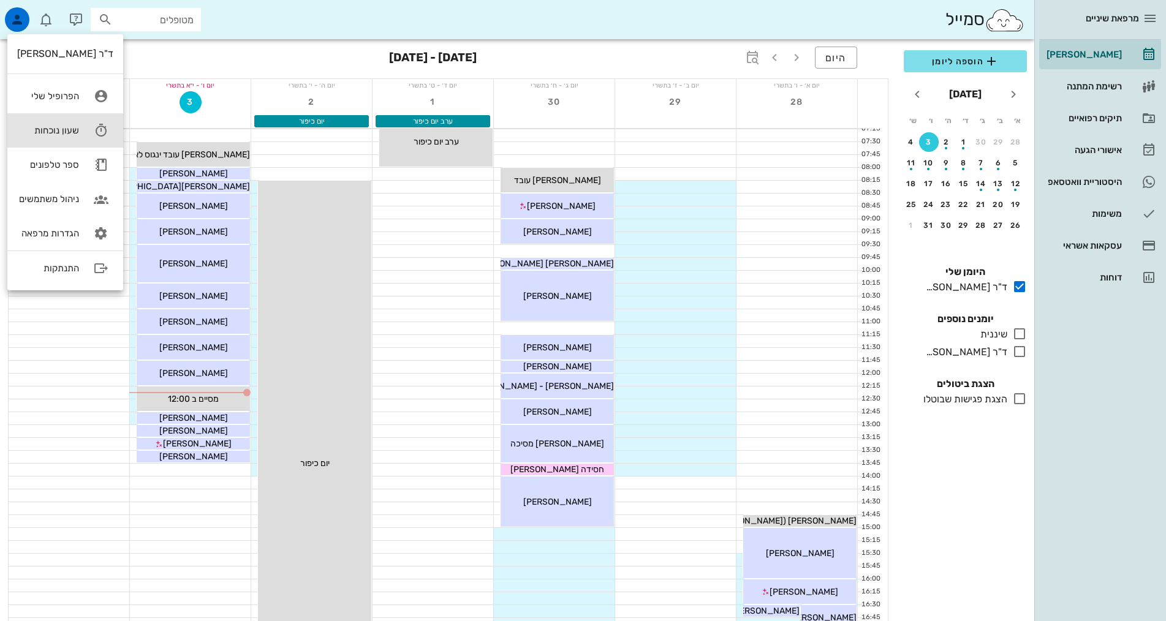
click at [82, 122] on link "שעון נוכחות" at bounding box center [65, 130] width 116 height 34
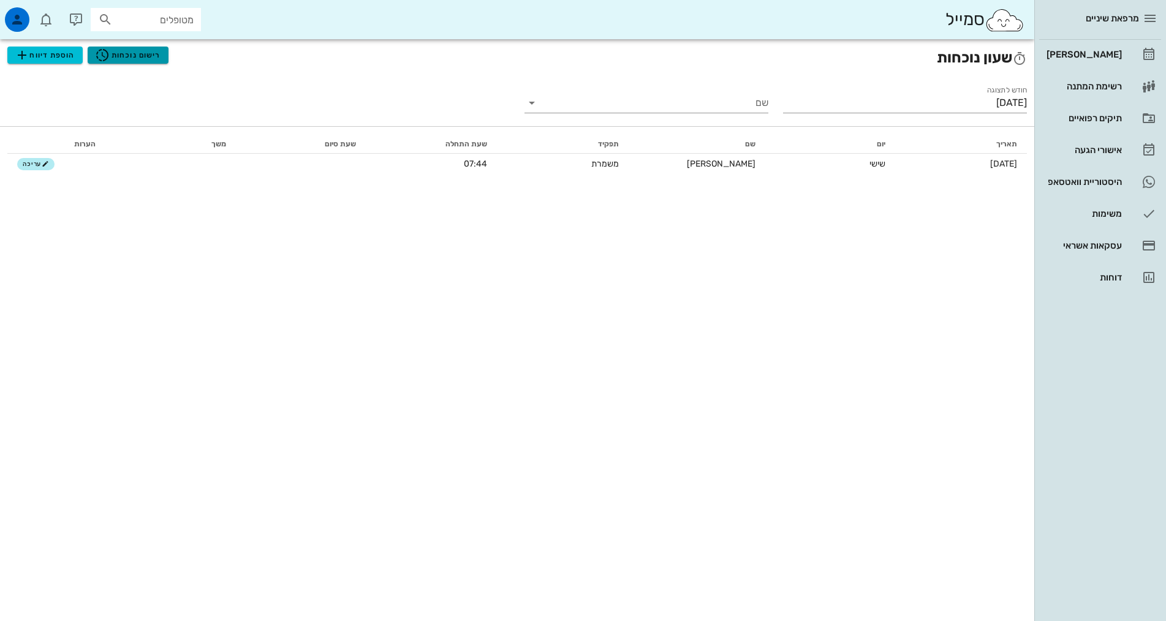
click at [151, 58] on span "רישום נוכחות" at bounding box center [128, 55] width 66 height 15
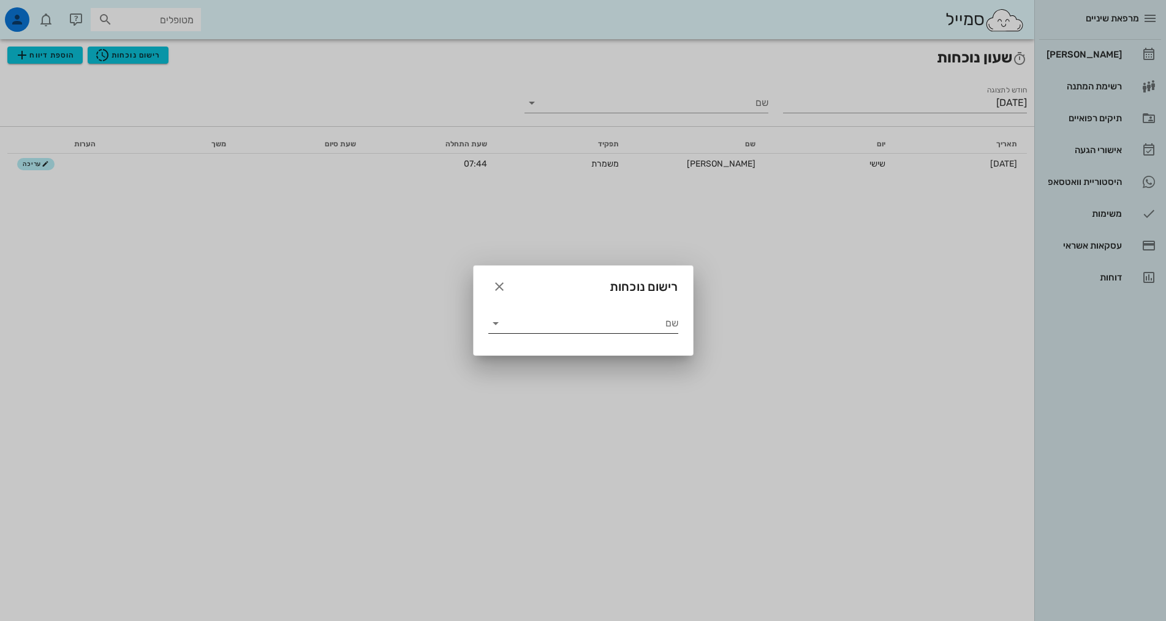
click at [533, 329] on input "שם" at bounding box center [592, 324] width 173 height 20
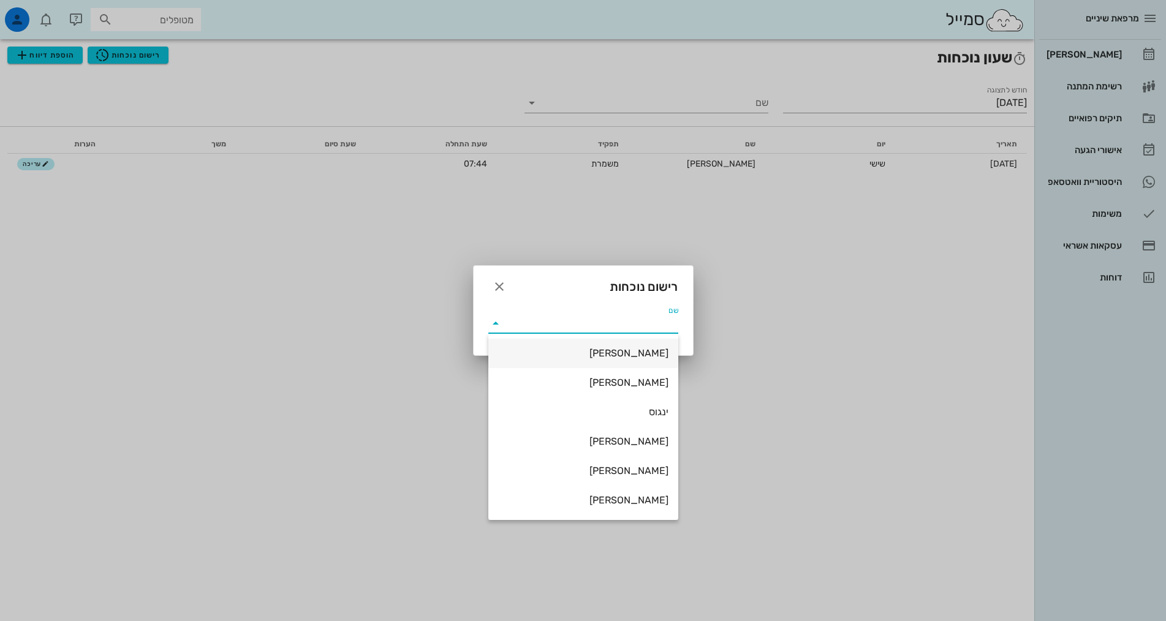
click at [583, 359] on div "אביגיל" at bounding box center [583, 354] width 170 height 12
type input "אביגיל"
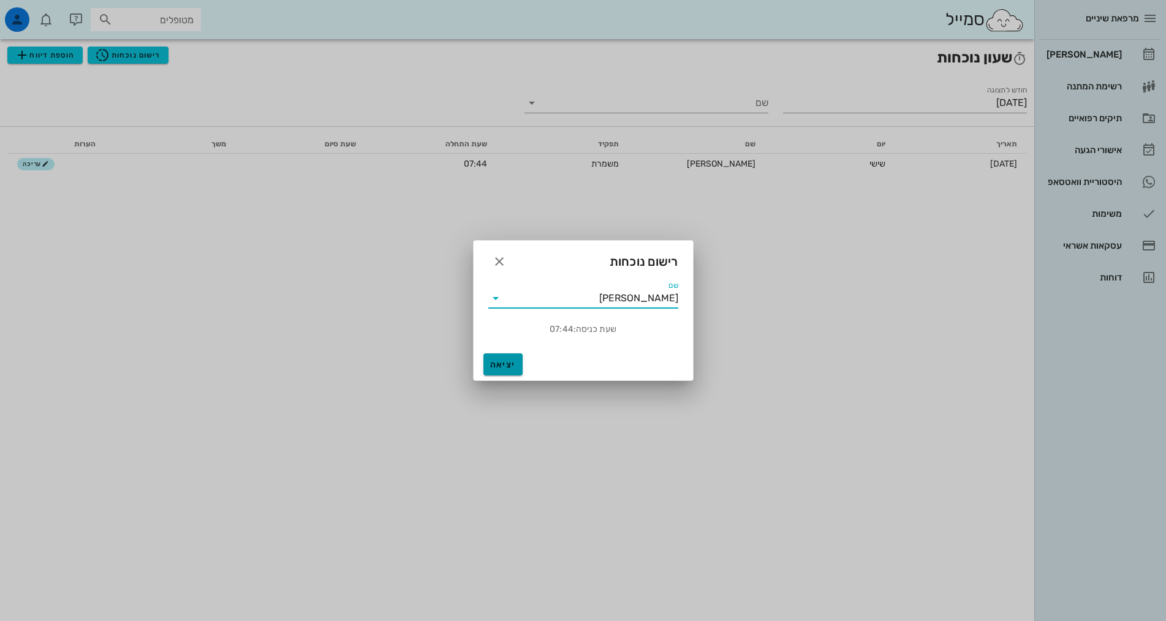
click at [501, 368] on span "יציאה" at bounding box center [502, 365] width 29 height 10
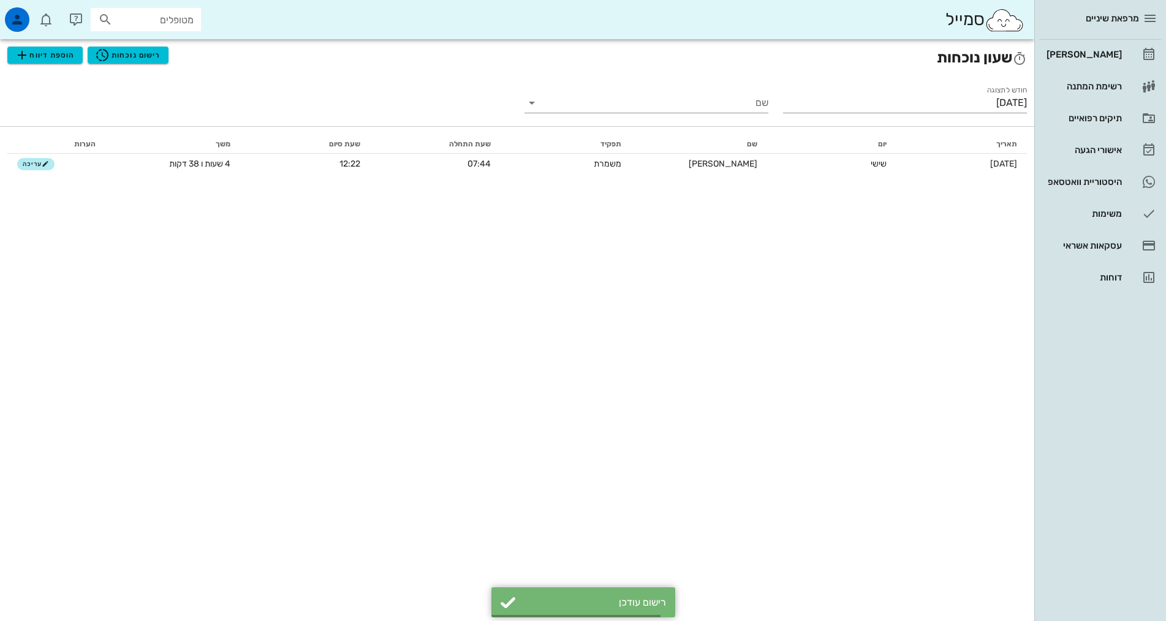
click at [772, 353] on div "שעון נוכחות הוספת דיווח רישום נוכחות חודש לתצוגה אוקטובר 2025 שם תאריך יום שם ת…" at bounding box center [517, 330] width 1035 height 582
click at [1100, 50] on div "[PERSON_NAME]" at bounding box center [1083, 55] width 78 height 10
